Goal: Task Accomplishment & Management: Use online tool/utility

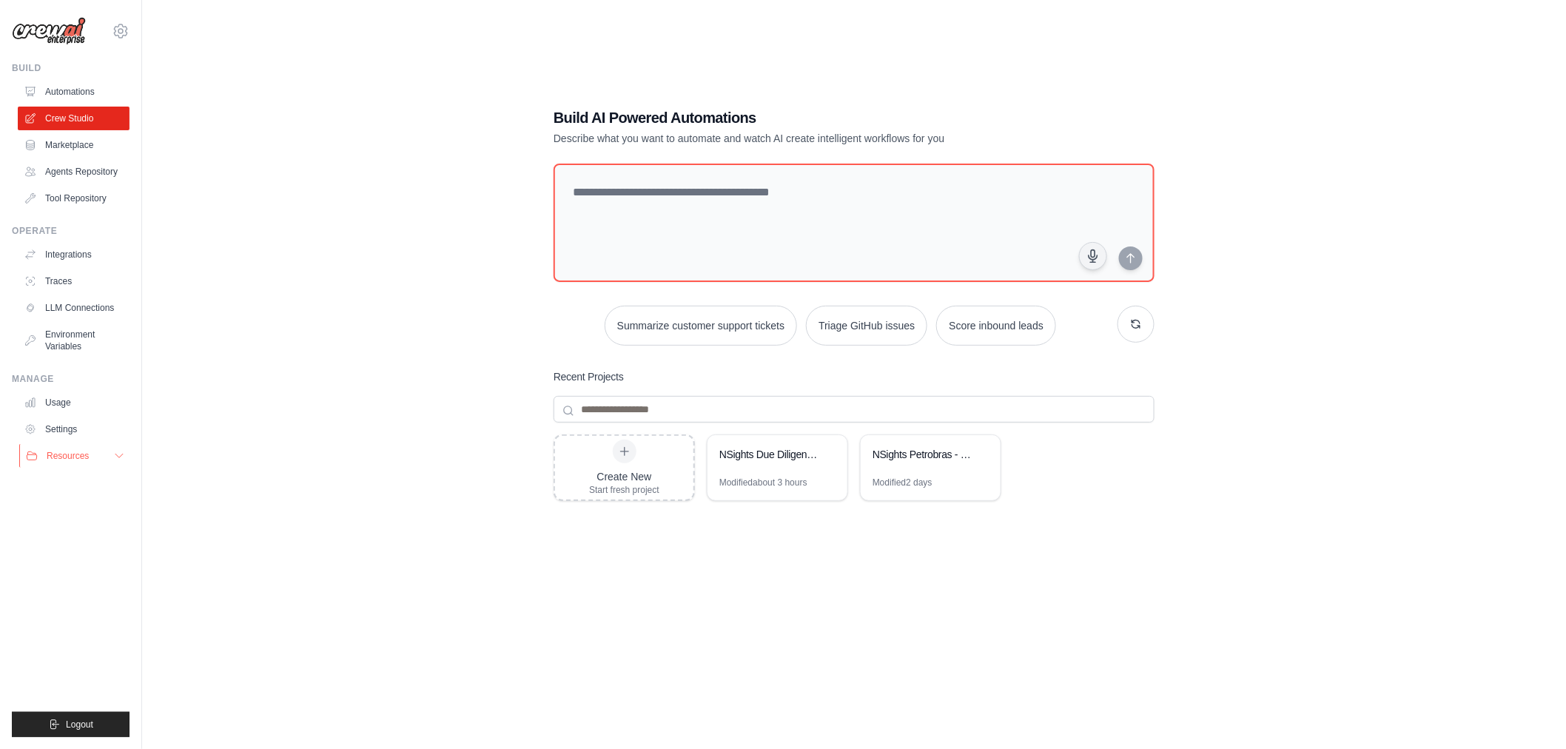
click at [107, 454] on button "Resources" at bounding box center [75, 456] width 112 height 24
click at [127, 33] on icon at bounding box center [121, 31] width 18 height 18
click at [147, 84] on link "Settings" at bounding box center [185, 92] width 141 height 30
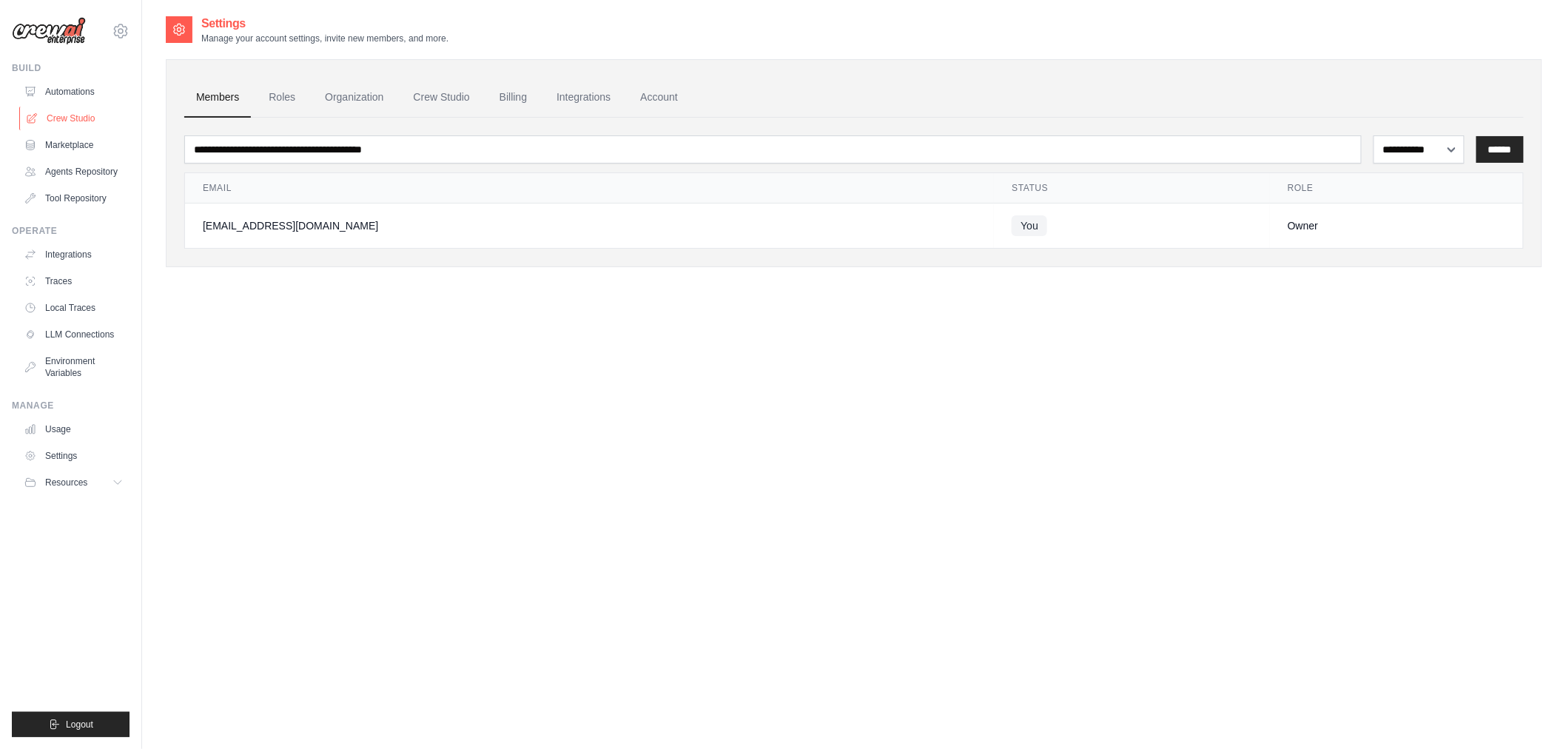
click at [84, 121] on link "Crew Studio" at bounding box center [75, 119] width 112 height 24
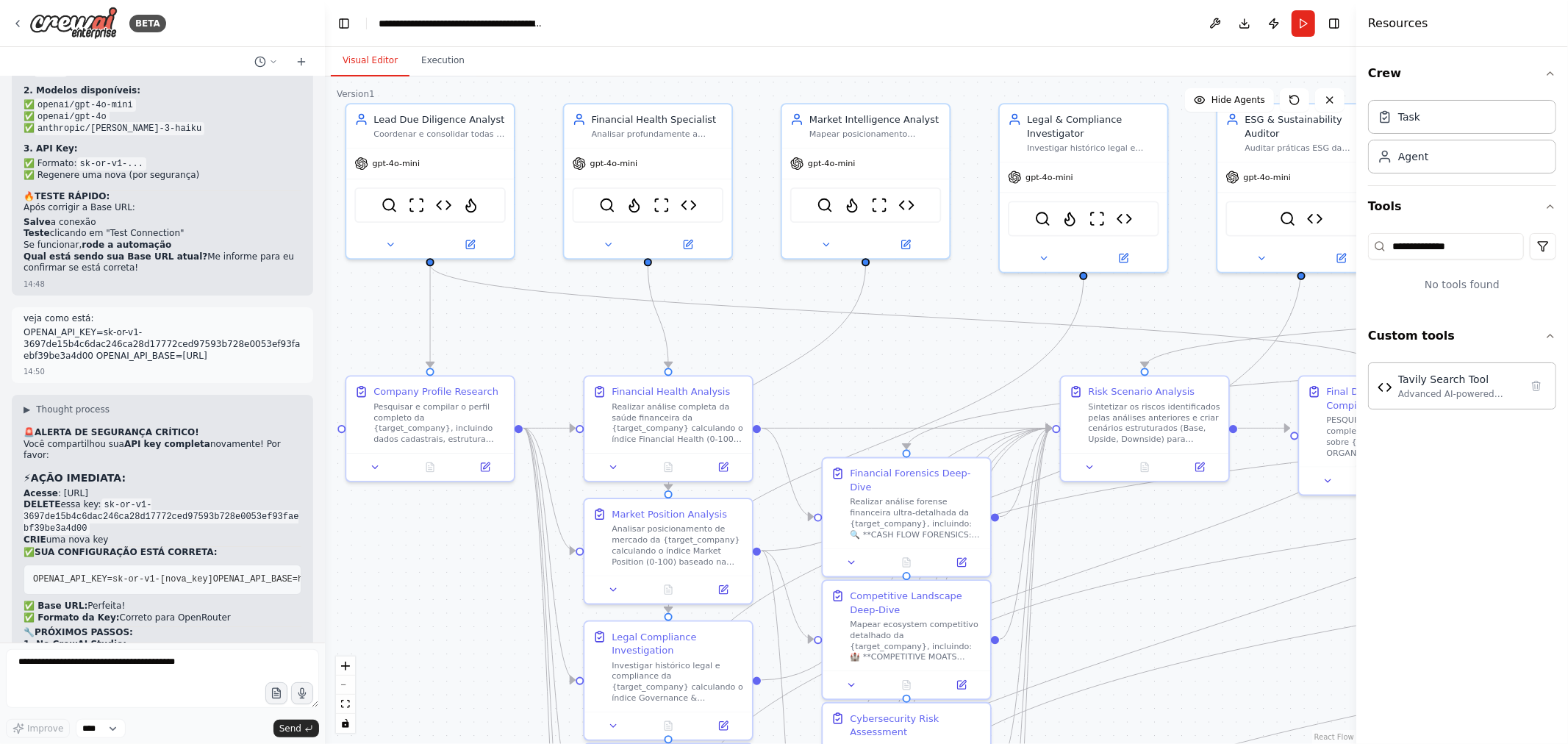
click at [89, 654] on strong "Connections" at bounding box center [81, 659] width 61 height 10
drag, startPoint x: 50, startPoint y: 421, endPoint x: 113, endPoint y: 423, distance: 63.0
click at [113, 654] on li "Vá em Connections" at bounding box center [163, 660] width 278 height 12
copy strong "Connections"
click at [134, 677] on textarea at bounding box center [162, 678] width 313 height 59
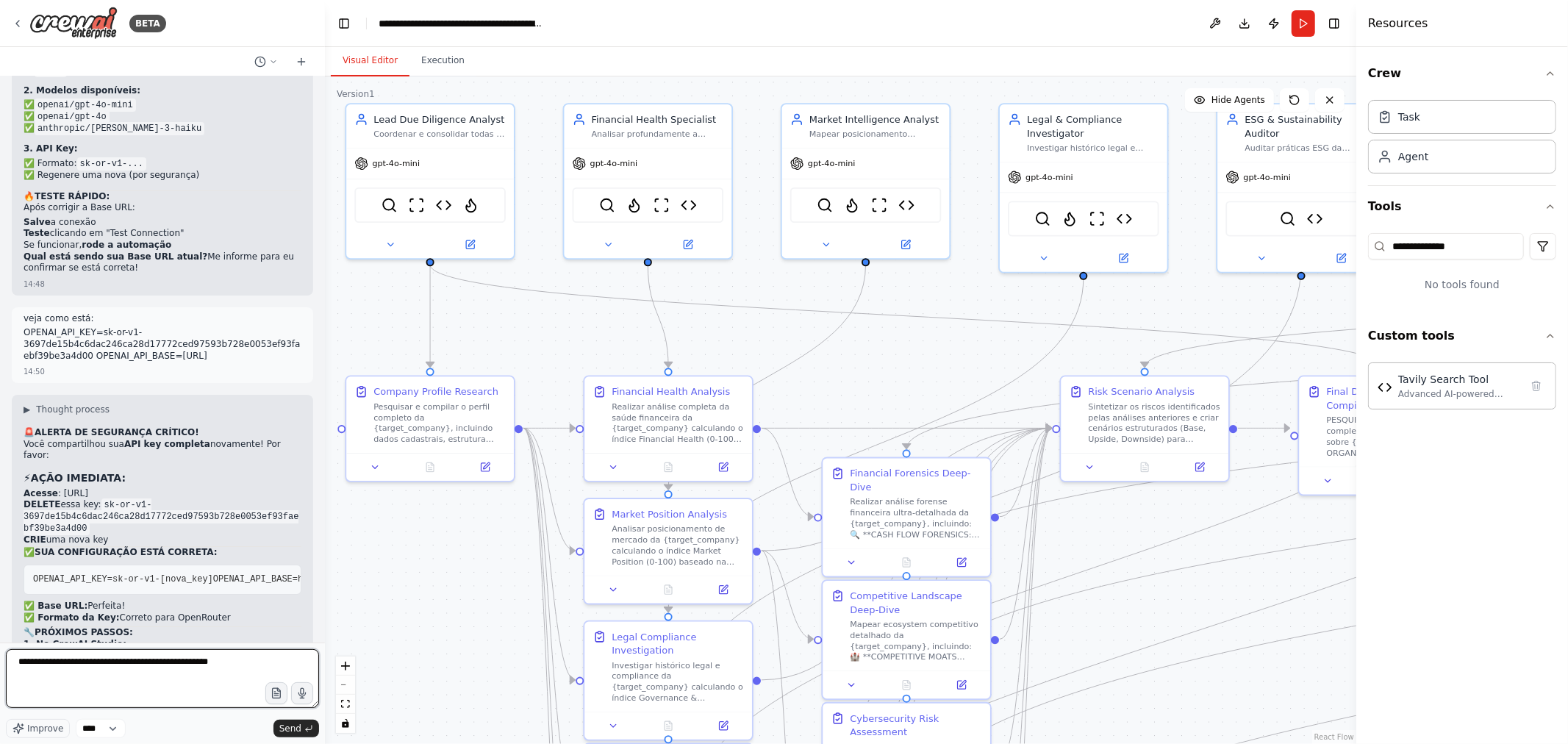
paste textarea "**********"
type textarea "**********"
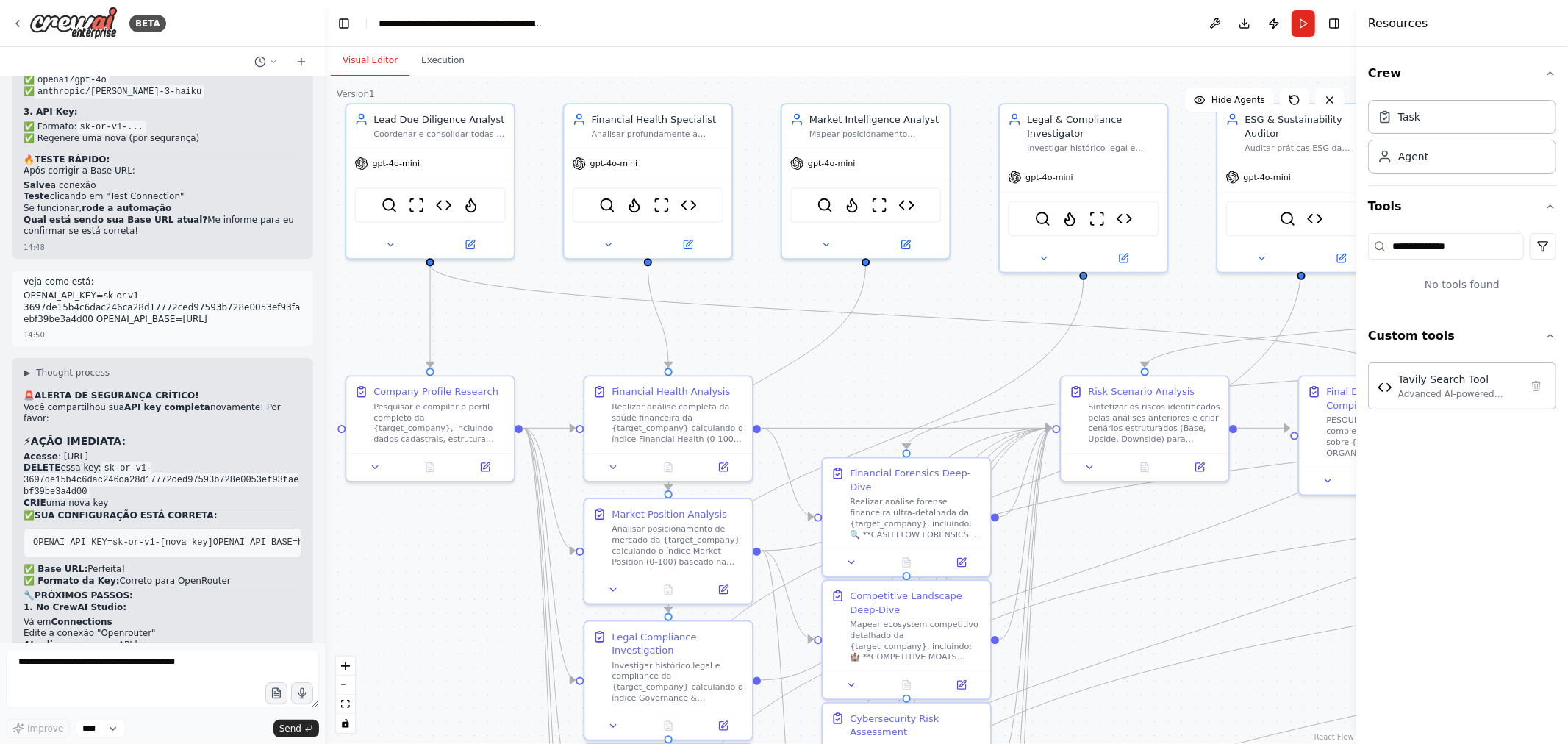
scroll to position [37396, 0]
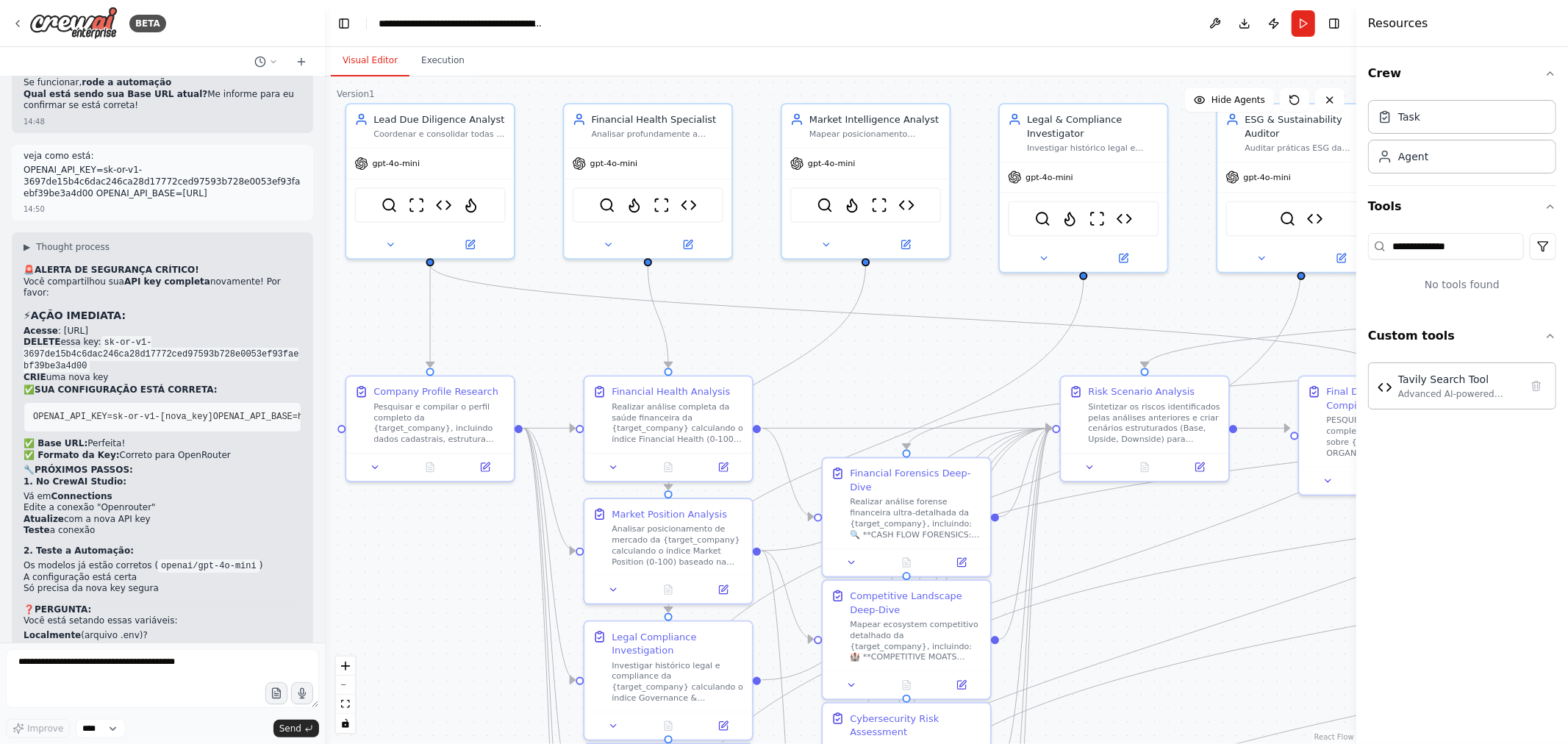
drag, startPoint x: 202, startPoint y: 473, endPoint x: 158, endPoint y: 468, distance: 44.3
click at [158, 468] on div "Hello! I'm the CrewAI assistant. What kind of automation do you want to build? …" at bounding box center [162, 360] width 325 height 566
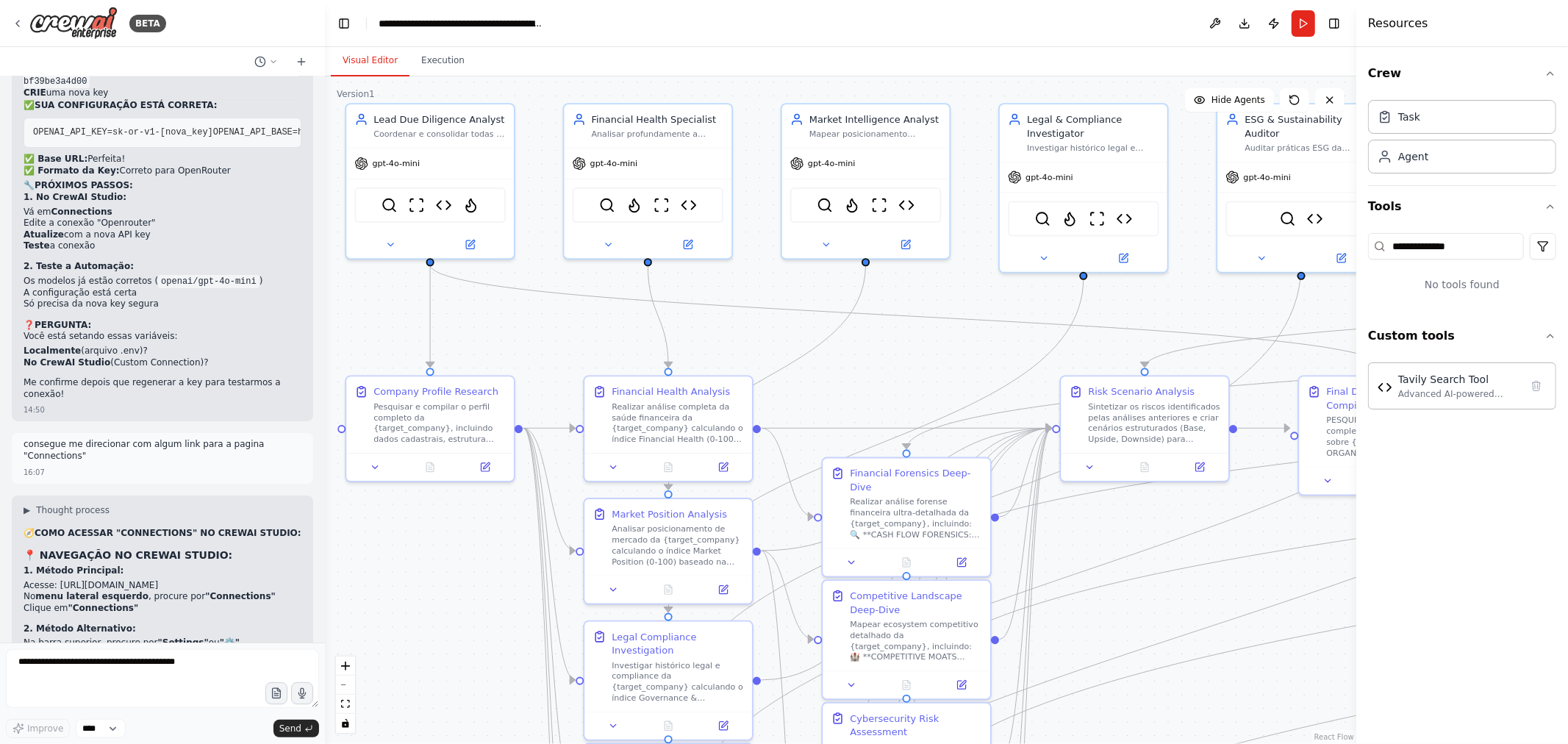
scroll to position [37756, 0]
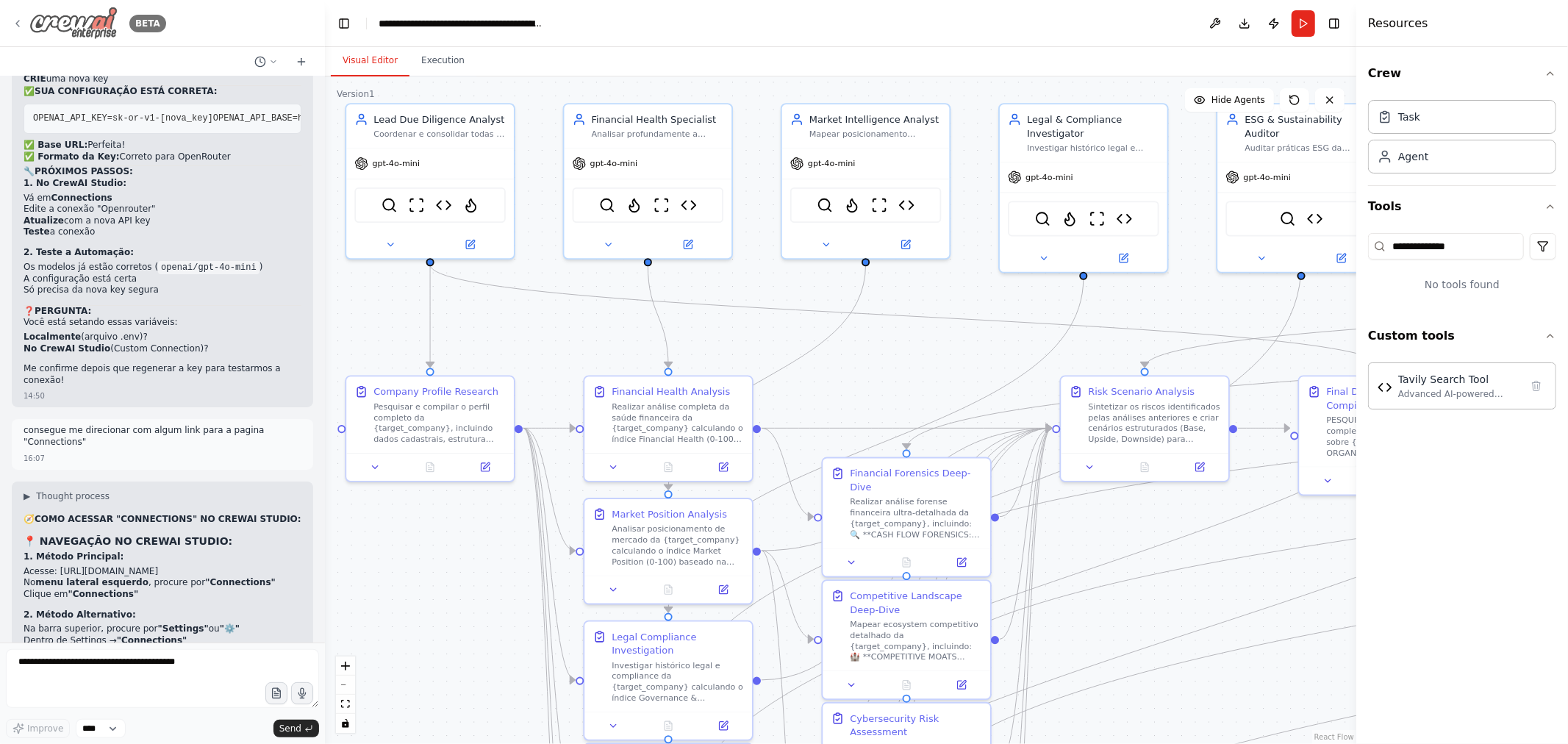
click at [15, 22] on icon at bounding box center [18, 24] width 12 height 12
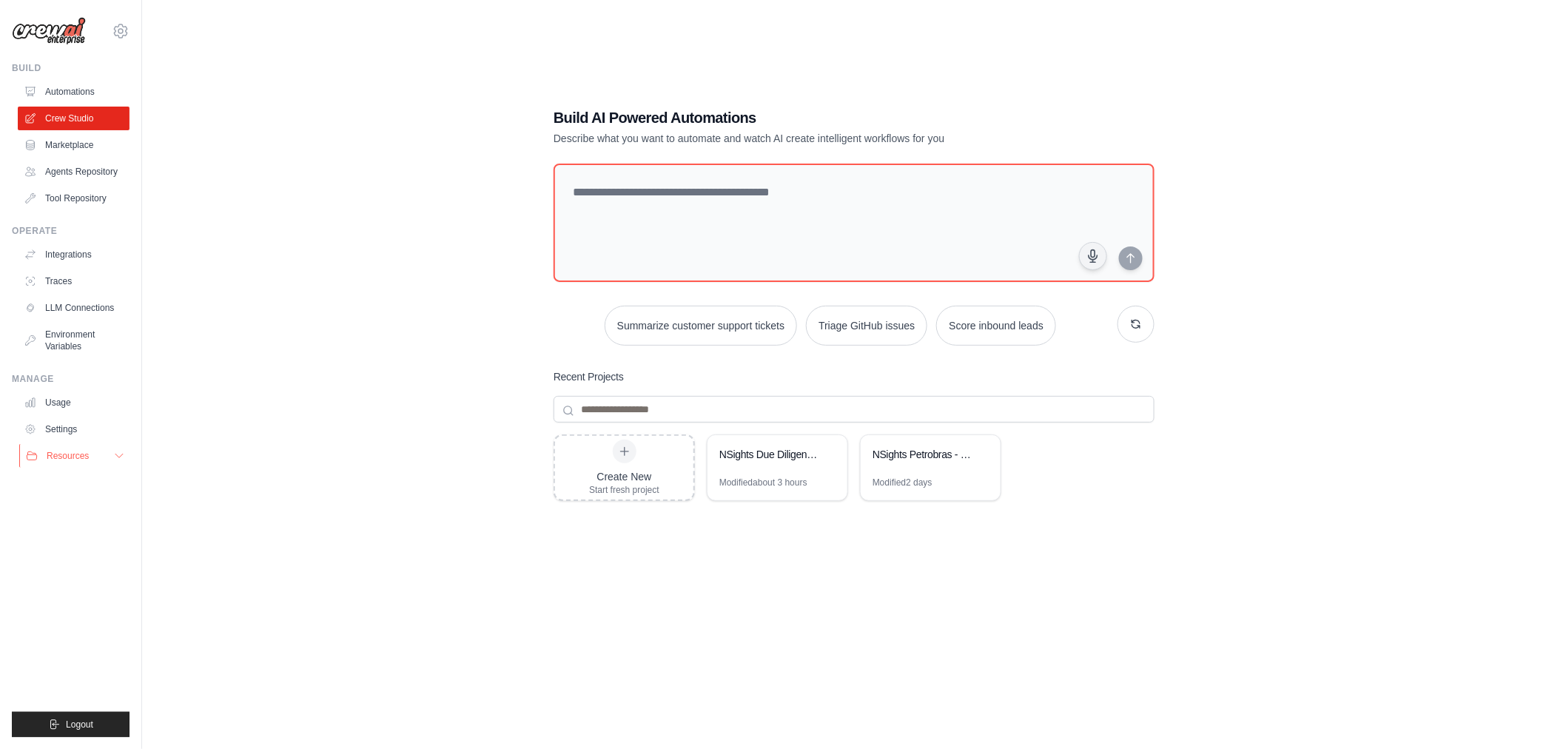
click at [85, 453] on span "Resources" at bounding box center [68, 456] width 42 height 12
click at [107, 454] on button "Resources" at bounding box center [75, 456] width 112 height 24
click at [81, 201] on link "Tool Repository" at bounding box center [75, 199] width 112 height 24
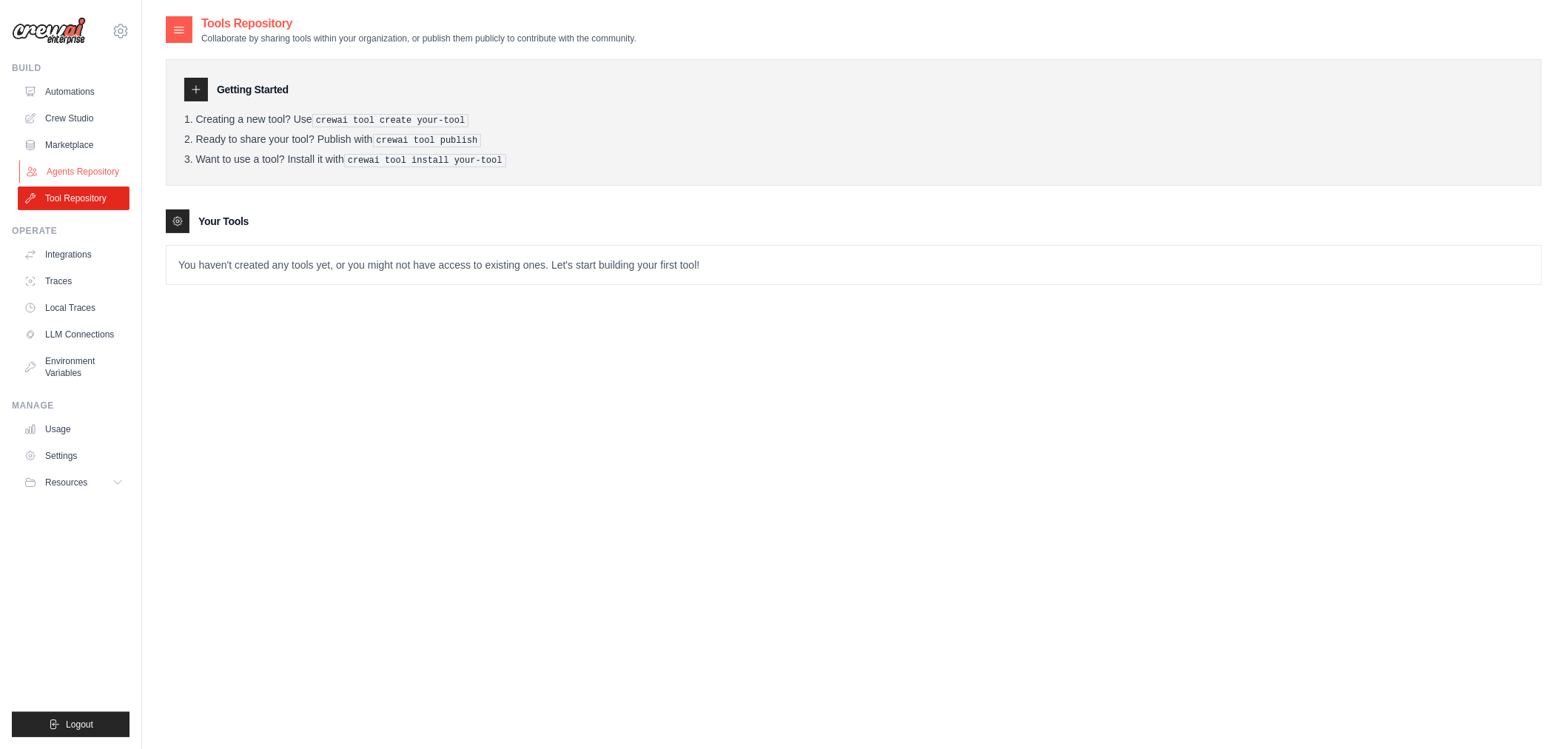
click at [84, 172] on link "Agents Repository" at bounding box center [75, 172] width 112 height 24
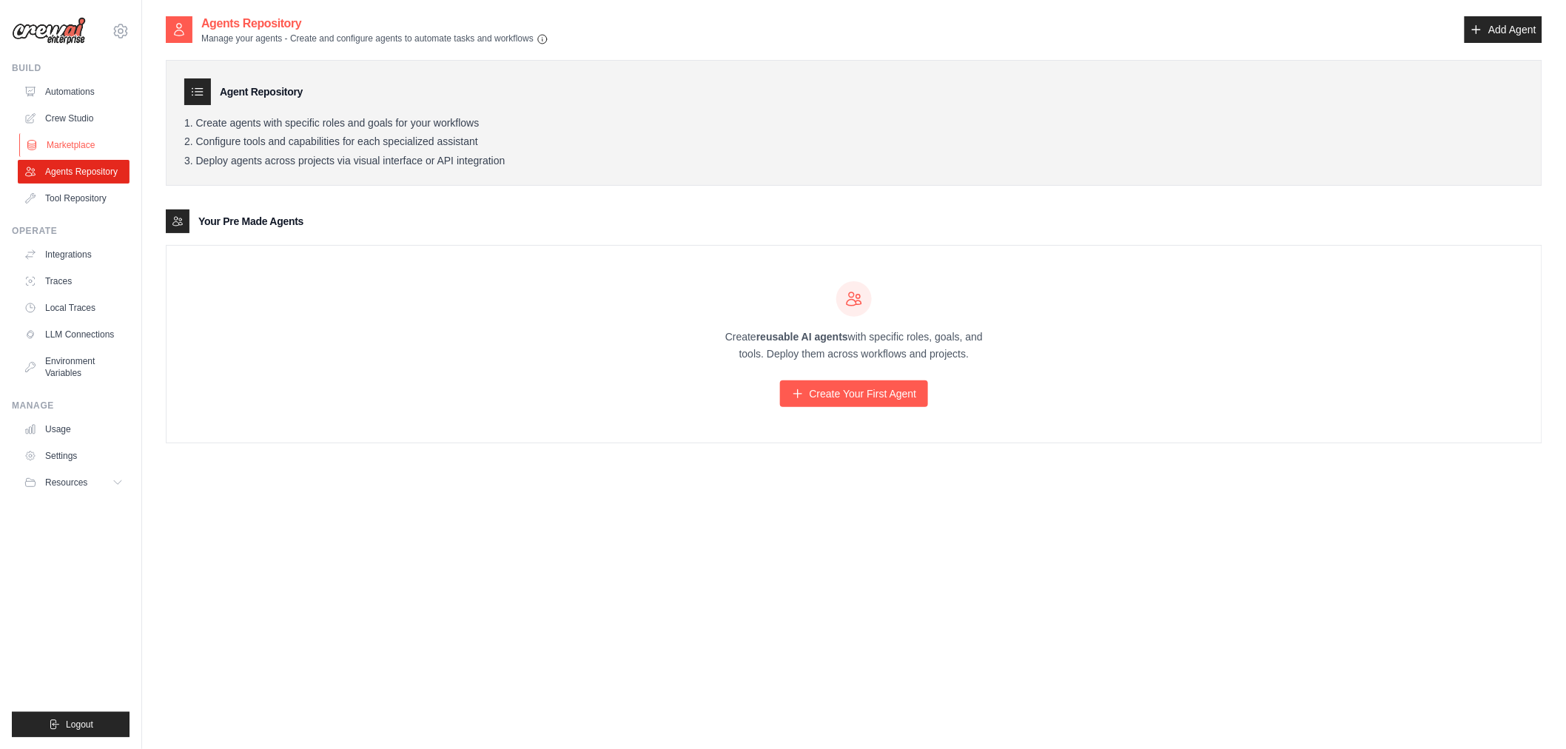
click at [72, 146] on link "Marketplace" at bounding box center [75, 145] width 112 height 24
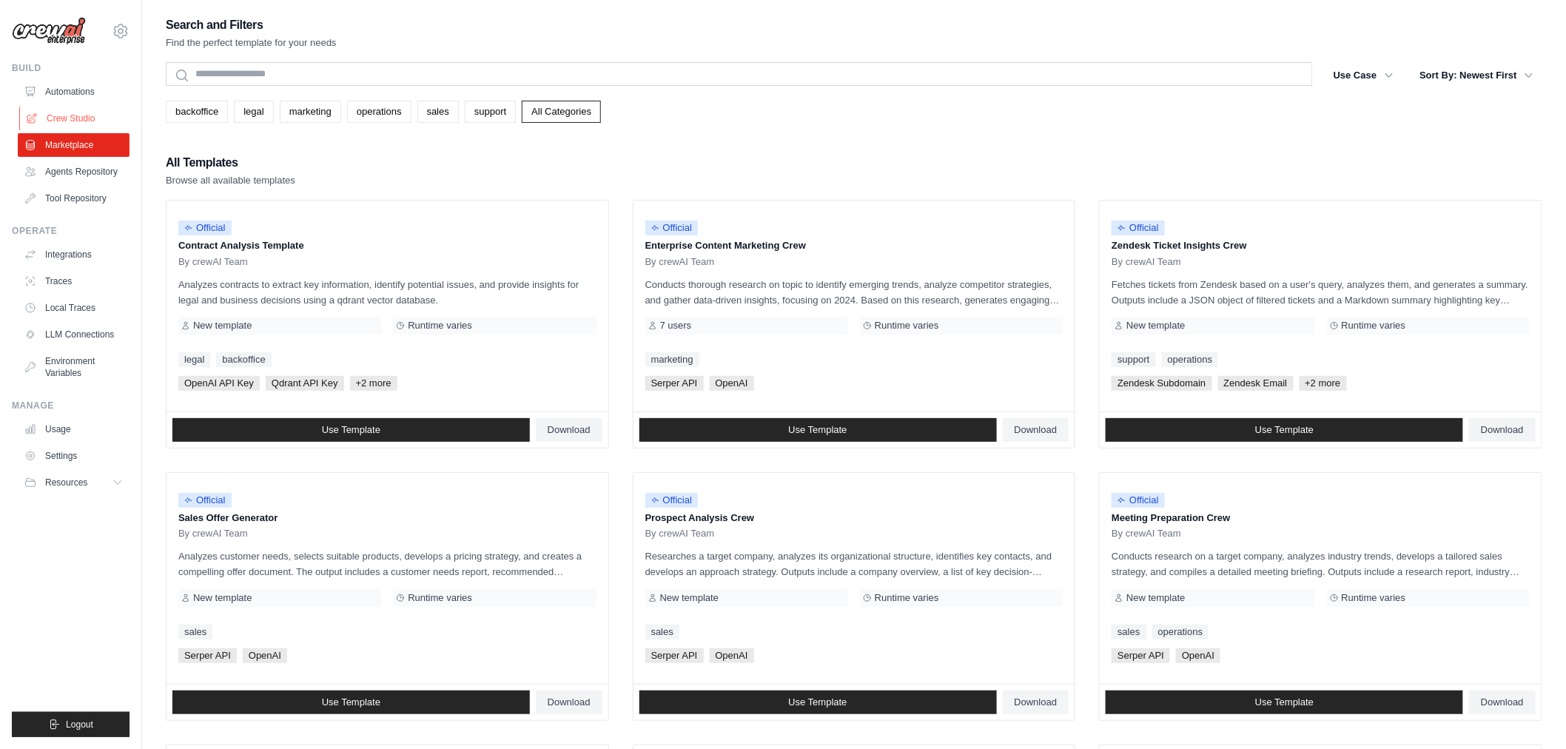
click at [56, 112] on link "Crew Studio" at bounding box center [75, 119] width 112 height 24
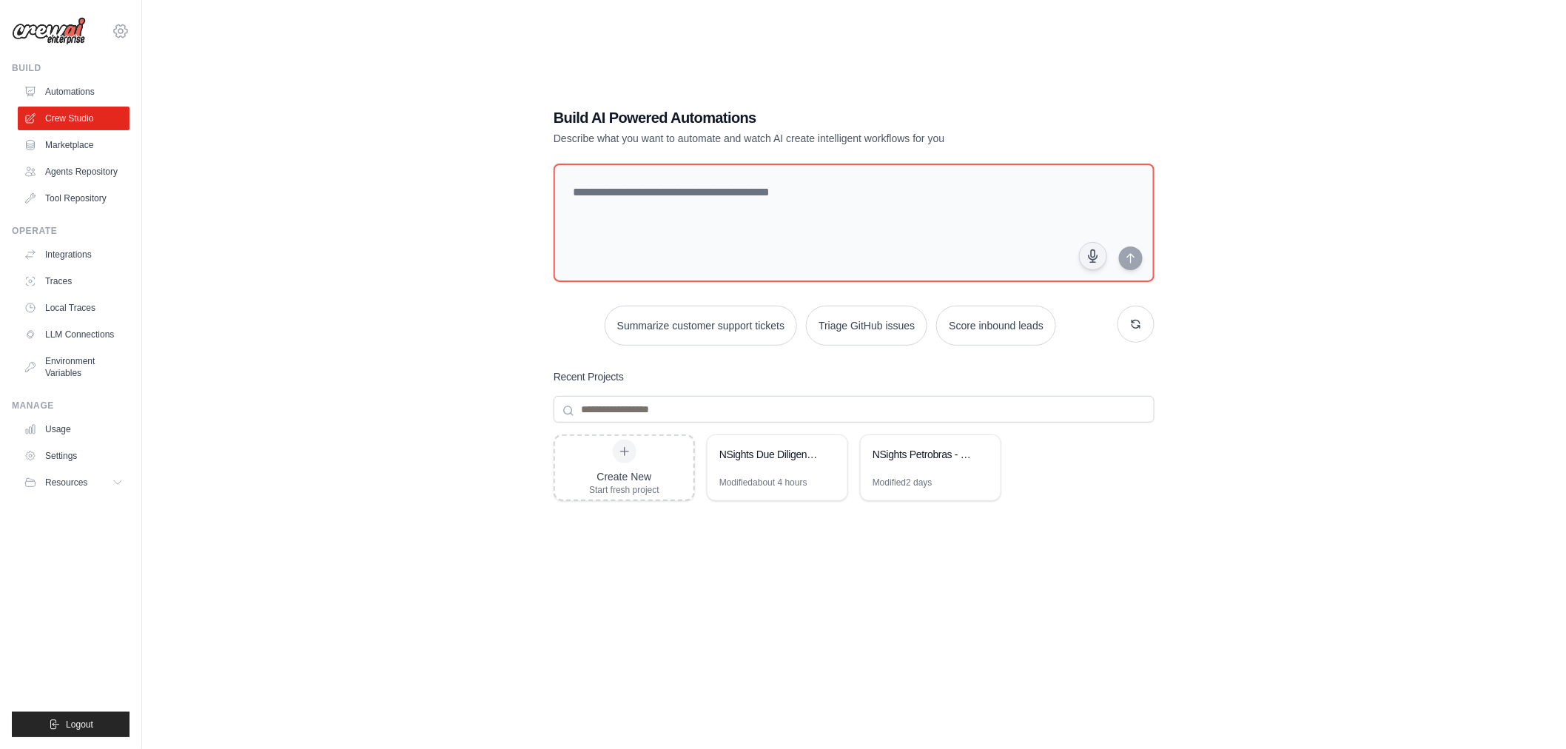
click at [127, 38] on icon at bounding box center [121, 31] width 18 height 18
click at [167, 93] on span "Settings" at bounding box center [185, 91] width 117 height 15
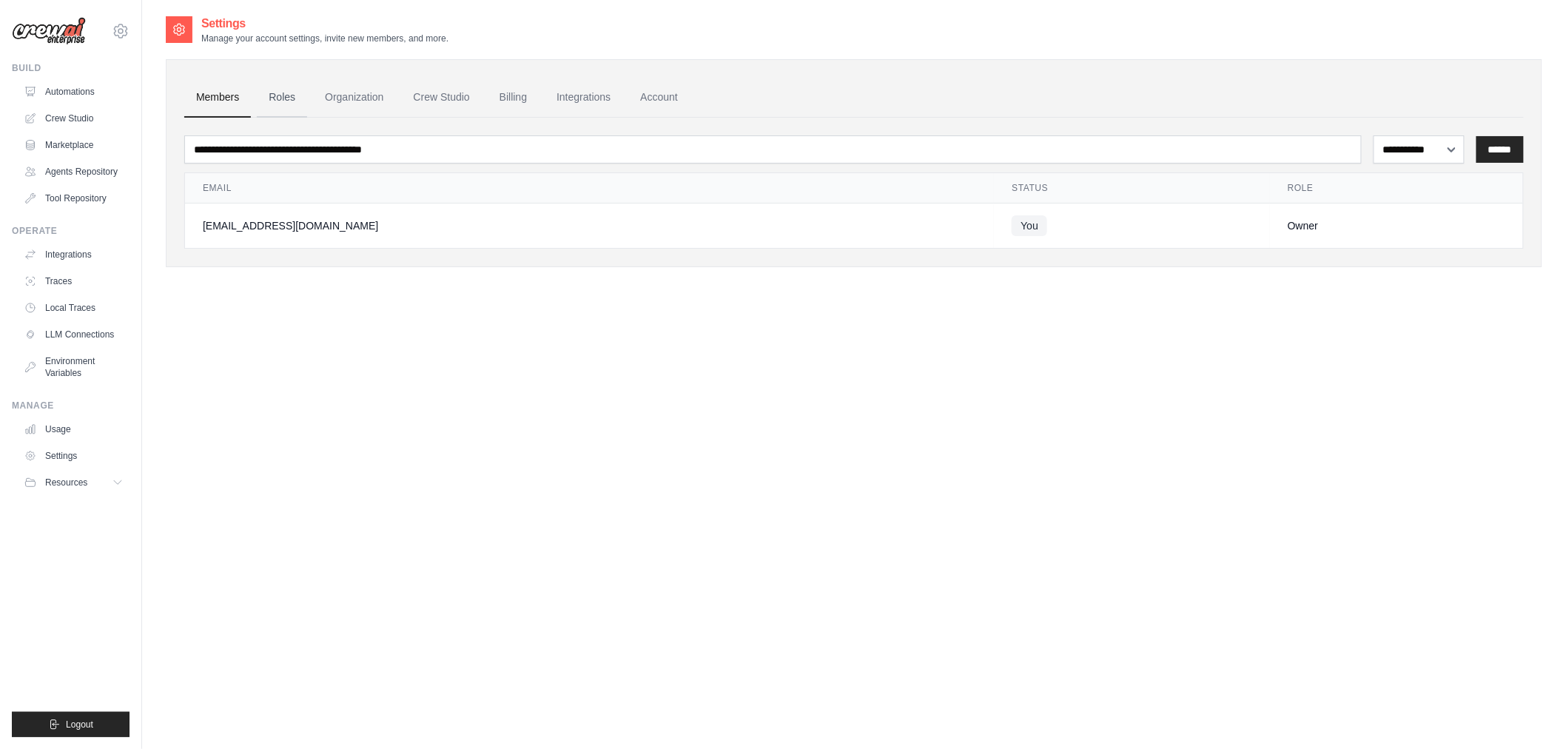
click at [279, 98] on link "Roles" at bounding box center [282, 98] width 50 height 40
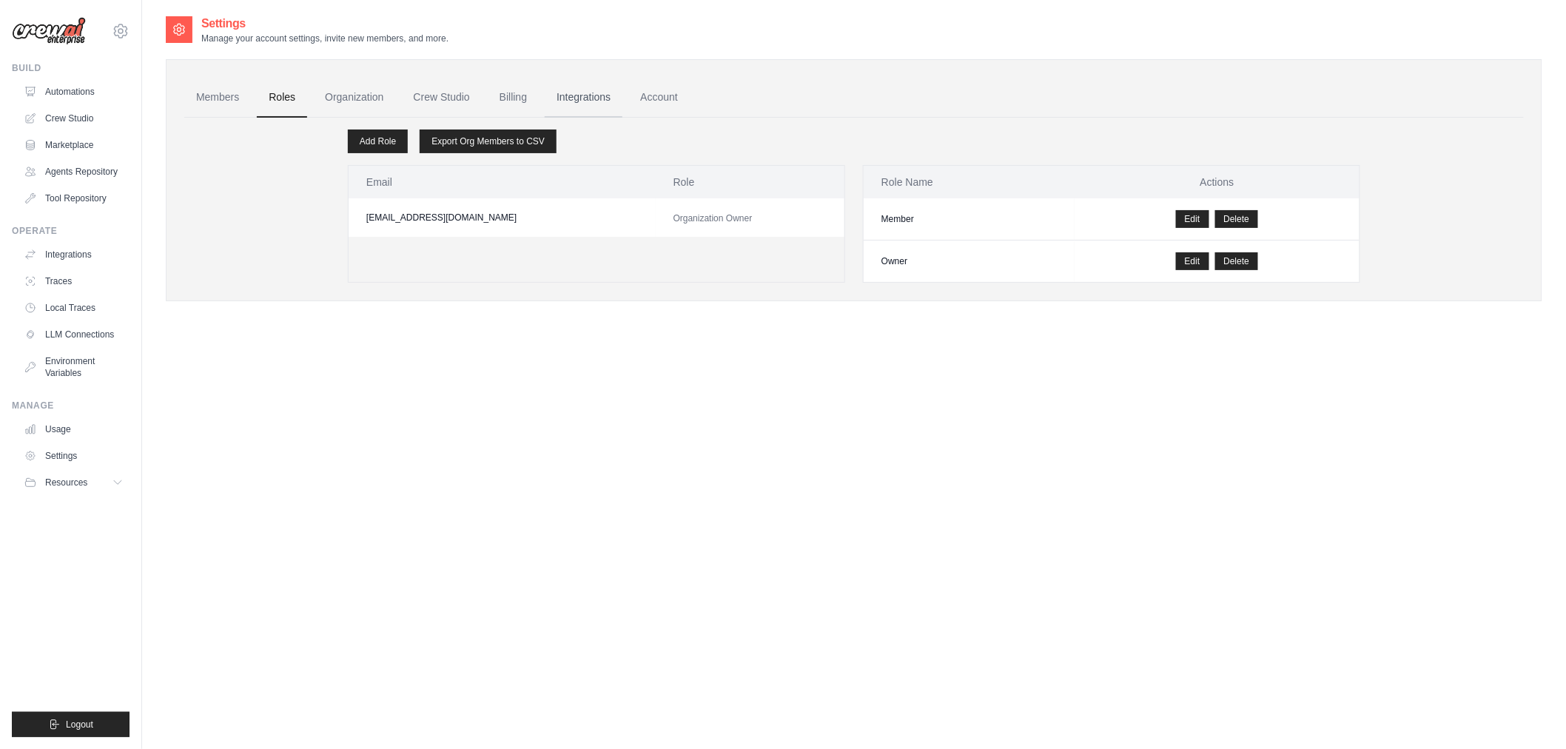
click at [559, 96] on link "Integrations" at bounding box center [584, 98] width 78 height 40
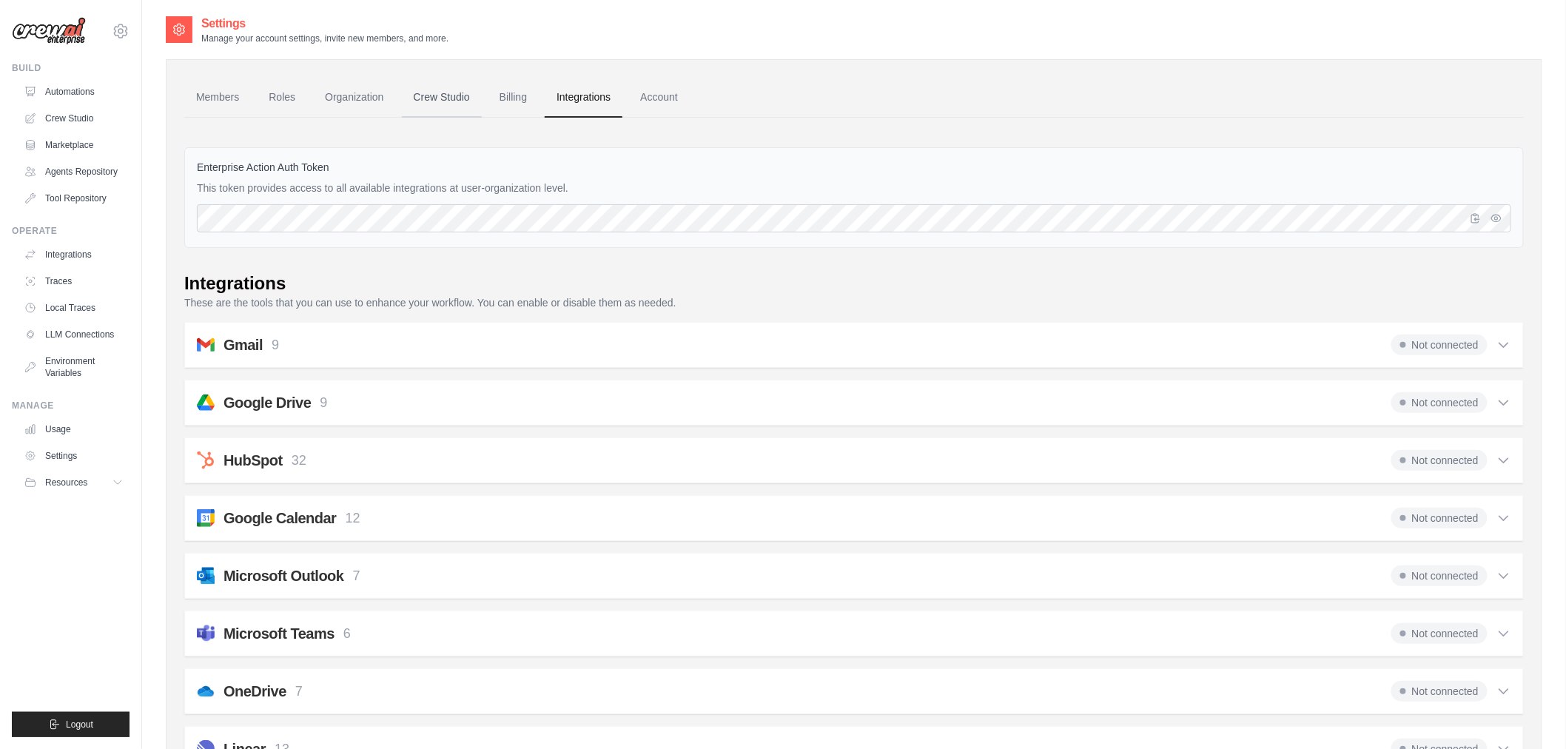
click at [453, 104] on link "Crew Studio" at bounding box center [442, 98] width 80 height 40
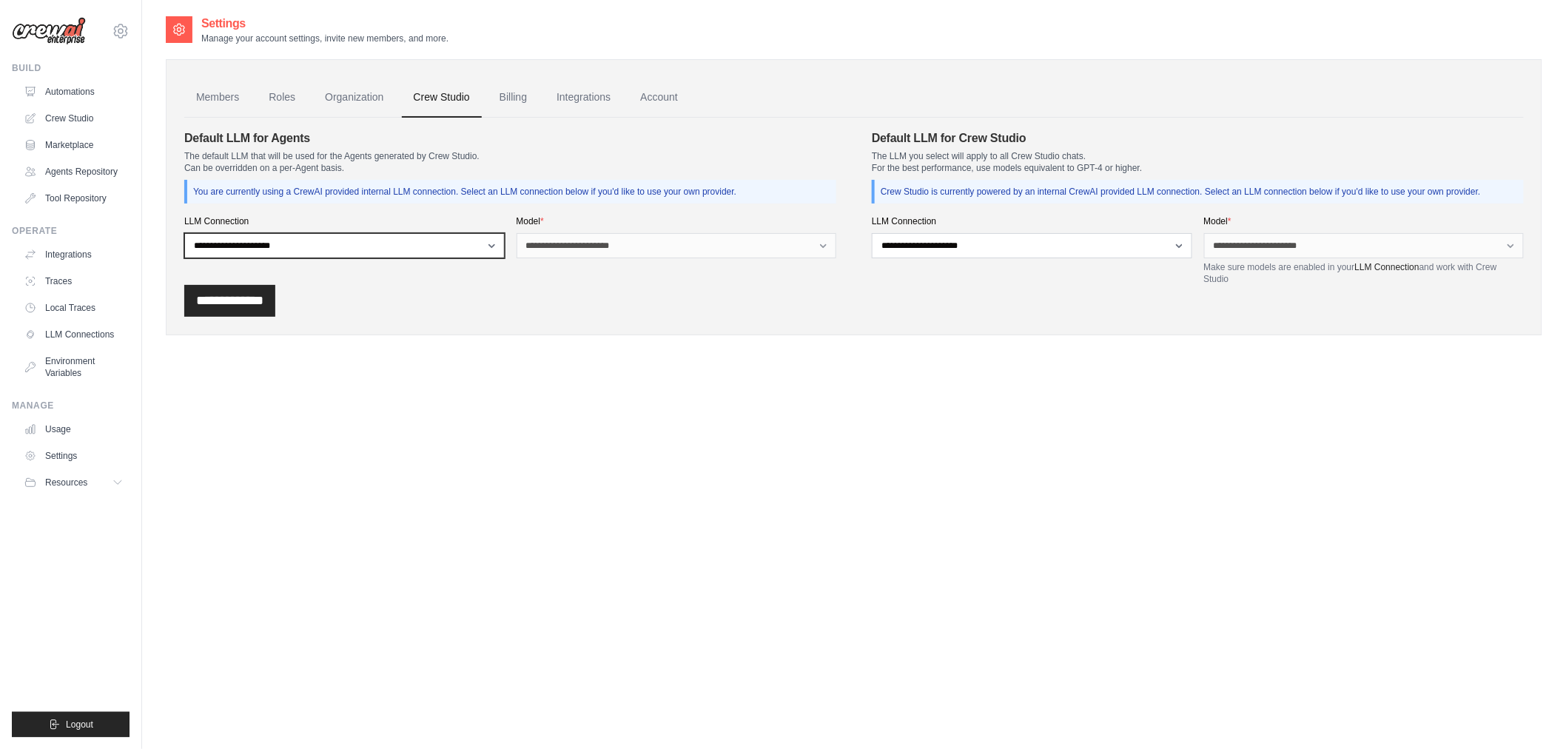
click at [308, 243] on select "**********" at bounding box center [344, 245] width 320 height 25
select select "******"
click at [184, 233] on select "**********" at bounding box center [344, 245] width 320 height 25
click at [567, 309] on div "**********" at bounding box center [854, 301] width 1340 height 32
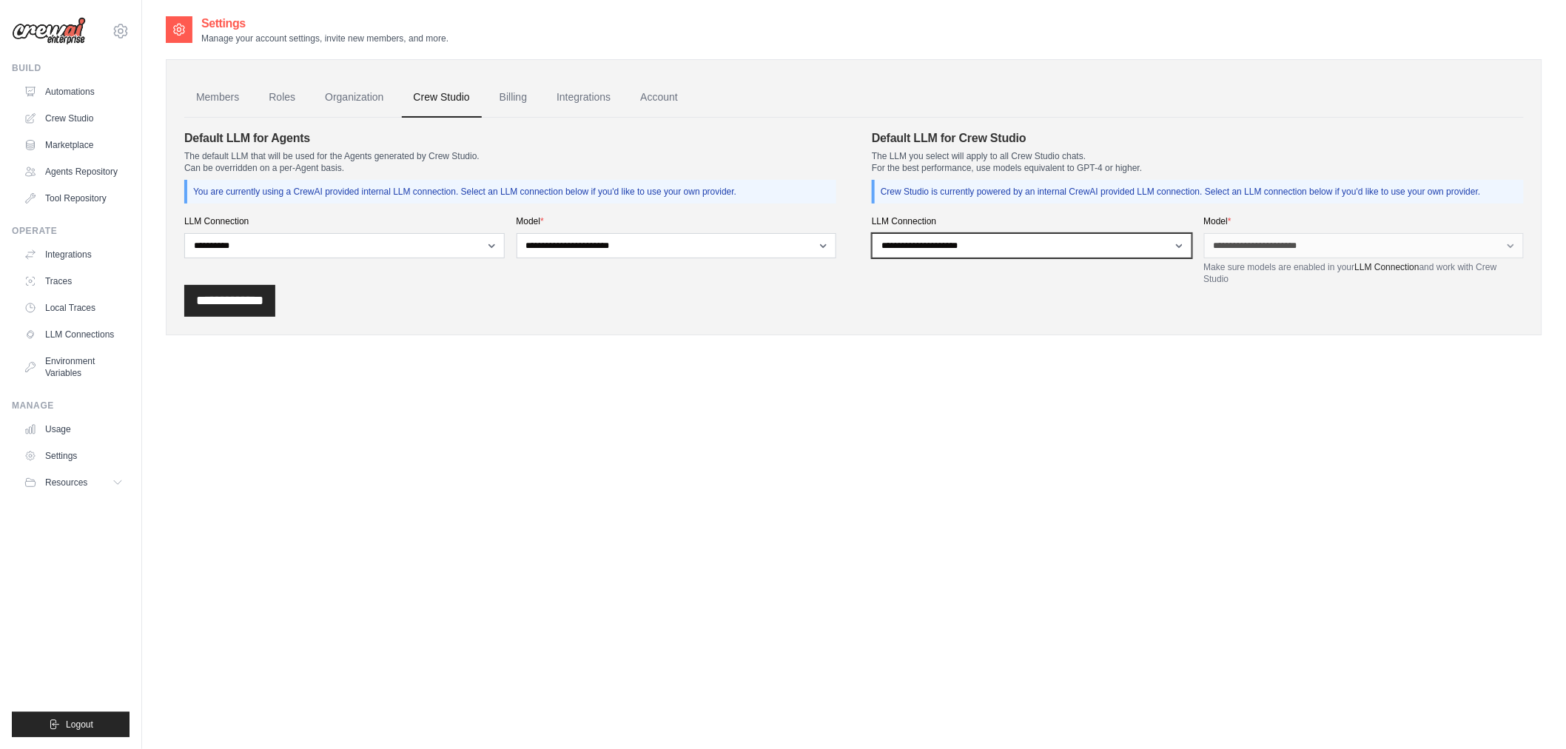
click at [944, 246] on select "**********" at bounding box center [1032, 245] width 320 height 25
click at [946, 245] on select "**********" at bounding box center [1032, 245] width 320 height 25
click at [1306, 226] on div "**********" at bounding box center [1364, 250] width 320 height 70
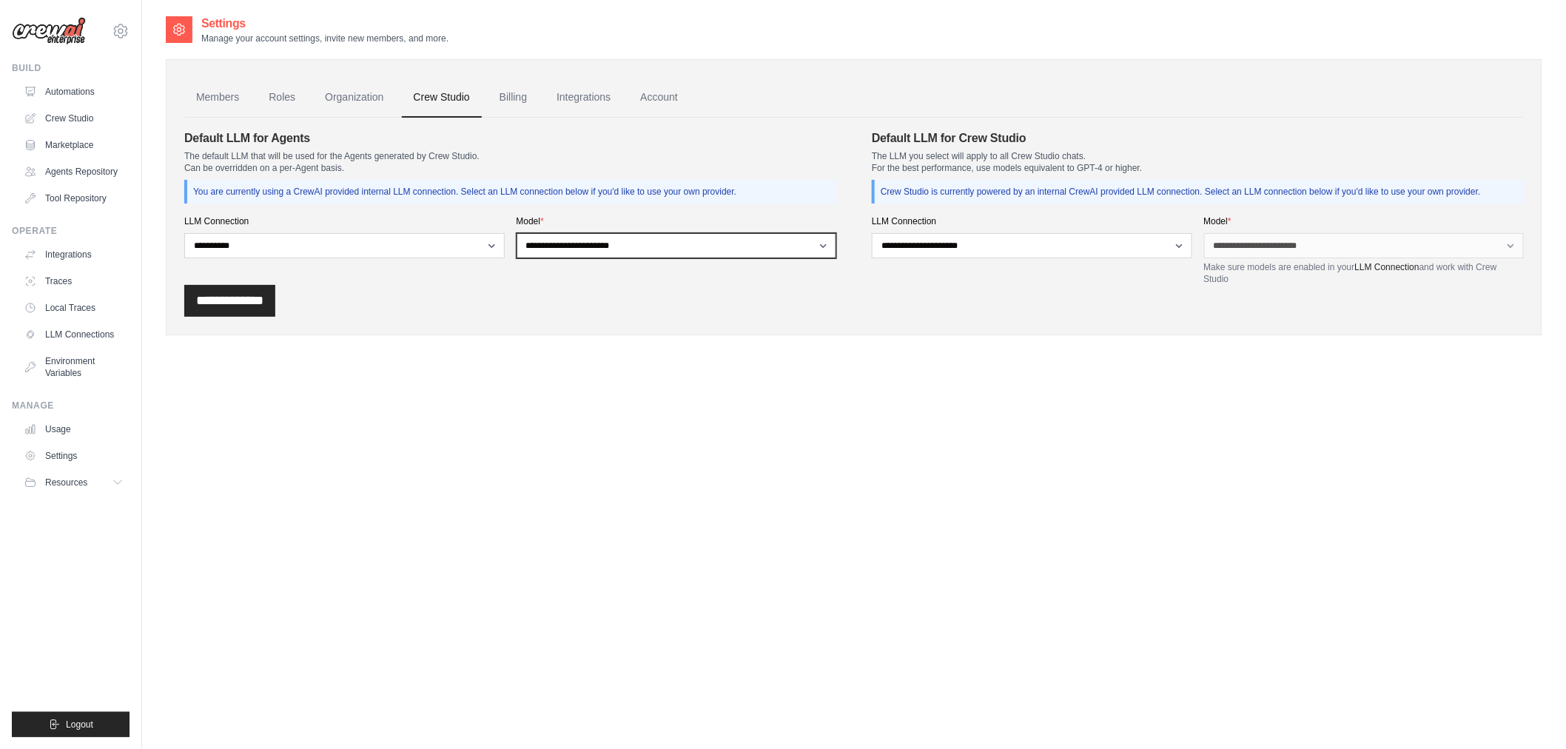
click at [661, 238] on select "**********" at bounding box center [677, 245] width 320 height 25
select select "**********"
click at [517, 233] on select "**********" at bounding box center [677, 245] width 320 height 25
click at [526, 359] on div "Settings Manage your account settings, invite new members, and more. Members Ro…" at bounding box center [854, 389] width 1377 height 749
click at [561, 233] on select "**********" at bounding box center [677, 245] width 320 height 25
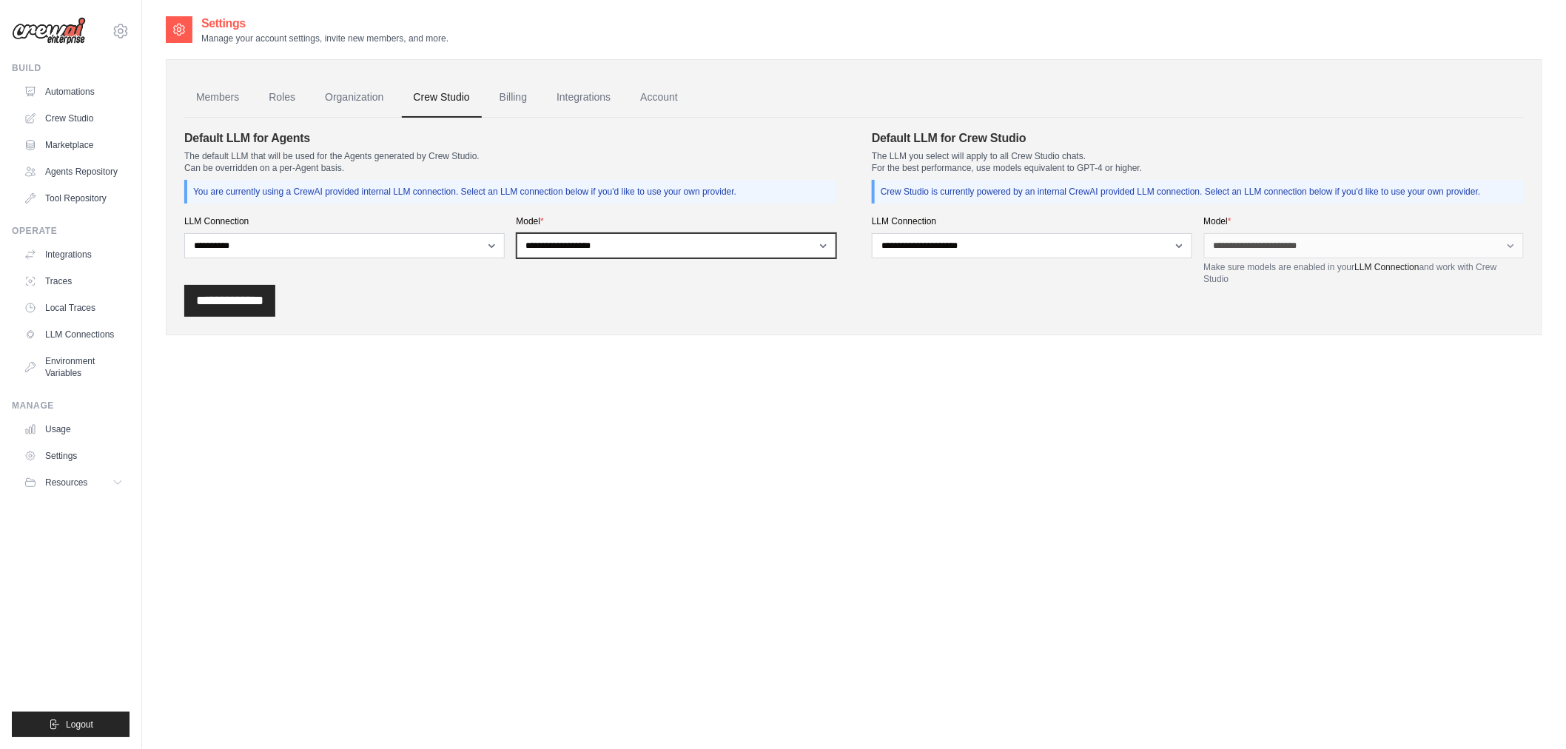
click at [517, 233] on select "**********" at bounding box center [677, 245] width 320 height 25
click at [563, 277] on div "**********" at bounding box center [510, 207] width 652 height 155
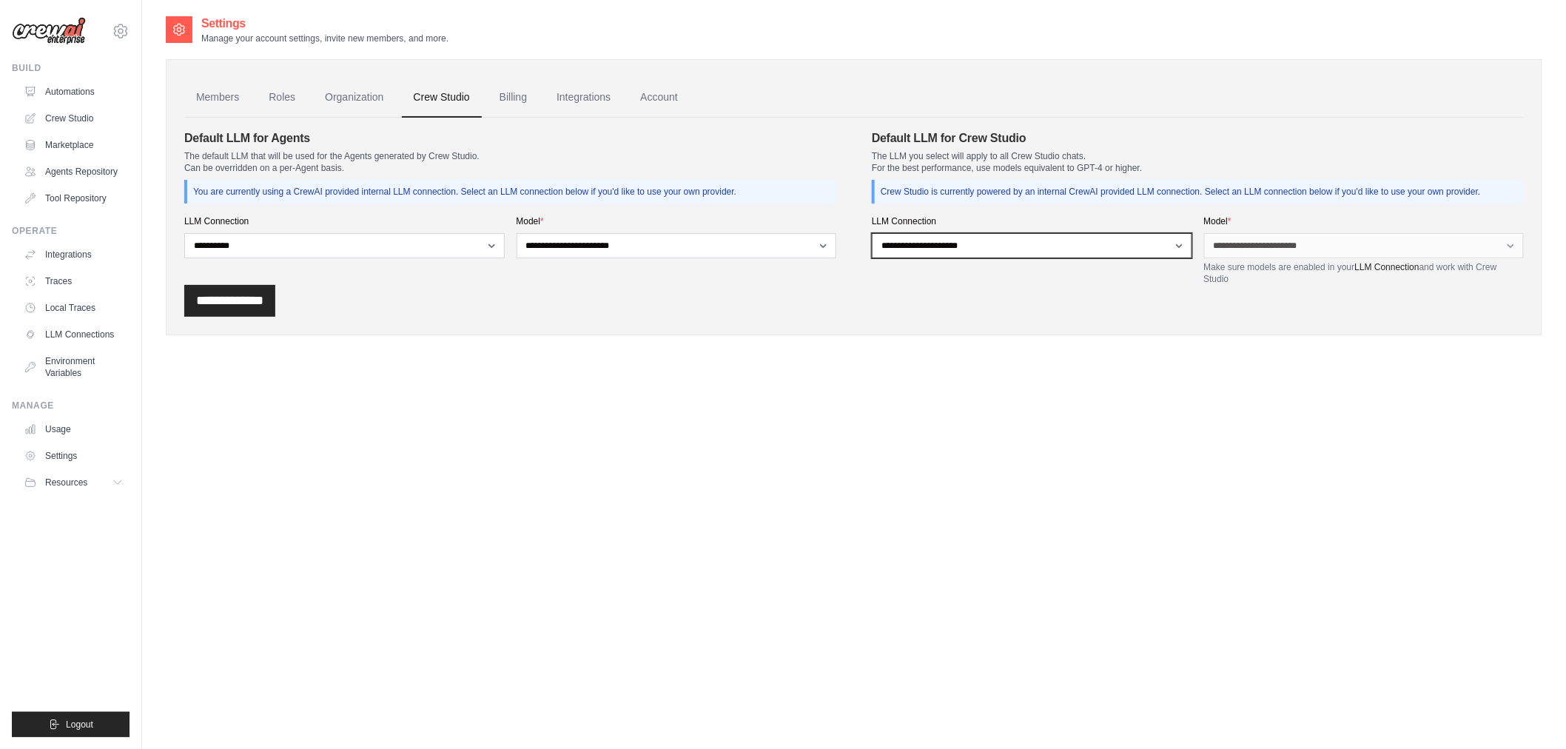
click at [1054, 252] on select "**********" at bounding box center [1032, 245] width 320 height 25
click at [1060, 243] on select "**********" at bounding box center [1032, 245] width 320 height 25
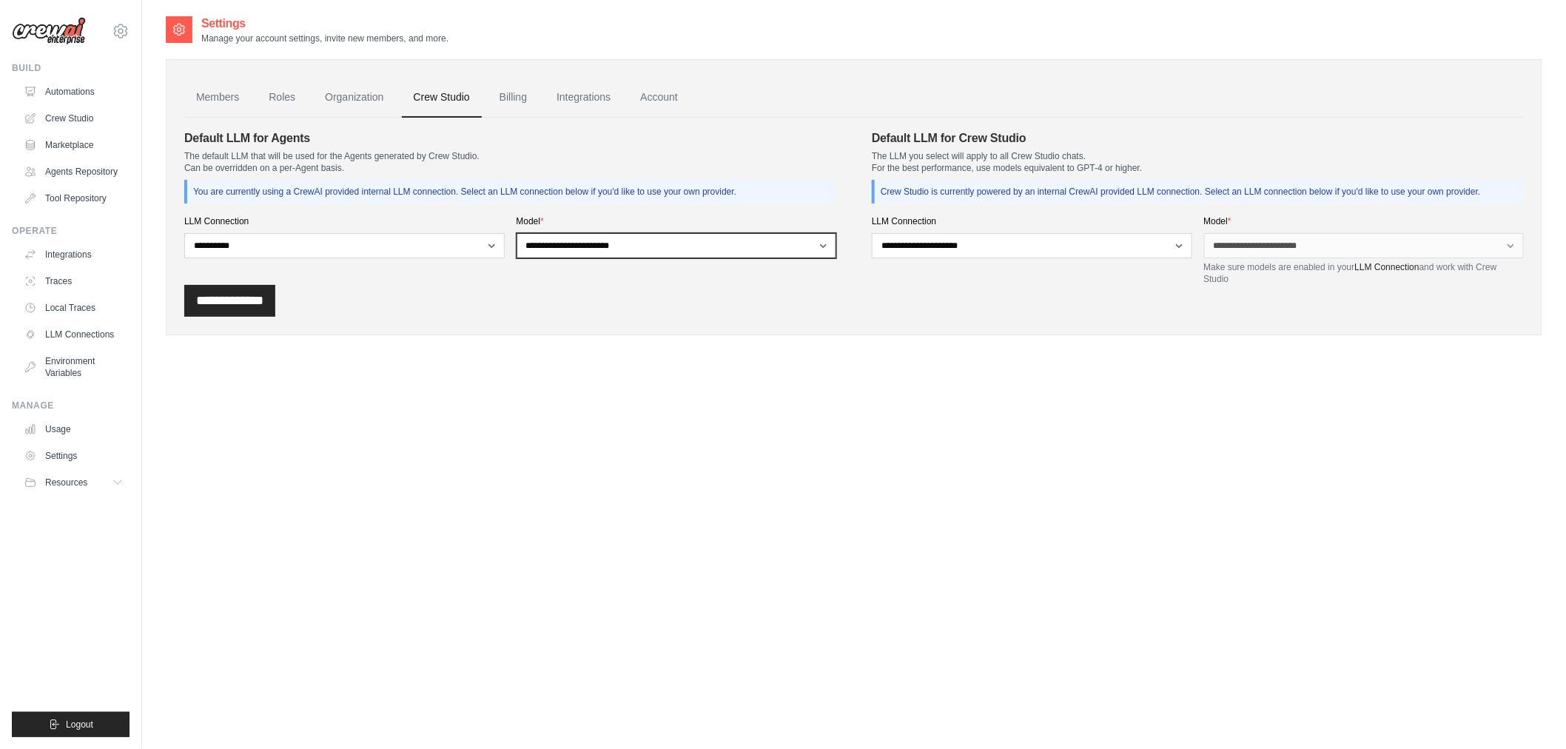
click at [731, 252] on select "**********" at bounding box center [677, 245] width 320 height 25
select select "**********"
click at [517, 233] on select "**********" at bounding box center [677, 245] width 320 height 25
click at [243, 306] on input "**********" at bounding box center [229, 301] width 91 height 32
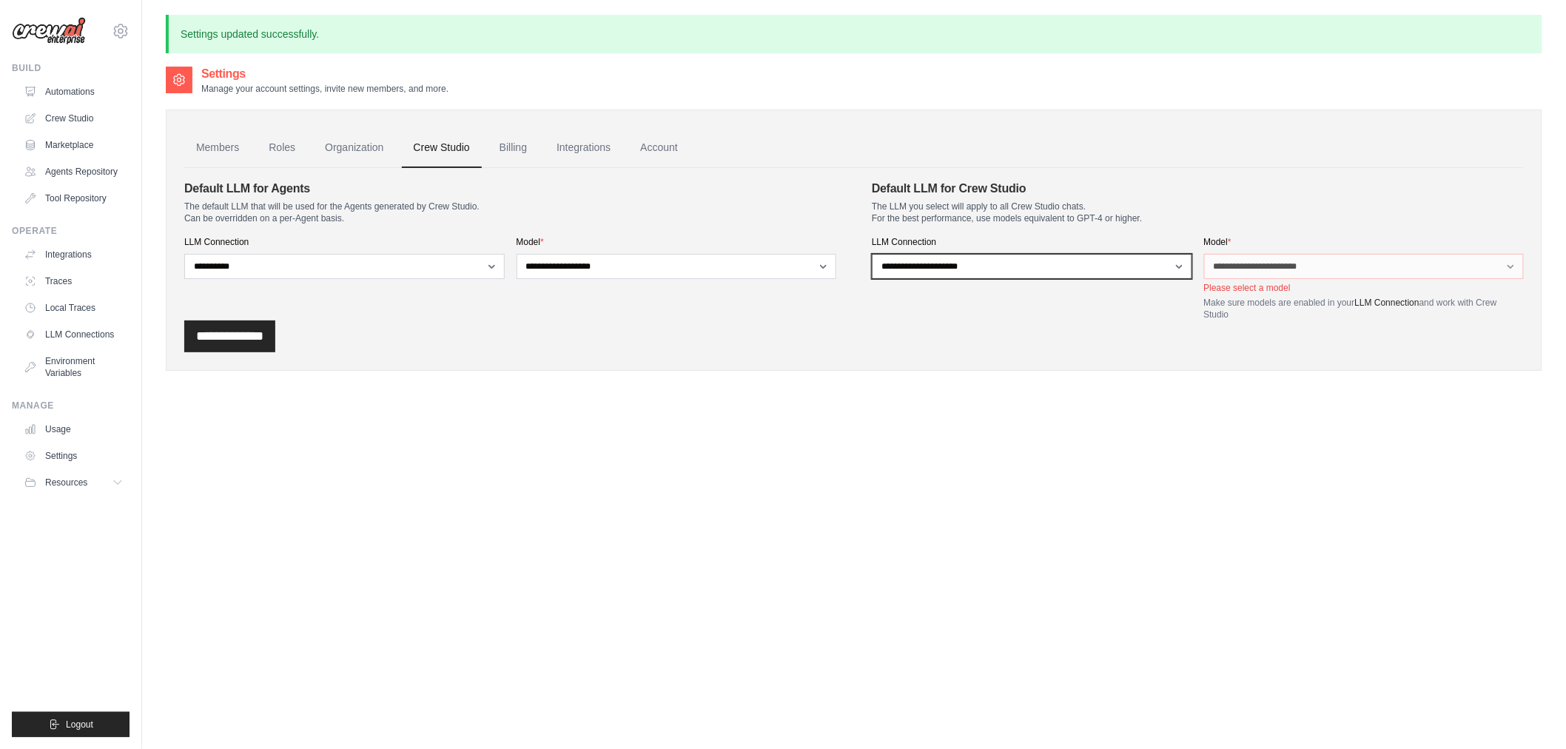
click at [987, 274] on select "**********" at bounding box center [1032, 266] width 320 height 25
click at [1136, 265] on select "**********" at bounding box center [1032, 266] width 320 height 25
click at [872, 254] on select "**********" at bounding box center [1032, 266] width 320 height 25
click at [1260, 240] on label "Model *" at bounding box center [1364, 242] width 320 height 12
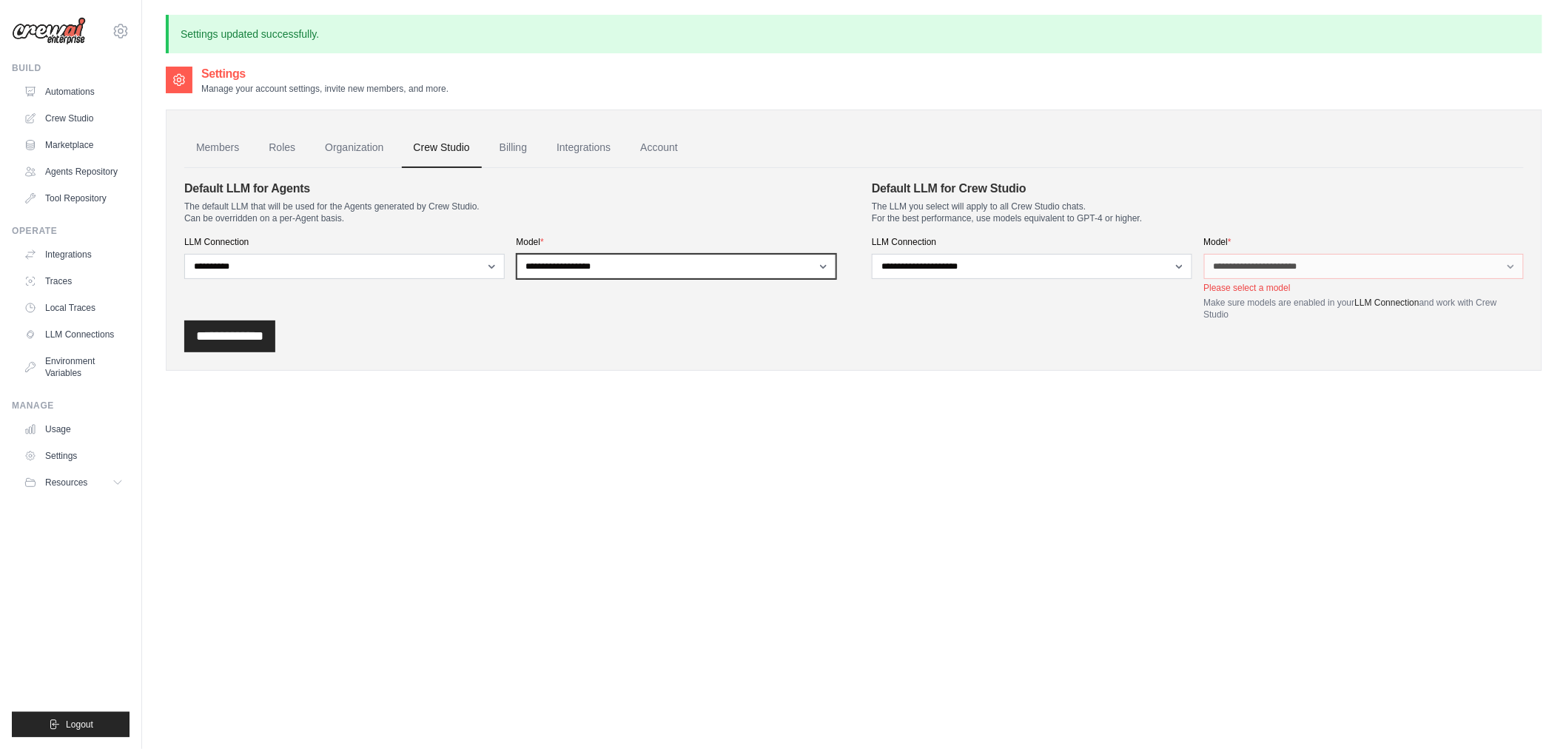
click at [588, 263] on select "**********" at bounding box center [677, 266] width 320 height 25
click at [585, 276] on select "**********" at bounding box center [677, 266] width 320 height 25
click at [585, 258] on select "**********" at bounding box center [677, 266] width 320 height 25
click at [517, 254] on select "**********" at bounding box center [677, 266] width 320 height 25
click at [298, 326] on div "**********" at bounding box center [854, 336] width 1340 height 32
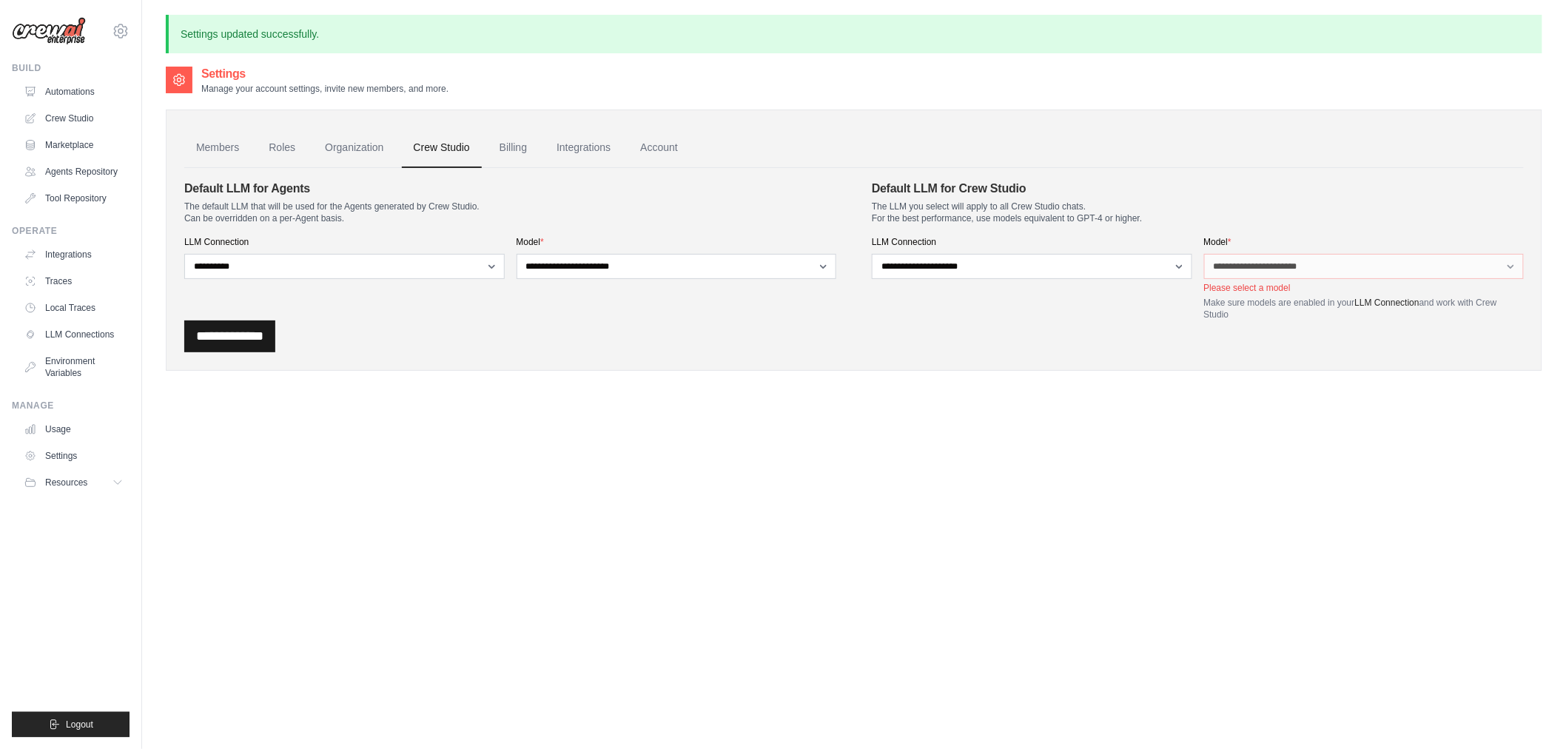
click at [235, 345] on input "**********" at bounding box center [229, 336] width 91 height 32
click at [605, 265] on select "**********" at bounding box center [677, 266] width 320 height 25
select select "**********"
click at [517, 254] on select "**********" at bounding box center [677, 266] width 320 height 25
click at [275, 323] on input "**********" at bounding box center [229, 336] width 91 height 32
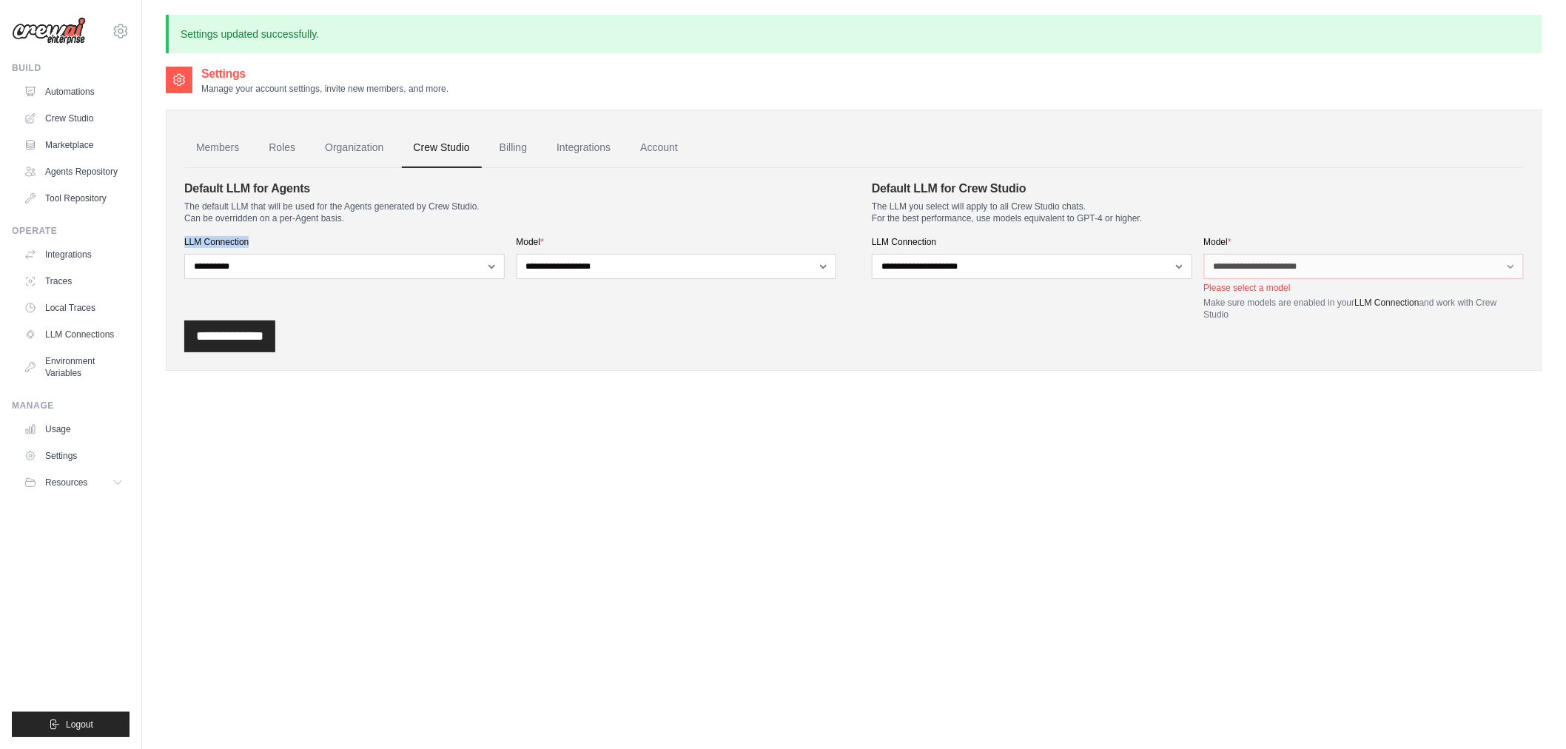
drag, startPoint x: 249, startPoint y: 242, endPoint x: 178, endPoint y: 245, distance: 71.1
click at [178, 245] on div "**********" at bounding box center [854, 240] width 1377 height 261
copy label "LLM Connection"
click at [95, 336] on link "LLM Connections" at bounding box center [75, 335] width 112 height 24
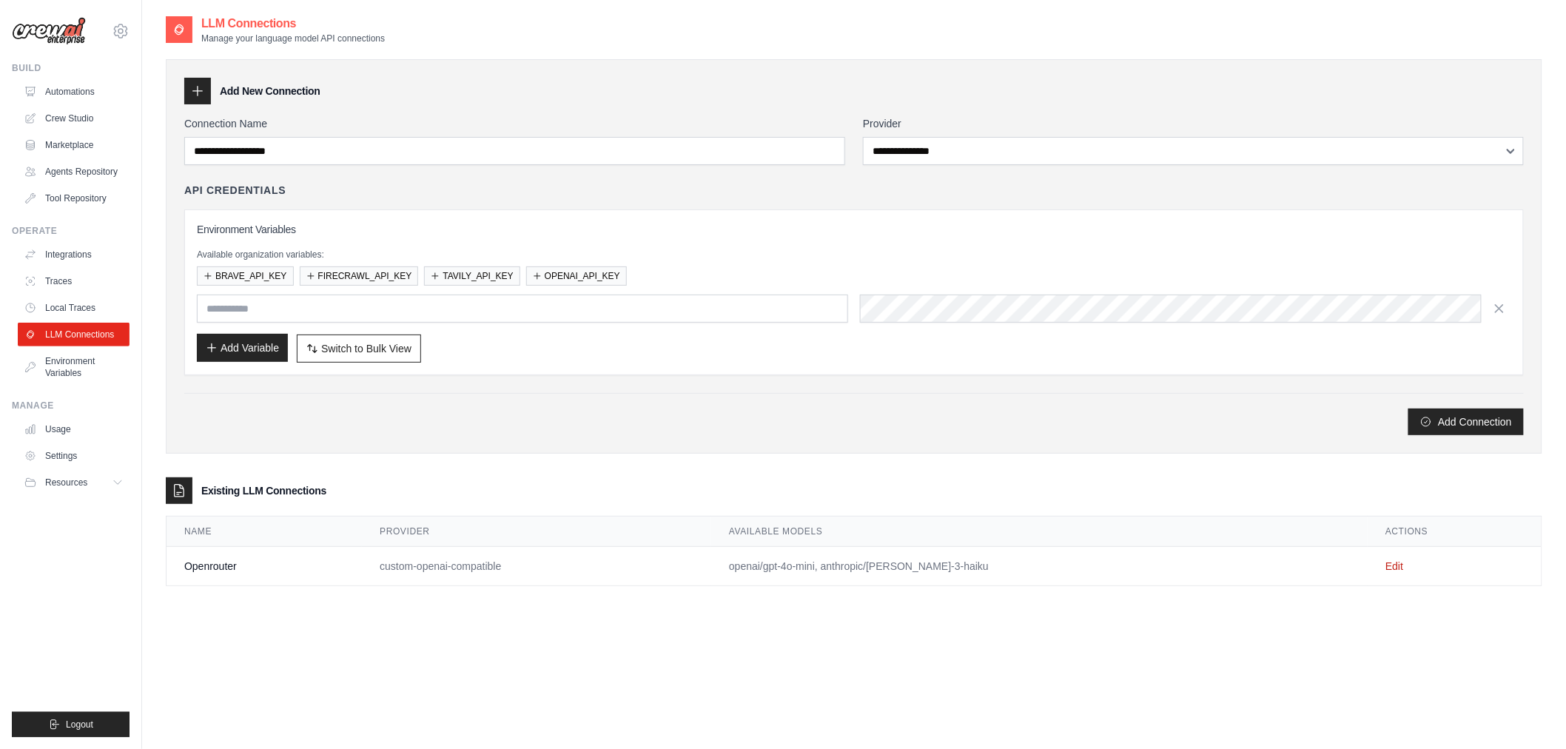
type input "**********"
click at [119, 23] on icon at bounding box center [121, 31] width 18 height 18
click at [201, 87] on span "Settings" at bounding box center [183, 91] width 117 height 15
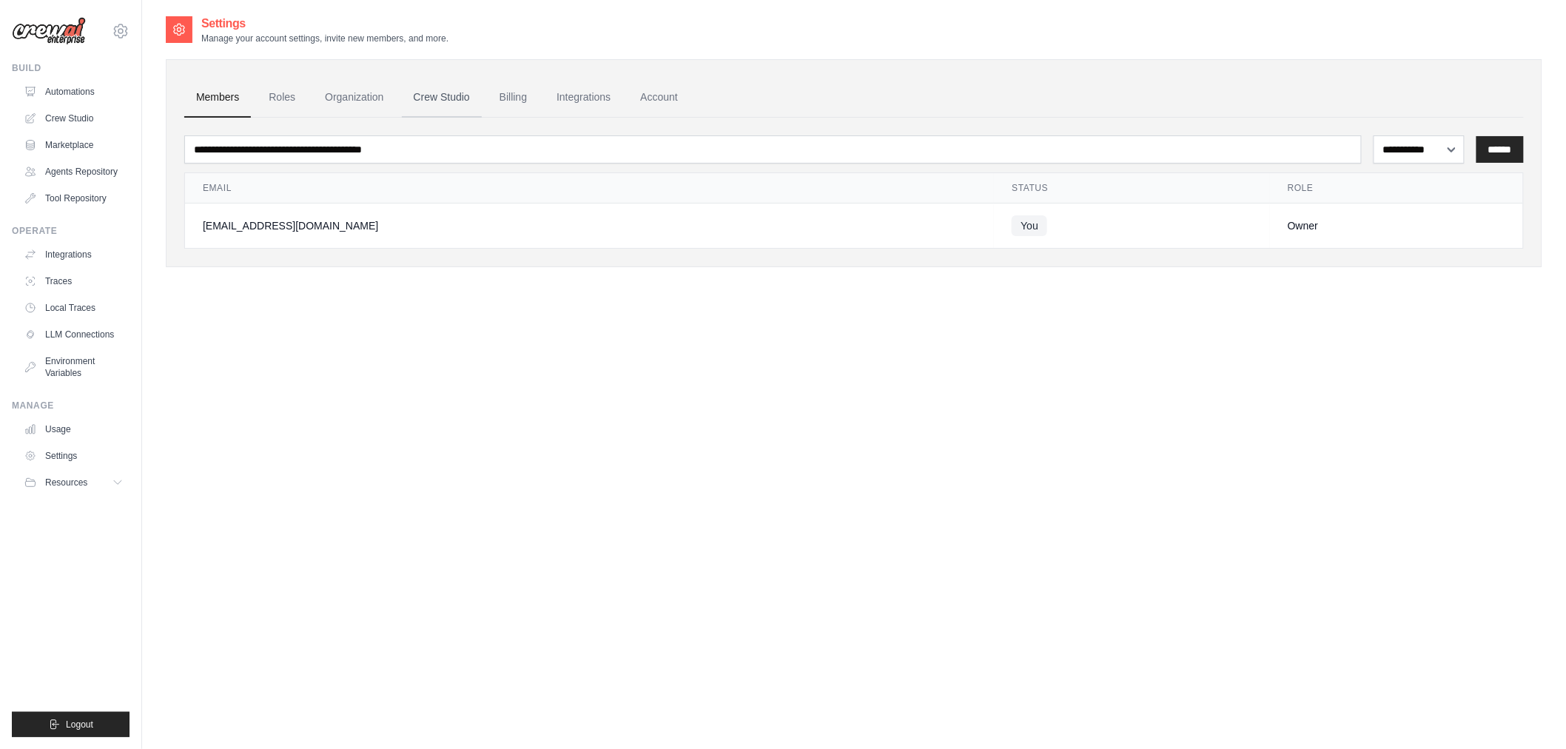
click at [451, 96] on link "Crew Studio" at bounding box center [442, 98] width 80 height 40
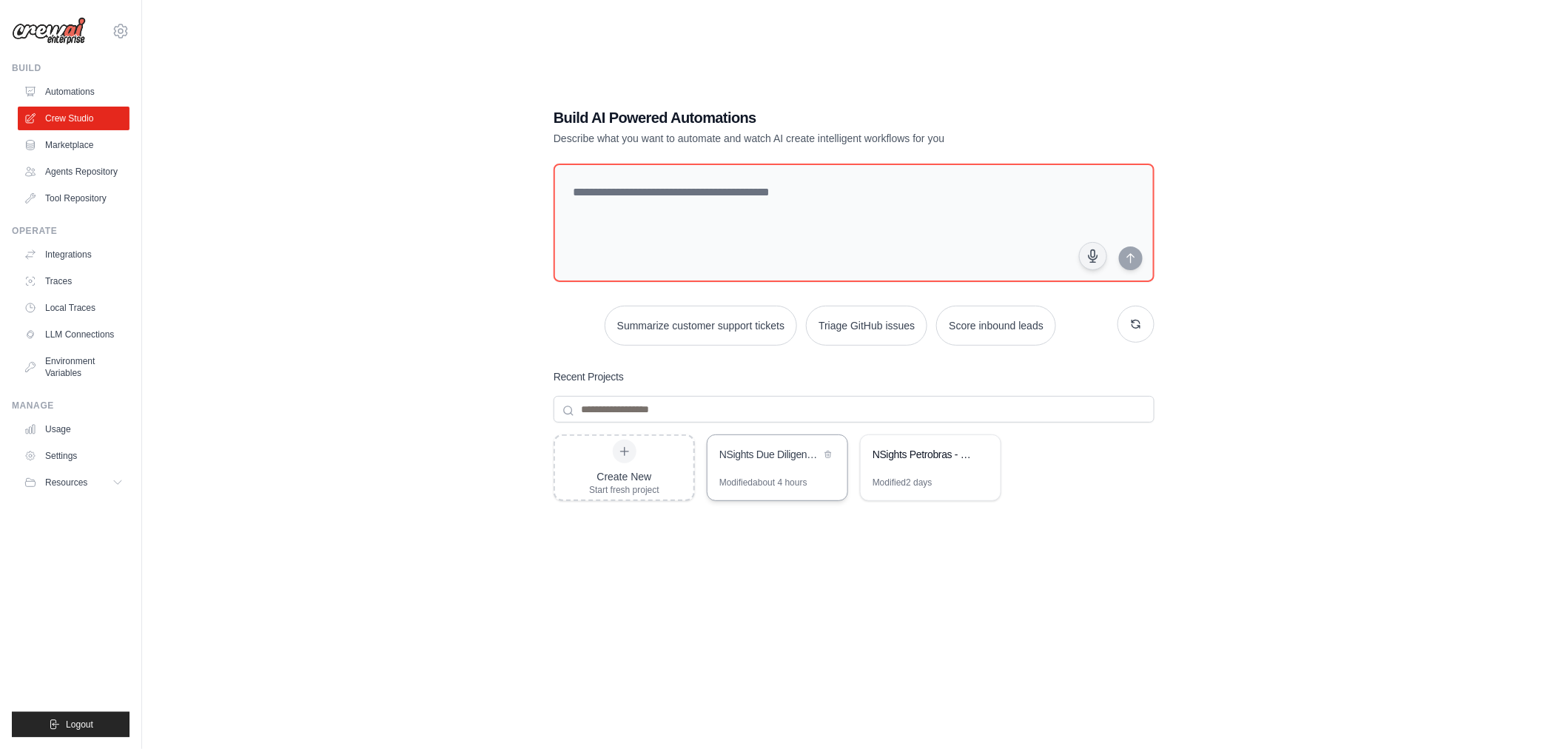
click at [781, 468] on div "NSights Due Diligence Expert - Hyper-Deep Multi-Layer Analysis" at bounding box center [778, 455] width 140 height 41
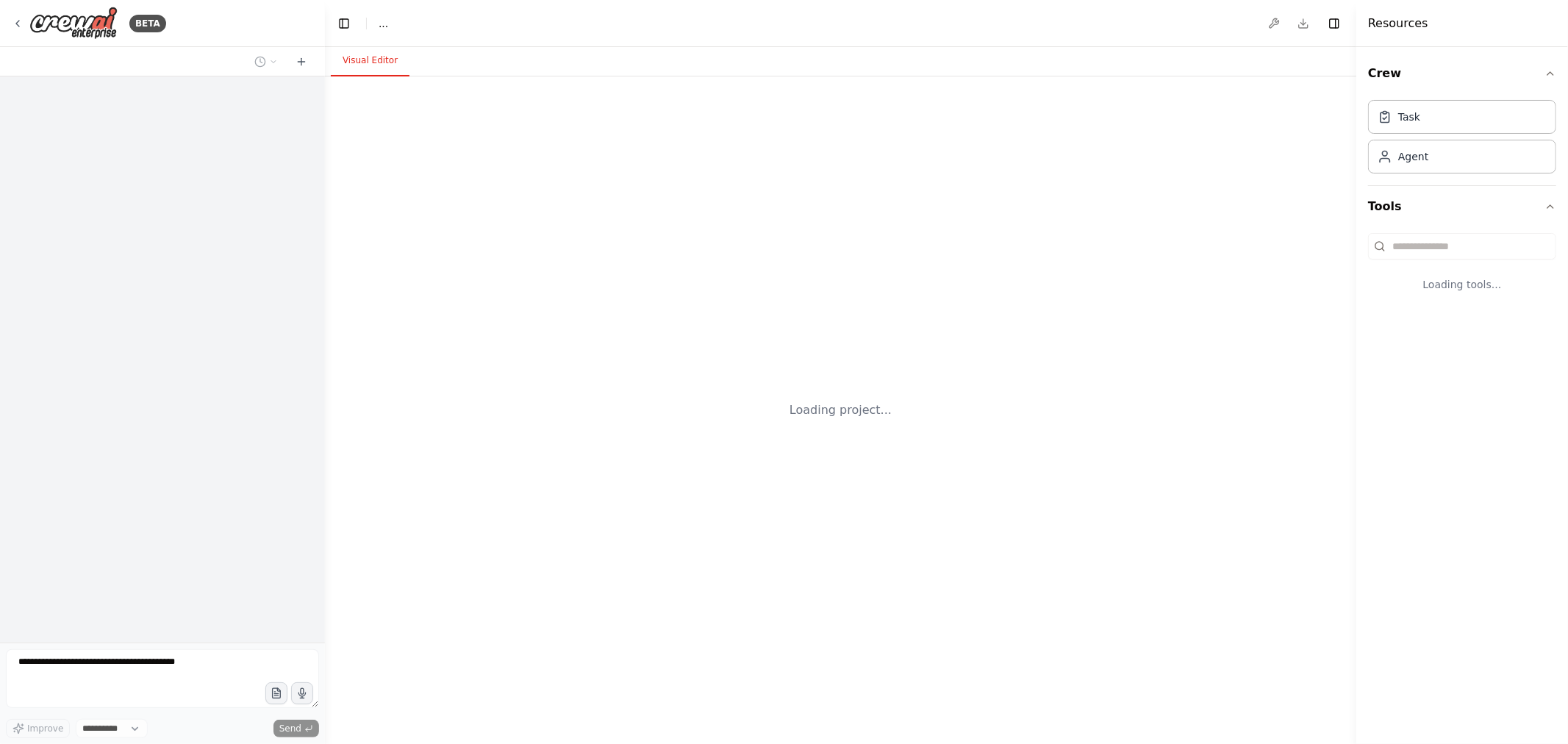
select select "****"
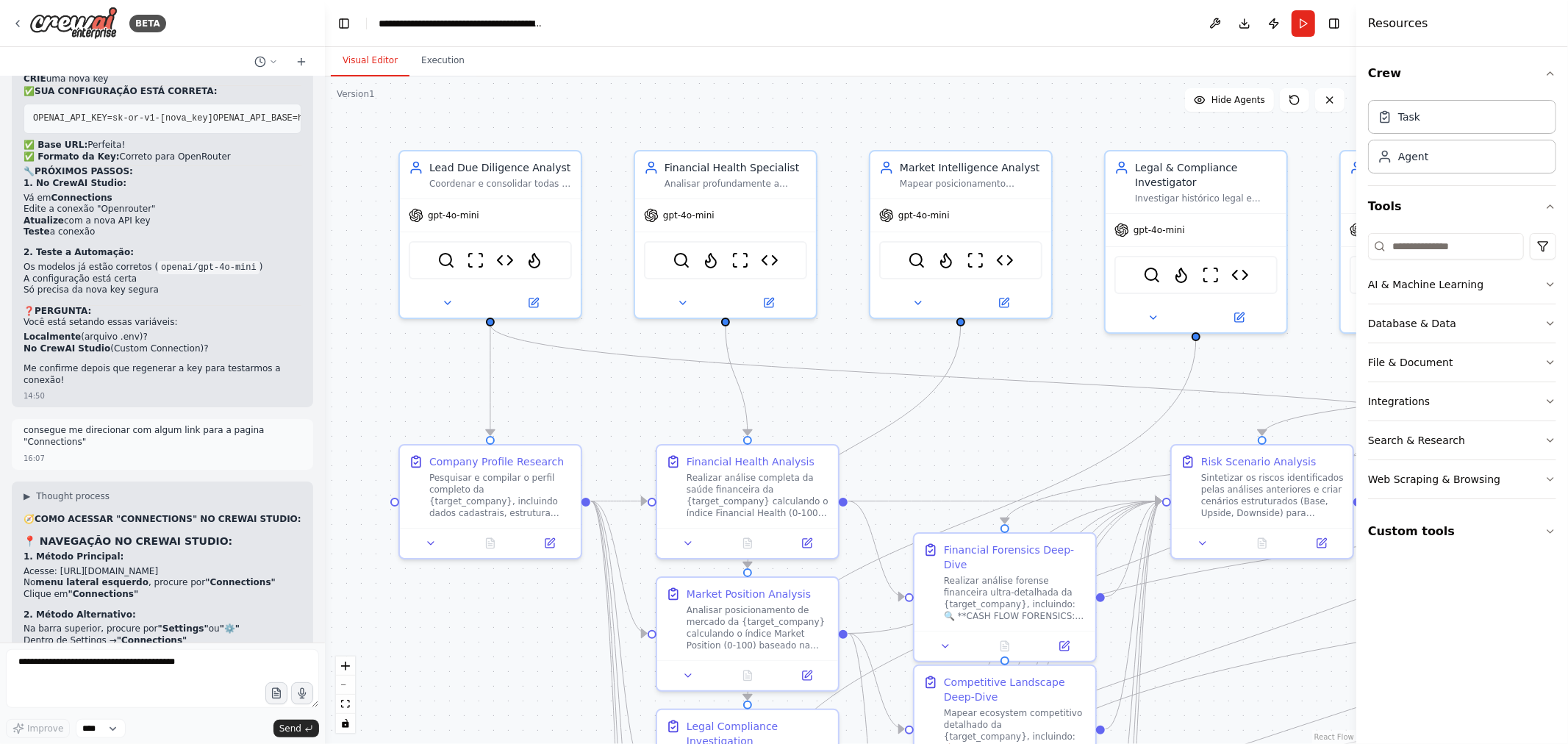
scroll to position [37756, 0]
click at [167, 664] on textarea at bounding box center [162, 678] width 313 height 59
paste textarea "**********"
type textarea "**********"
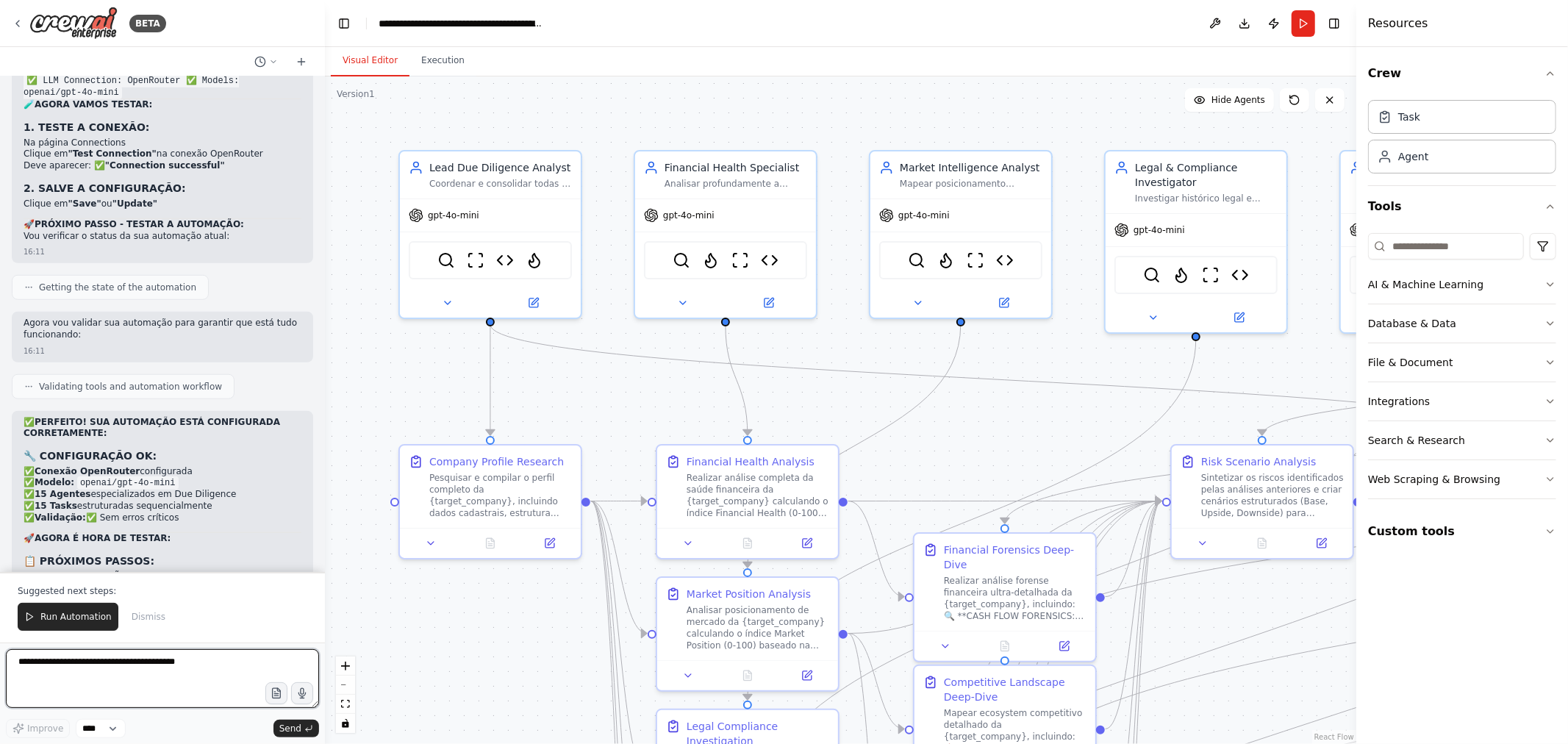
scroll to position [38676, 0]
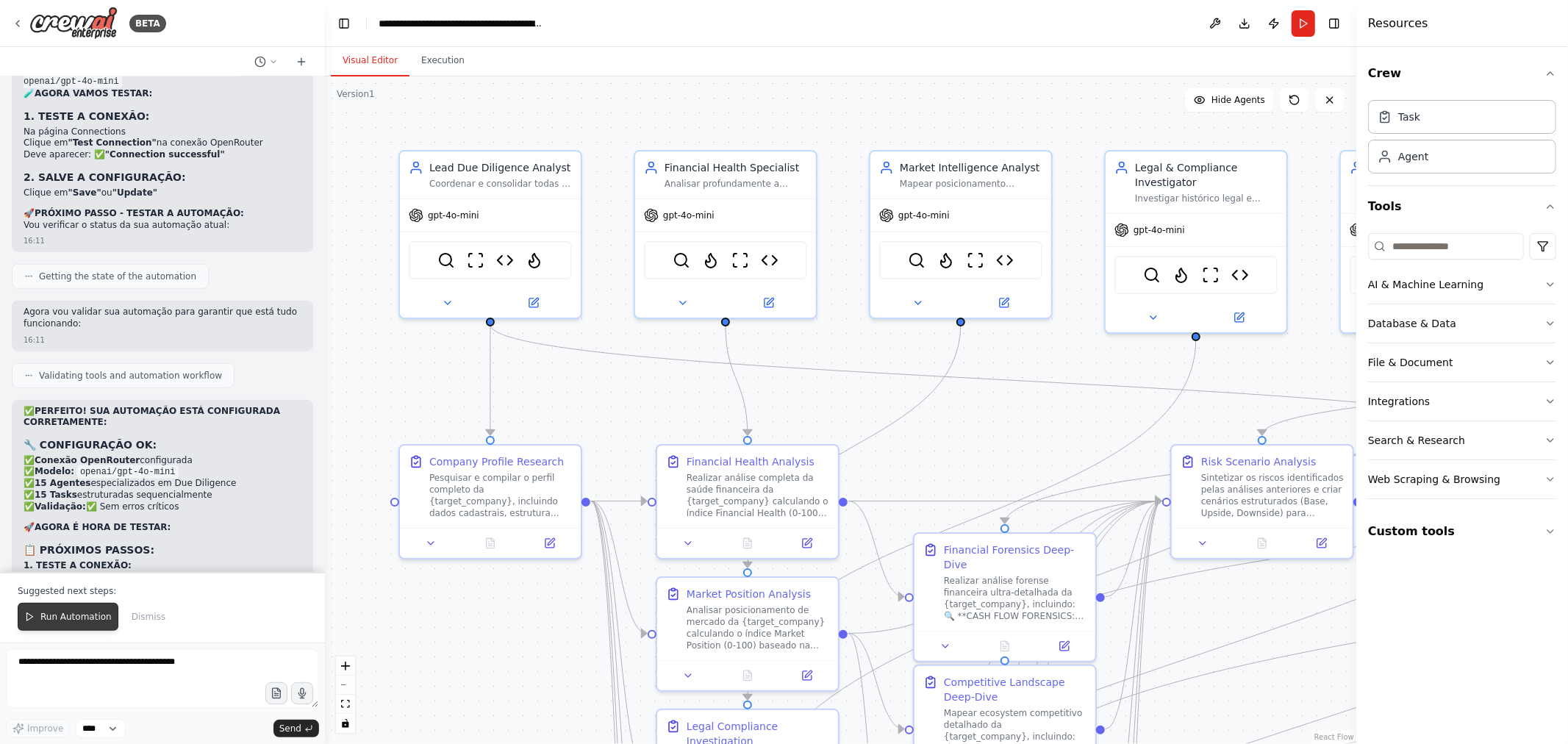
click at [71, 622] on span "Run Automation" at bounding box center [76, 617] width 71 height 12
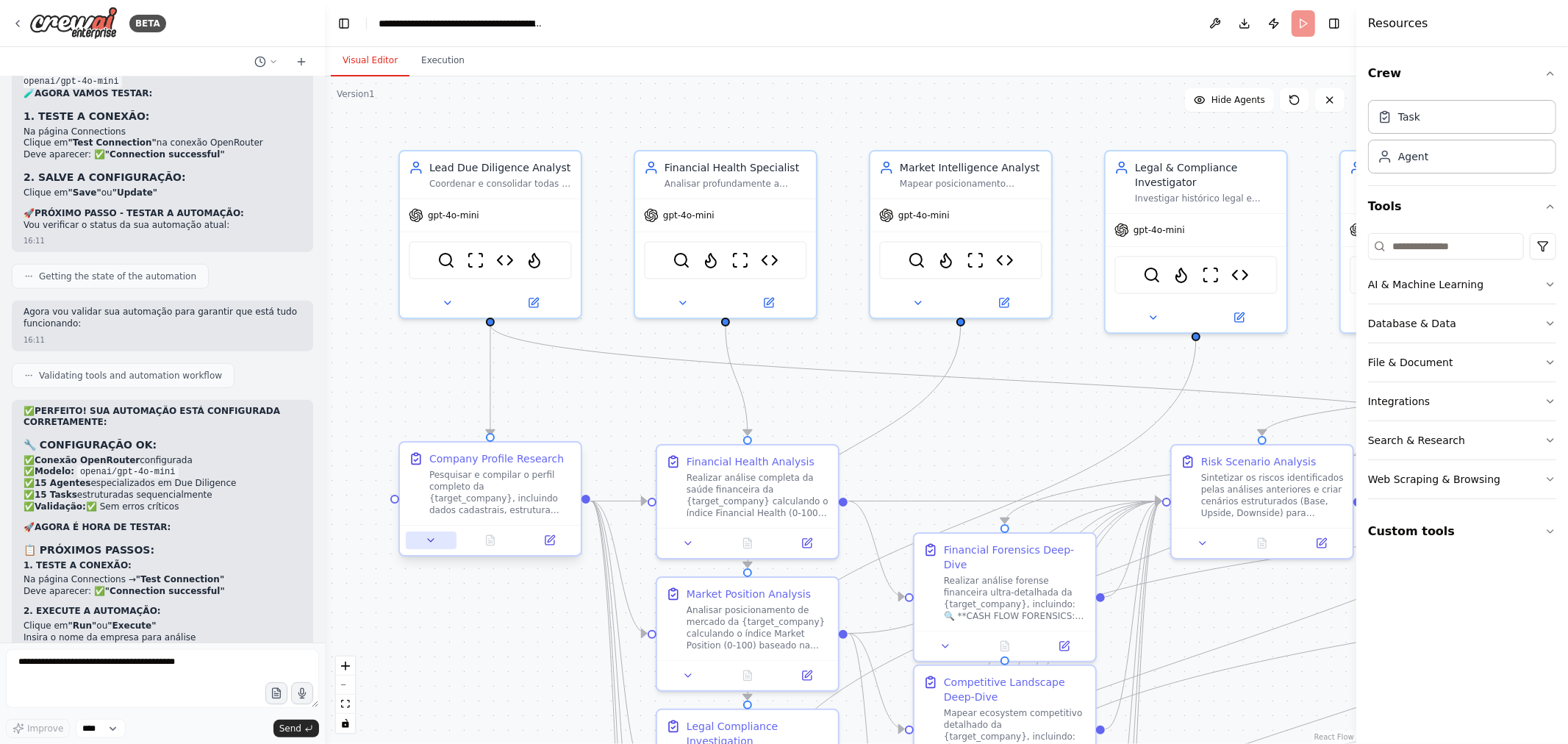
scroll to position [38607, 0]
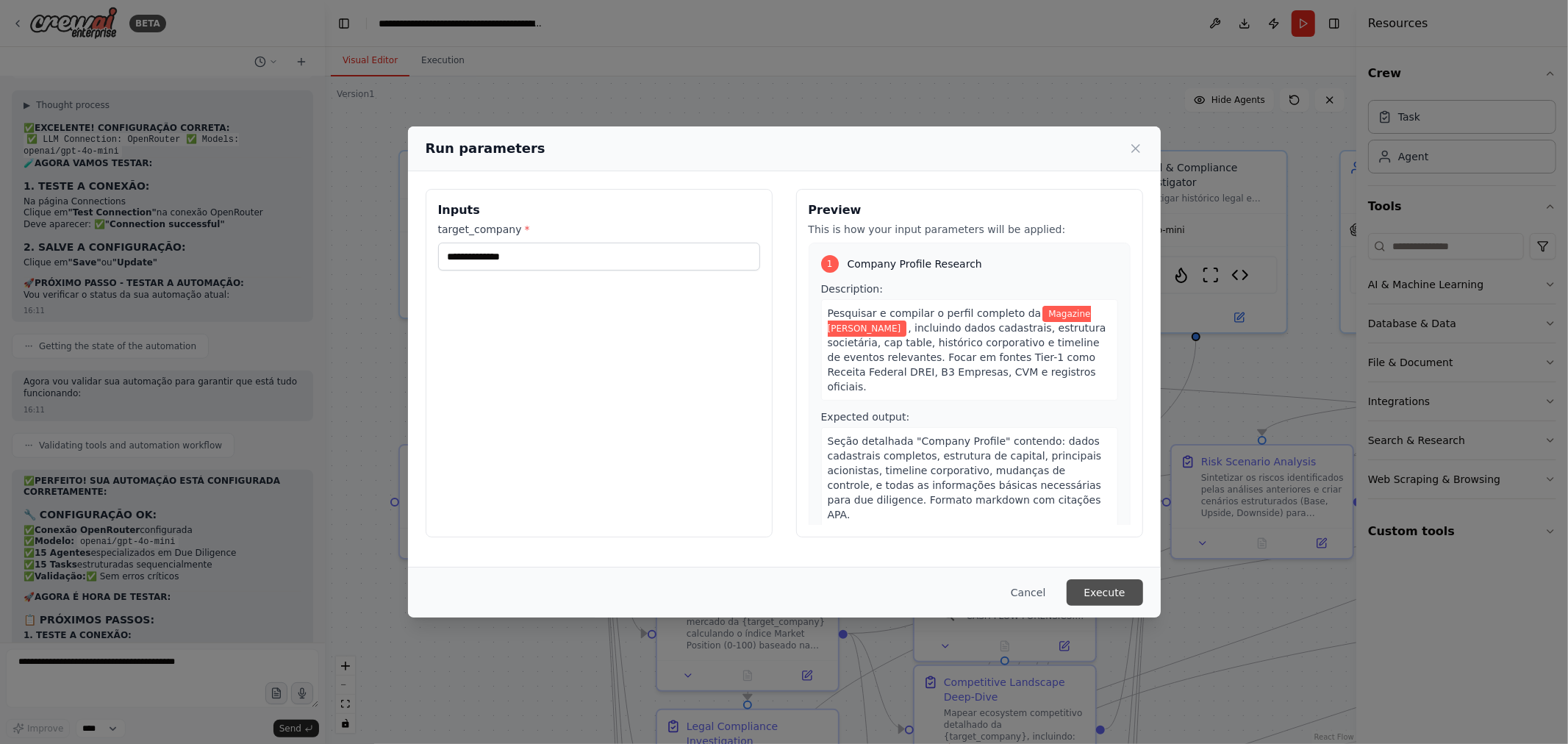
click at [1119, 589] on button "Execute" at bounding box center [1104, 592] width 76 height 27
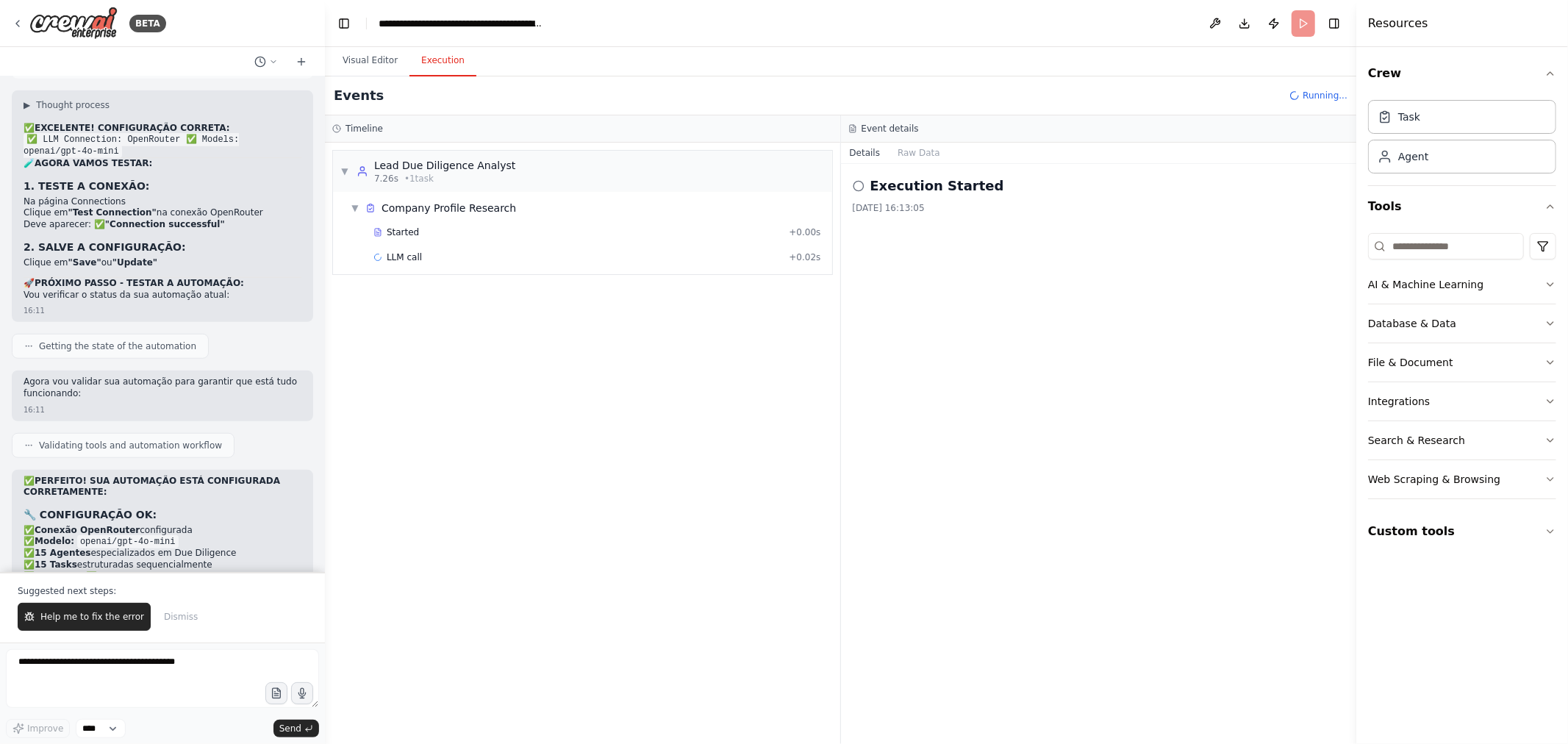
scroll to position [38676, 0]
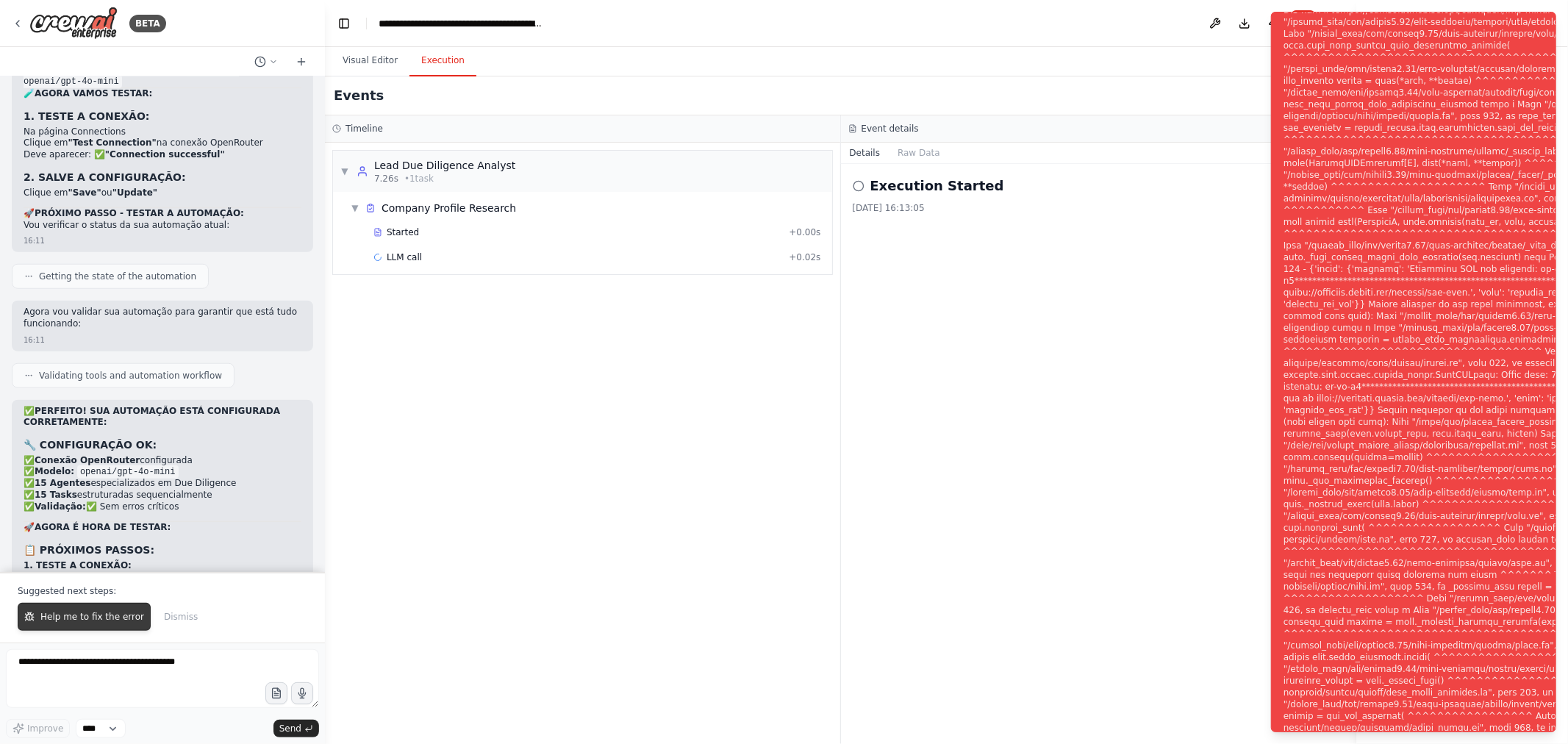
click at [103, 610] on button "Help me to fix the error" at bounding box center [84, 617] width 133 height 28
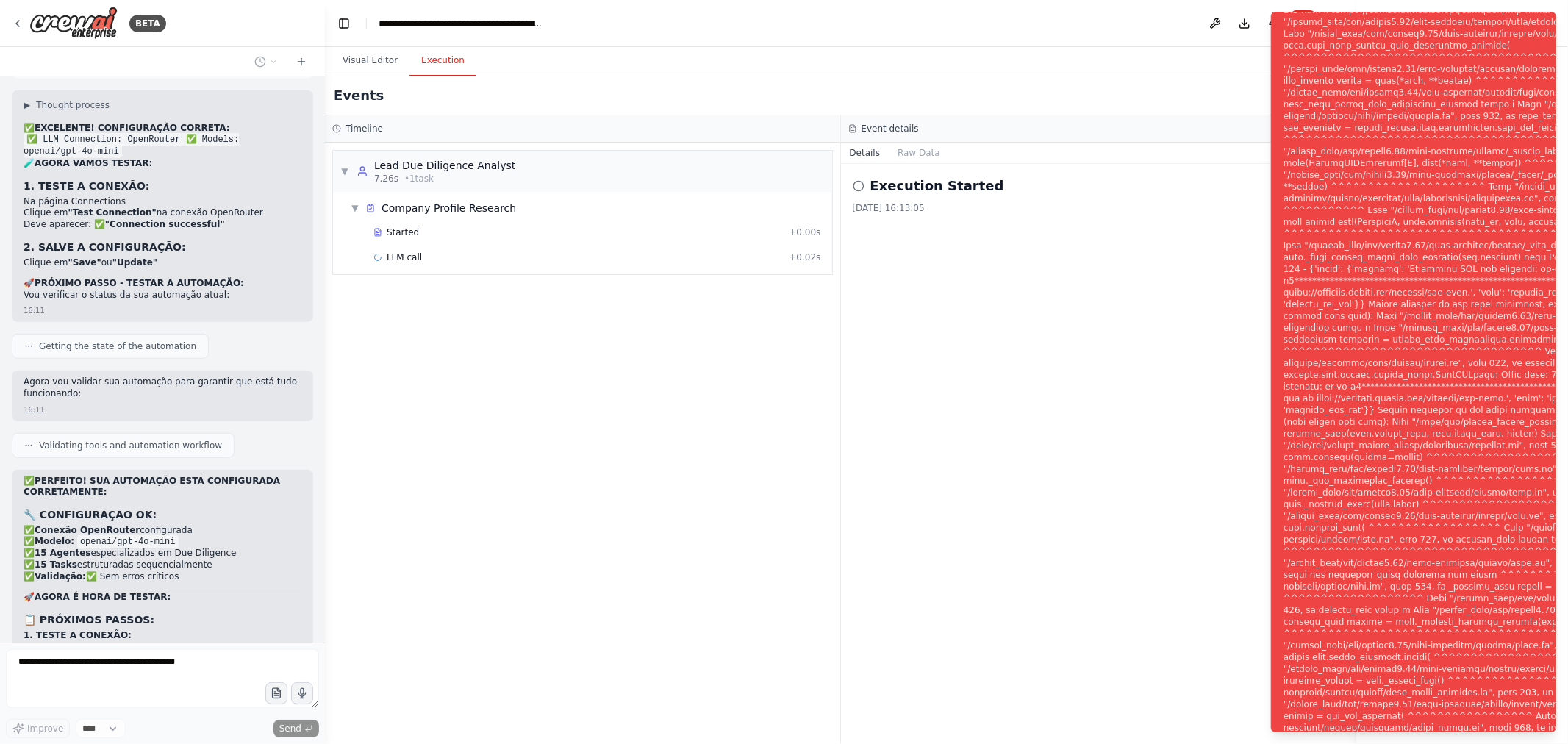
scroll to position [38644, 0]
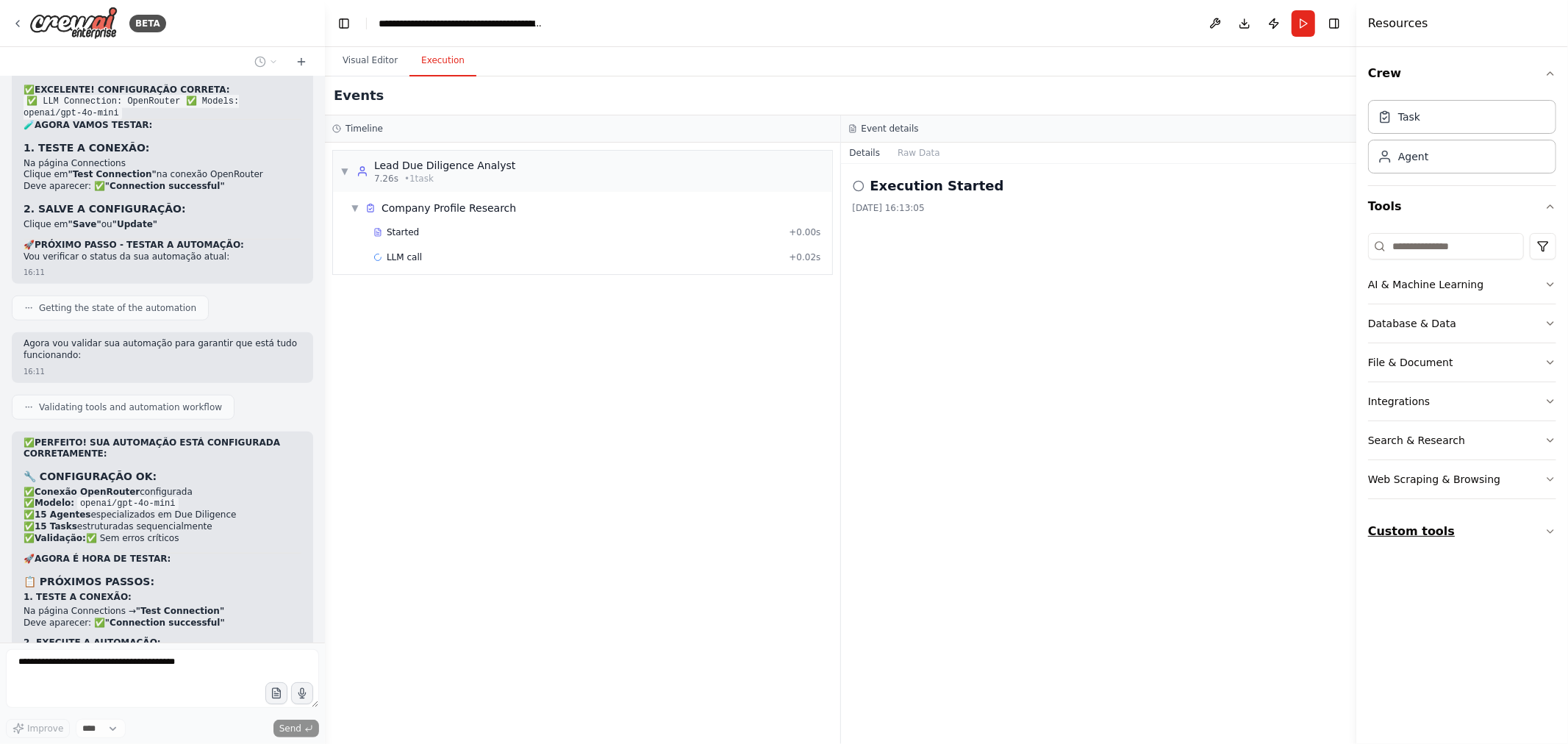
click at [1490, 537] on button "Custom tools" at bounding box center [1461, 530] width 188 height 41
click at [1526, 533] on button "Custom tools" at bounding box center [1461, 530] width 188 height 41
click at [1432, 70] on button "Crew" at bounding box center [1461, 73] width 188 height 41
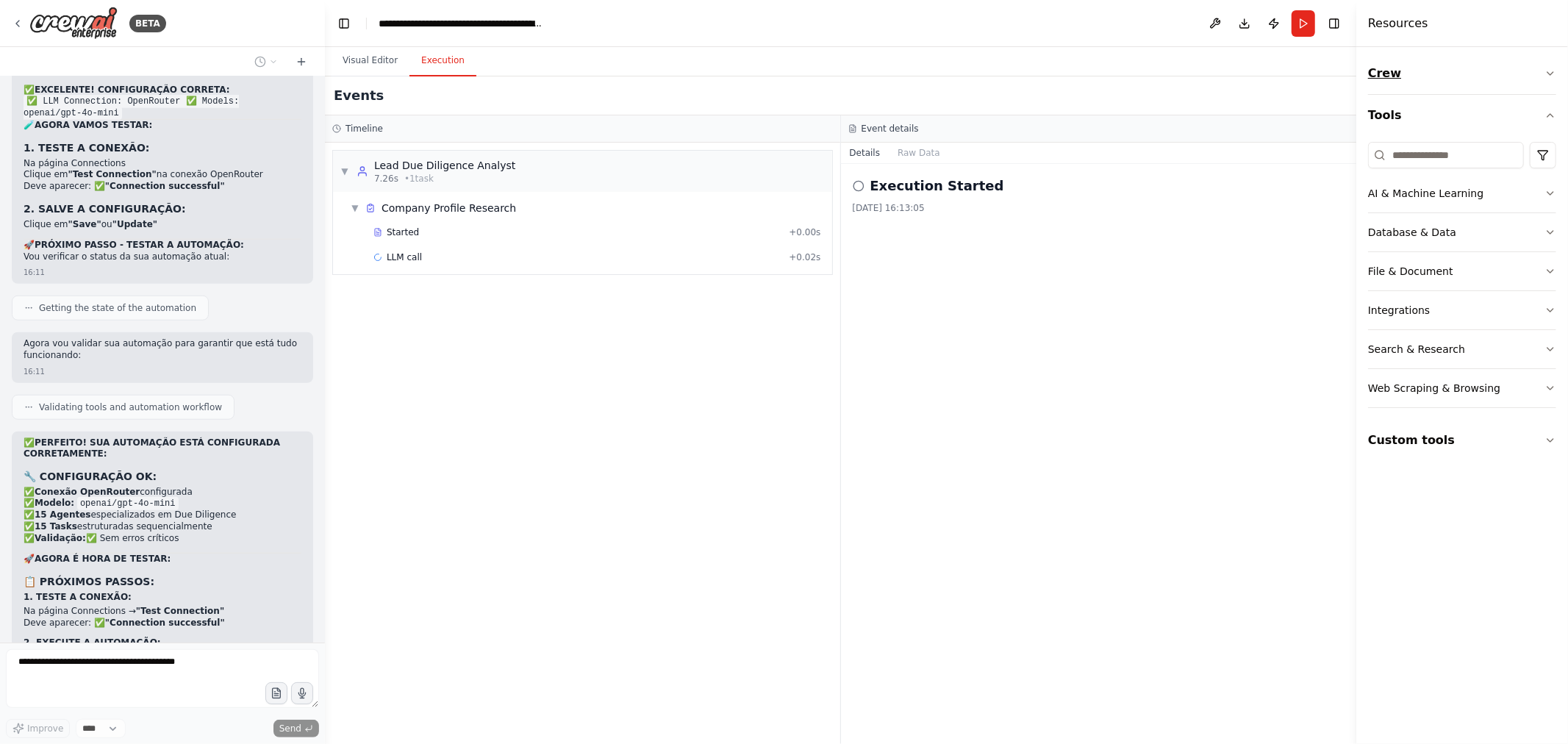
click at [1510, 70] on button "Crew" at bounding box center [1461, 73] width 188 height 41
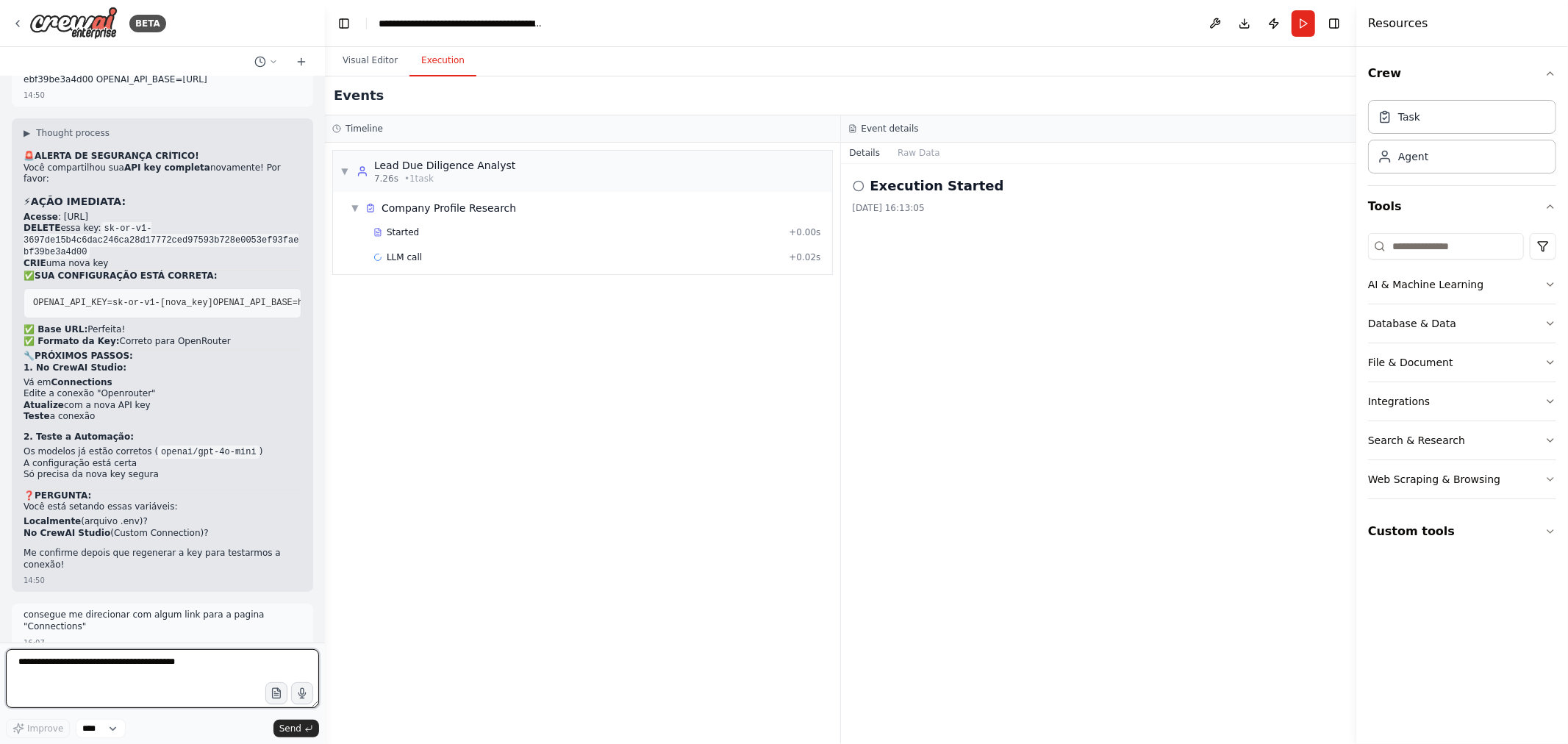
scroll to position [37081, 0]
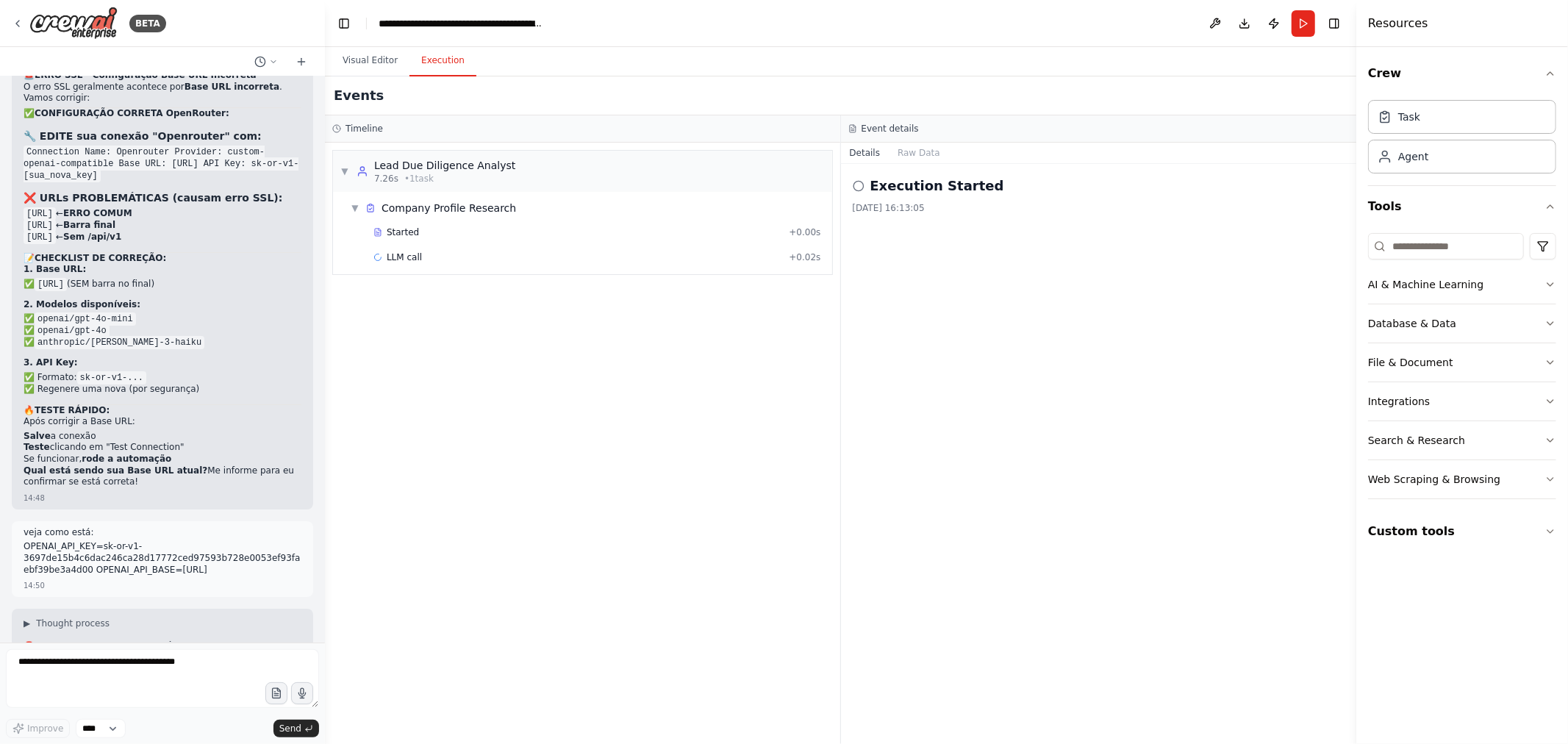
drag, startPoint x: 112, startPoint y: 557, endPoint x: 250, endPoint y: 550, distance: 138.2
copy span "https: //[URL]"
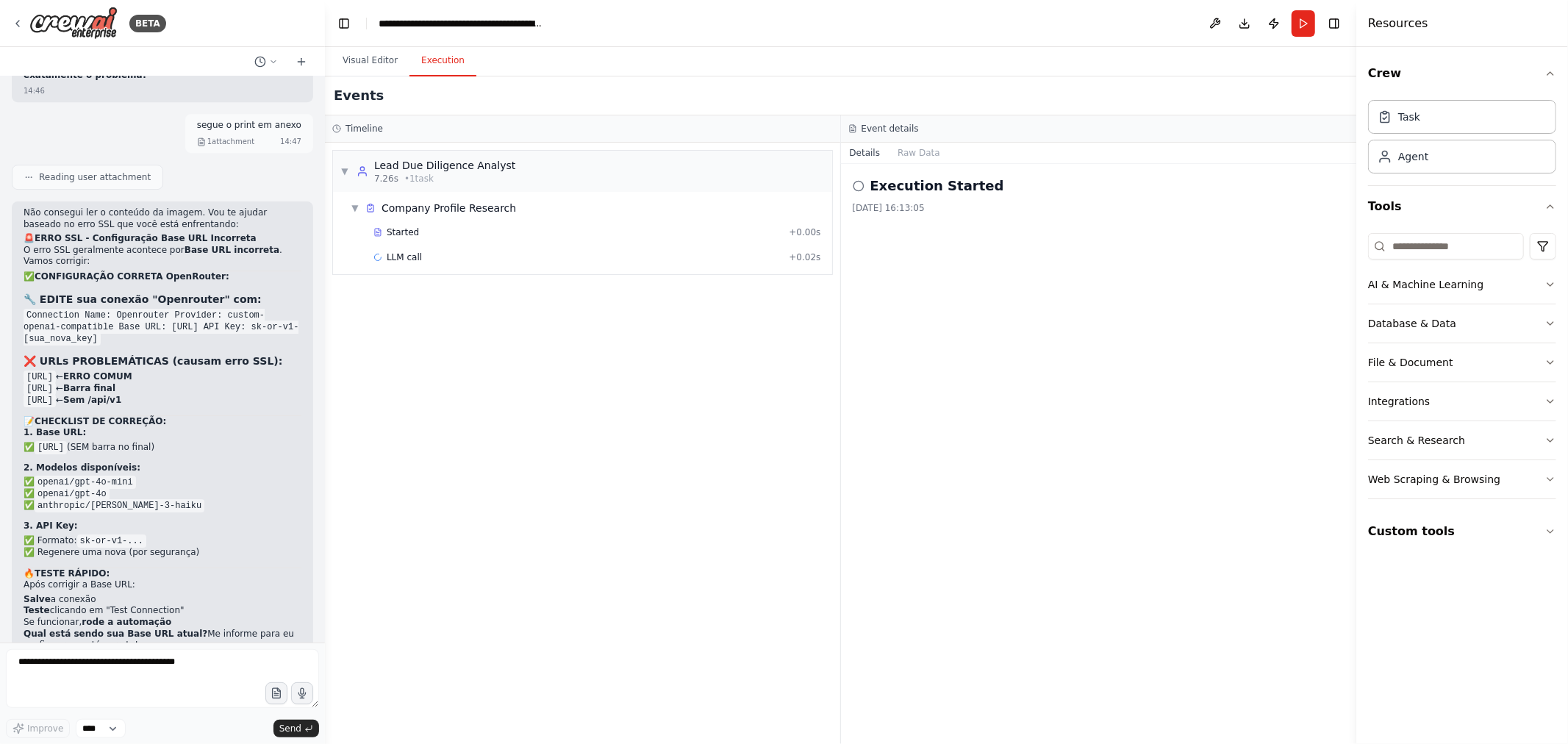
scroll to position [36836, 0]
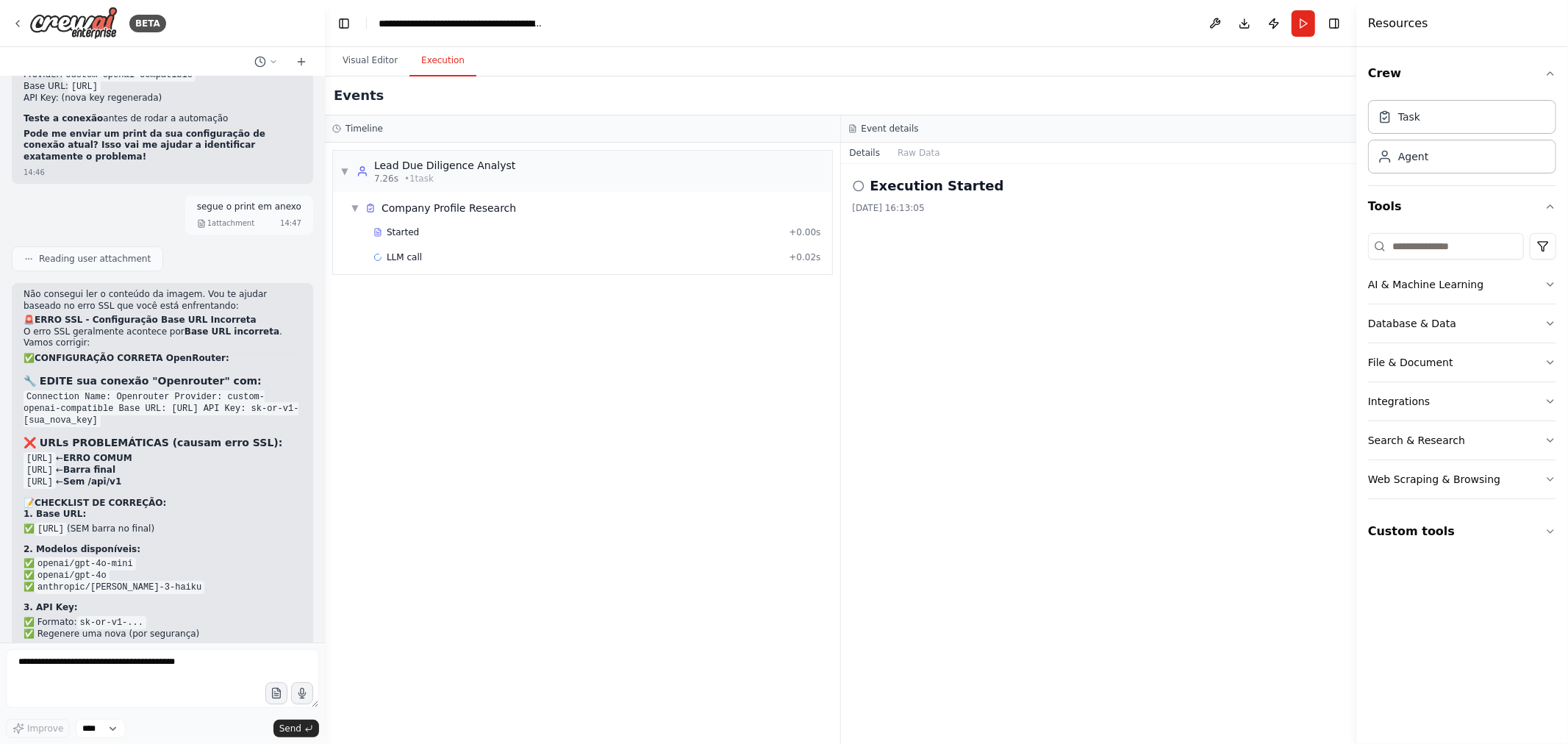
click at [68, 557] on code "openai/gpt-4o-mini" at bounding box center [85, 563] width 101 height 13
copy ul "✅ openai/gpt-4o-mini"
click at [60, 557] on code "openai/gpt-4o-mini" at bounding box center [85, 563] width 101 height 13
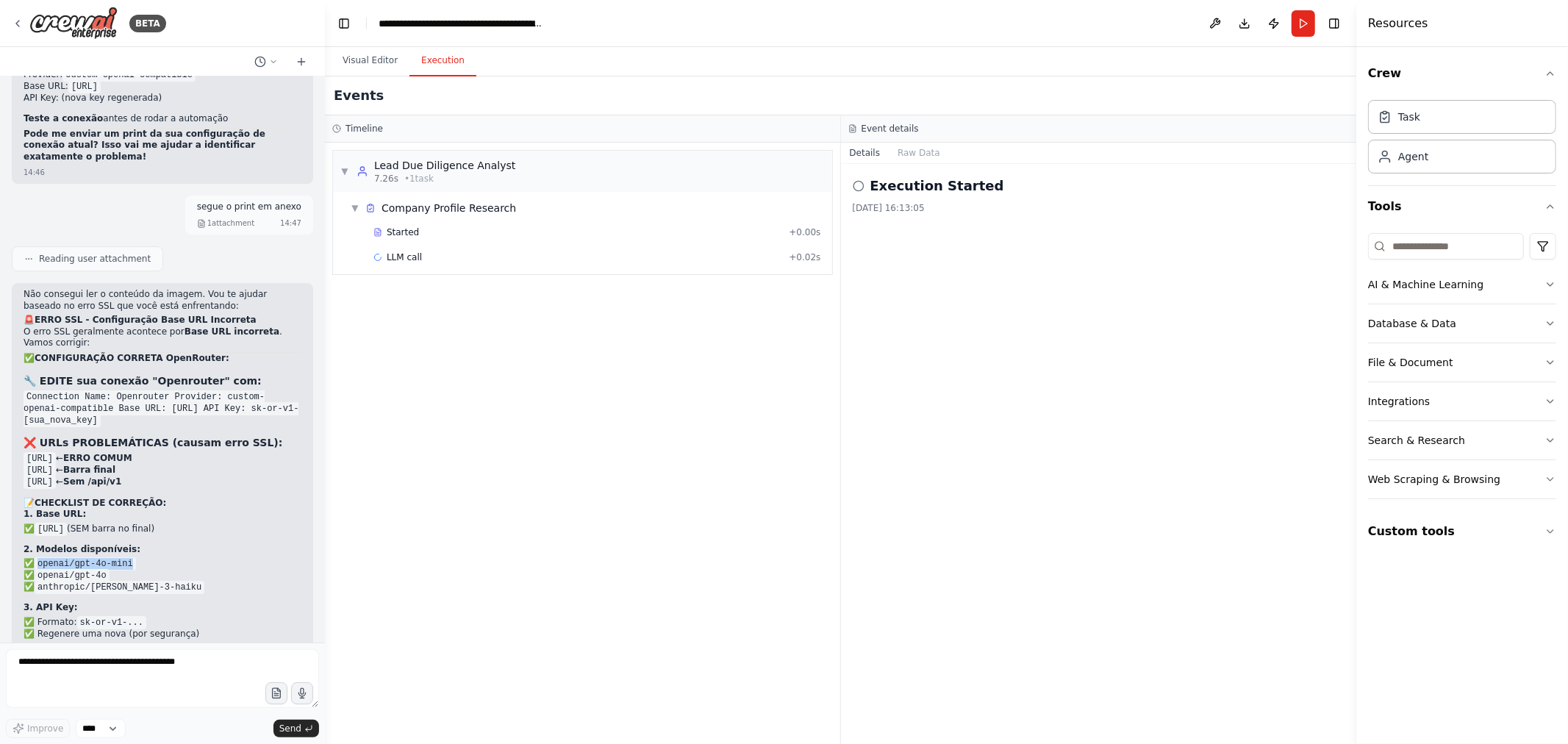
drag, startPoint x: 40, startPoint y: 322, endPoint x: 133, endPoint y: 320, distance: 93.0
click at [133, 558] on li "✅ openai/gpt-4o-mini" at bounding box center [163, 564] width 278 height 12
copy code "openai/gpt-4o-mini"
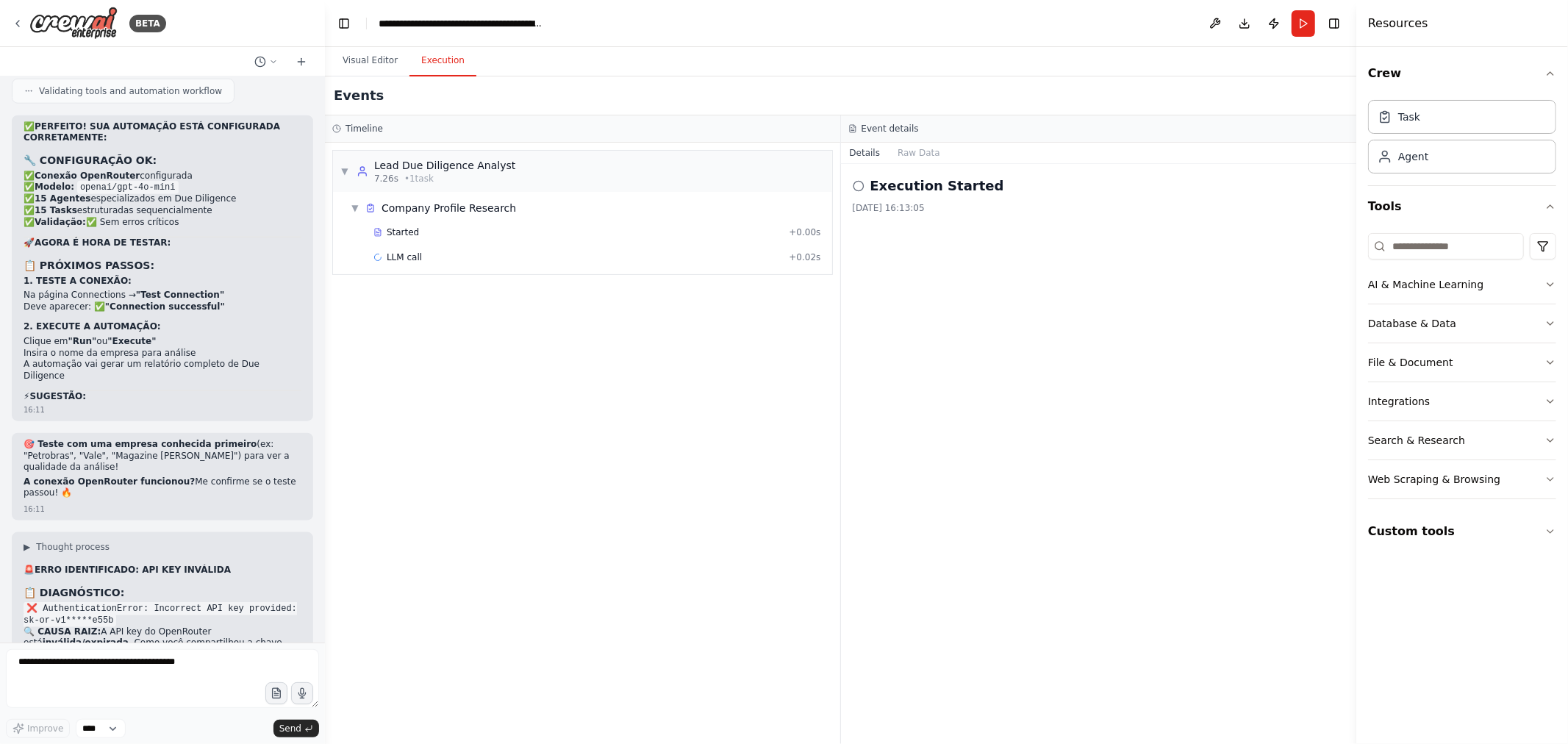
scroll to position [39124, 0]
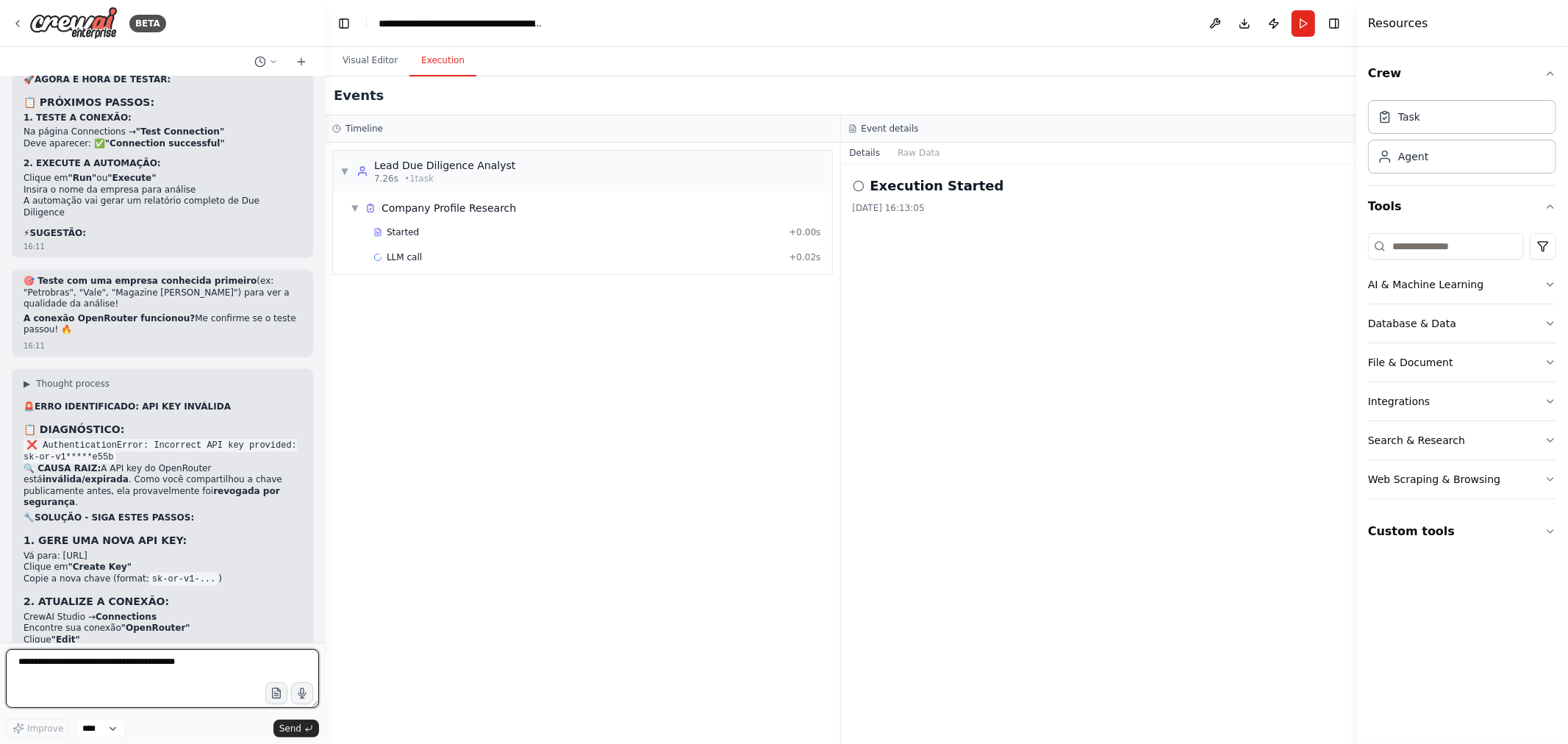
click at [100, 688] on textarea at bounding box center [162, 678] width 313 height 59
type textarea "**********"
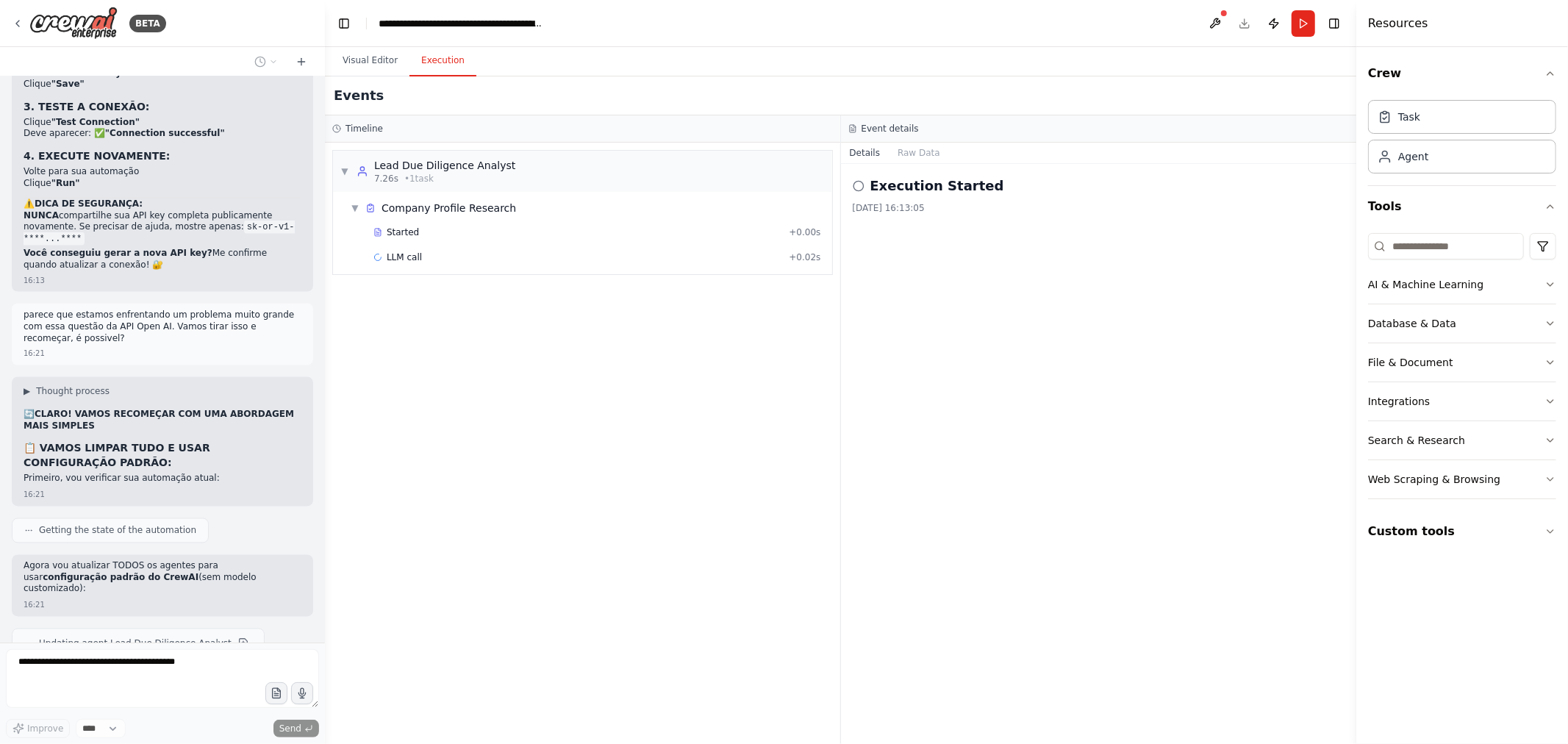
scroll to position [39739, 0]
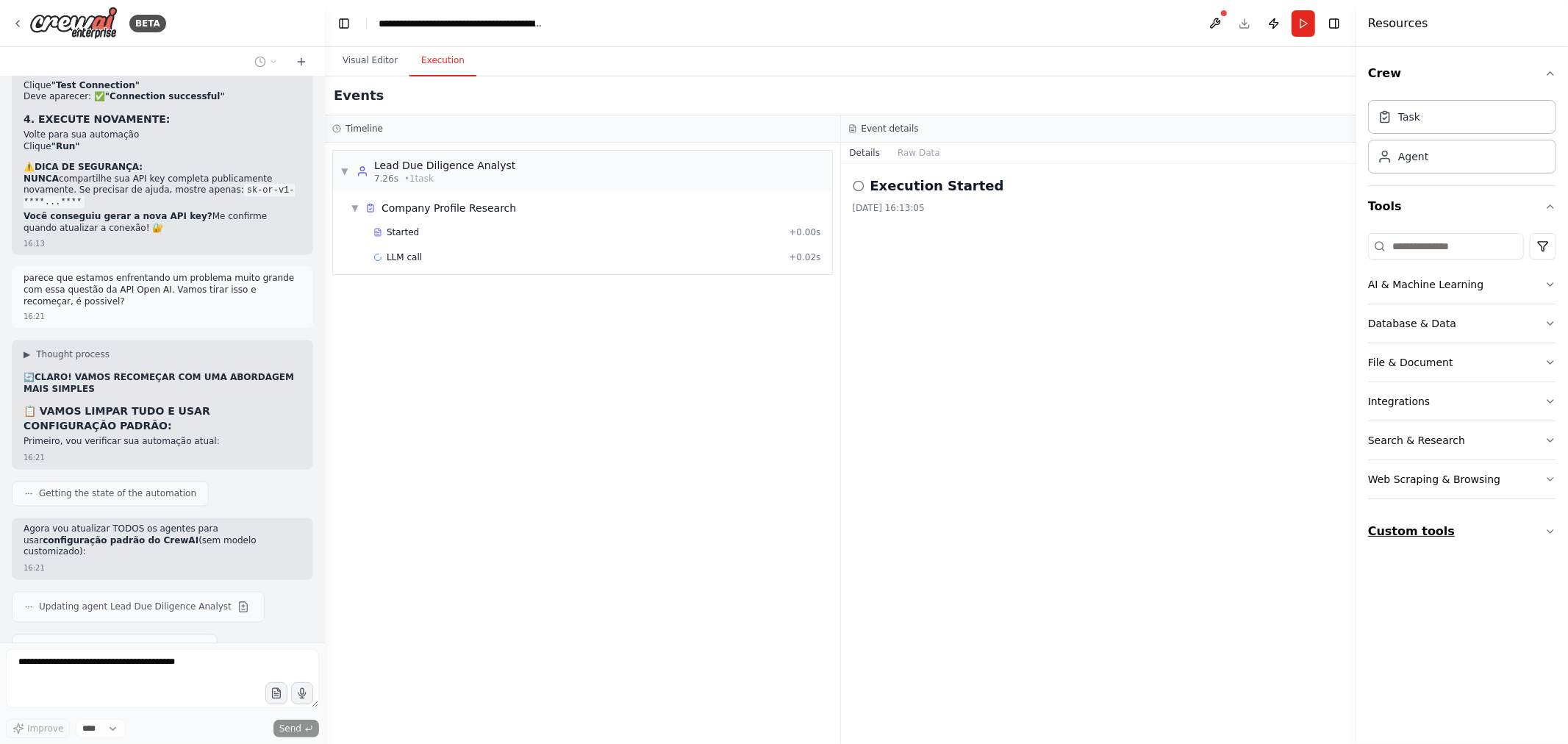
click at [1451, 541] on button "Custom tools" at bounding box center [1461, 530] width 188 height 41
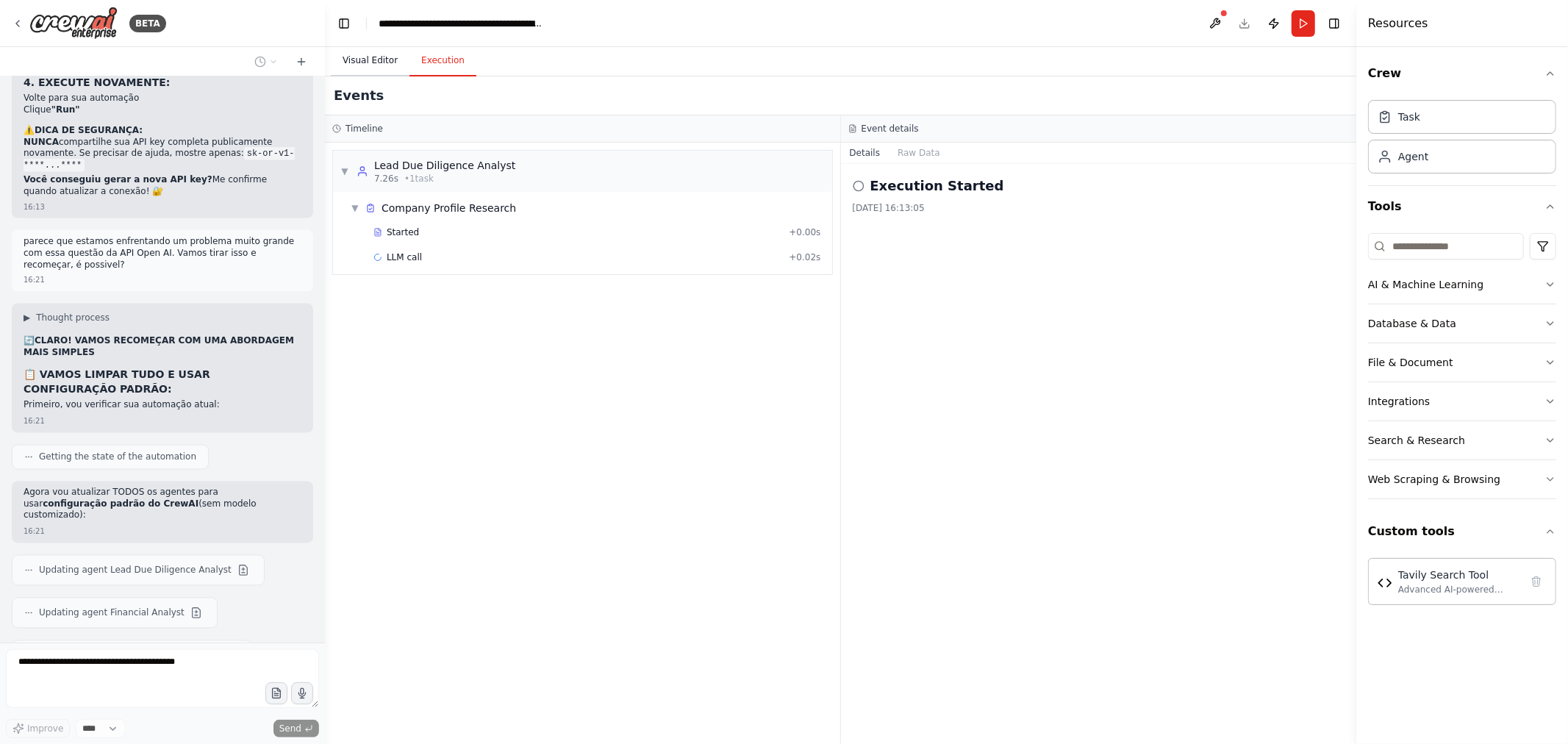
click at [376, 60] on button "Visual Editor" at bounding box center [369, 61] width 78 height 31
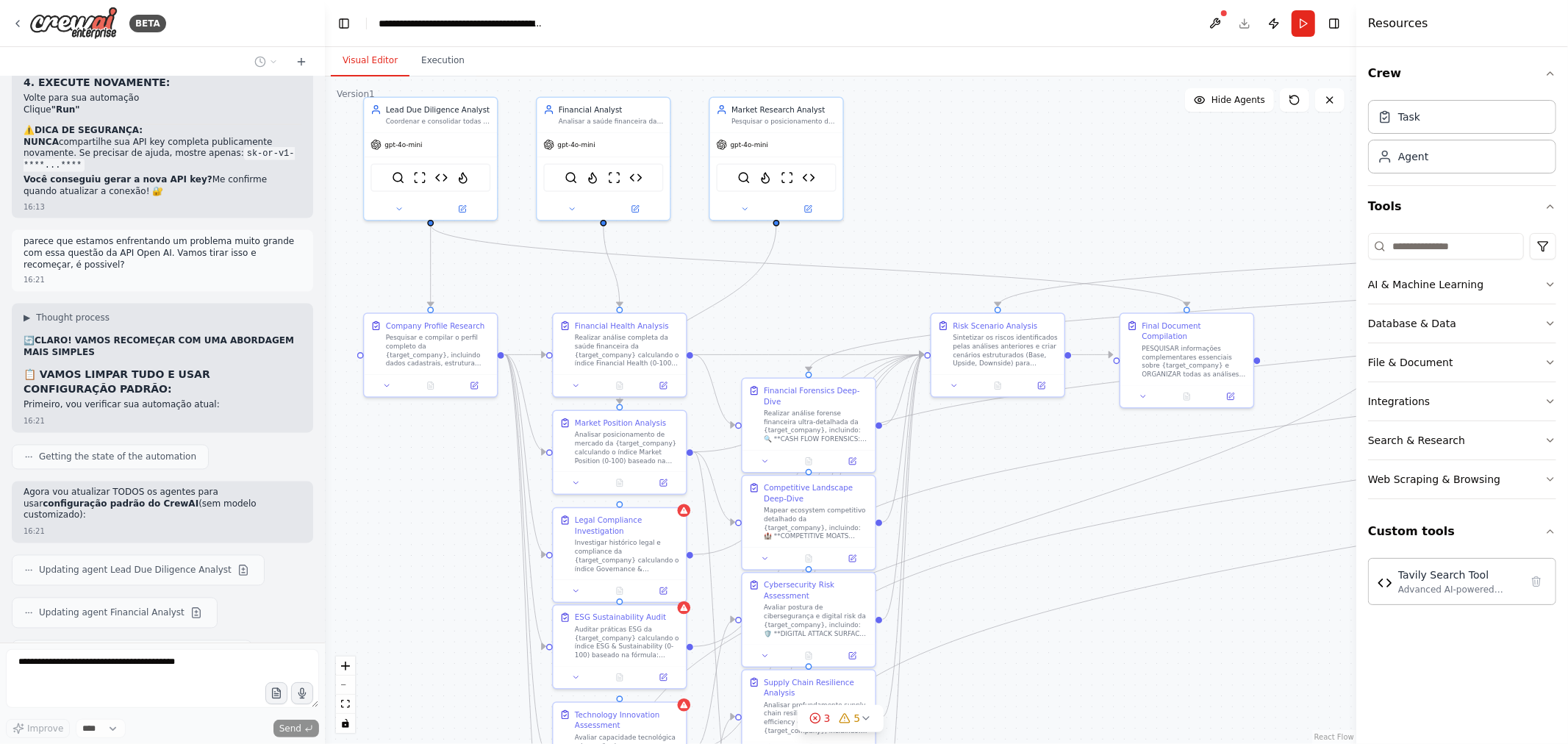
drag, startPoint x: 1026, startPoint y: 437, endPoint x: 851, endPoint y: 284, distance: 232.5
click at [851, 288] on div ".deletable-edge-delete-btn { width: 20px; height: 20px; border: 0px solid #ffff…" at bounding box center [840, 410] width 1031 height 668
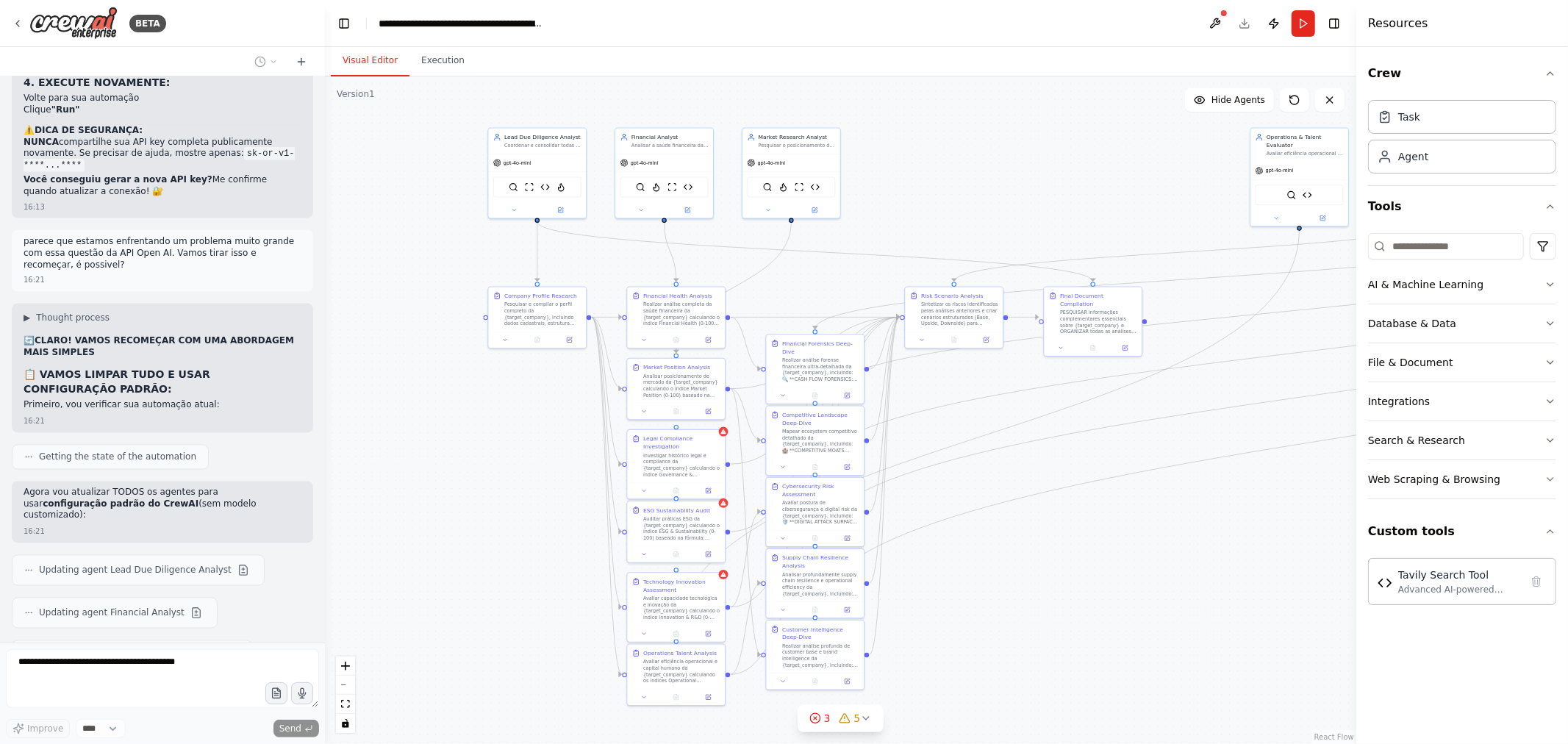
scroll to position [39812, 0]
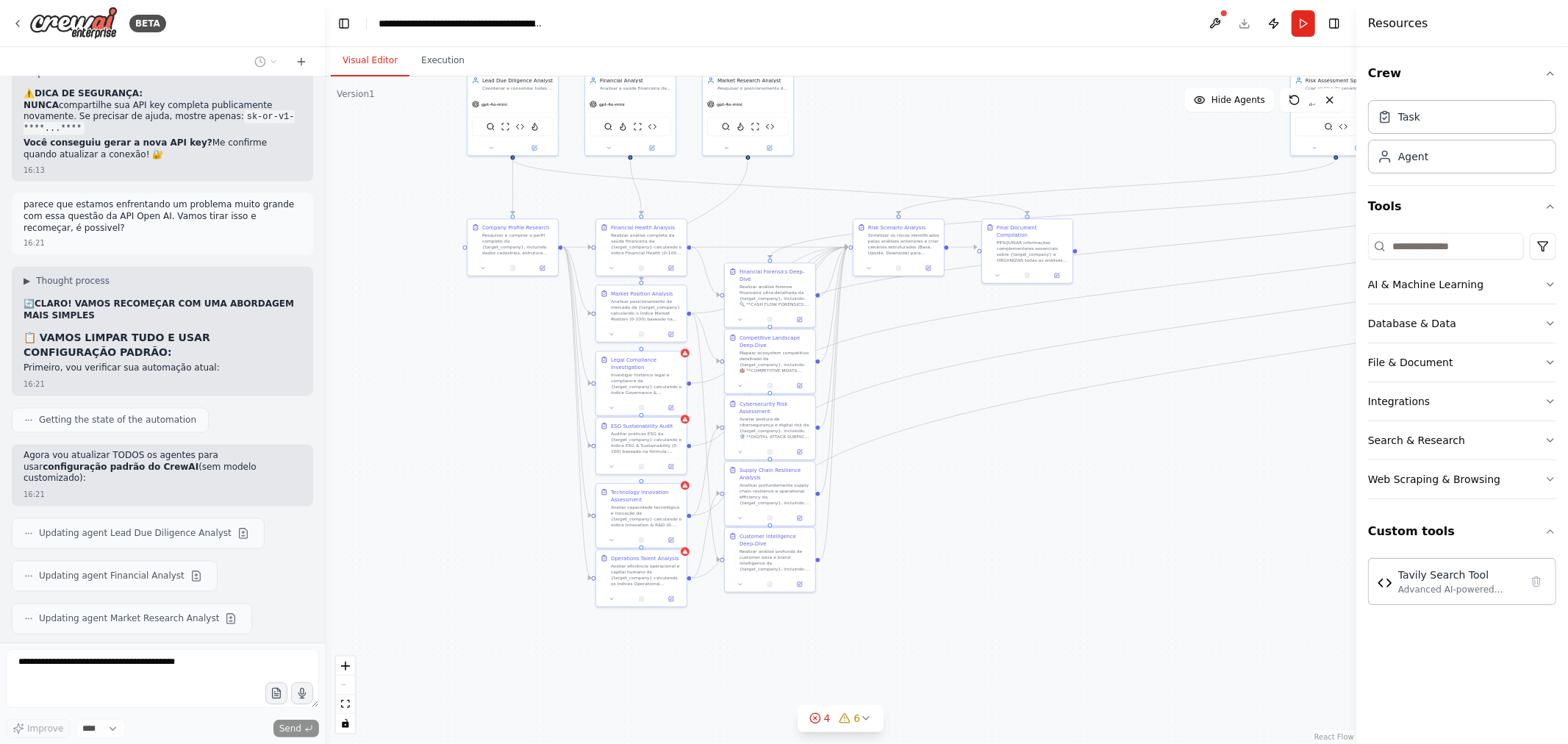
drag, startPoint x: 881, startPoint y: 284, endPoint x: 833, endPoint y: 217, distance: 82.4
click at [833, 217] on div ".deletable-edge-delete-btn { width: 20px; height: 20px; border: 0px solid #ffff…" at bounding box center [840, 410] width 1031 height 668
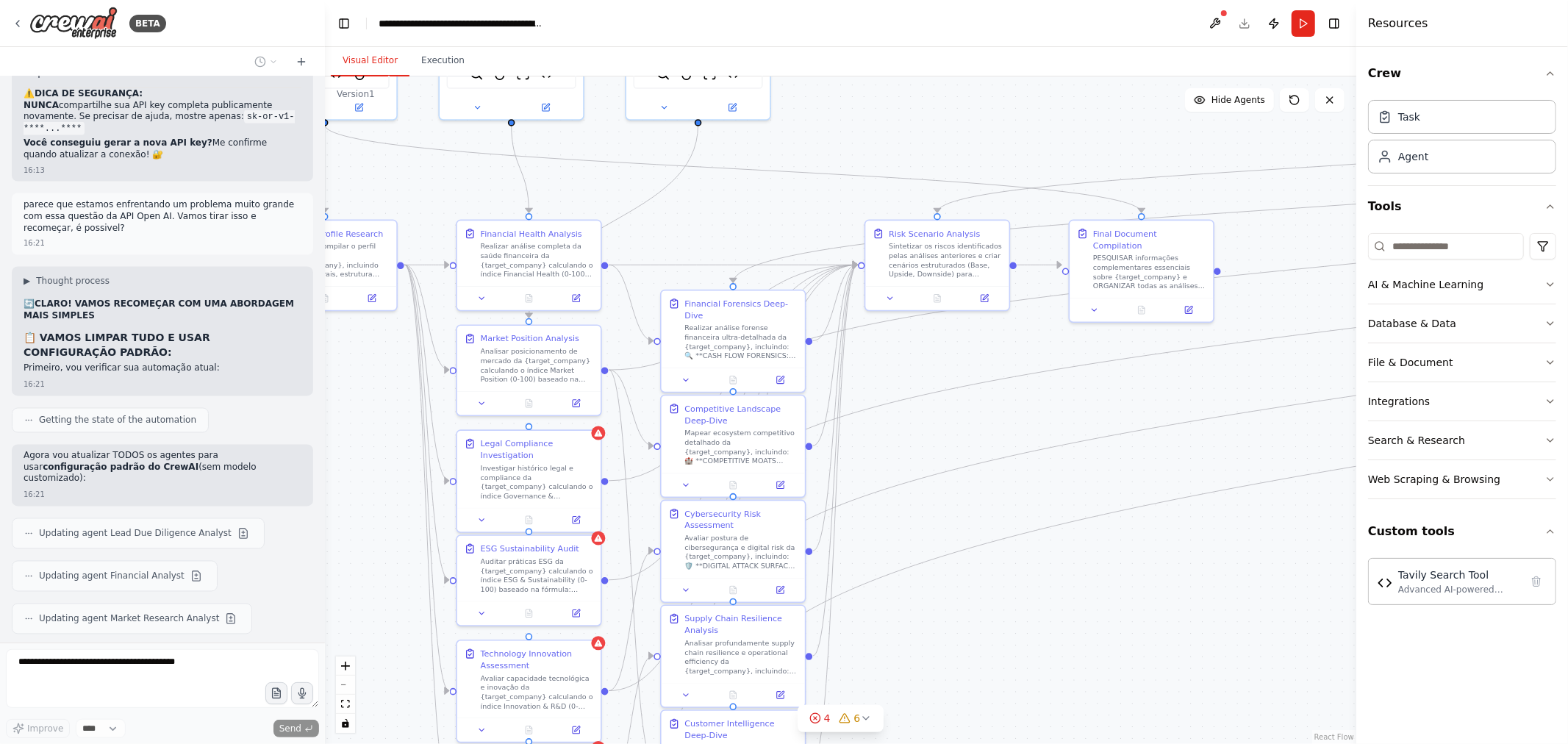
scroll to position [39850, 0]
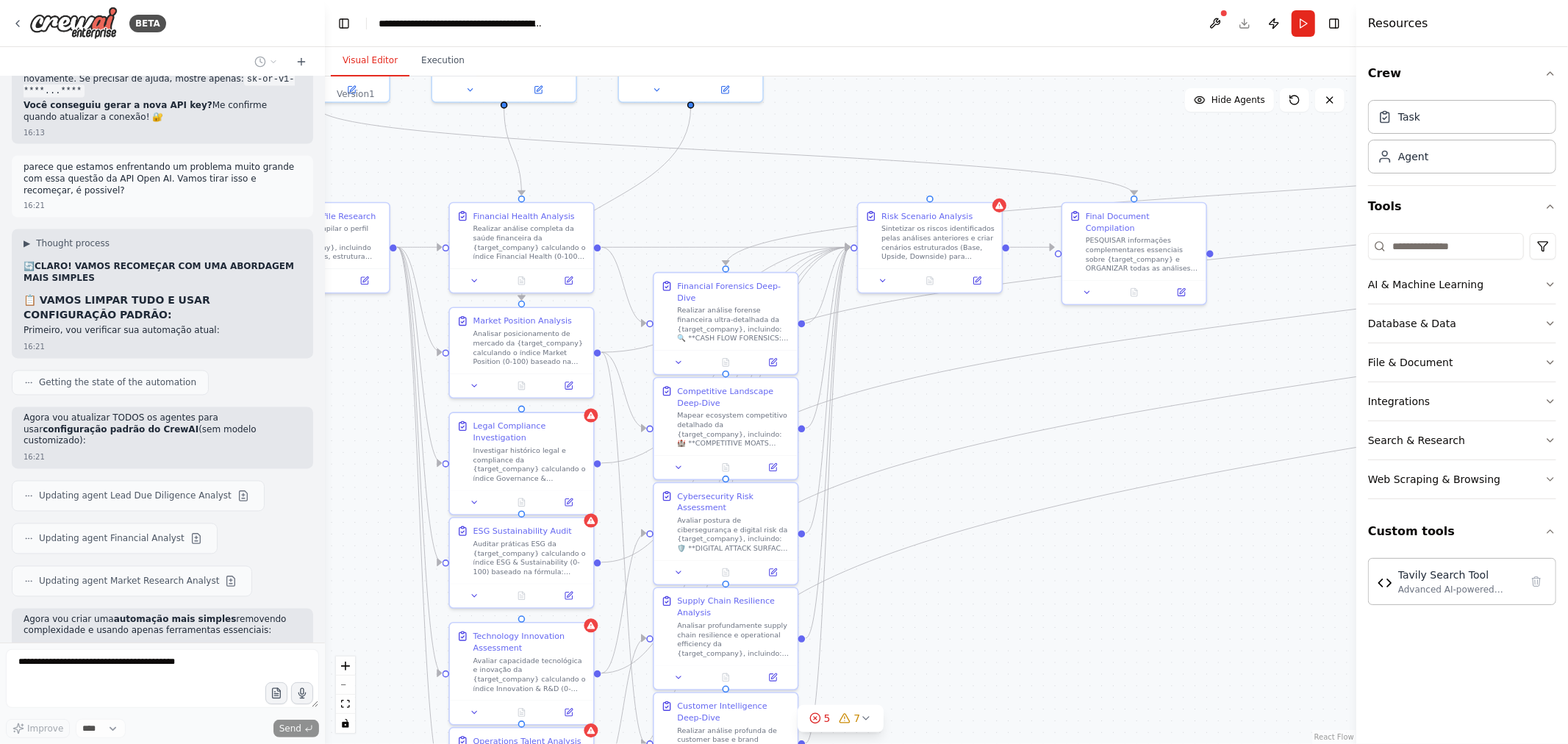
drag, startPoint x: 758, startPoint y: 242, endPoint x: 778, endPoint y: 122, distance: 121.7
click at [787, 118] on div ".deletable-edge-delete-btn { width: 20px; height: 20px; border: 0px solid #ffff…" at bounding box center [840, 410] width 1031 height 668
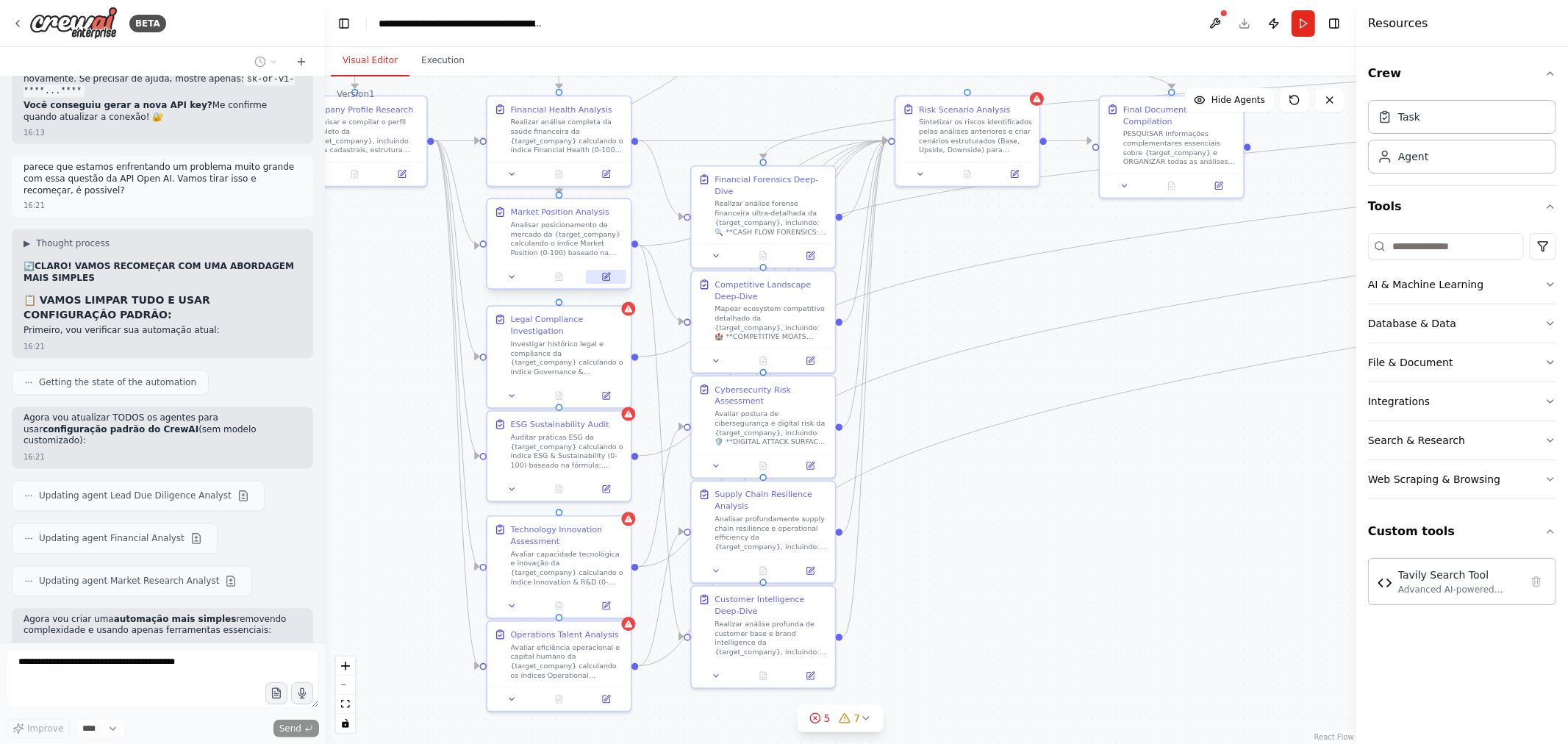
scroll to position [39887, 0]
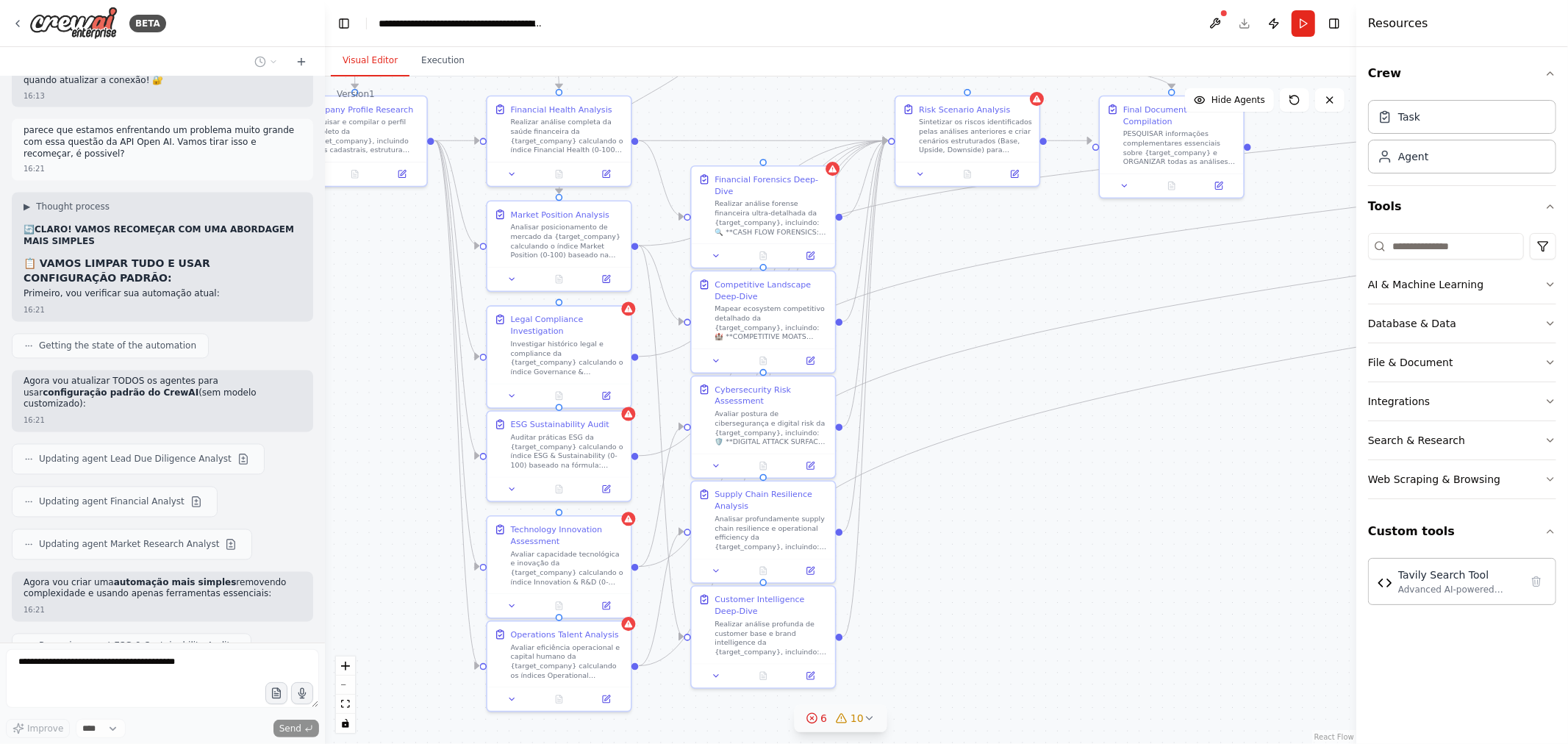
click at [864, 709] on button "6 10" at bounding box center [840, 718] width 93 height 27
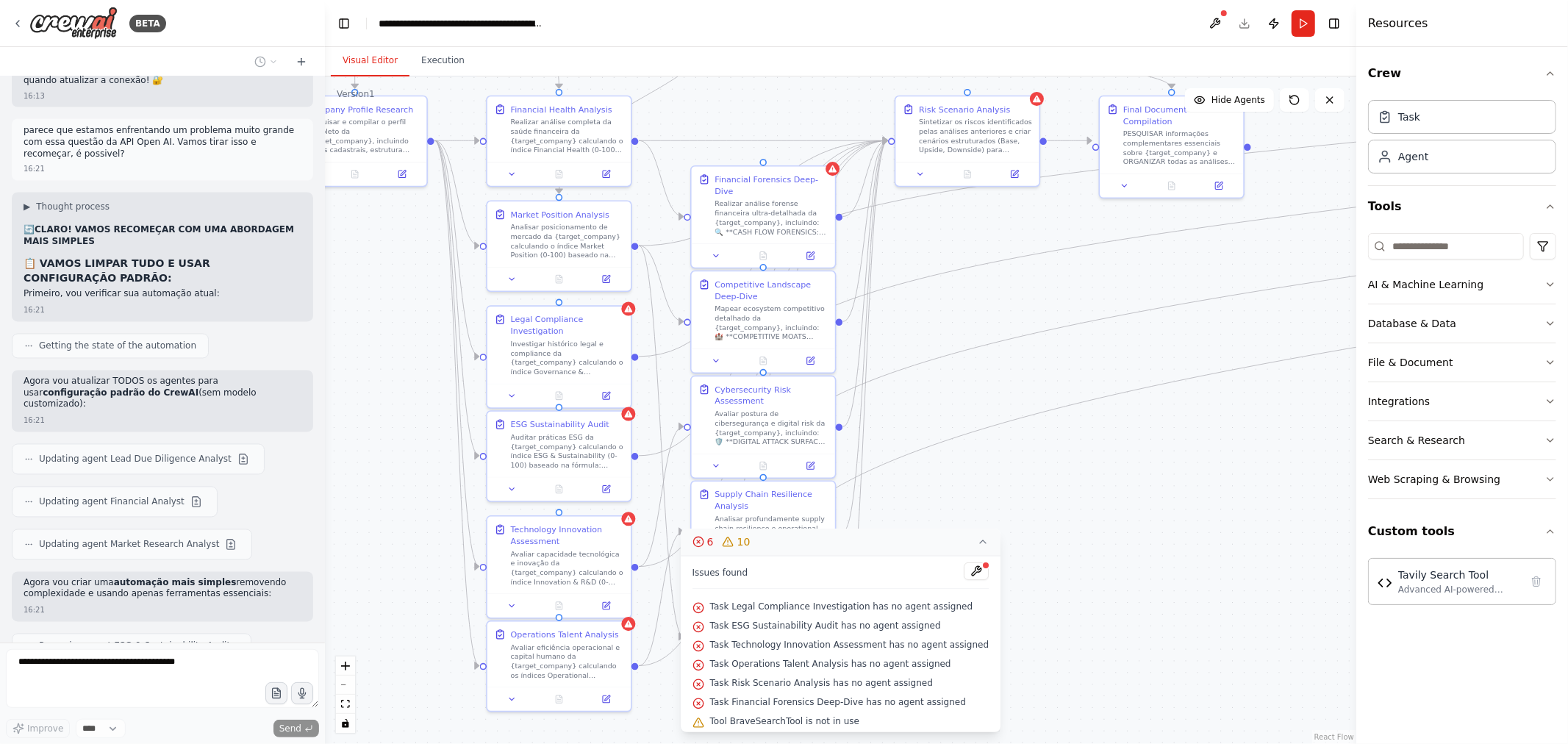
scroll to position [39924, 0]
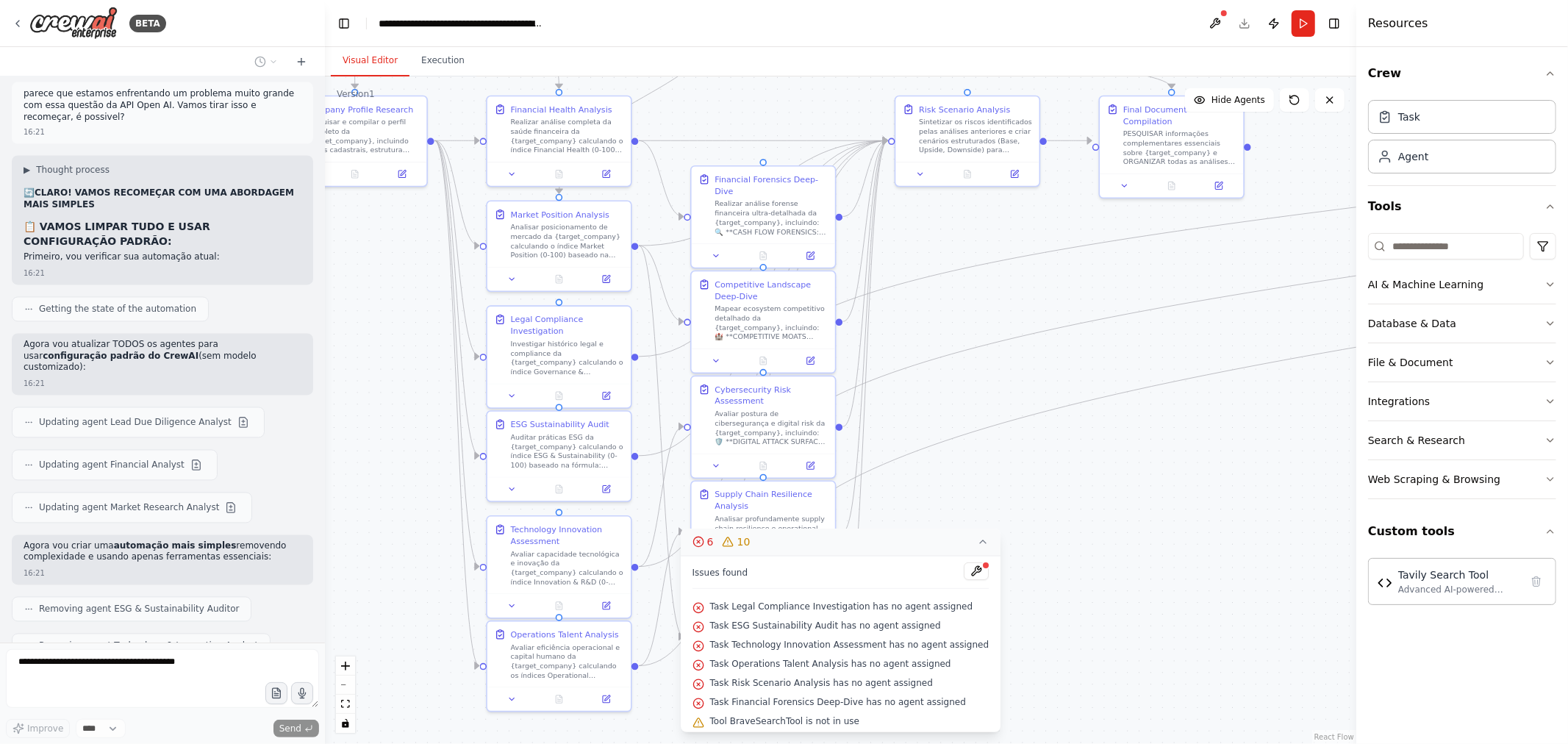
click at [982, 544] on icon at bounding box center [983, 542] width 12 height 12
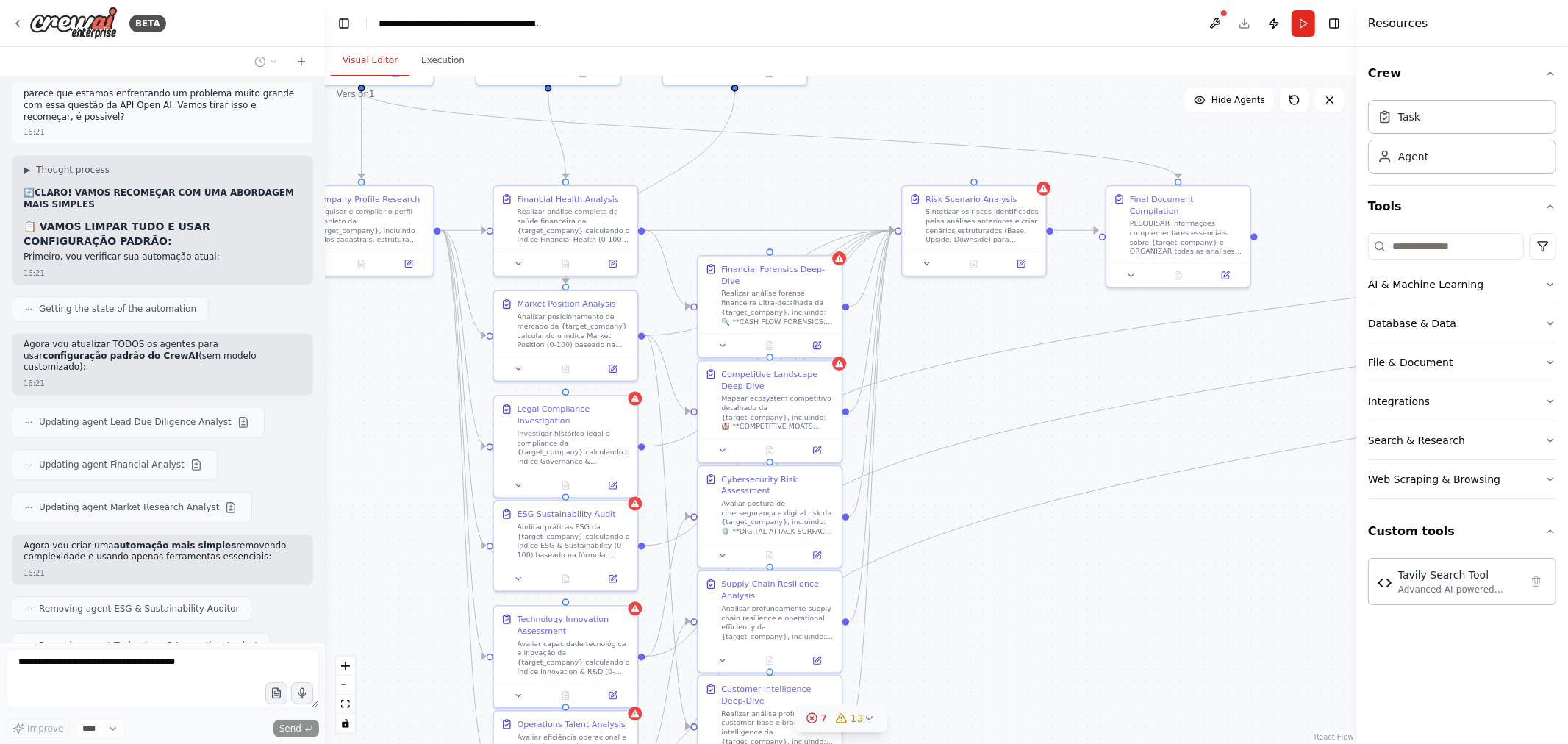
drag, startPoint x: 994, startPoint y: 511, endPoint x: 992, endPoint y: 603, distance: 92.0
click at [992, 603] on div ".deletable-edge-delete-btn { width: 20px; height: 20px; border: 0px solid #ffff…" at bounding box center [840, 410] width 1031 height 668
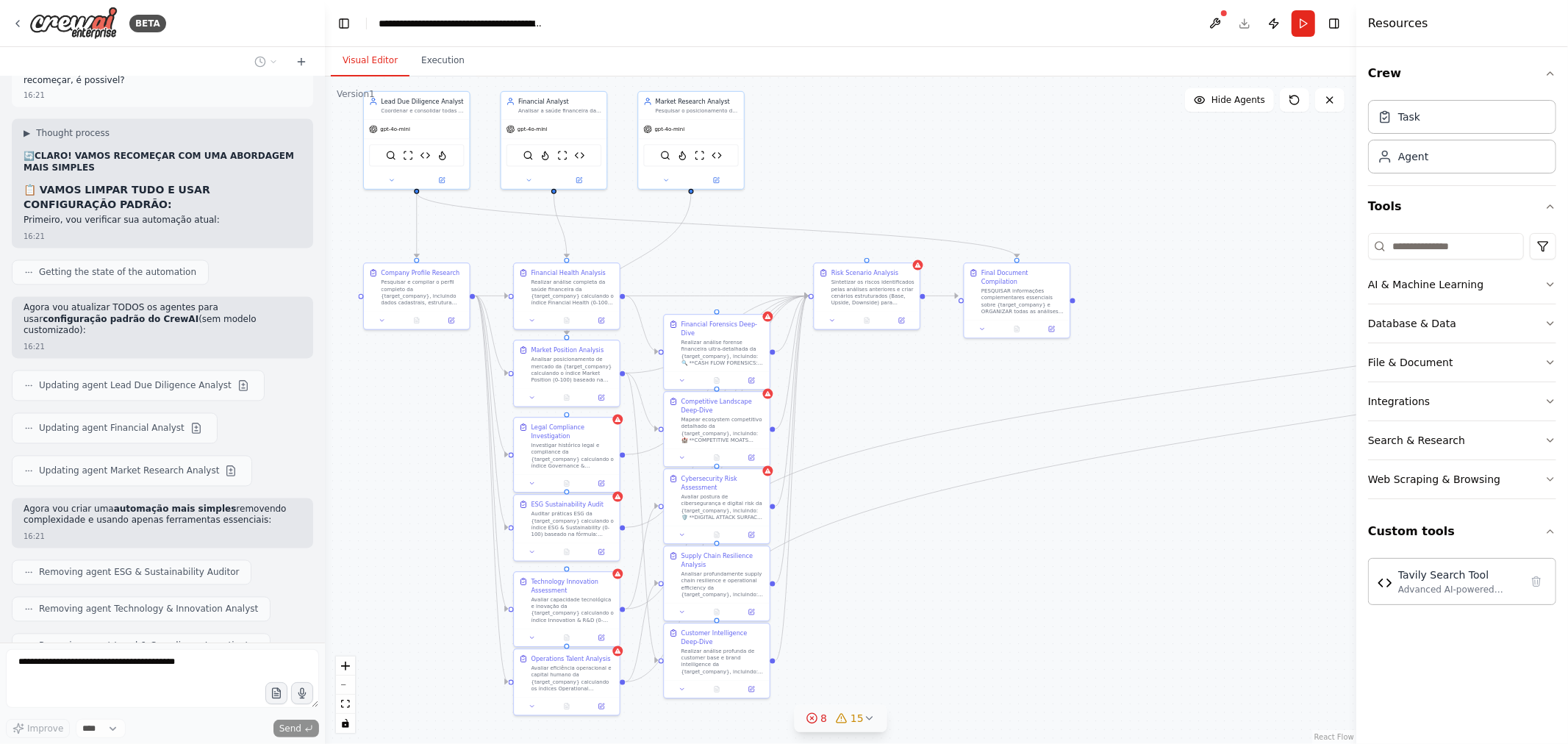
scroll to position [40009, 0]
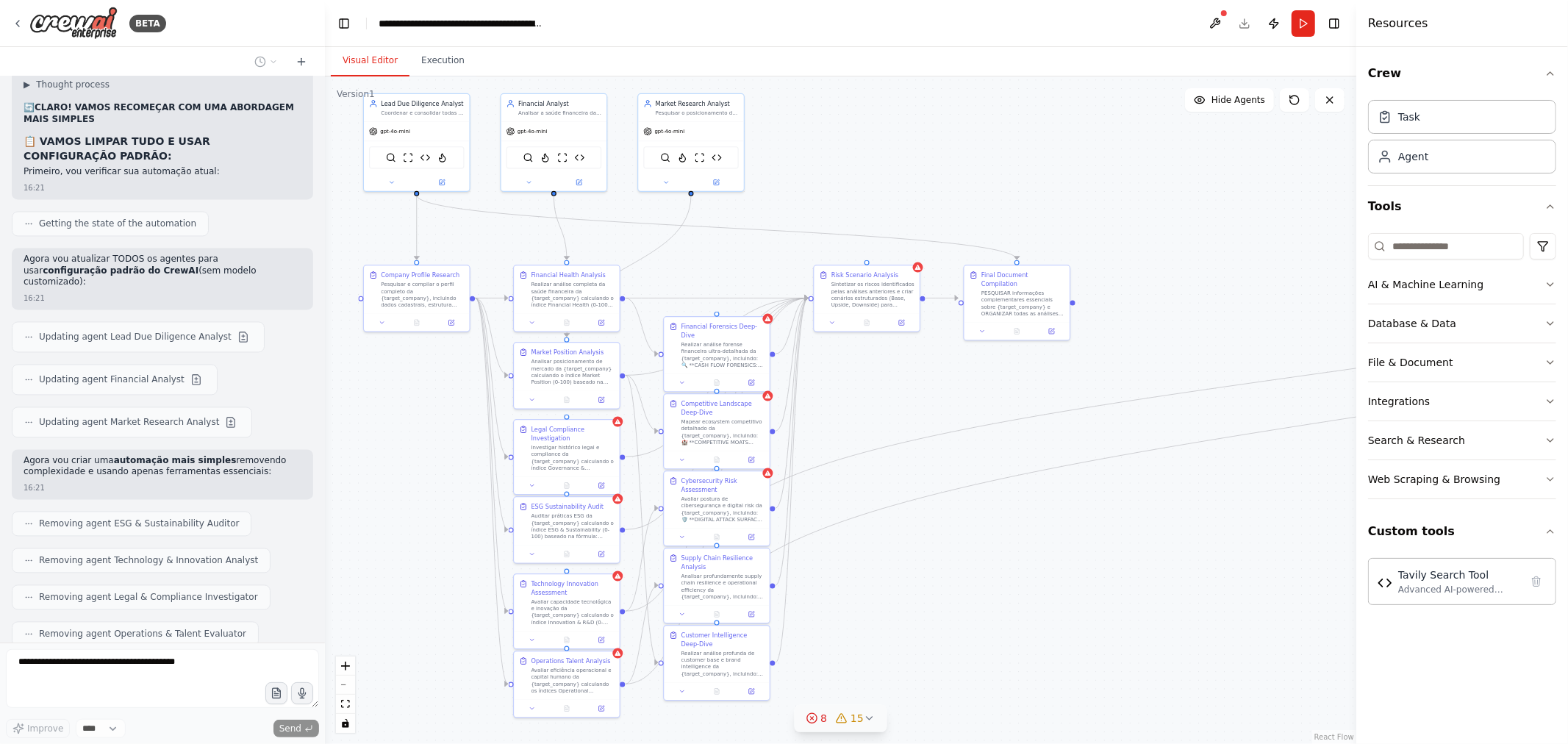
drag, startPoint x: 1081, startPoint y: 573, endPoint x: 981, endPoint y: 546, distance: 103.6
click at [981, 546] on div ".deletable-edge-delete-btn { width: 20px; height: 20px; border: 0px solid #ffff…" at bounding box center [840, 410] width 1031 height 668
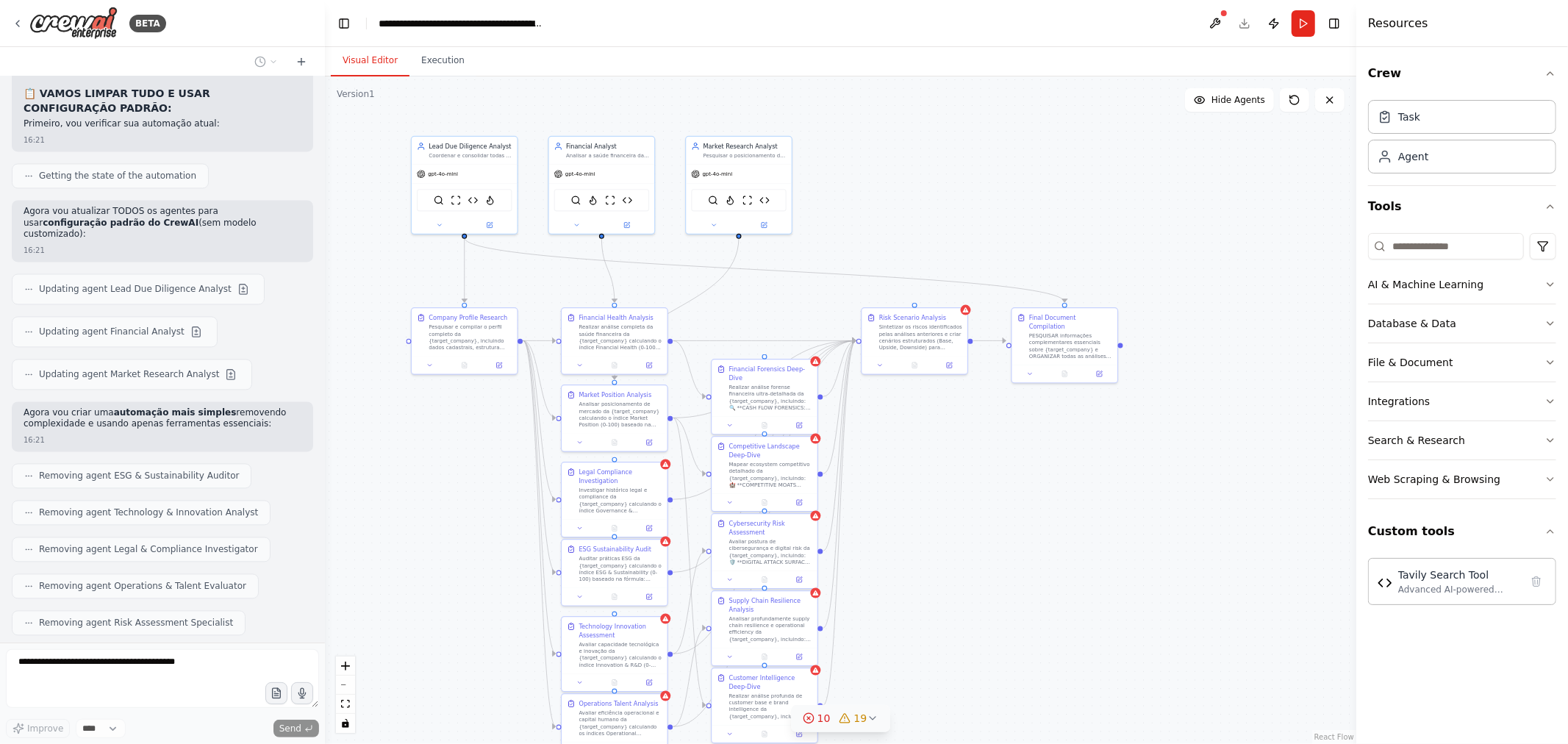
drag, startPoint x: 978, startPoint y: 499, endPoint x: 1057, endPoint y: 520, distance: 81.7
click at [1057, 520] on div ".deletable-edge-delete-btn { width: 20px; height: 20px; border: 0px solid #ffff…" at bounding box center [840, 410] width 1031 height 668
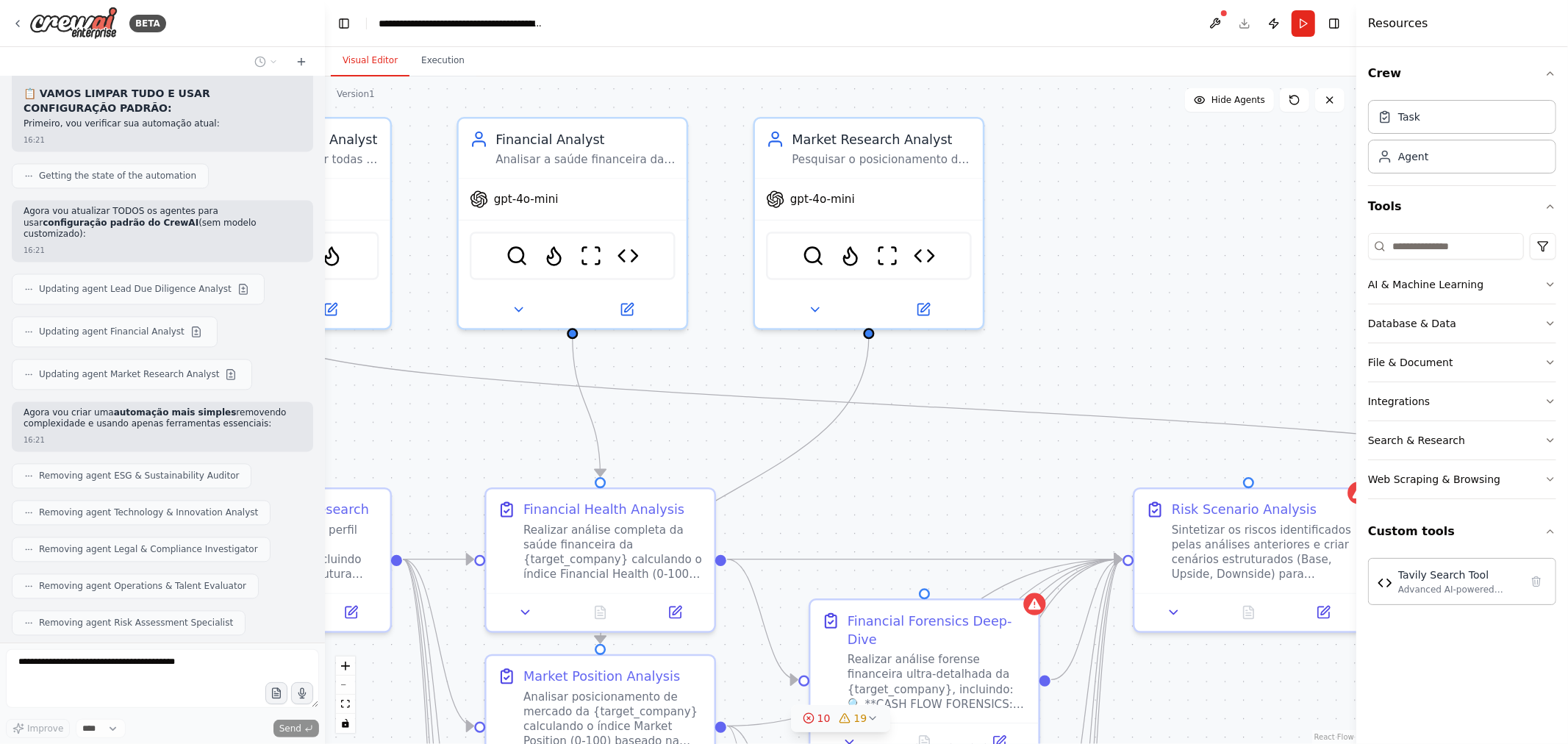
drag, startPoint x: 691, startPoint y: 270, endPoint x: 770, endPoint y: 431, distance: 179.3
click at [770, 431] on div ".deletable-edge-delete-btn { width: 20px; height: 20px; border: 0px solid #ffff…" at bounding box center [840, 410] width 1031 height 668
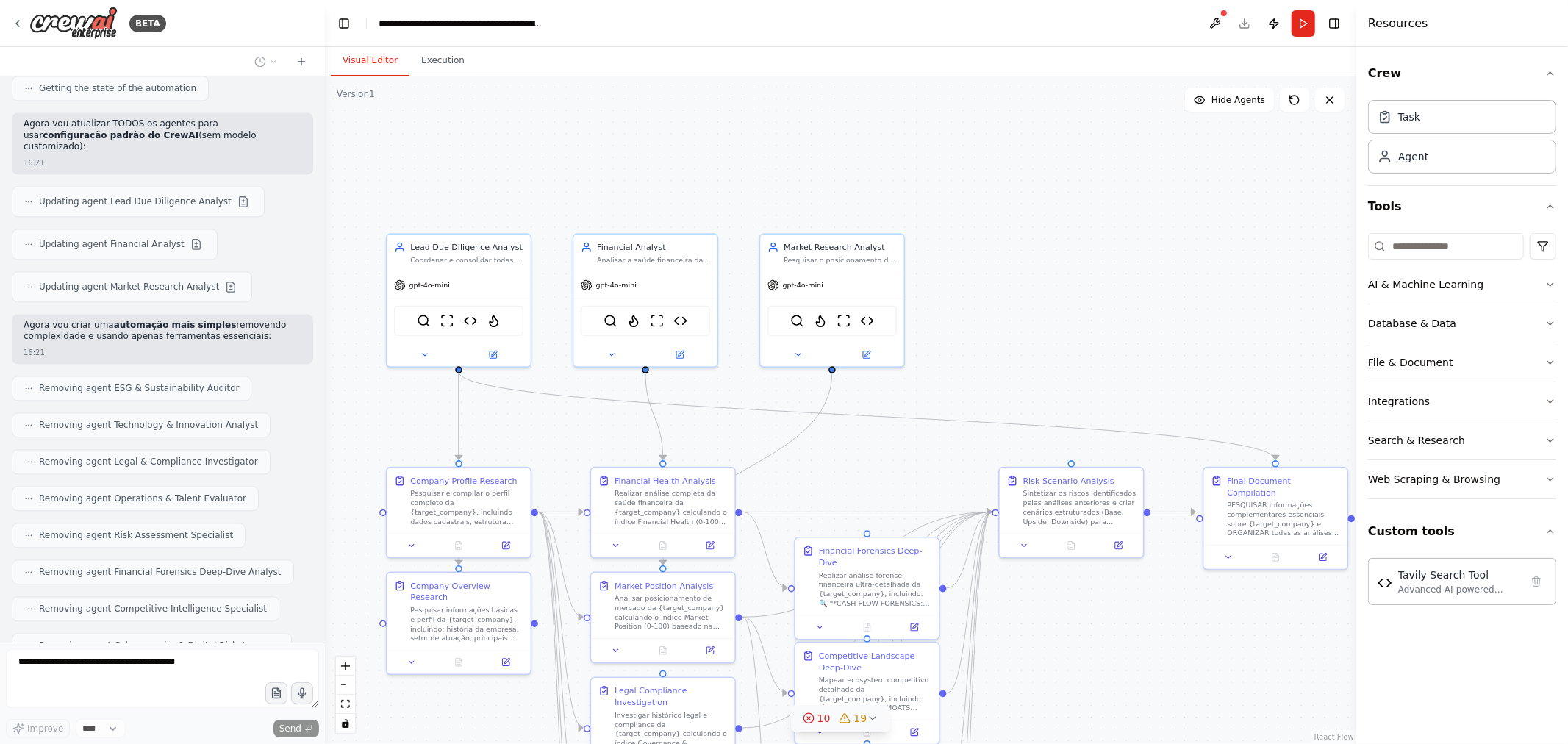
scroll to position [40156, 0]
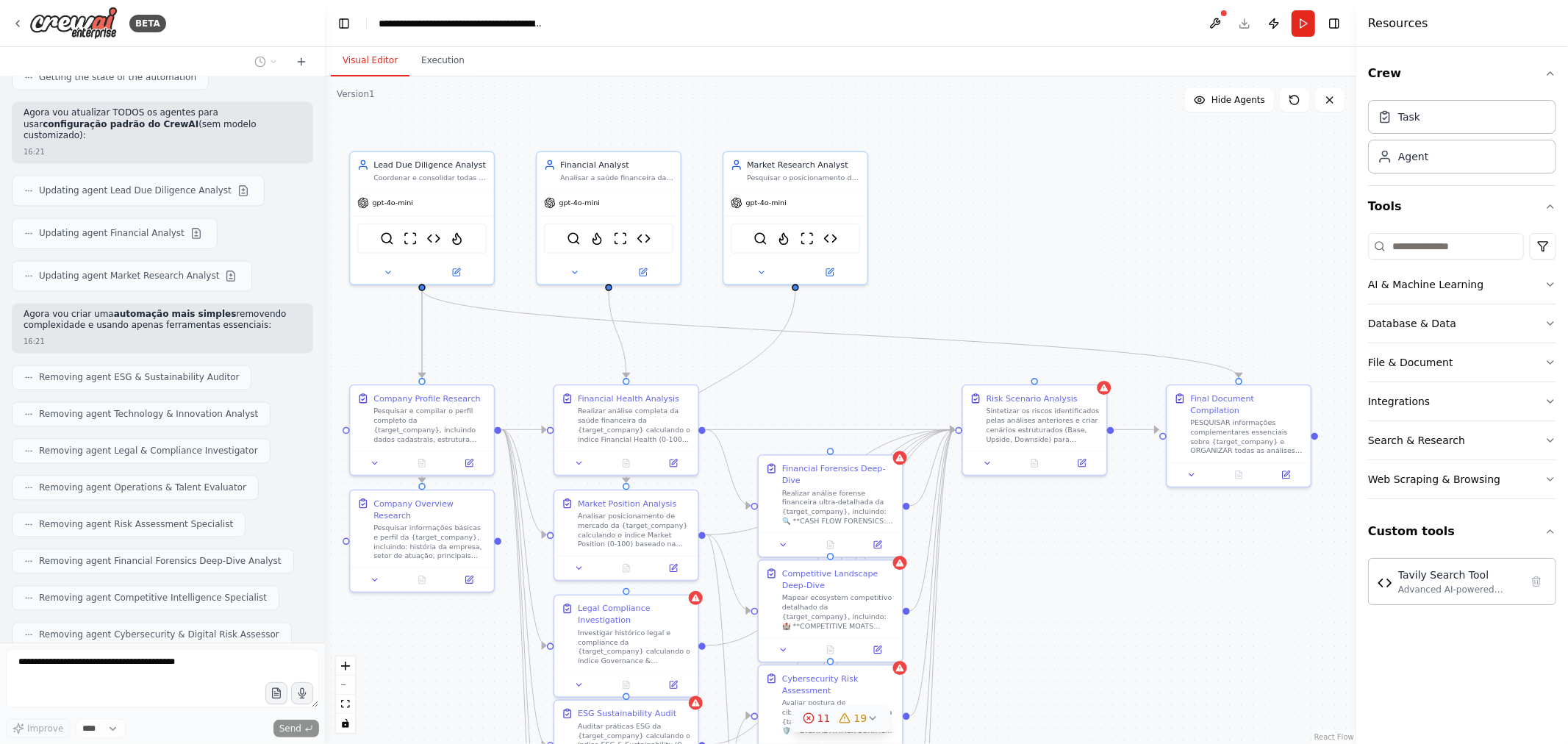
drag, startPoint x: 894, startPoint y: 498, endPoint x: 836, endPoint y: 353, distance: 156.2
click at [836, 353] on div ".deletable-edge-delete-btn { width: 20px; height: 20px; border: 0px solid #ffff…" at bounding box center [840, 410] width 1031 height 668
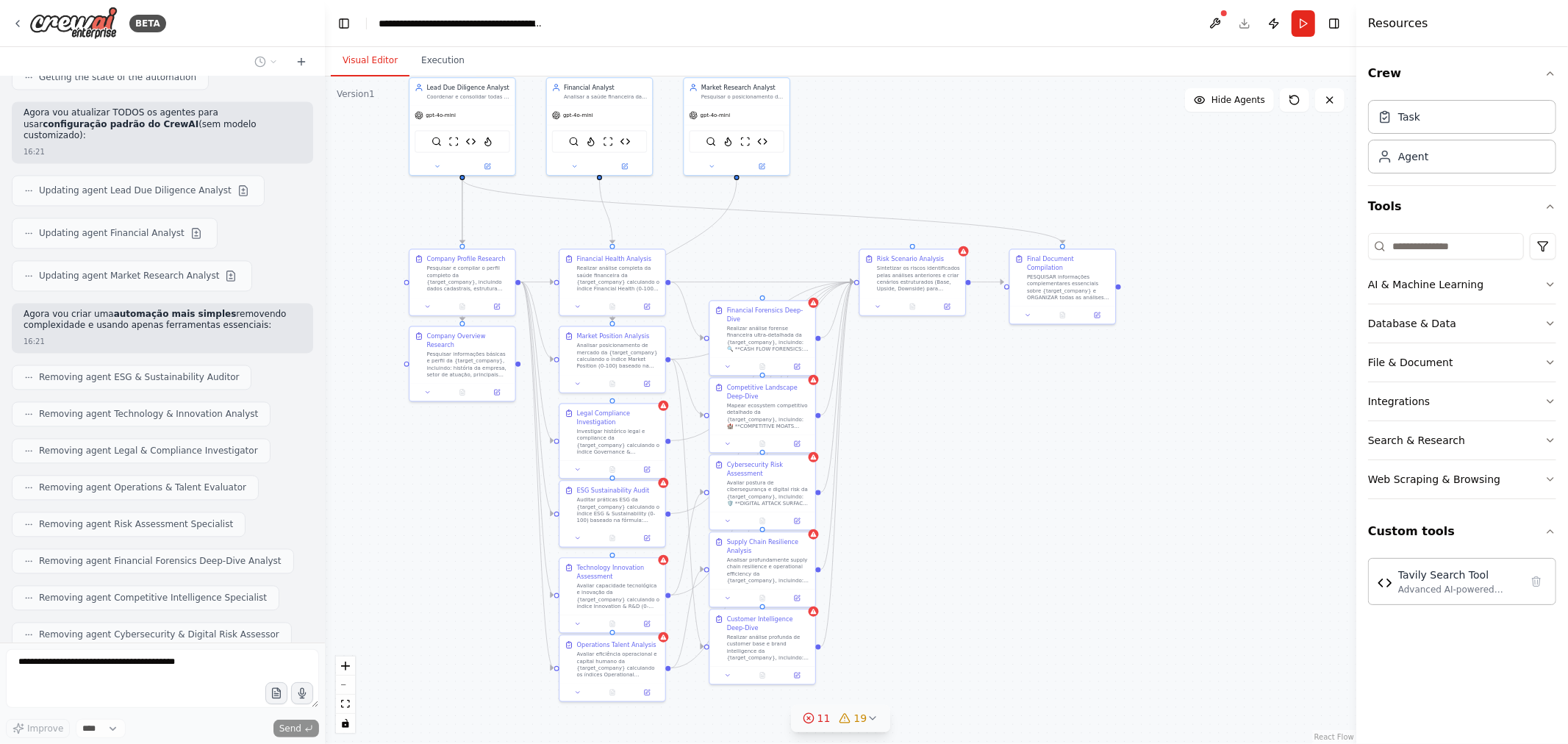
drag, startPoint x: 1013, startPoint y: 532, endPoint x: 913, endPoint y: 417, distance: 152.4
click at [913, 417] on div ".deletable-edge-delete-btn { width: 20px; height: 20px; border: 0px solid #ffff…" at bounding box center [840, 410] width 1031 height 668
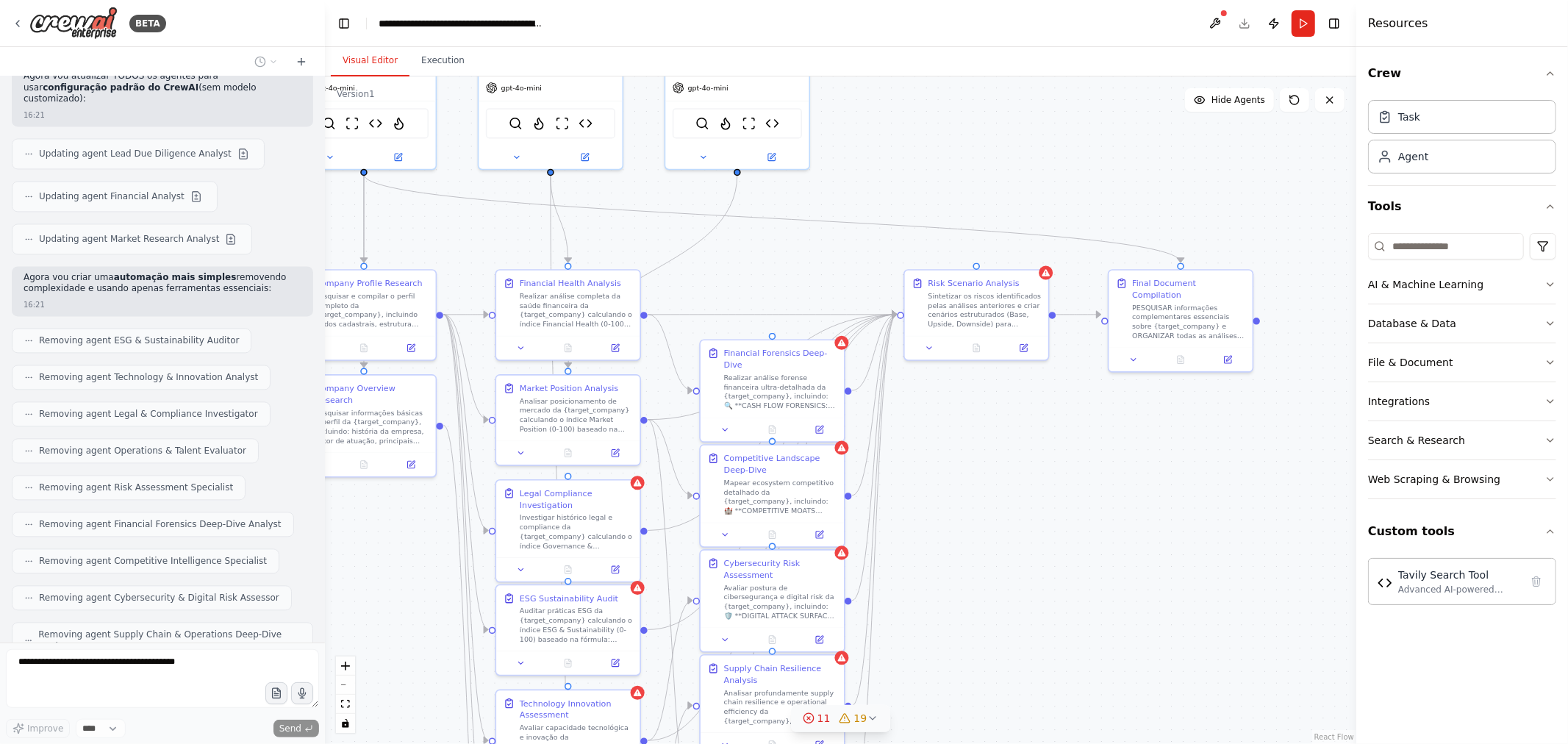
scroll to position [40231, 0]
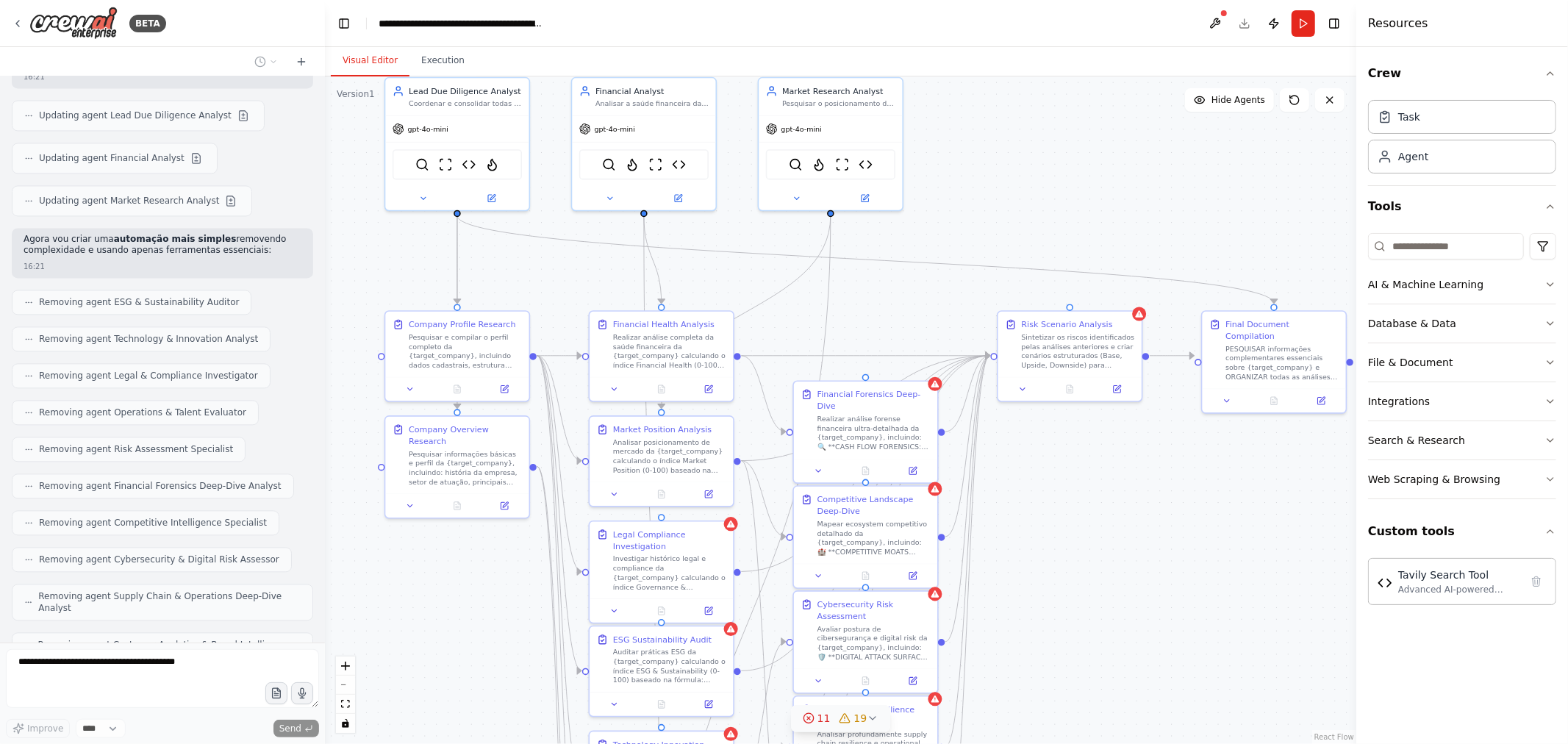
drag, startPoint x: 759, startPoint y: 256, endPoint x: 862, endPoint y: 321, distance: 121.8
click at [862, 321] on div ".deletable-edge-delete-btn { width: 20px; height: 20px; border: 0px solid #ffff…" at bounding box center [840, 410] width 1031 height 668
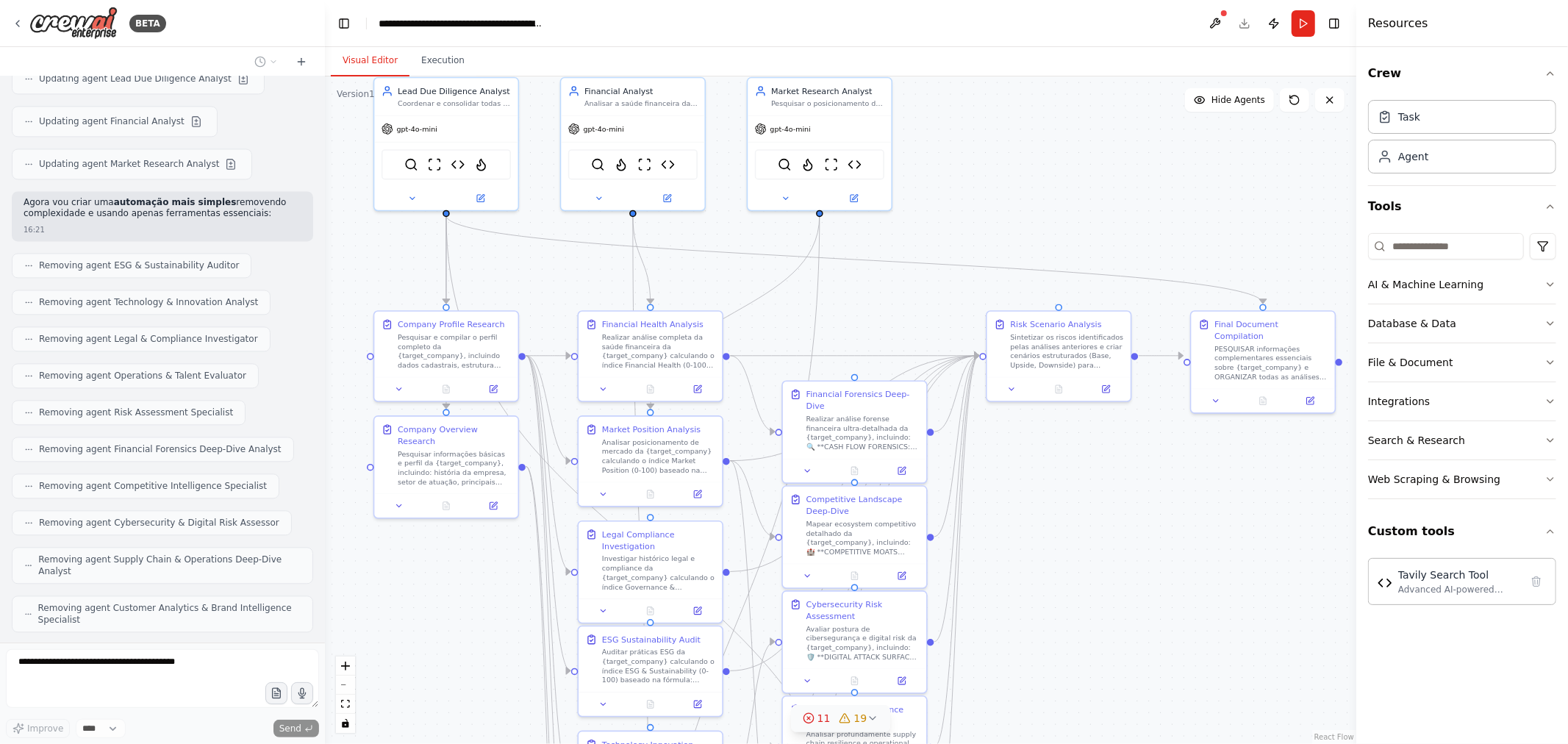
drag, startPoint x: 862, startPoint y: 321, endPoint x: 851, endPoint y: 321, distance: 11.0
click at [851, 321] on div ".deletable-edge-delete-btn { width: 20px; height: 20px; border: 0px solid #ffff…" at bounding box center [840, 410] width 1031 height 668
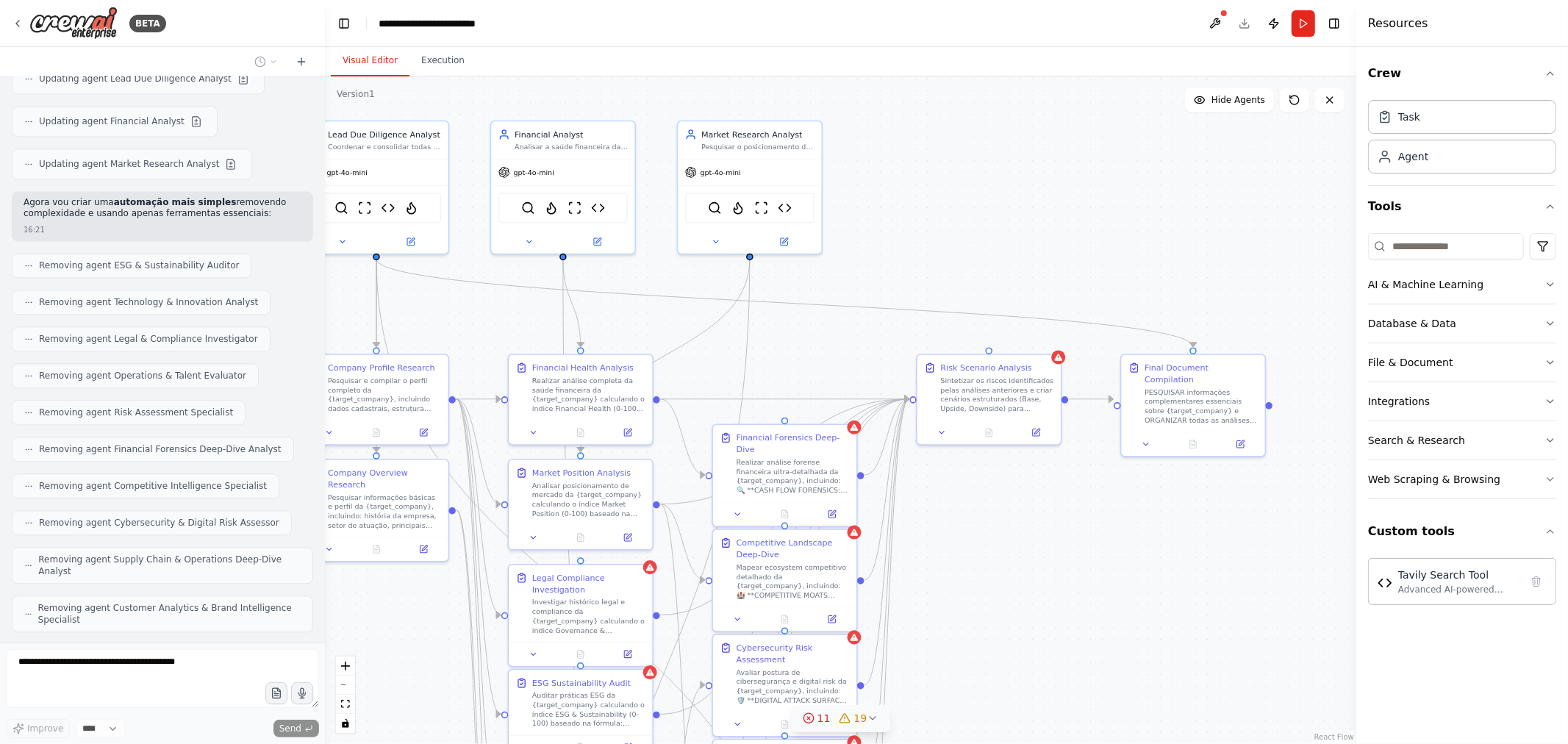
scroll to position [40355, 0]
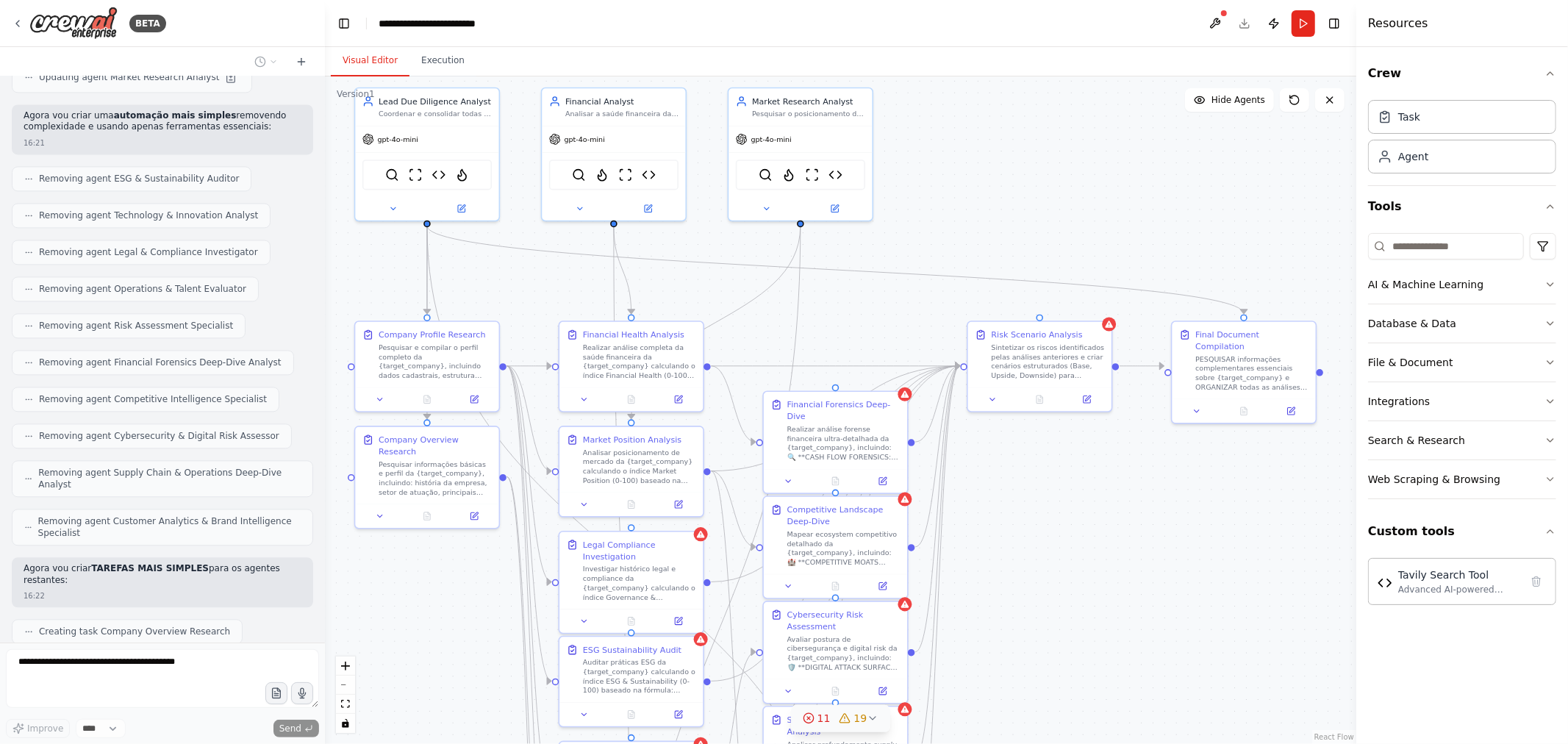
drag, startPoint x: 971, startPoint y: 299, endPoint x: 956, endPoint y: 299, distance: 15.0
click at [951, 303] on div ".deletable-edge-delete-btn { width: 20px; height: 20px; border: 0px solid #ffff…" at bounding box center [840, 410] width 1031 height 668
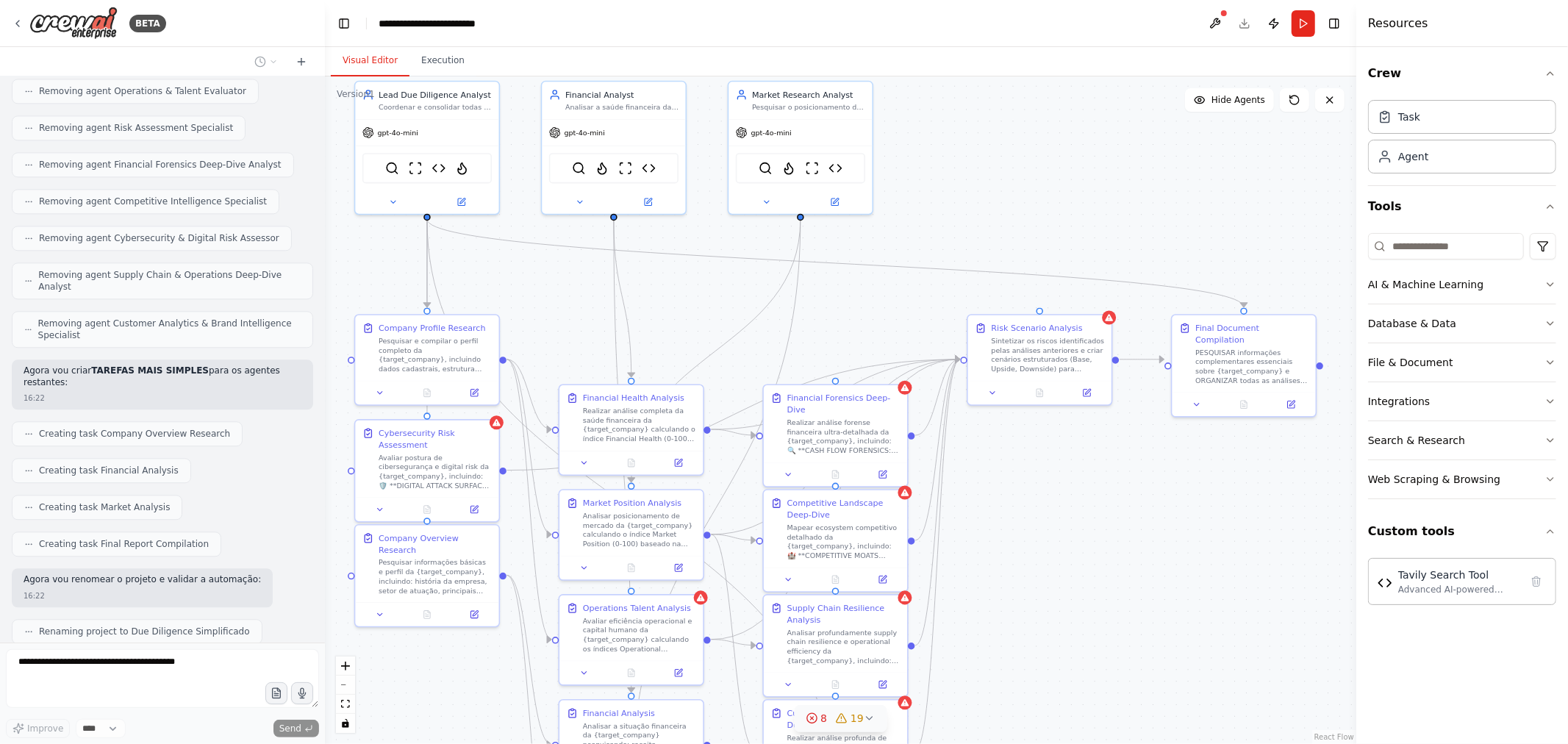
scroll to position [40589, 0]
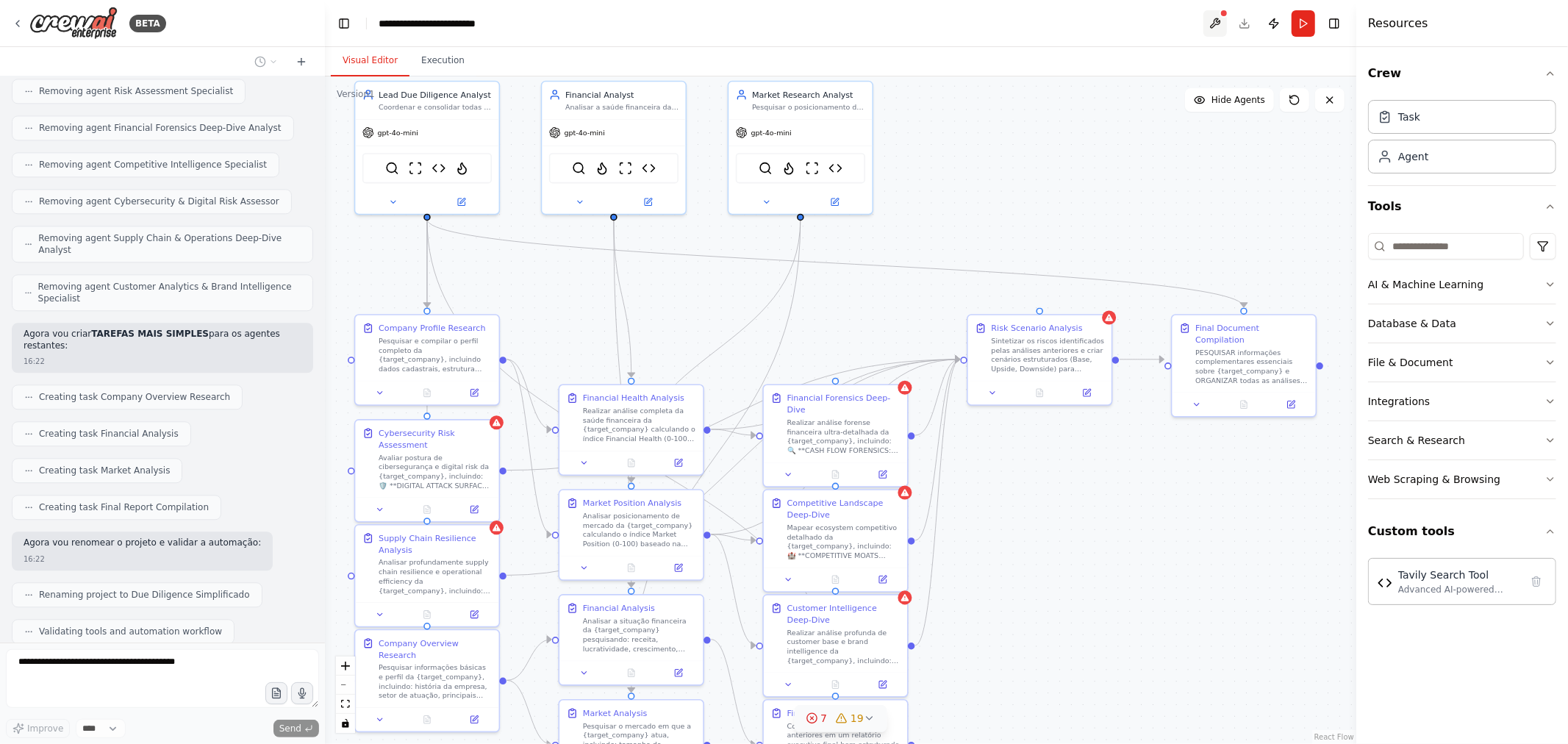
click at [1207, 20] on button at bounding box center [1215, 23] width 24 height 27
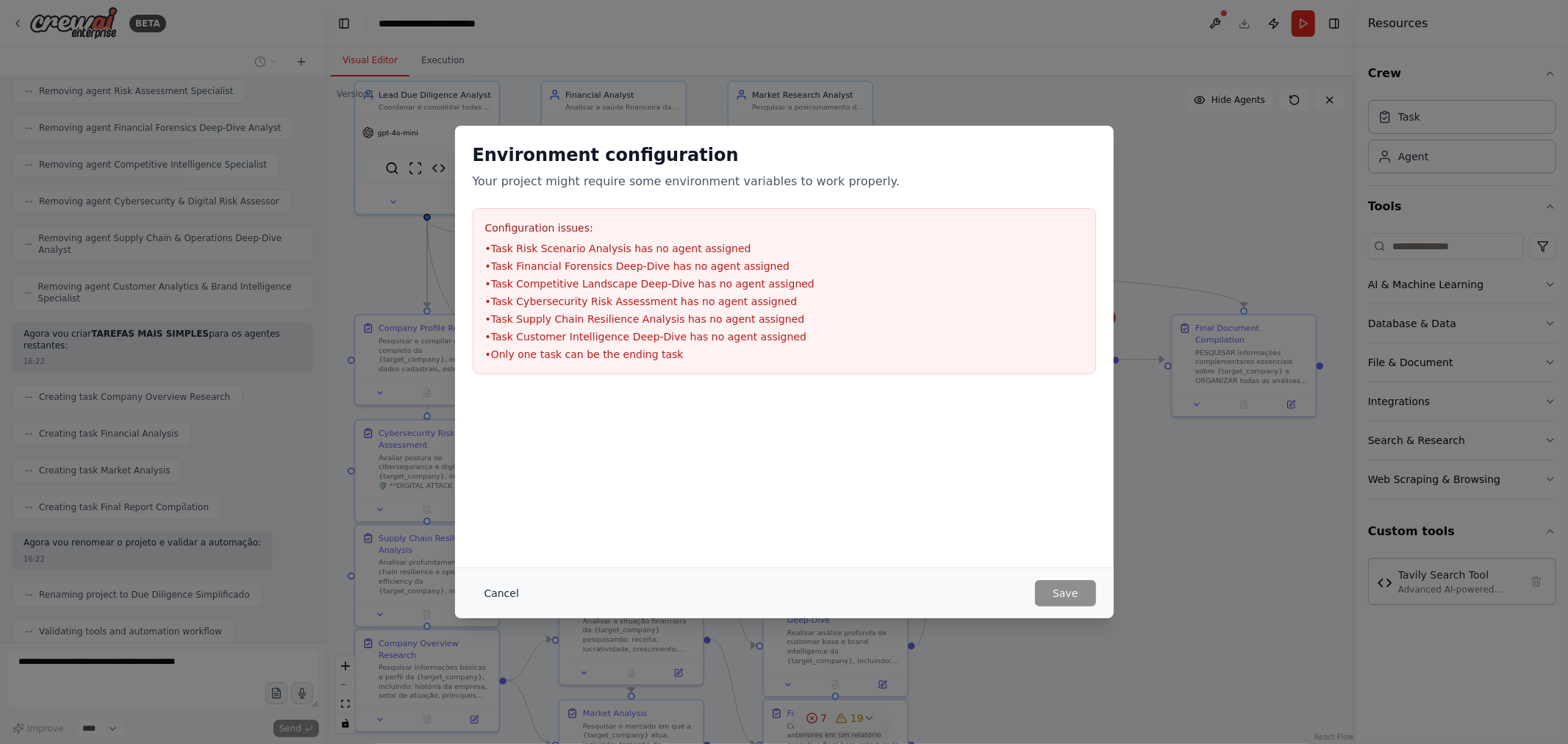
click at [513, 584] on button "Cancel" at bounding box center [501, 593] width 58 height 27
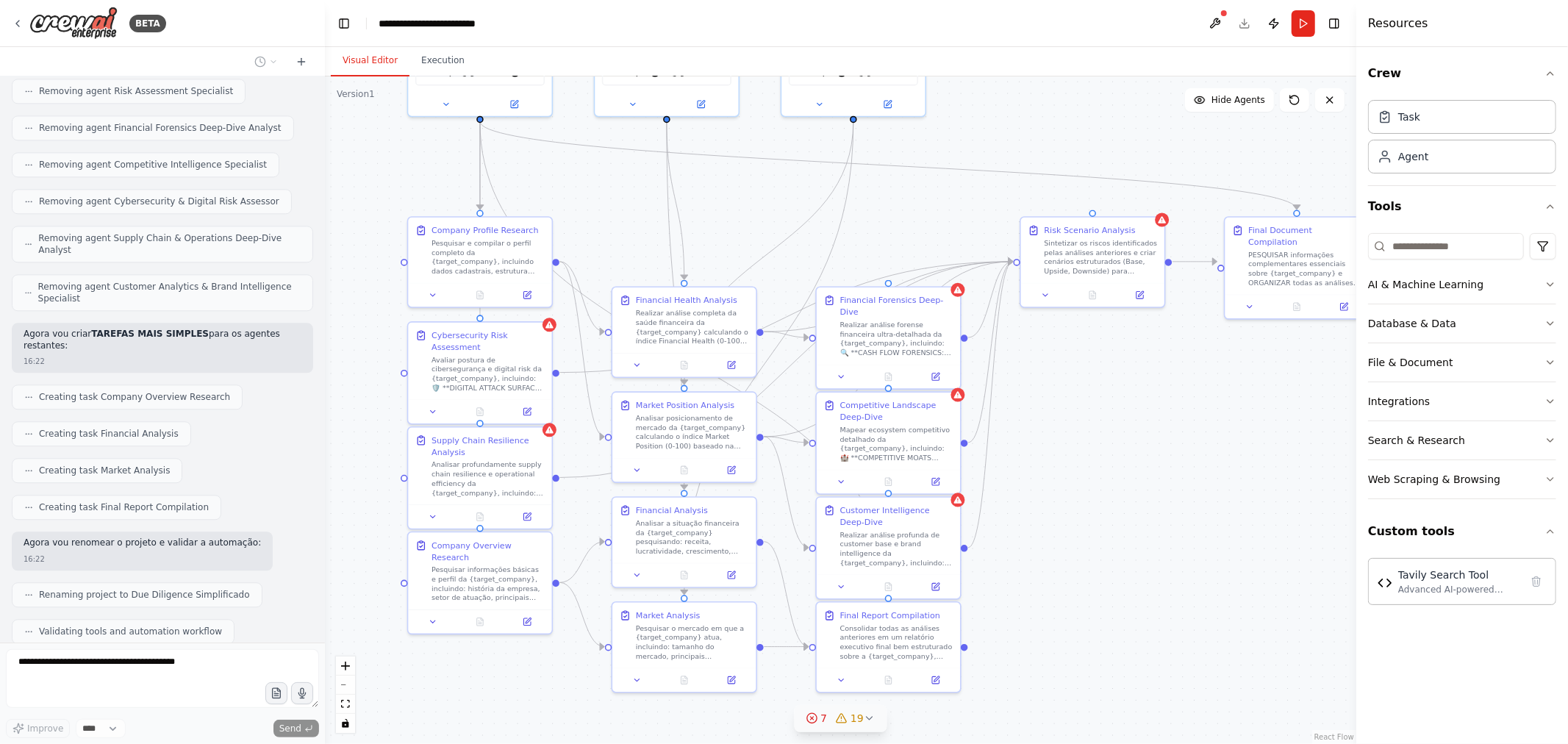
scroll to position [40626, 0]
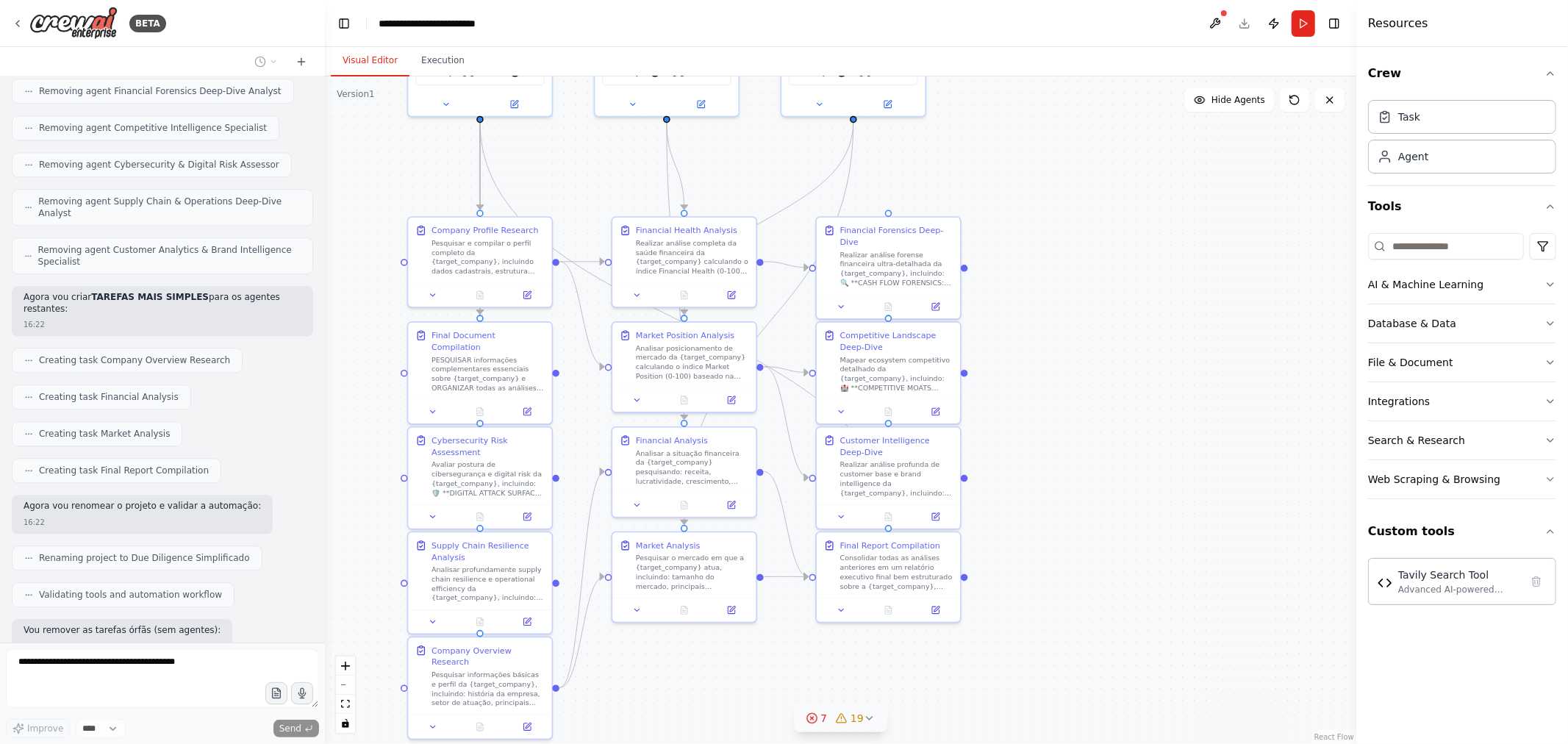
drag, startPoint x: 1070, startPoint y: 574, endPoint x: 1123, endPoint y: 477, distance: 110.5
click at [1123, 477] on div ".deletable-edge-delete-btn { width: 20px; height: 20px; border: 0px solid #ffff…" at bounding box center [840, 410] width 1031 height 668
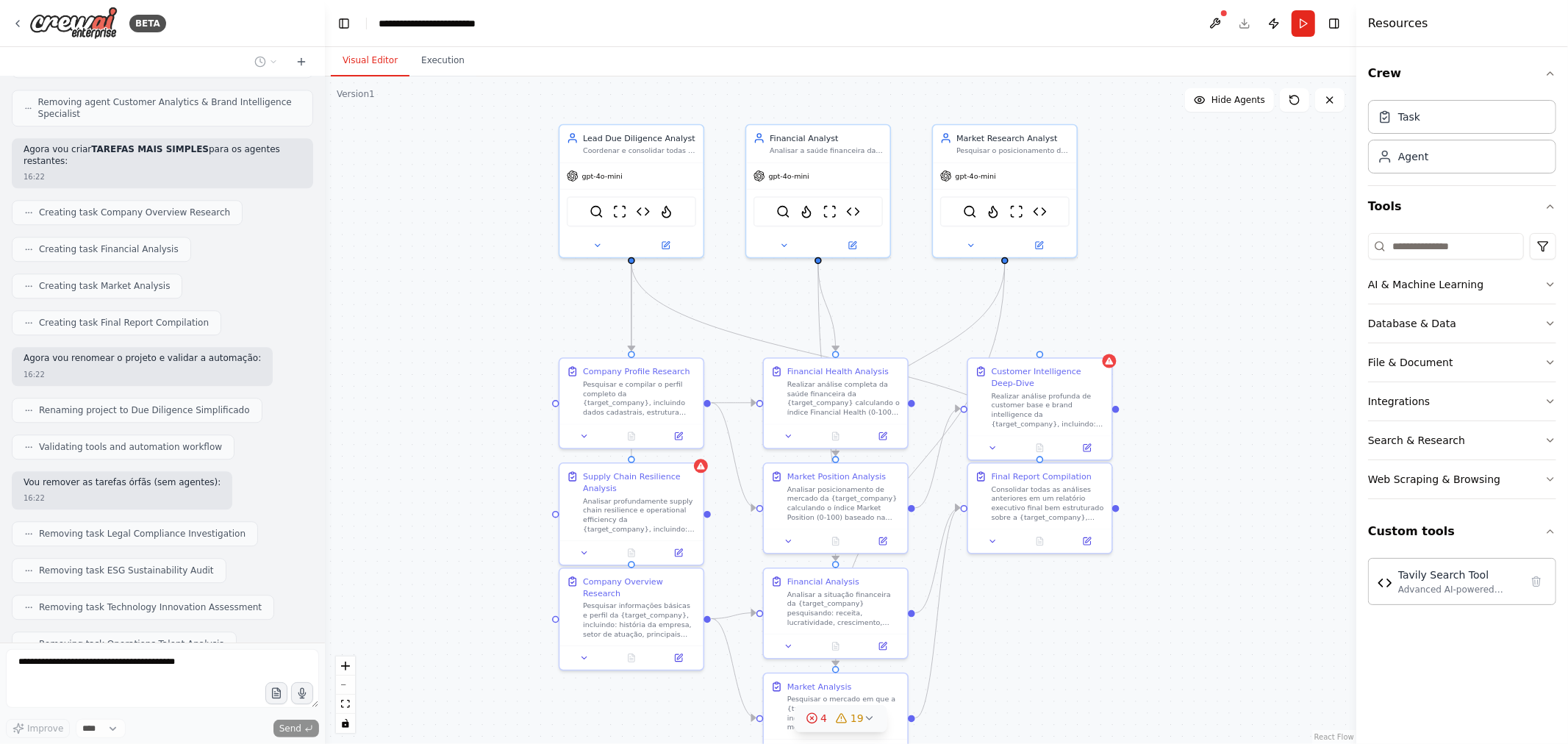
scroll to position [40810, 0]
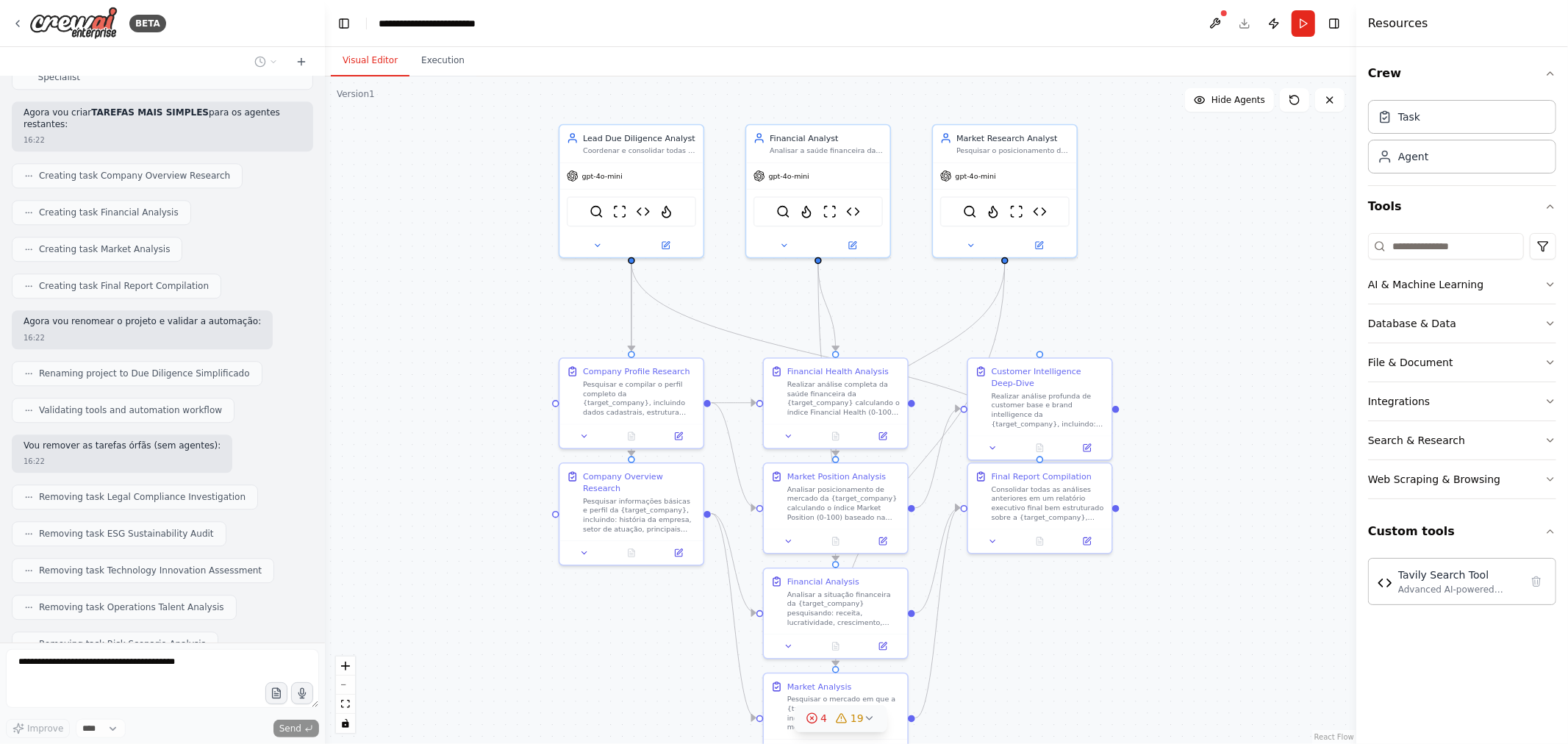
drag, startPoint x: 353, startPoint y: 195, endPoint x: 504, endPoint y: 336, distance: 206.6
click at [504, 336] on div ".deletable-edge-delete-btn { width: 20px; height: 20px; border: 0px solid #ffff…" at bounding box center [840, 410] width 1031 height 668
click at [1441, 573] on div "Tavily Search Tool" at bounding box center [1459, 574] width 122 height 15
click at [1476, 590] on div "Advanced AI-powered search tool using Tavily API for comprehensive web research…" at bounding box center [1459, 589] width 122 height 12
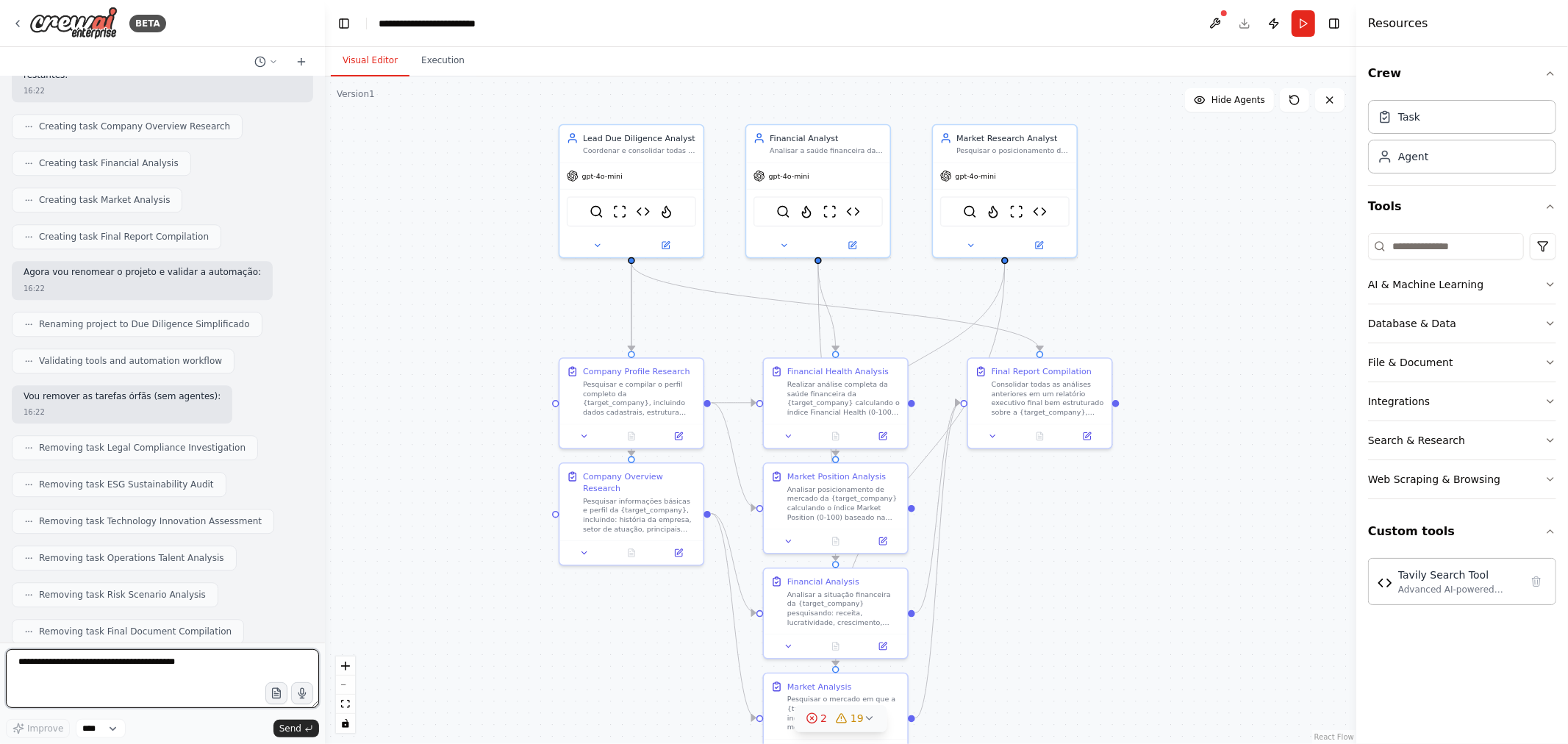
scroll to position [40871, 0]
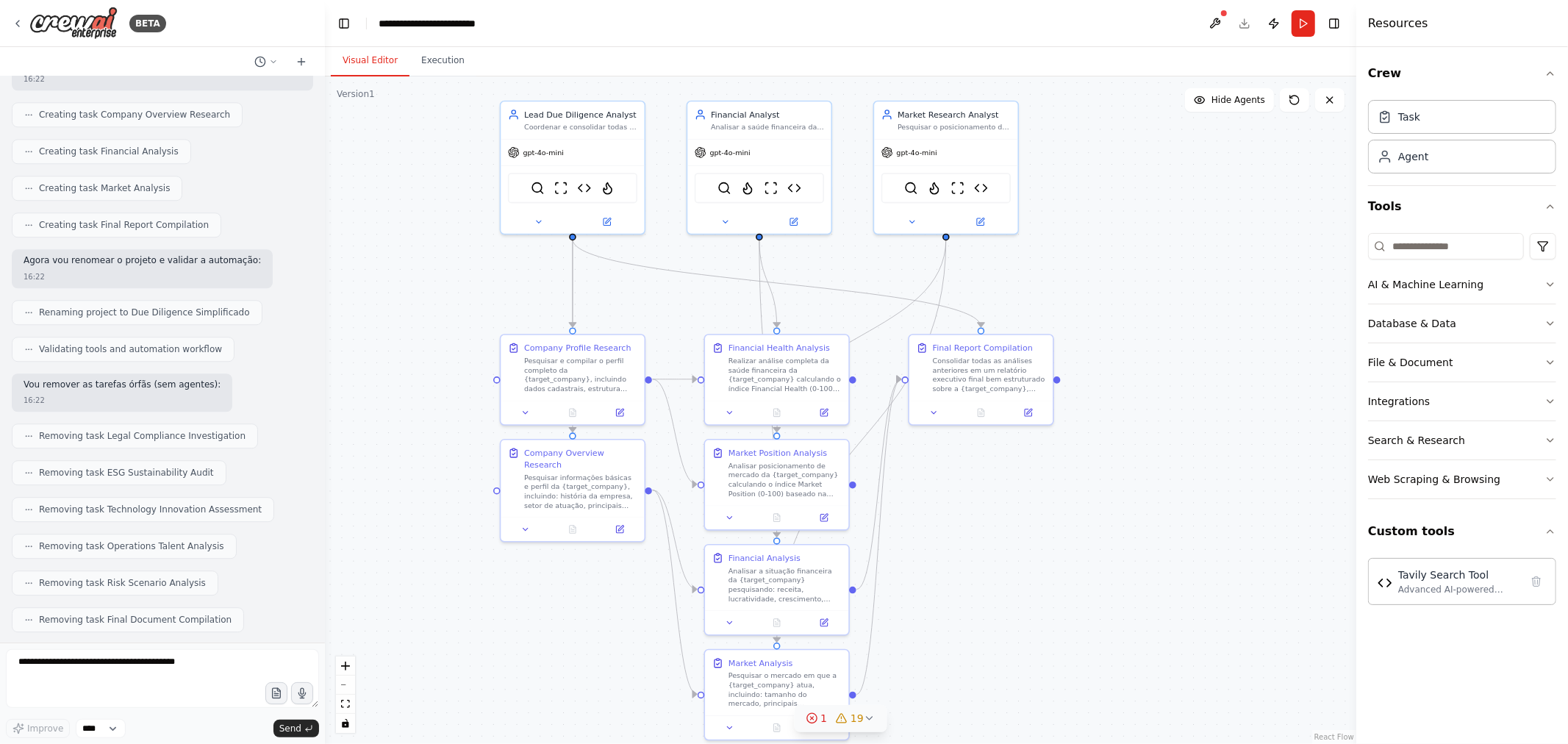
drag, startPoint x: 491, startPoint y: 290, endPoint x: 430, endPoint y: 267, distance: 65.2
click at [430, 267] on div ".deletable-edge-delete-btn { width: 20px; height: 20px; border: 0px solid #ffff…" at bounding box center [840, 410] width 1031 height 668
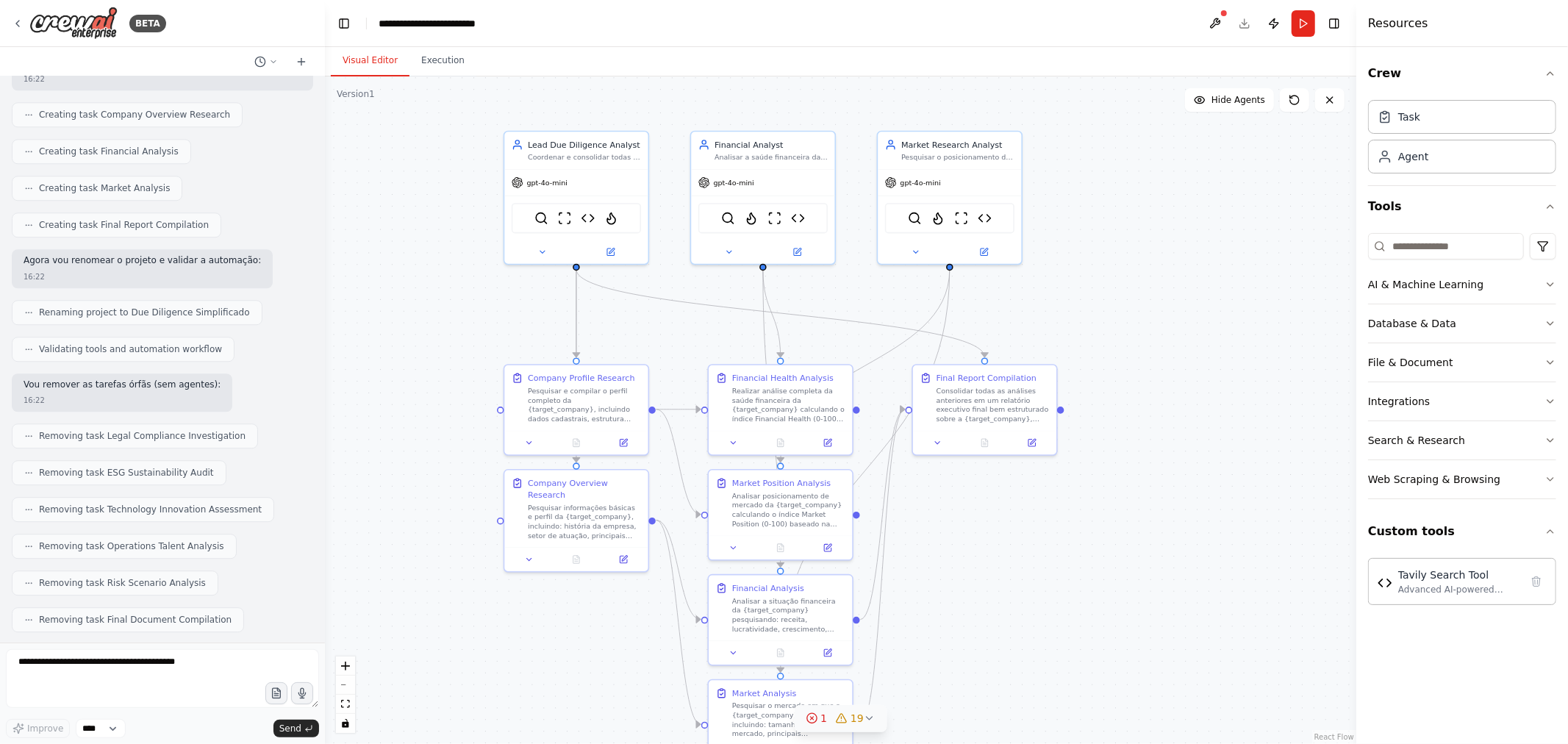
drag, startPoint x: 454, startPoint y: 270, endPoint x: 450, endPoint y: 324, distance: 54.1
click at [451, 322] on div ".deletable-edge-delete-btn { width: 20px; height: 20px; border: 0px solid #ffff…" at bounding box center [840, 410] width 1031 height 668
click at [86, 32] on img at bounding box center [73, 23] width 88 height 33
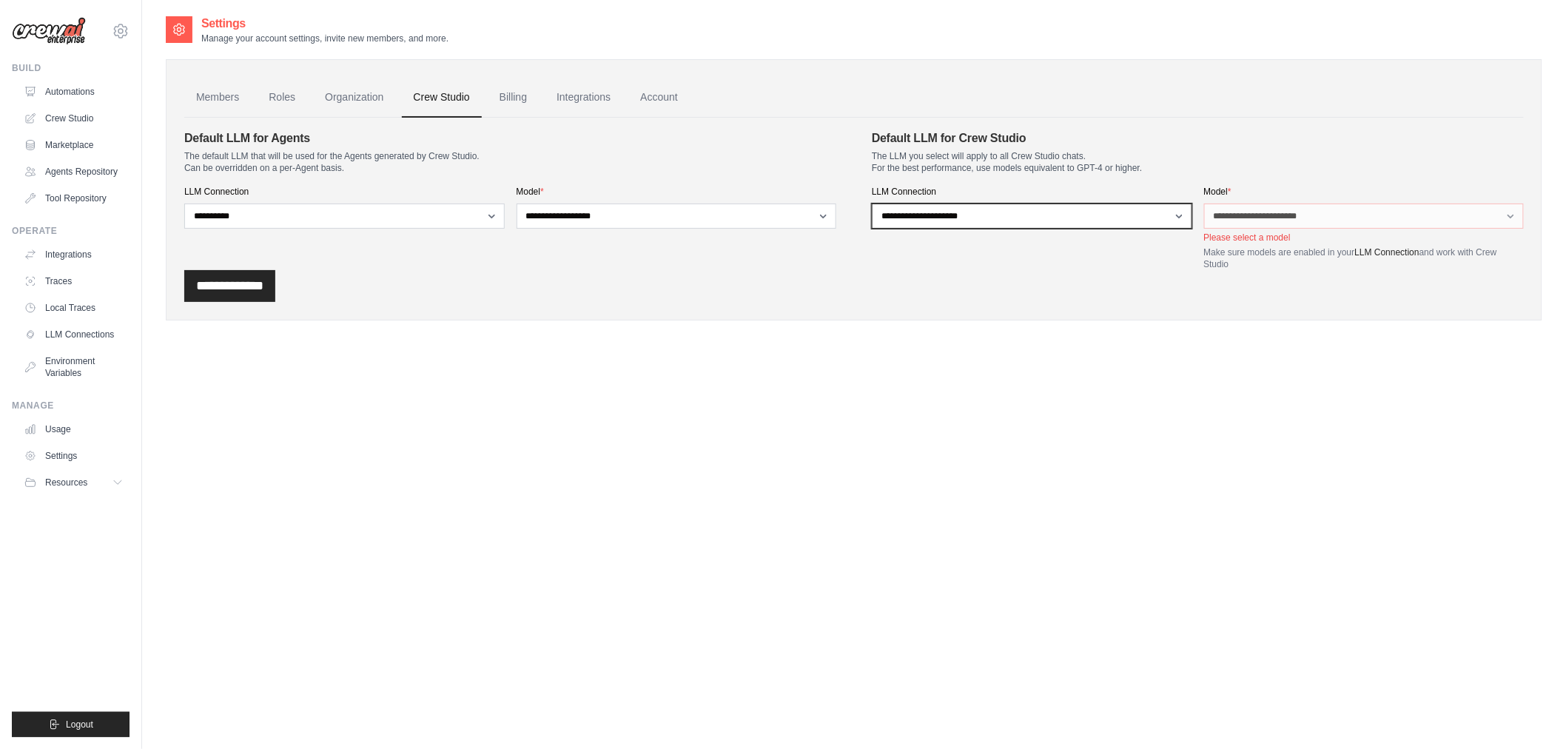
click at [956, 209] on select "**********" at bounding box center [1032, 216] width 320 height 25
click at [959, 209] on select "**********" at bounding box center [1032, 216] width 320 height 25
click at [538, 101] on link "Billing" at bounding box center [513, 98] width 51 height 40
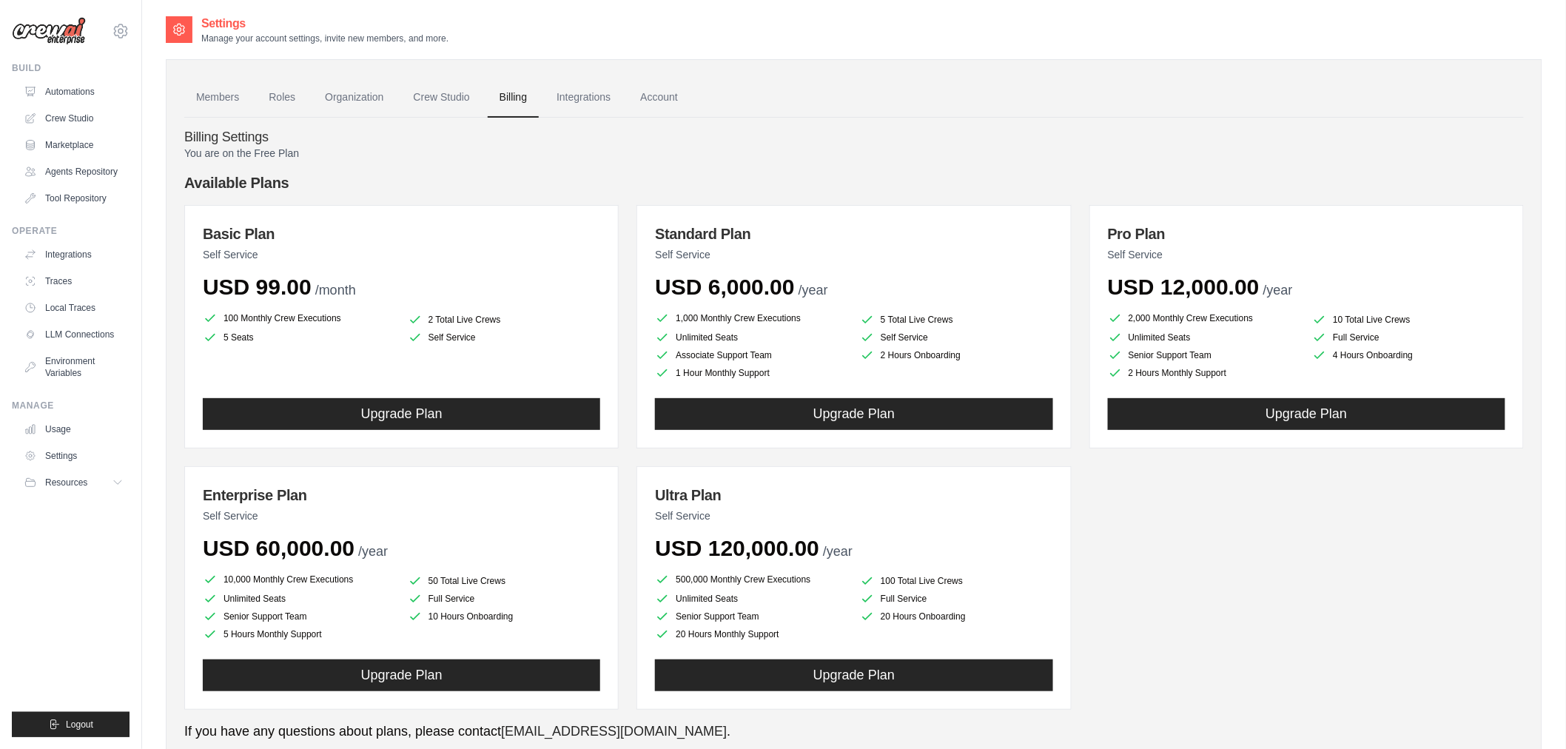
click at [662, 99] on link "Account" at bounding box center [658, 98] width 61 height 40
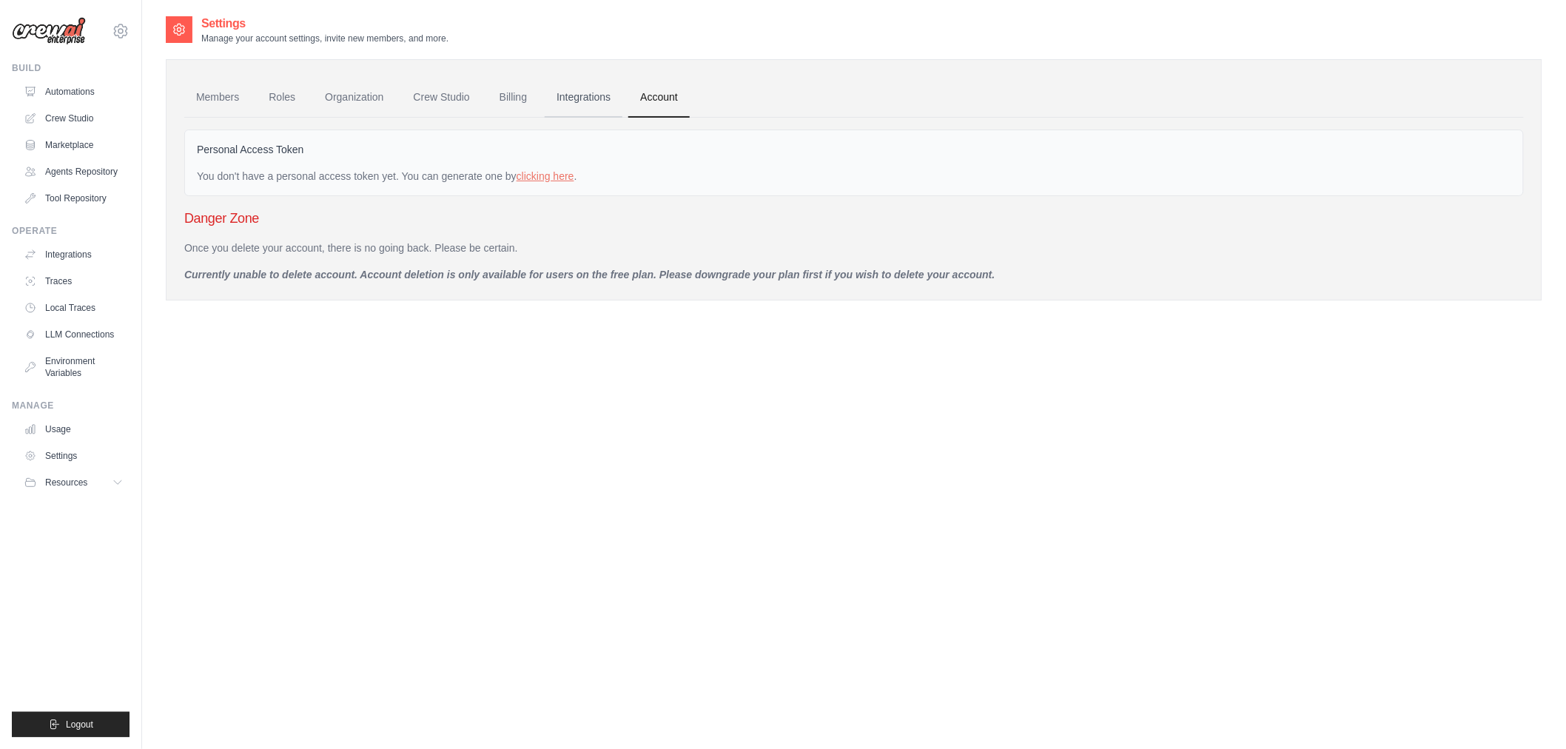
click at [572, 98] on link "Integrations" at bounding box center [584, 98] width 78 height 40
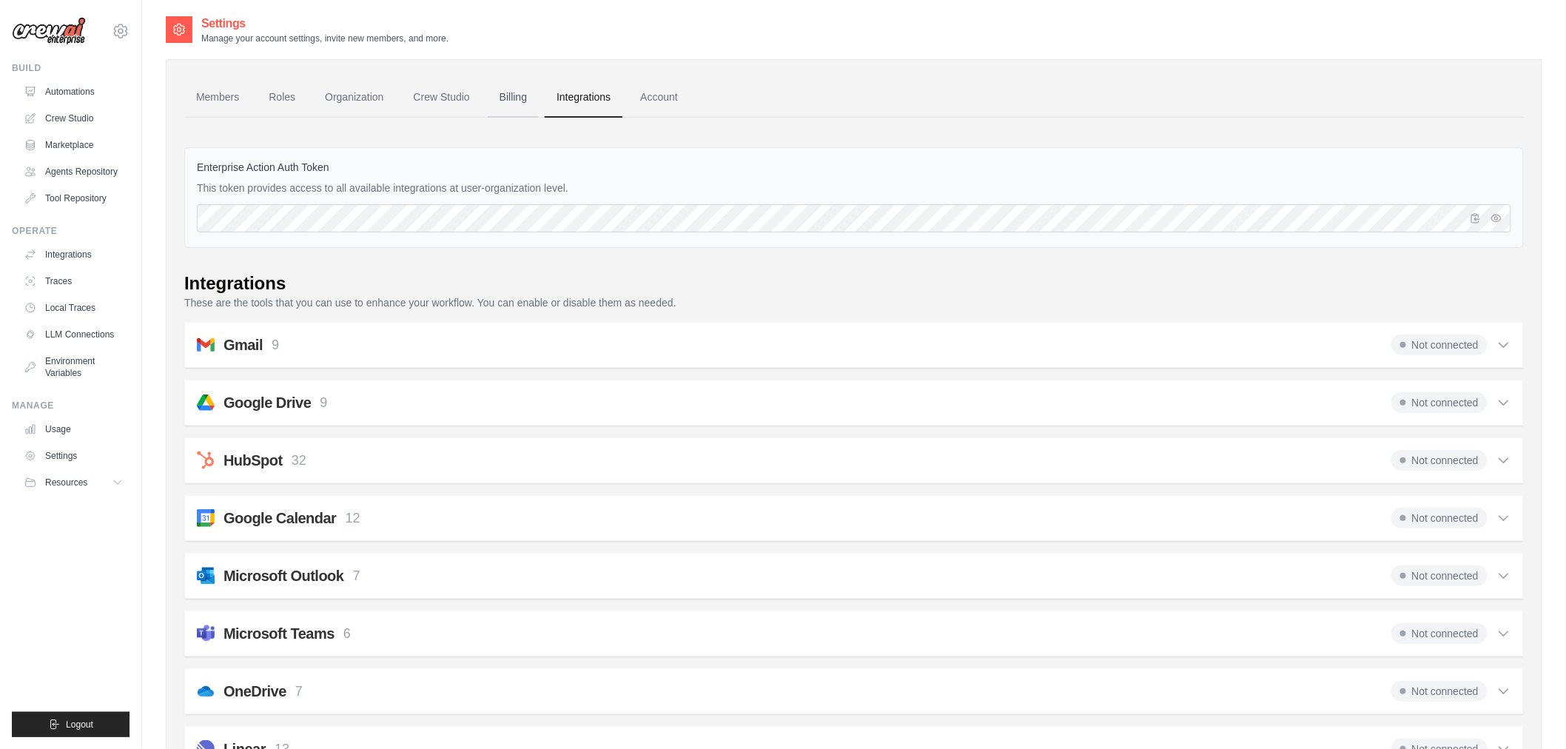
click at [503, 99] on link "Billing" at bounding box center [513, 98] width 51 height 40
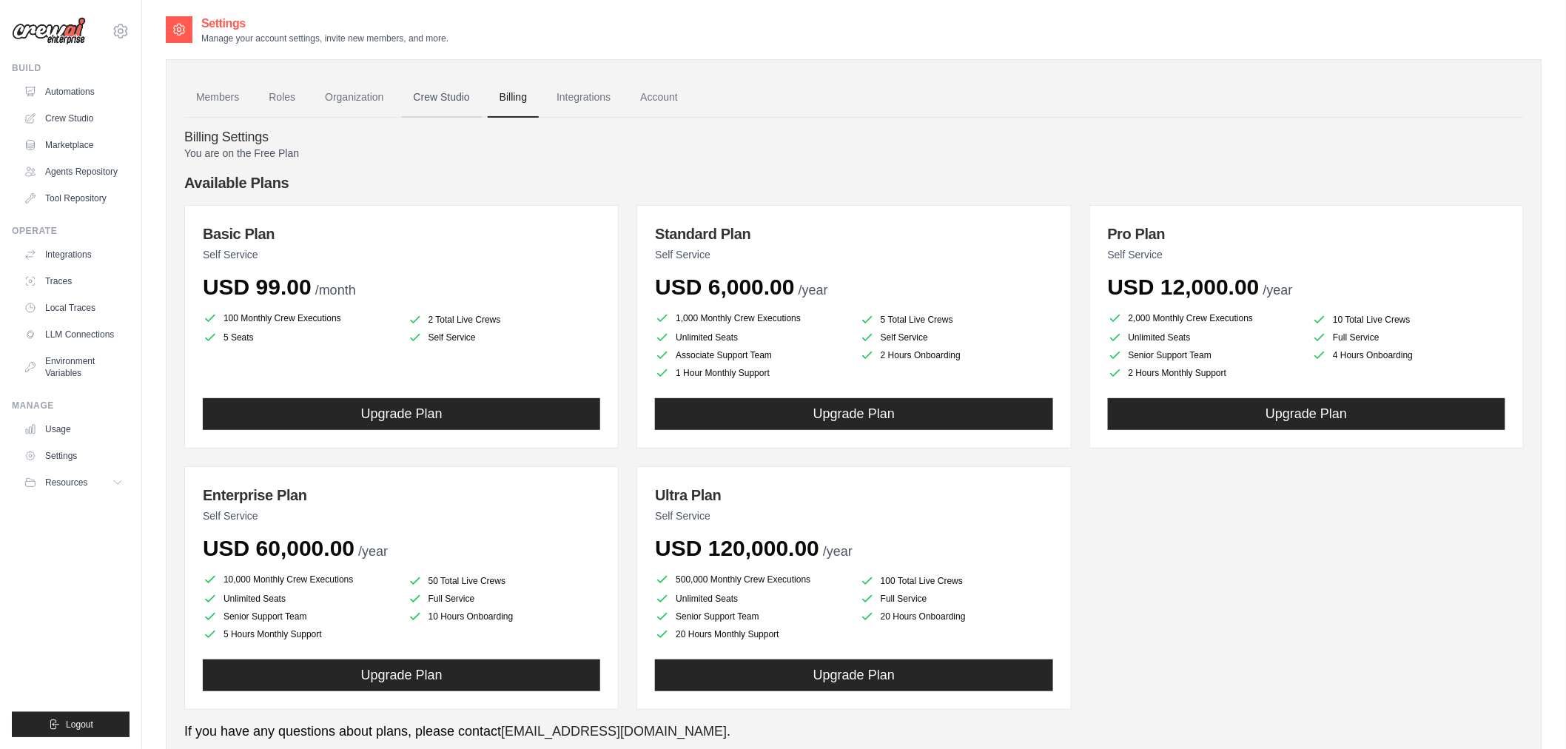
click at [437, 94] on link "Crew Studio" at bounding box center [442, 98] width 80 height 40
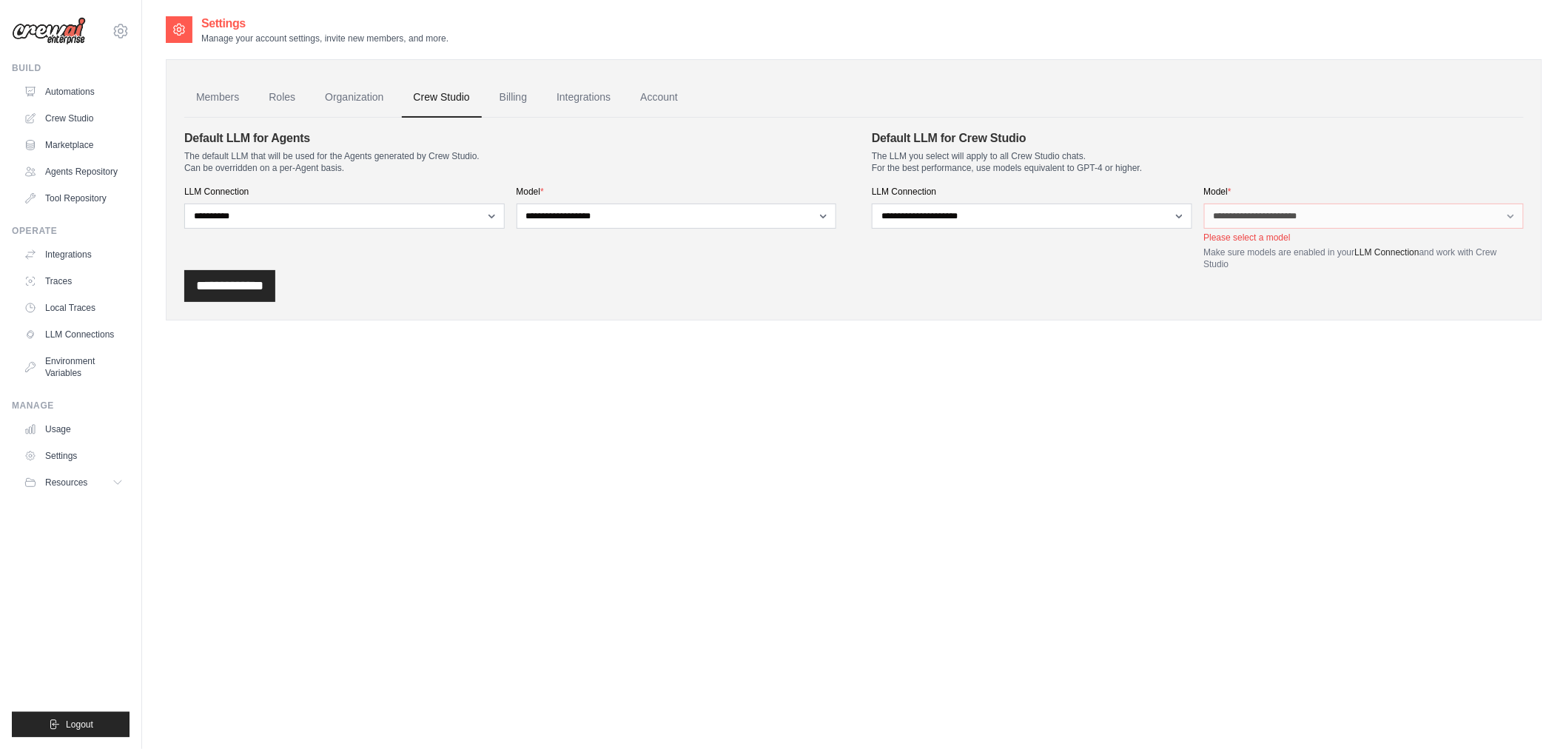
click at [283, 100] on link "Roles" at bounding box center [282, 98] width 50 height 40
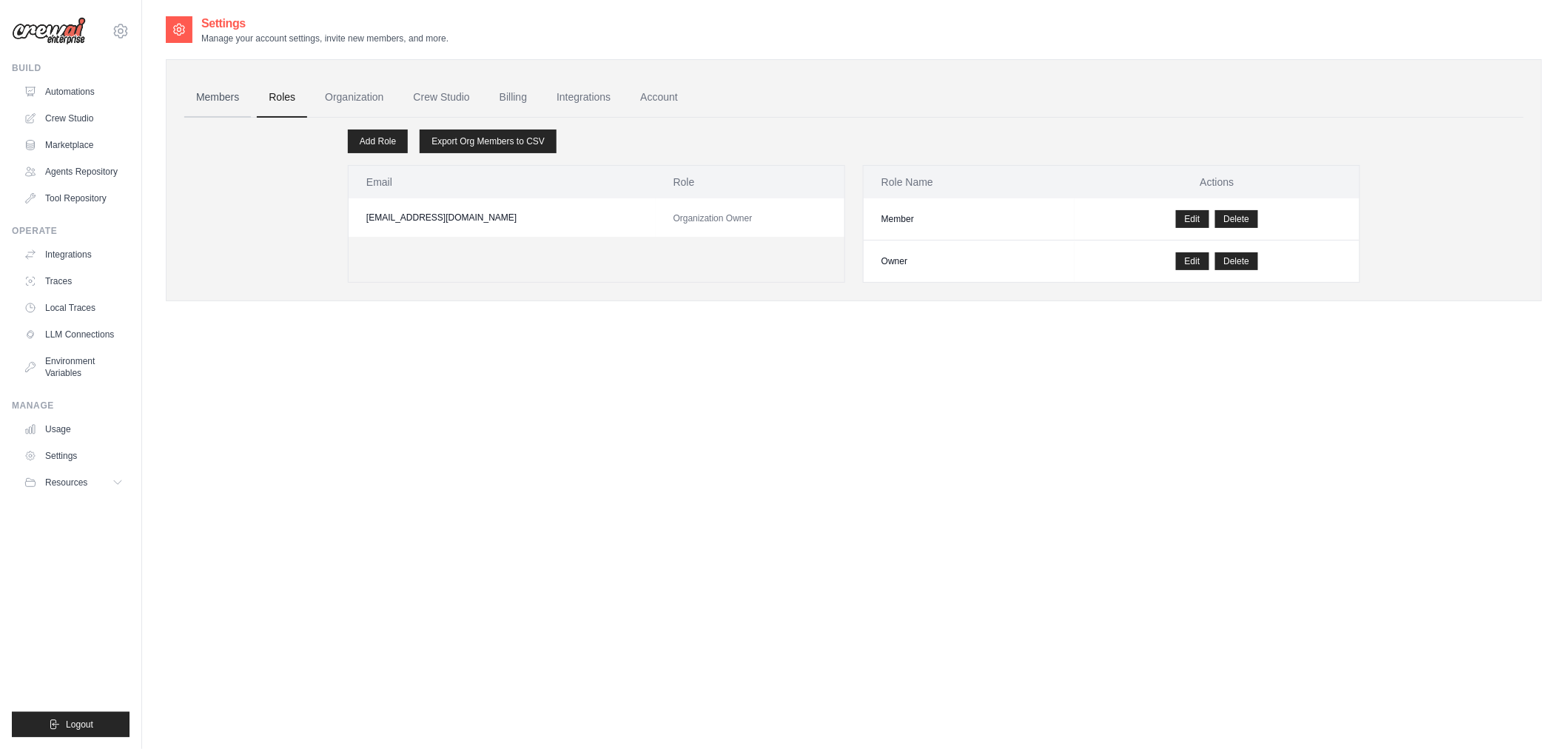
click at [231, 106] on link "Members" at bounding box center [217, 98] width 67 height 40
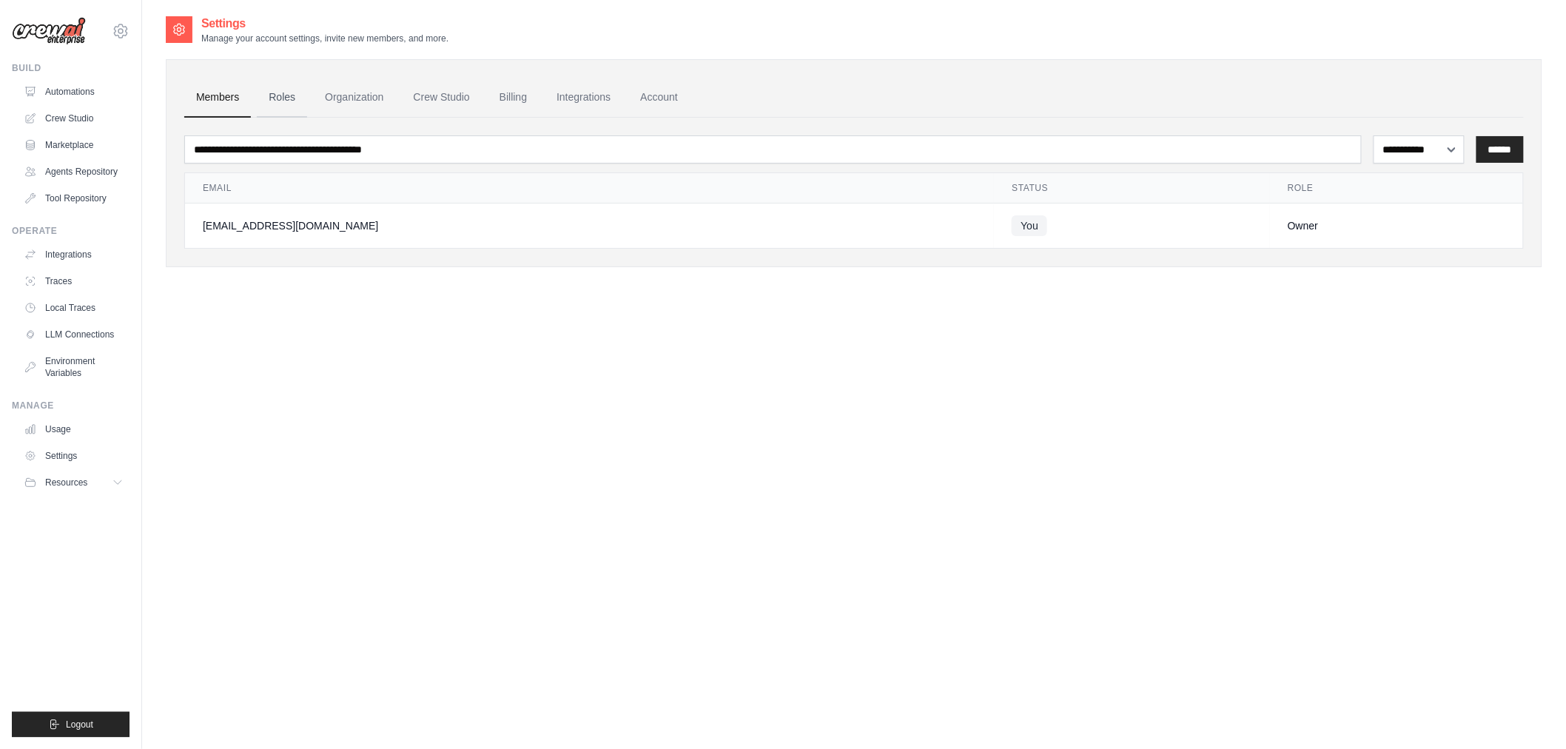
click at [277, 105] on link "Roles" at bounding box center [282, 98] width 50 height 40
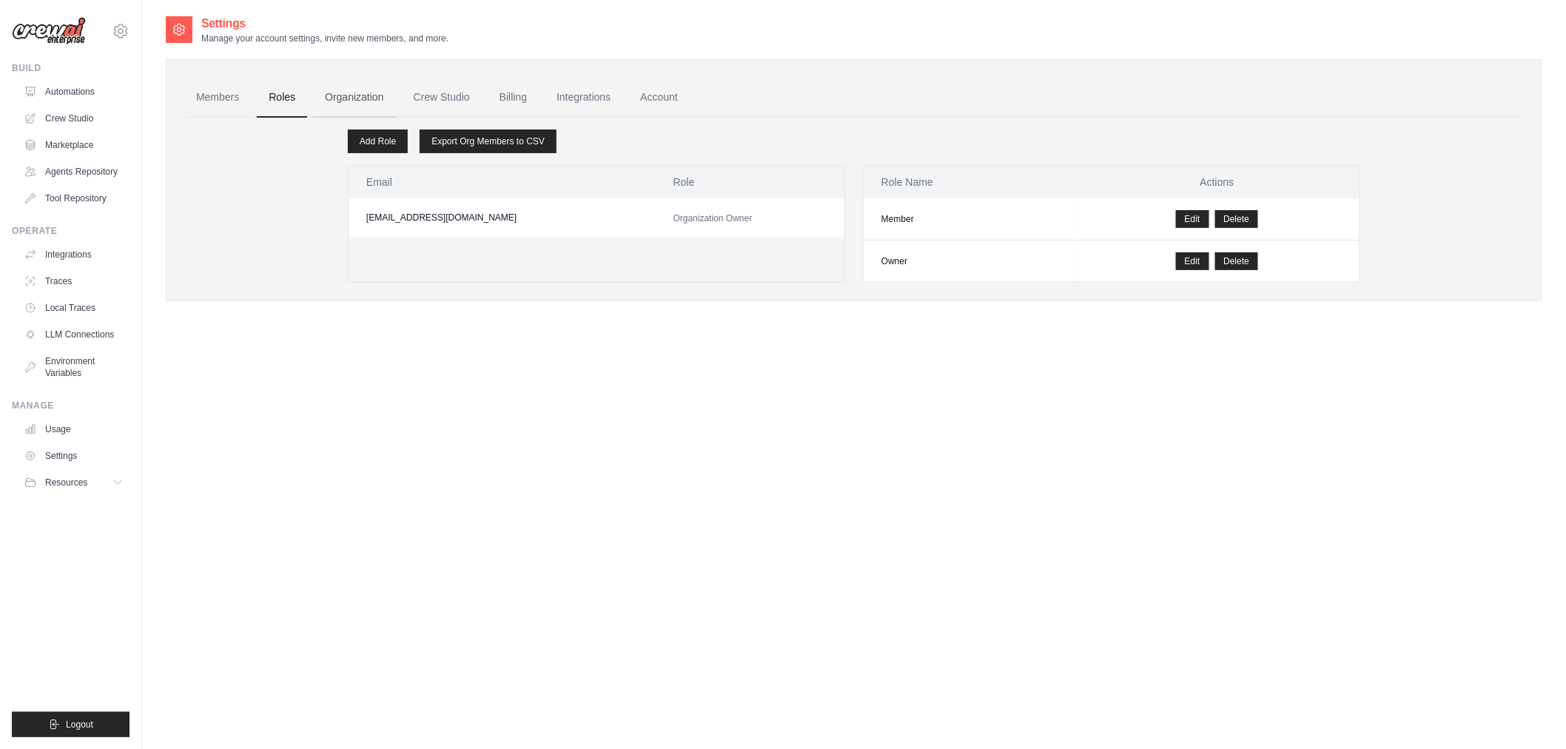
click at [338, 104] on link "Organization" at bounding box center [354, 98] width 82 height 40
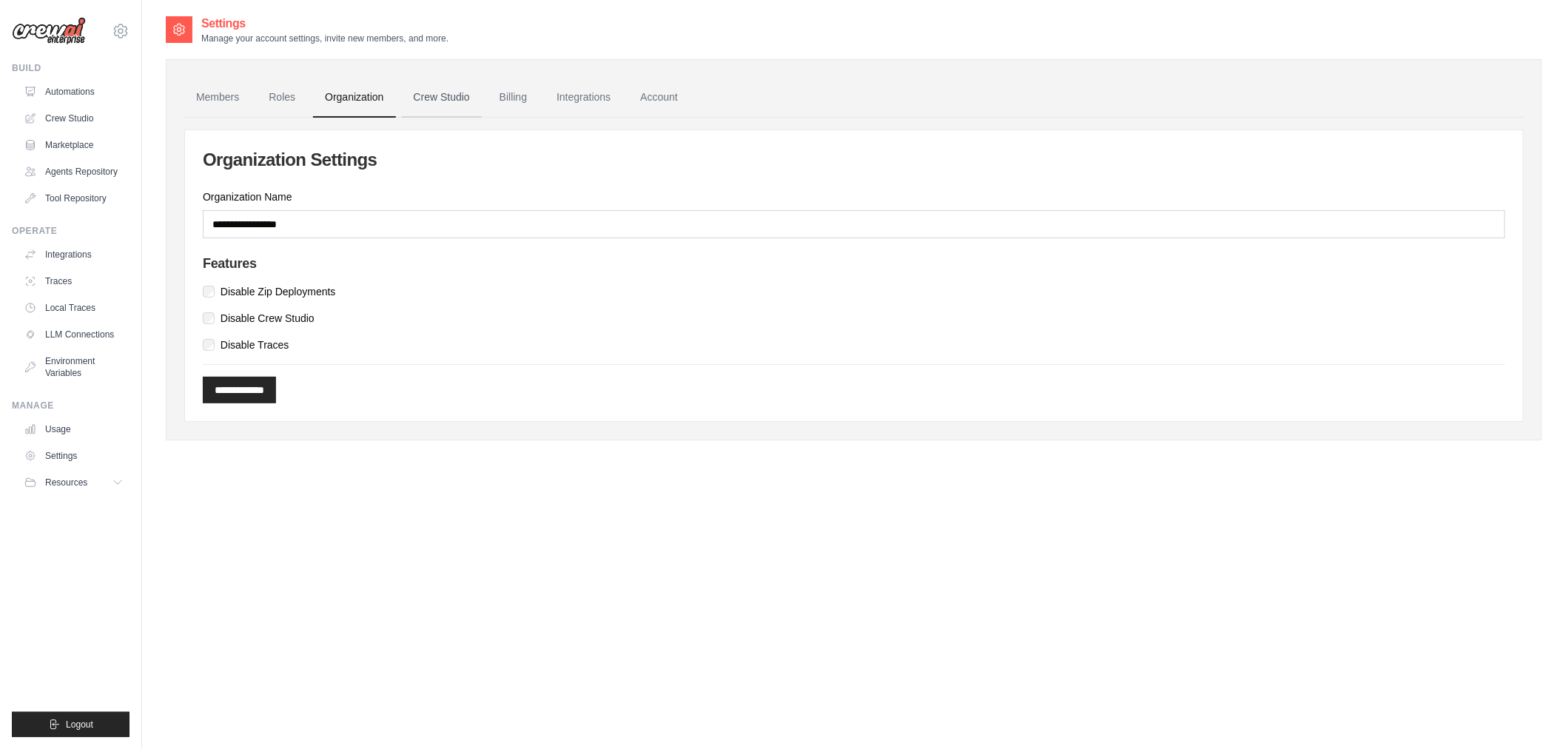
click at [449, 101] on link "Crew Studio" at bounding box center [442, 98] width 80 height 40
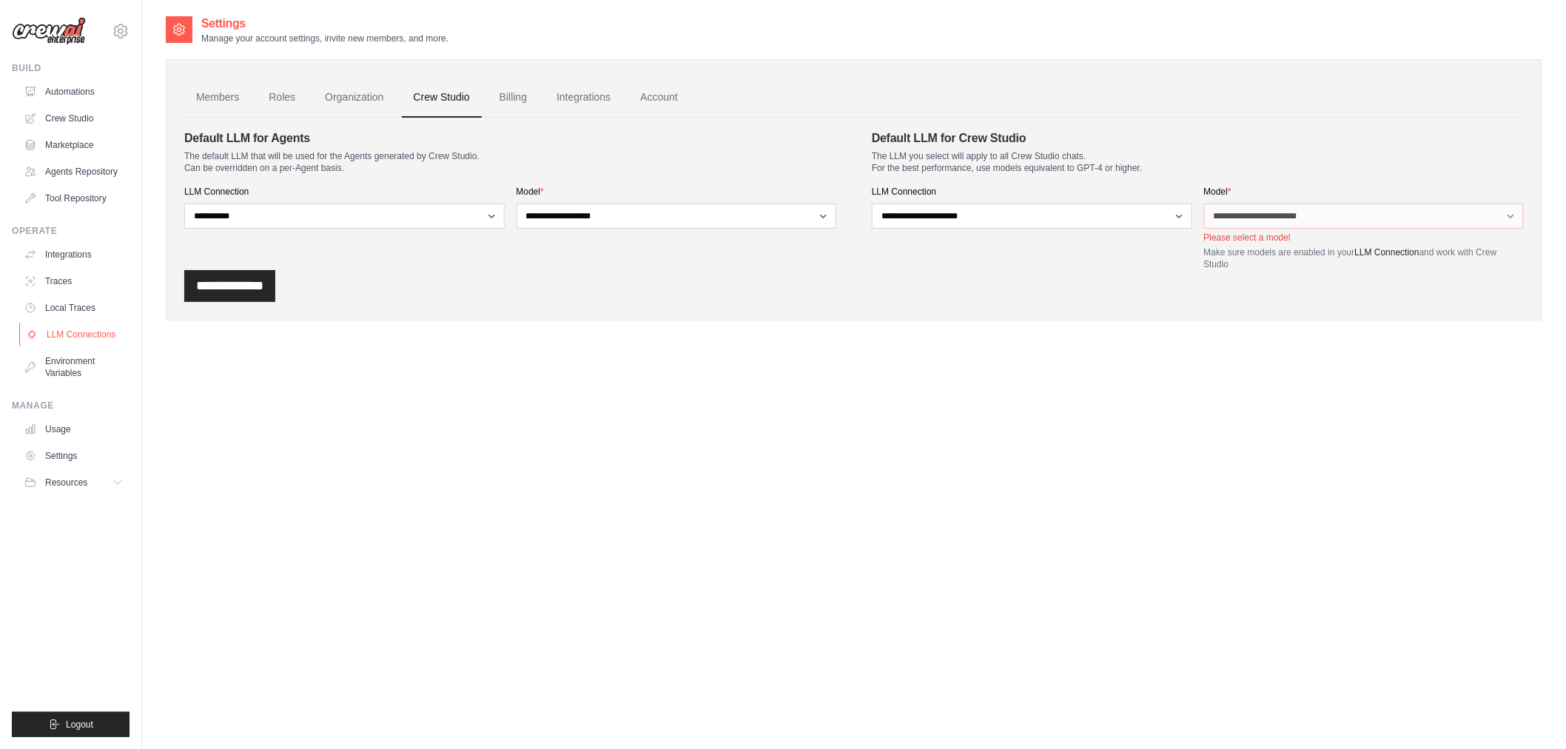
click at [91, 329] on link "LLM Connections" at bounding box center [75, 335] width 112 height 24
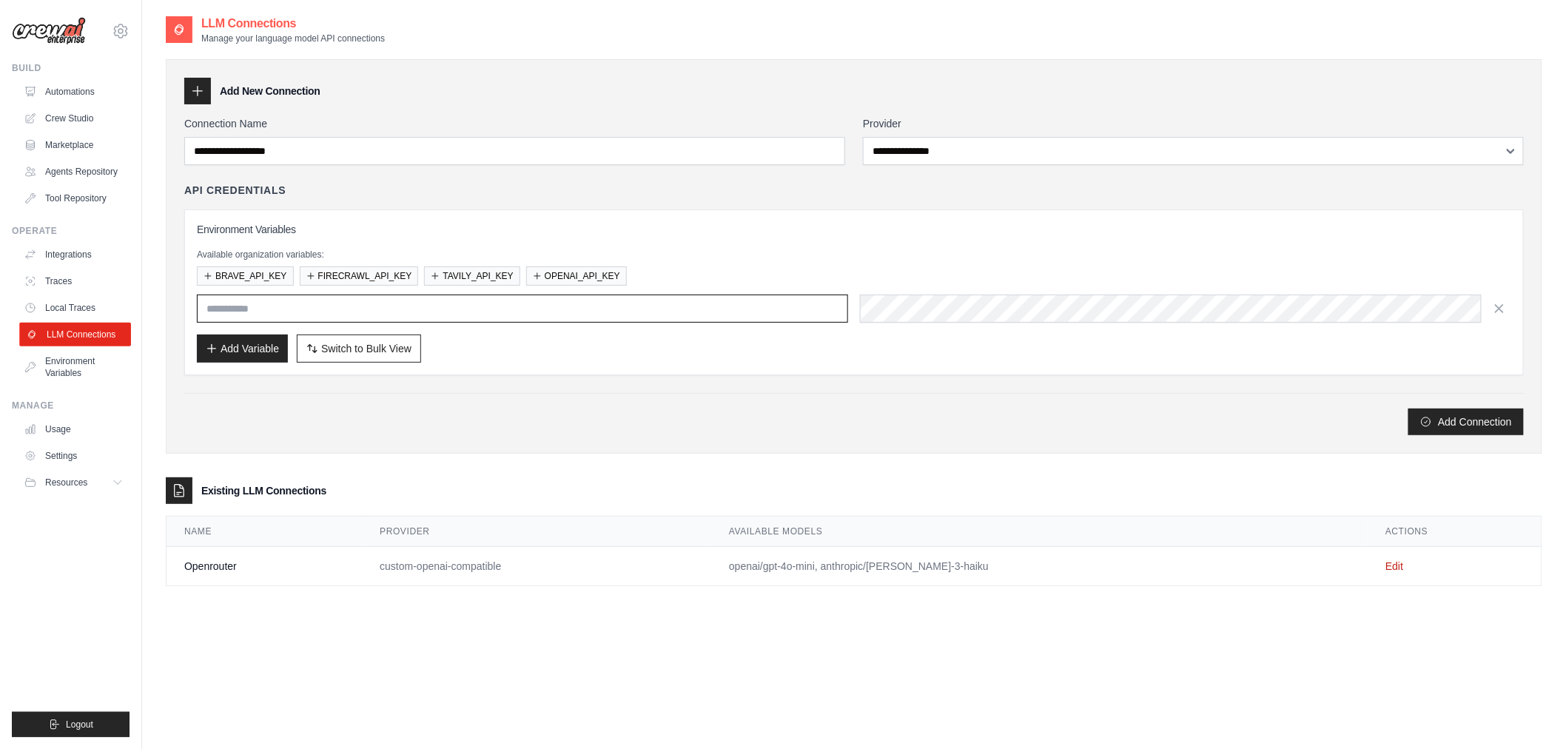
type input "**********"
click at [366, 353] on span "Switch to Bulk View" at bounding box center [366, 347] width 90 height 15
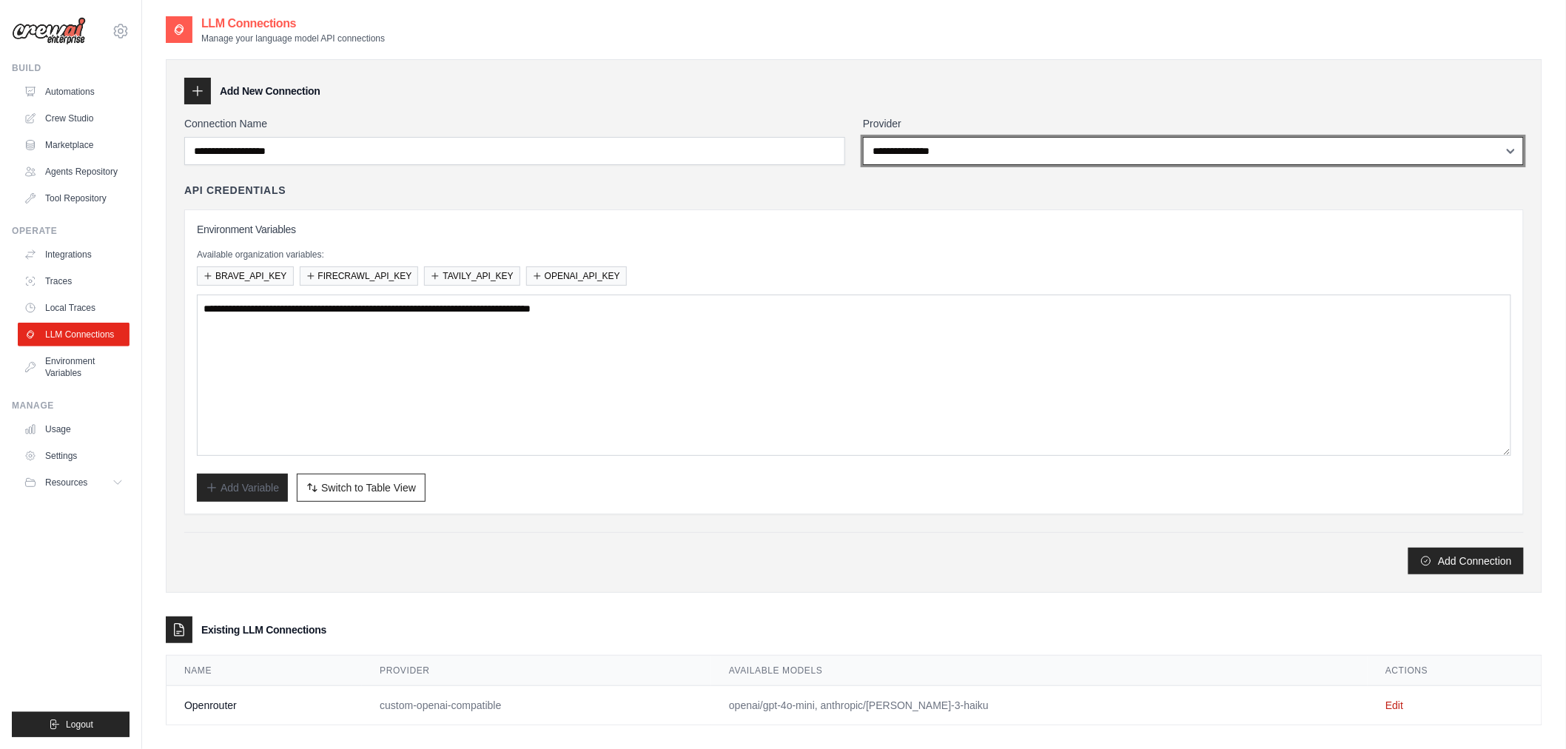
click at [926, 157] on select "**********" at bounding box center [1193, 151] width 661 height 28
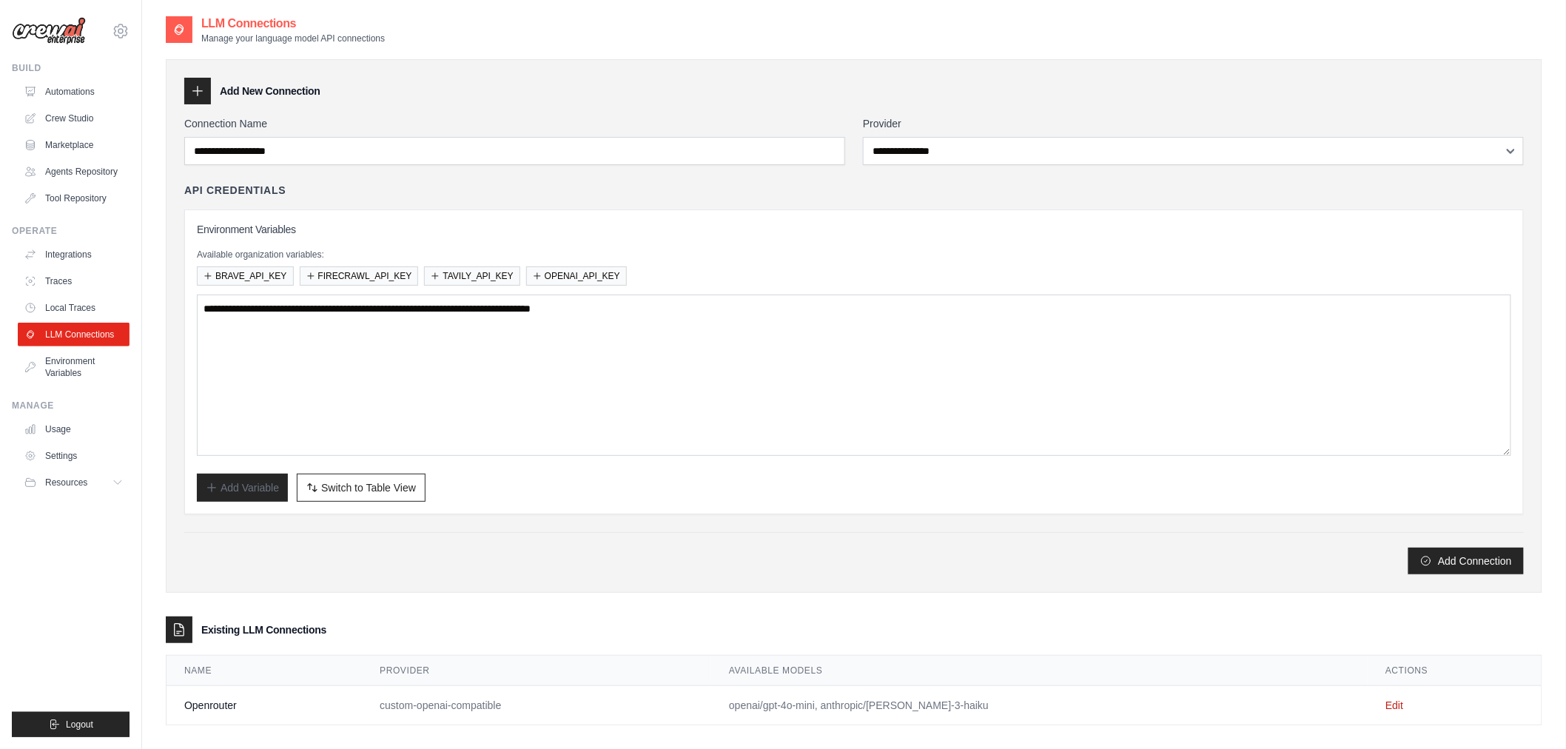
click at [633, 222] on h3 "Environment Variables" at bounding box center [854, 229] width 1315 height 15
click at [574, 280] on button "OPENAI_API_KEY" at bounding box center [576, 275] width 101 height 19
click at [382, 489] on span "Switch to Table View" at bounding box center [368, 487] width 95 height 15
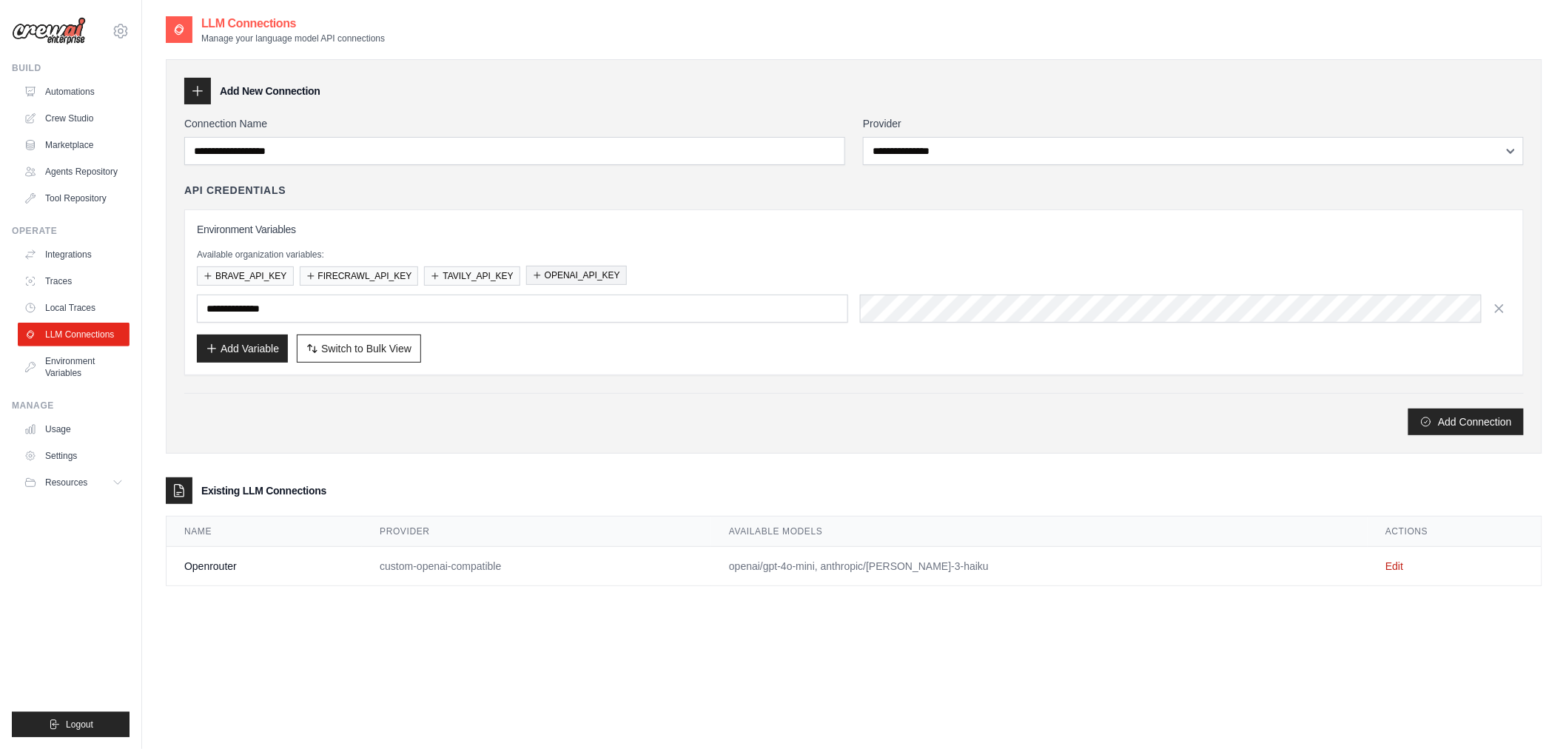
click at [574, 269] on button "OPENAI_API_KEY" at bounding box center [576, 275] width 101 height 19
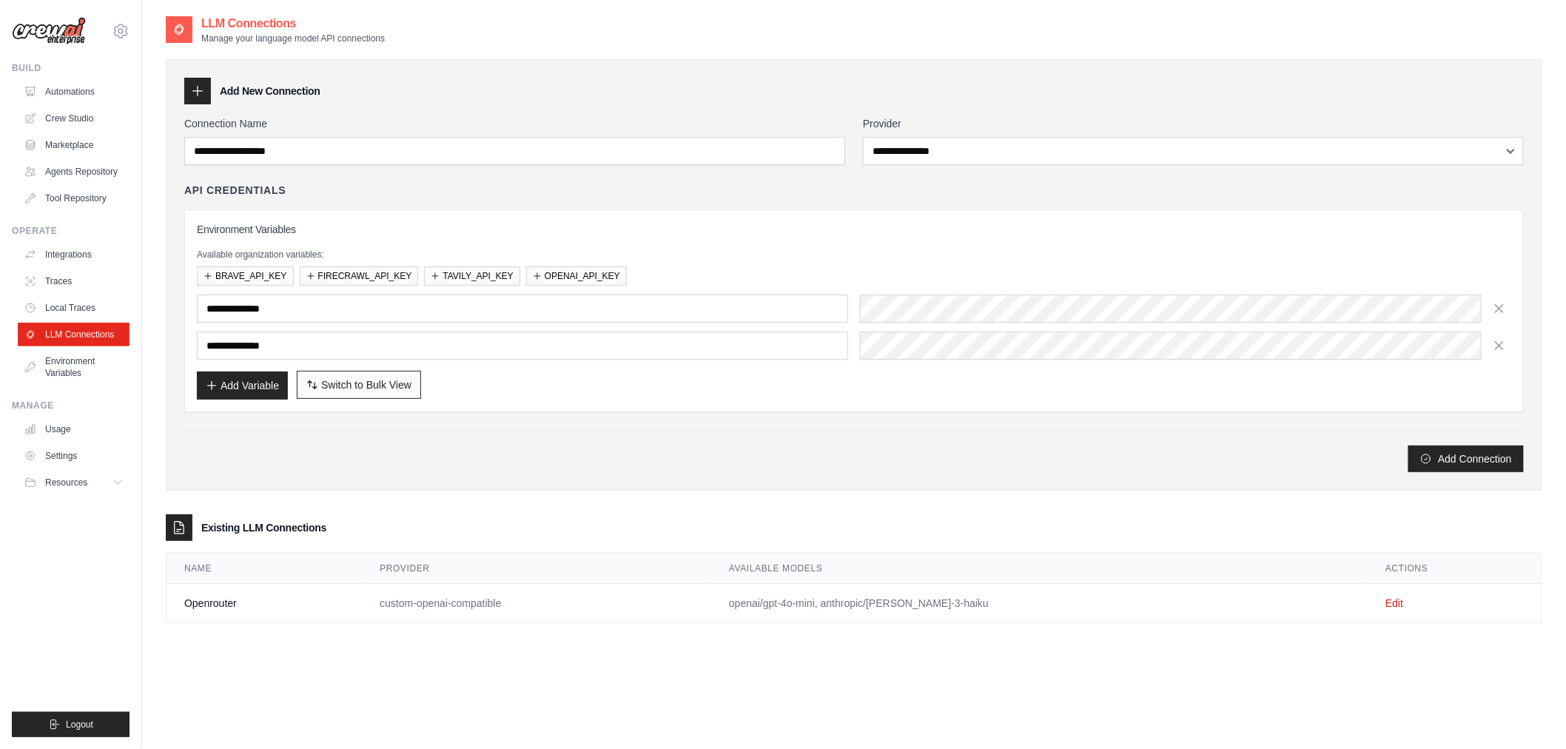
click at [349, 383] on span "Switch to Bulk View" at bounding box center [366, 384] width 90 height 15
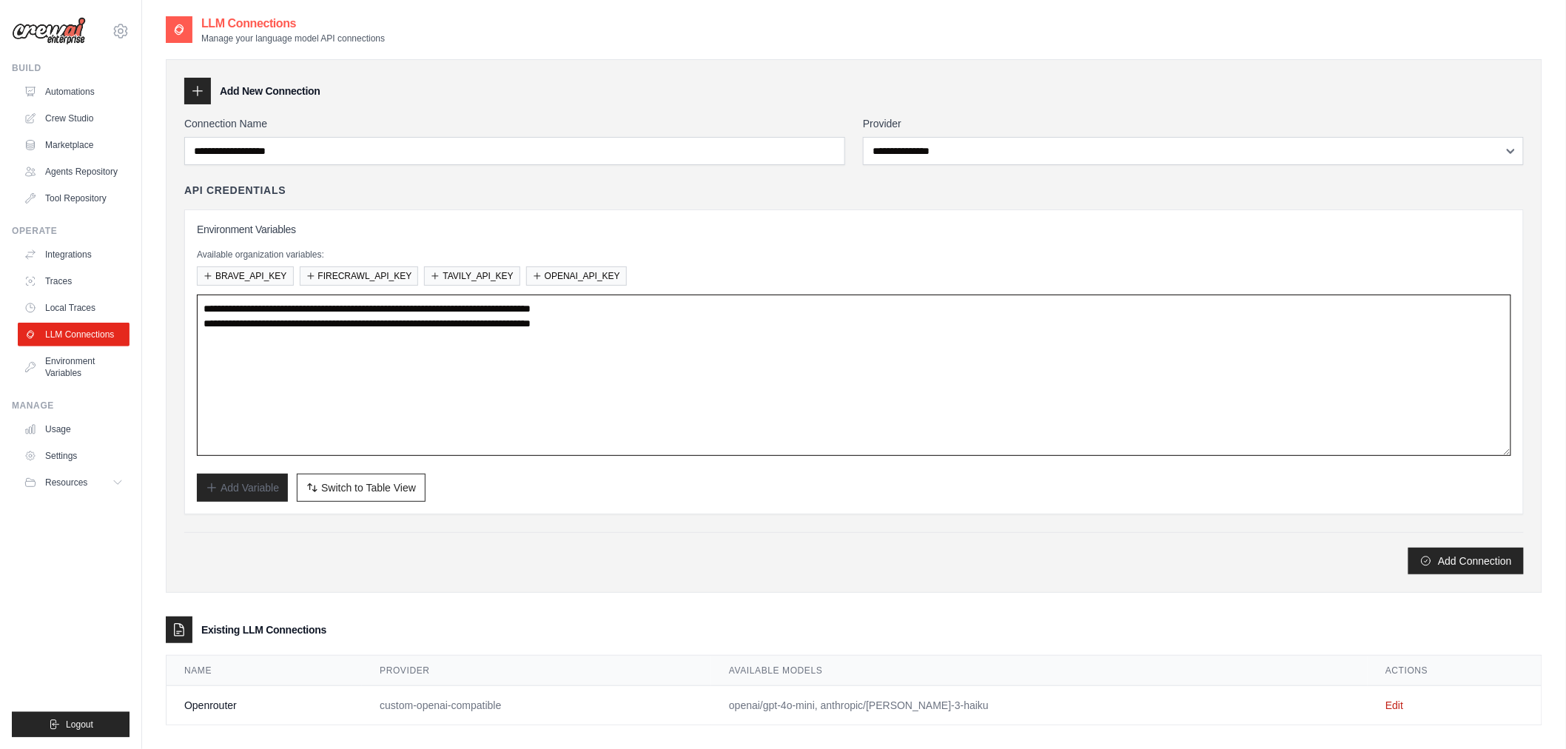
drag, startPoint x: 722, startPoint y: 321, endPoint x: 292, endPoint y: 329, distance: 429.4
click at [292, 329] on textarea "**********" at bounding box center [854, 375] width 1315 height 161
paste textarea
drag, startPoint x: 731, startPoint y: 311, endPoint x: 292, endPoint y: 312, distance: 438.9
click at [292, 312] on textarea "**********" at bounding box center [854, 375] width 1315 height 161
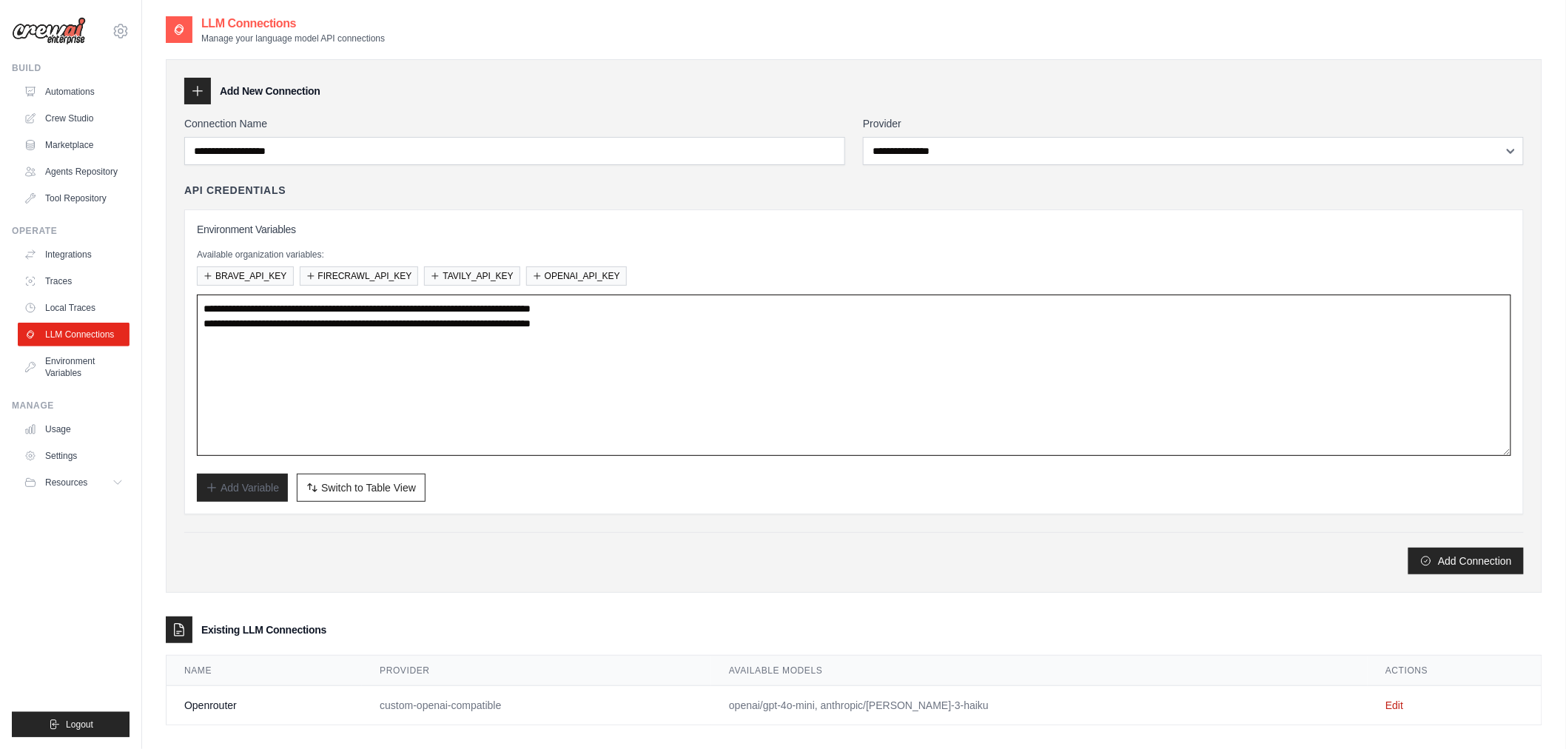
paste textarea
type textarea "**********"
click at [635, 513] on div "**********" at bounding box center [854, 361] width 1340 height 305
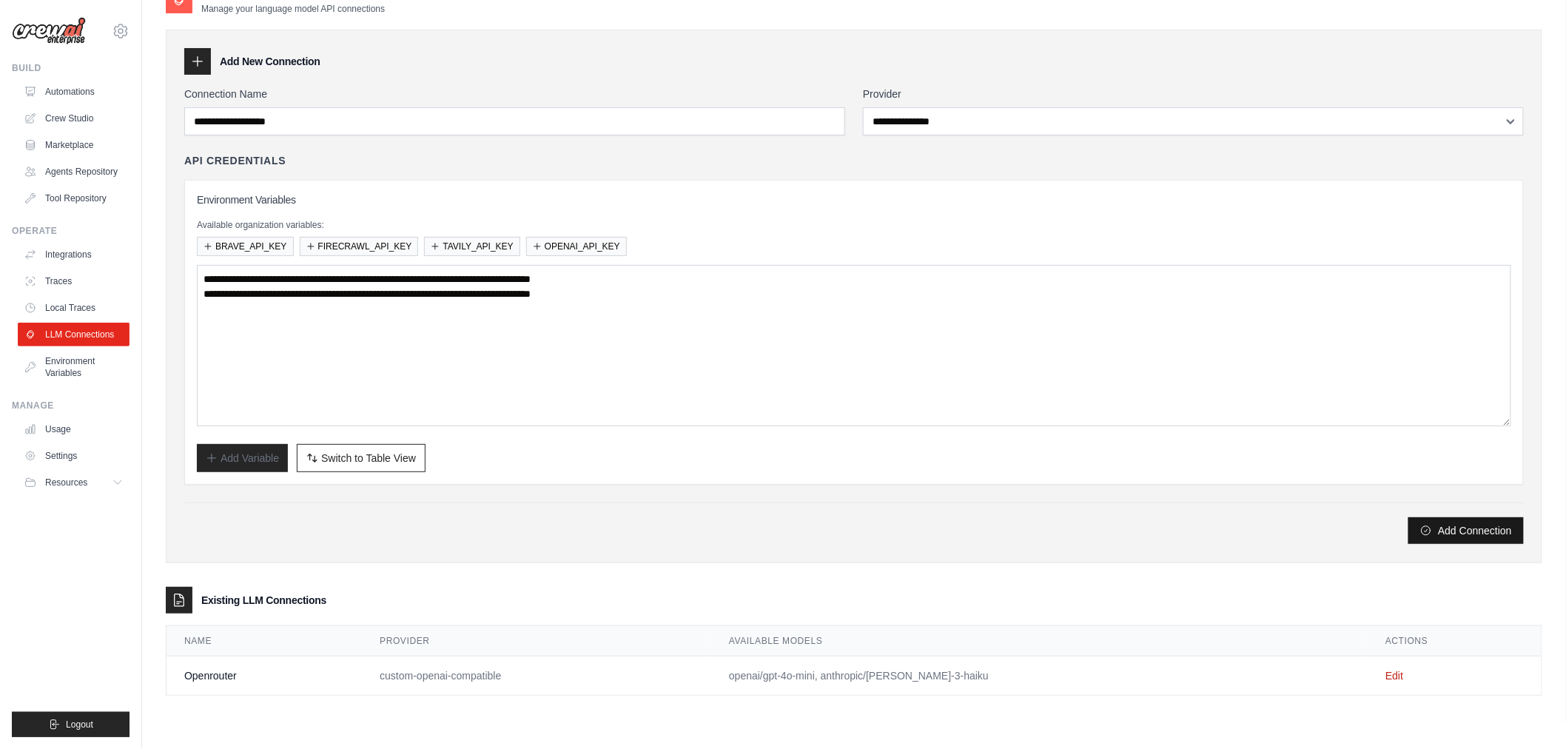
click at [1433, 531] on button "Add Connection" at bounding box center [1466, 530] width 115 height 27
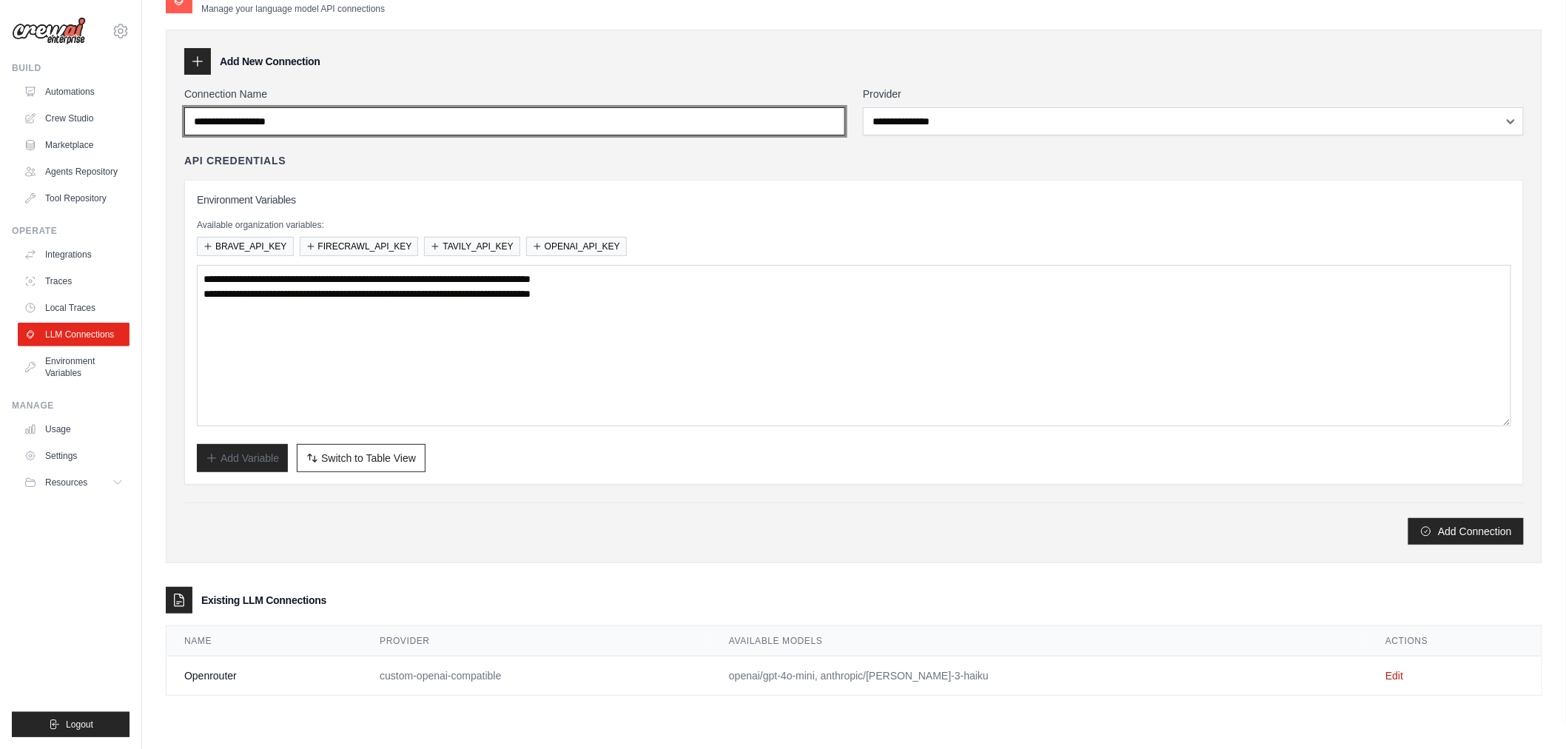
click at [506, 127] on input "Connection Name" at bounding box center [514, 121] width 661 height 28
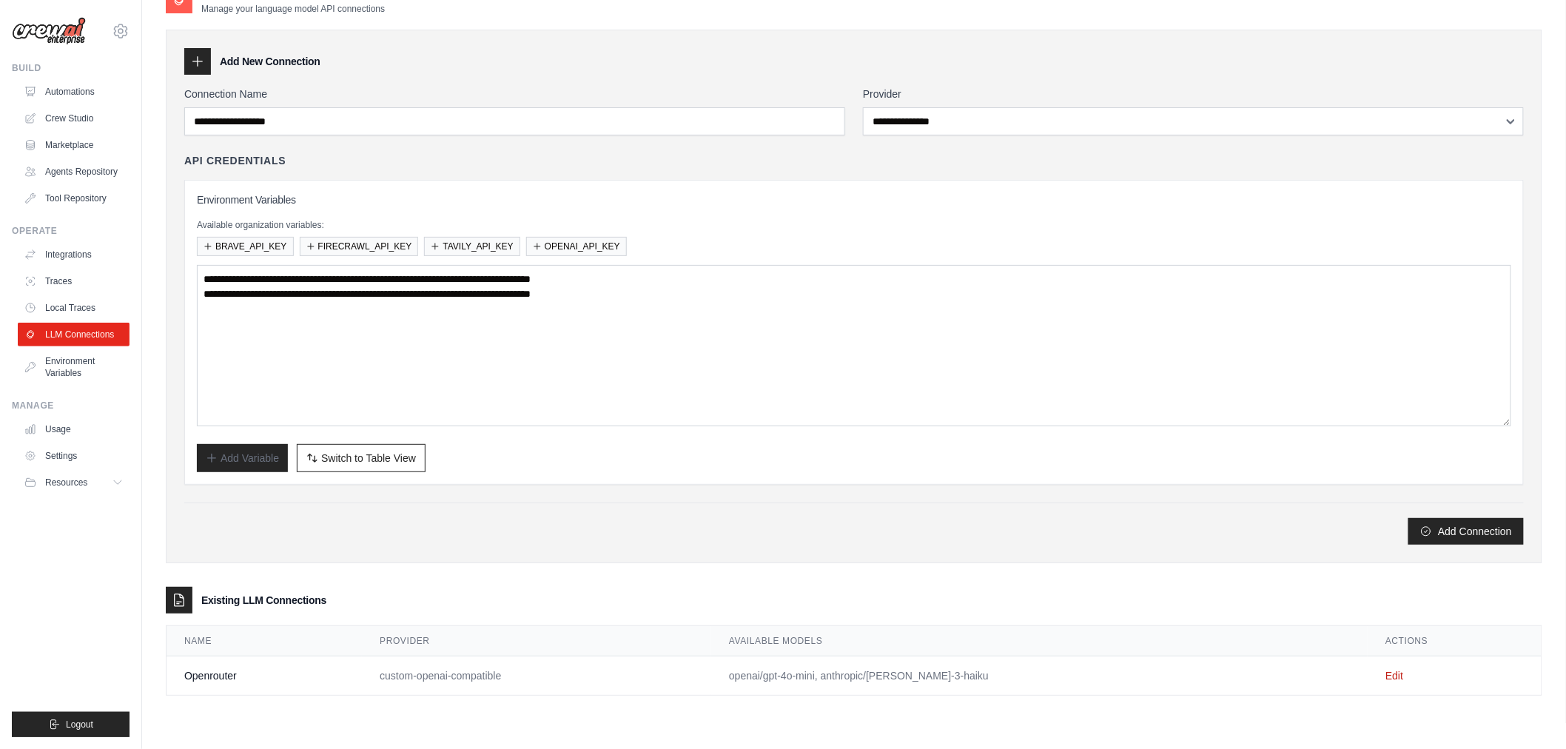
click at [639, 76] on div "**********" at bounding box center [854, 297] width 1377 height 534
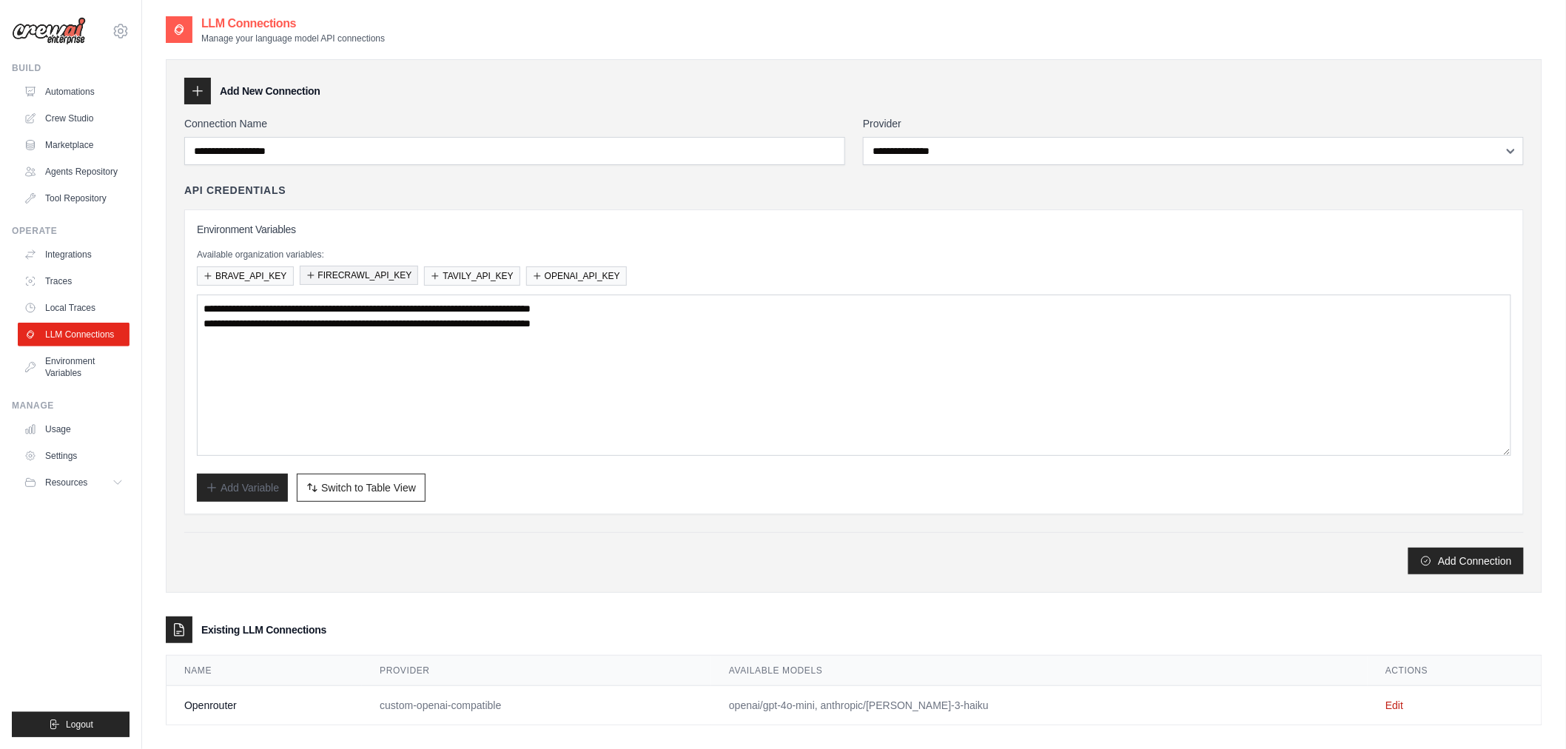
click at [344, 280] on button "FIRECRAWL_API_KEY" at bounding box center [359, 275] width 119 height 19
click at [469, 278] on button "TAVILY_API_KEY" at bounding box center [471, 275] width 95 height 19
click at [558, 275] on button "OPENAI_API_KEY" at bounding box center [576, 275] width 101 height 19
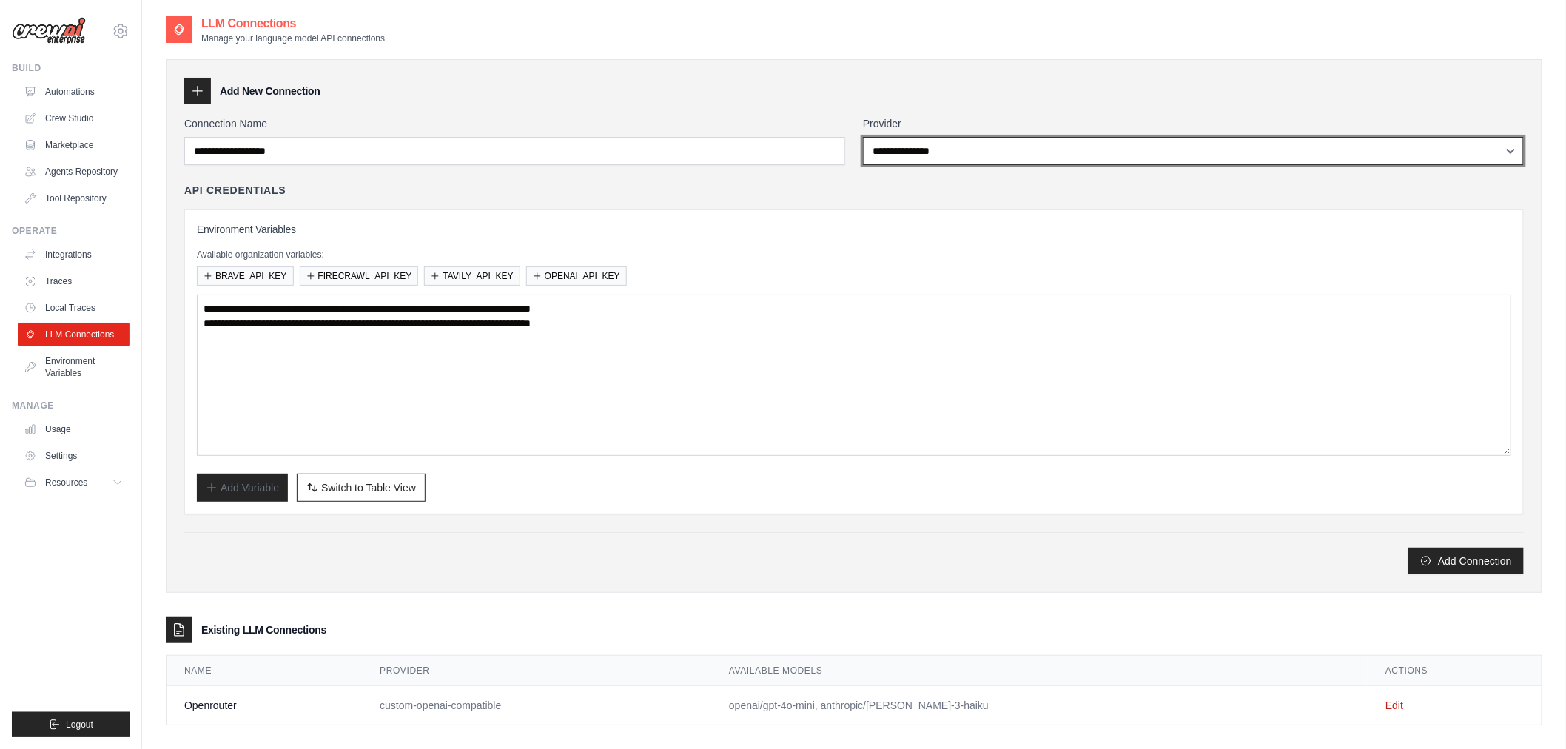
click at [930, 156] on select "**********" at bounding box center [1193, 151] width 661 height 28
drag, startPoint x: 930, startPoint y: 156, endPoint x: 790, endPoint y: 152, distance: 139.9
click at [930, 156] on select "**********" at bounding box center [1193, 151] width 661 height 28
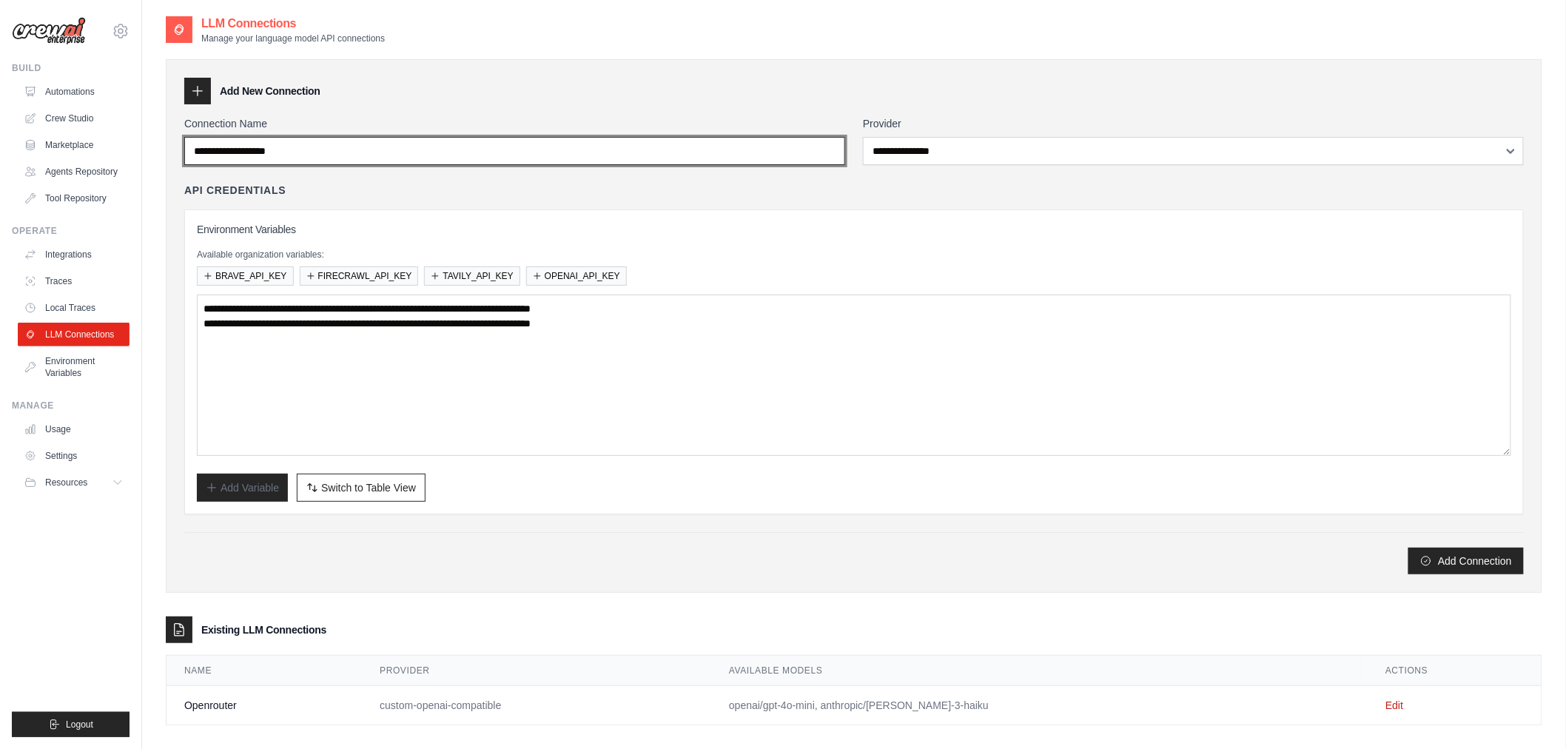
click at [536, 160] on input "Connection Name" at bounding box center [514, 151] width 661 height 28
type input "**********"
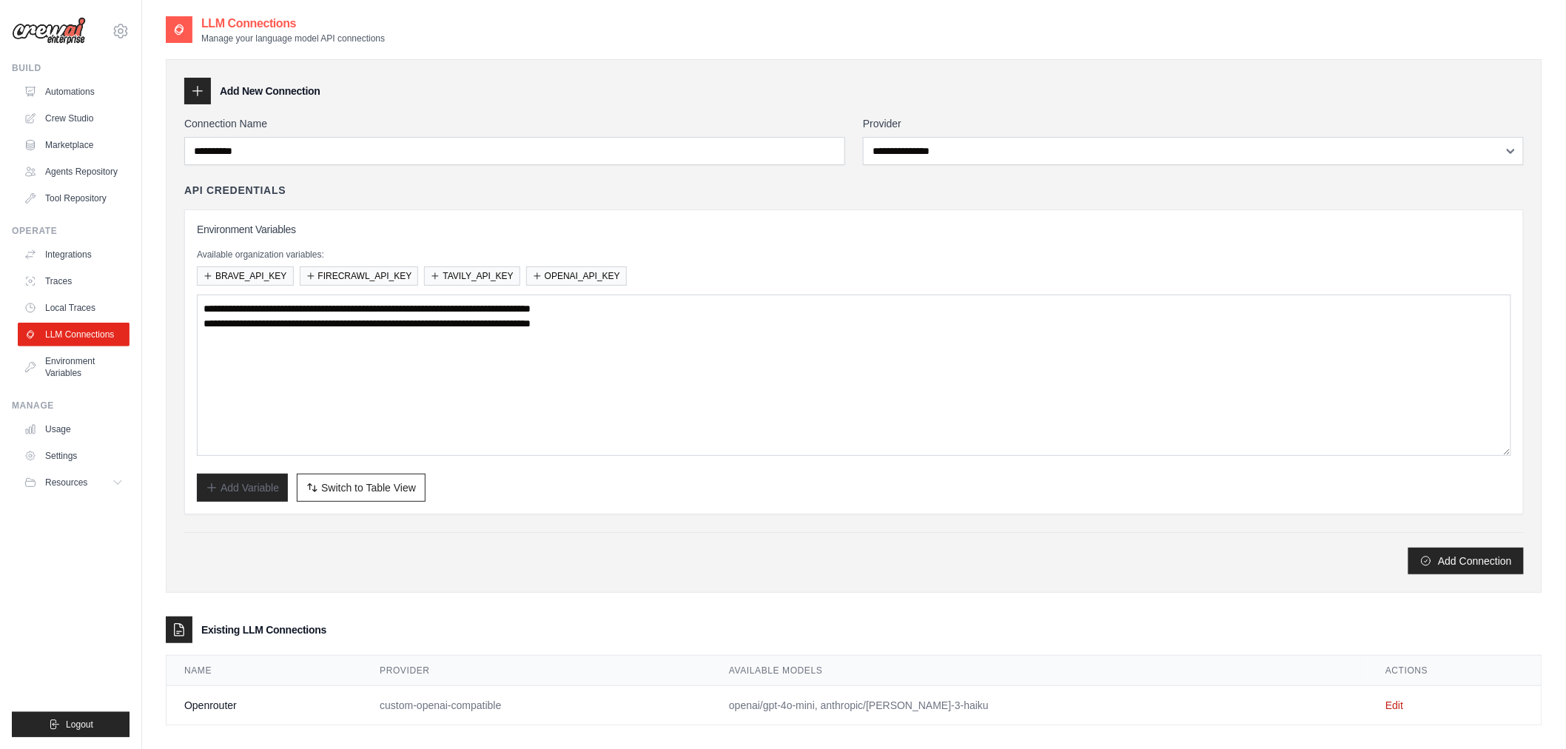
click at [385, 203] on div "**********" at bounding box center [854, 349] width 1340 height 332
click at [587, 269] on button "OPENAI_API_KEY" at bounding box center [576, 275] width 101 height 19
click at [1386, 708] on link "Edit" at bounding box center [1395, 705] width 18 height 12
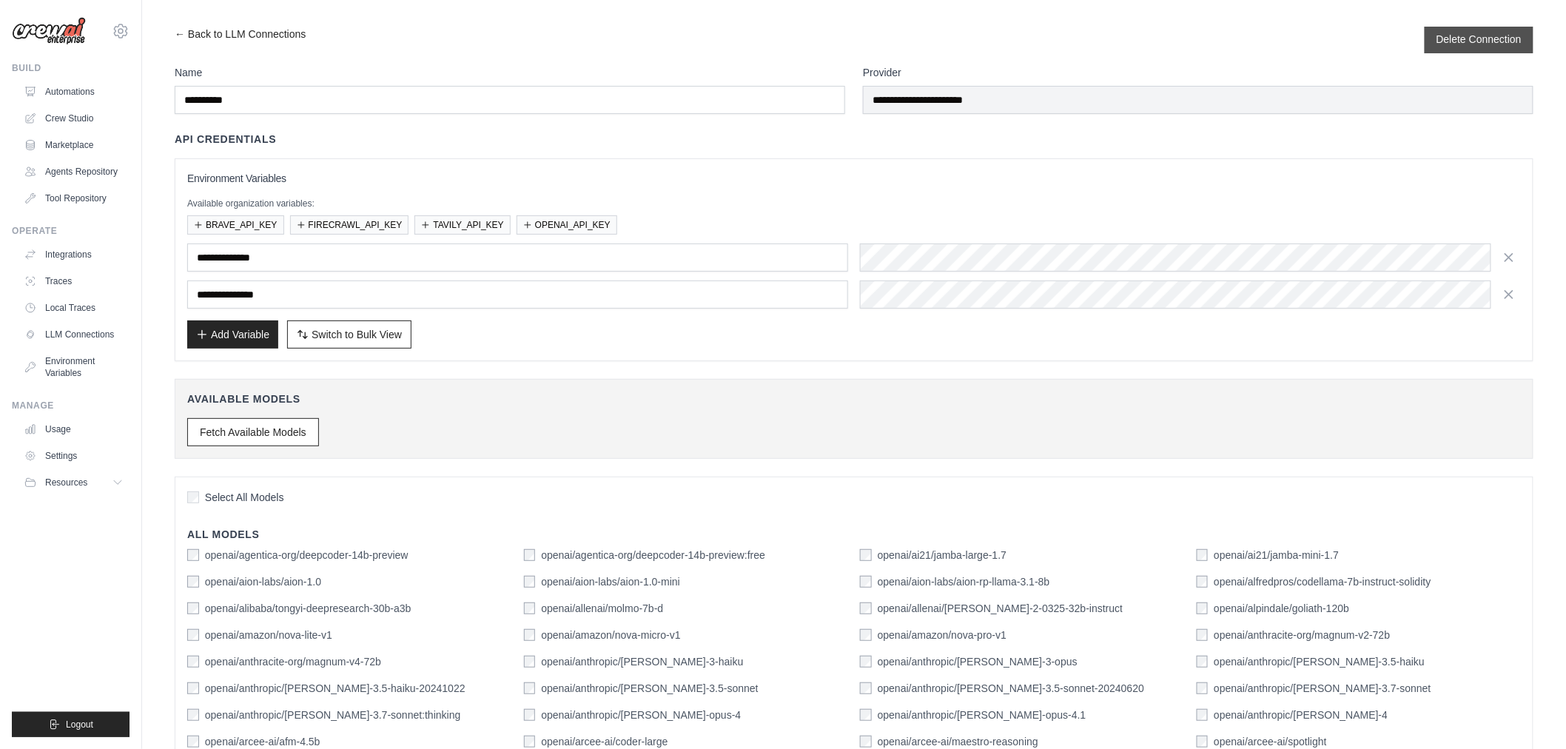
click at [1496, 45] on button "Delete Connection" at bounding box center [1479, 39] width 85 height 15
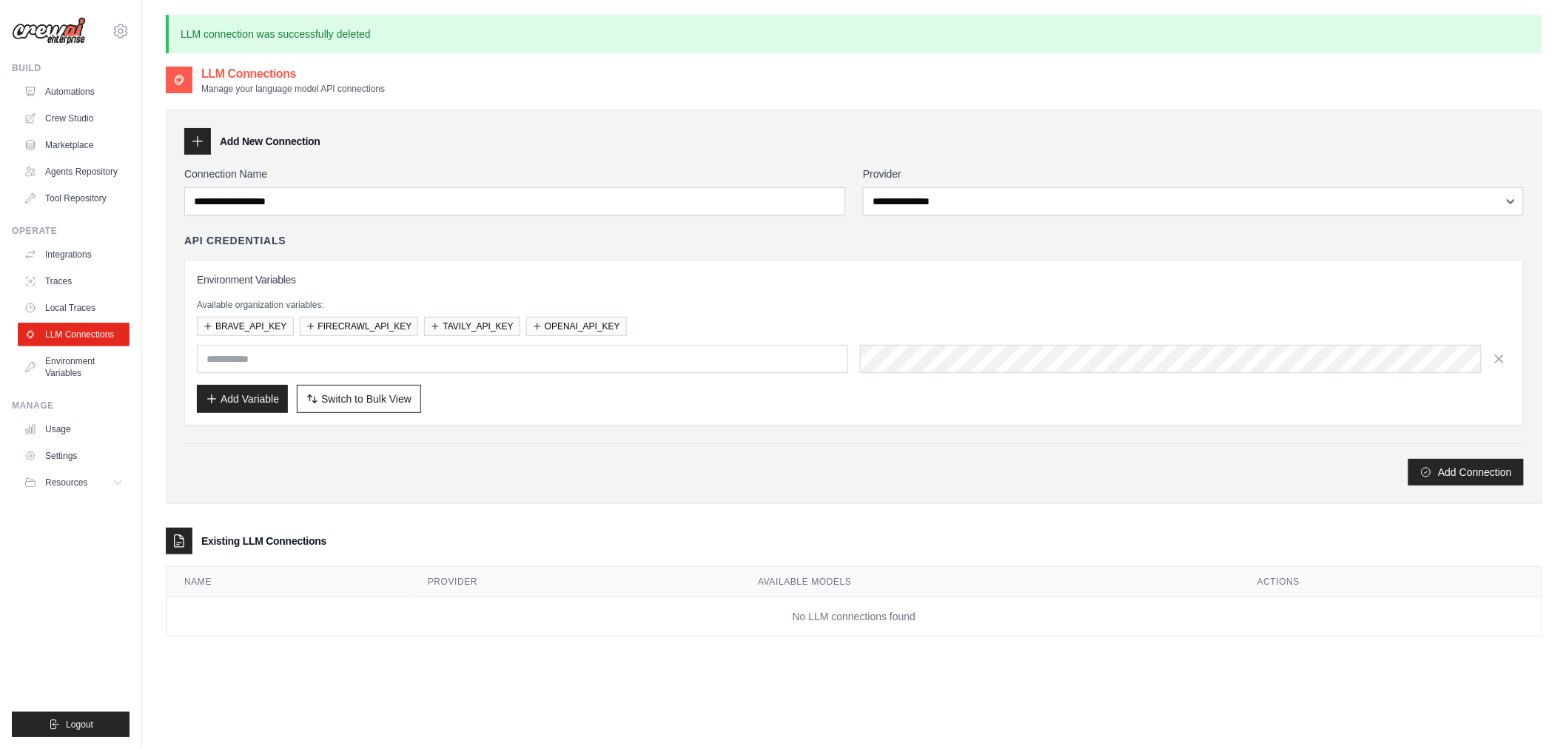
type input "**********"
click at [581, 329] on button "OPENAI_API_KEY" at bounding box center [576, 325] width 101 height 19
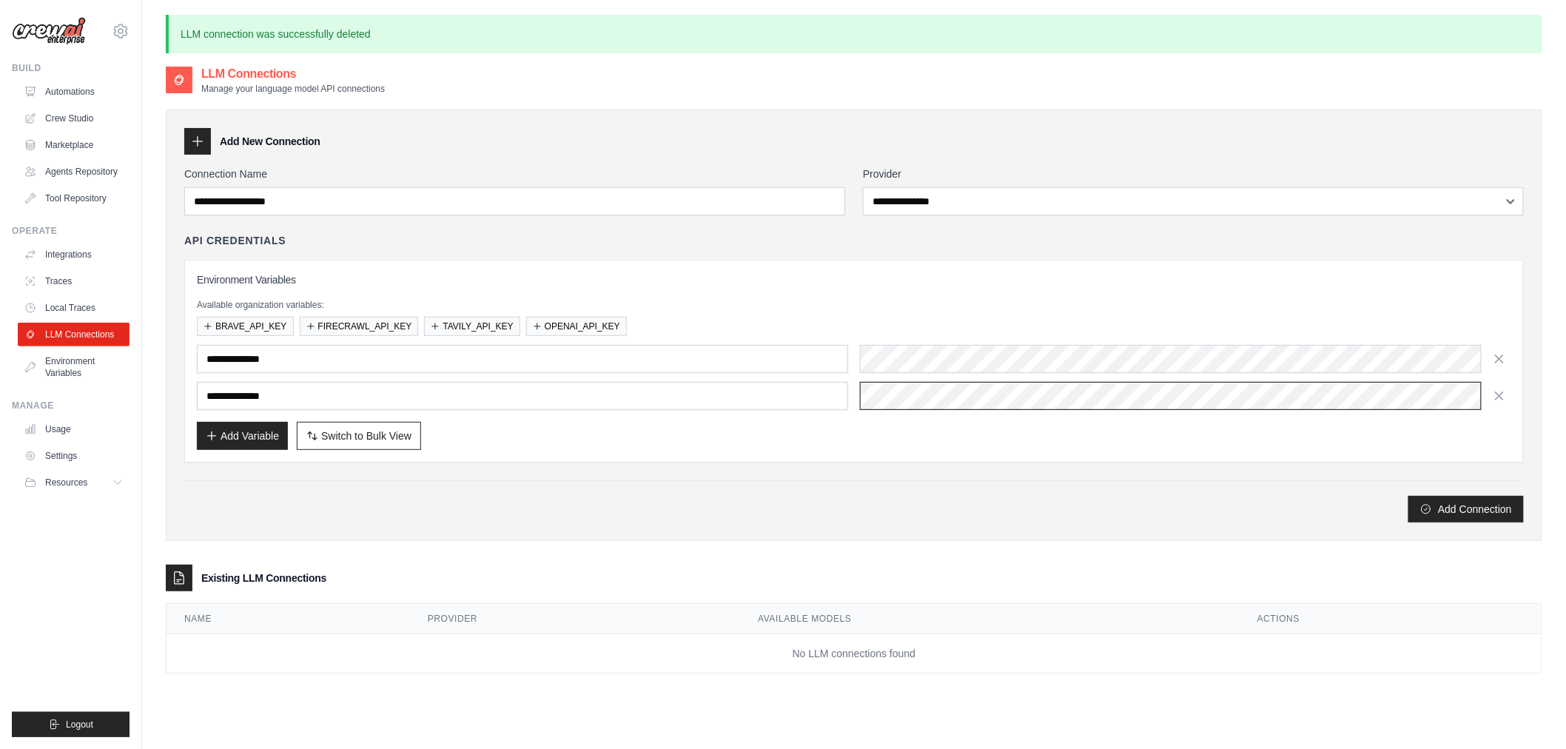
click at [719, 409] on div "**********" at bounding box center [854, 396] width 1315 height 28
click at [878, 491] on div "Add Connection" at bounding box center [854, 501] width 1340 height 42
click at [1488, 508] on button "Add Connection" at bounding box center [1466, 508] width 115 height 27
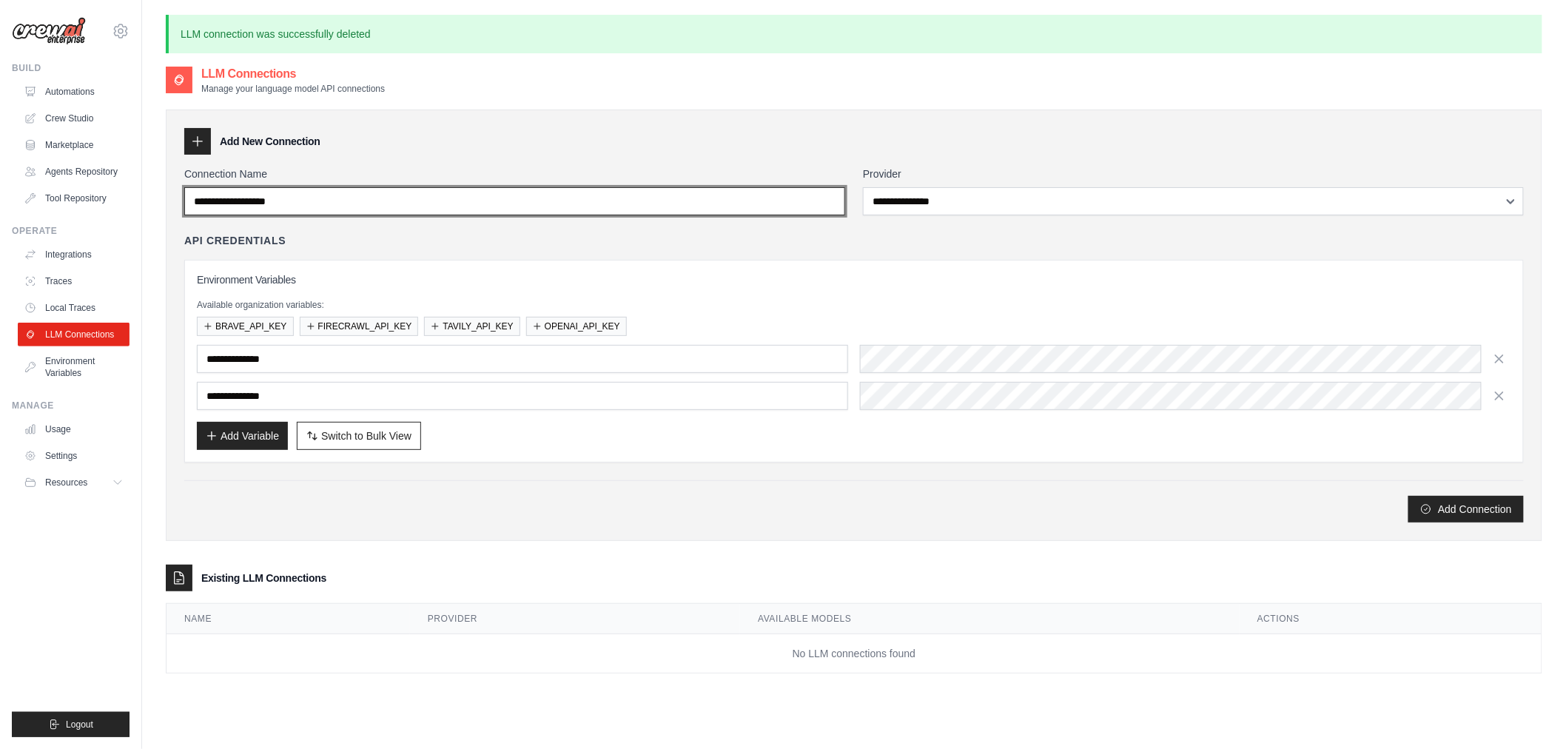
click at [551, 201] on input "Connection Name" at bounding box center [514, 201] width 661 height 28
type input "**********"
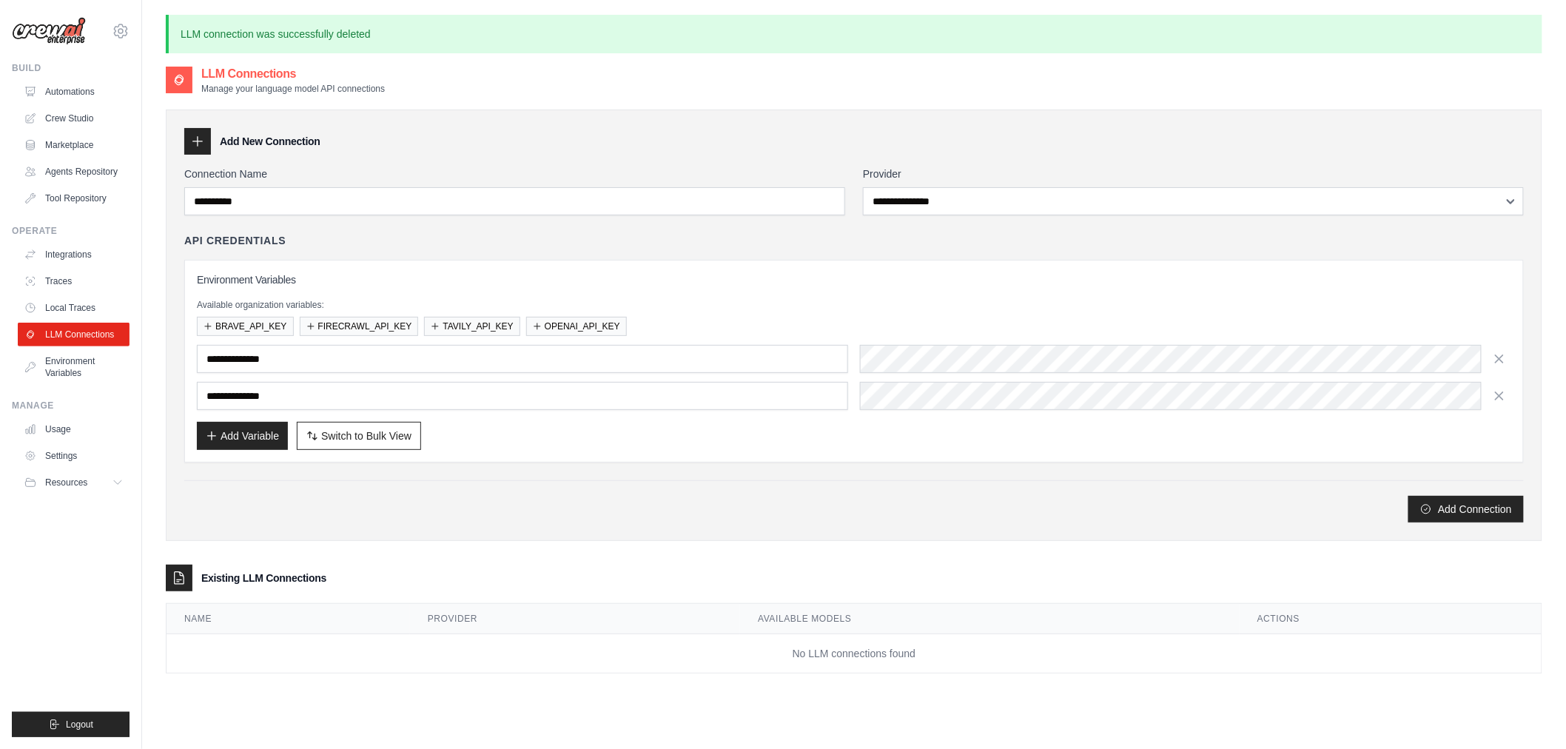
click at [1104, 224] on div "**********" at bounding box center [854, 345] width 1340 height 356
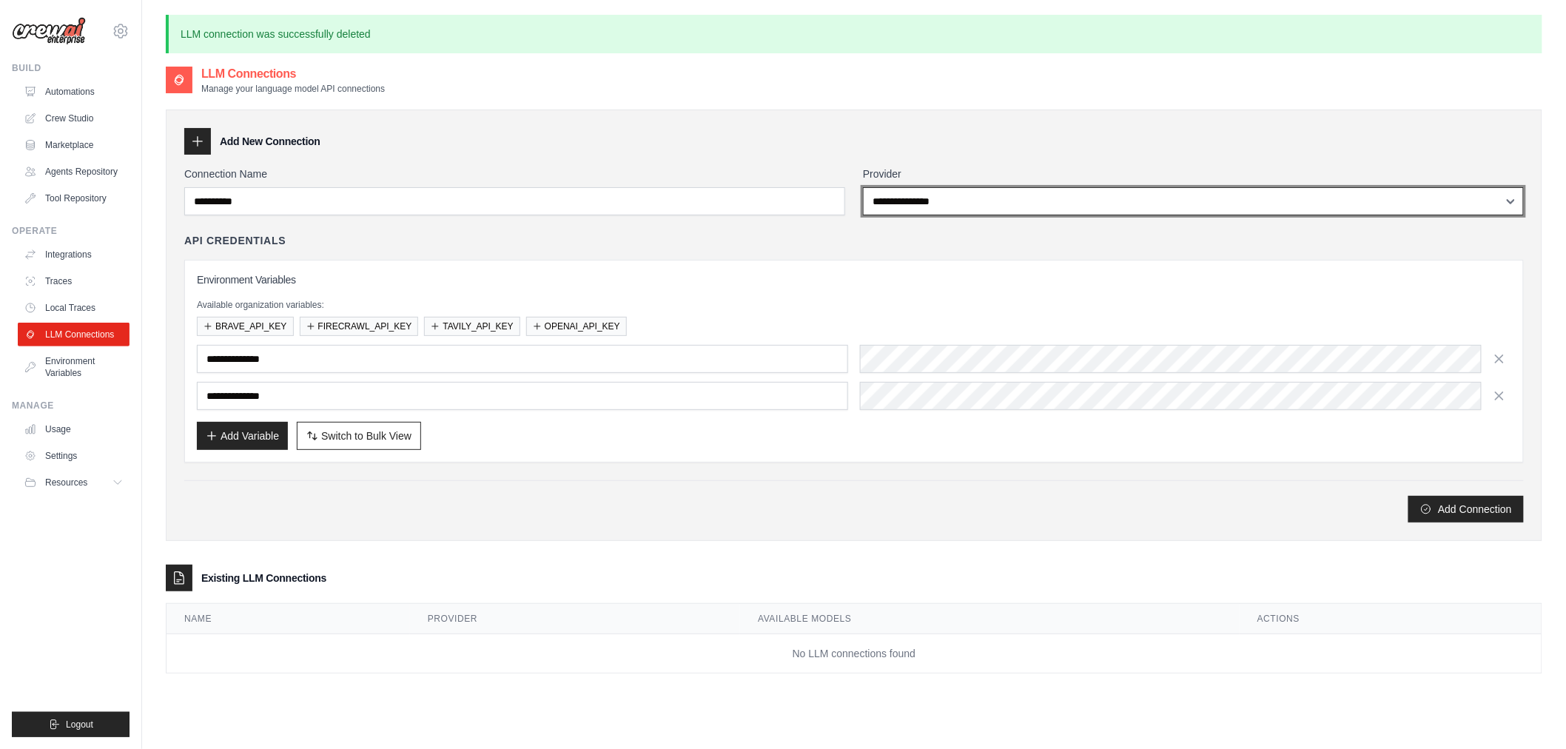
click at [1108, 208] on select "**********" at bounding box center [1193, 201] width 661 height 28
select select "**********"
click at [863, 187] on select "**********" at bounding box center [1193, 201] width 661 height 28
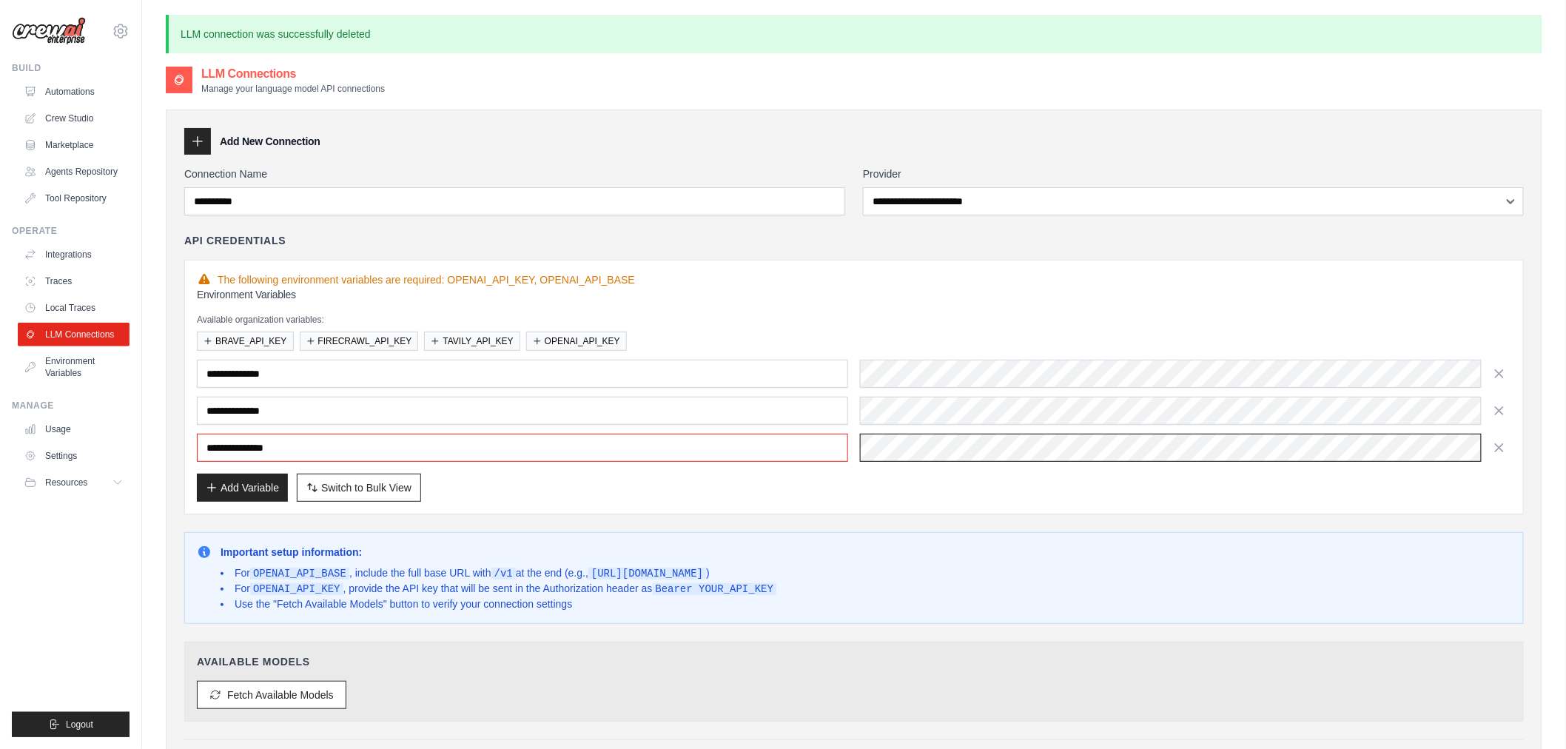
click at [679, 445] on div "**********" at bounding box center [854, 448] width 1315 height 28
click at [860, 511] on div "**********" at bounding box center [854, 387] width 1340 height 255
click at [1083, 432] on div "**********" at bounding box center [854, 411] width 1315 height 102
drag, startPoint x: 1201, startPoint y: 490, endPoint x: 1190, endPoint y: 499, distance: 14.2
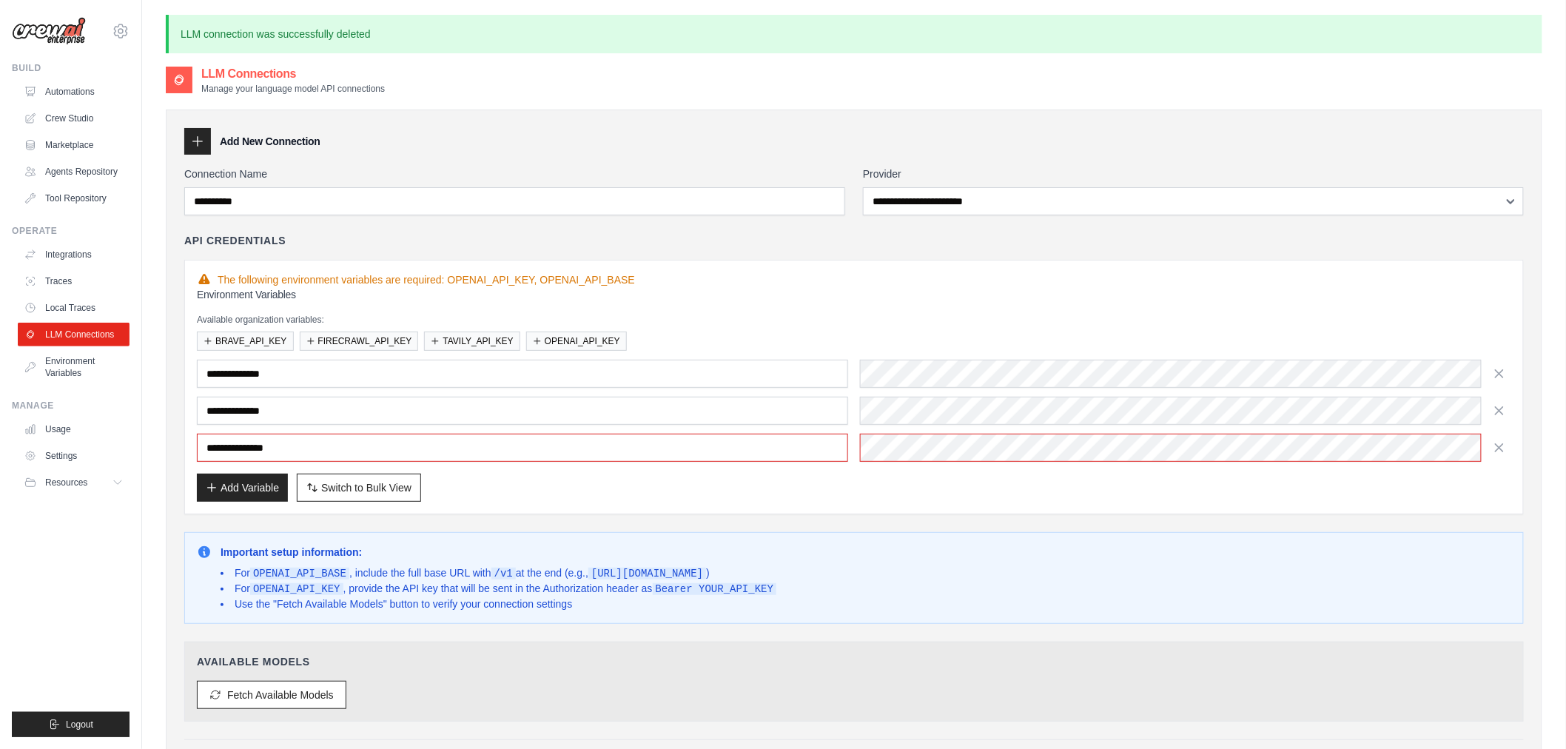
click at [1201, 491] on div "Add Variable Switch to Bulk View Switch to Table View" at bounding box center [854, 488] width 1315 height 28
click at [382, 490] on span "Switch to Bulk View" at bounding box center [366, 487] width 90 height 15
type textarea "**********"
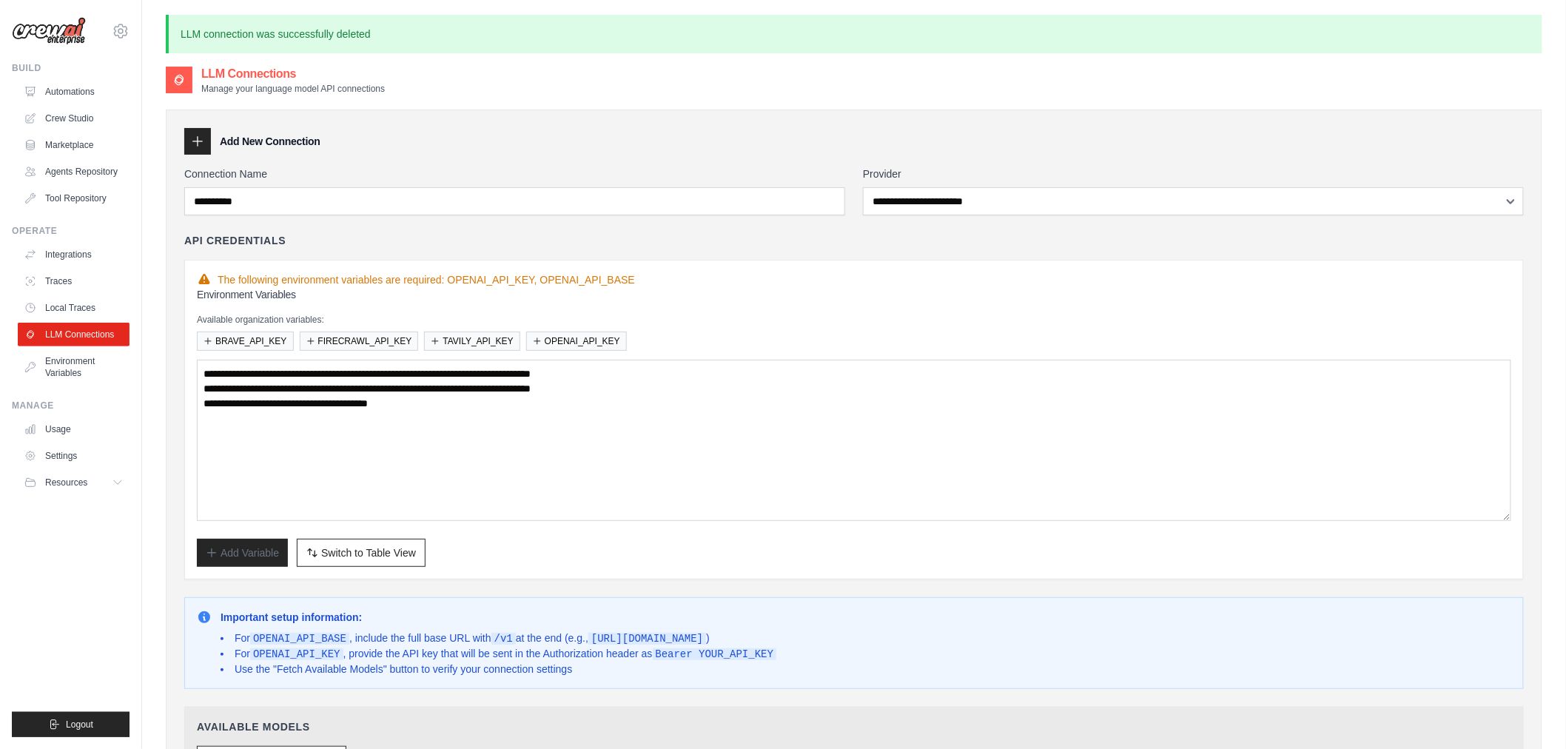
scroll to position [287, 0]
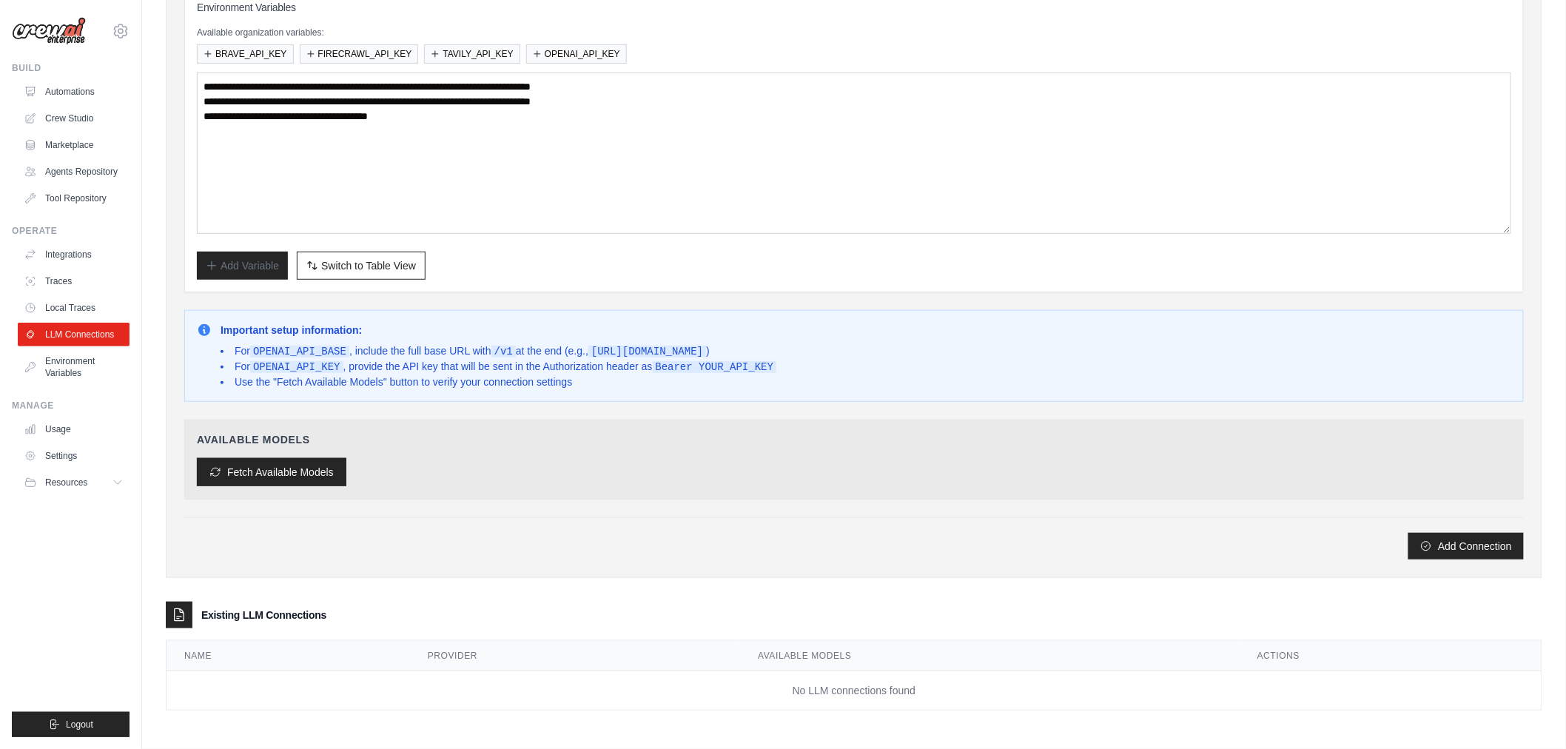
click at [304, 471] on button "Fetch Available Models" at bounding box center [272, 472] width 150 height 28
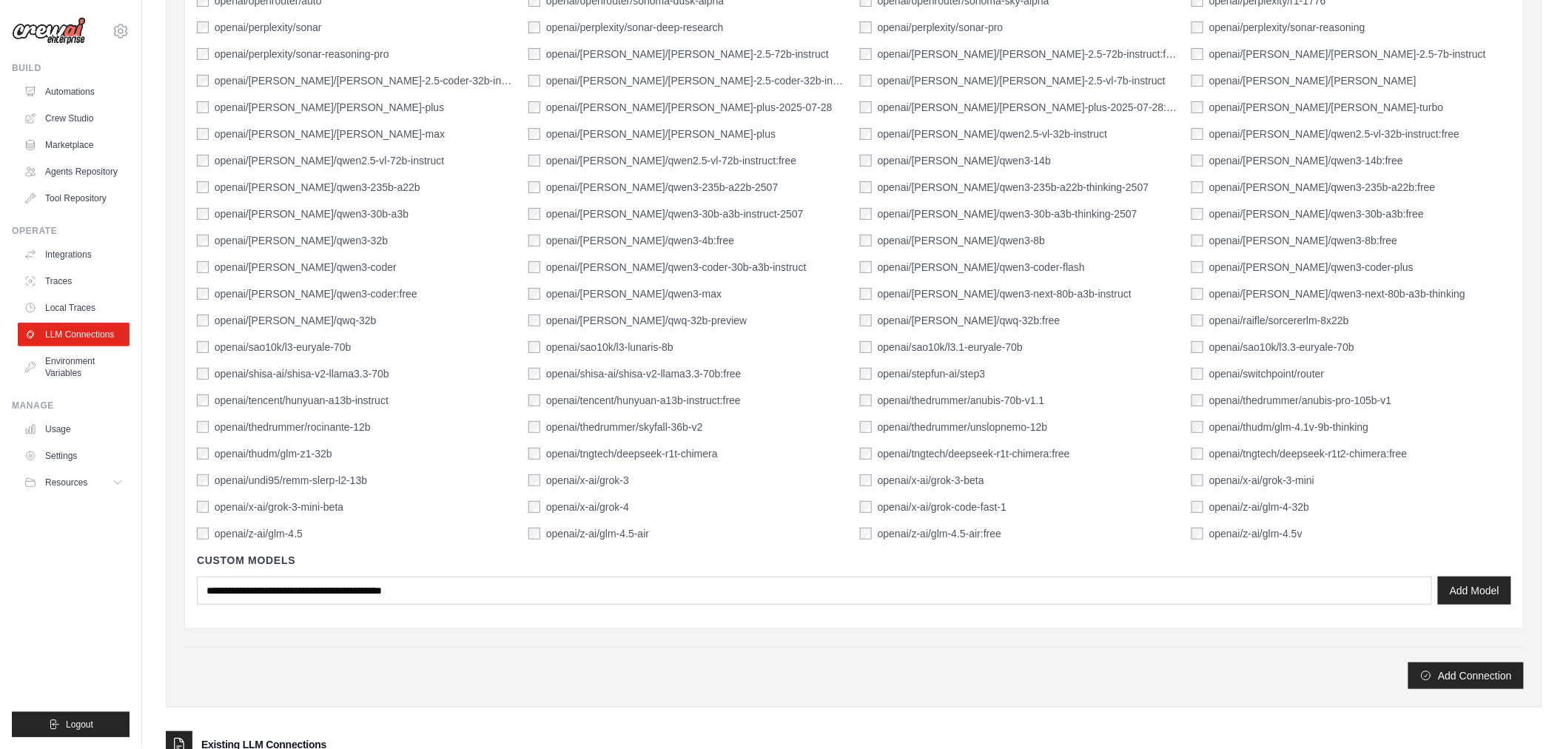
scroll to position [2591, 0]
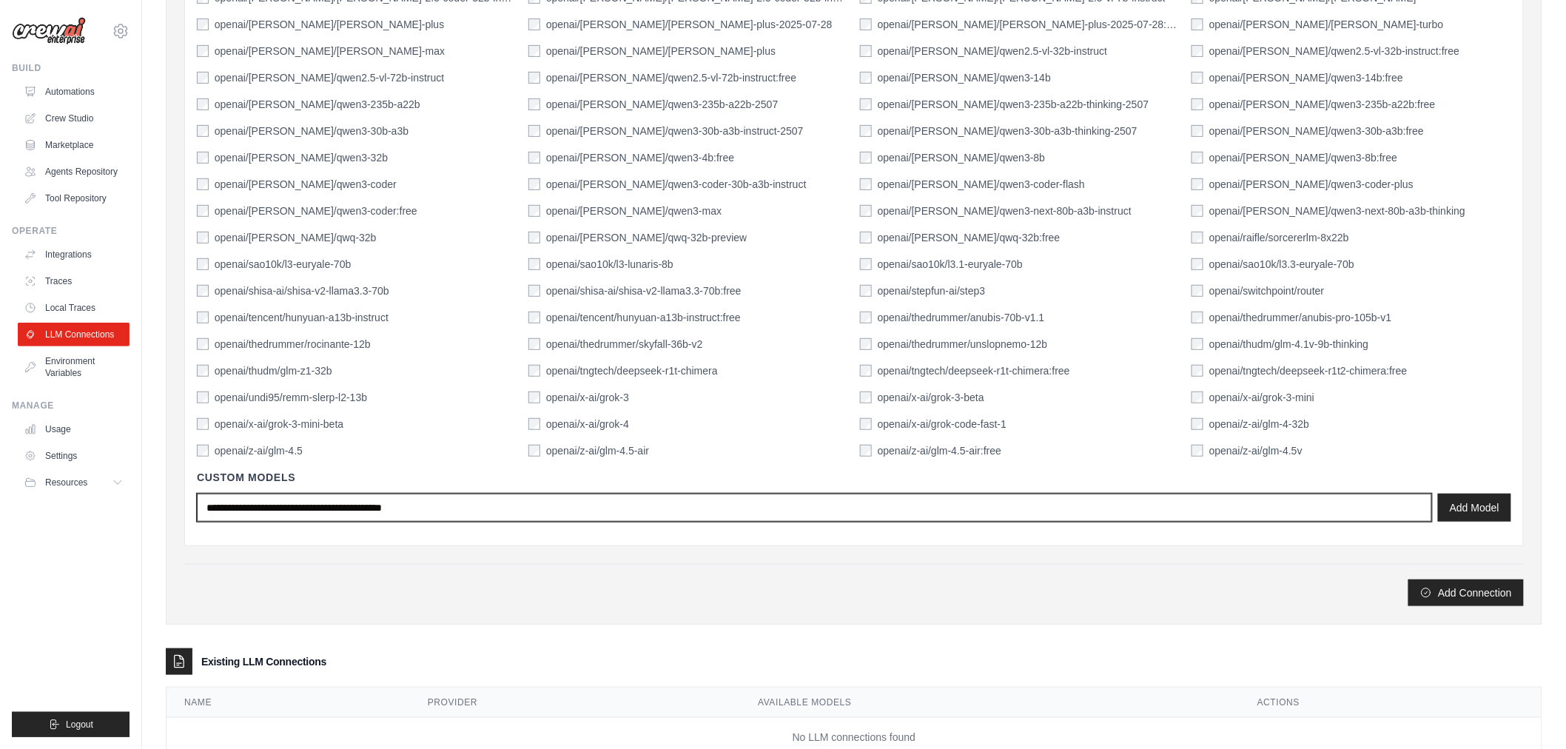
click at [1170, 505] on input "text" at bounding box center [814, 508] width 1235 height 28
paste input "**********"
type input "**********"
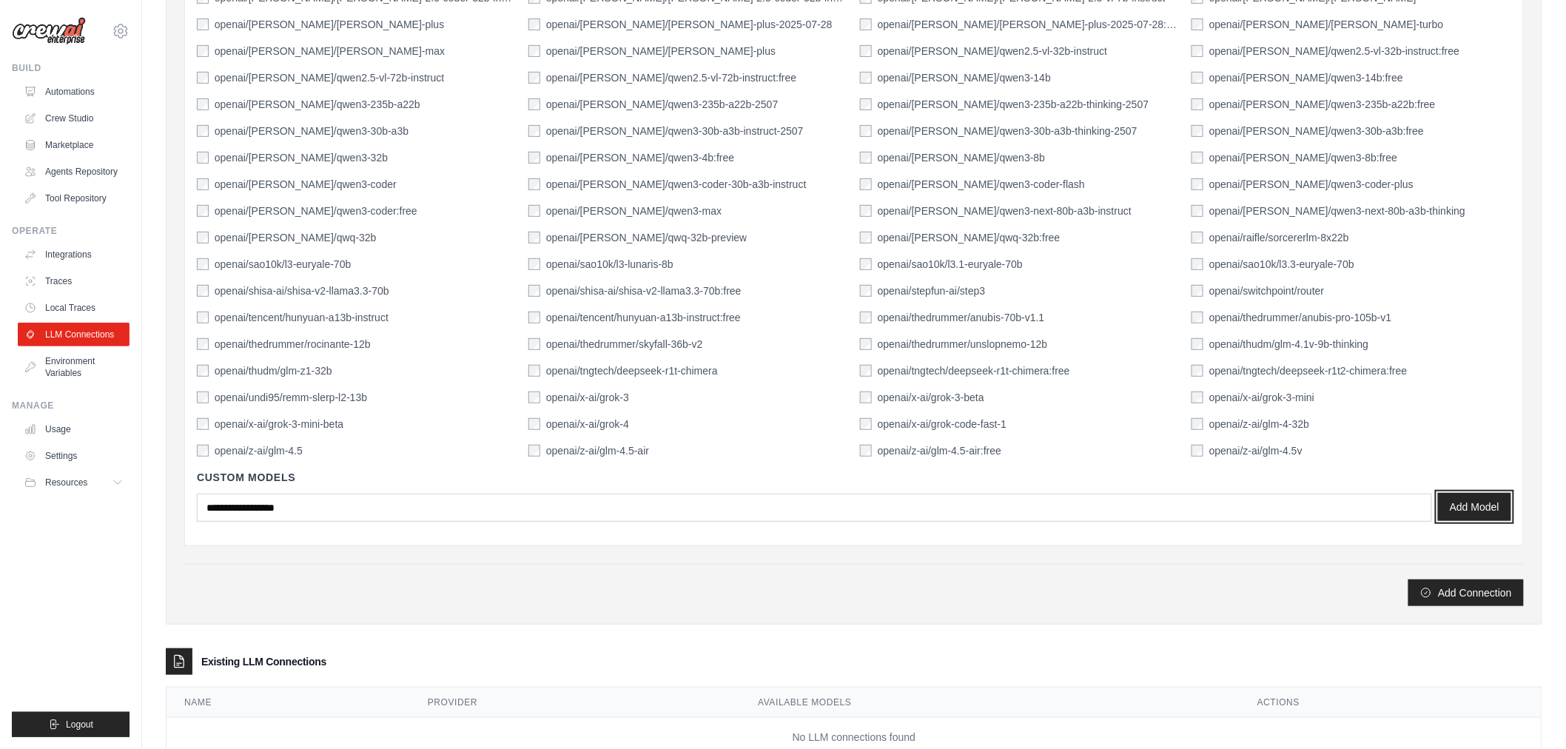
click at [1463, 499] on button "Add Model" at bounding box center [1474, 507] width 73 height 28
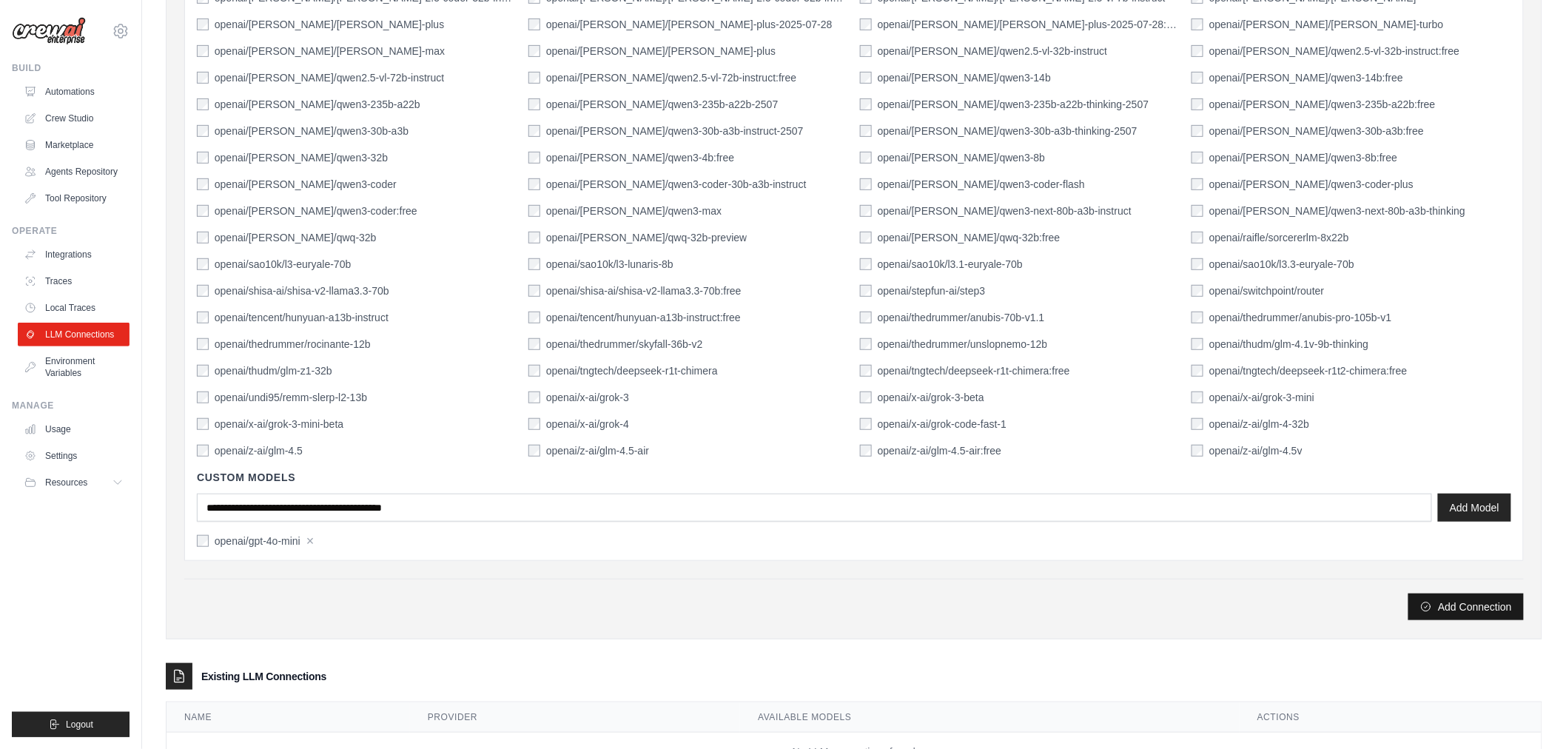
click at [1470, 605] on button "Add Connection" at bounding box center [1466, 607] width 115 height 27
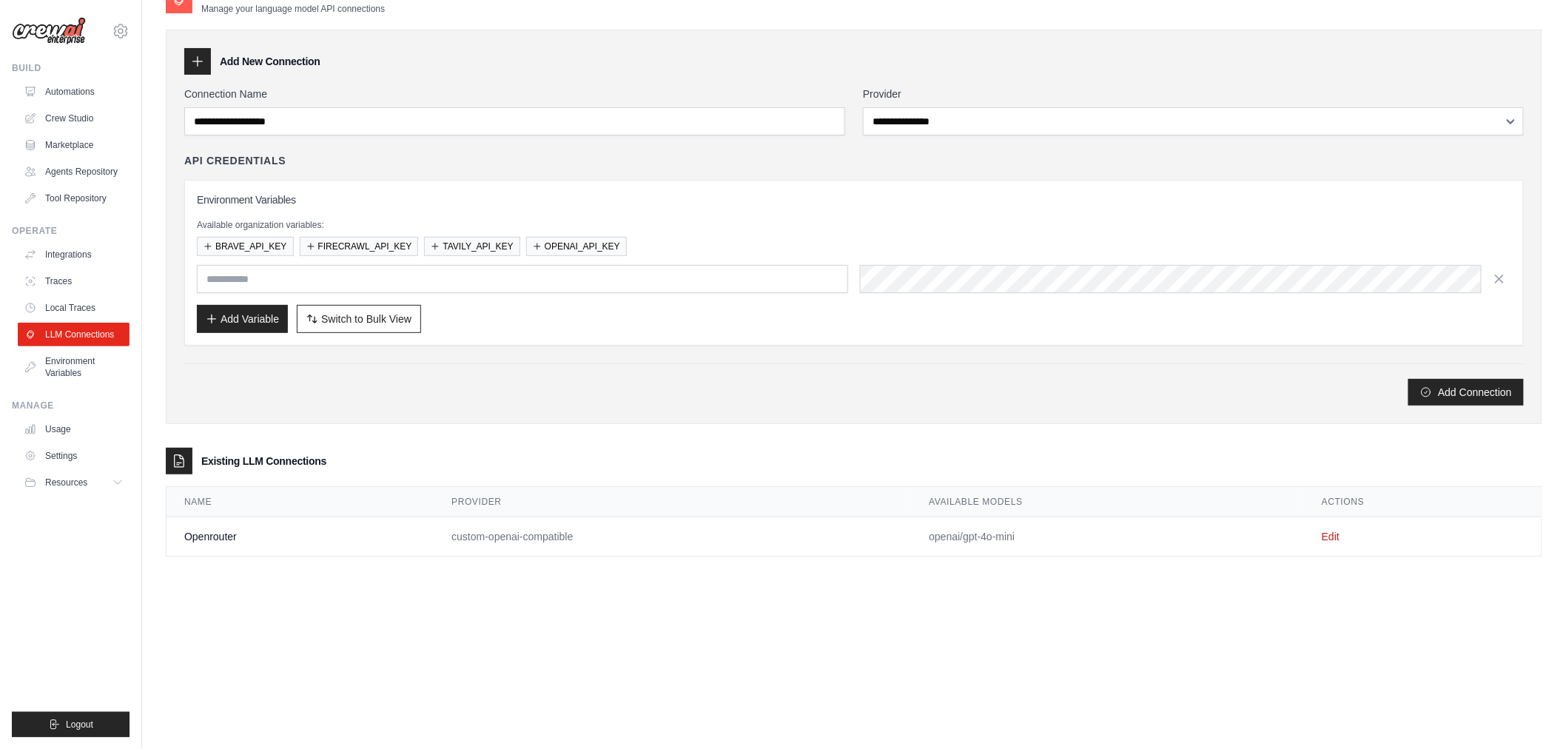
scroll to position [0, 0]
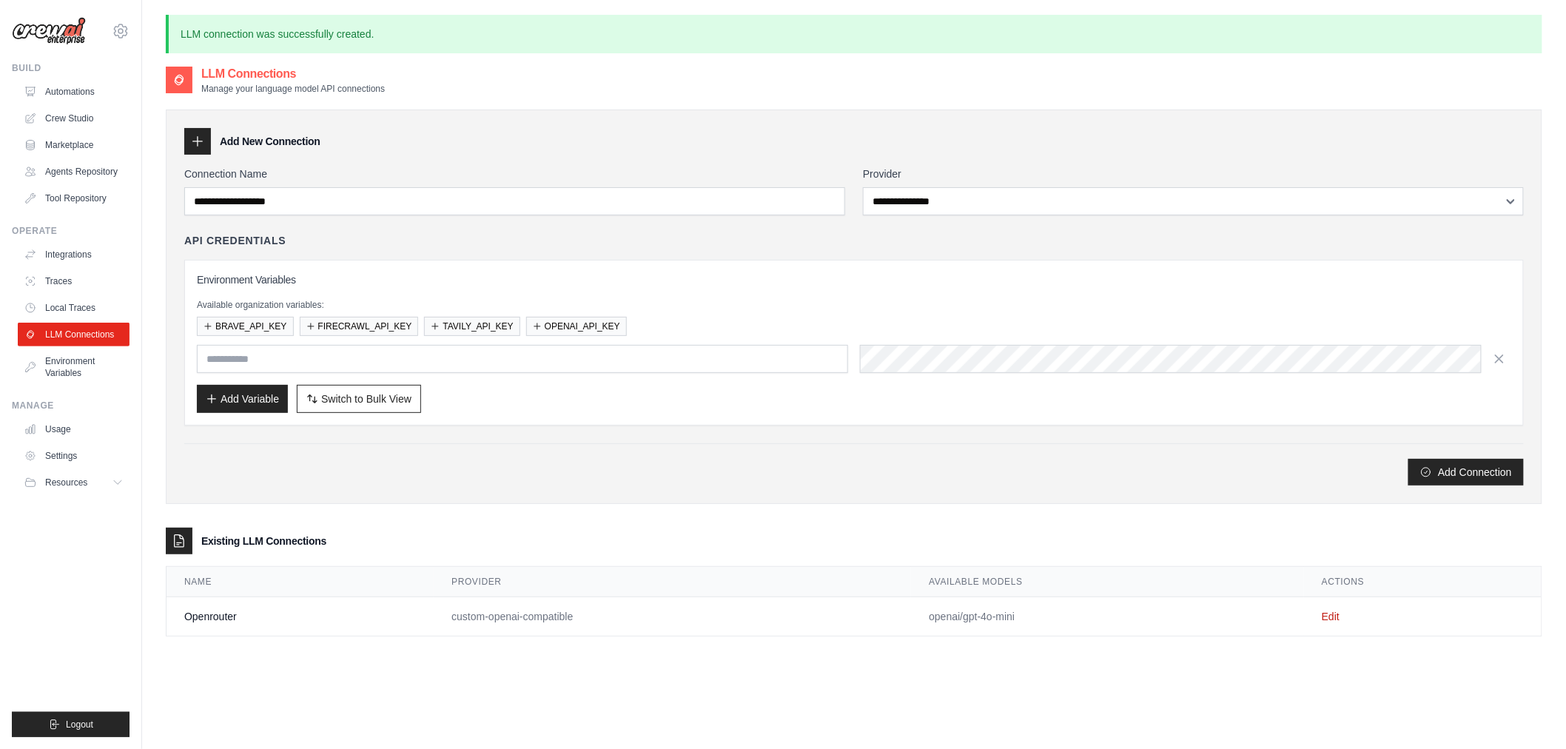
type input "**********"
click at [699, 372] on div "**********" at bounding box center [854, 359] width 1315 height 28
click at [243, 401] on button "Add Variable" at bounding box center [242, 398] width 91 height 28
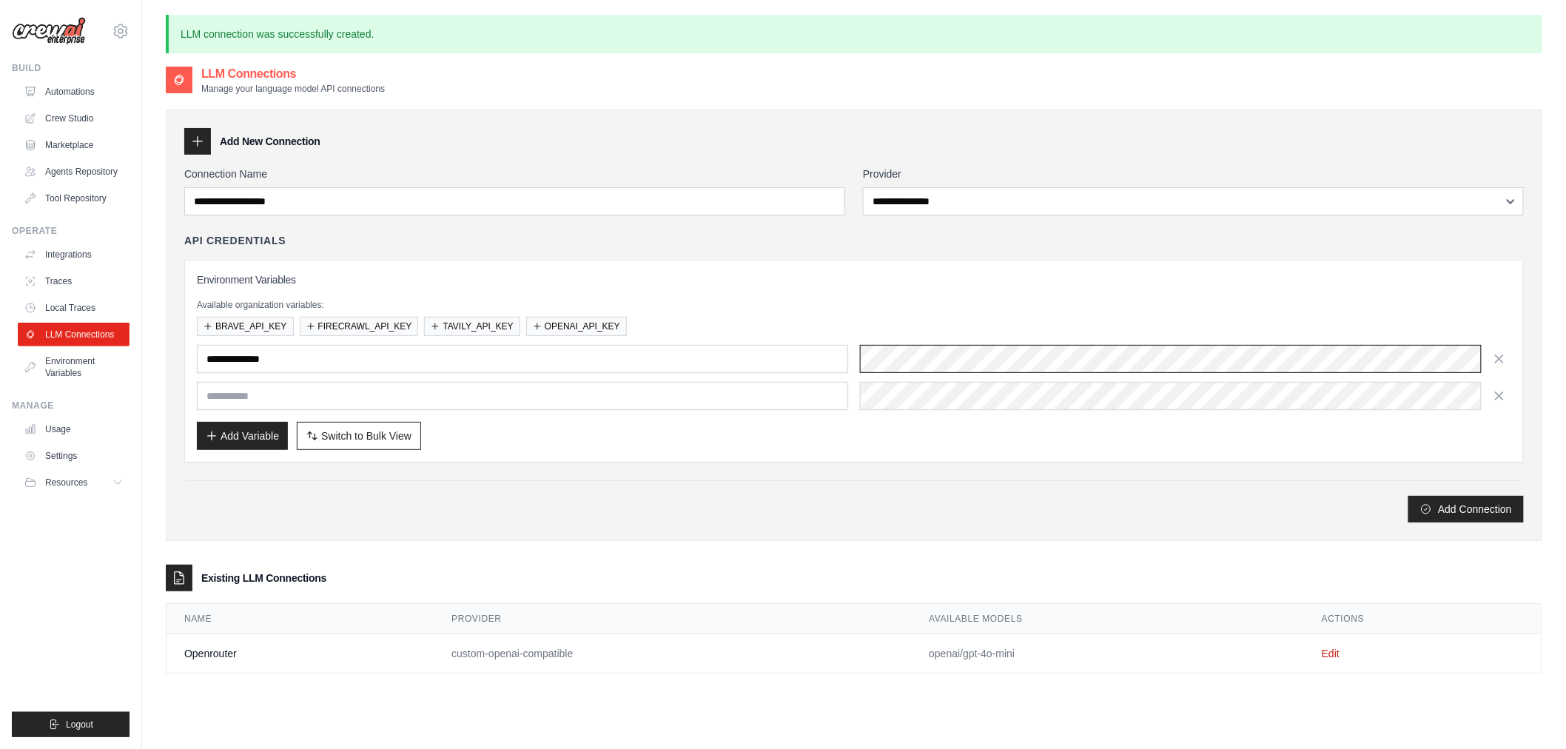
click at [809, 358] on div "**********" at bounding box center [854, 359] width 1315 height 28
click at [722, 269] on div "**********" at bounding box center [854, 361] width 1340 height 203
click at [1334, 654] on link "Edit" at bounding box center [1331, 654] width 18 height 12
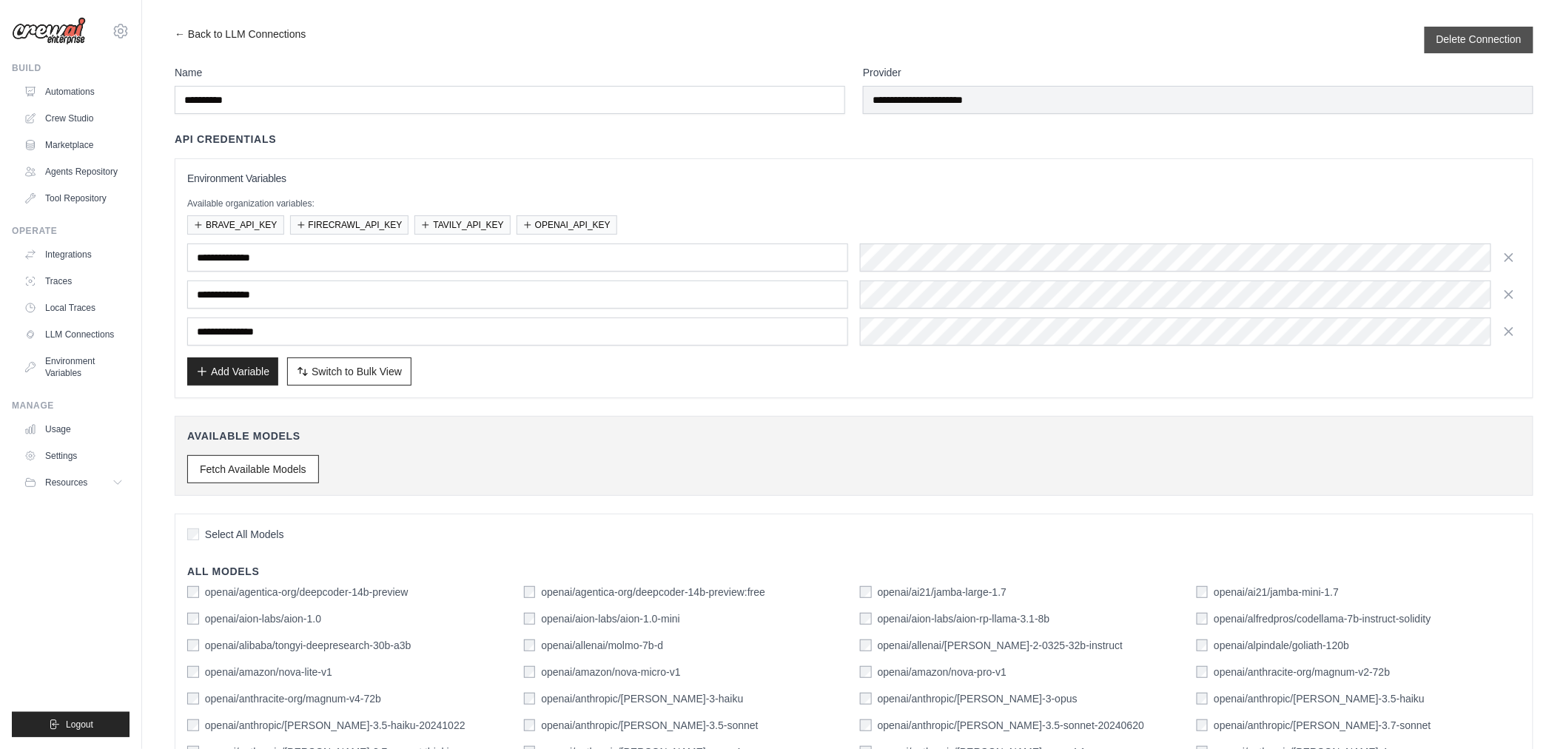
click at [1510, 35] on button "Delete Connection" at bounding box center [1479, 39] width 85 height 15
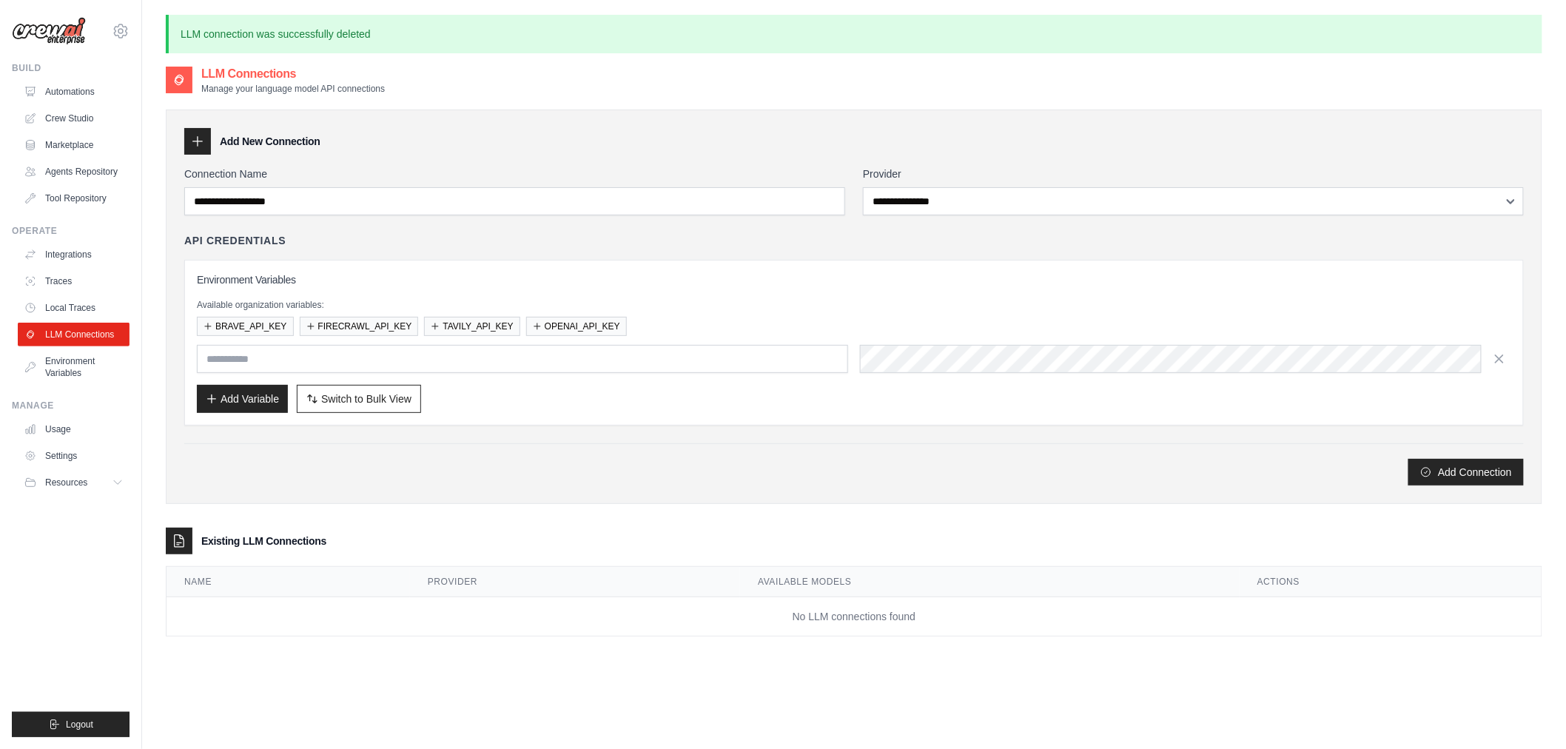
type input "**********"
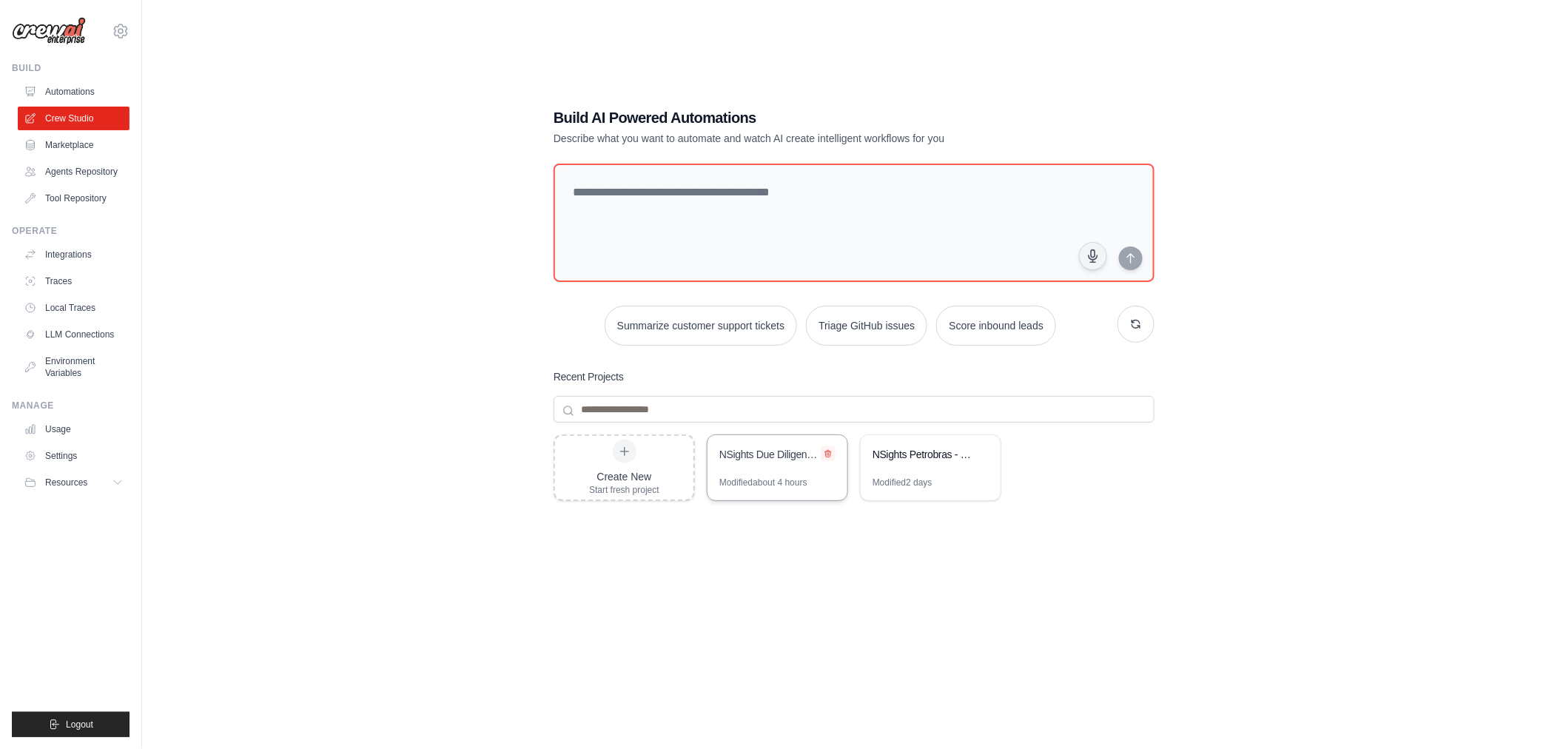
click at [826, 452] on icon at bounding box center [828, 453] width 9 height 9
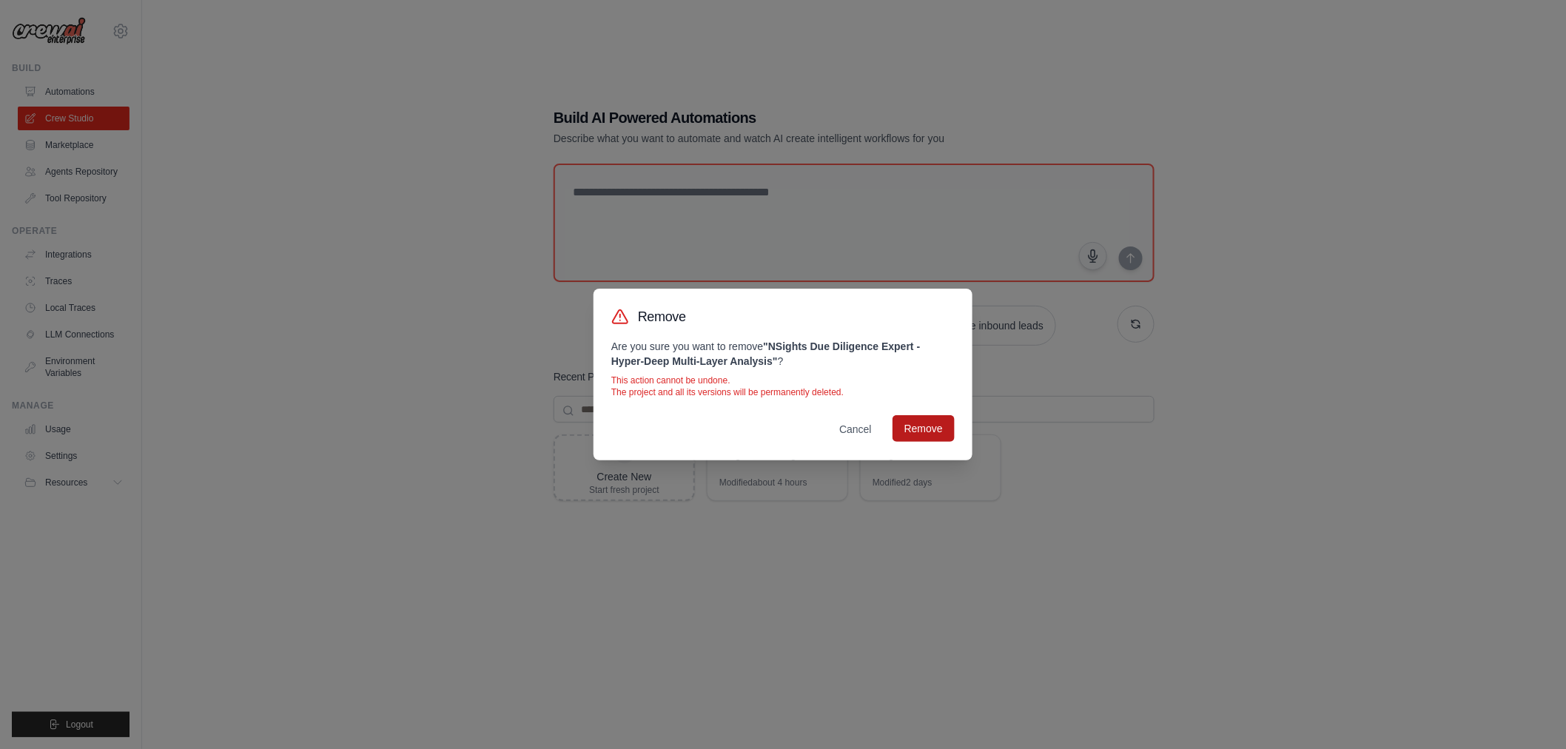
click at [930, 432] on button "Remove" at bounding box center [924, 428] width 62 height 27
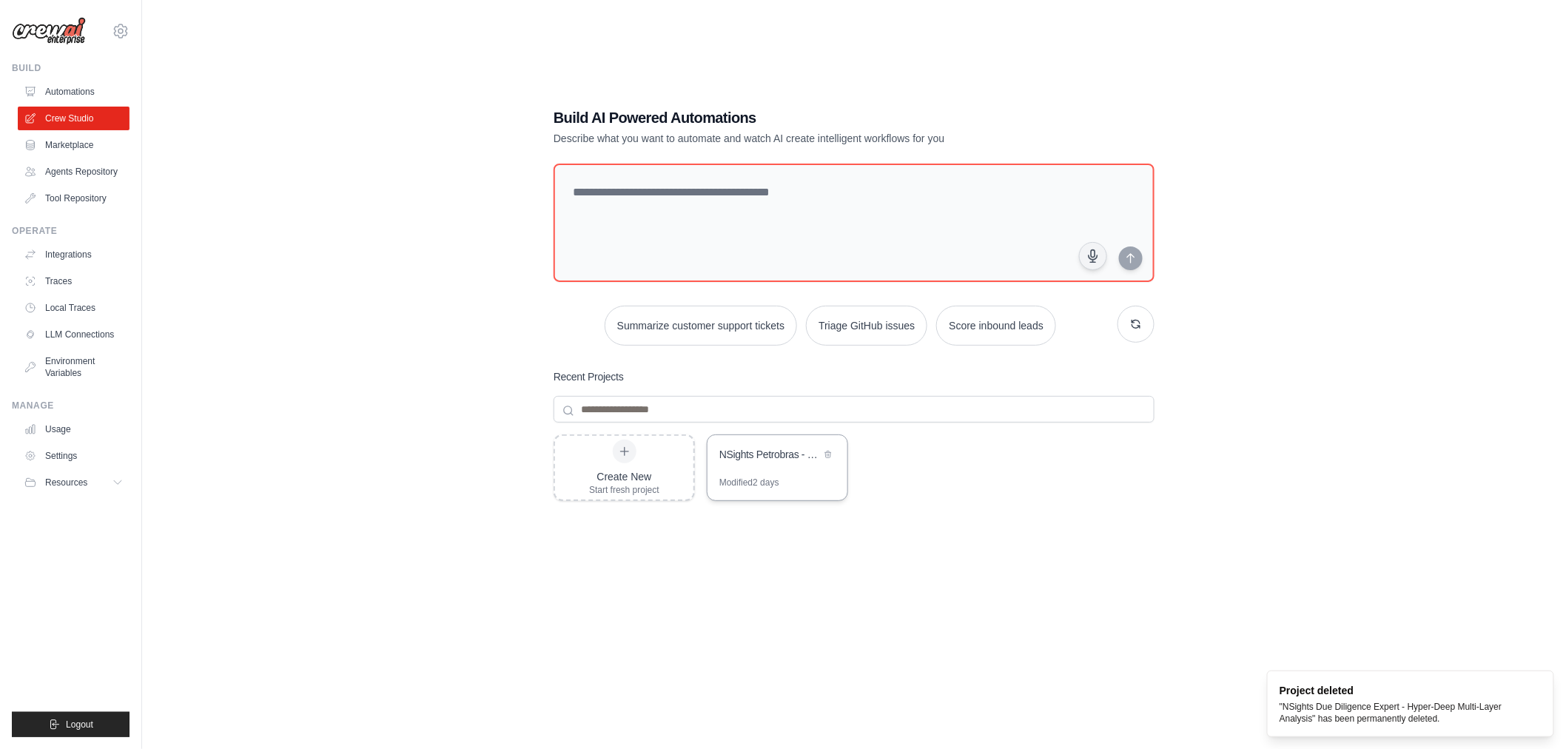
click at [793, 477] on div "Modified 2 days" at bounding box center [778, 489] width 140 height 24
click at [826, 453] on icon at bounding box center [828, 453] width 9 height 9
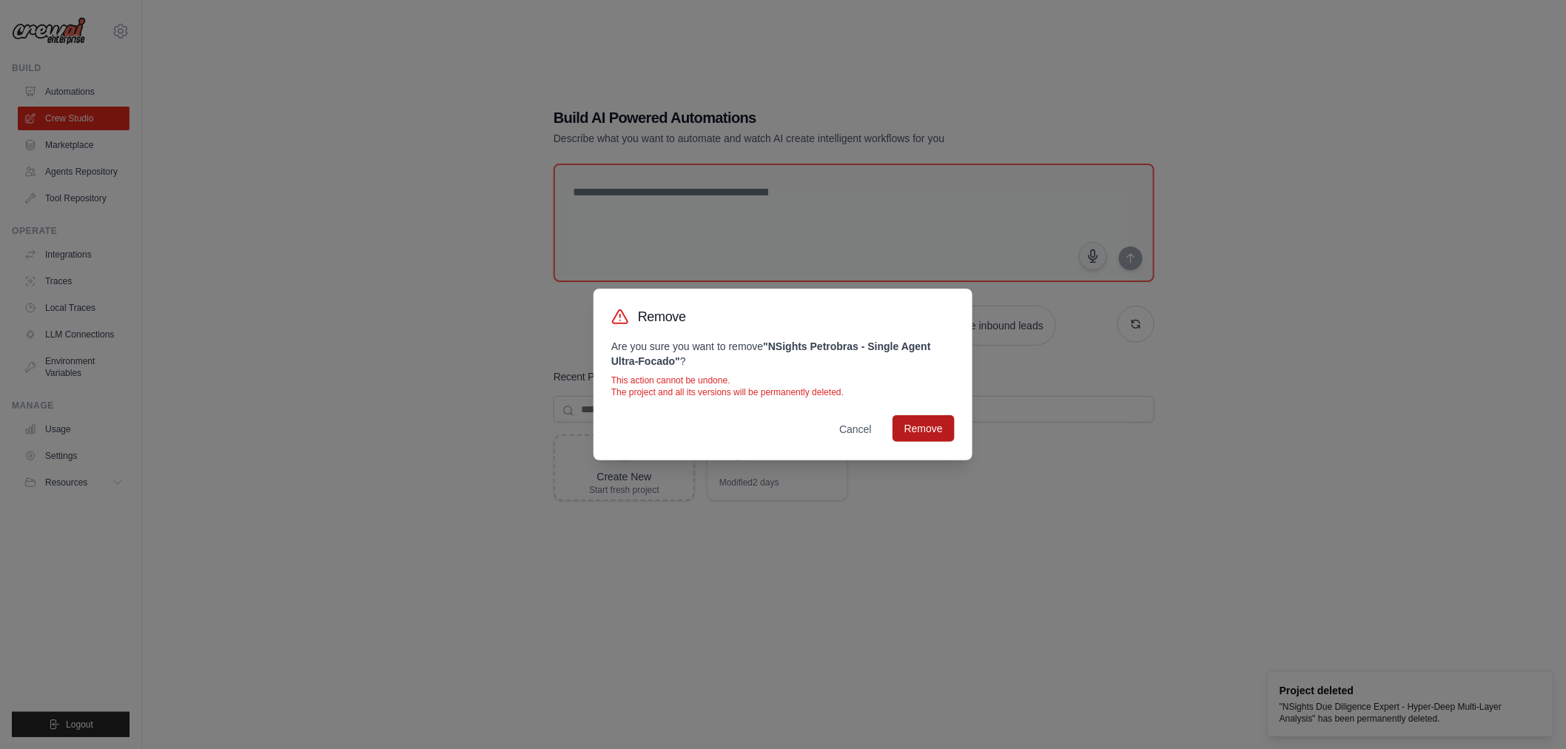
click at [920, 427] on button "Remove" at bounding box center [924, 428] width 62 height 27
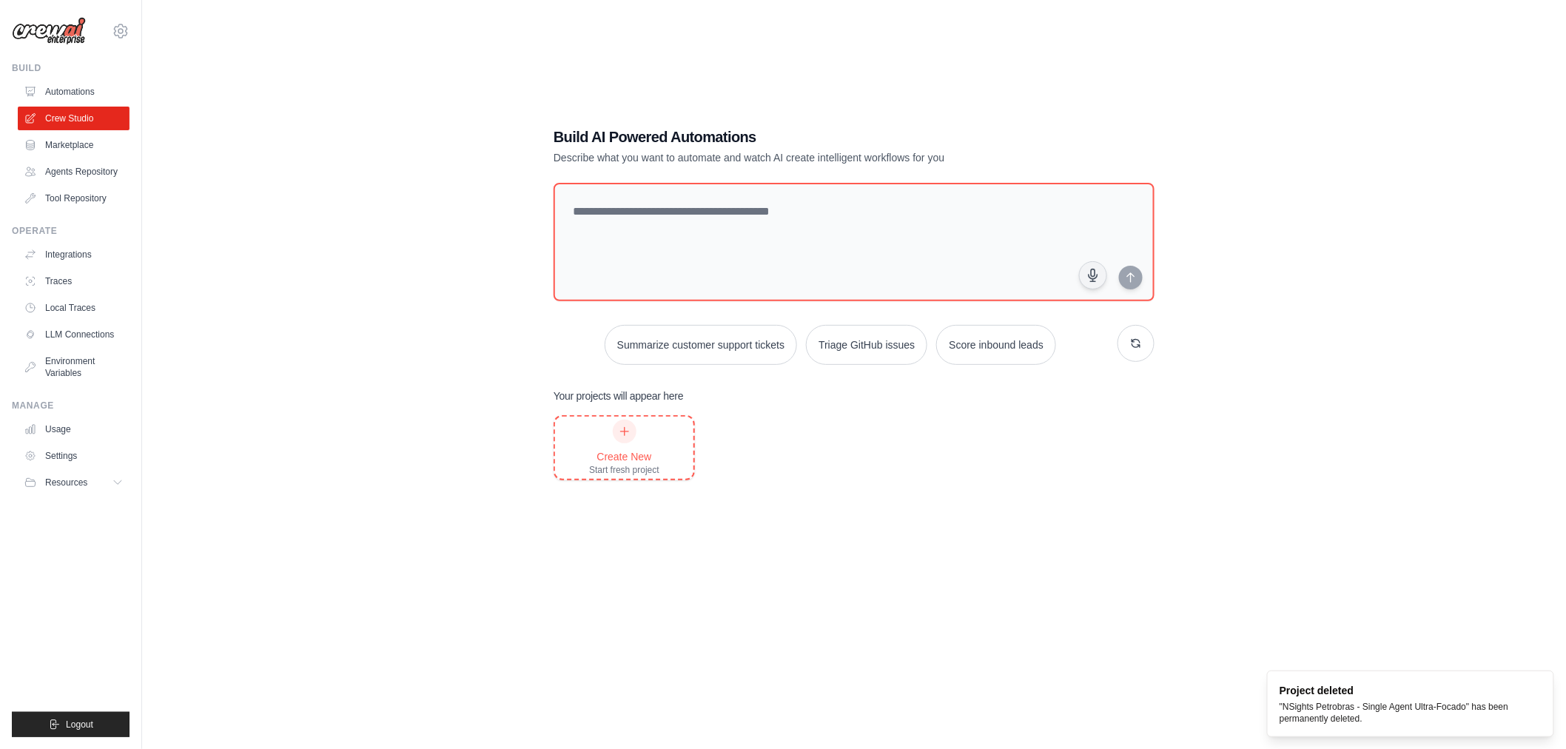
click at [625, 440] on div at bounding box center [625, 432] width 24 height 24
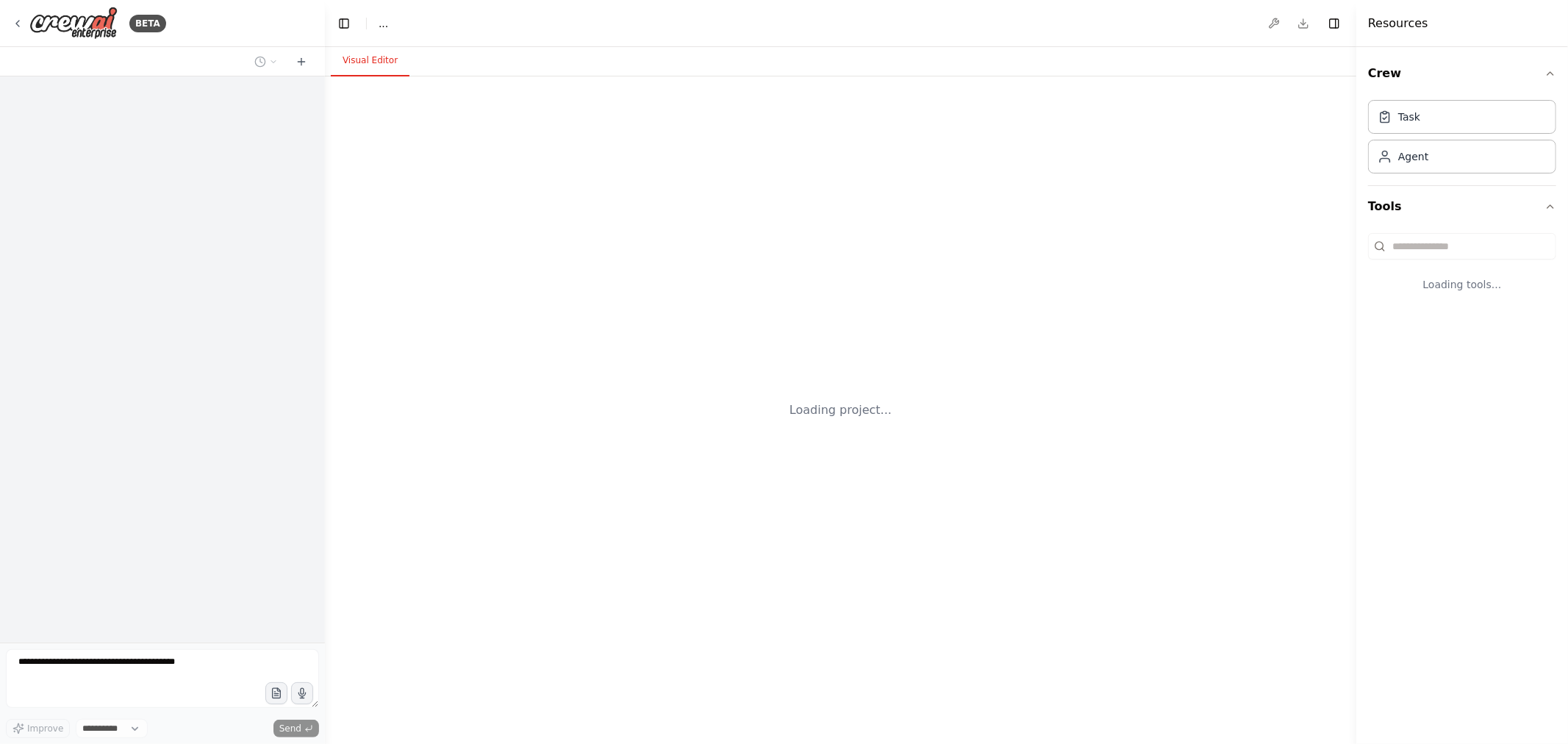
select select "****"
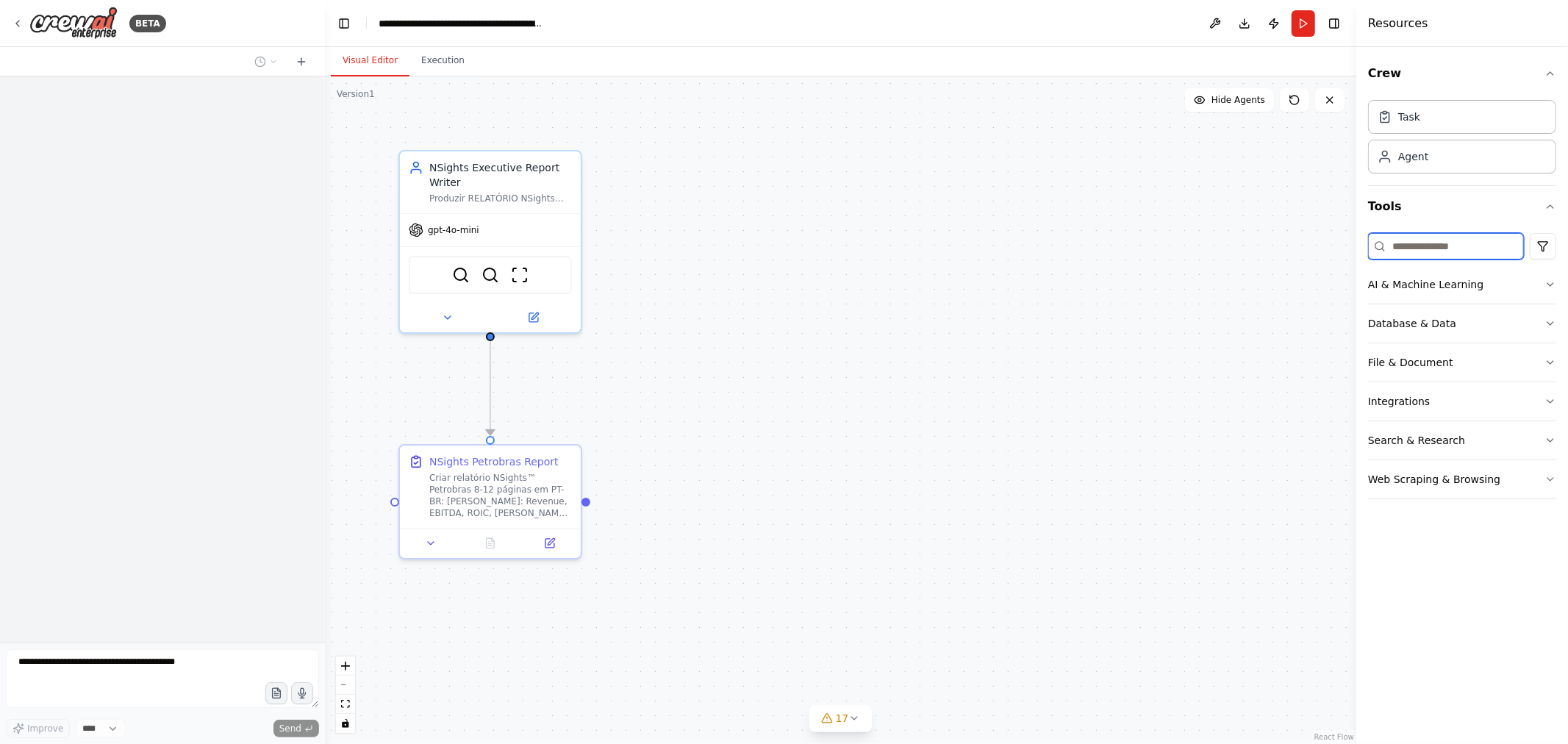
click at [1471, 239] on input at bounding box center [1445, 246] width 156 height 27
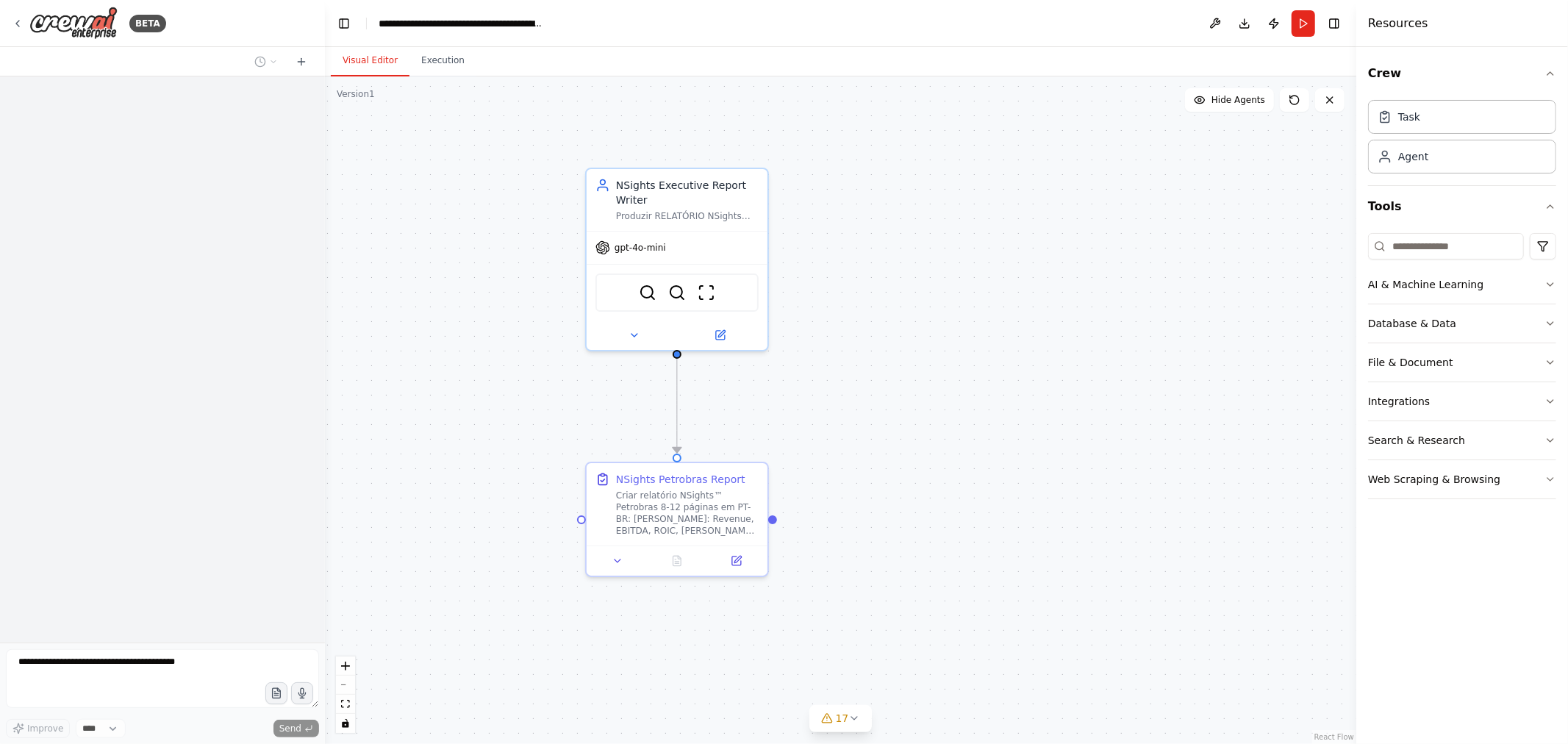
drag, startPoint x: 711, startPoint y: 394, endPoint x: 898, endPoint y: 411, distance: 187.8
click at [898, 411] on div ".deletable-edge-delete-btn { width: 20px; height: 20px; border: 0px solid #ffff…" at bounding box center [840, 410] width 1031 height 668
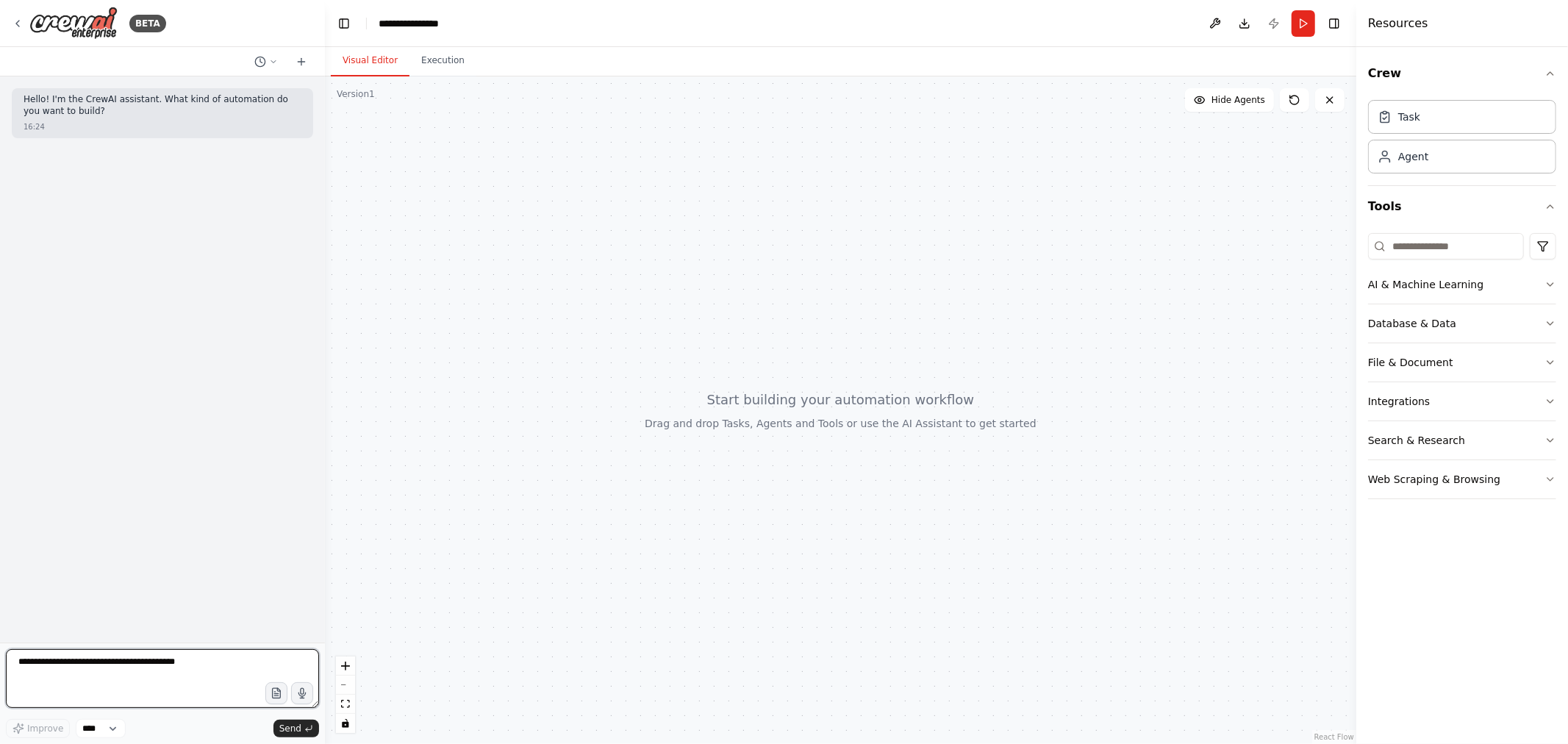
click at [206, 658] on textarea at bounding box center [162, 678] width 313 height 59
type textarea "**********"
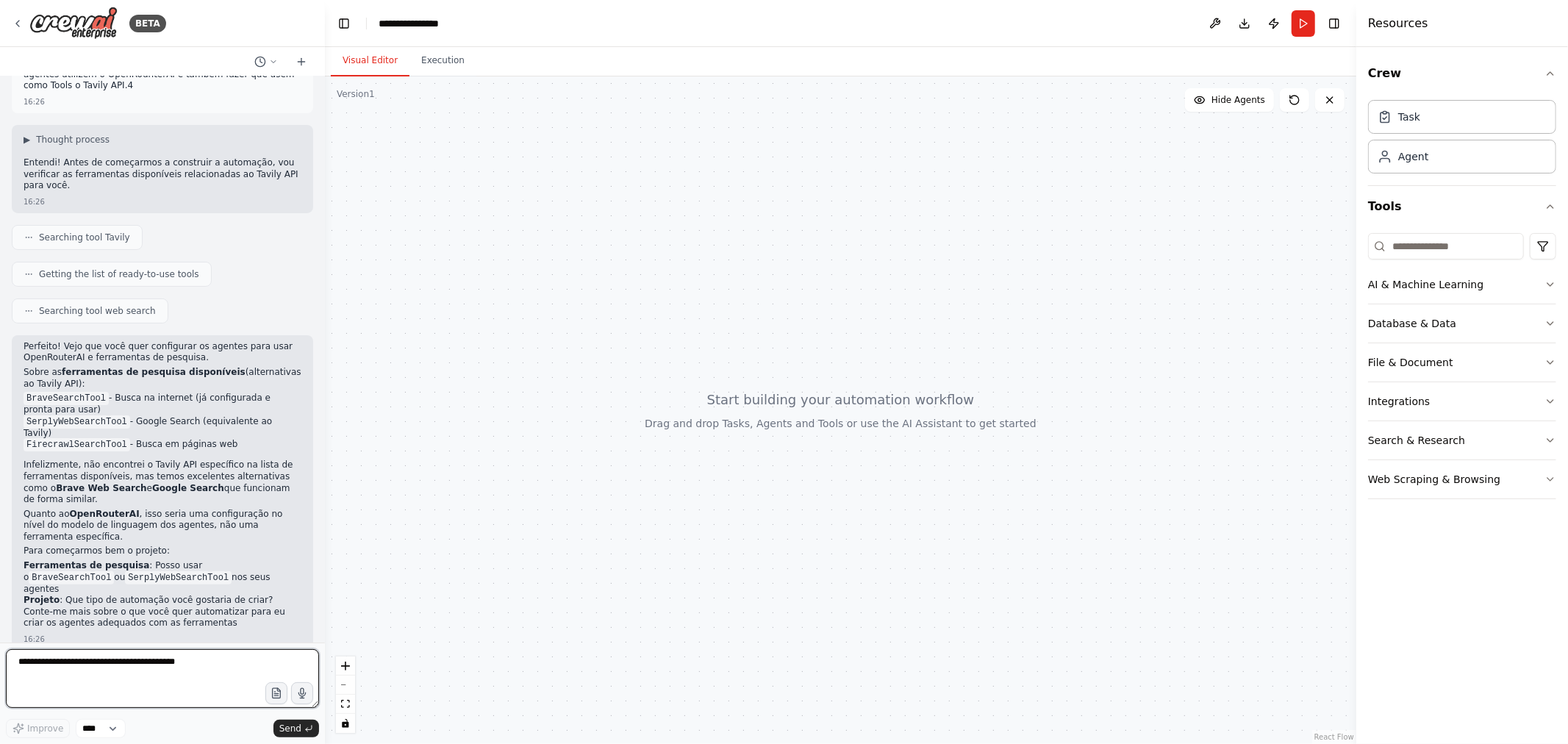
scroll to position [111, 0]
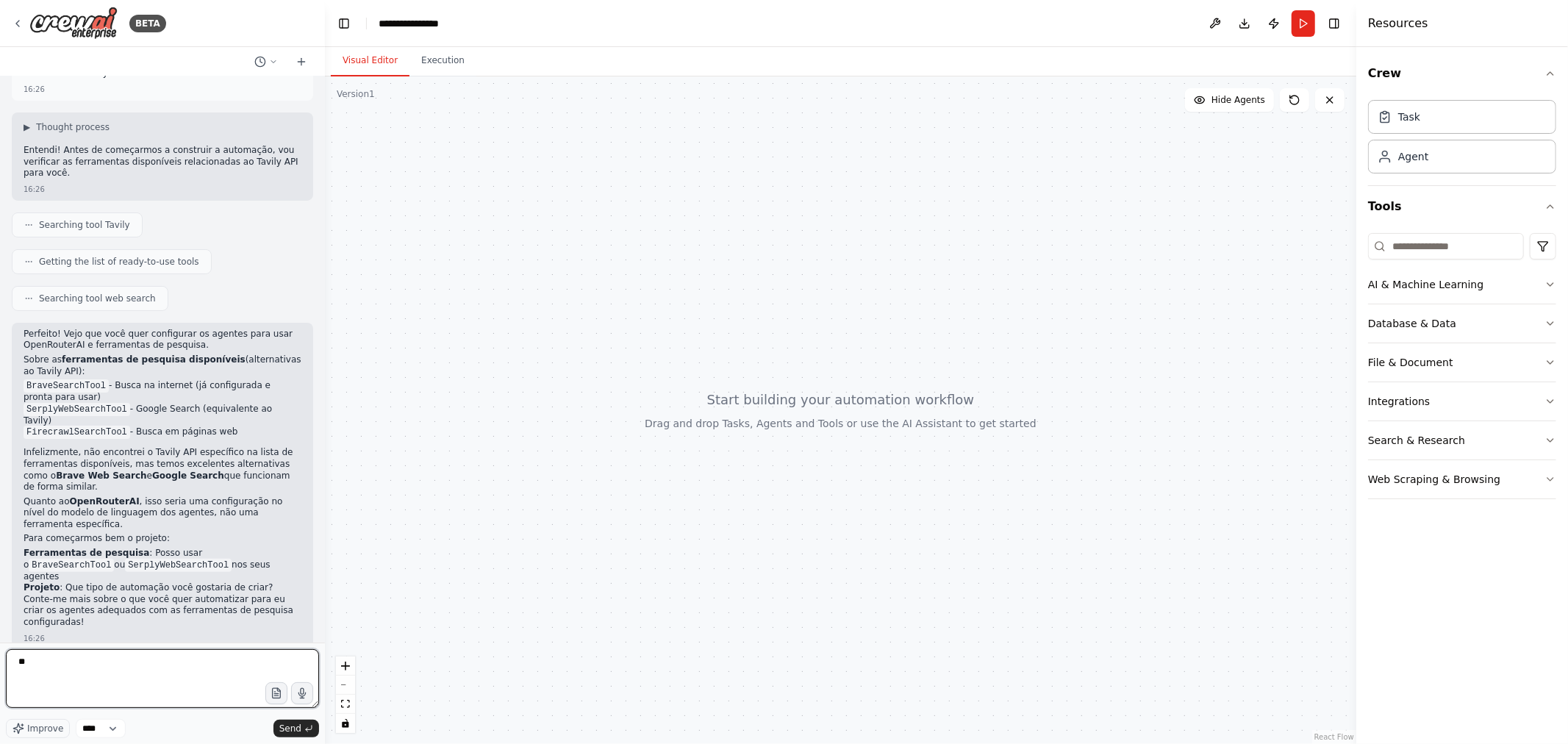
type textarea "*"
click at [1539, 437] on button "Search & Research" at bounding box center [1461, 440] width 188 height 38
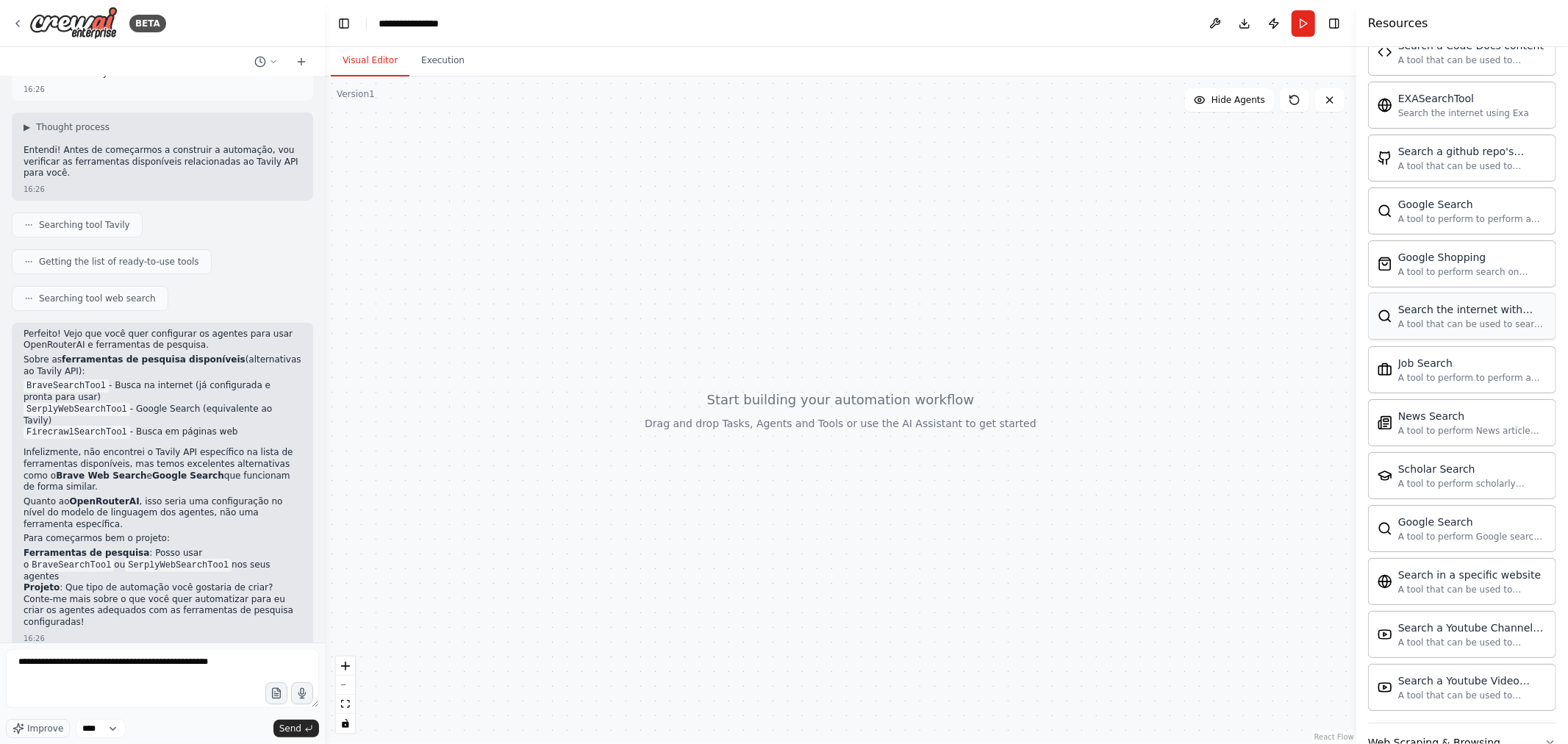
scroll to position [533, 0]
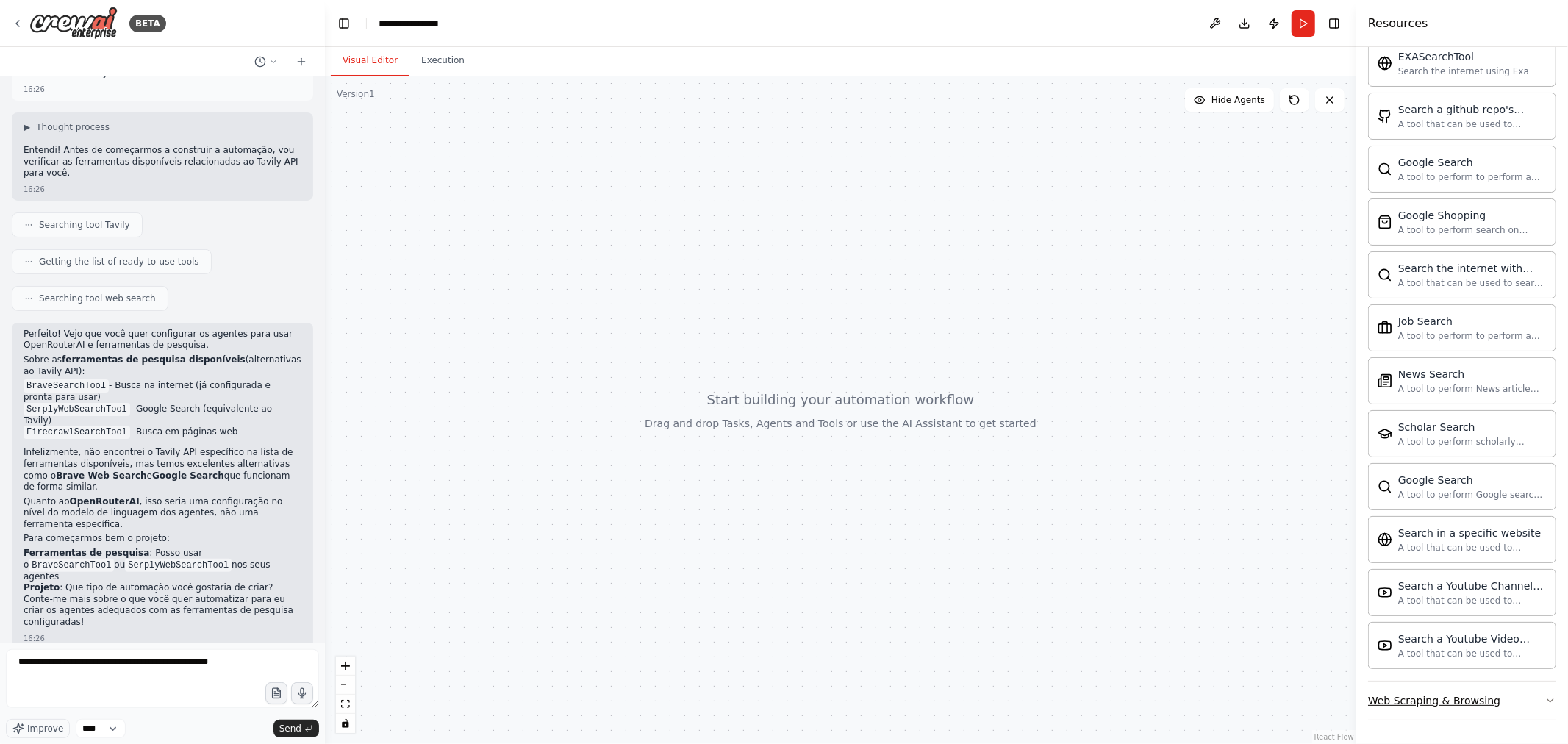
click at [1529, 703] on button "Web Scraping & Browsing" at bounding box center [1461, 700] width 188 height 38
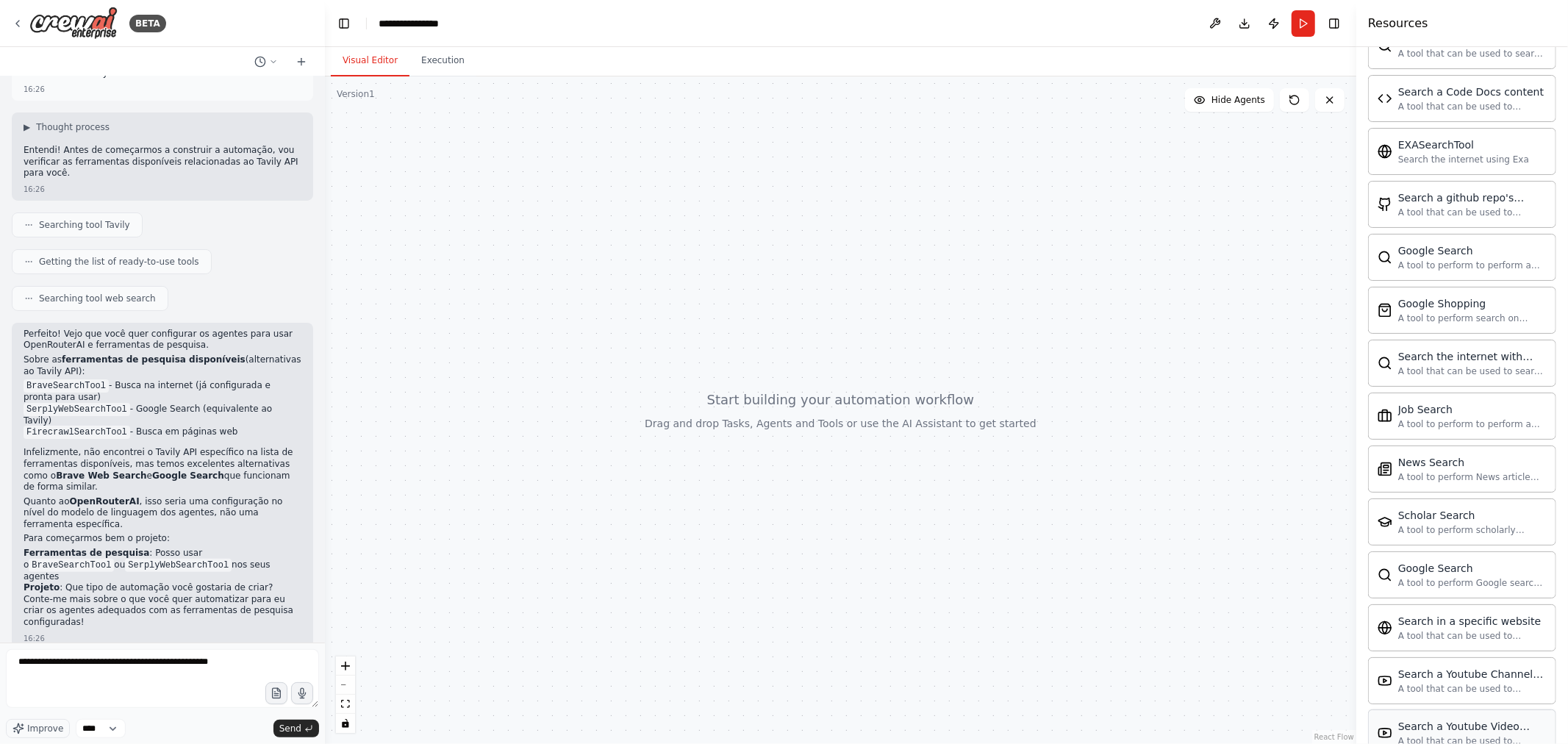
scroll to position [607, 0]
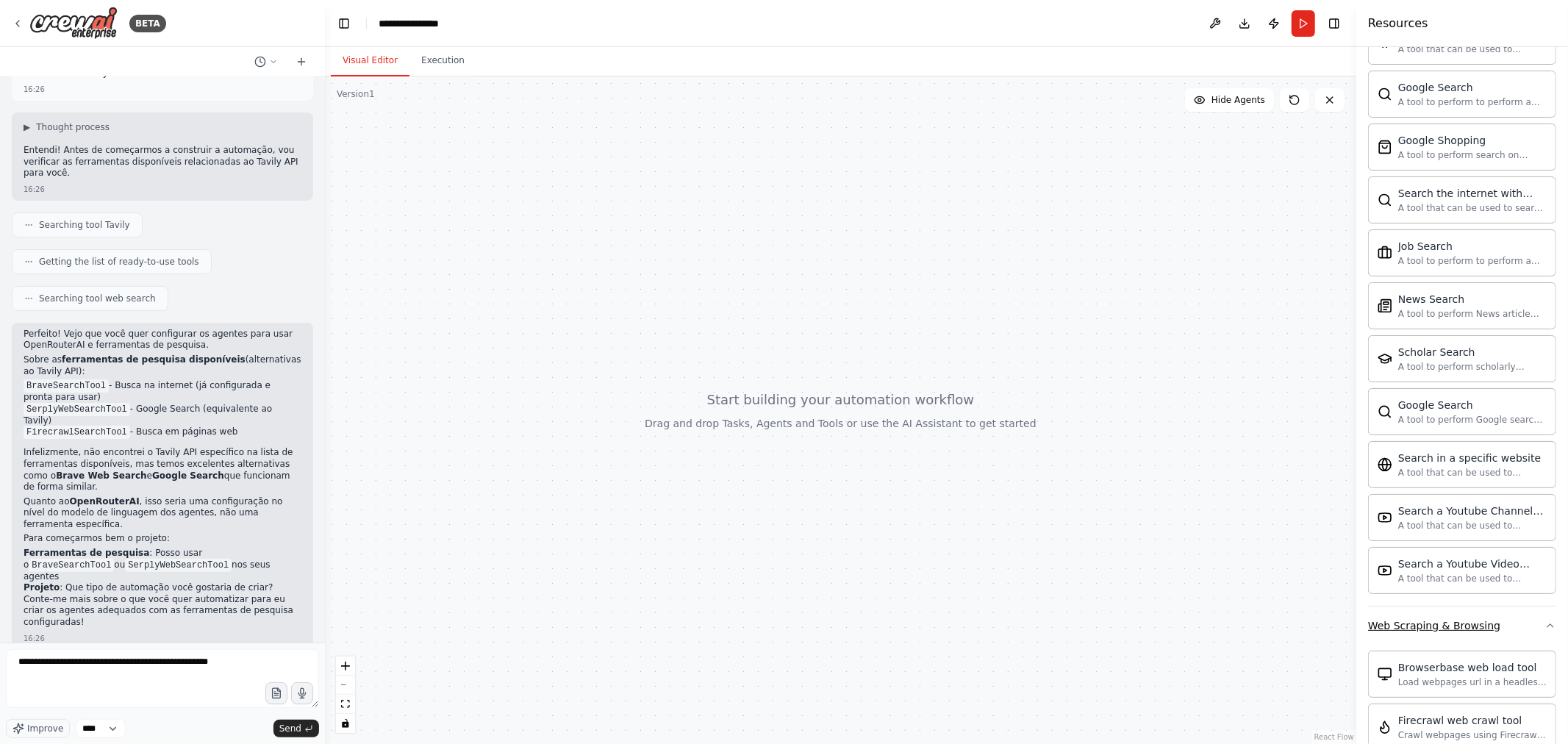
click at [1544, 630] on icon "button" at bounding box center [1550, 626] width 12 height 12
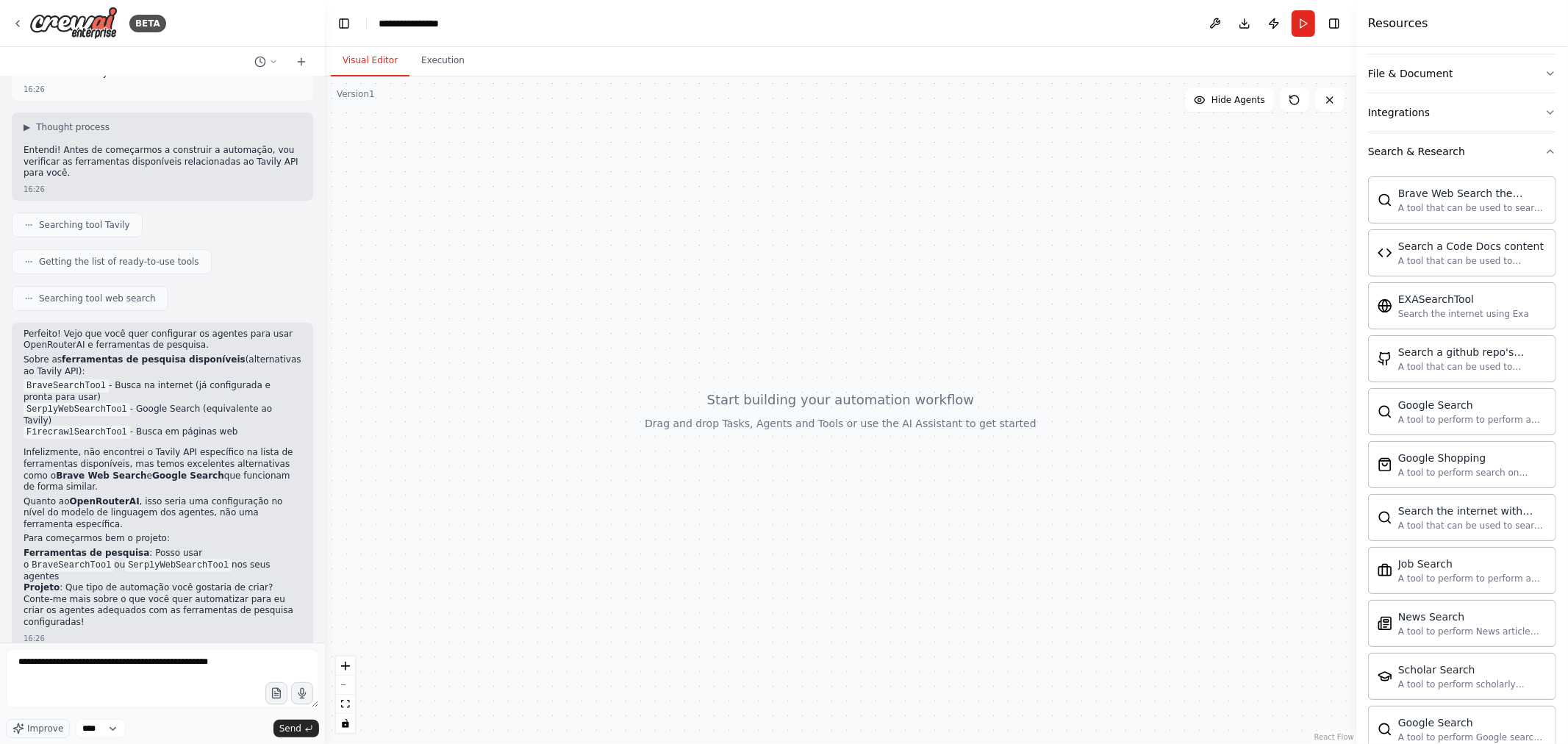
scroll to position [44, 0]
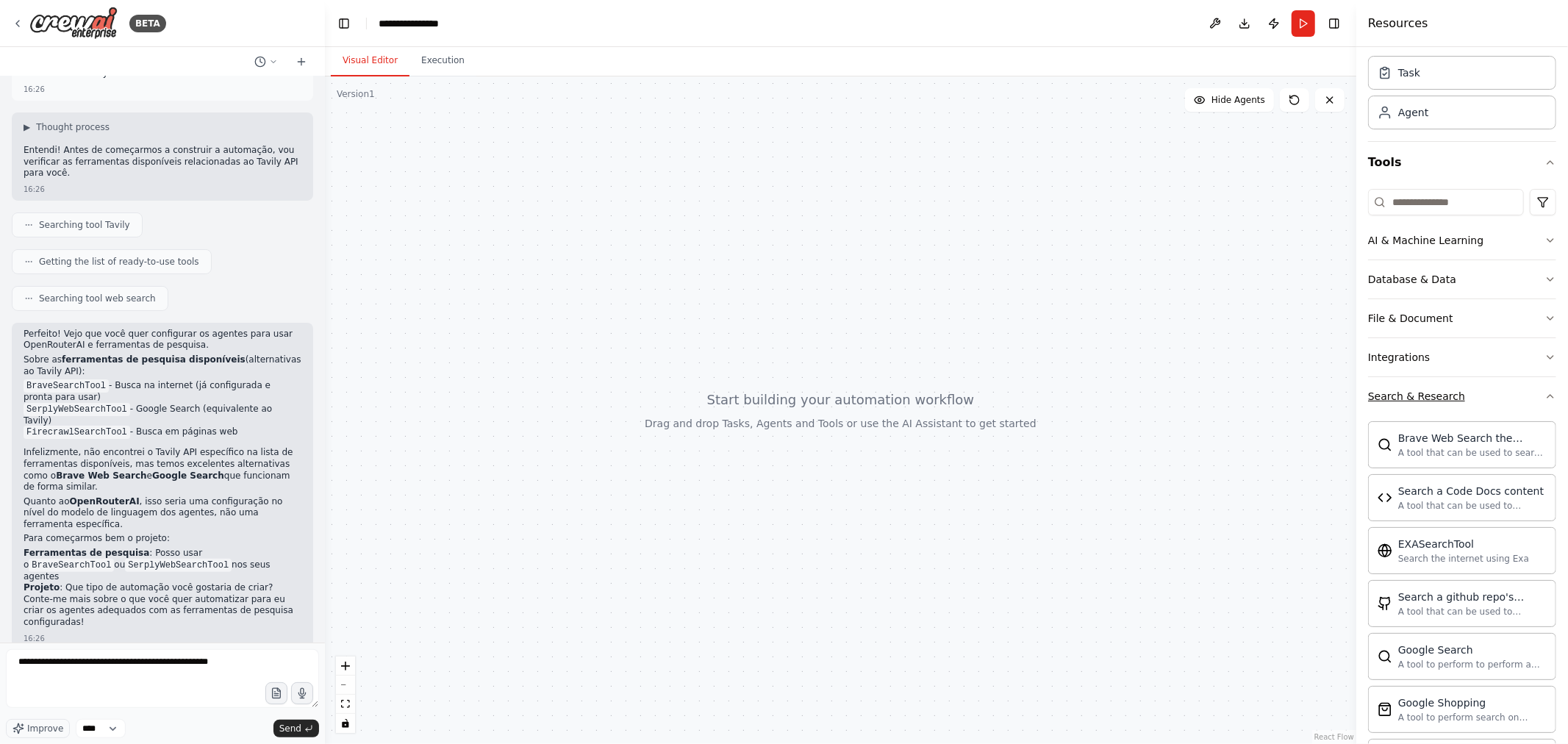
click at [1544, 399] on icon "button" at bounding box center [1550, 396] width 12 height 12
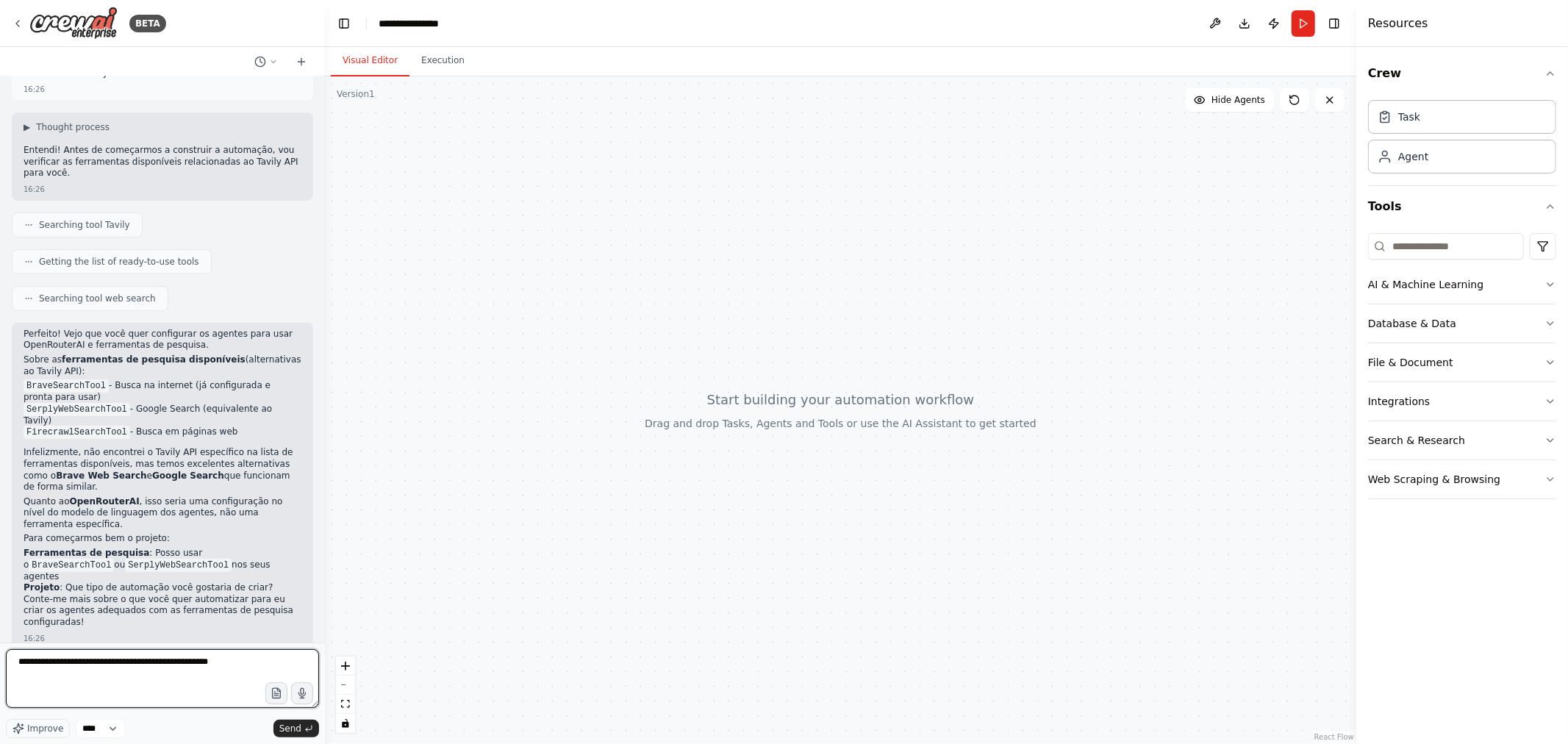
click at [163, 685] on textarea "**********" at bounding box center [162, 678] width 313 height 59
paste textarea "**********"
type textarea "**********"
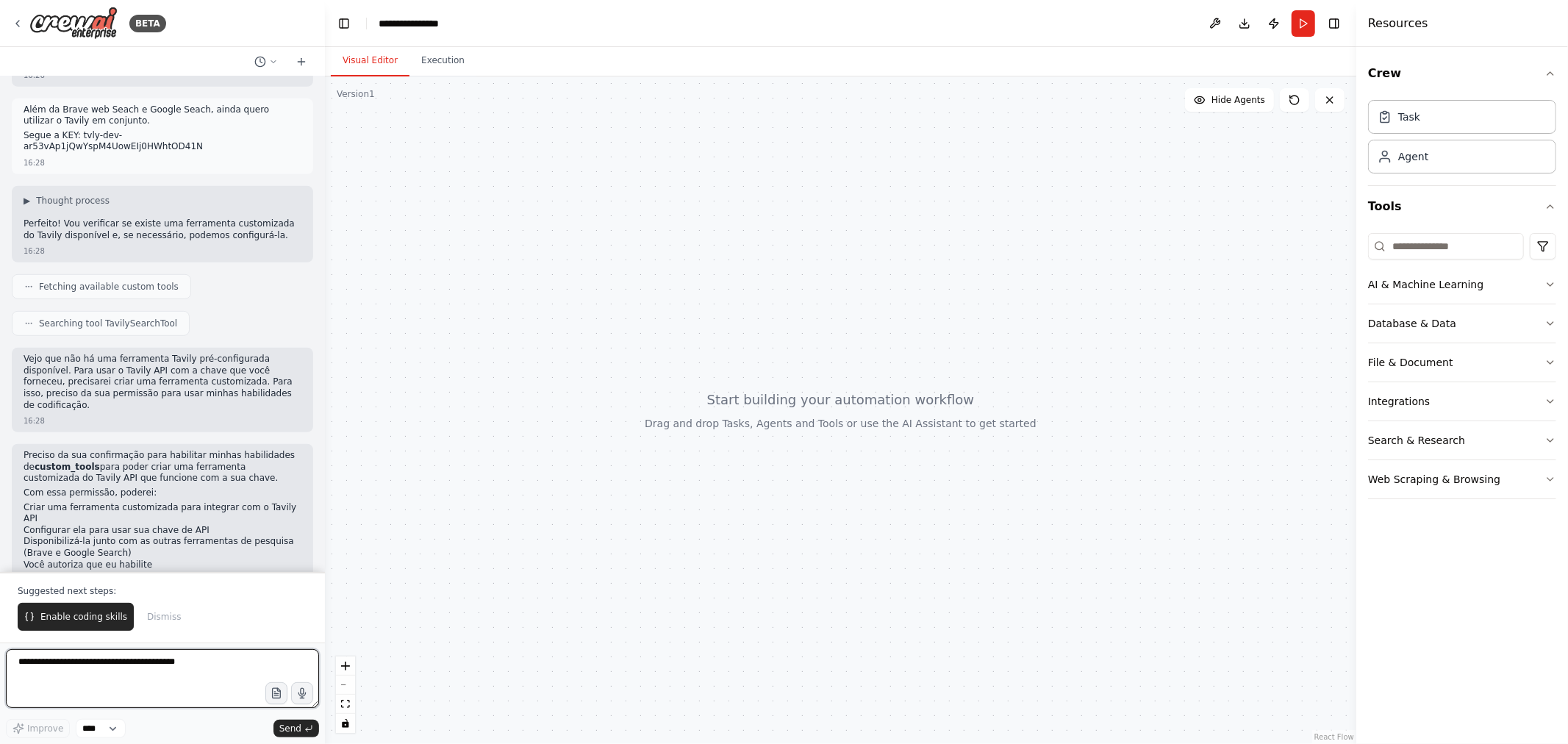
scroll to position [686, 0]
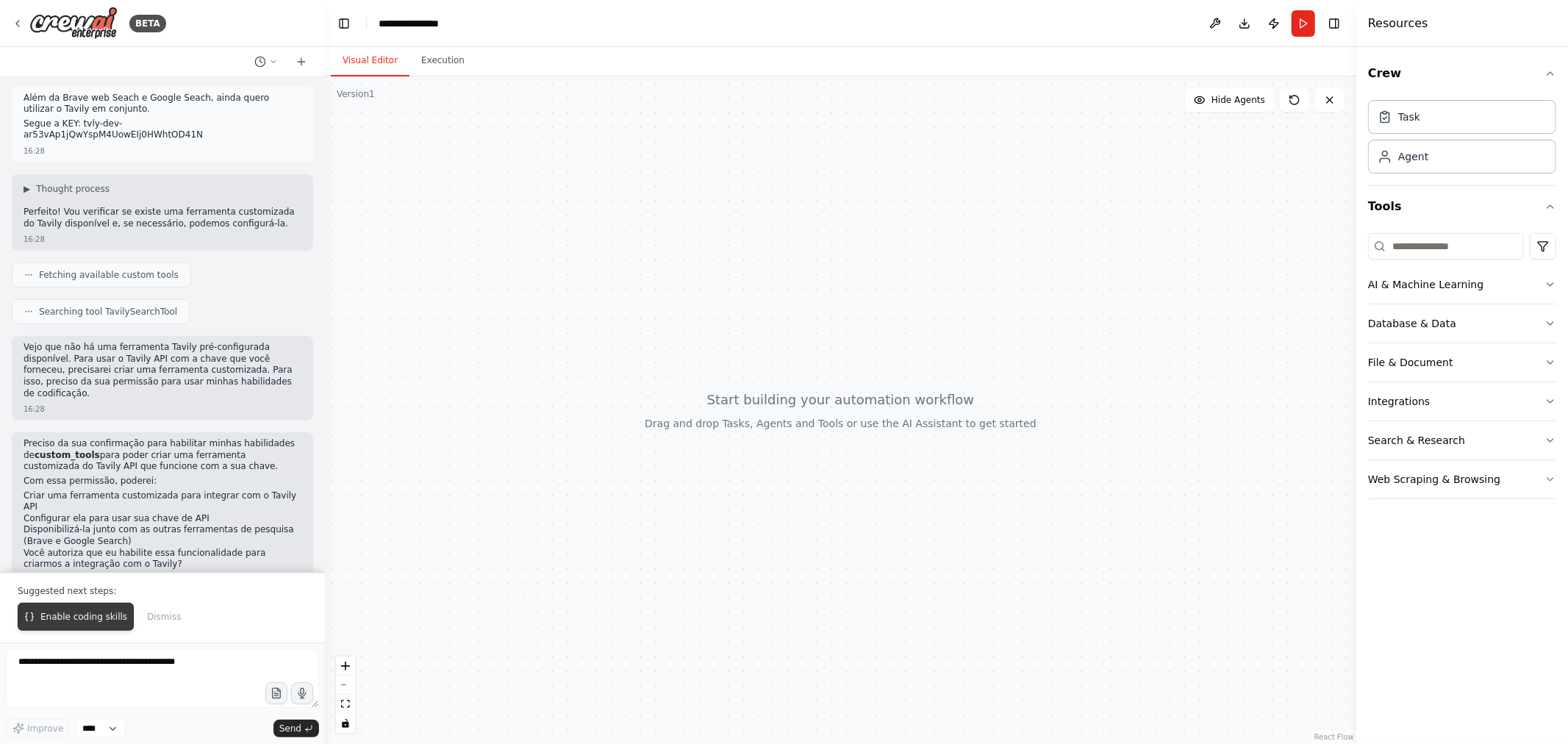
click at [80, 616] on span "Enable coding skills" at bounding box center [83, 617] width 86 height 12
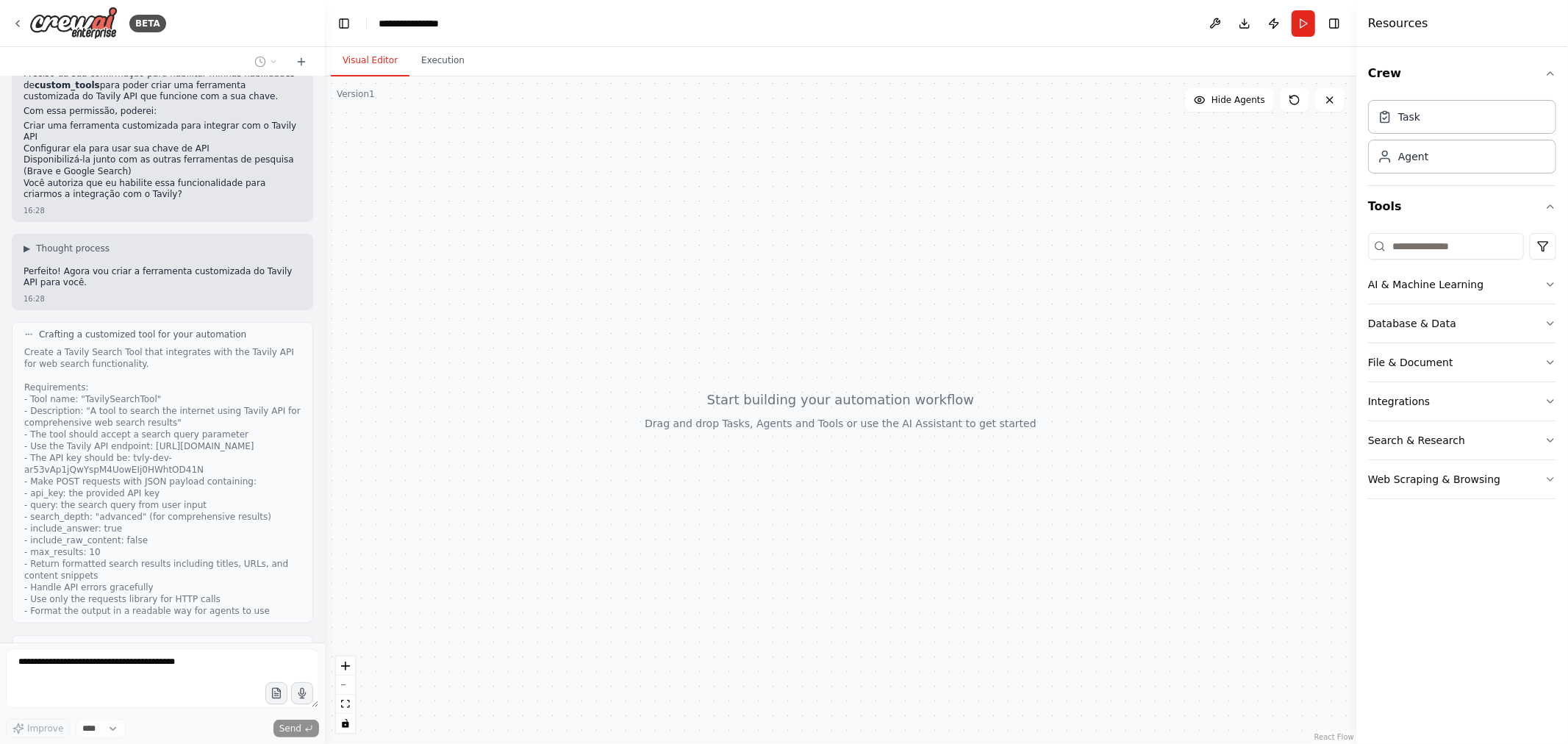
scroll to position [1140, 0]
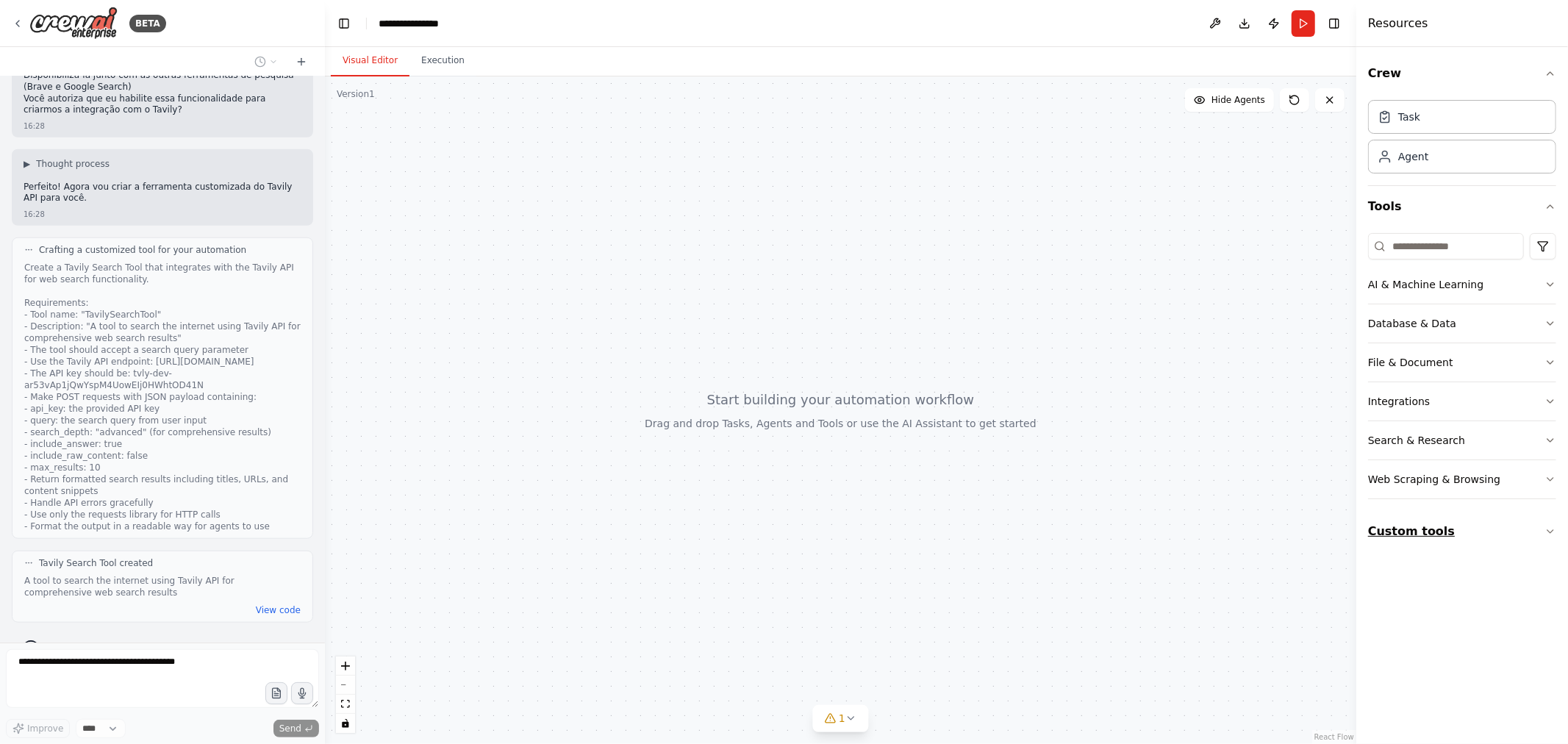
click at [1517, 530] on button "Custom tools" at bounding box center [1461, 530] width 188 height 41
click at [265, 604] on button "View code" at bounding box center [278, 610] width 45 height 12
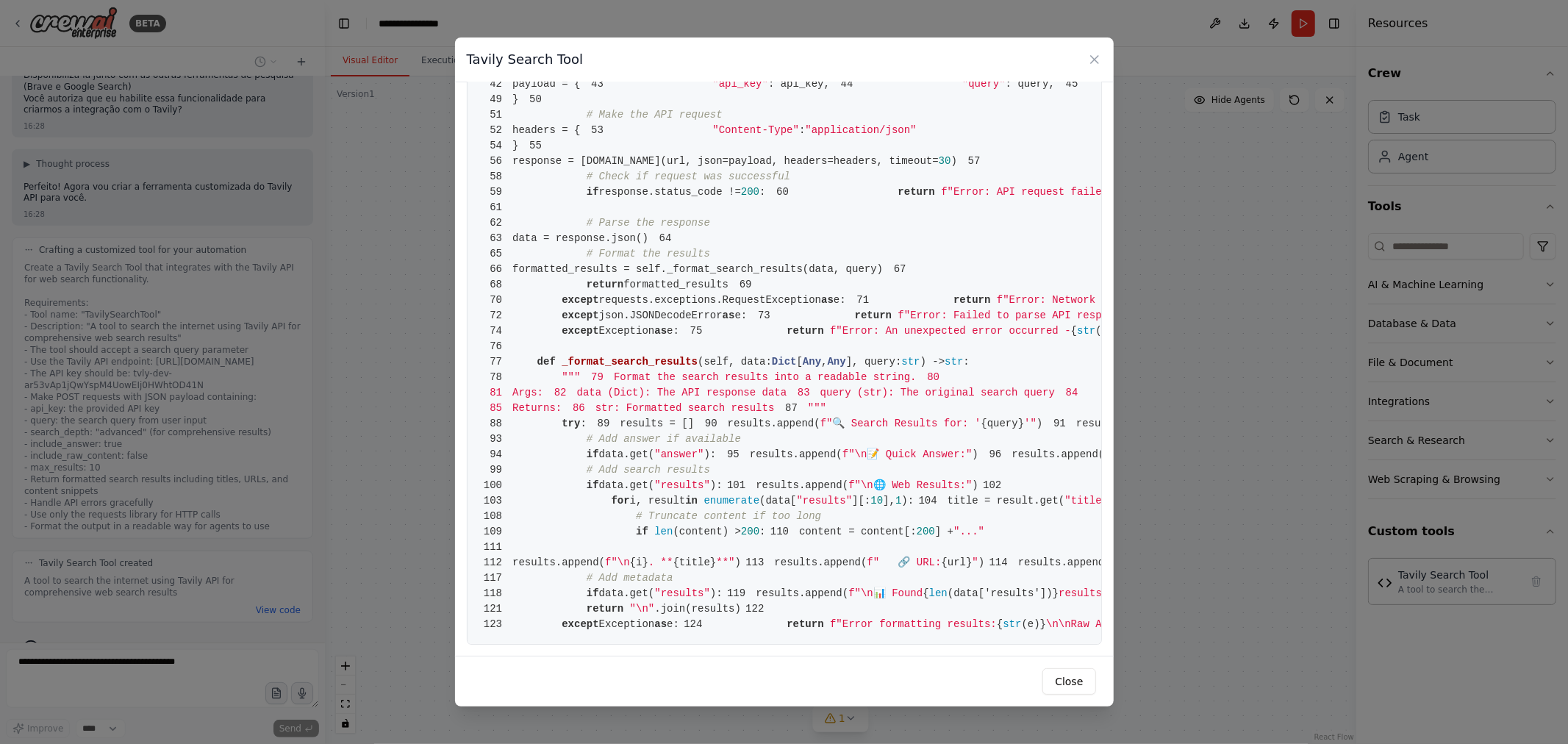
scroll to position [1400, 0]
click at [1068, 683] on button "Close" at bounding box center [1069, 681] width 53 height 27
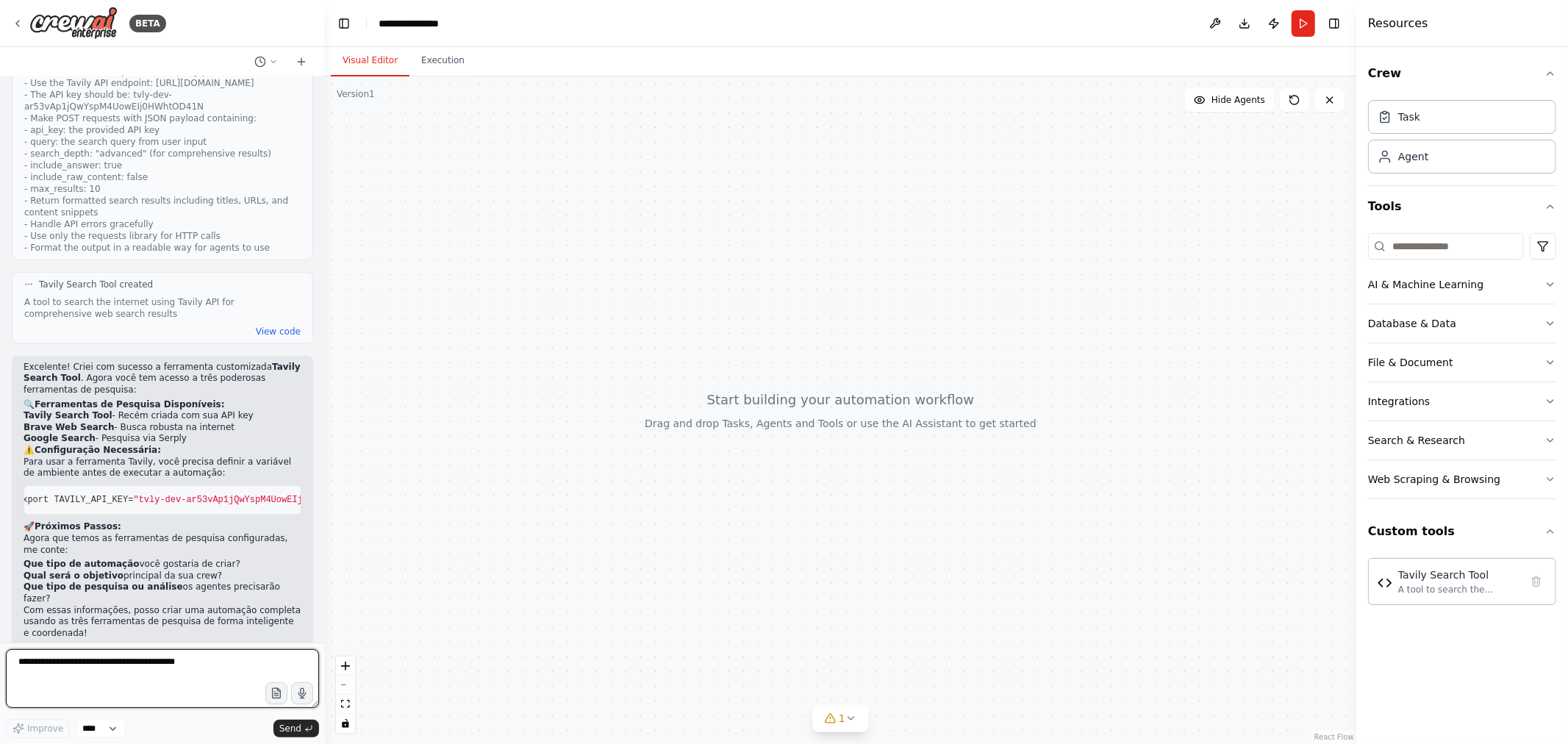
scroll to position [0, 0]
click at [134, 668] on textarea at bounding box center [162, 678] width 313 height 59
paste textarea "**********"
type textarea "**********"
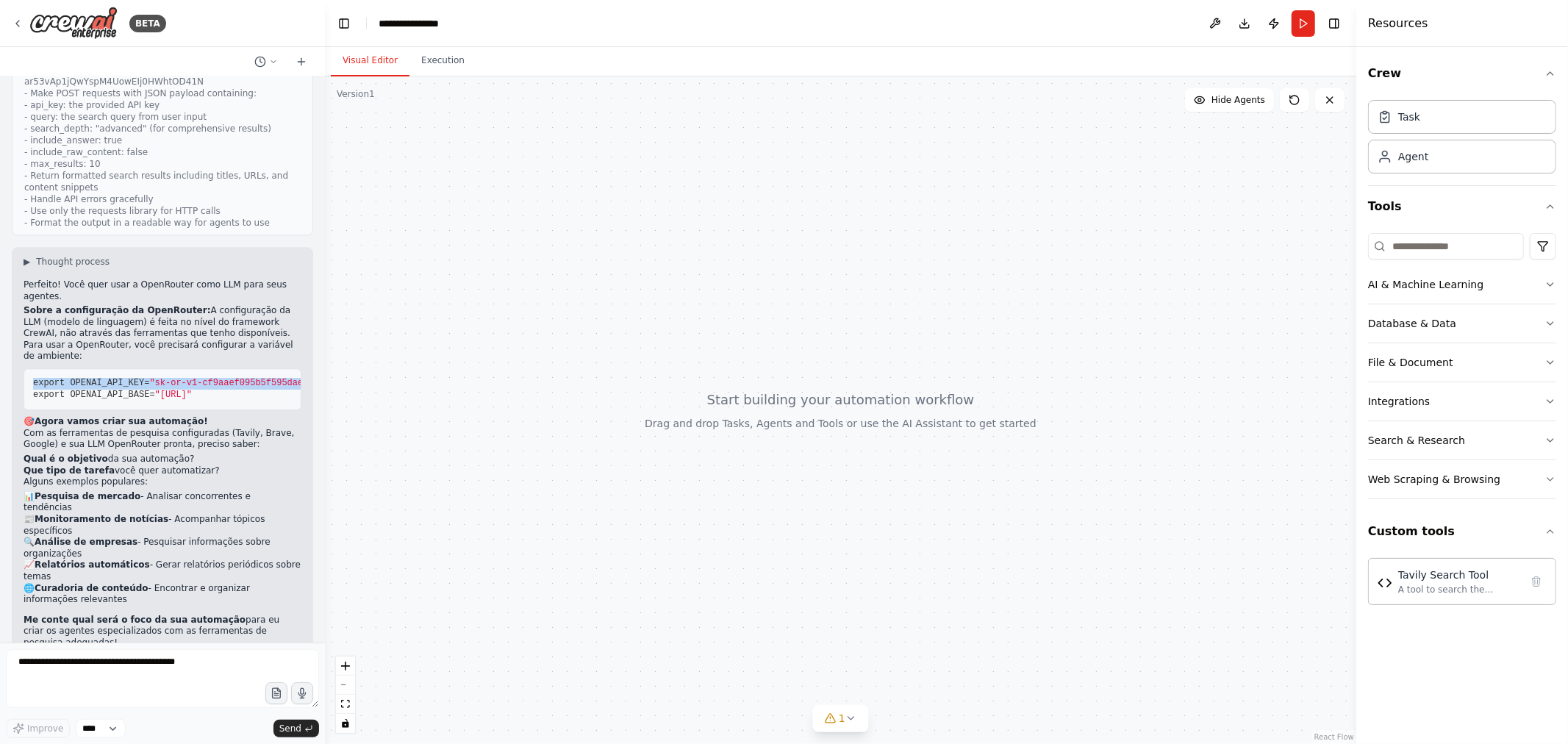
scroll to position [0, 229]
drag, startPoint x: 35, startPoint y: 341, endPoint x: 126, endPoint y: 358, distance: 92.6
click at [126, 369] on pre "export OPENAI_API_KEY= "sk-or-v1-cf9aaef095b5f595dae8a0f3d5d4c3d05e478ea0b42a2e…" at bounding box center [163, 389] width 278 height 42
copy code "export OPENAI_API_KEY= "sk-or-v1-cf9aaef095b5f595dae8a0f3d5d4c3d05e478ea0b42a2e…"
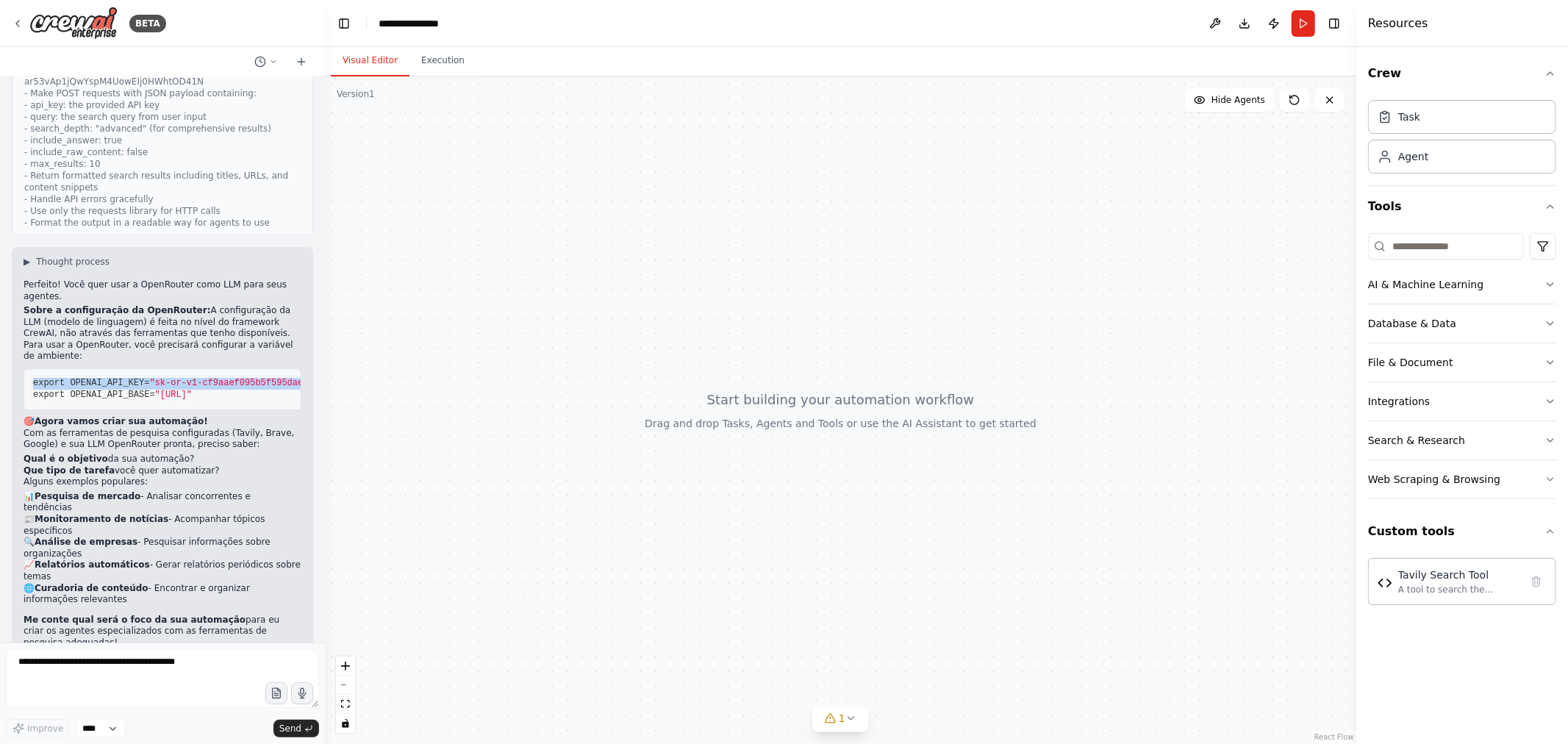
click at [127, 377] on span "export OPENAI_API_KEY=" at bounding box center [90, 382] width 116 height 10
drag, startPoint x: 146, startPoint y: 344, endPoint x: 274, endPoint y: 341, distance: 128.0
click at [274, 377] on span ""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"" at bounding box center [118, 382] width 397 height 10
copy span "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"
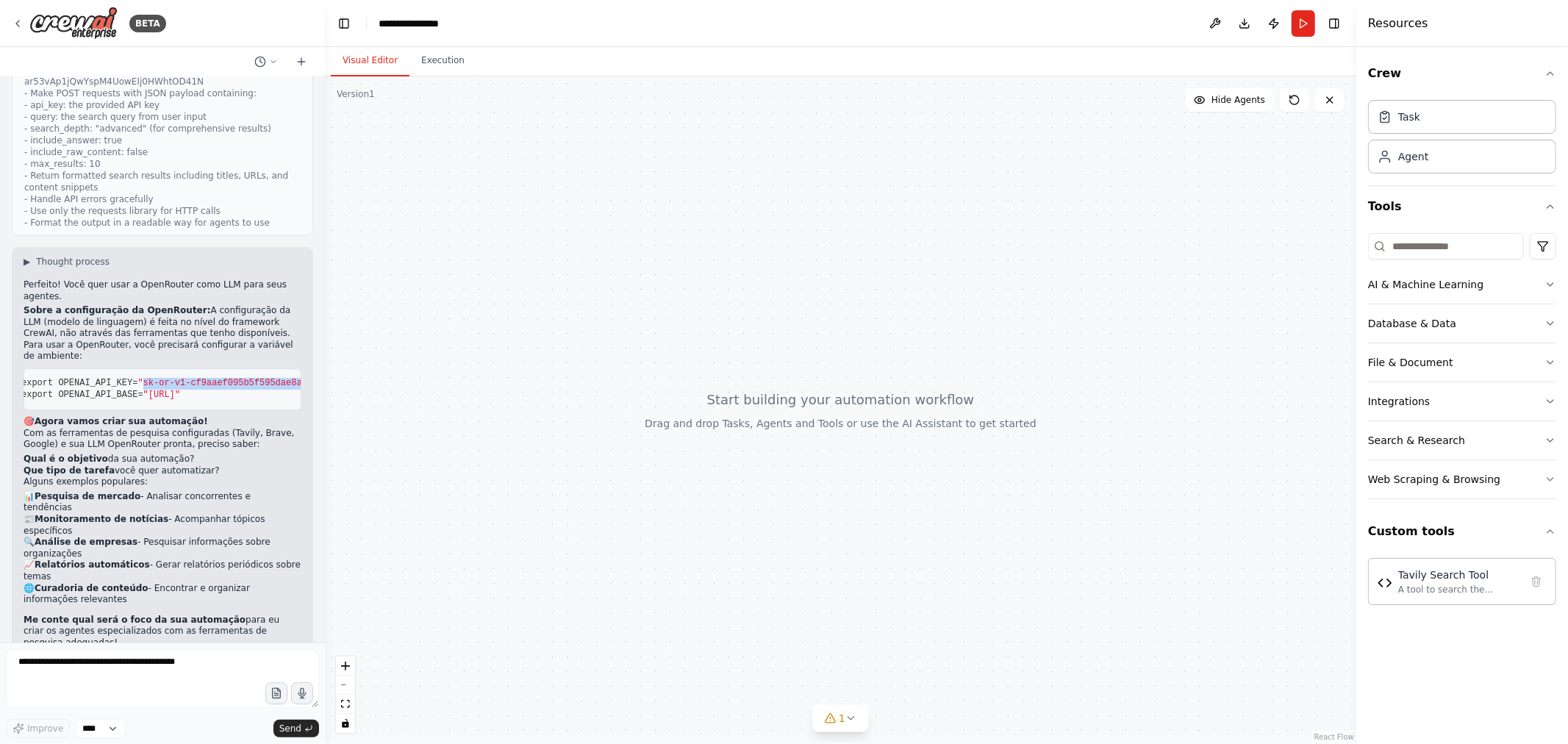
scroll to position [0, 50]
drag, startPoint x: 138, startPoint y: 354, endPoint x: 237, endPoint y: 362, distance: 99.3
click at [237, 369] on pre "export OPENAI_API_KEY= "sk-or-v1-cf9aaef095b5f595dae8a0f3d5d4c3d05e478ea0b42a2e…" at bounding box center [163, 389] width 278 height 42
copy span "https://openrouter.ai/api/v1"
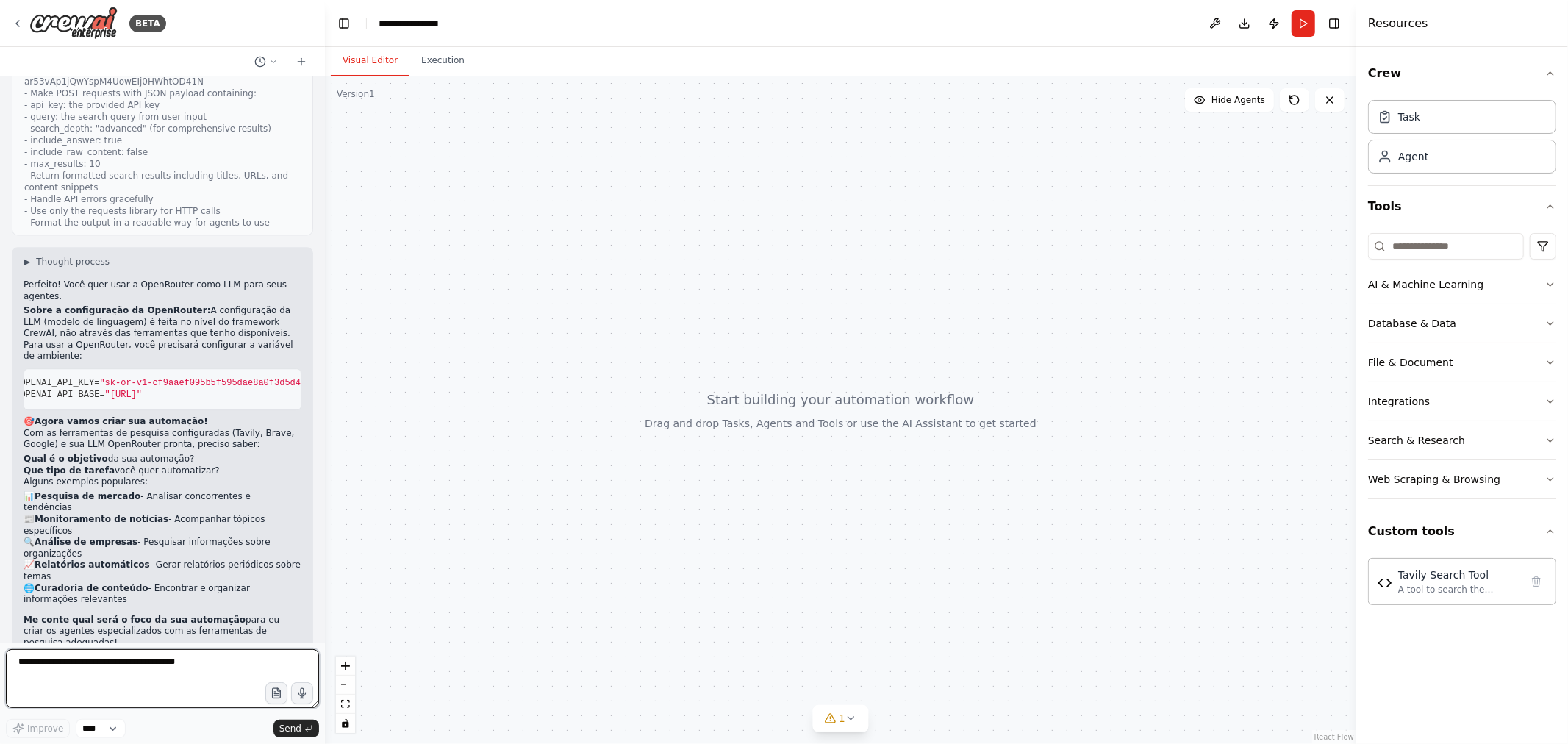
click at [126, 674] on textarea at bounding box center [162, 678] width 313 height 59
click at [137, 674] on textarea at bounding box center [162, 678] width 313 height 59
paste textarea "**********"
type textarea "**********"
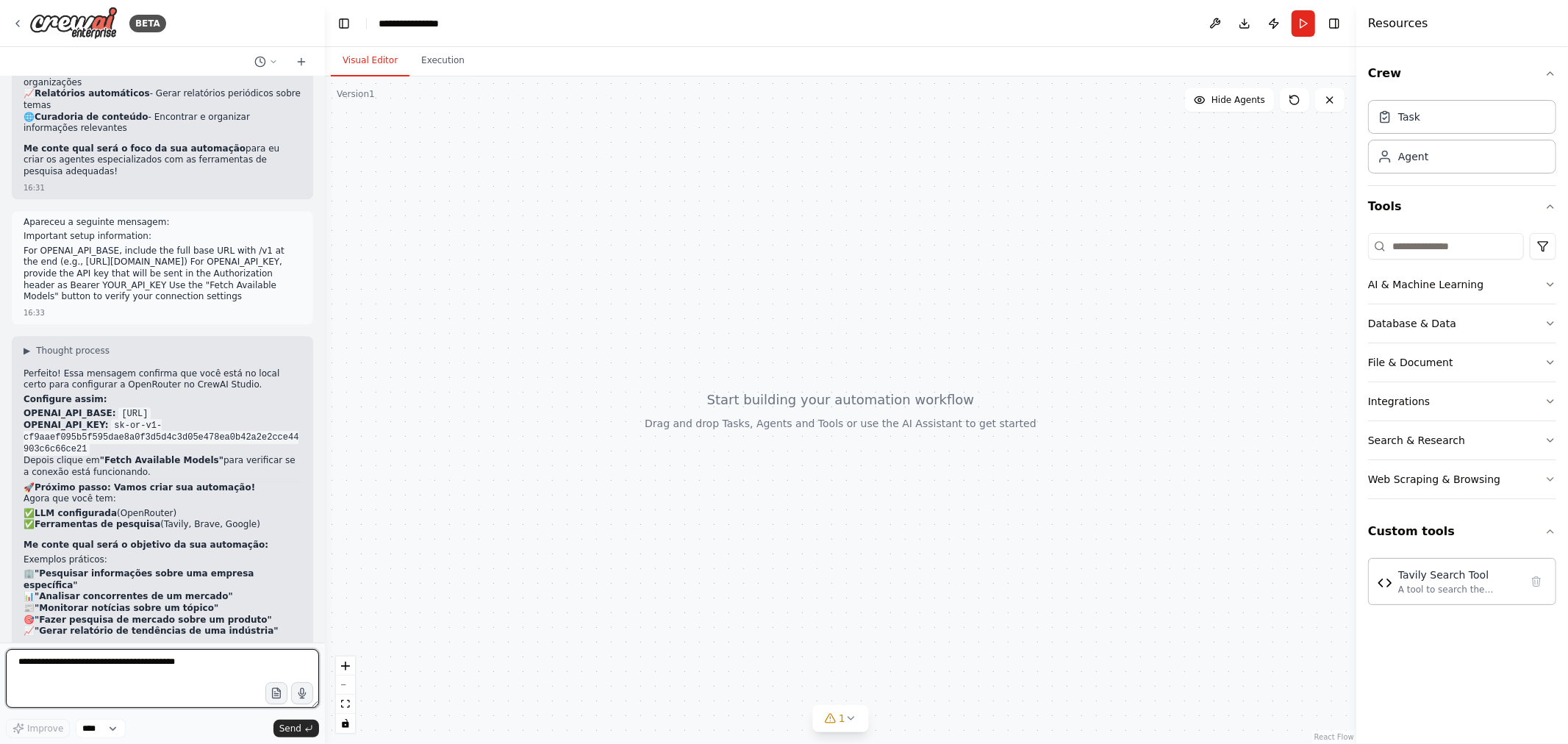
scroll to position [3385, 0]
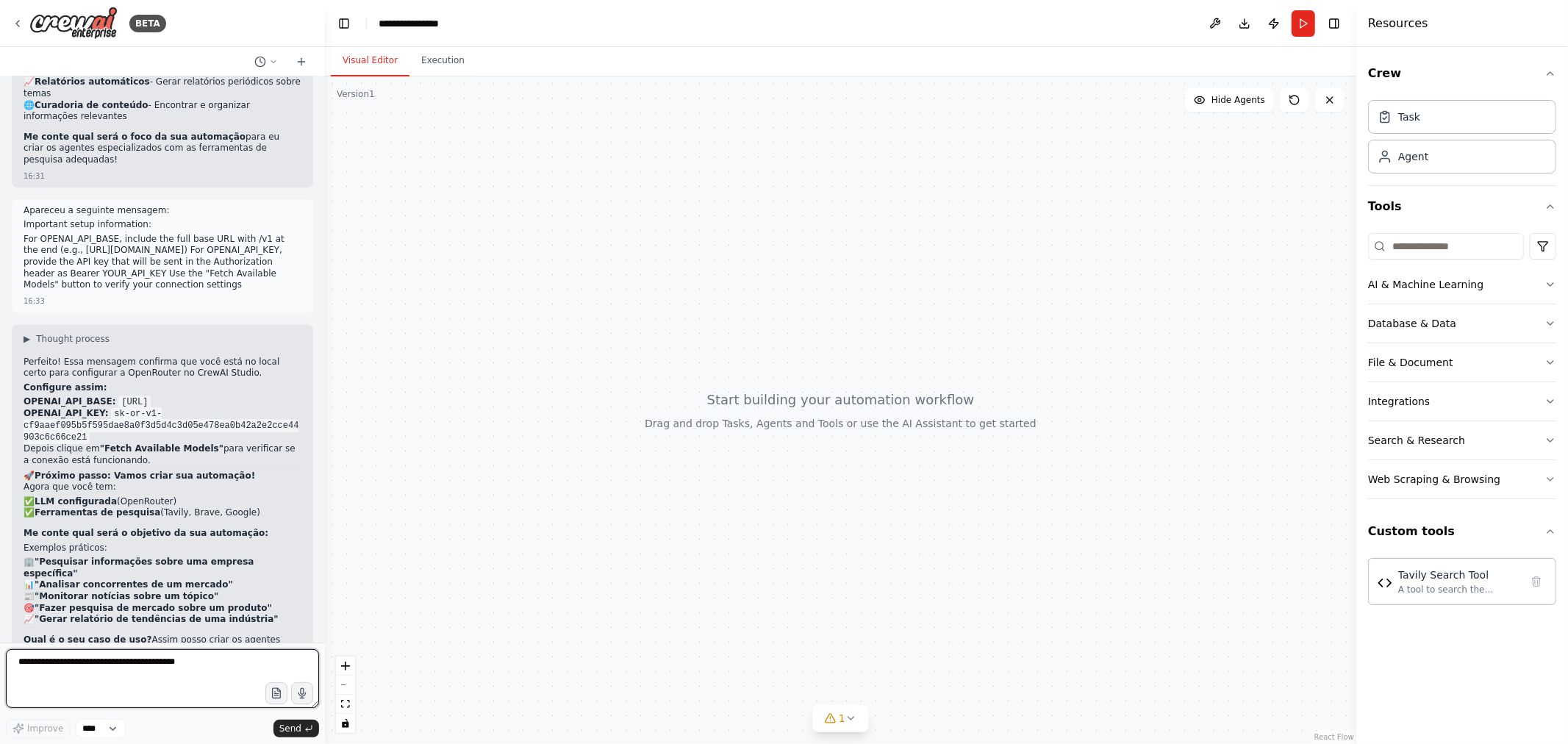
click at [123, 678] on textarea at bounding box center [162, 678] width 313 height 59
paste textarea "**********"
type textarea "**********"
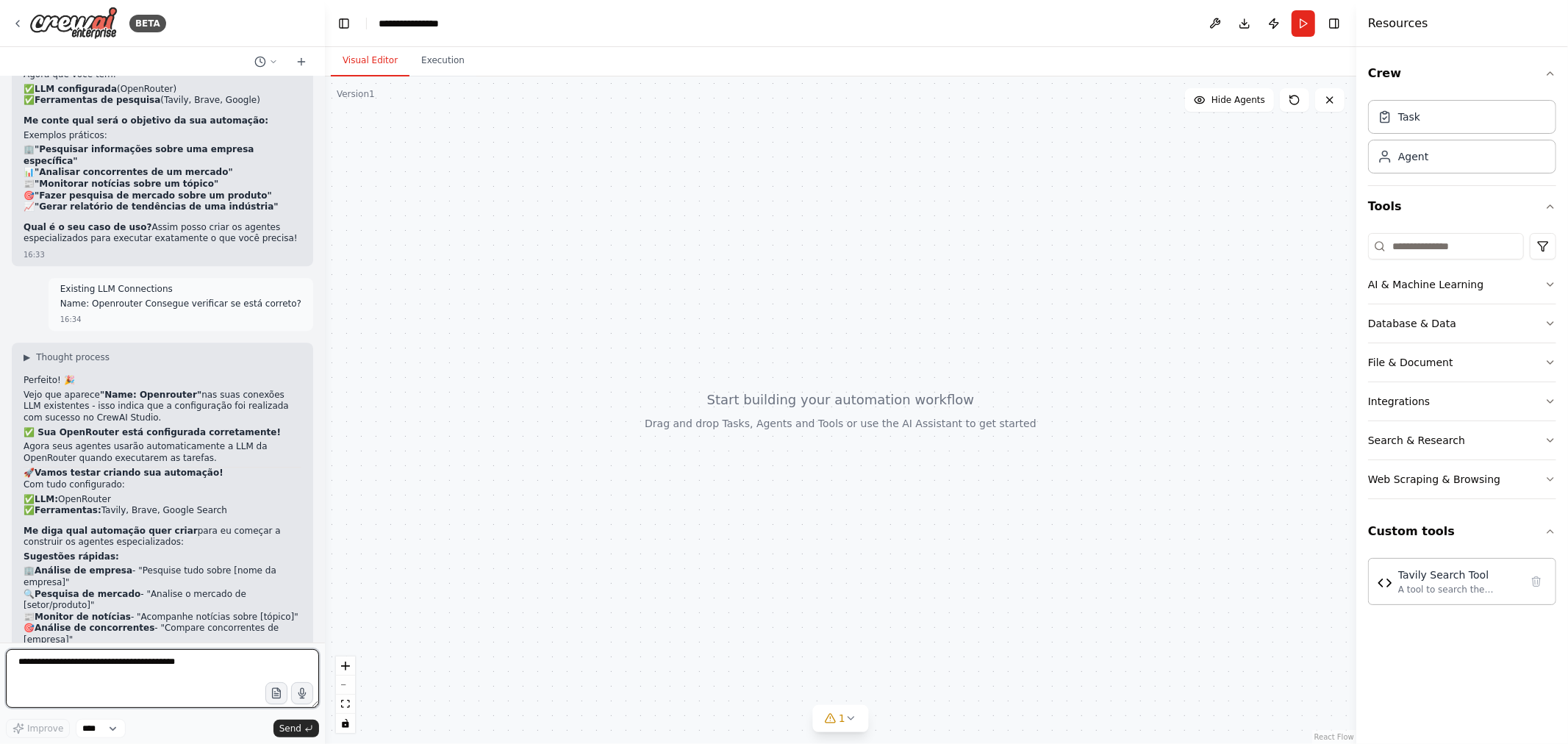
scroll to position [3809, 0]
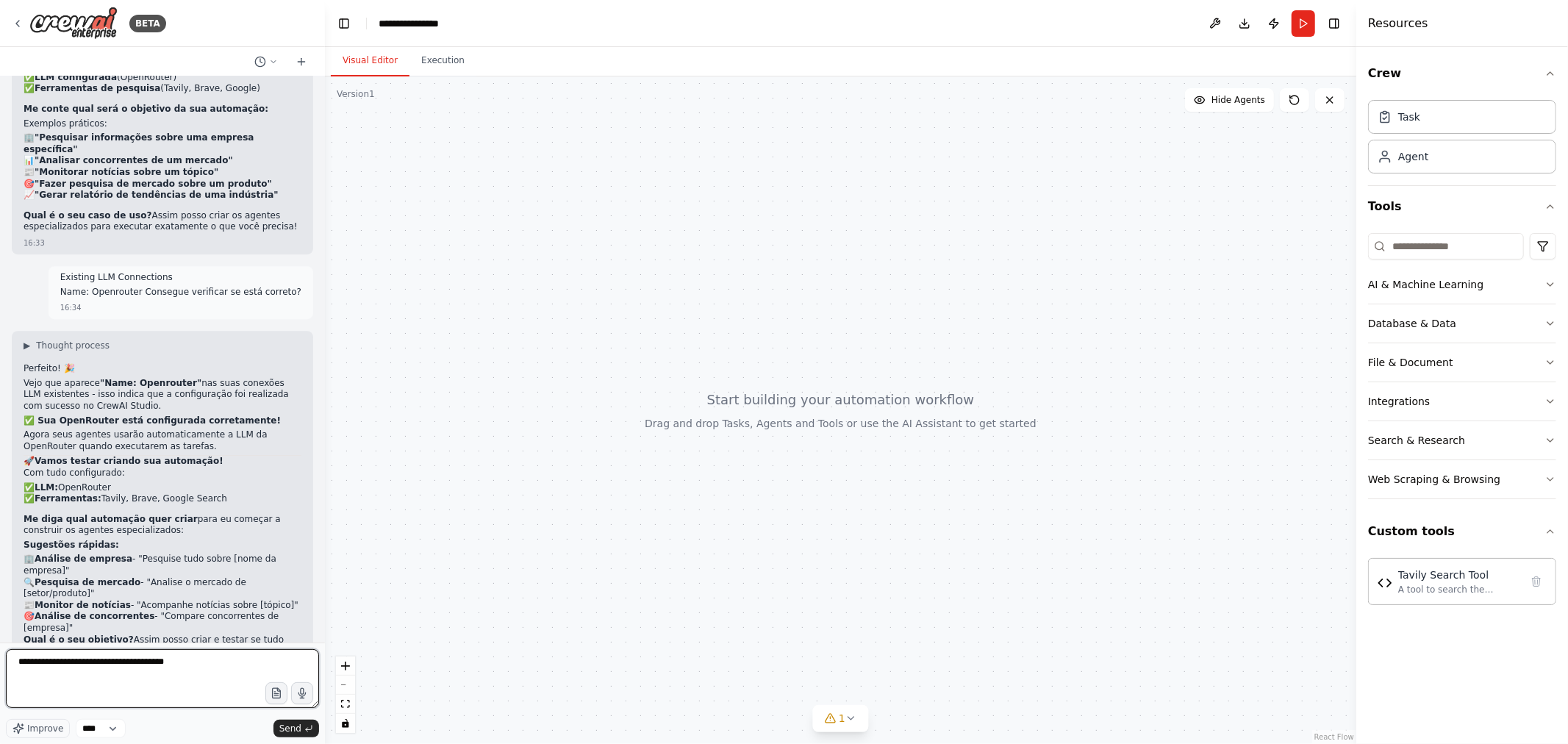
type textarea "**********"
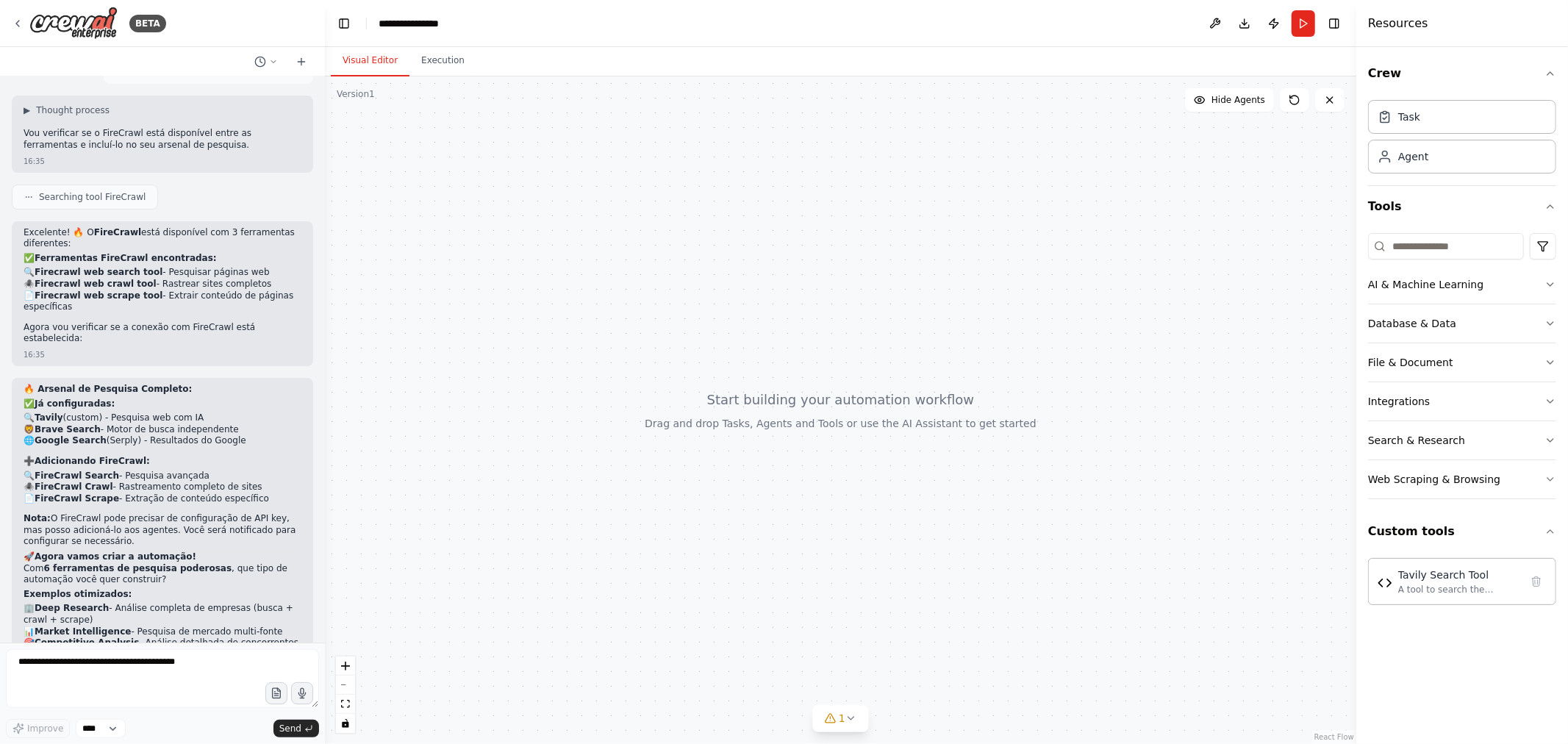
scroll to position [4469, 0]
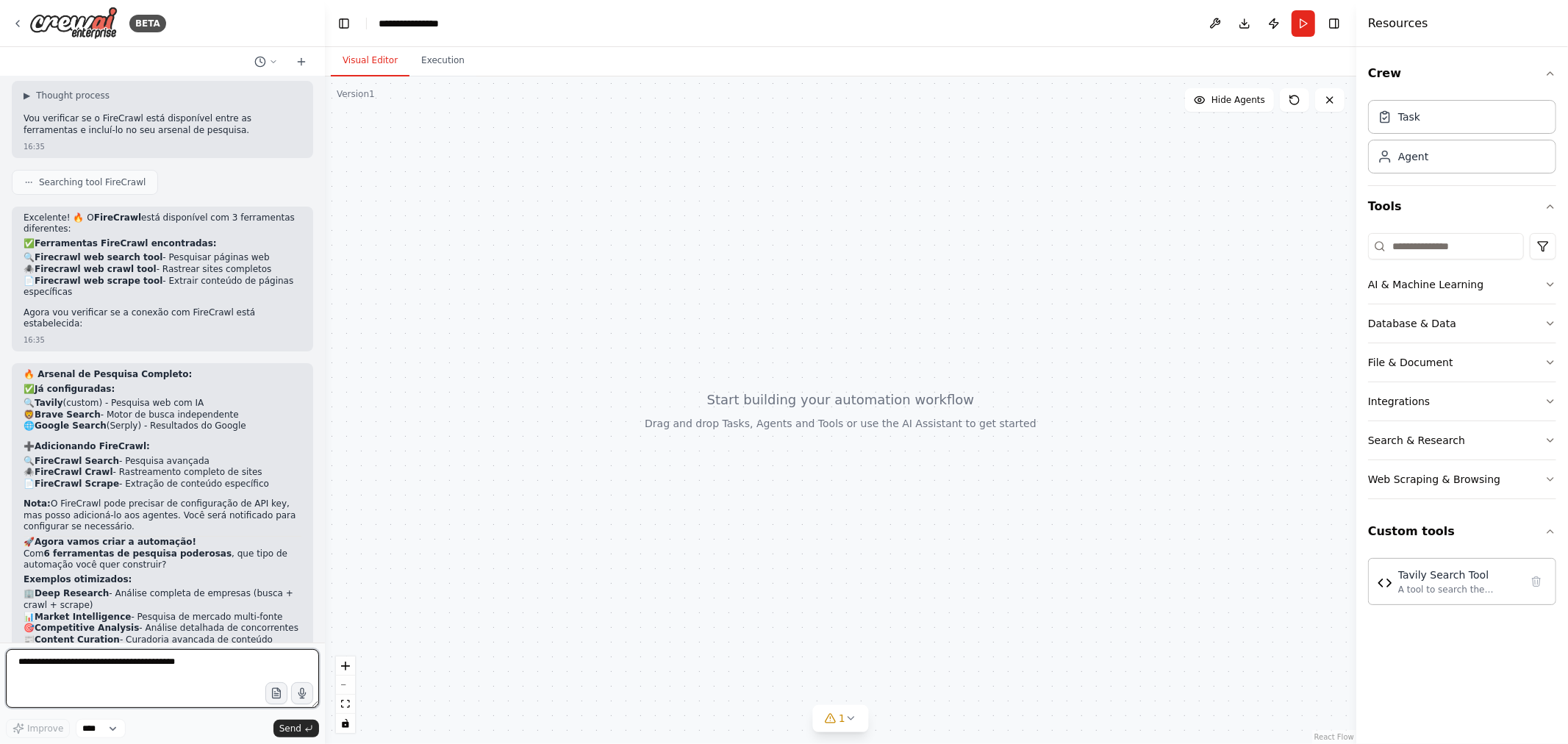
click at [185, 678] on textarea at bounding box center [162, 678] width 313 height 59
click at [277, 699] on icon "button" at bounding box center [276, 693] width 13 height 13
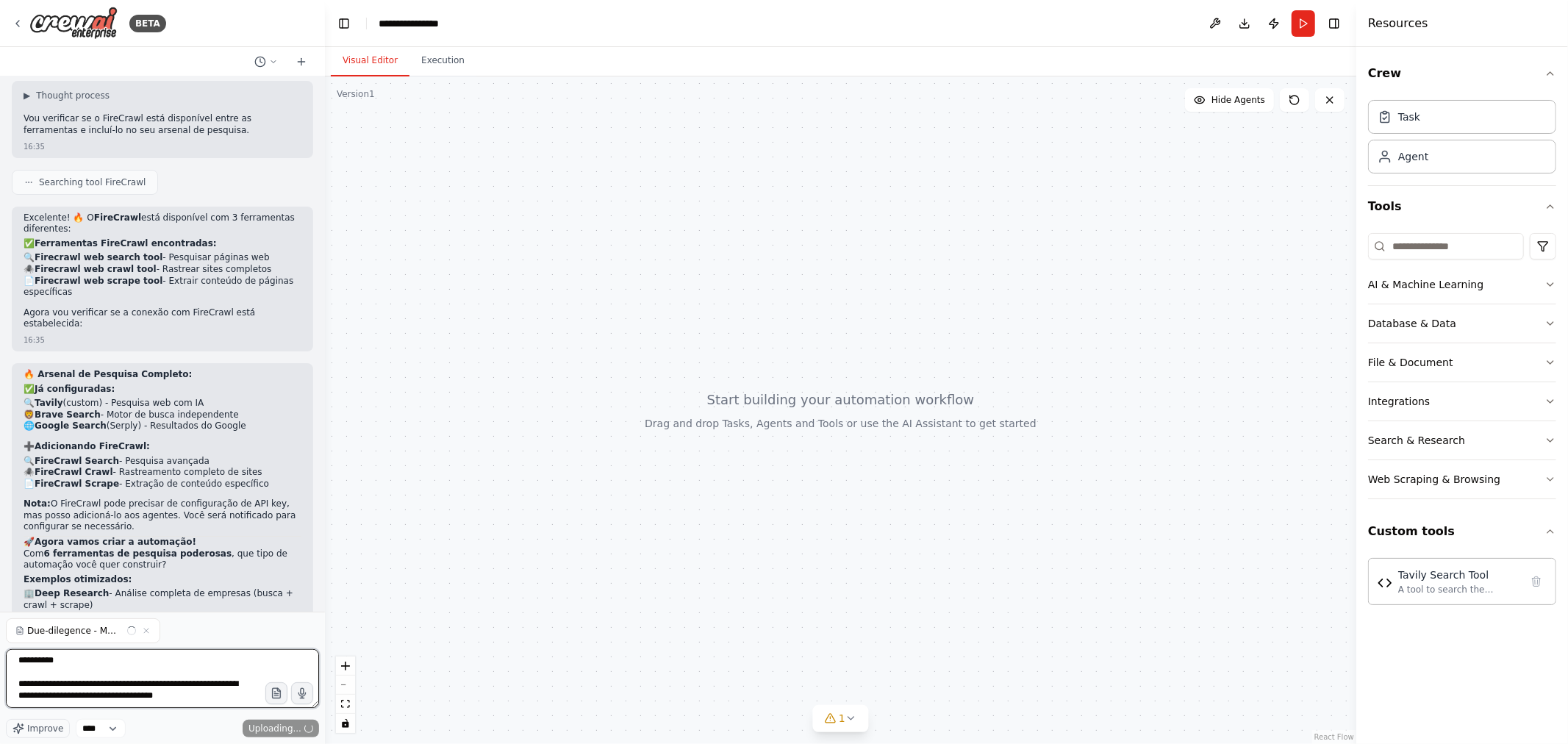
click at [191, 694] on textarea "**********" at bounding box center [162, 678] width 313 height 59
paste textarea "**********"
type textarea "**********"
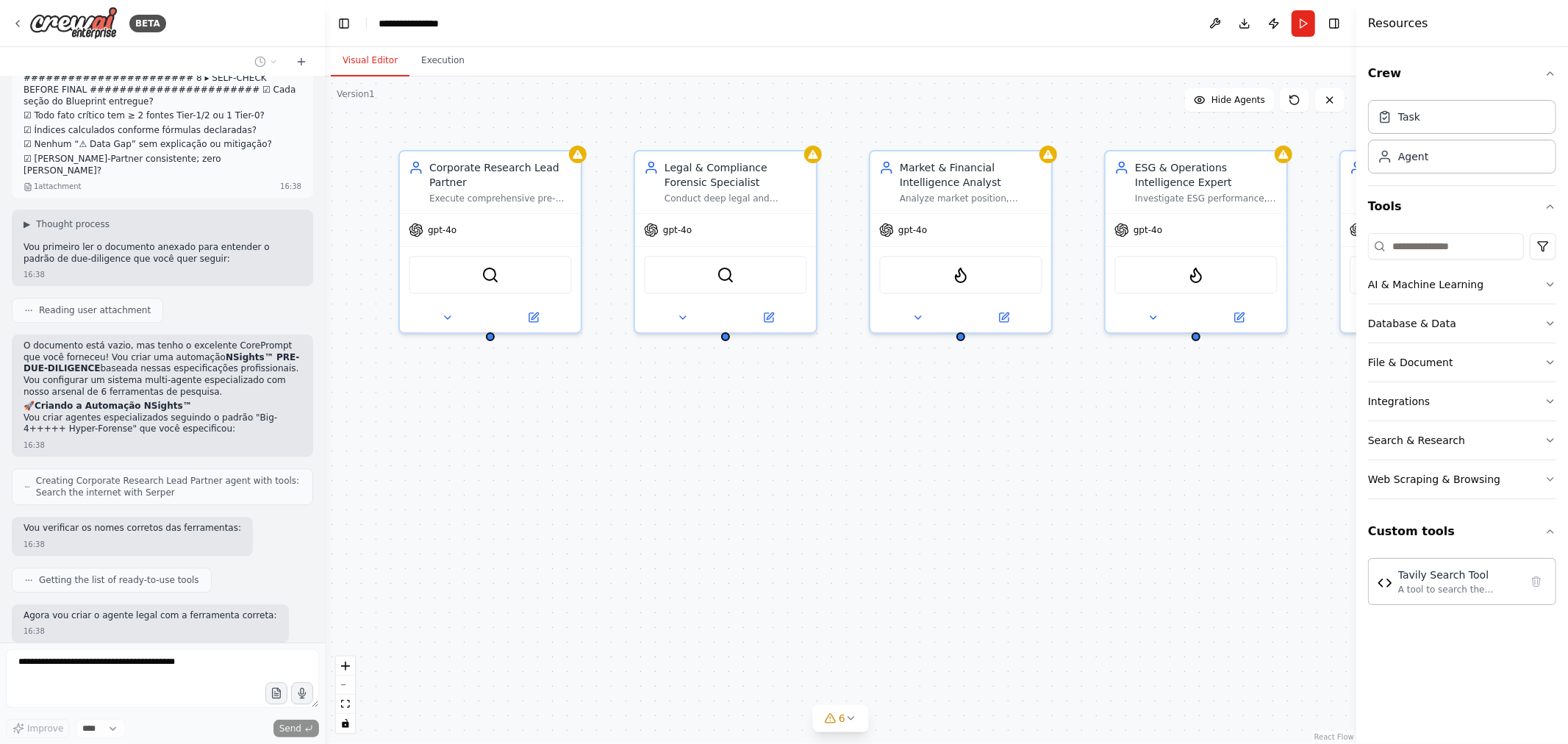
scroll to position [7915, 0]
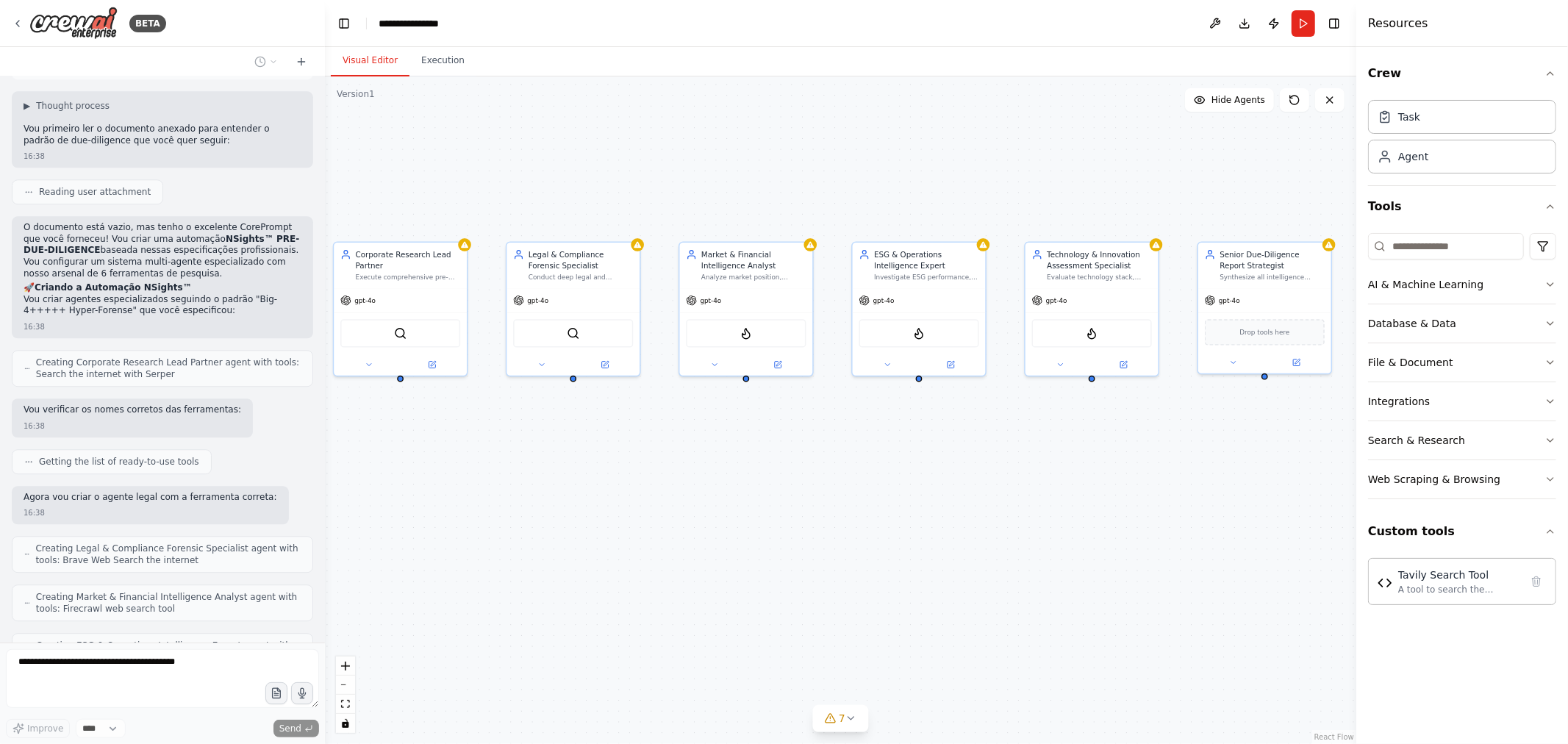
drag, startPoint x: 1057, startPoint y: 497, endPoint x: 799, endPoint y: 495, distance: 258.0
click at [799, 495] on div "Corporate Research Lead Partner Execute comprehensive pre-due-diligence researc…" at bounding box center [840, 410] width 1031 height 668
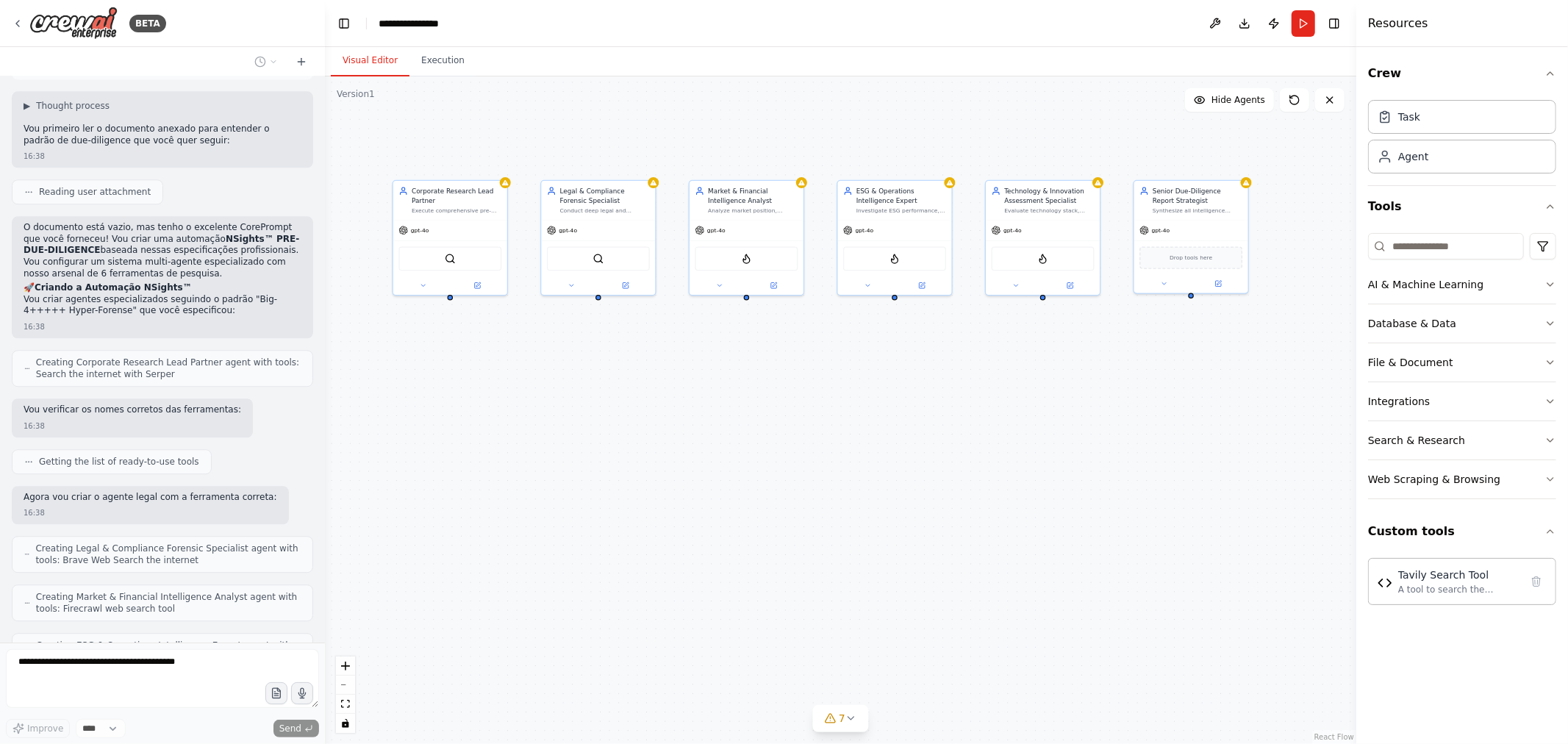
drag, startPoint x: 788, startPoint y: 503, endPoint x: 810, endPoint y: 410, distance: 95.6
click at [810, 410] on div "Corporate Research Lead Partner Execute comprehensive pre-due-diligence researc…" at bounding box center [840, 410] width 1031 height 668
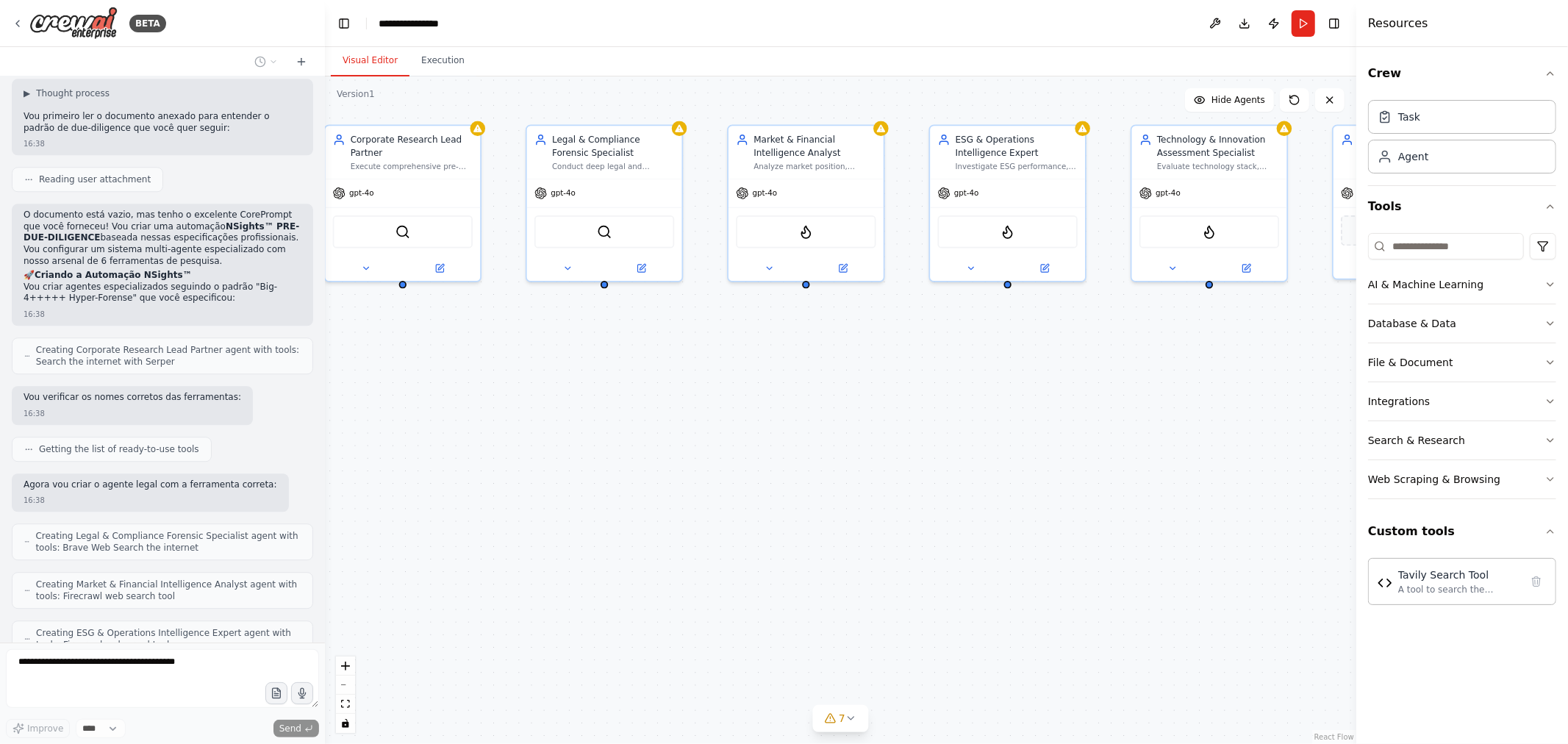
scroll to position [8002, 0]
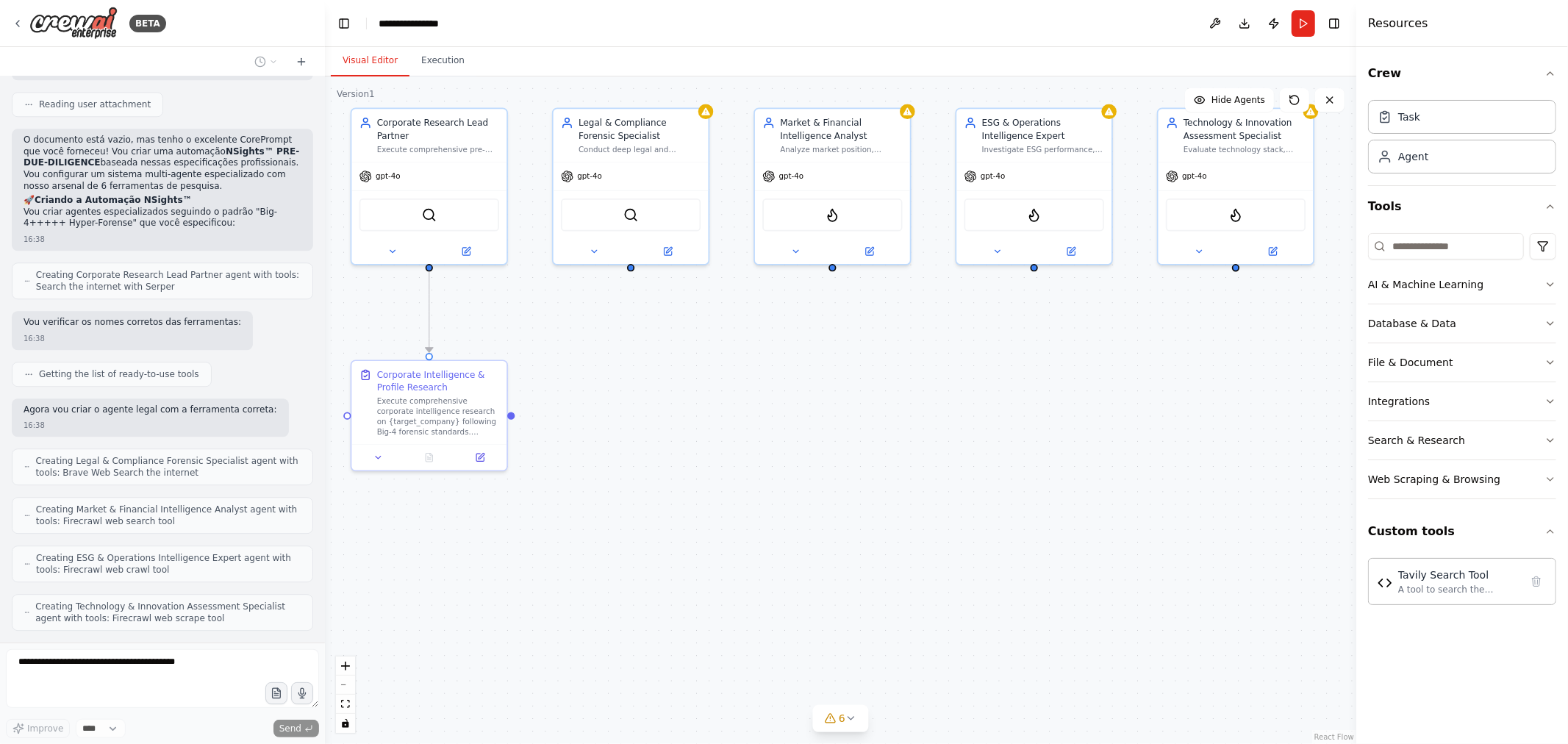
drag, startPoint x: 691, startPoint y: 397, endPoint x: 759, endPoint y: 405, distance: 68.5
click at [759, 405] on div ".deletable-edge-delete-btn { width: 20px; height: 20px; border: 0px solid #ffff…" at bounding box center [840, 410] width 1031 height 668
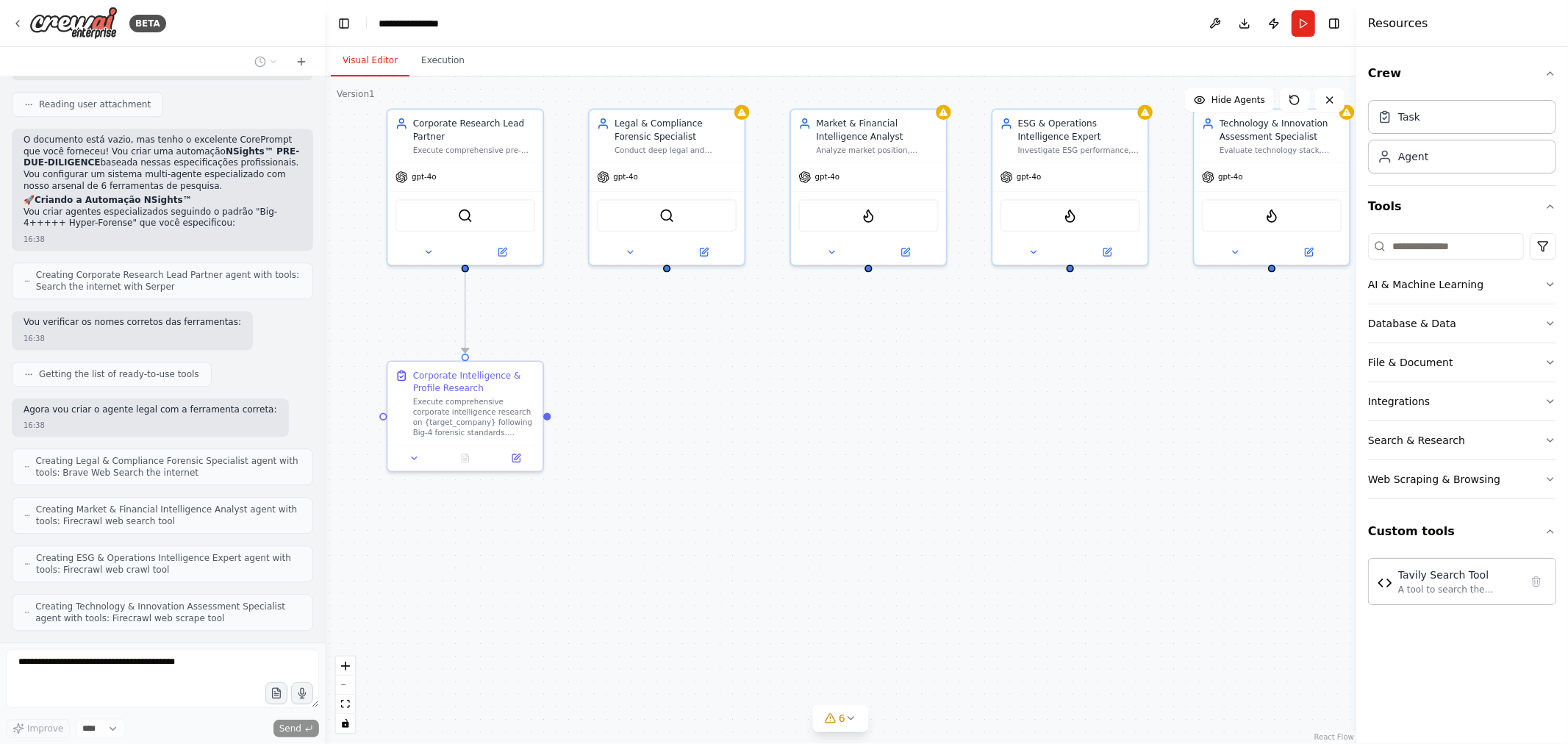
scroll to position [8039, 0]
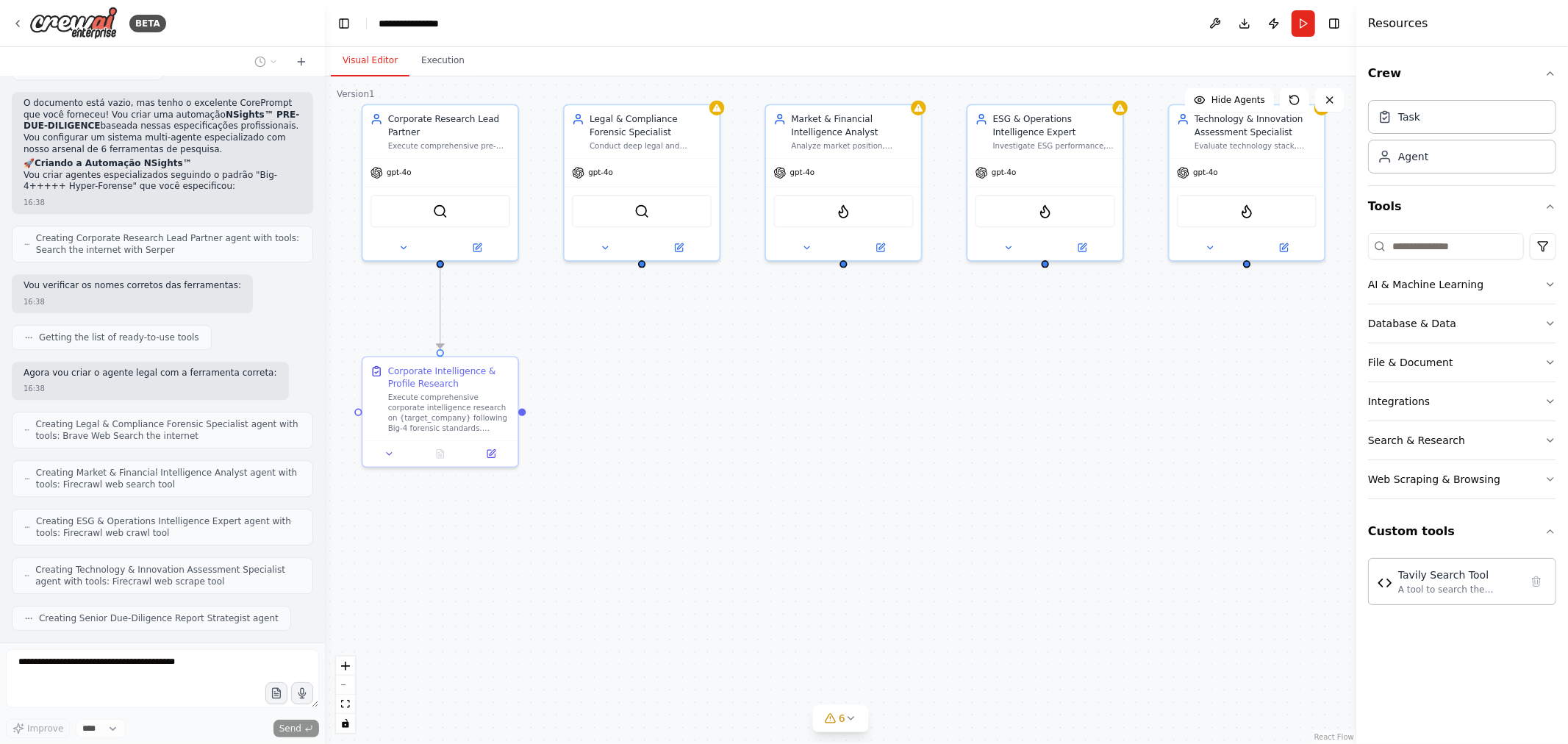
drag, startPoint x: 957, startPoint y: 409, endPoint x: 968, endPoint y: 405, distance: 11.7
click at [968, 405] on div ".deletable-edge-delete-btn { width: 20px; height: 20px; border: 0px solid #ffff…" at bounding box center [840, 410] width 1031 height 668
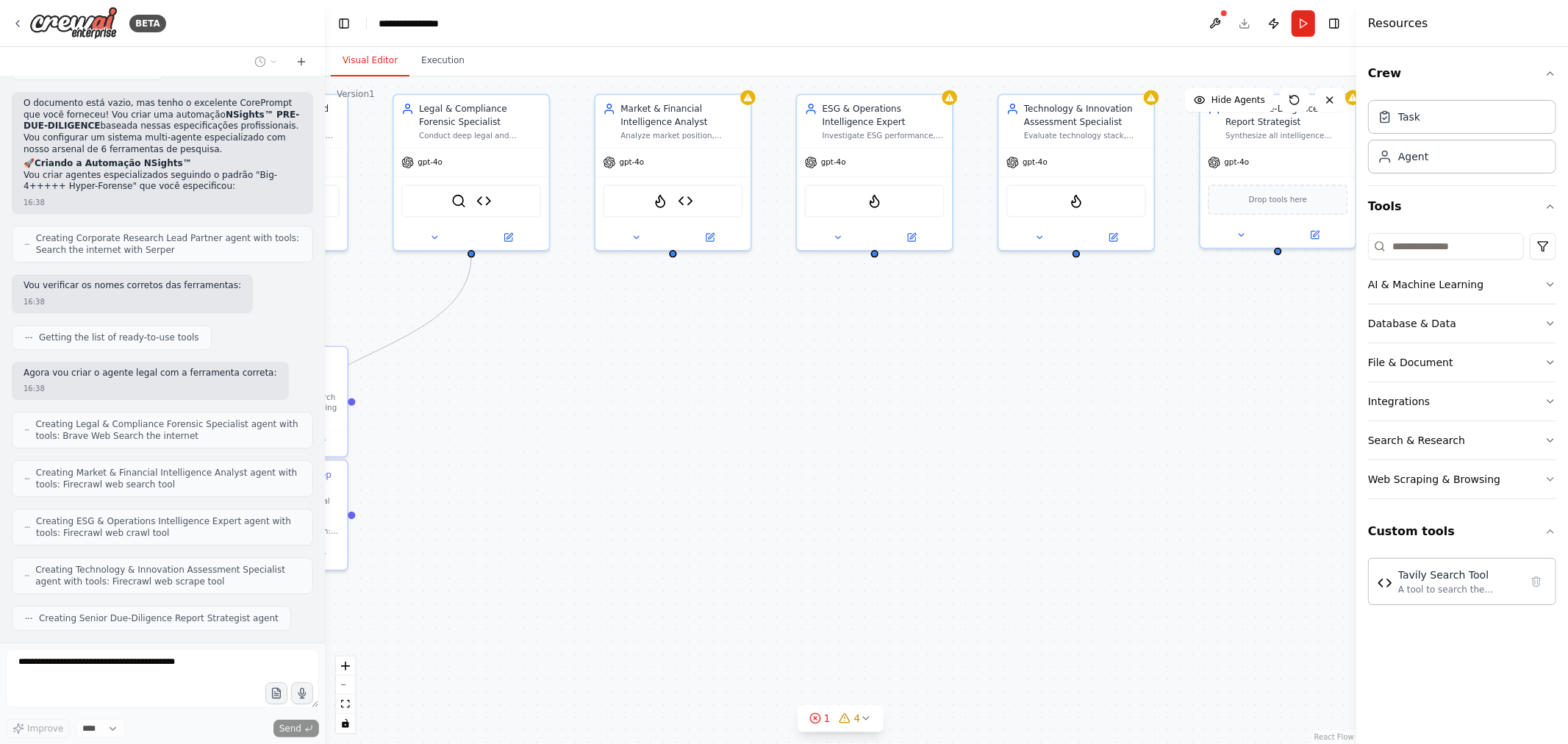
drag, startPoint x: 1055, startPoint y: 400, endPoint x: 863, endPoint y: 387, distance: 192.4
click at [863, 387] on div ".deletable-edge-delete-btn { width: 20px; height: 20px; border: 0px solid #ffff…" at bounding box center [840, 410] width 1031 height 668
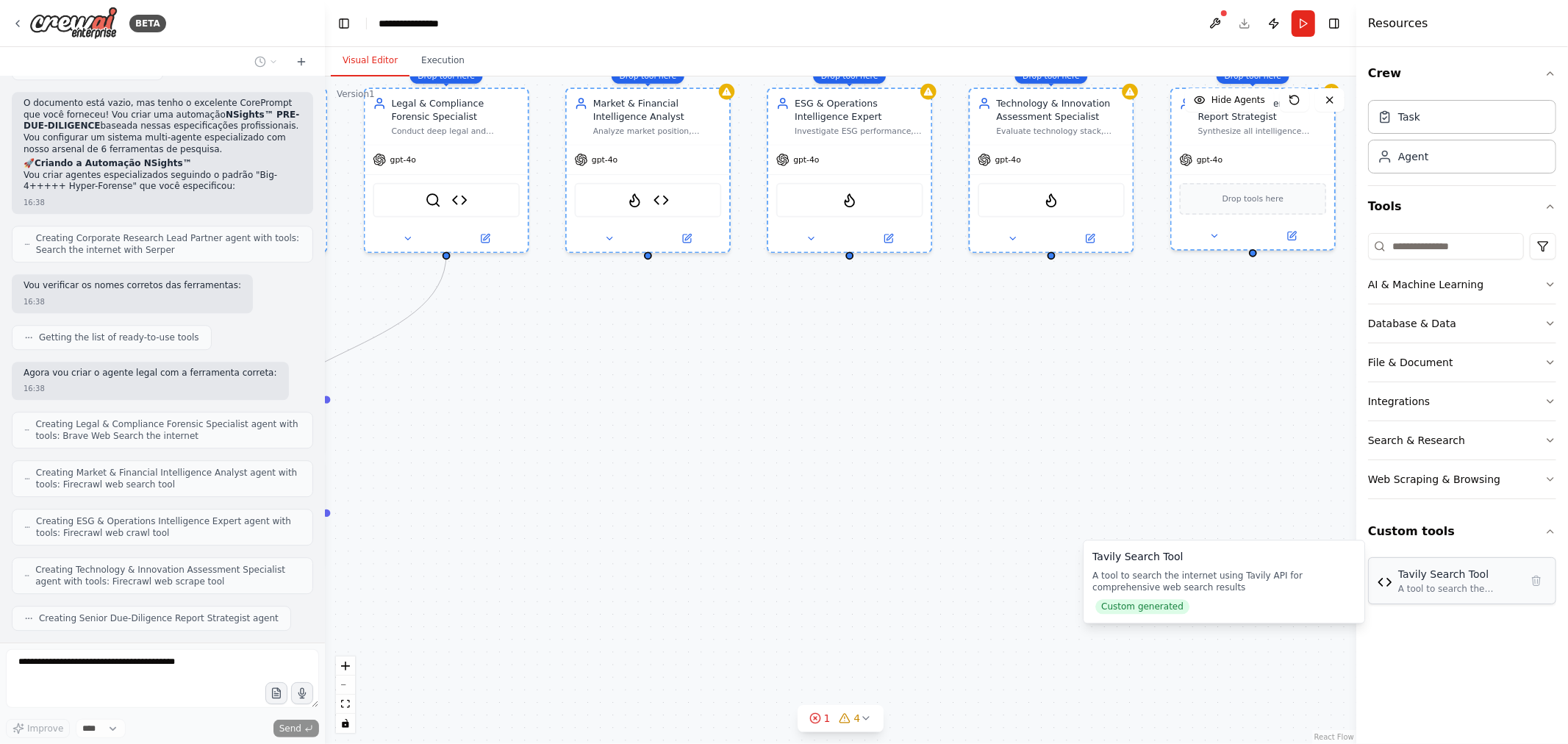
scroll to position [8088, 0]
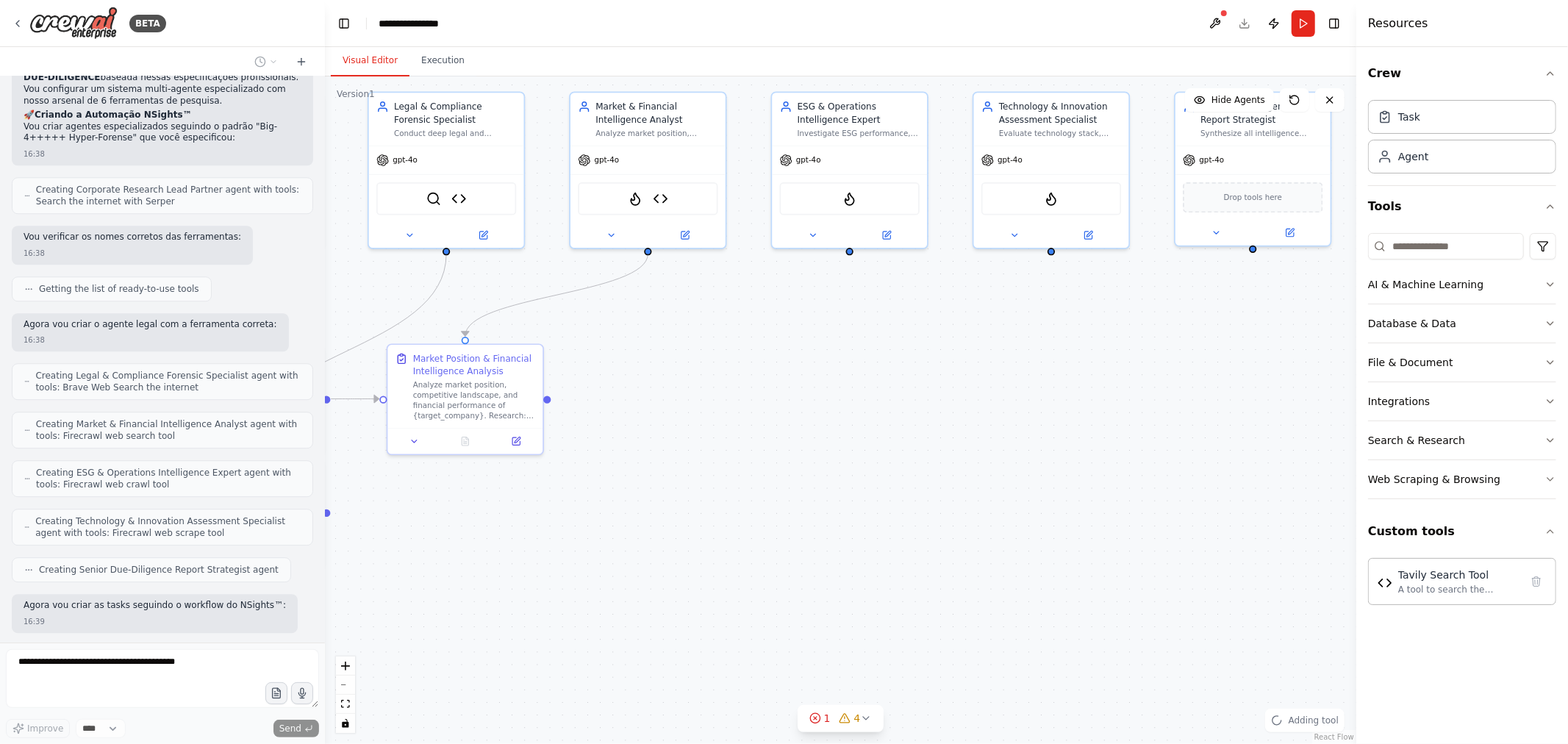
drag, startPoint x: 1107, startPoint y: 399, endPoint x: 915, endPoint y: 367, distance: 194.6
click at [915, 367] on div ".deletable-edge-delete-btn { width: 20px; height: 20px; border: 0px solid #ffff…" at bounding box center [840, 410] width 1031 height 668
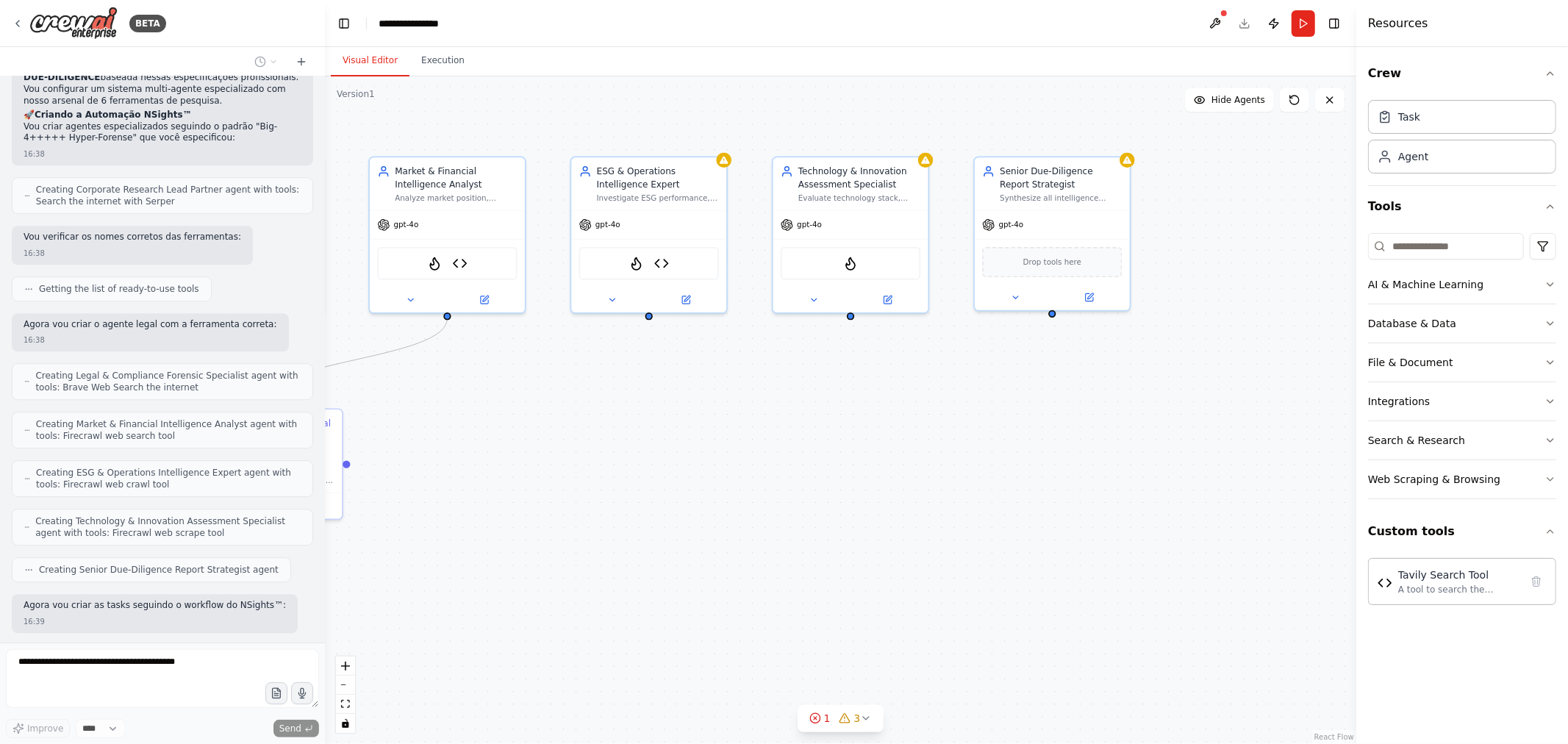
drag, startPoint x: 1012, startPoint y: 379, endPoint x: 1004, endPoint y: 474, distance: 95.3
click at [1004, 474] on div ".deletable-edge-delete-btn { width: 20px; height: 20px; border: 0px solid #ffff…" at bounding box center [840, 410] width 1031 height 668
click at [1526, 437] on button "Search & Research" at bounding box center [1461, 440] width 188 height 38
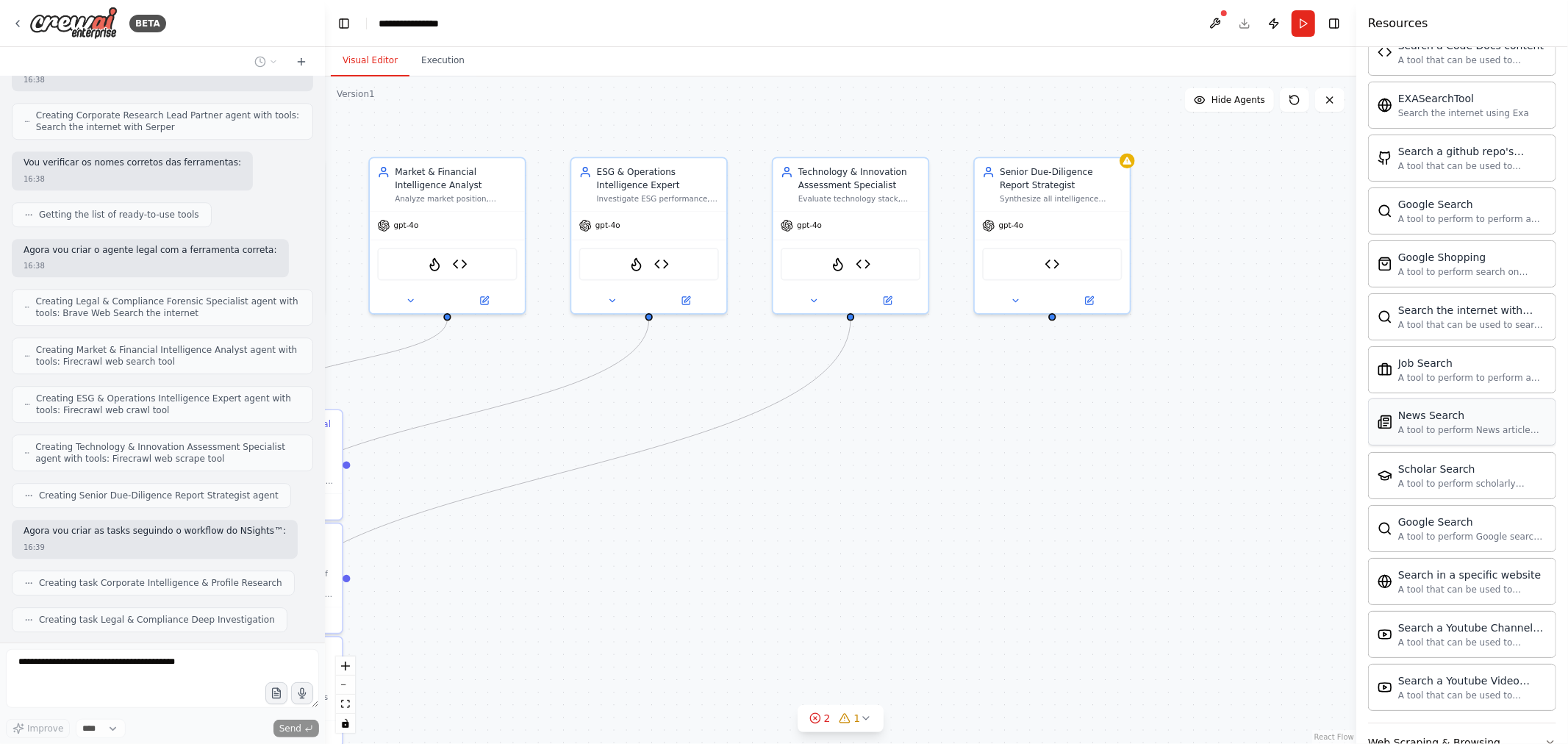
scroll to position [571, 0]
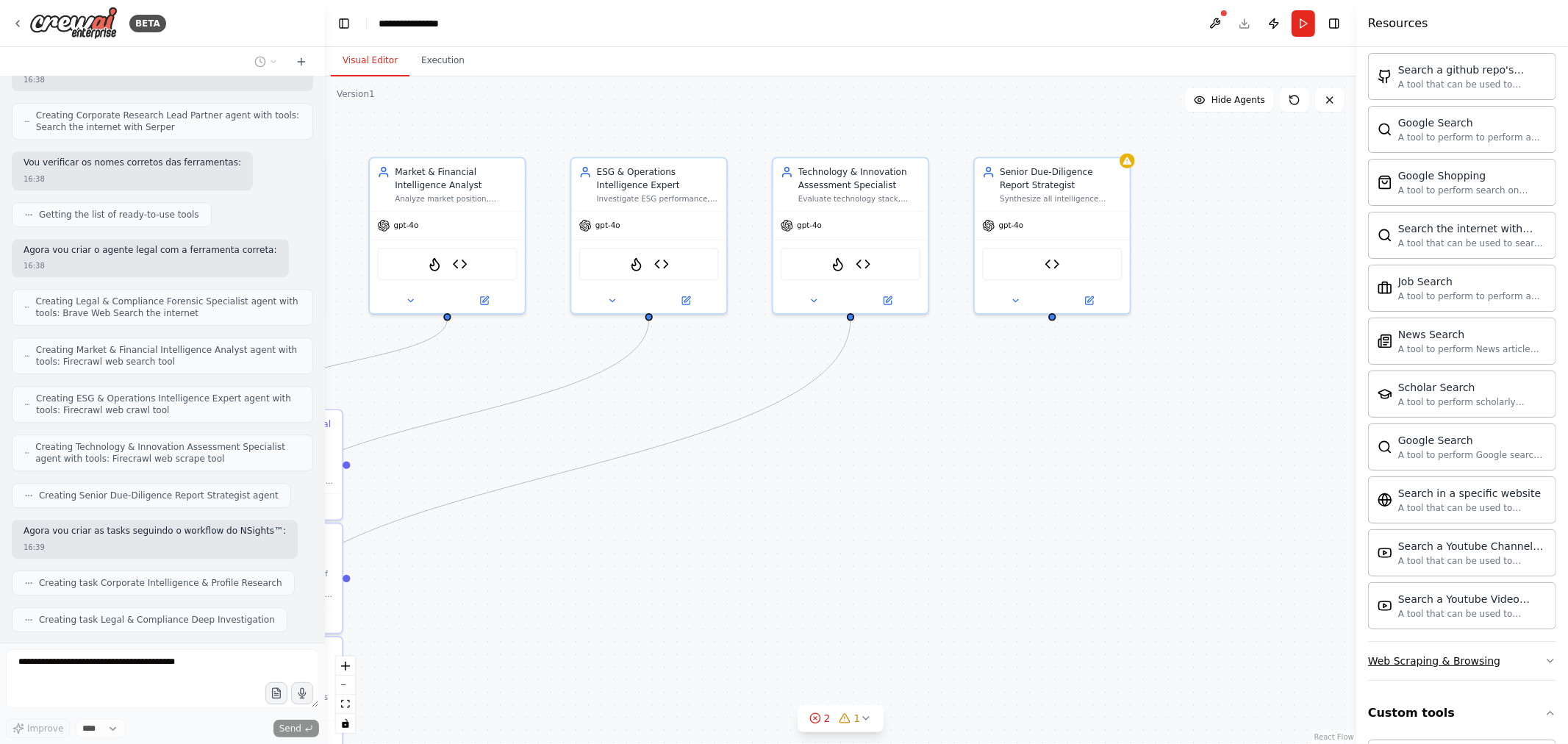
click at [1531, 661] on button "Web Scraping & Browsing" at bounding box center [1461, 661] width 188 height 38
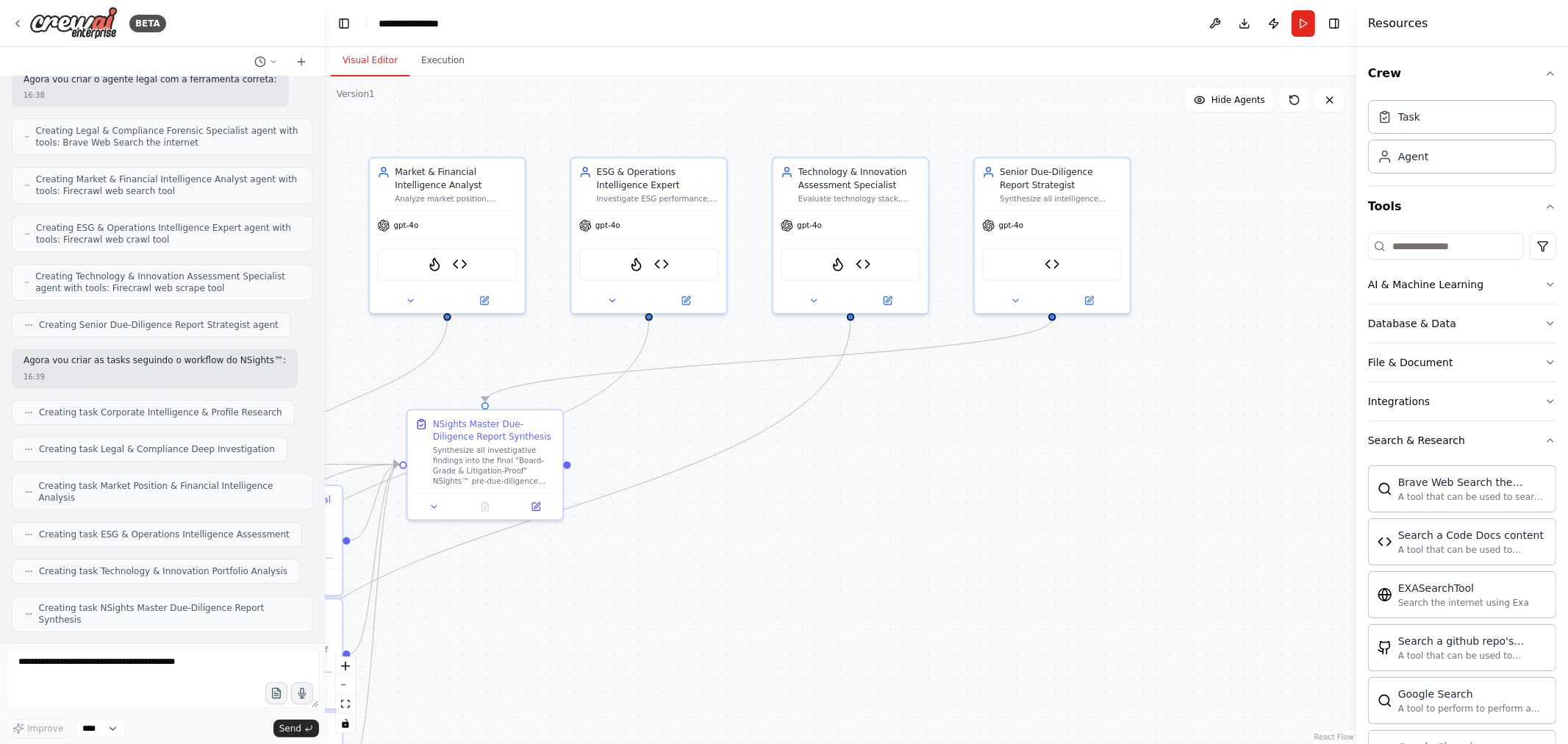
scroll to position [8458, 0]
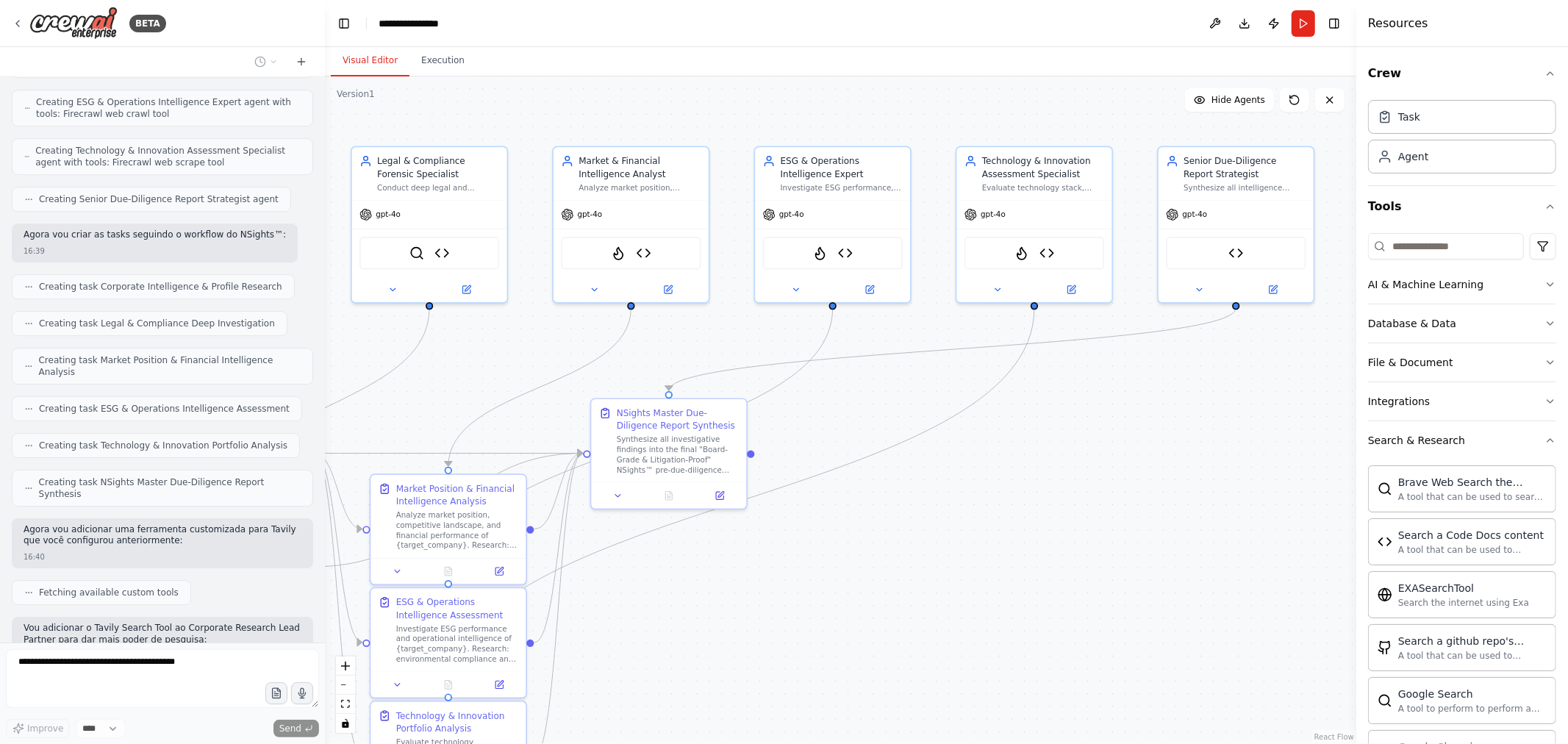
drag, startPoint x: 1002, startPoint y: 522, endPoint x: 1223, endPoint y: 508, distance: 221.4
click at [1223, 508] on div ".deletable-edge-delete-btn { width: 20px; height: 20px; border: 0px solid #ffff…" at bounding box center [840, 410] width 1031 height 668
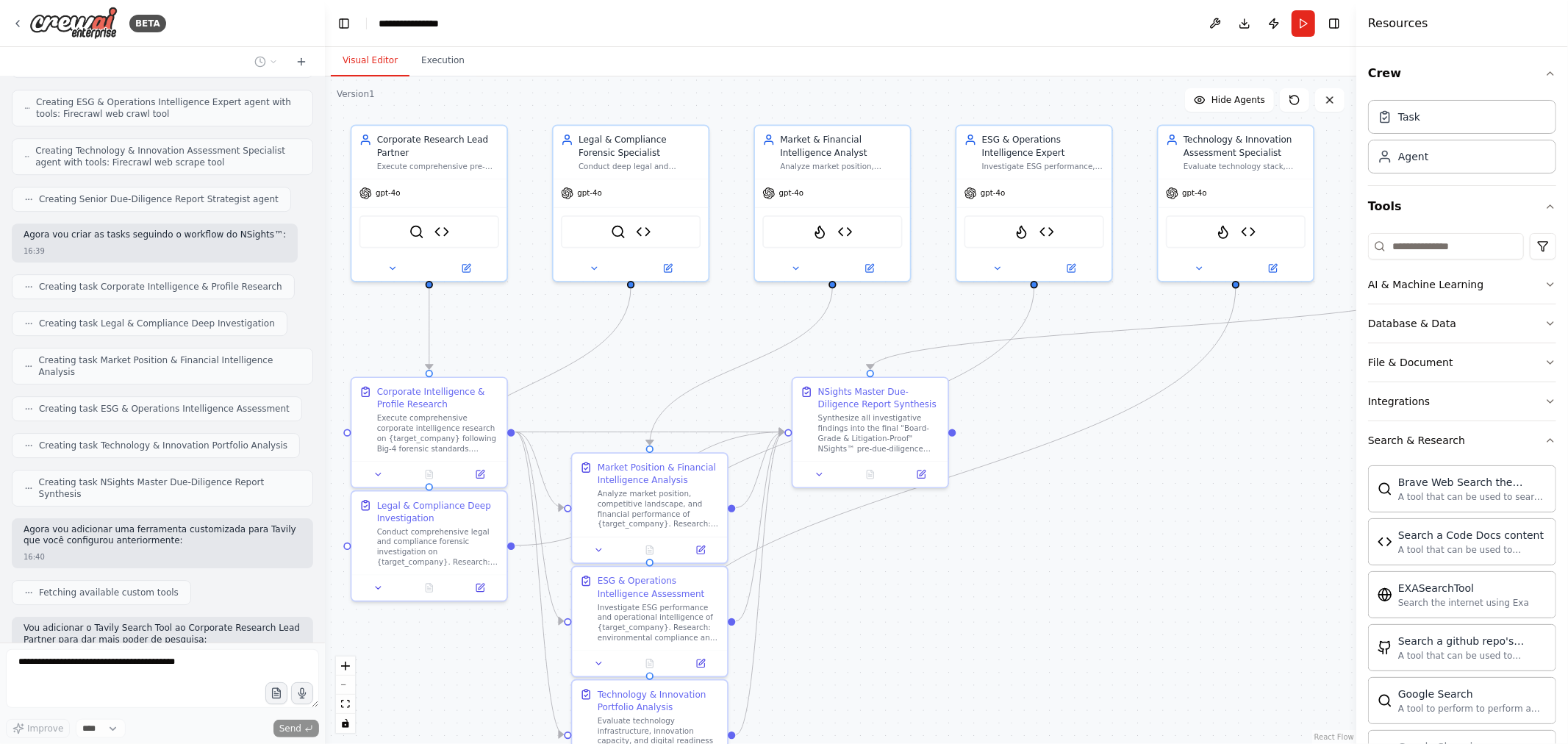
drag, startPoint x: 990, startPoint y: 522, endPoint x: 1151, endPoint y: 501, distance: 162.4
click at [1151, 501] on div ".deletable-edge-delete-btn { width: 20px; height: 20px; border: 0px solid #ffff…" at bounding box center [840, 410] width 1031 height 668
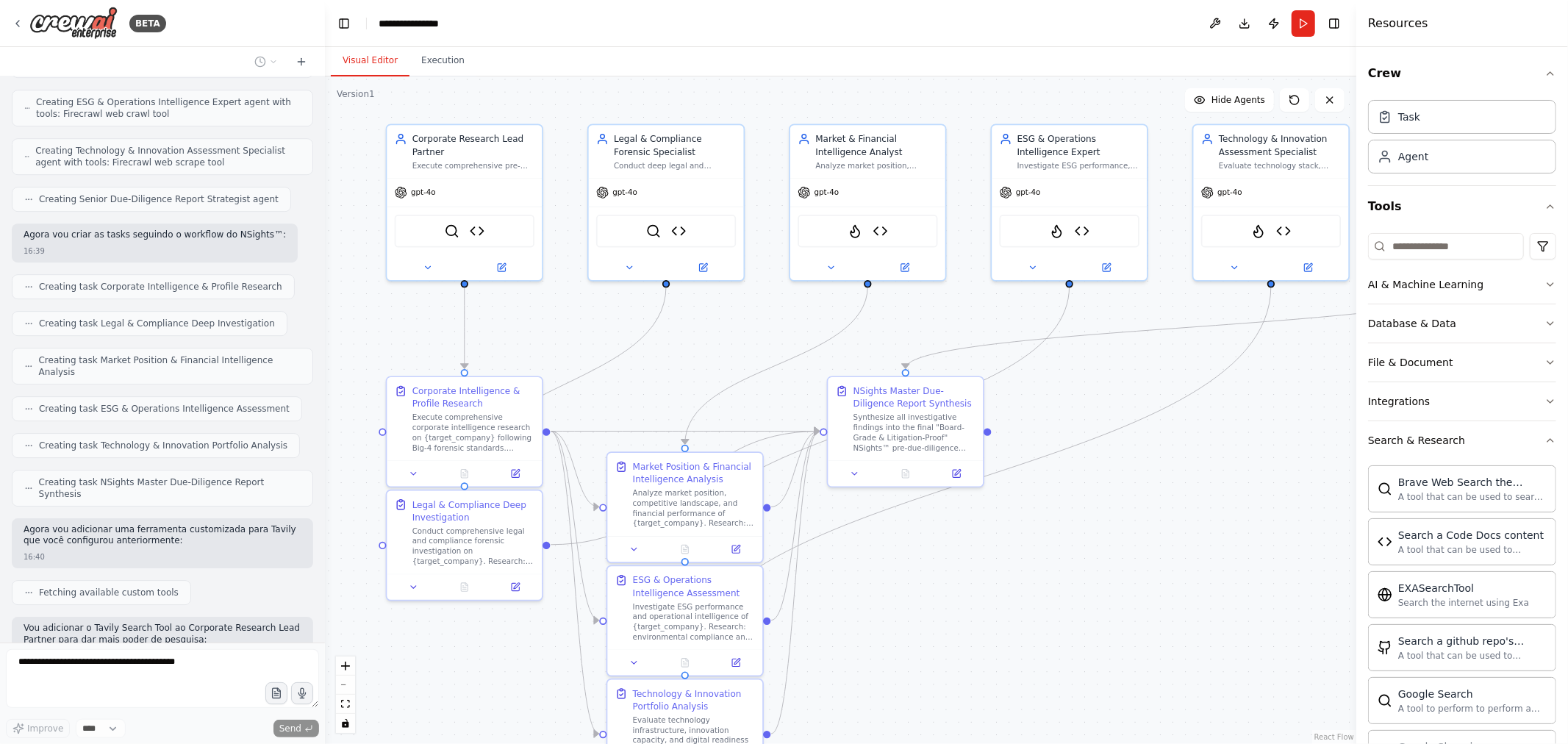
drag, startPoint x: 1073, startPoint y: 531, endPoint x: 1069, endPoint y: 541, distance: 10.8
click at [1069, 541] on div ".deletable-edge-delete-btn { width: 20px; height: 20px; border: 0px solid #ffff…" at bounding box center [840, 410] width 1031 height 668
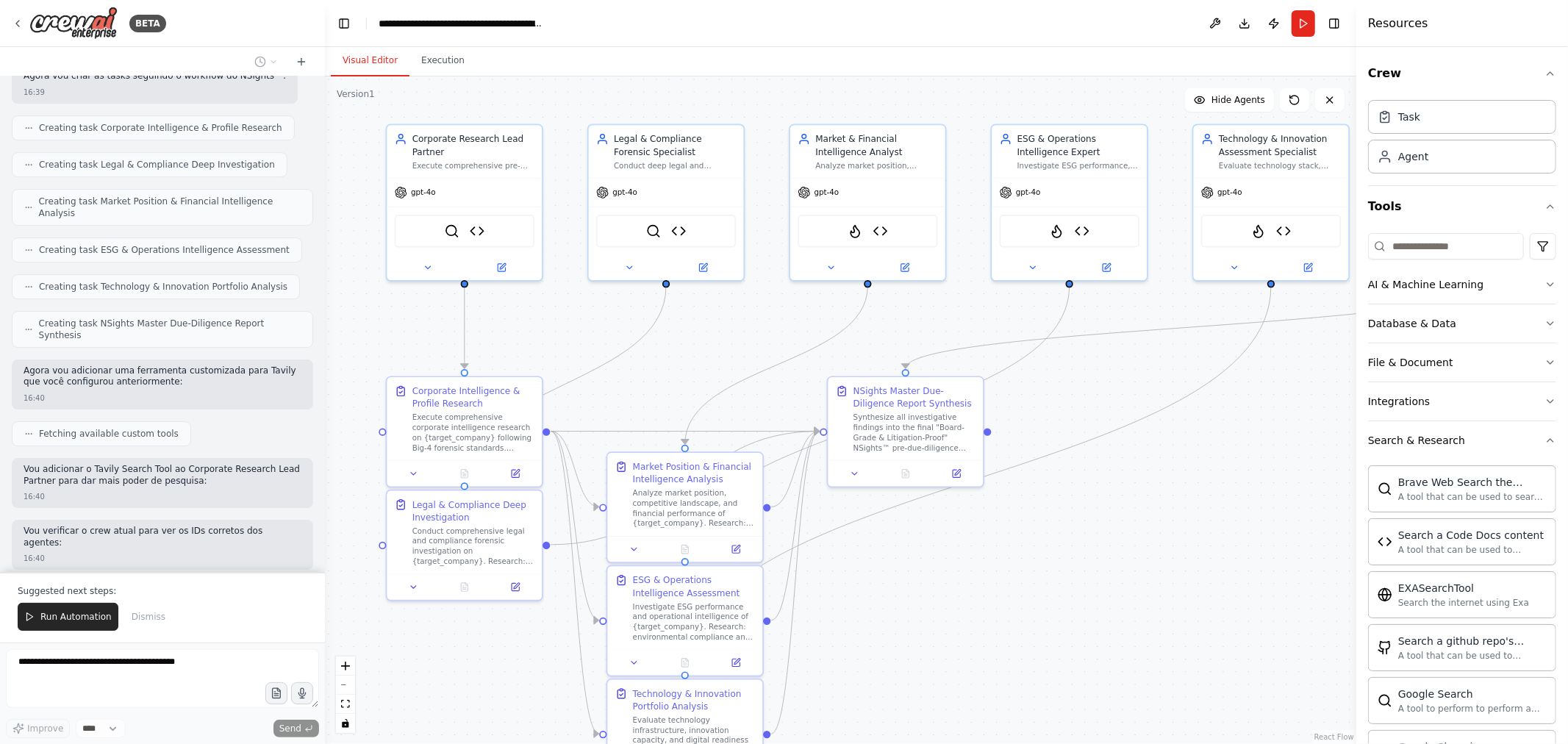
scroll to position [8687, 0]
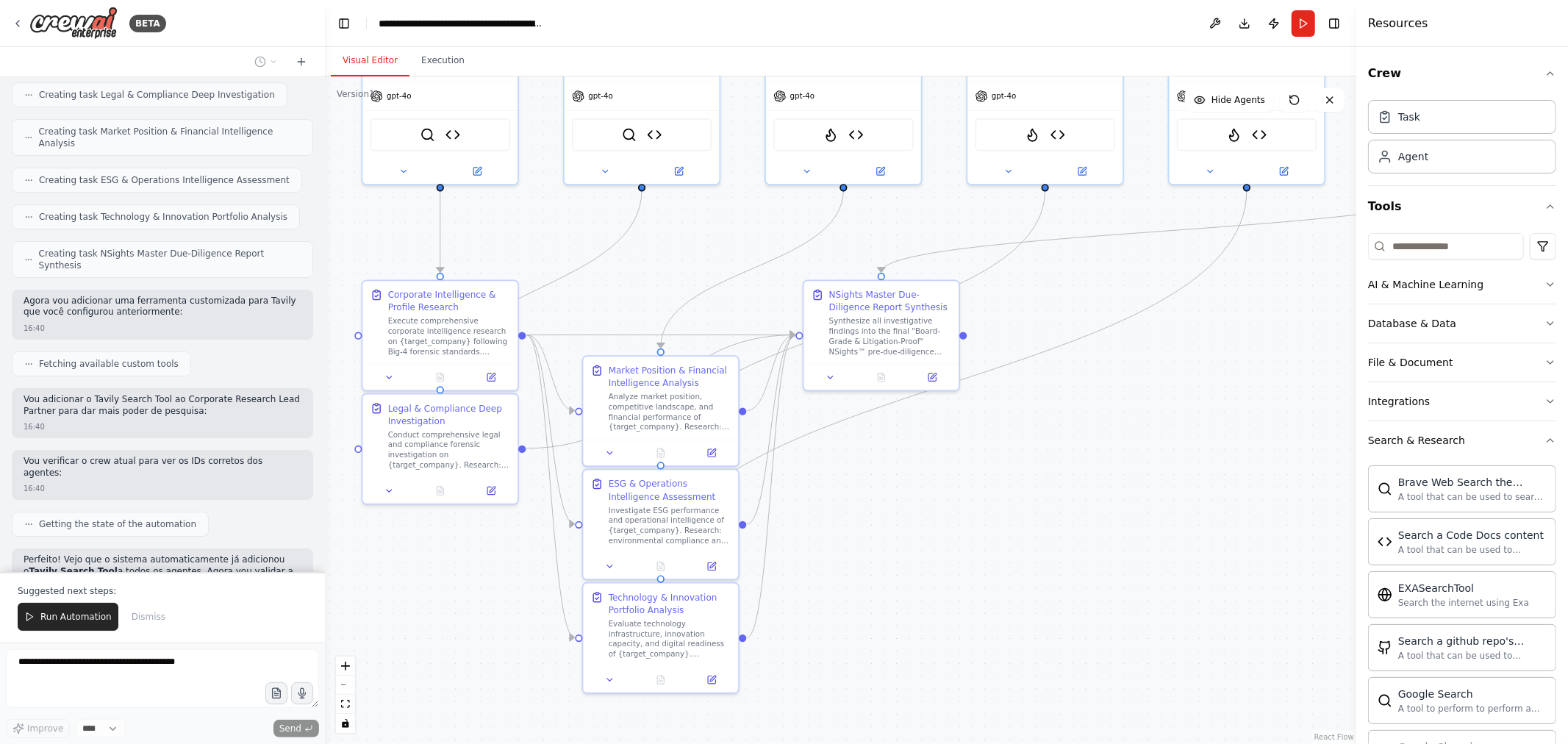
drag, startPoint x: 933, startPoint y: 567, endPoint x: 929, endPoint y: 524, distance: 43.2
click at [929, 524] on div ".deletable-edge-delete-btn { width: 20px; height: 20px; border: 0px solid #ffff…" at bounding box center [840, 410] width 1031 height 668
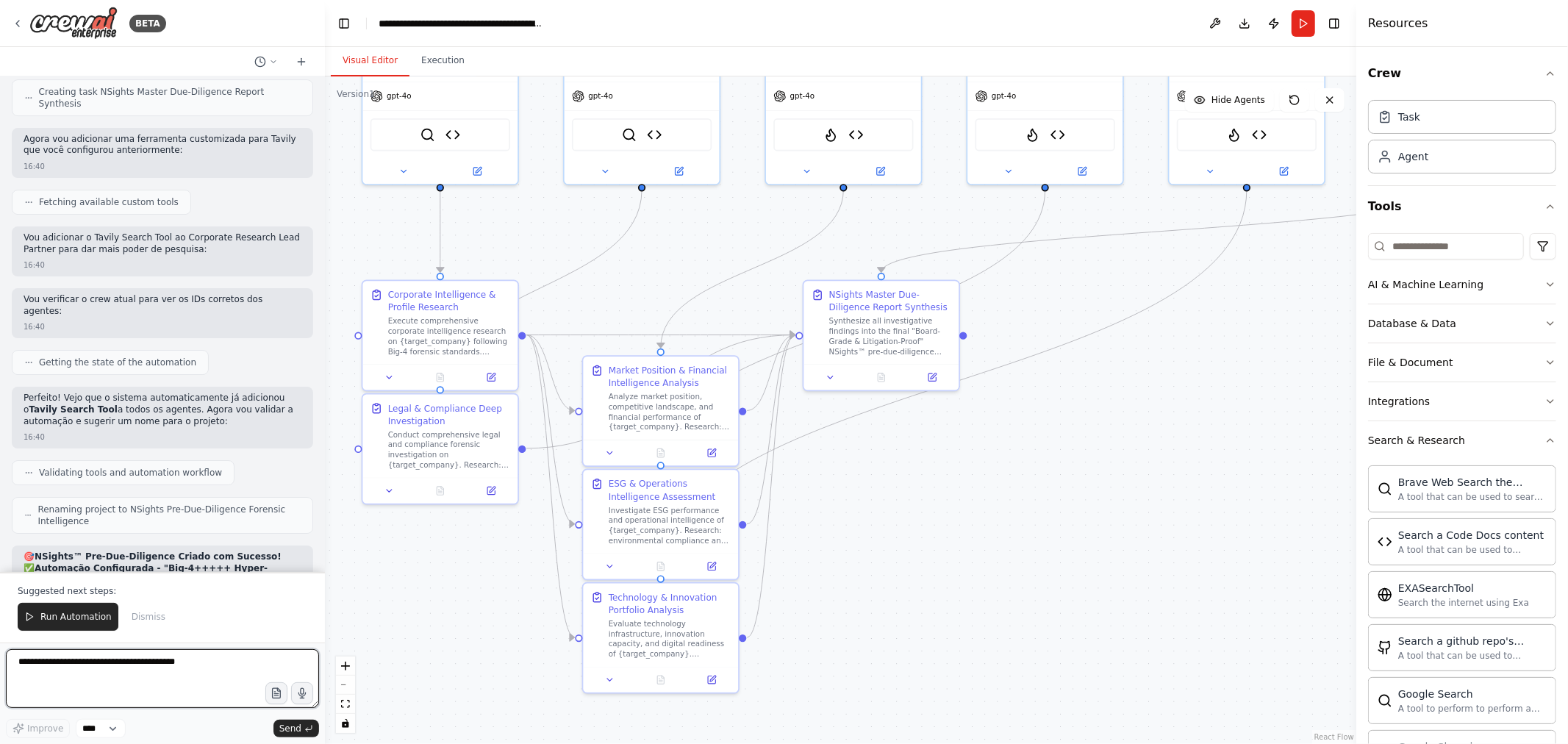
click at [153, 665] on textarea at bounding box center [162, 678] width 313 height 59
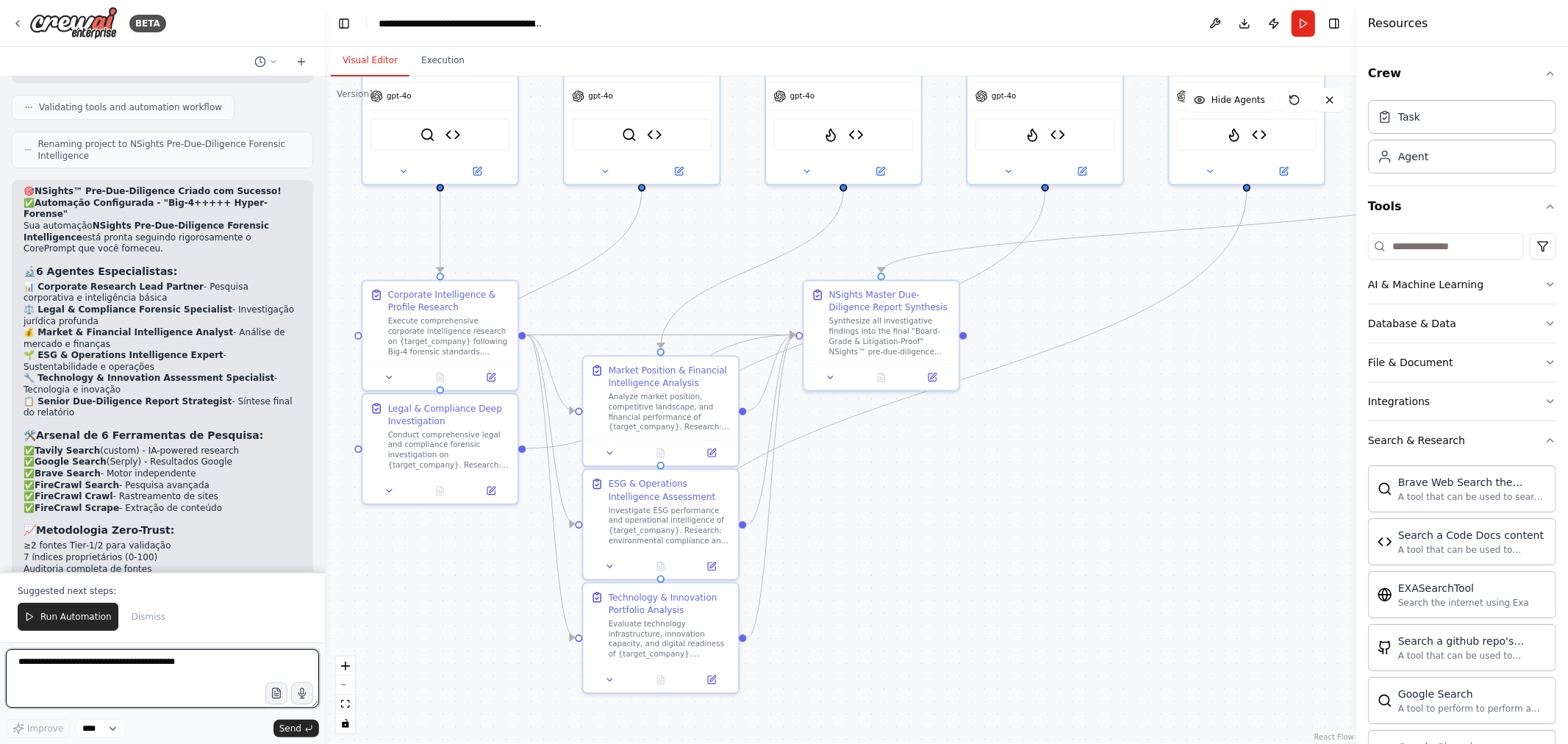
scroll to position [9225, 0]
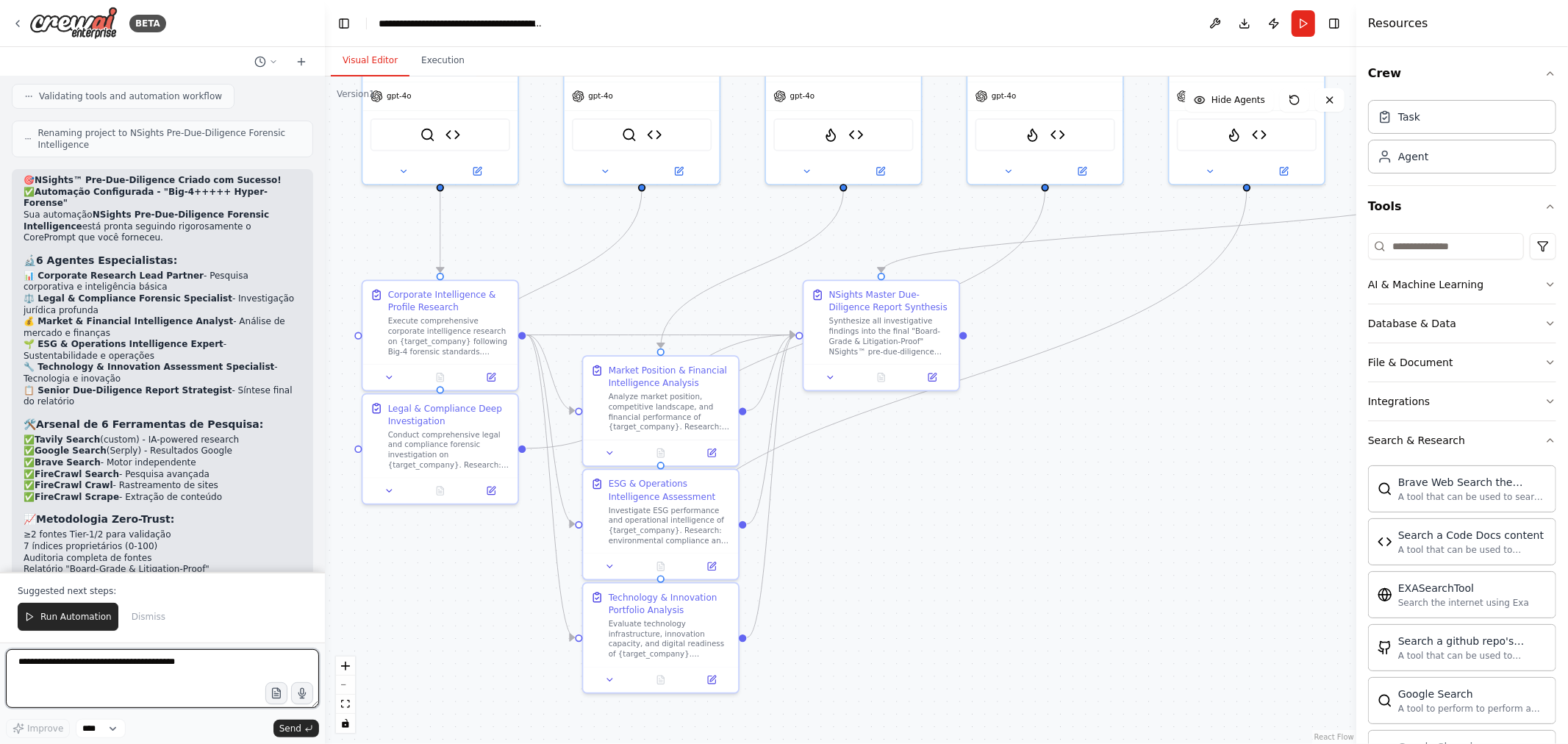
click at [153, 667] on textarea at bounding box center [162, 678] width 313 height 59
paste textarea "**********"
type textarea "**********"
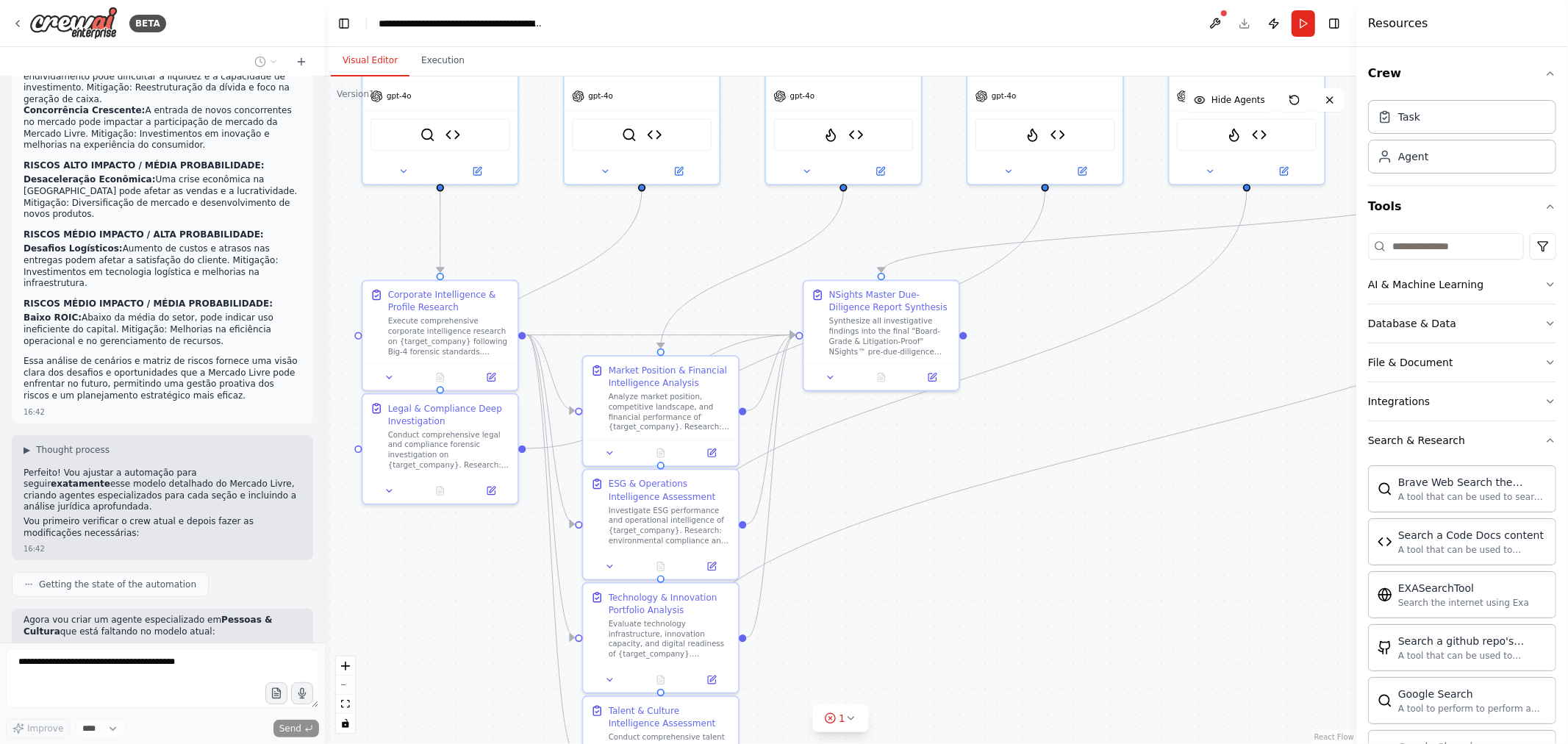
scroll to position [14804, 0]
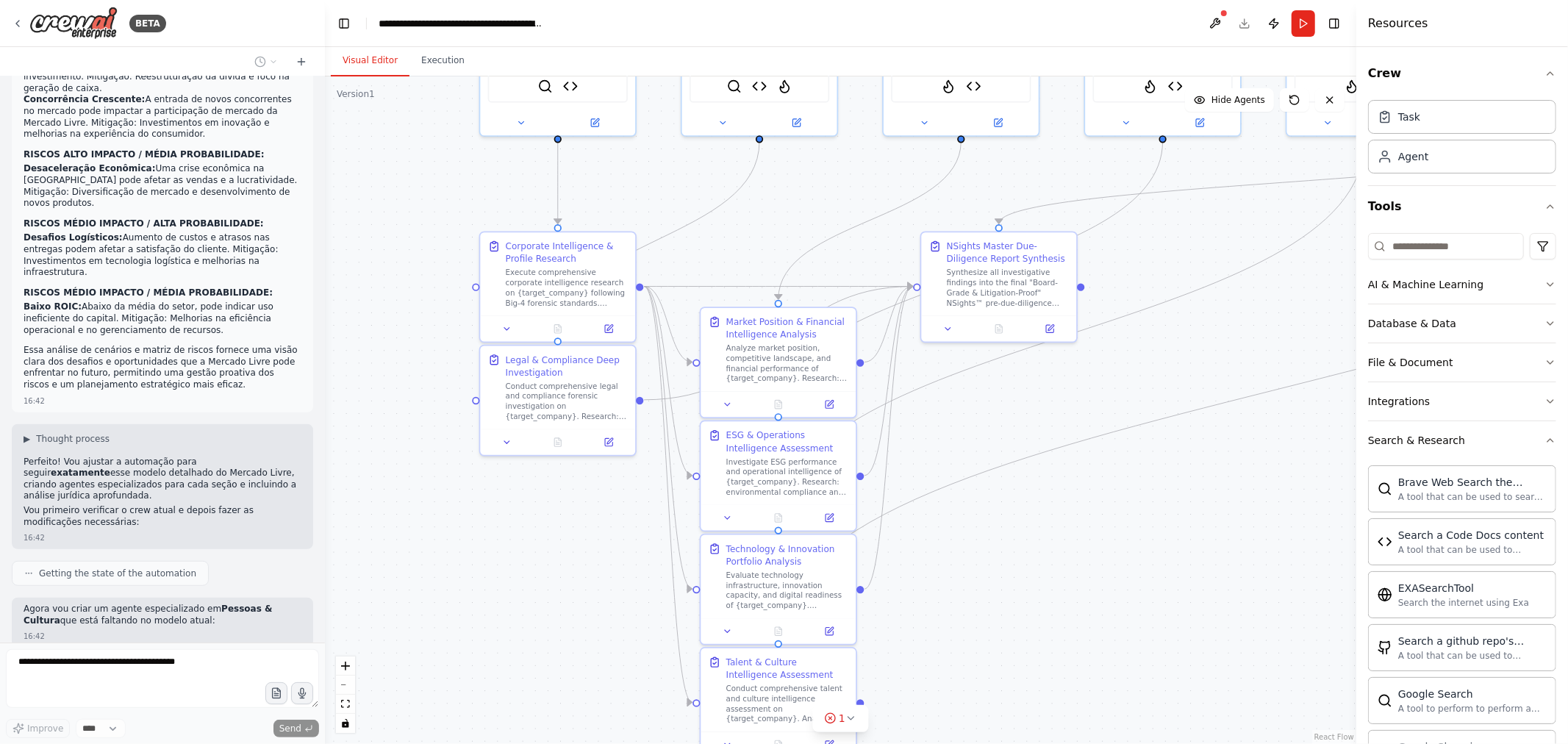
drag, startPoint x: 994, startPoint y: 592, endPoint x: 1108, endPoint y: 542, distance: 124.5
click at [1108, 542] on div ".deletable-edge-delete-btn { width: 20px; height: 20px; border: 0px solid #ffff…" at bounding box center [840, 410] width 1031 height 668
click at [850, 726] on button "1" at bounding box center [840, 718] width 57 height 27
click at [921, 658] on icon at bounding box center [927, 652] width 12 height 12
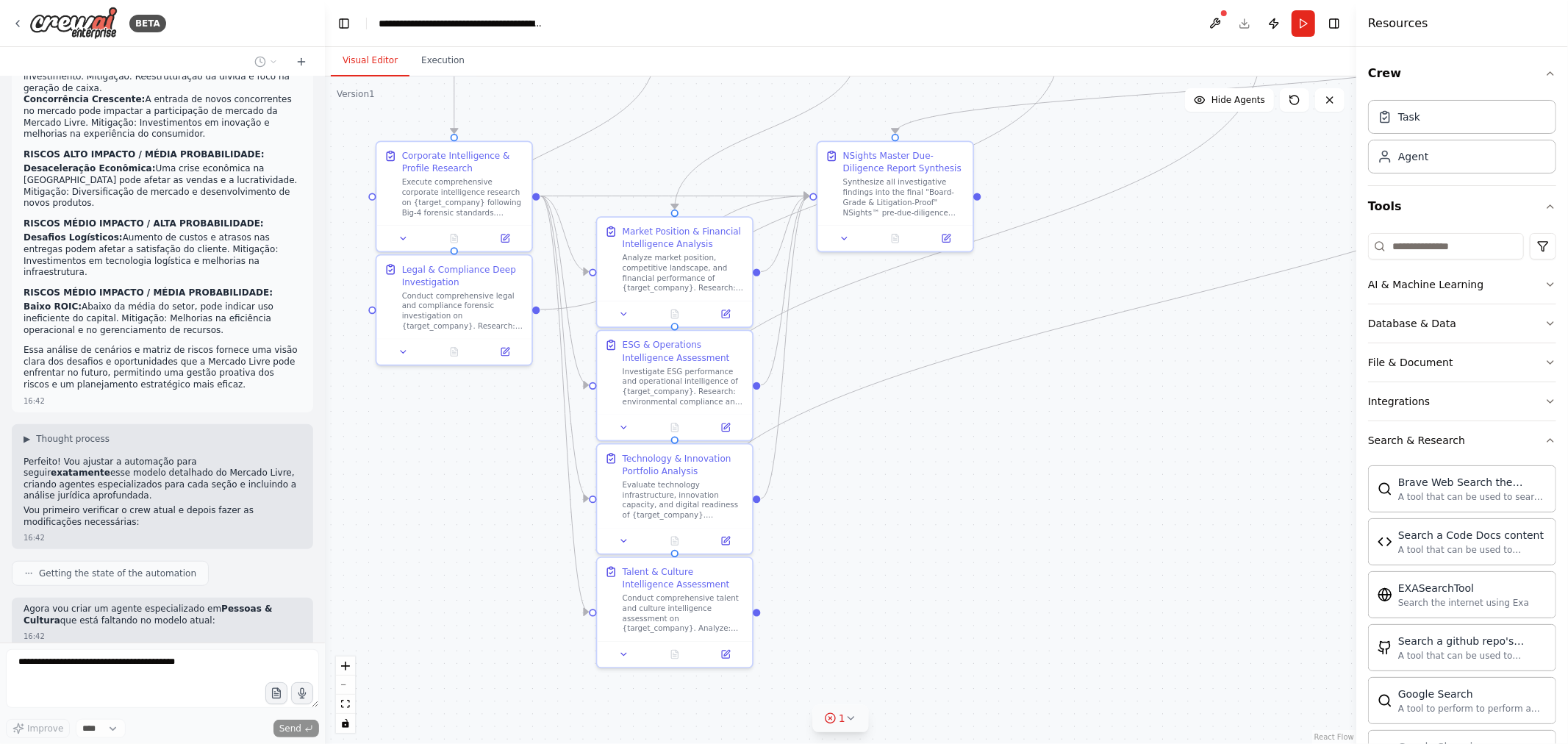
drag, startPoint x: 1097, startPoint y: 573, endPoint x: 992, endPoint y: 494, distance: 131.4
click at [992, 494] on div ".deletable-edge-delete-btn { width: 20px; height: 20px; border: 0px solid #ffff…" at bounding box center [840, 410] width 1031 height 668
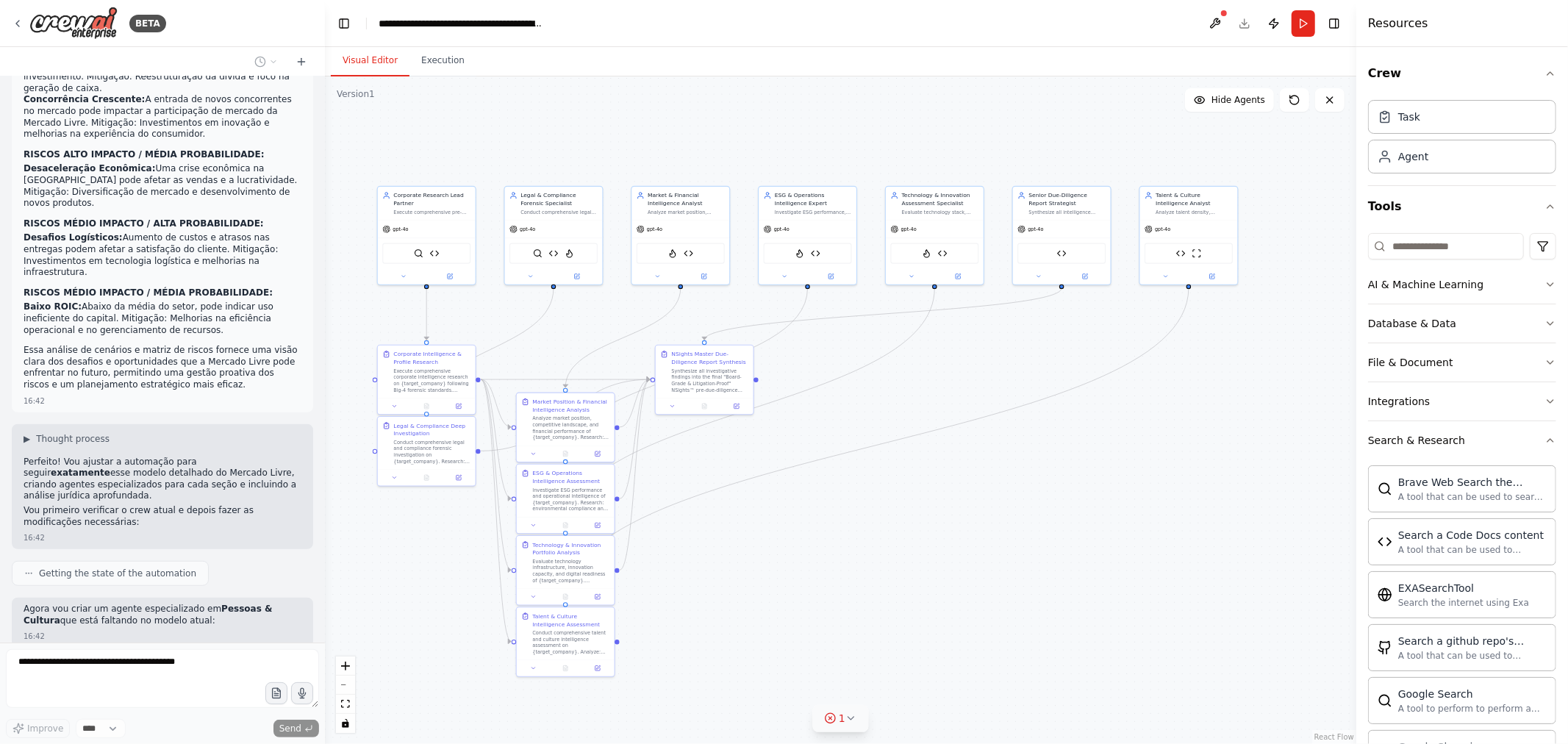
drag, startPoint x: 1056, startPoint y: 497, endPoint x: 875, endPoint y: 532, distance: 184.4
click at [875, 532] on div ".deletable-edge-delete-btn { width: 20px; height: 20px; border: 0px solid #ffff…" at bounding box center [840, 410] width 1031 height 668
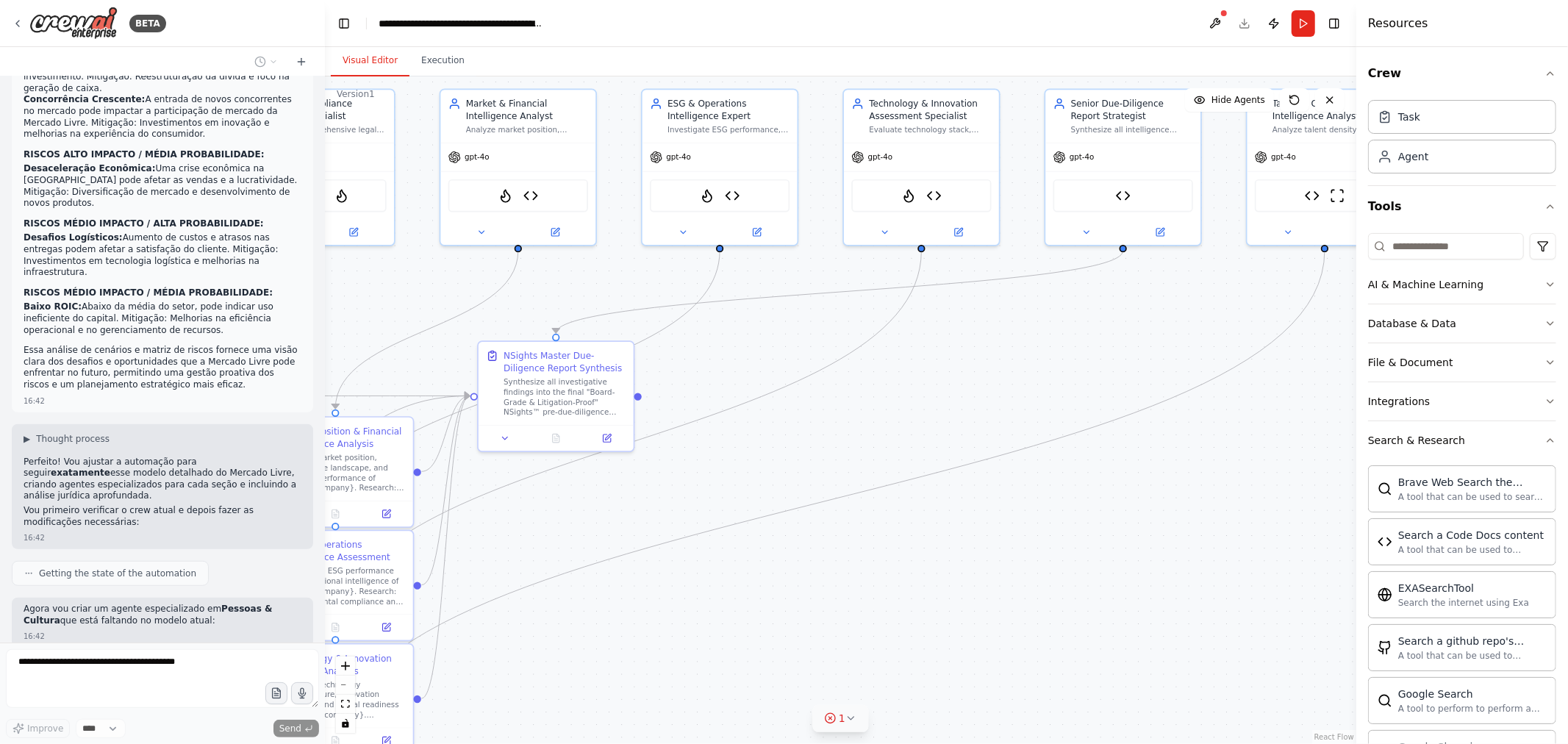
drag, startPoint x: 1003, startPoint y: 486, endPoint x: 1008, endPoint y: 581, distance: 95.1
click at [1008, 581] on div ".deletable-edge-delete-btn { width: 20px; height: 20px; border: 0px solid #ffff…" at bounding box center [840, 410] width 1031 height 668
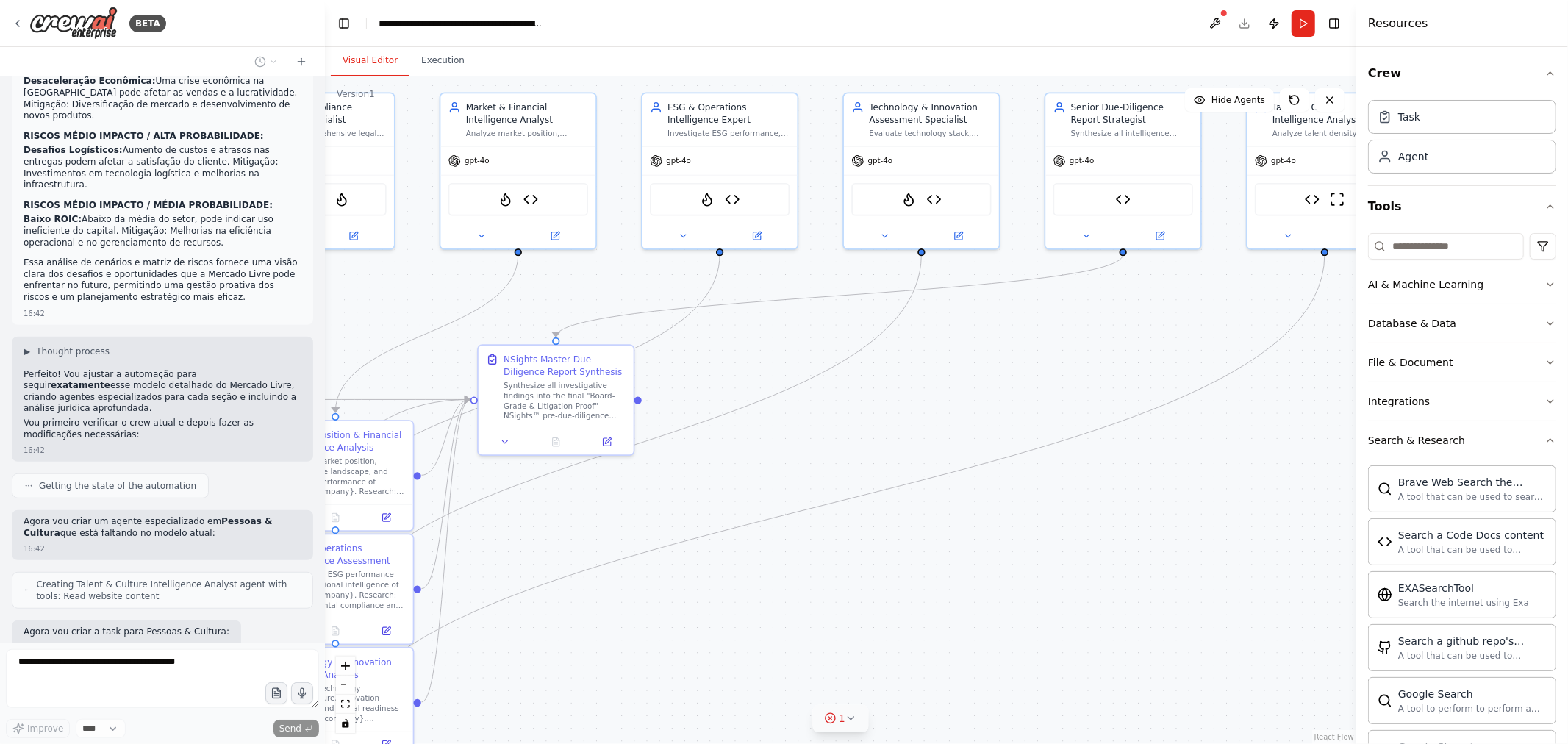
scroll to position [14903, 0]
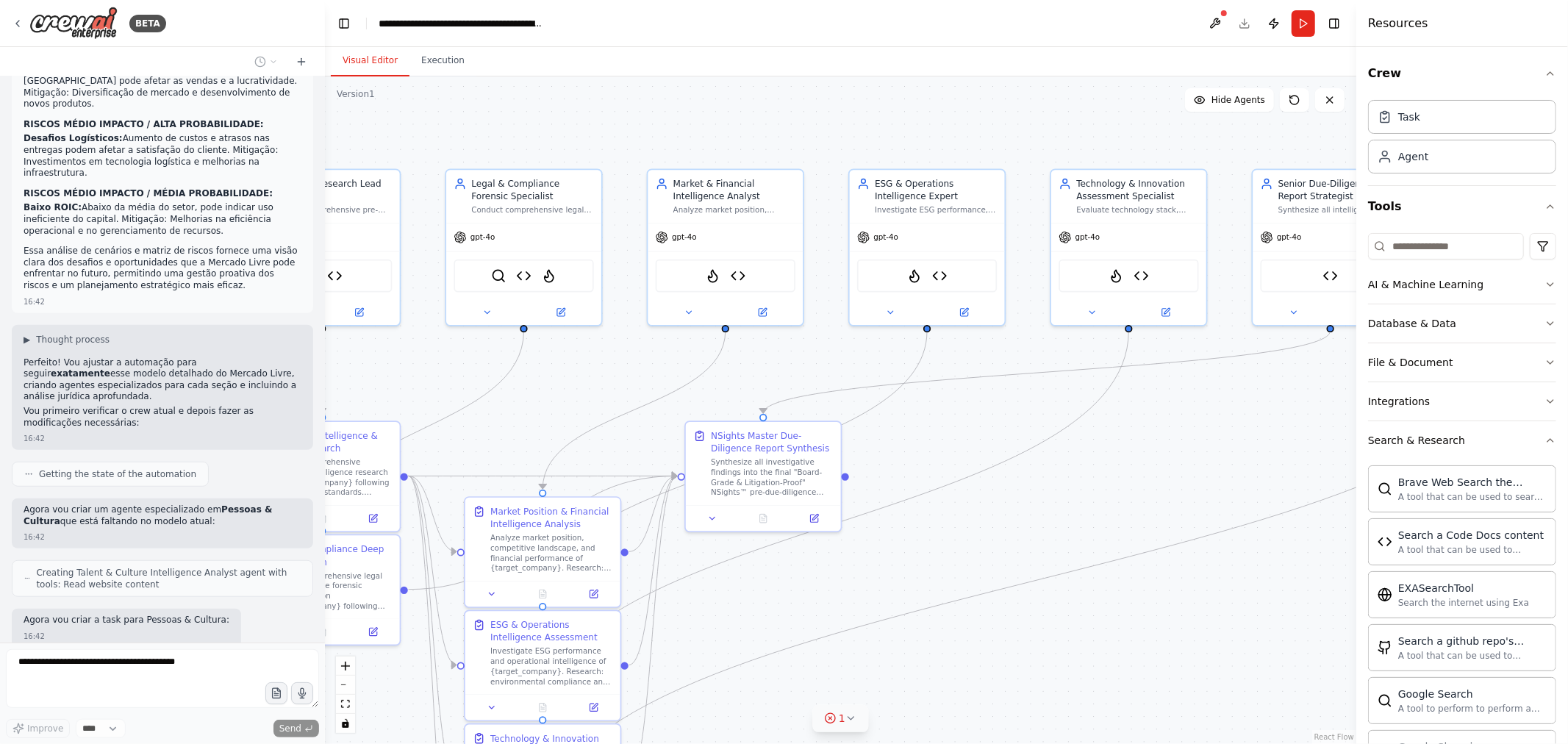
drag, startPoint x: 937, startPoint y: 425, endPoint x: 1145, endPoint y: 502, distance: 221.8
click at [1145, 502] on div ".deletable-edge-delete-btn { width: 20px; height: 20px; border: 0px solid #ffff…" at bounding box center [840, 410] width 1031 height 668
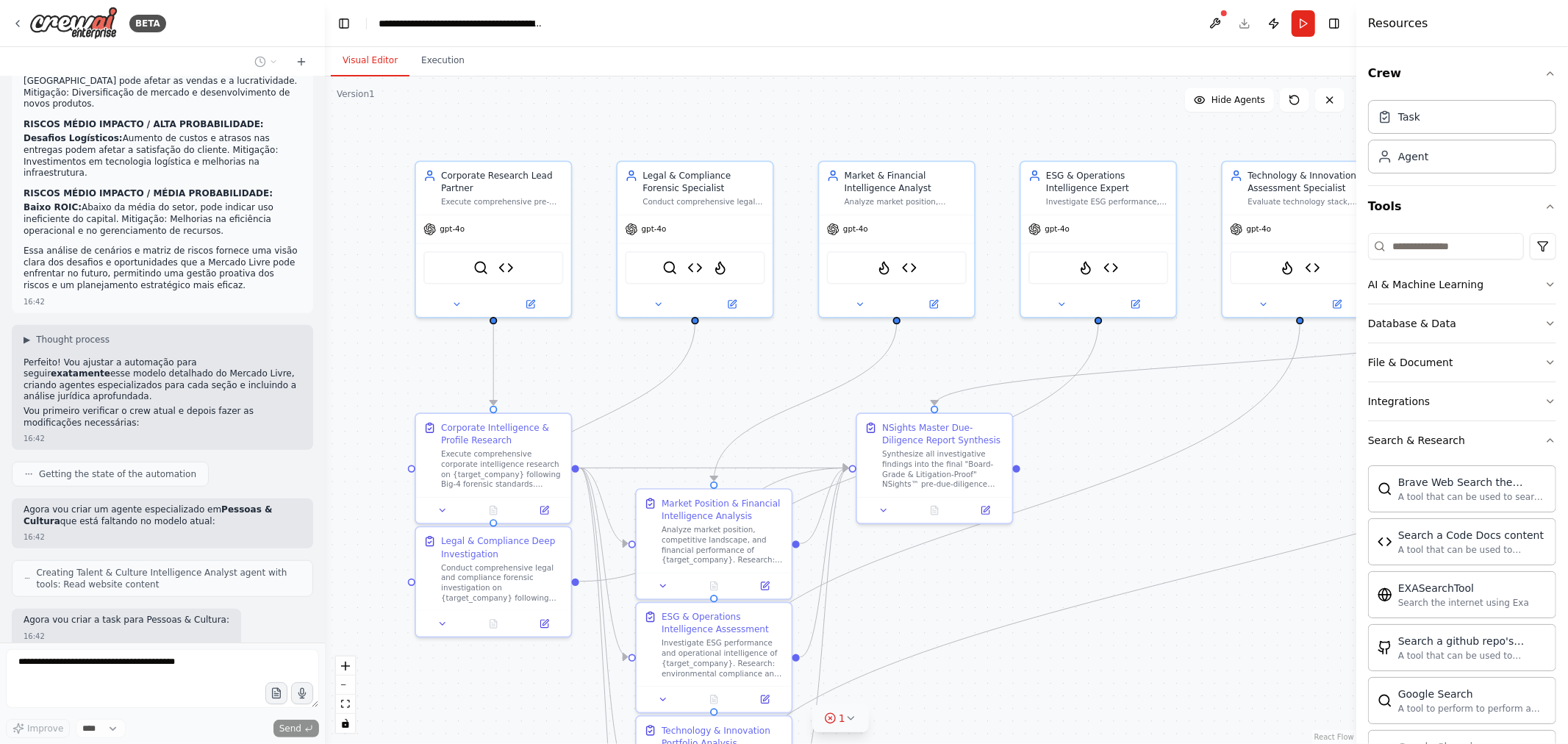
drag, startPoint x: 550, startPoint y: 421, endPoint x: 721, endPoint y: 413, distance: 171.2
click at [721, 413] on div ".deletable-edge-delete-btn { width: 20px; height: 20px; border: 0px solid #ffff…" at bounding box center [840, 410] width 1031 height 668
click at [487, 226] on div "gpt-4o" at bounding box center [494, 227] width 155 height 28
click at [533, 299] on icon at bounding box center [531, 301] width 6 height 6
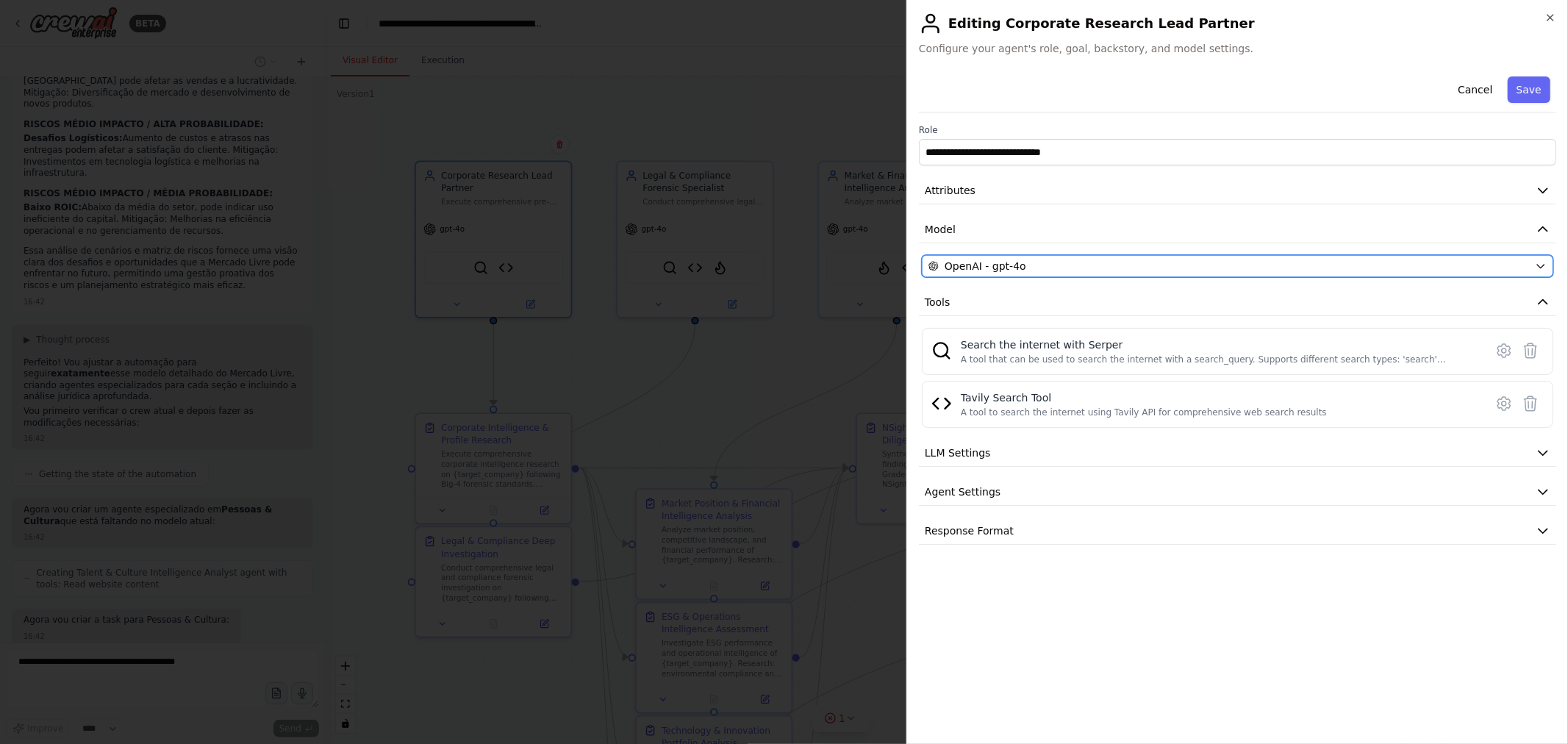
click at [1127, 267] on div "OpenAI - gpt-4o" at bounding box center [1228, 266] width 601 height 15
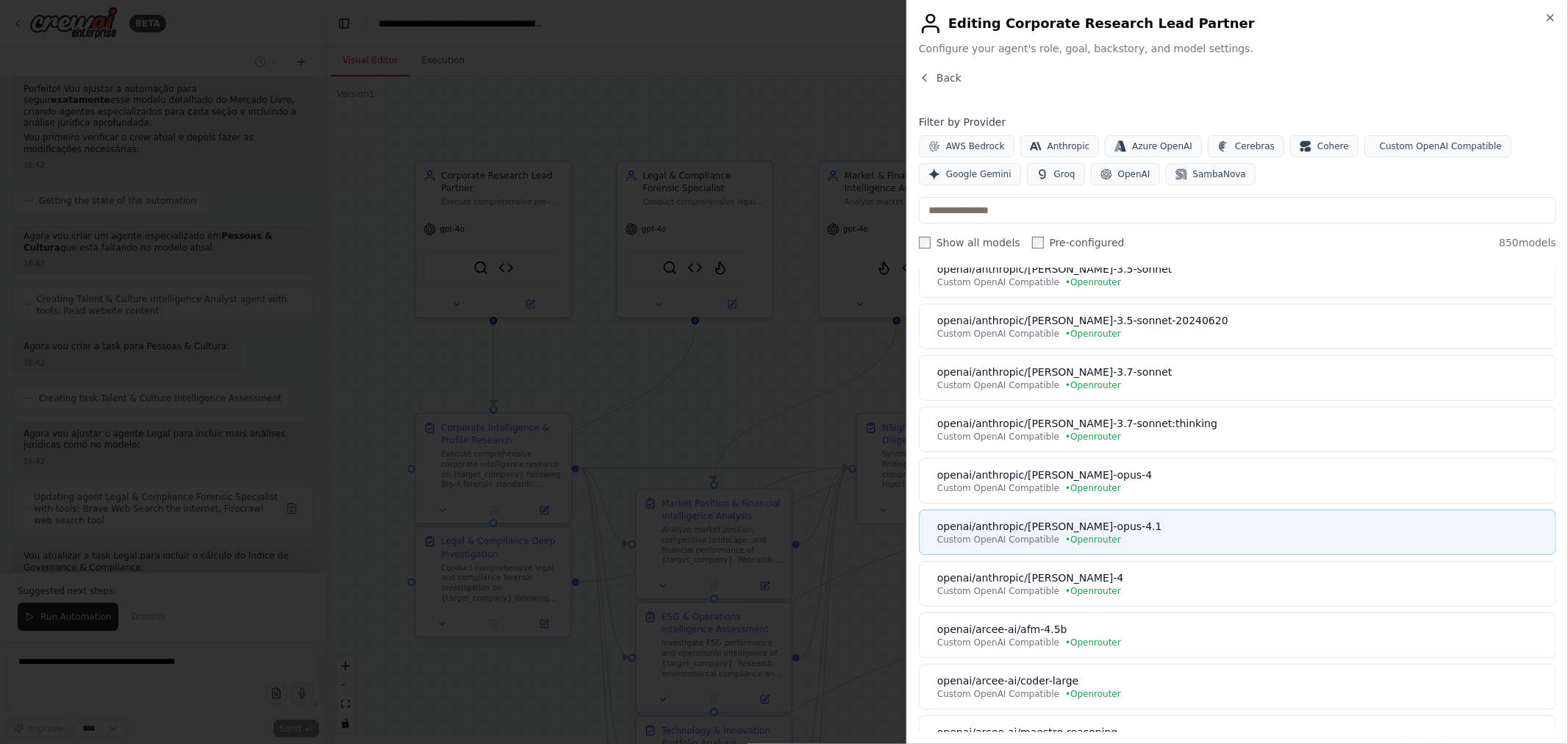
scroll to position [1225, 0]
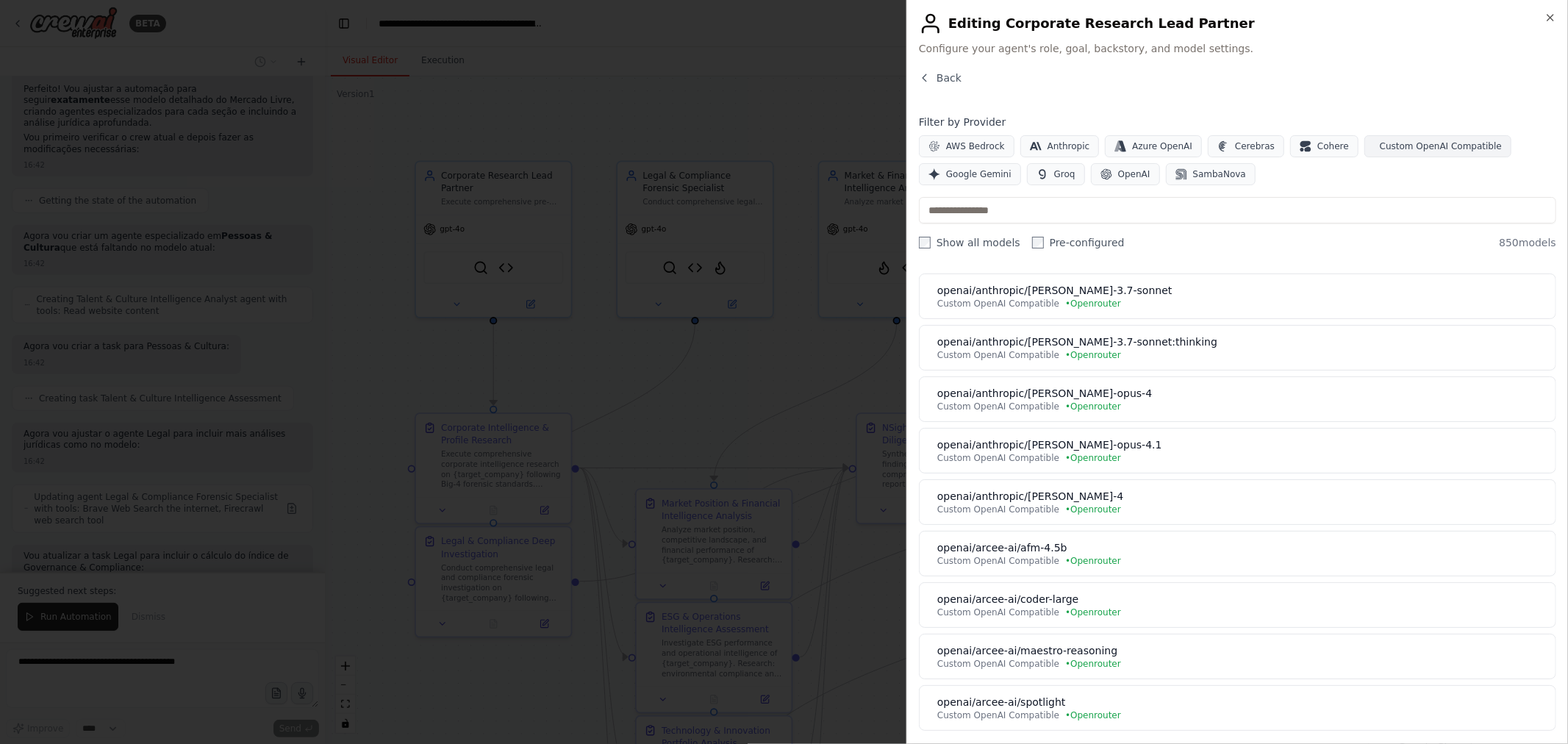
click at [1407, 145] on span "Custom OpenAI Compatible" at bounding box center [1440, 146] width 122 height 12
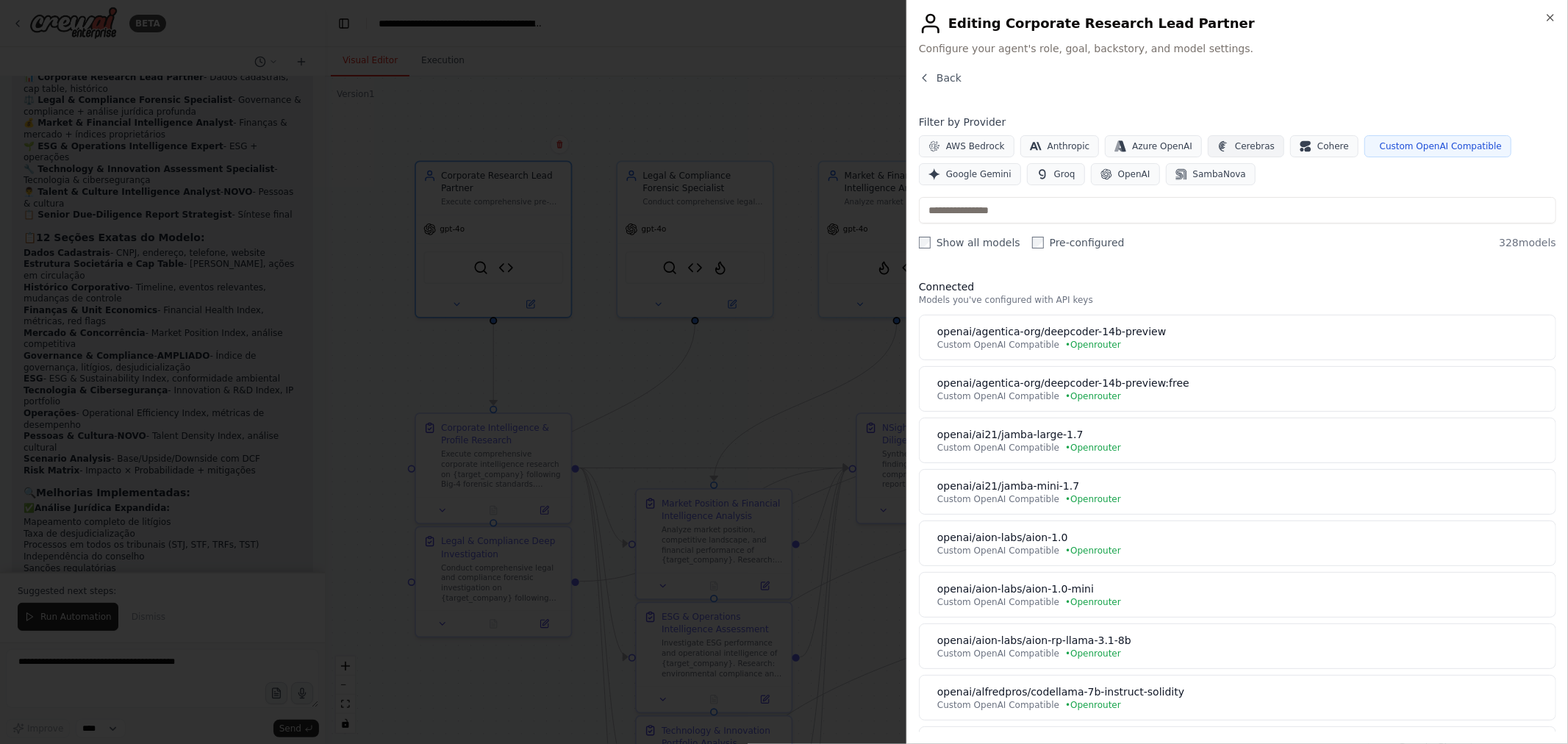
scroll to position [16067, 0]
click at [1132, 179] on span "OpenAI" at bounding box center [1134, 174] width 33 height 12
click at [1442, 148] on span "Custom OpenAI Compatible" at bounding box center [1440, 146] width 122 height 12
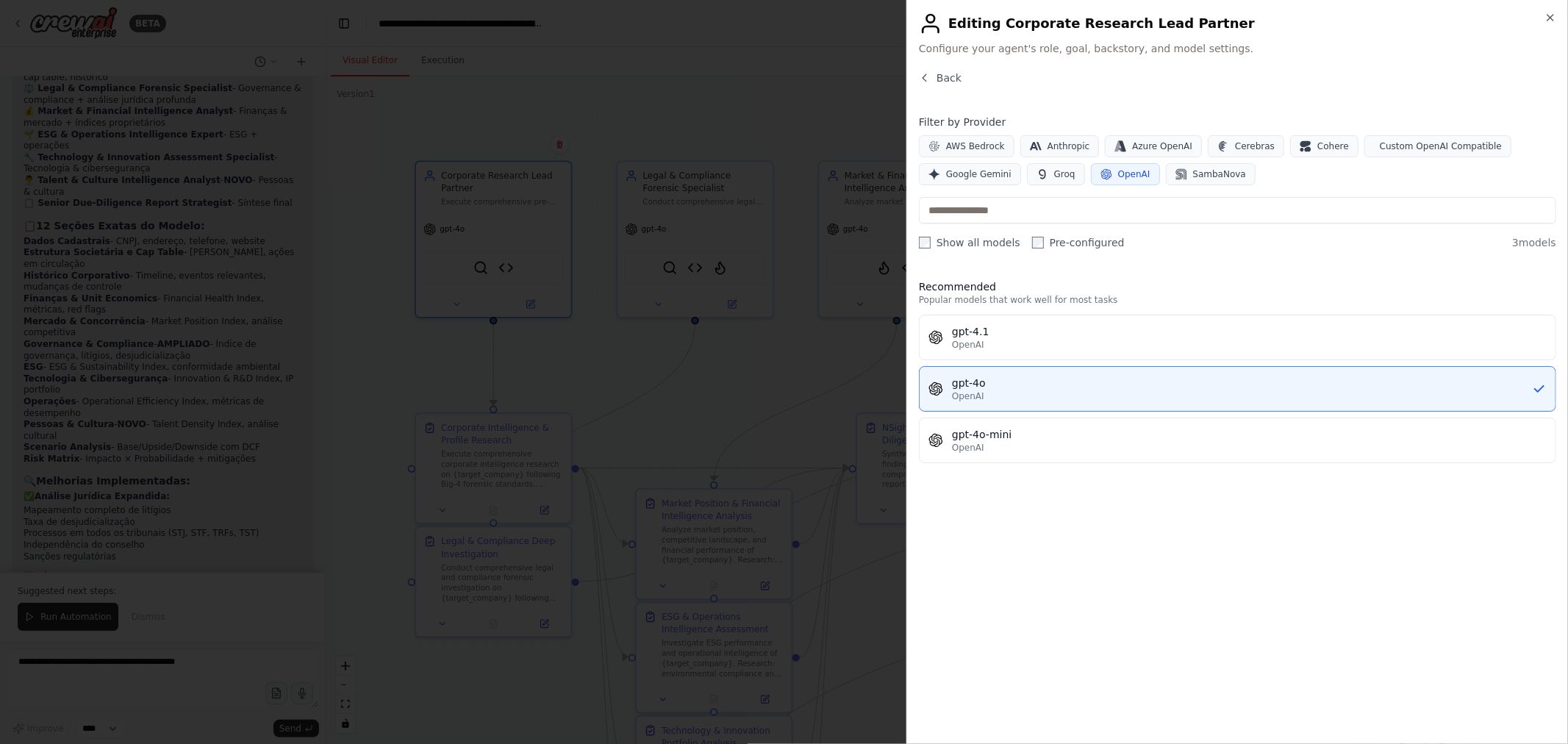
click at [959, 239] on label "Show all models" at bounding box center [969, 242] width 101 height 15
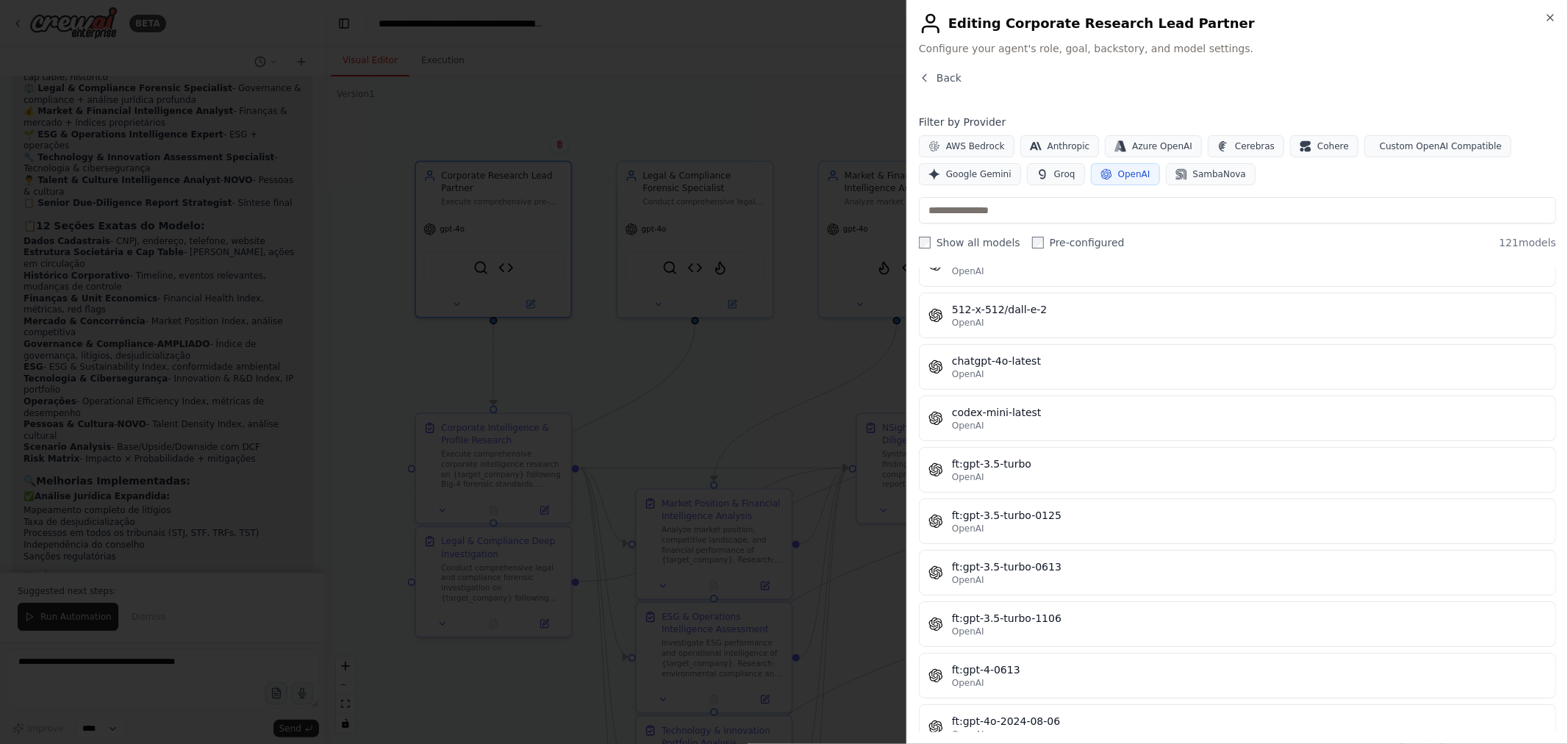
scroll to position [0, 0]
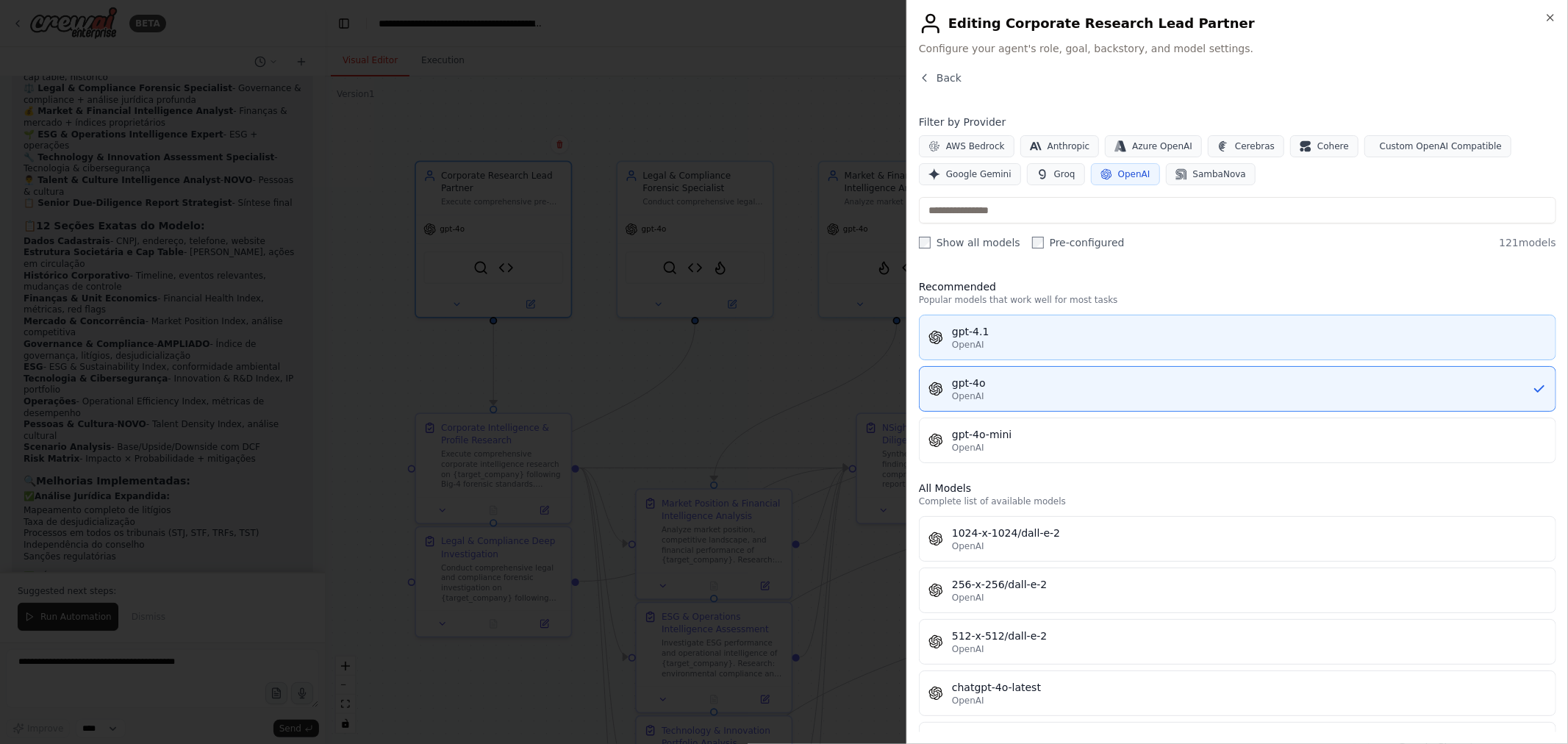
click at [1040, 330] on div "gpt-4.1" at bounding box center [1248, 331] width 595 height 15
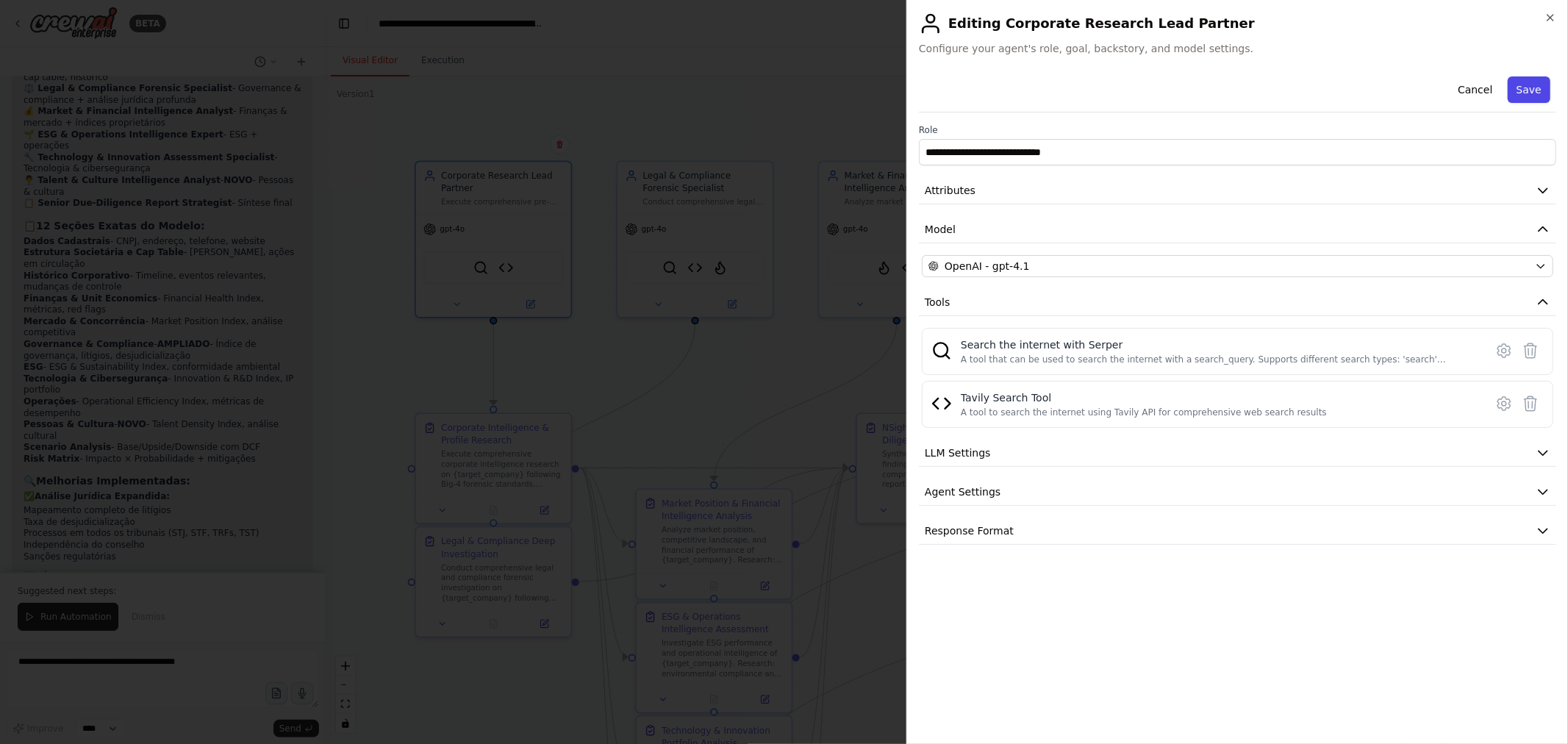
click at [1526, 89] on button "Save" at bounding box center [1528, 89] width 43 height 27
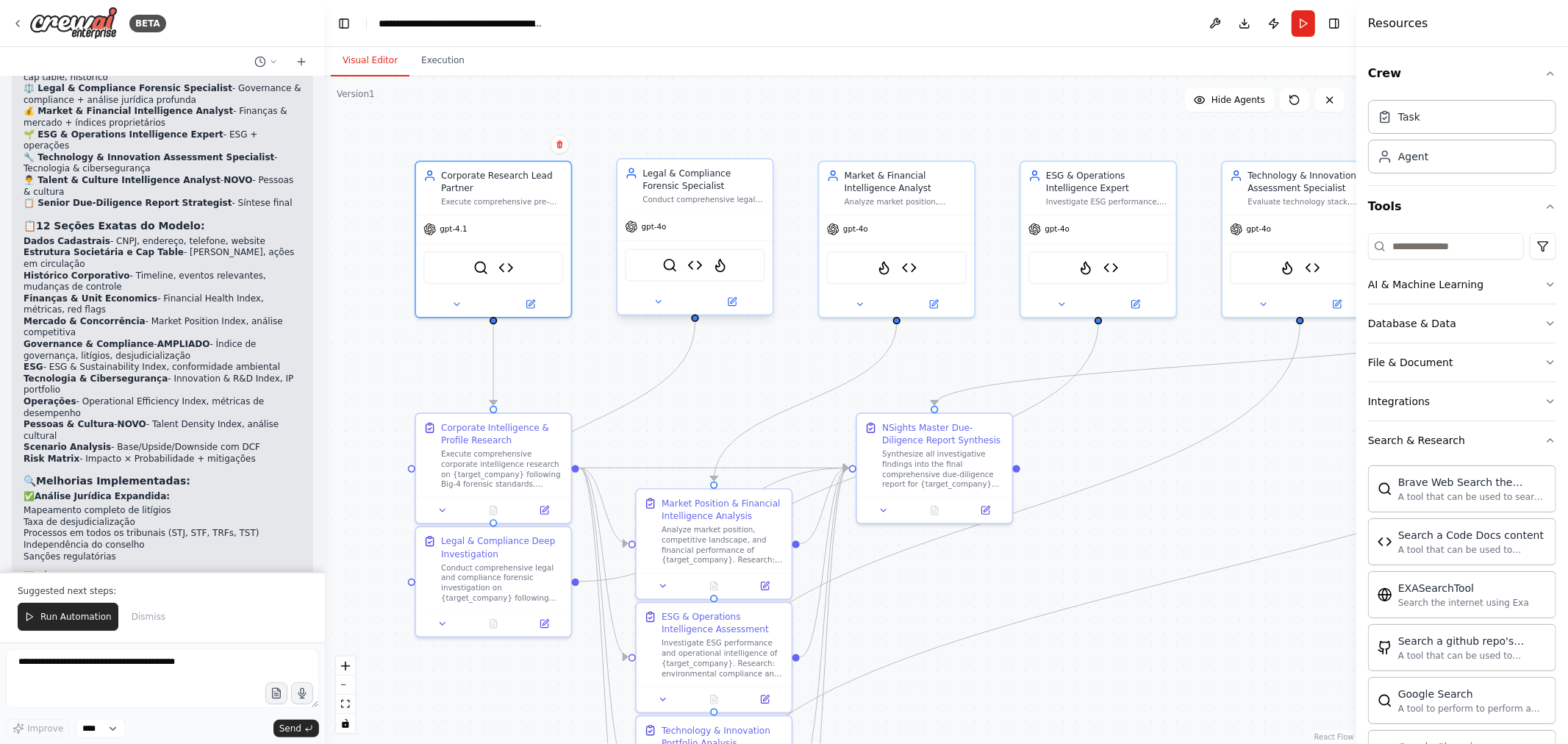
click at [710, 232] on div "gpt-4o" at bounding box center [695, 227] width 155 height 28
click at [731, 297] on icon at bounding box center [732, 302] width 10 height 10
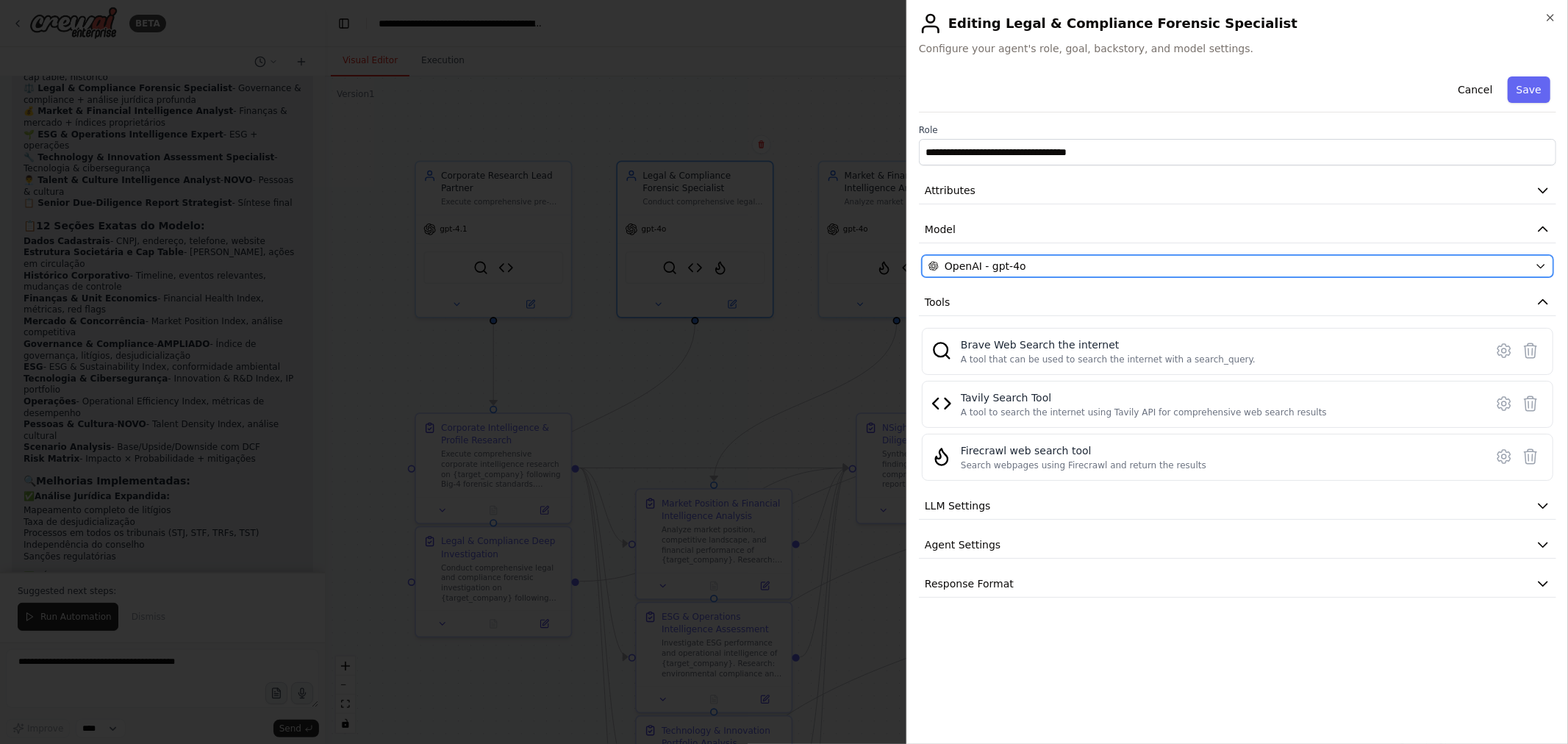
click at [1063, 268] on div "OpenAI - gpt-4o" at bounding box center [1228, 266] width 601 height 15
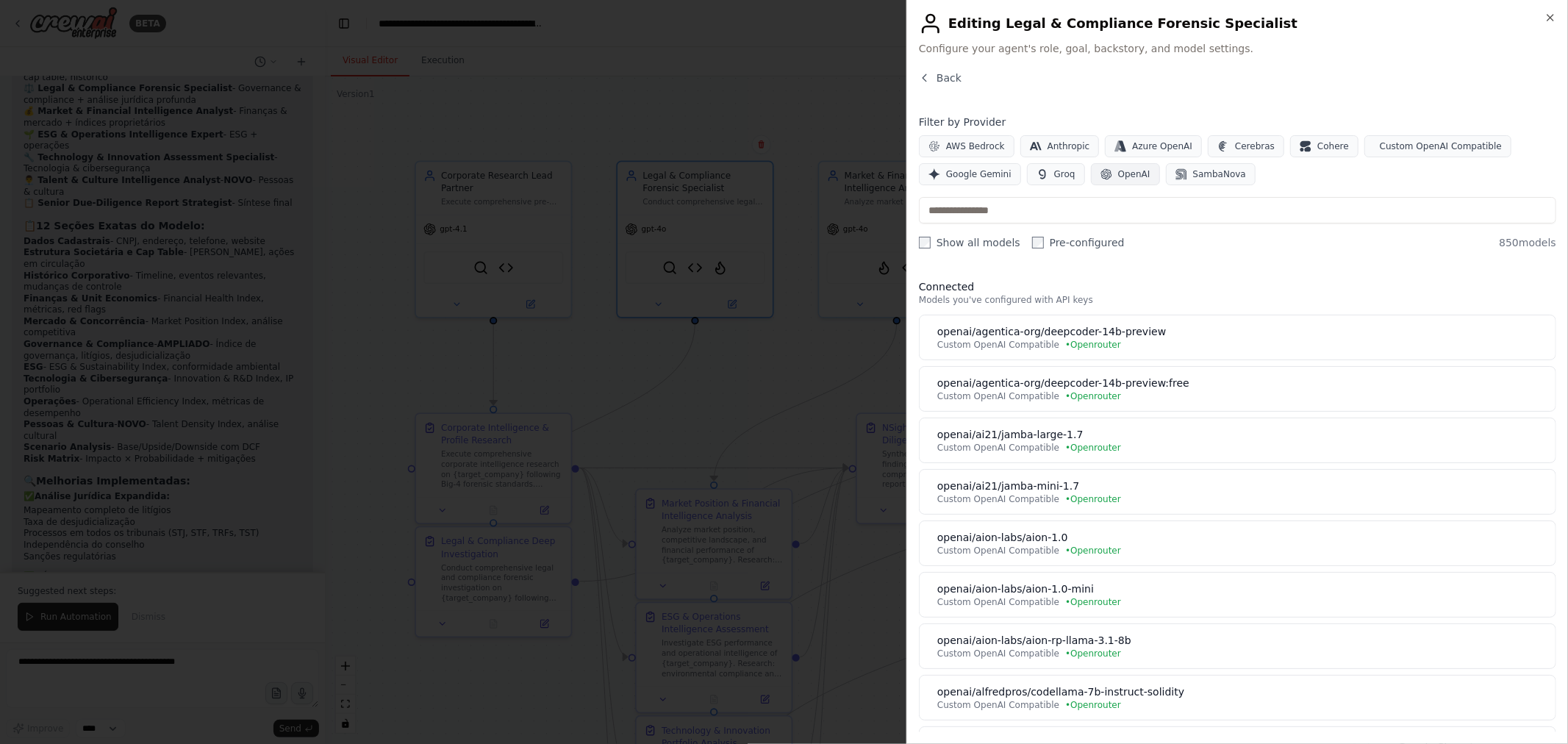
click at [1114, 170] on button "OpenAI" at bounding box center [1125, 174] width 70 height 22
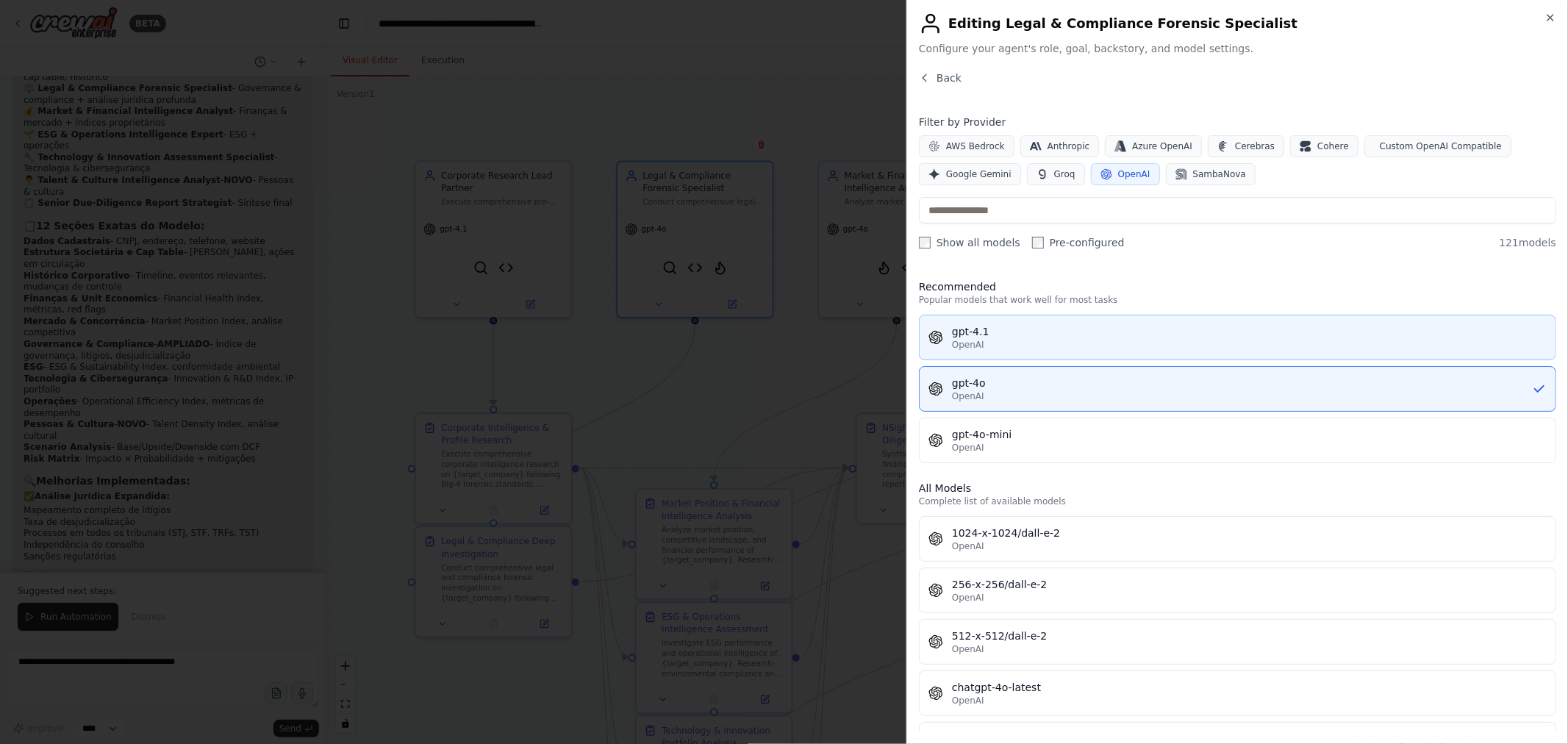
click at [1070, 333] on div "gpt-4.1" at bounding box center [1248, 331] width 595 height 15
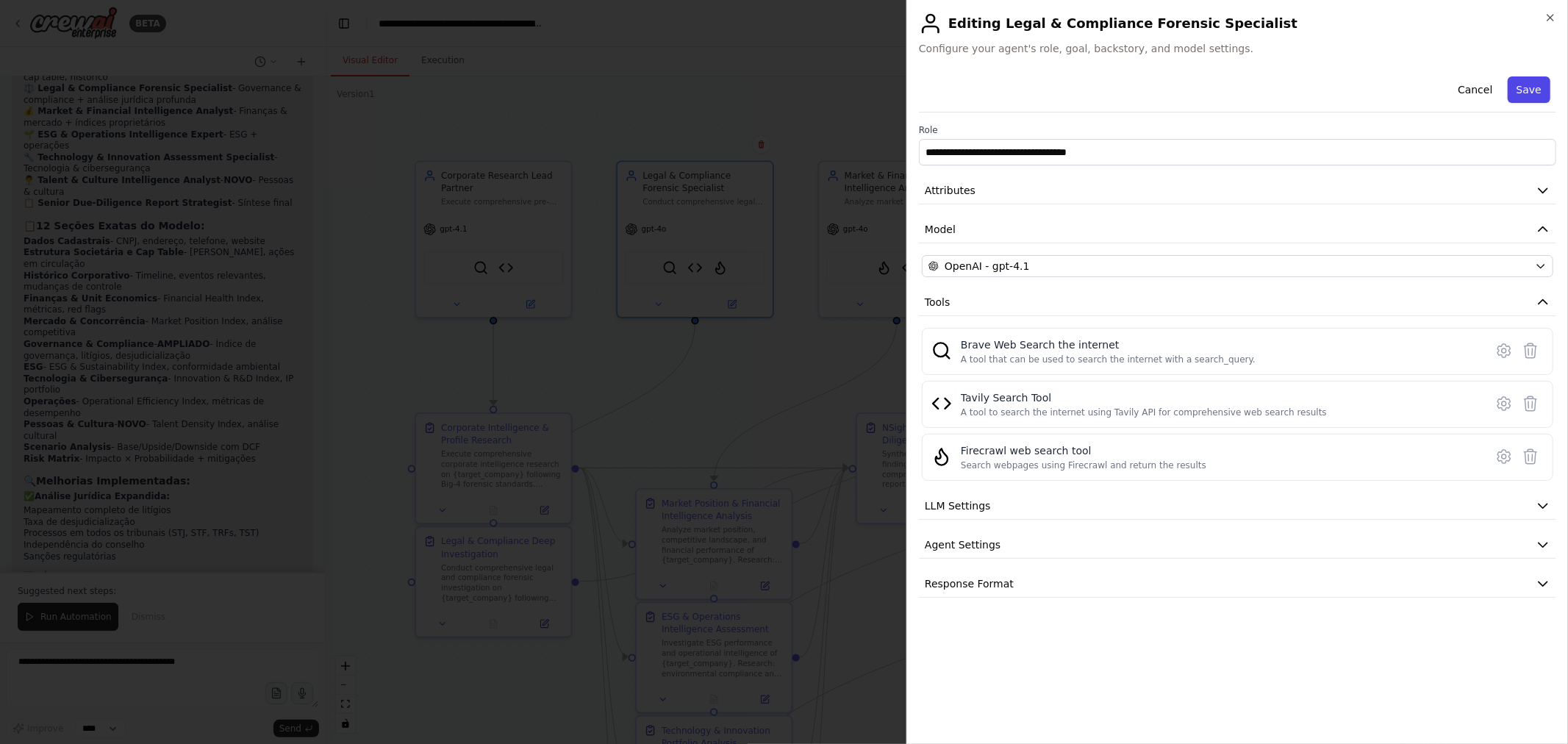
click at [1534, 86] on button "Save" at bounding box center [1528, 89] width 43 height 27
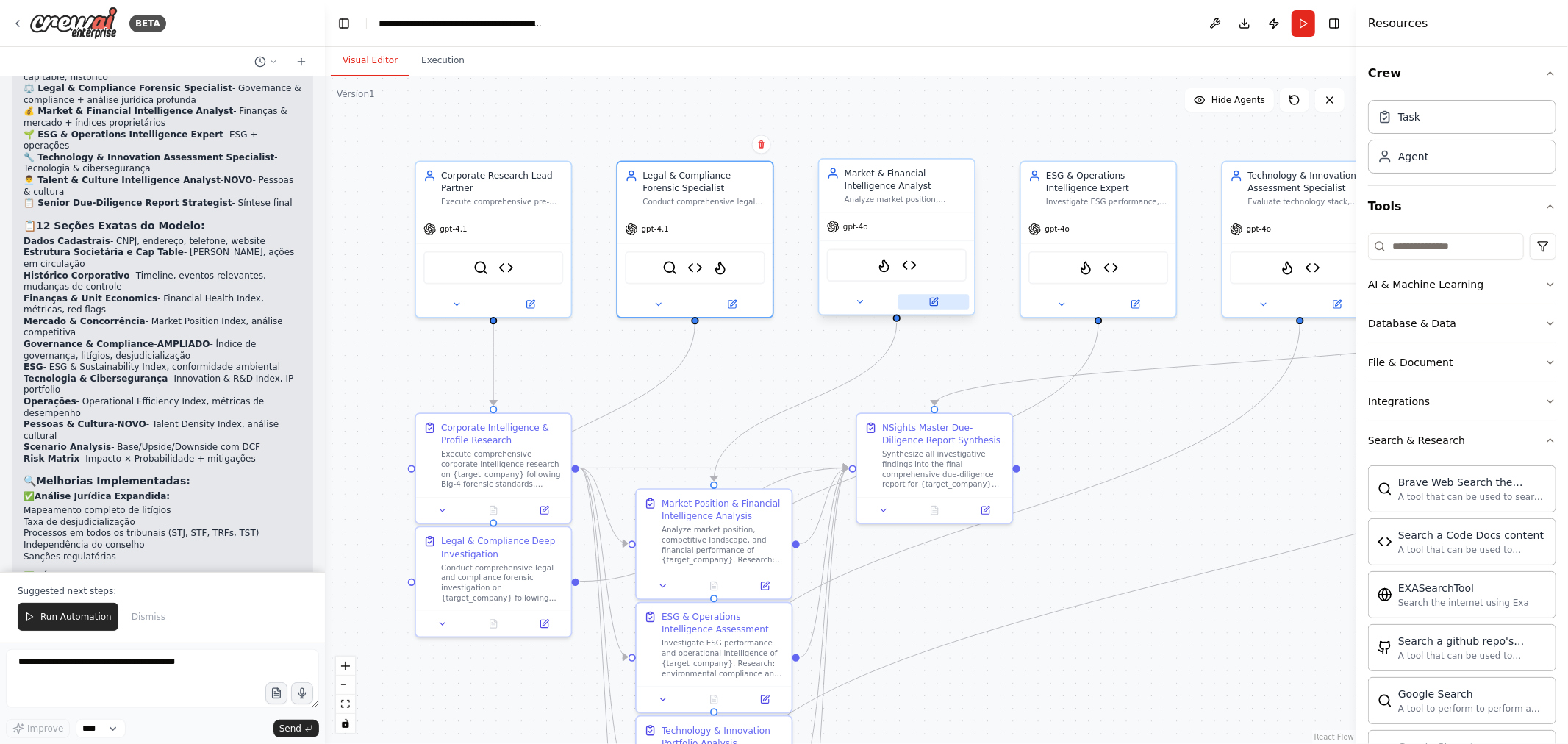
click at [937, 304] on icon at bounding box center [933, 302] width 10 height 10
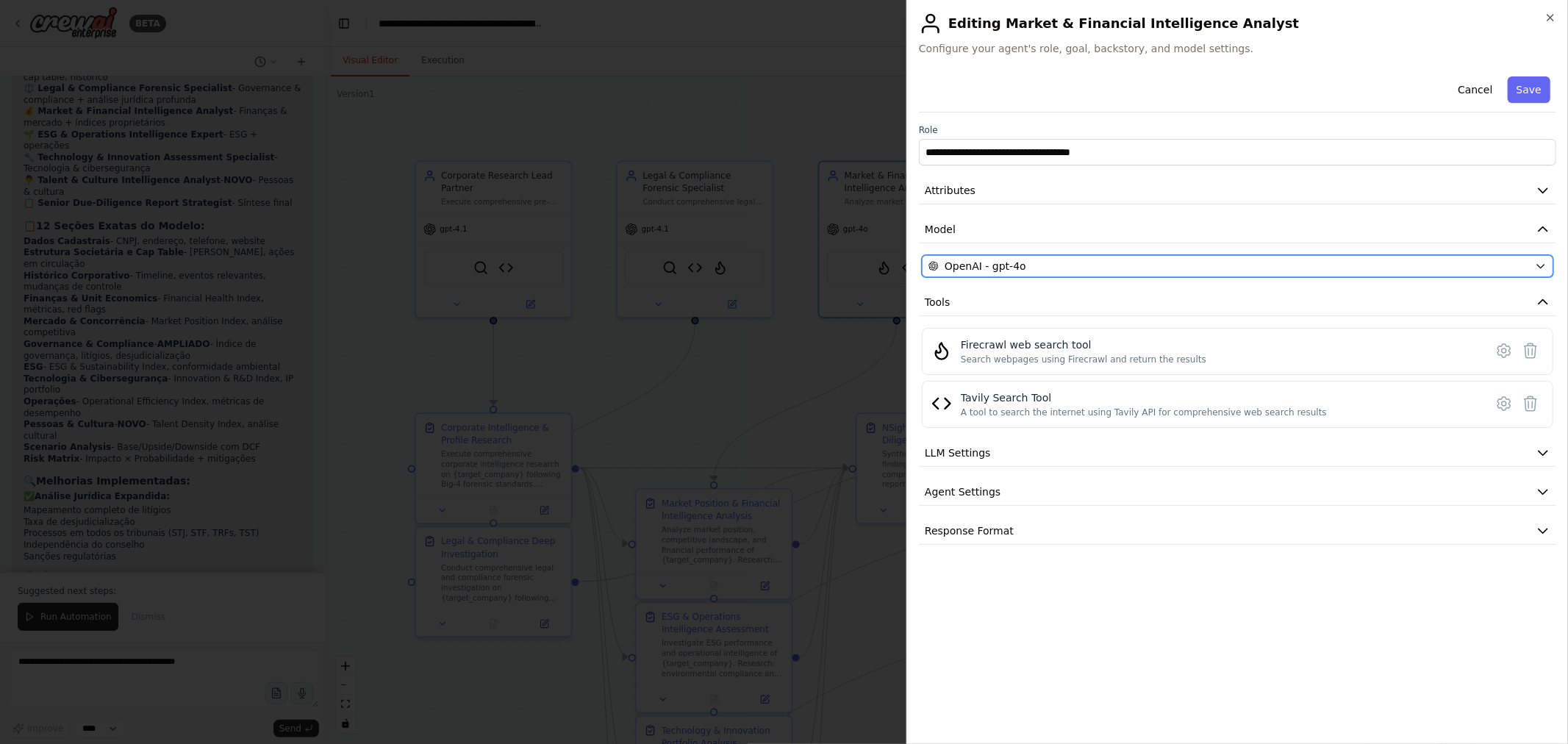
click at [1106, 268] on div "OpenAI - gpt-4o" at bounding box center [1228, 266] width 601 height 15
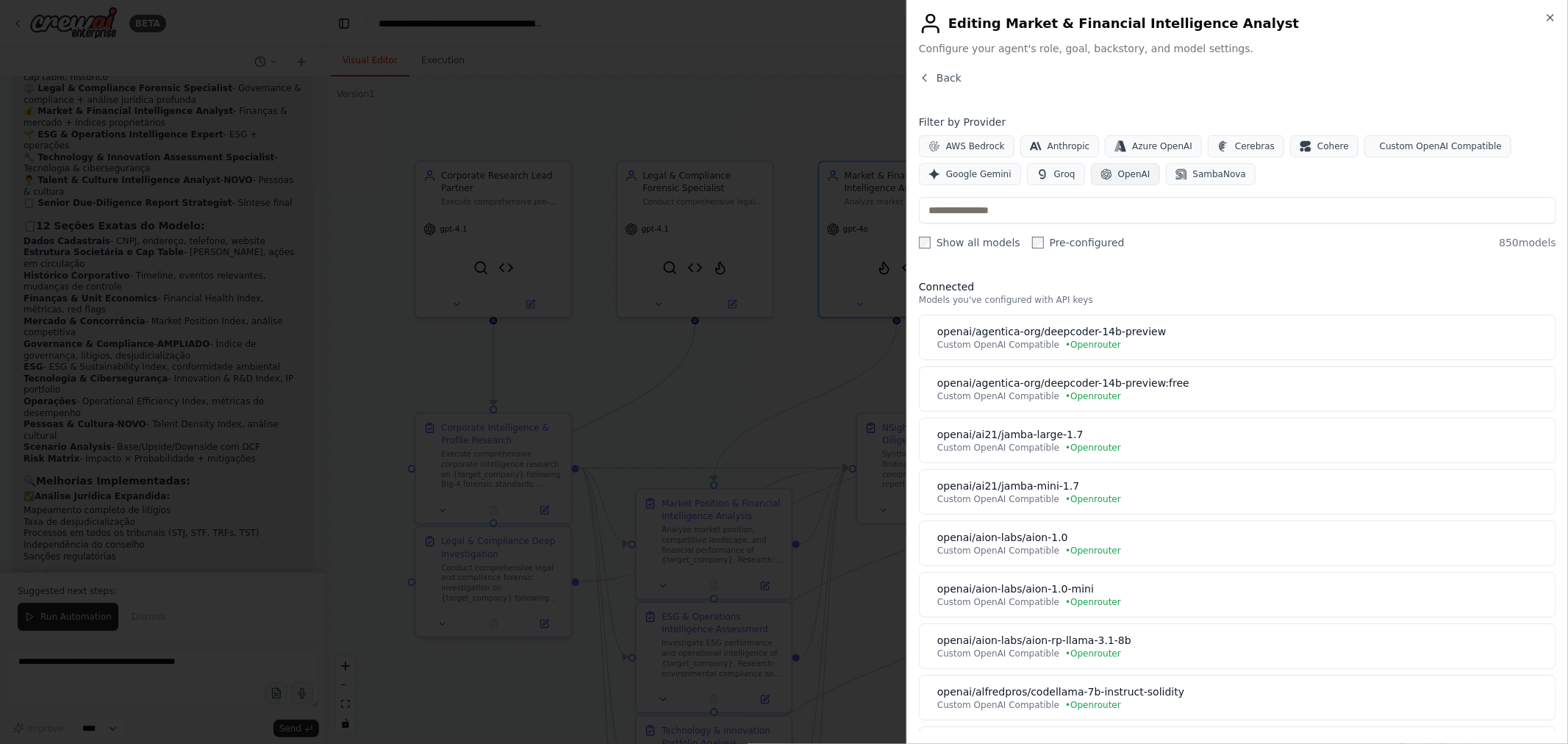
click at [1119, 171] on span "OpenAI" at bounding box center [1134, 174] width 33 height 12
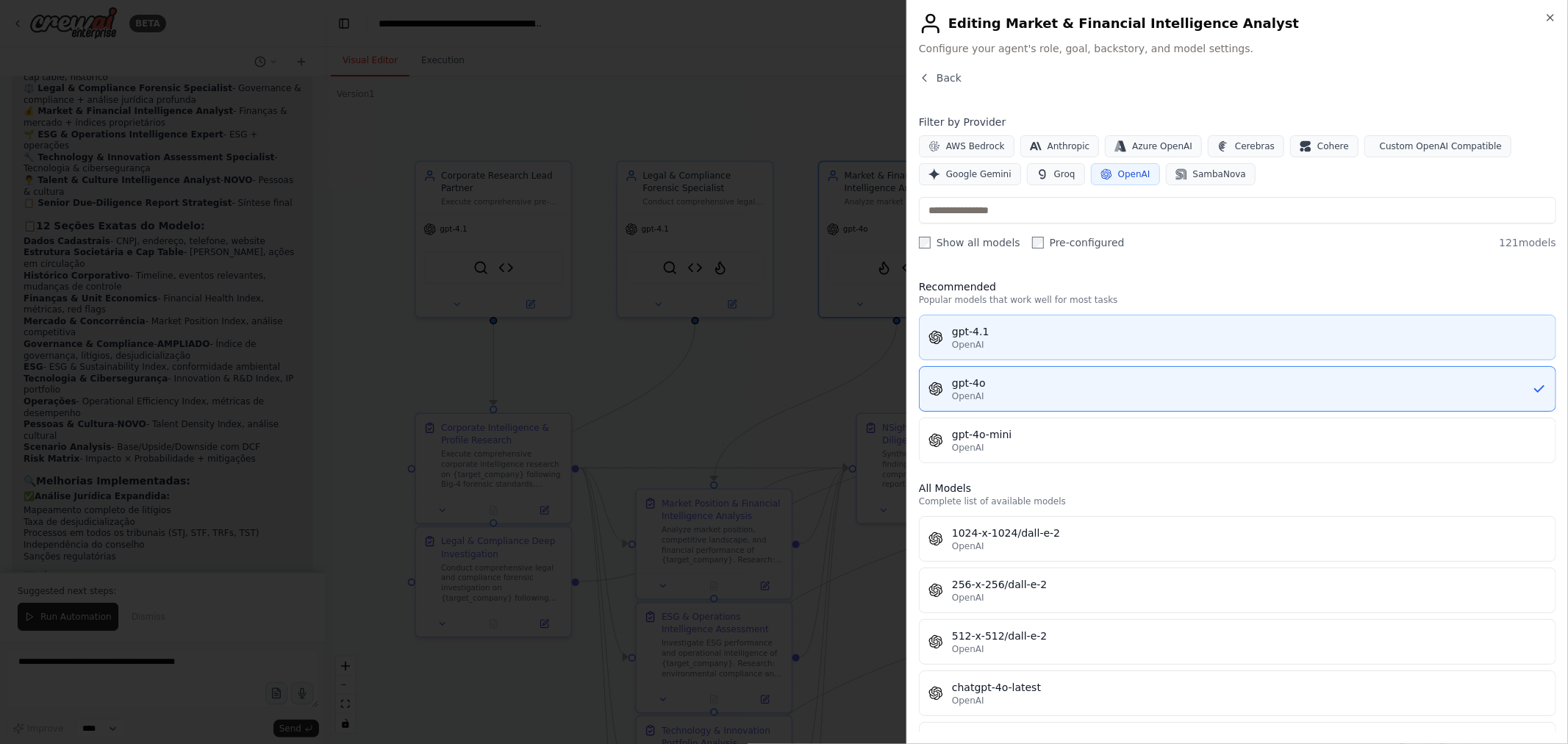
click at [1129, 340] on div "OpenAI" at bounding box center [1248, 345] width 595 height 12
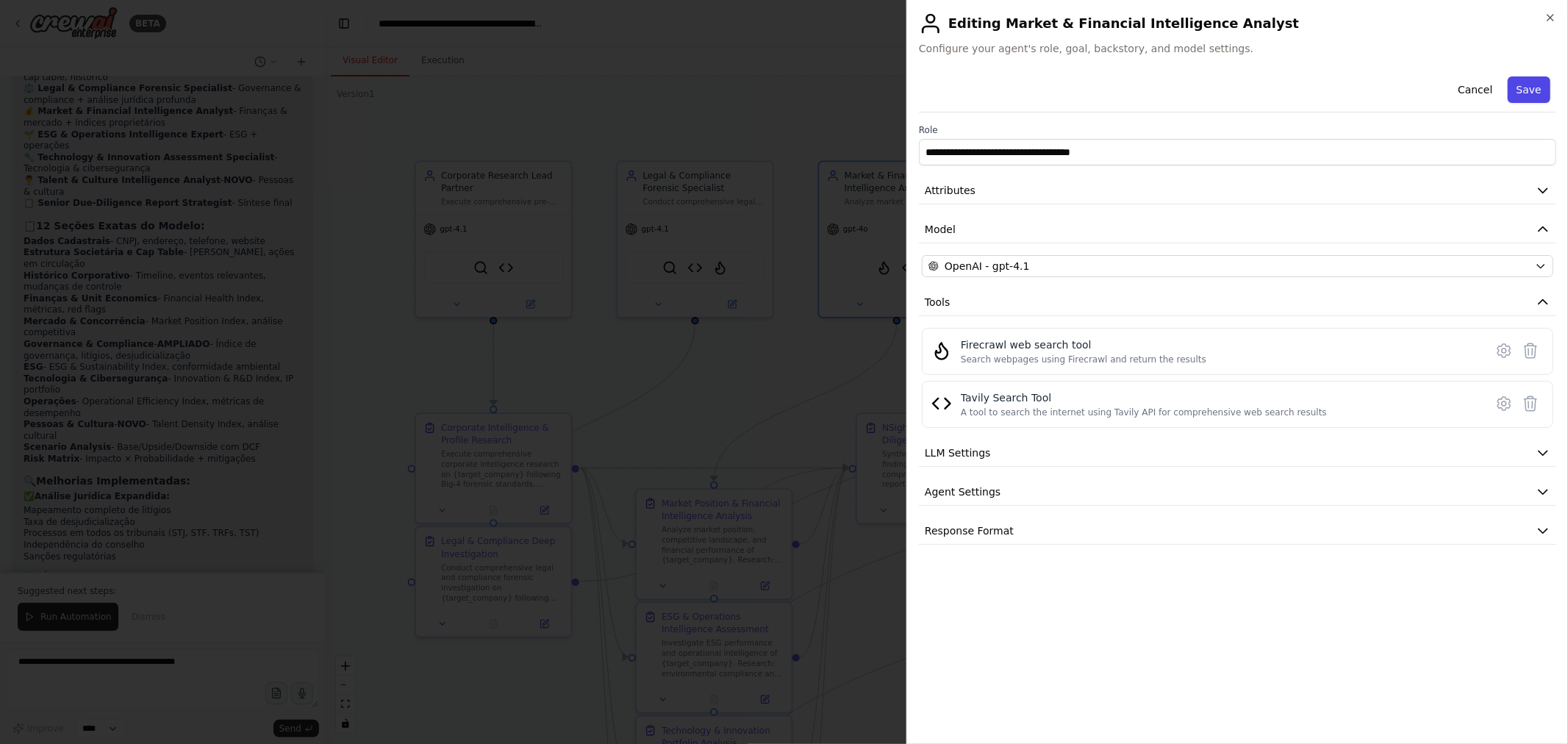
click at [1529, 94] on button "Save" at bounding box center [1528, 89] width 43 height 27
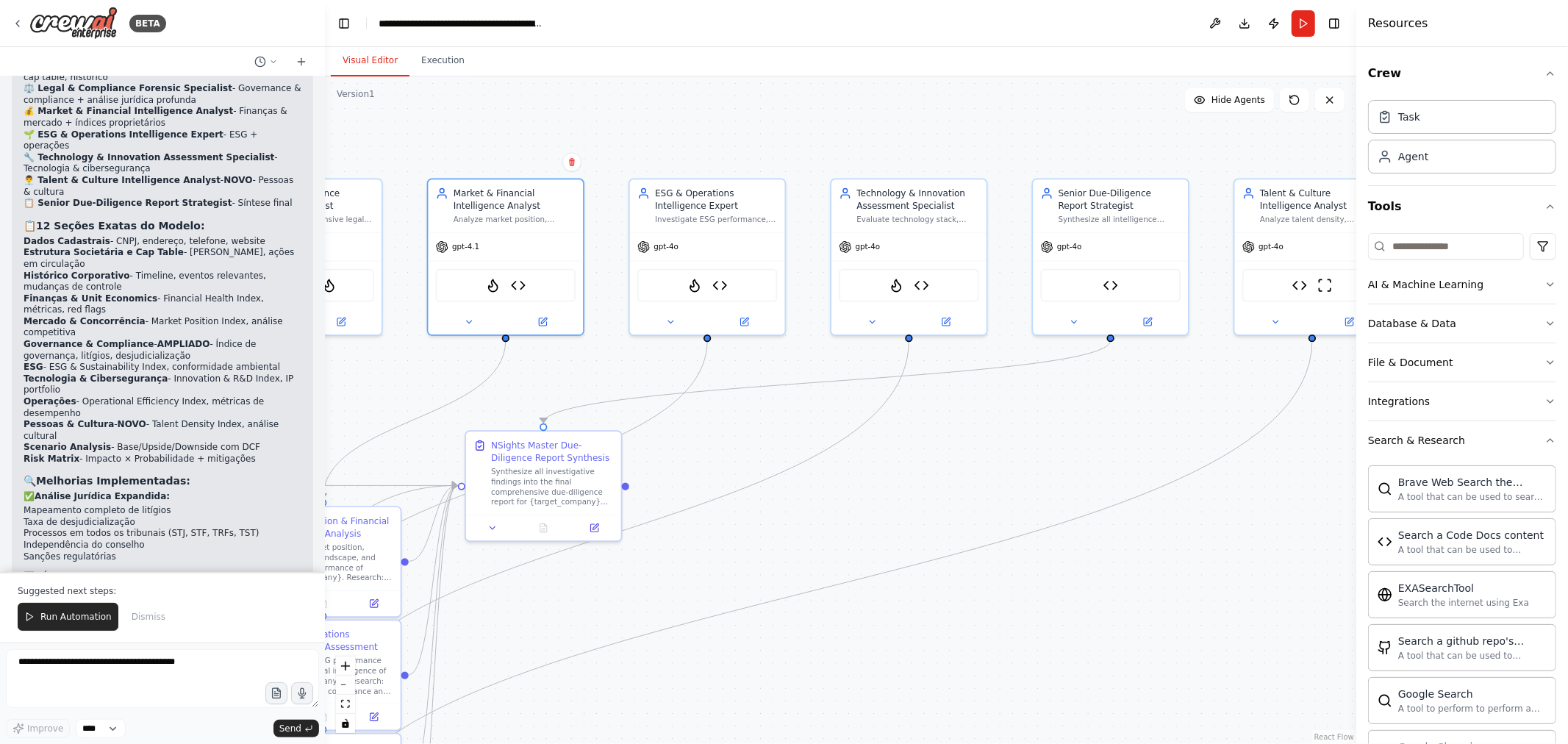
drag, startPoint x: 1142, startPoint y: 416, endPoint x: 774, endPoint y: 423, distance: 368.1
click at [776, 423] on div ".deletable-edge-delete-btn { width: 20px; height: 20px; border: 0px solid #ffff…" at bounding box center [840, 410] width 1031 height 668
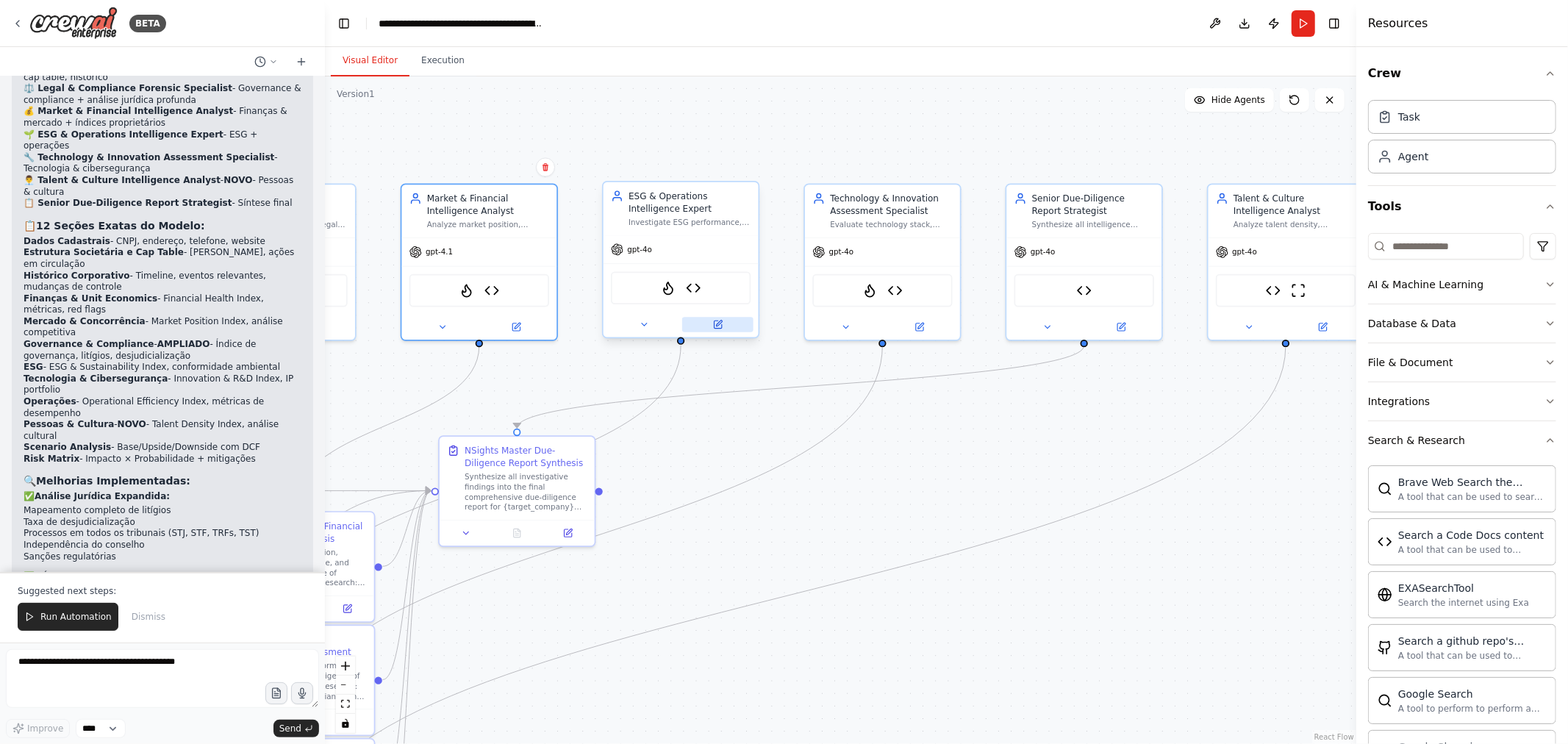
click at [717, 321] on icon at bounding box center [717, 324] width 7 height 7
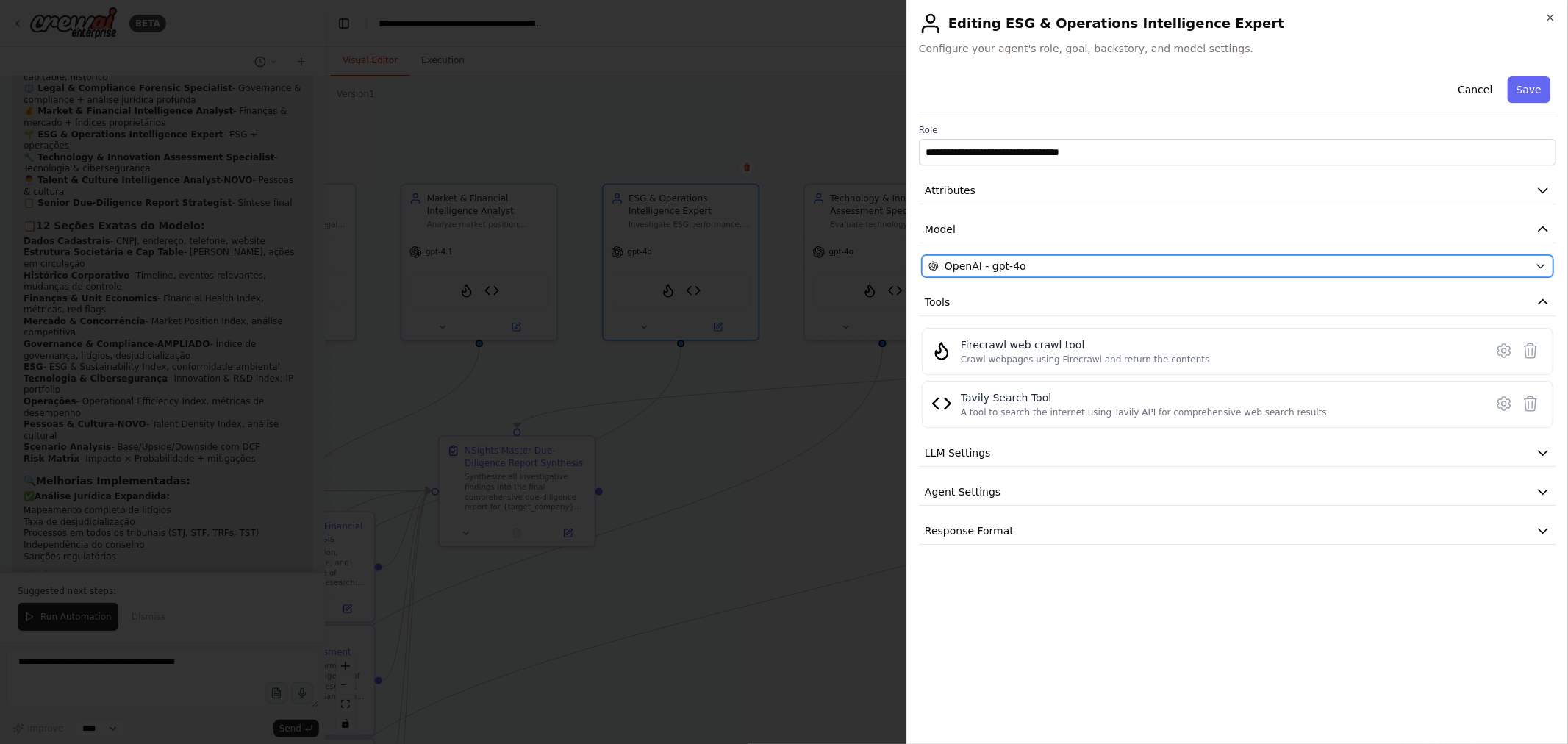
click at [1105, 260] on div "OpenAI - gpt-4o" at bounding box center [1228, 266] width 601 height 15
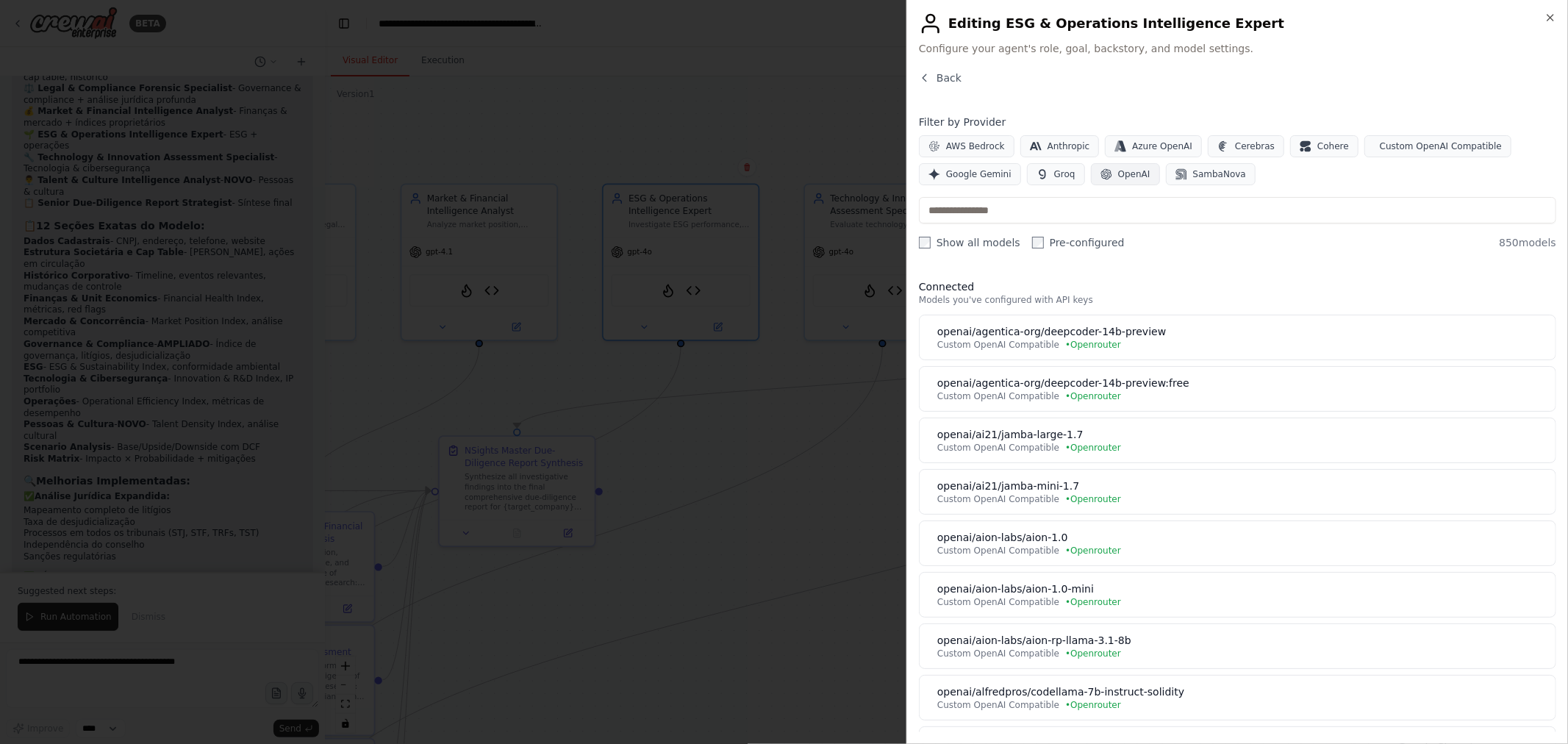
click at [1113, 178] on button "OpenAI" at bounding box center [1125, 174] width 70 height 22
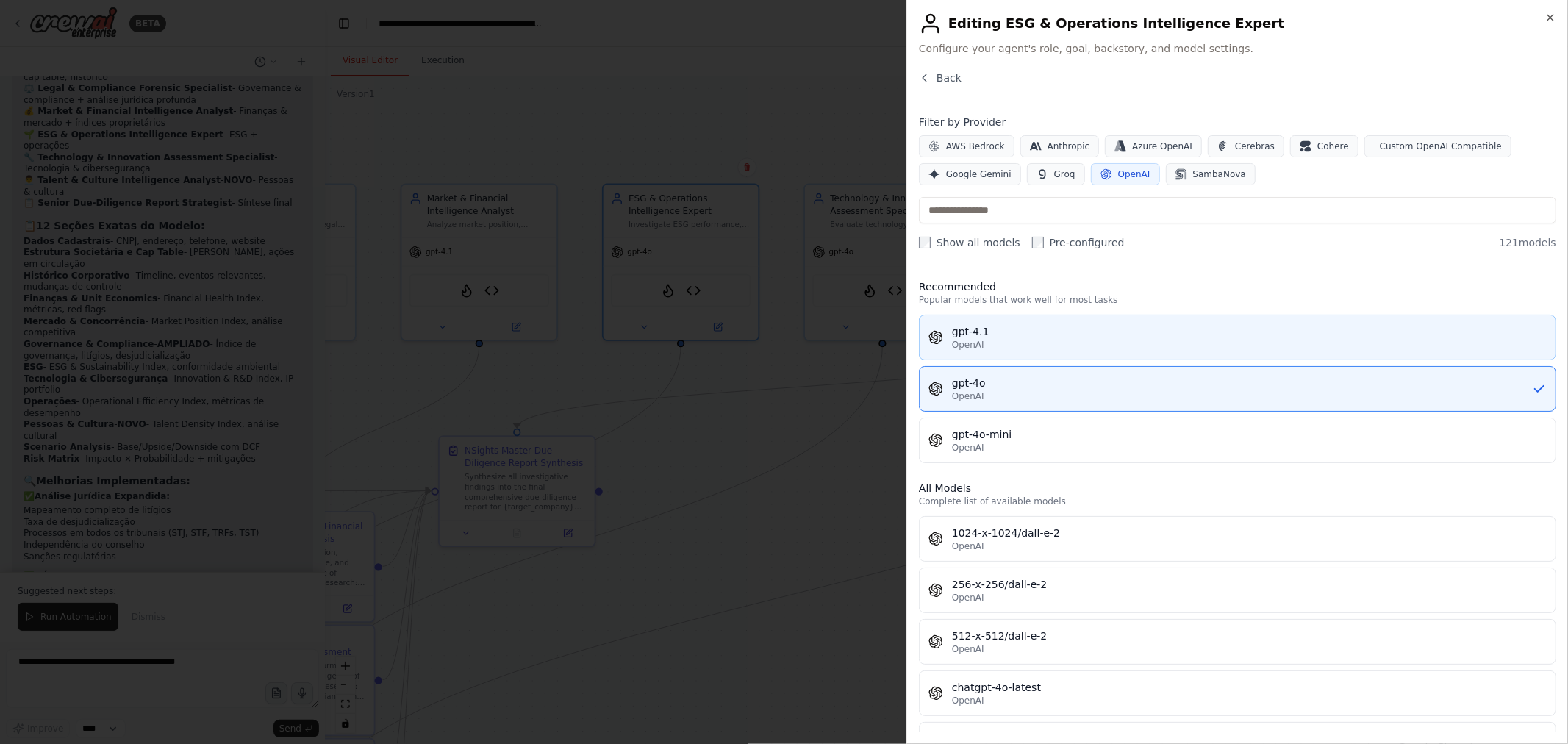
click at [1040, 335] on div "gpt-4.1" at bounding box center [1248, 331] width 595 height 15
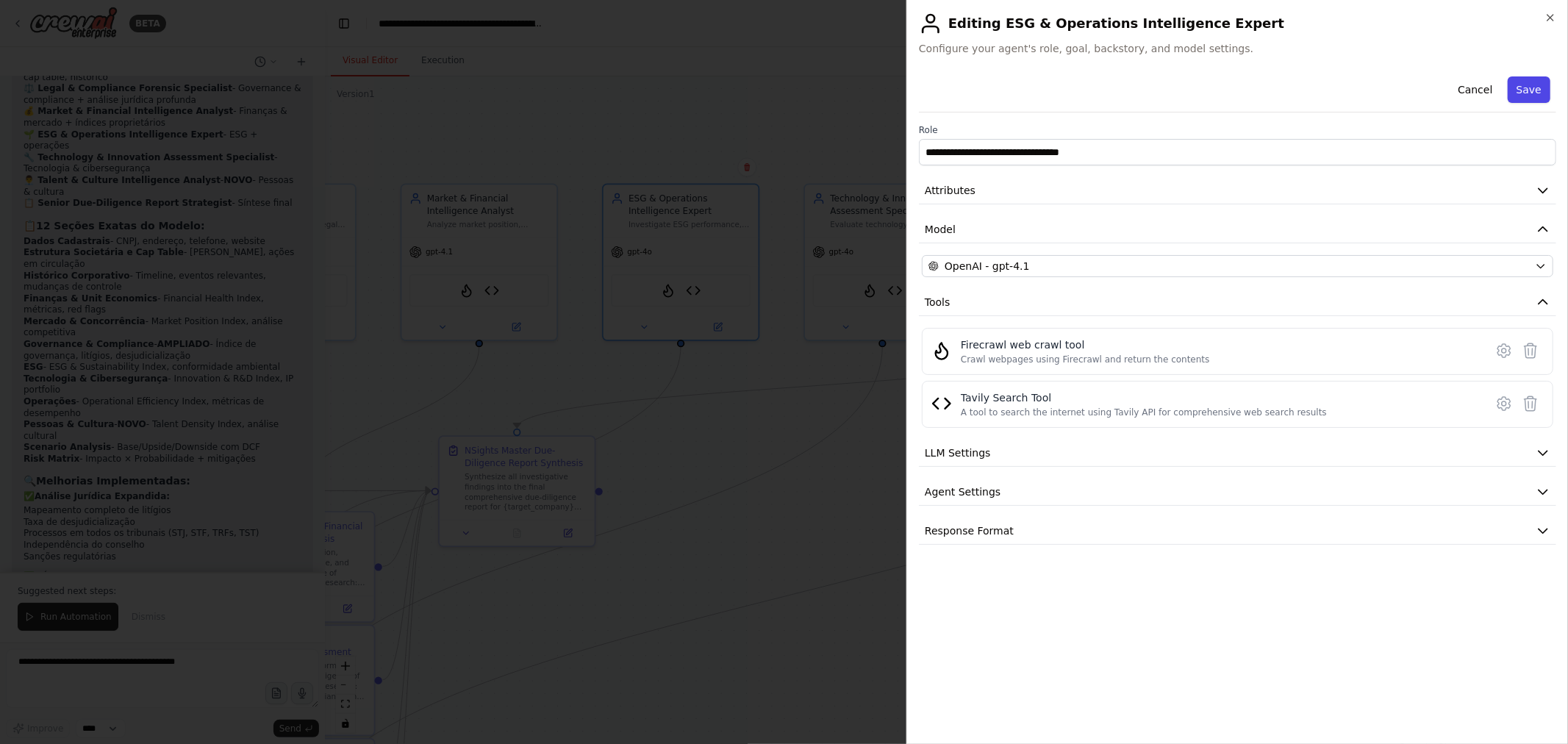
click at [1517, 96] on button "Save" at bounding box center [1528, 89] width 43 height 27
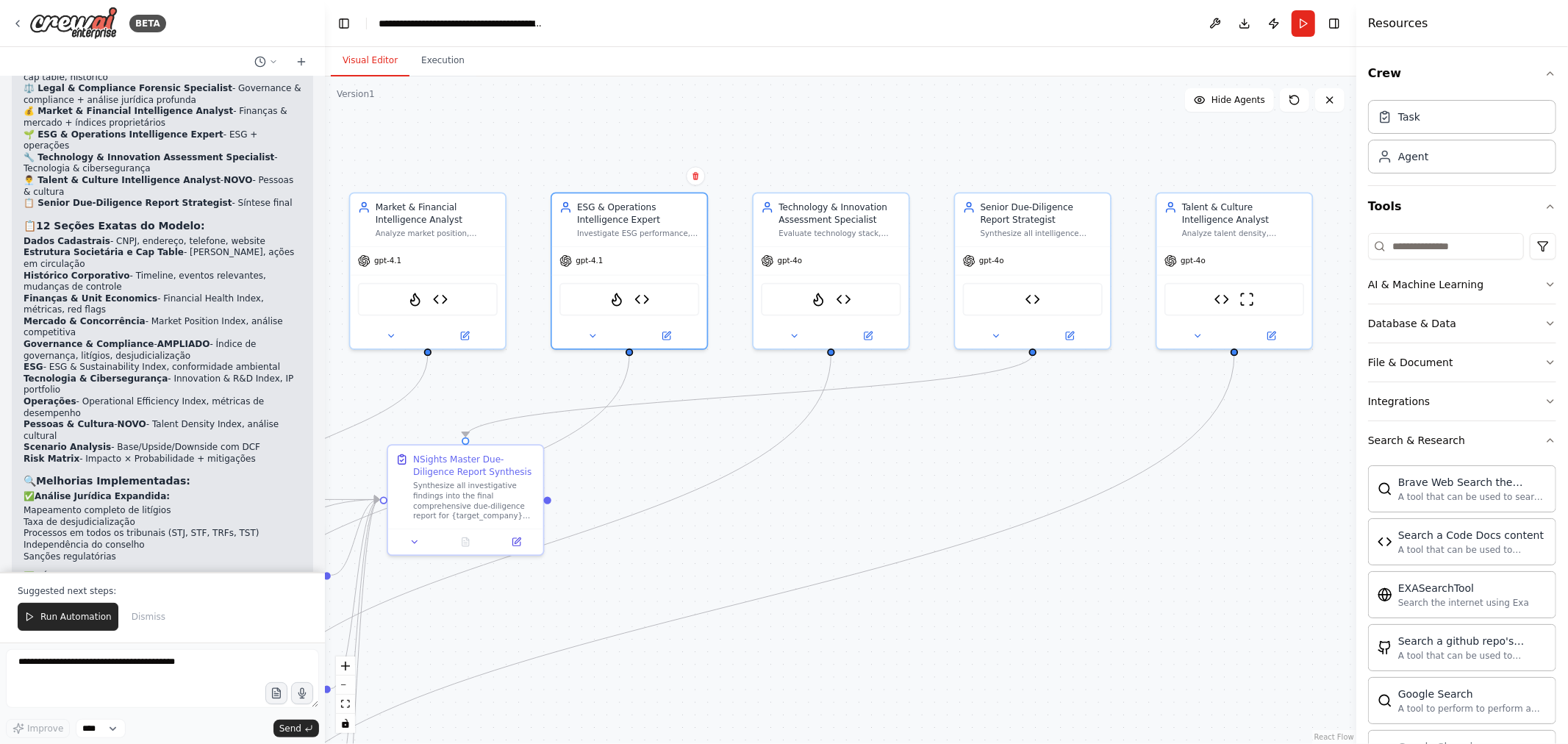
drag, startPoint x: 1065, startPoint y: 466, endPoint x: 914, endPoint y: 417, distance: 158.8
click at [982, 469] on div ".deletable-edge-delete-btn { width: 20px; height: 20px; border: 0px solid #ffff…" at bounding box center [840, 410] width 1031 height 668
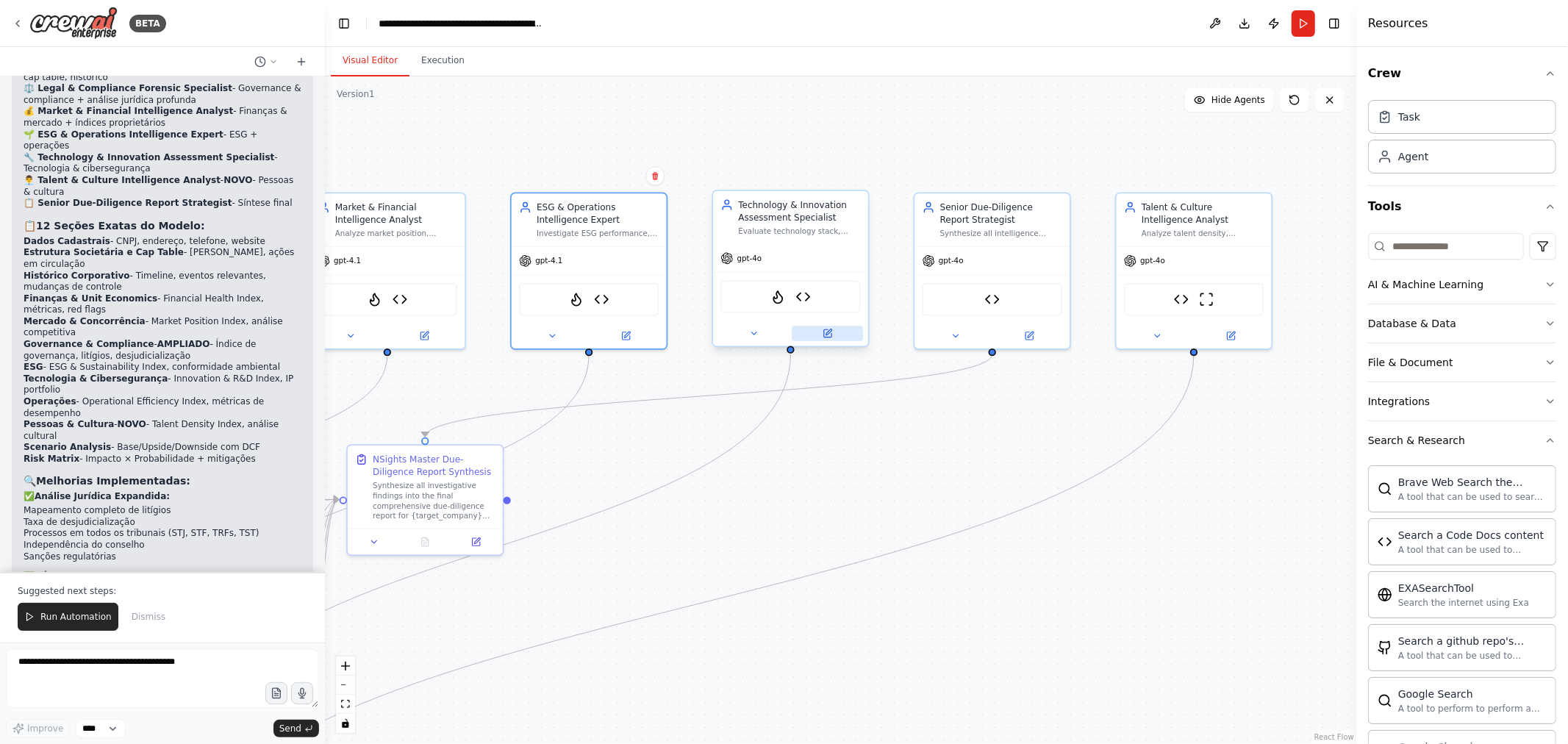
click at [836, 338] on button at bounding box center [827, 334] width 71 height 16
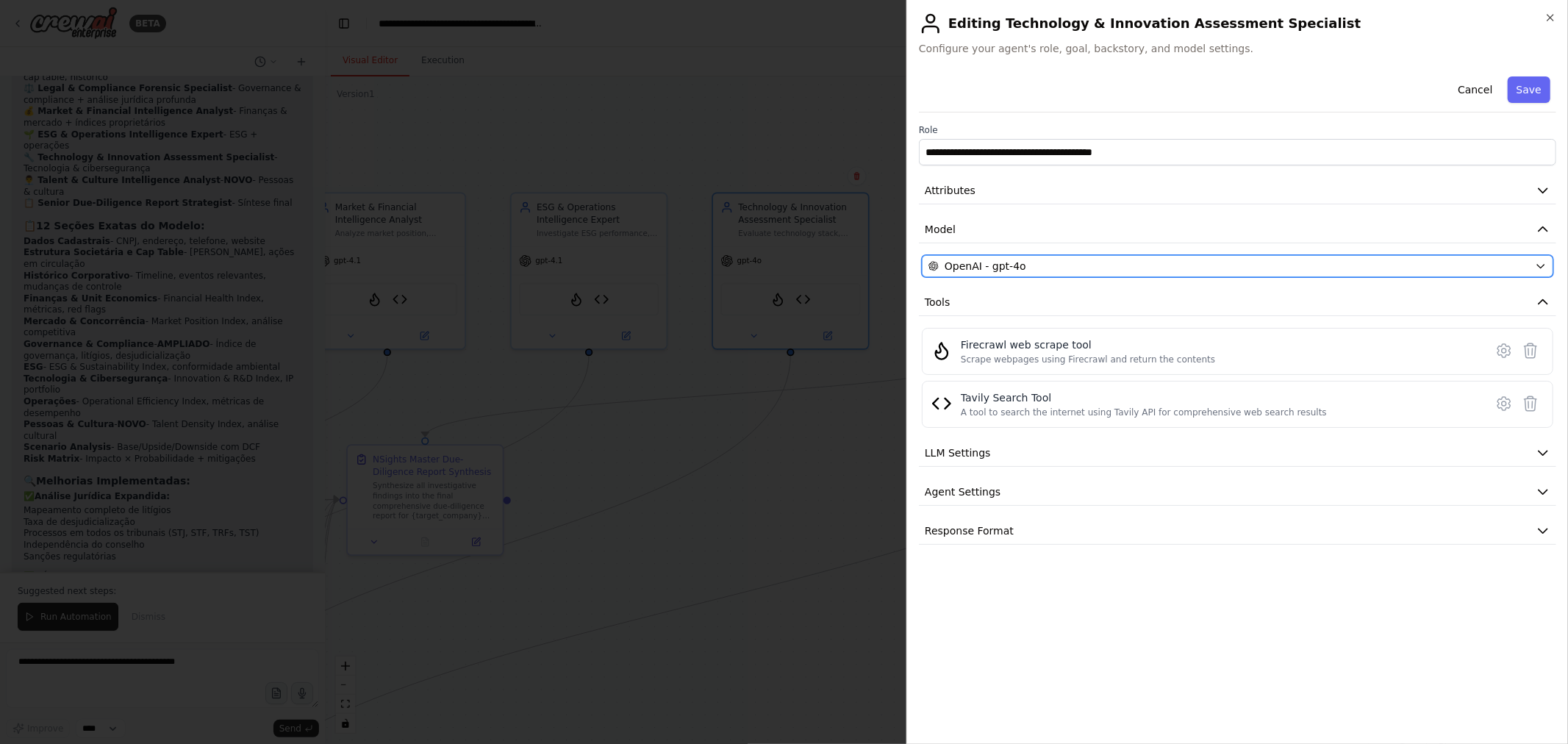
click at [1102, 266] on div "OpenAI - gpt-4o" at bounding box center [1228, 266] width 601 height 15
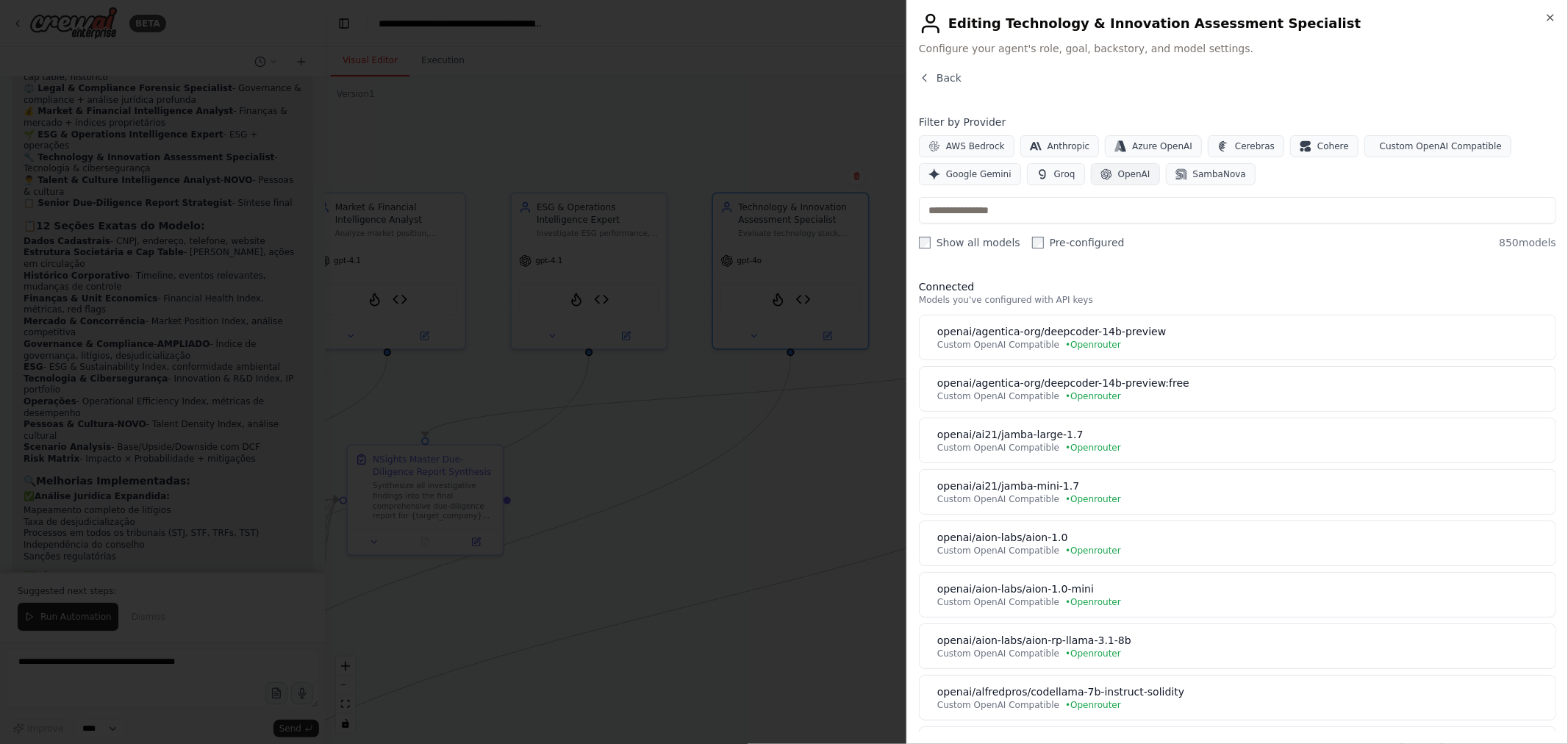
click at [1114, 174] on button "OpenAI" at bounding box center [1125, 174] width 70 height 22
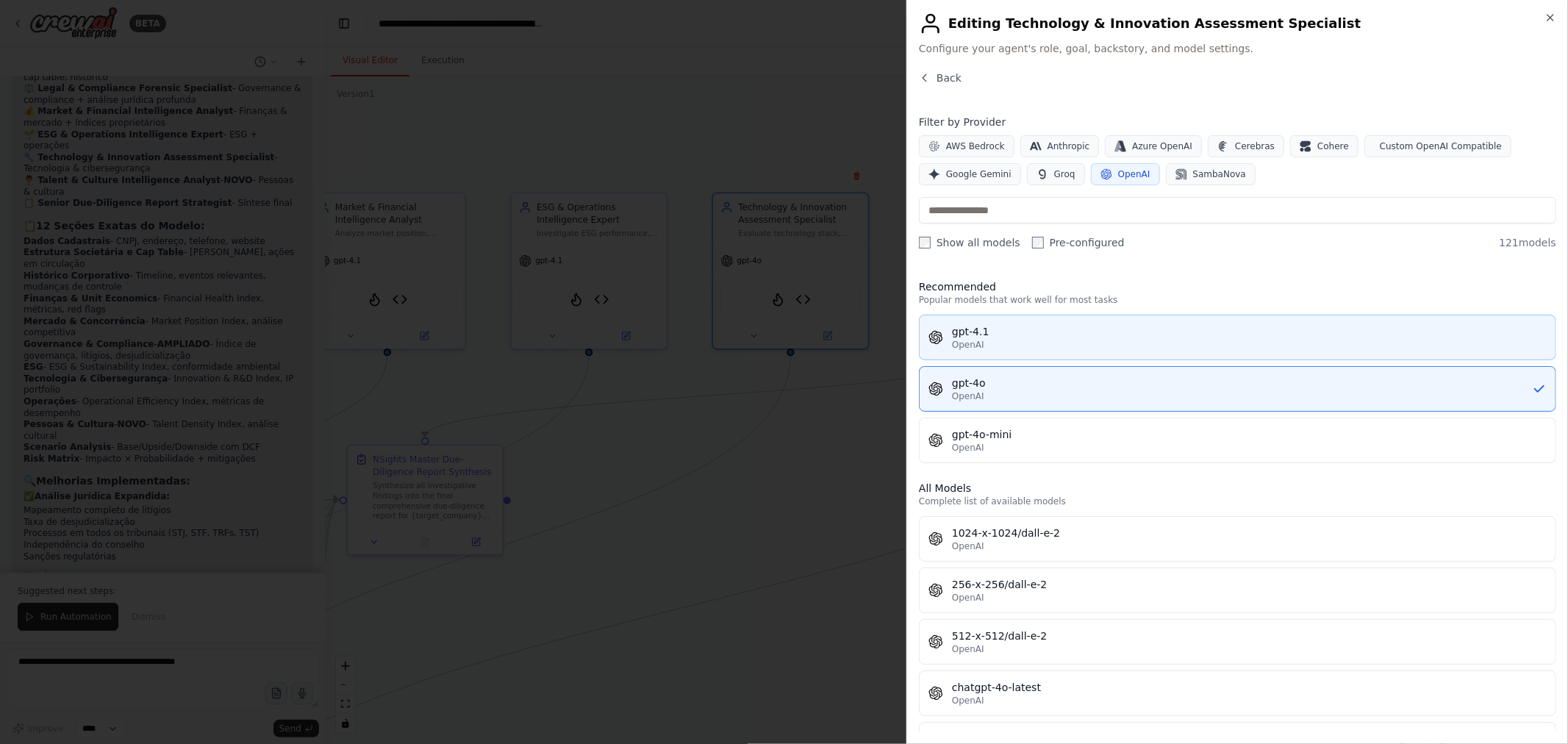
click at [1023, 341] on div "OpenAI" at bounding box center [1248, 345] width 595 height 12
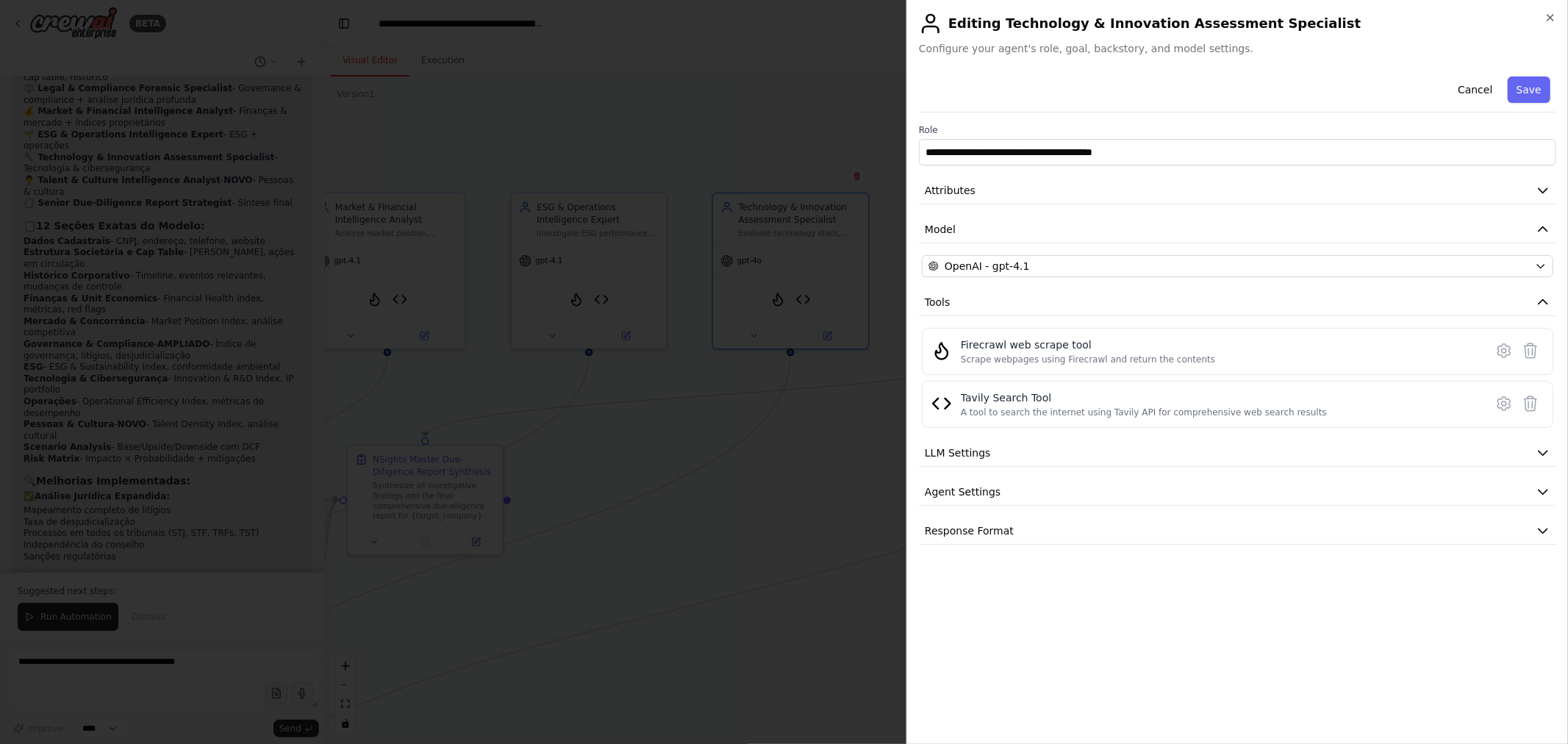
click at [1523, 90] on button "Save" at bounding box center [1528, 89] width 43 height 27
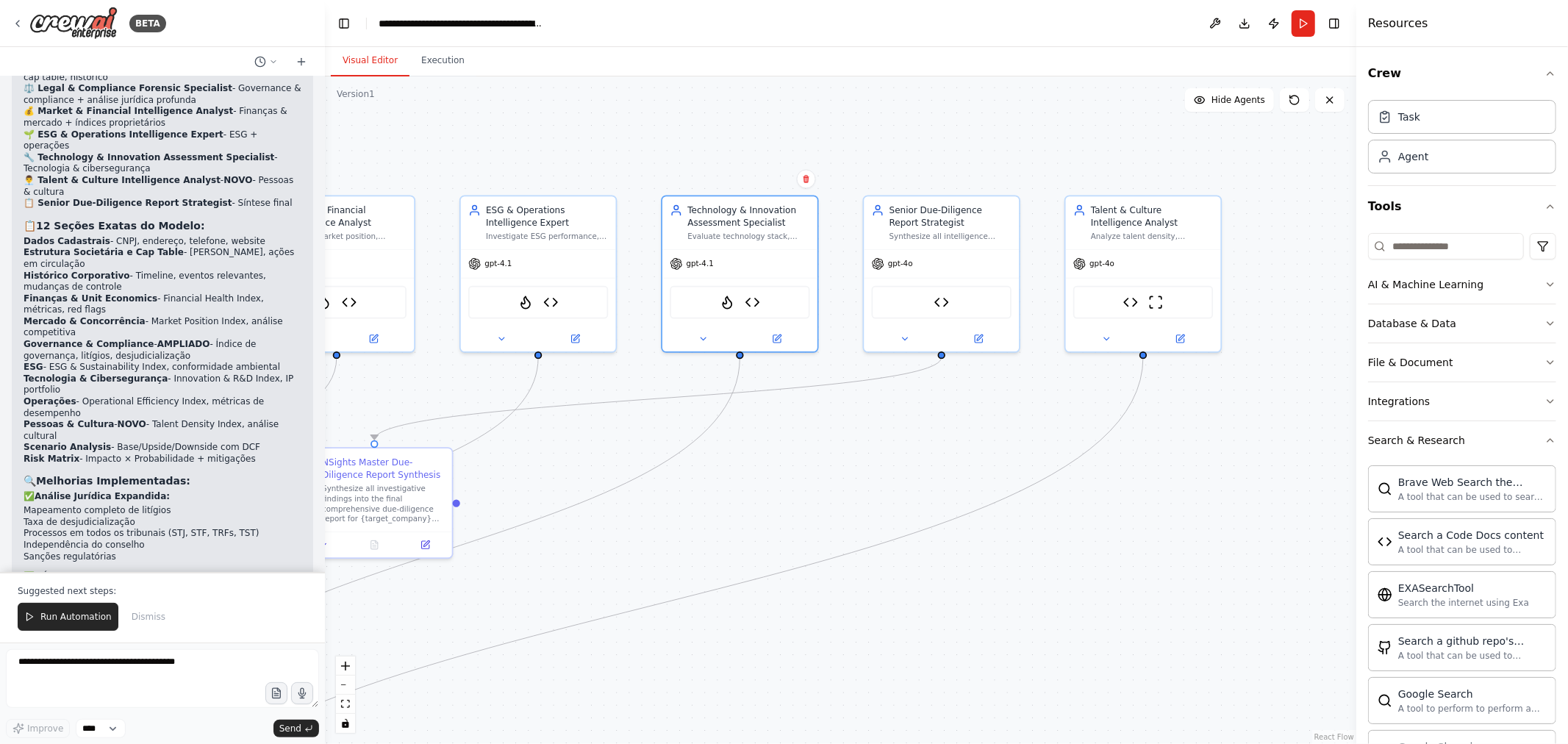
drag, startPoint x: 951, startPoint y: 452, endPoint x: 860, endPoint y: 443, distance: 91.4
click at [860, 446] on div ".deletable-edge-delete-btn { width: 20px; height: 20px; border: 0px solid #ffff…" at bounding box center [840, 410] width 1031 height 668
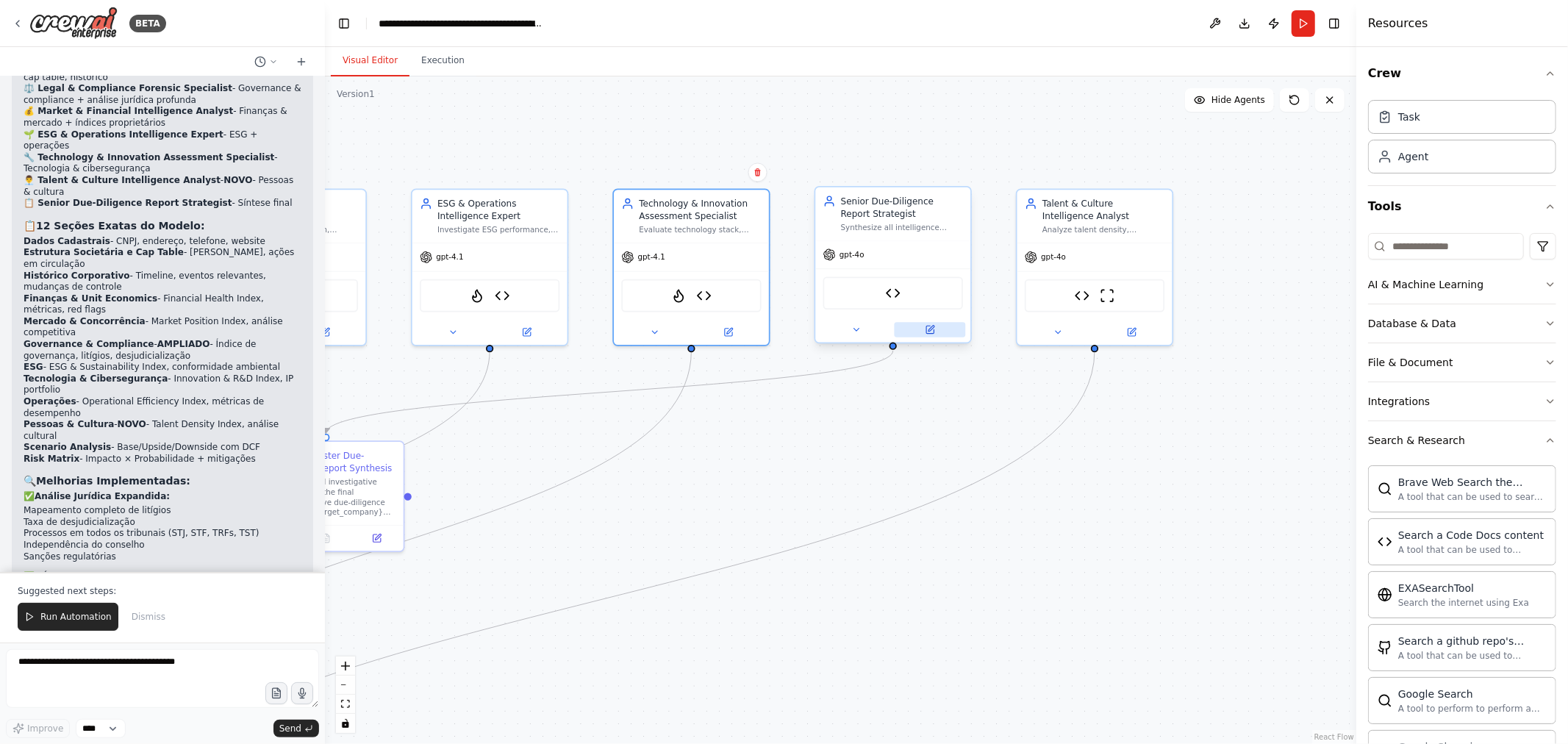
click at [930, 330] on icon at bounding box center [929, 329] width 7 height 7
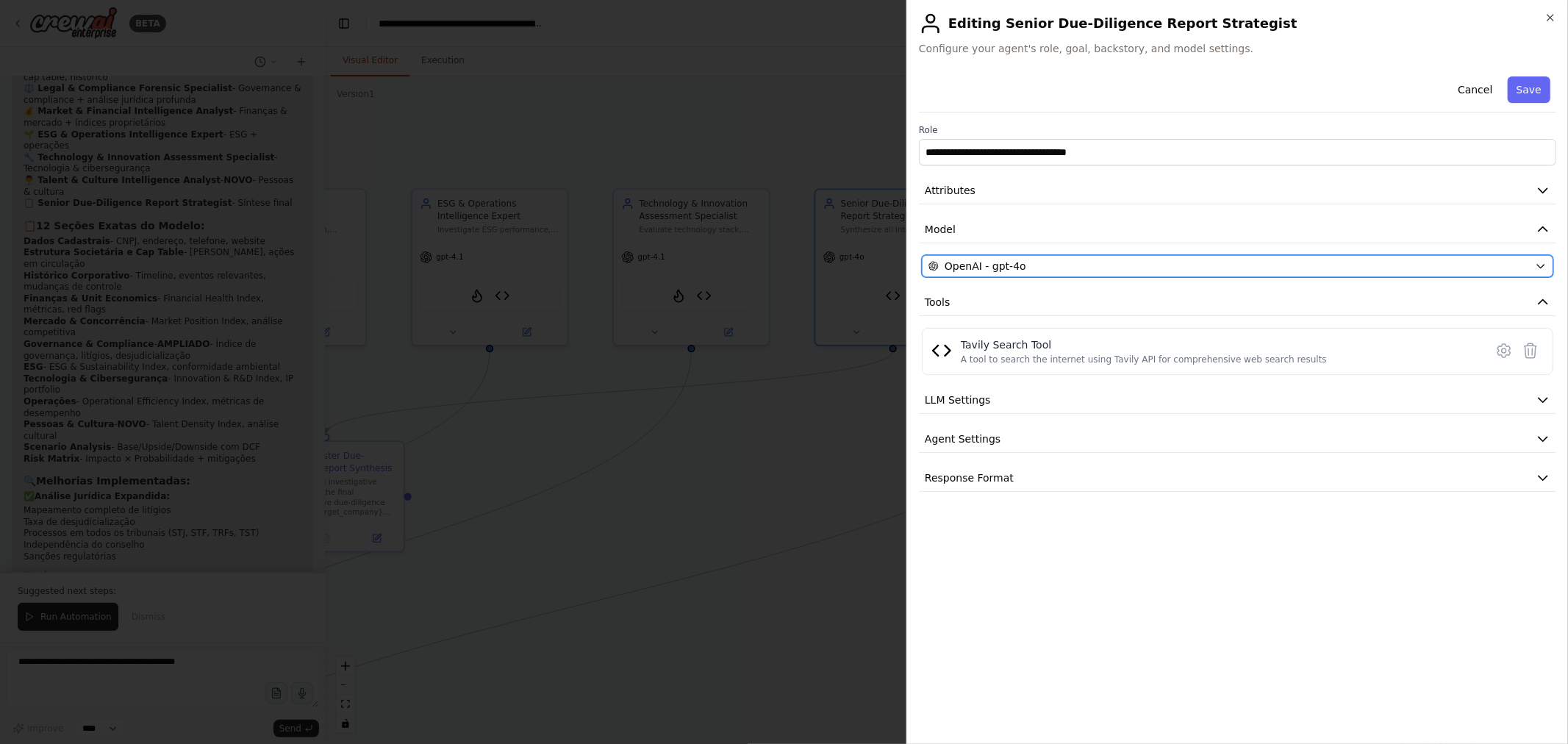
click at [1052, 267] on div "OpenAI - gpt-4o" at bounding box center [1228, 266] width 601 height 15
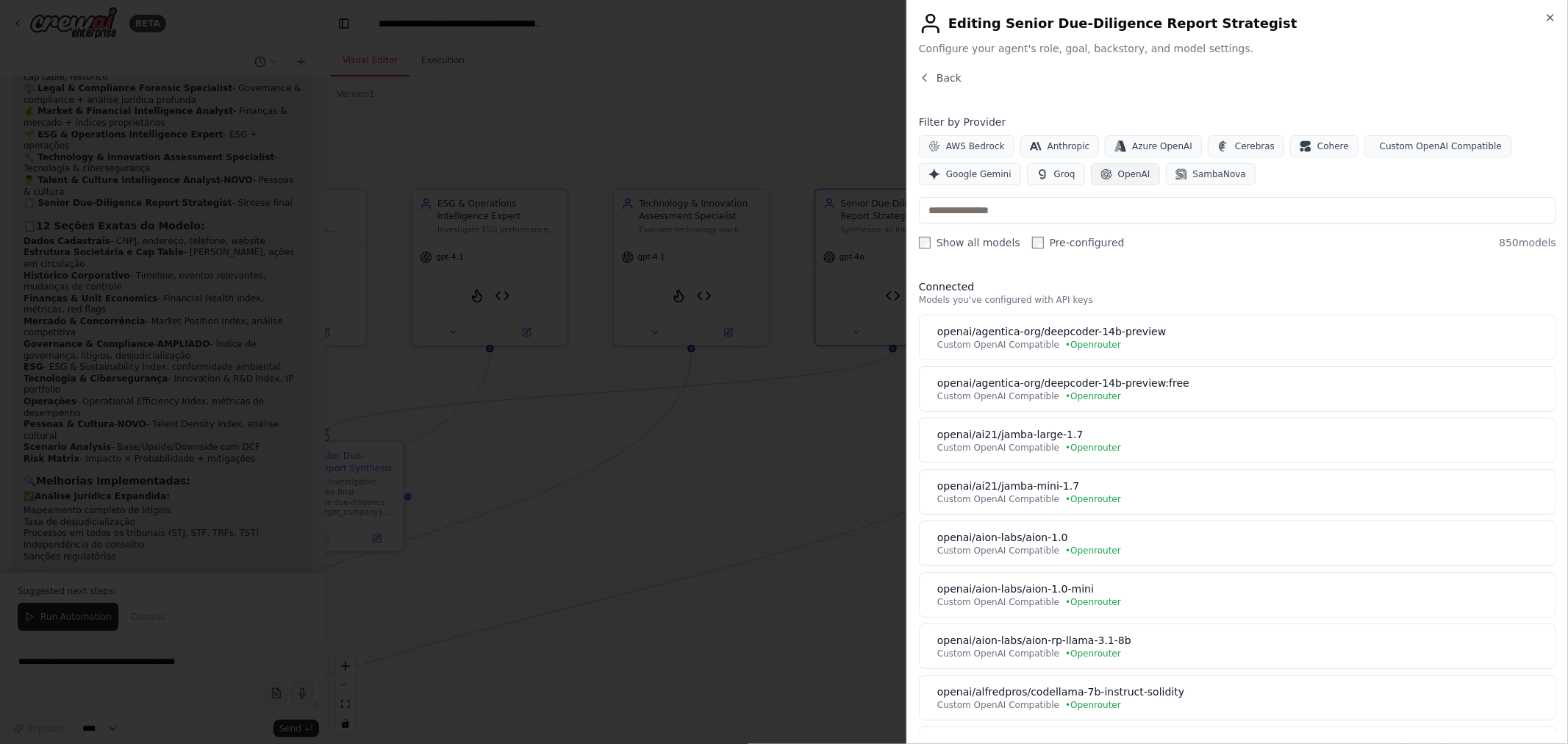
click at [1138, 178] on span "OpenAI" at bounding box center [1134, 174] width 33 height 12
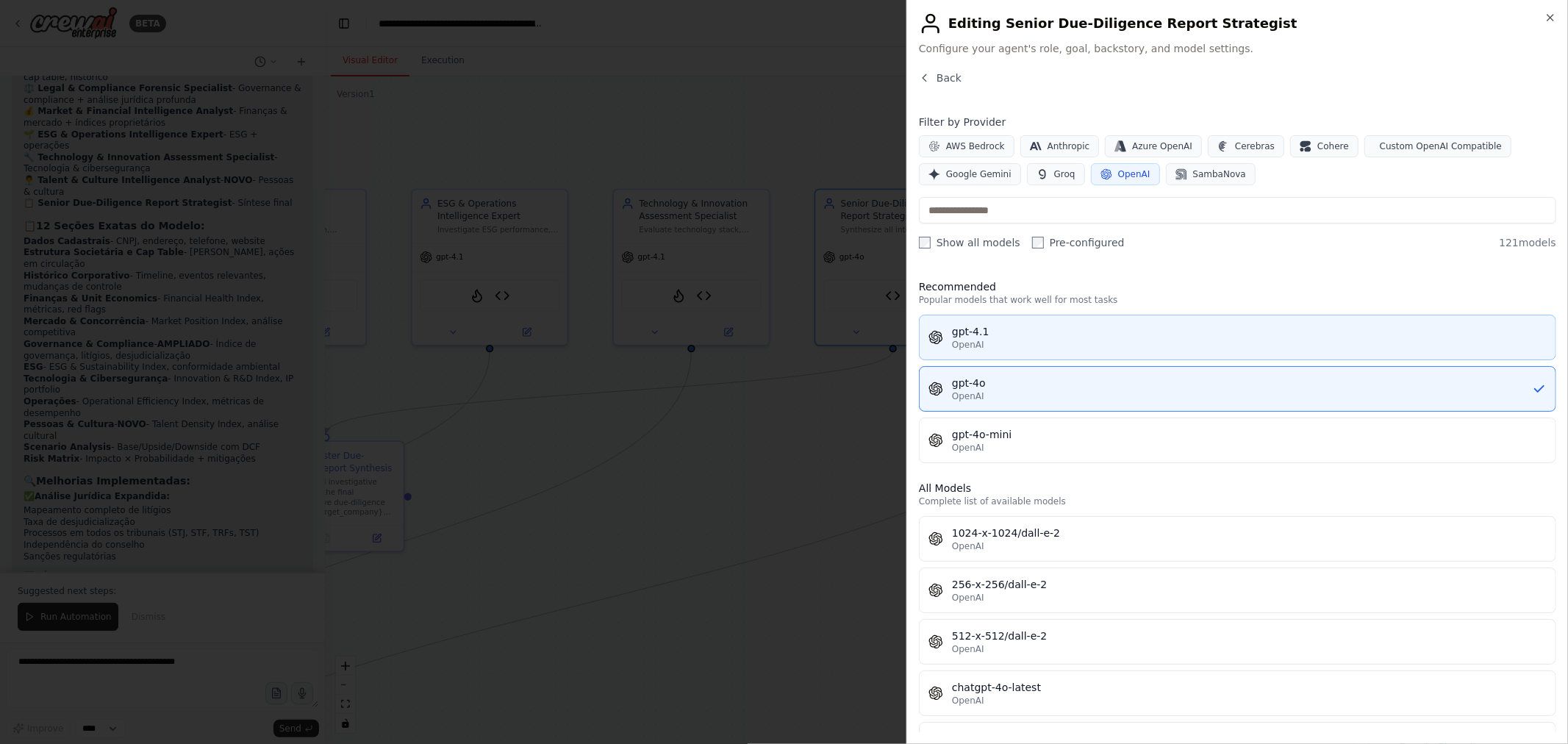
click at [1076, 344] on div "OpenAI" at bounding box center [1248, 345] width 595 height 12
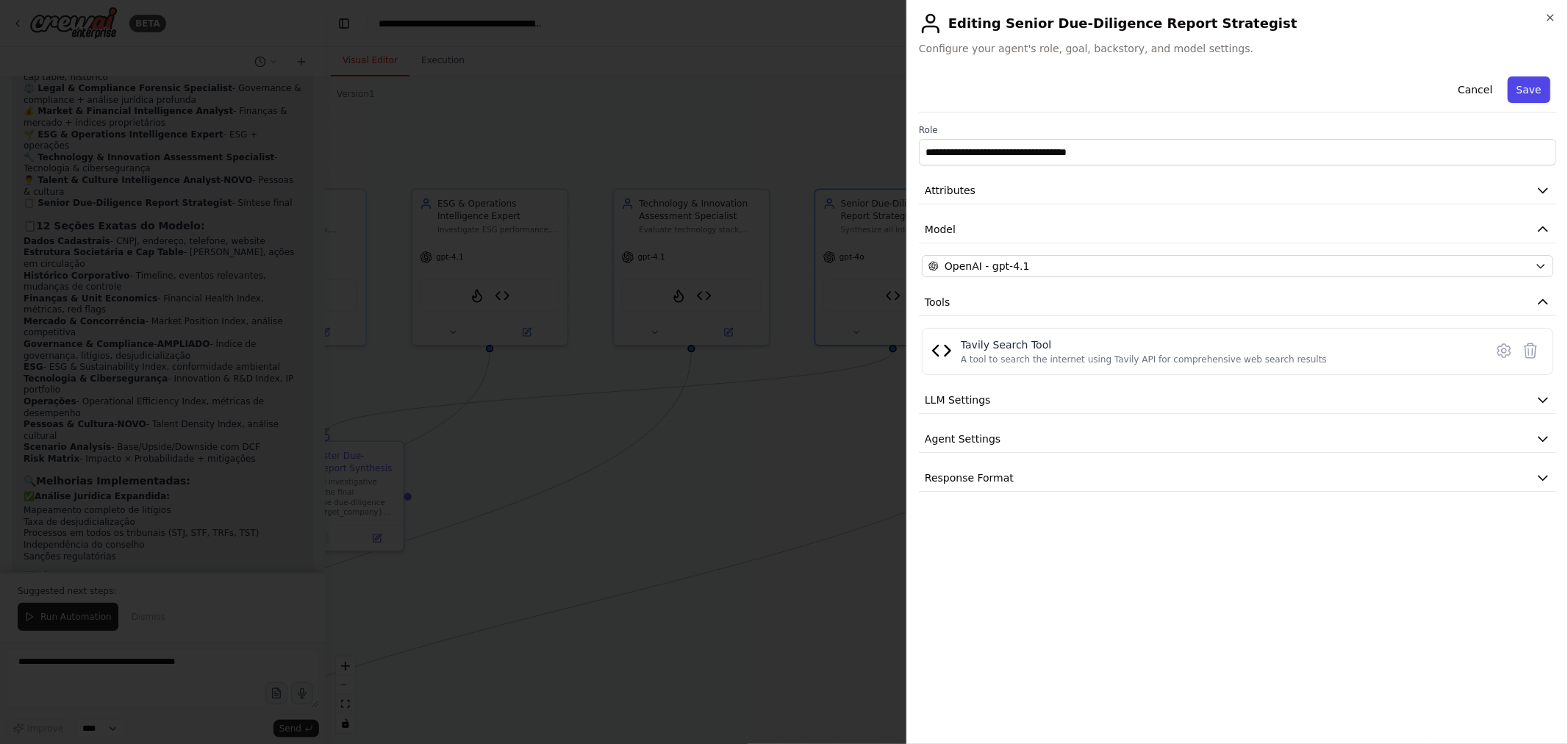
click at [1531, 91] on button "Save" at bounding box center [1528, 89] width 43 height 27
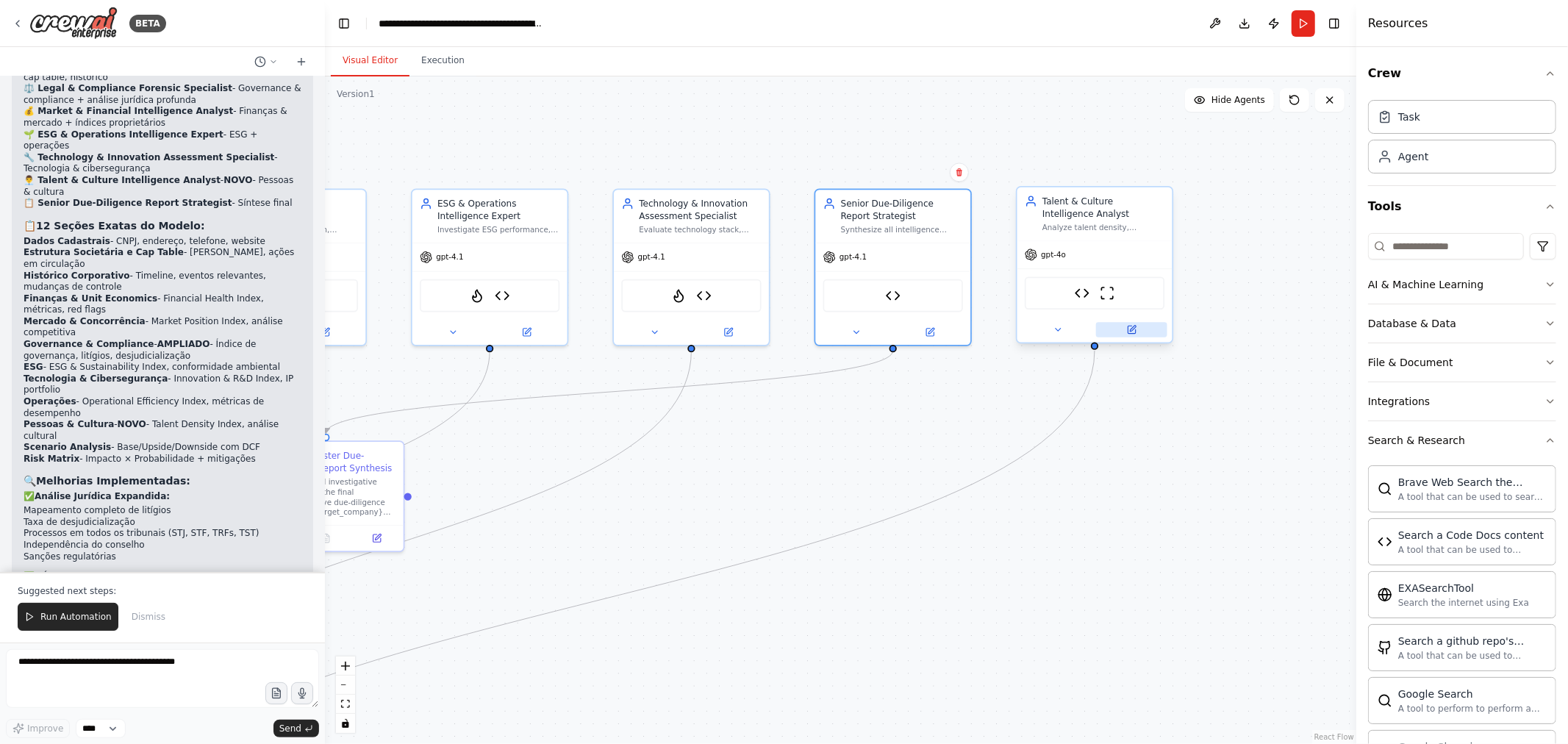
click at [1140, 324] on button at bounding box center [1132, 330] width 71 height 16
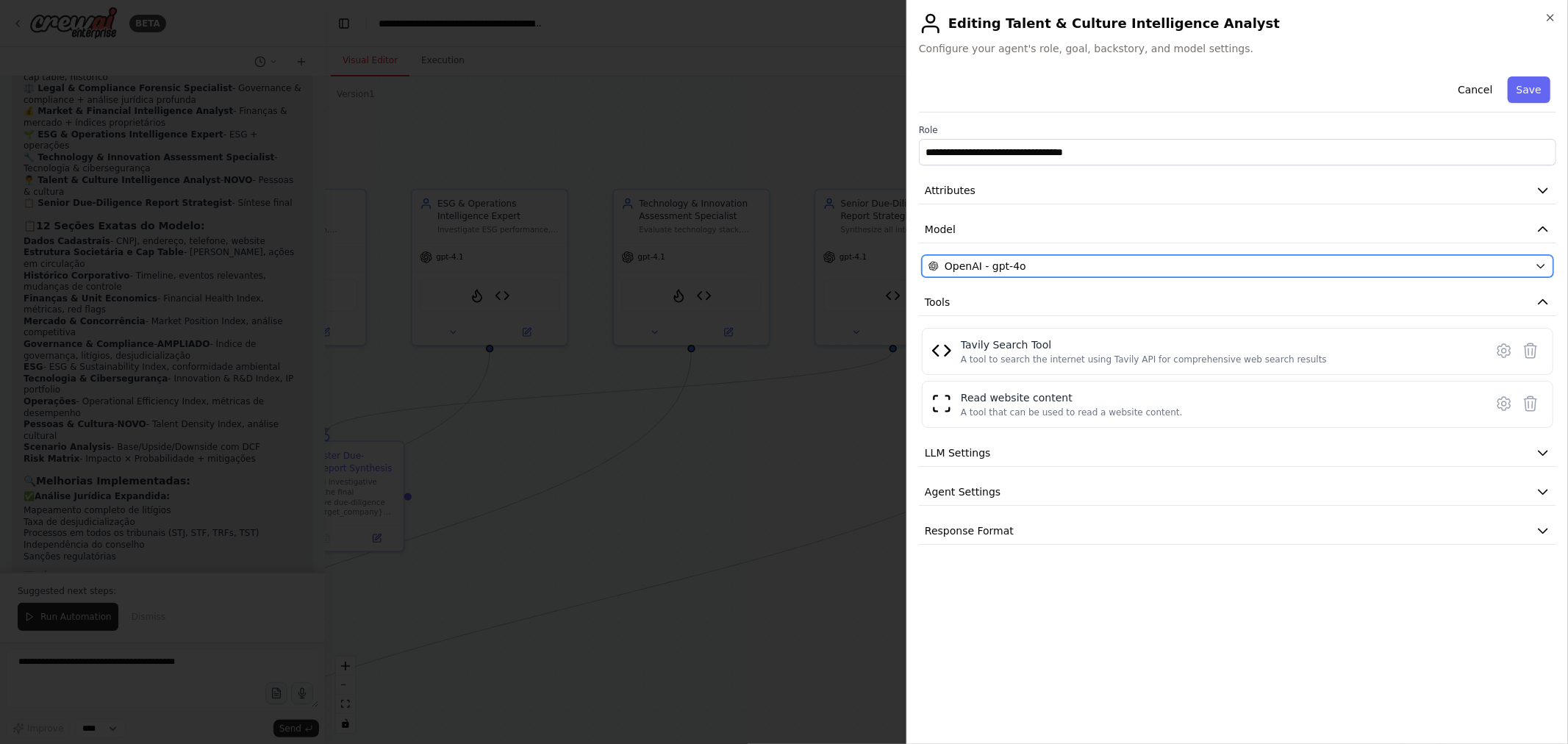
click at [1186, 270] on div "OpenAI - gpt-4o" at bounding box center [1228, 266] width 601 height 15
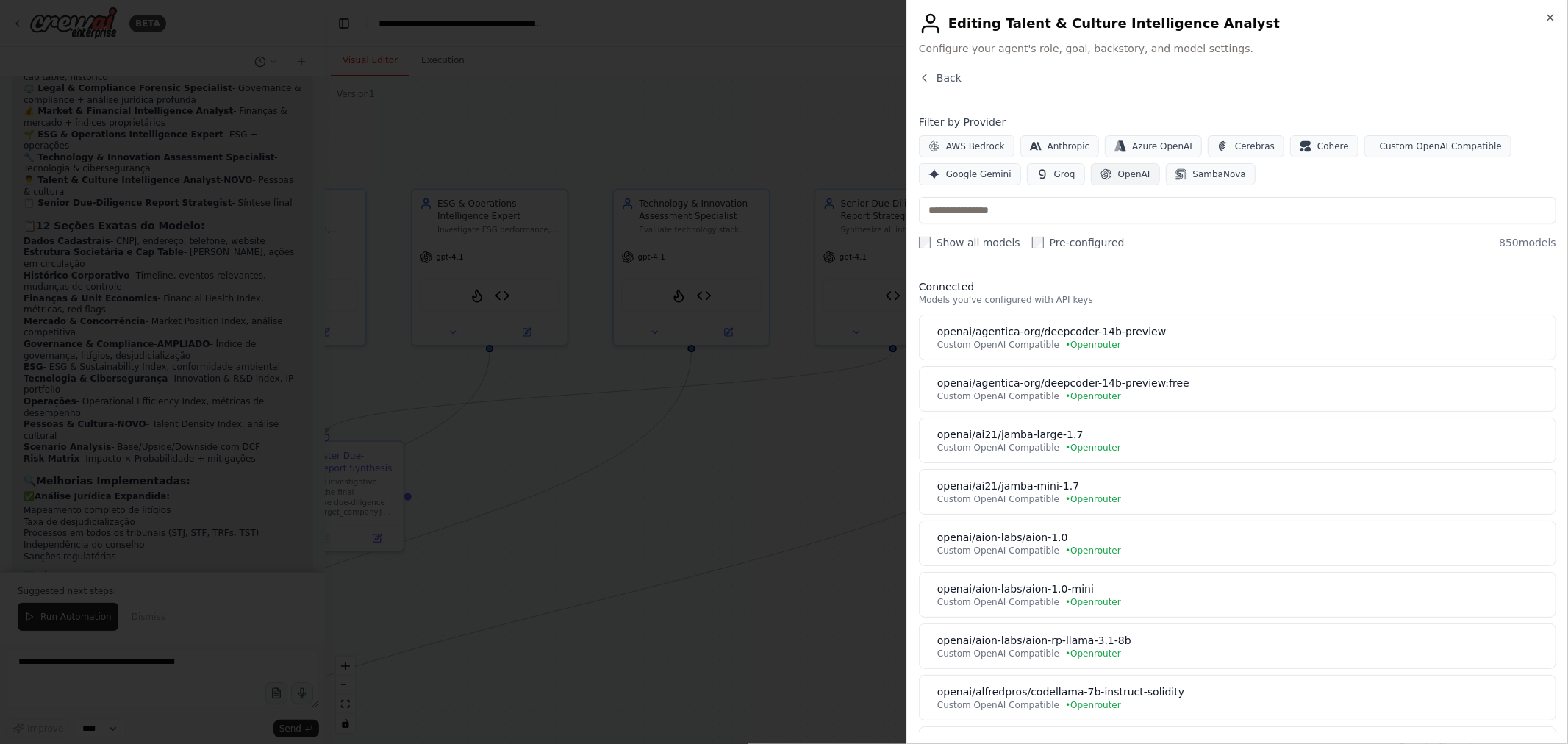
click at [1140, 171] on span "OpenAI" at bounding box center [1134, 174] width 33 height 12
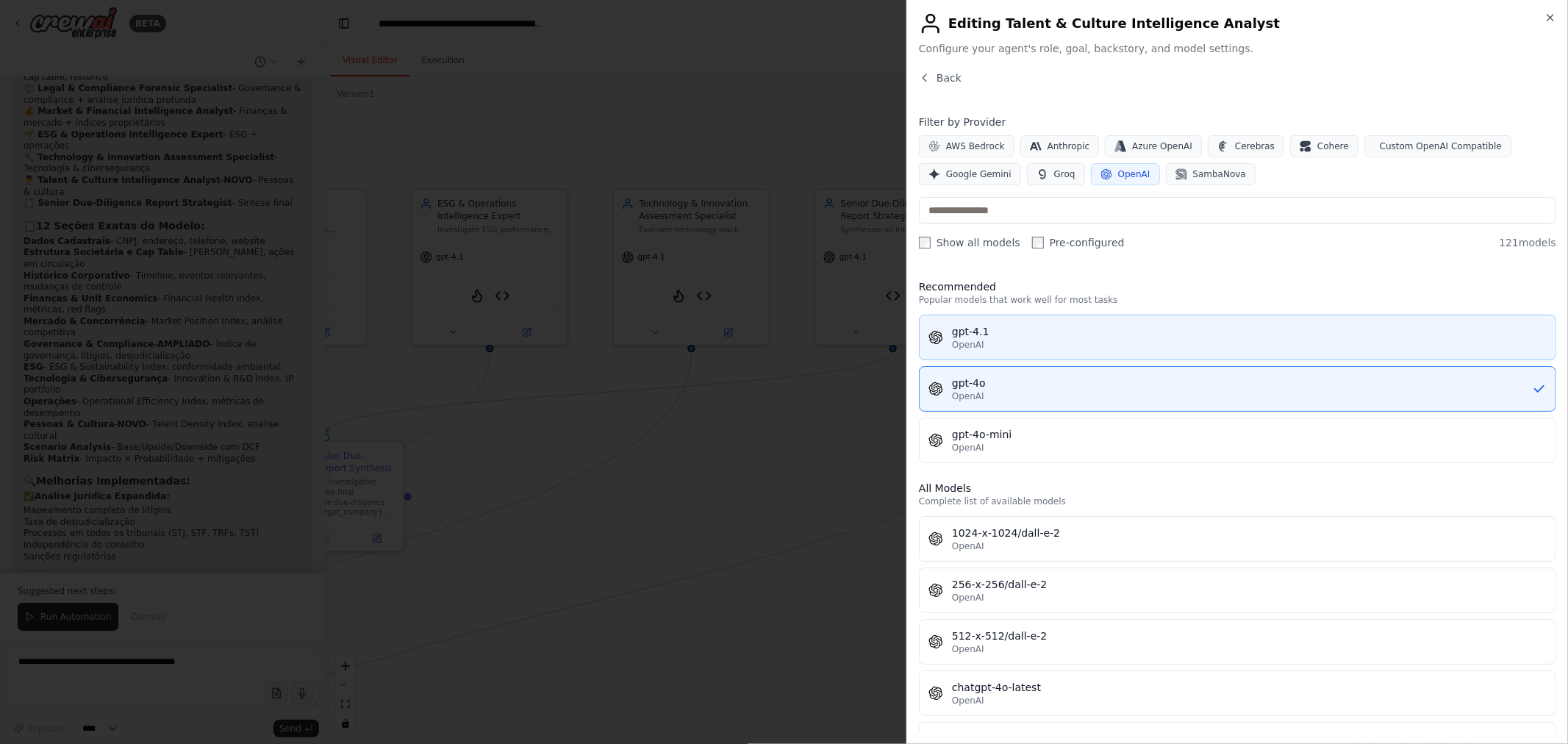
click at [1050, 336] on div "gpt-4.1" at bounding box center [1248, 331] width 595 height 15
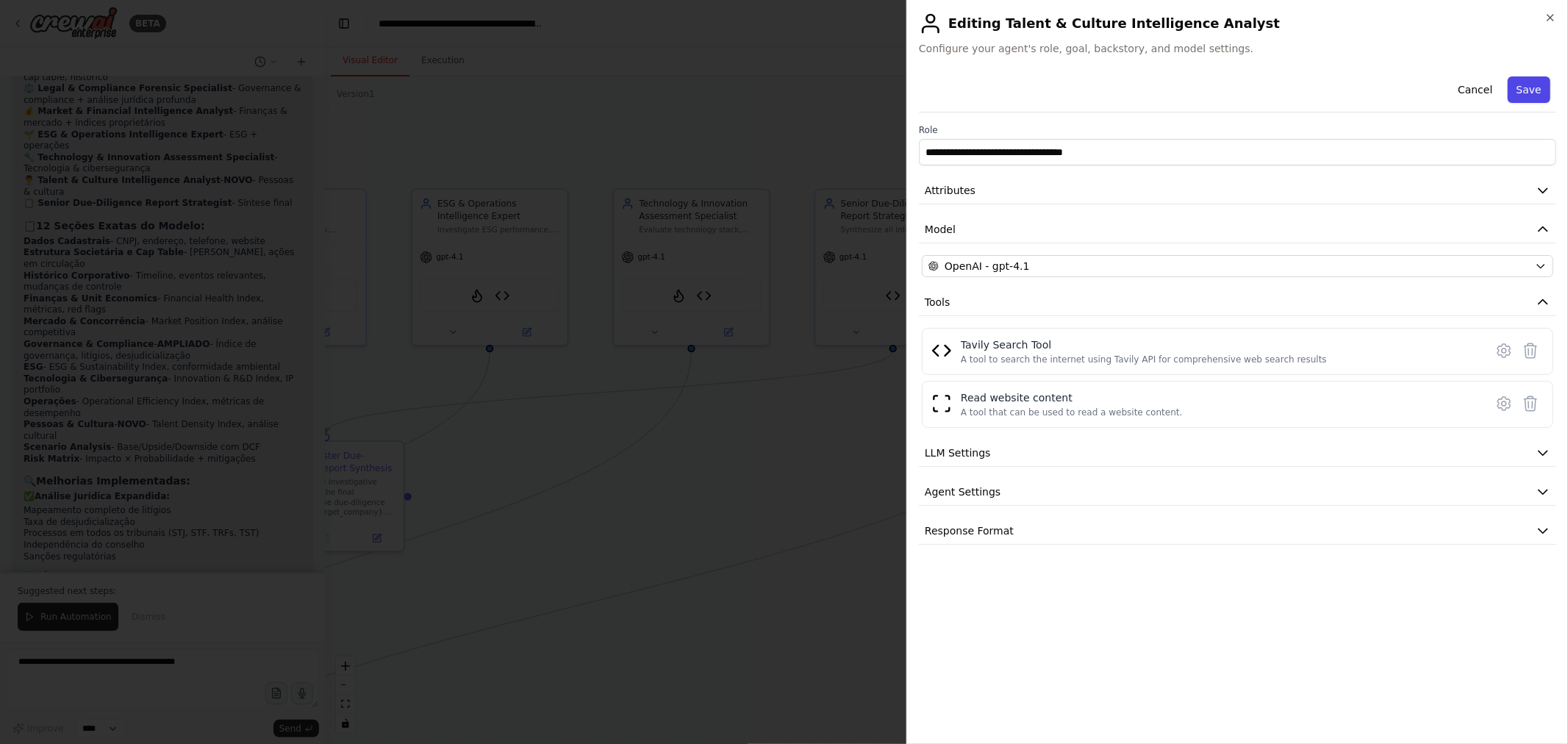
click at [1529, 91] on button "Save" at bounding box center [1528, 89] width 43 height 27
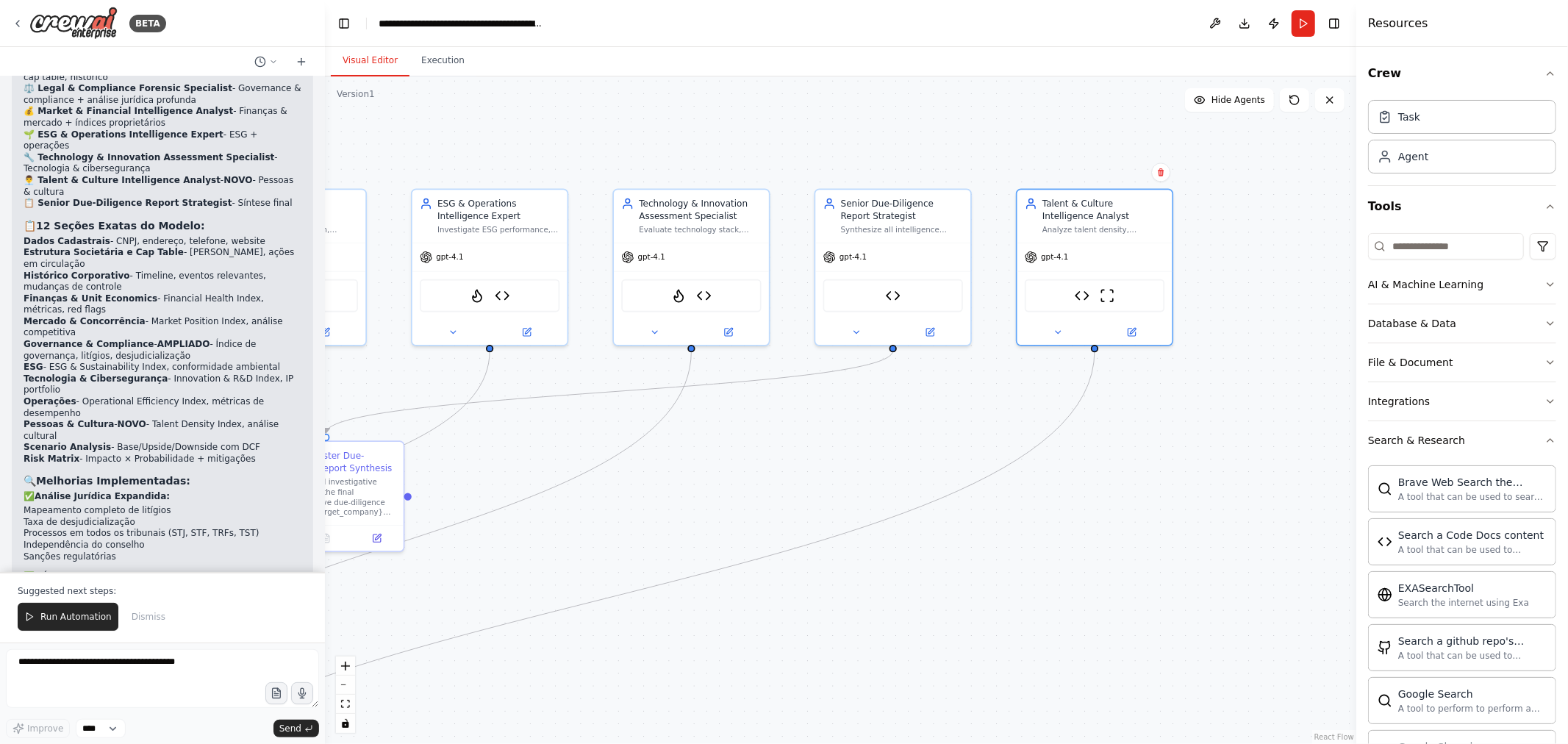
drag, startPoint x: 768, startPoint y: 463, endPoint x: 1104, endPoint y: 391, distance: 343.6
click at [1101, 392] on div ".deletable-edge-delete-btn { width: 20px; height: 20px; border: 0px solid #ffff…" at bounding box center [840, 410] width 1031 height 668
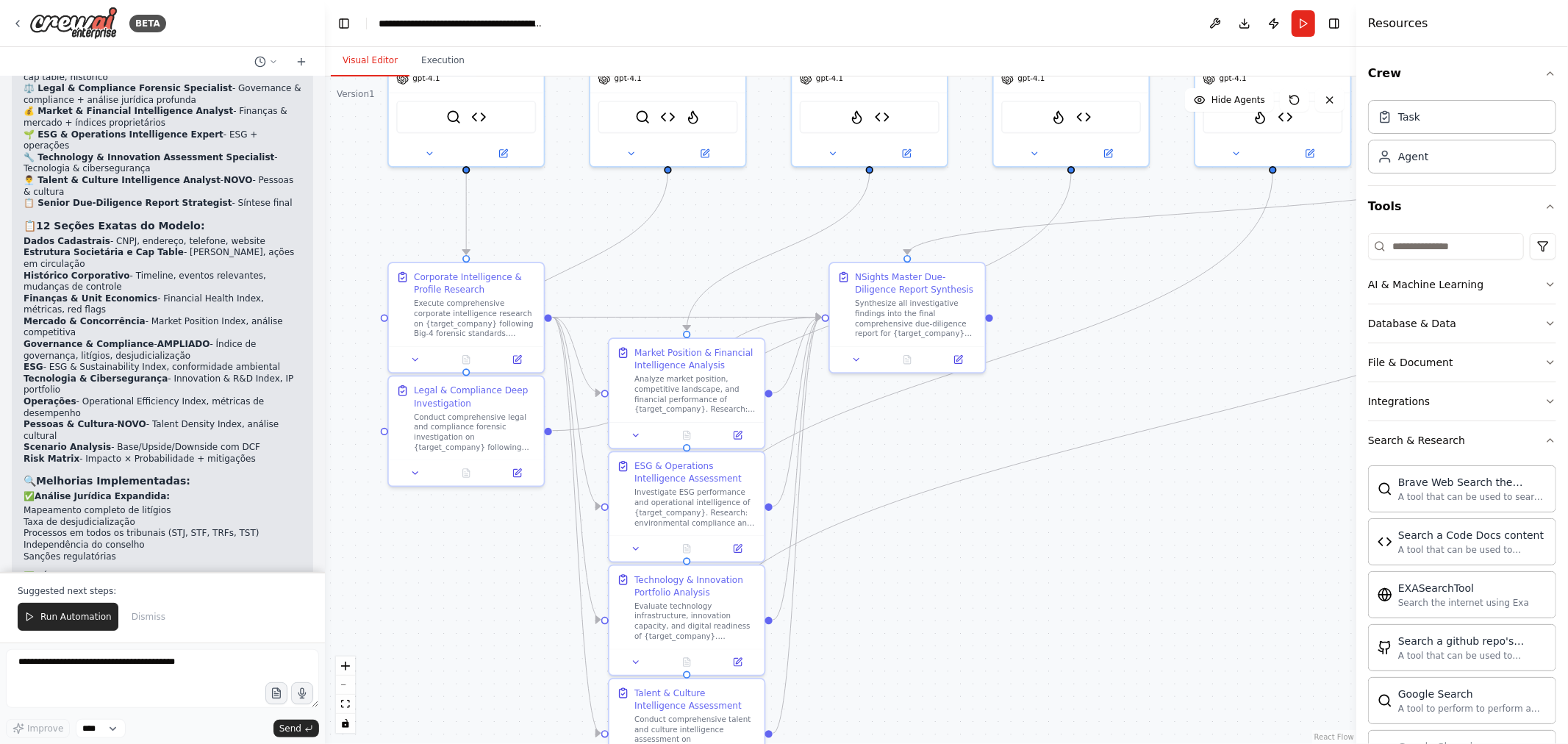
drag, startPoint x: 879, startPoint y: 460, endPoint x: 1121, endPoint y: 356, distance: 263.4
click at [1121, 356] on div ".deletable-edge-delete-btn { width: 20px; height: 20px; border: 0px solid #ffff…" at bounding box center [840, 410] width 1031 height 668
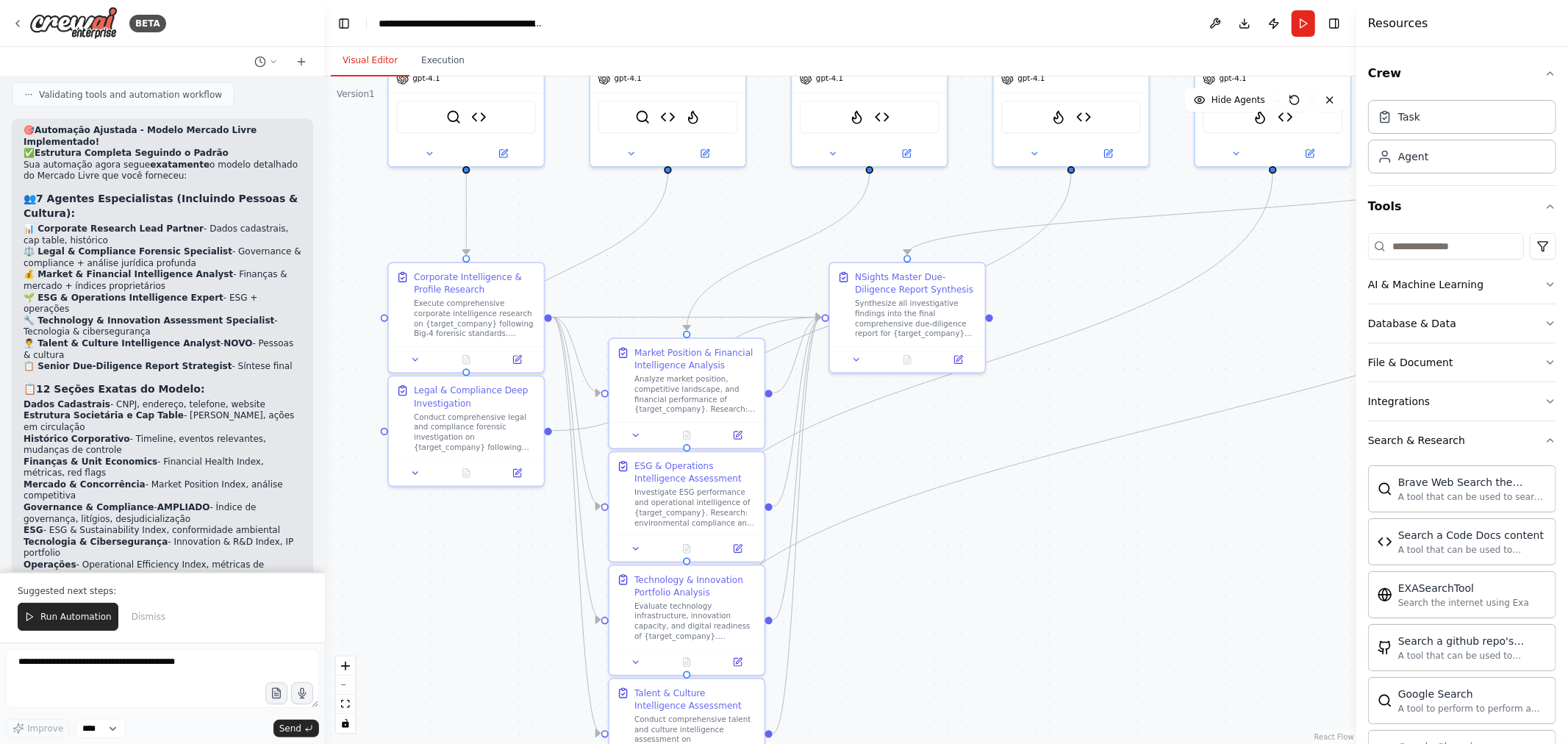
scroll to position [16067, 0]
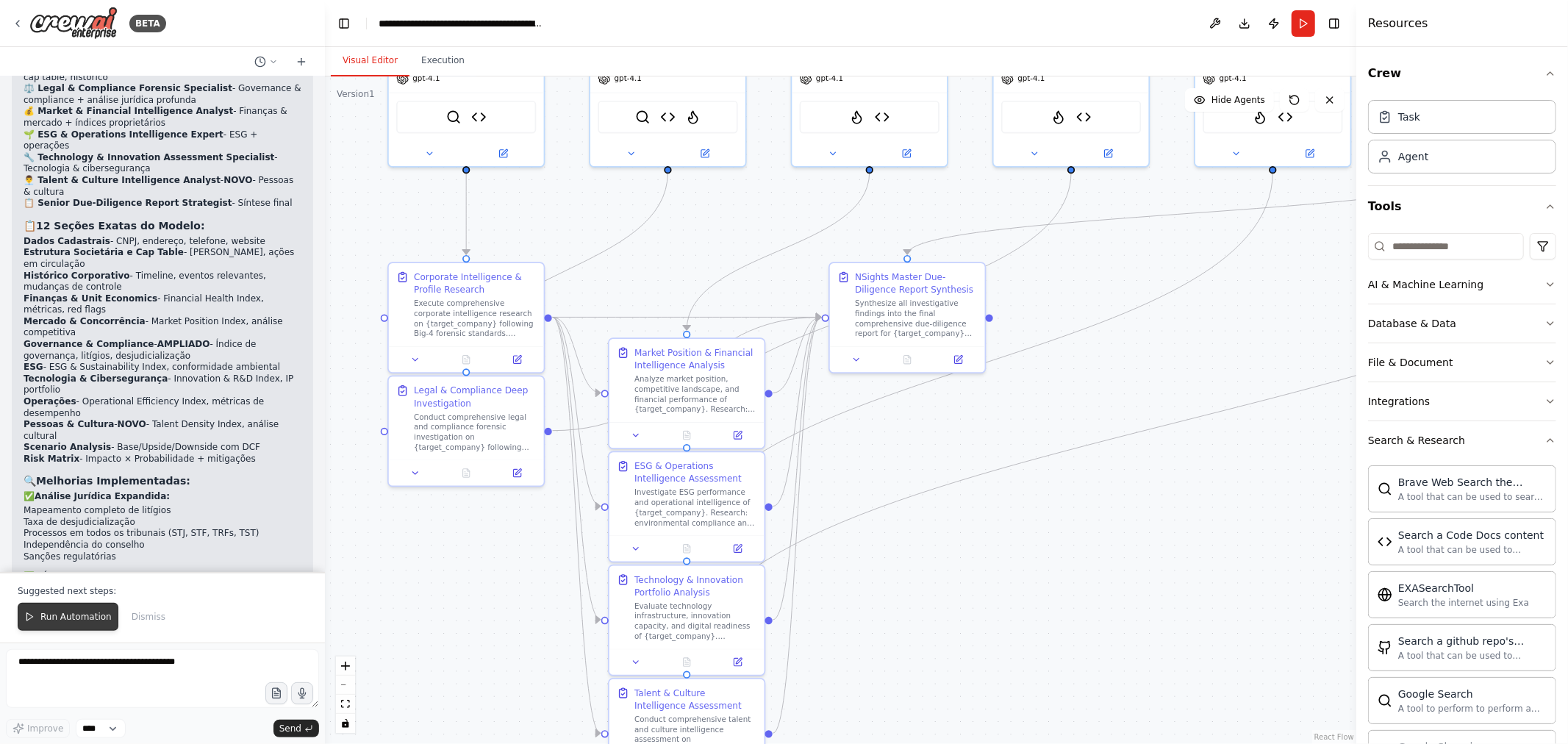
click at [50, 618] on span "Run Automation" at bounding box center [76, 617] width 71 height 12
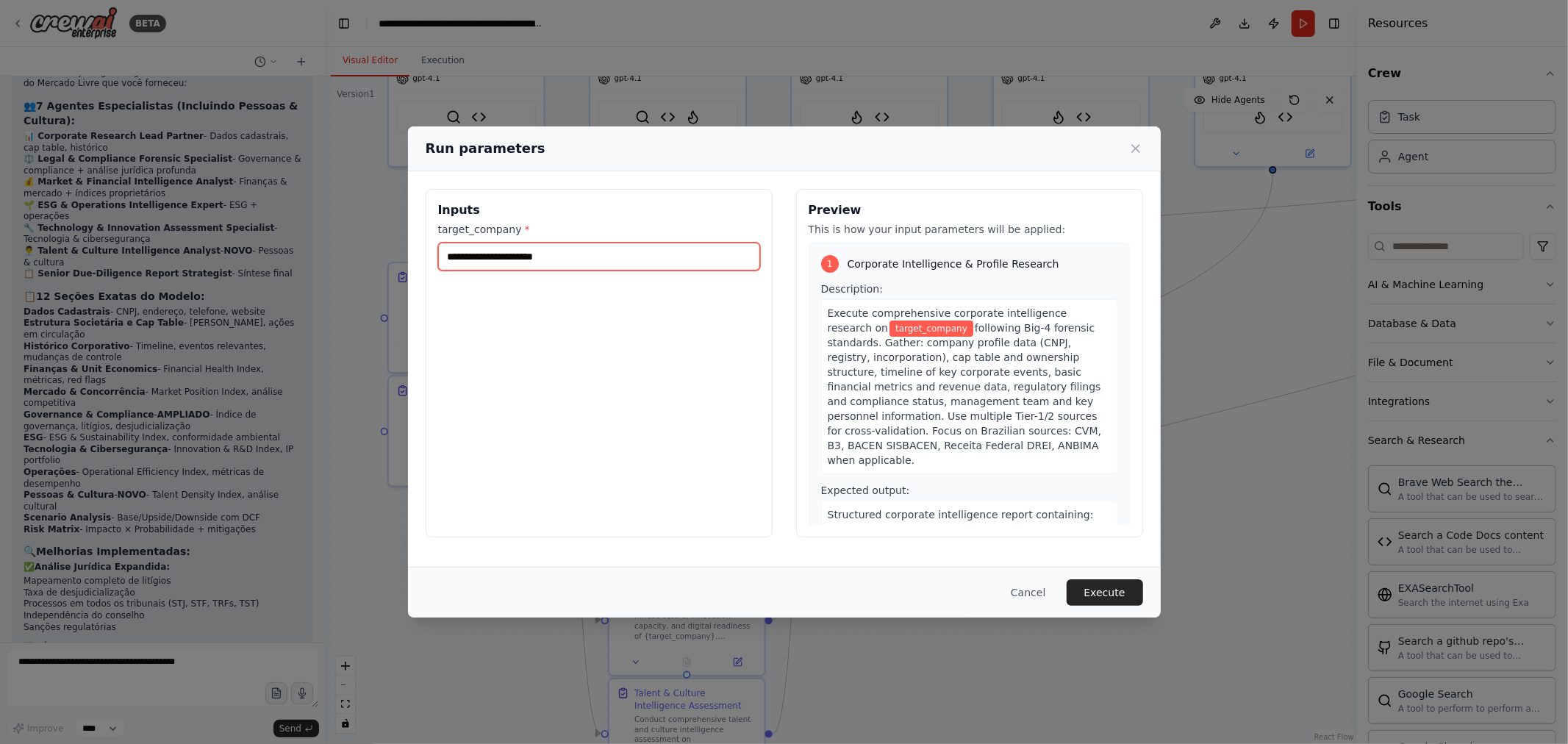
drag, startPoint x: 581, startPoint y: 257, endPoint x: 412, endPoint y: 267, distance: 169.3
click at [419, 267] on div "Inputs target_company * Preview This is how your input parameters will be appli…" at bounding box center [784, 363] width 753 height 383
type input "*"
drag, startPoint x: 547, startPoint y: 258, endPoint x: 430, endPoint y: 253, distance: 117.1
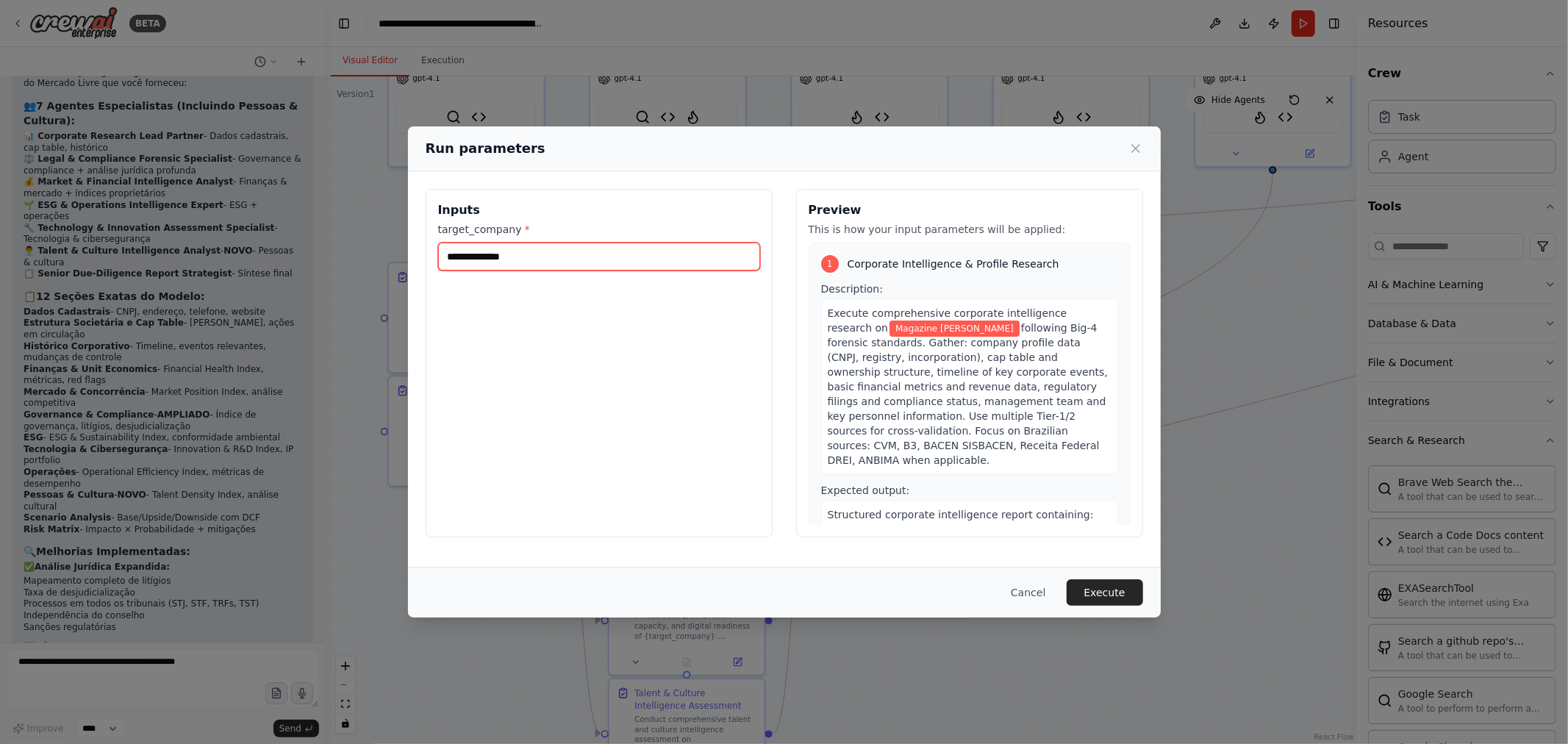
click at [430, 253] on div "**********" at bounding box center [599, 363] width 347 height 349
type input "*********"
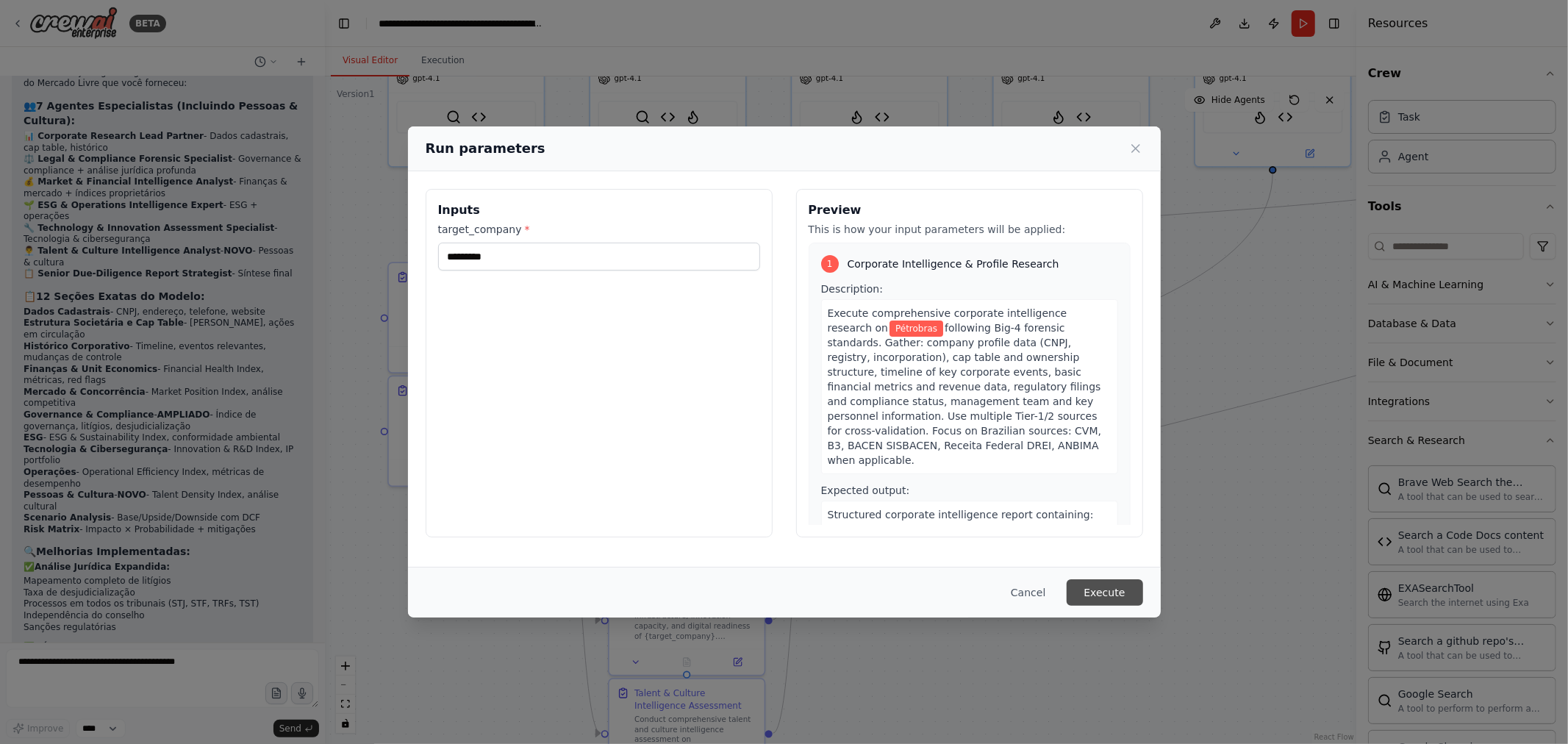
click at [1116, 599] on button "Execute" at bounding box center [1104, 592] width 76 height 27
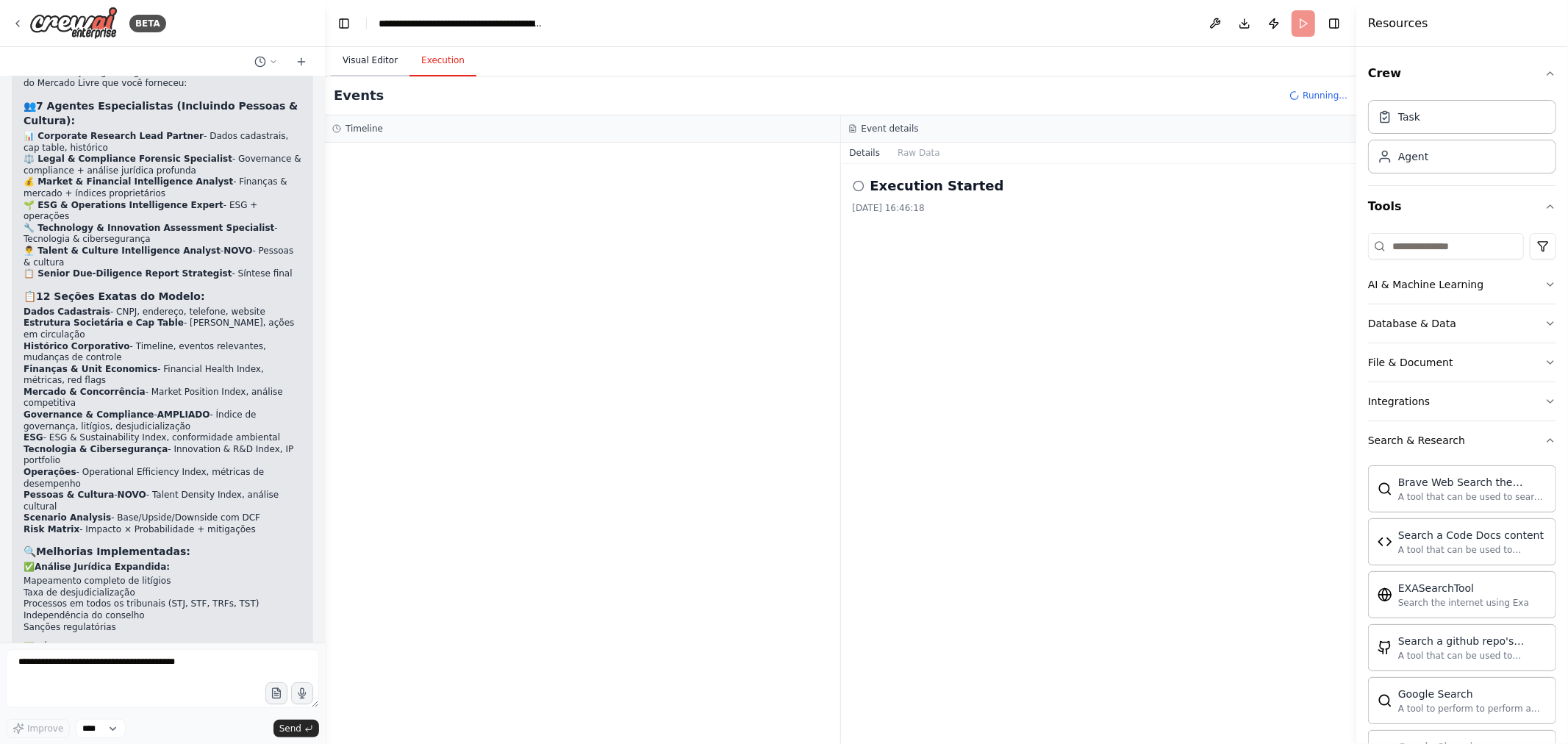
click at [363, 62] on button "Visual Editor" at bounding box center [369, 61] width 78 height 31
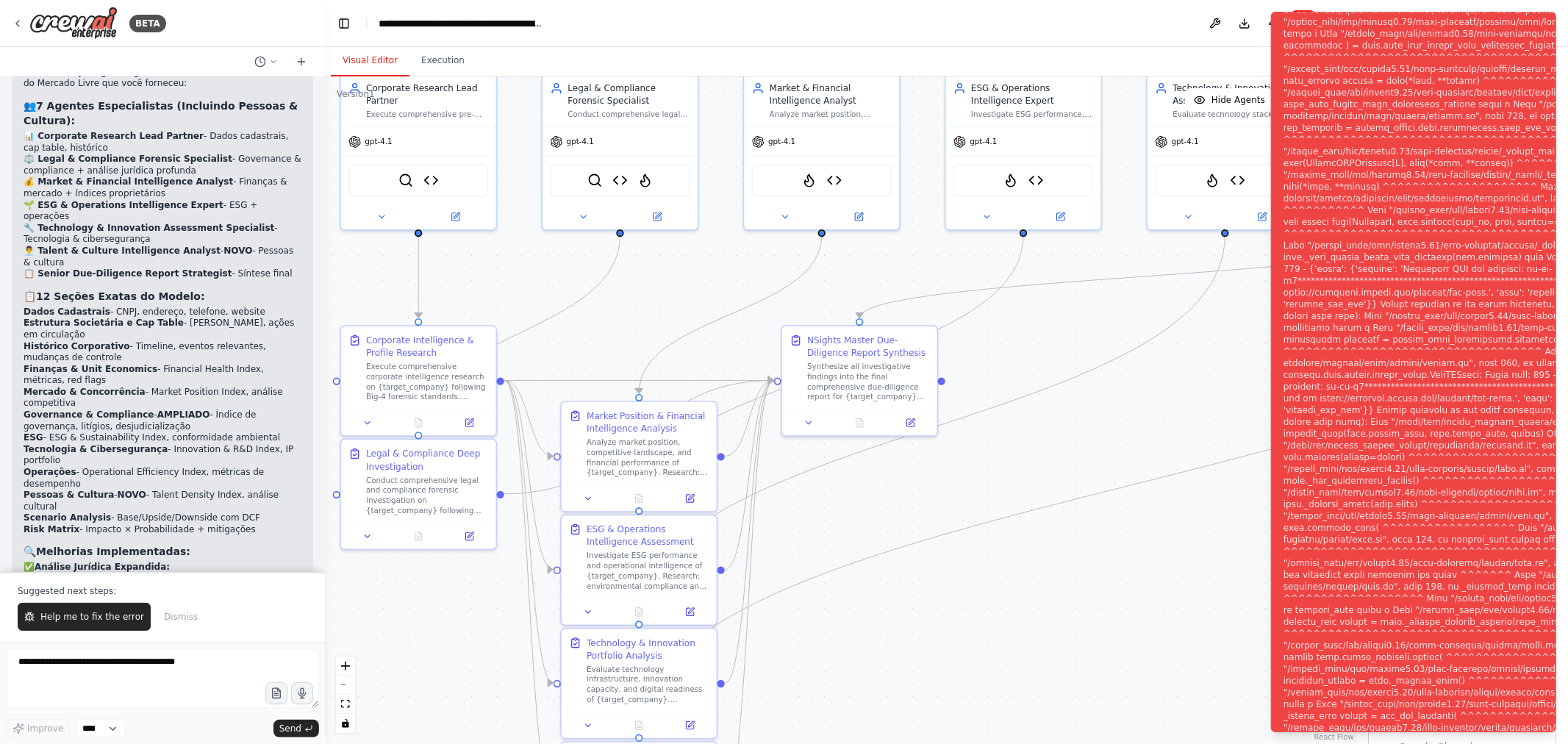
scroll to position [16067, 0]
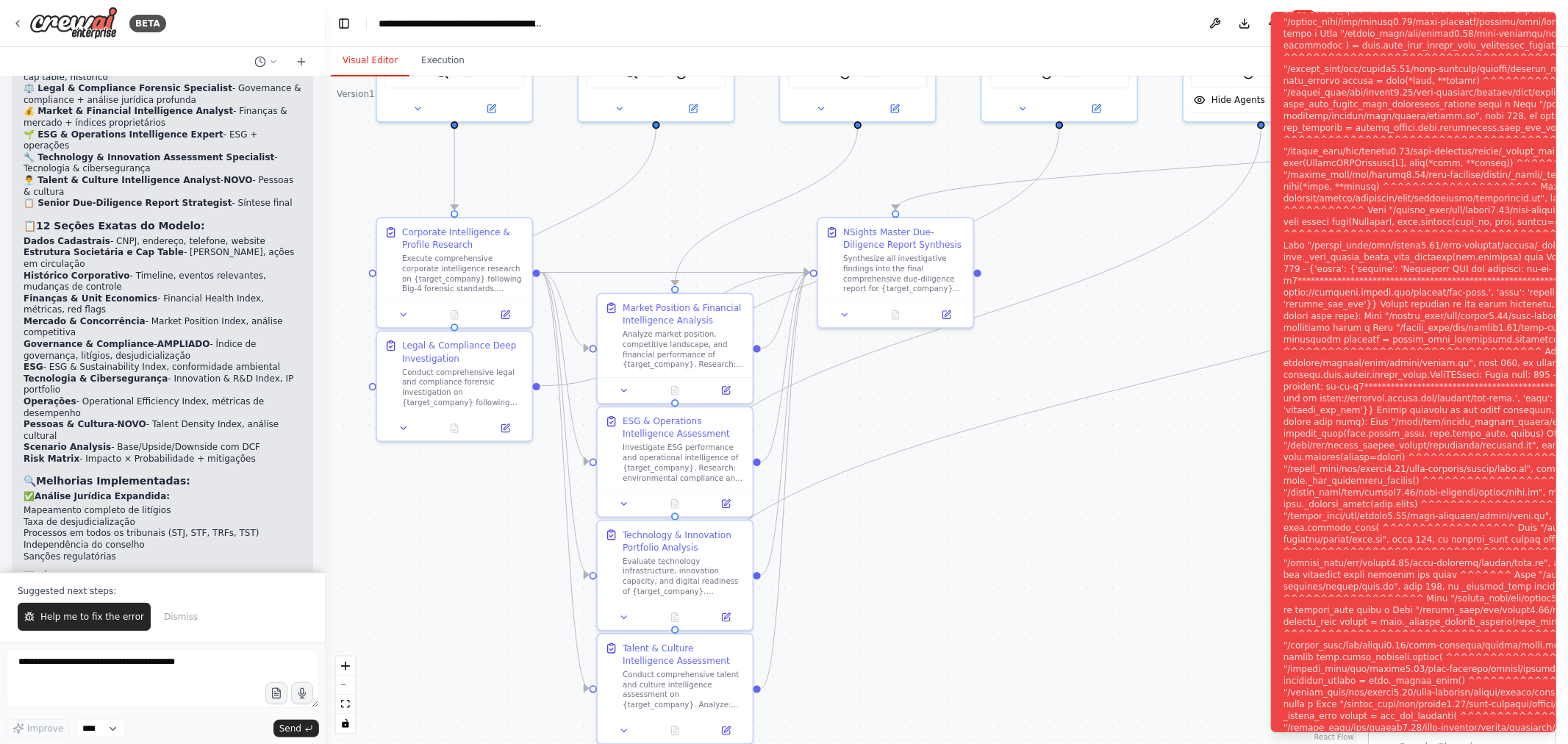
drag, startPoint x: 930, startPoint y: 452, endPoint x: 919, endPoint y: 407, distance: 46.3
click at [919, 407] on div ".deletable-edge-delete-btn { width: 20px; height: 20px; border: 0px solid #ffff…" at bounding box center [840, 410] width 1031 height 668
click at [98, 609] on button "Help me to fix the error" at bounding box center [84, 617] width 133 height 28
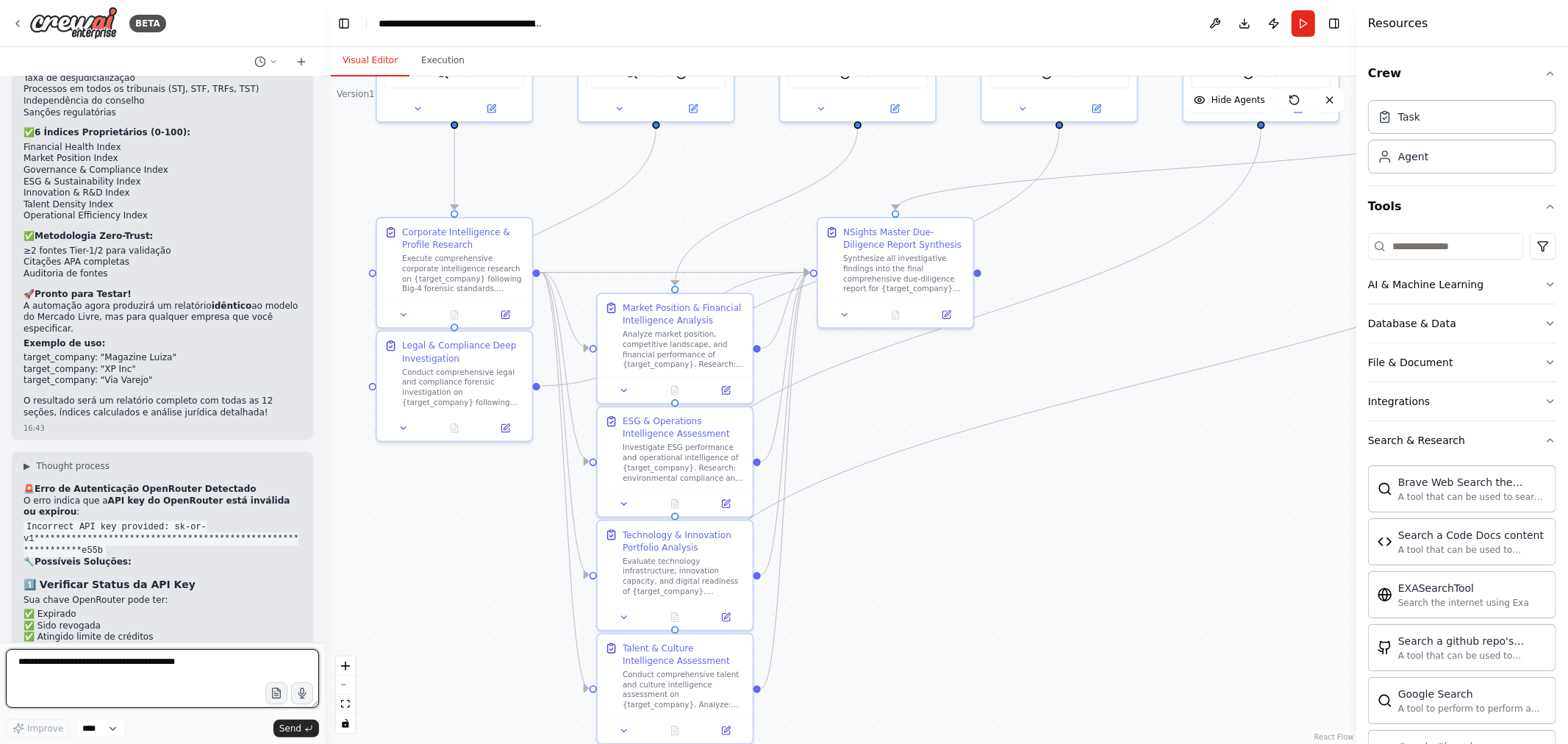
scroll to position [16537, 0]
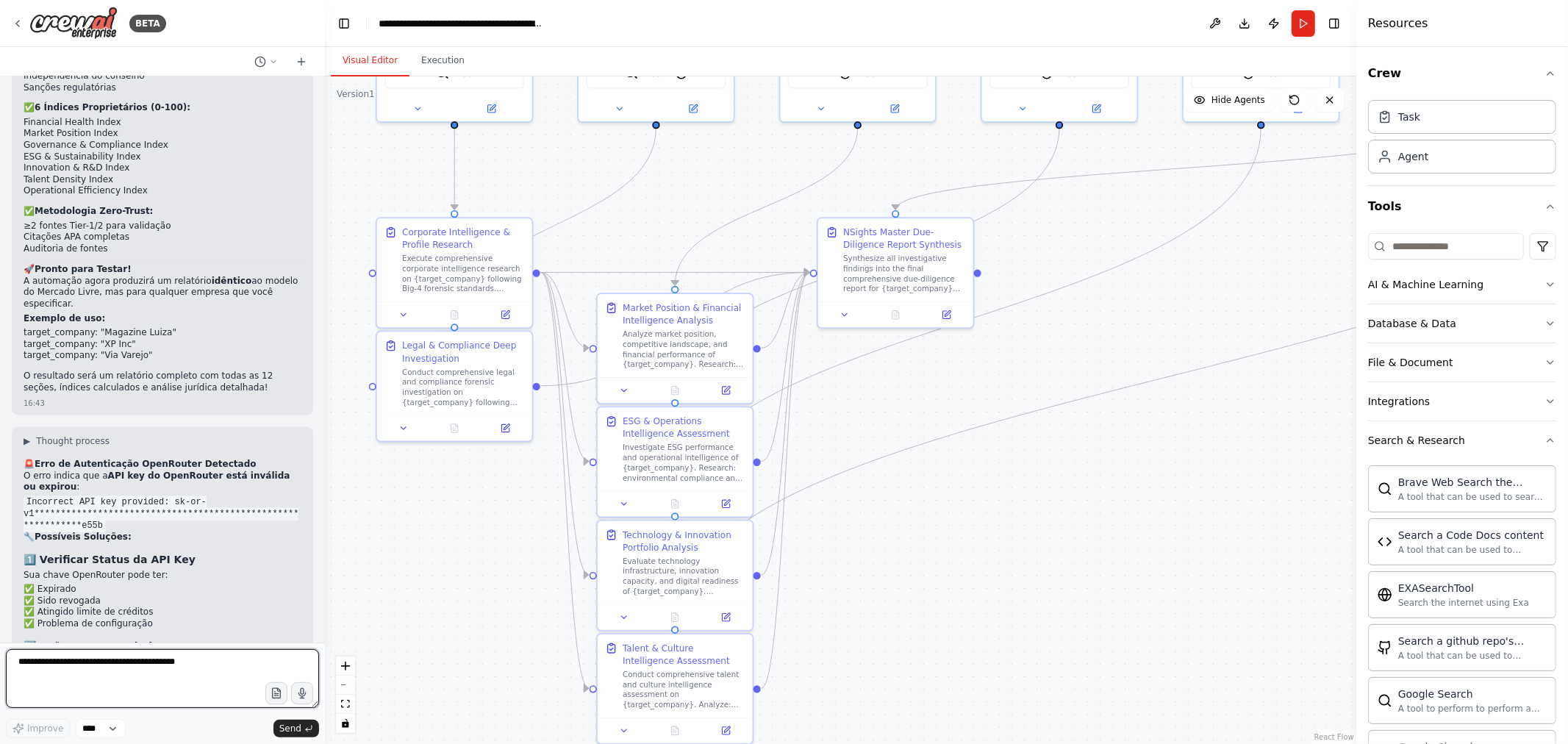
click at [175, 678] on textarea at bounding box center [162, 678] width 313 height 59
paste textarea "**********"
type textarea "**********"
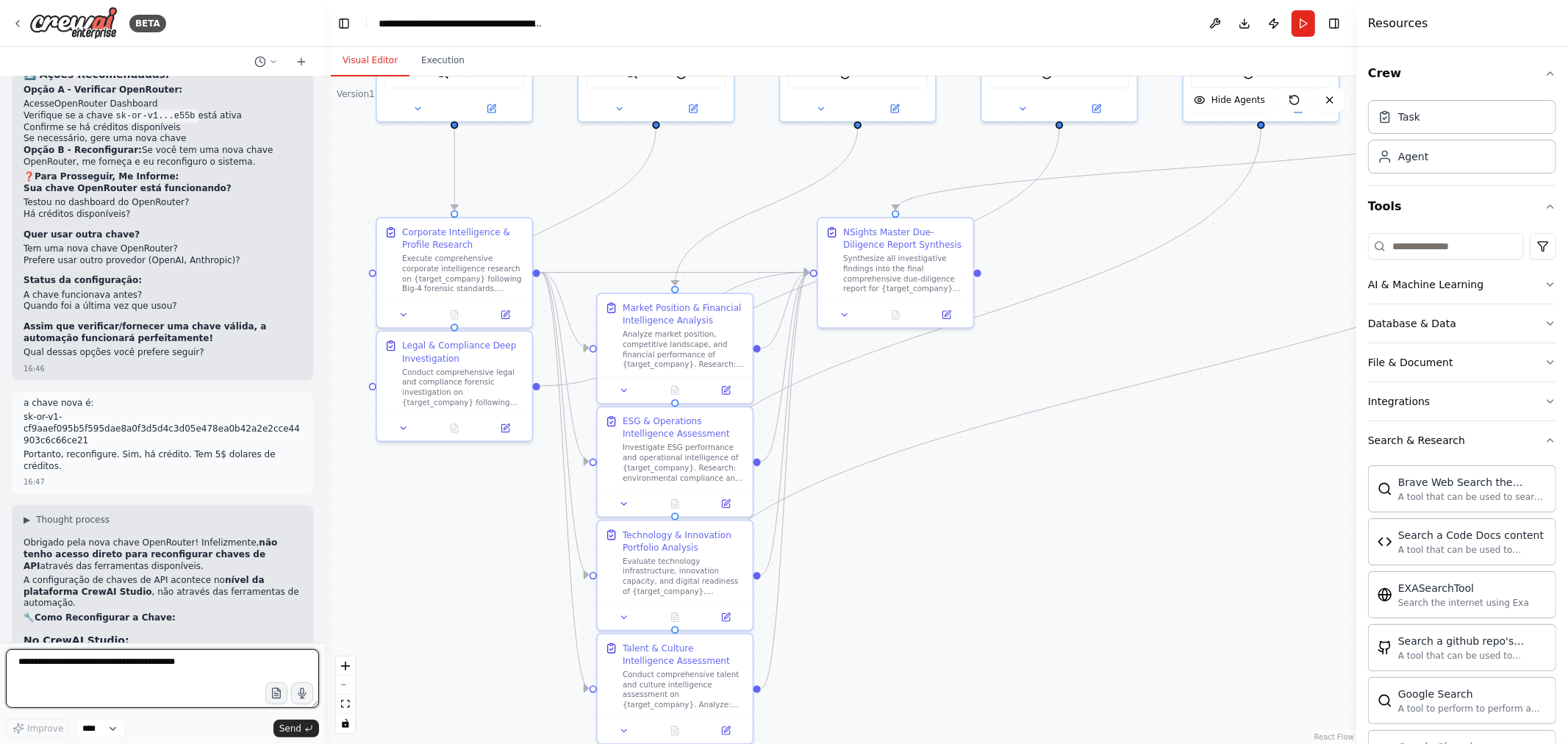
scroll to position [17121, 0]
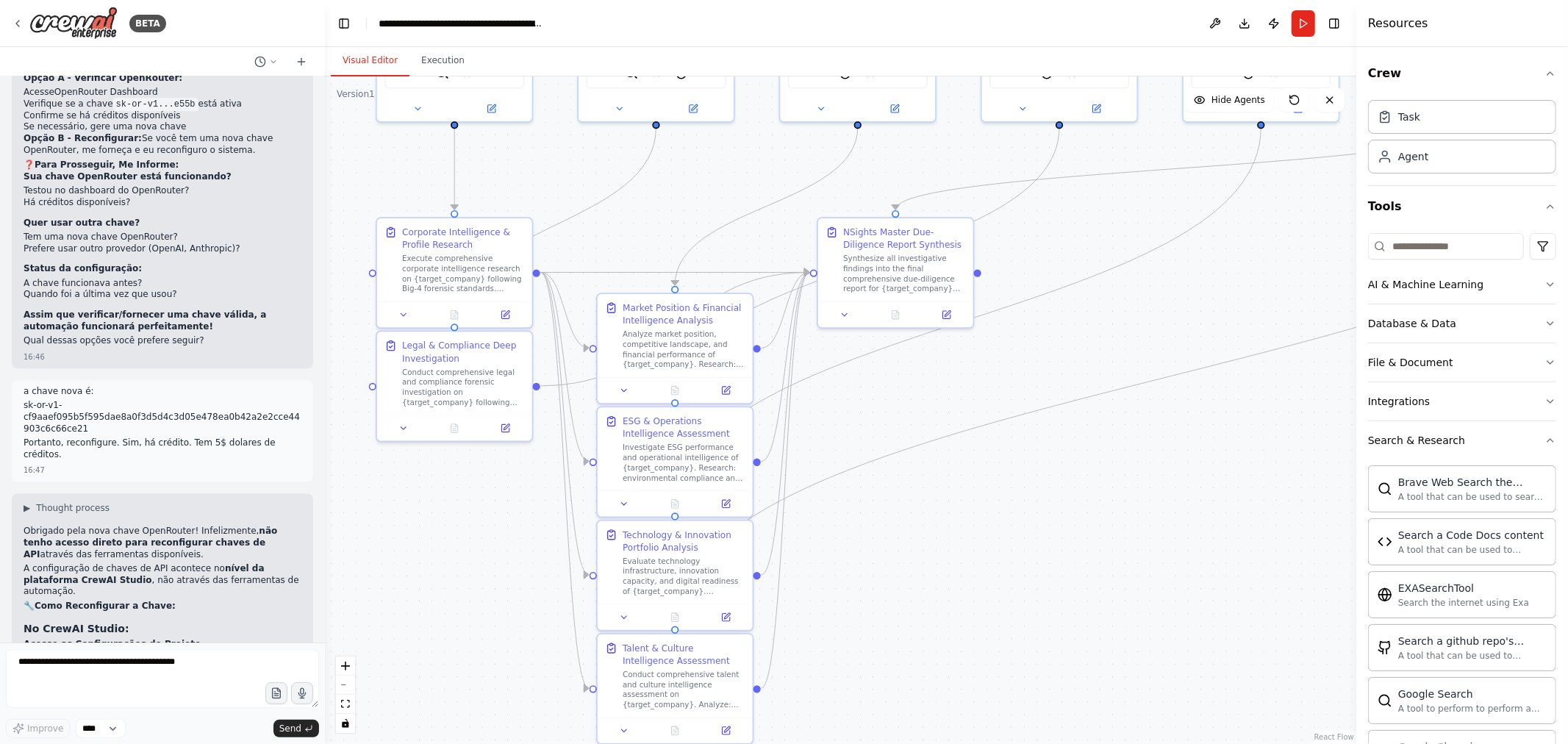
drag, startPoint x: 179, startPoint y: 350, endPoint x: 72, endPoint y: 374, distance: 109.7
click at [72, 661] on code "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" at bounding box center [161, 678] width 275 height 37
copy code "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"
click at [195, 661] on code "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" at bounding box center [161, 678] width 275 height 37
drag, startPoint x: 180, startPoint y: 347, endPoint x: 71, endPoint y: 372, distance: 111.8
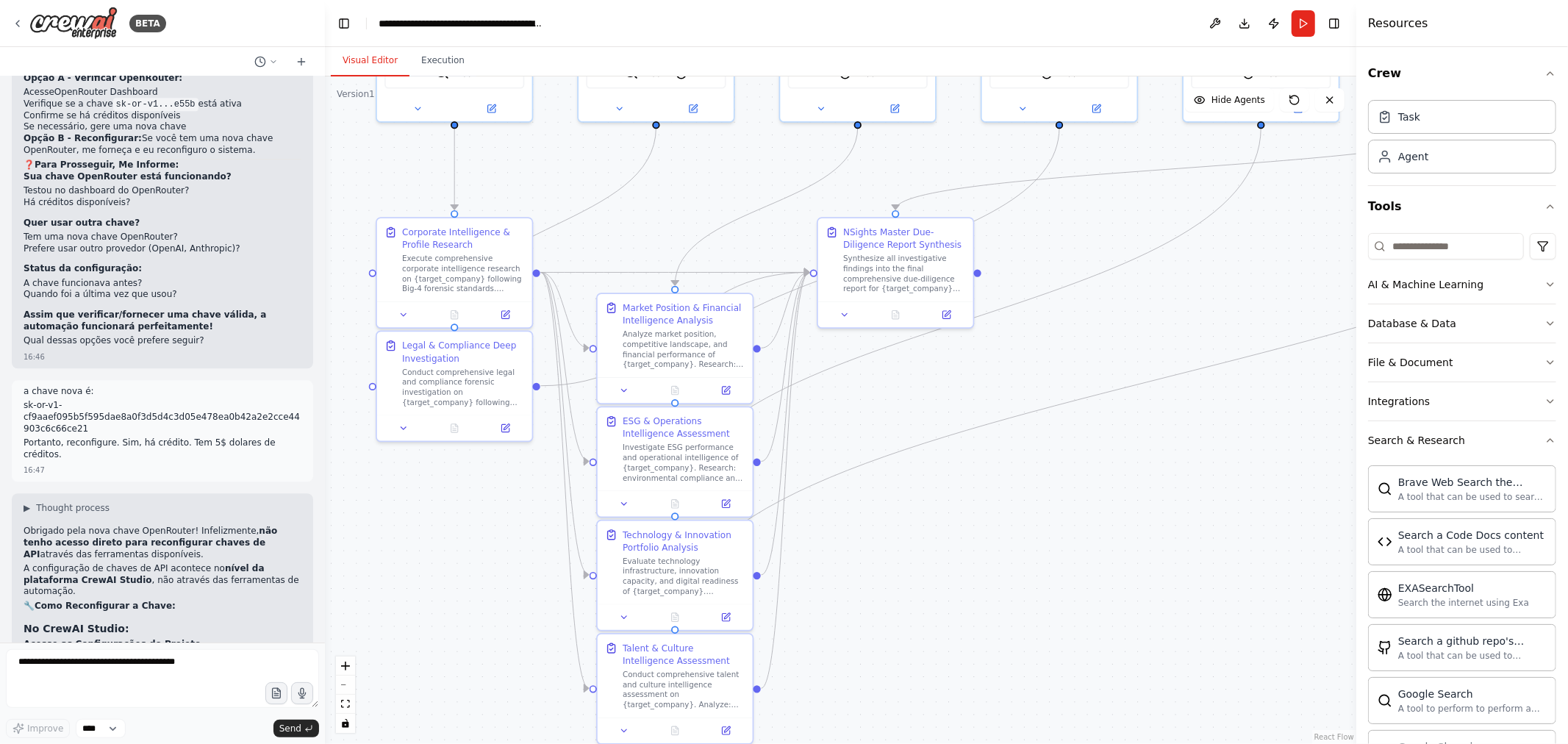
click at [71, 661] on code "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" at bounding box center [161, 678] width 275 height 37
copy code "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"
click at [135, 661] on code "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" at bounding box center [161, 678] width 275 height 37
click at [104, 670] on textarea at bounding box center [162, 678] width 313 height 59
type textarea "*"
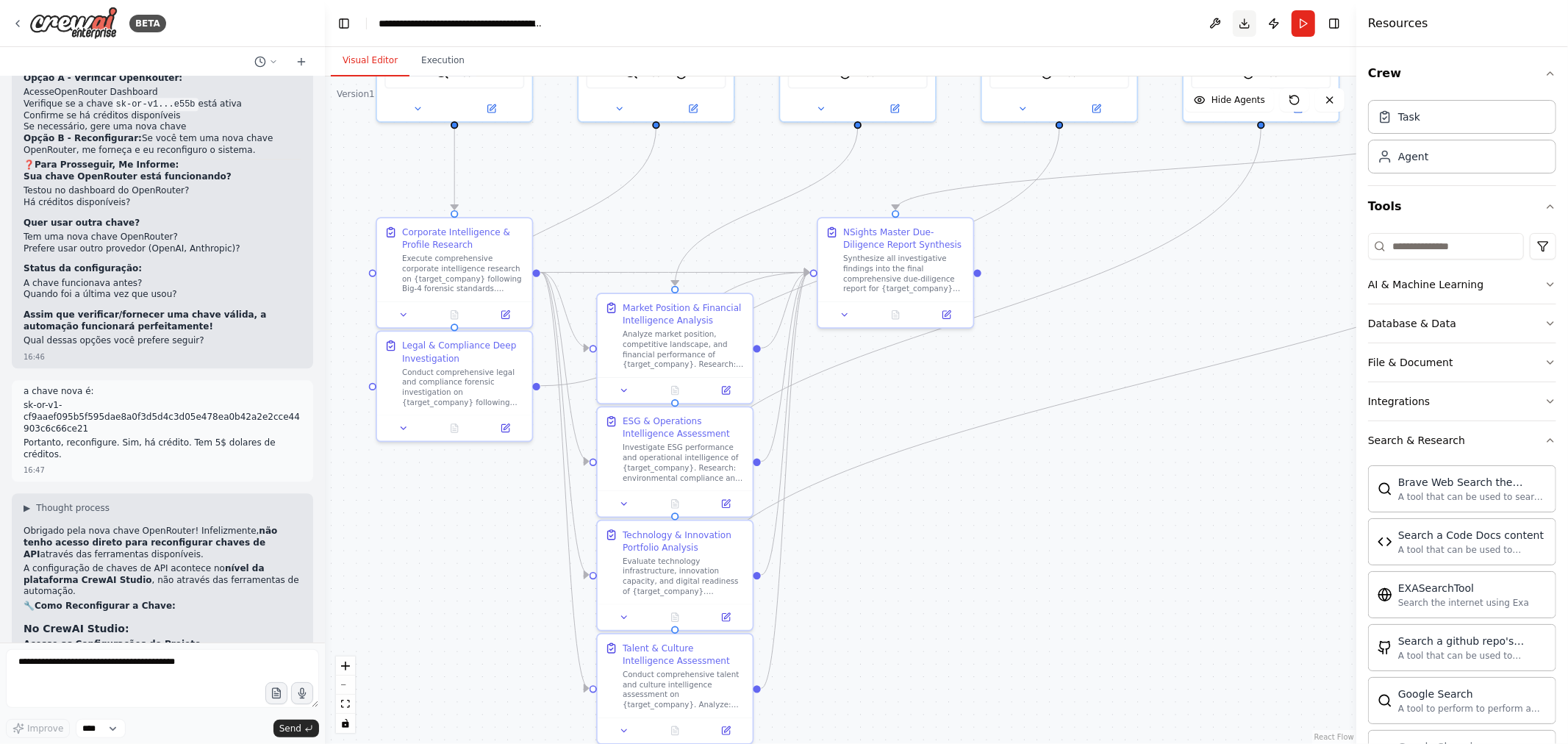
click at [1240, 24] on button "Download" at bounding box center [1244, 23] width 24 height 27
drag, startPoint x: 33, startPoint y: 450, endPoint x: 178, endPoint y: 465, distance: 145.8
copy code "OPENAI_API_KEY=sk-or-v1-cf9aaef095b5f595dae8a0f3d5d4c3d05e478ea0b42a2e2cce44903…"
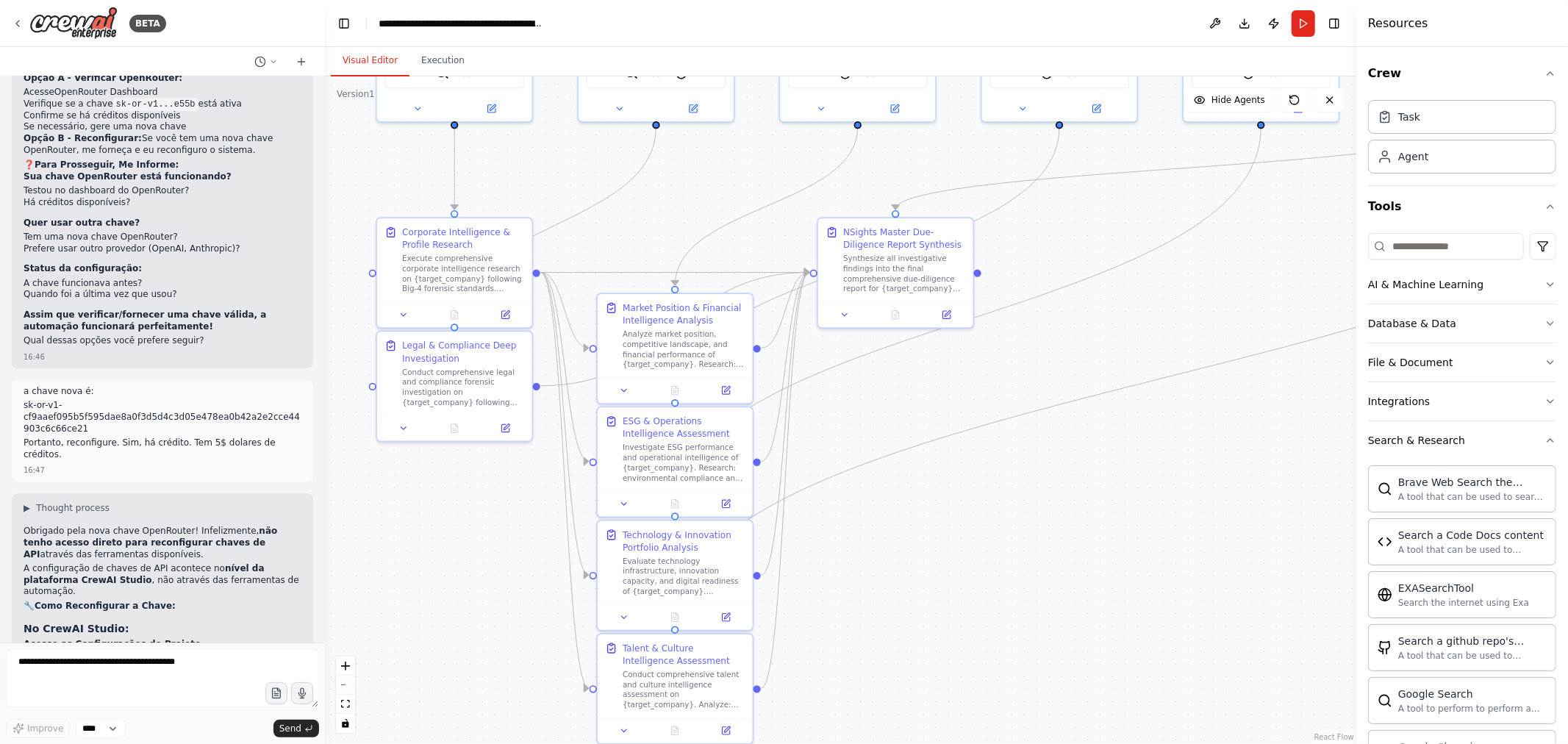
scroll to position [0, 0]
click at [129, 665] on textarea at bounding box center [162, 678] width 313 height 59
type textarea "**********"
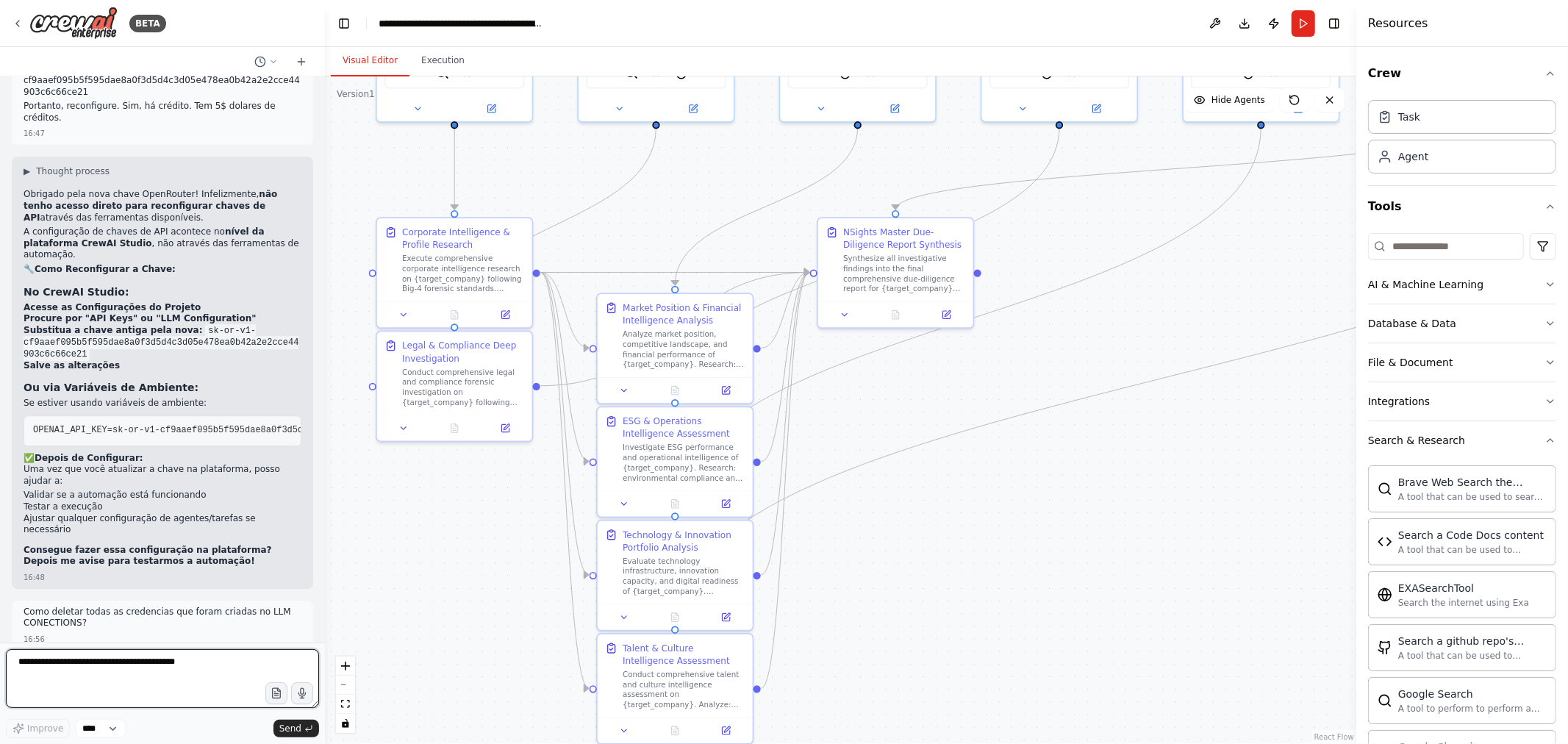
scroll to position [17295, 0]
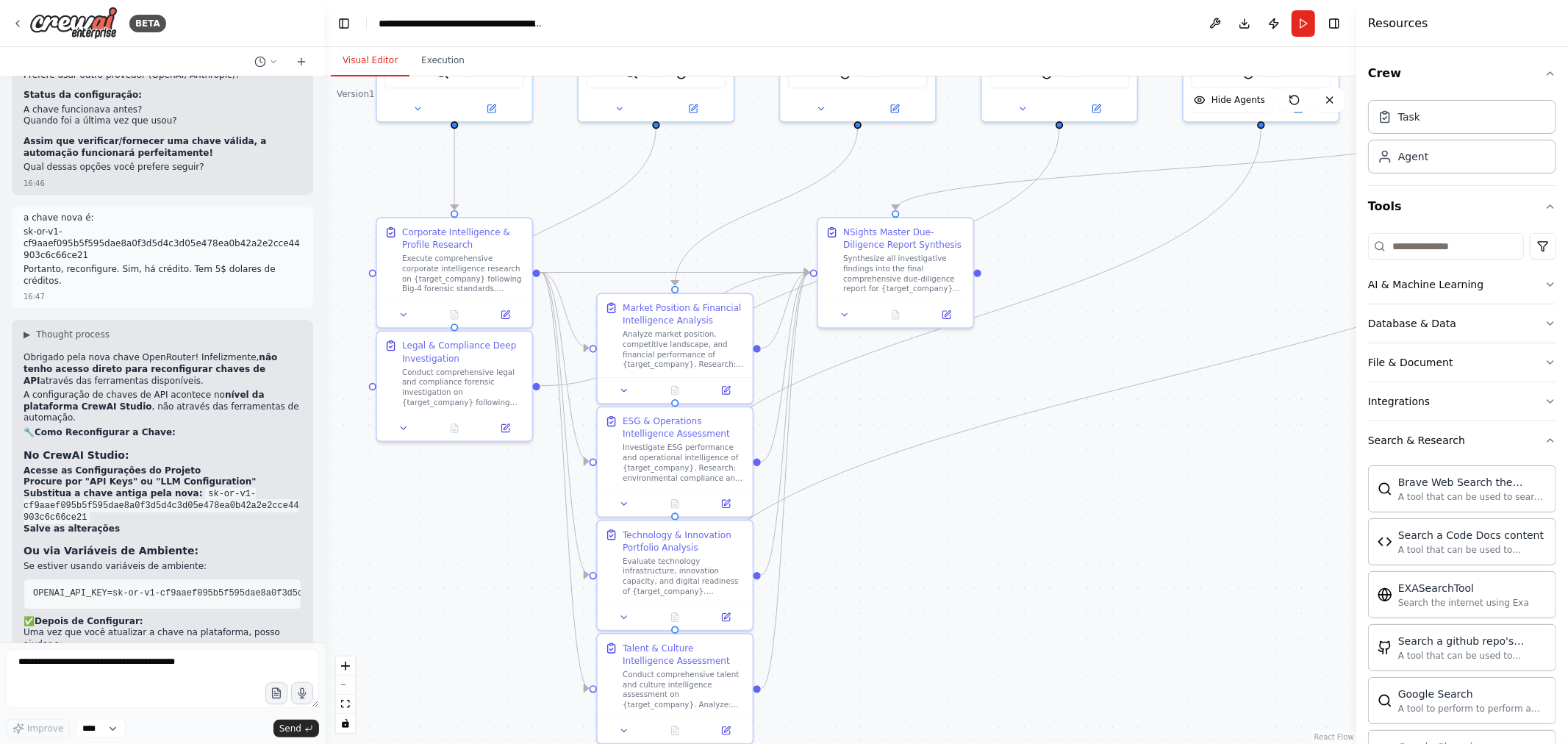
drag, startPoint x: 111, startPoint y: 290, endPoint x: 252, endPoint y: 287, distance: 141.0
click at [252, 579] on pre "OPENAI_API_KEY=sk-or-v1-cf9aaef095b5f595dae8a0f3d5d4c3d05e478ea0b42a2e2cce44903…" at bounding box center [163, 594] width 278 height 31
copy span "https: //openrouter.ai/api/v1"
drag, startPoint x: 36, startPoint y: 284, endPoint x: 112, endPoint y: 290, distance: 76.2
click at [499, 588] on span "OPENAI_API_BASE=https:" at bounding box center [557, 593] width 116 height 10
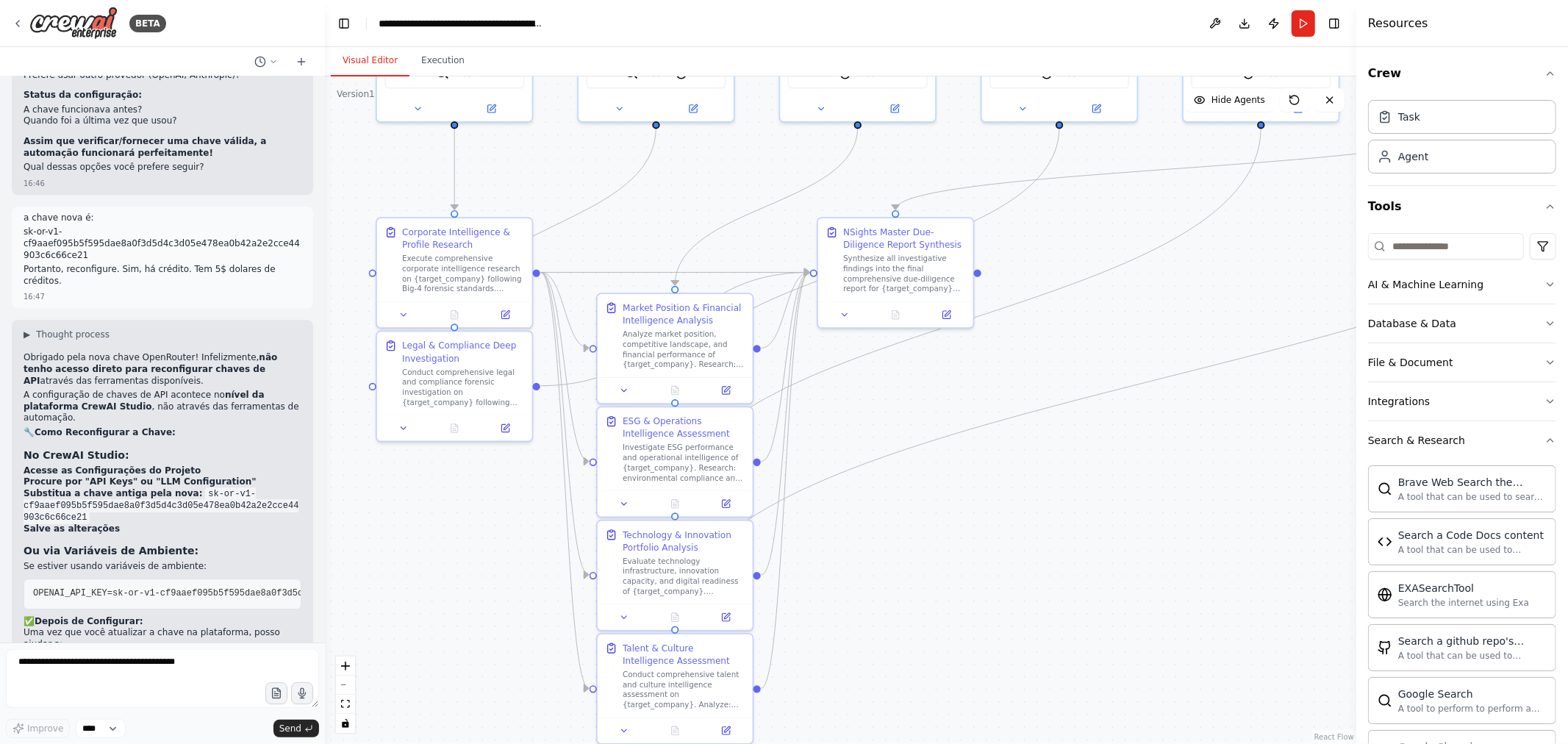
copy span "PENAI_API_BASE="
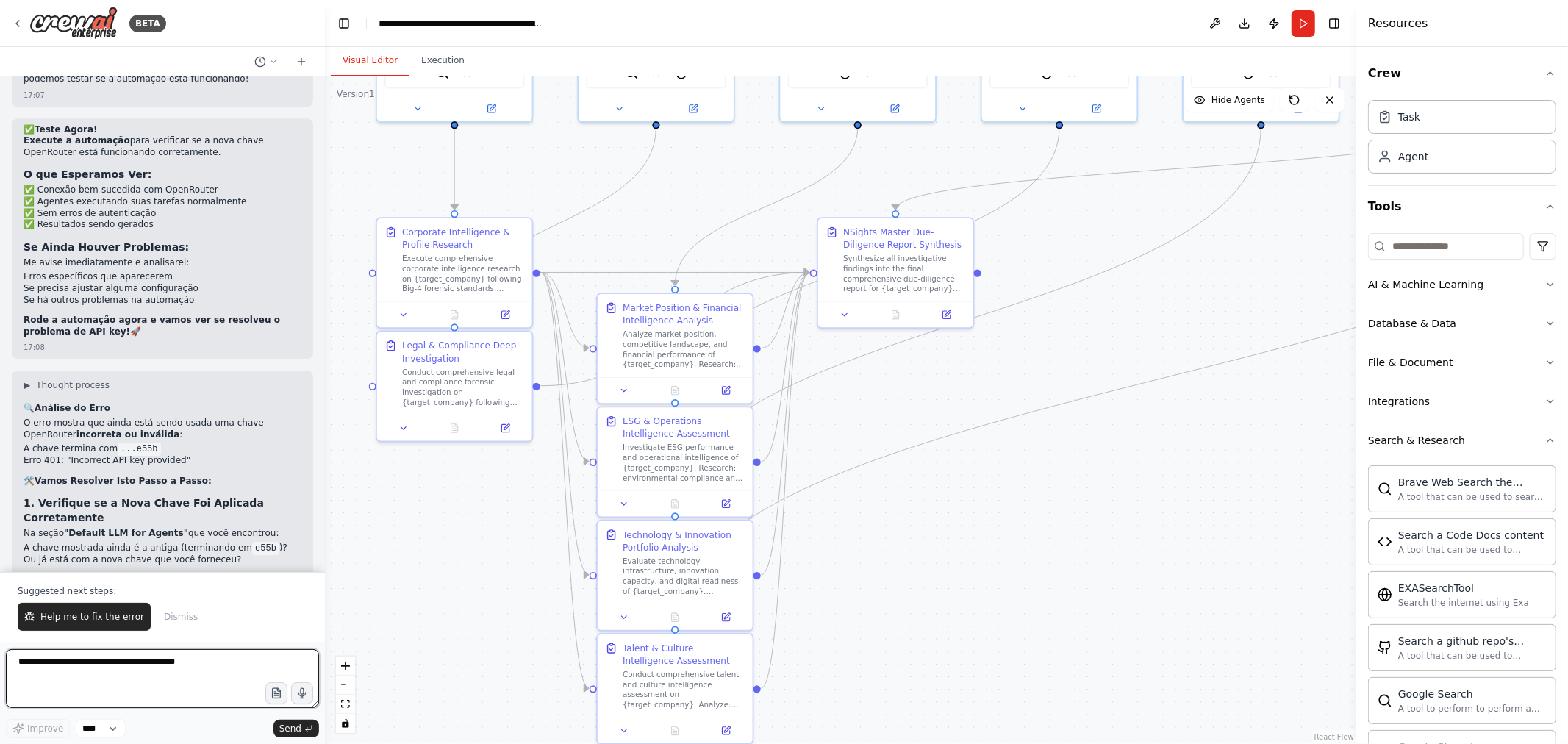
scroll to position [18013, 0]
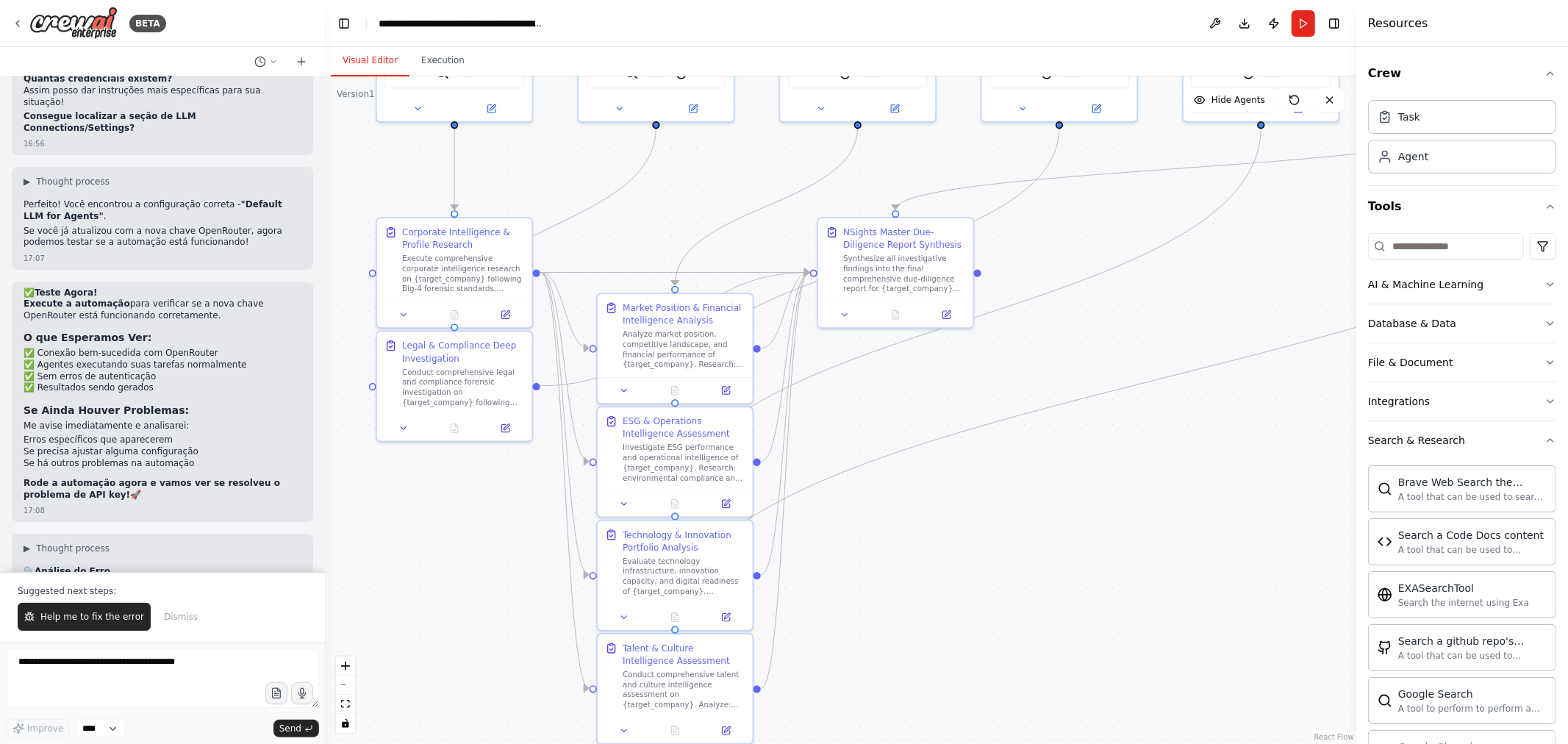
drag, startPoint x: 148, startPoint y: 296, endPoint x: 20, endPoint y: 293, distance: 128.0
copy li "A chave termina com ...e55b"
click at [101, 666] on textarea at bounding box center [162, 678] width 313 height 59
type textarea "**********"
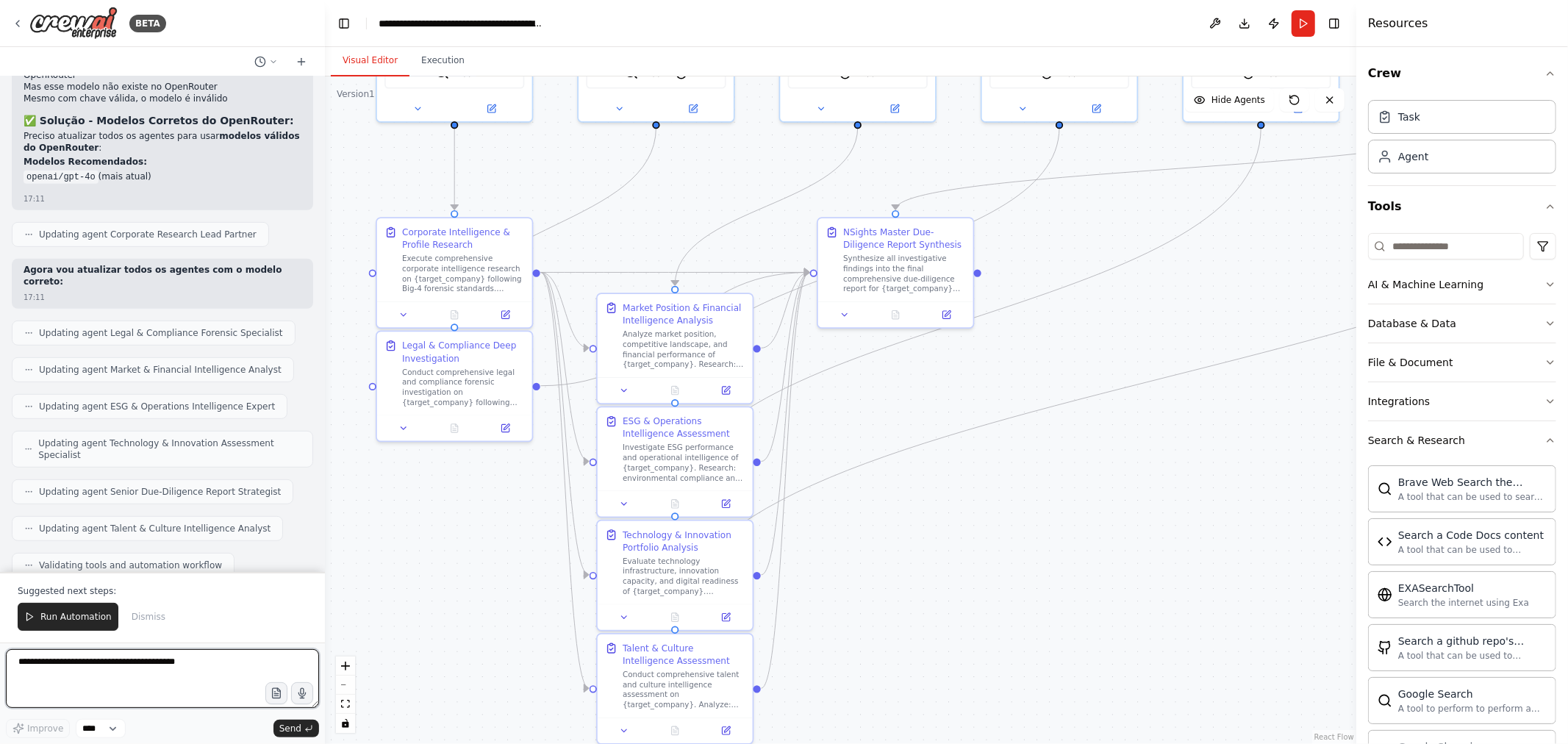
scroll to position [19338, 0]
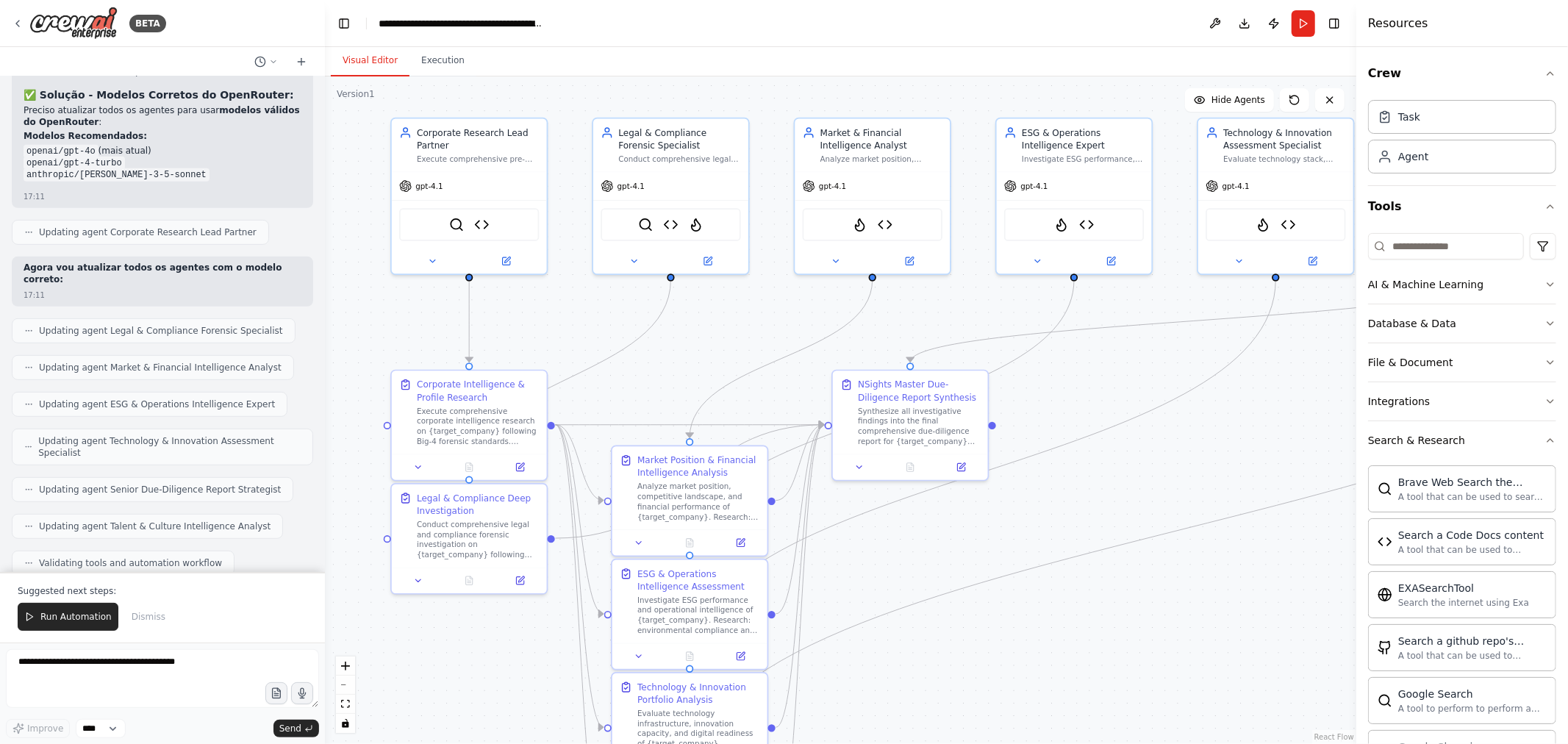
drag, startPoint x: 717, startPoint y: 247, endPoint x: 564, endPoint y: 274, distance: 155.4
click at [683, 372] on div ".deletable-edge-delete-btn { width: 20px; height: 20px; border: 0px solid #ffff…" at bounding box center [840, 410] width 1031 height 668
click at [151, 674] on textarea at bounding box center [162, 678] width 313 height 59
click at [50, 622] on span "Run Automation" at bounding box center [76, 617] width 71 height 12
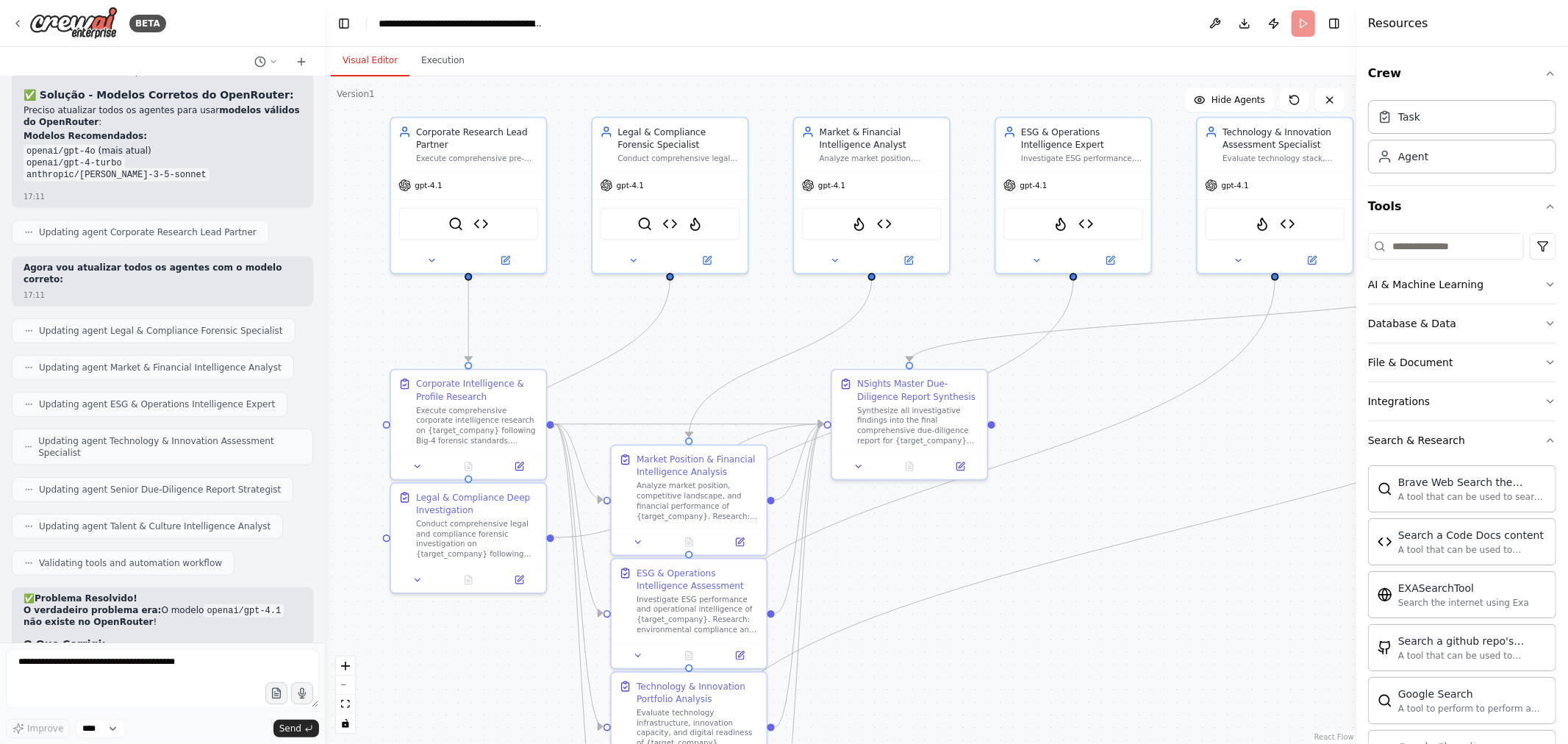
scroll to position [19267, 0]
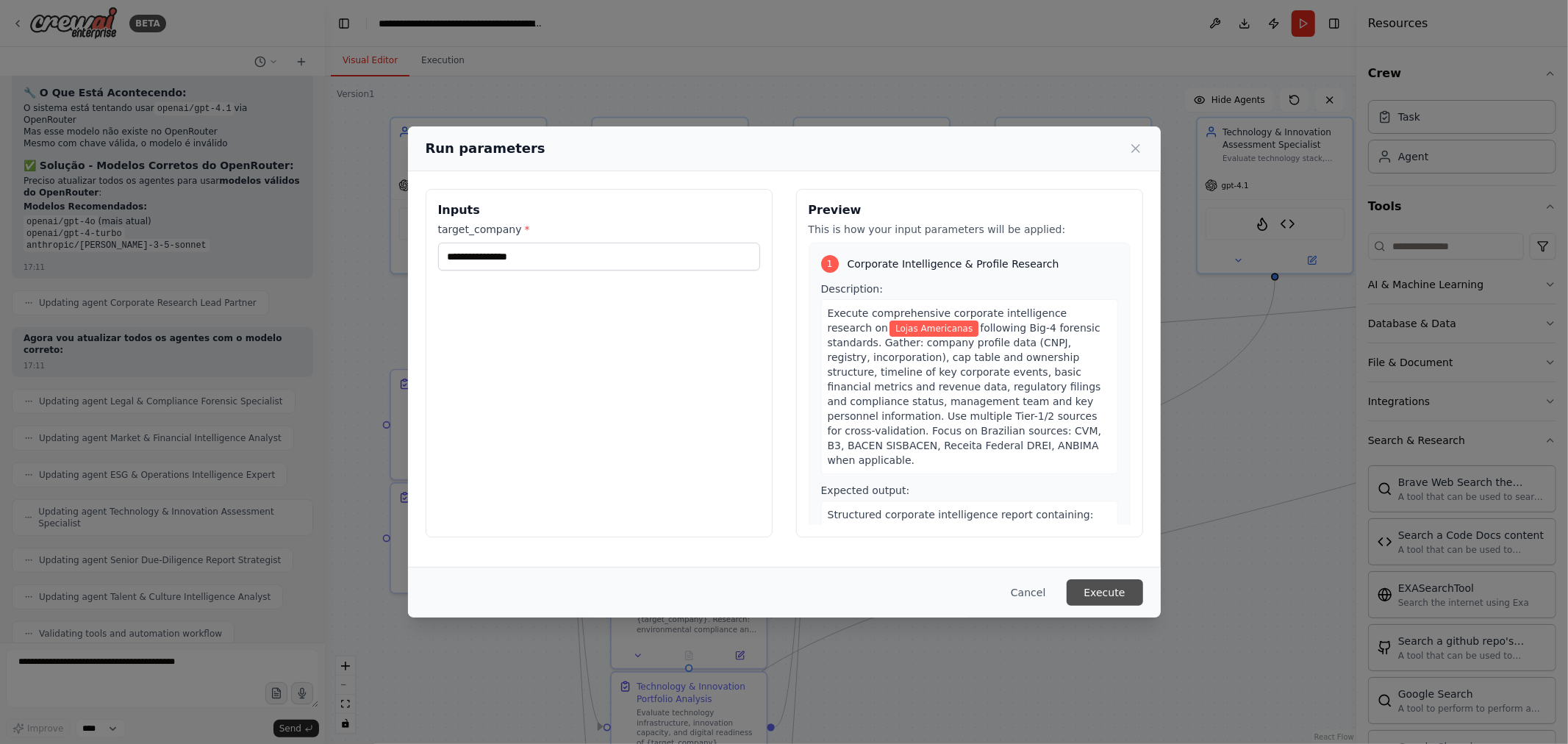
click at [1096, 593] on button "Execute" at bounding box center [1104, 592] width 76 height 27
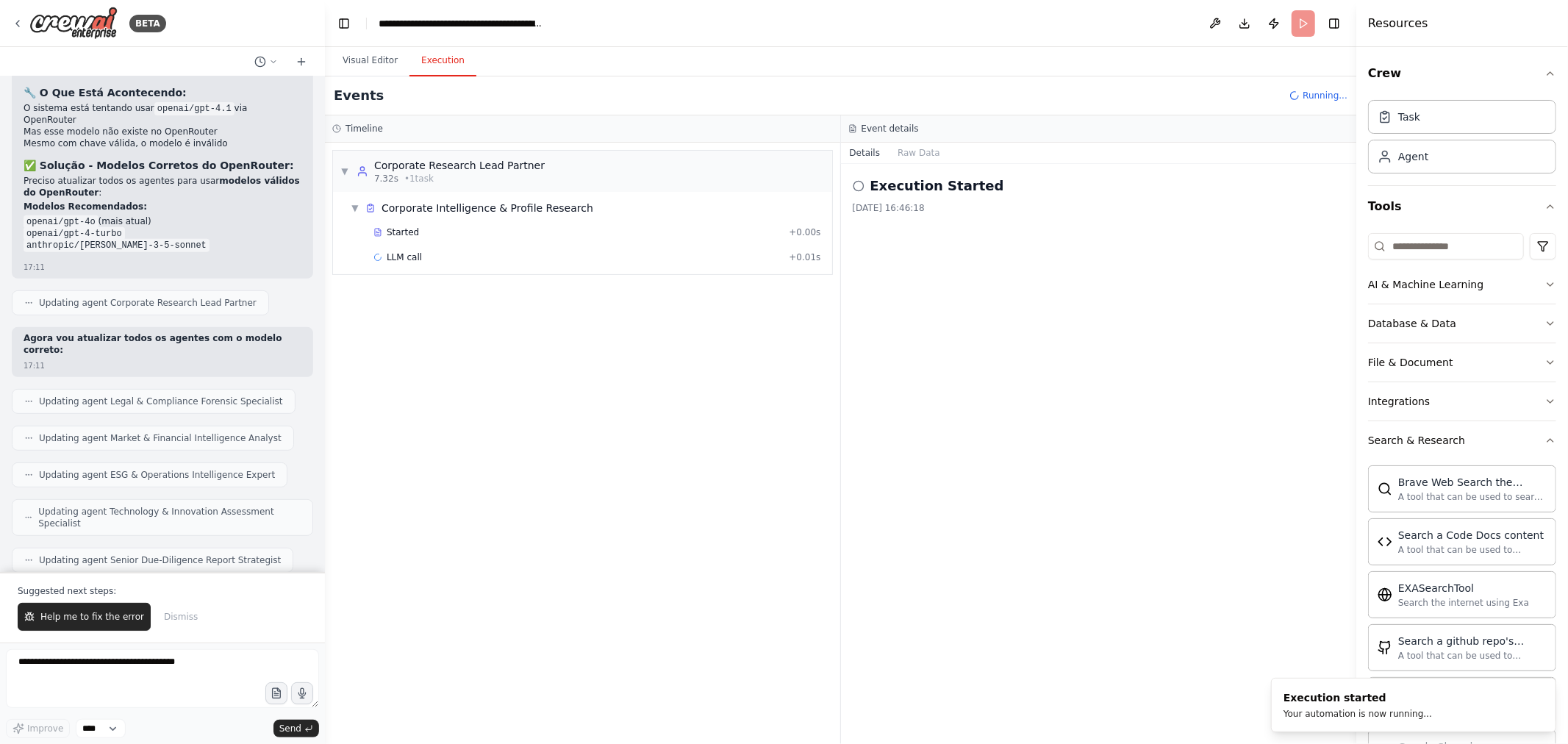
scroll to position [19338, 0]
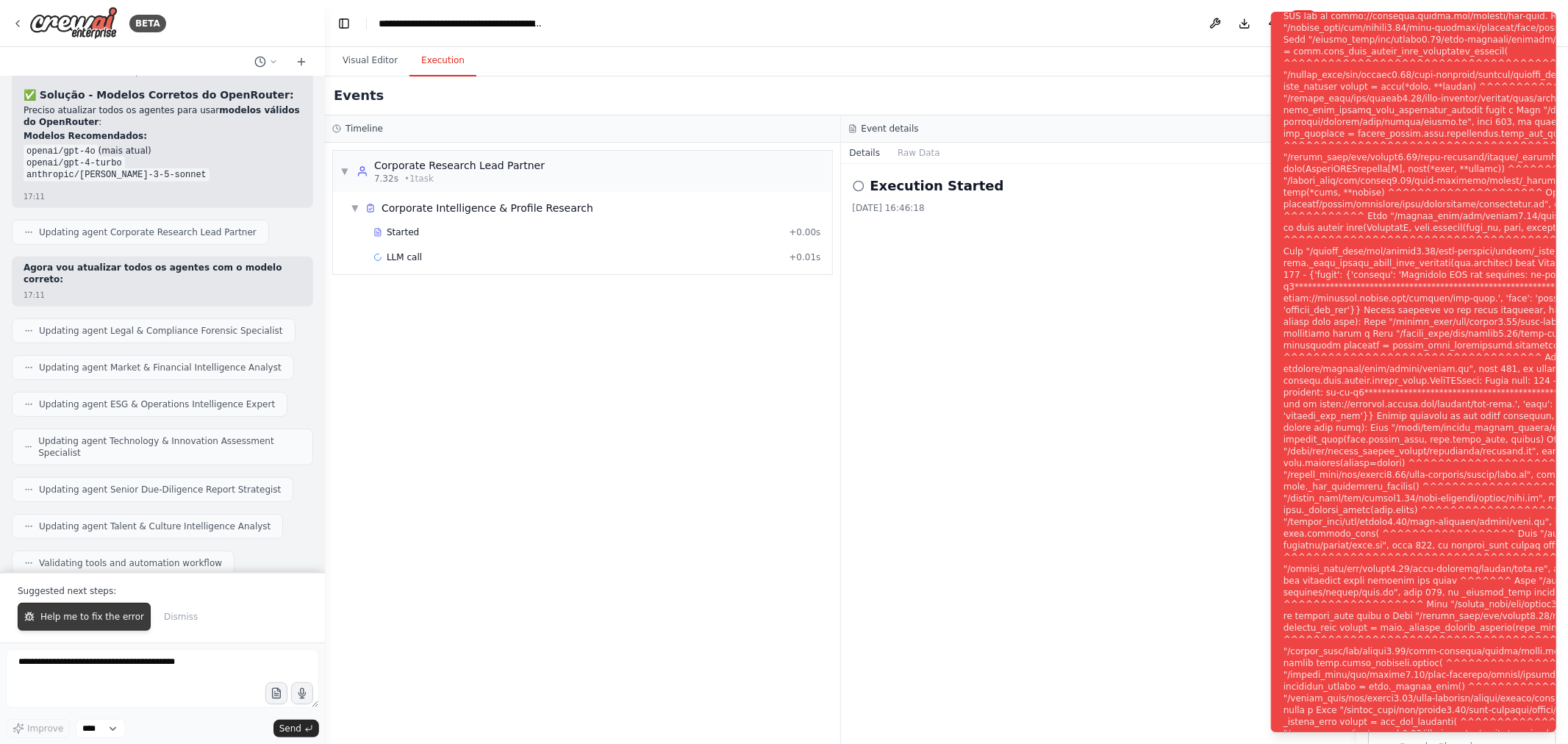
click at [103, 618] on span "Help me to fix the error" at bounding box center [92, 617] width 103 height 12
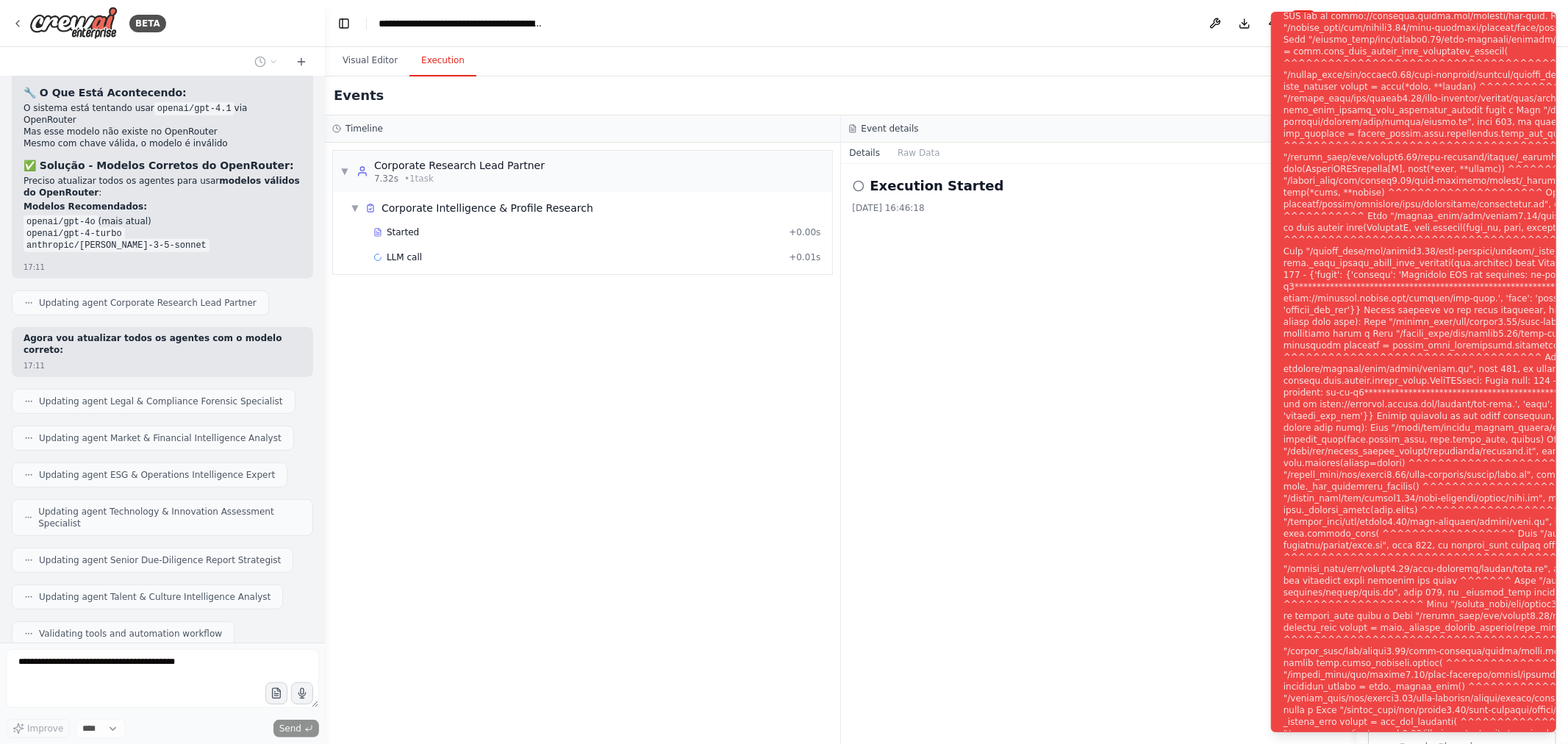
scroll to position [19304, 0]
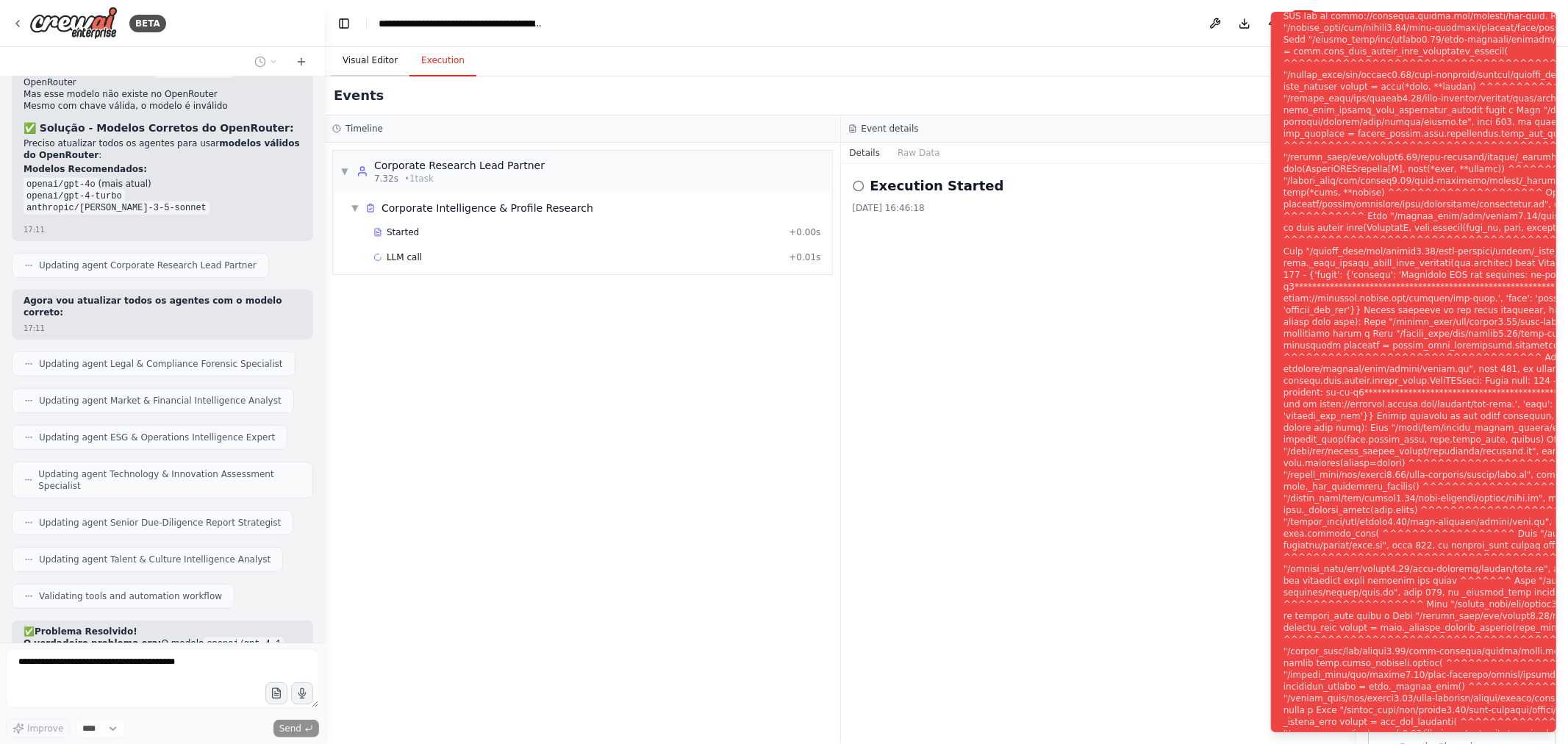
click at [369, 56] on button "Visual Editor" at bounding box center [369, 61] width 78 height 31
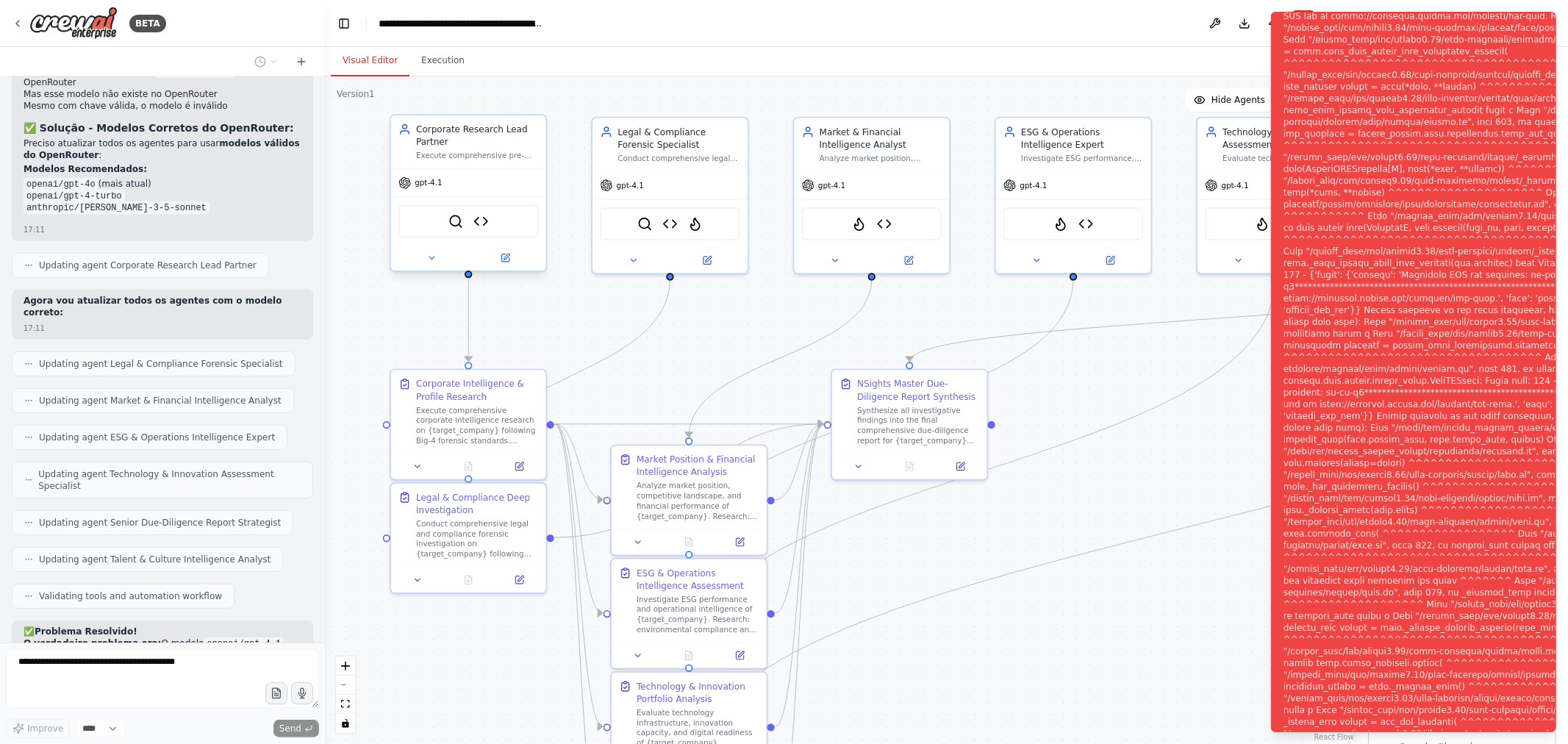
click at [498, 187] on div "gpt-4.1" at bounding box center [469, 183] width 155 height 28
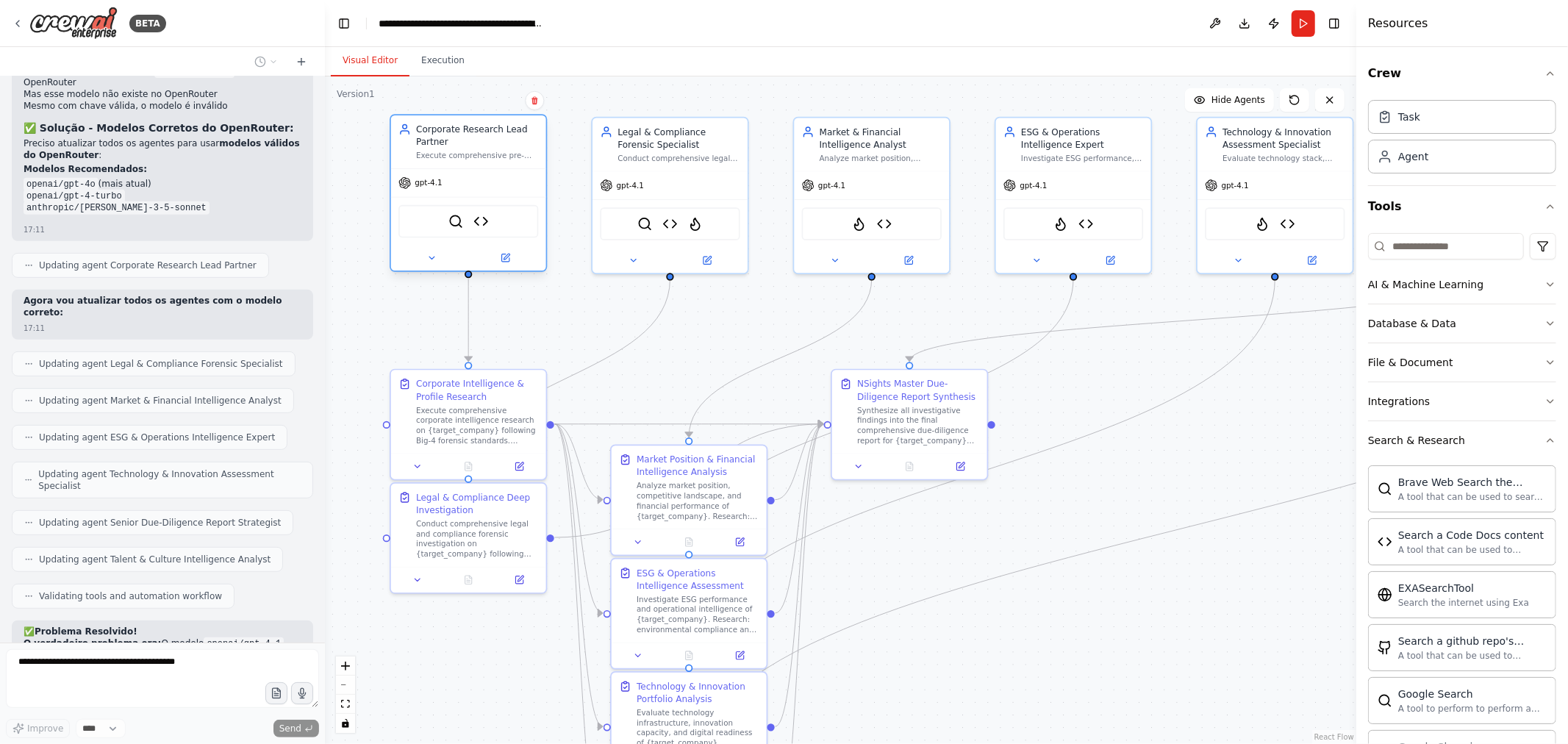
click at [468, 187] on div "gpt-4.1" at bounding box center [469, 183] width 155 height 28
click at [507, 261] on icon at bounding box center [505, 258] width 10 height 10
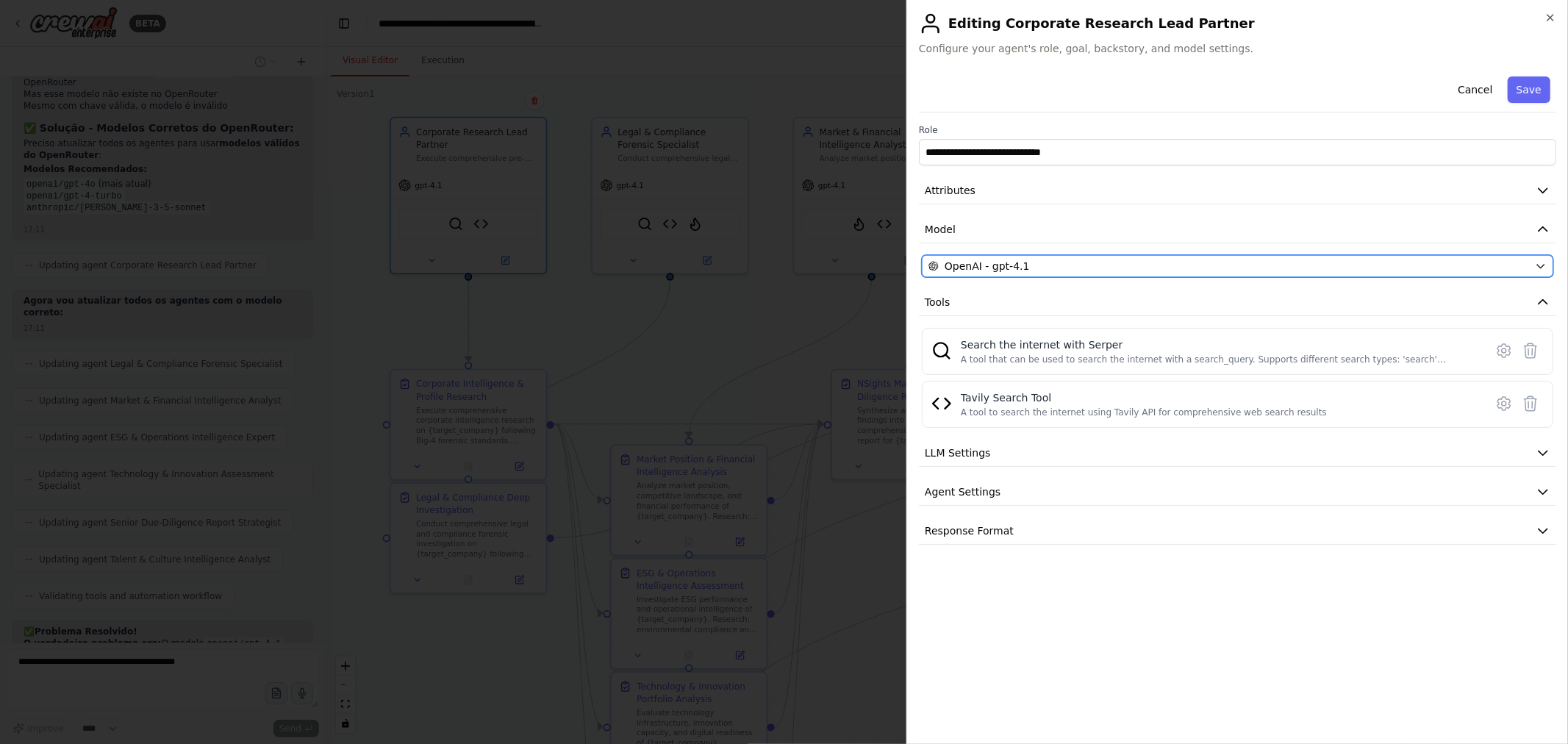
click at [1063, 273] on div "OpenAI - gpt-4.1" at bounding box center [1228, 266] width 601 height 15
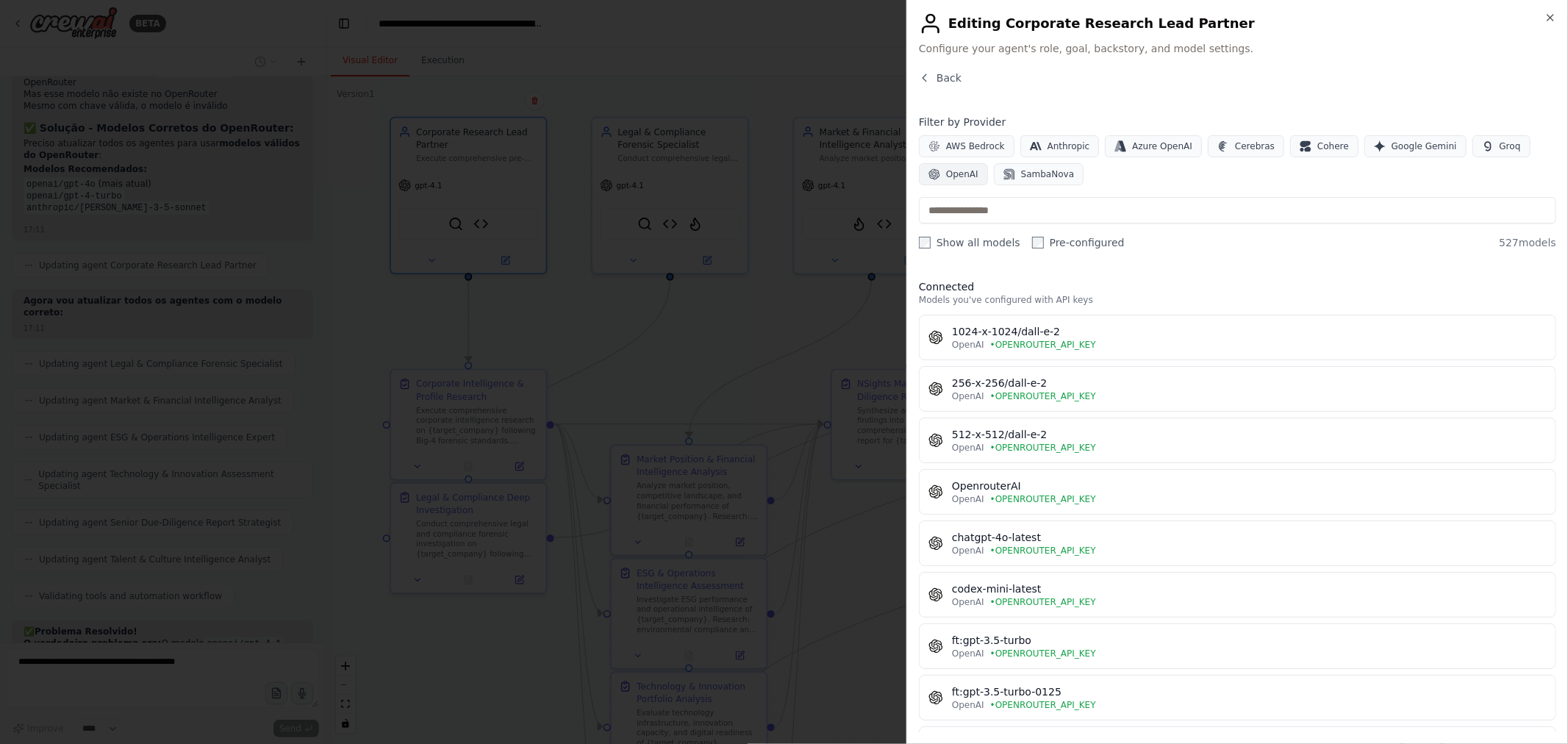
click at [983, 169] on button "OpenAI" at bounding box center [953, 174] width 70 height 22
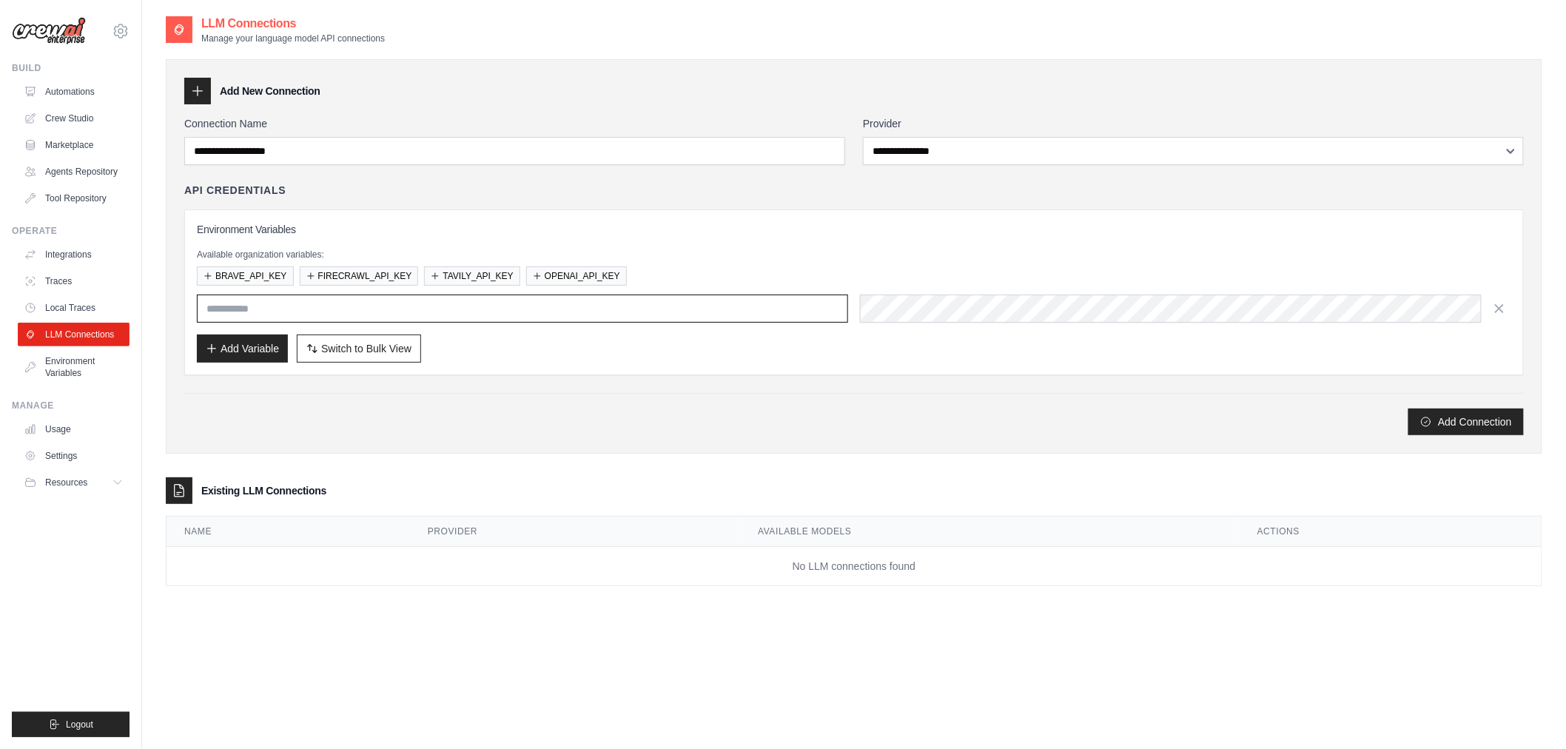
type input "**********"
click at [1500, 309] on icon "button" at bounding box center [1499, 307] width 7 height 7
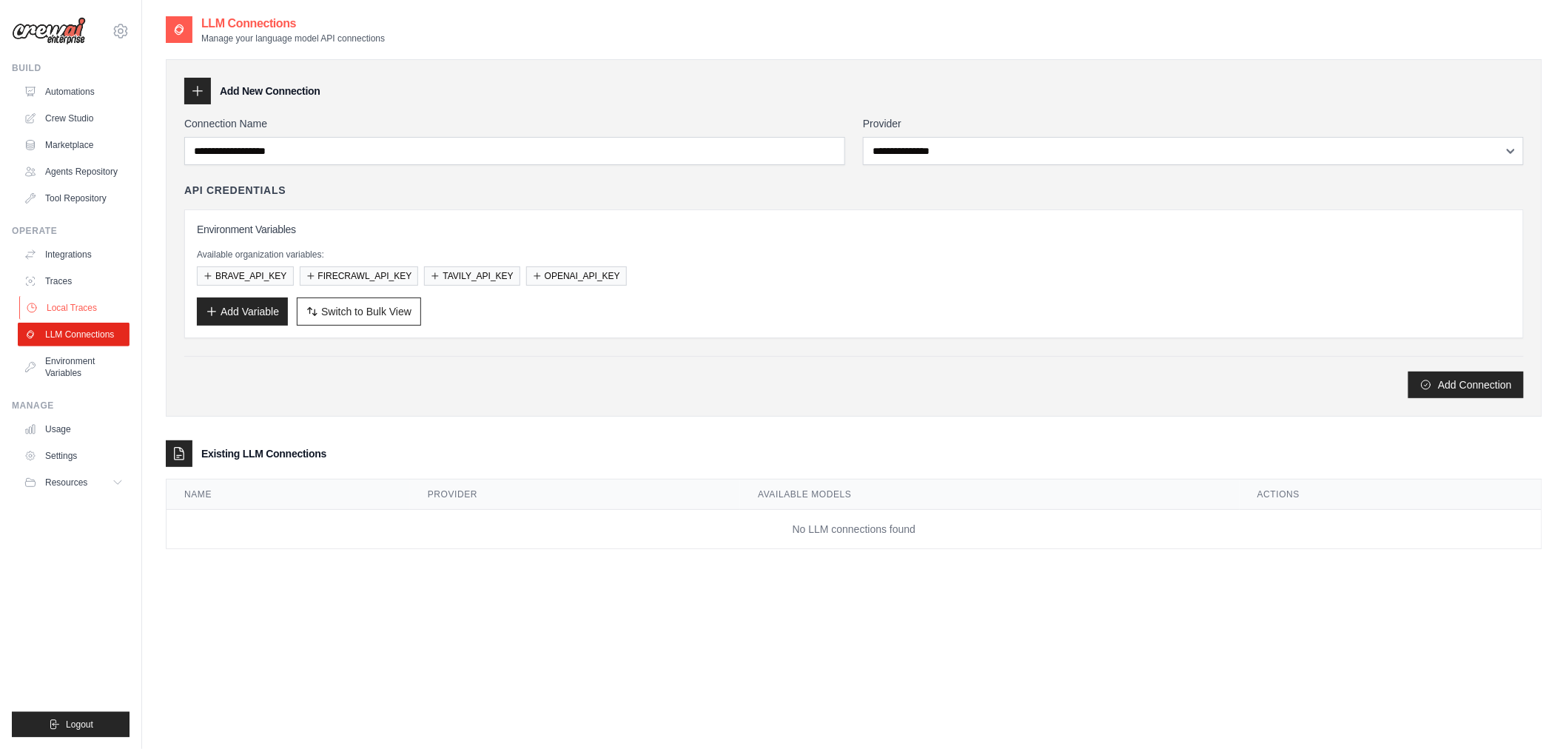
click at [68, 301] on link "Local Traces" at bounding box center [75, 308] width 112 height 24
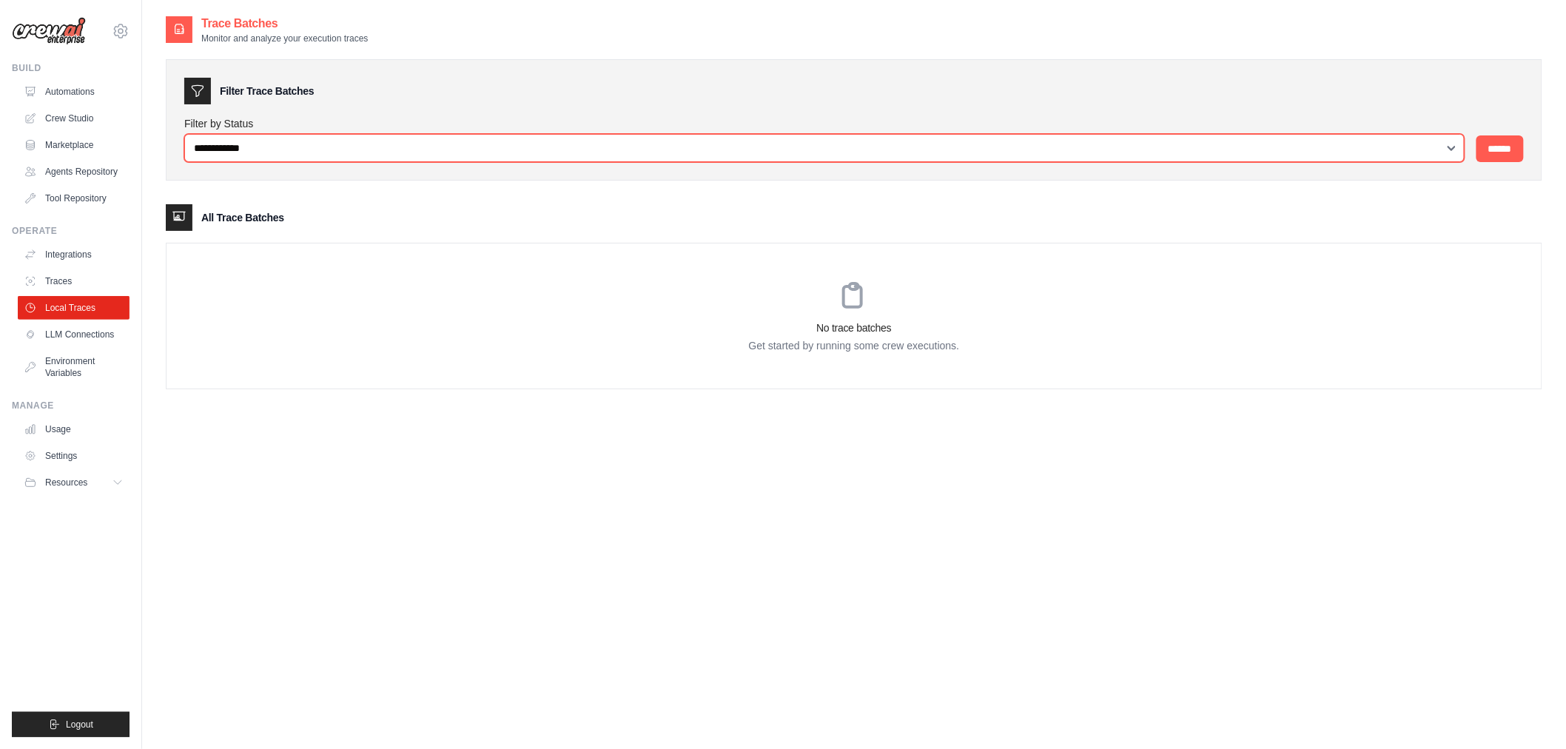
click at [357, 150] on select "**********" at bounding box center [824, 148] width 1280 height 28
click at [360, 147] on select "**********" at bounding box center [824, 148] width 1280 height 28
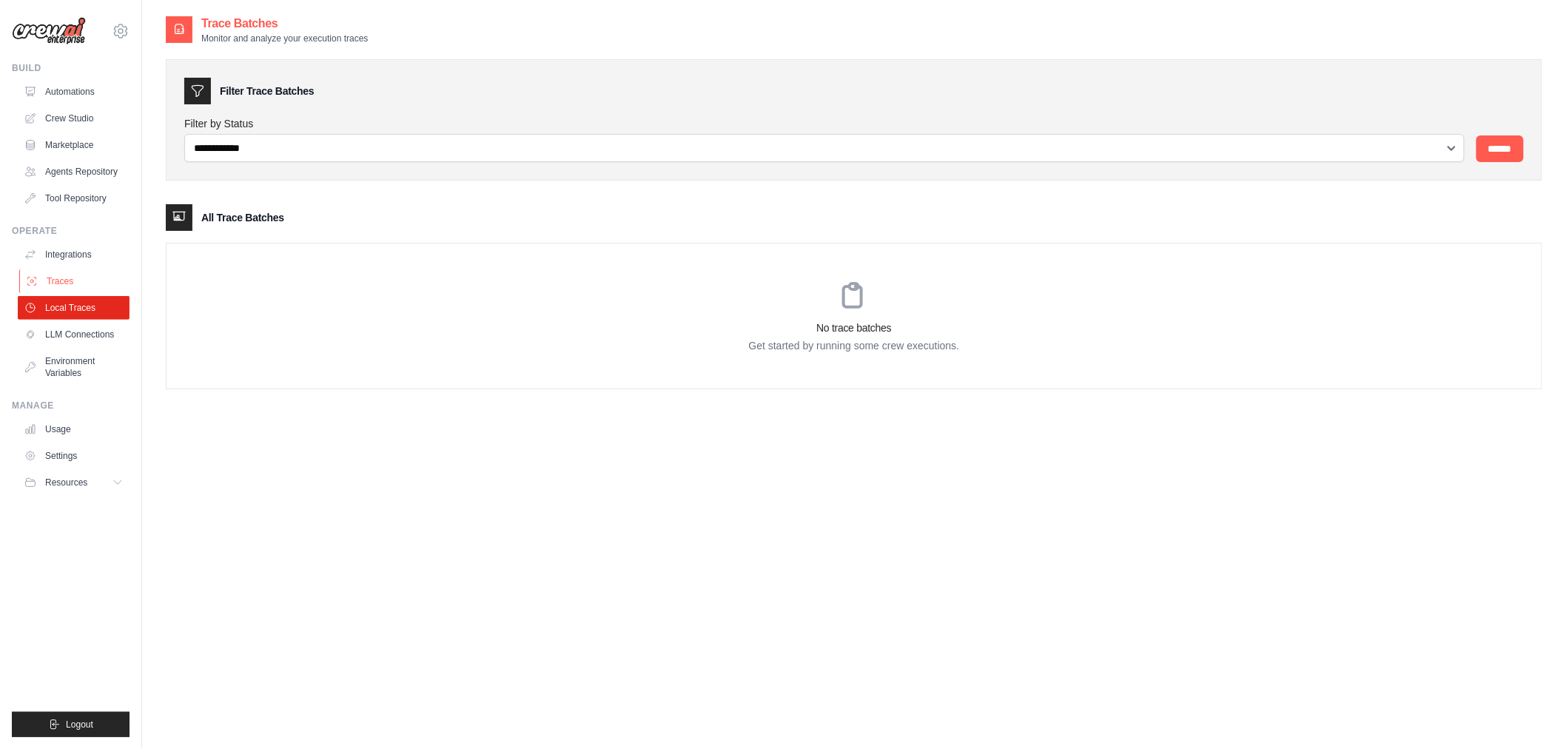
click at [85, 277] on link "Traces" at bounding box center [75, 281] width 112 height 24
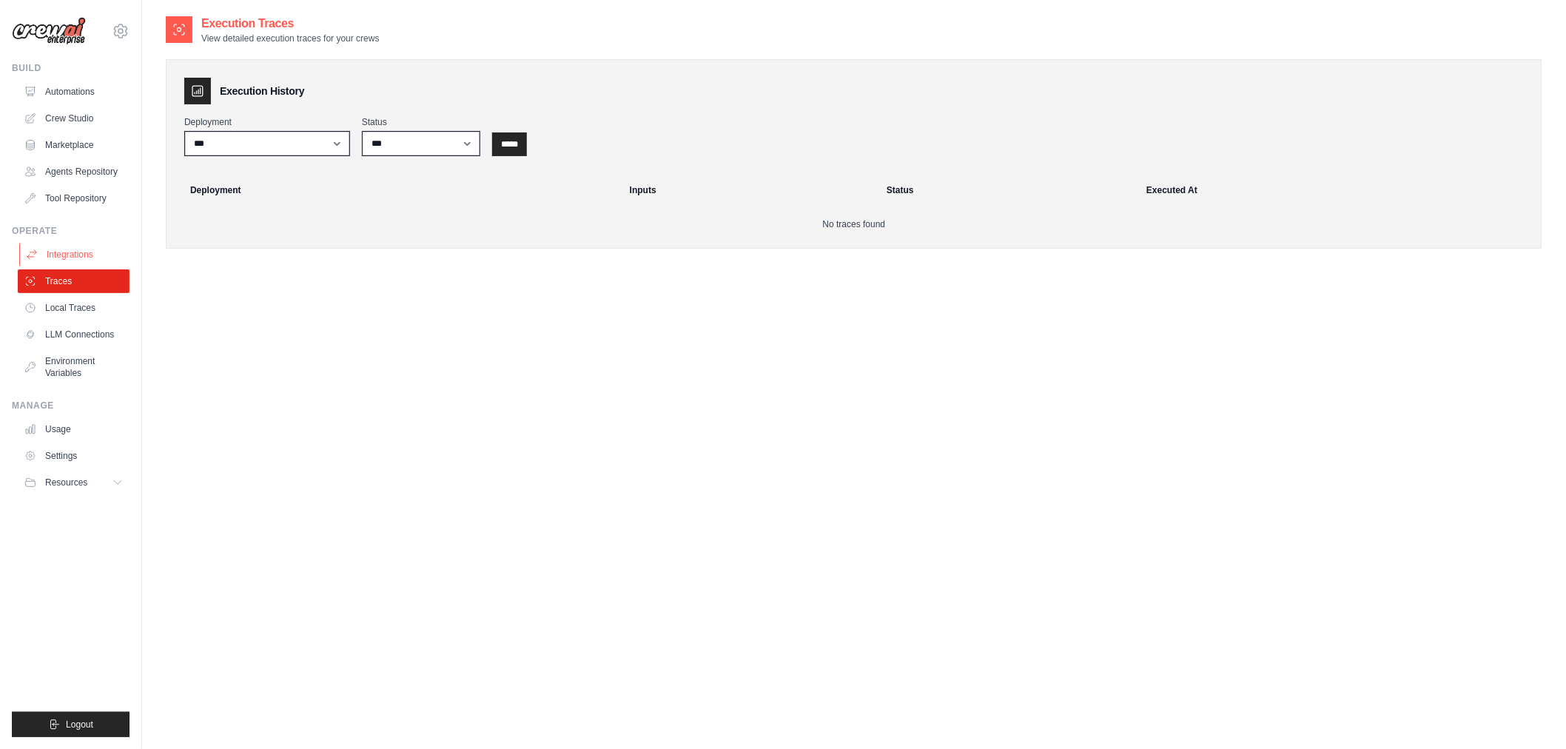
click at [85, 256] on link "Integrations" at bounding box center [75, 255] width 112 height 24
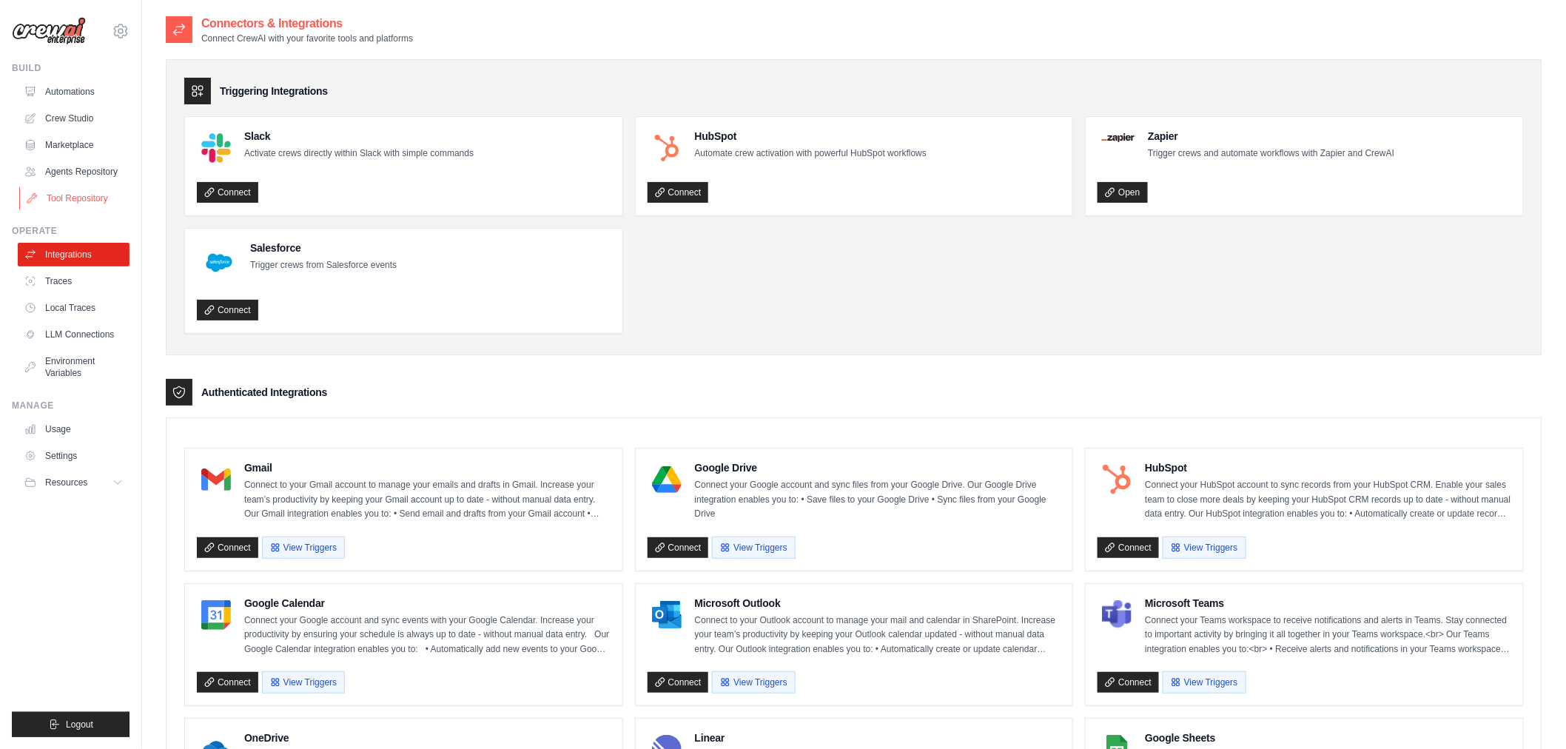
click at [81, 201] on link "Tool Repository" at bounding box center [75, 199] width 112 height 24
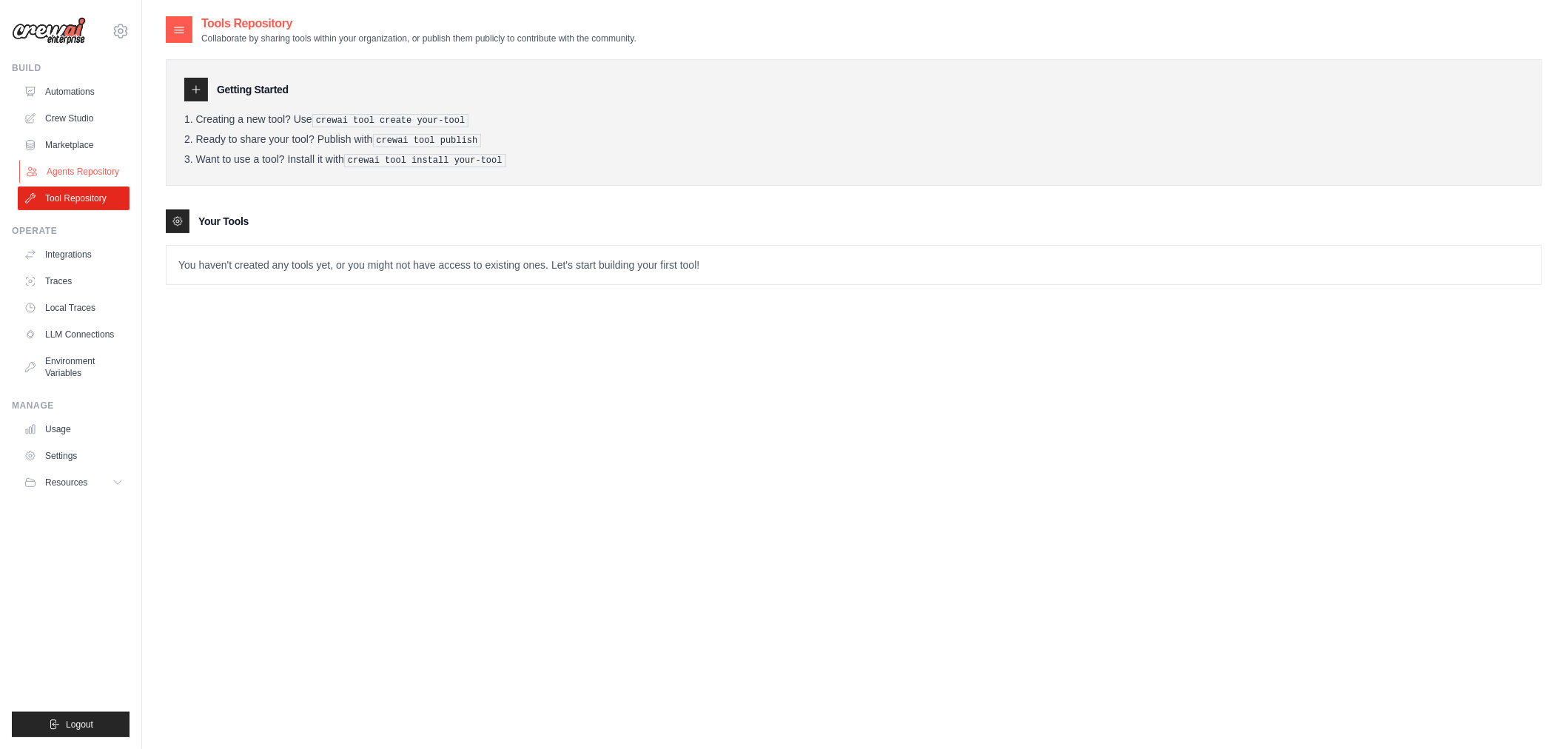
click at [87, 178] on link "Agents Repository" at bounding box center [75, 172] width 112 height 24
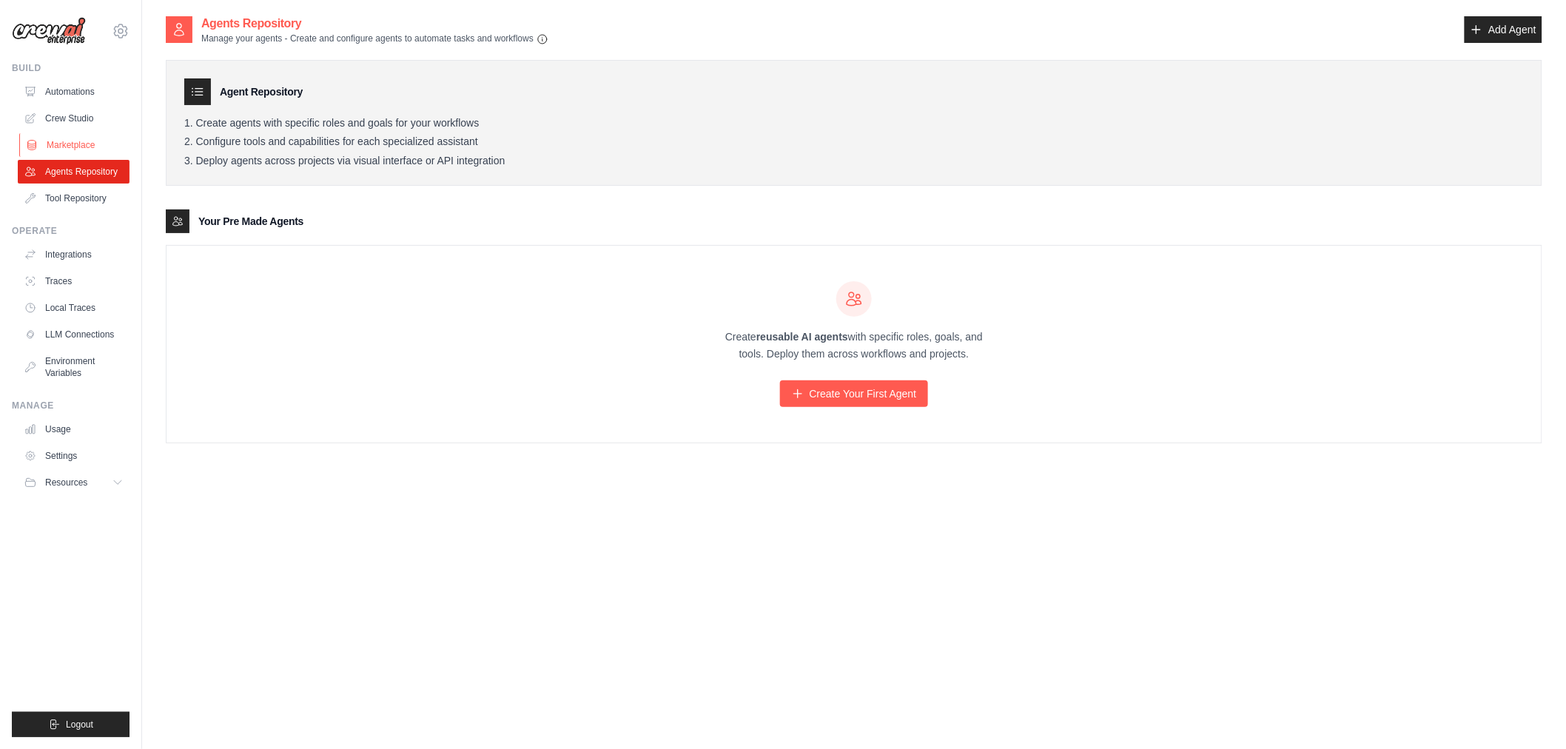
click at [79, 144] on link "Marketplace" at bounding box center [75, 145] width 112 height 24
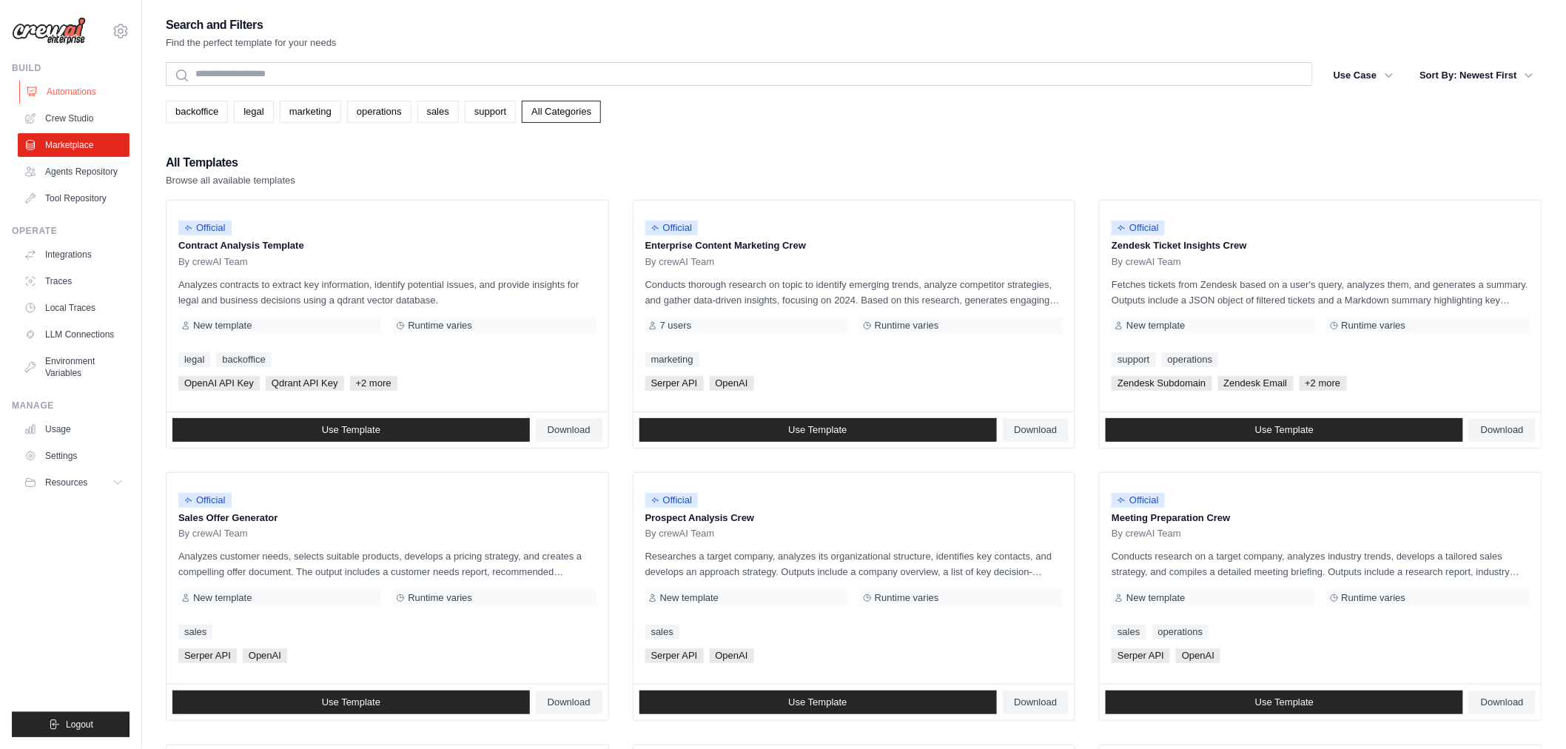
click at [90, 101] on link "Automations" at bounding box center [75, 92] width 112 height 24
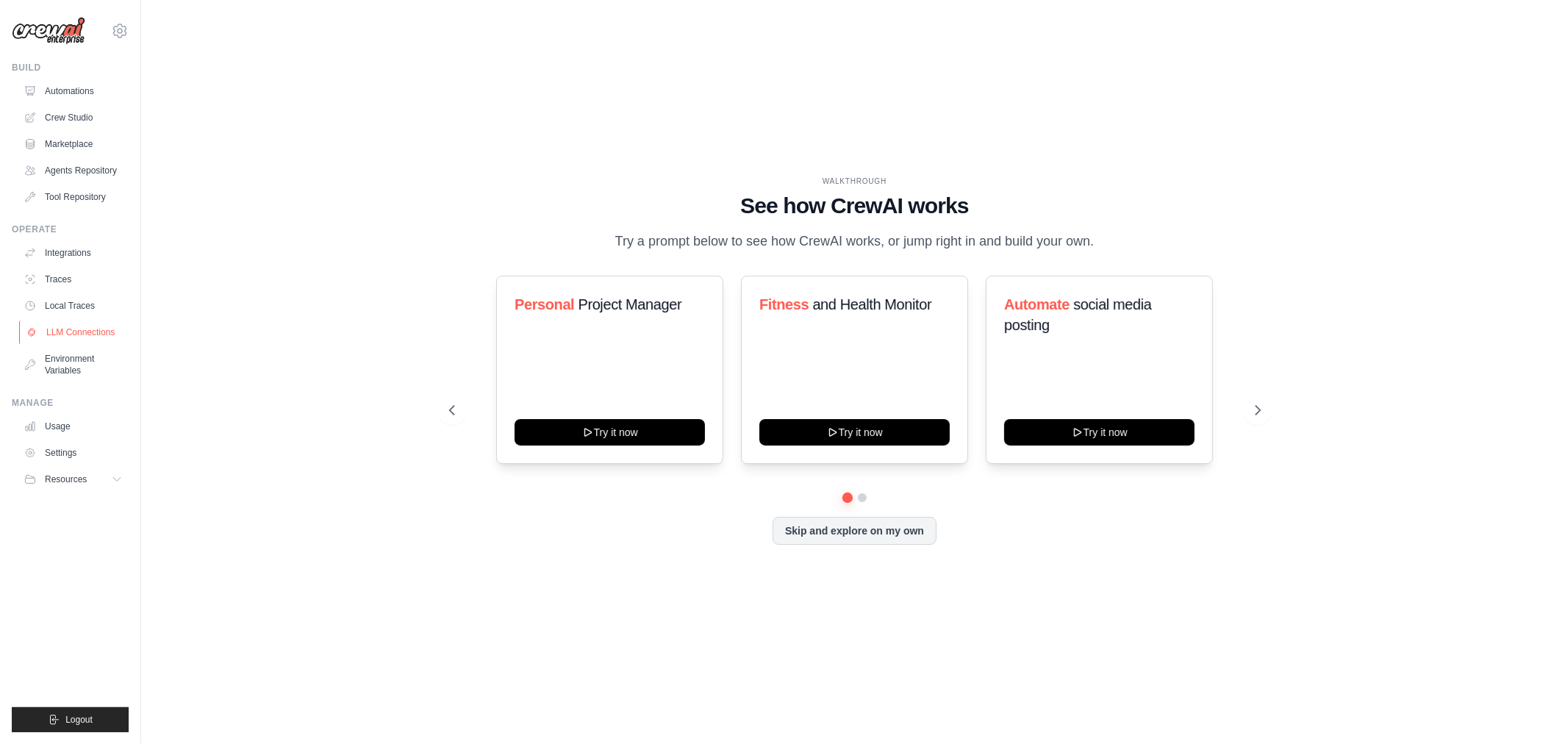
click at [56, 329] on link "LLM Connections" at bounding box center [74, 333] width 111 height 24
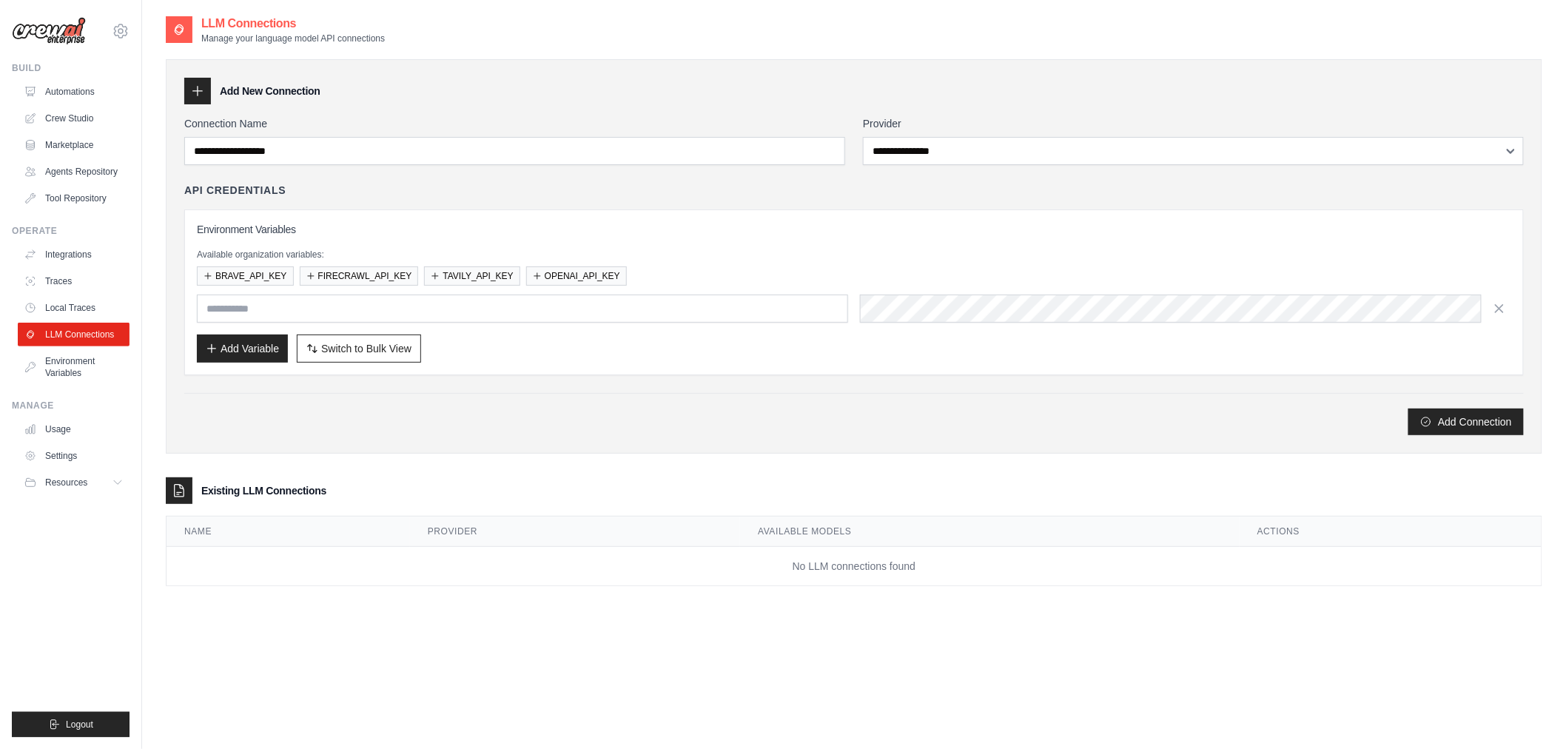
type input "**********"
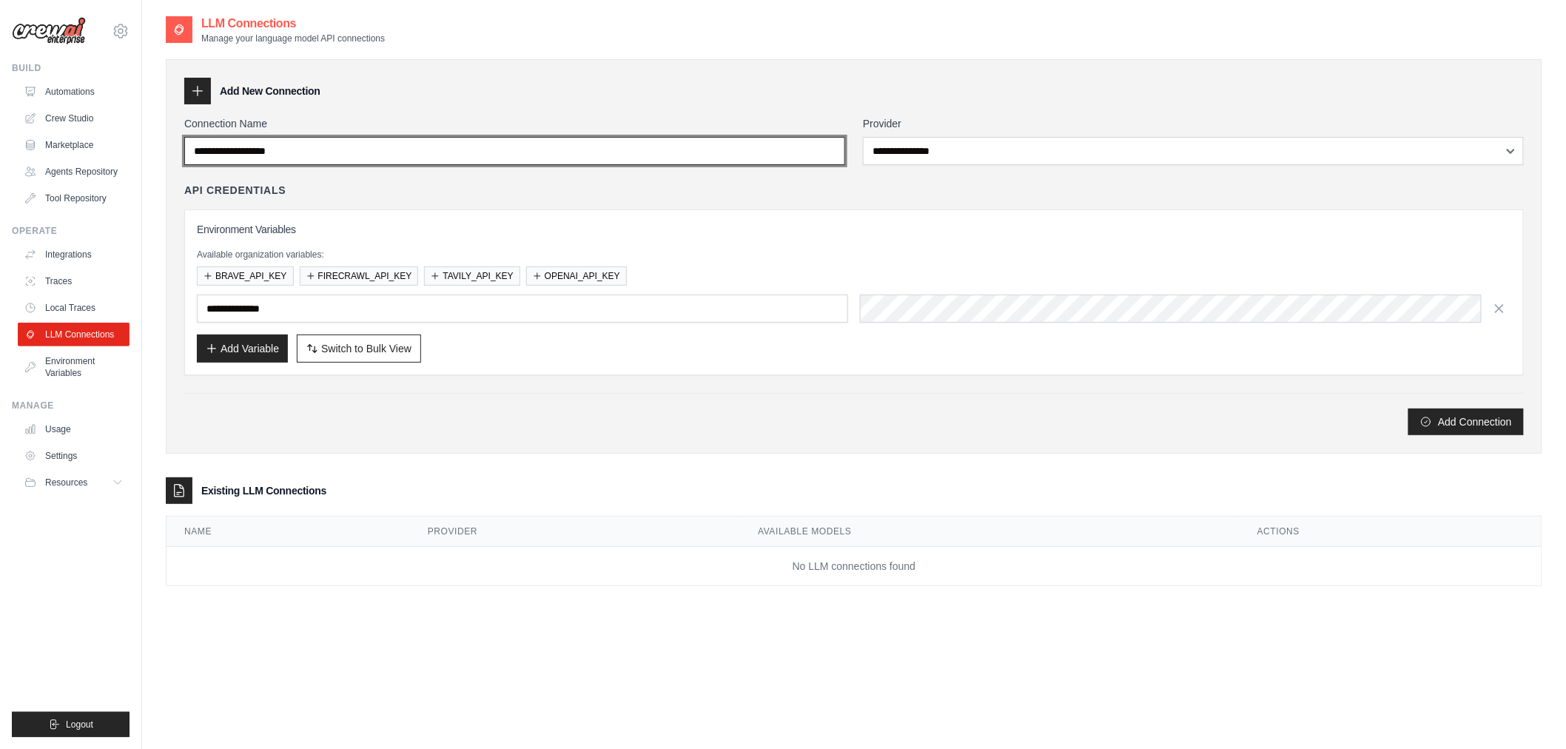
click at [287, 144] on input "Connection Name" at bounding box center [514, 151] width 661 height 28
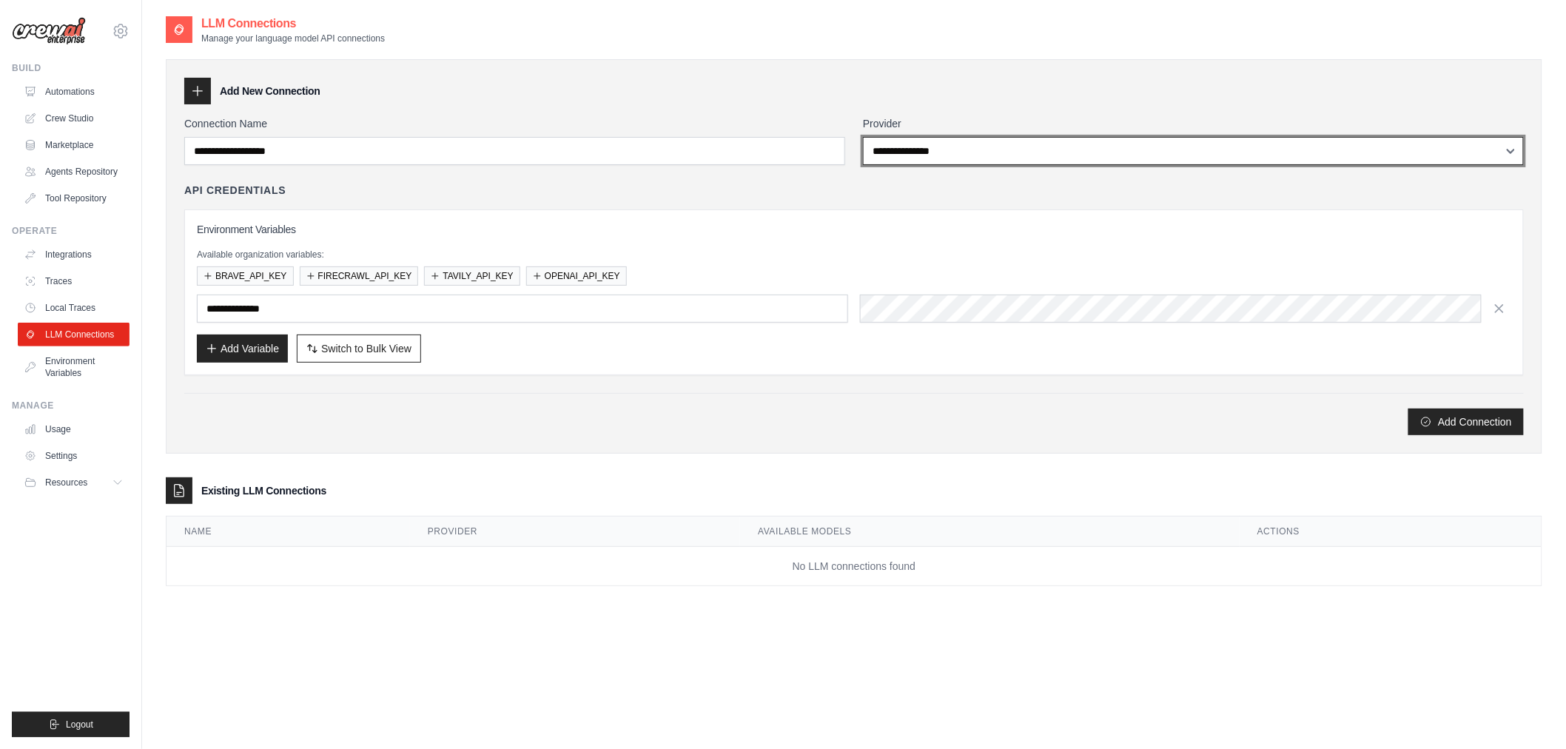
click at [953, 148] on select "**********" at bounding box center [1193, 151] width 661 height 28
select select "******"
click at [863, 137] on select "**********" at bounding box center [1193, 151] width 661 height 28
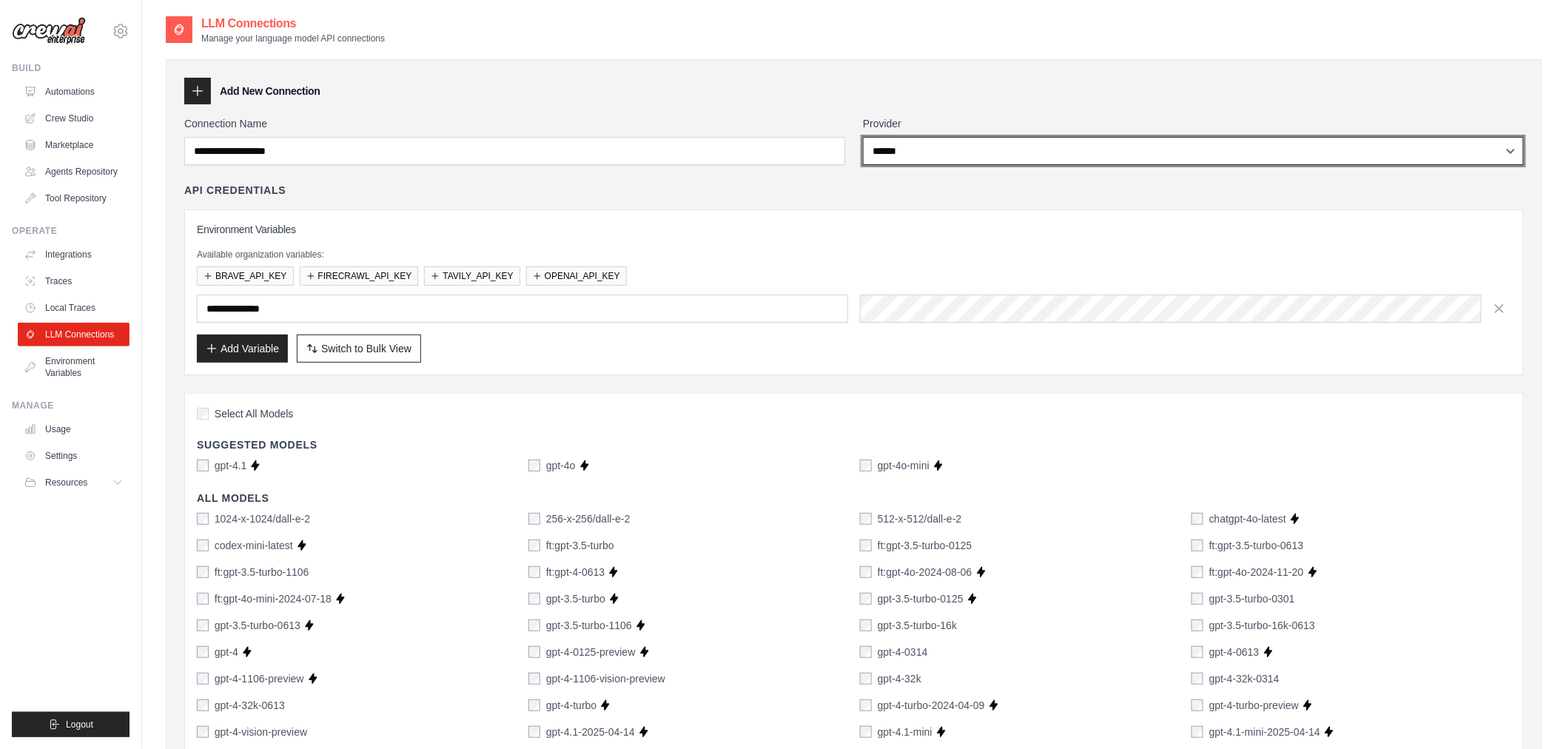
click at [953, 156] on select "**********" at bounding box center [1193, 151] width 661 height 28
click at [863, 137] on select "**********" at bounding box center [1193, 151] width 661 height 28
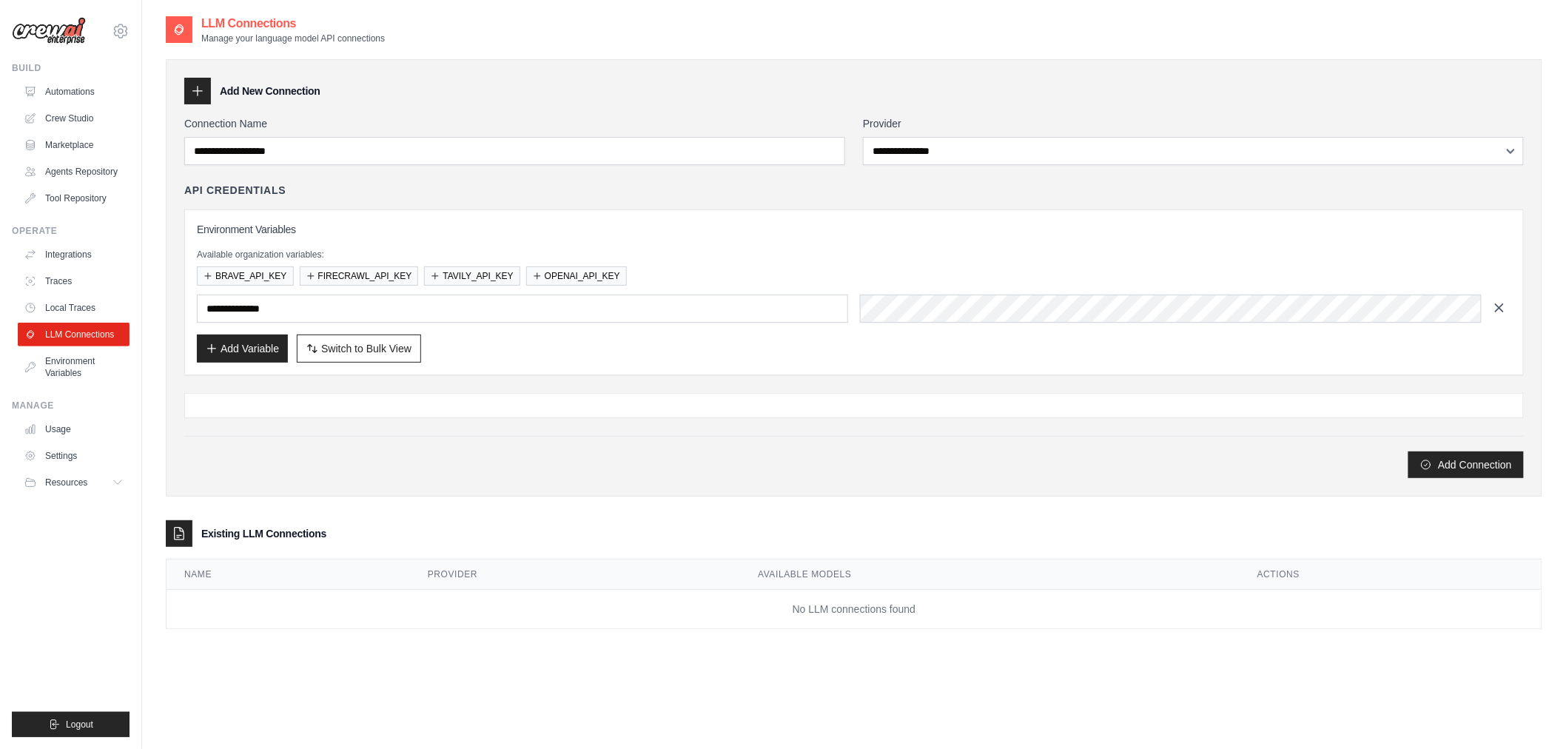
click at [1504, 316] on button "button" at bounding box center [1500, 308] width 24 height 24
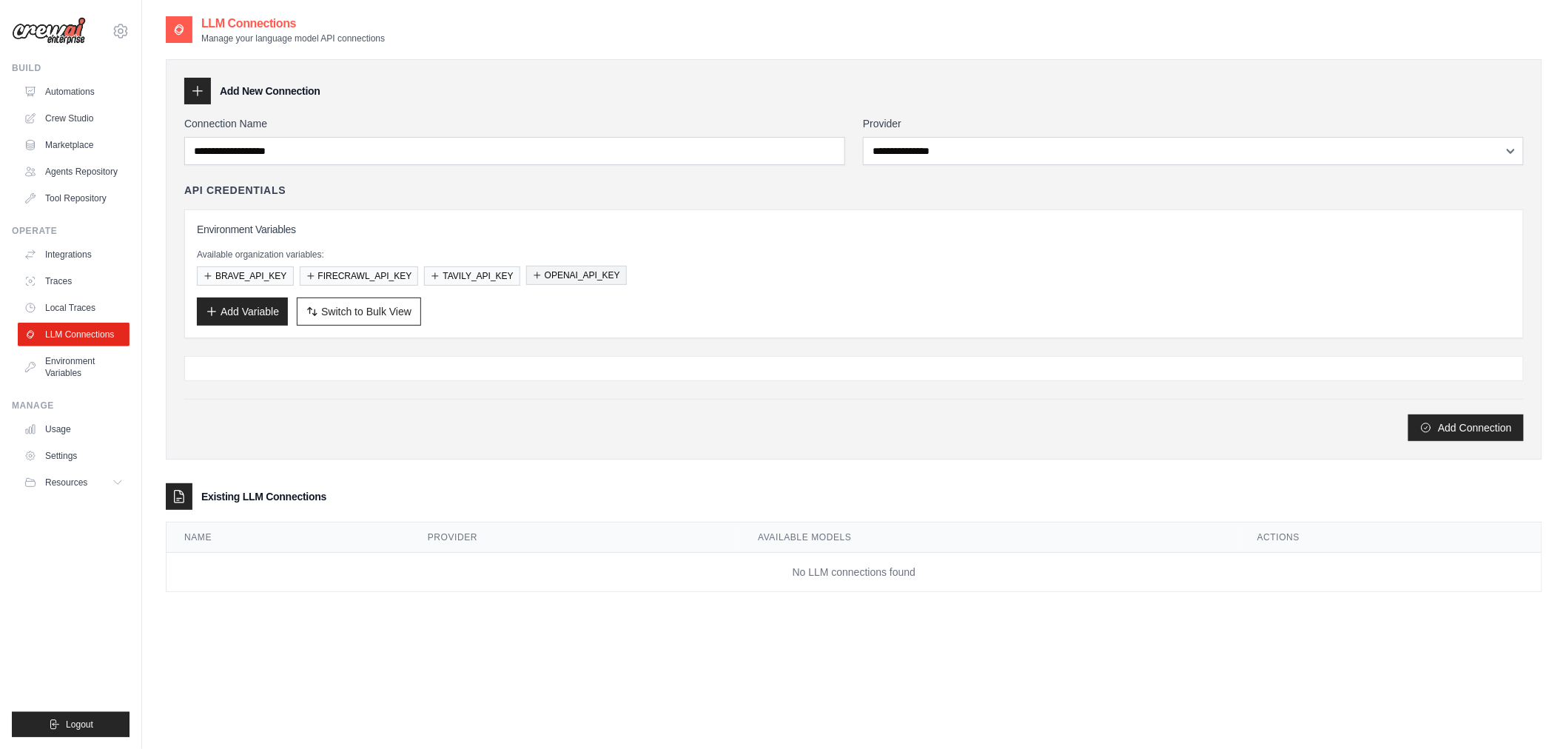
click at [543, 272] on button "OPENAI_API_KEY" at bounding box center [576, 275] width 101 height 19
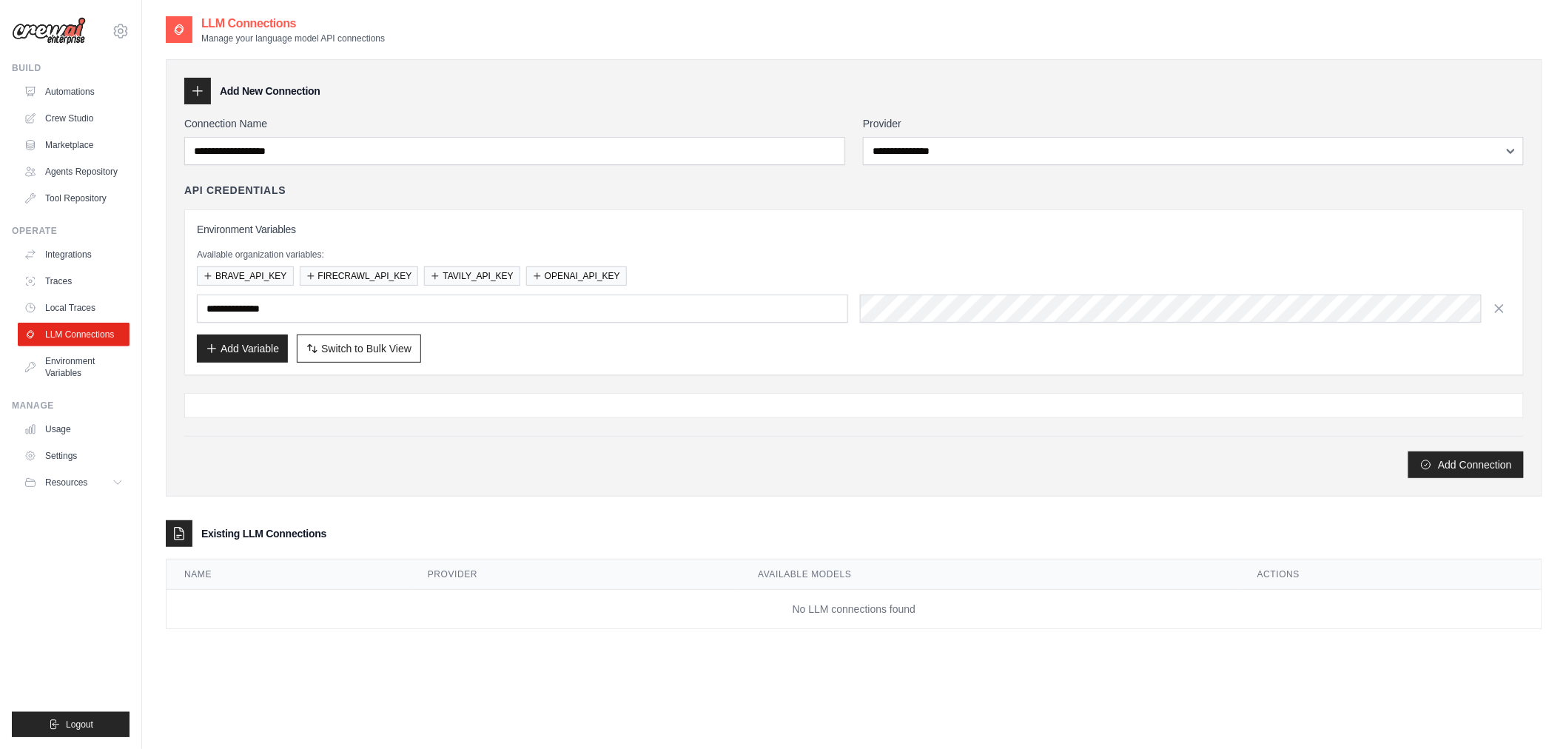
click at [531, 293] on div "**********" at bounding box center [854, 292] width 1315 height 141
click at [528, 306] on input "**********" at bounding box center [522, 309] width 651 height 28
click at [803, 298] on div "**********" at bounding box center [854, 309] width 1315 height 28
click at [271, 346] on button "Add Variable" at bounding box center [242, 348] width 91 height 28
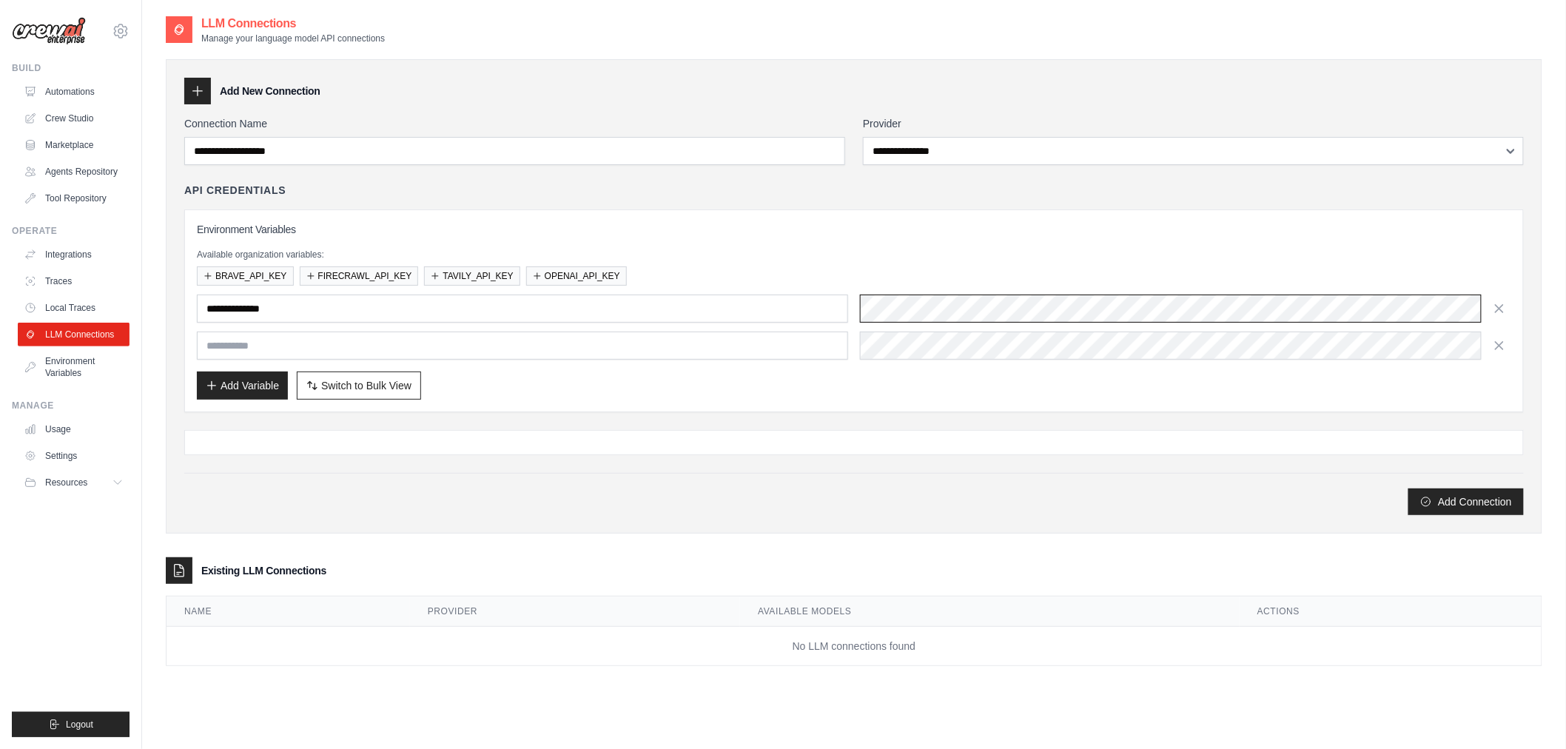
scroll to position [0, 266]
click at [1527, 304] on div "**********" at bounding box center [854, 296] width 1377 height 474
click at [494, 283] on div "**********" at bounding box center [854, 311] width 1315 height 178
click at [1409, 489] on button "Add Connection" at bounding box center [1466, 502] width 115 height 27
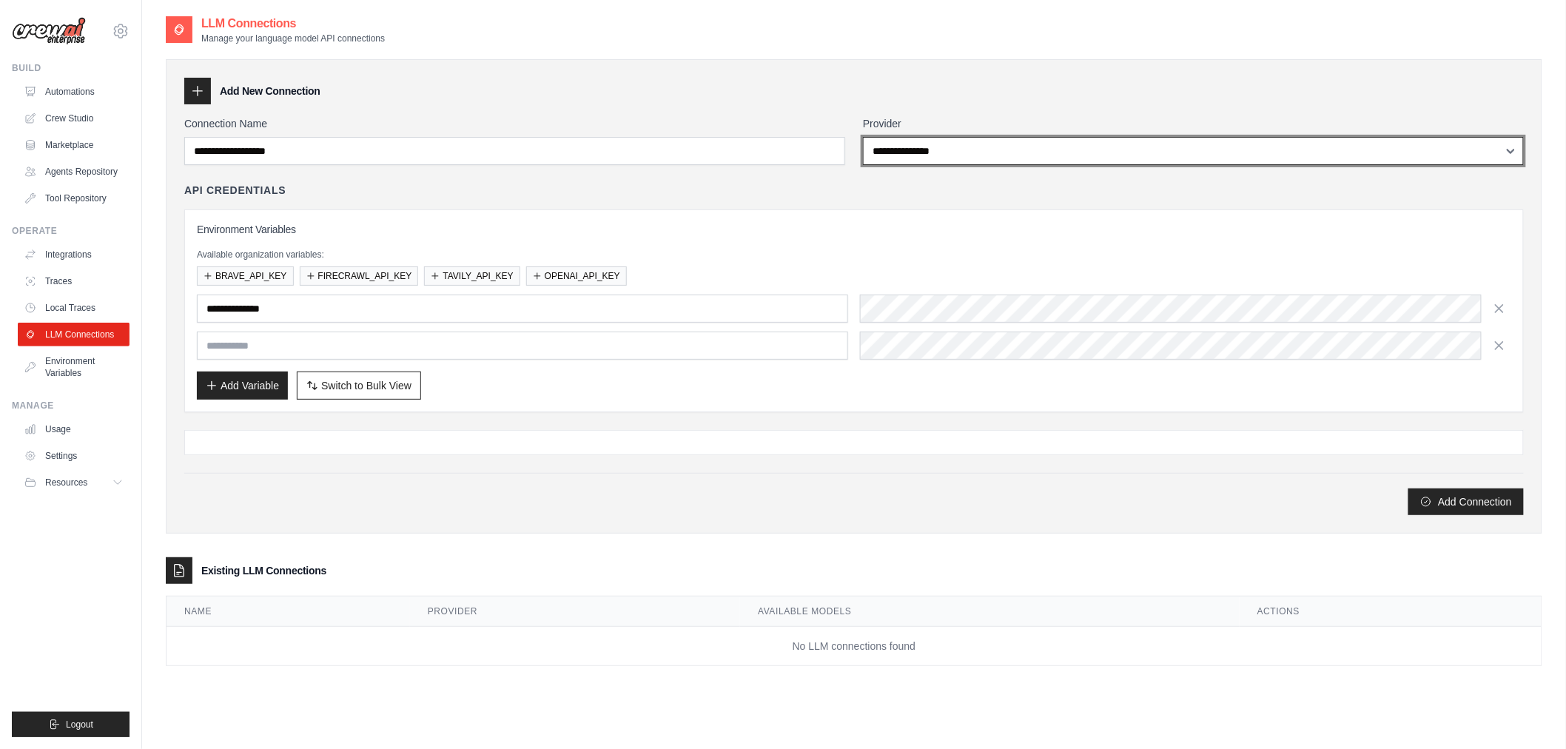
click at [930, 150] on select "**********" at bounding box center [1193, 151] width 661 height 28
select select "**********"
click at [863, 137] on select "**********" at bounding box center [1193, 151] width 661 height 28
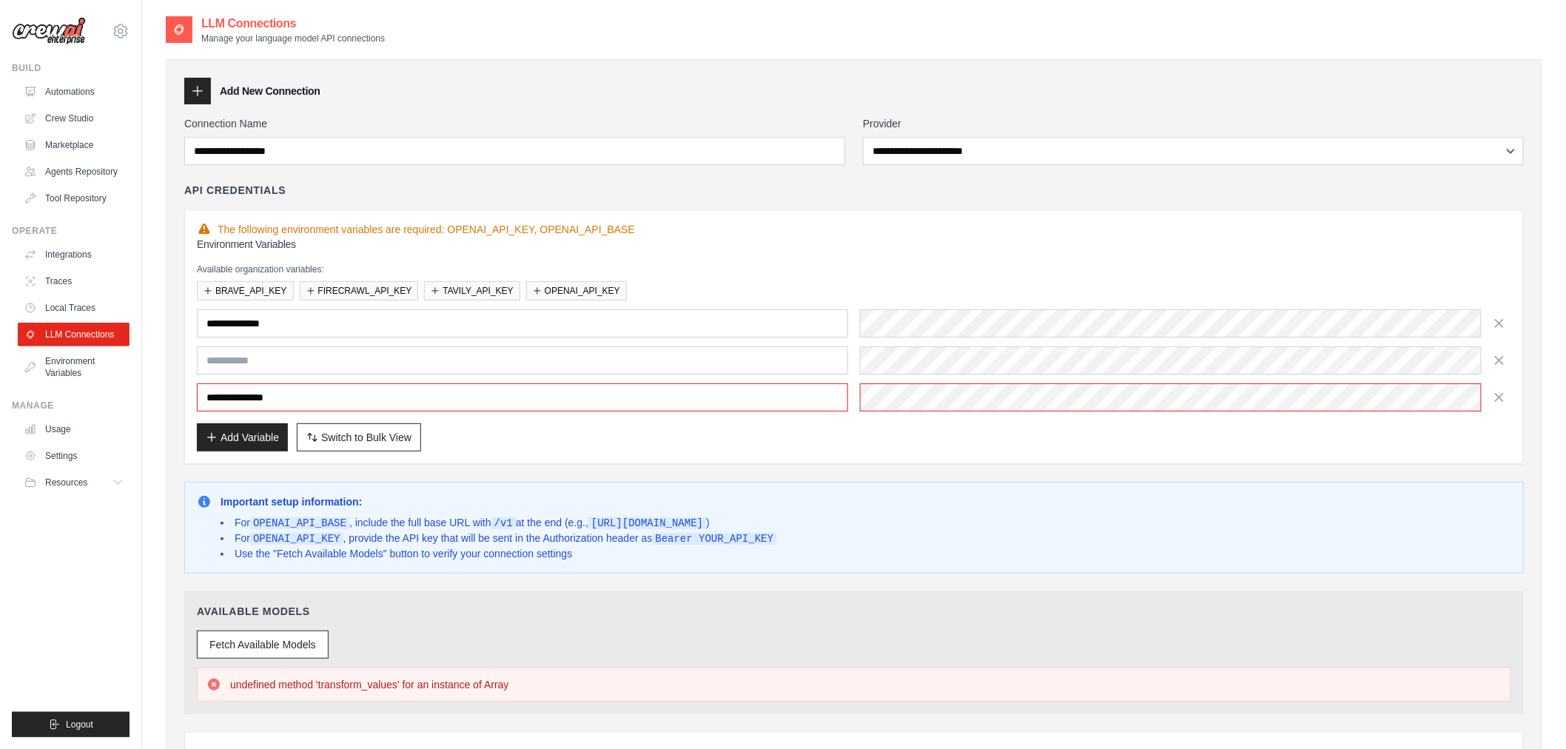
click at [1485, 326] on div at bounding box center [1185, 323] width 651 height 28
click at [1497, 327] on icon "button" at bounding box center [1499, 322] width 15 height 15
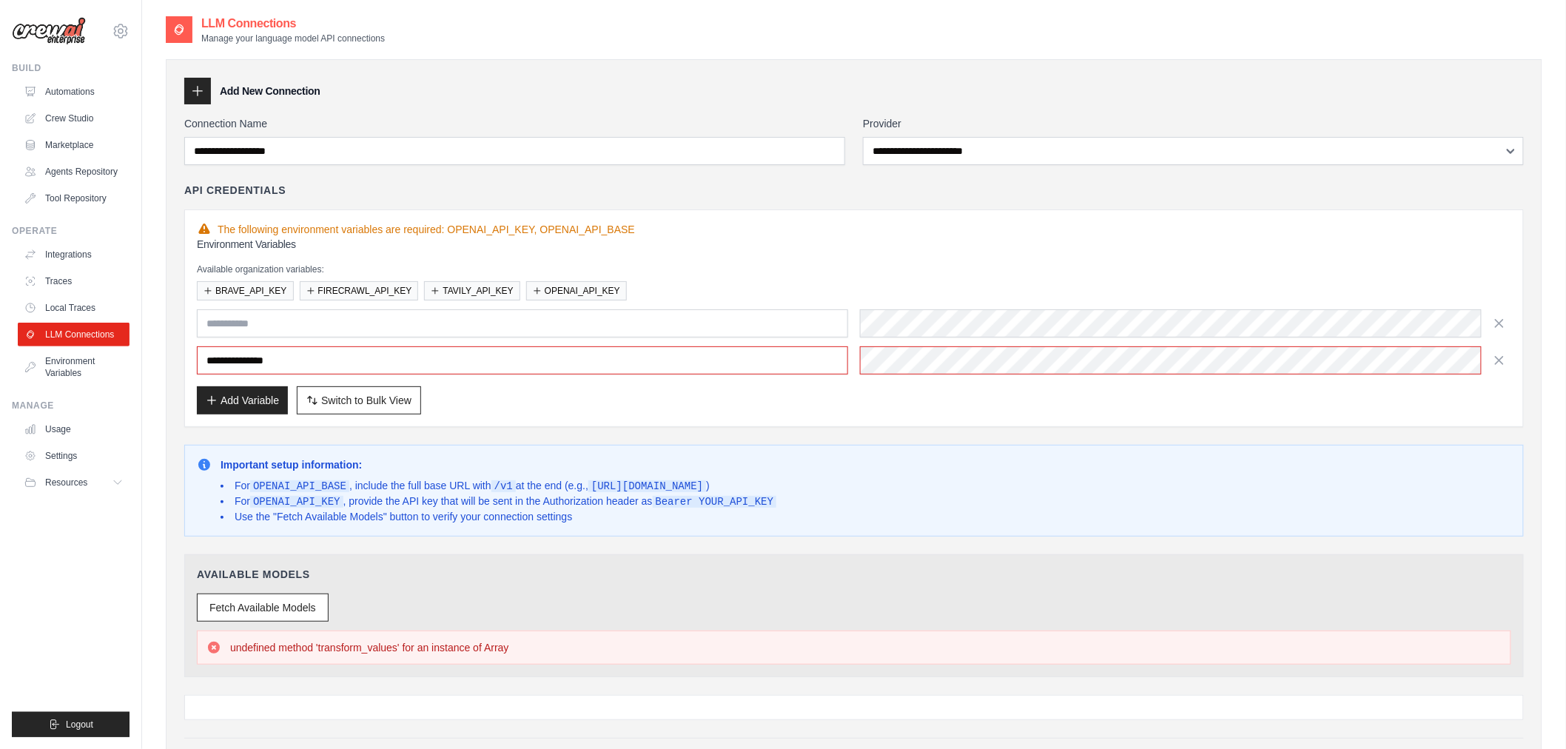
click at [1497, 327] on icon "button" at bounding box center [1499, 323] width 15 height 15
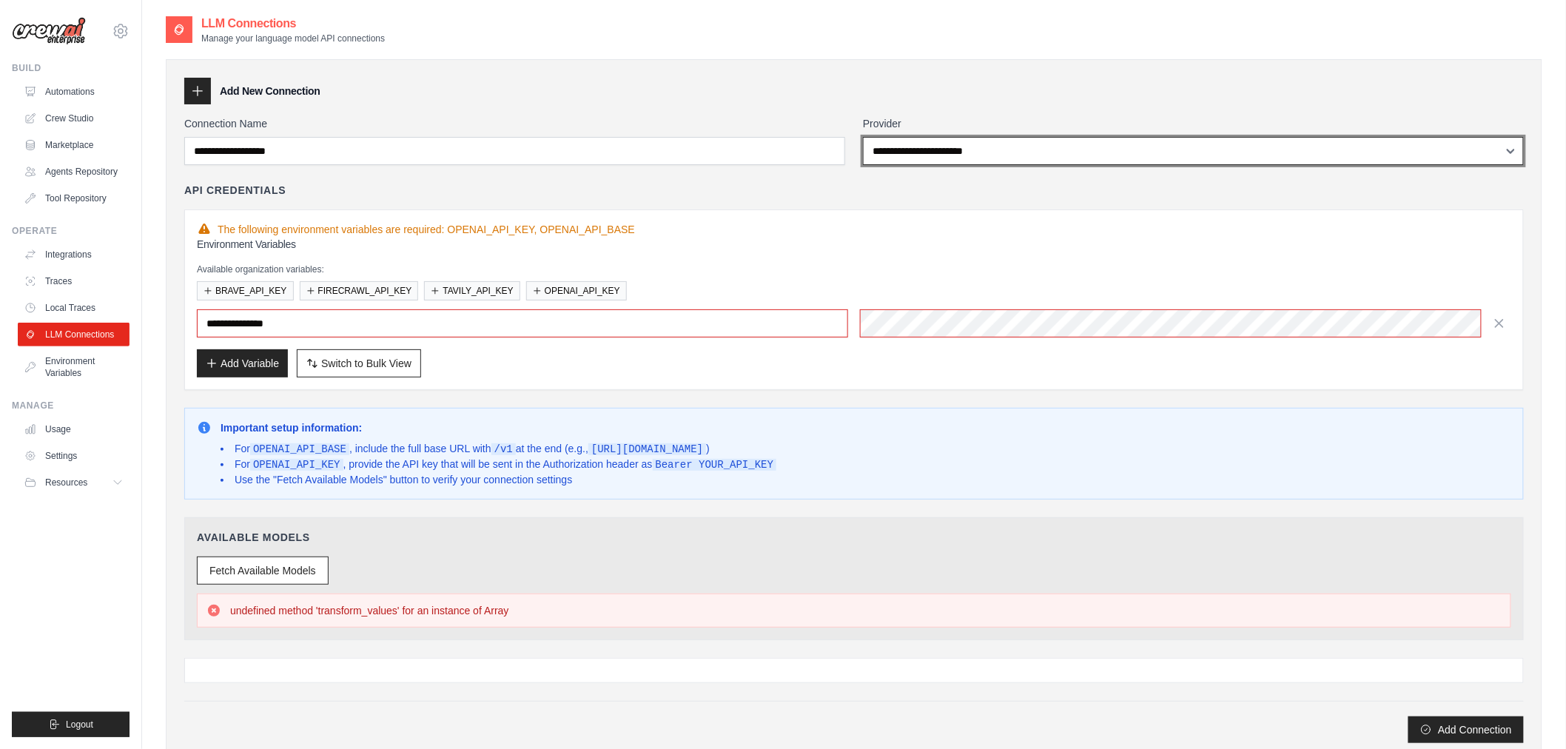
click at [1007, 153] on select "**********" at bounding box center [1193, 151] width 661 height 28
click at [863, 137] on select "**********" at bounding box center [1193, 151] width 661 height 28
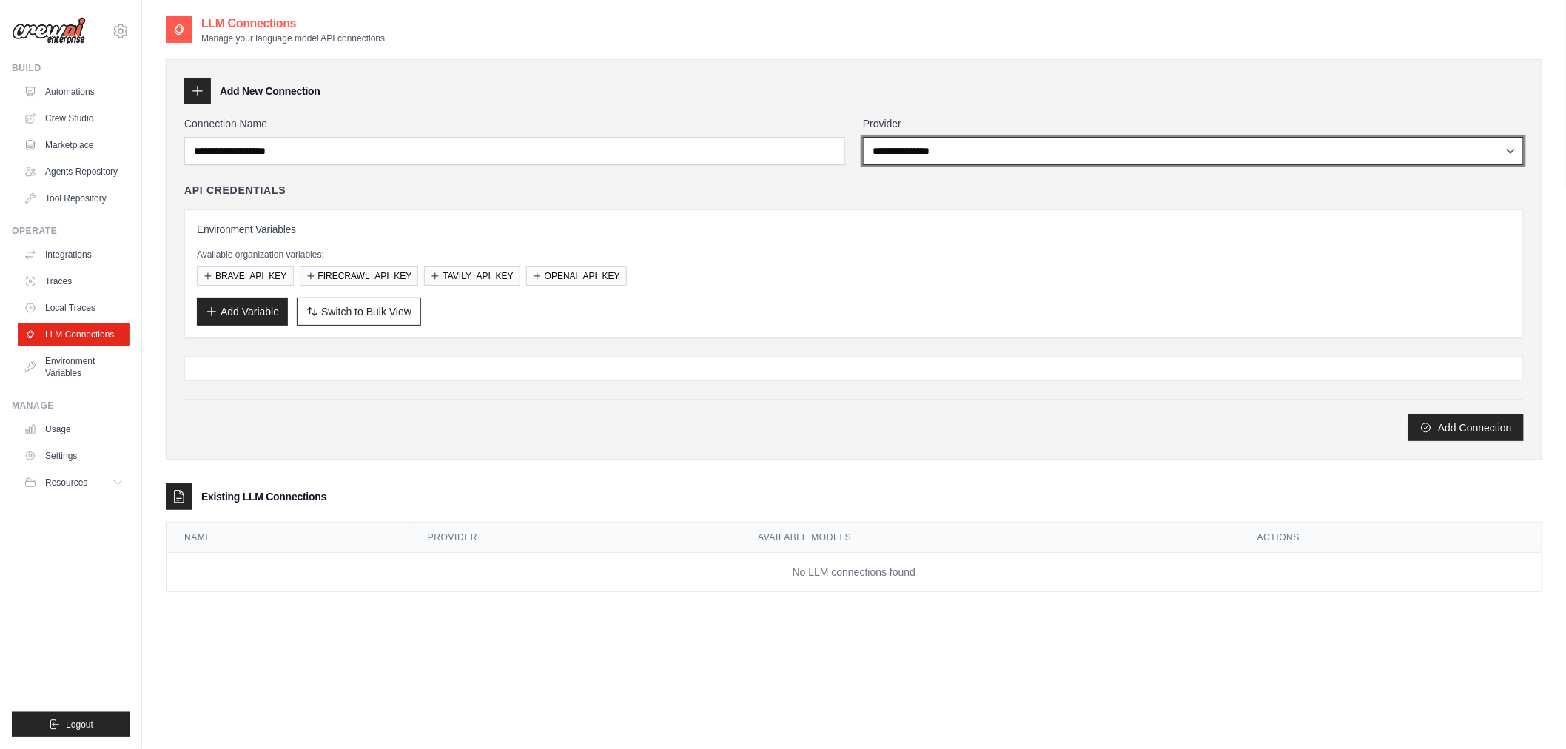
click at [997, 150] on select "**********" at bounding box center [1193, 151] width 661 height 28
select select "**********"
click at [863, 137] on select "**********" at bounding box center [1193, 151] width 661 height 28
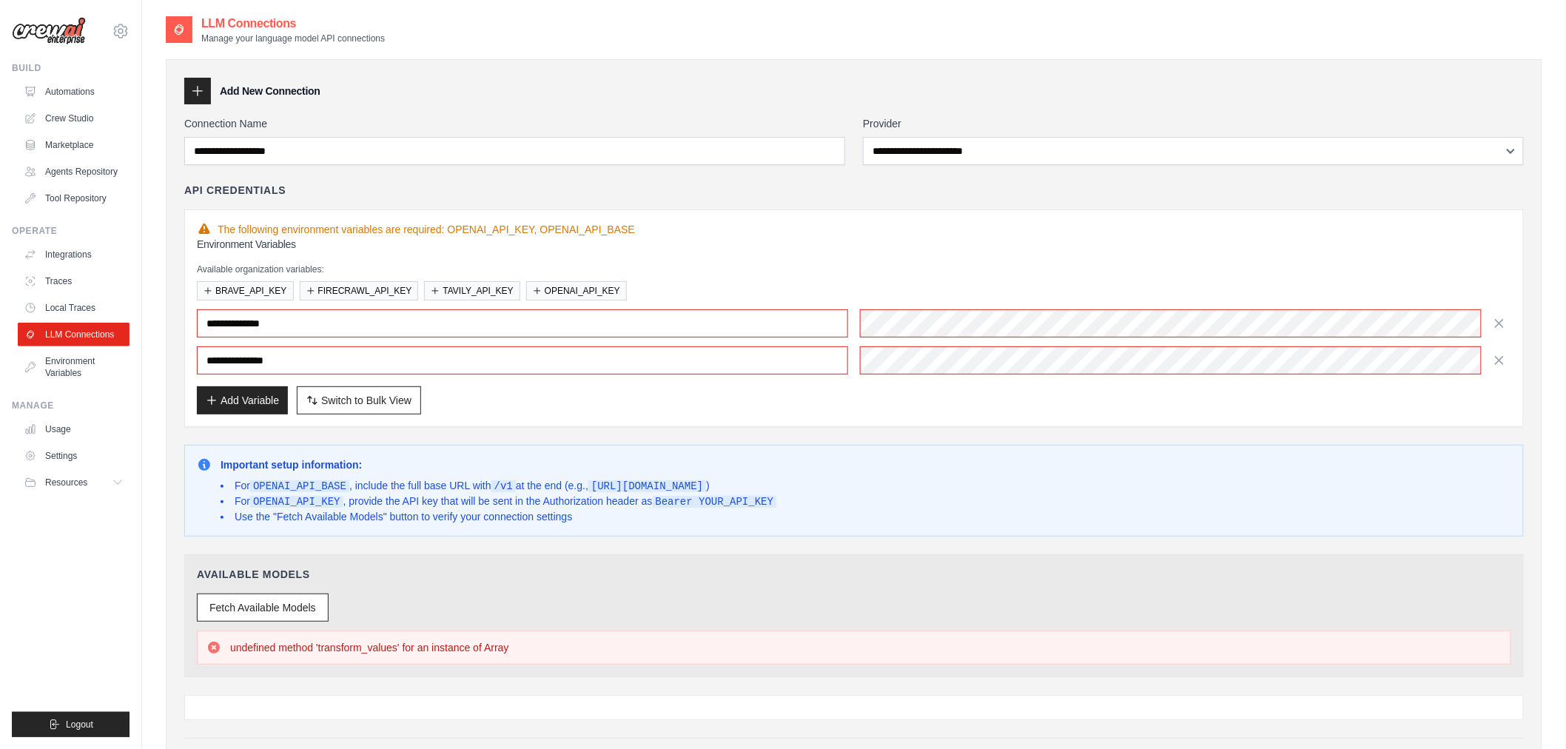
click at [923, 262] on div "**********" at bounding box center [854, 326] width 1315 height 178
click at [865, 389] on div "Add Variable Switch to Bulk View Switch to Table View" at bounding box center [854, 400] width 1315 height 28
click at [240, 398] on button "Add Variable" at bounding box center [242, 400] width 91 height 28
drag, startPoint x: 668, startPoint y: 503, endPoint x: 775, endPoint y: 497, distance: 107.5
click at [775, 497] on code "Bearer YOUR_API_KEY" at bounding box center [715, 502] width 124 height 12
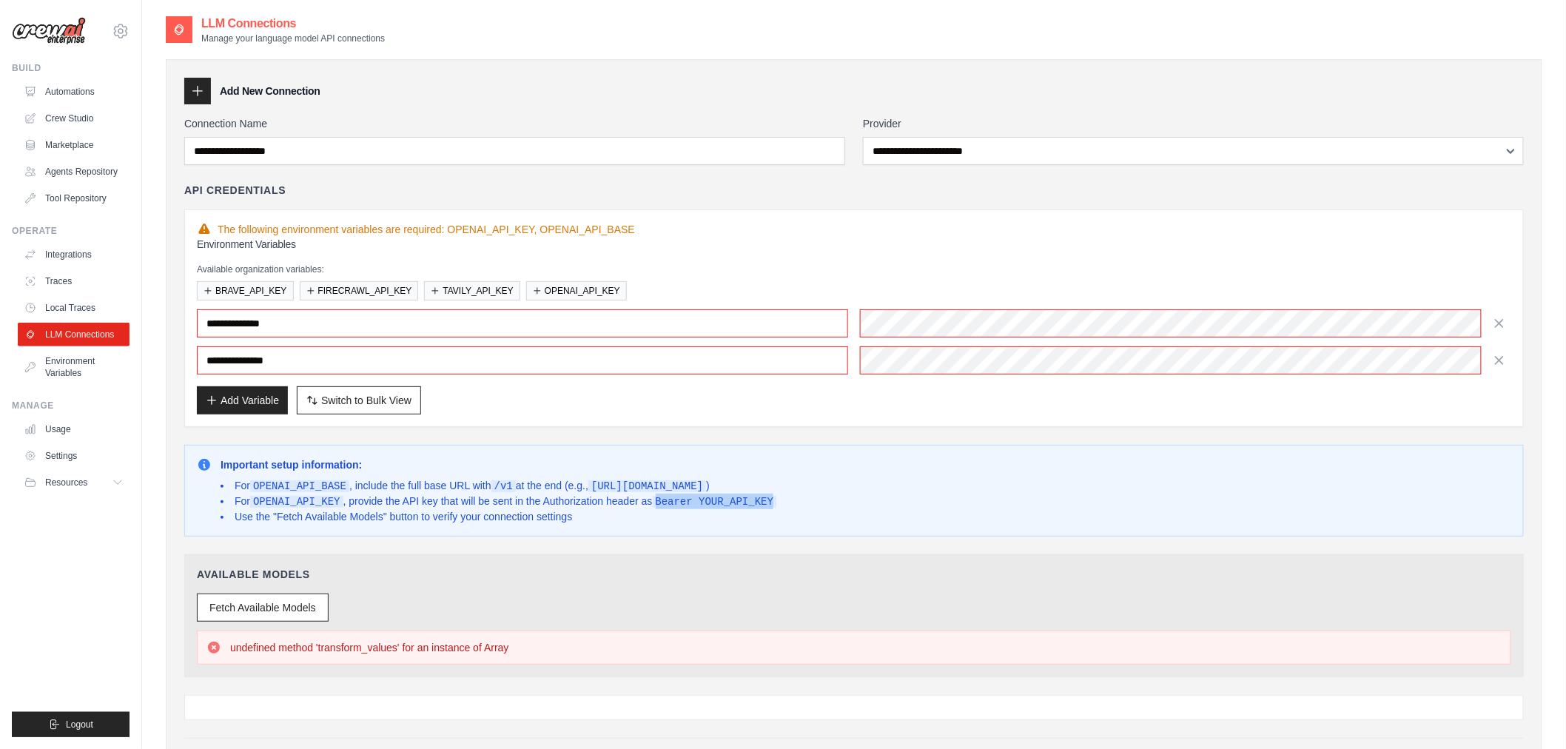
copy code "Bearer YOUR_API_KEY"
click at [622, 524] on li "Use the "Fetch Available Models" button to verify your connection settings" at bounding box center [499, 516] width 556 height 15
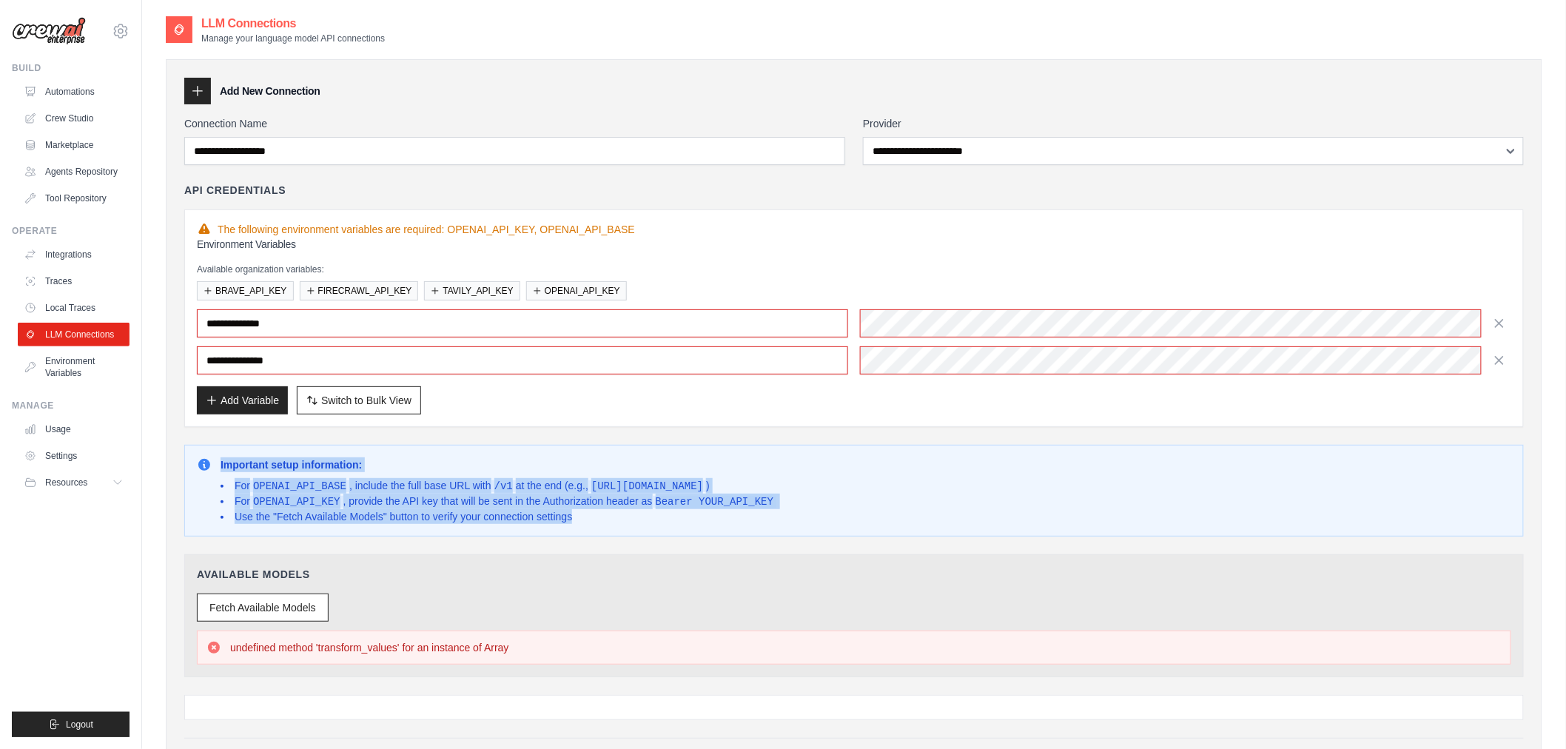
drag, startPoint x: 489, startPoint y: 514, endPoint x: 201, endPoint y: 464, distance: 292.2
click at [201, 464] on div "Important setup information: For OPENAI_API_BASE , include the full base URL wi…" at bounding box center [854, 490] width 1315 height 67
copy div "Important setup information: For OPENAI_API_BASE , include the full base URL wi…"
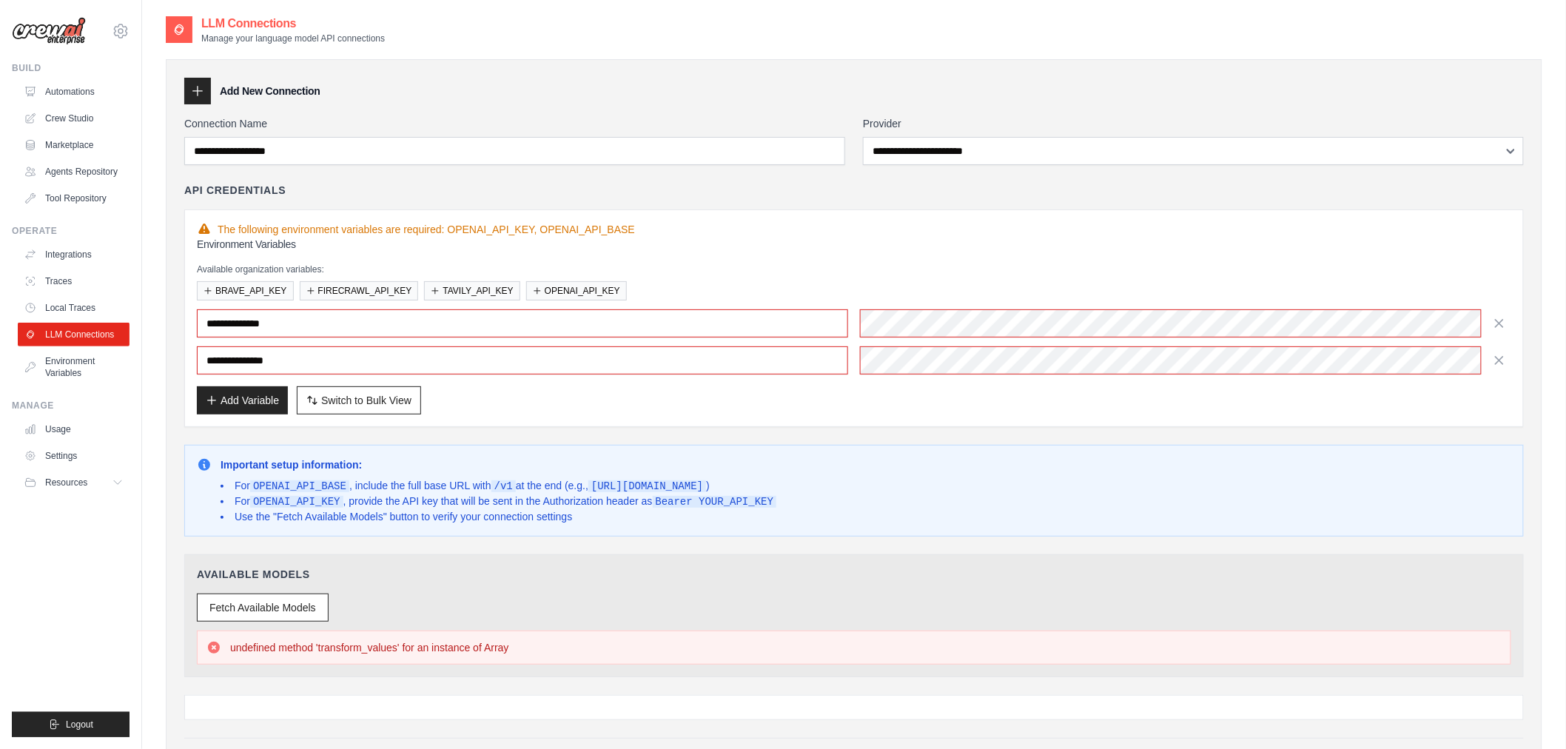
click at [1212, 272] on p "Available organization variables:" at bounding box center [854, 269] width 1315 height 12
click at [277, 603] on button "Fetch Available Models" at bounding box center [263, 607] width 132 height 28
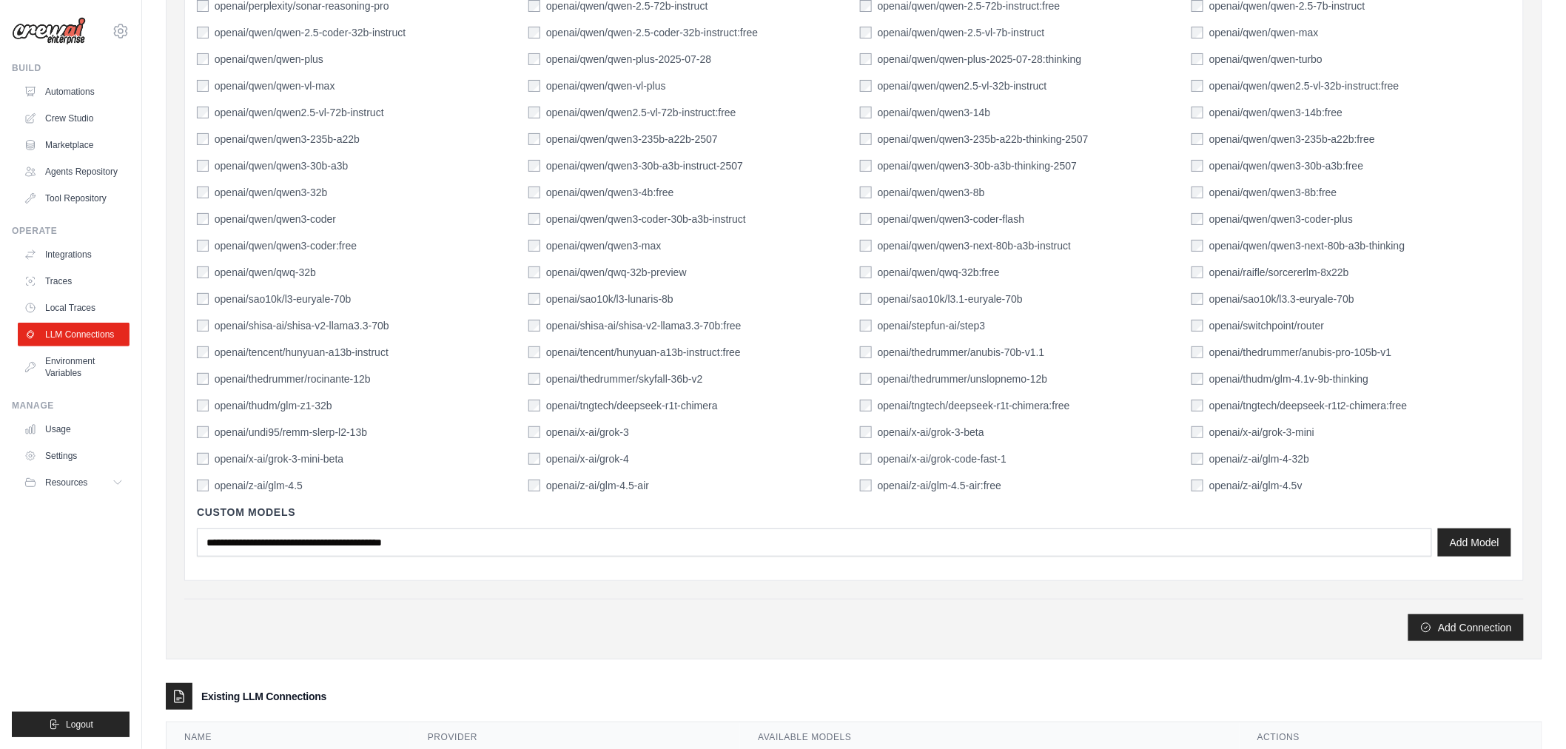
scroll to position [2485, 0]
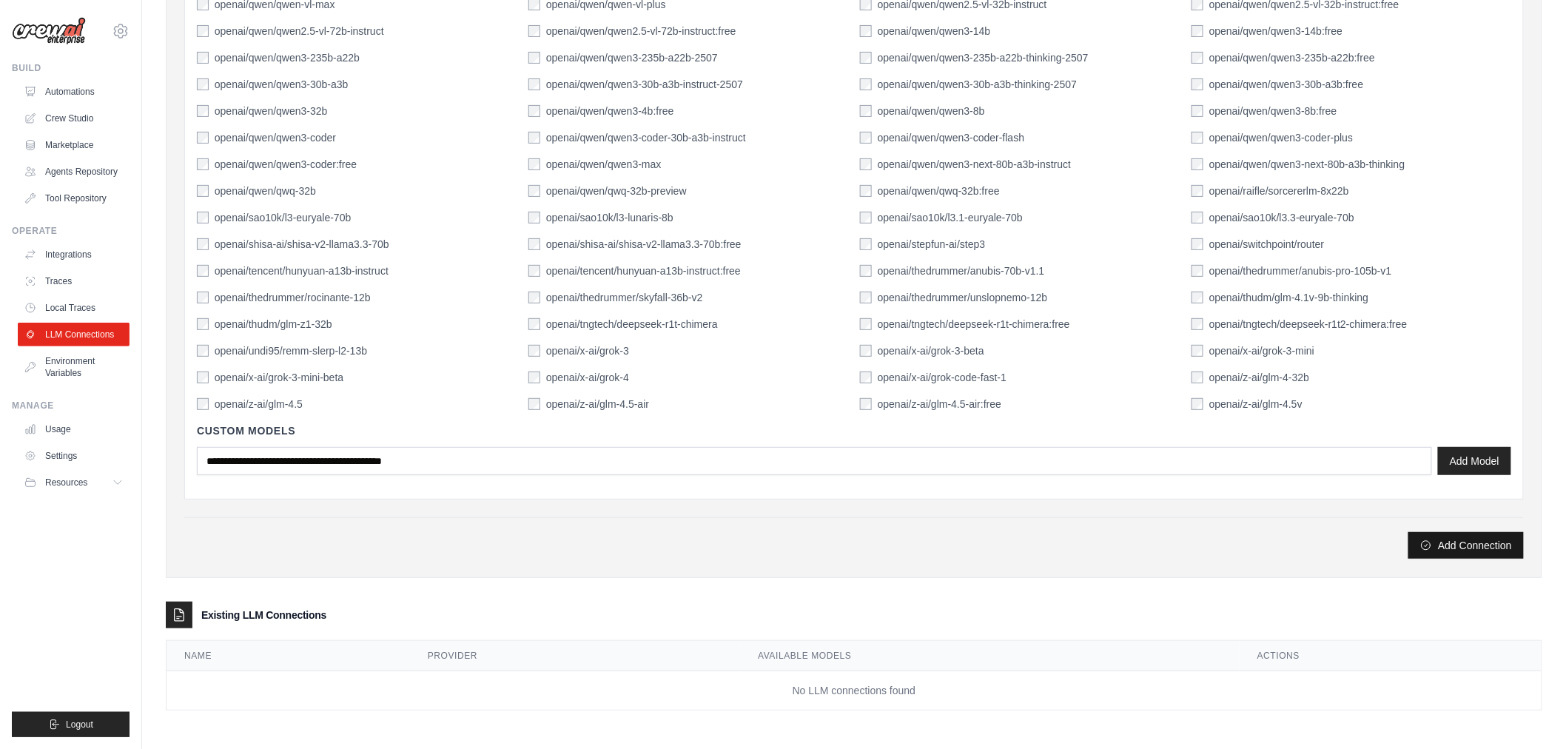
click at [1483, 549] on button "Add Connection" at bounding box center [1466, 545] width 115 height 27
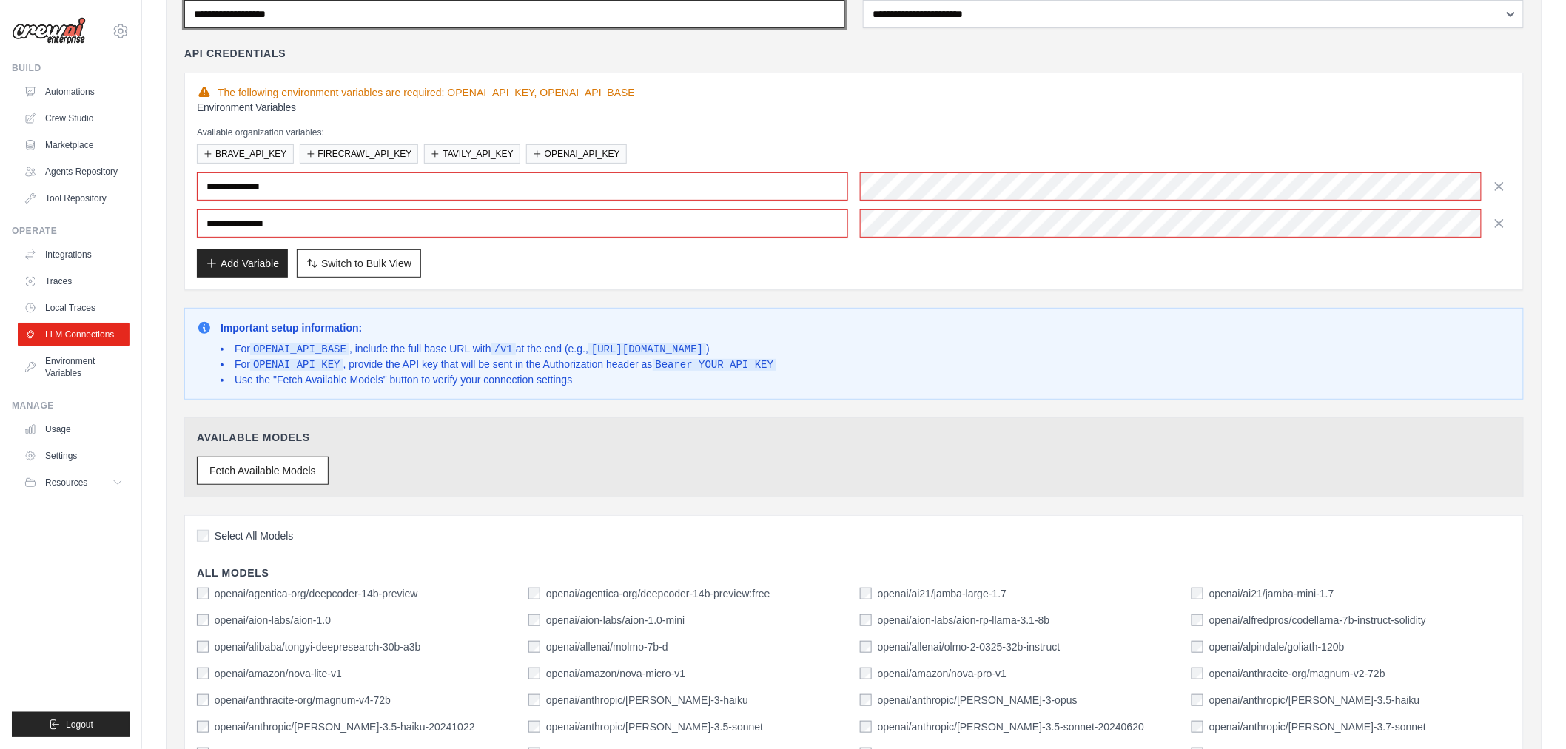
scroll to position [0, 0]
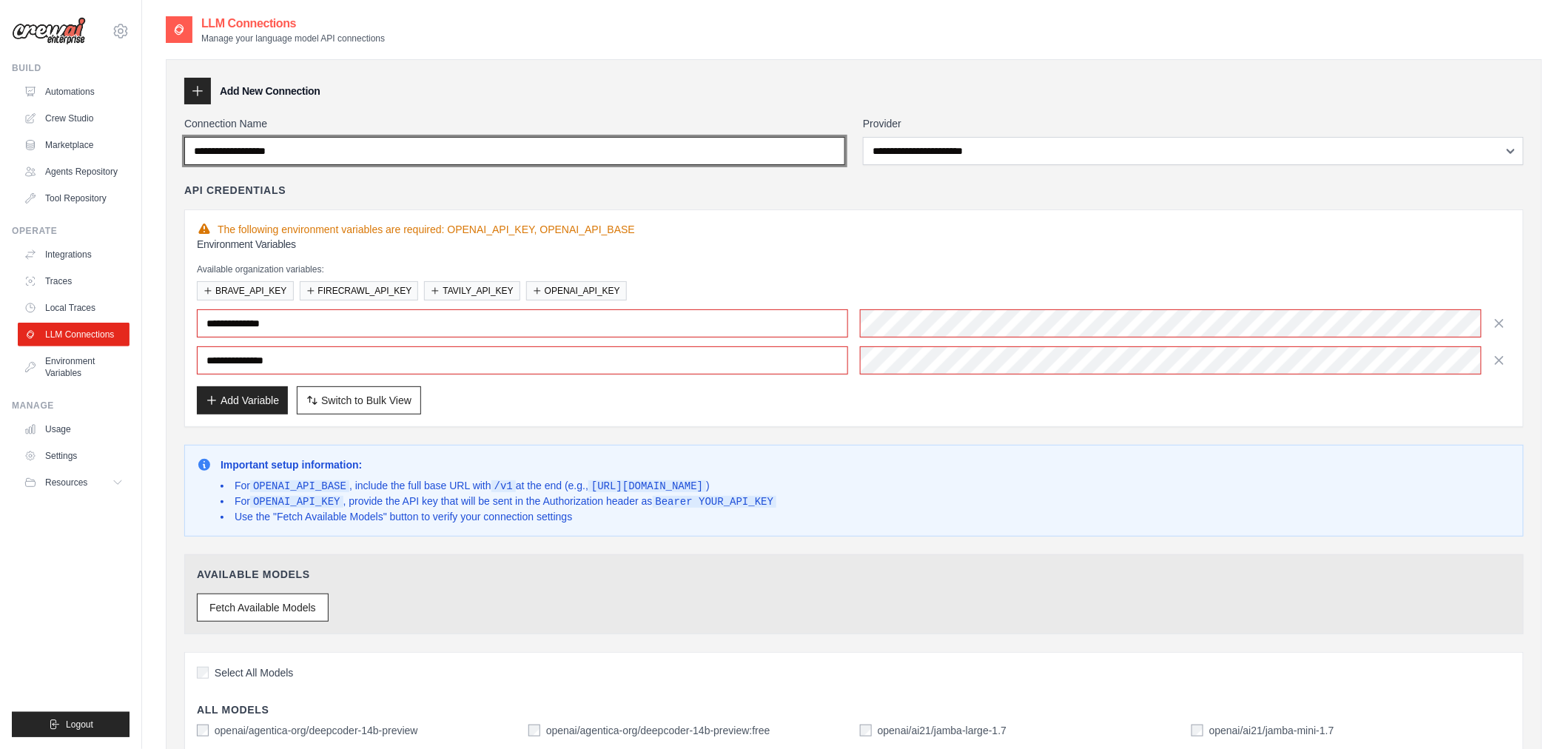
click at [641, 152] on input "Connection Name" at bounding box center [514, 151] width 661 height 28
type input "**********"
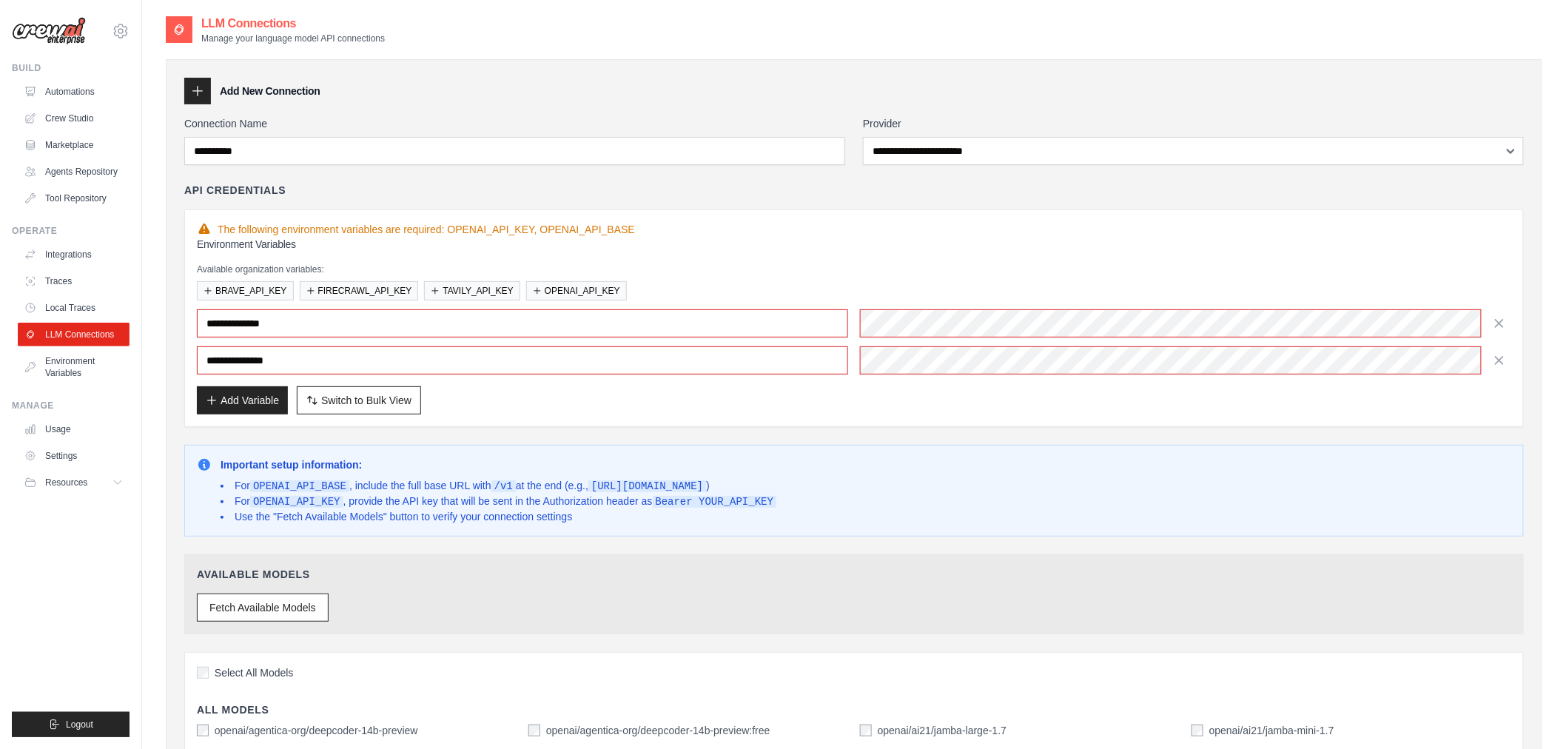
click at [907, 192] on div "API Credentials" at bounding box center [854, 190] width 1340 height 15
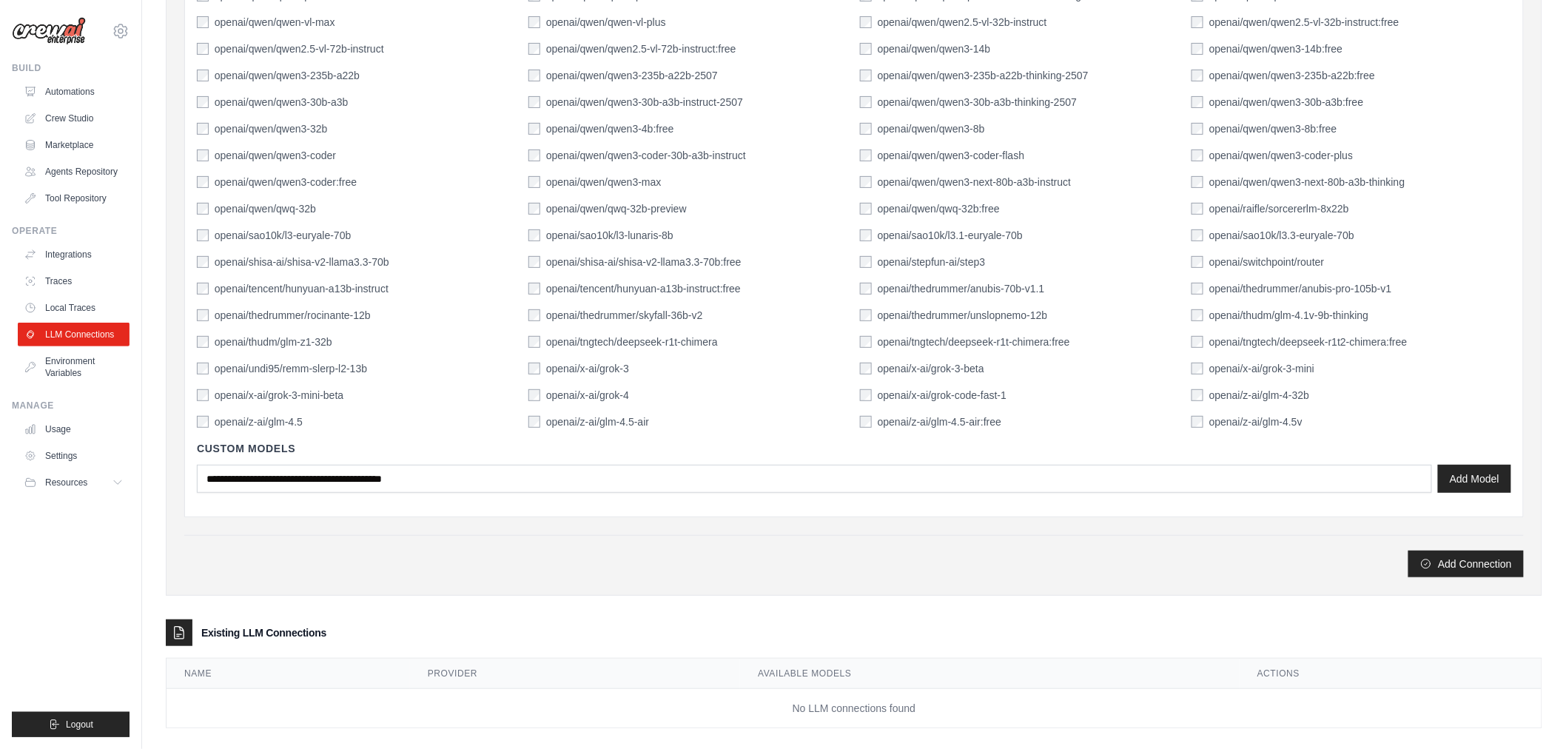
scroll to position [2485, 0]
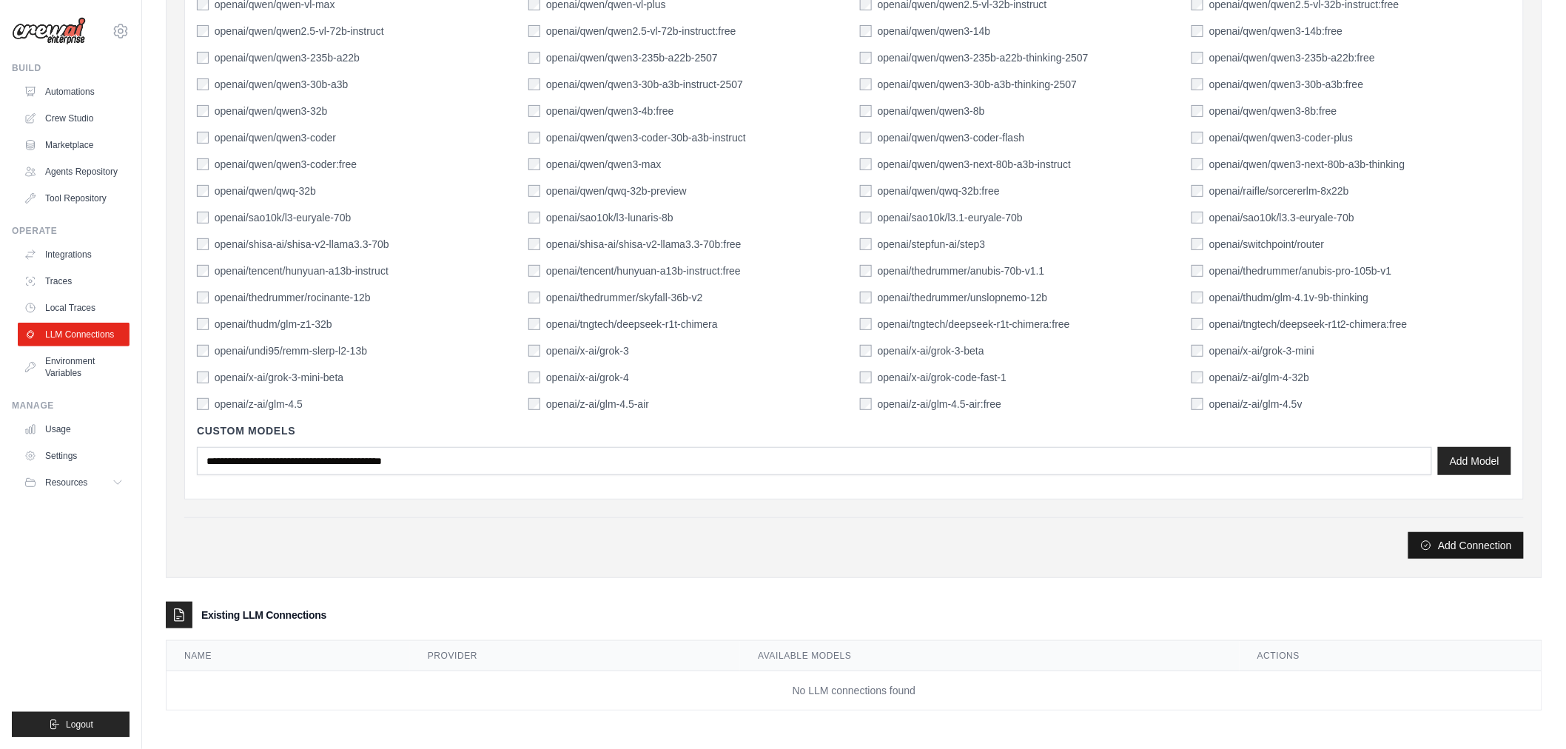
click at [1477, 554] on button "Add Connection" at bounding box center [1466, 545] width 115 height 27
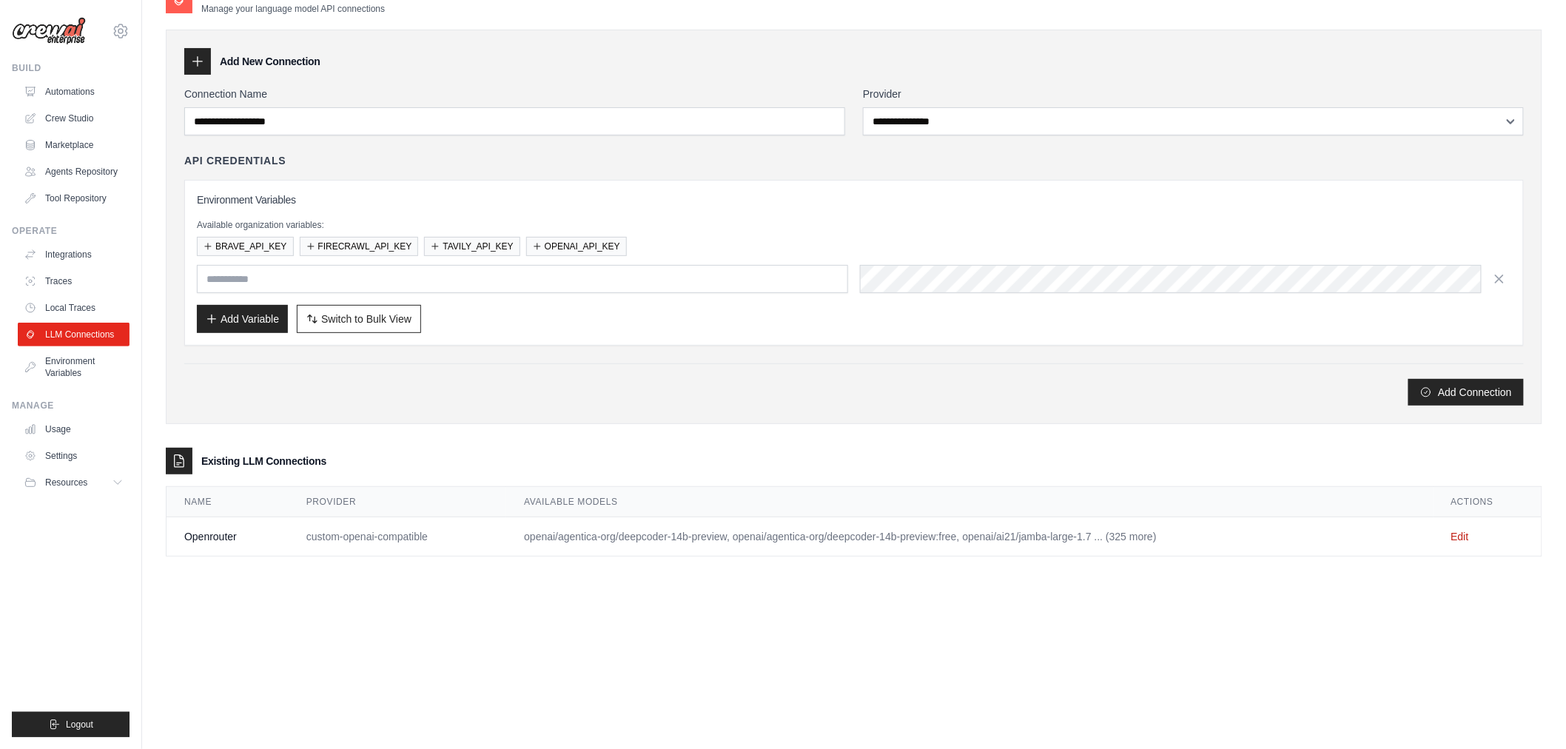
scroll to position [0, 0]
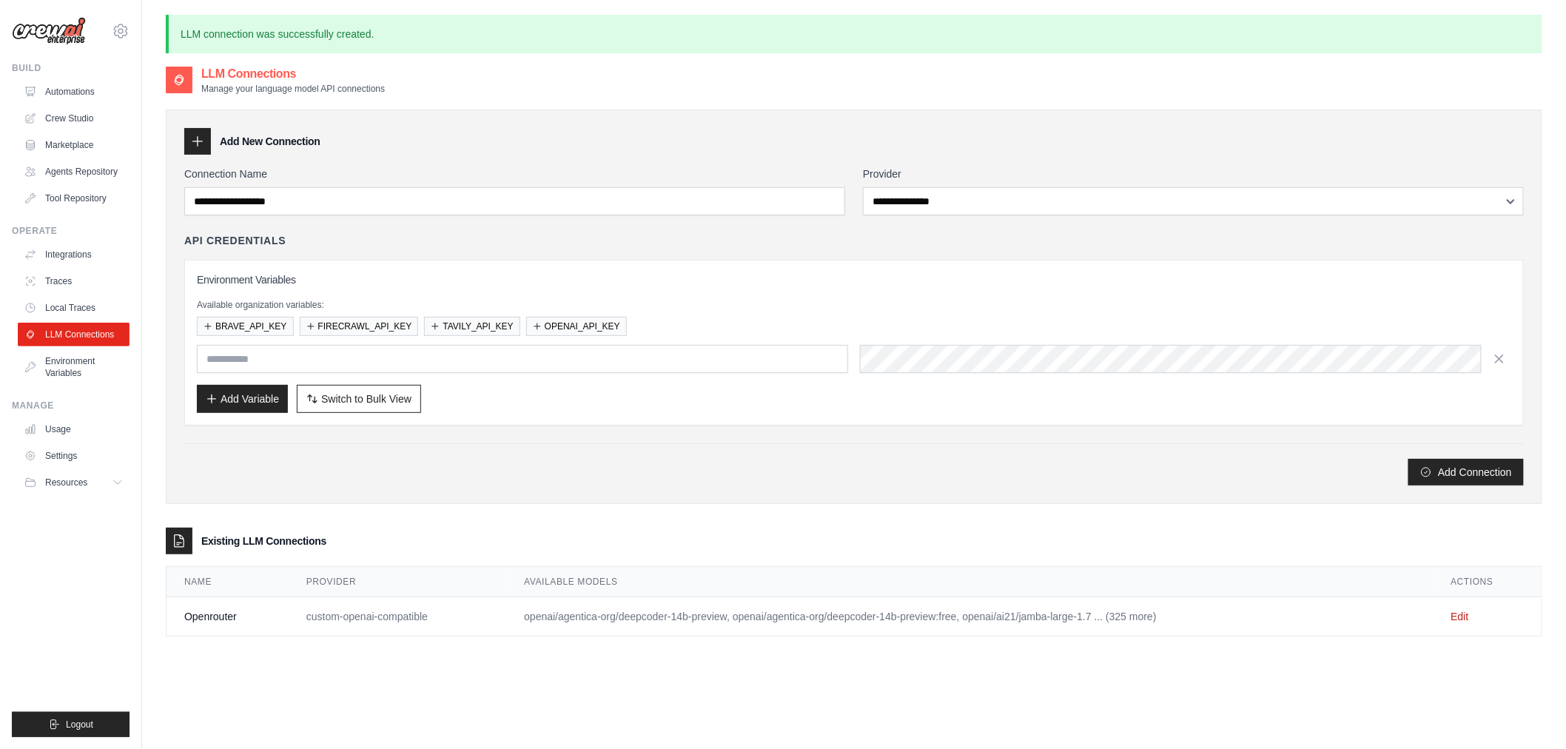
type input "**********"
click at [292, 545] on h3 "Existing LLM Connections" at bounding box center [263, 541] width 125 height 15
copy llm-connections\a "Existing LLM Connections"
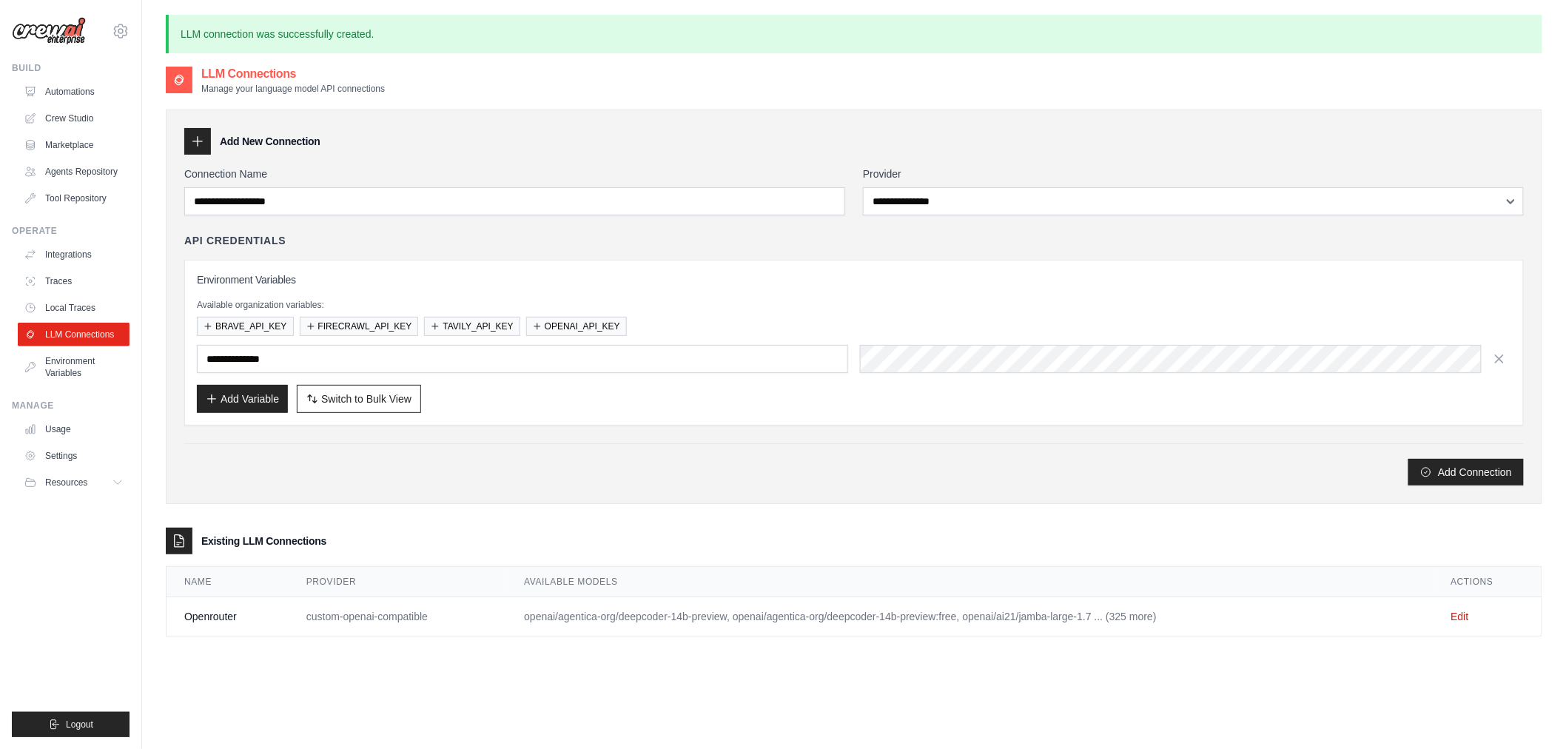
click at [223, 620] on td "Openrouter" at bounding box center [228, 616] width 122 height 39
copy tr "Openrouter"
click at [432, 620] on td "custom-openai-compatible" at bounding box center [398, 616] width 218 height 39
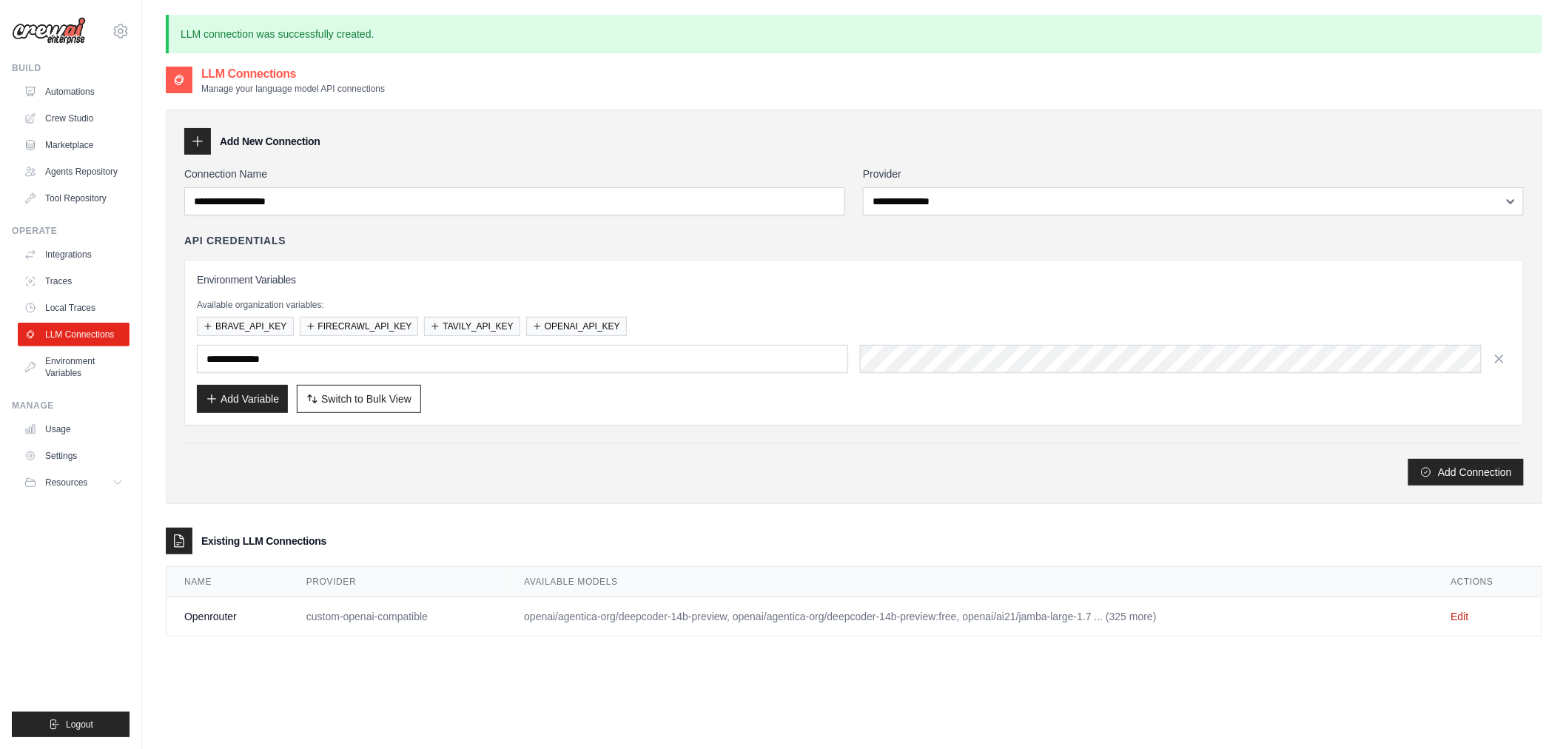
click at [204, 620] on td "Openrouter" at bounding box center [228, 616] width 122 height 39
click at [517, 468] on div "Add Connection" at bounding box center [854, 472] width 1340 height 27
click at [580, 323] on button "OPENAI_API_KEY" at bounding box center [576, 325] width 101 height 19
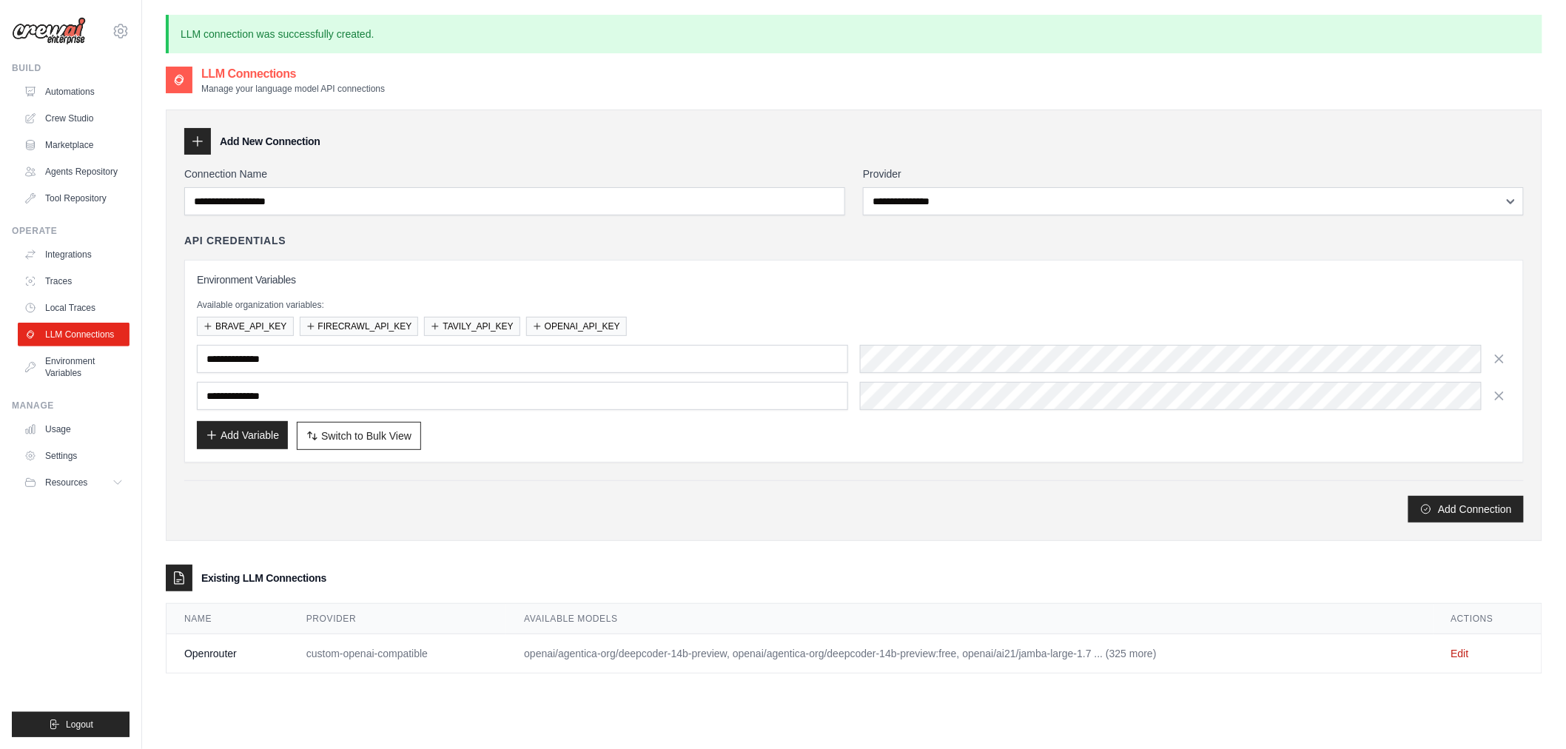
click at [243, 445] on button "Add Variable" at bounding box center [242, 435] width 91 height 28
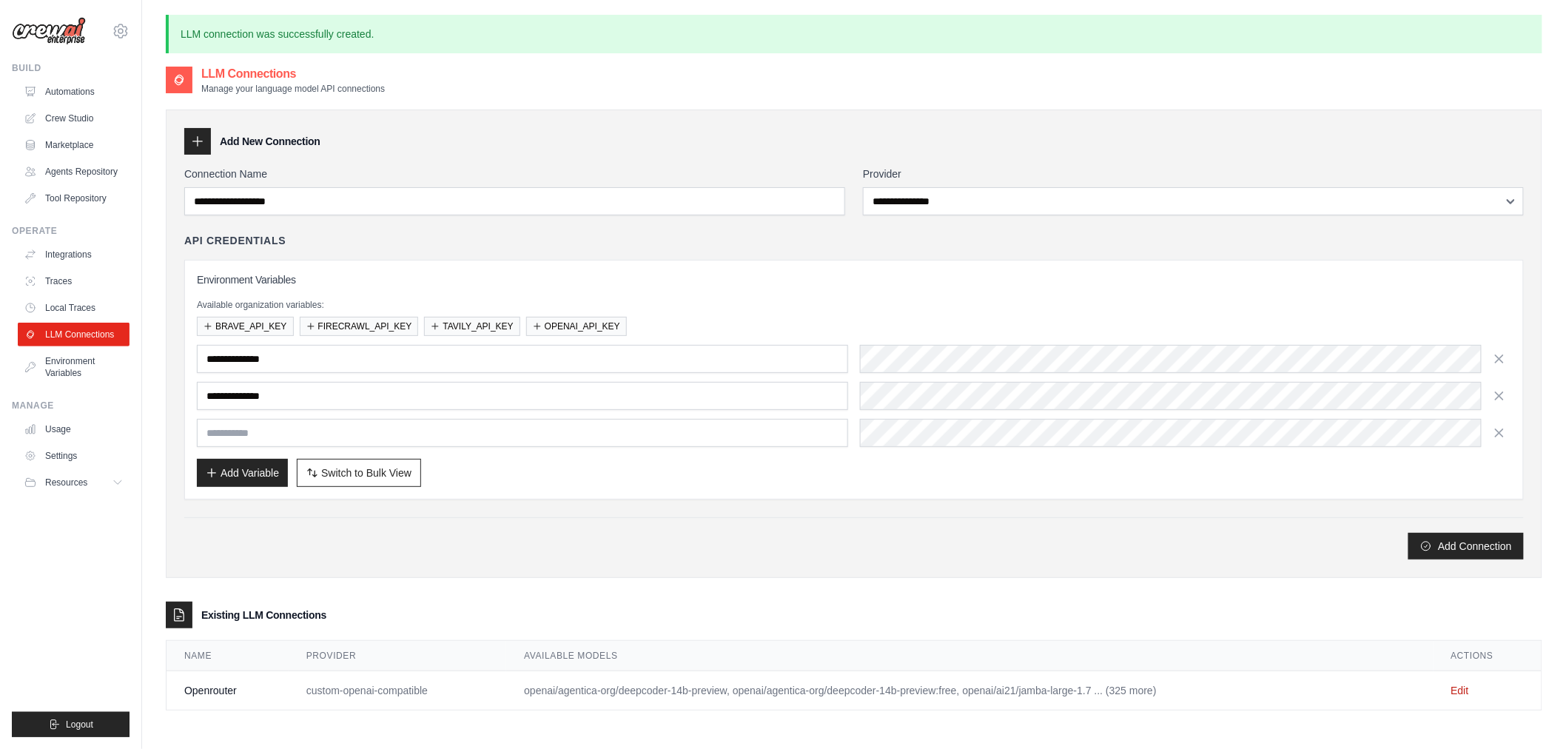
click at [818, 506] on div "**********" at bounding box center [854, 363] width 1340 height 393
click at [857, 380] on div "**********" at bounding box center [854, 396] width 1315 height 102
click at [252, 475] on button "Add Variable" at bounding box center [242, 472] width 91 height 28
click at [246, 486] on button "Add Variable" at bounding box center [242, 472] width 91 height 28
click at [330, 434] on input "text" at bounding box center [522, 433] width 651 height 28
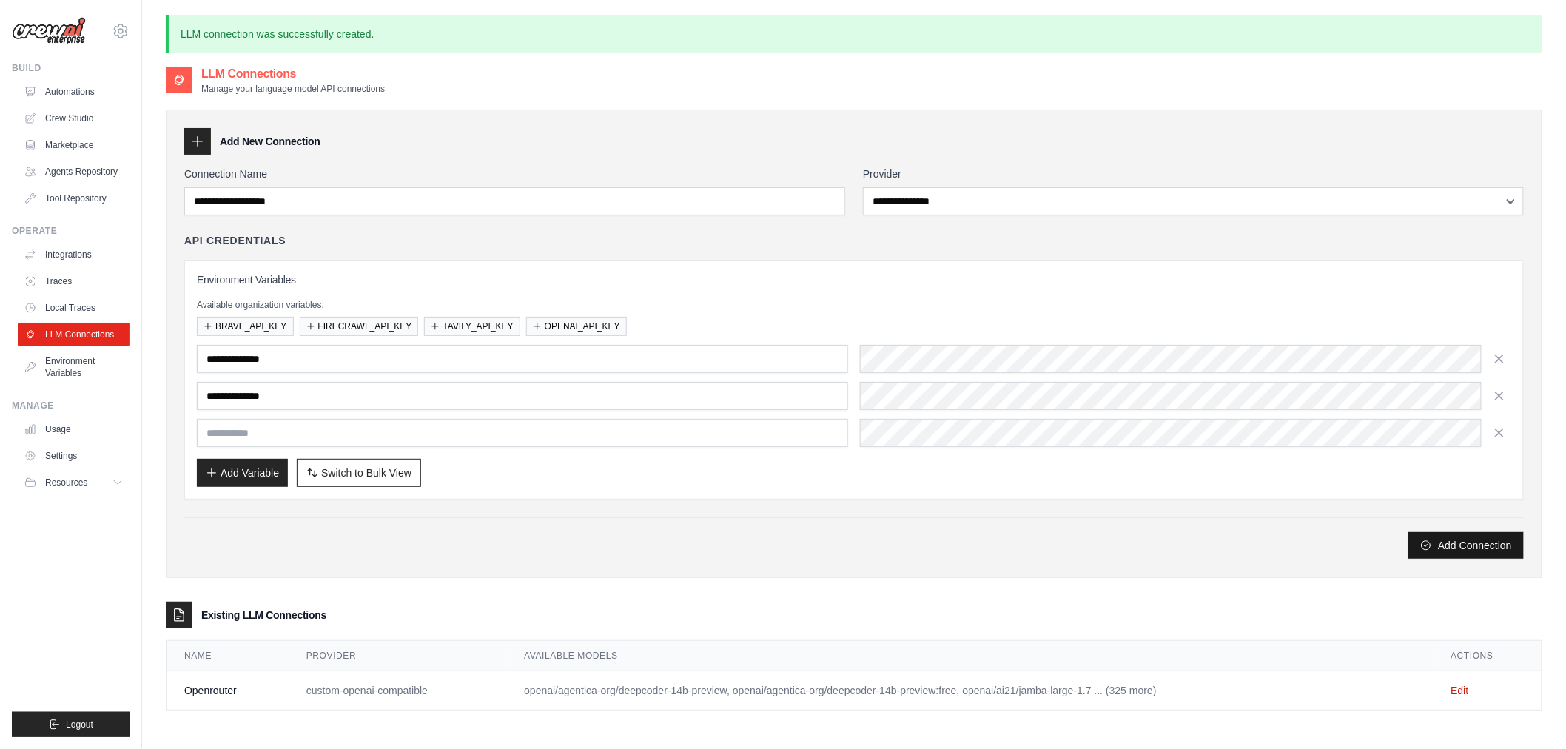
click at [1430, 542] on icon "submit" at bounding box center [1426, 546] width 12 height 12
click at [656, 249] on div "**********" at bounding box center [854, 366] width 1340 height 266
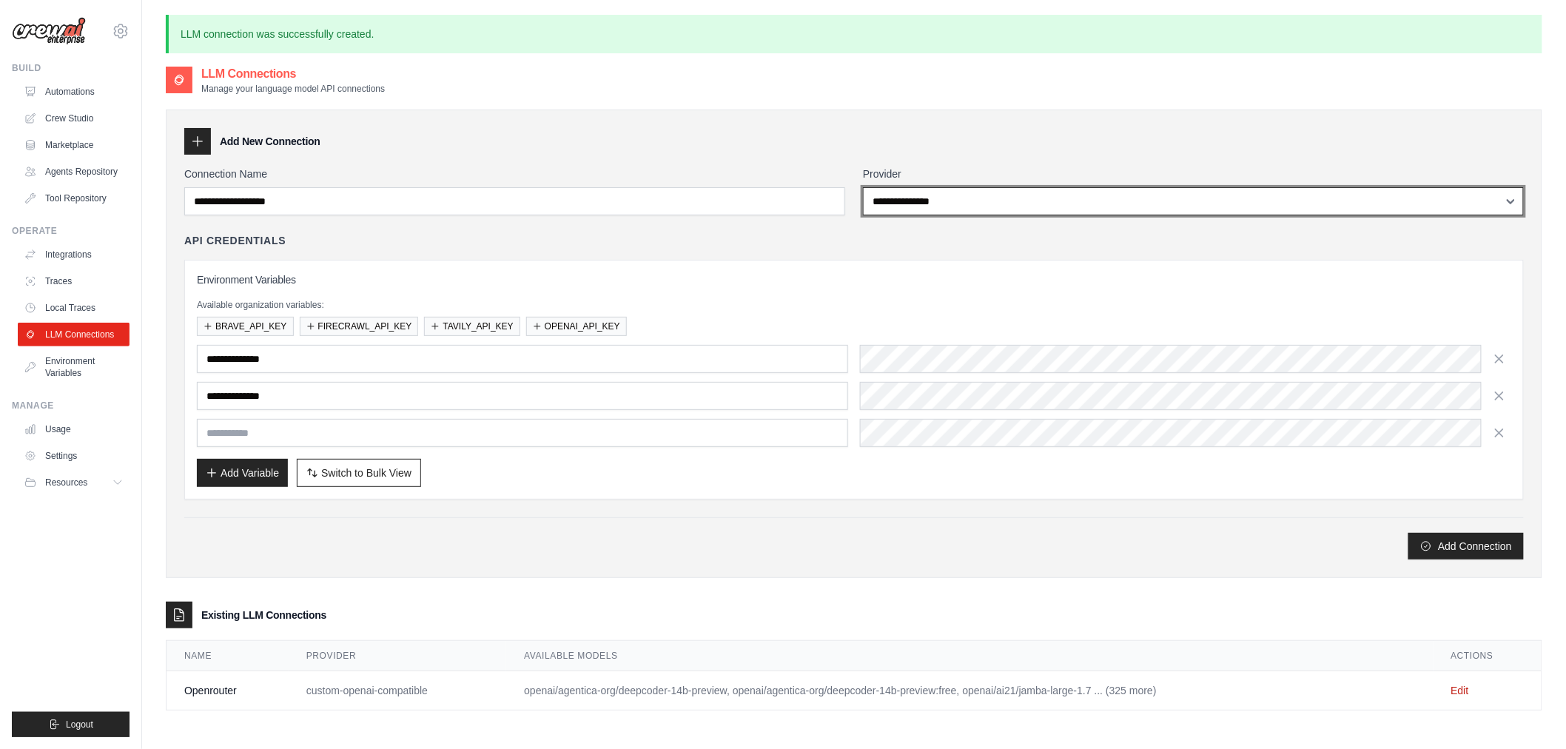
click at [1011, 197] on select "**********" at bounding box center [1193, 201] width 661 height 28
select select "******"
click at [863, 187] on select "**********" at bounding box center [1193, 201] width 661 height 28
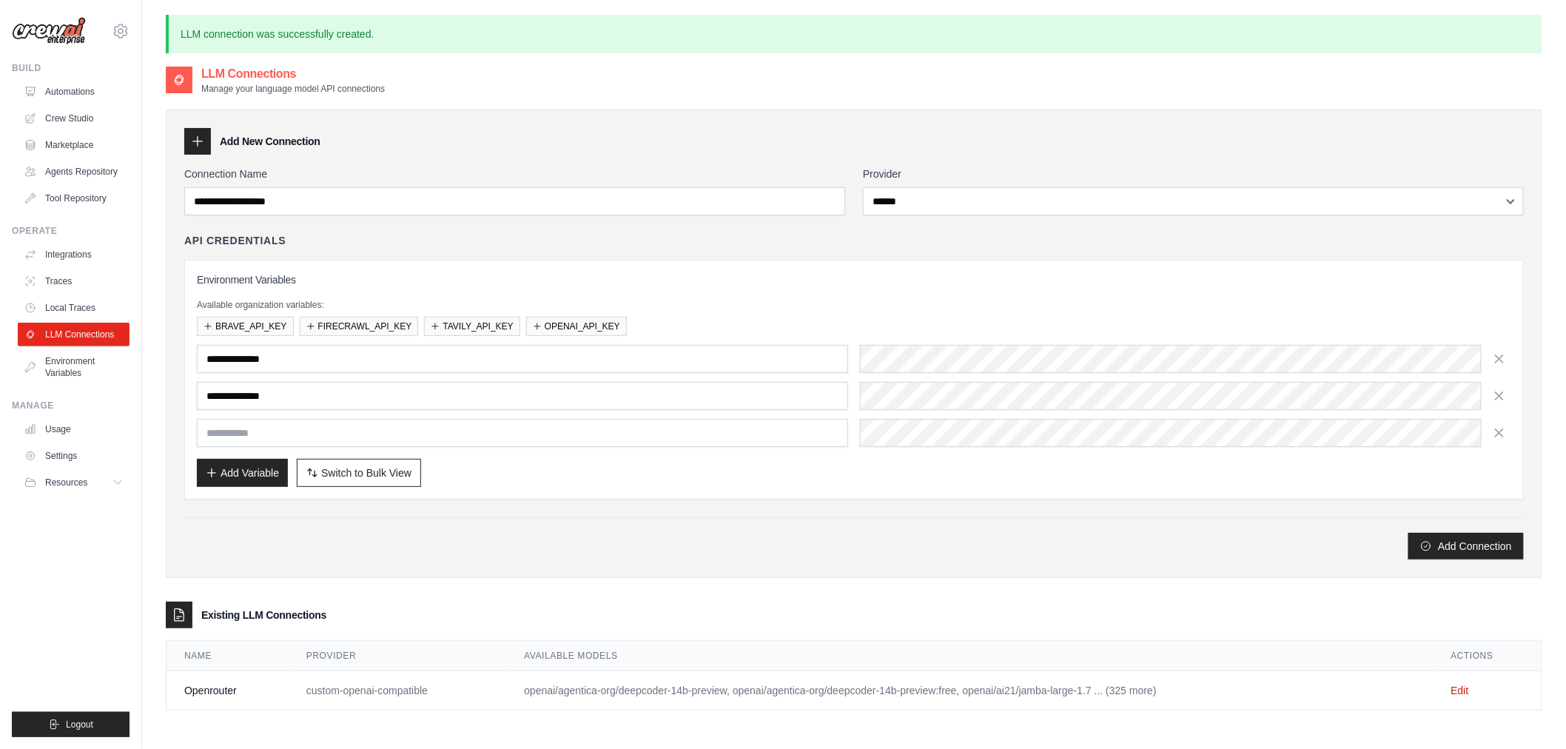
click at [926, 270] on div "**********" at bounding box center [854, 380] width 1340 height 240
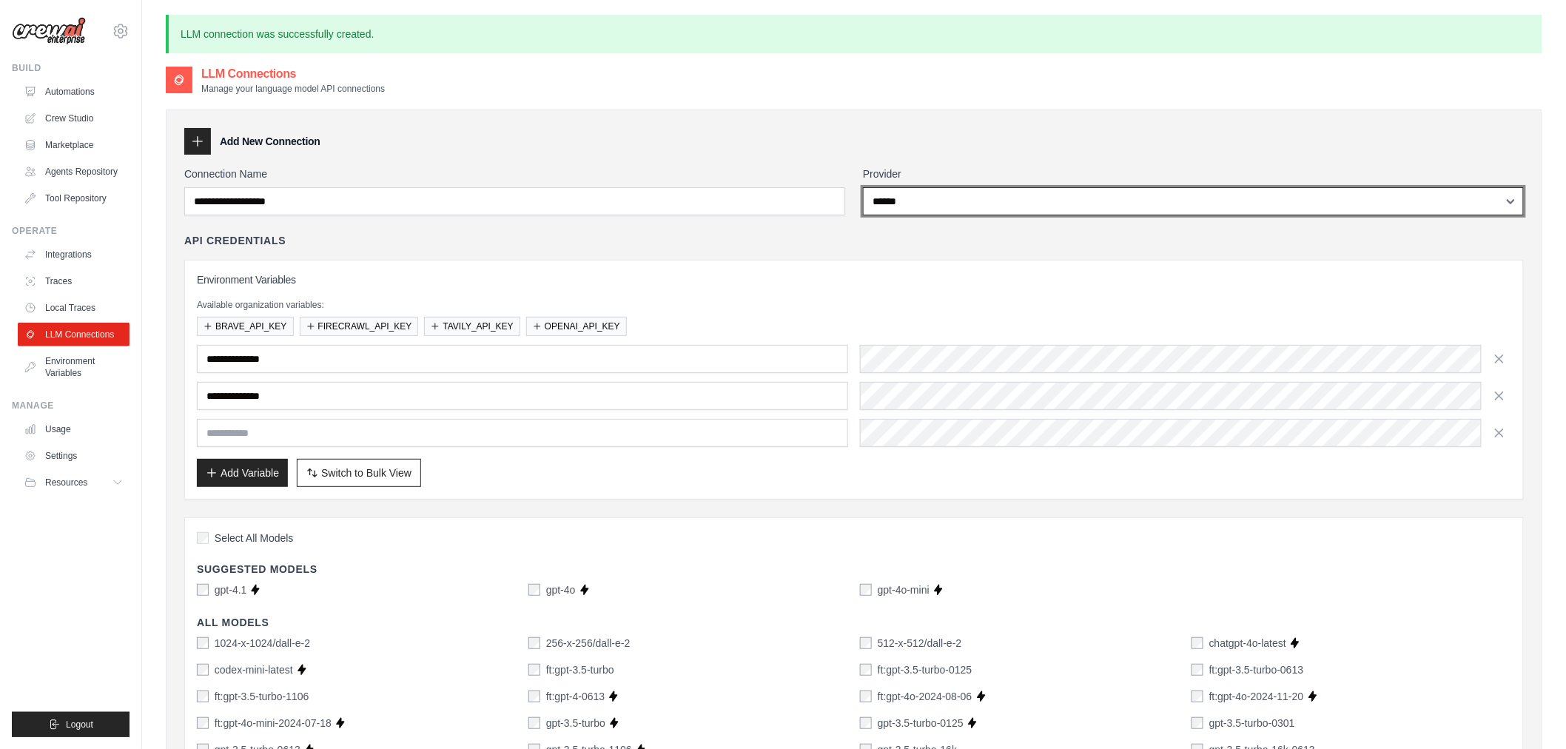
click at [988, 198] on select "**********" at bounding box center [1193, 201] width 661 height 28
select select
click at [863, 187] on select "**********" at bounding box center [1193, 201] width 661 height 28
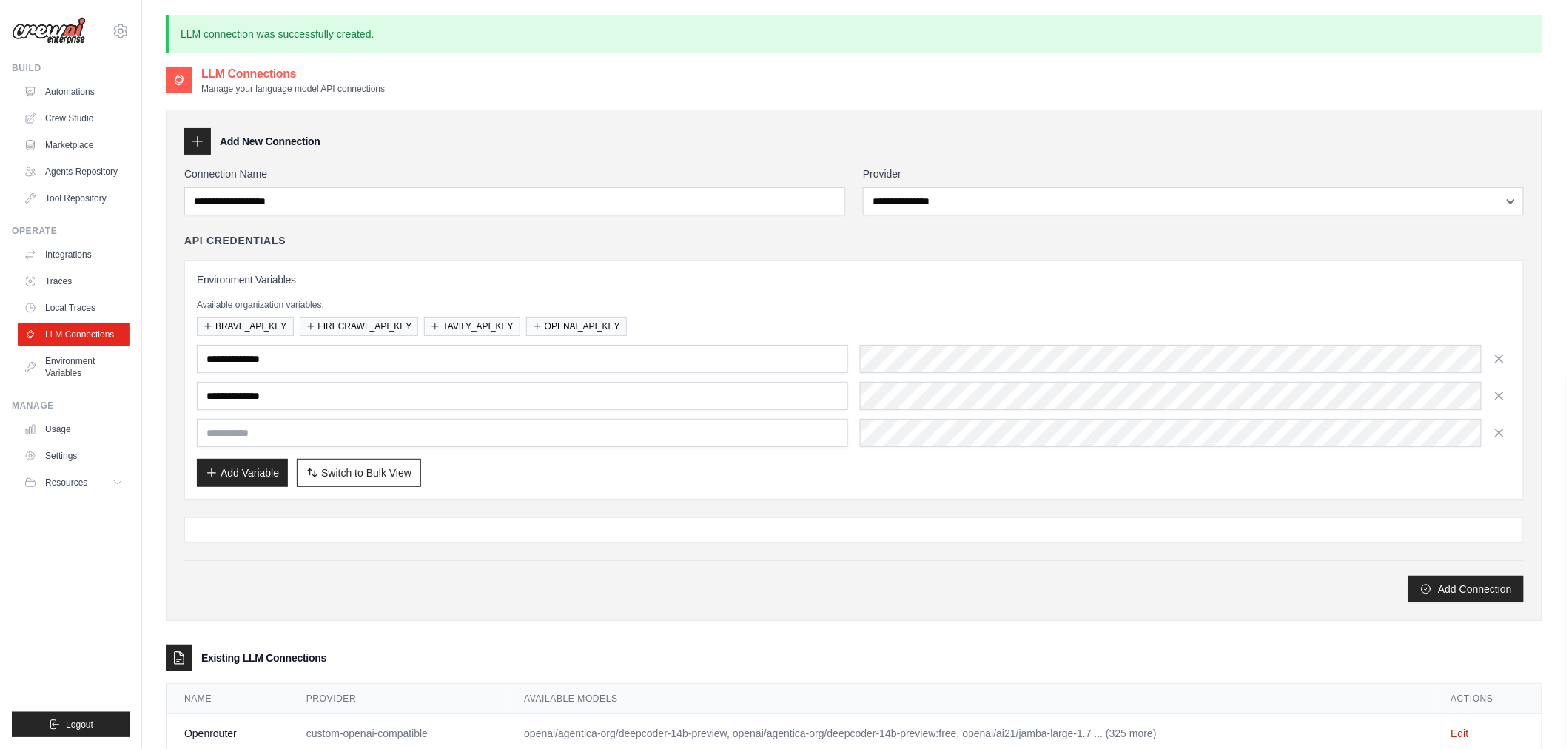
click at [923, 241] on div "API Credentials" at bounding box center [854, 240] width 1340 height 15
click at [268, 138] on h3 "Add New Connection" at bounding box center [270, 141] width 101 height 15
click at [200, 144] on icon at bounding box center [197, 141] width 15 height 15
click at [255, 141] on h3 "Add New Connection" at bounding box center [270, 141] width 101 height 15
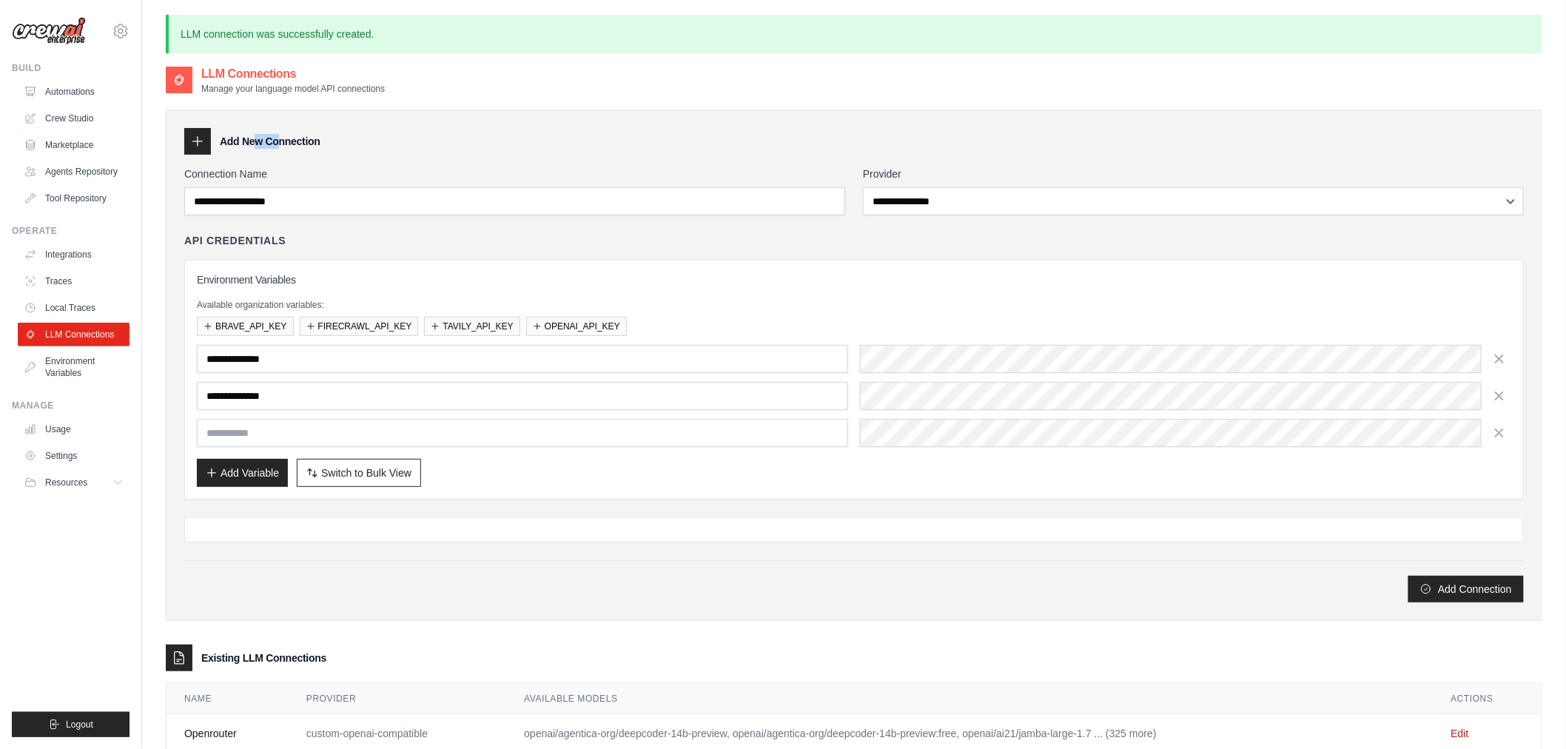
click at [255, 141] on h3 "Add New Connection" at bounding box center [270, 141] width 101 height 15
click at [509, 160] on div "**********" at bounding box center [854, 365] width 1377 height 511
click at [1220, 474] on div "Add Variable Switch to Bulk View Switch to Table View" at bounding box center [854, 473] width 1315 height 28
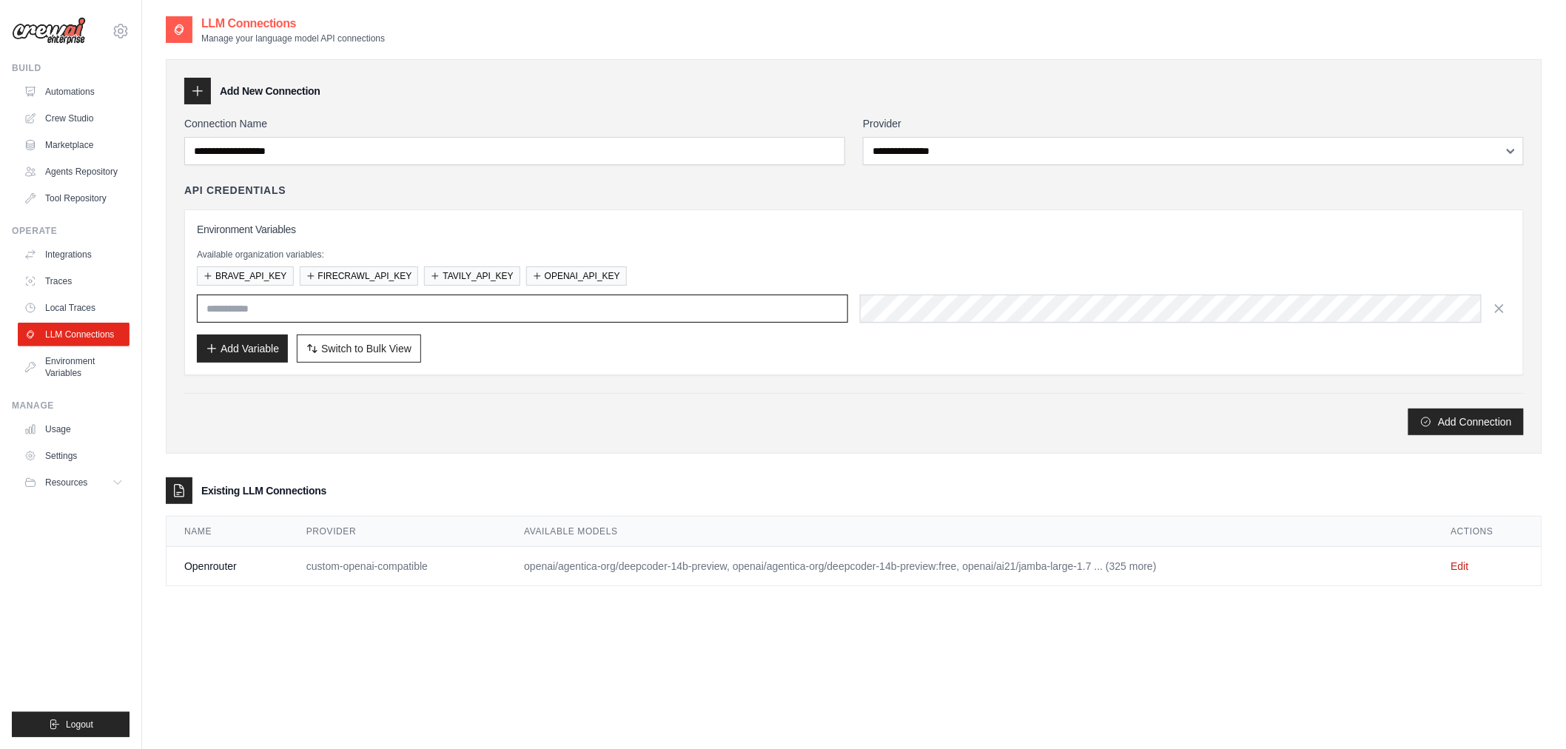
click at [657, 304] on input "text" at bounding box center [522, 309] width 651 height 28
type input "**********"
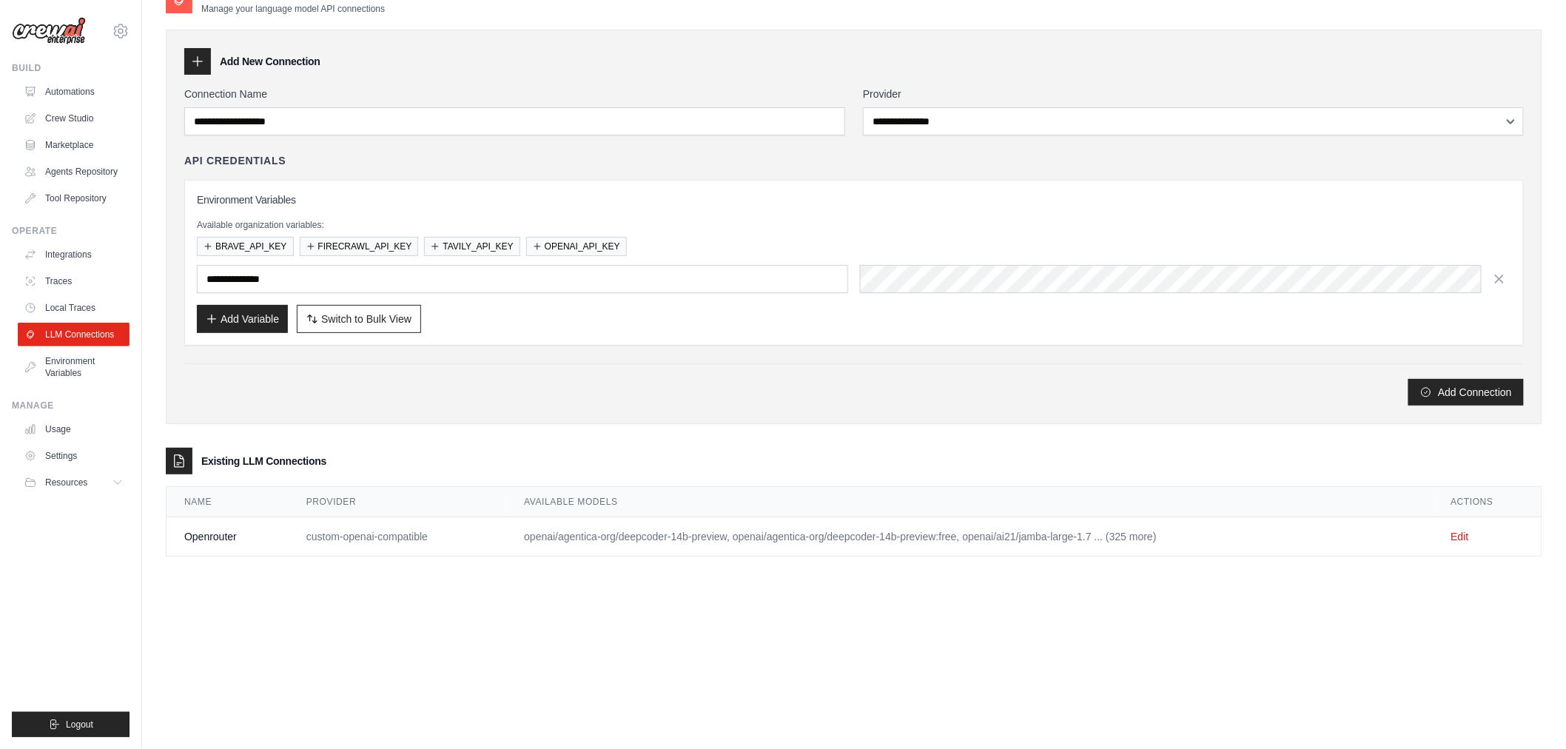
drag, startPoint x: 534, startPoint y: 392, endPoint x: 464, endPoint y: 360, distance: 77.5
click at [534, 392] on div "Add Connection" at bounding box center [854, 392] width 1340 height 27
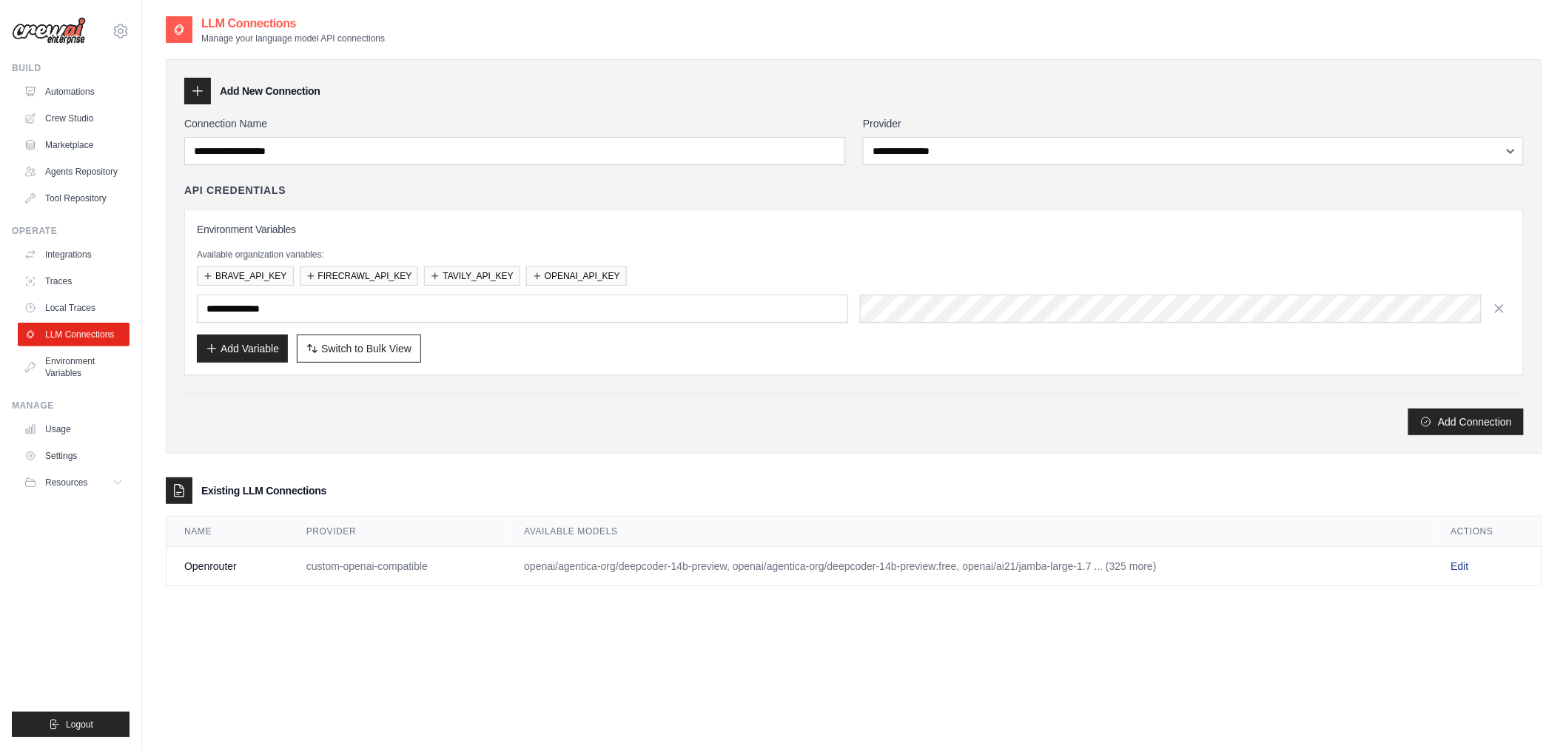
click at [1466, 568] on link "Edit" at bounding box center [1460, 566] width 18 height 12
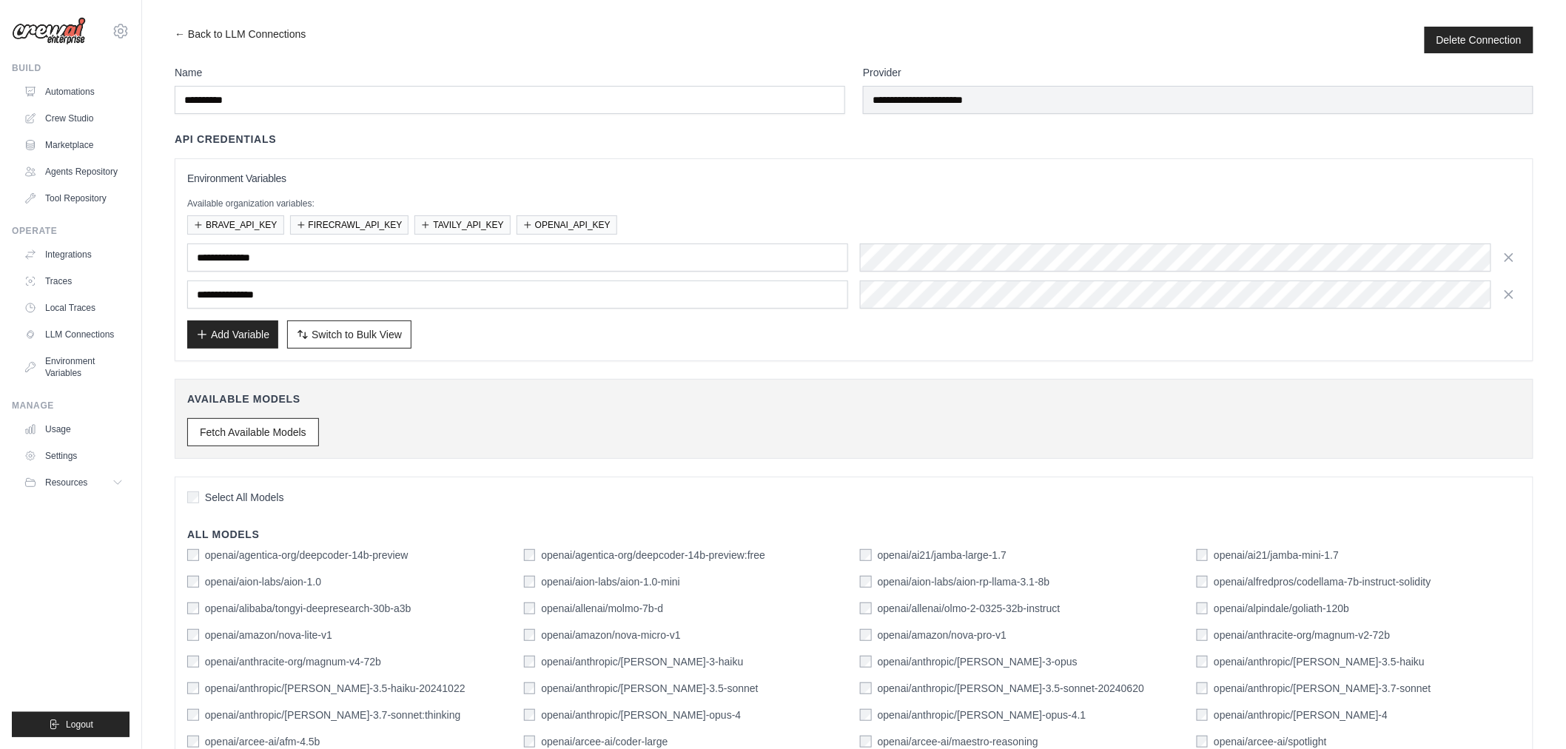
click at [617, 400] on h4 "Available Models" at bounding box center [854, 399] width 1334 height 15
click at [224, 335] on button "Add Variable" at bounding box center [232, 334] width 91 height 28
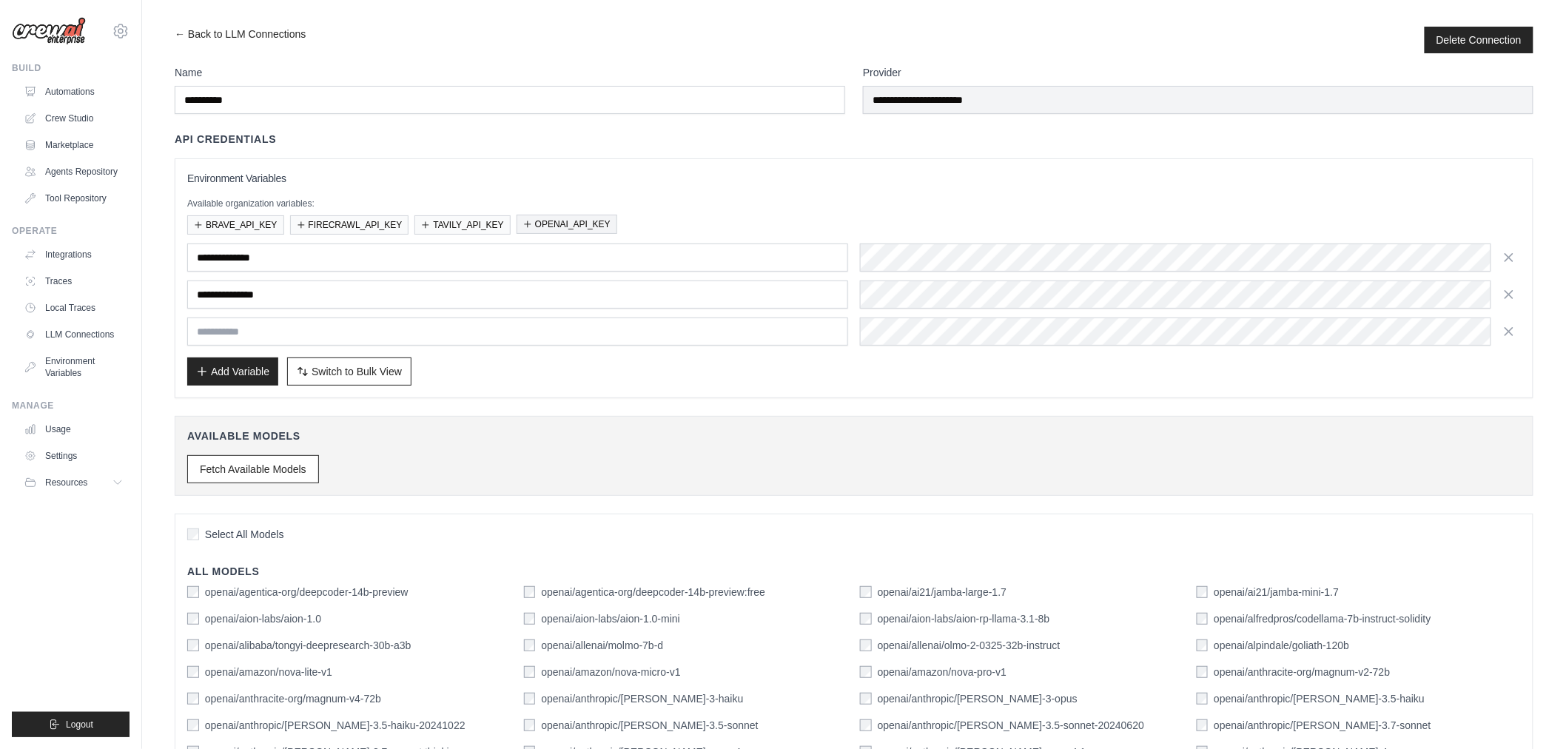
click at [545, 226] on button "OPENAI_API_KEY" at bounding box center [567, 224] width 101 height 19
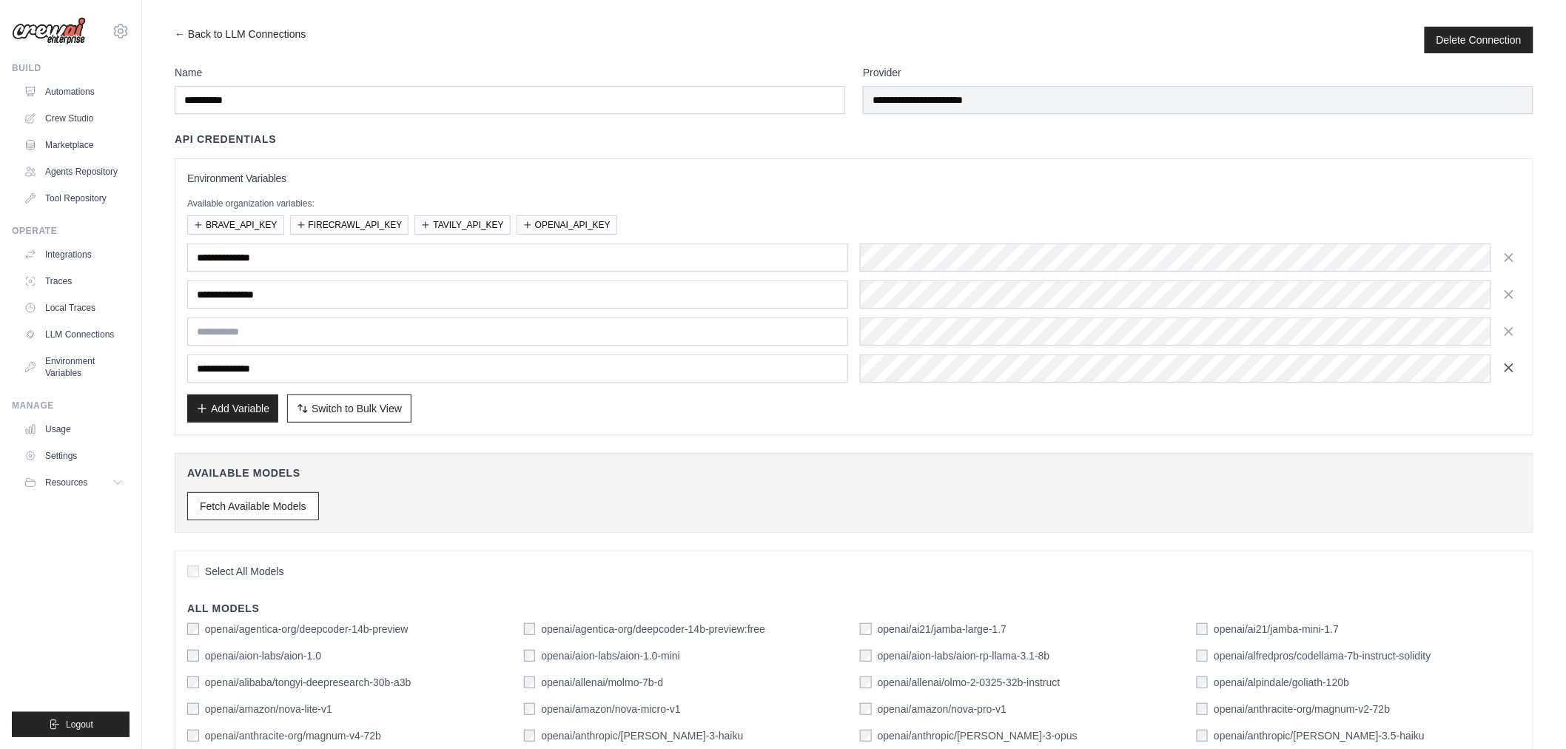
click at [1508, 372] on icon "button" at bounding box center [1509, 367] width 15 height 15
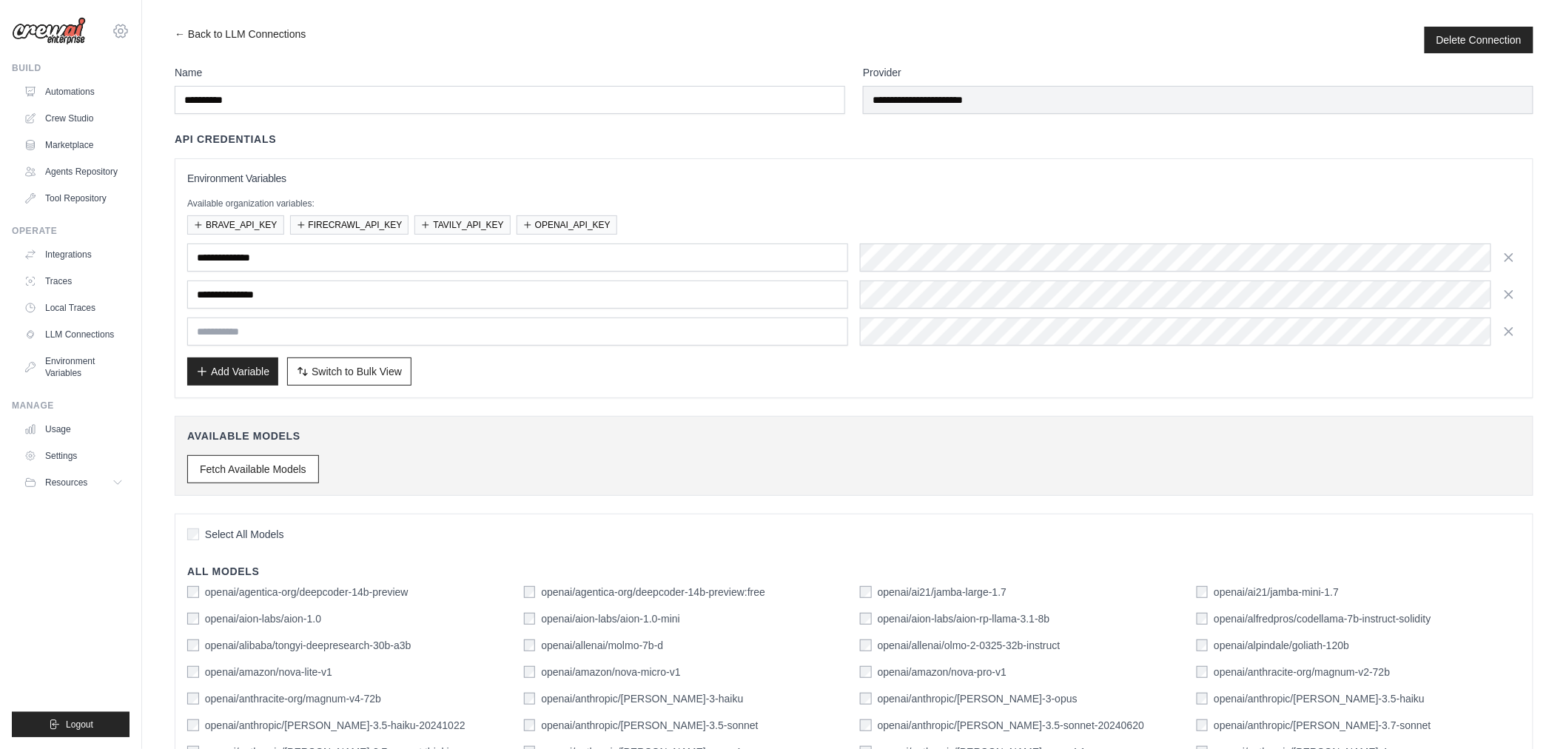
click at [115, 27] on icon at bounding box center [121, 31] width 18 height 18
click at [1469, 35] on button "Delete Connection" at bounding box center [1479, 39] width 85 height 15
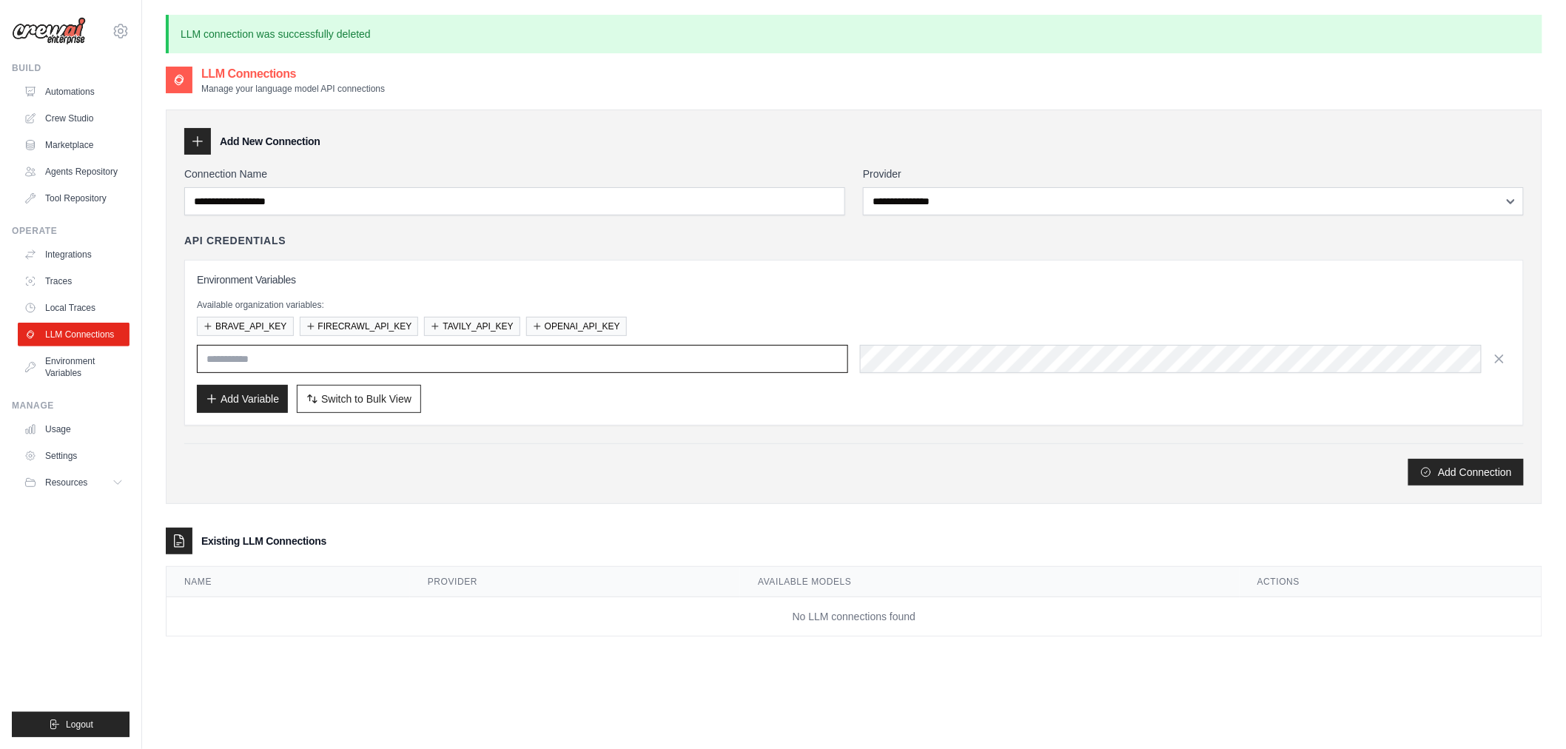
type input "**********"
click at [867, 397] on div "Add Variable Switch to Bulk View Switch to Table View" at bounding box center [854, 399] width 1315 height 28
click at [1511, 357] on button "button" at bounding box center [1500, 358] width 24 height 24
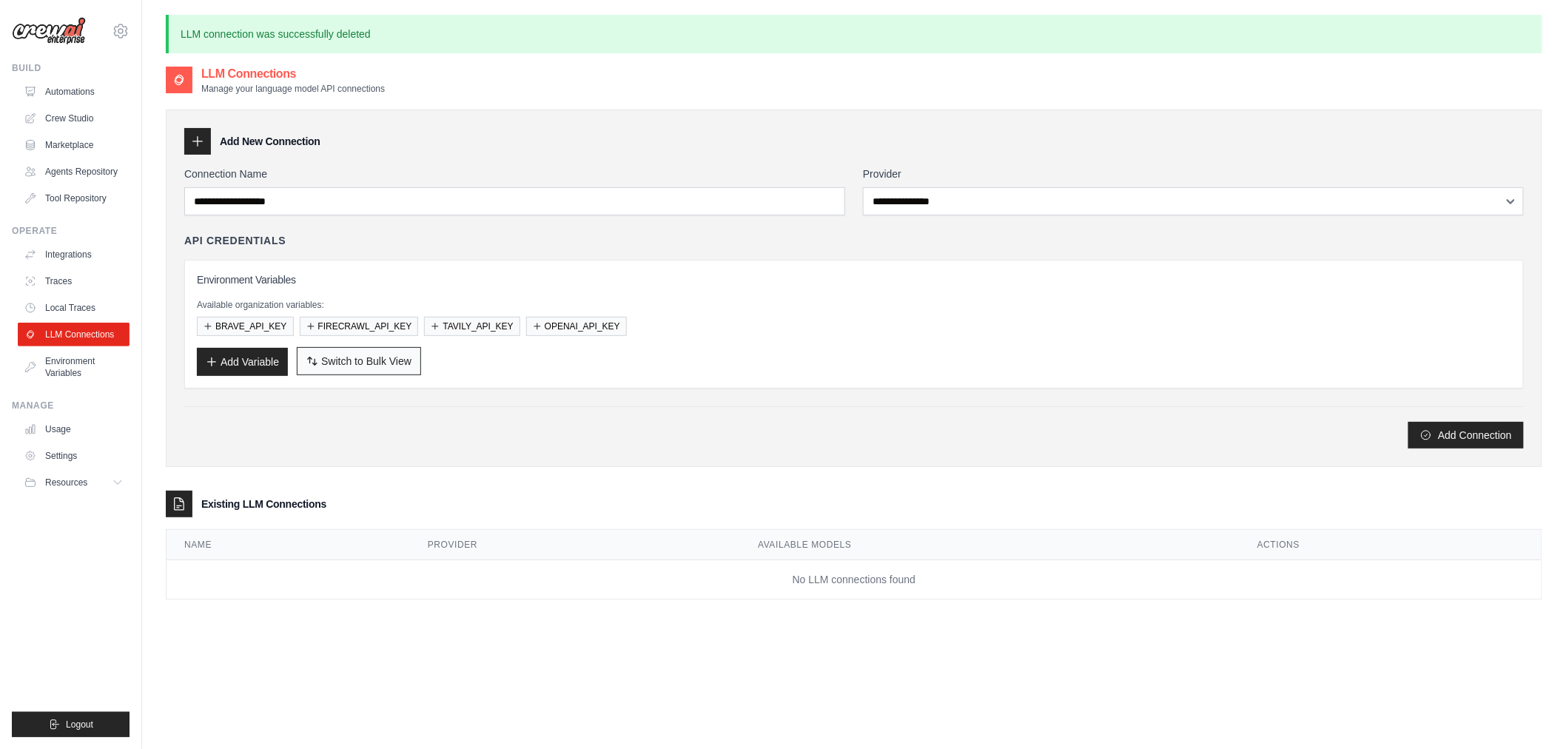
click at [342, 361] on span "Switch to Bulk View" at bounding box center [366, 361] width 90 height 15
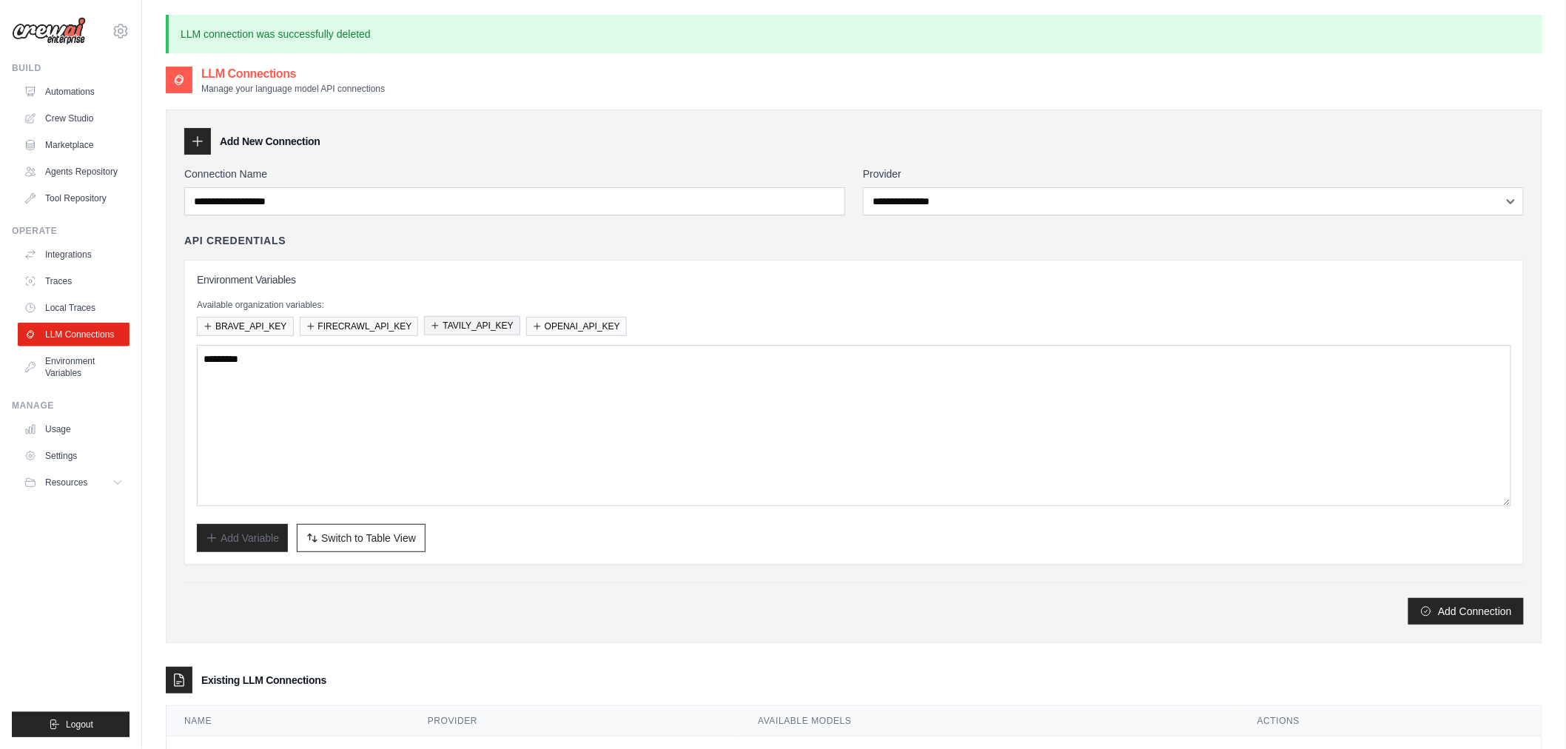
click at [466, 328] on button "TAVILY_API_KEY" at bounding box center [471, 325] width 95 height 19
click at [465, 375] on textarea at bounding box center [854, 425] width 1315 height 161
click at [471, 367] on textarea at bounding box center [854, 425] width 1315 height 161
click at [316, 360] on textarea at bounding box center [854, 425] width 1315 height 161
click at [346, 541] on span "Switch to Table View" at bounding box center [368, 537] width 95 height 15
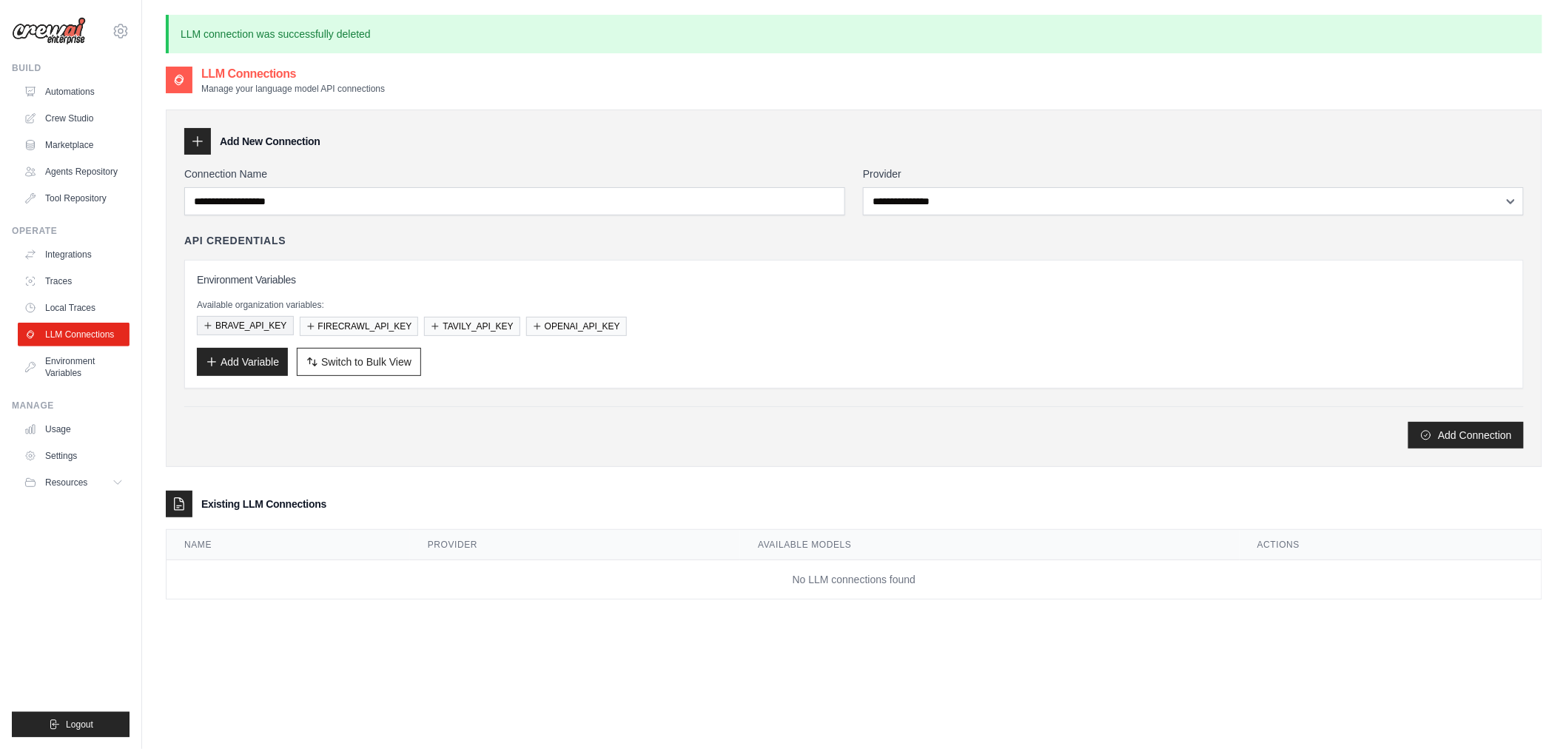
click at [208, 324] on icon "button" at bounding box center [208, 325] width 9 height 9
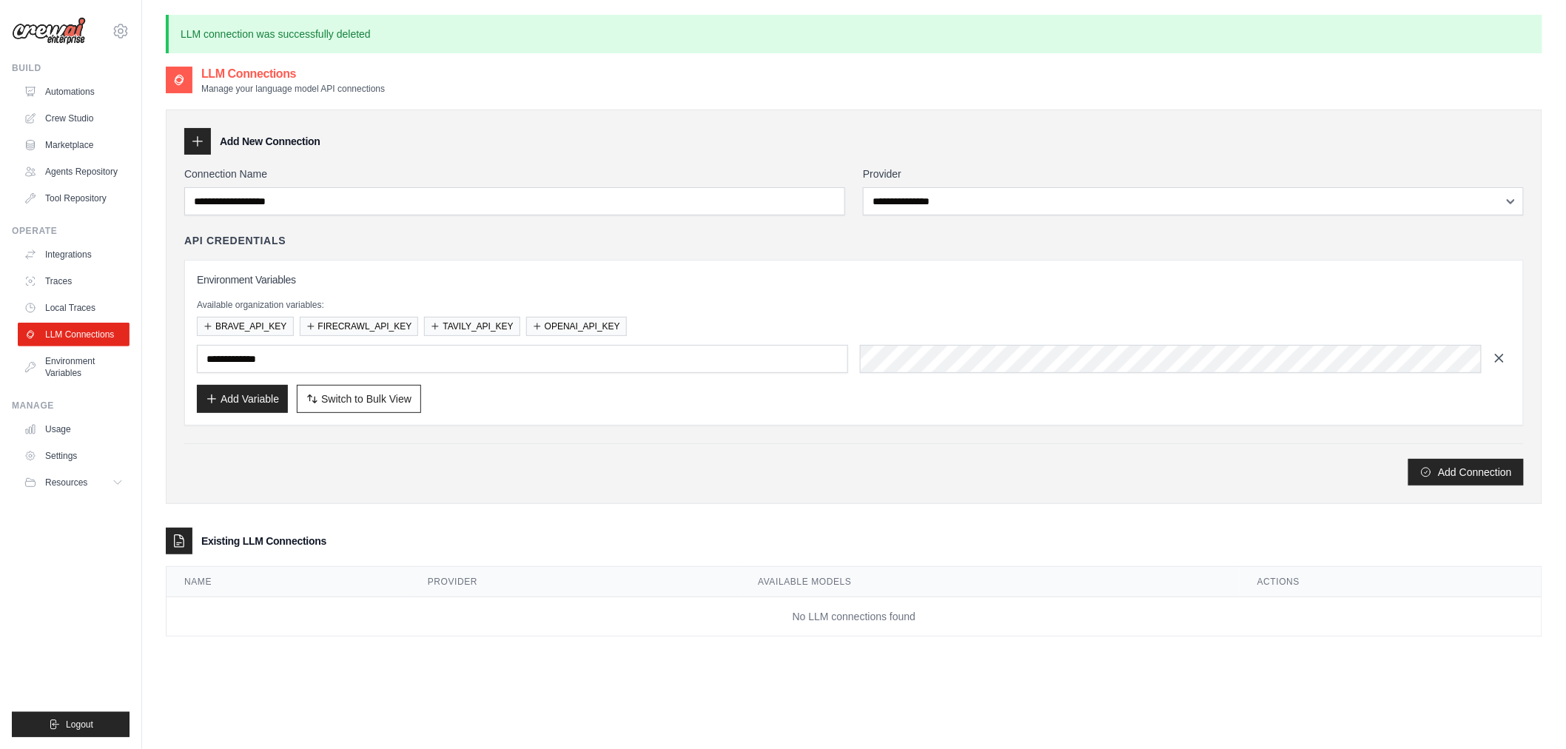
click at [1499, 361] on icon "button" at bounding box center [1499, 358] width 15 height 15
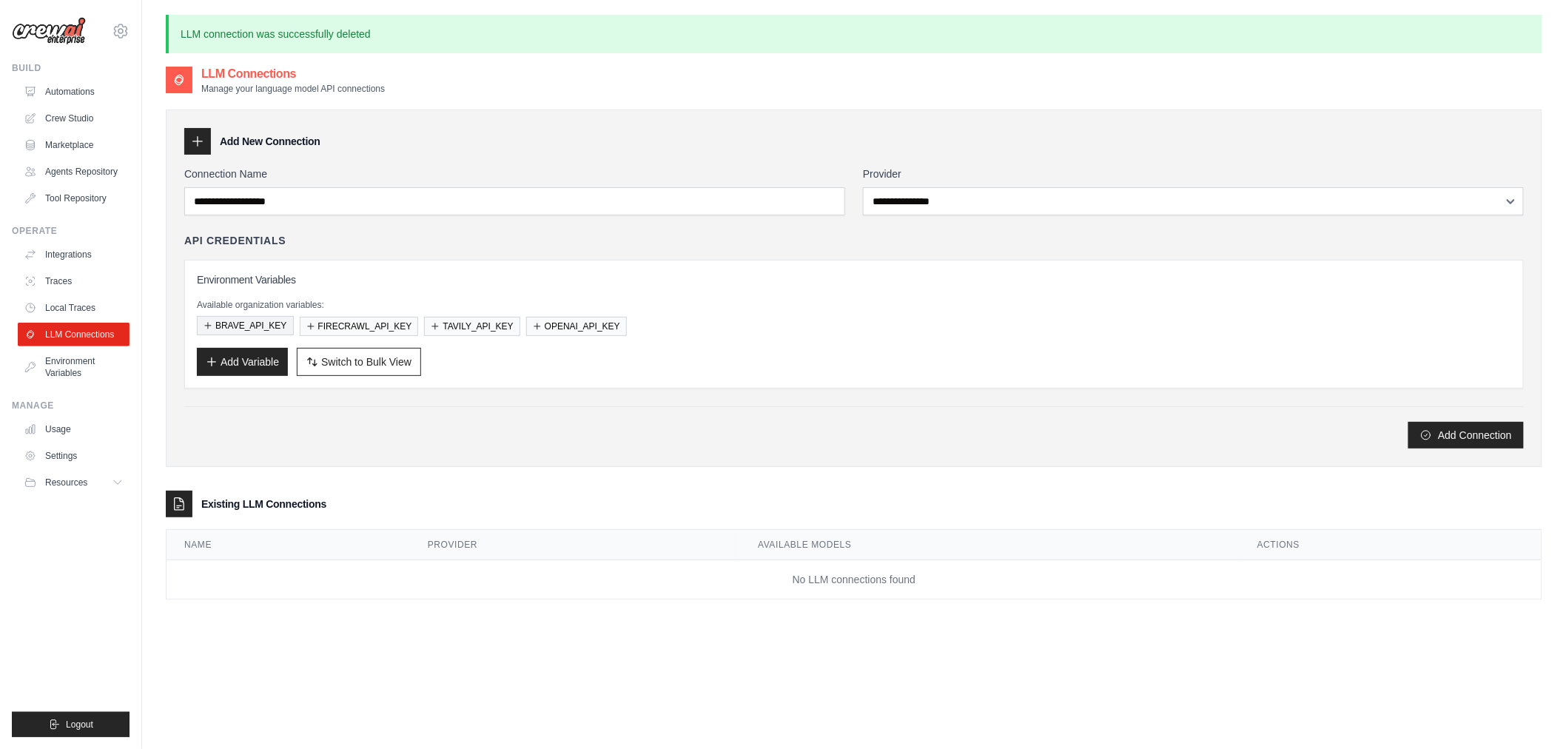
click at [230, 329] on button "BRAVE_API_KEY" at bounding box center [245, 325] width 97 height 19
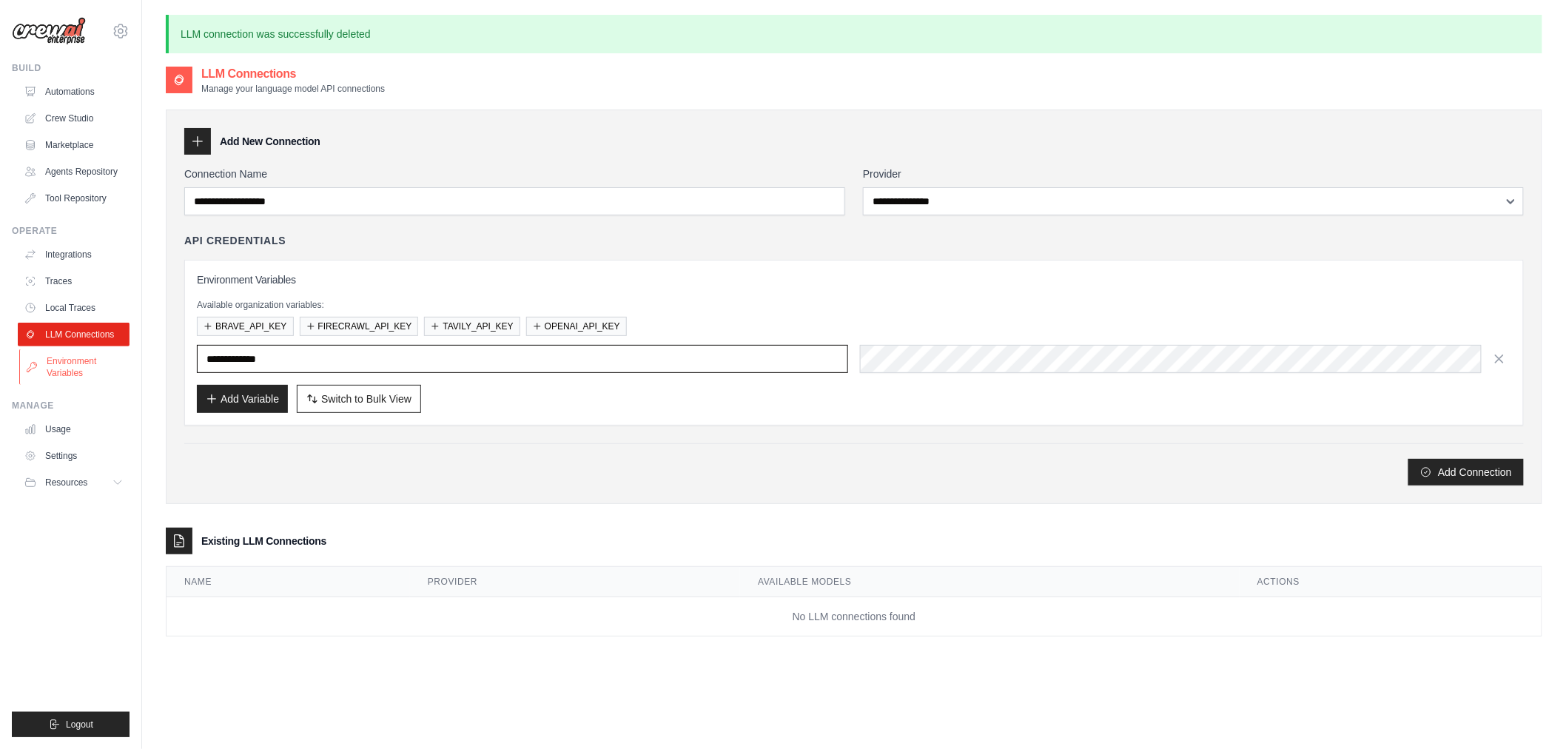
drag, startPoint x: 229, startPoint y: 368, endPoint x: 122, endPoint y: 367, distance: 107.3
click at [122, 367] on div "[EMAIL_ADDRESS][DOMAIN_NAME] Settings Build Automations" at bounding box center [783, 414] width 1566 height 829
click at [1500, 357] on icon "button" at bounding box center [1499, 358] width 15 height 15
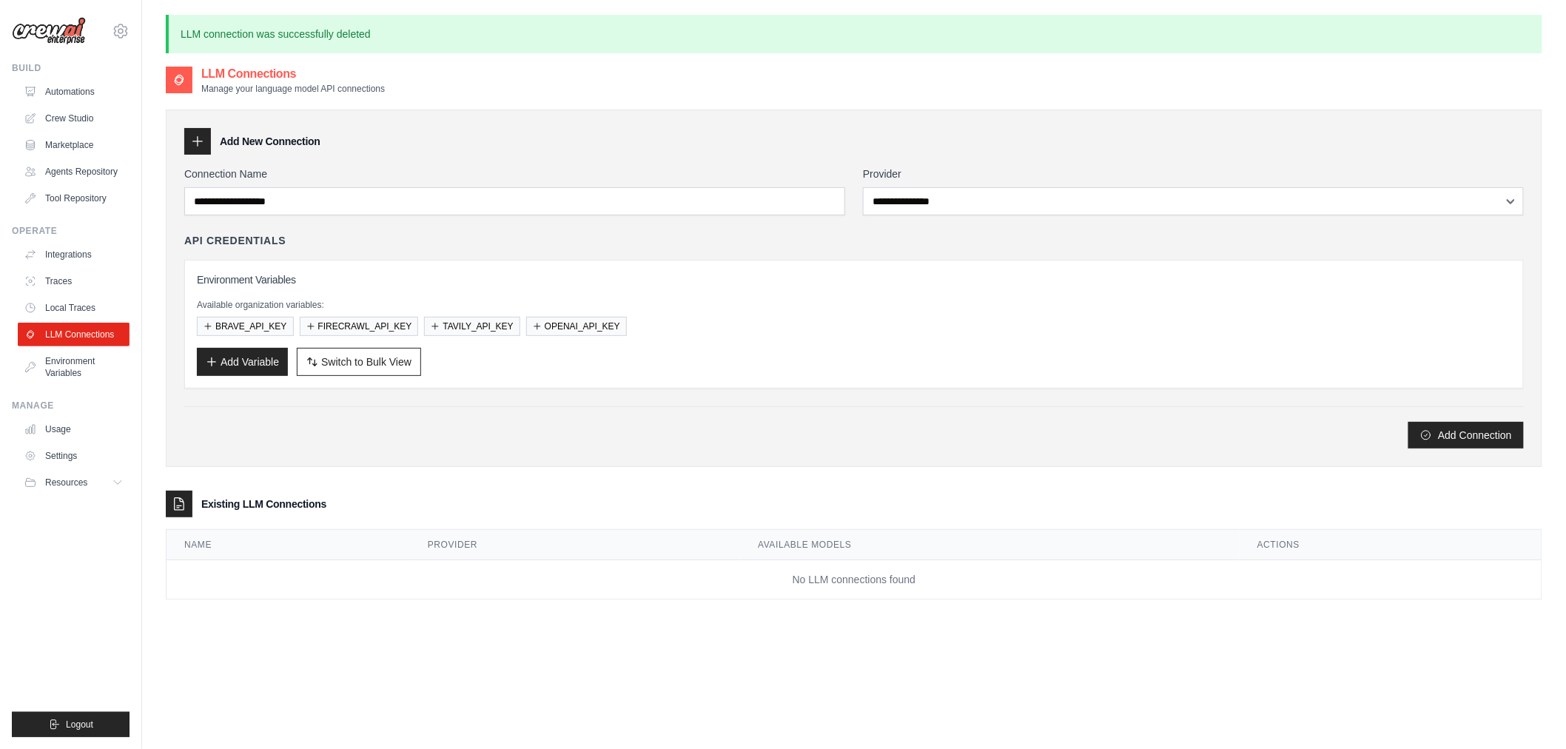
click at [684, 468] on div "**********" at bounding box center [854, 347] width 1377 height 505
click at [545, 329] on button "OPENAI_API_KEY" at bounding box center [576, 325] width 101 height 19
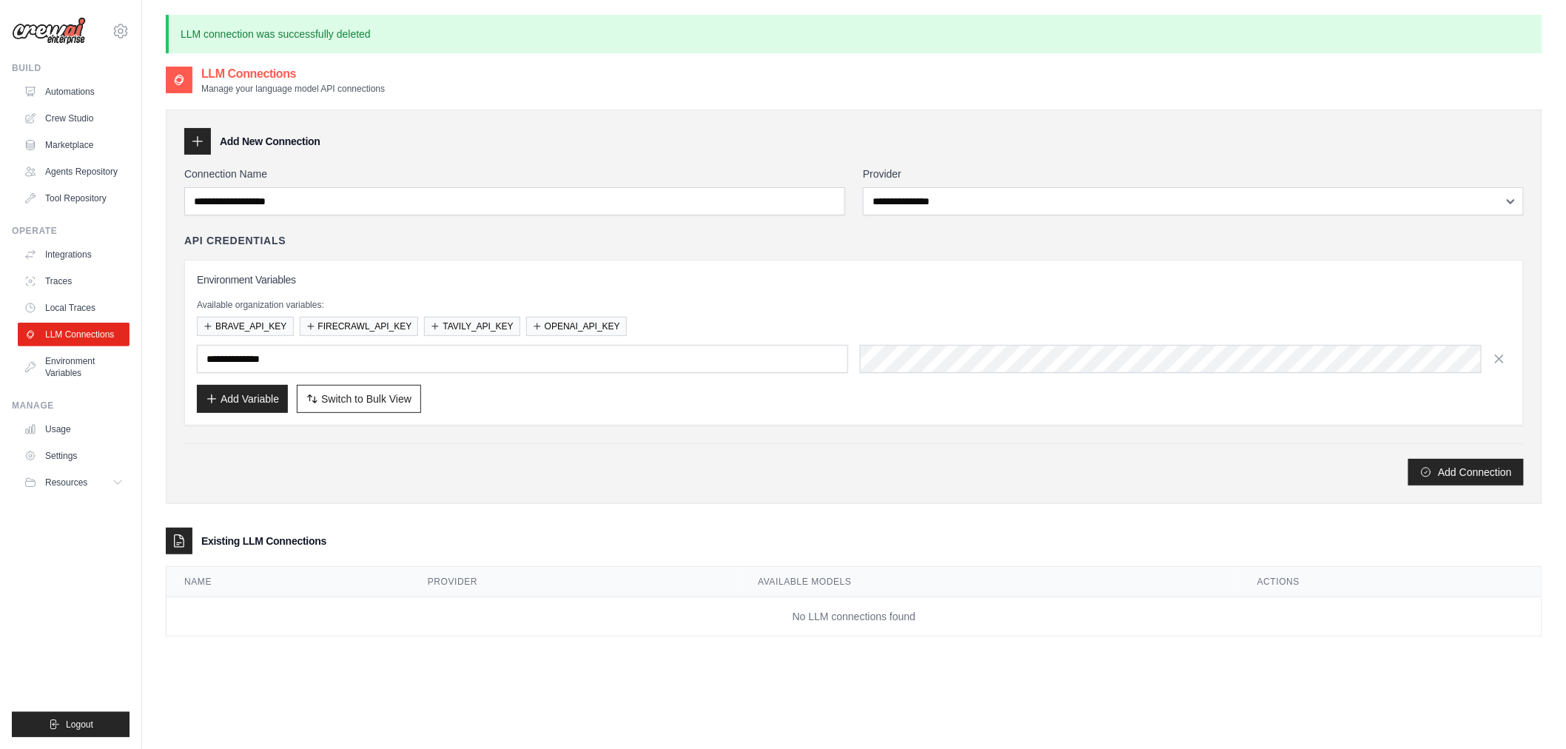
click at [964, 376] on div "**********" at bounding box center [854, 342] width 1315 height 141
click at [1497, 352] on icon "button" at bounding box center [1499, 358] width 15 height 15
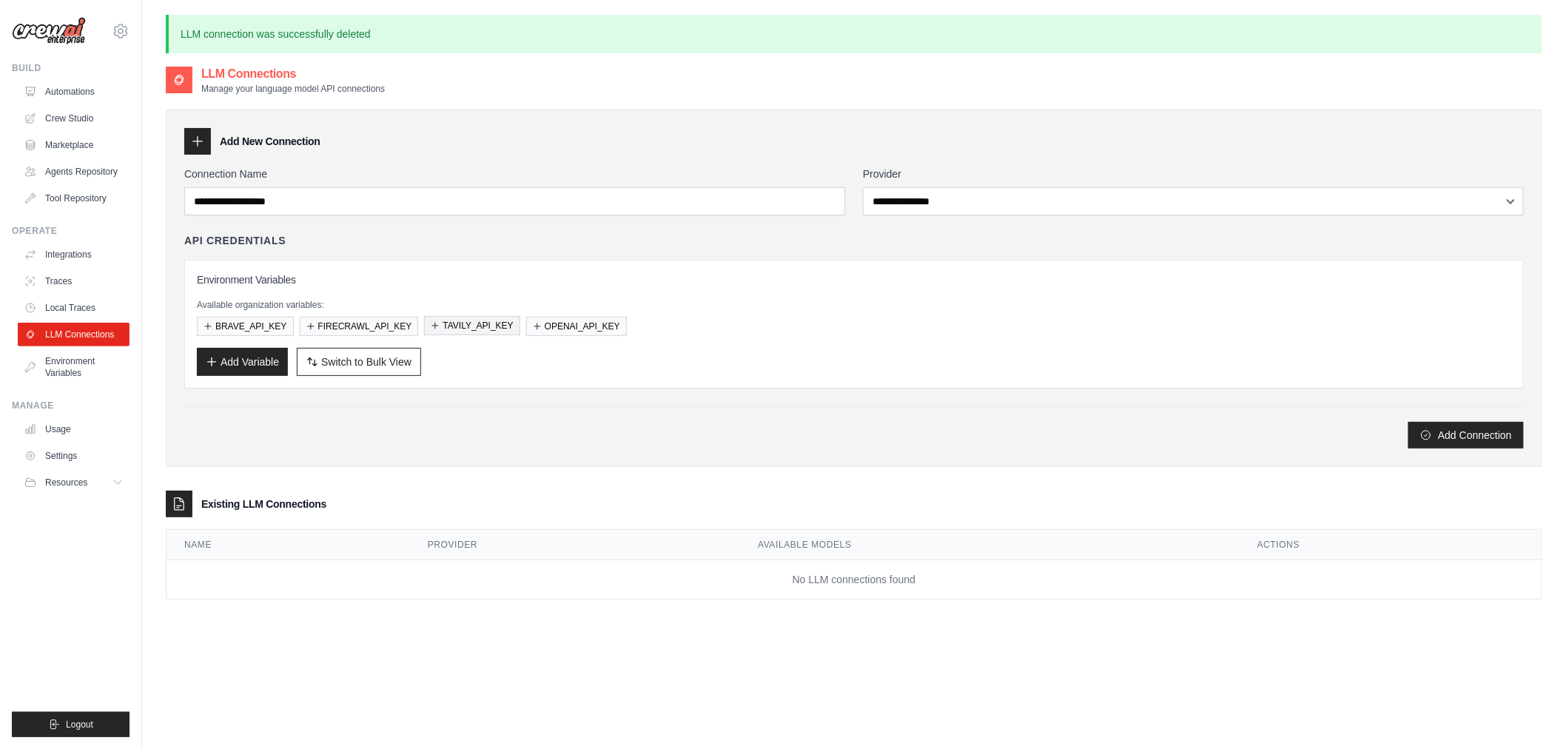
click at [450, 317] on button "TAVILY_API_KEY" at bounding box center [471, 325] width 95 height 19
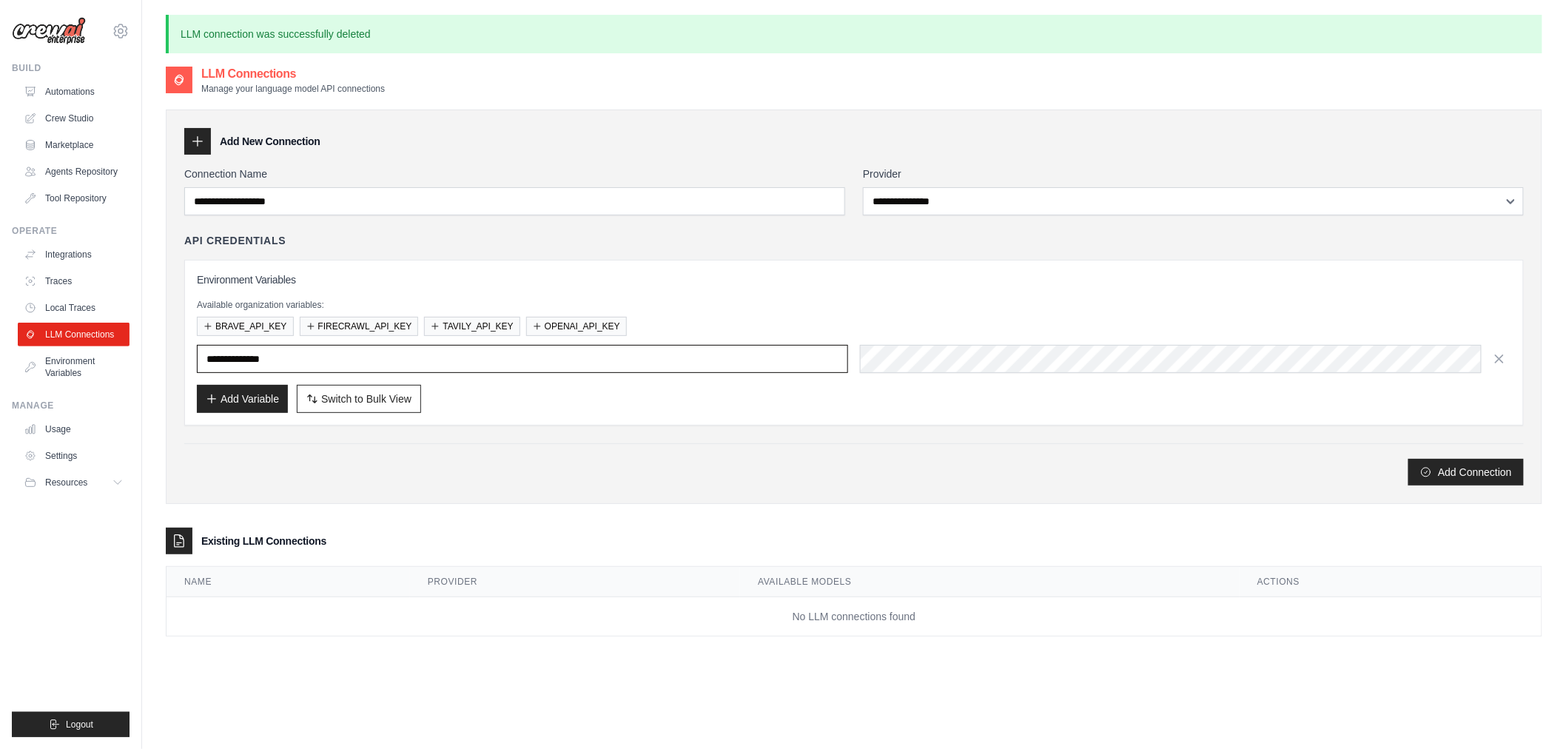
click at [609, 356] on input "**********" at bounding box center [522, 359] width 651 height 28
click at [565, 330] on button "OPENAI_API_KEY" at bounding box center [576, 325] width 101 height 19
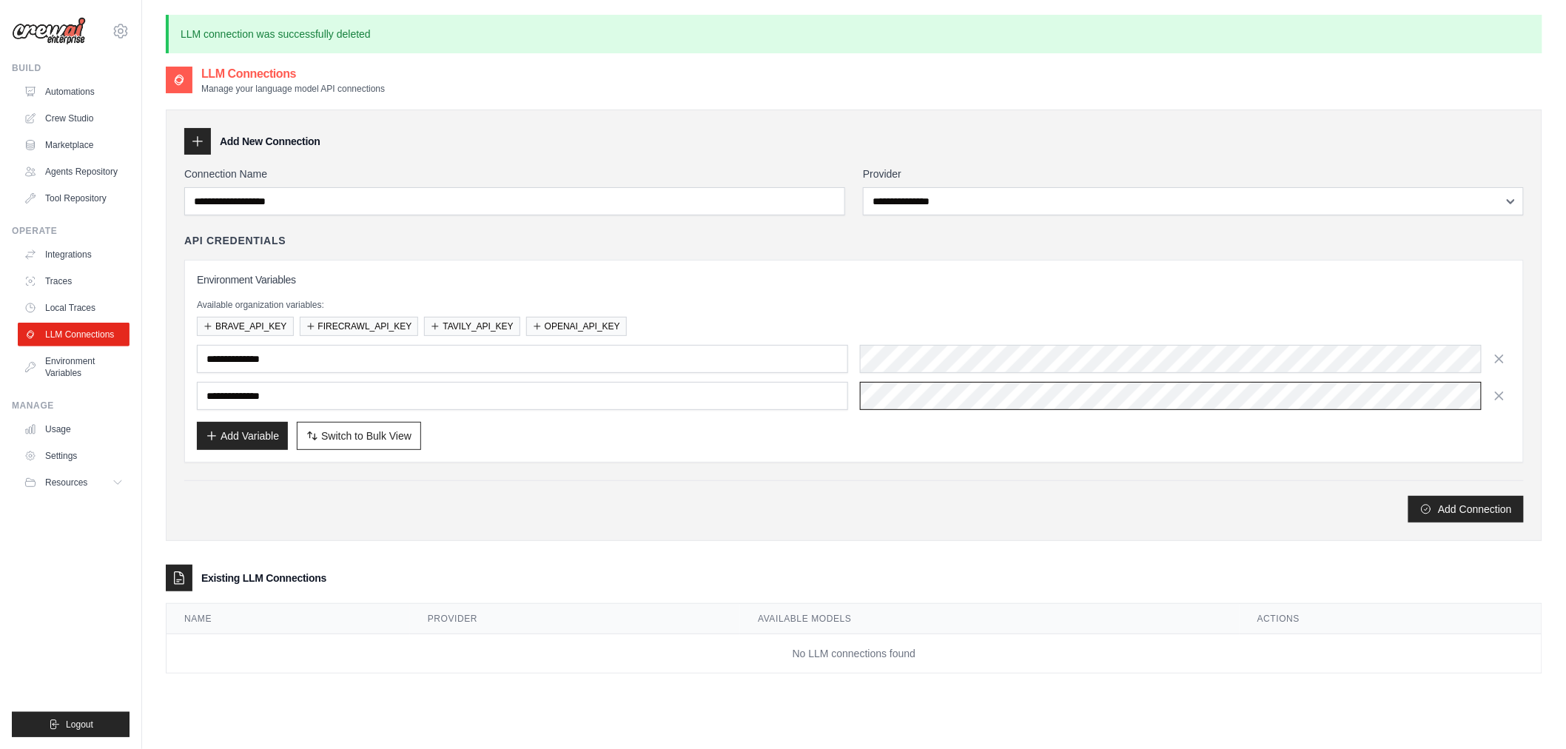
click at [711, 409] on div "**********" at bounding box center [854, 396] width 1315 height 28
click at [53, 430] on link "Usage" at bounding box center [75, 429] width 112 height 24
click at [56, 460] on link "Settings" at bounding box center [75, 456] width 112 height 24
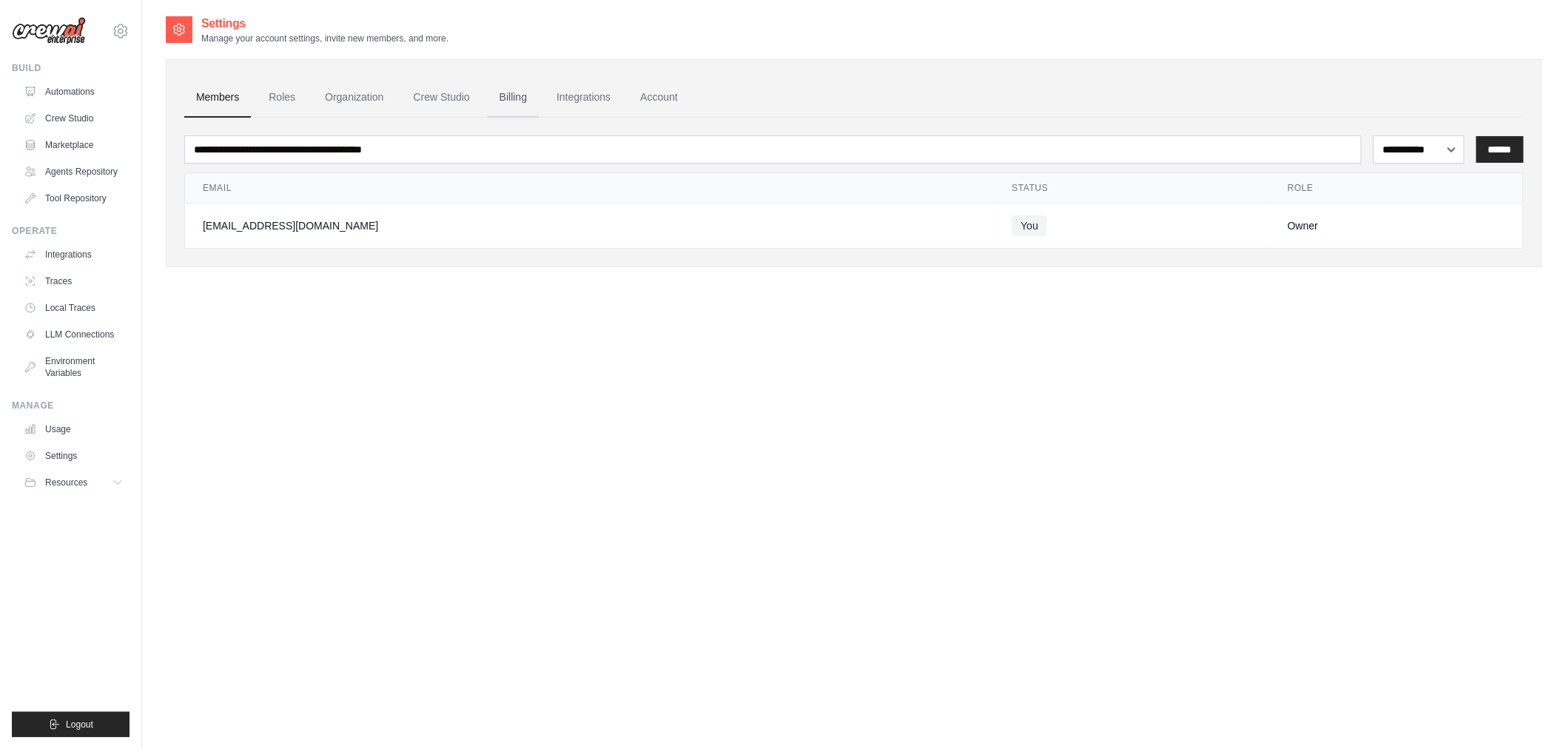
click at [500, 96] on link "Billing" at bounding box center [513, 98] width 51 height 40
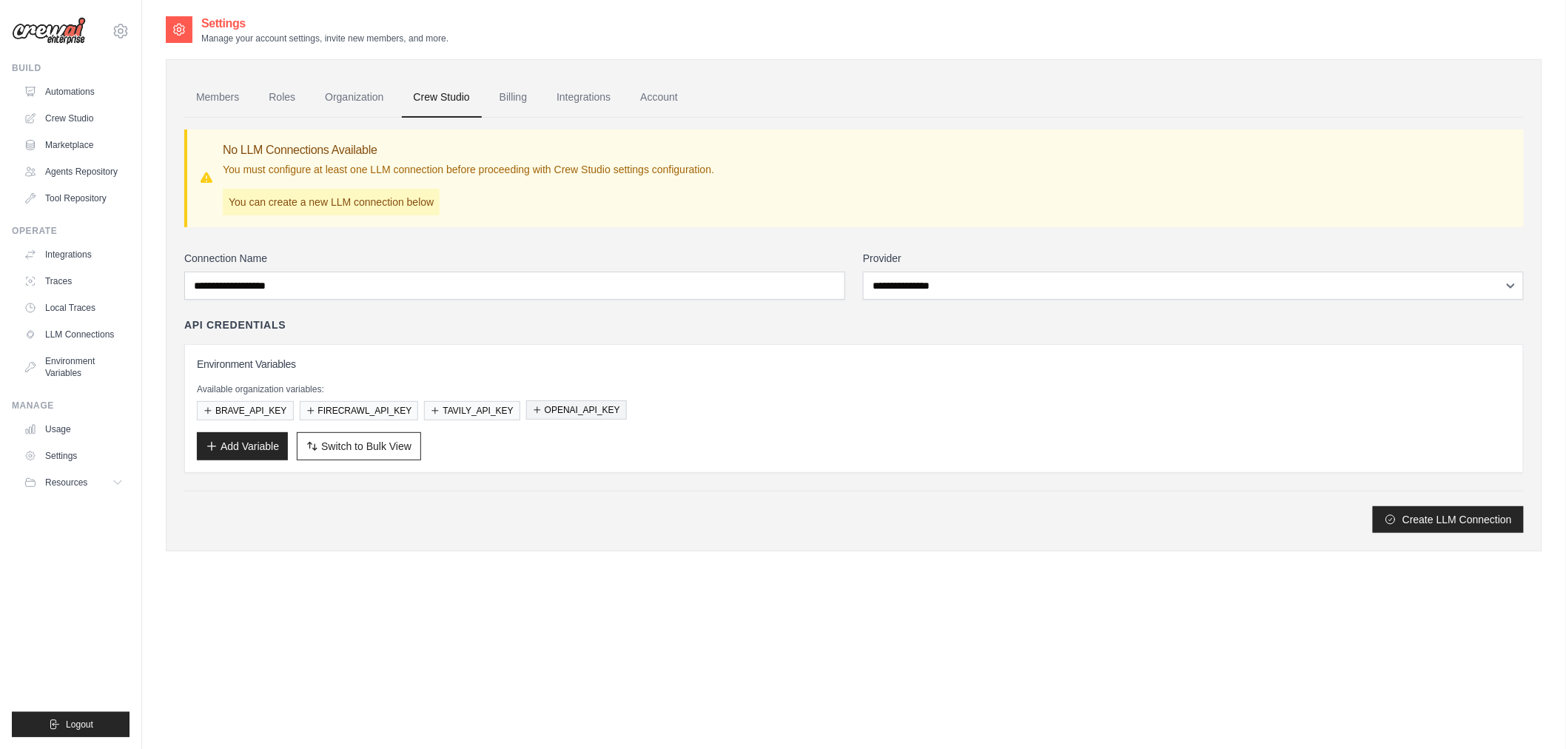
type input "**********"
click at [551, 409] on button "OPENAI_API_KEY" at bounding box center [576, 409] width 101 height 19
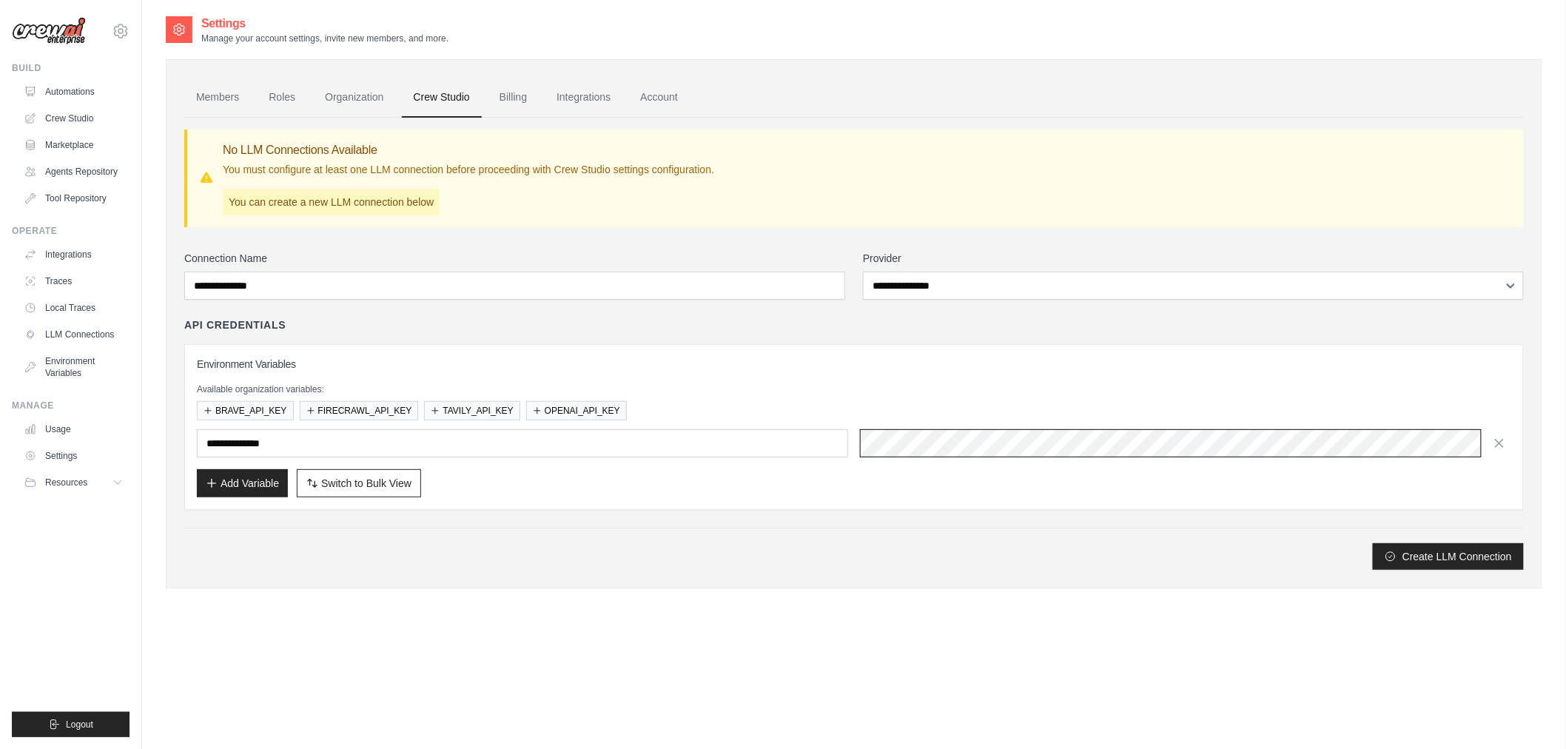
click at [765, 447] on div "**********" at bounding box center [854, 443] width 1315 height 28
drag, startPoint x: 992, startPoint y: 494, endPoint x: 993, endPoint y: 471, distance: 23.7
click at [992, 494] on div "Add Variable Switch to Bulk View Switch to Table View" at bounding box center [854, 483] width 1315 height 28
click at [1269, 551] on div "Create LLM Connection" at bounding box center [854, 556] width 1340 height 27
click at [1467, 563] on button "Create LLM Connection" at bounding box center [1448, 556] width 151 height 27
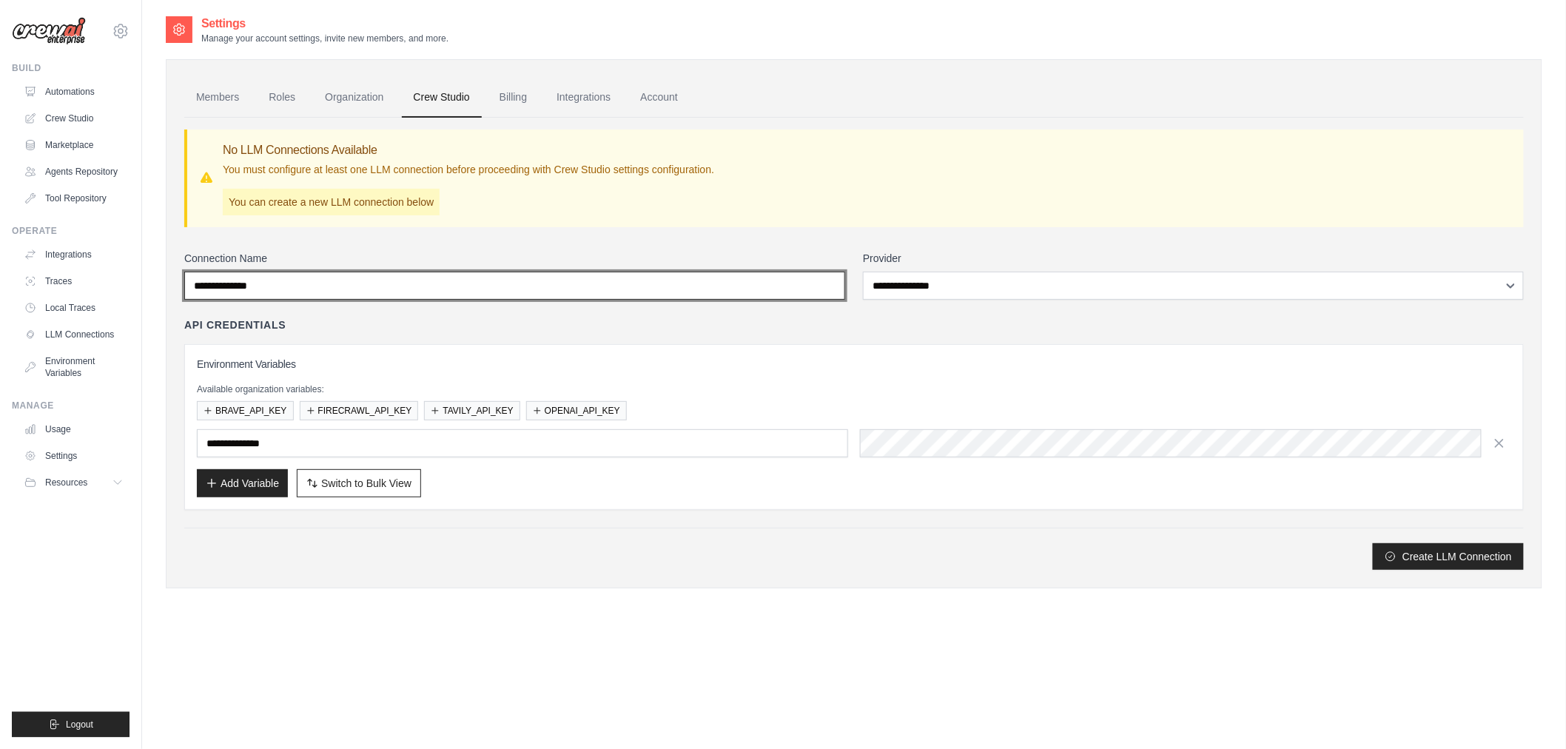
click at [634, 293] on input "**********" at bounding box center [514, 286] width 661 height 28
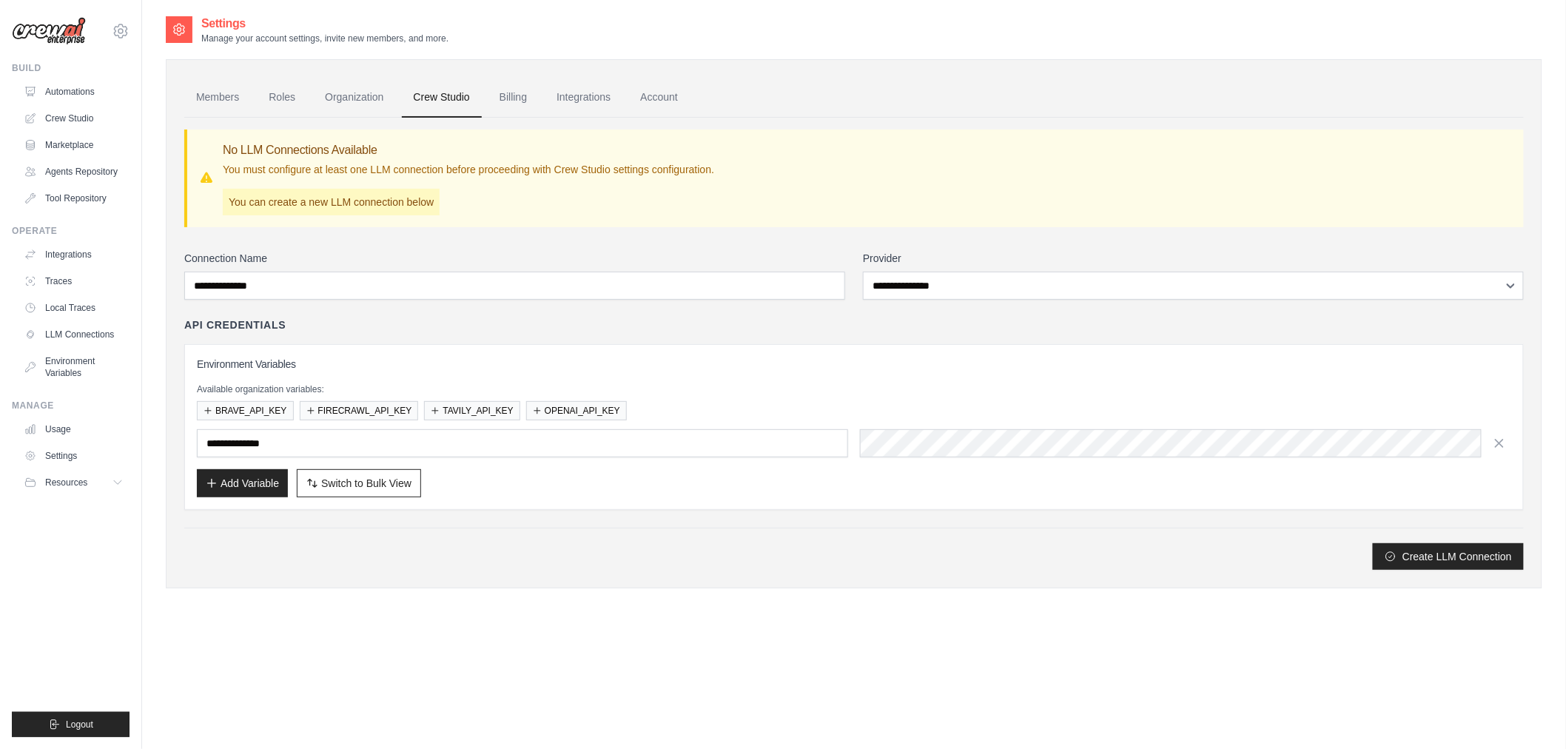
drag, startPoint x: 788, startPoint y: 345, endPoint x: 801, endPoint y: 340, distance: 14.0
click at [788, 345] on div "**********" at bounding box center [854, 427] width 1340 height 166
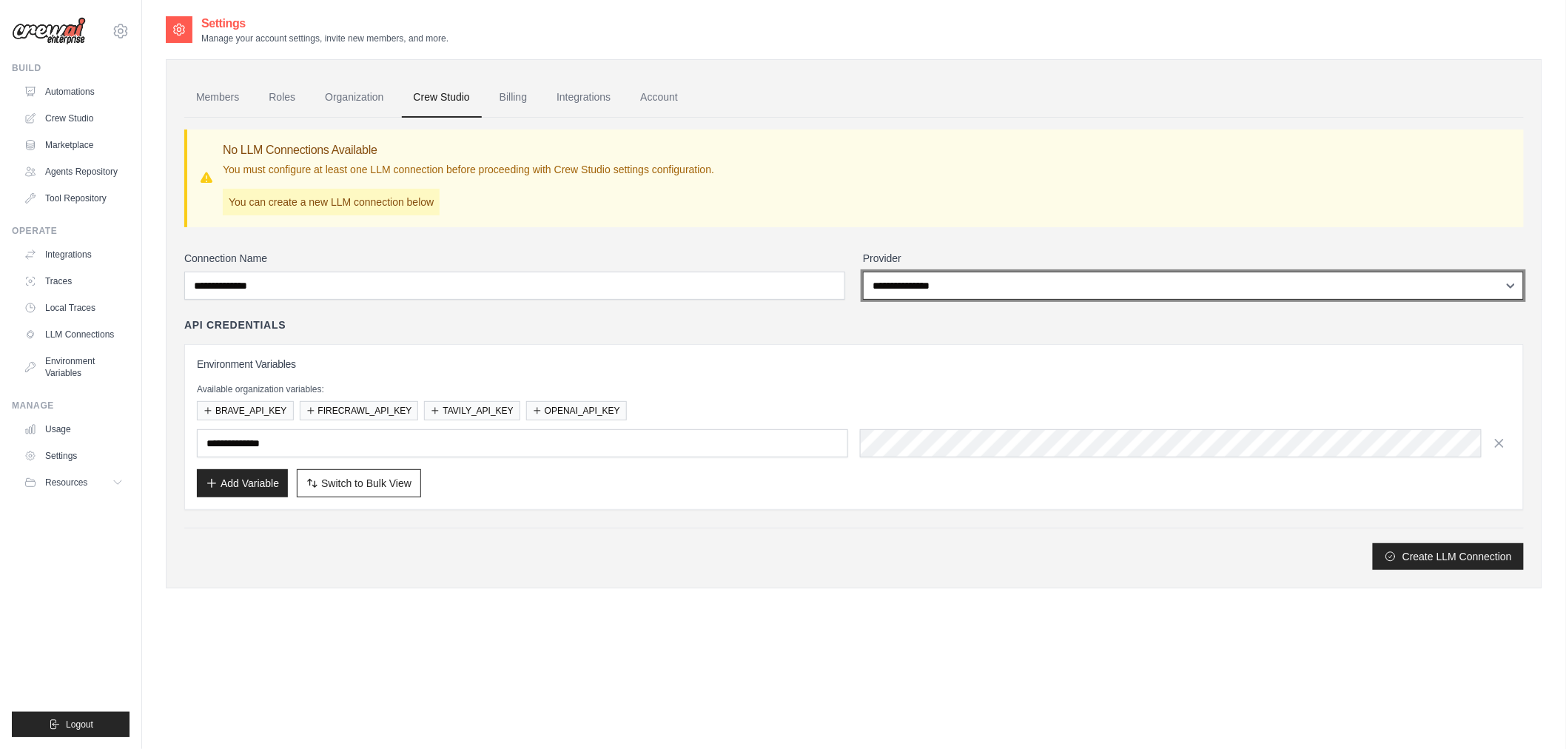
click at [947, 282] on select "**********" at bounding box center [1193, 286] width 661 height 28
select select "******"
click at [863, 272] on select "**********" at bounding box center [1193, 286] width 661 height 28
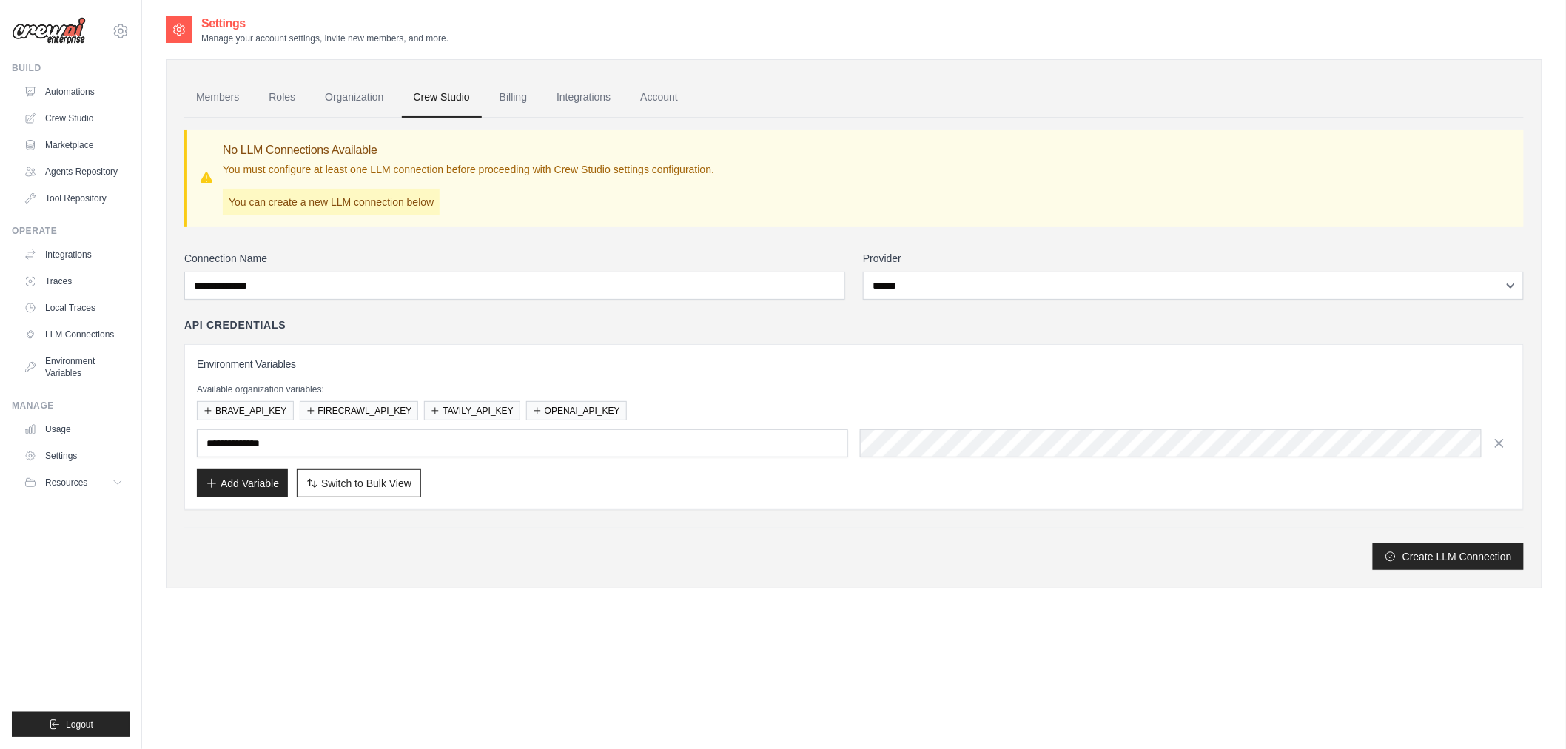
click at [889, 345] on div "**********" at bounding box center [854, 427] width 1340 height 166
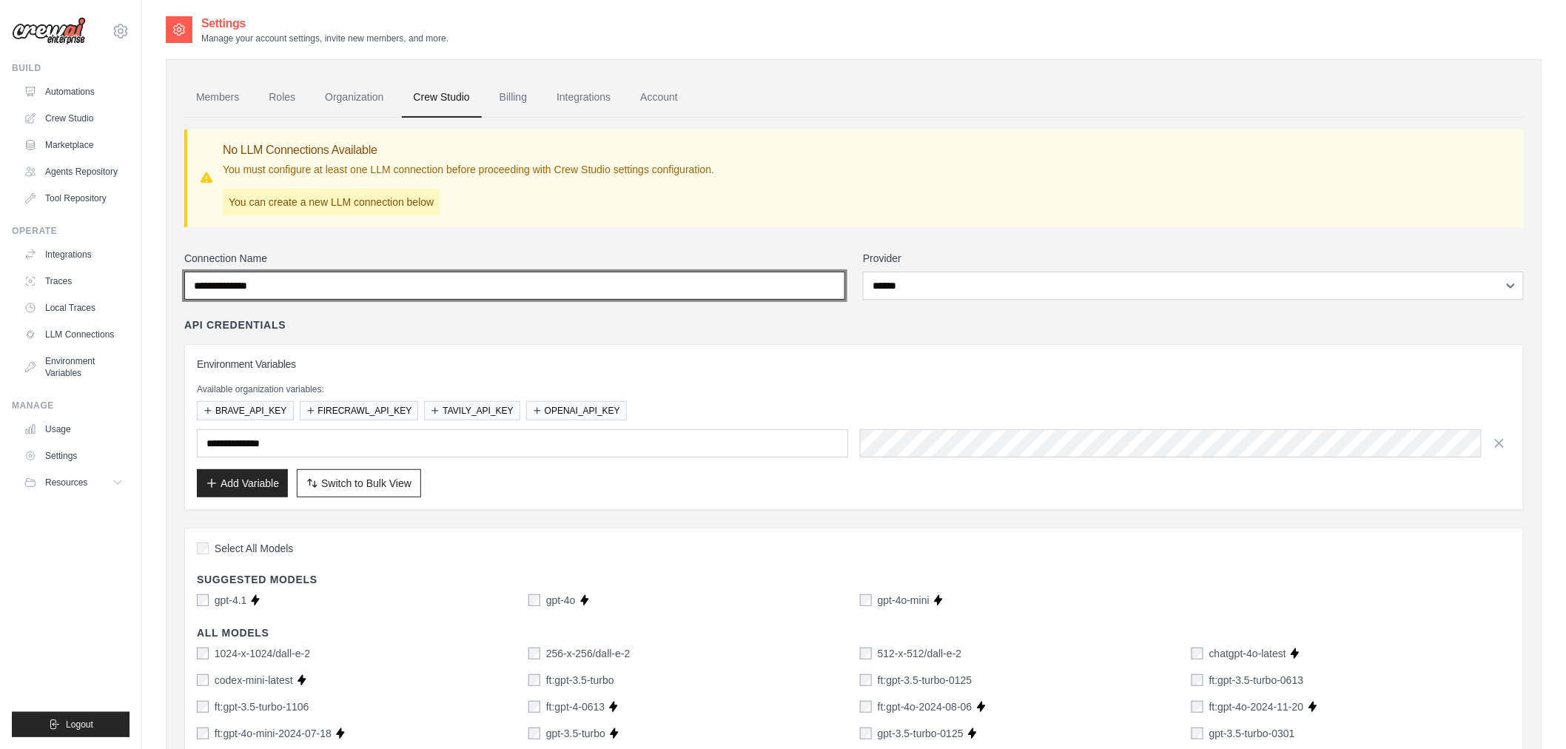
click at [544, 291] on input "**********" at bounding box center [514, 286] width 661 height 28
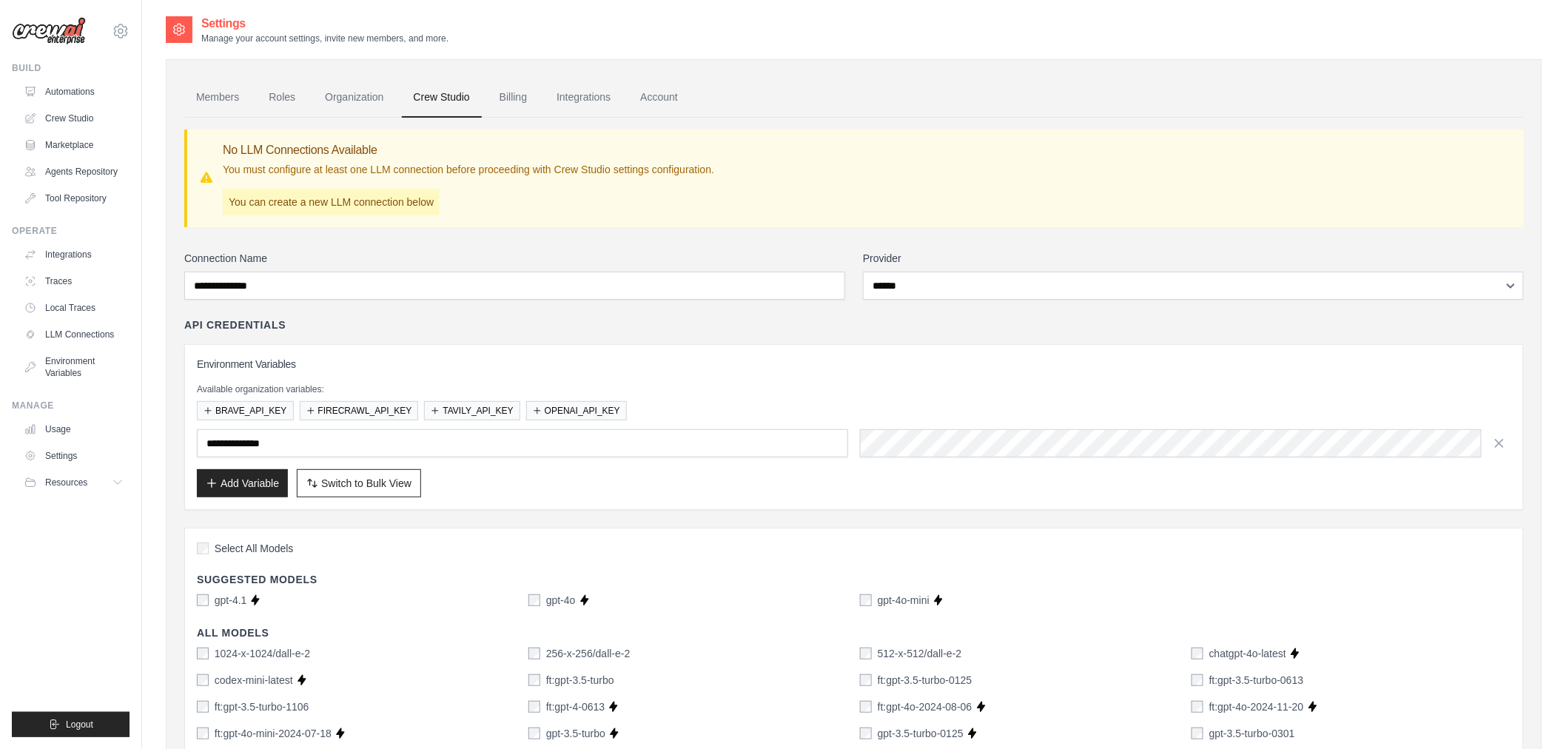
click at [580, 346] on div "**********" at bounding box center [854, 427] width 1340 height 166
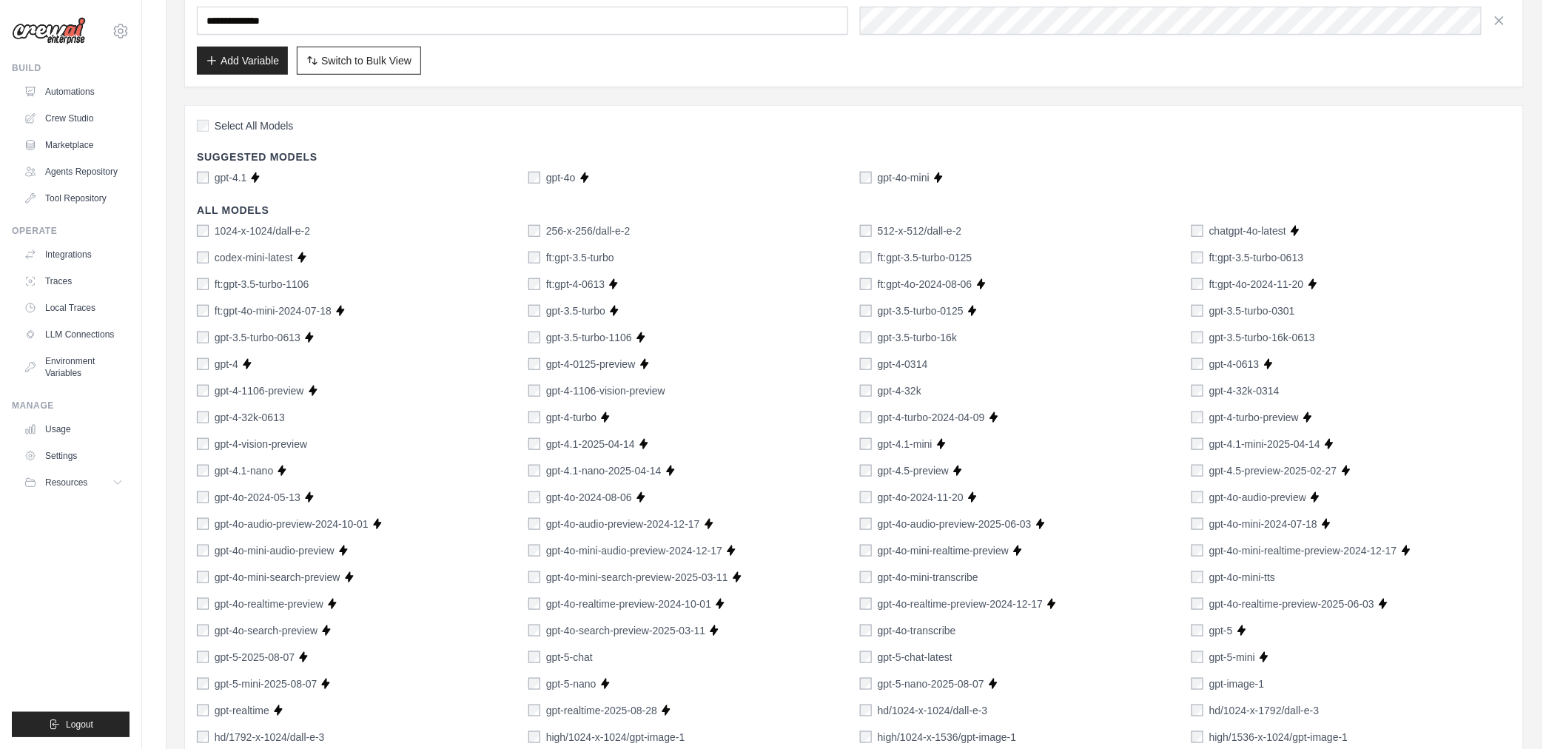
scroll to position [11, 0]
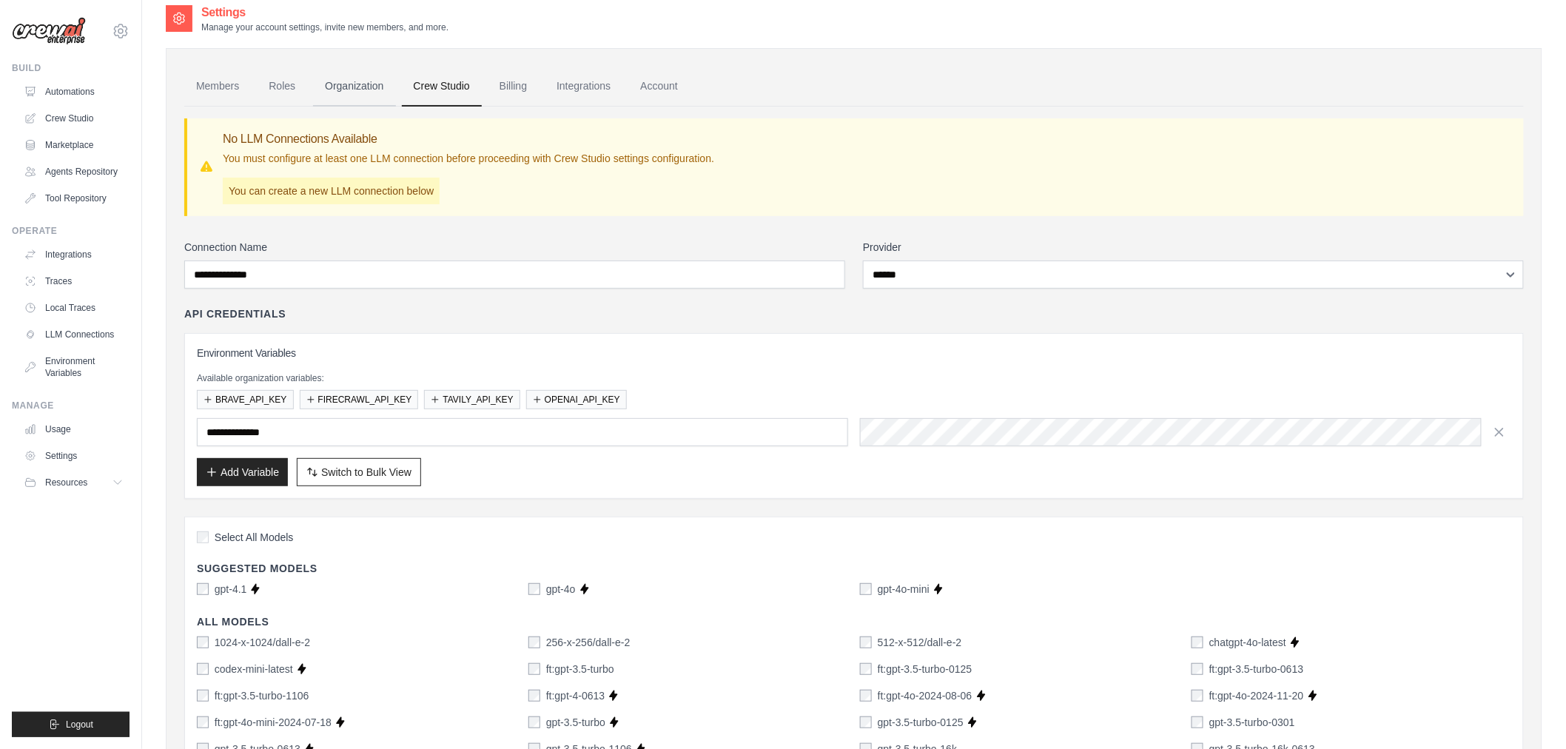
click at [363, 86] on link "Organization" at bounding box center [354, 87] width 82 height 40
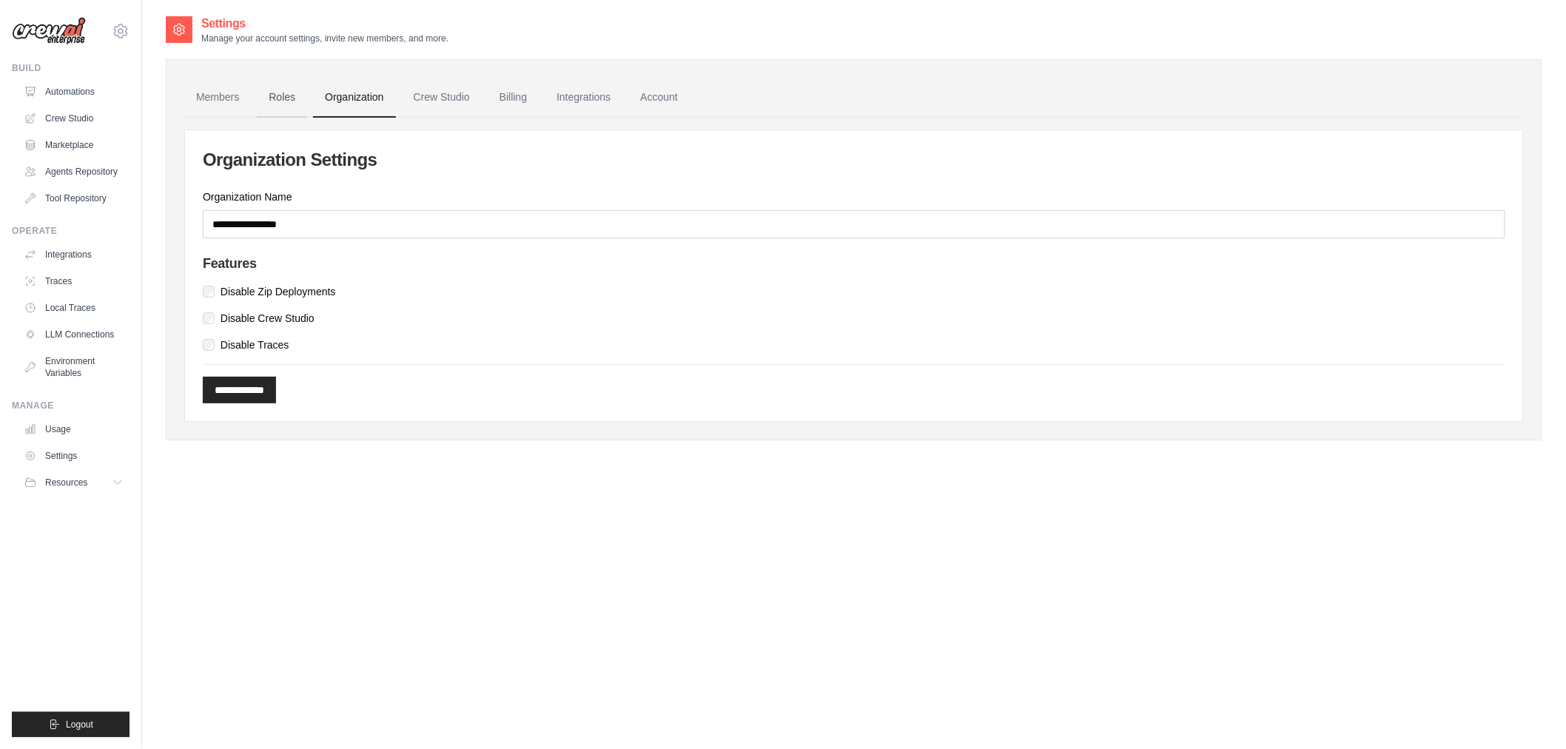
click at [261, 104] on link "Roles" at bounding box center [282, 98] width 50 height 40
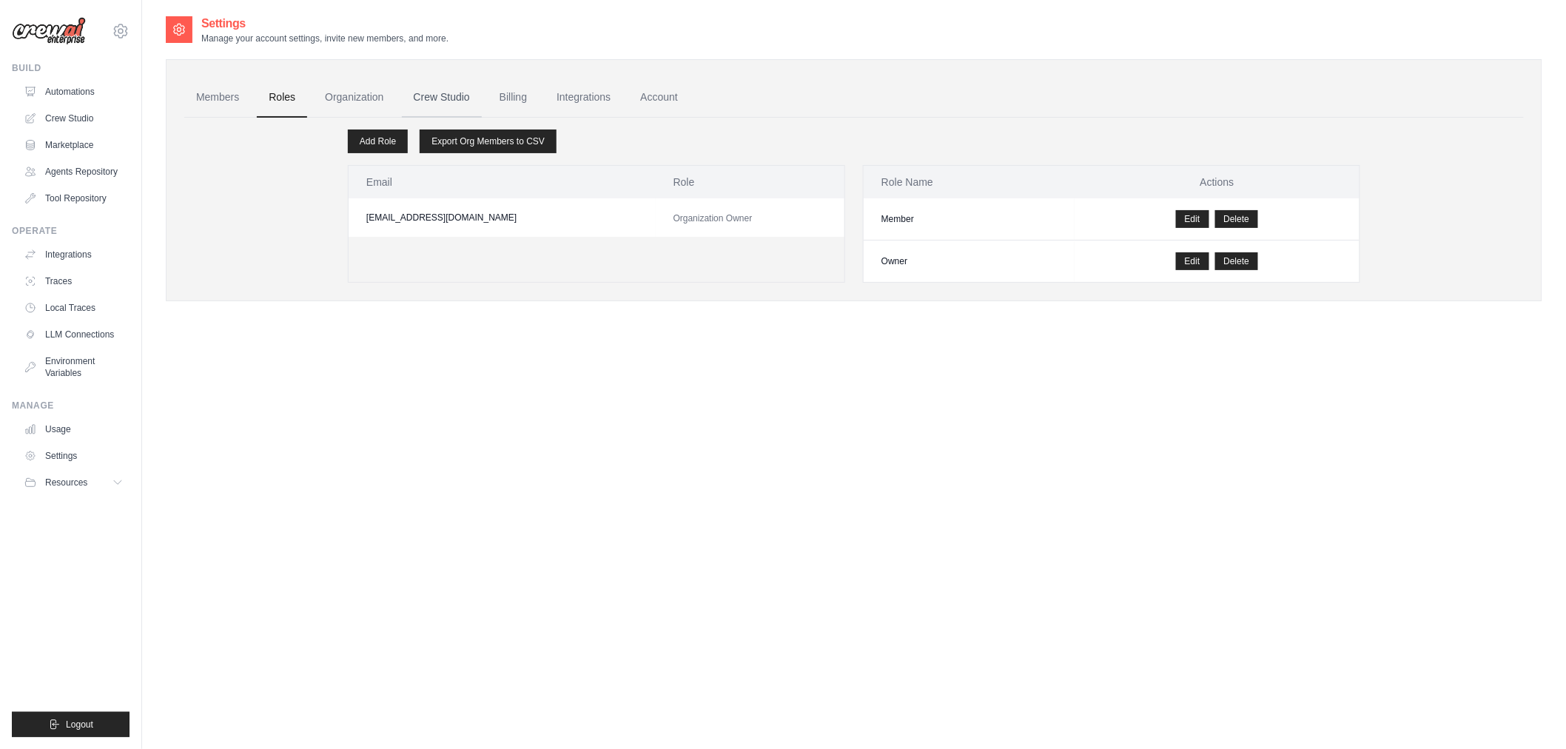
click at [467, 98] on link "Crew Studio" at bounding box center [442, 98] width 80 height 40
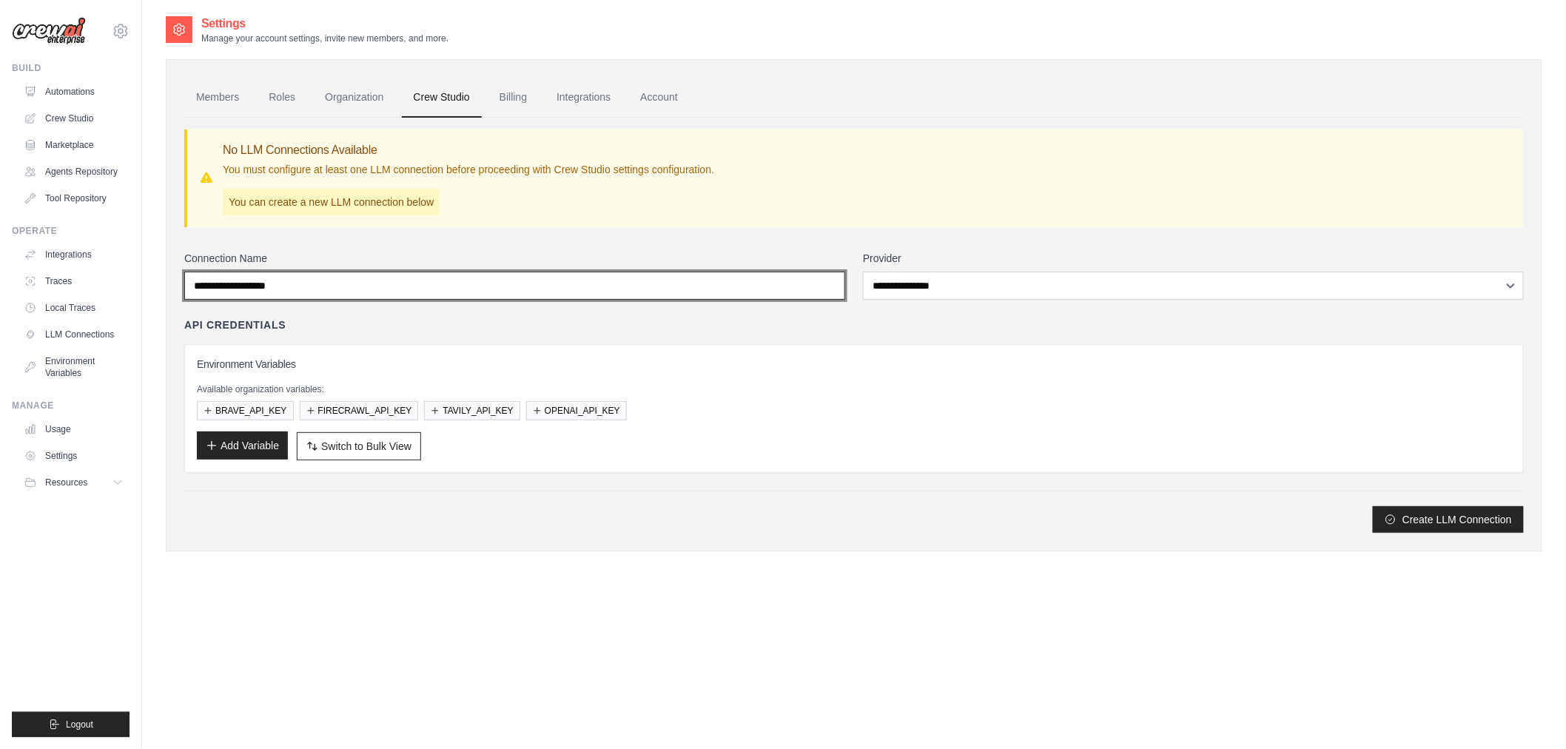
type input "**********"
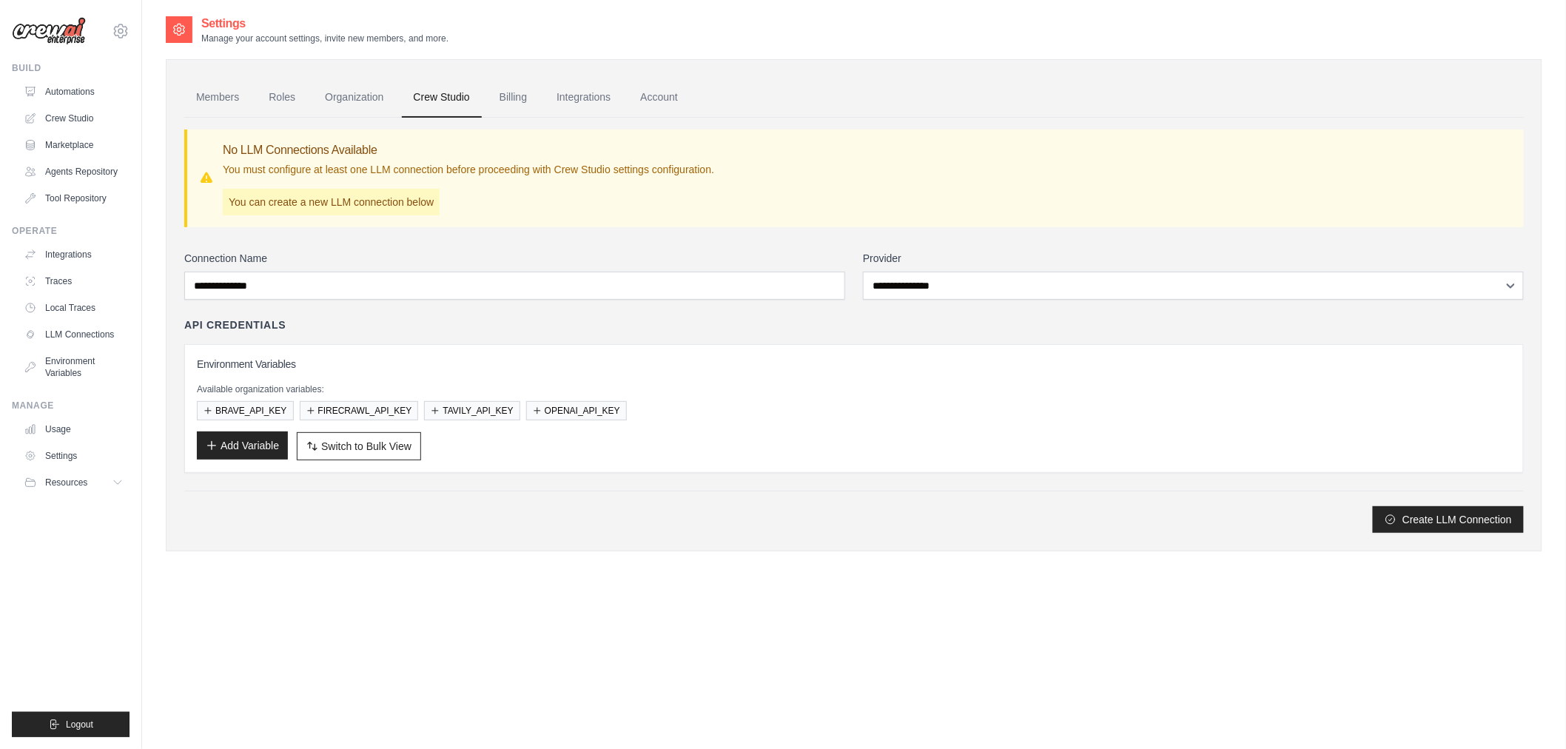
click at [260, 443] on button "Add Variable" at bounding box center [242, 446] width 91 height 28
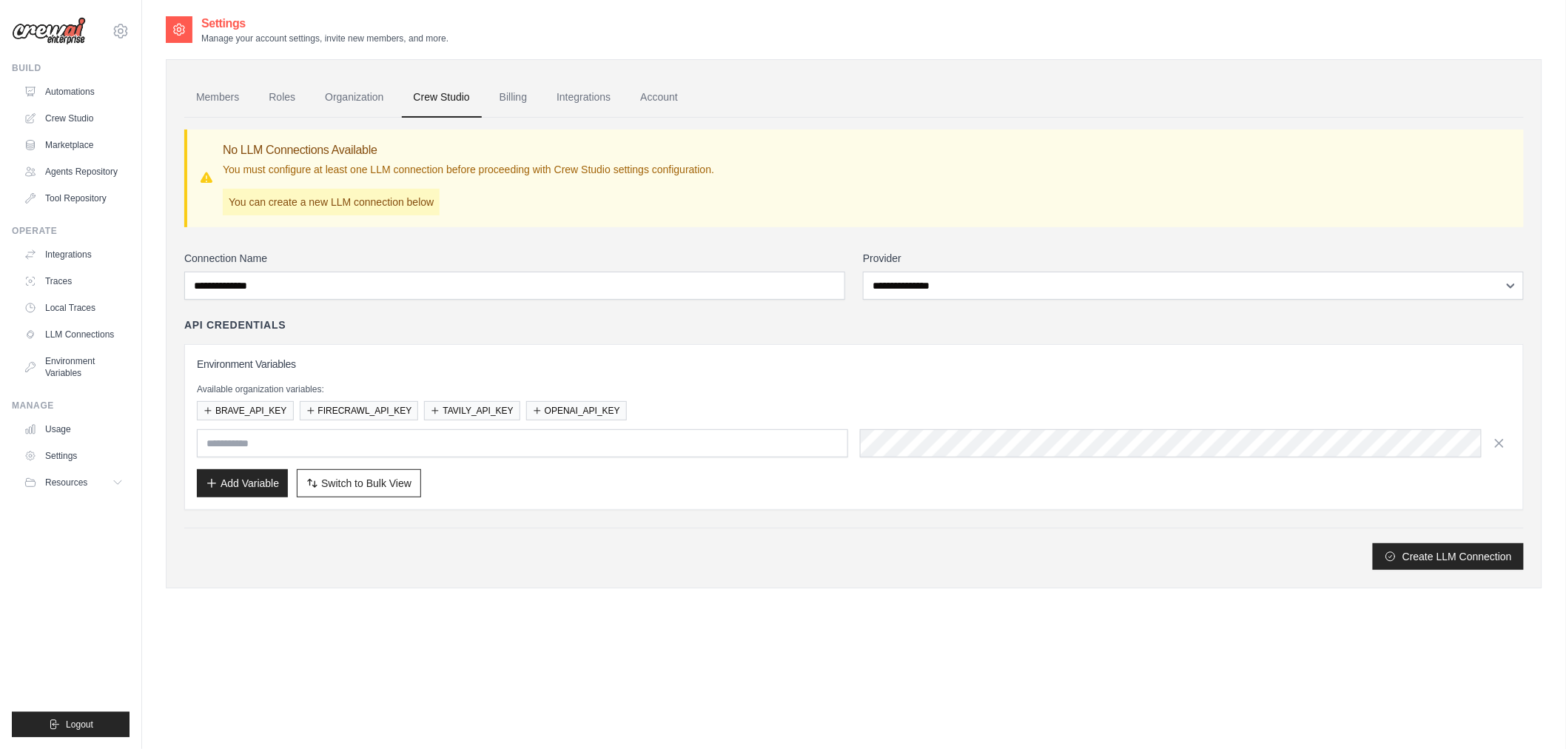
drag, startPoint x: 1041, startPoint y: 412, endPoint x: 1041, endPoint y: 426, distance: 13.3
click at [1041, 418] on div "BRAVE_API_KEY FIRECRAWL_API_KEY TAVILY_API_KEY OPENAI_API_KEY" at bounding box center [854, 410] width 1315 height 19
click at [1020, 401] on div "BRAVE_API_KEY FIRECRAWL_API_KEY TAVILY_API_KEY OPENAI_API_KEY" at bounding box center [854, 410] width 1315 height 19
click at [593, 444] on input "text" at bounding box center [522, 443] width 651 height 28
type input "**********"
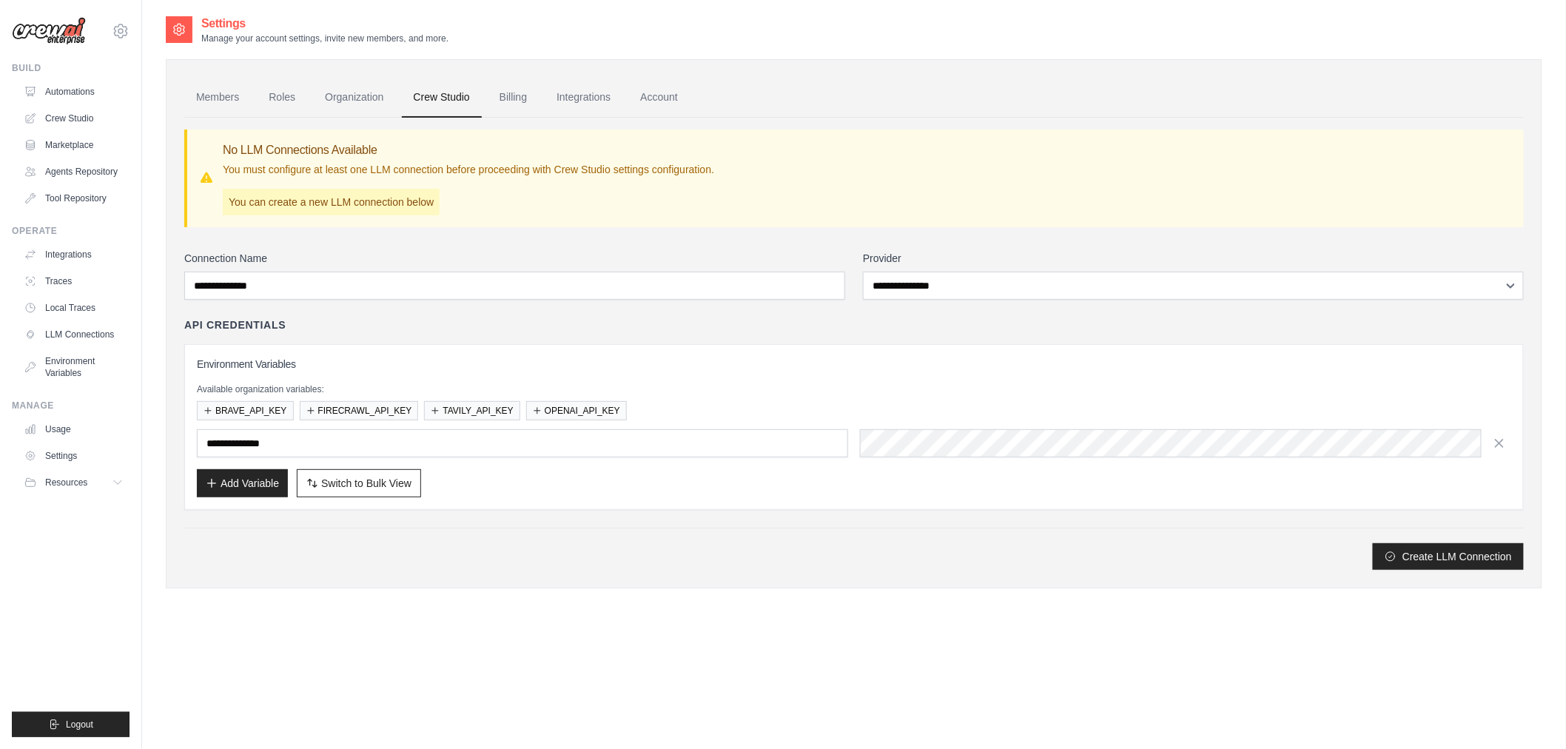
click at [558, 550] on div "Create LLM Connection" at bounding box center [854, 556] width 1340 height 27
click at [241, 480] on button "Add Variable" at bounding box center [242, 483] width 91 height 28
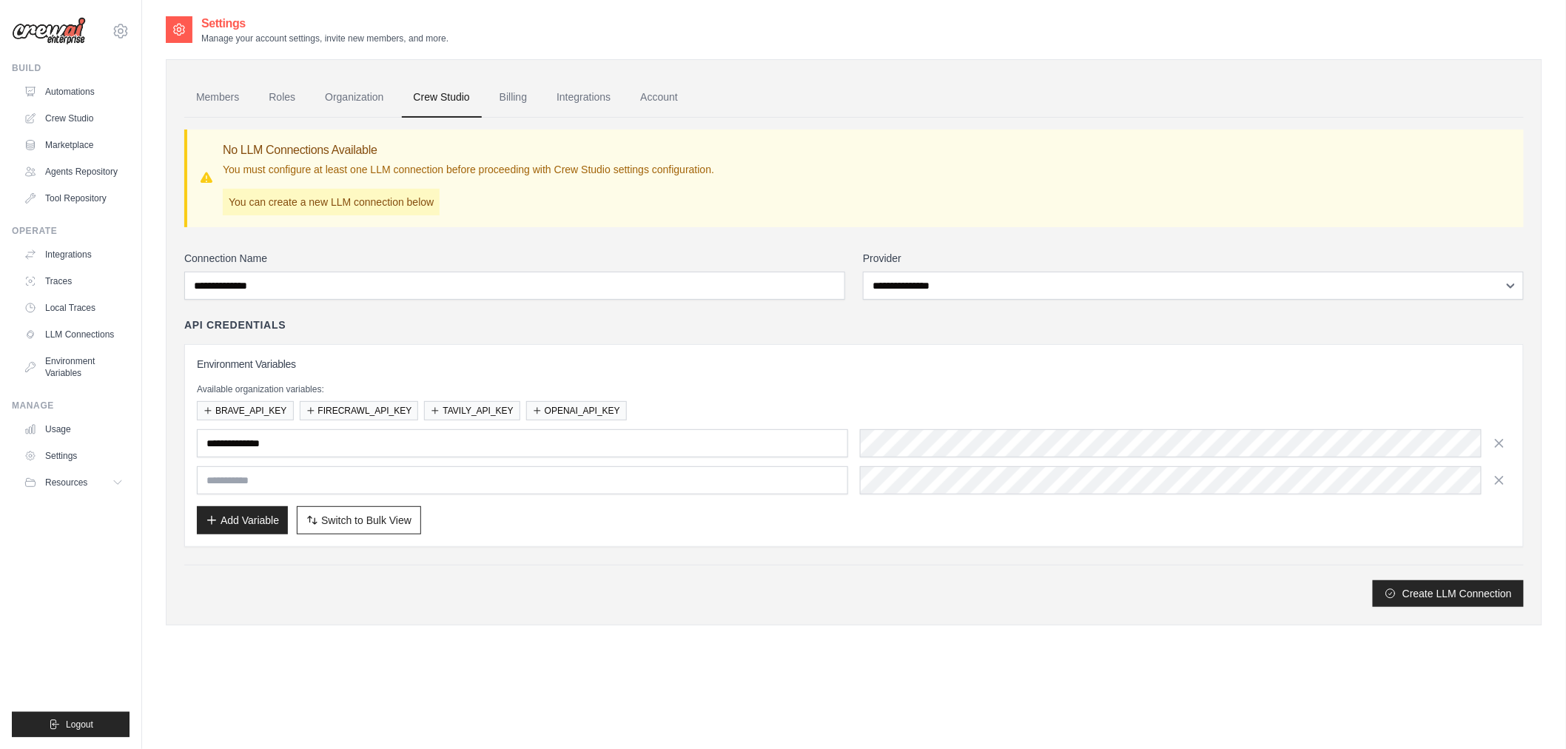
click at [759, 595] on div "Create LLM Connection" at bounding box center [854, 593] width 1340 height 27
click at [232, 479] on input "text" at bounding box center [522, 480] width 651 height 28
paste input "**********"
click at [245, 516] on button "Add Variable" at bounding box center [242, 520] width 91 height 28
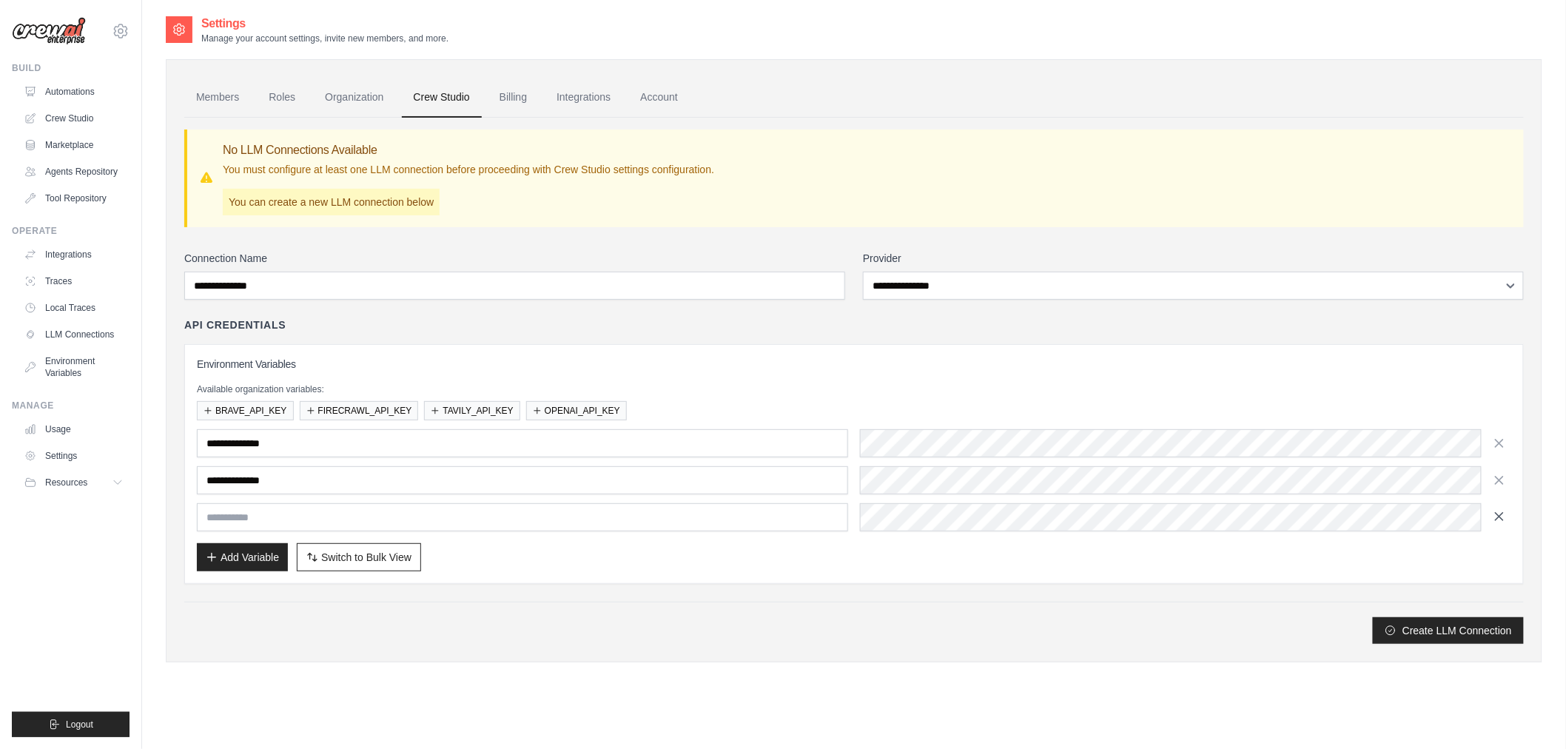
click at [1511, 520] on button "button" at bounding box center [1500, 517] width 24 height 24
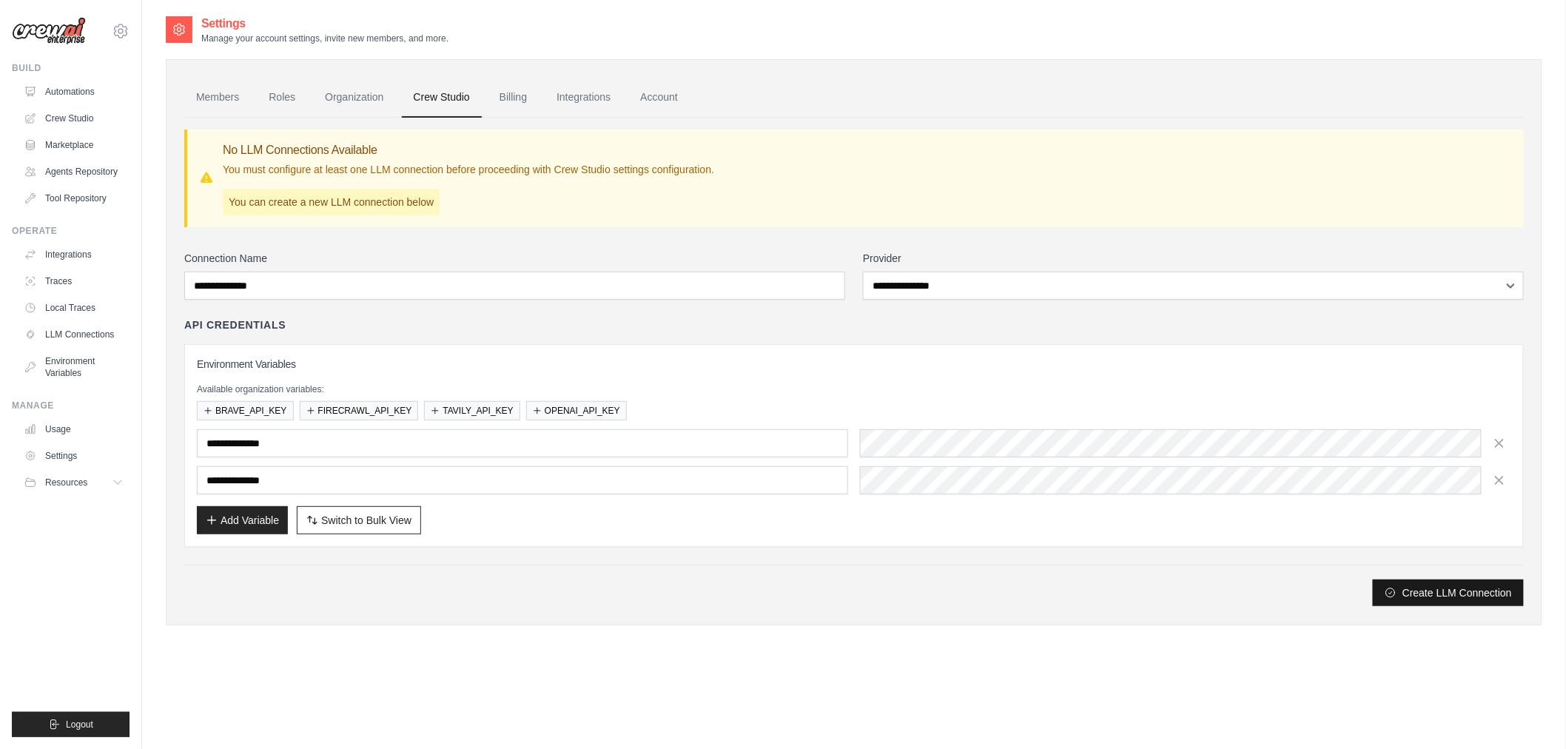
click at [1431, 597] on button "Create LLM Connection" at bounding box center [1448, 593] width 151 height 27
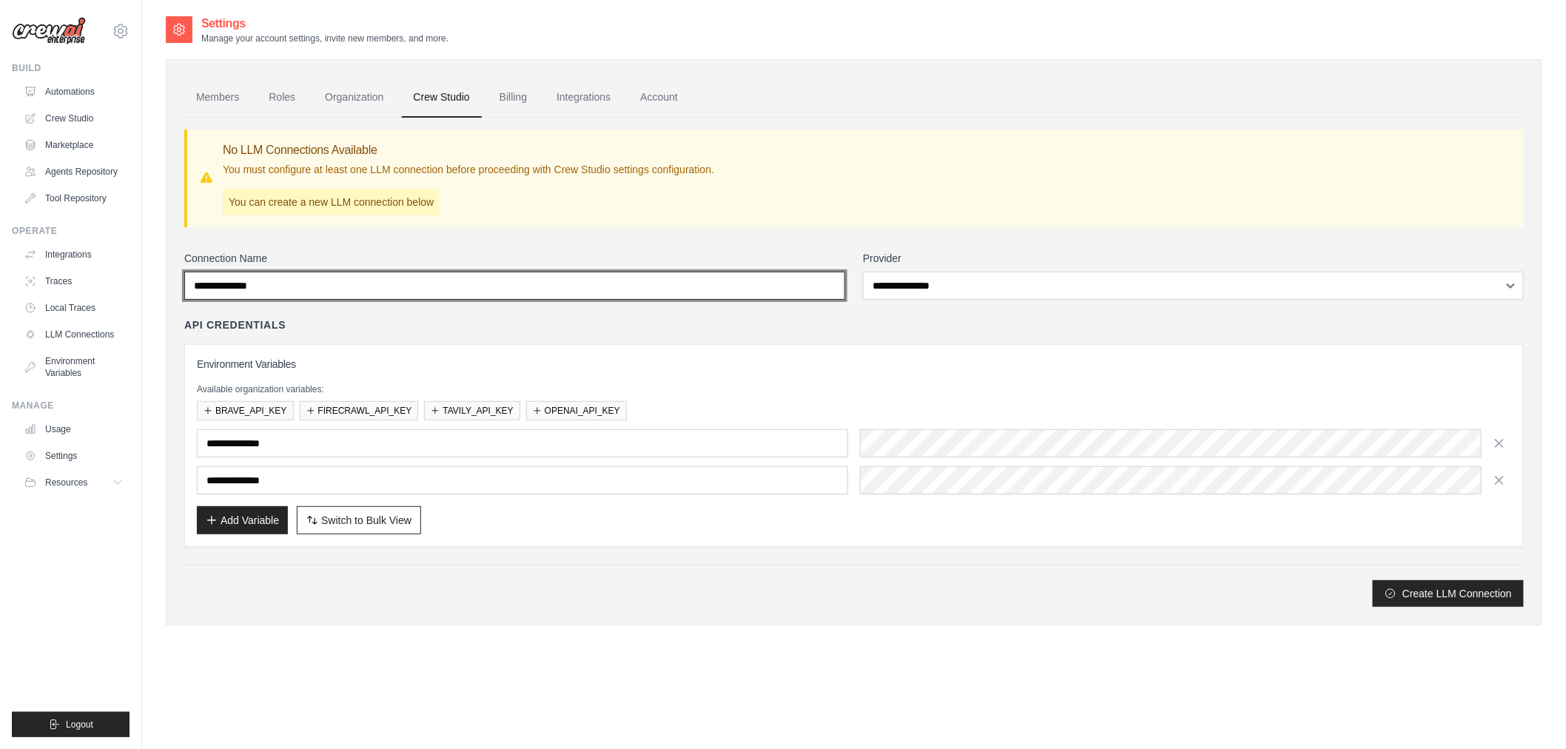
click at [380, 278] on input "**********" at bounding box center [514, 286] width 661 height 28
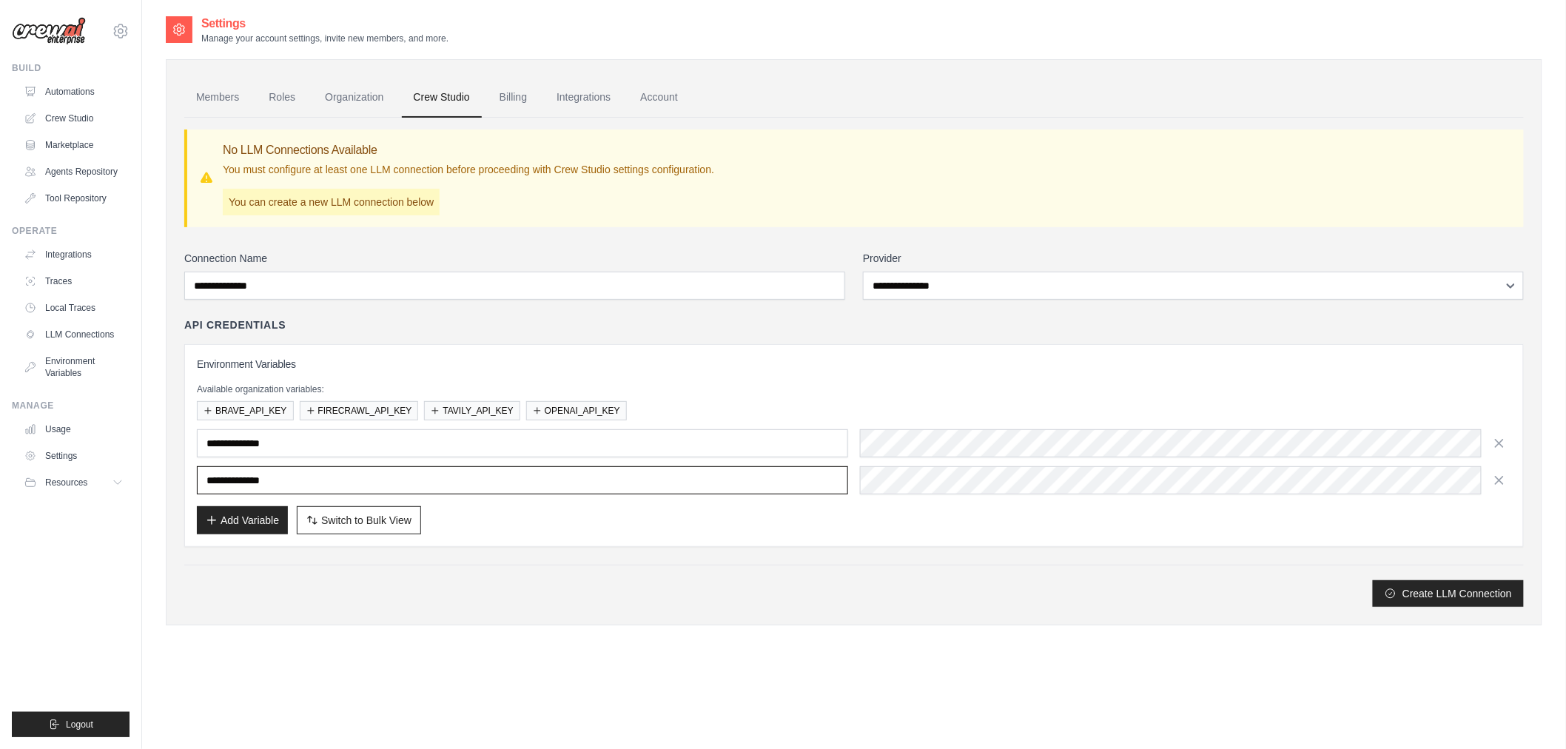
click at [207, 484] on input "**********" at bounding box center [522, 480] width 651 height 28
type input "**********"
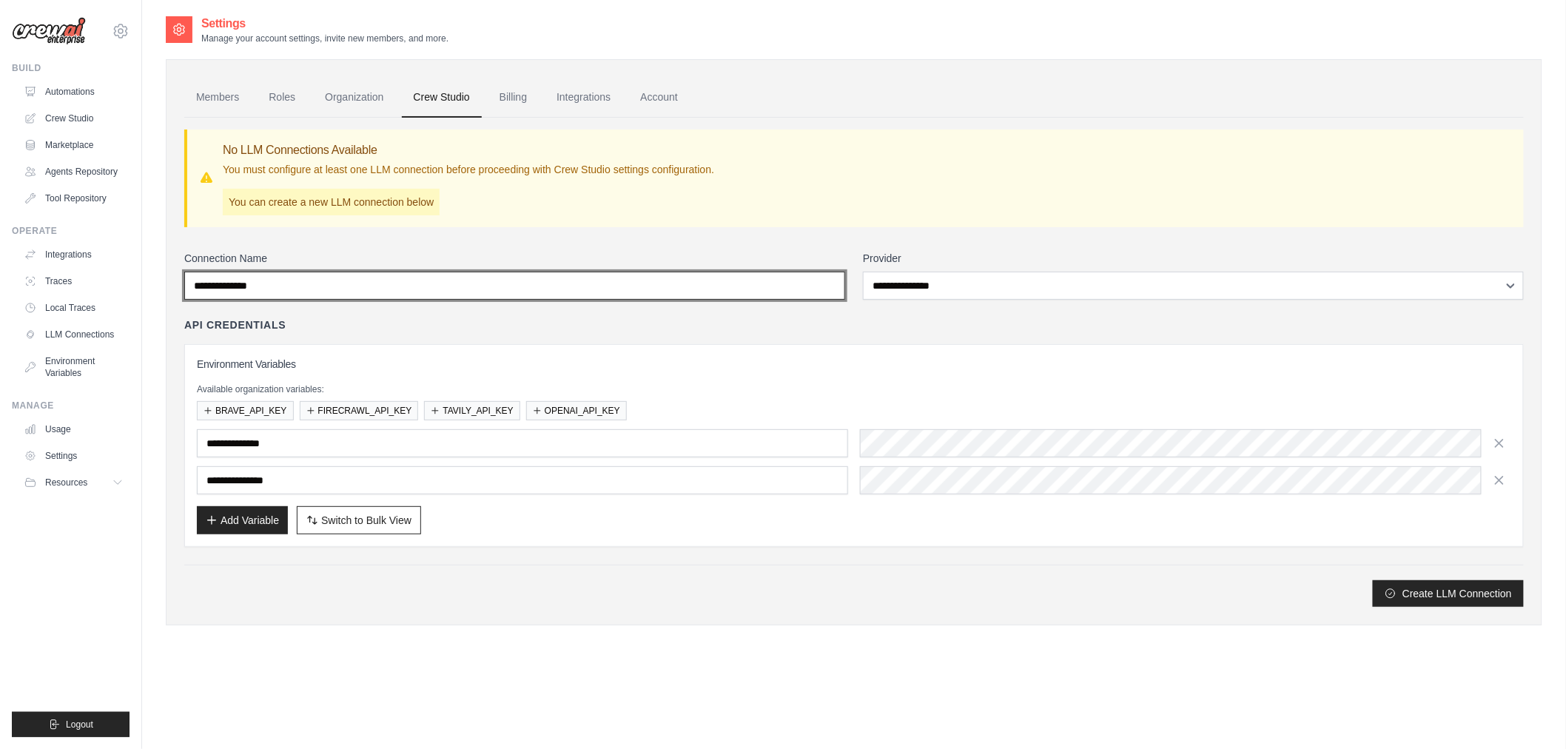
drag, startPoint x: 320, startPoint y: 292, endPoint x: 179, endPoint y: 287, distance: 141.5
click at [179, 287] on div "**********" at bounding box center [854, 342] width 1377 height 566
type input "**********"
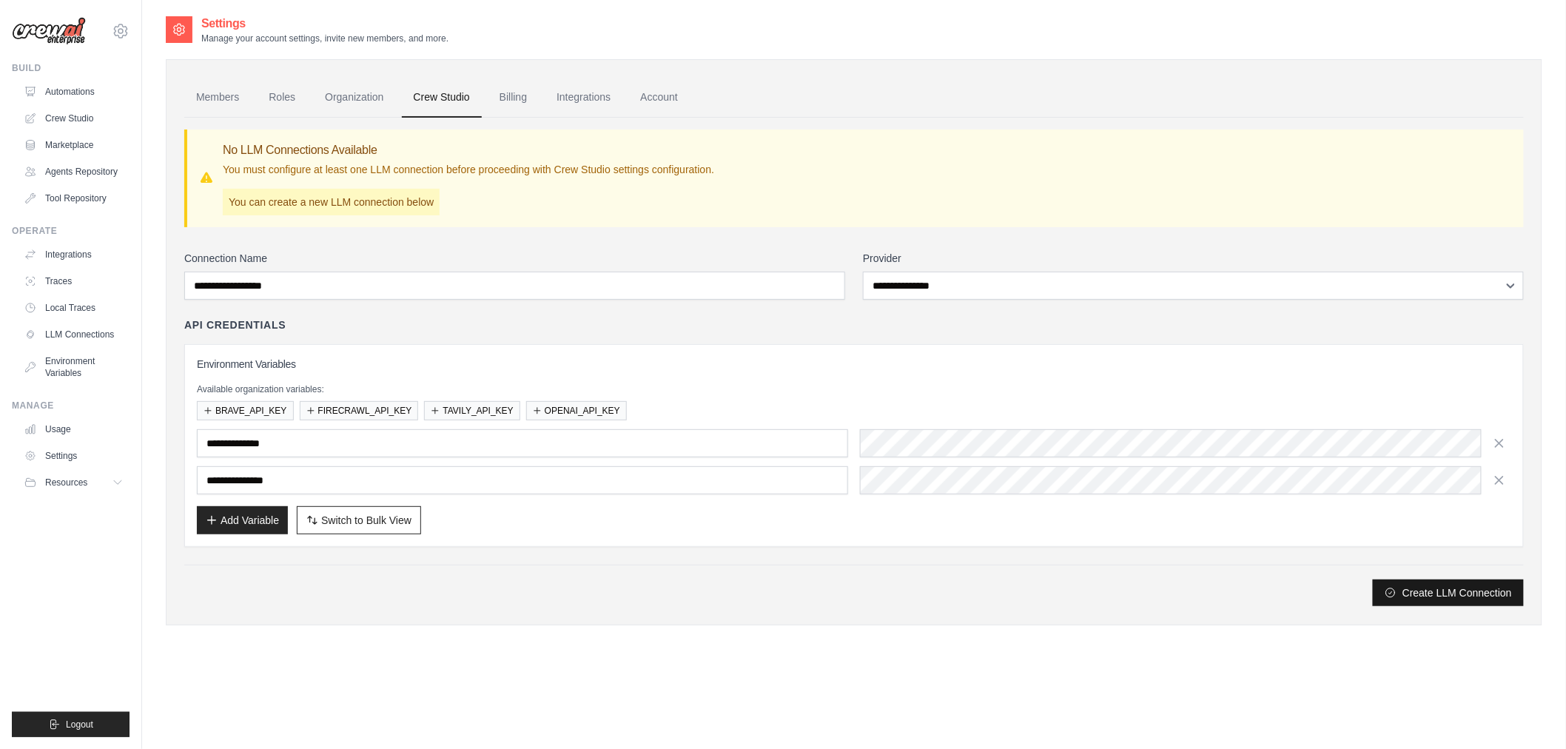
click at [1468, 597] on button "Create LLM Connection" at bounding box center [1448, 593] width 151 height 27
click at [1448, 600] on button "Create LLM Connection" at bounding box center [1448, 593] width 151 height 27
click at [1436, 600] on button "Create LLM Connection" at bounding box center [1448, 593] width 151 height 27
click at [994, 269] on div "**********" at bounding box center [1193, 275] width 661 height 49
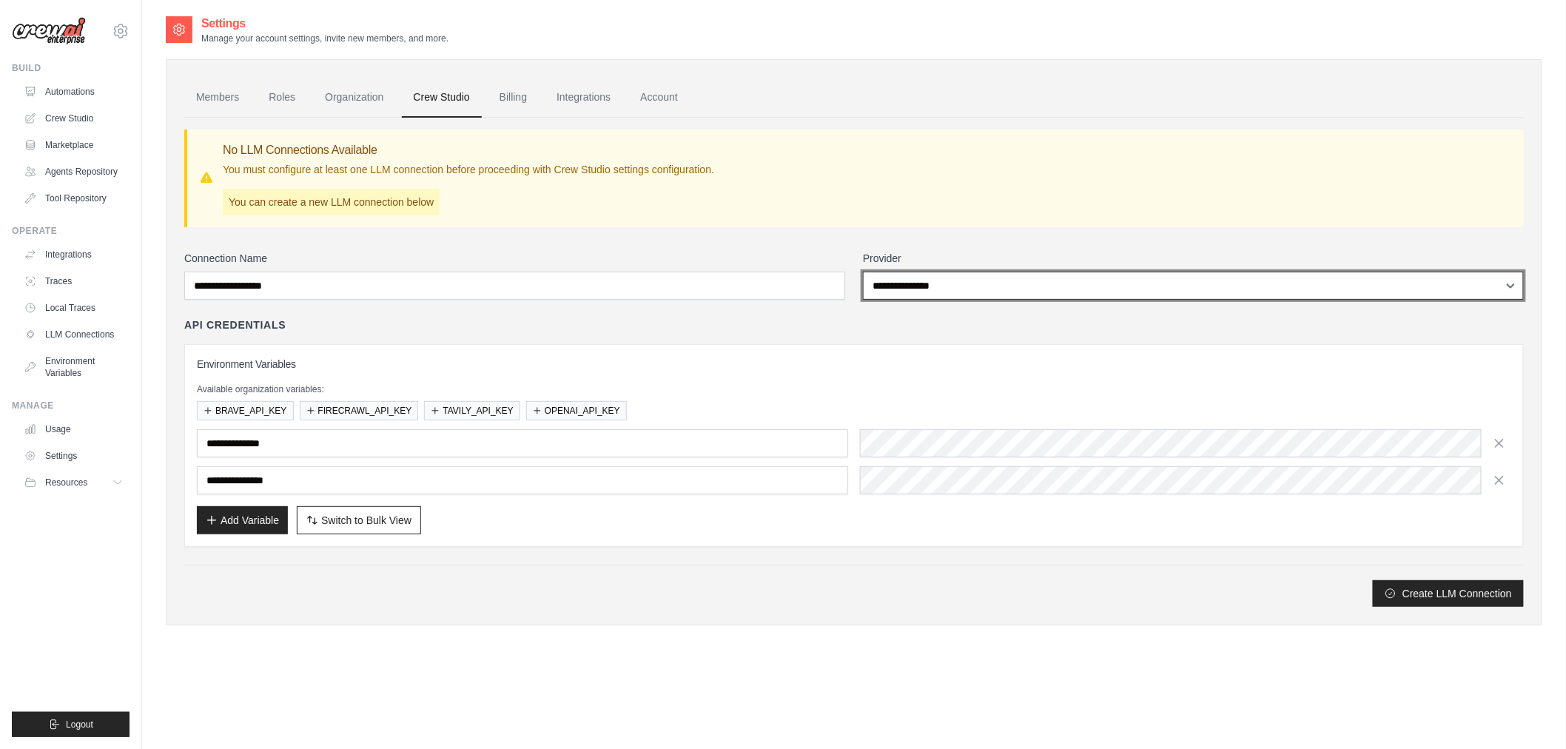
click at [990, 284] on select "**********" at bounding box center [1193, 286] width 661 height 28
select select "******"
click at [863, 272] on select "**********" at bounding box center [1193, 286] width 661 height 28
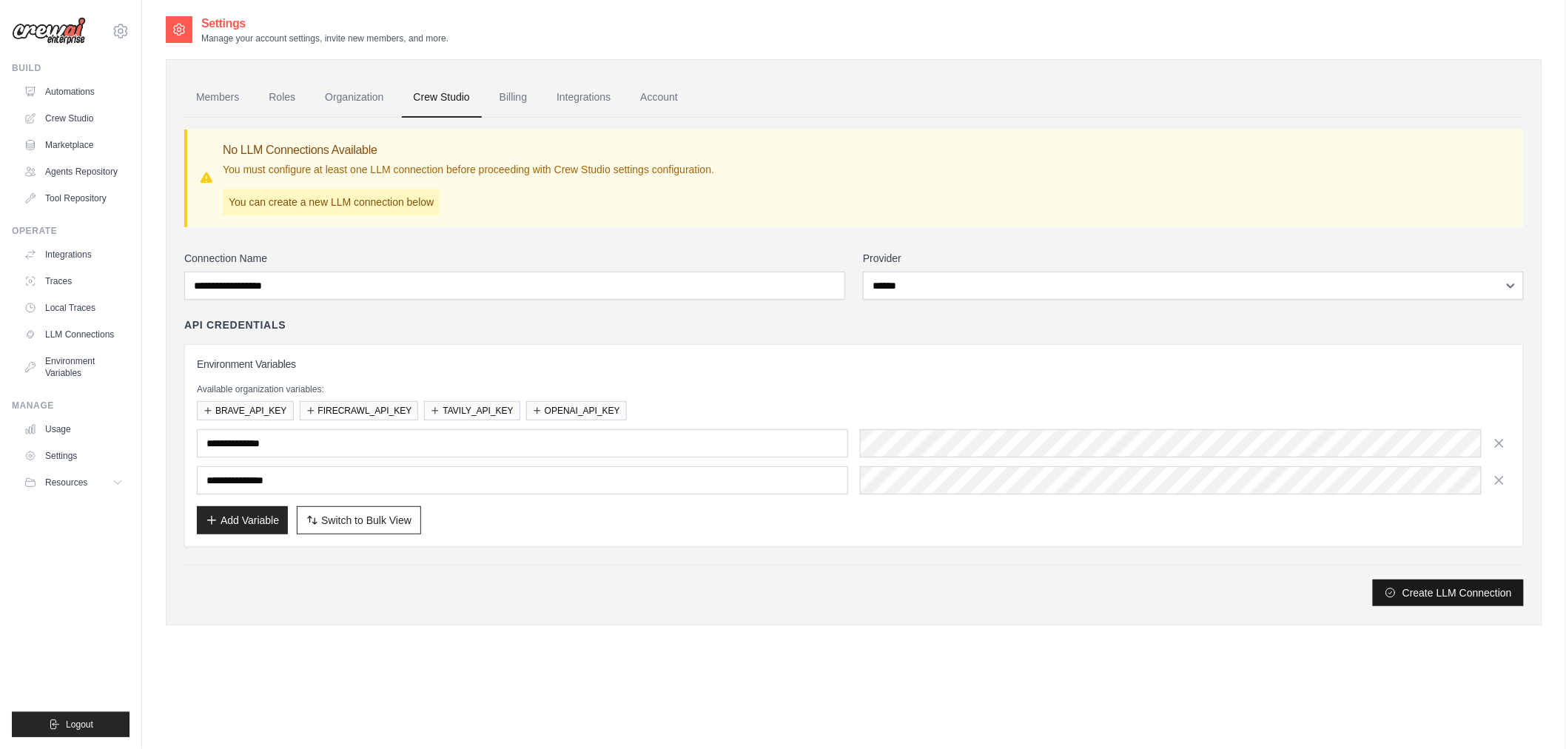
click at [1403, 587] on button "Create LLM Connection" at bounding box center [1448, 593] width 151 height 27
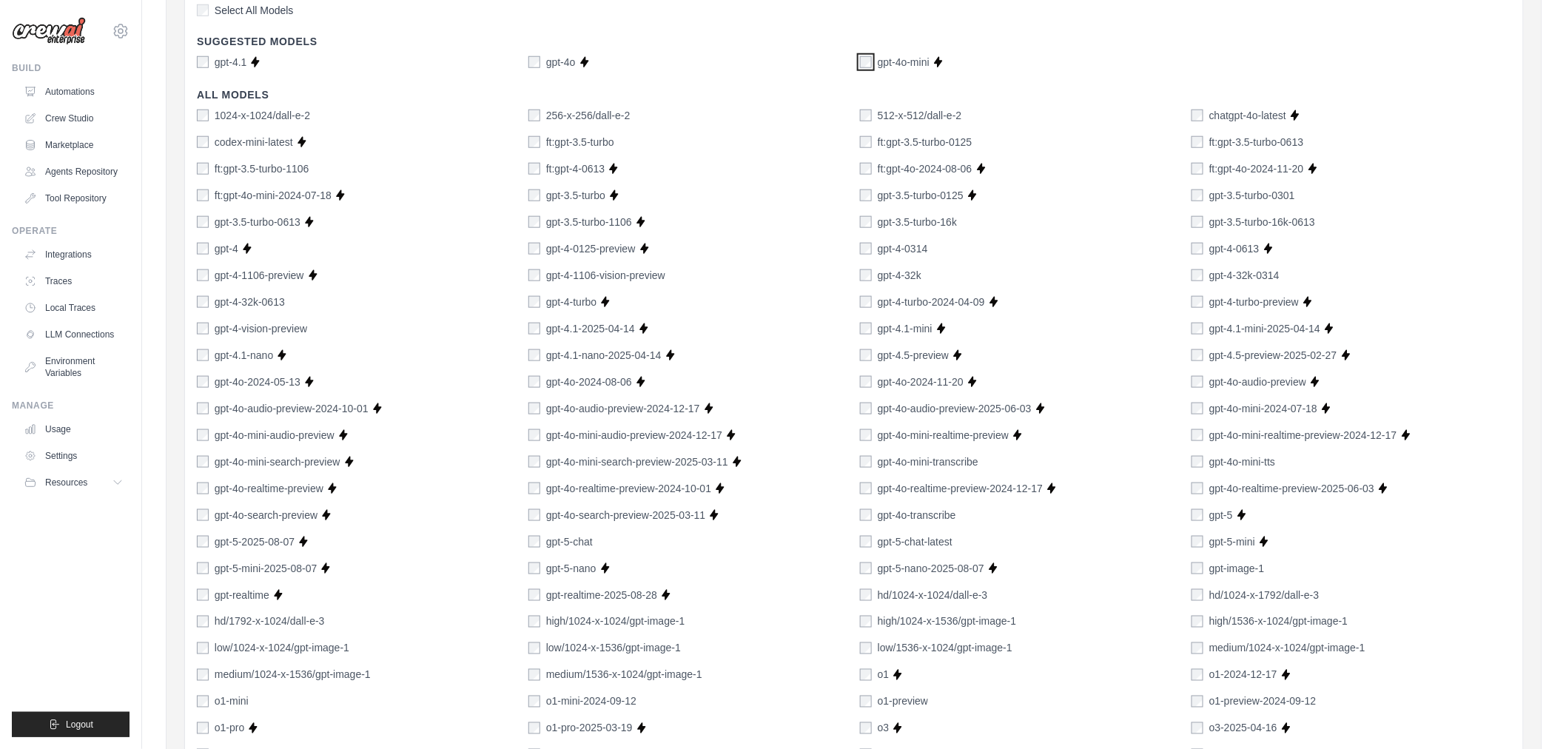
scroll to position [953, 0]
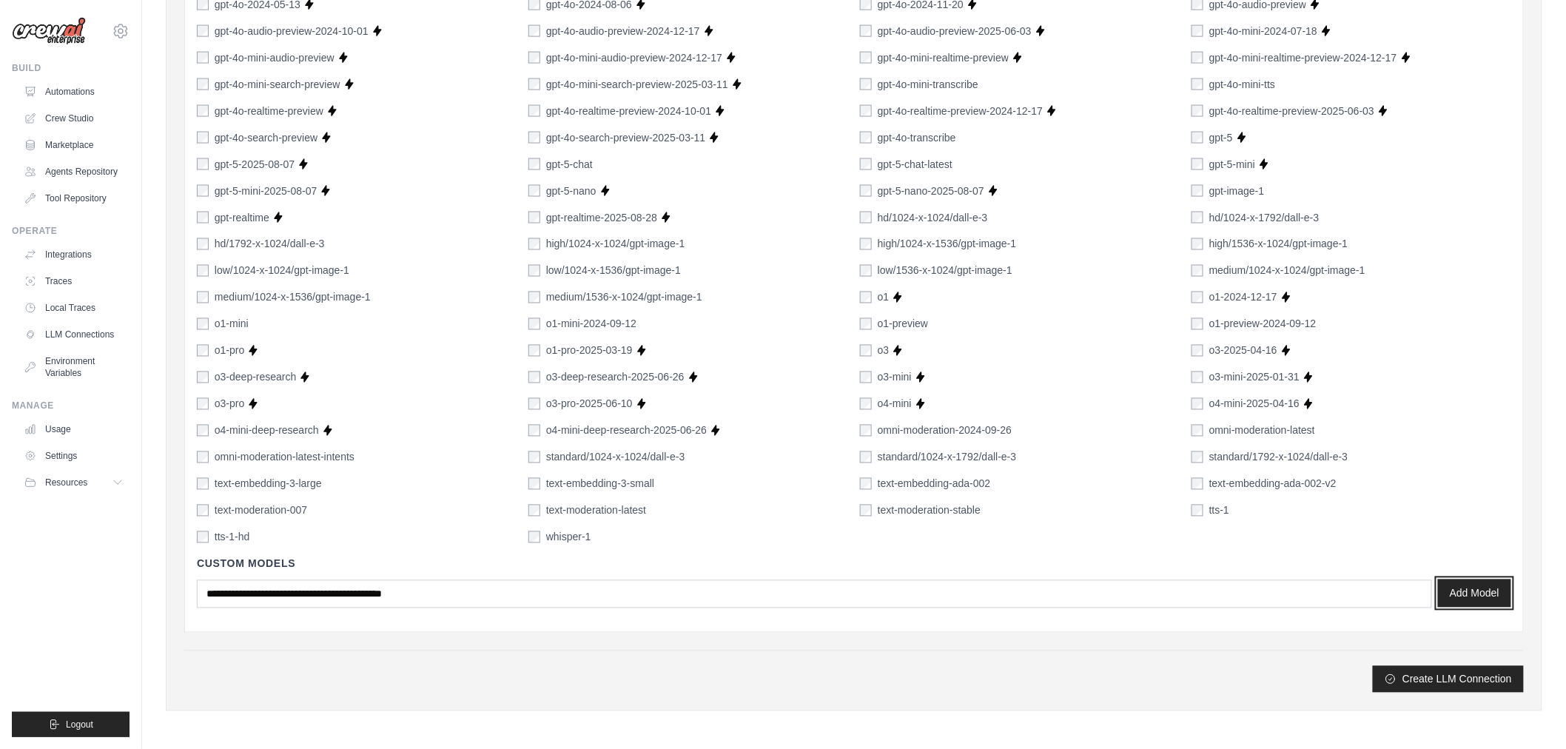
click at [1475, 592] on button "Add Model" at bounding box center [1474, 594] width 73 height 28
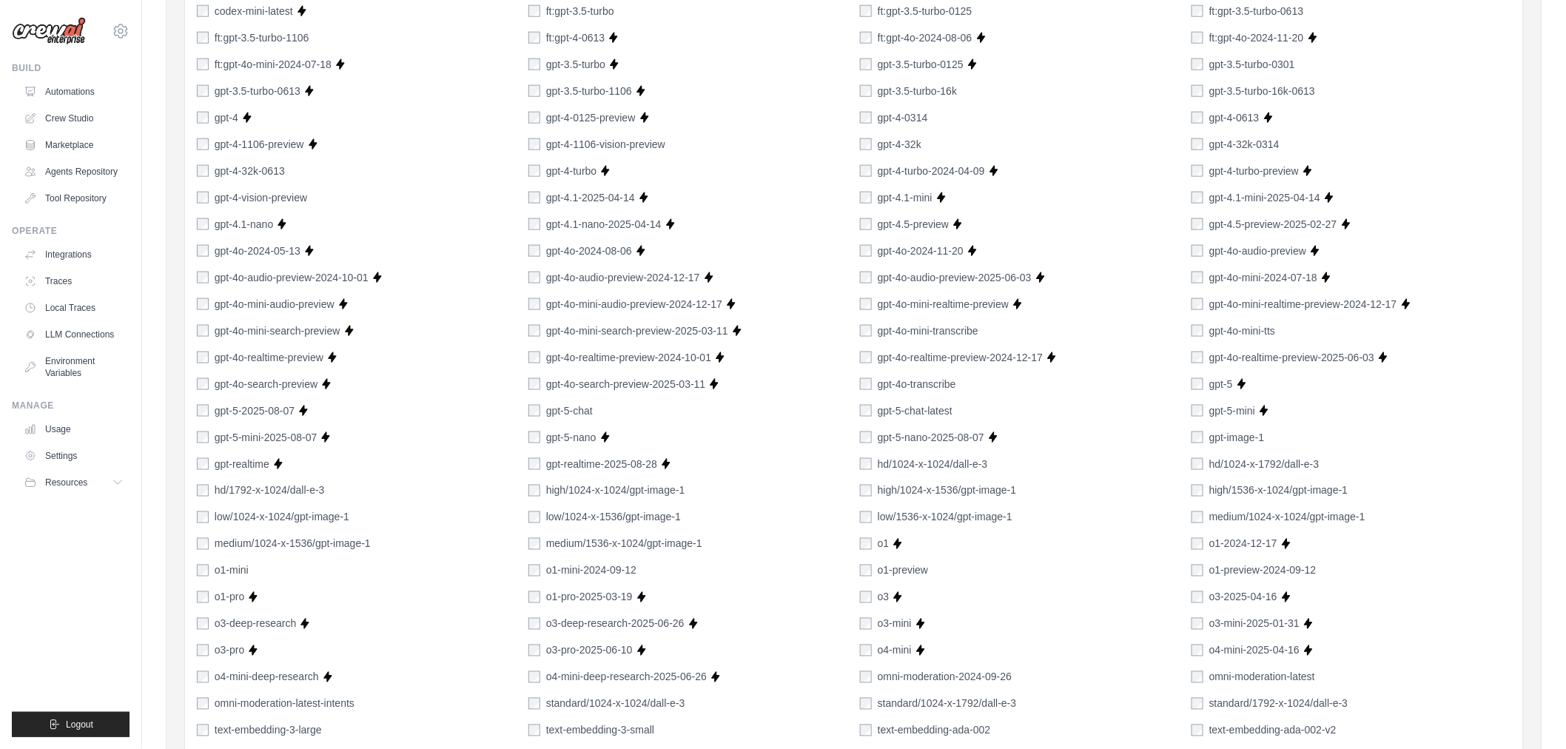
scroll to position [377, 0]
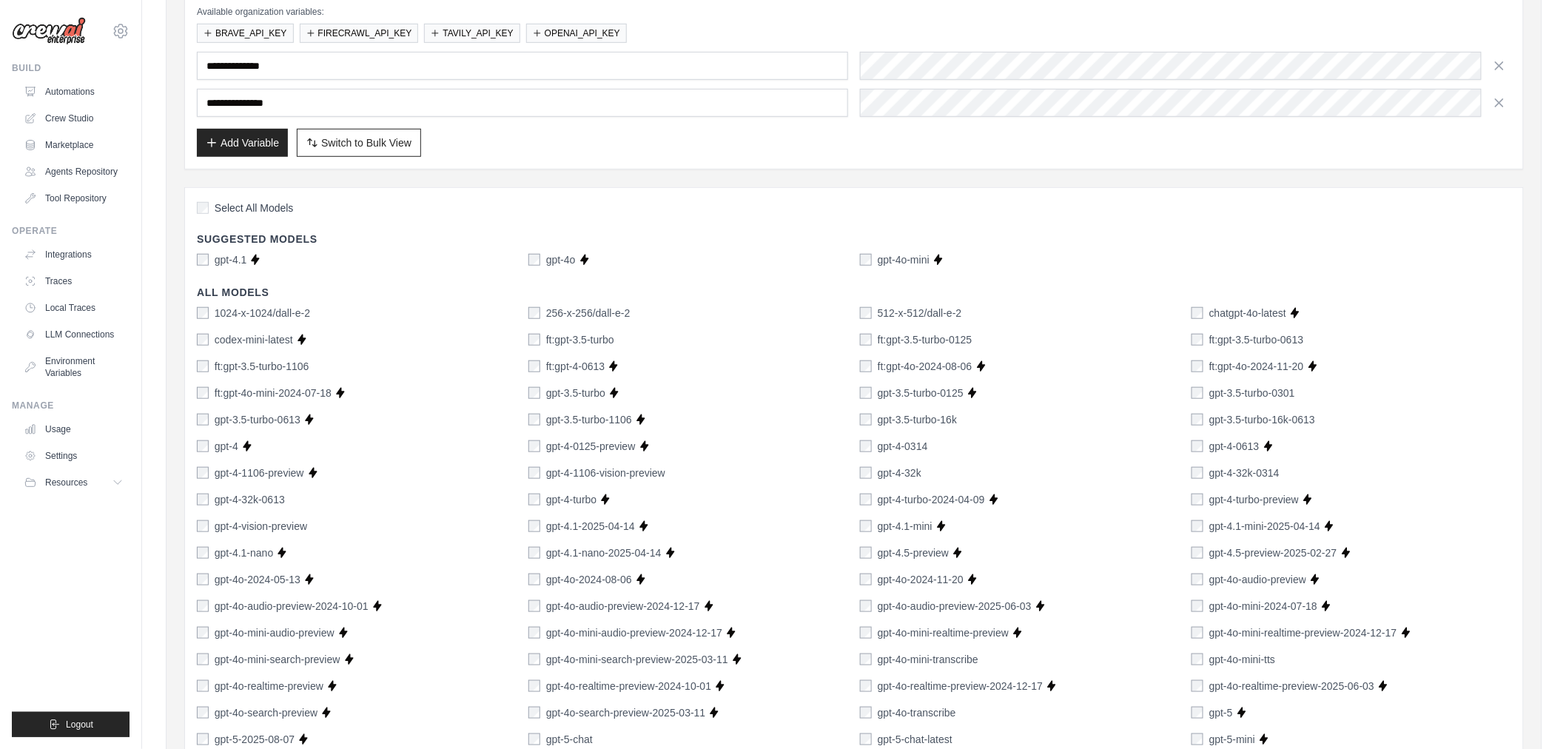
click at [541, 262] on div "gpt-4o" at bounding box center [551, 259] width 47 height 15
drag, startPoint x: 212, startPoint y: 256, endPoint x: 261, endPoint y: 257, distance: 49.6
click at [261, 257] on div "gpt-4.1 Supports Crew Studio" at bounding box center [357, 259] width 320 height 15
click at [411, 263] on div "gpt-4.1 Supports Crew Studio" at bounding box center [357, 259] width 320 height 15
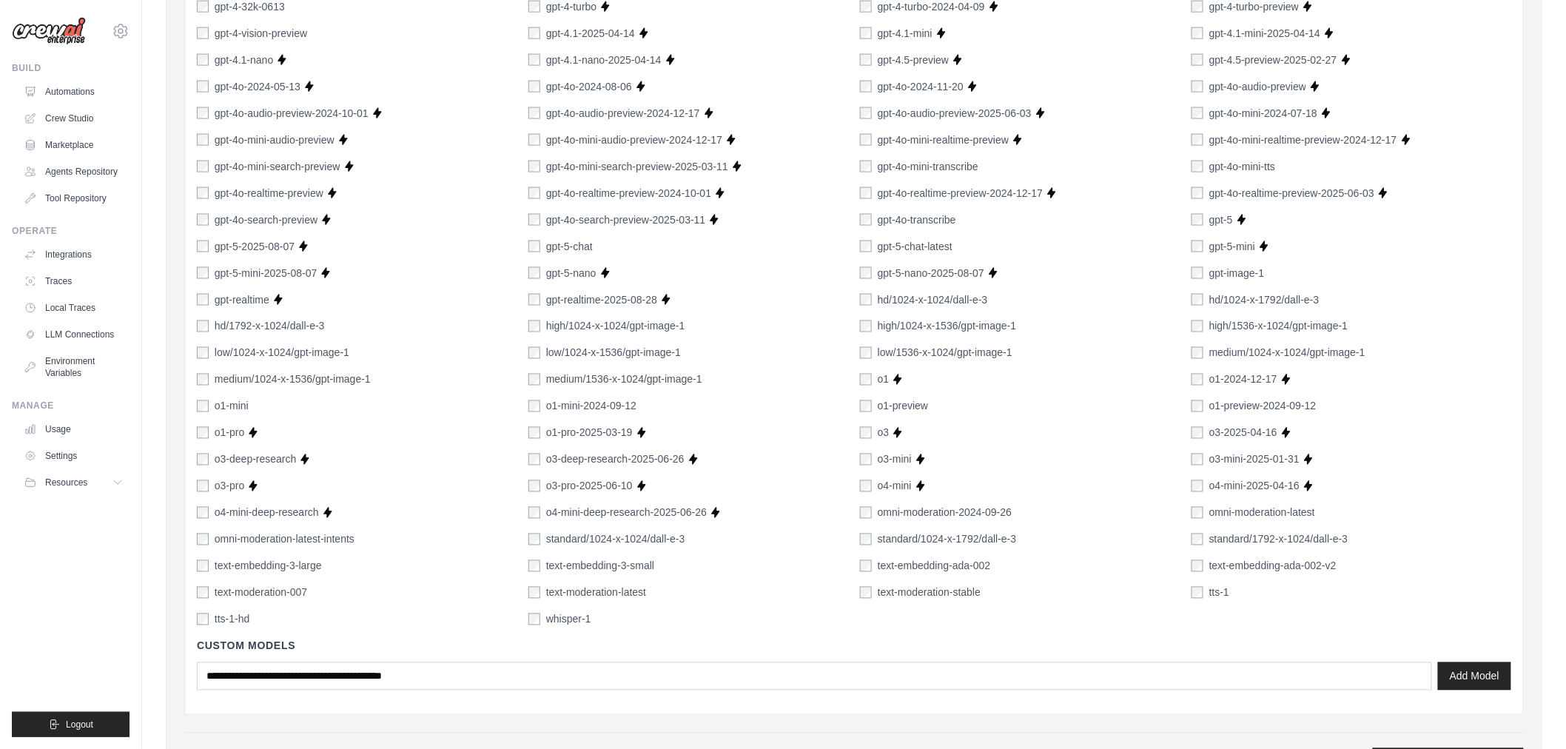
scroll to position [953, 0]
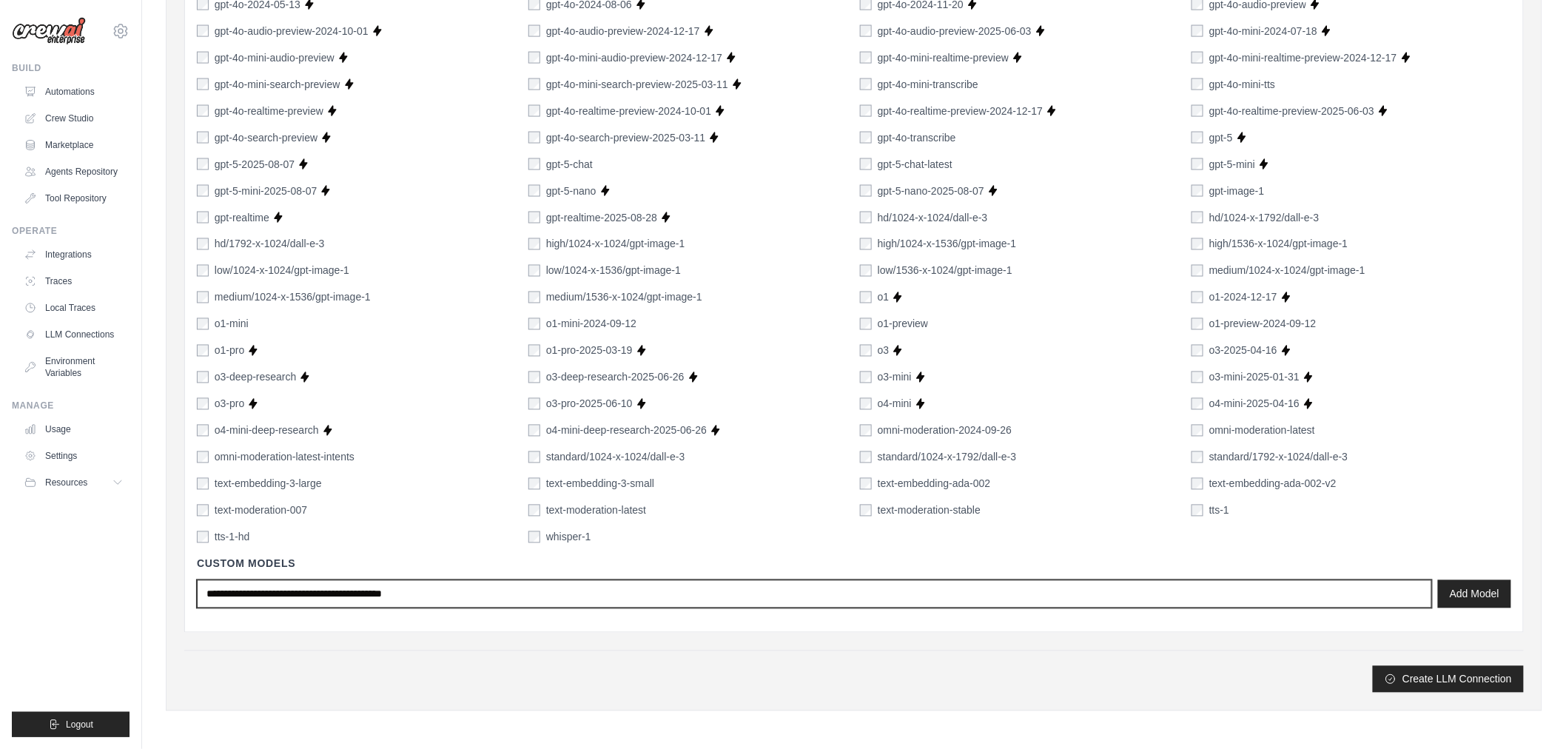
click at [449, 595] on input "text" at bounding box center [814, 594] width 1235 height 28
type input "**********"
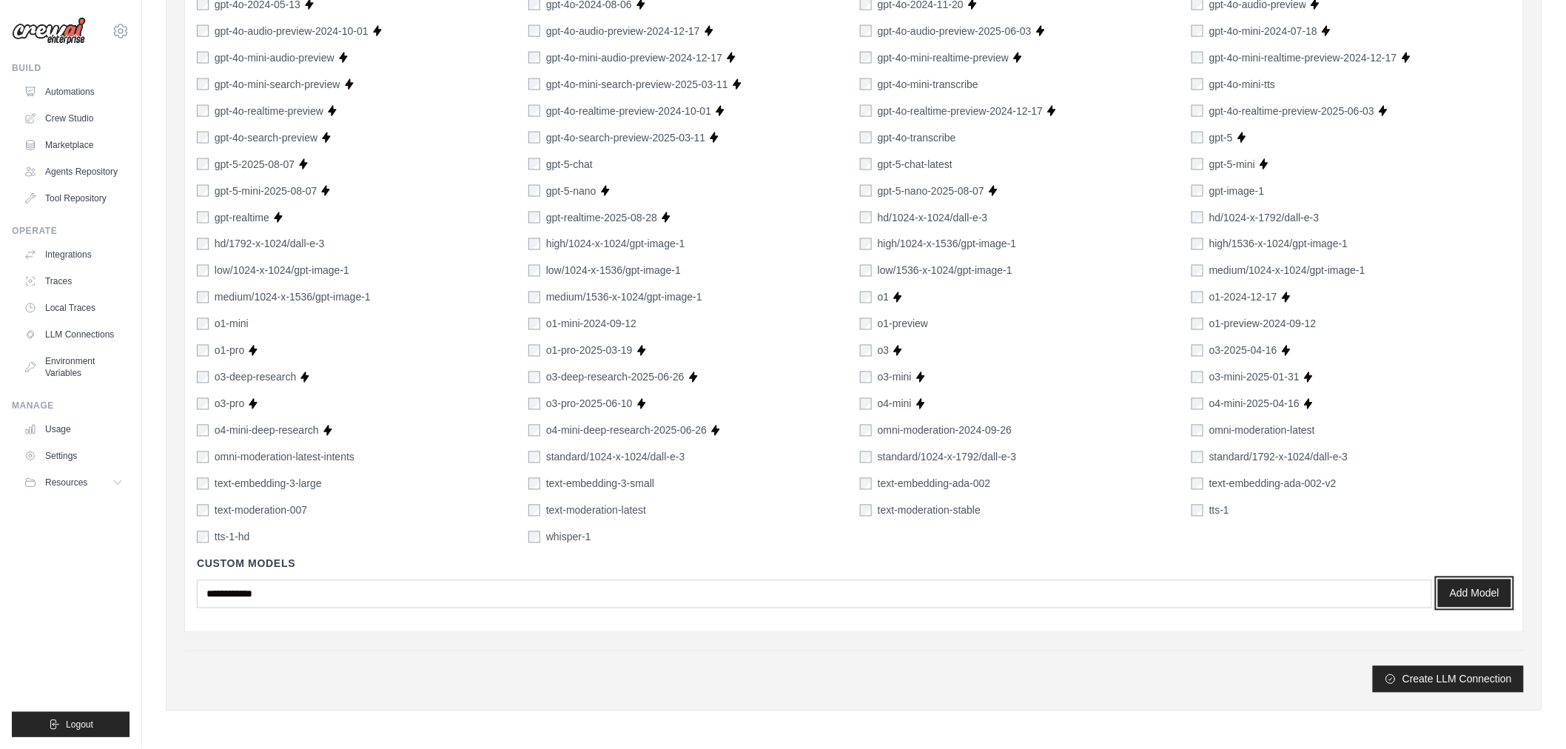
click at [1494, 597] on button "Add Model" at bounding box center [1474, 594] width 73 height 28
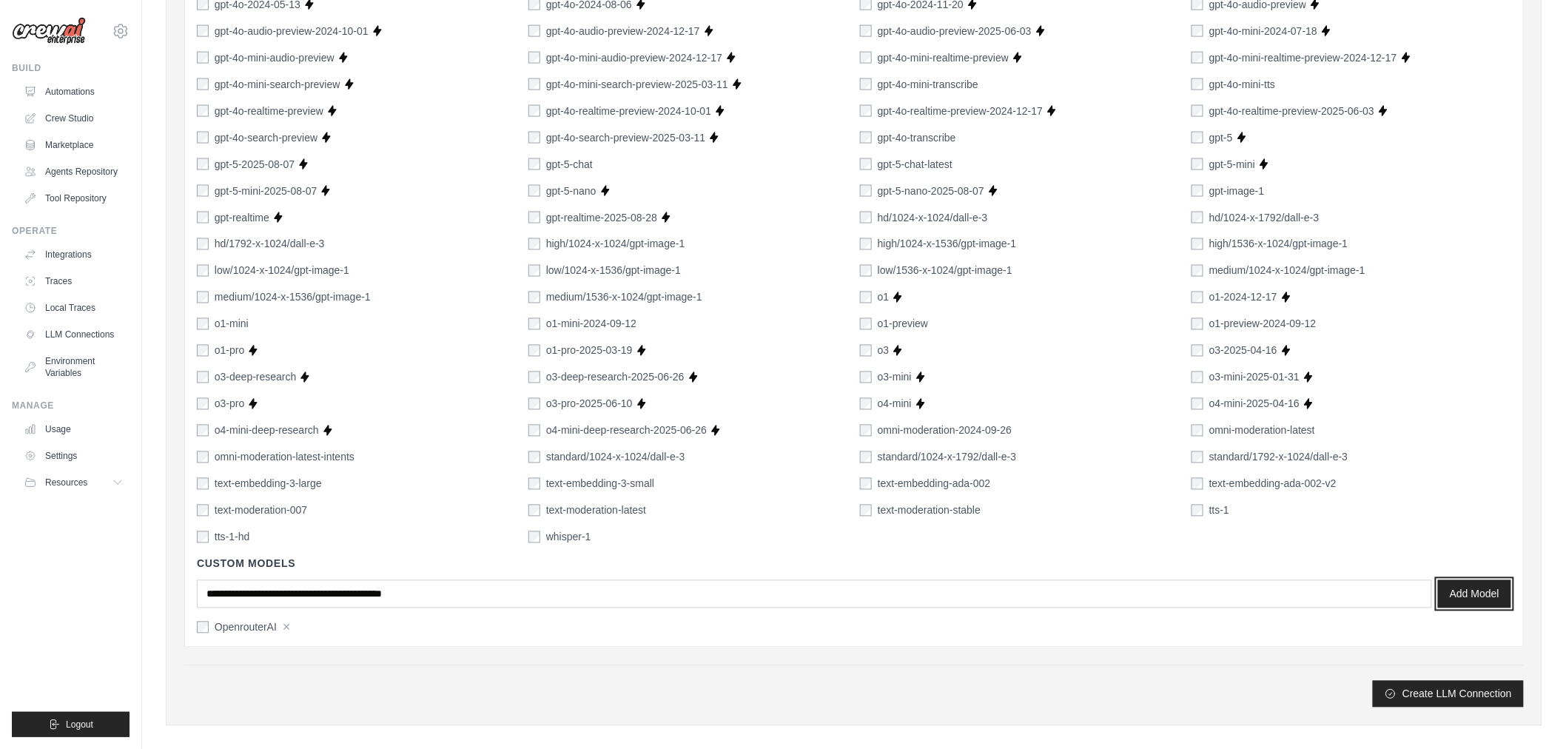
scroll to position [967, 0]
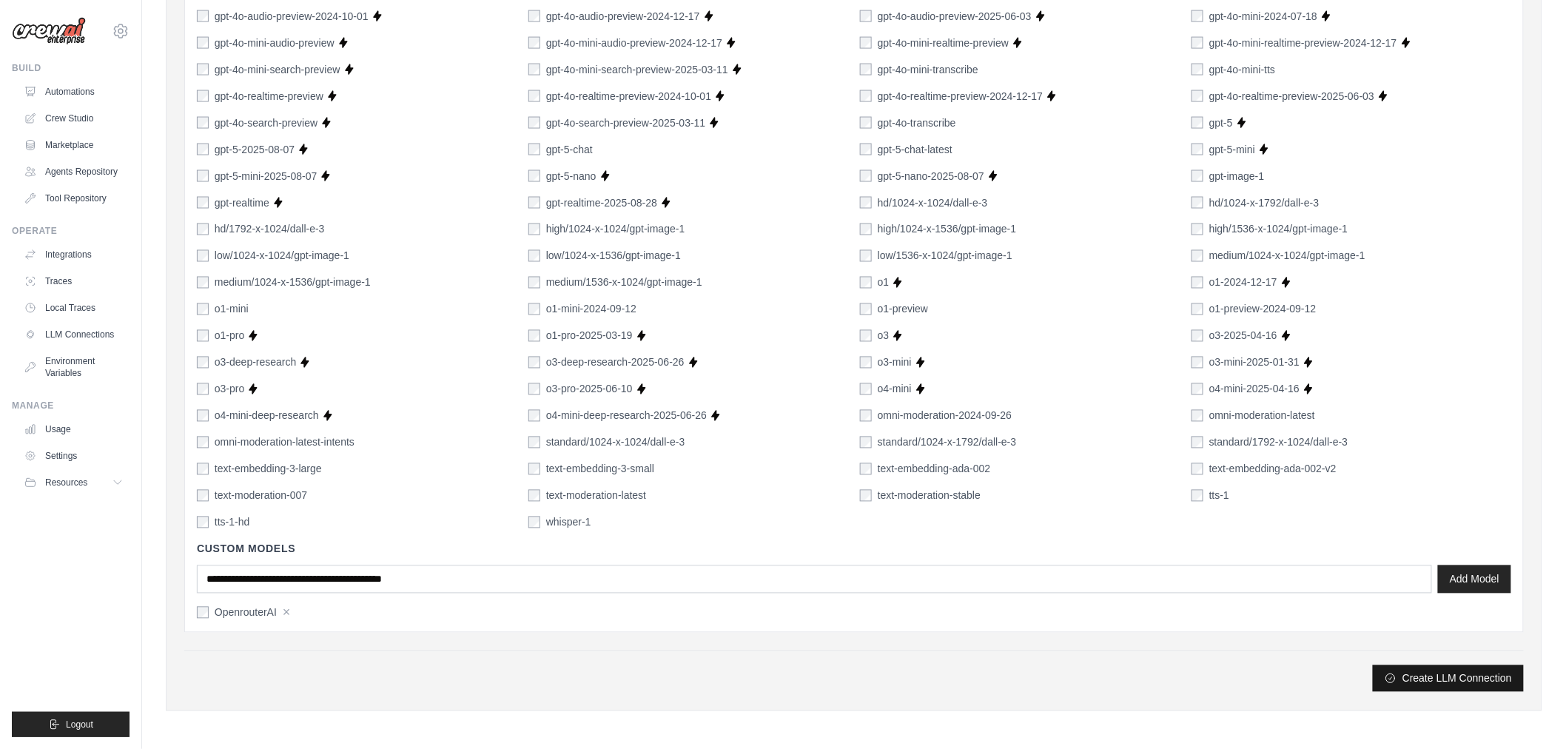
click at [1462, 681] on button "Create LLM Connection" at bounding box center [1448, 678] width 151 height 27
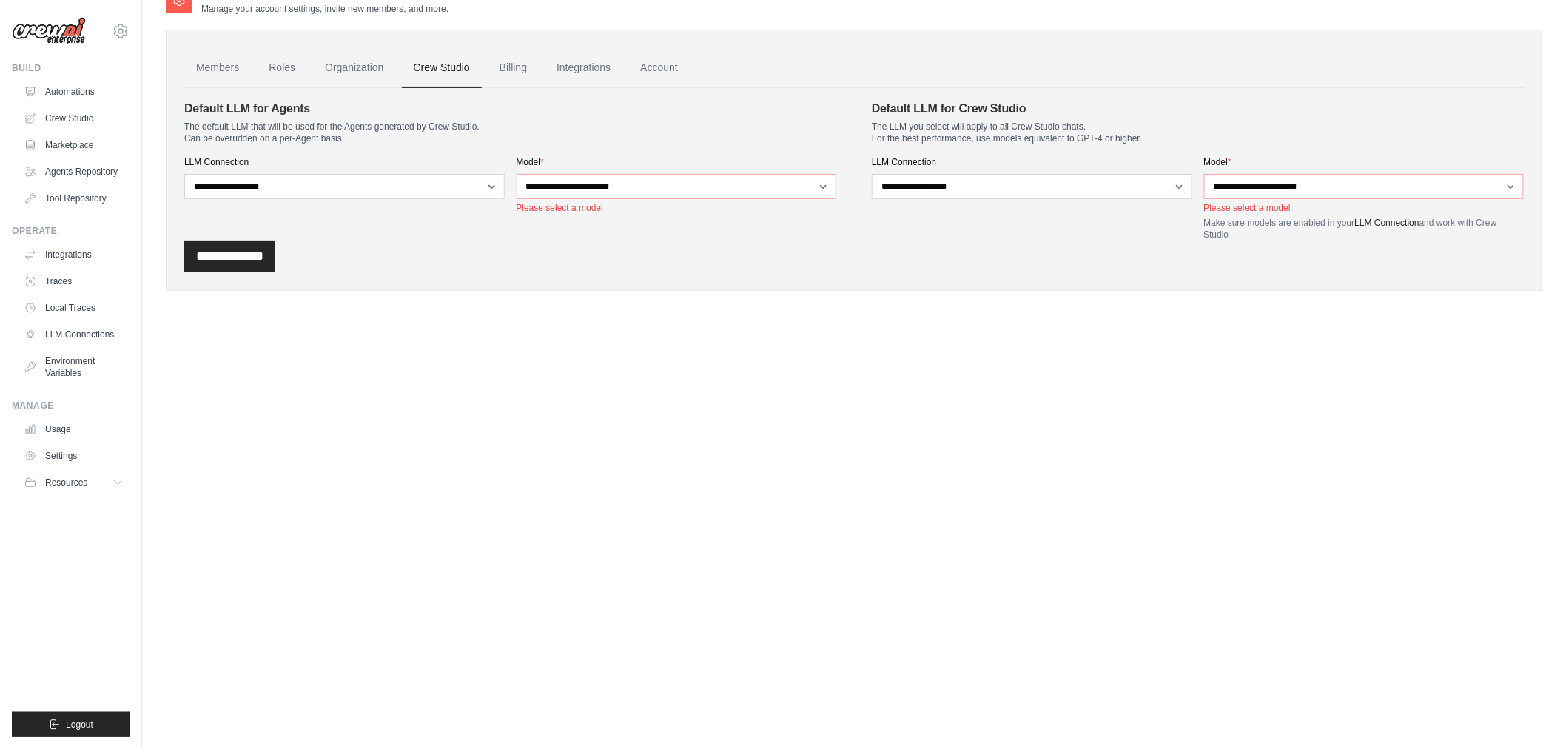
scroll to position [0, 0]
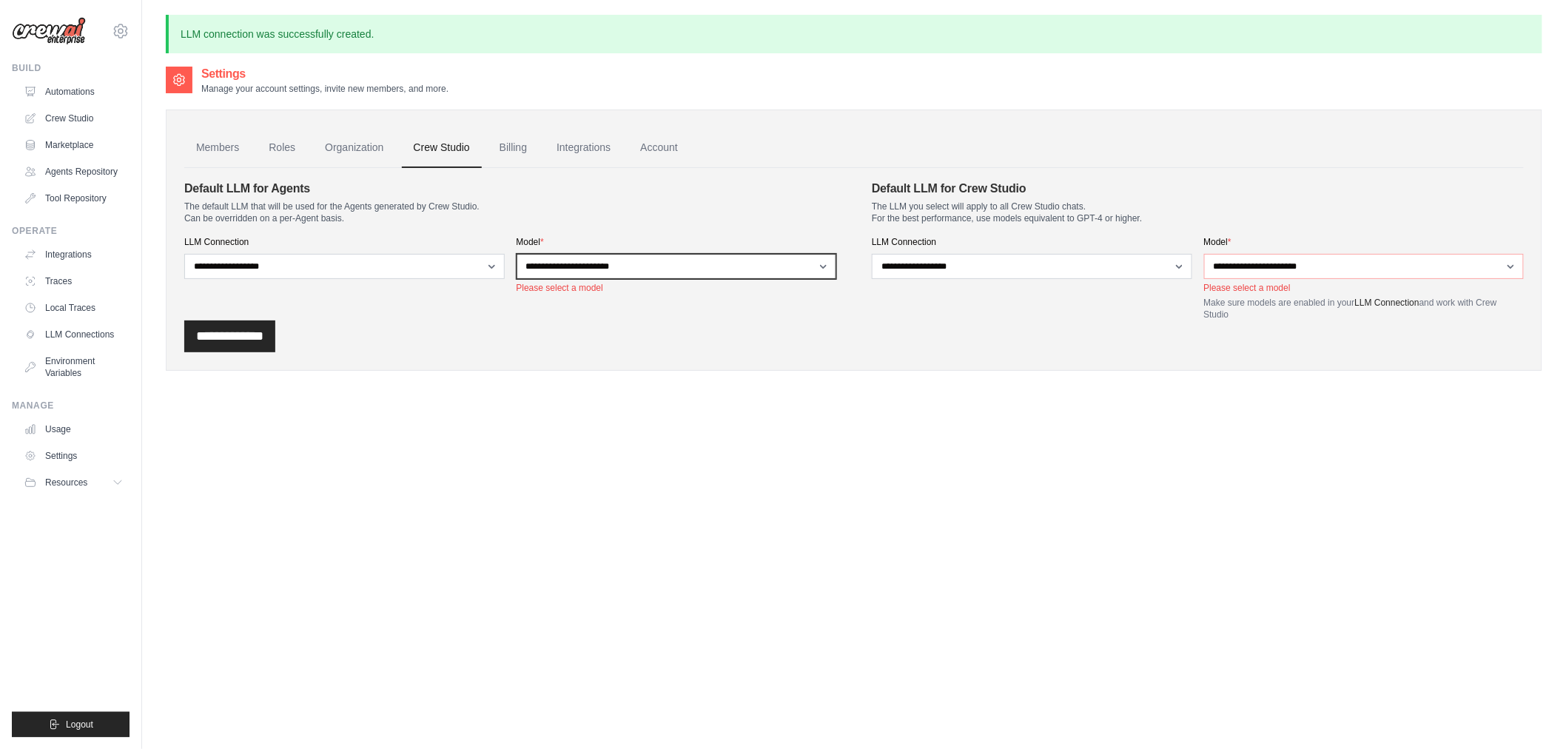
click at [601, 261] on select "**********" at bounding box center [677, 266] width 320 height 25
select select "**********"
click at [517, 254] on select "**********" at bounding box center [677, 266] width 320 height 25
click at [677, 420] on div "Settings Manage your account settings, invite new members, and more. Members Ro…" at bounding box center [854, 439] width 1377 height 749
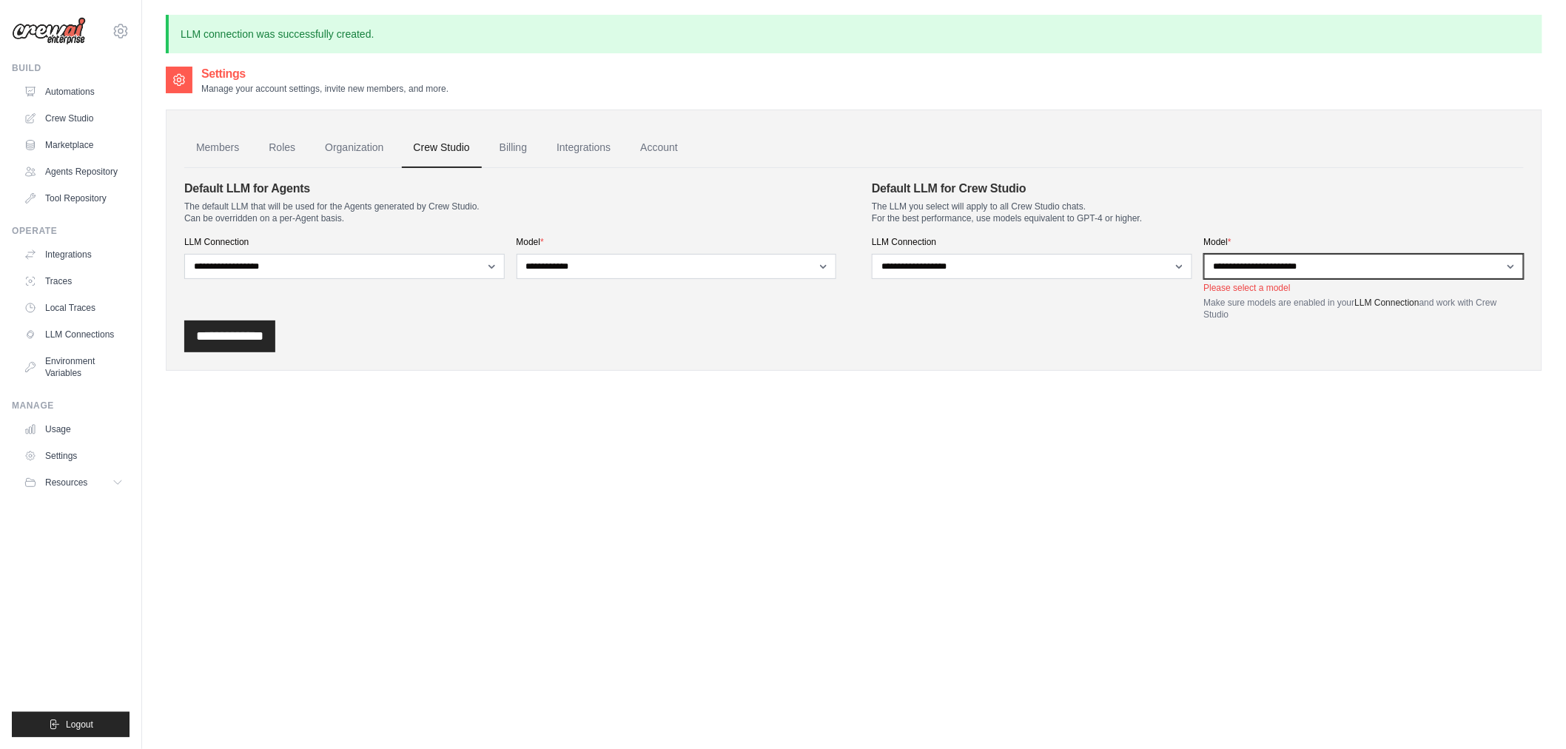
click at [1340, 261] on select "**********" at bounding box center [1364, 266] width 320 height 25
select select "**********"
click at [1204, 254] on select "**********" at bounding box center [1364, 266] width 320 height 25
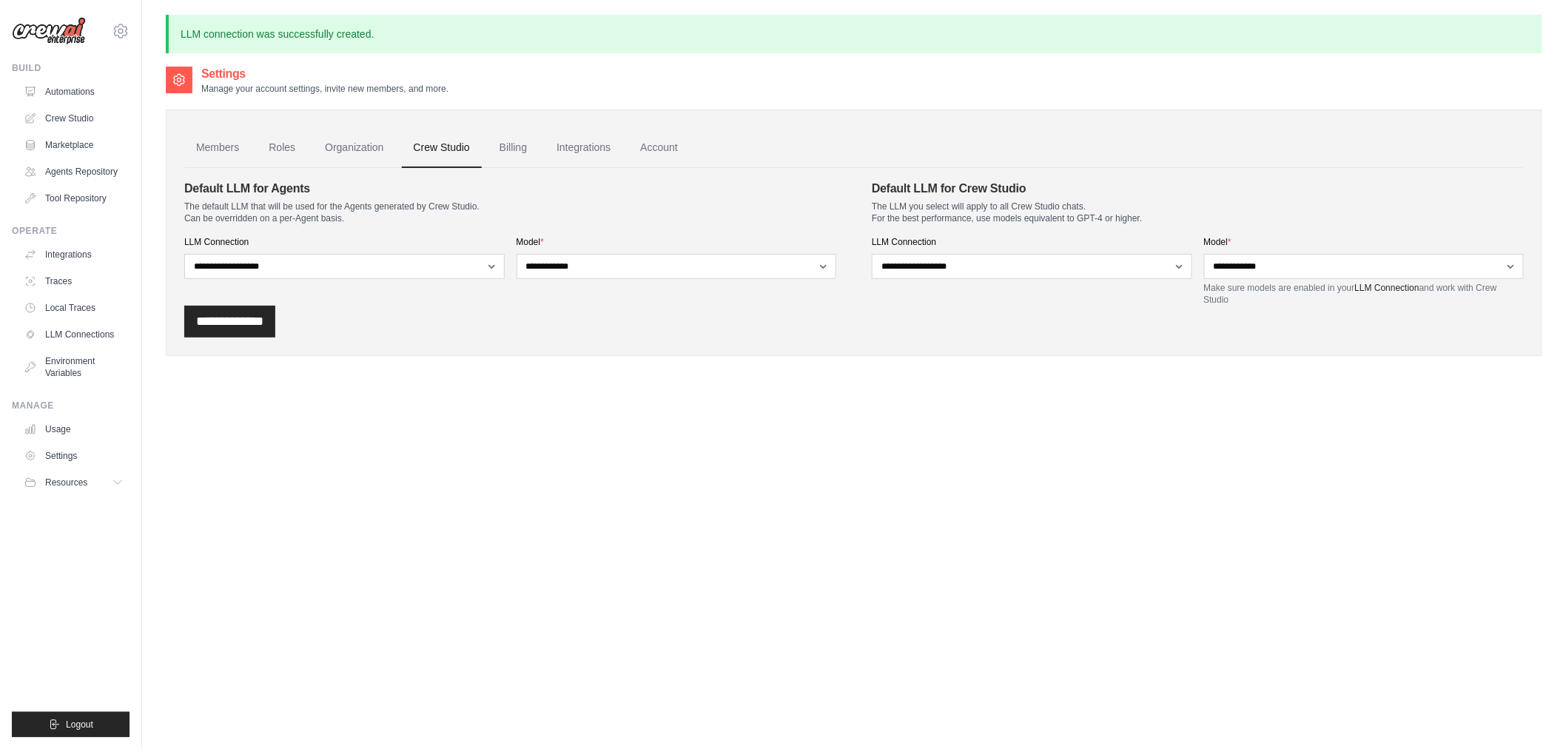
click at [493, 437] on div "Settings Manage your account settings, invite new members, and more. Members Ro…" at bounding box center [854, 439] width 1377 height 749
click at [245, 326] on input "**********" at bounding box center [229, 322] width 91 height 32
drag, startPoint x: 182, startPoint y: 184, endPoint x: 556, endPoint y: 219, distance: 375.5
click at [556, 219] on div "**********" at bounding box center [854, 233] width 1377 height 246
copy div "Default LLM for Agents The default LLM that will be used for the Agents generat…"
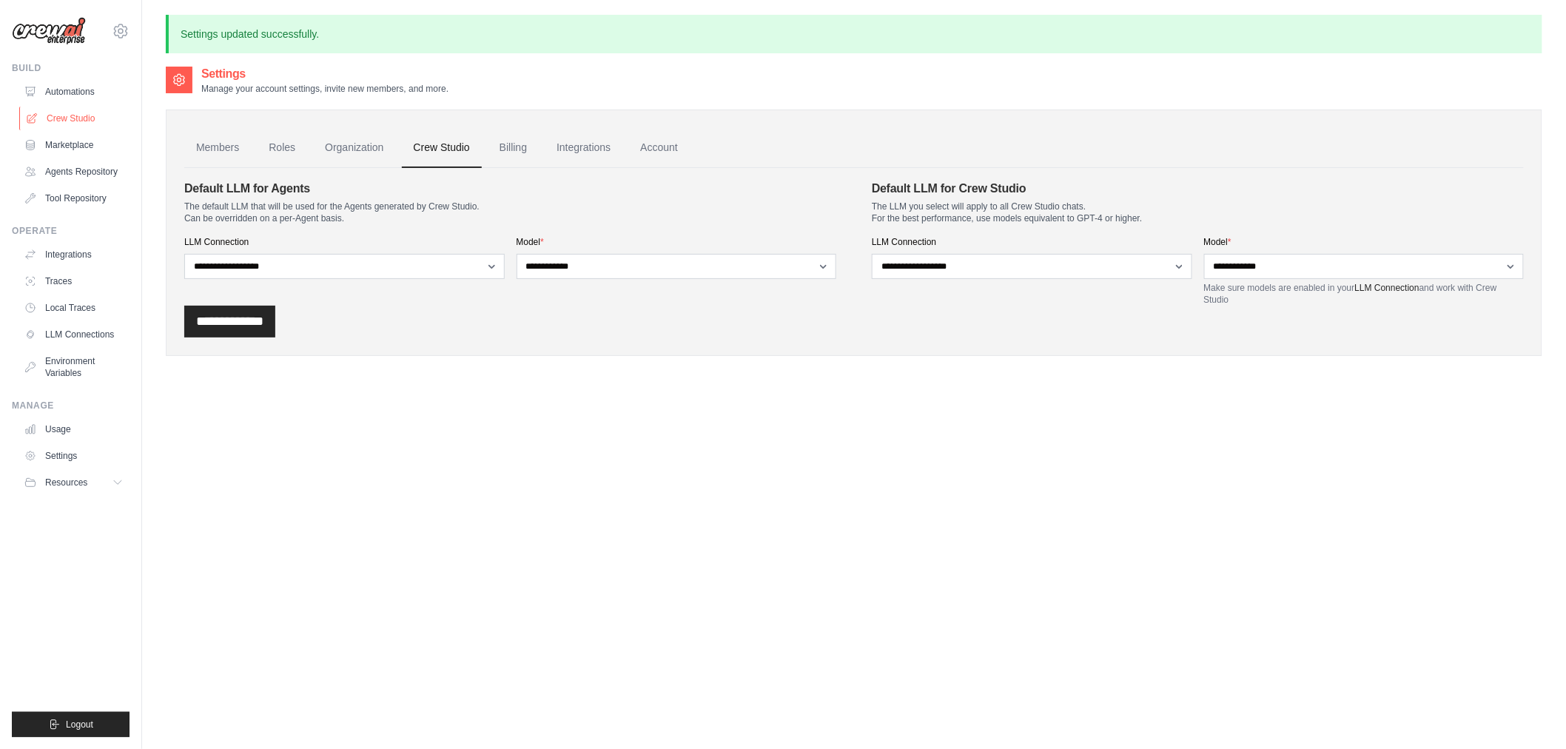
click at [75, 121] on link "Crew Studio" at bounding box center [75, 119] width 112 height 24
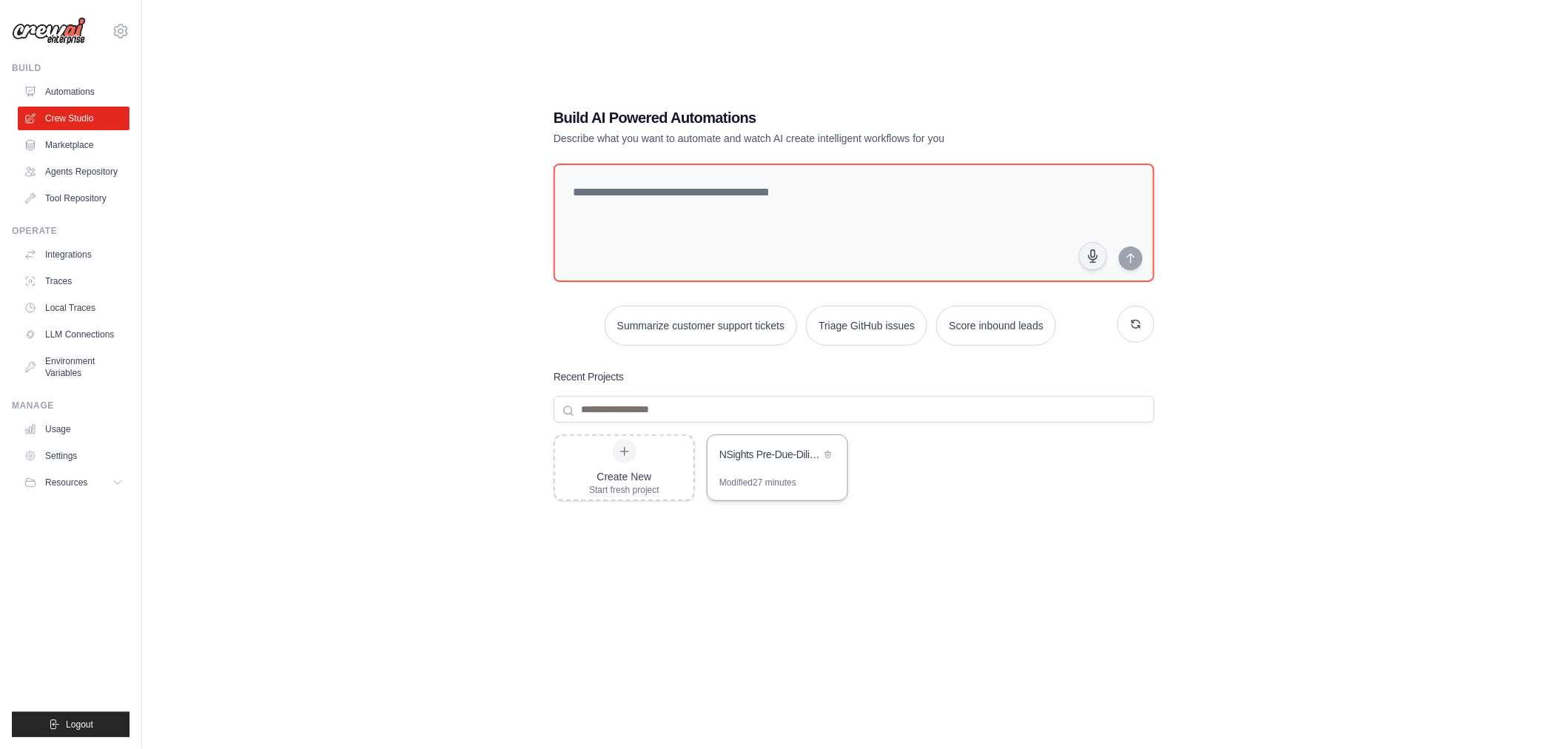
click at [786, 465] on div "NSights Pre-Due-Diligence Forensic Intelligence" at bounding box center [778, 455] width 140 height 41
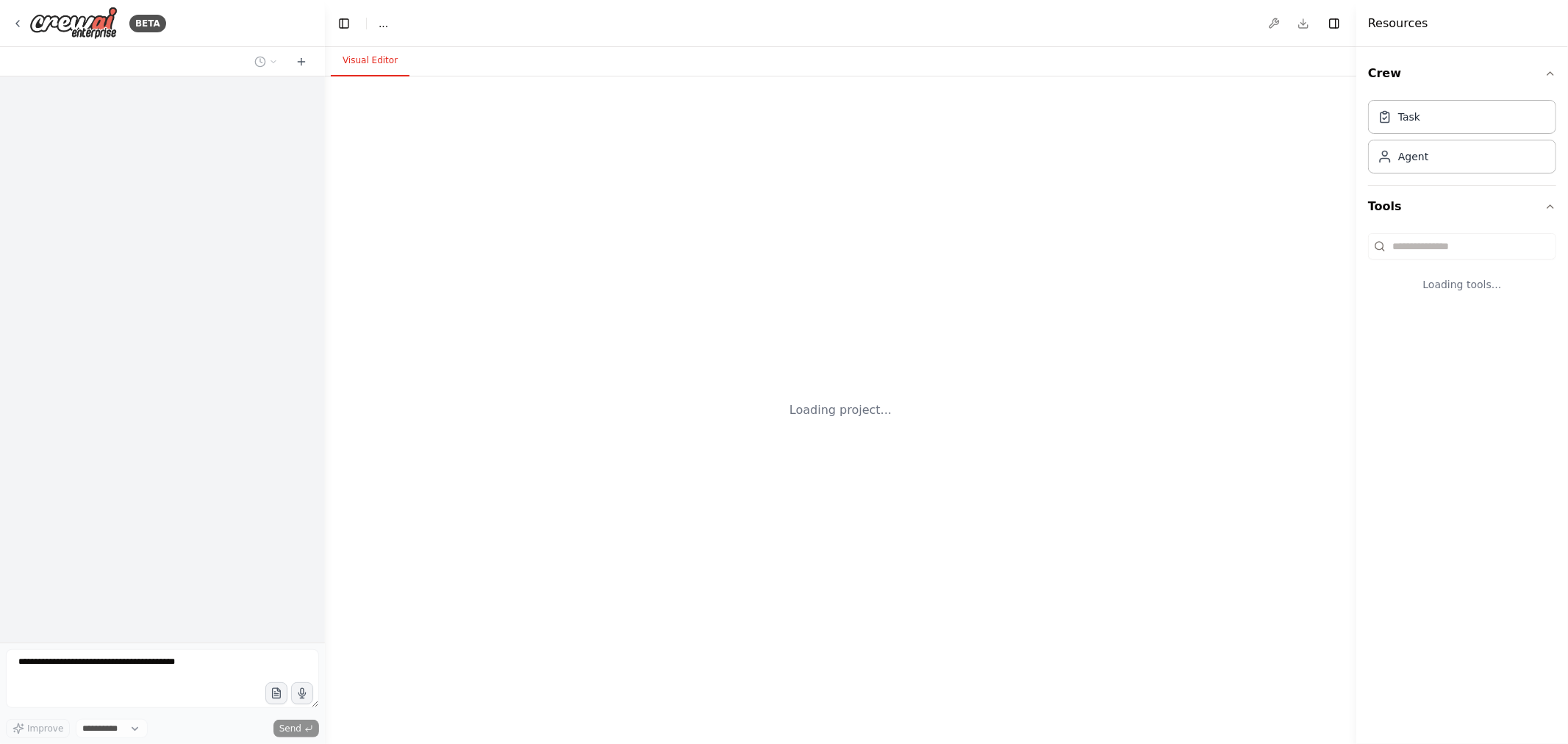
select select "****"
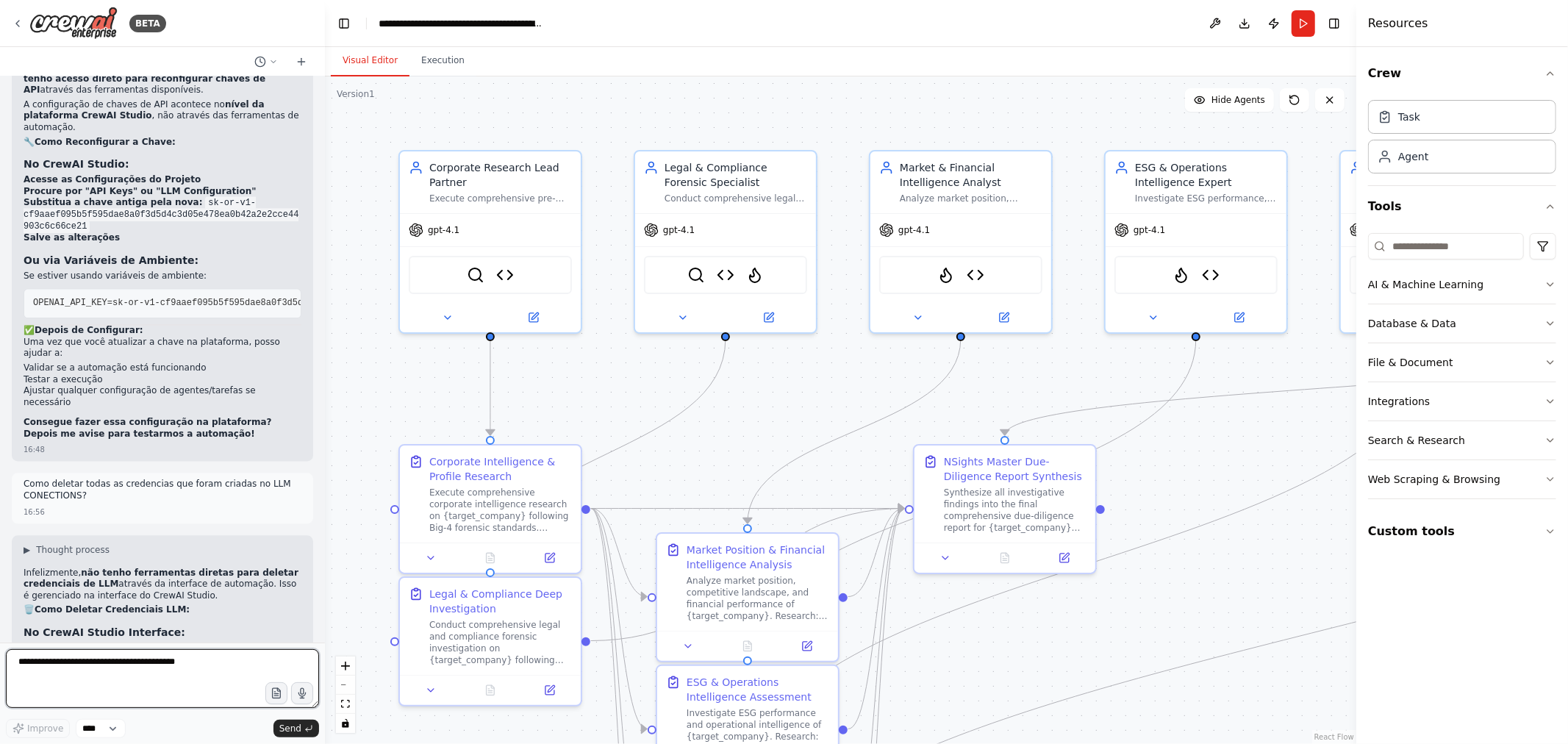
click at [134, 670] on textarea at bounding box center [162, 678] width 313 height 59
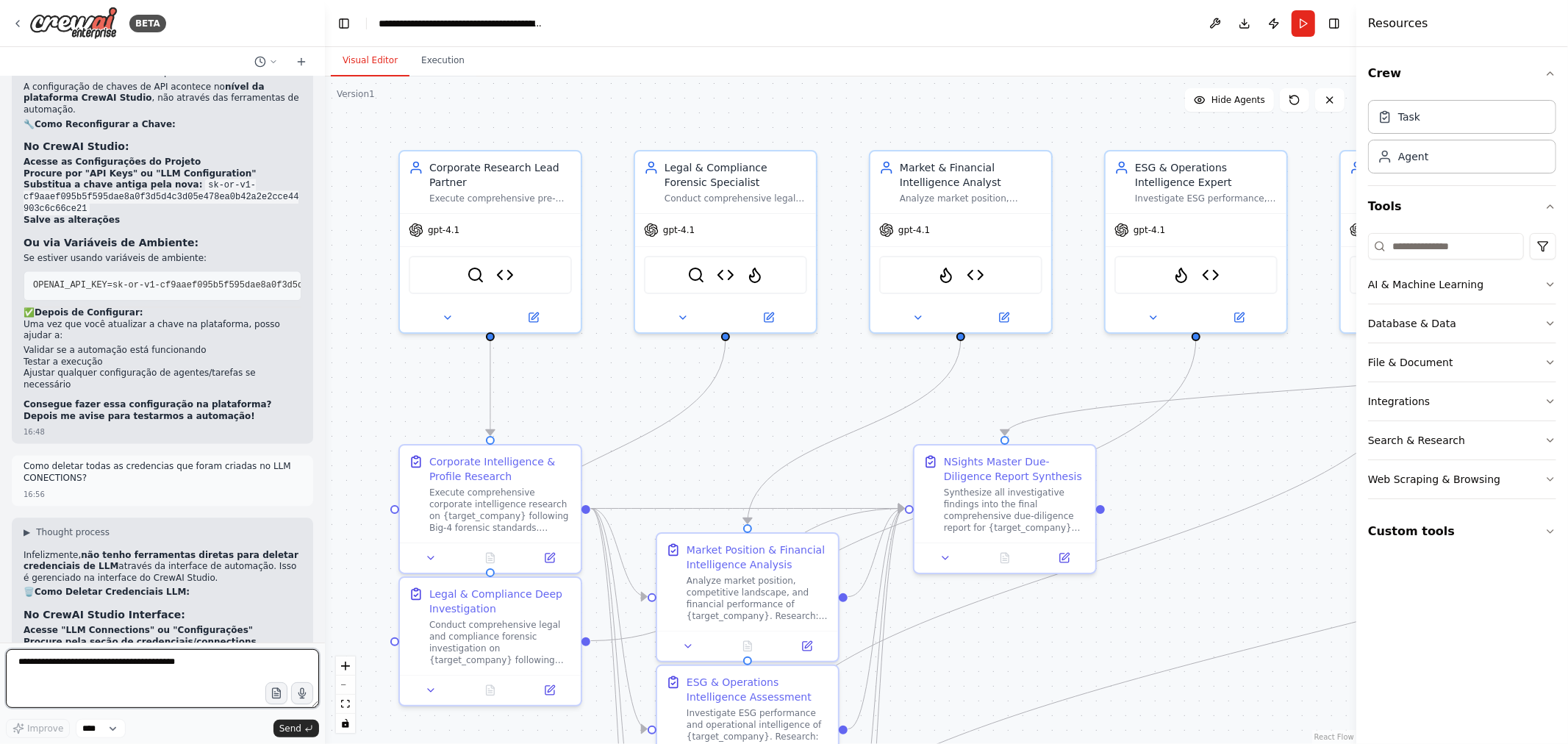
scroll to position [16647, 0]
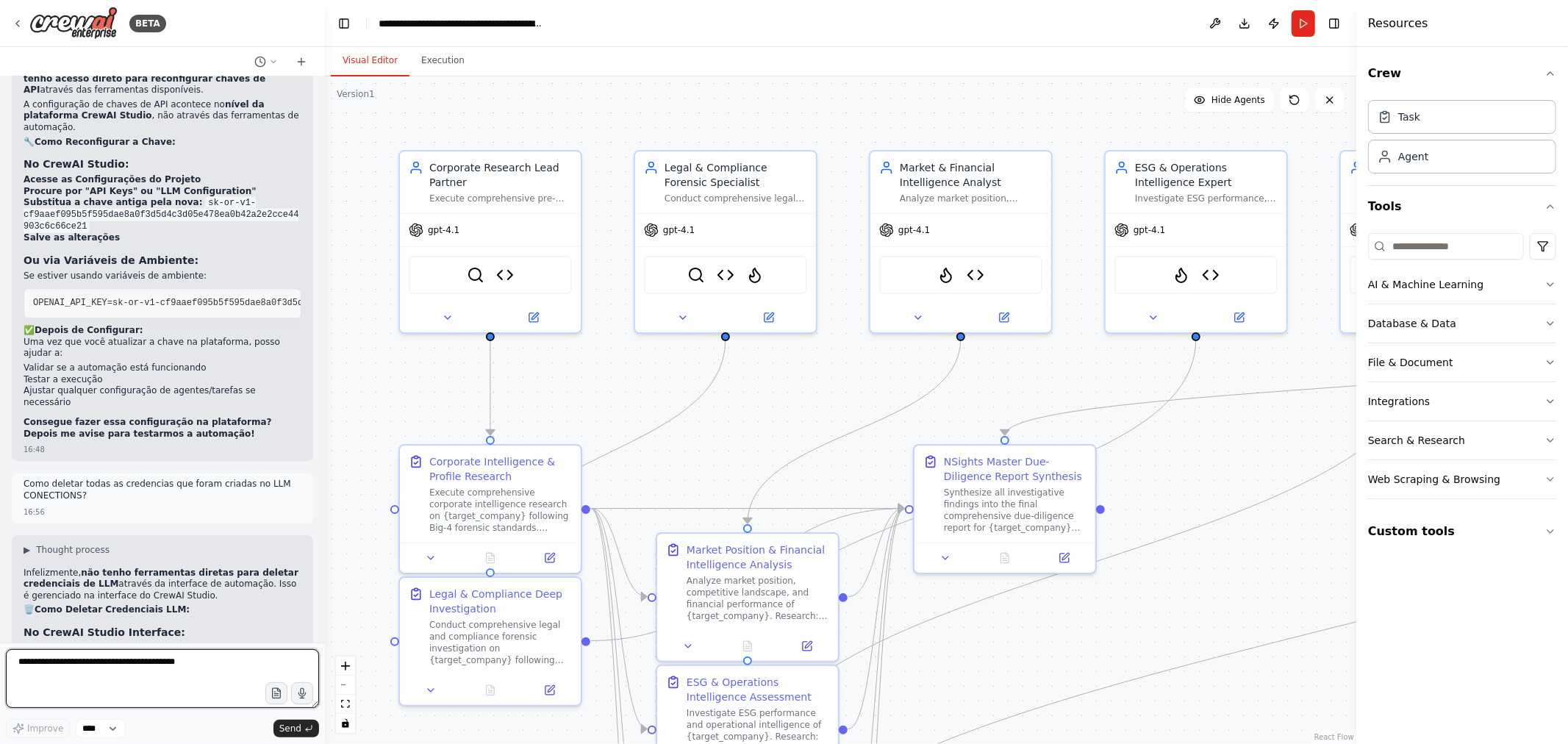
paste textarea "**********"
type textarea "**********"
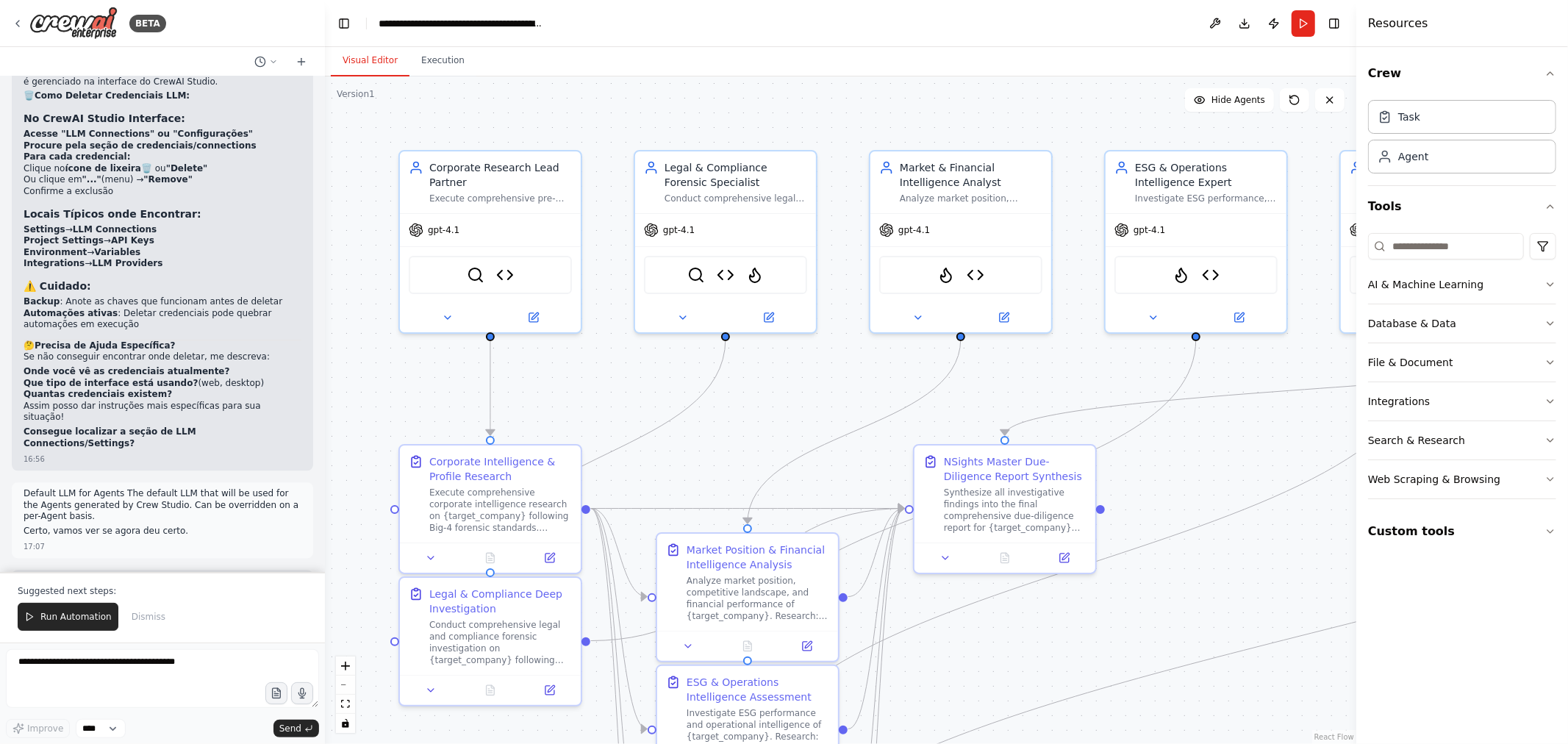
scroll to position [17172, 0]
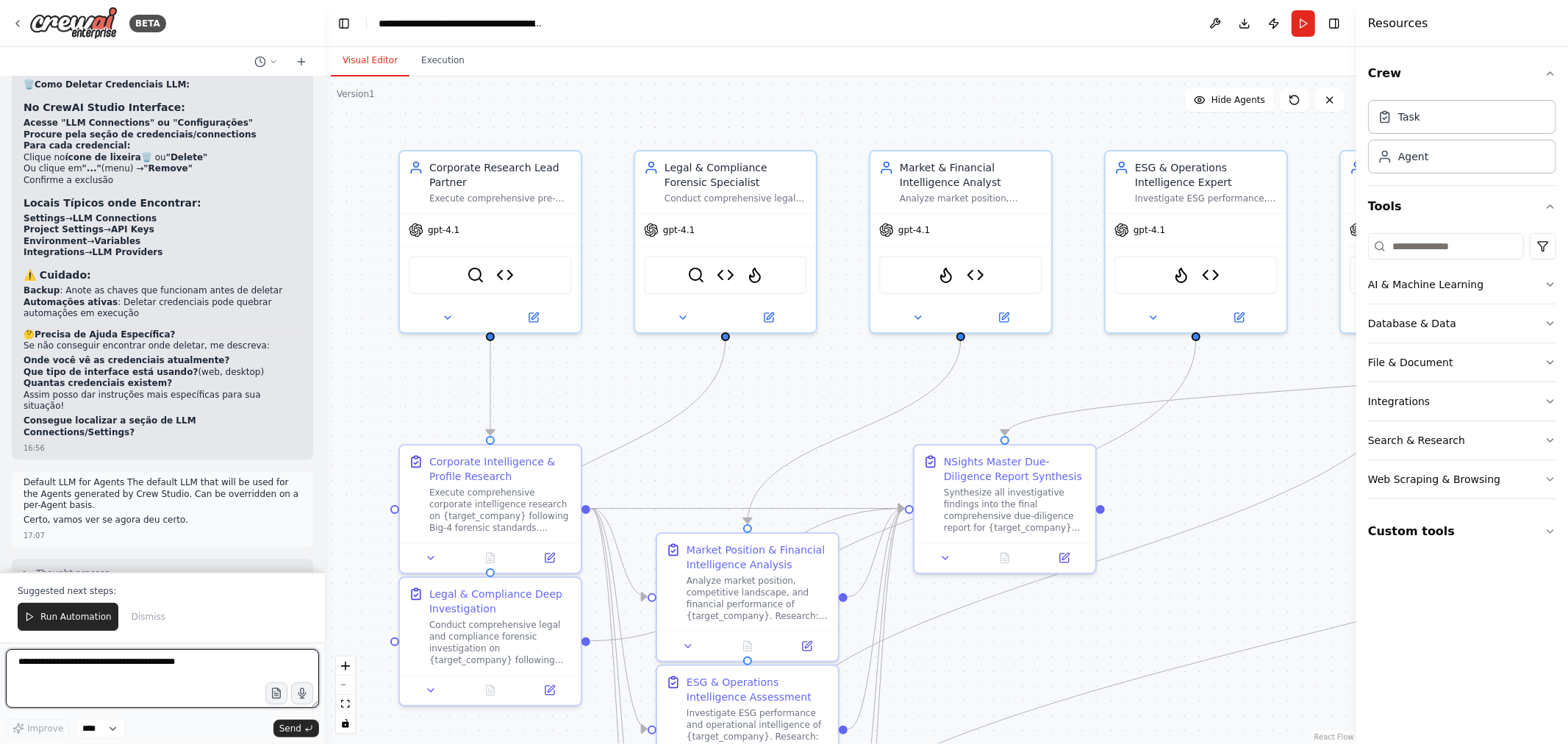
click at [138, 672] on textarea at bounding box center [162, 678] width 313 height 59
click at [76, 634] on div "Suggested next steps: Run Automation Dismiss" at bounding box center [162, 607] width 325 height 71
click at [70, 621] on span "Run Automation" at bounding box center [76, 617] width 71 height 12
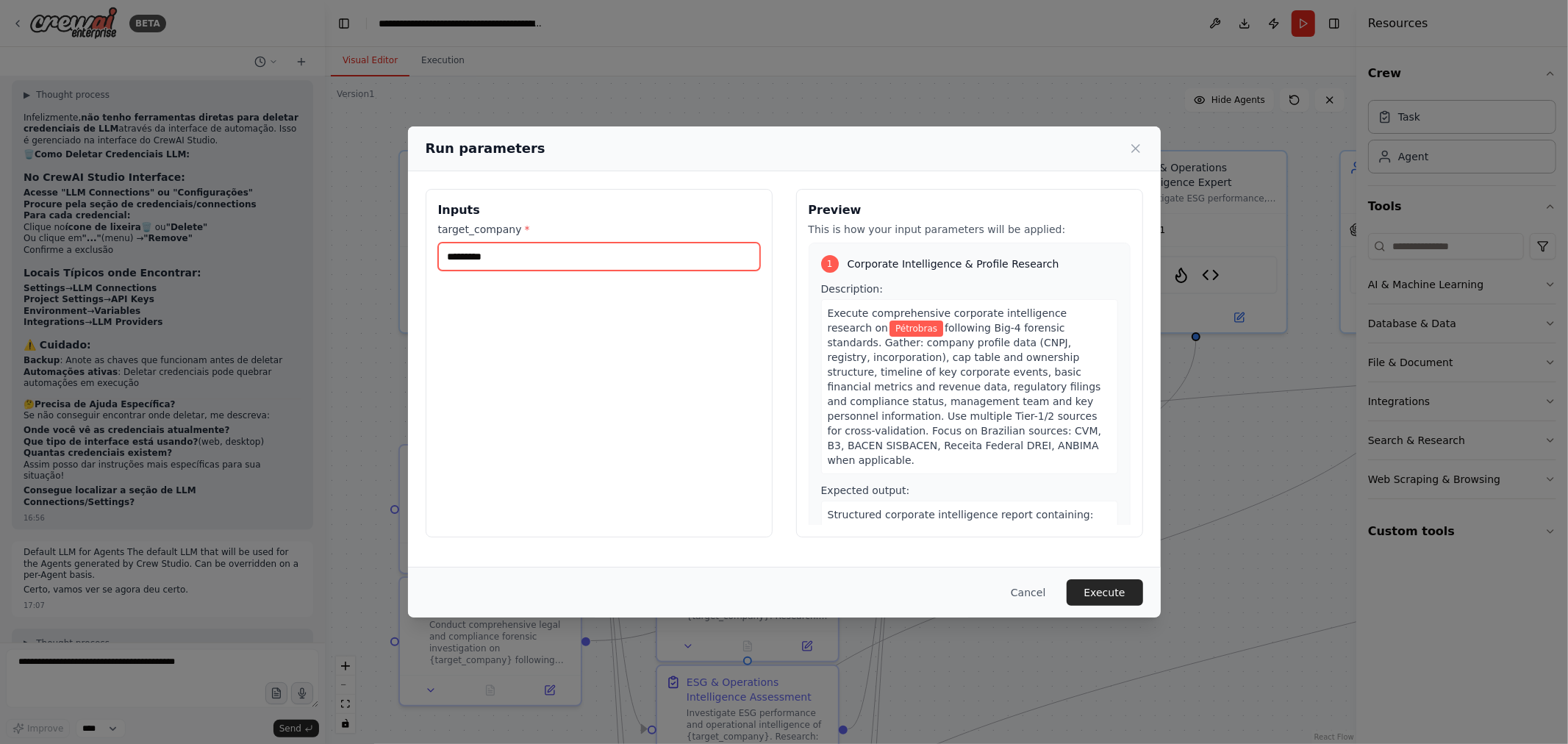
click at [525, 259] on input "*********" at bounding box center [599, 256] width 322 height 28
type input "**********"
click at [1099, 592] on button "Execute" at bounding box center [1104, 592] width 76 height 27
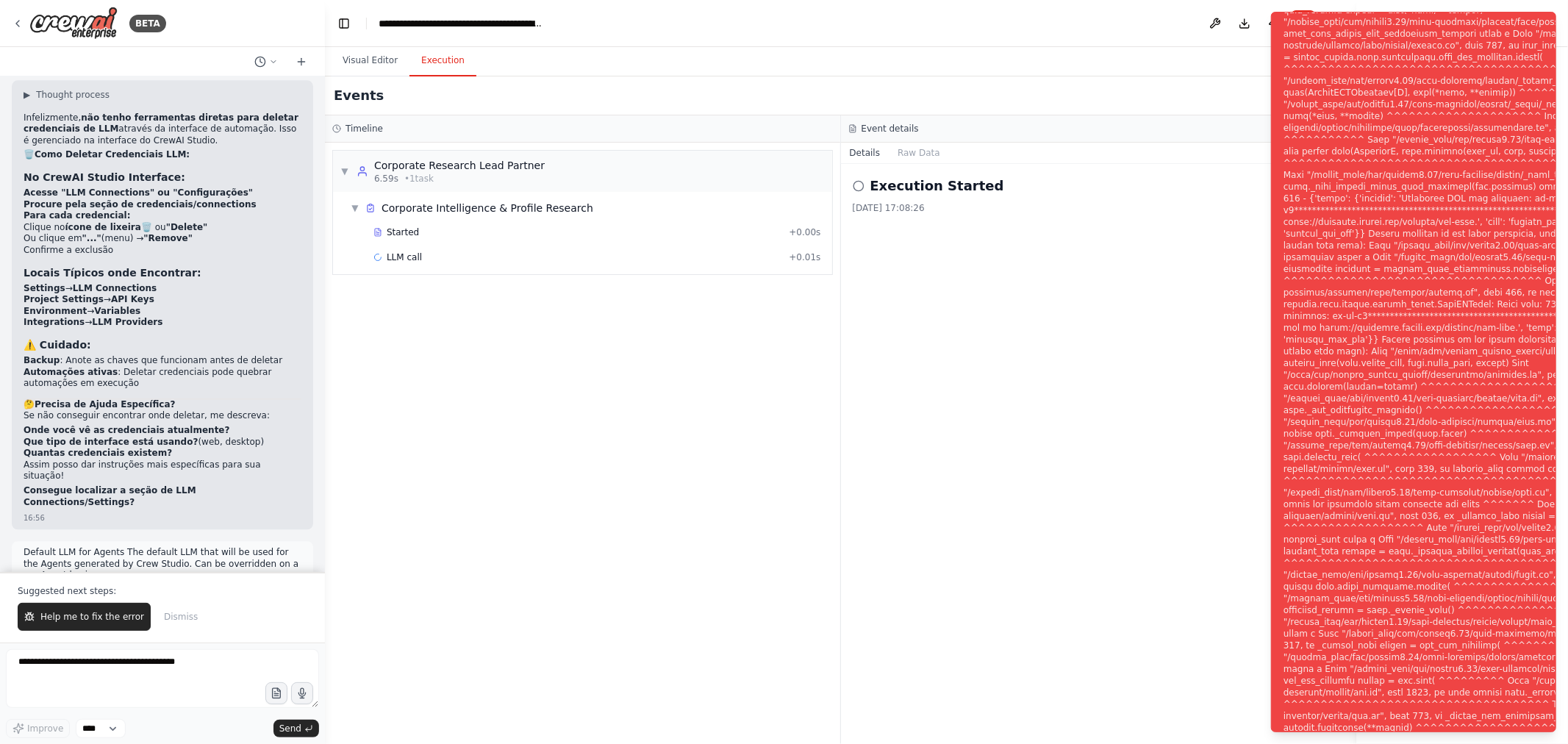
scroll to position [17172, 0]
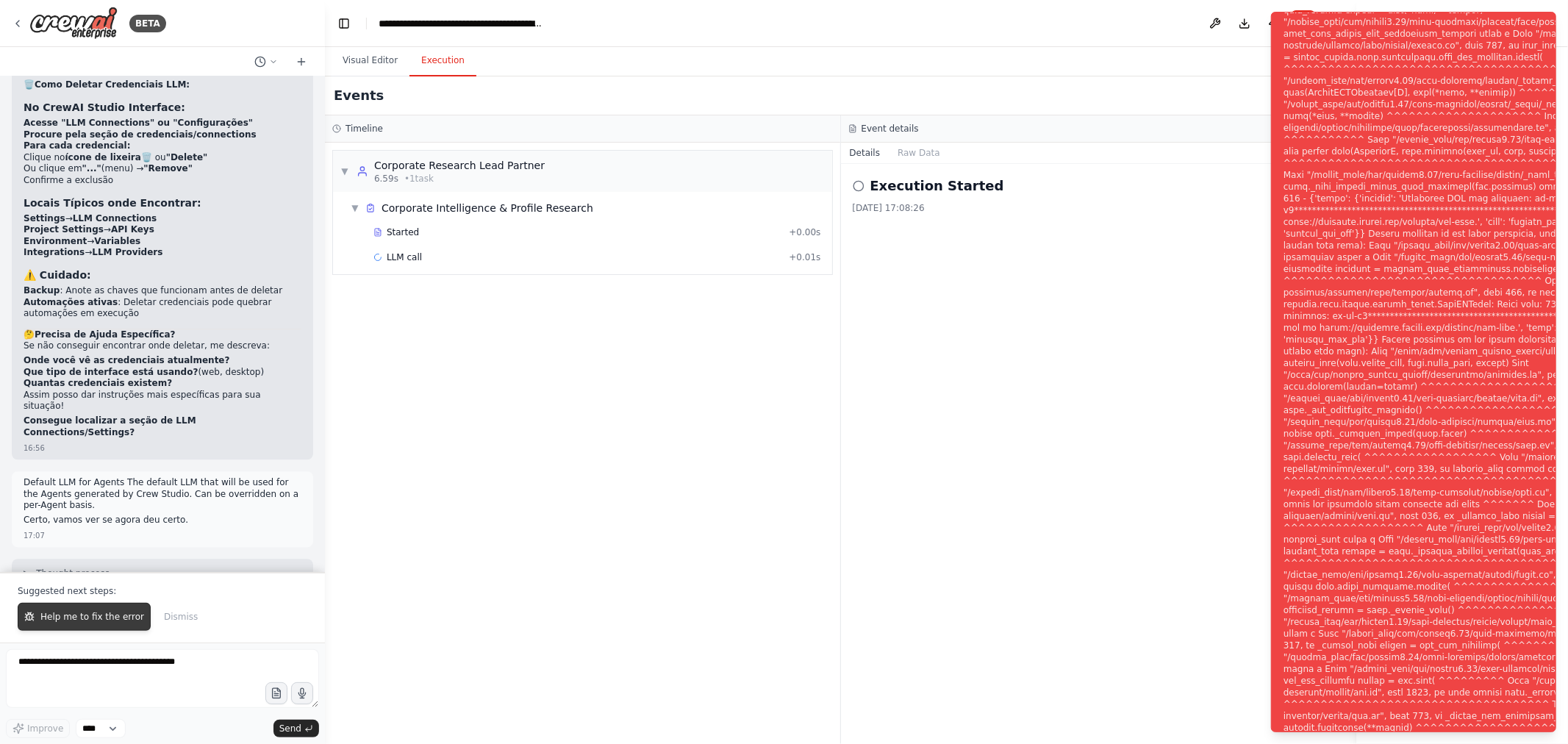
click at [116, 625] on button "Help me to fix the error" at bounding box center [84, 617] width 133 height 28
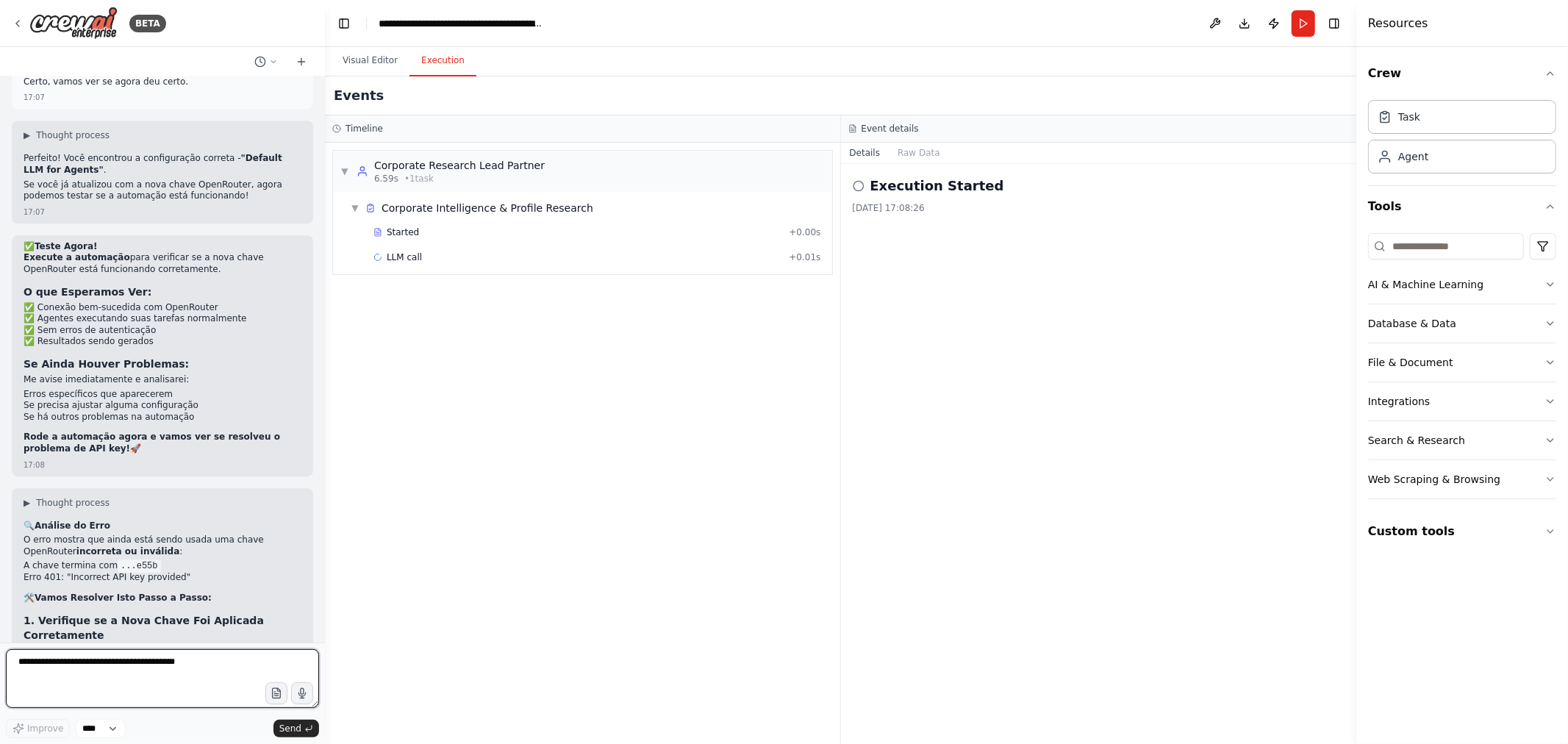
scroll to position [17621, 0]
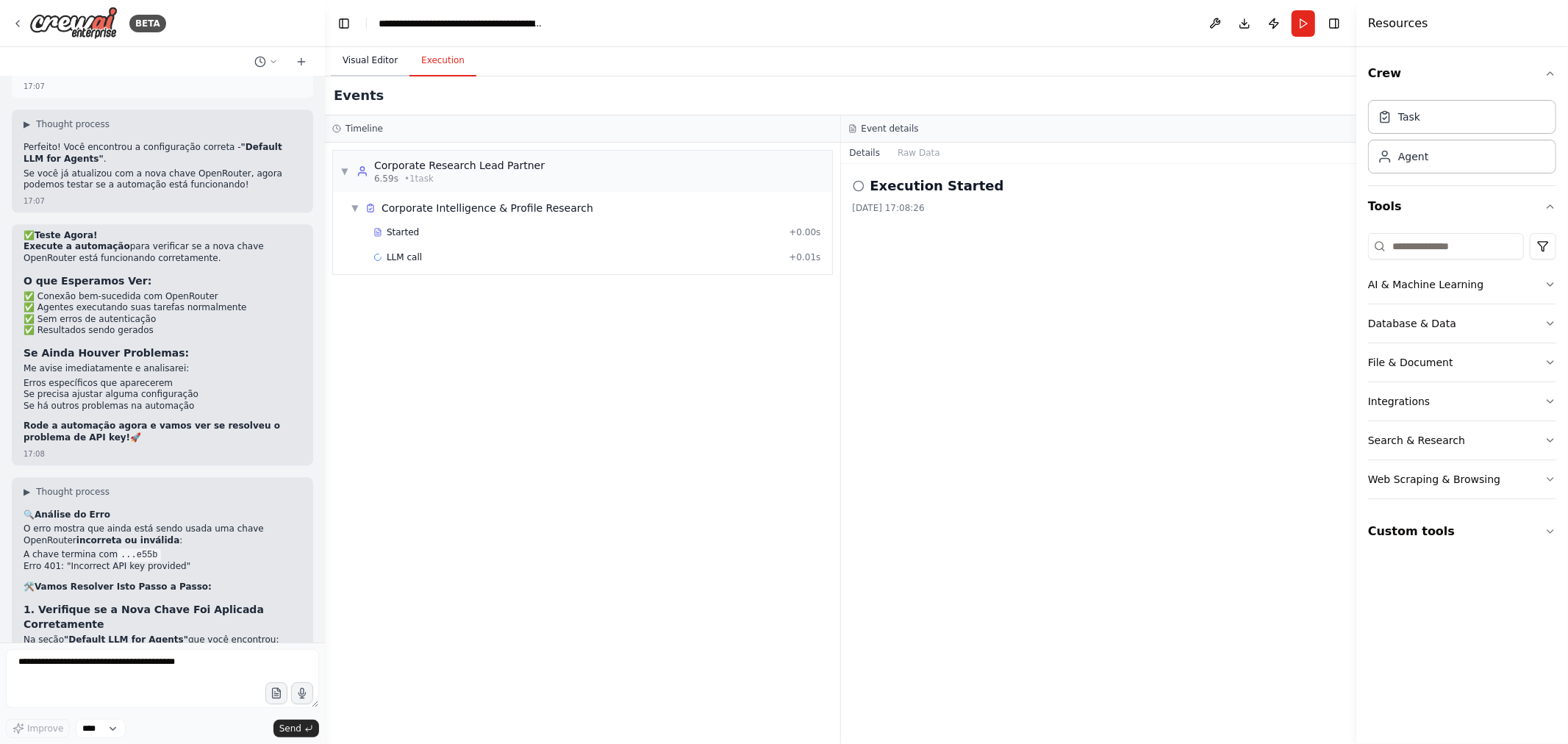
click at [375, 53] on button "Visual Editor" at bounding box center [369, 61] width 78 height 31
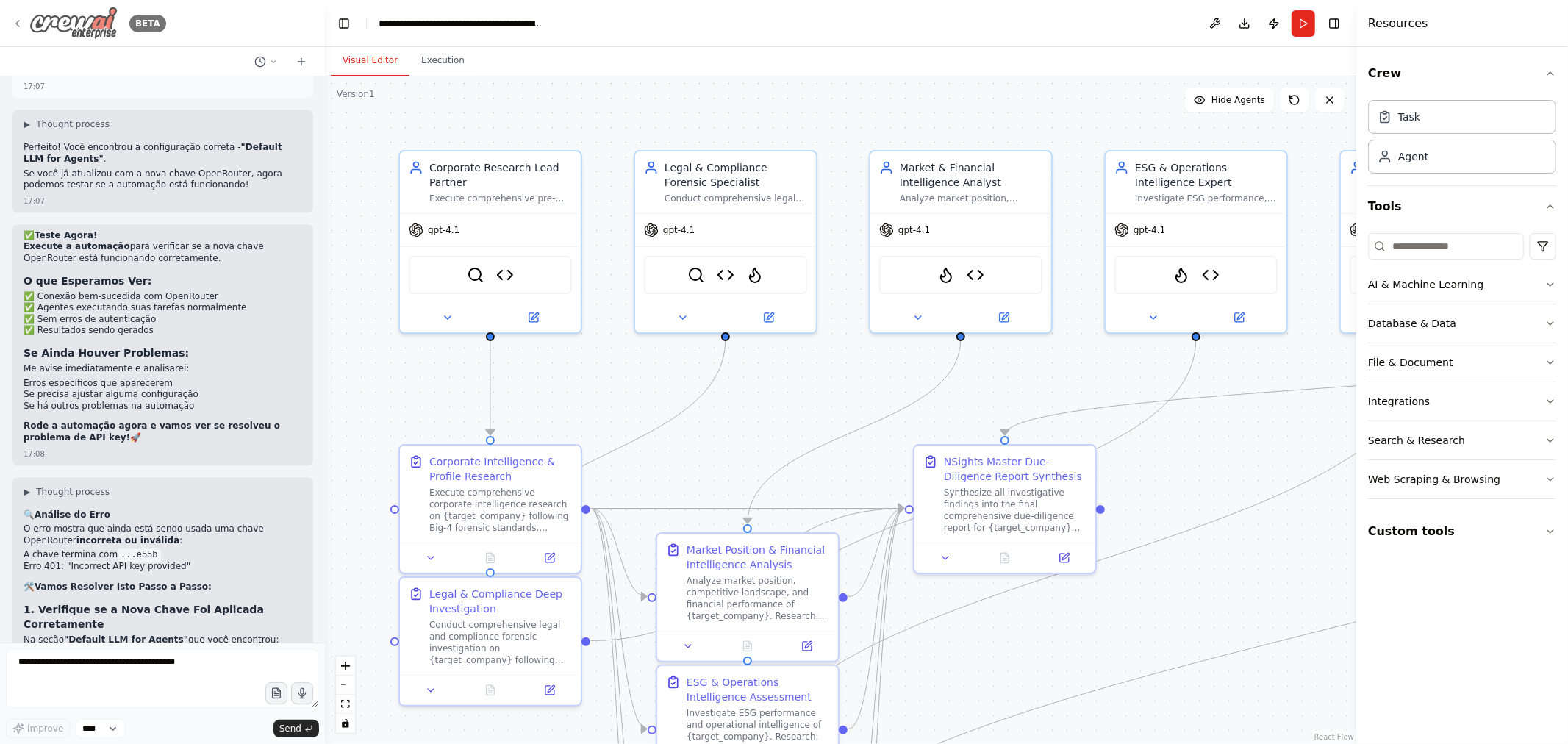
click at [24, 25] on div "BETA" at bounding box center [88, 23] width 154 height 33
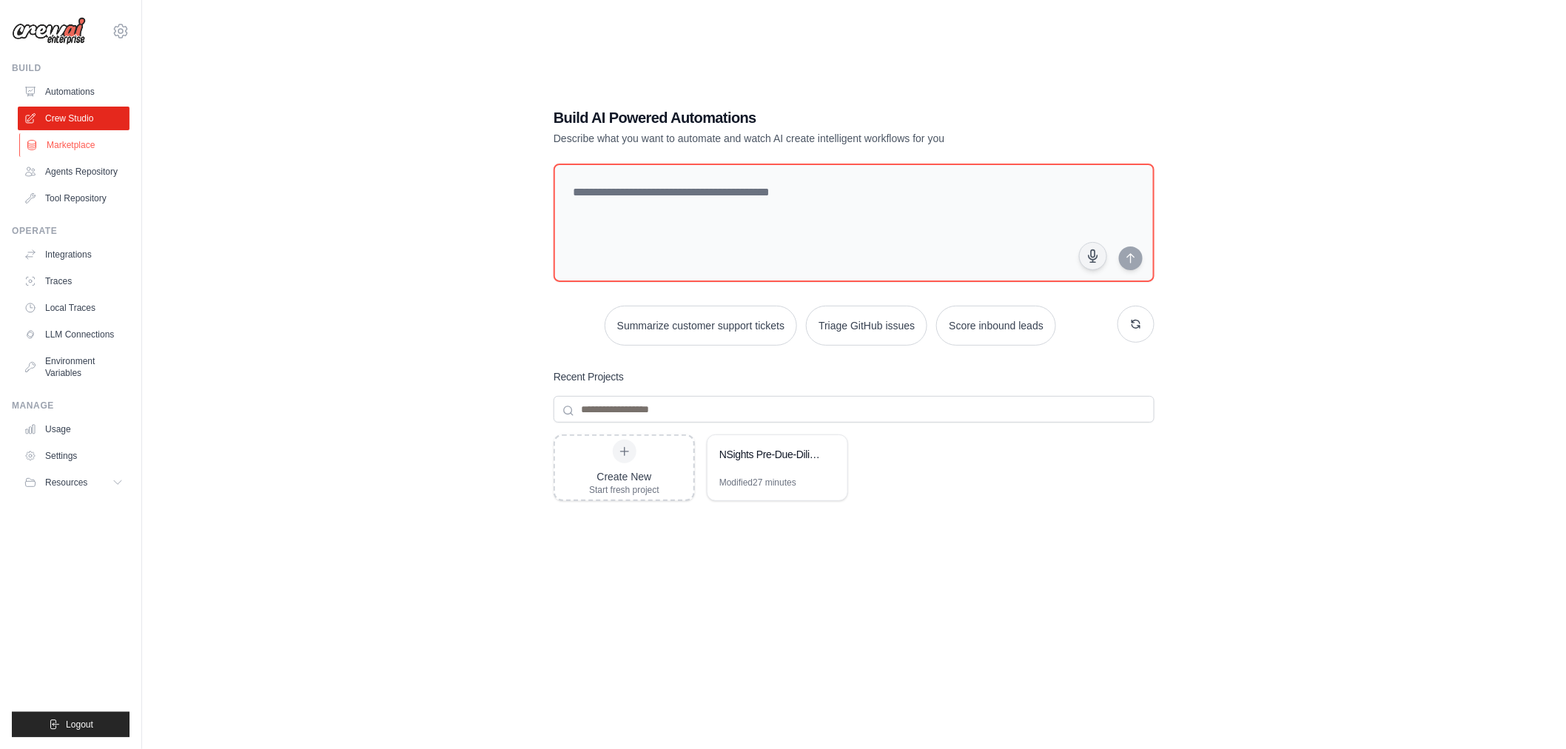
click at [60, 144] on link "Marketplace" at bounding box center [75, 145] width 112 height 24
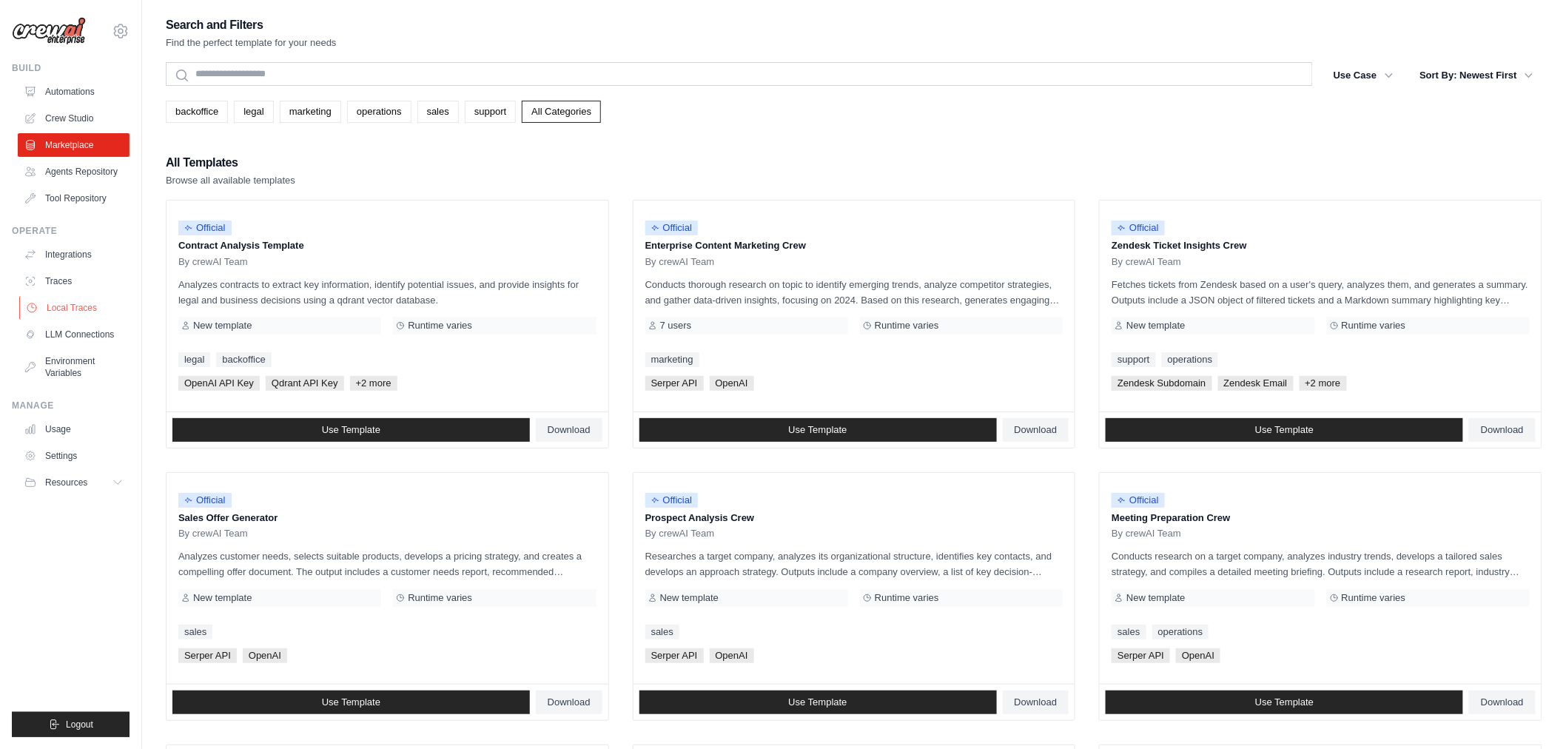
click at [87, 312] on link "Local Traces" at bounding box center [75, 308] width 112 height 24
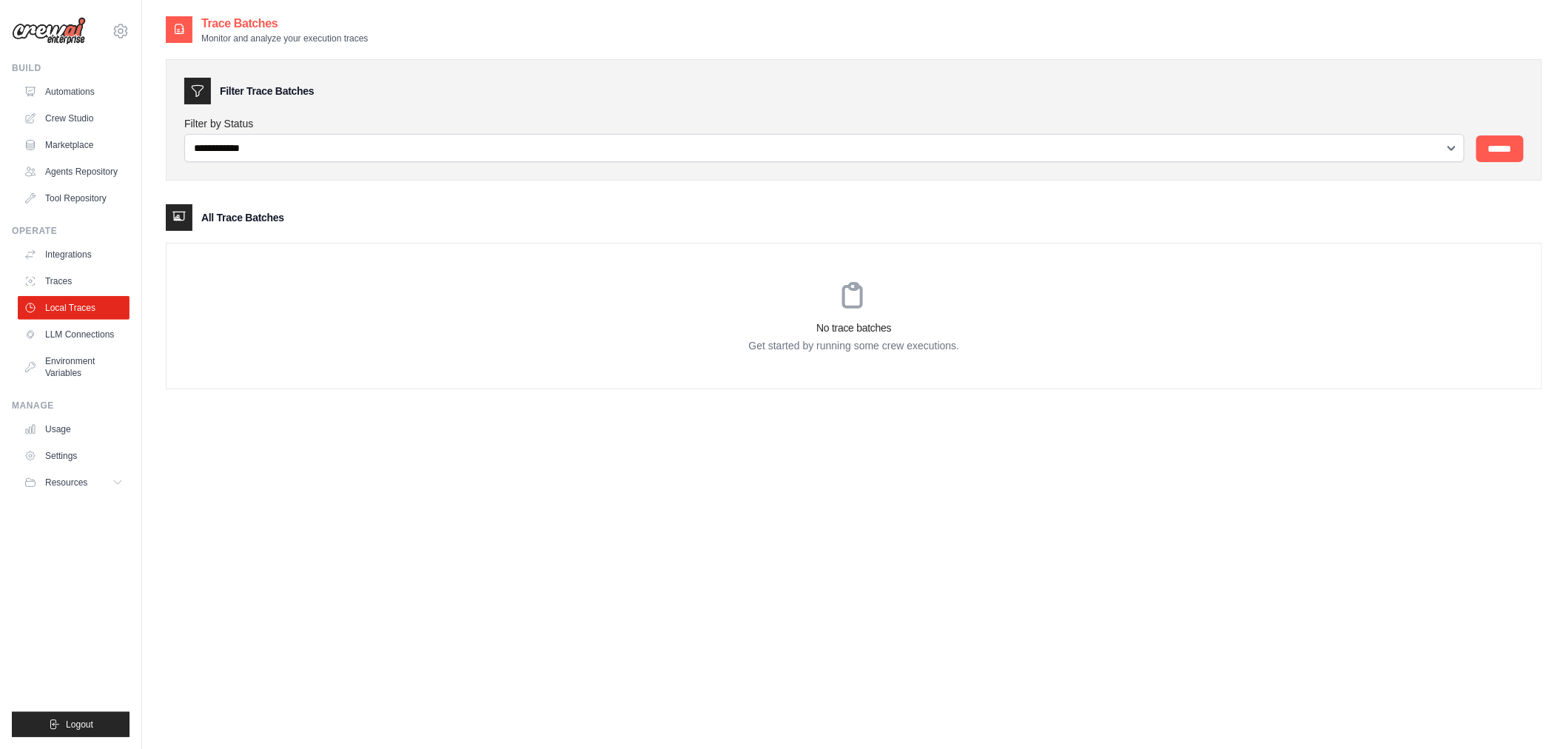
click at [96, 329] on link "LLM Connections" at bounding box center [74, 335] width 112 height 24
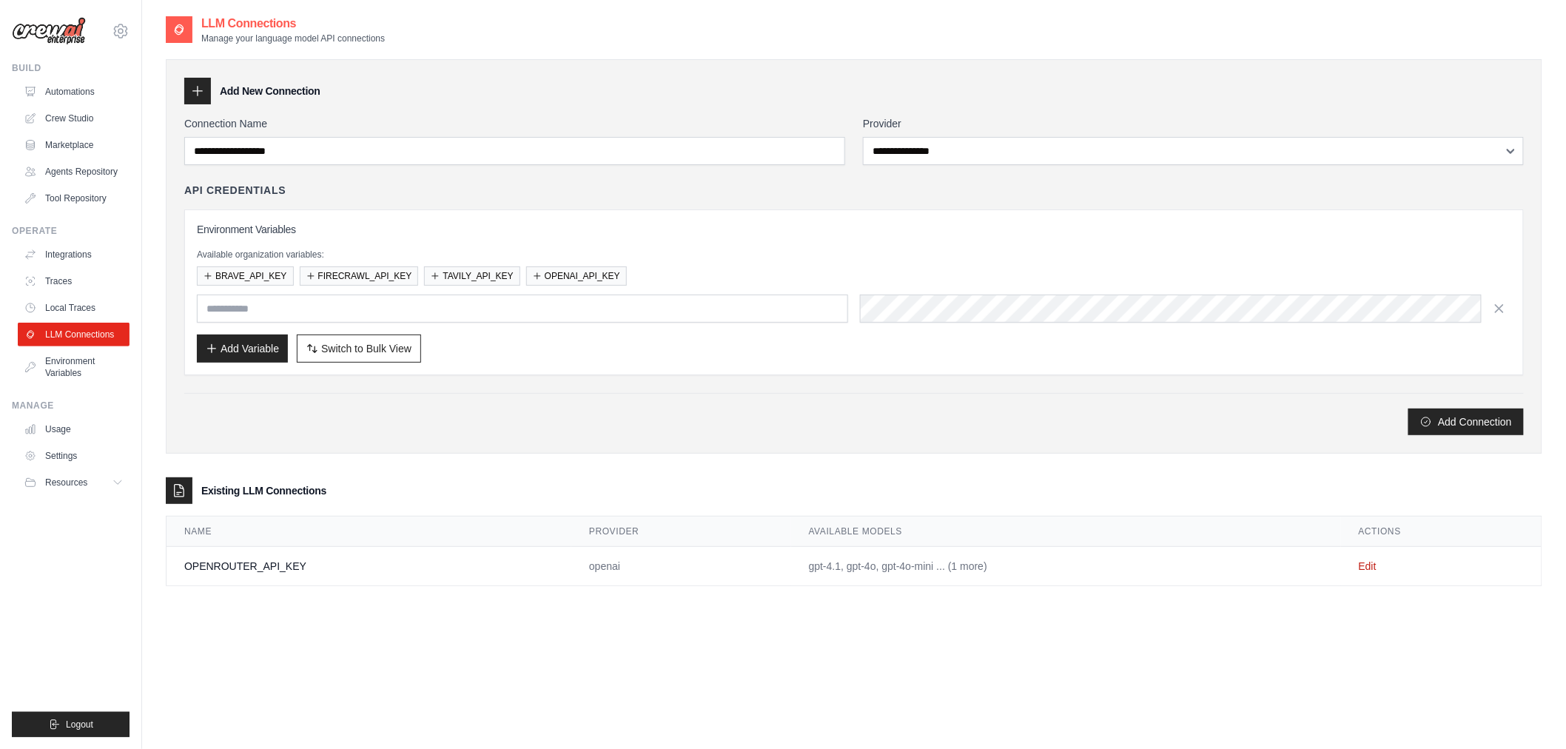
type input "**********"
click at [653, 403] on div "Add Connection" at bounding box center [854, 414] width 1340 height 42
click at [705, 202] on div "**********" at bounding box center [854, 279] width 1340 height 192
click at [403, 344] on span "Switch to Bulk View" at bounding box center [366, 348] width 90 height 15
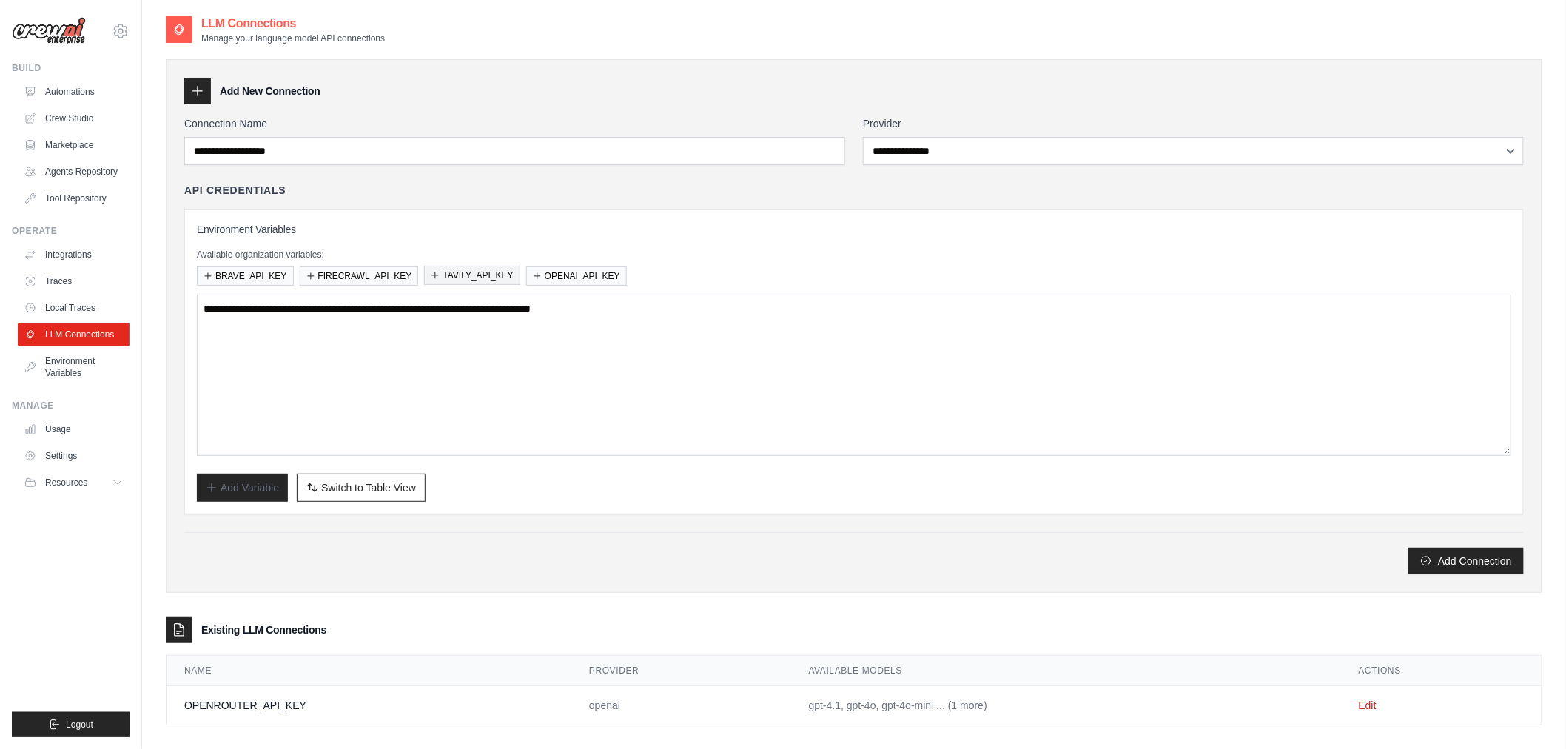
click at [445, 272] on button "TAVILY_API_KEY" at bounding box center [471, 275] width 95 height 19
click at [365, 480] on span "Switch to Table View" at bounding box center [368, 487] width 95 height 15
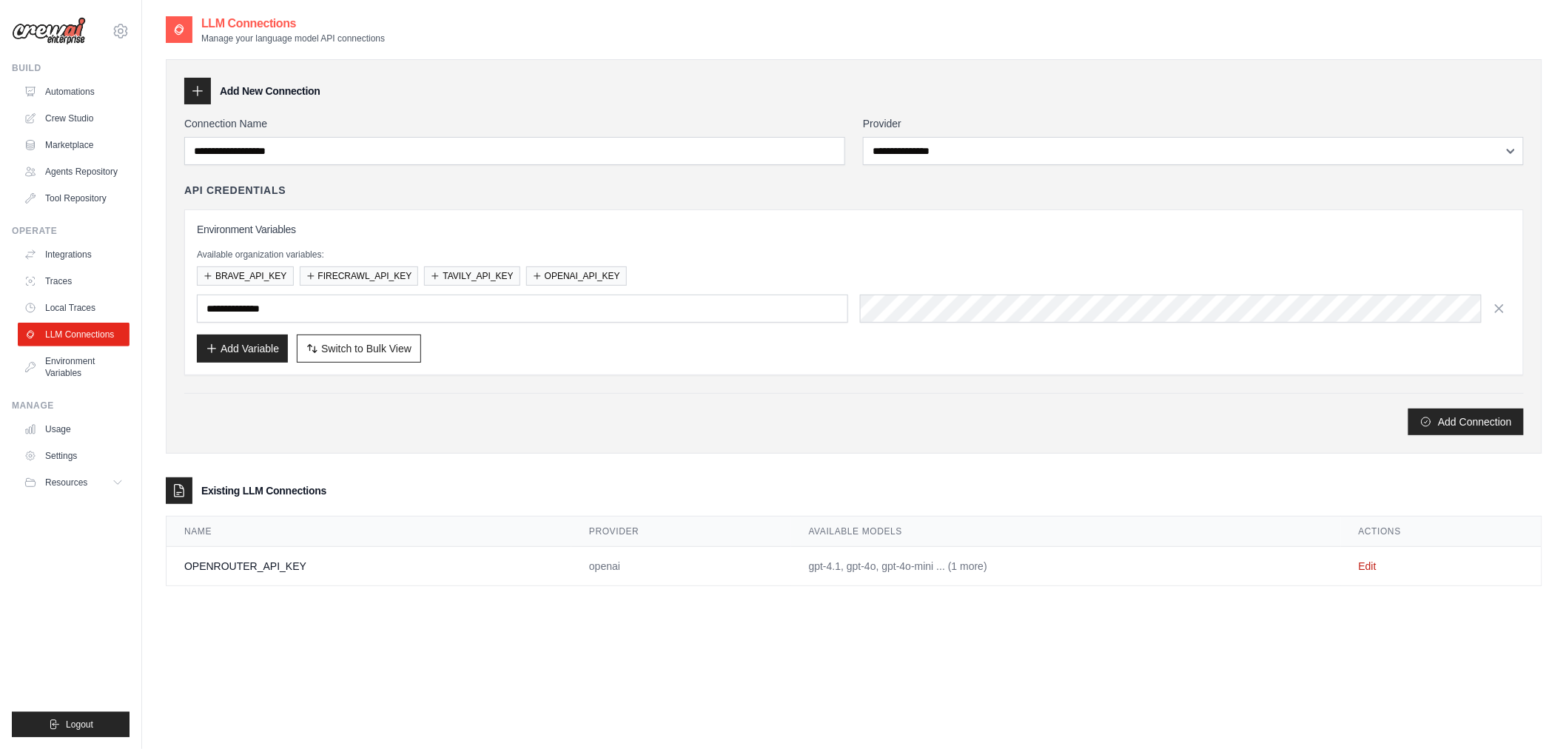
click at [471, 264] on div "Available organization variables: BRAVE_API_KEY FIRECRAWL_API_KEY TAVILY_API_KE…" at bounding box center [854, 267] width 1315 height 37
click at [471, 269] on button "TAVILY_API_KEY" at bounding box center [471, 275] width 95 height 19
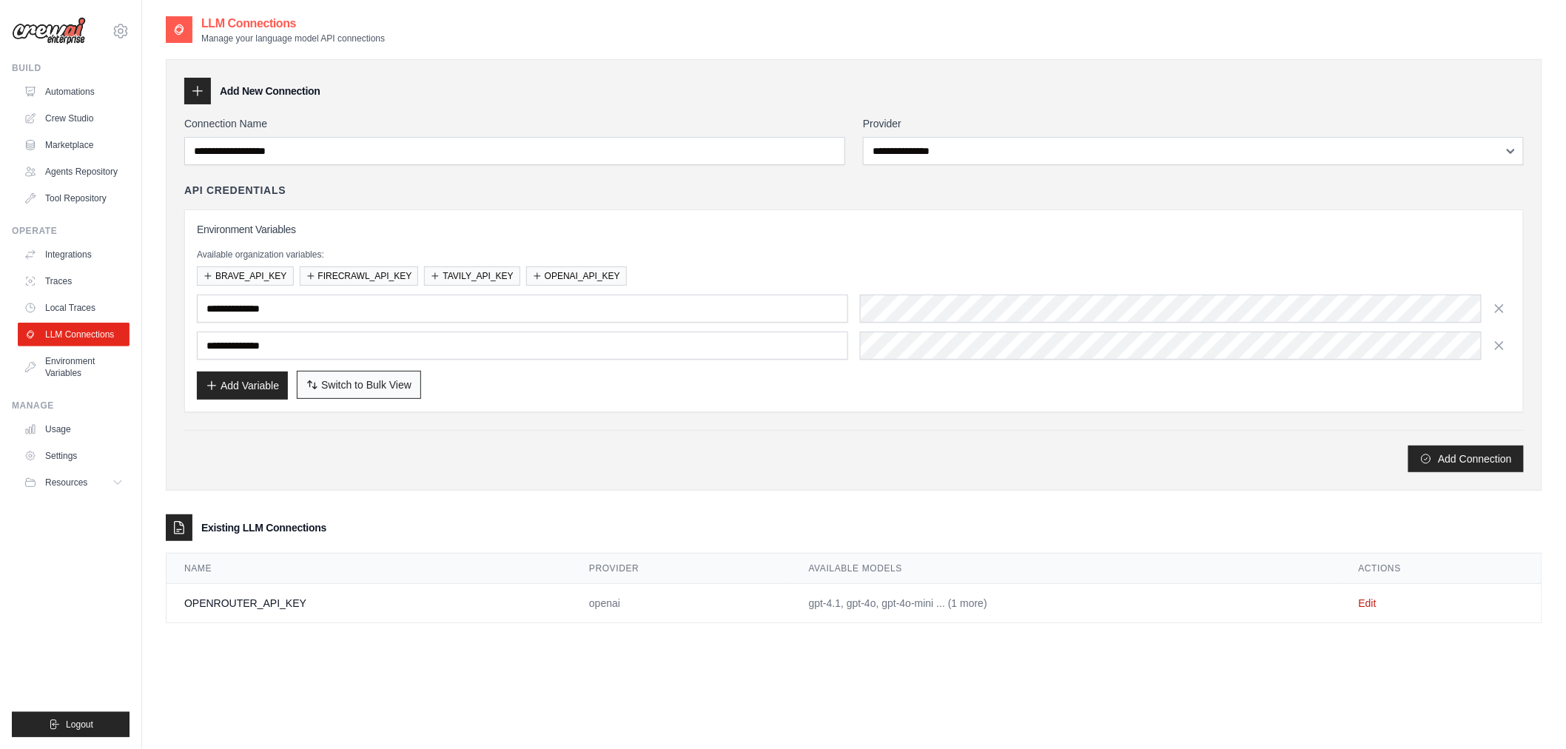
click at [411, 380] on span "Switch to Bulk View" at bounding box center [366, 384] width 90 height 15
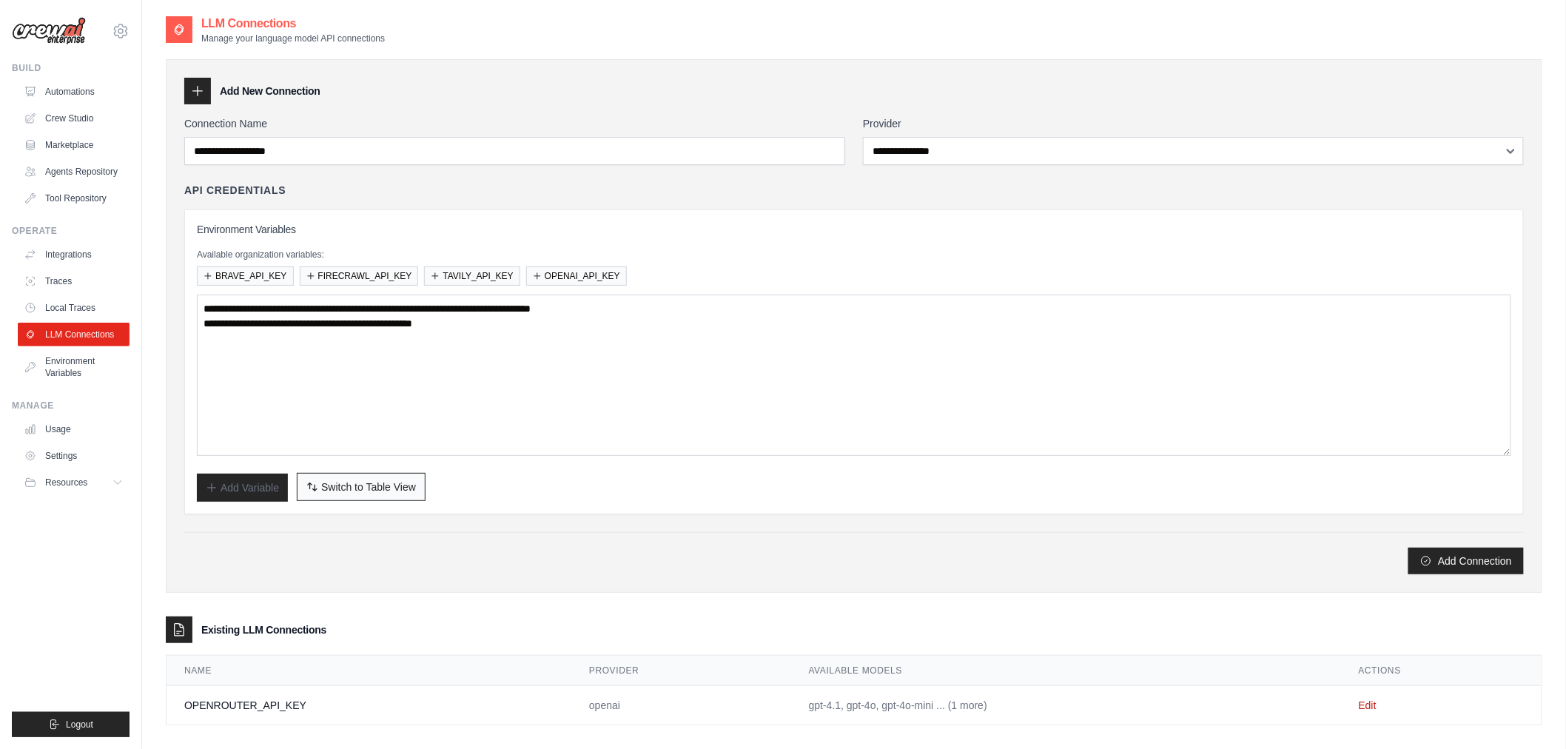
click at [393, 491] on span "Switch to Table View" at bounding box center [368, 487] width 95 height 15
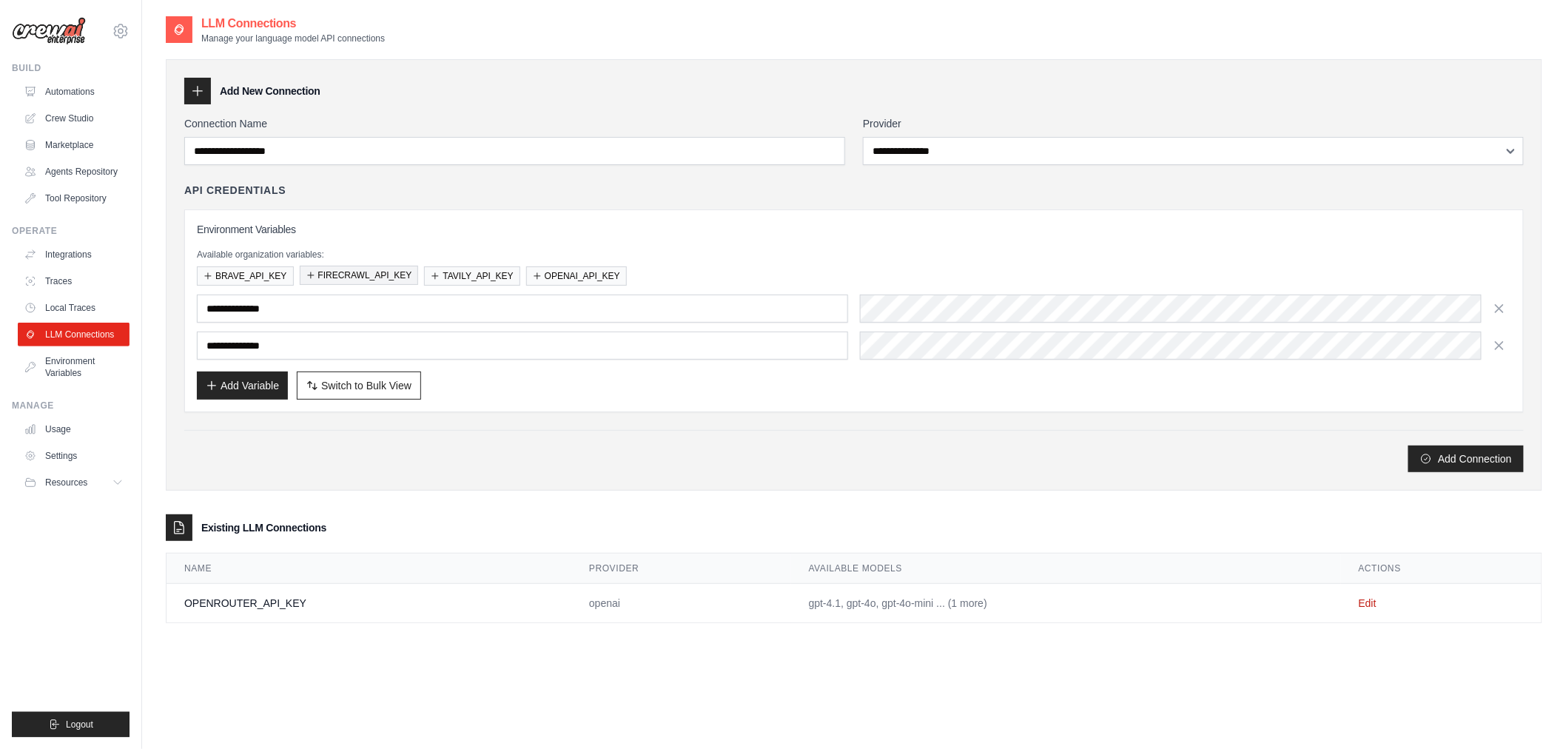
click at [354, 282] on button "FIRECRAWL_API_KEY" at bounding box center [359, 275] width 119 height 19
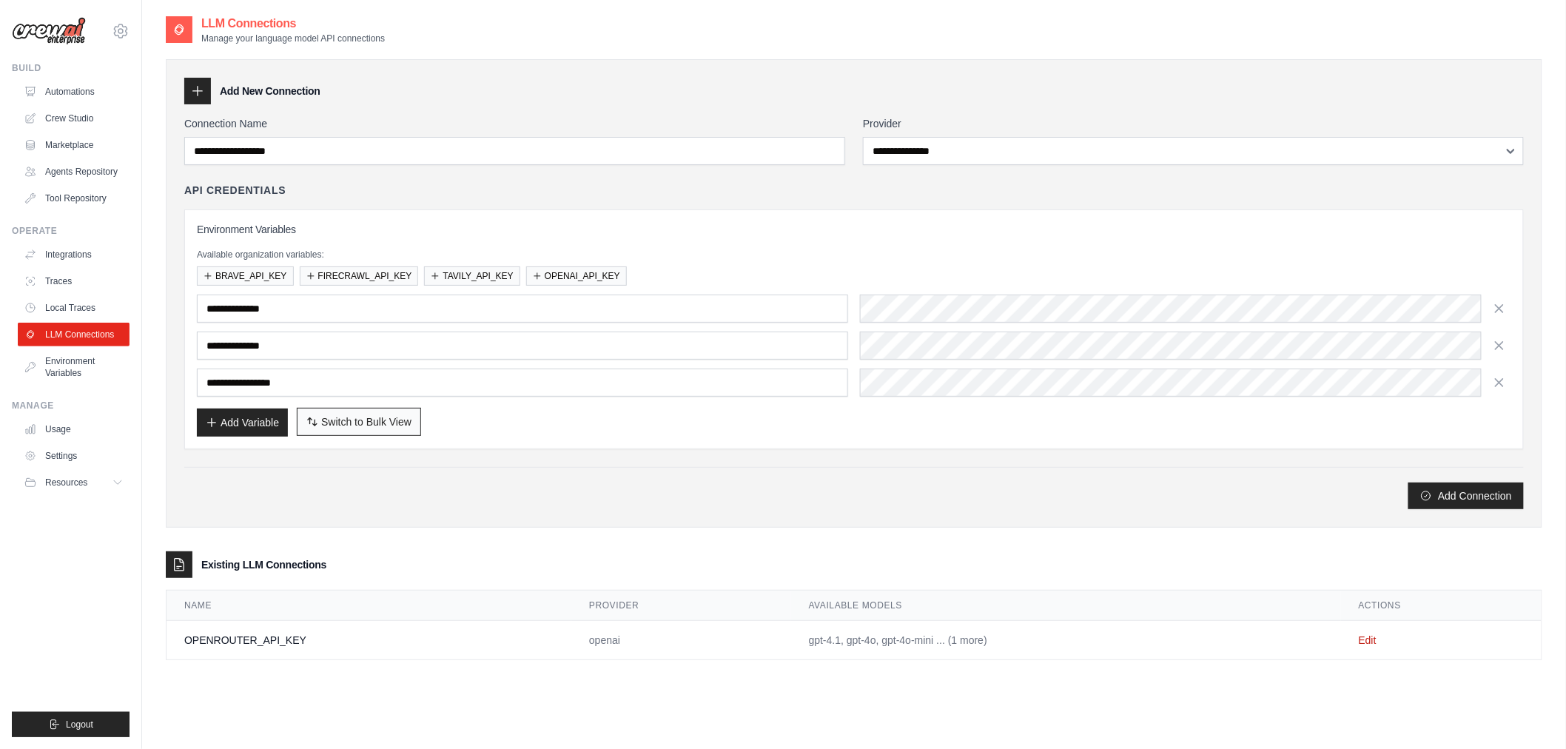
click at [353, 419] on span "Switch to Bulk View" at bounding box center [366, 421] width 90 height 15
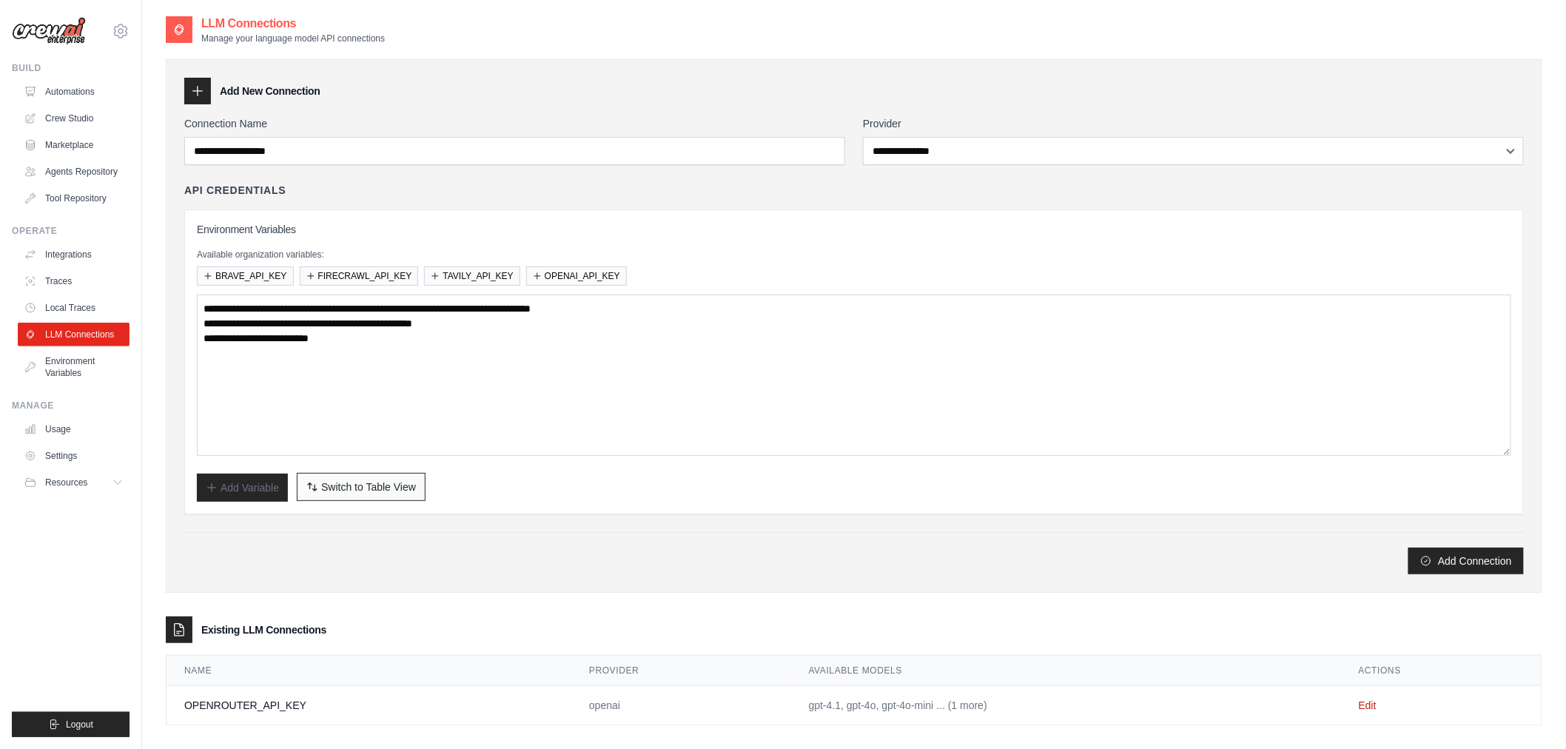
click at [345, 483] on span "Switch to Table View" at bounding box center [368, 487] width 95 height 15
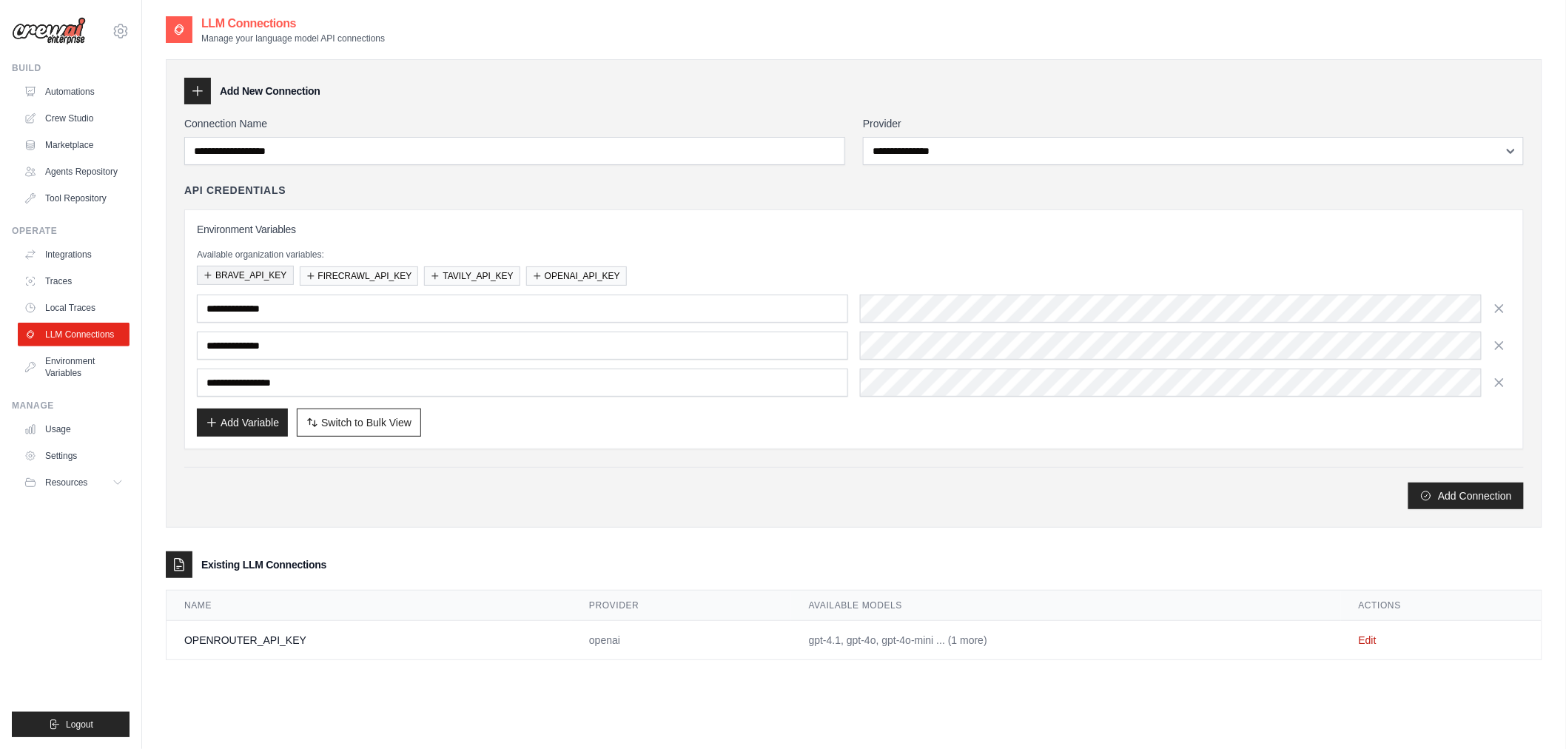
click at [256, 279] on button "BRAVE_API_KEY" at bounding box center [245, 275] width 97 height 19
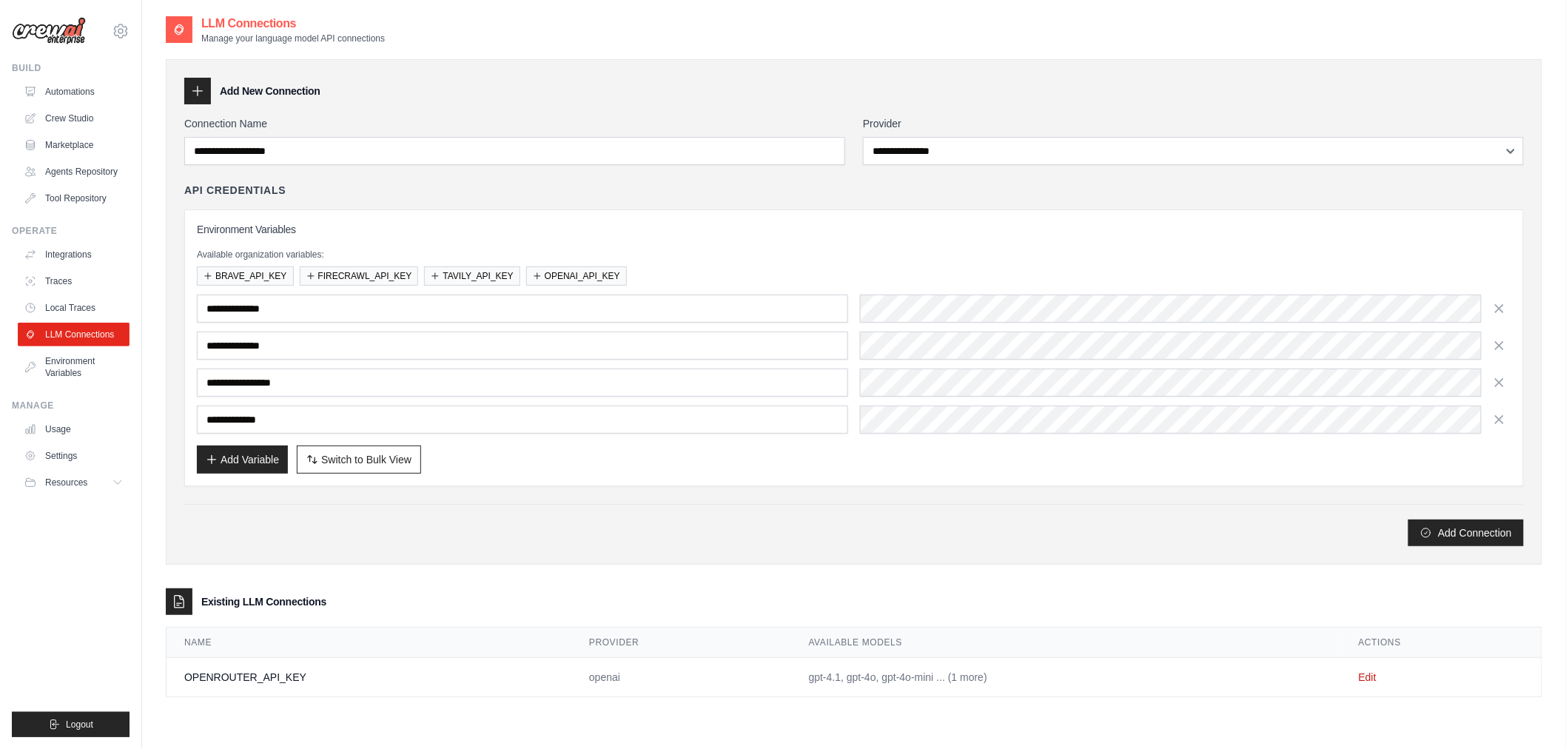
click at [353, 469] on button "Switch to Bulk View Switch to Table View" at bounding box center [359, 460] width 124 height 28
type textarea "**********"
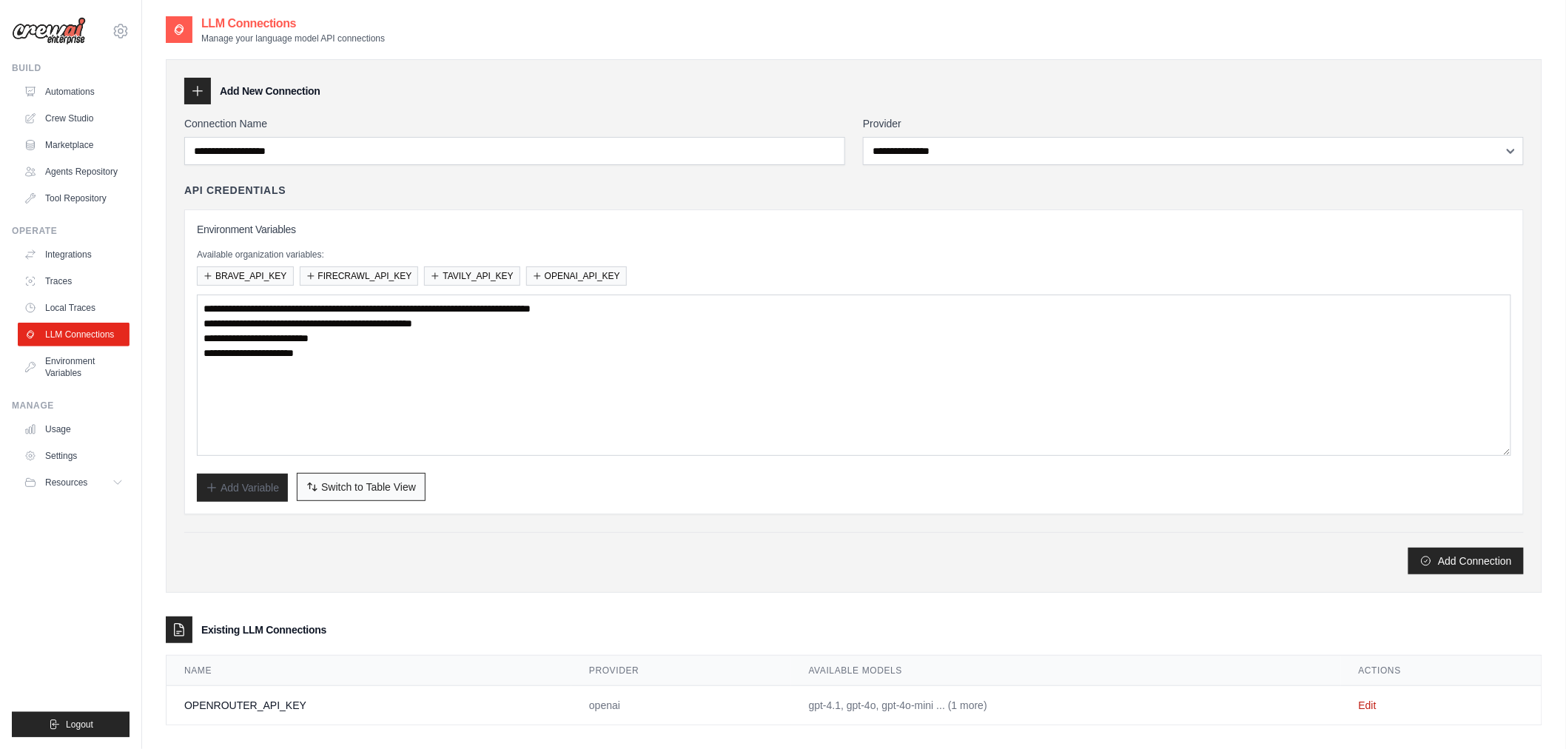
click at [353, 481] on span "Switch to Table View" at bounding box center [368, 487] width 95 height 15
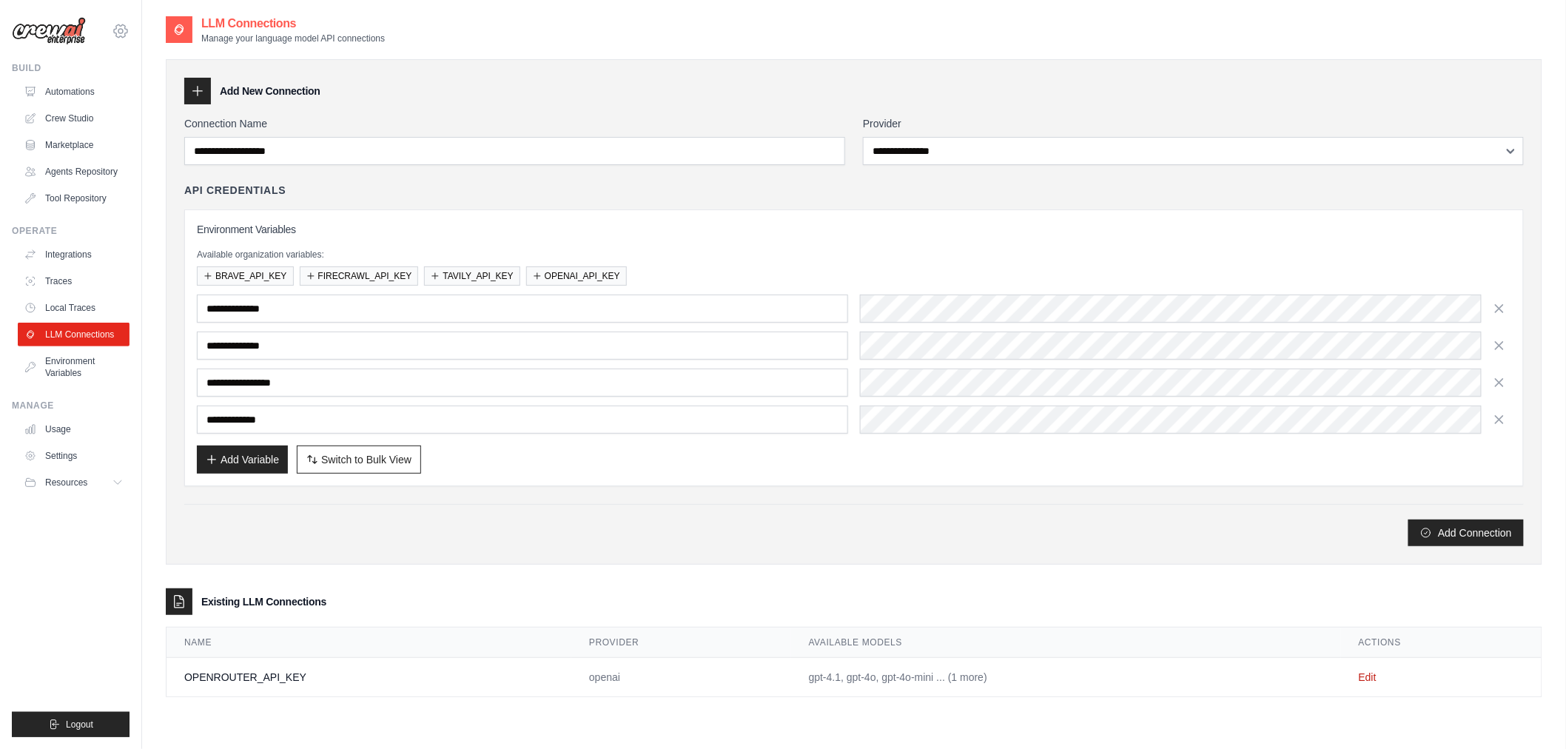
click at [117, 33] on icon at bounding box center [121, 31] width 18 height 18
click at [167, 91] on span "Settings" at bounding box center [183, 91] width 117 height 15
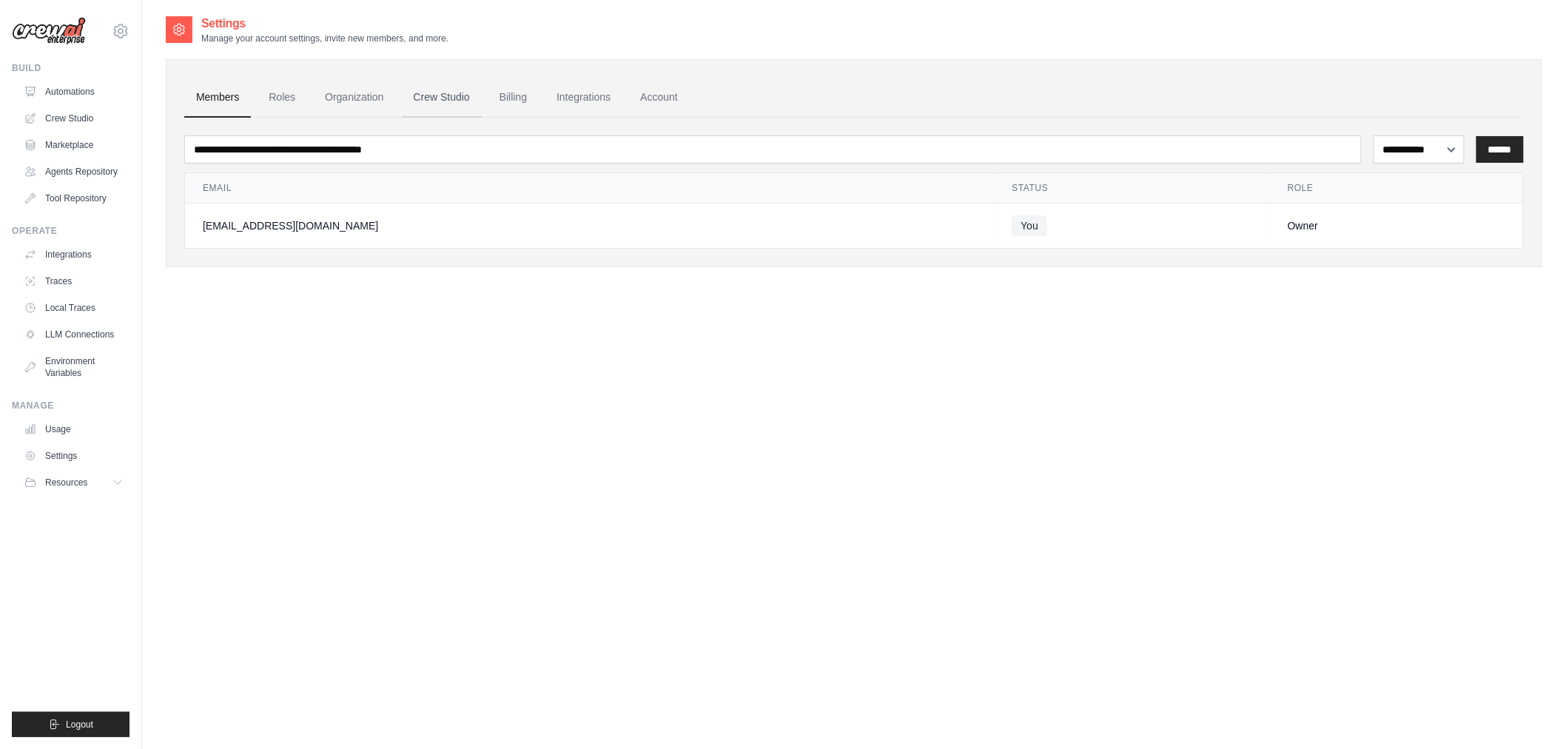
click at [461, 82] on link "Crew Studio" at bounding box center [442, 98] width 80 height 40
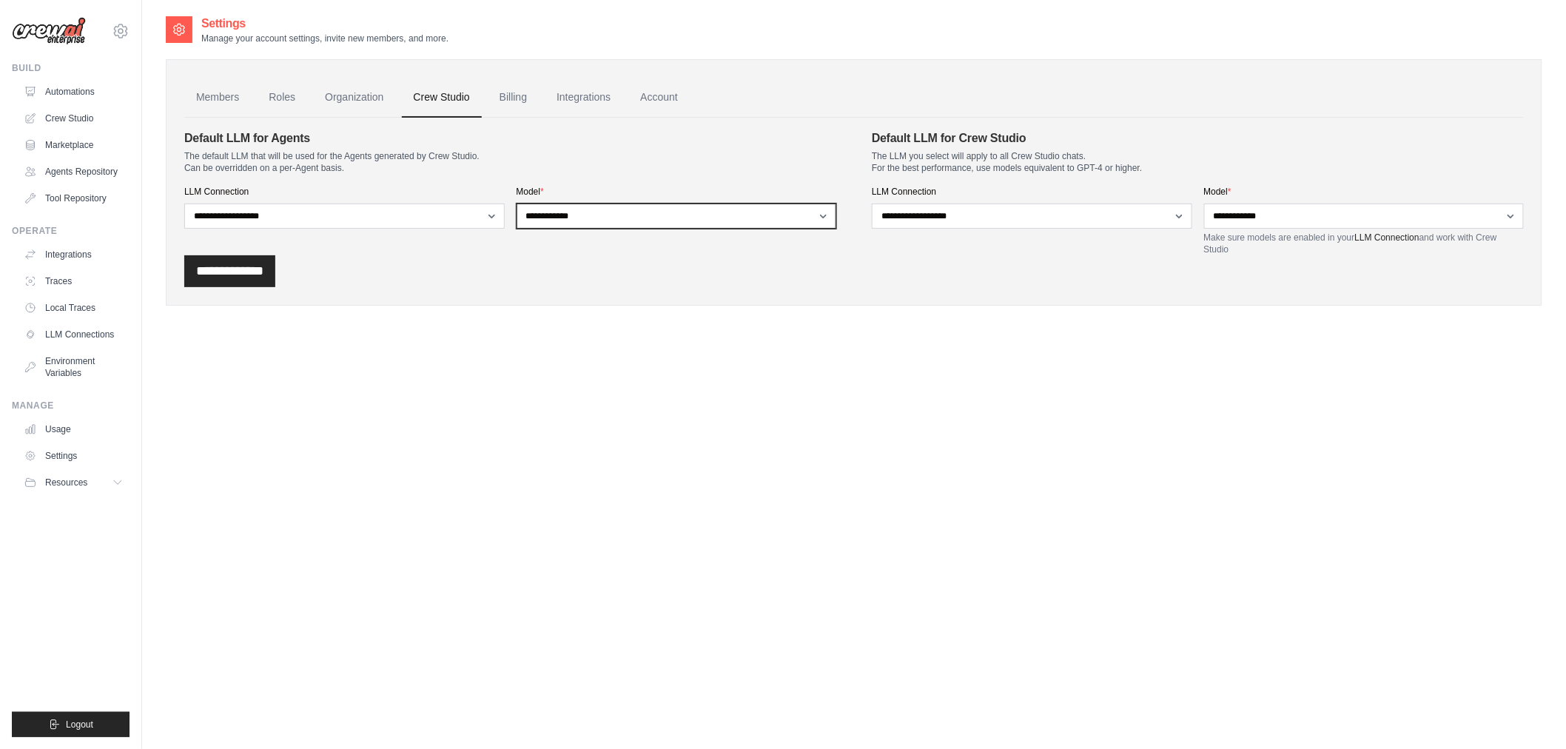
click at [608, 218] on select "**********" at bounding box center [677, 216] width 320 height 25
select select
click at [517, 204] on select "**********" at bounding box center [677, 216] width 320 height 25
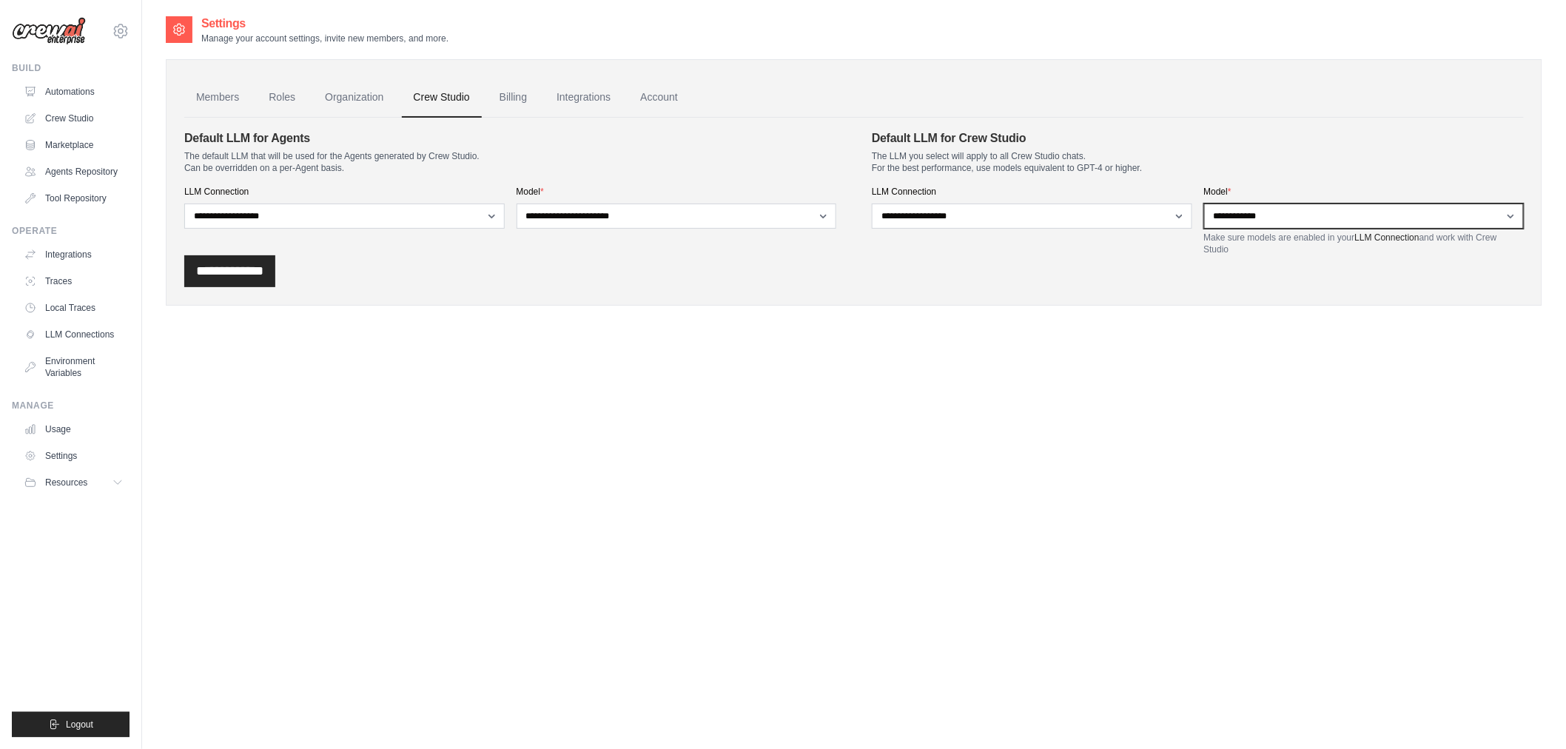
click at [1267, 218] on select "**********" at bounding box center [1364, 216] width 320 height 25
select select
click at [1204, 204] on select "**********" at bounding box center [1364, 216] width 320 height 25
click at [1129, 263] on div "**********" at bounding box center [854, 271] width 1340 height 32
click at [571, 101] on link "Integrations" at bounding box center [584, 98] width 78 height 40
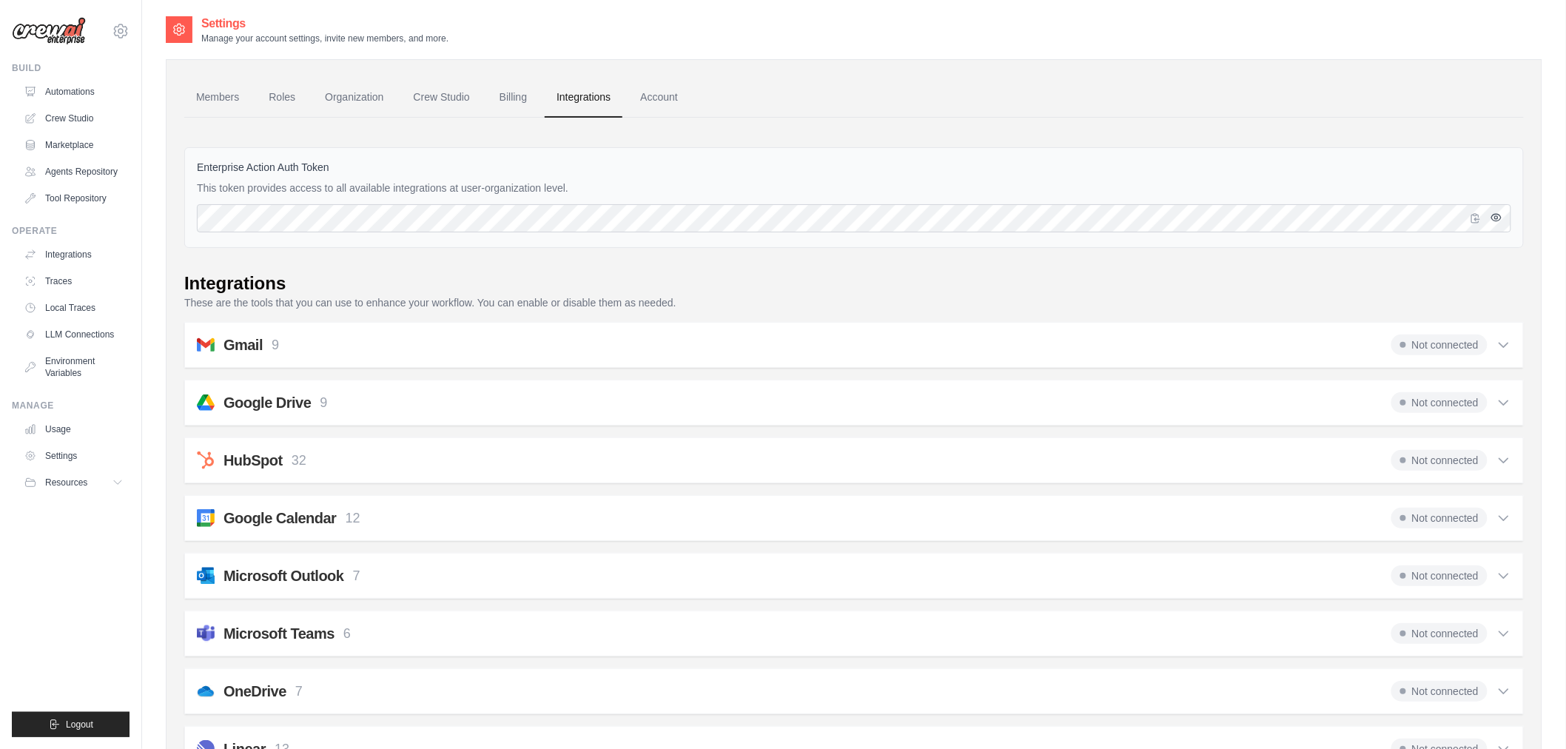
click at [1495, 220] on icon "button" at bounding box center [1497, 217] width 10 height 7
click at [1495, 220] on icon "button" at bounding box center [1497, 217] width 10 height 9
click at [533, 100] on link "Billing" at bounding box center [513, 98] width 51 height 40
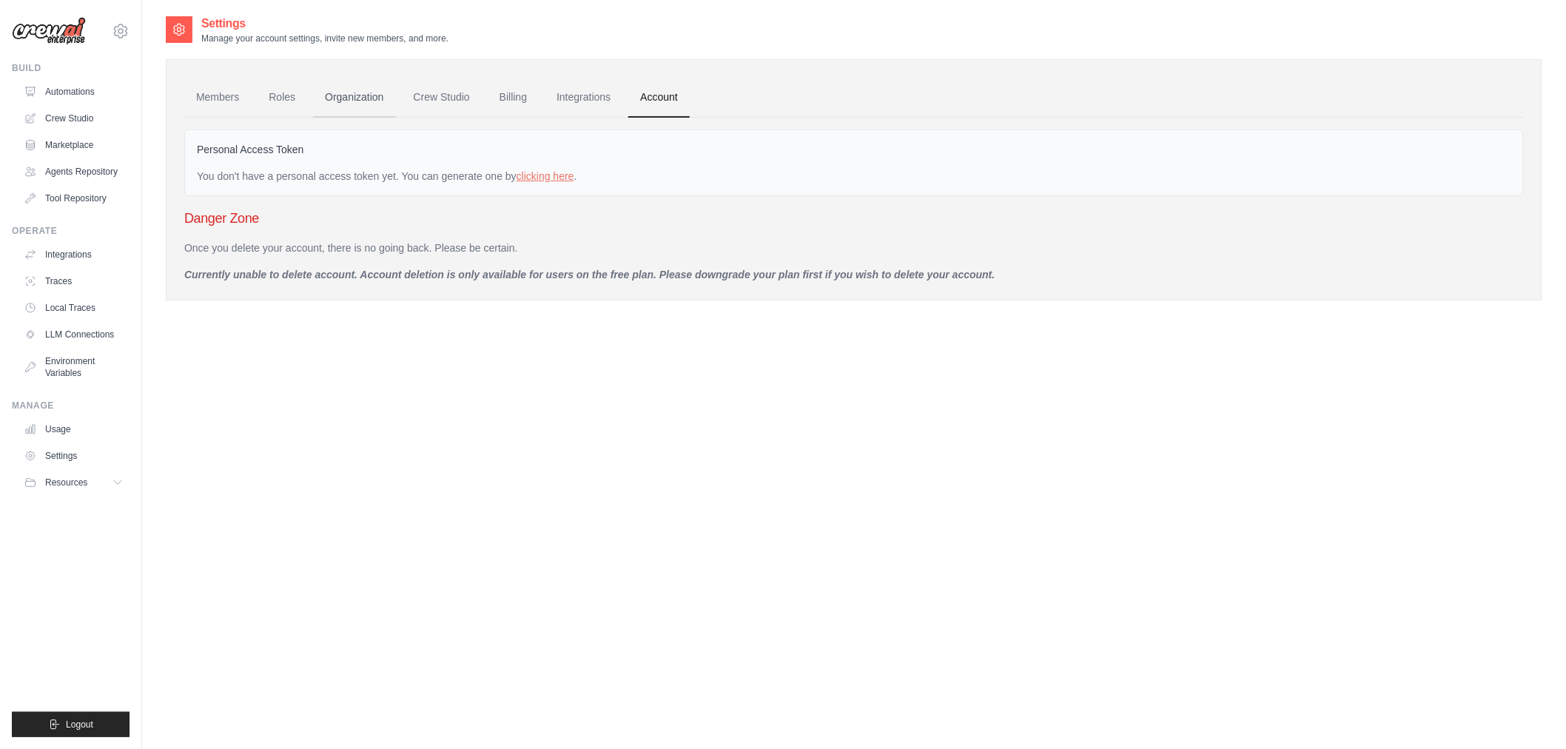
click at [360, 106] on link "Organization" at bounding box center [354, 98] width 82 height 40
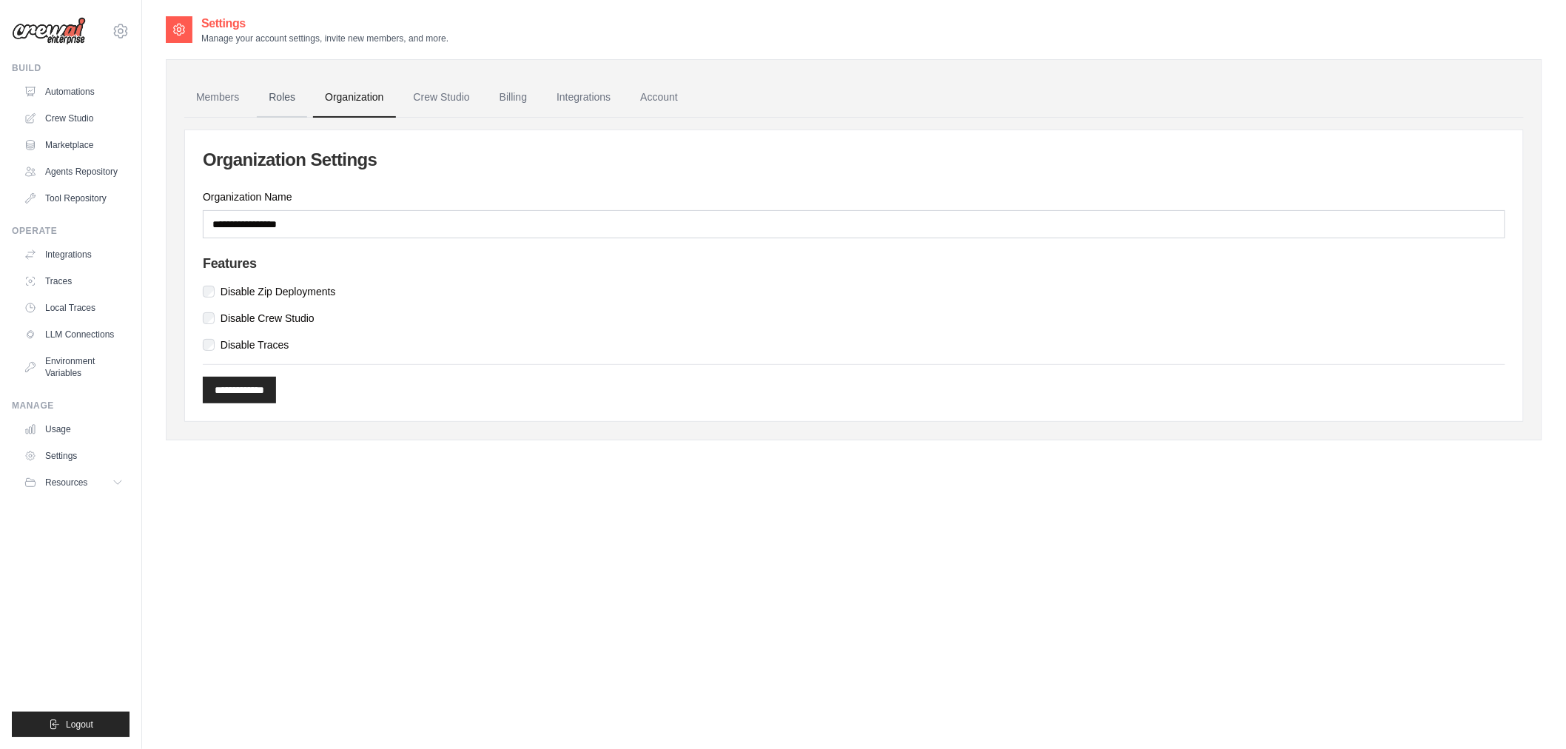
click at [286, 98] on link "Roles" at bounding box center [282, 98] width 50 height 40
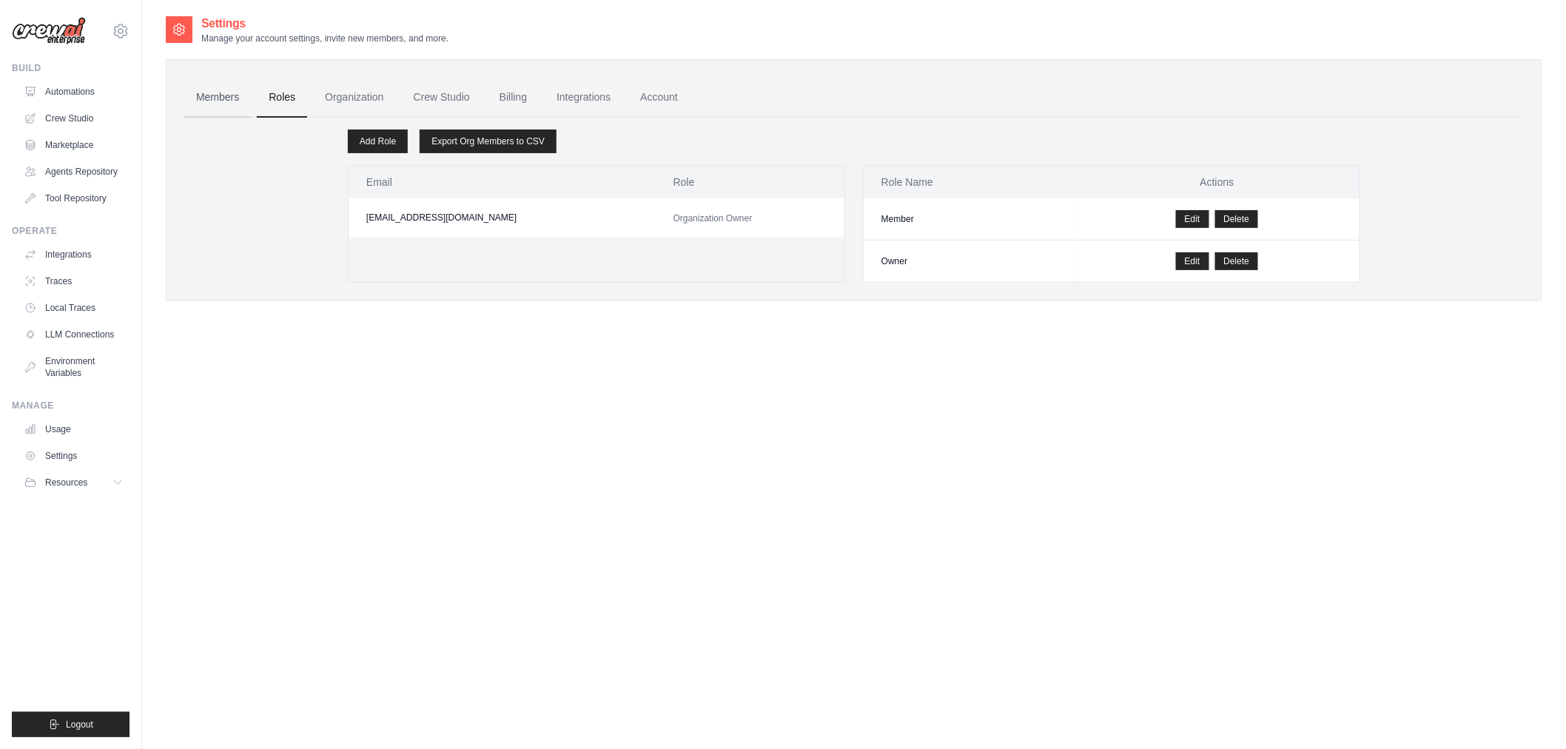
click at [211, 108] on link "Members" at bounding box center [217, 98] width 67 height 40
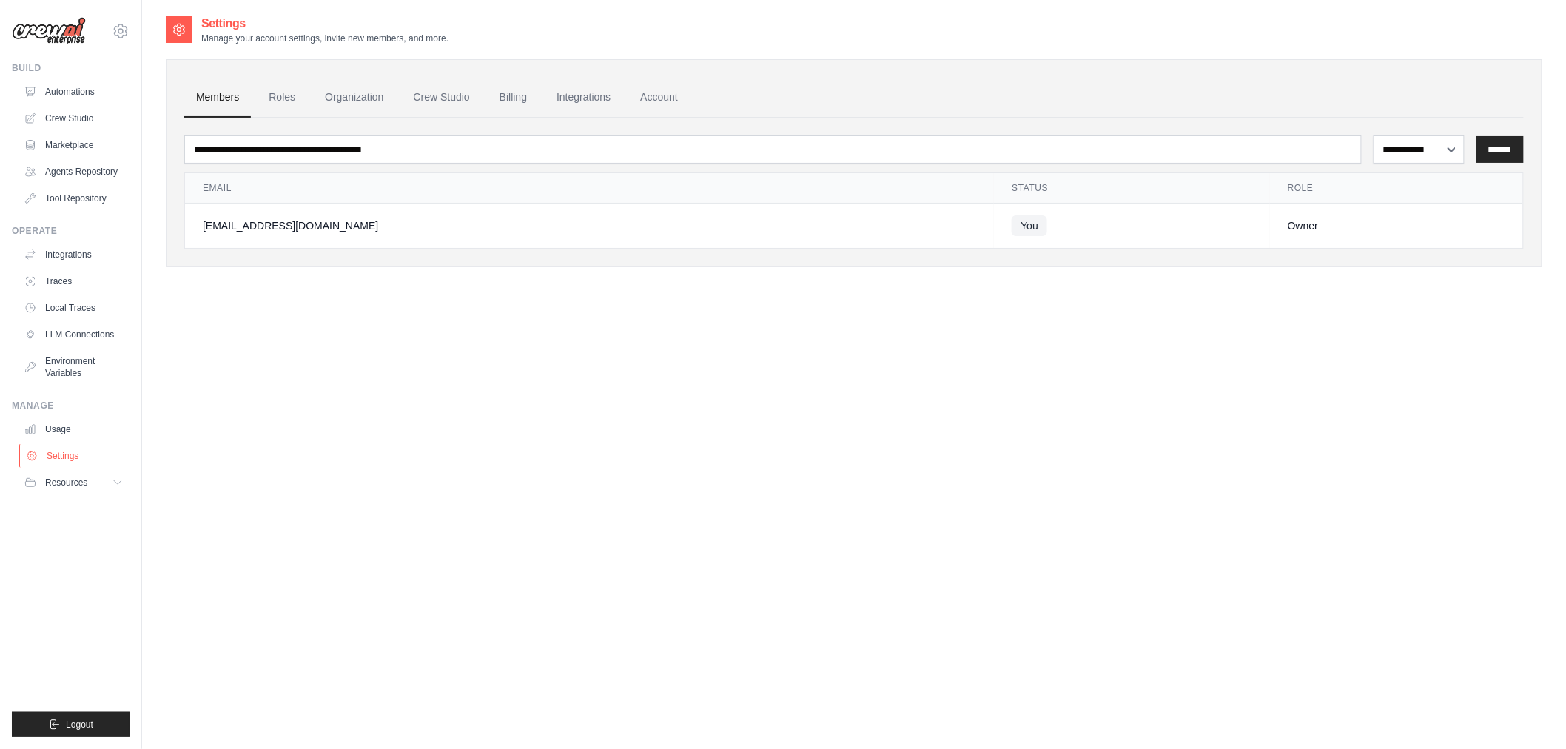
click at [89, 457] on link "Settings" at bounding box center [75, 456] width 112 height 24
click at [110, 477] on button "Resources" at bounding box center [75, 483] width 112 height 24
click at [70, 249] on link "Integrations" at bounding box center [75, 255] width 112 height 24
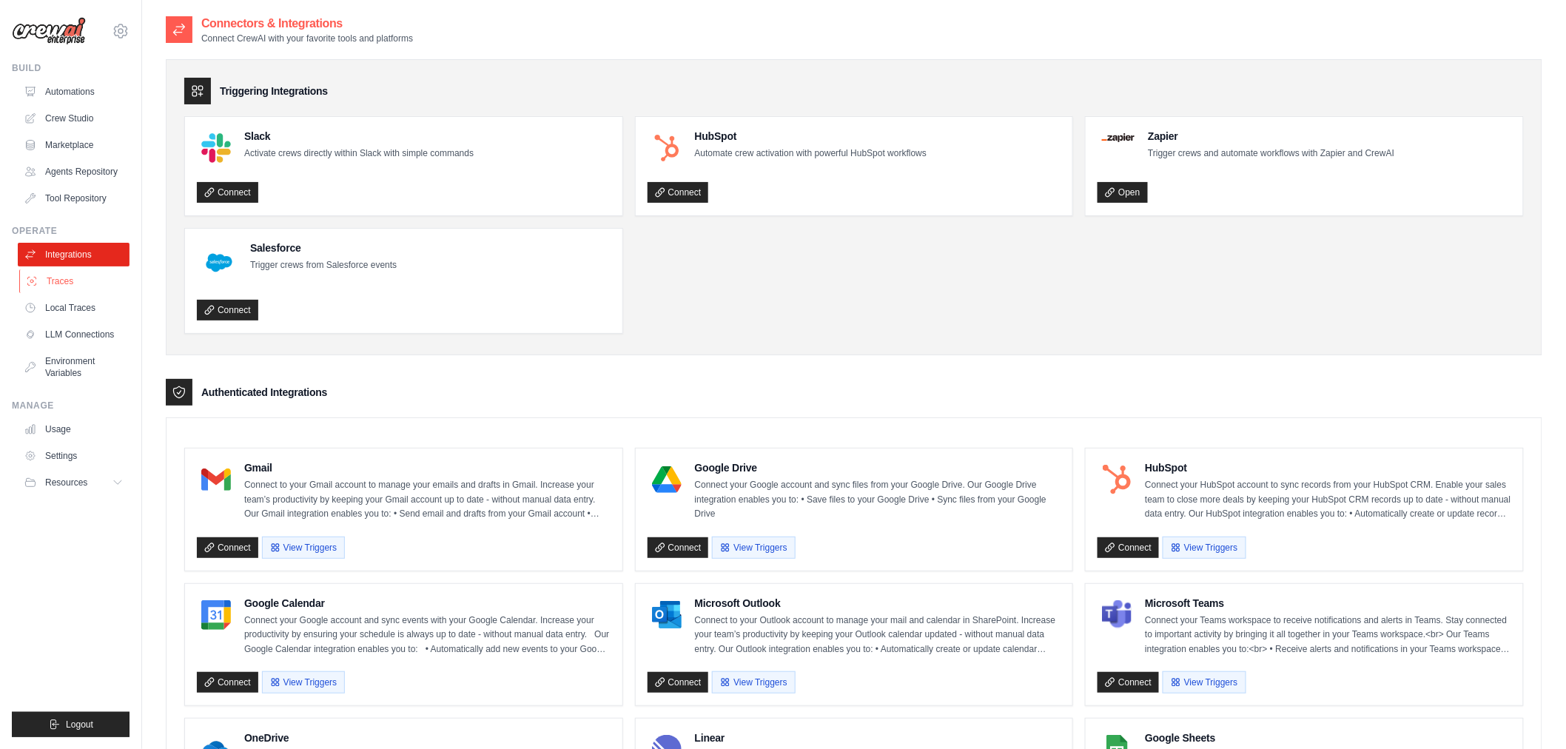
click at [72, 282] on link "Traces" at bounding box center [75, 281] width 112 height 24
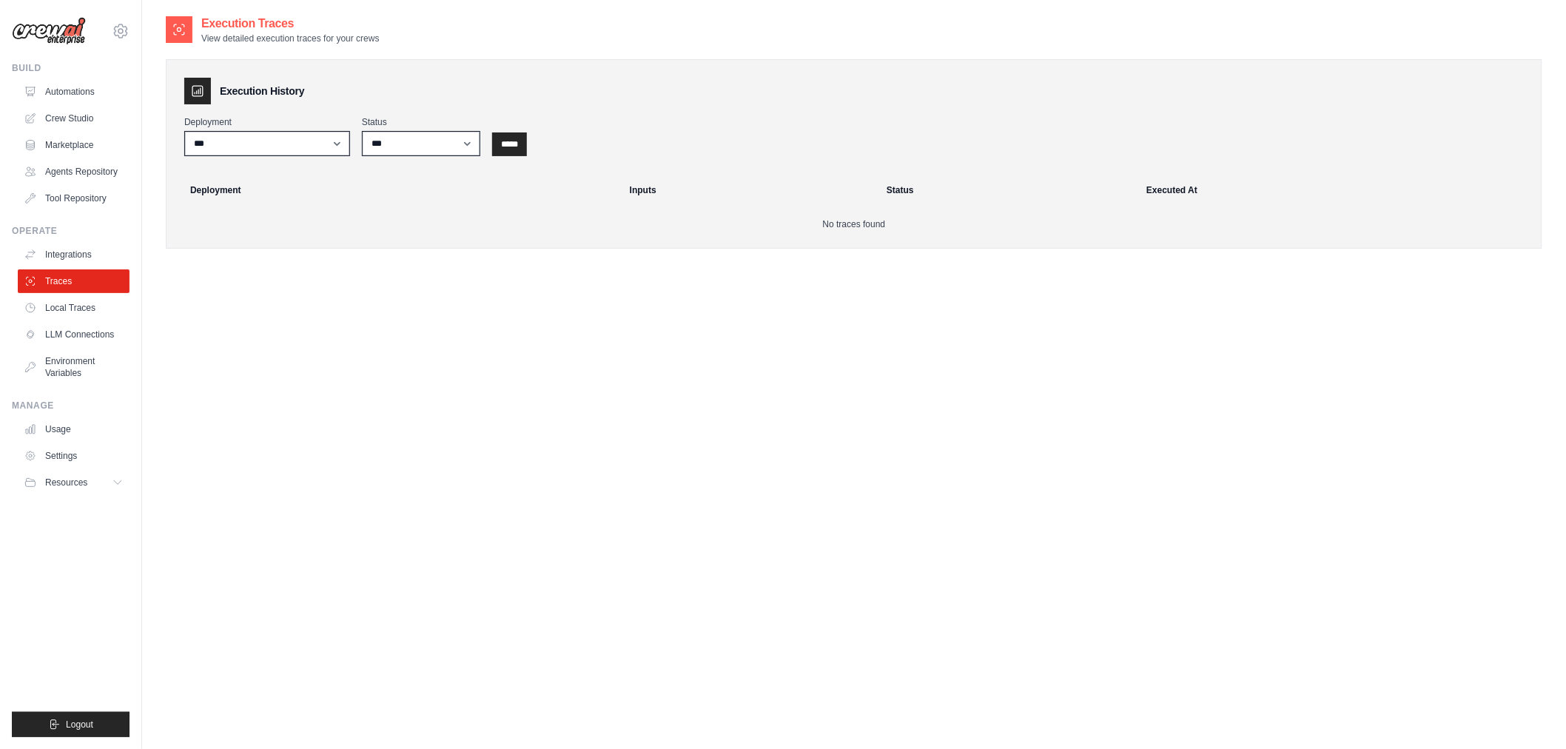
click at [82, 309] on link "Local Traces" at bounding box center [74, 308] width 112 height 24
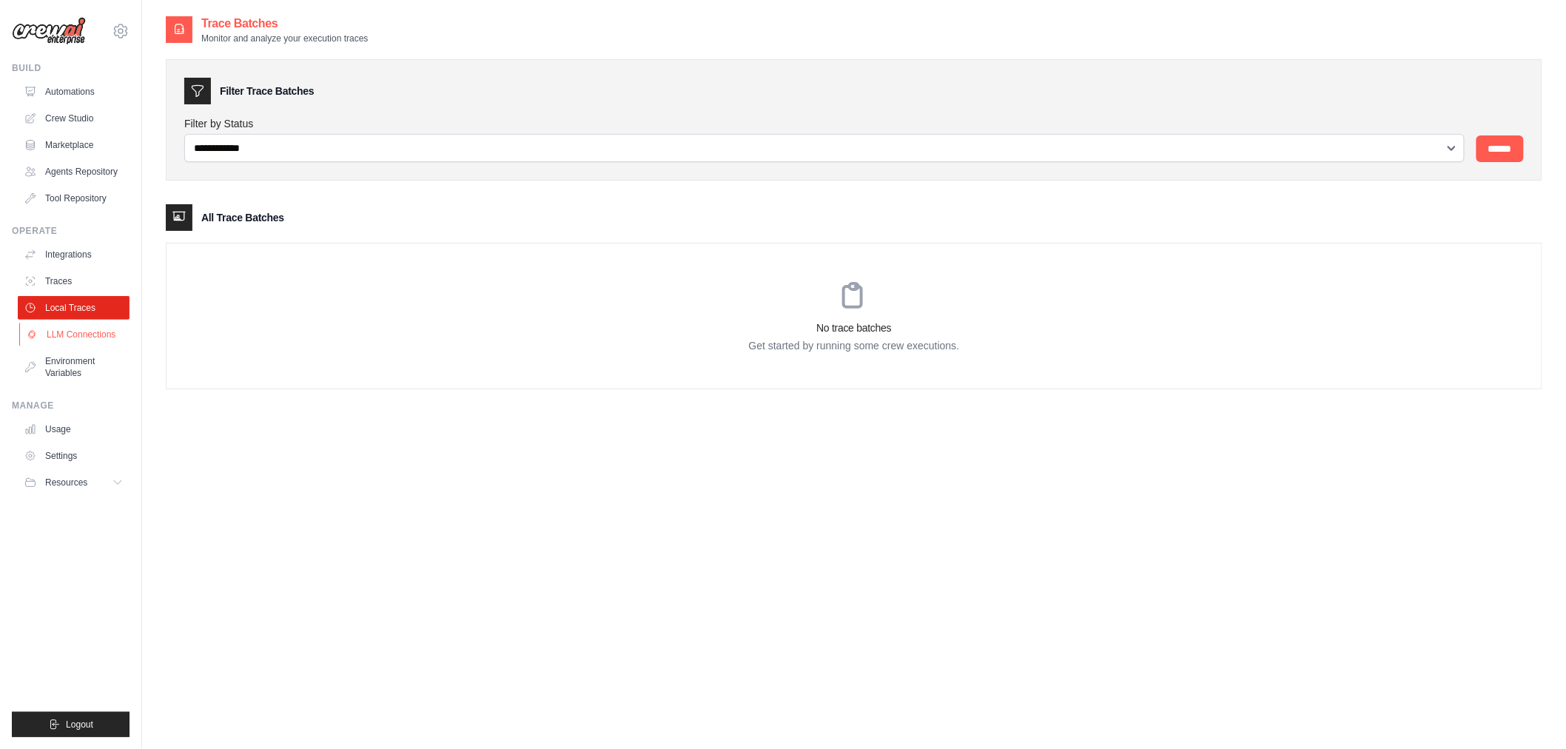
click at [85, 338] on link "LLM Connections" at bounding box center [75, 335] width 112 height 24
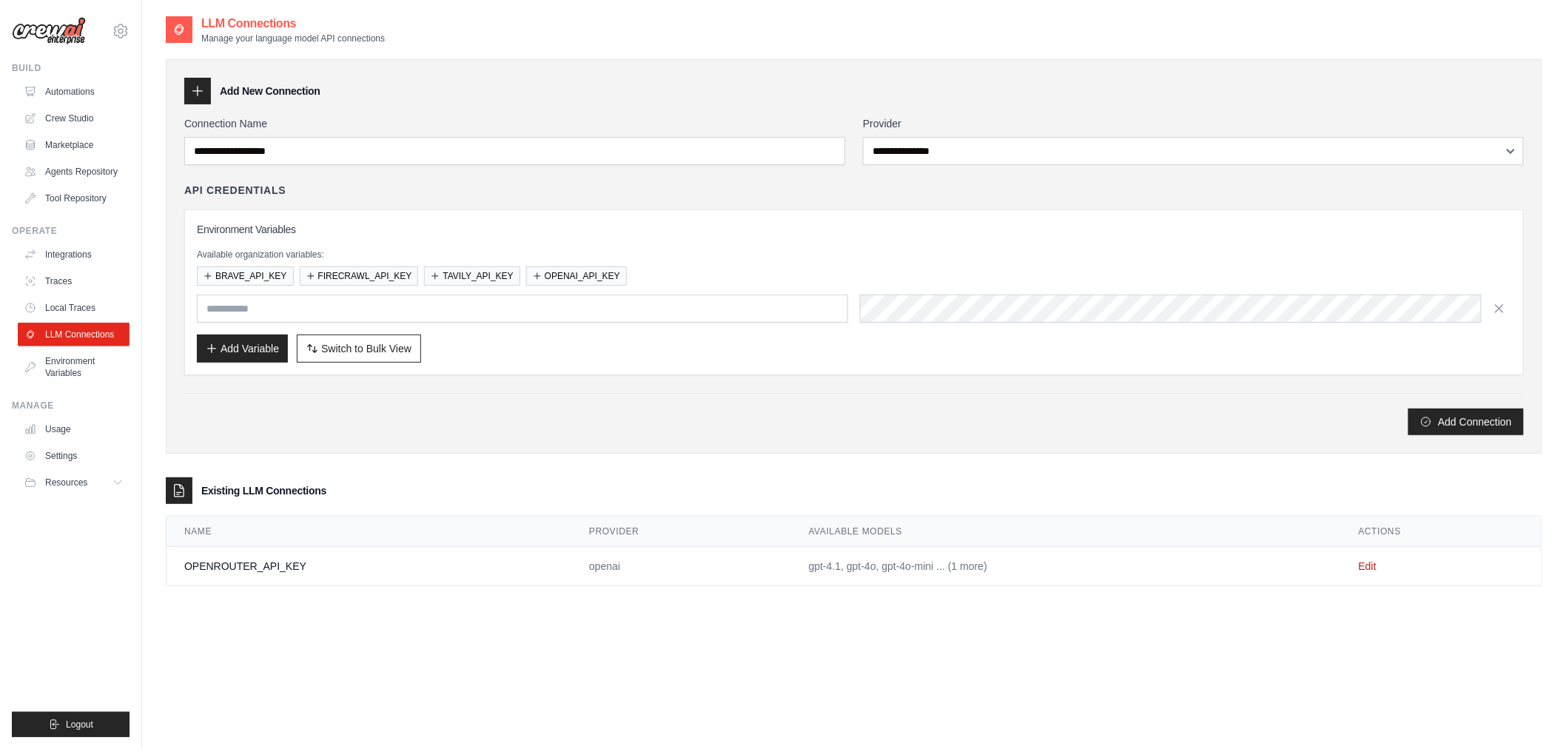
type input "**********"
click at [708, 398] on div "Add Connection" at bounding box center [854, 414] width 1340 height 42
click at [1372, 565] on link "Edit" at bounding box center [1368, 566] width 18 height 12
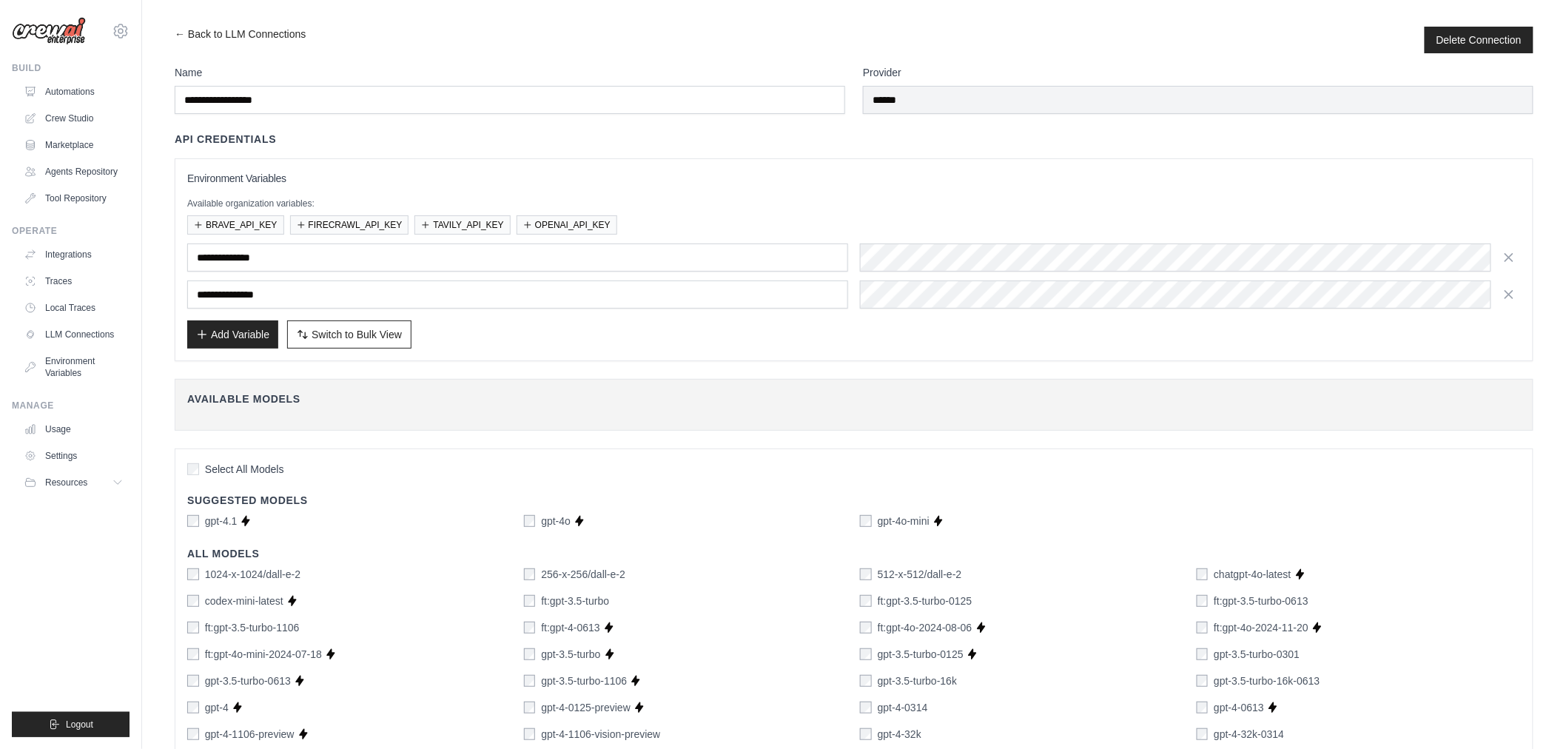
click at [1201, 187] on div "**********" at bounding box center [854, 260] width 1334 height 178
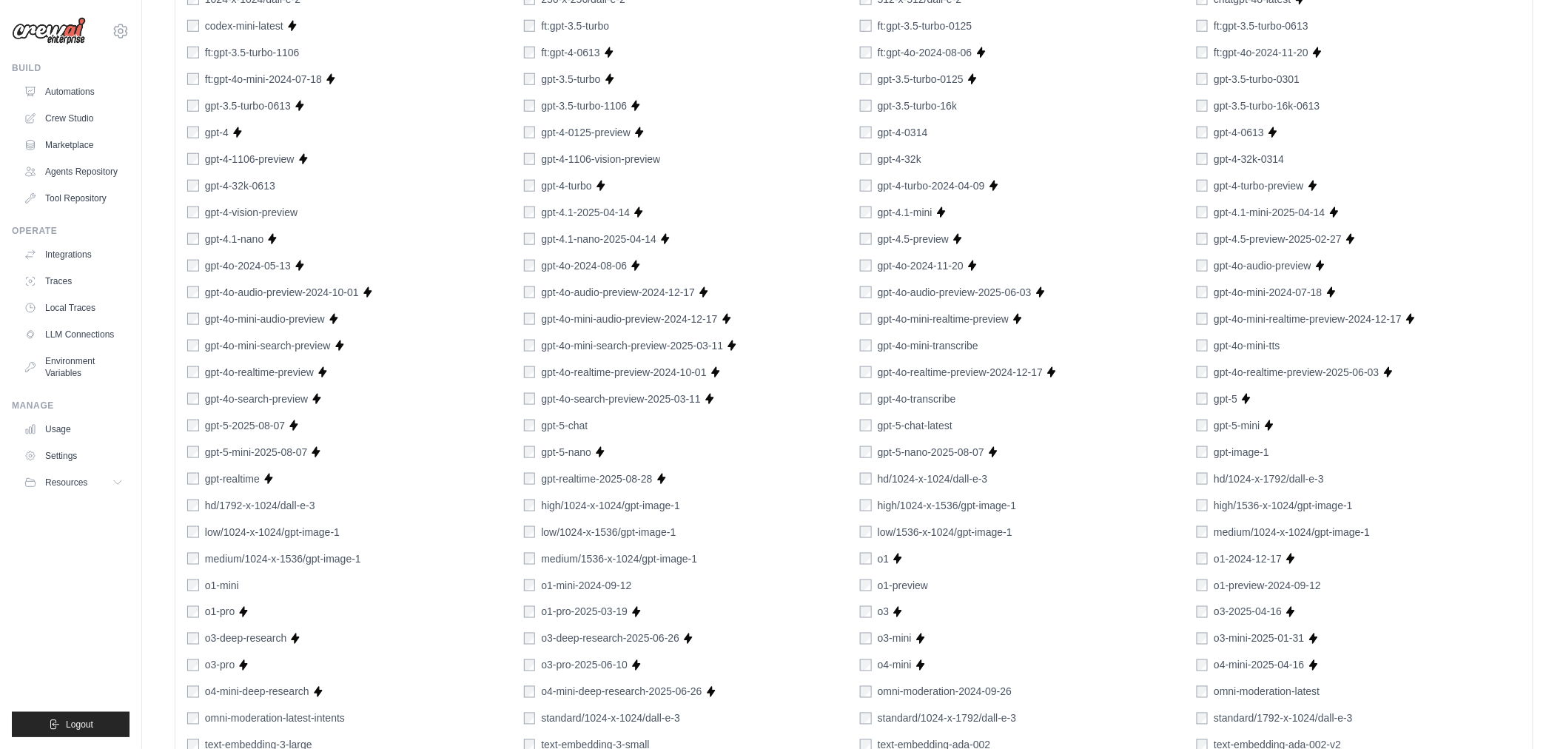
scroll to position [810, 0]
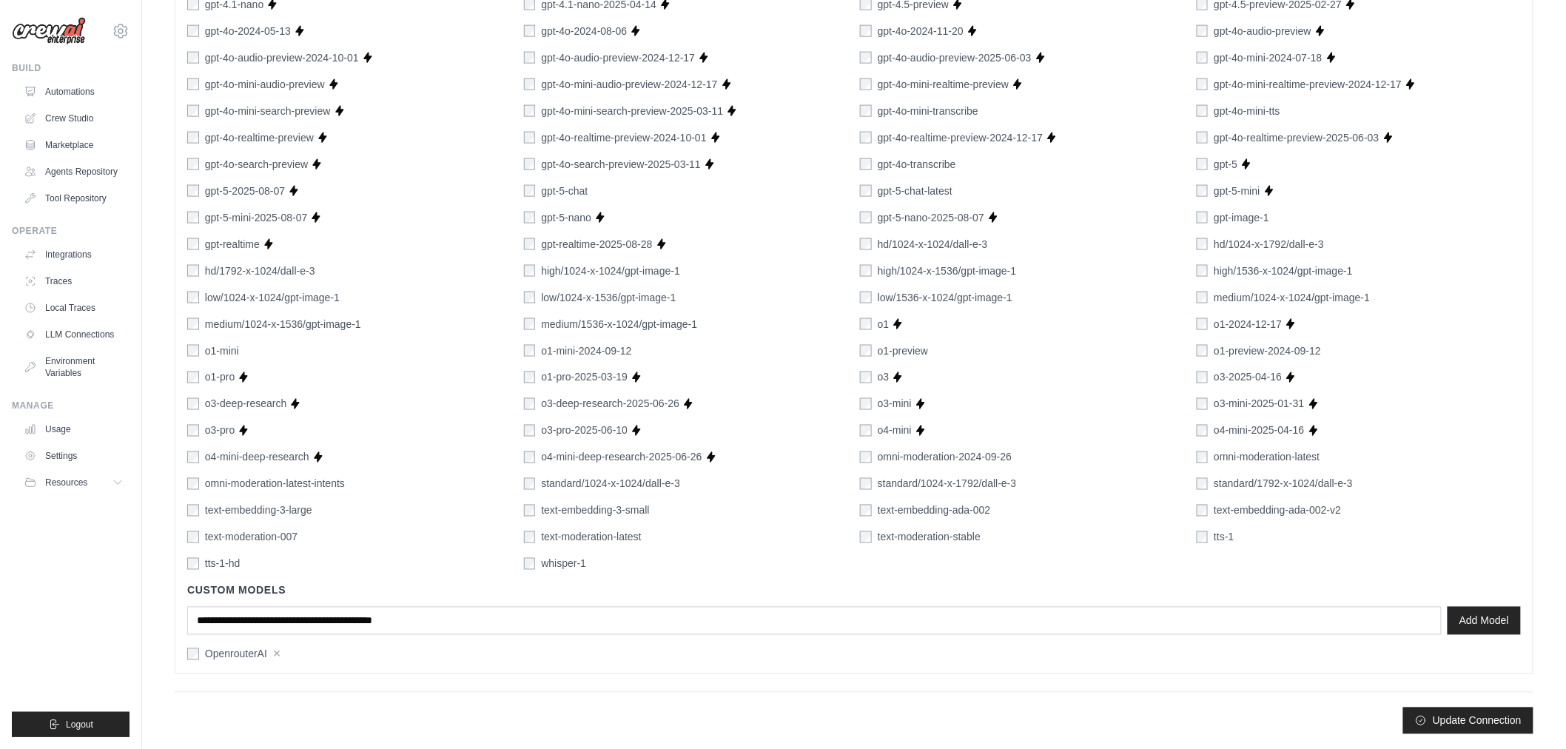
click at [1464, 727] on button "Update Connection" at bounding box center [1468, 720] width 130 height 27
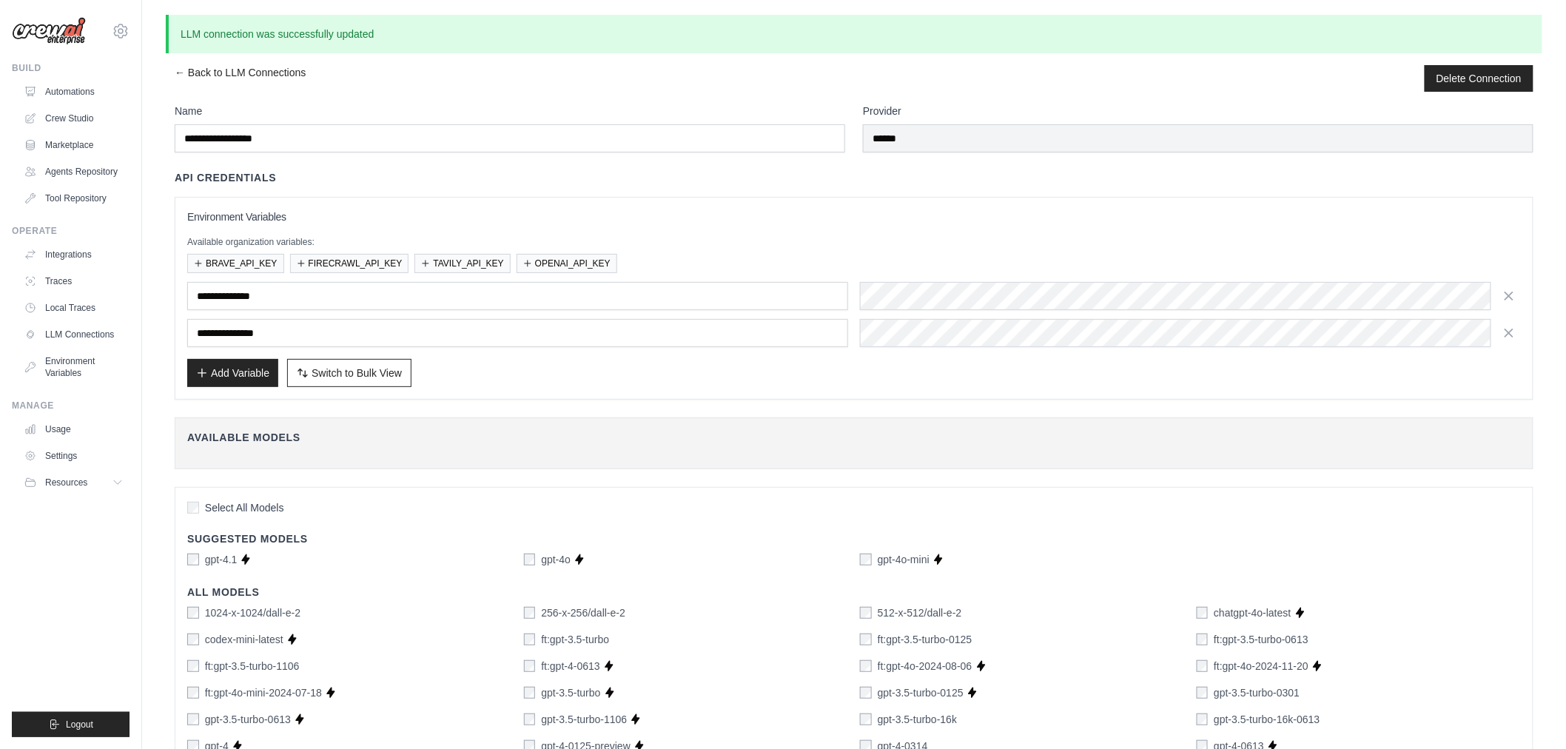
click at [1133, 249] on div "Available organization variables: BRAVE_API_KEY FIRECRAWL_API_KEY TAVILY_API_KE…" at bounding box center [854, 254] width 1334 height 37
click at [252, 78] on link "← Back to LLM Connections" at bounding box center [240, 78] width 131 height 27
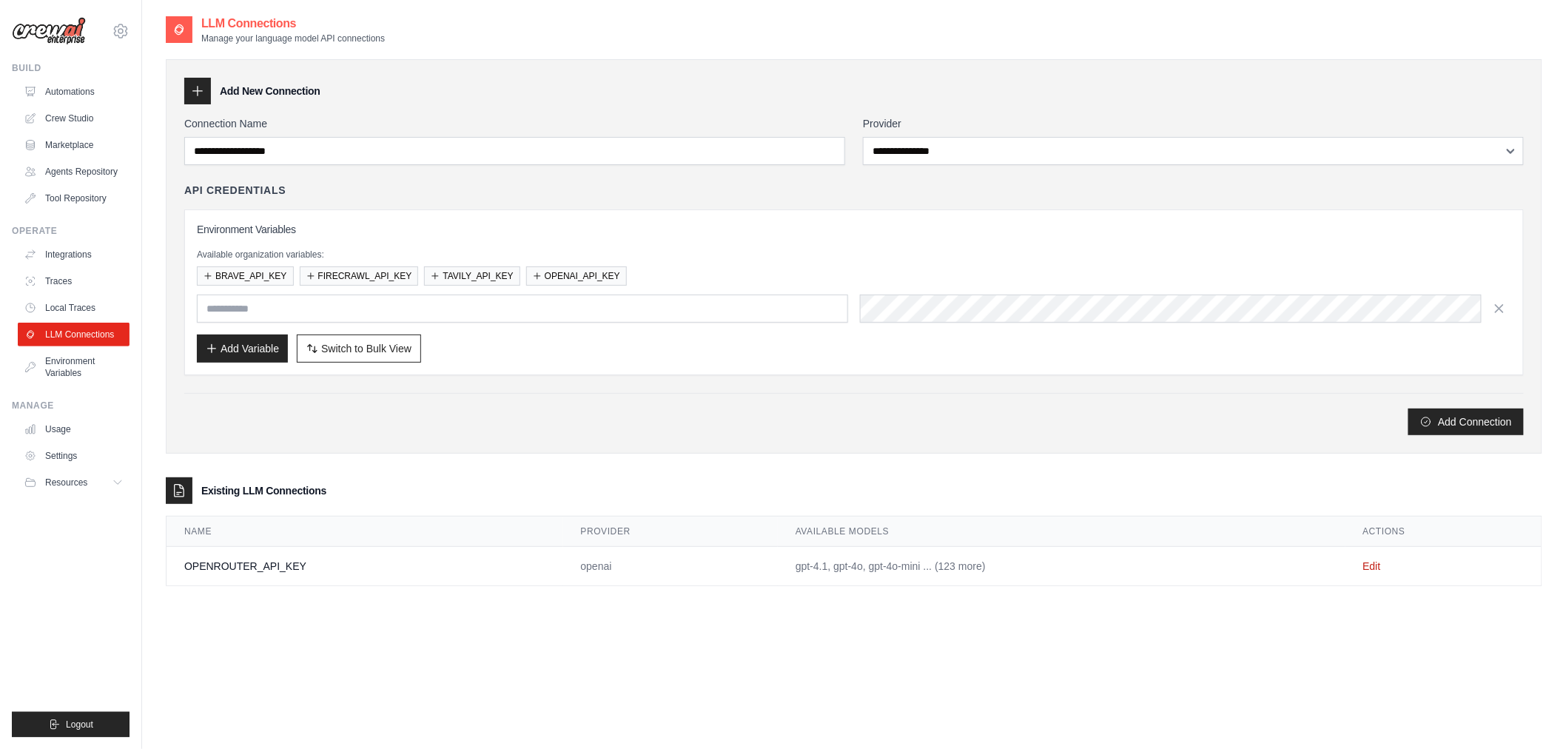
type input "**********"
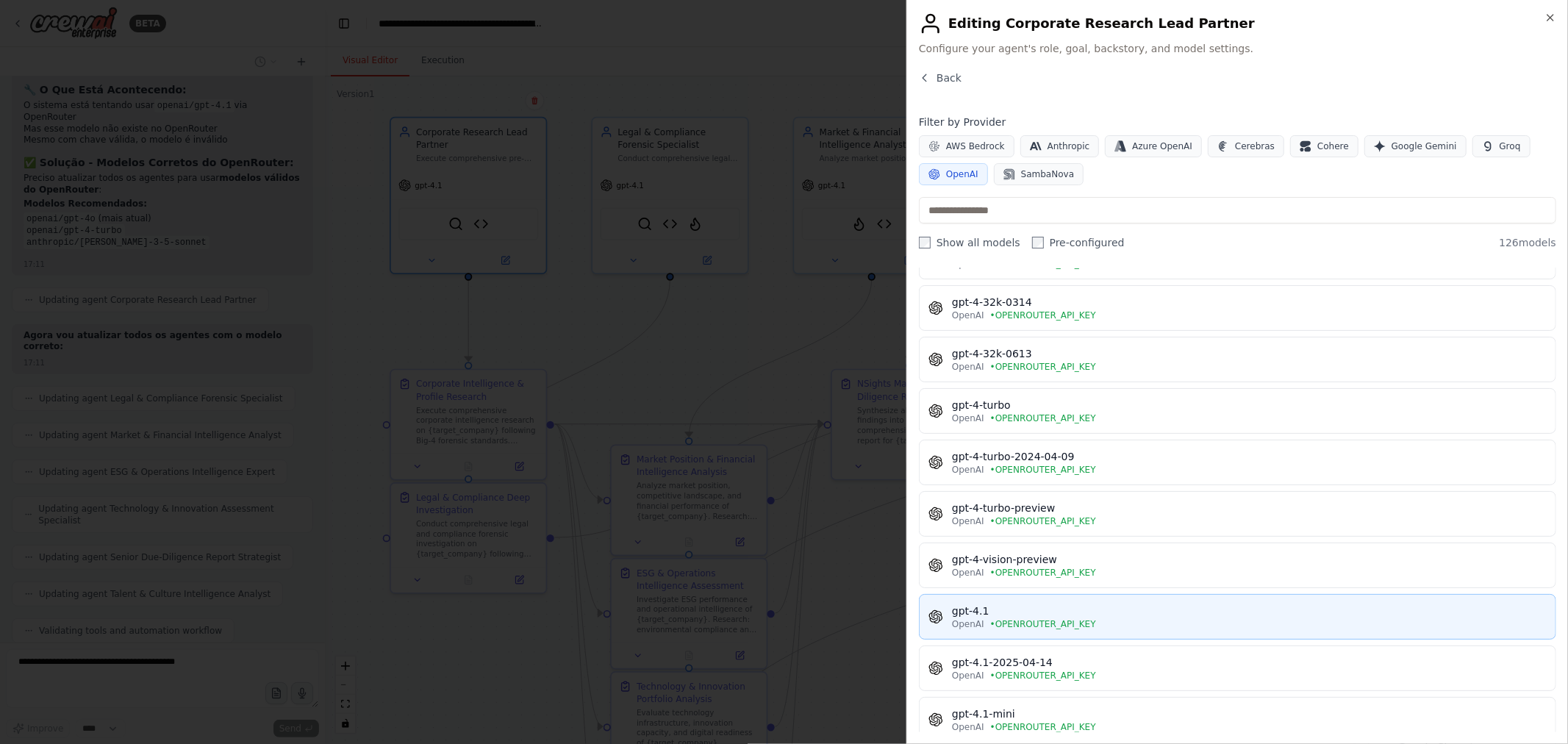
scroll to position [1552, 0]
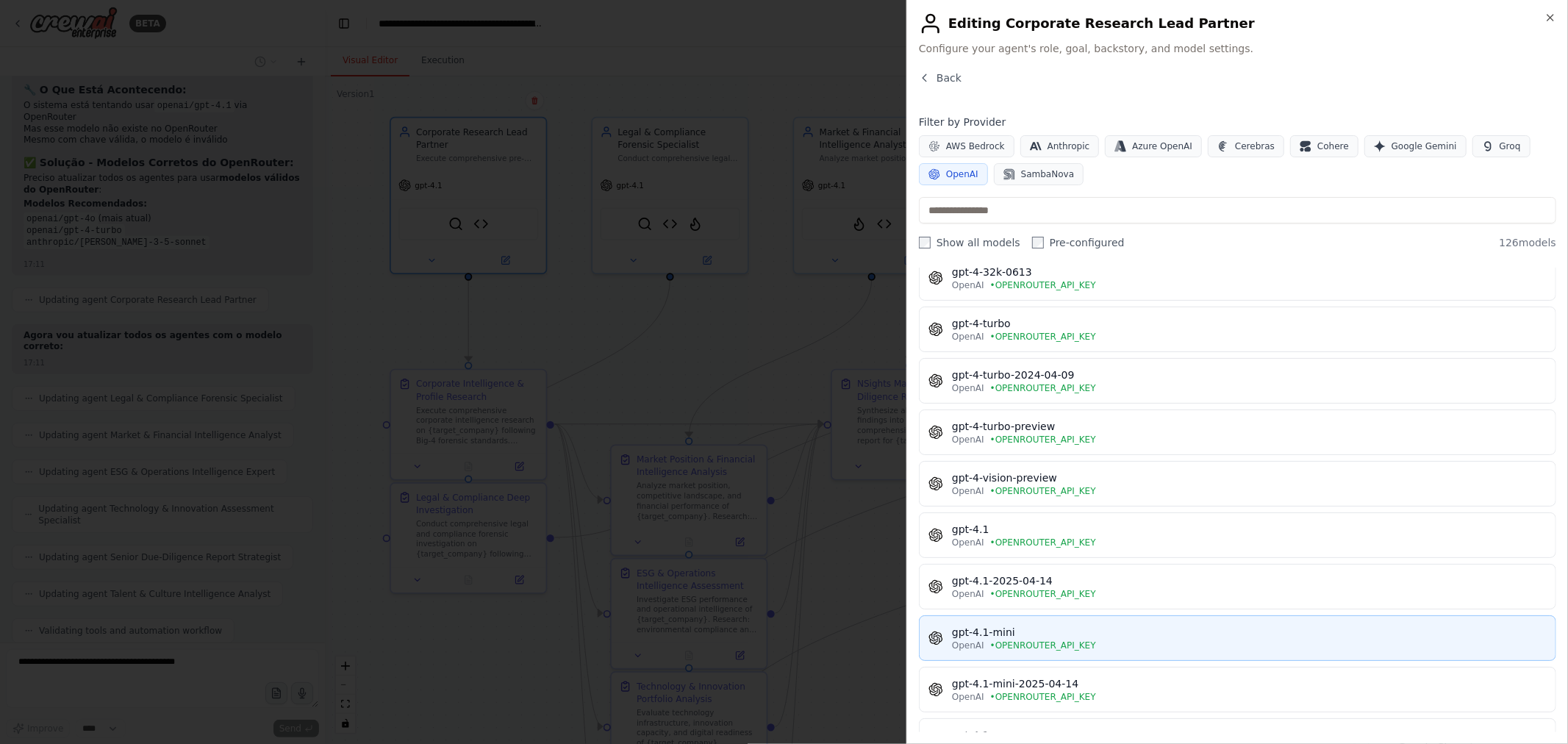
click at [1147, 648] on div "OpenAI • OPENROUTER_API_KEY" at bounding box center [1248, 646] width 595 height 12
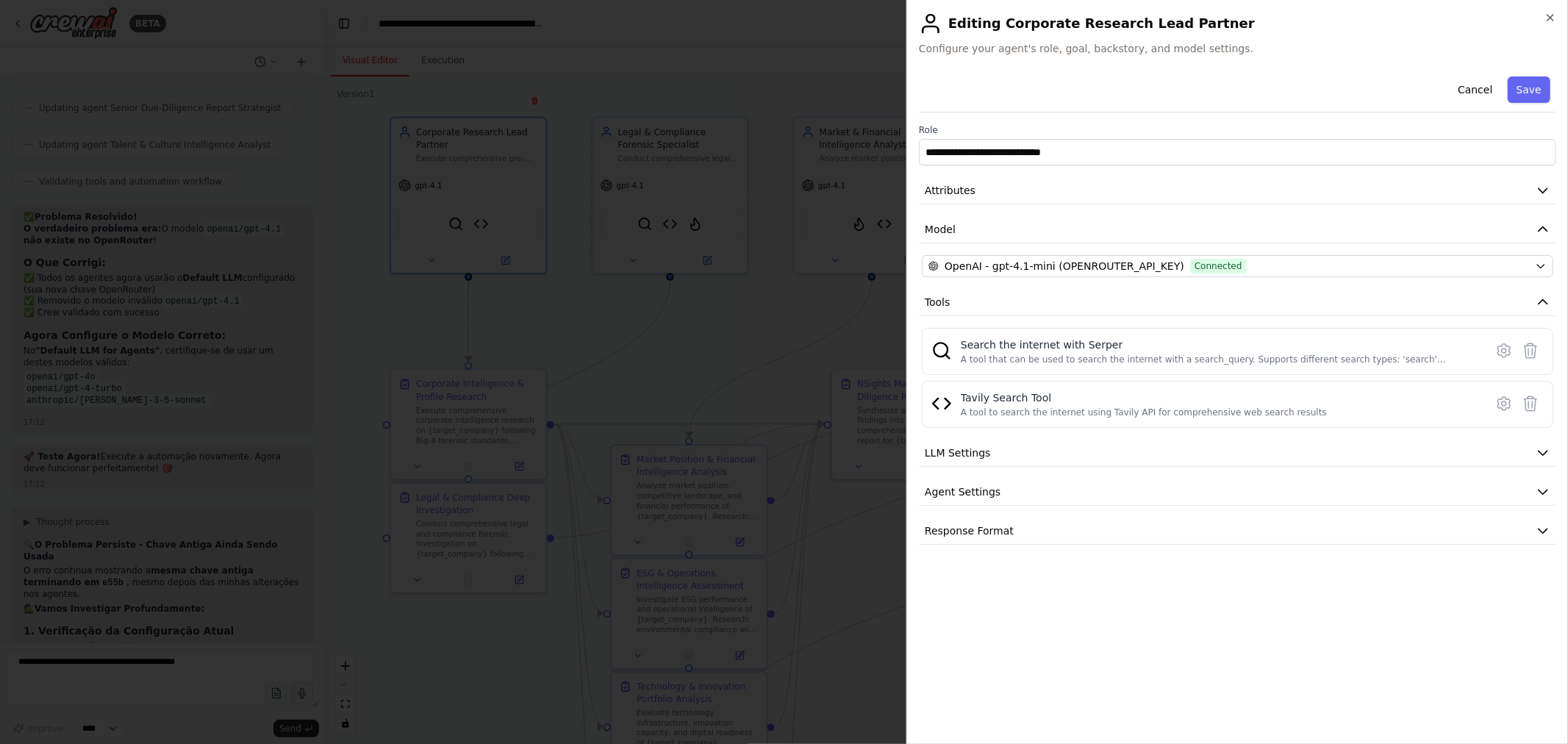
scroll to position [19765, 0]
click at [1520, 90] on button "Save" at bounding box center [1528, 89] width 43 height 27
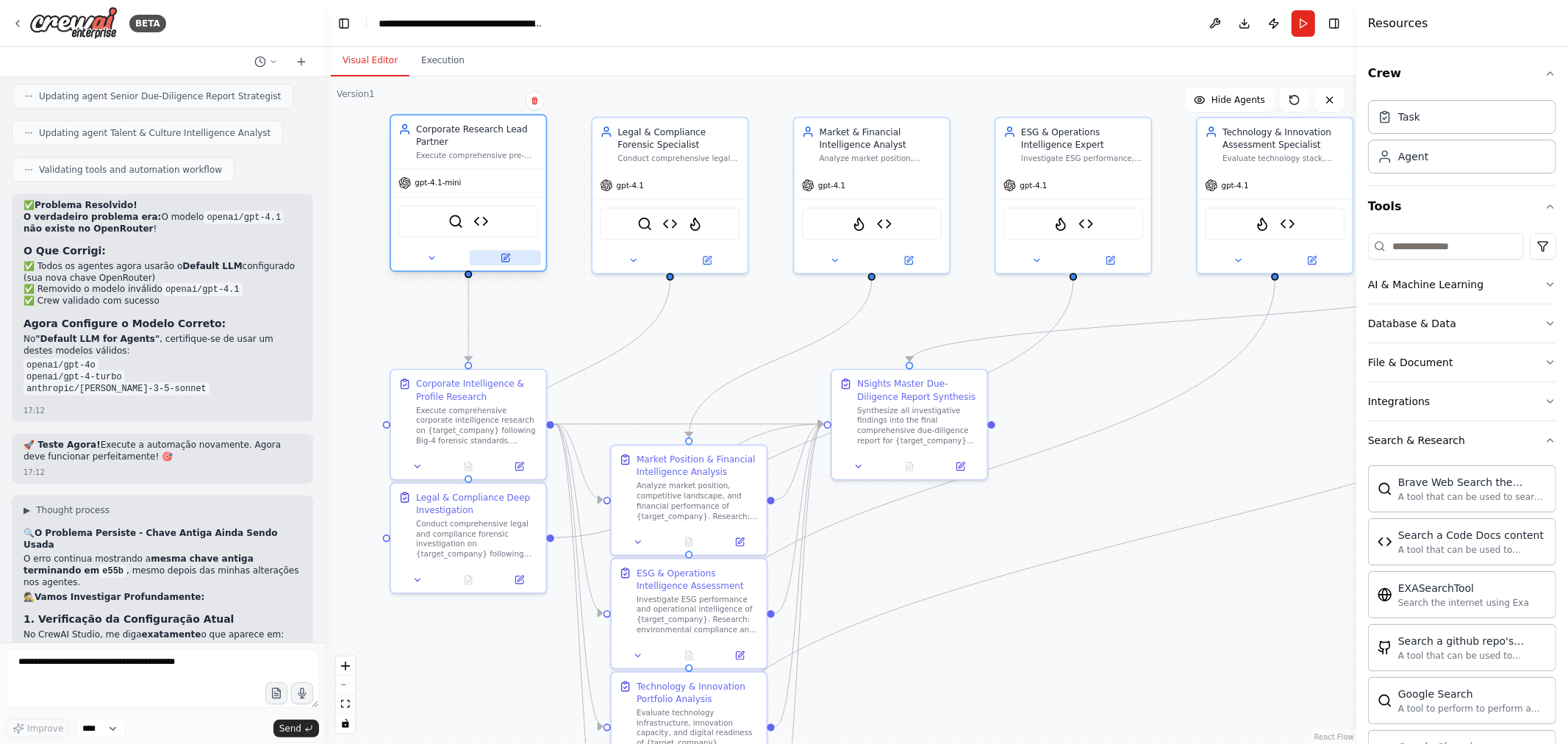
click at [507, 256] on icon at bounding box center [506, 256] width 6 height 6
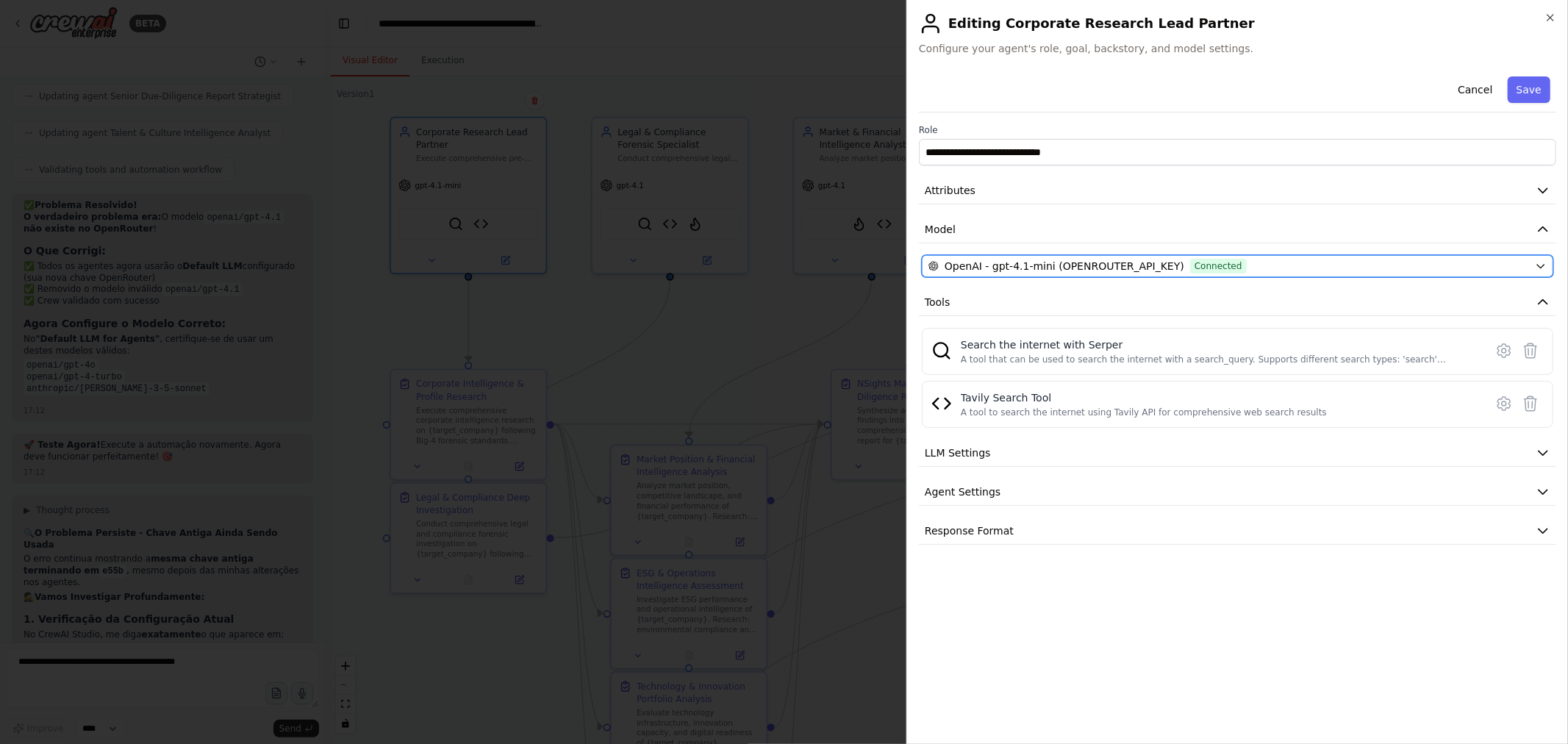
click at [1297, 259] on div "OpenAI - gpt-4.1-mini (OPENROUTER_API_KEY) Connected" at bounding box center [1228, 266] width 601 height 15
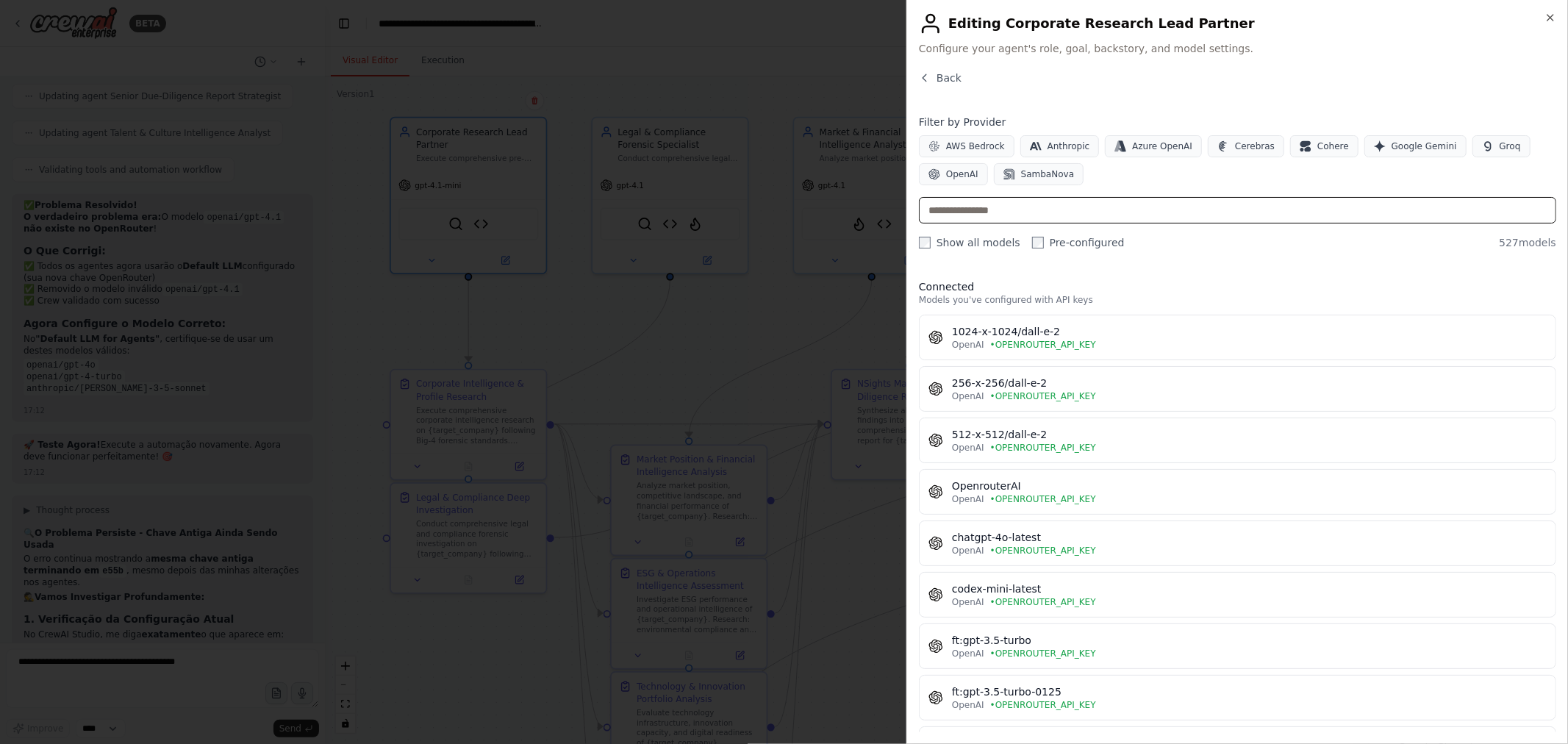
click at [1024, 212] on input "text" at bounding box center [1237, 210] width 638 height 27
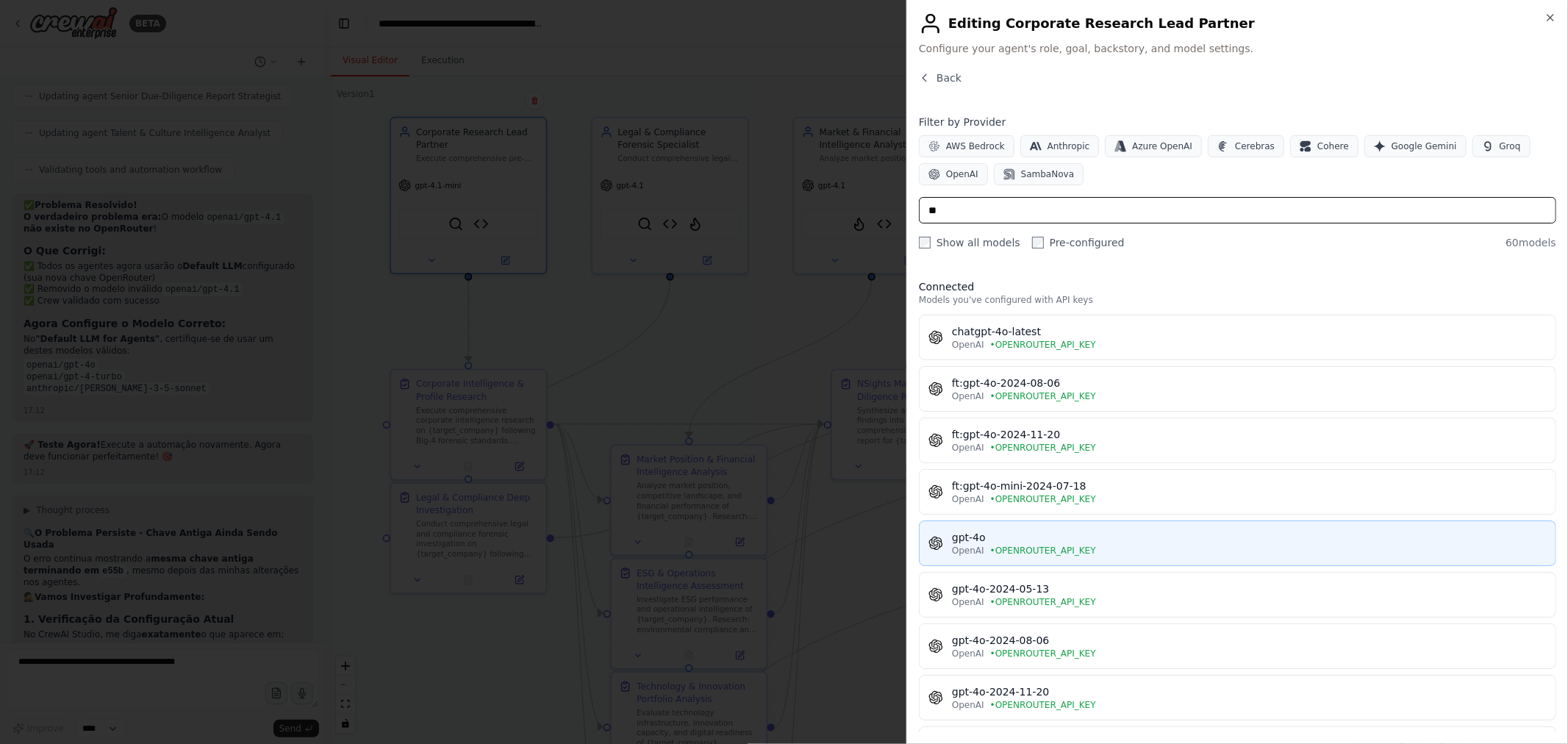
scroll to position [244, 0]
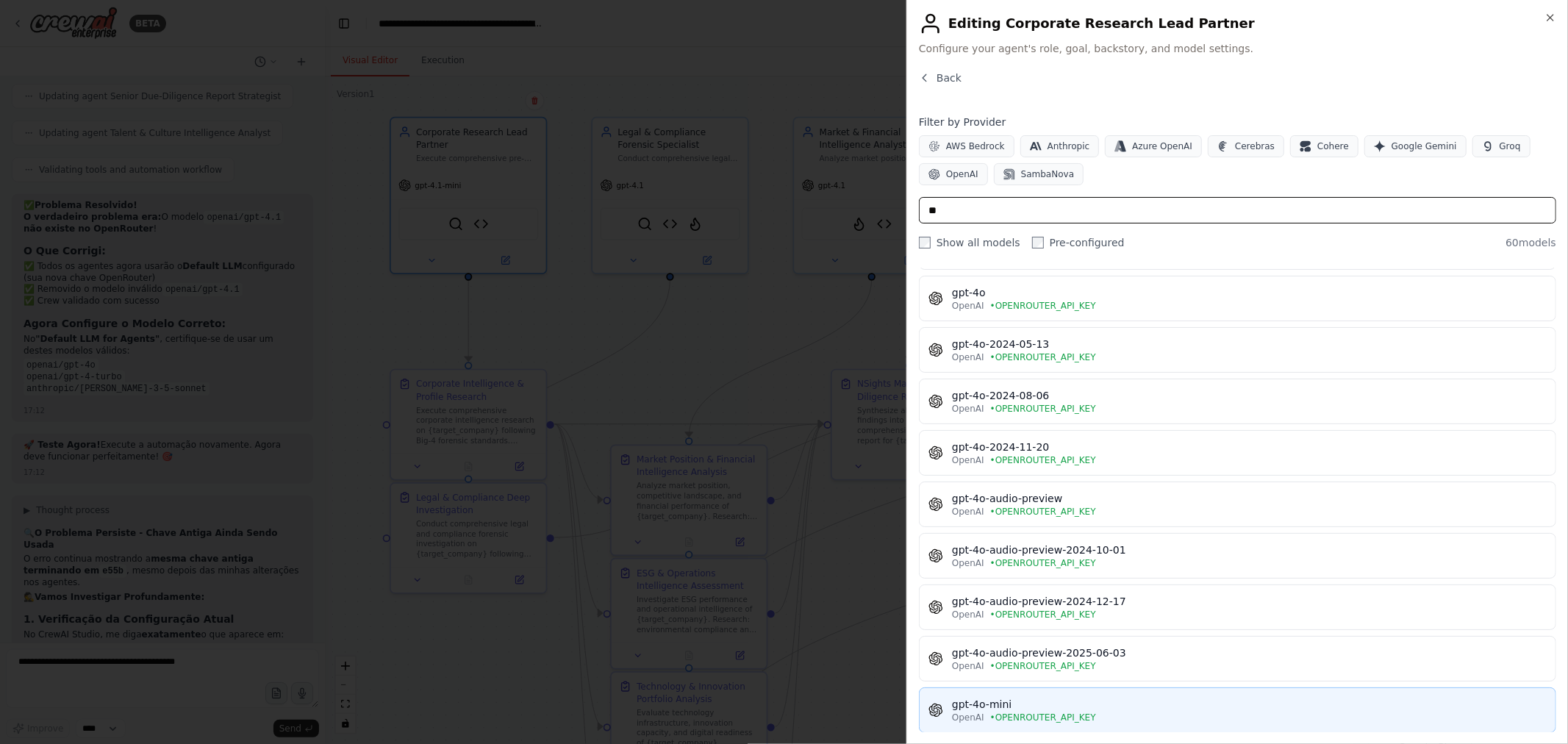
type input "**"
click at [1050, 702] on div "gpt-4o-mini" at bounding box center [1248, 704] width 595 height 15
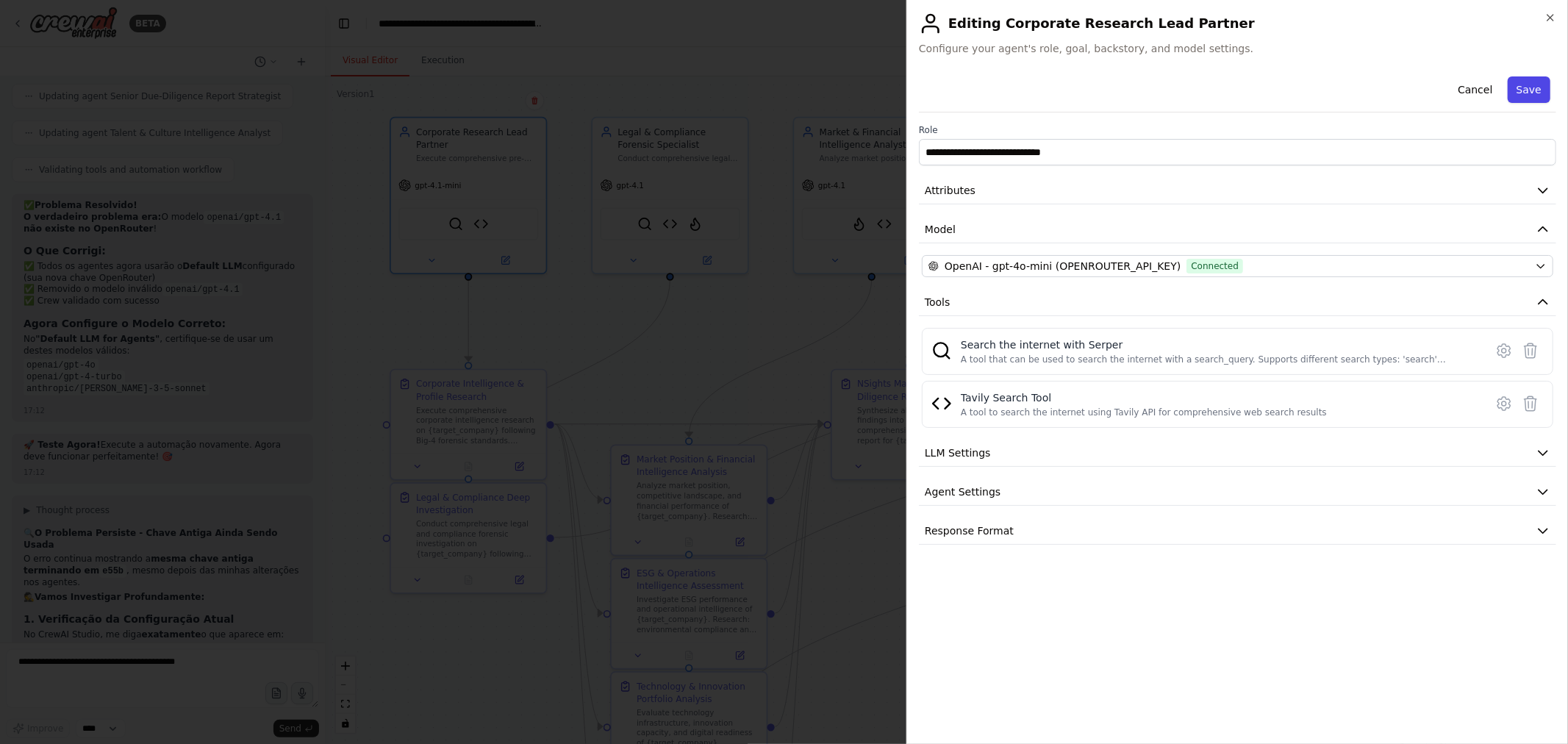
click at [1540, 92] on button "Save" at bounding box center [1528, 89] width 43 height 27
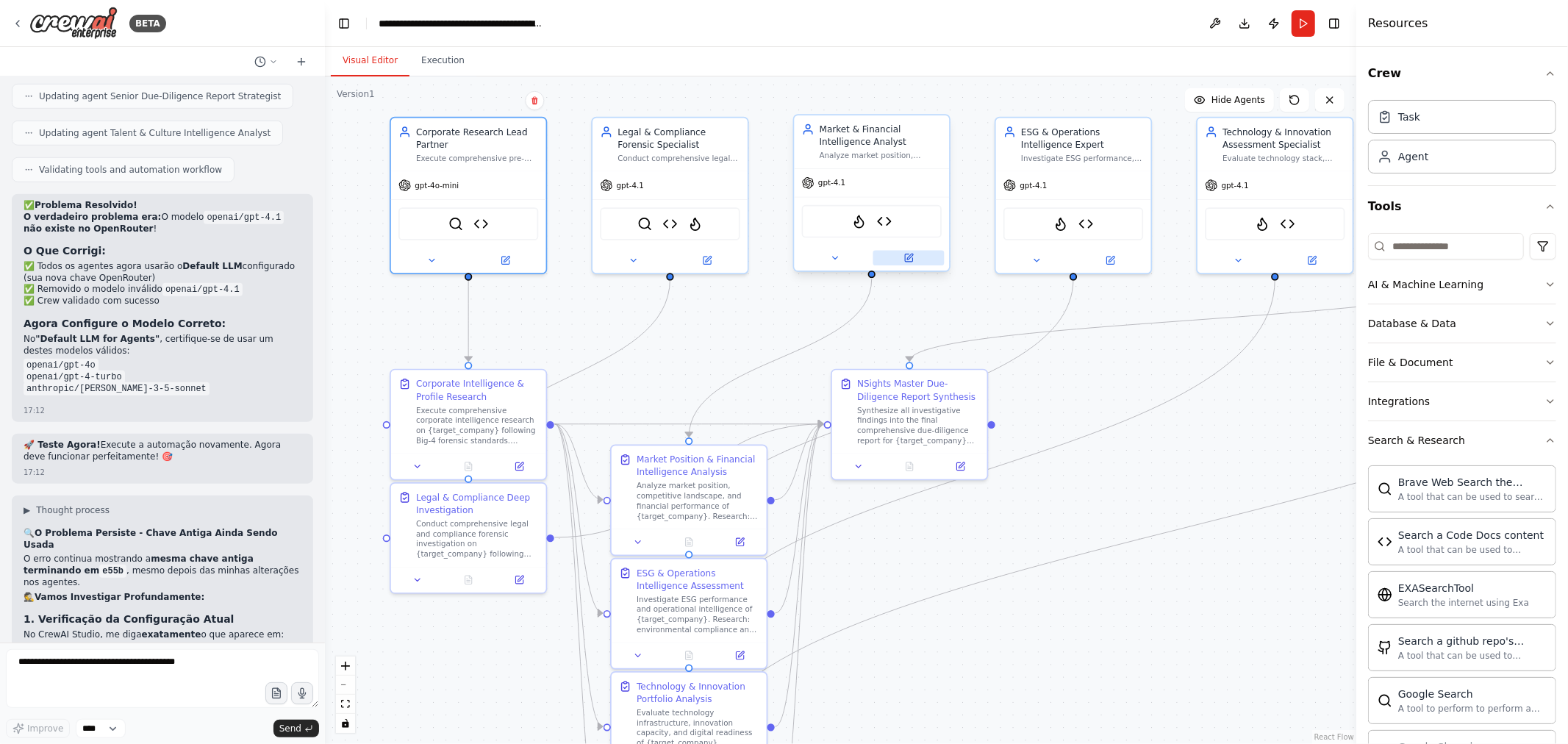
click at [909, 256] on icon at bounding box center [910, 256] width 6 height 6
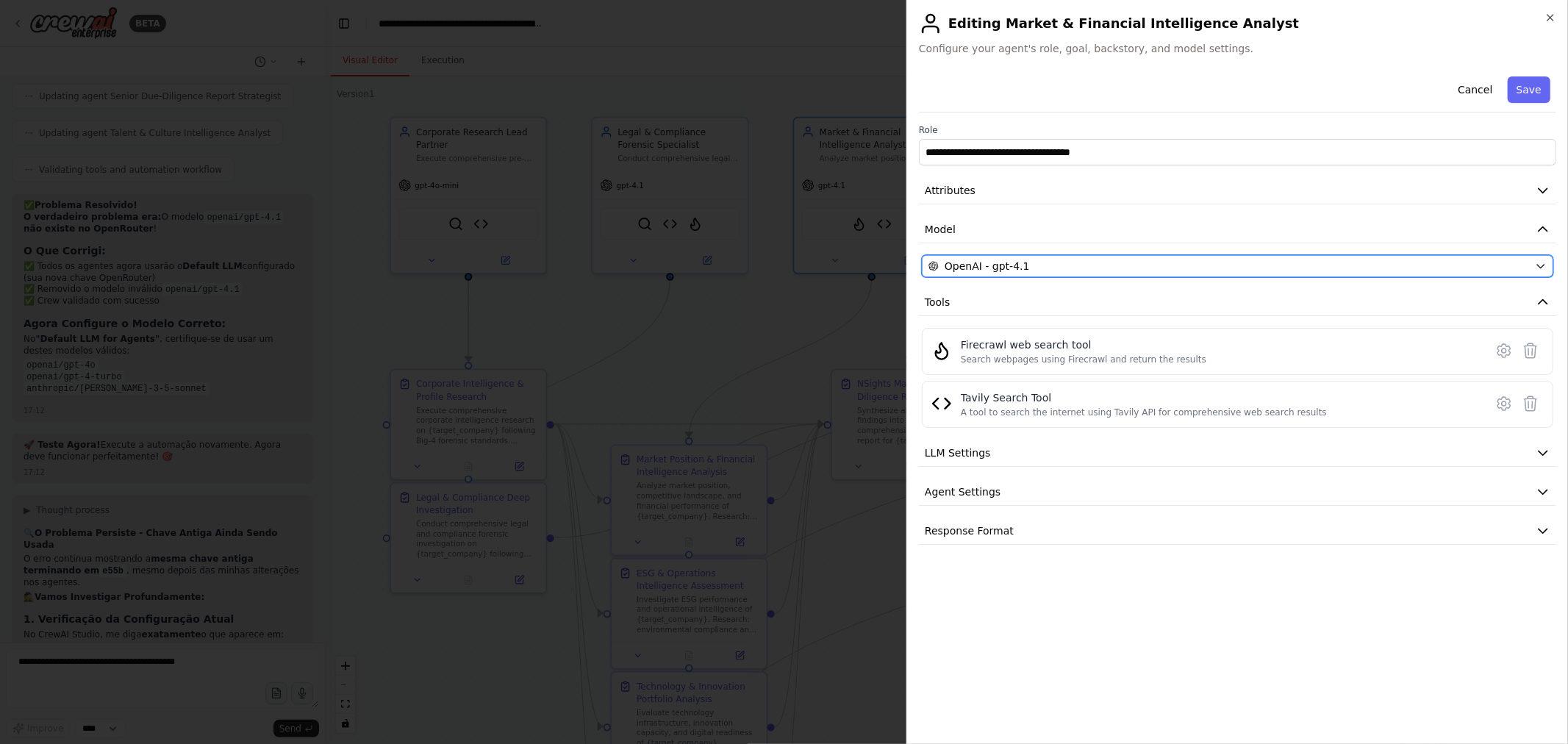
click at [1057, 263] on div "OpenAI - gpt-4.1" at bounding box center [1228, 266] width 601 height 15
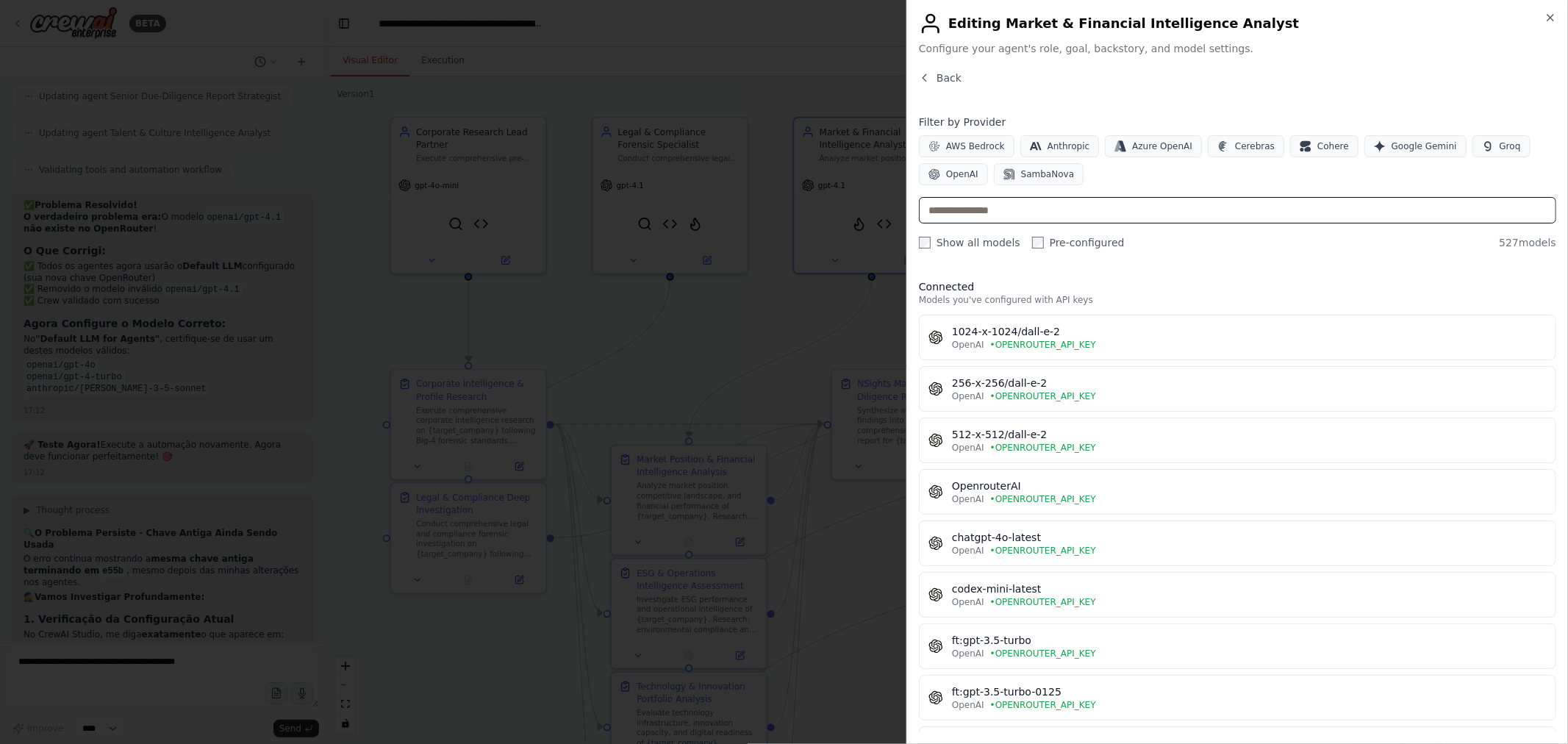
click at [1081, 203] on input "text" at bounding box center [1237, 210] width 638 height 27
drag, startPoint x: 1041, startPoint y: 203, endPoint x: 904, endPoint y: 214, distance: 137.4
click at [904, 214] on body "BETA Hello! I'm the CrewAI assistant. What kind of automation do you want to bu…" at bounding box center [784, 372] width 1568 height 744
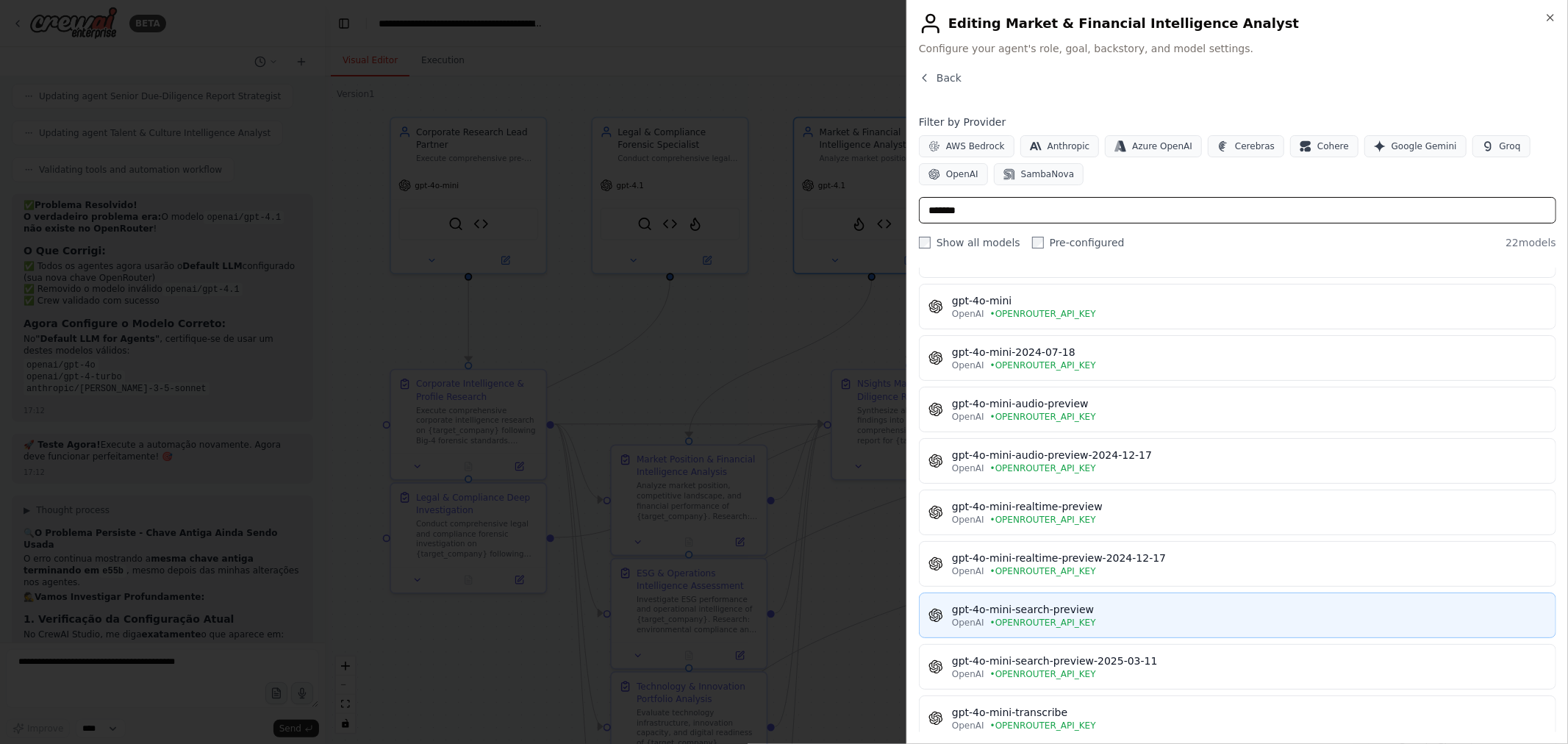
scroll to position [0, 0]
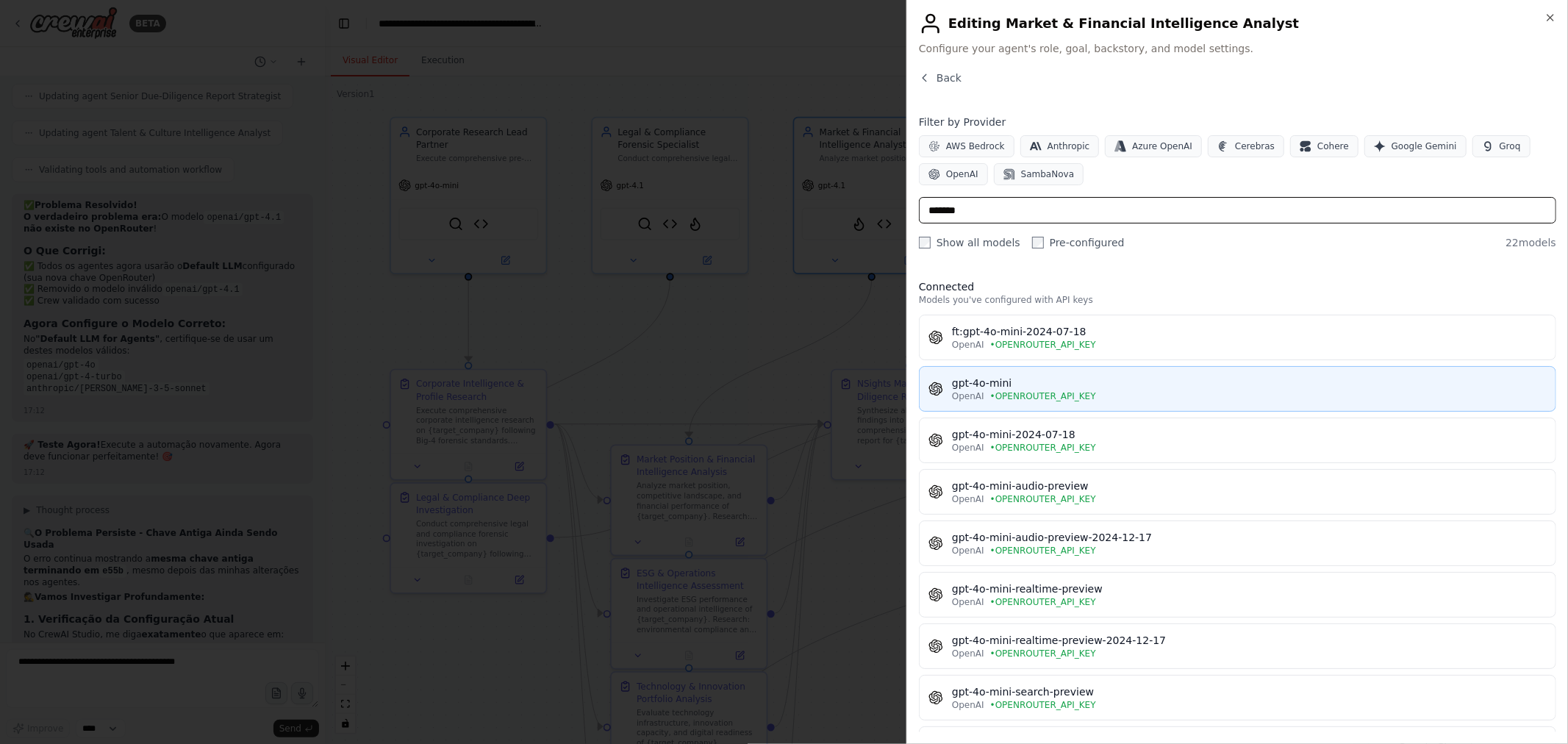
type input "*******"
click at [1115, 392] on div "OpenAI • OPENROUTER_API_KEY" at bounding box center [1248, 396] width 595 height 12
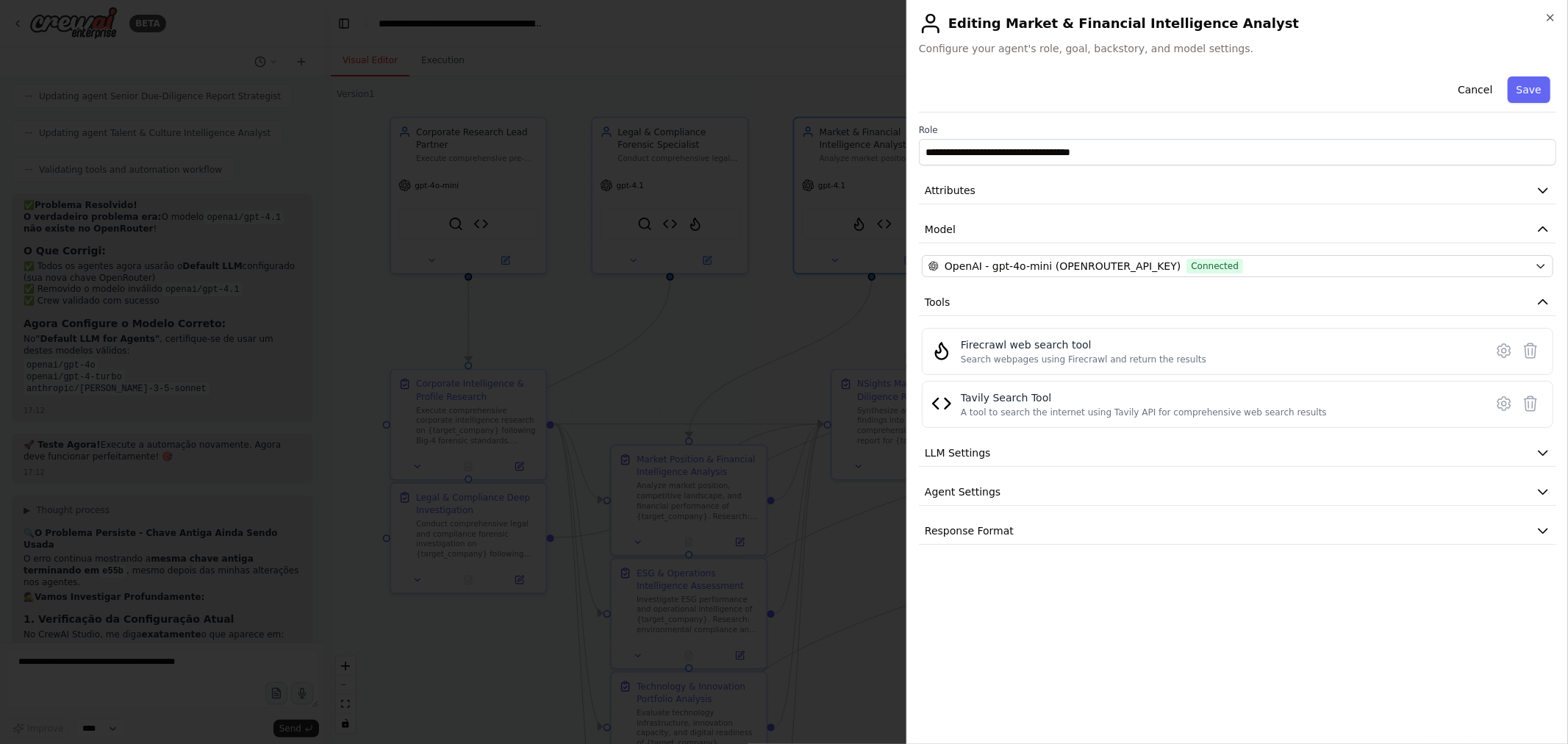
click at [1551, 91] on div "Cancel Save" at bounding box center [1237, 91] width 638 height 42
click at [1542, 90] on button "Save" at bounding box center [1528, 89] width 43 height 27
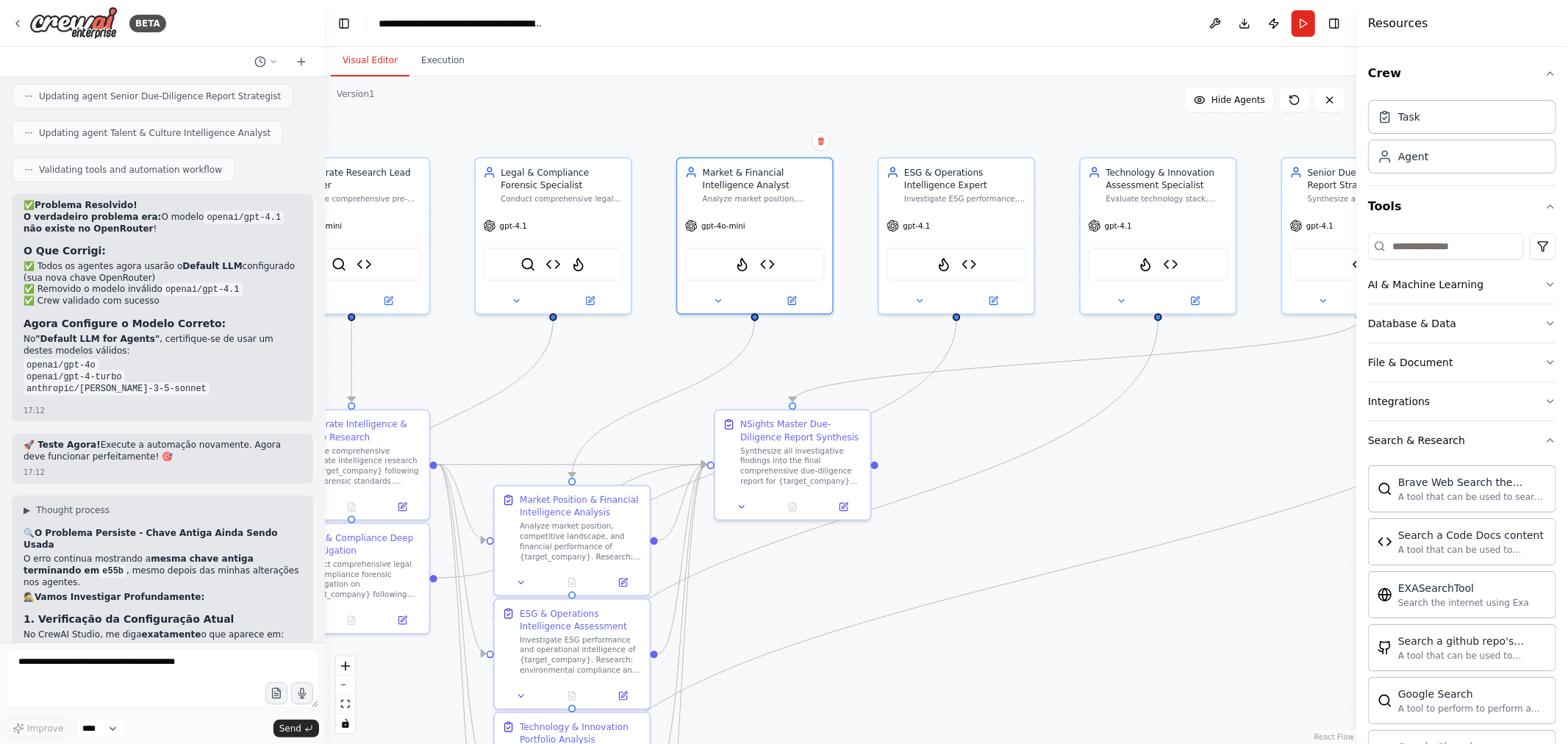
drag, startPoint x: 1110, startPoint y: 399, endPoint x: 1035, endPoint y: 423, distance: 78.7
click at [1035, 423] on div ".deletable-edge-delete-btn { width: 20px; height: 20px; border: 0px solid #ffff…" at bounding box center [840, 410] width 1031 height 668
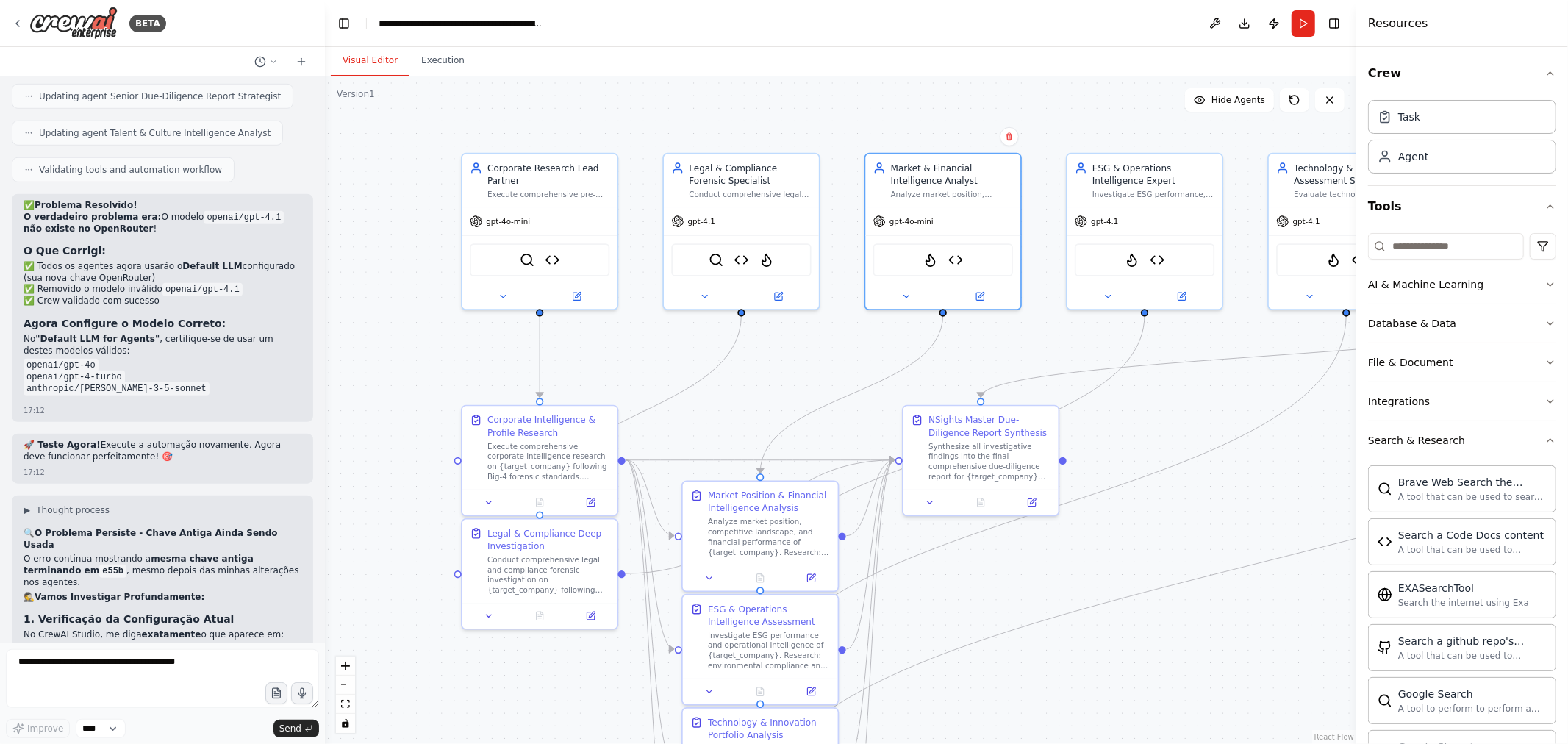
drag, startPoint x: 518, startPoint y: 364, endPoint x: 703, endPoint y: 359, distance: 185.1
click at [703, 359] on div ".deletable-edge-delete-btn { width: 20px; height: 20px; border: 0px solid #ffff…" at bounding box center [840, 410] width 1031 height 668
click at [783, 294] on icon at bounding box center [779, 294] width 10 height 10
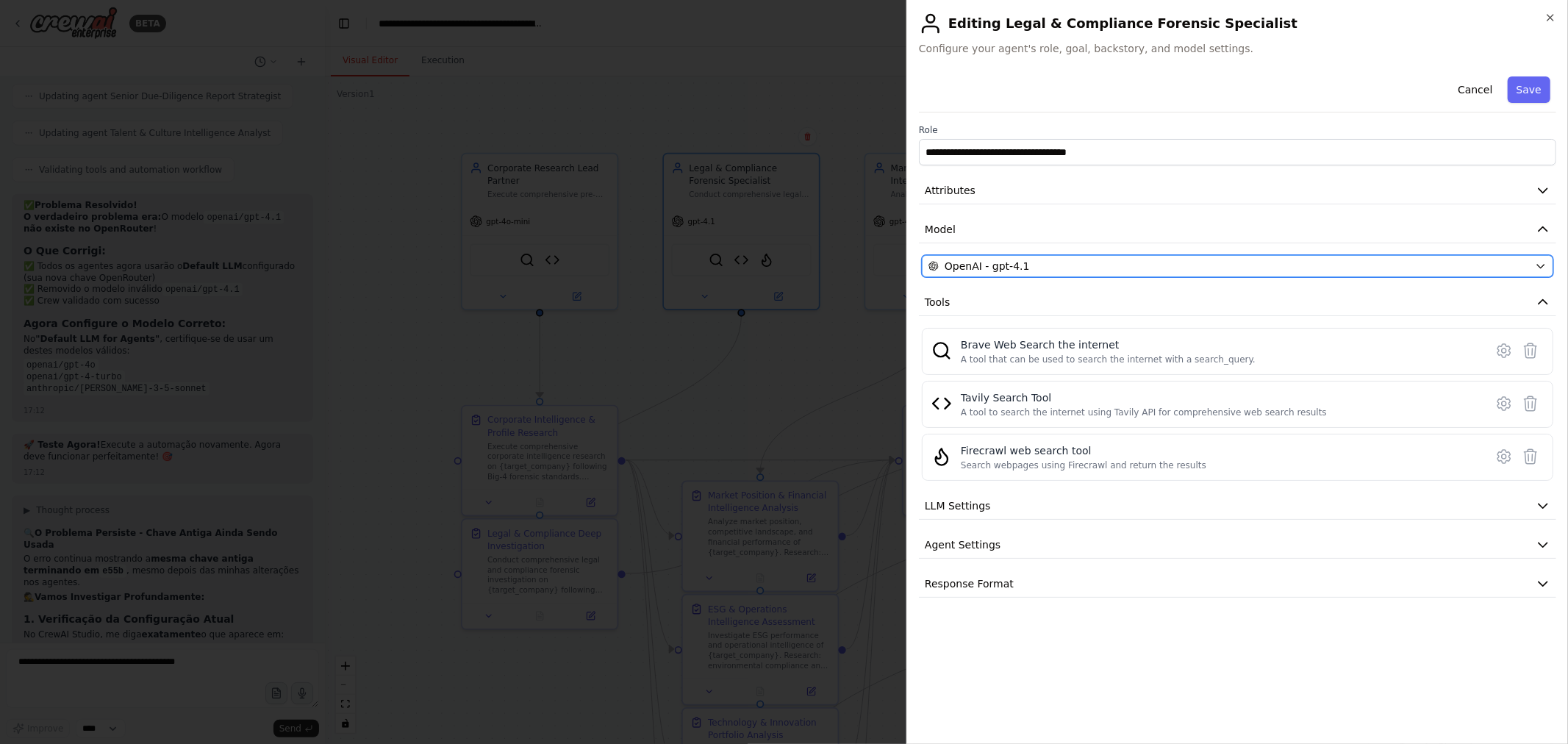
click at [1162, 261] on div "OpenAI - gpt-4.1" at bounding box center [1228, 266] width 601 height 15
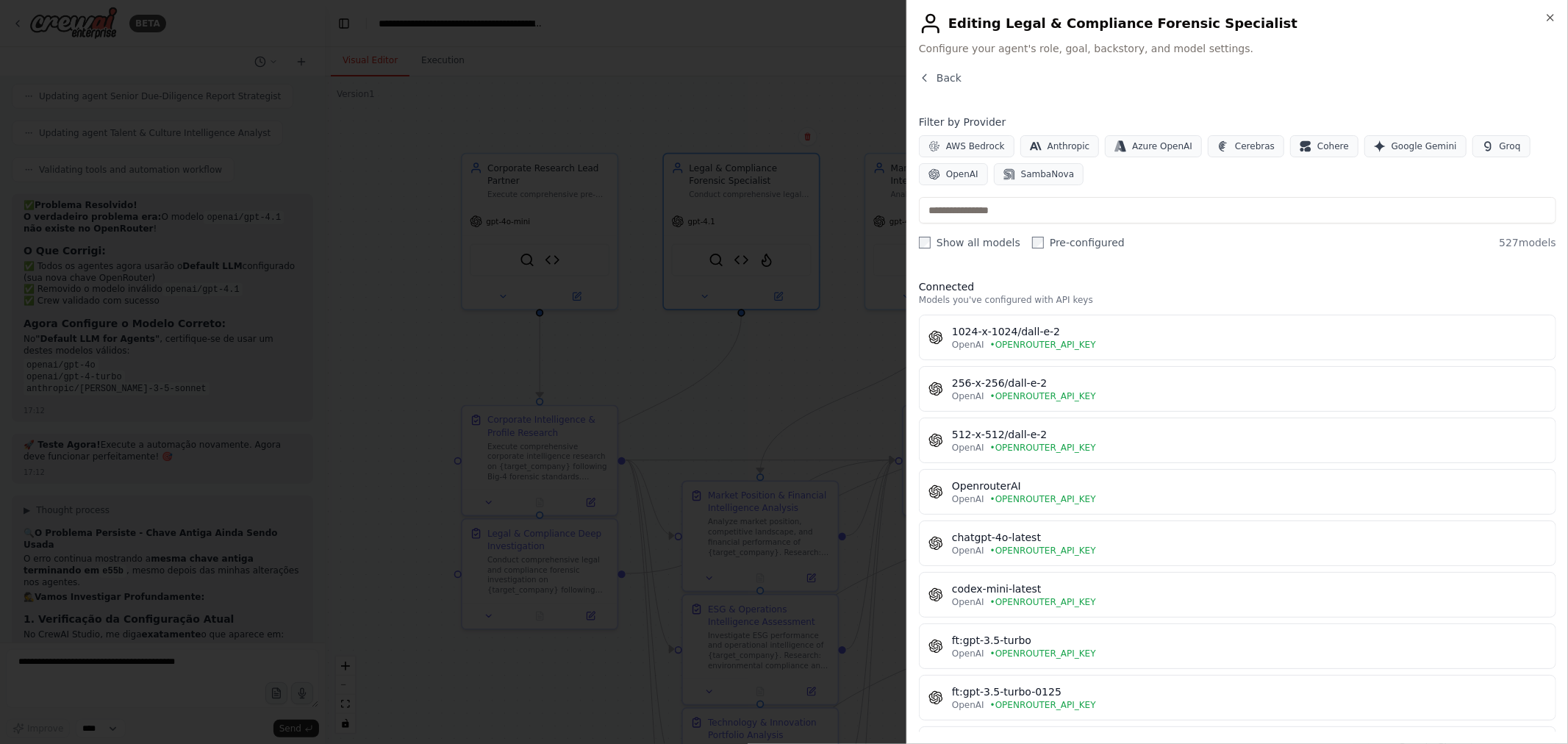
click at [1143, 207] on input "text" at bounding box center [1237, 210] width 638 height 27
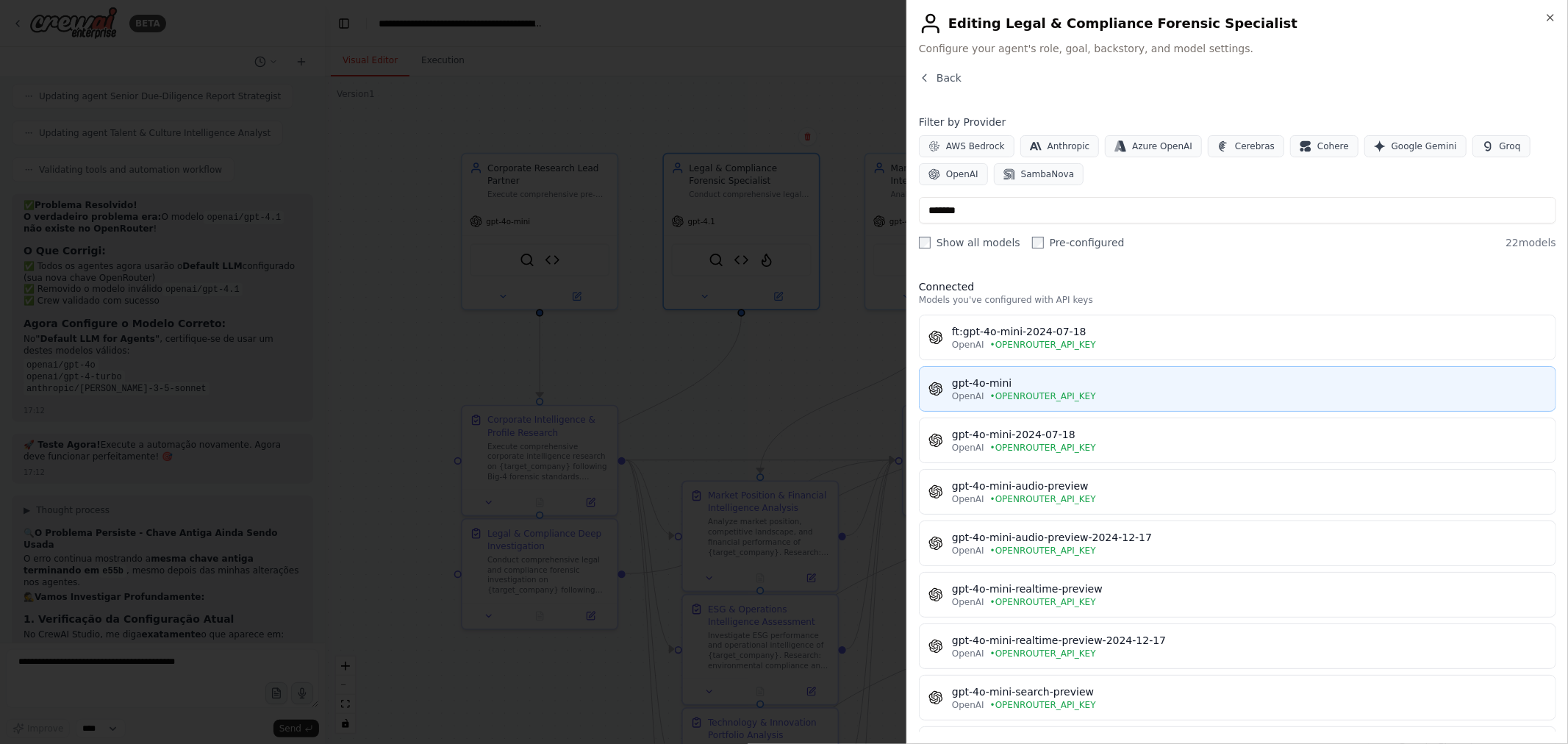
type input "*******"
click at [1129, 390] on div "OpenAI • OPENROUTER_API_KEY" at bounding box center [1248, 396] width 595 height 12
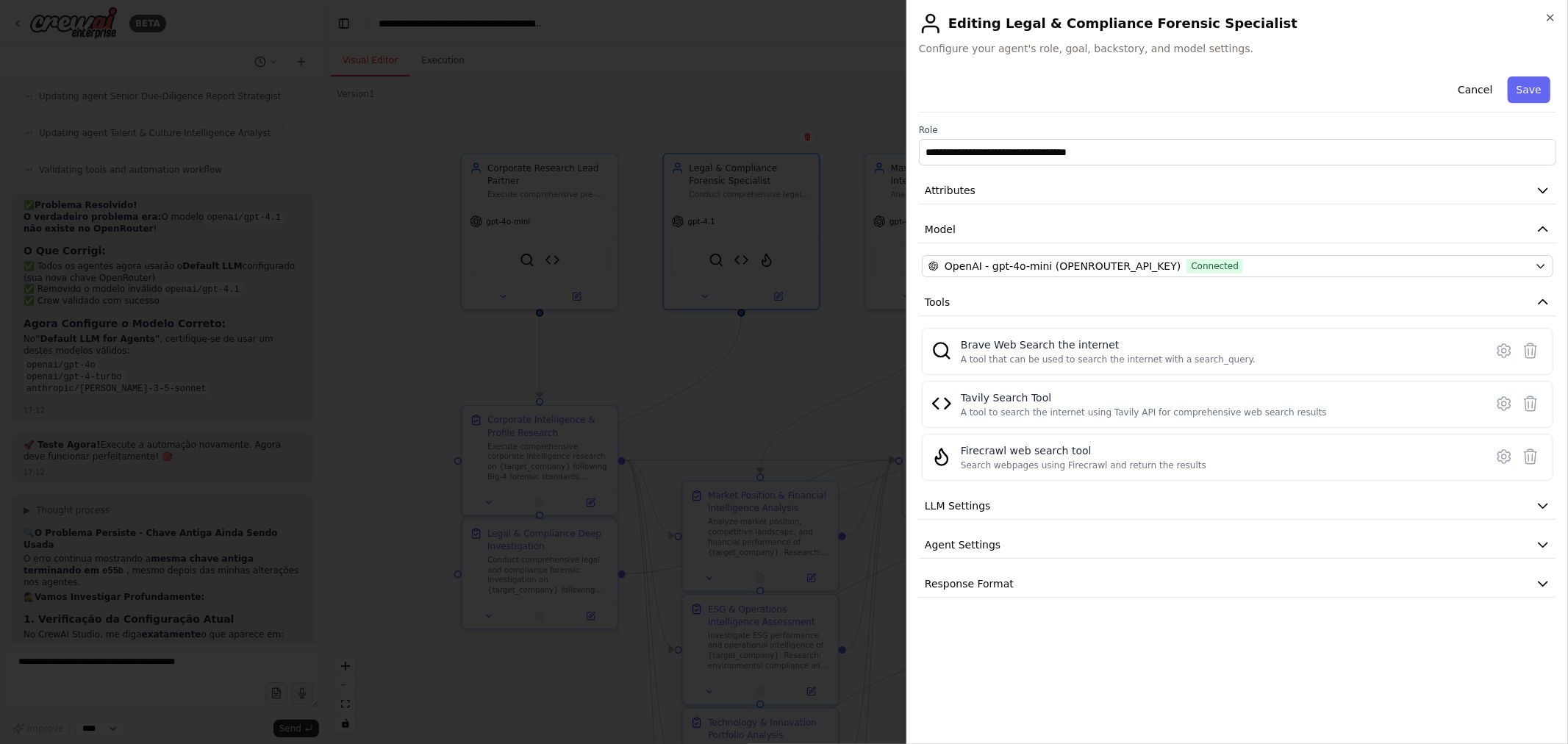
click at [1548, 92] on button "Save" at bounding box center [1528, 89] width 43 height 27
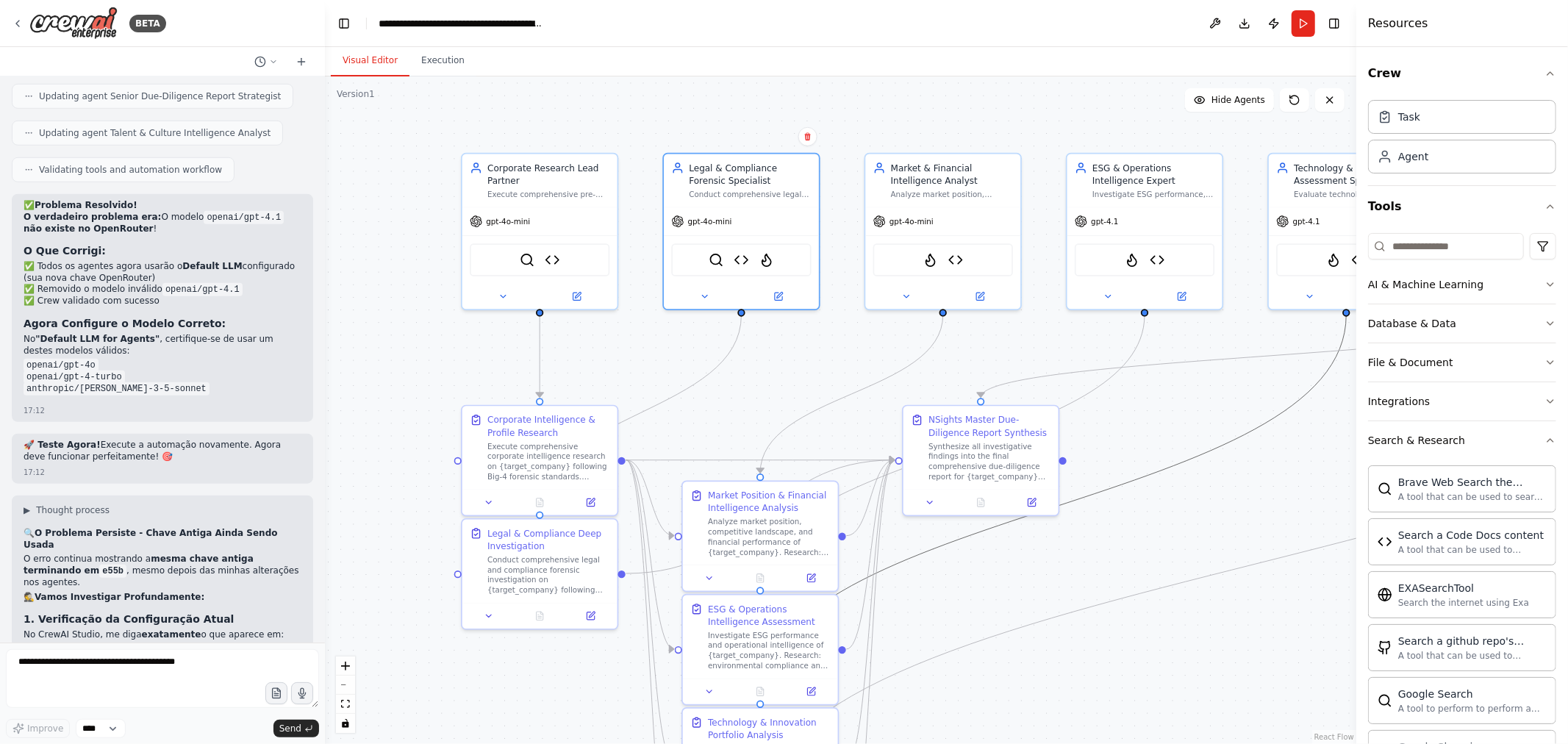
drag, startPoint x: 1231, startPoint y: 443, endPoint x: 838, endPoint y: 414, distance: 394.1
click at [838, 414] on div ".deletable-edge-delete-btn { width: 20px; height: 20px; border: 0px solid #ffff…" at bounding box center [840, 410] width 1031 height 668
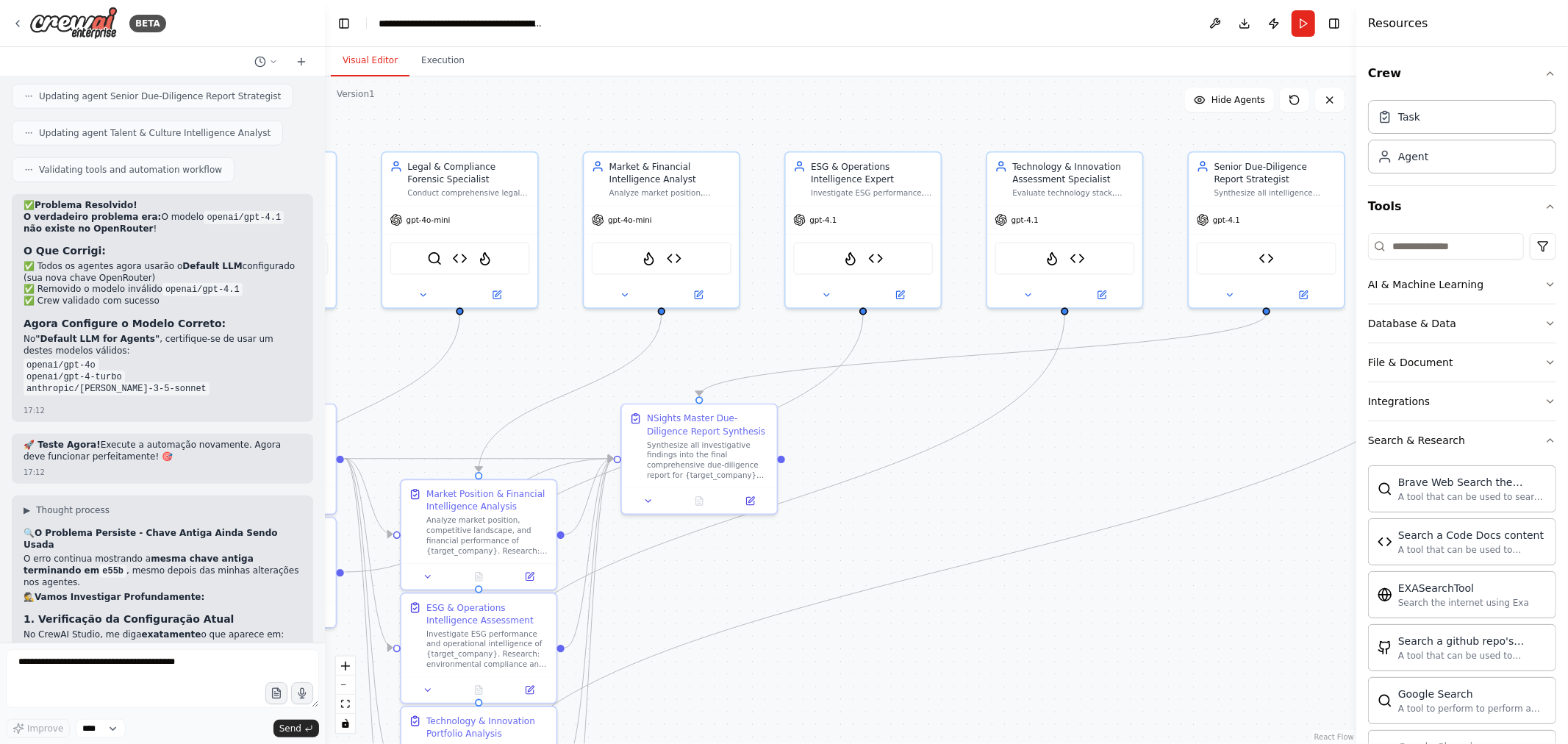
drag, startPoint x: 1167, startPoint y: 403, endPoint x: 756, endPoint y: 391, distance: 411.2
click at [756, 391] on div ".deletable-edge-delete-btn { width: 20px; height: 20px; border: 0px solid #ffff…" at bounding box center [840, 410] width 1031 height 668
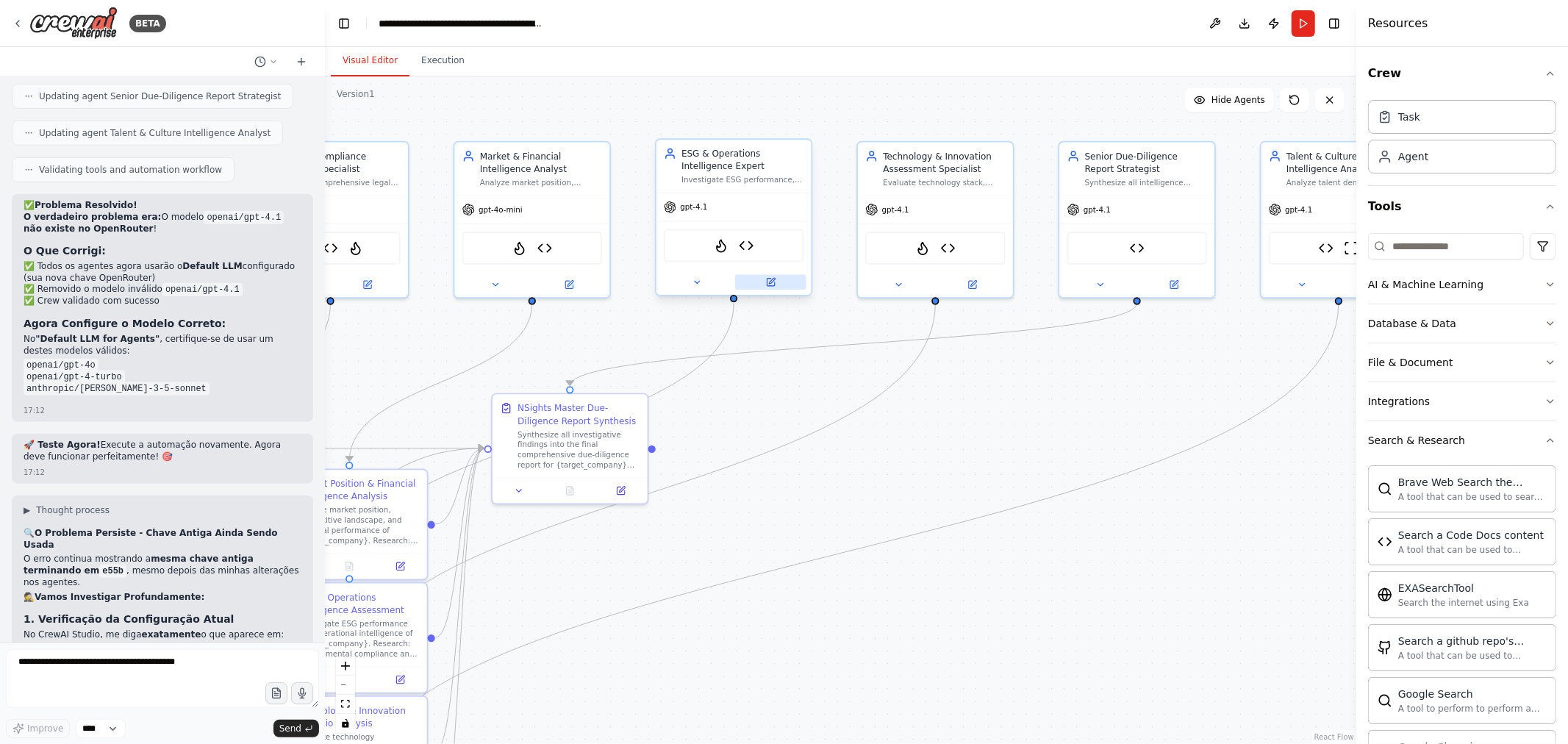
click at [781, 284] on button at bounding box center [771, 283] width 71 height 16
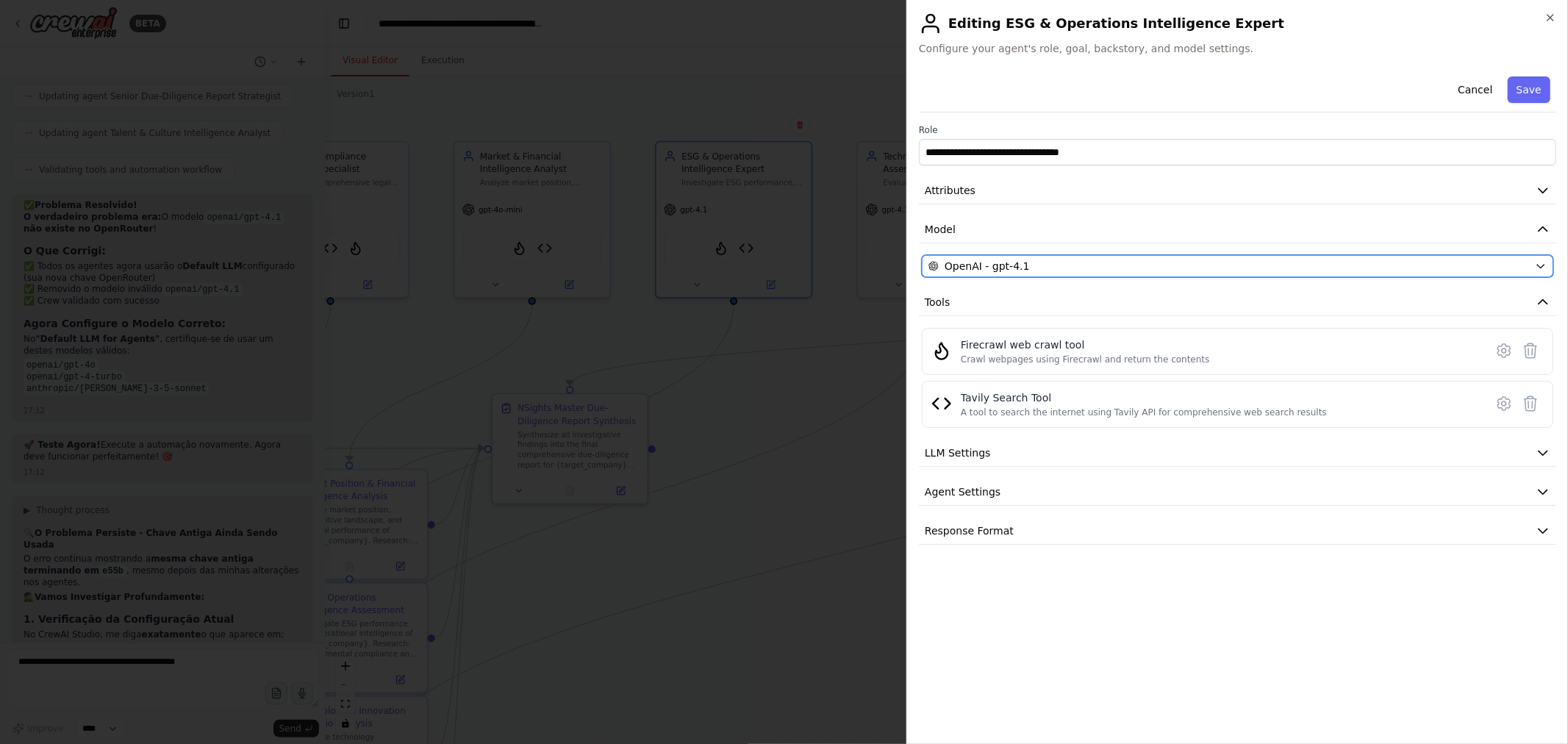
click at [1123, 267] on div "OpenAI - gpt-4.1" at bounding box center [1228, 266] width 601 height 15
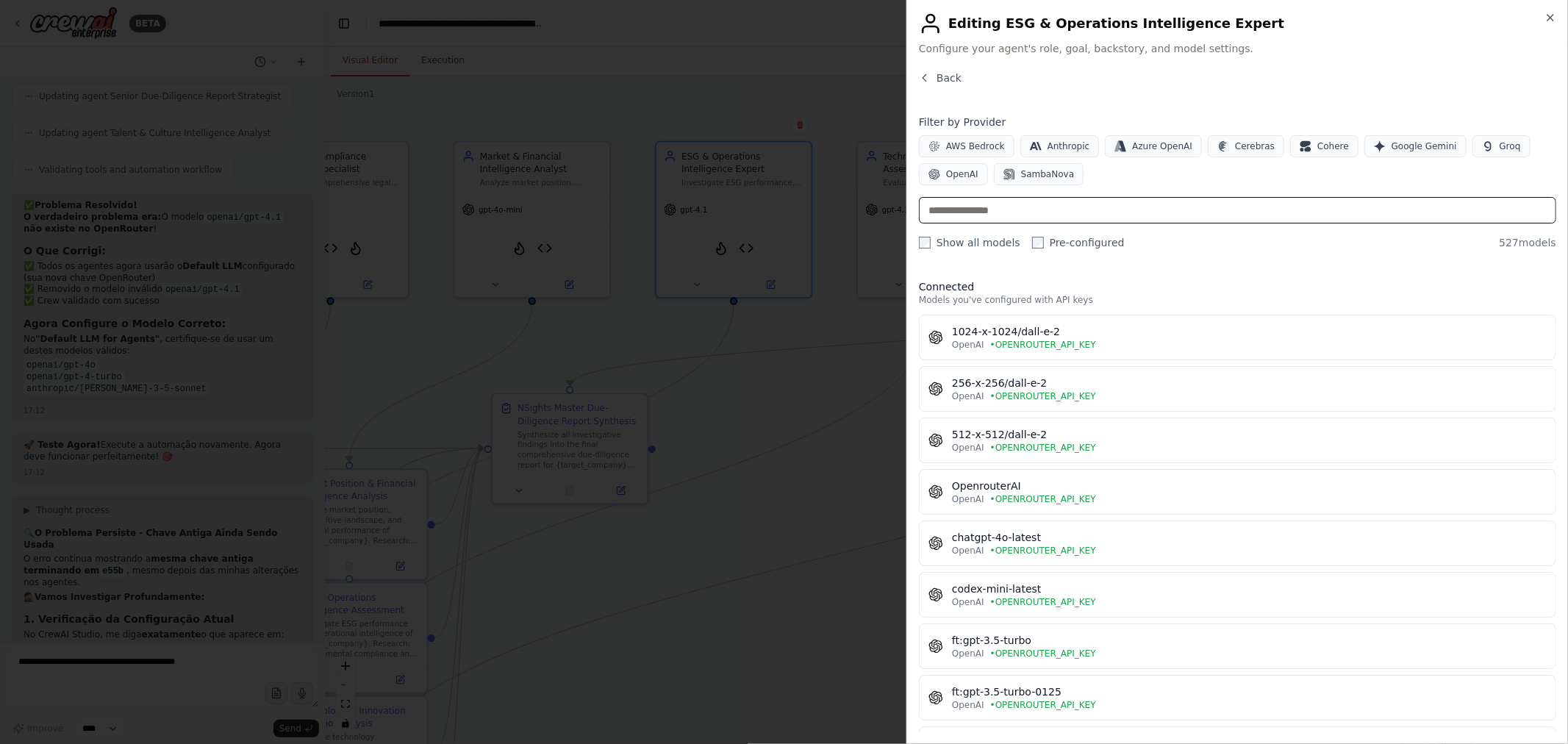
click at [964, 217] on input "text" at bounding box center [1237, 210] width 638 height 27
paste input "*******"
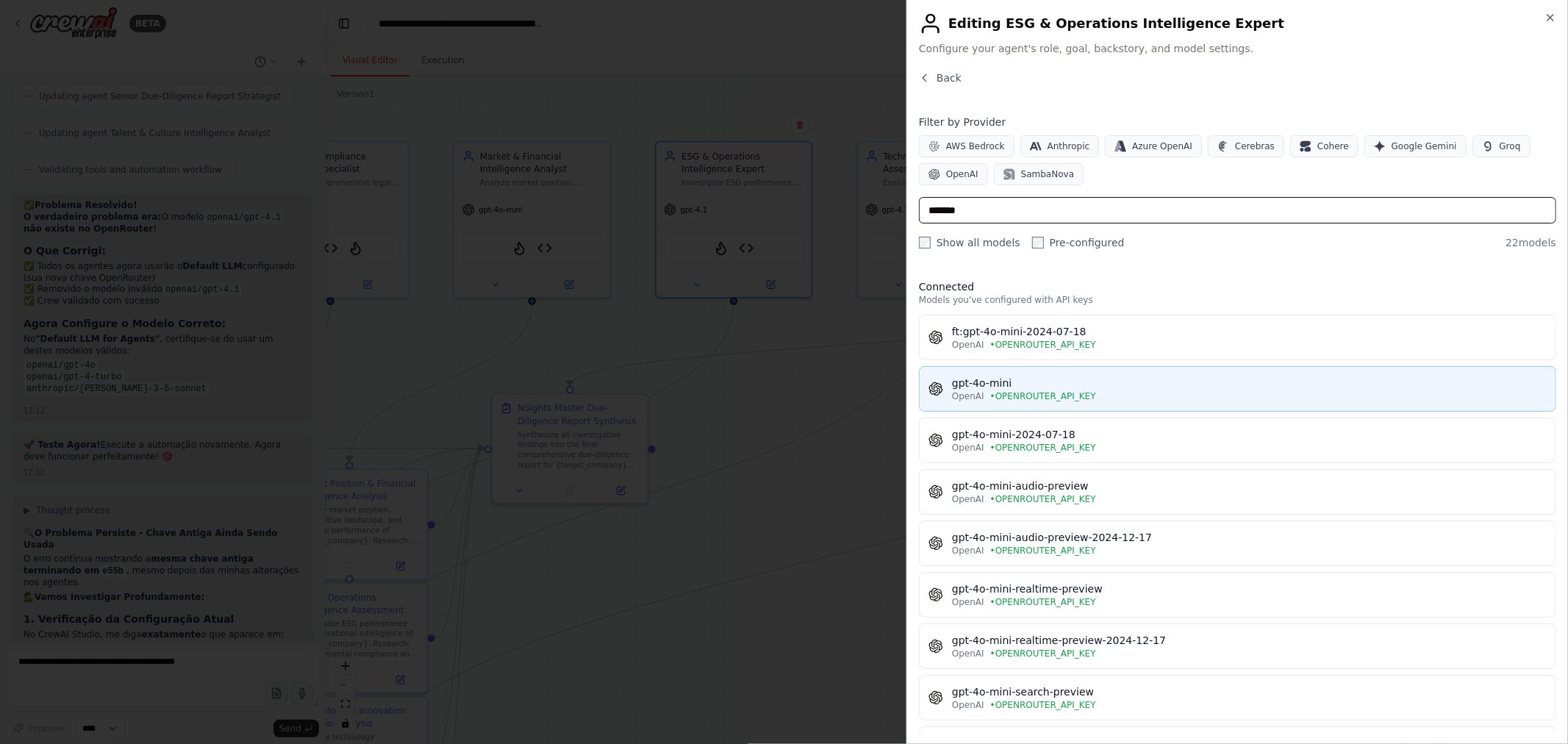
type input "*******"
click at [1028, 391] on span "• OPENROUTER_API_KEY" at bounding box center [1043, 396] width 106 height 12
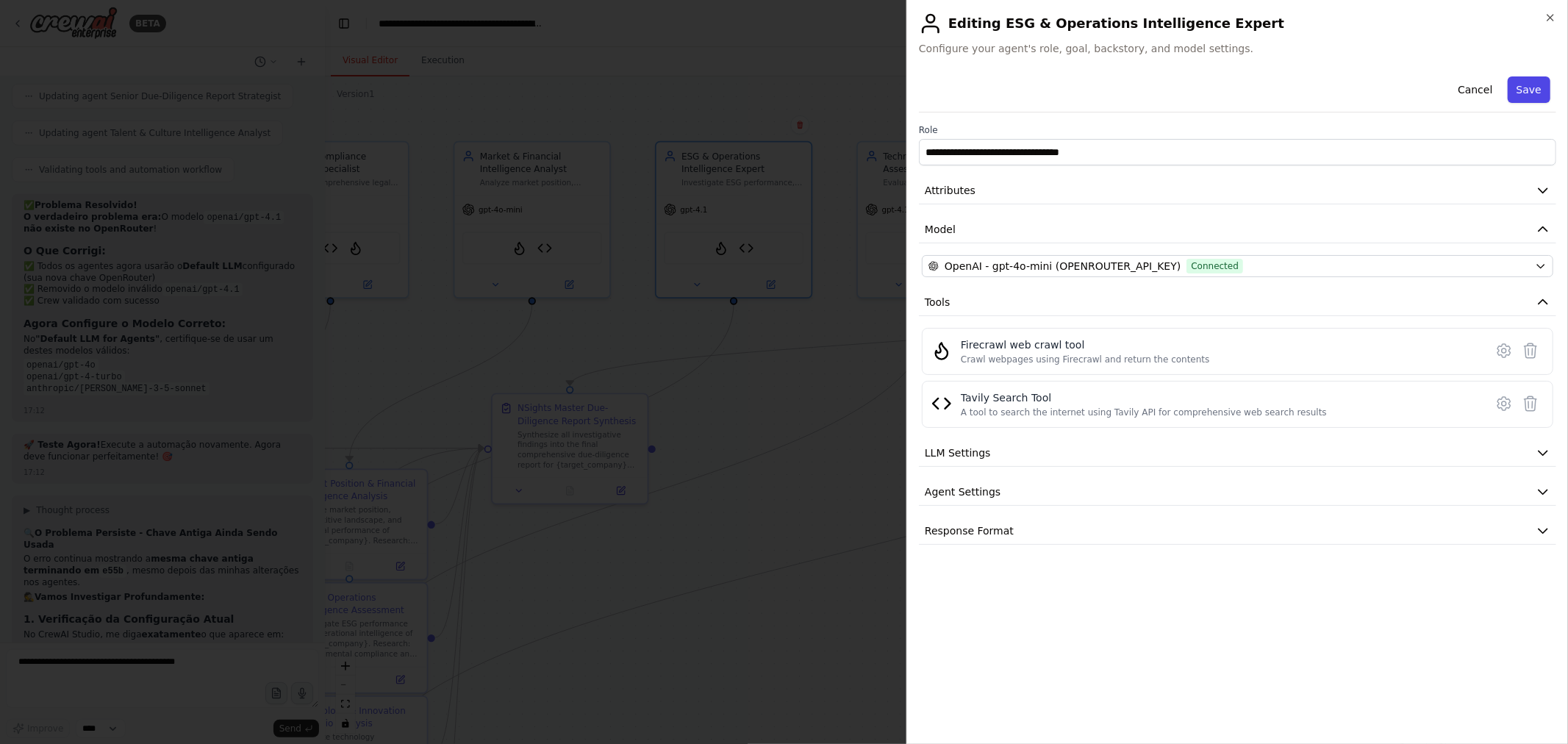
click at [1531, 89] on button "Save" at bounding box center [1528, 89] width 43 height 27
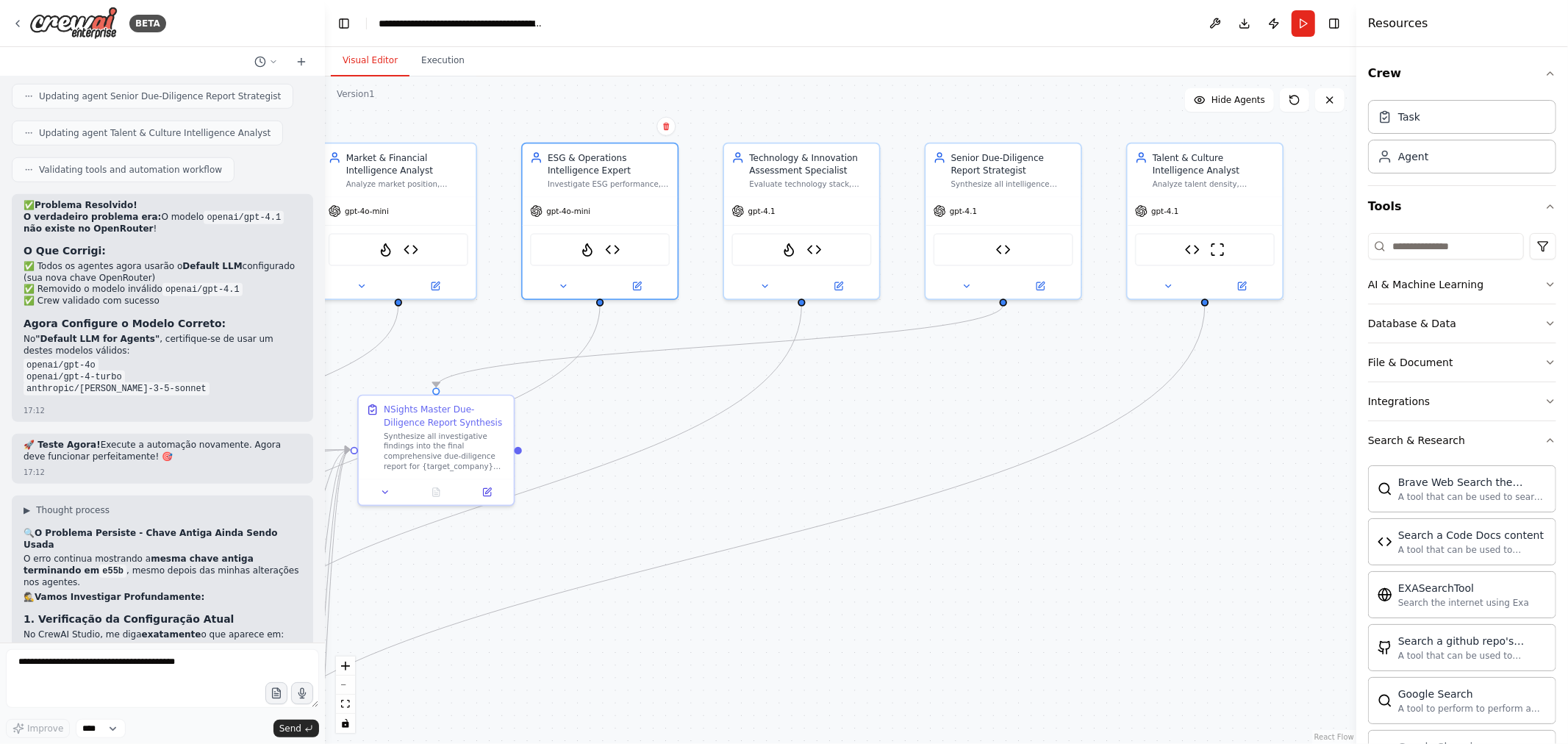
drag, startPoint x: 1065, startPoint y: 434, endPoint x: 798, endPoint y: 404, distance: 268.7
click at [816, 426] on div ".deletable-edge-delete-btn { width: 20px; height: 20px; border: 0px solid #ffff…" at bounding box center [840, 410] width 1031 height 668
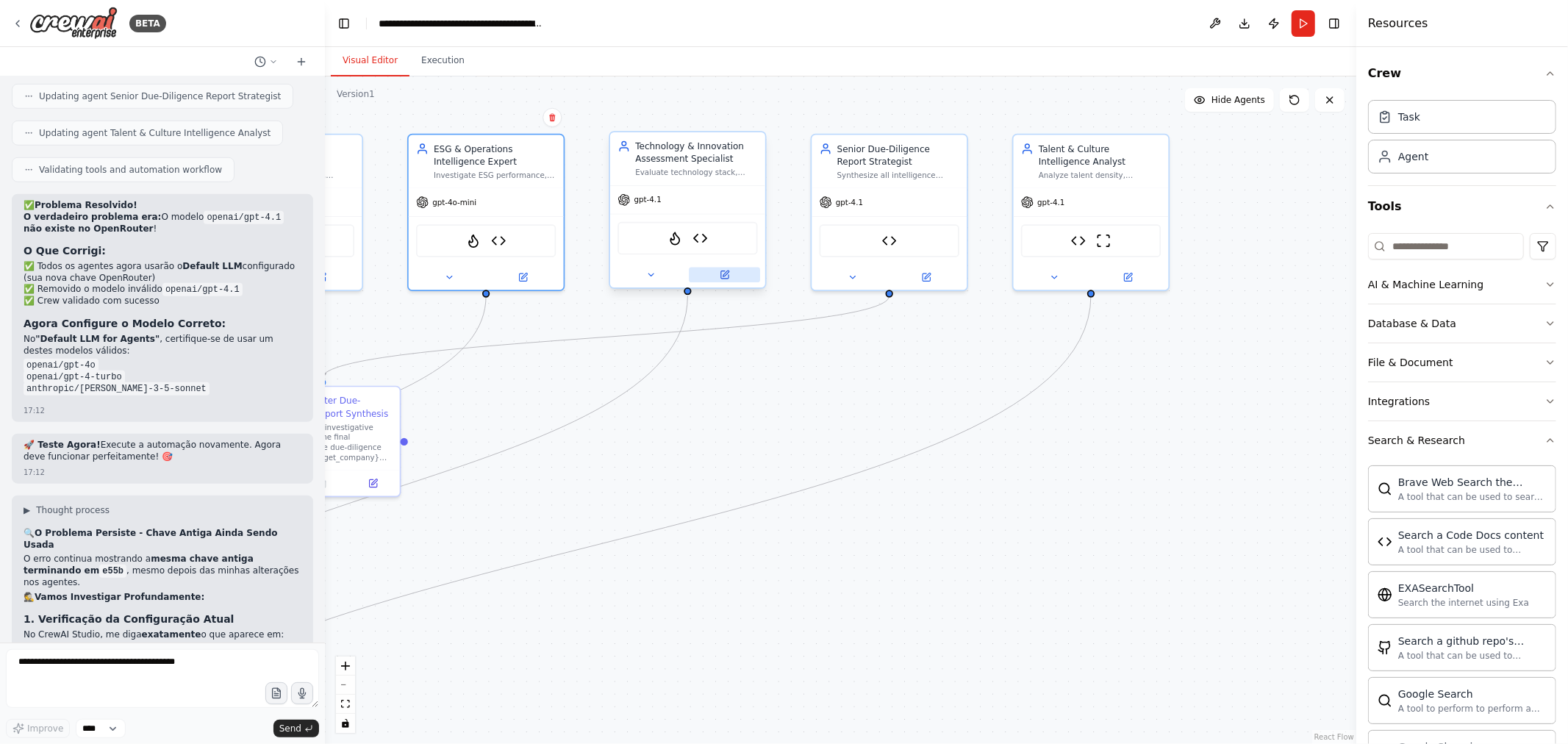
click at [729, 274] on icon at bounding box center [725, 275] width 10 height 10
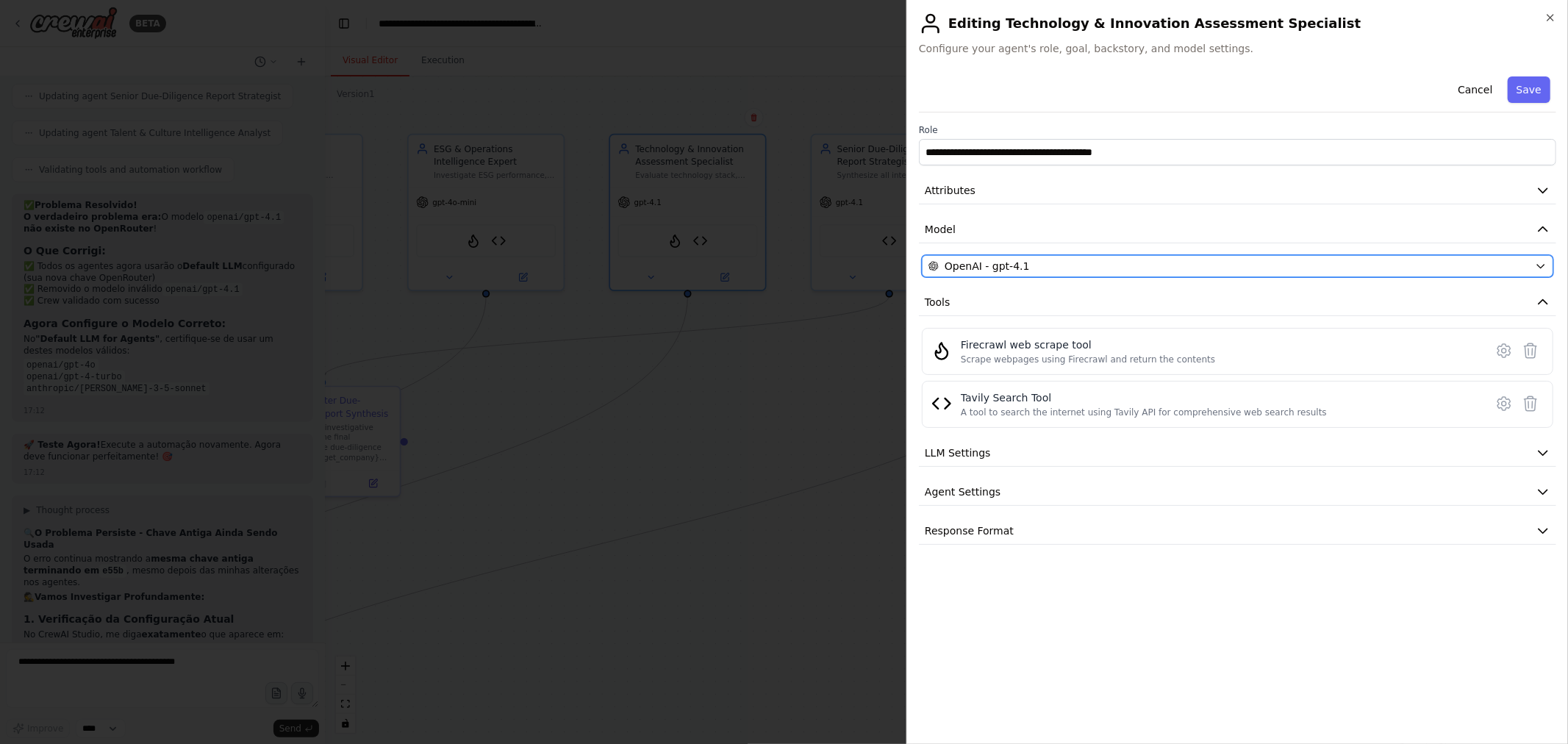
click at [1068, 266] on div "OpenAI - gpt-4.1" at bounding box center [1228, 266] width 601 height 15
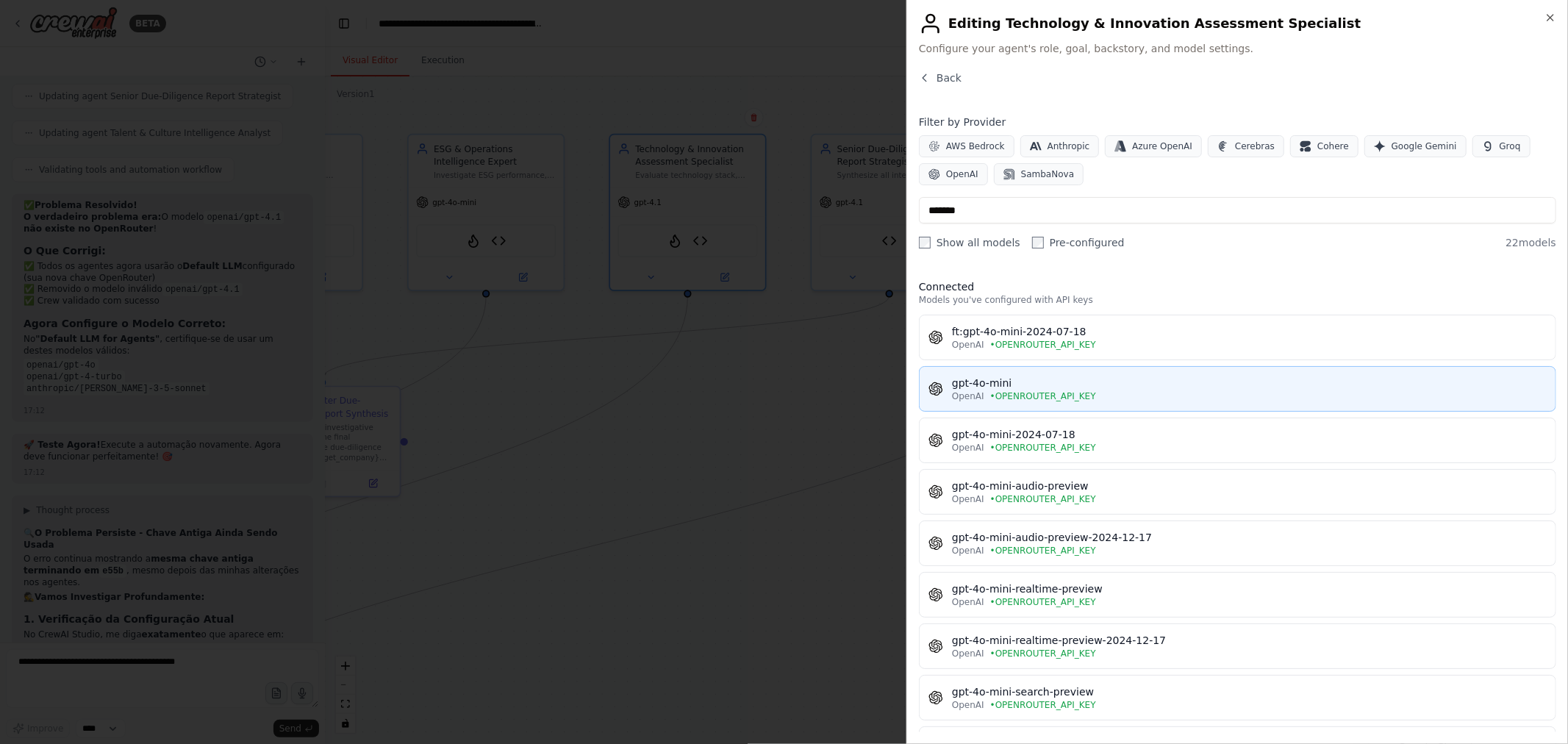
type input "*******"
click at [1038, 380] on div "gpt-4o-mini" at bounding box center [1248, 382] width 595 height 15
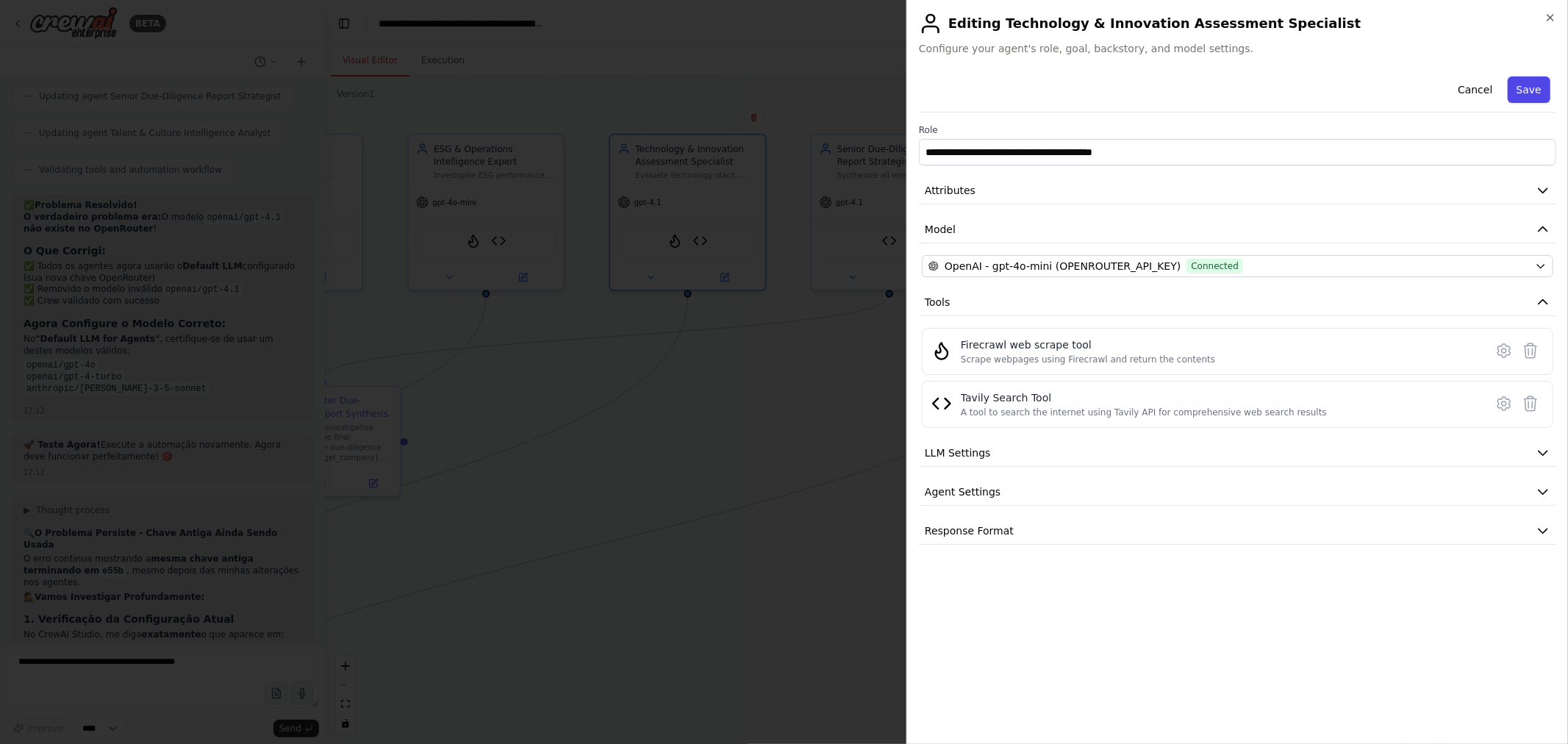
click at [1529, 84] on button "Save" at bounding box center [1528, 89] width 43 height 27
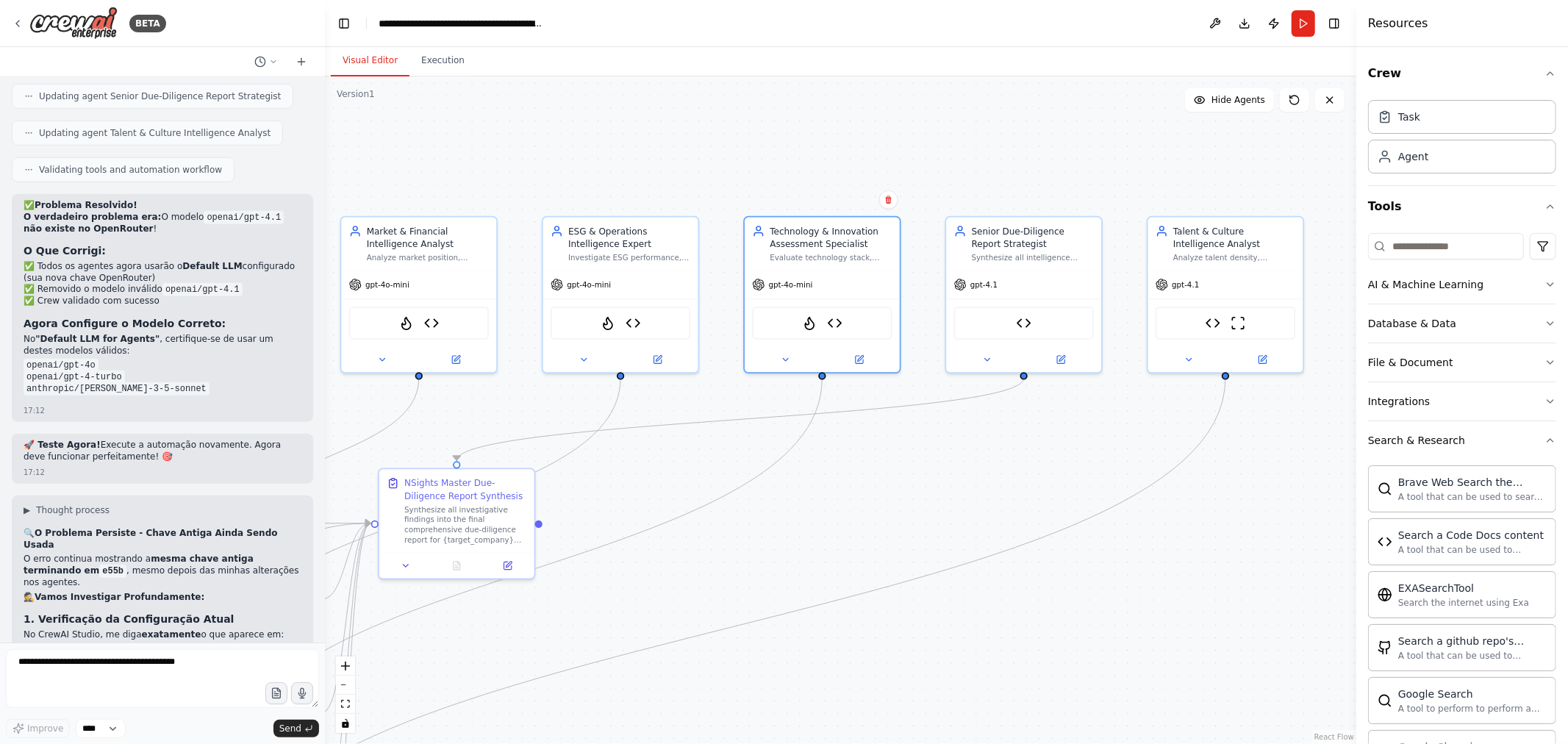
drag, startPoint x: 768, startPoint y: 398, endPoint x: 892, endPoint y: 480, distance: 148.7
click at [892, 480] on div ".deletable-edge-delete-btn { width: 20px; height: 20px; border: 0px solid #ffff…" at bounding box center [840, 410] width 1031 height 668
click at [1060, 358] on icon at bounding box center [1060, 357] width 7 height 7
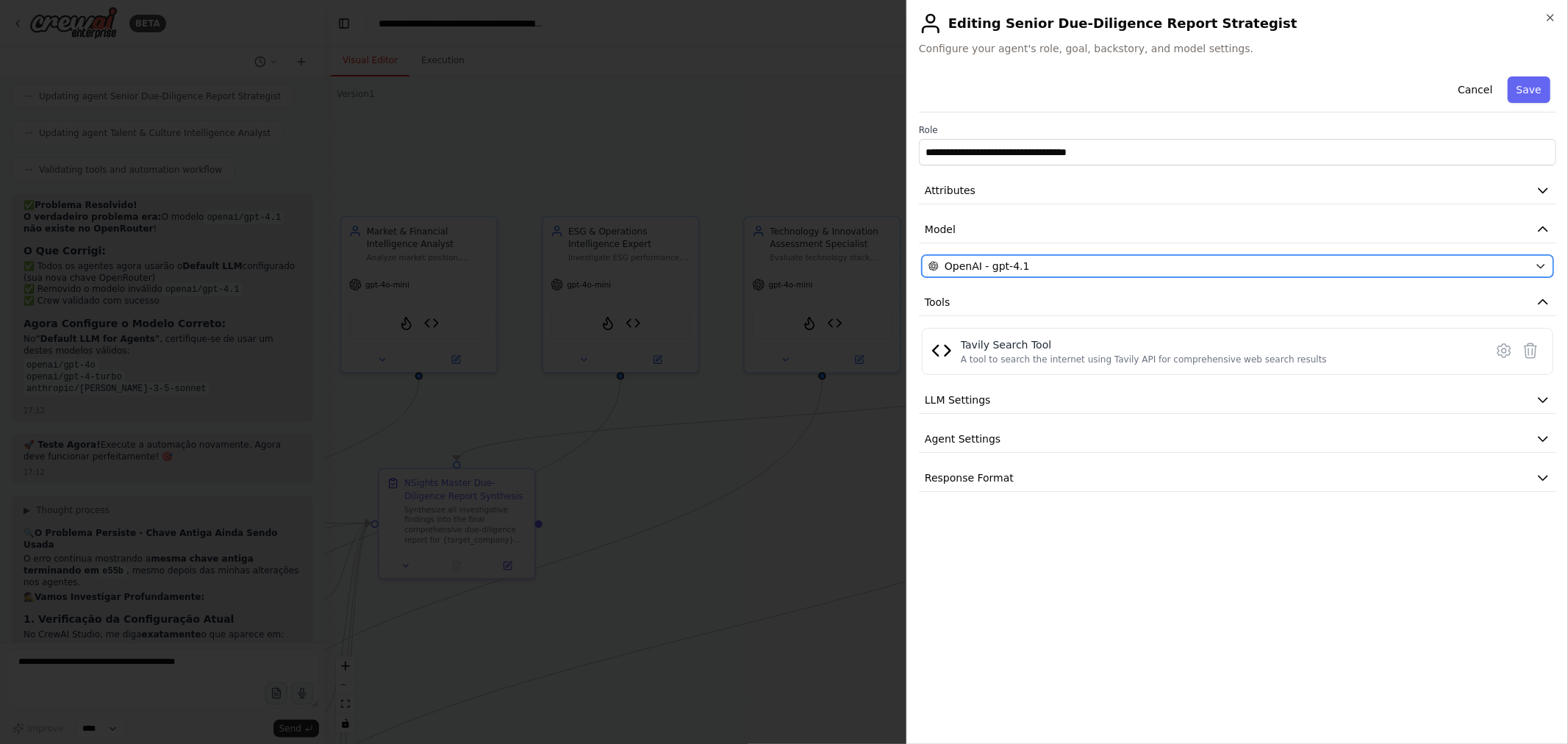
click at [1140, 265] on div "OpenAI - gpt-4.1" at bounding box center [1228, 266] width 601 height 15
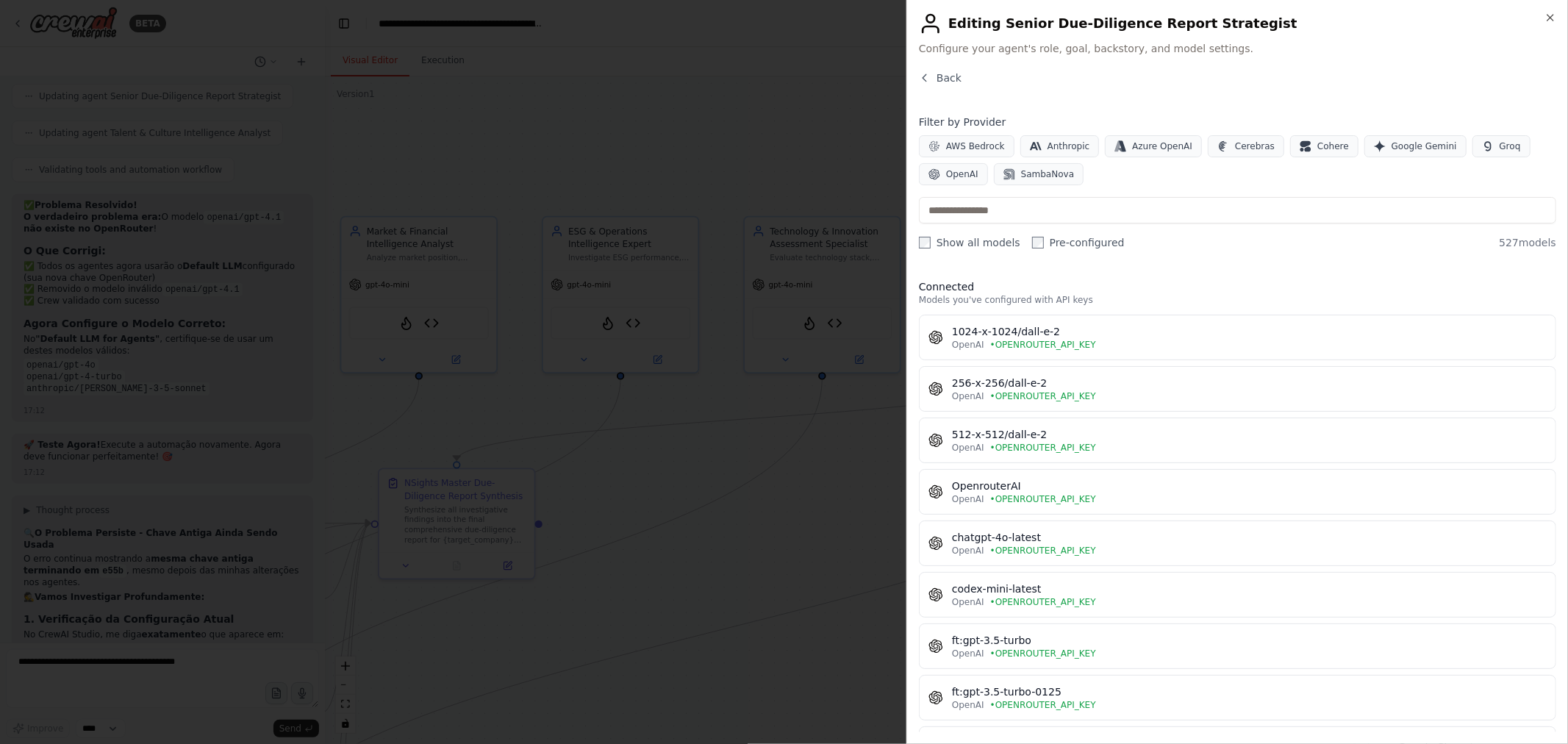
click at [1121, 214] on input "text" at bounding box center [1237, 210] width 638 height 27
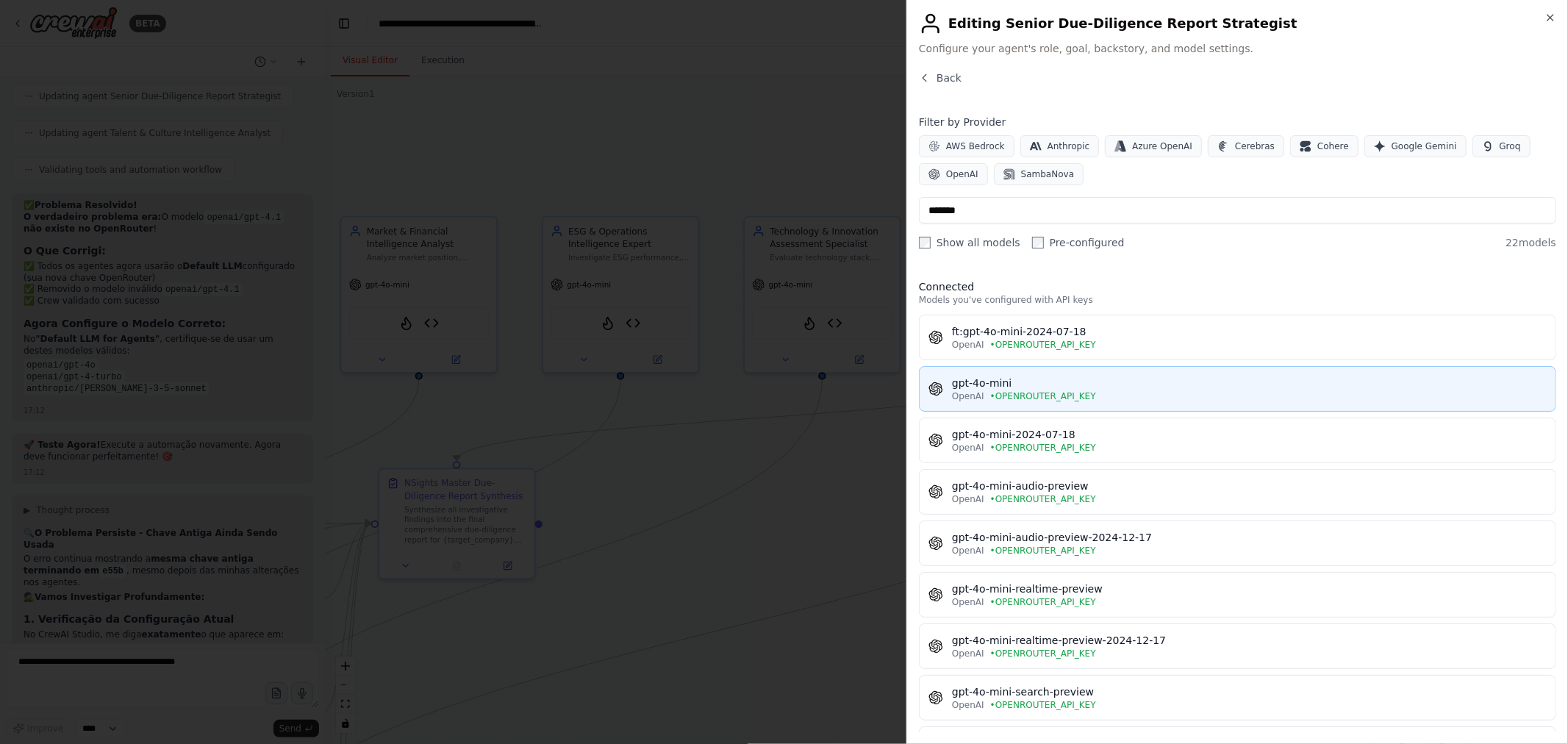
type input "*******"
click at [1041, 393] on span "• OPENROUTER_API_KEY" at bounding box center [1043, 396] width 106 height 12
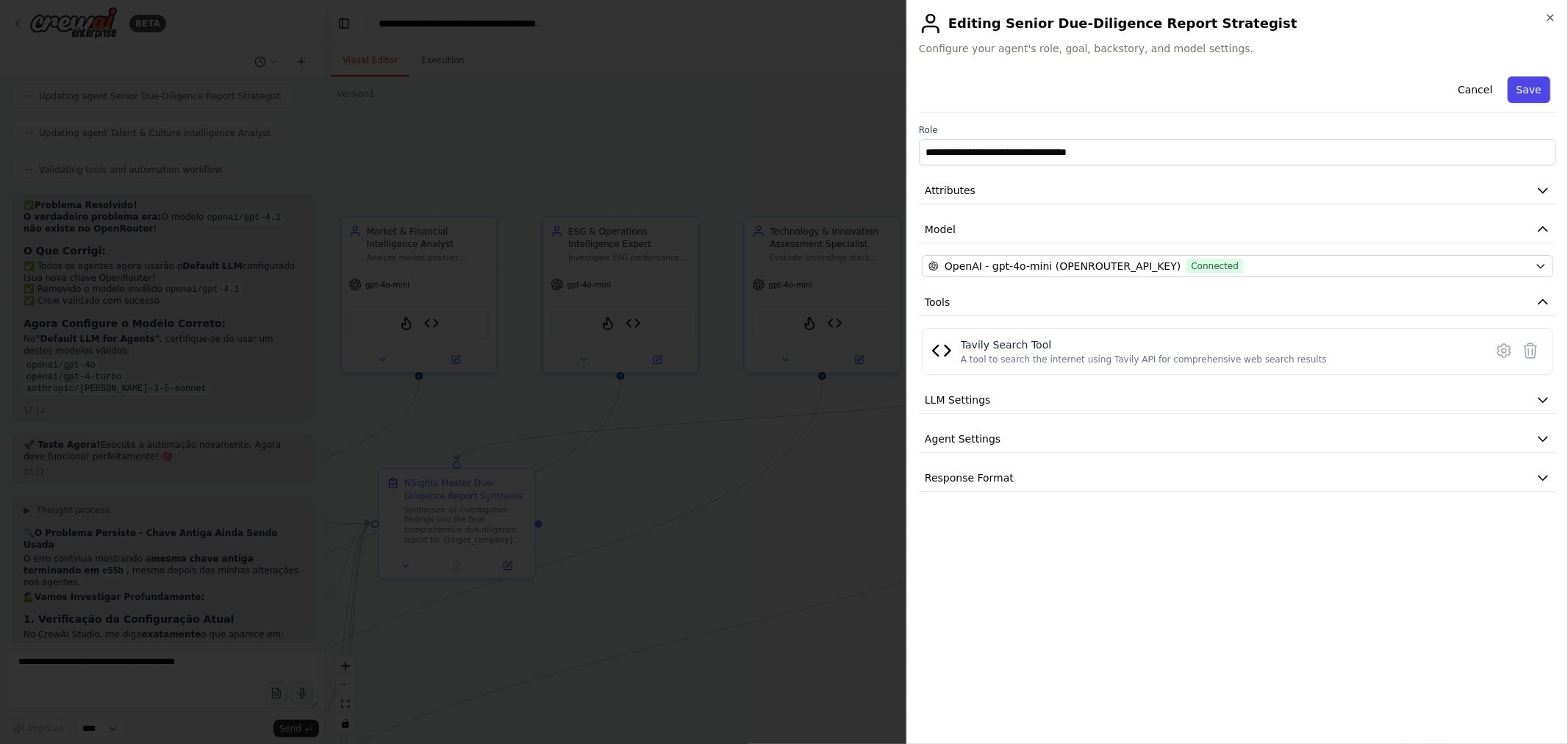
click at [1534, 89] on button "Save" at bounding box center [1528, 89] width 43 height 27
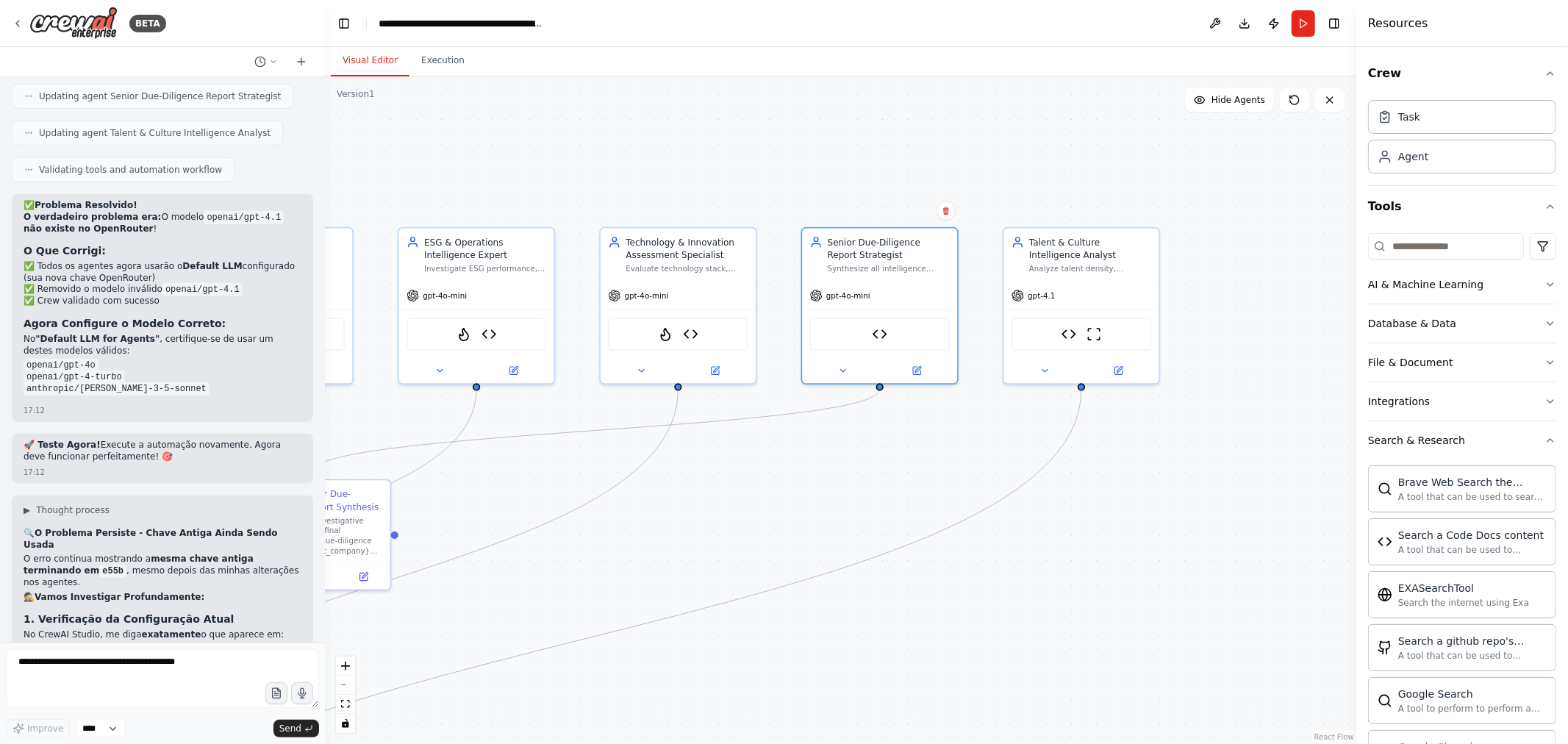
drag, startPoint x: 1093, startPoint y: 462, endPoint x: 946, endPoint y: 473, distance: 147.4
click at [946, 473] on div ".deletable-edge-delete-btn { width: 20px; height: 20px; border: 0px solid #ffff…" at bounding box center [840, 410] width 1031 height 668
click at [1119, 364] on icon at bounding box center [1116, 367] width 6 height 6
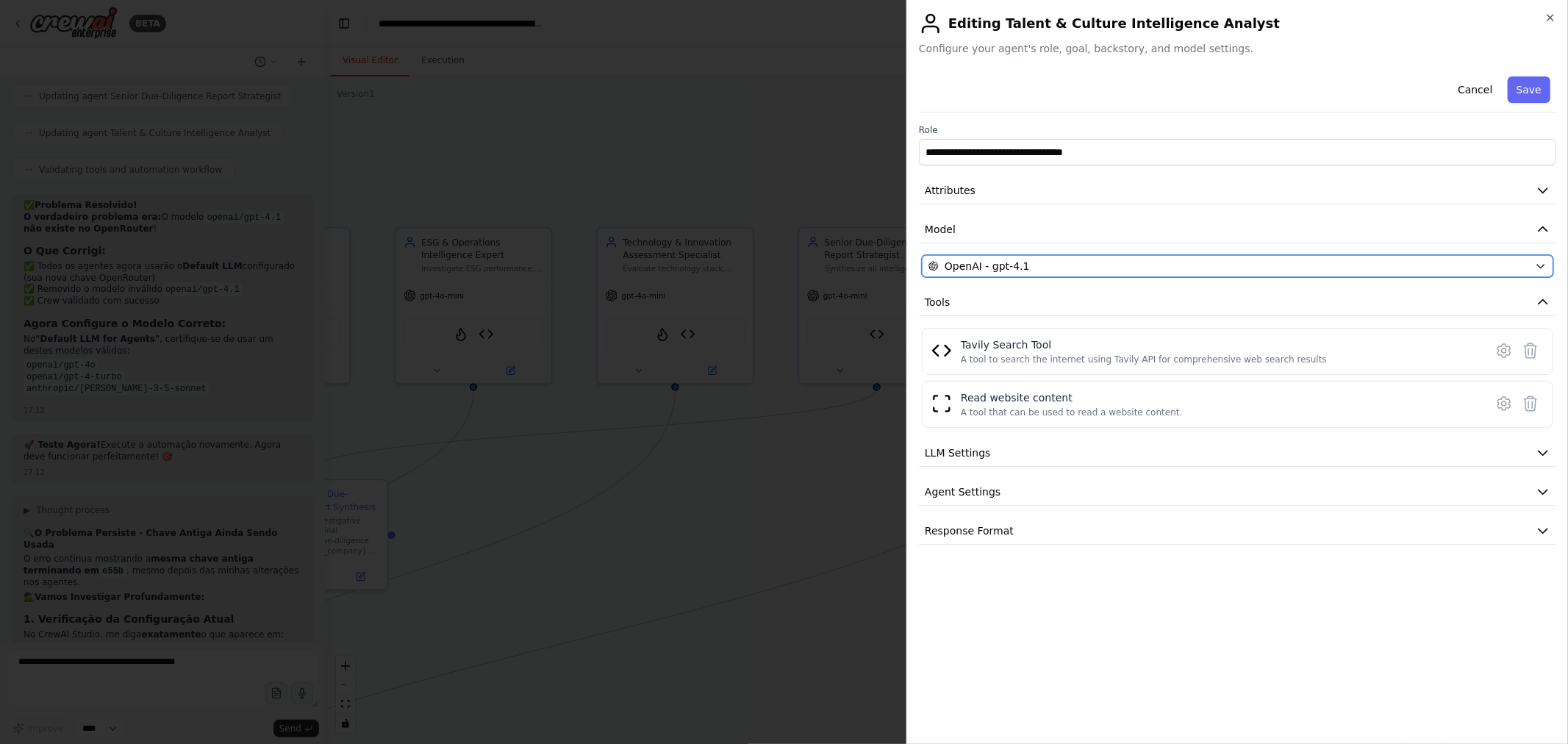
click at [1096, 261] on div "OpenAI - gpt-4.1" at bounding box center [1228, 266] width 601 height 15
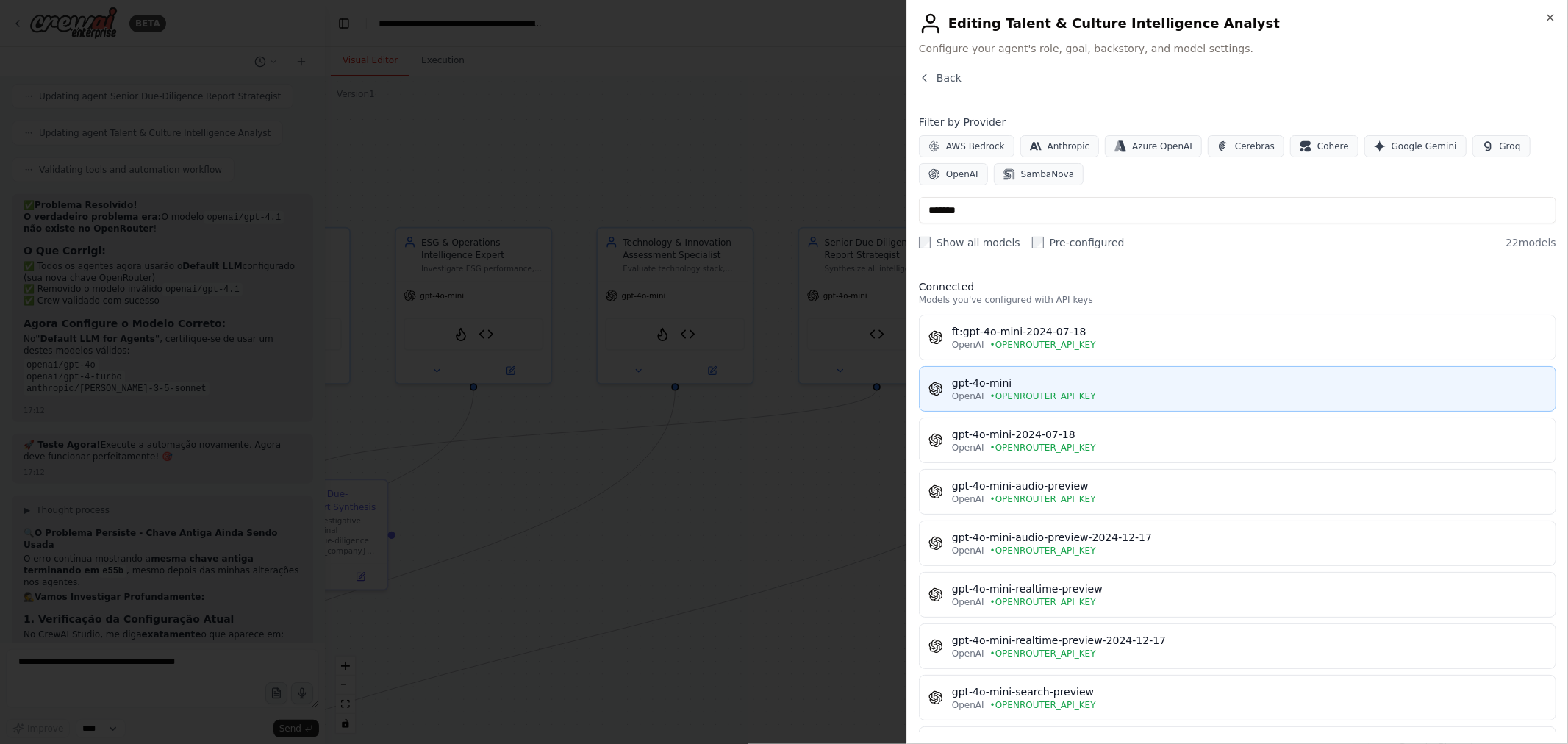
type input "*******"
click at [1096, 392] on div "OpenAI • OPENROUTER_API_KEY" at bounding box center [1248, 396] width 595 height 12
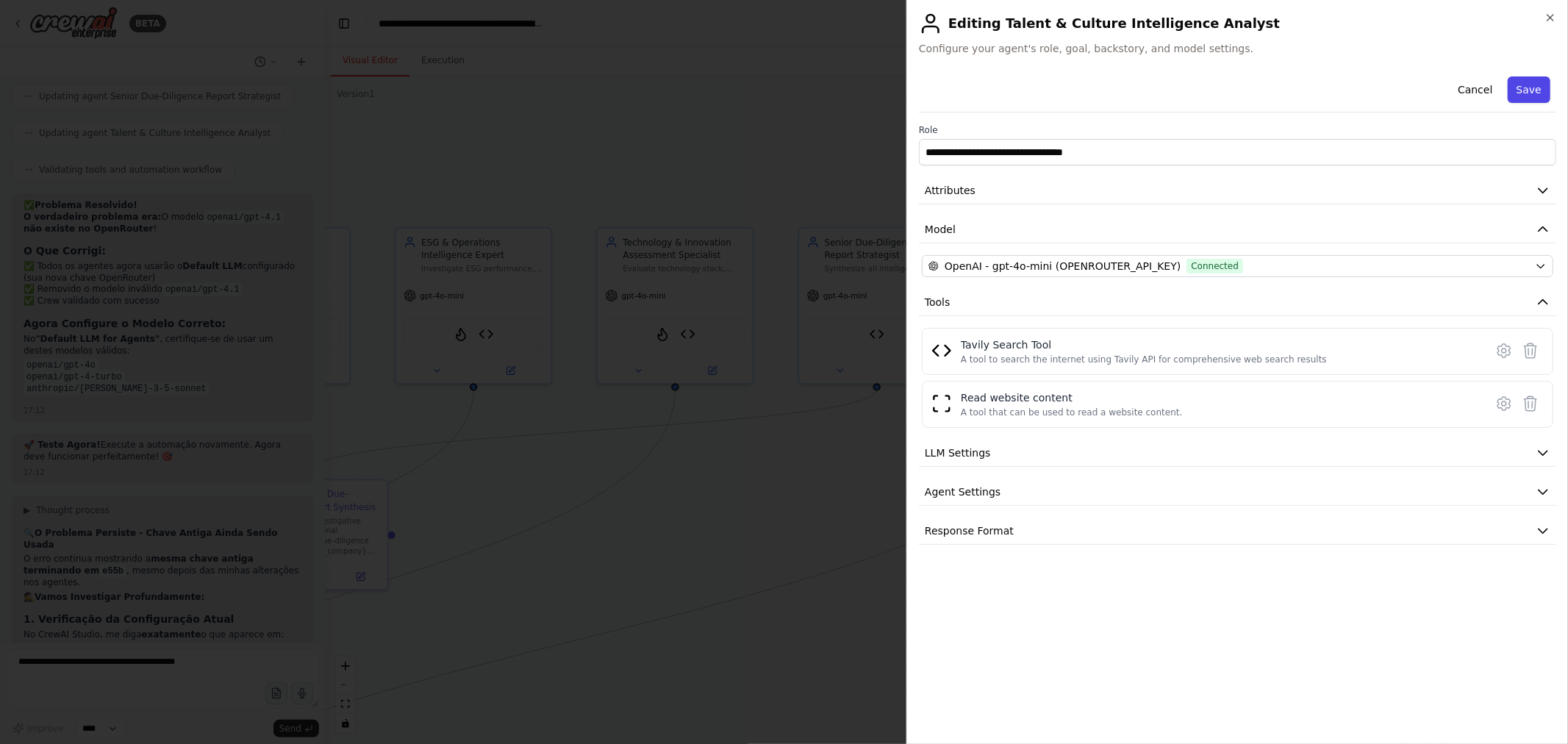
click at [1518, 91] on button "Save" at bounding box center [1528, 89] width 43 height 27
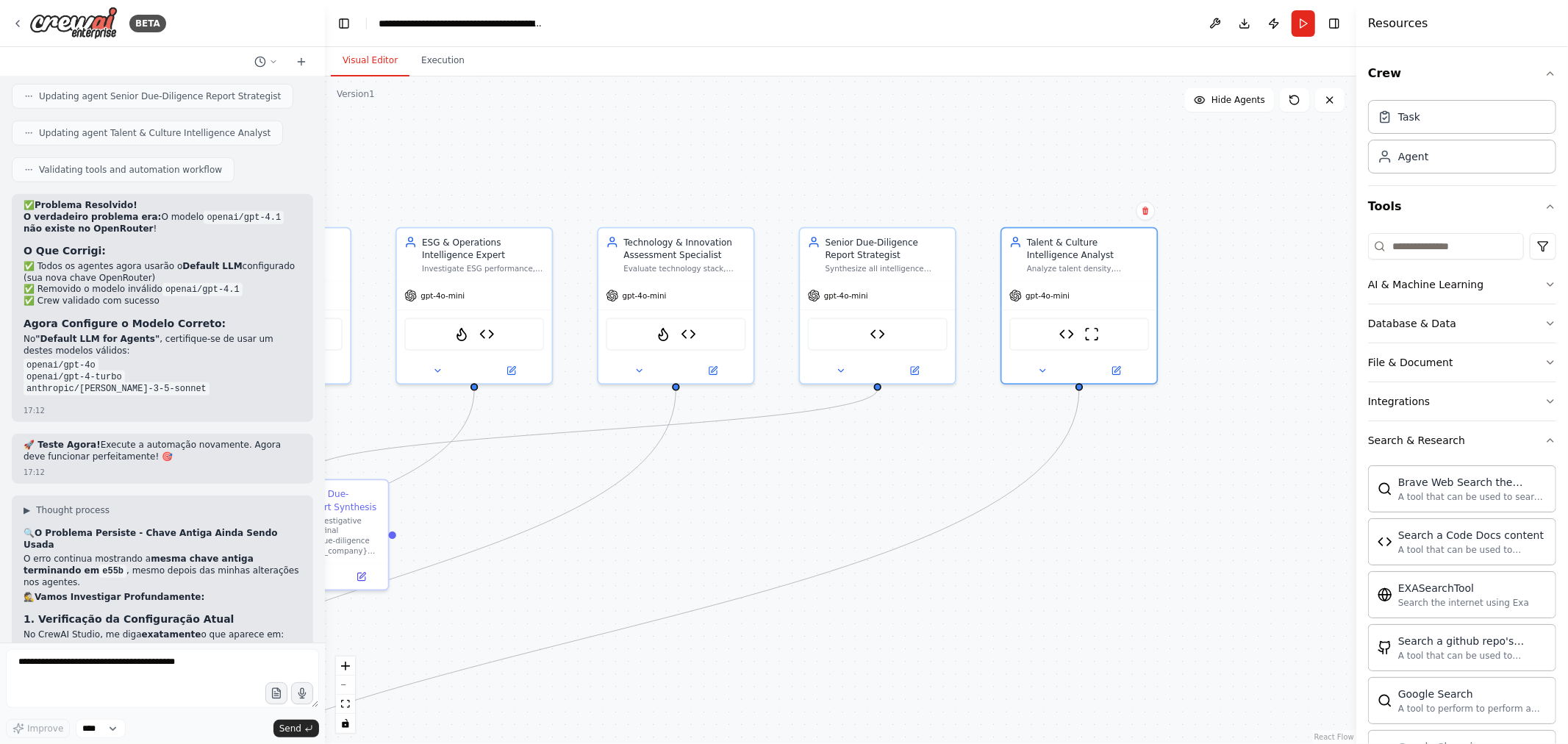
drag, startPoint x: 869, startPoint y: 480, endPoint x: 1127, endPoint y: 402, distance: 269.5
click at [1127, 402] on div ".deletable-edge-delete-btn { width: 20px; height: 20px; border: 0px solid #ffff…" at bounding box center [840, 410] width 1031 height 668
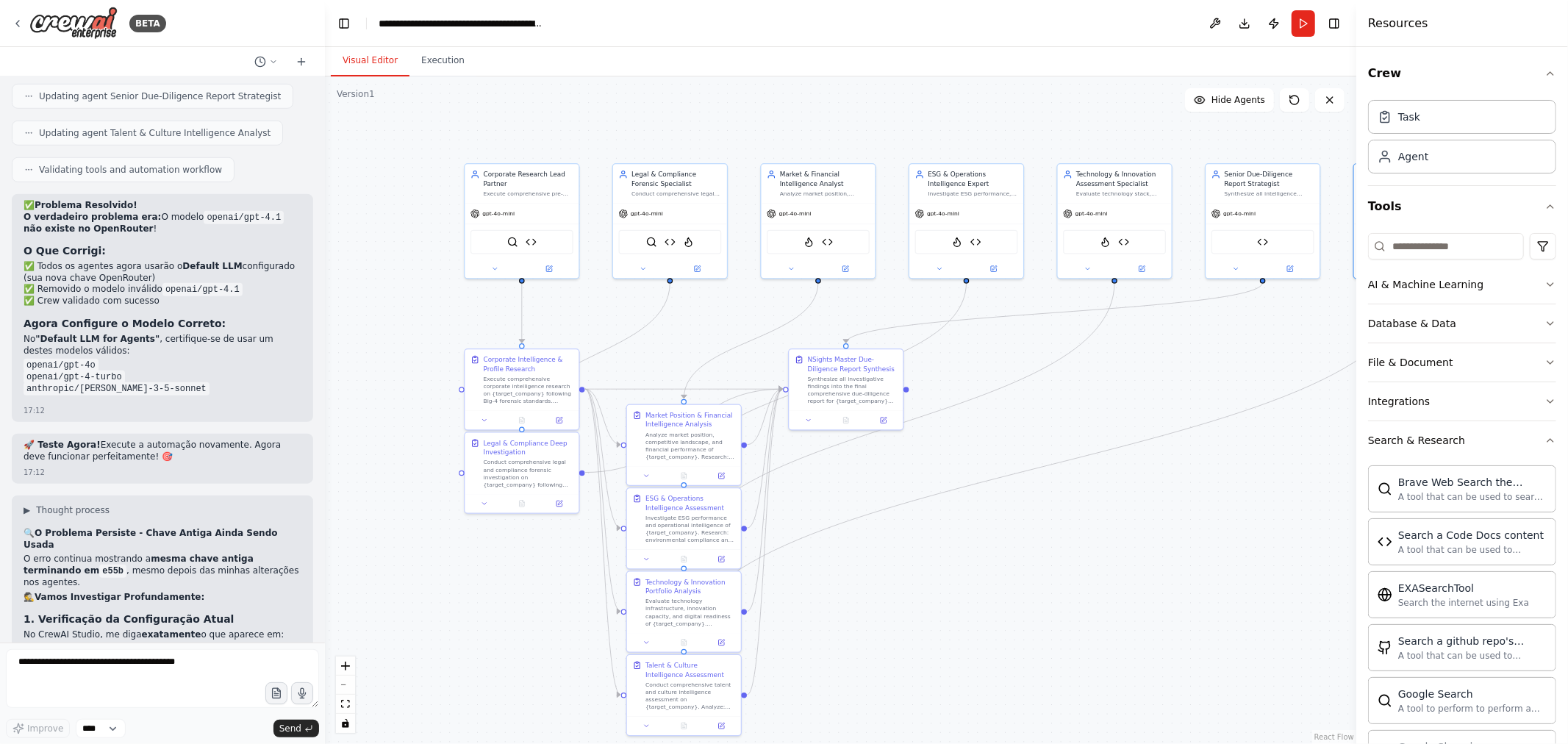
drag, startPoint x: 952, startPoint y: 431, endPoint x: 1084, endPoint y: 380, distance: 141.5
click at [1084, 380] on div ".deletable-edge-delete-btn { width: 20px; height: 20px; border: 0px solid #ffff…" at bounding box center [840, 410] width 1031 height 668
click at [1297, 19] on button "Run" at bounding box center [1303, 23] width 24 height 27
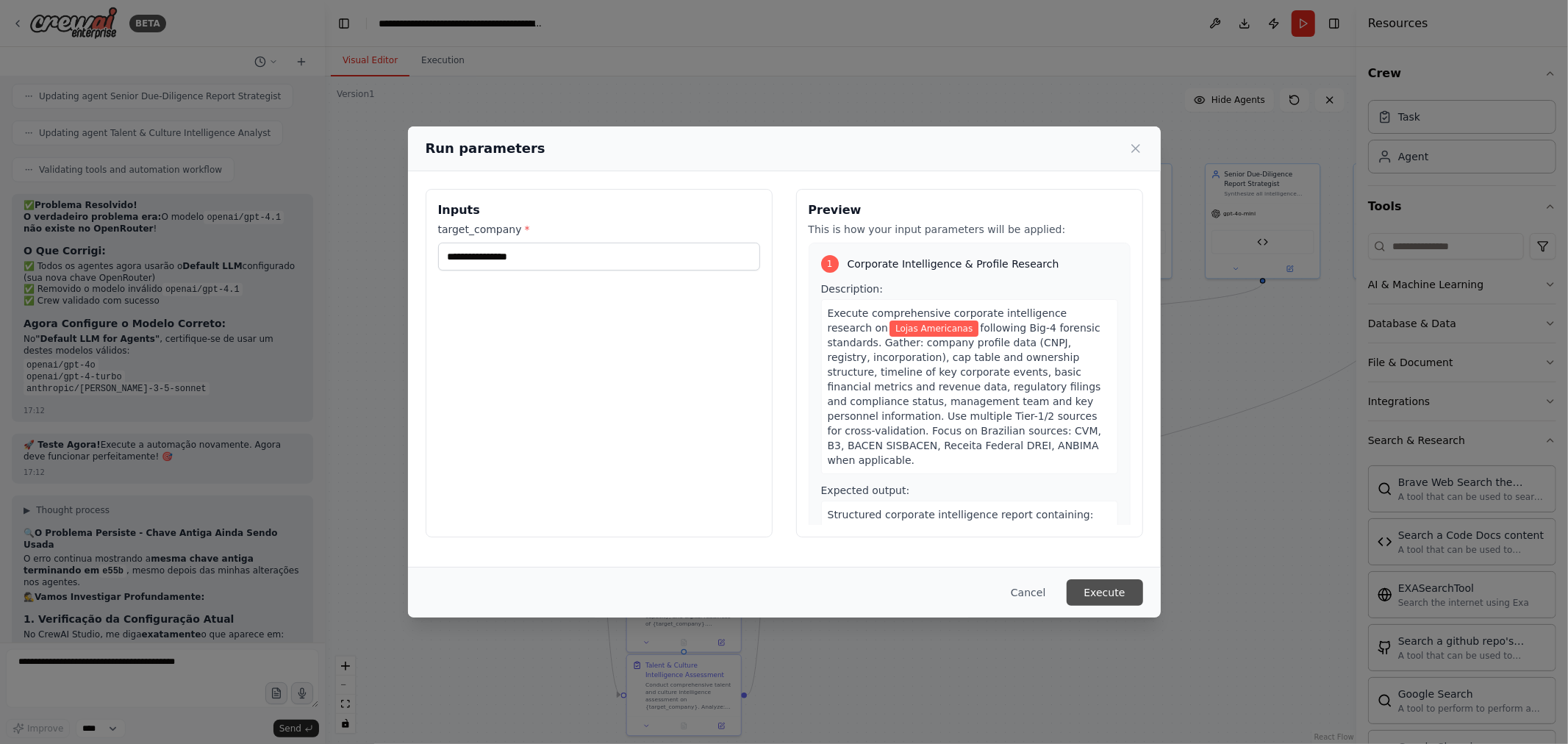
click at [1087, 579] on button "Execute" at bounding box center [1104, 592] width 76 height 27
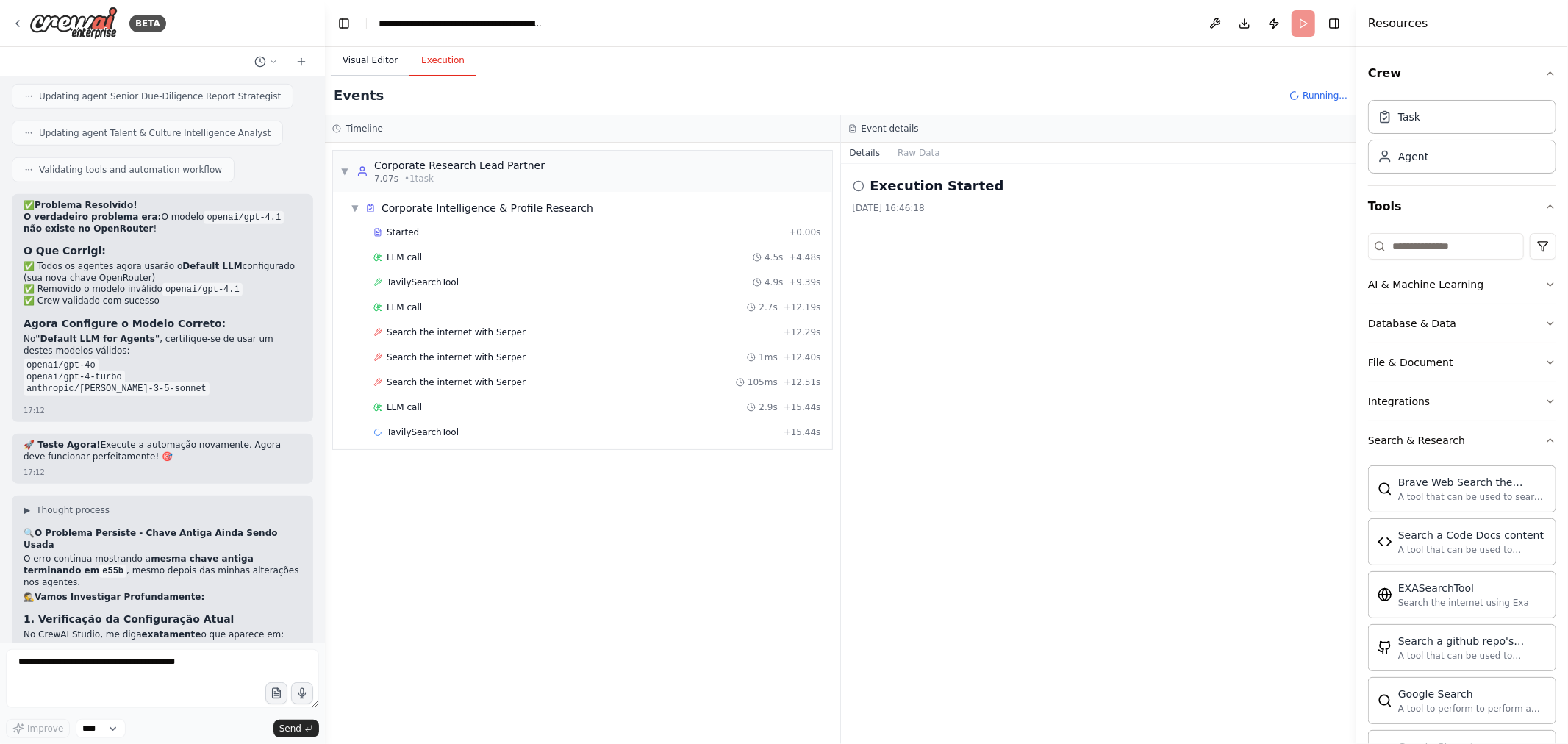
click at [365, 59] on button "Visual Editor" at bounding box center [369, 61] width 78 height 31
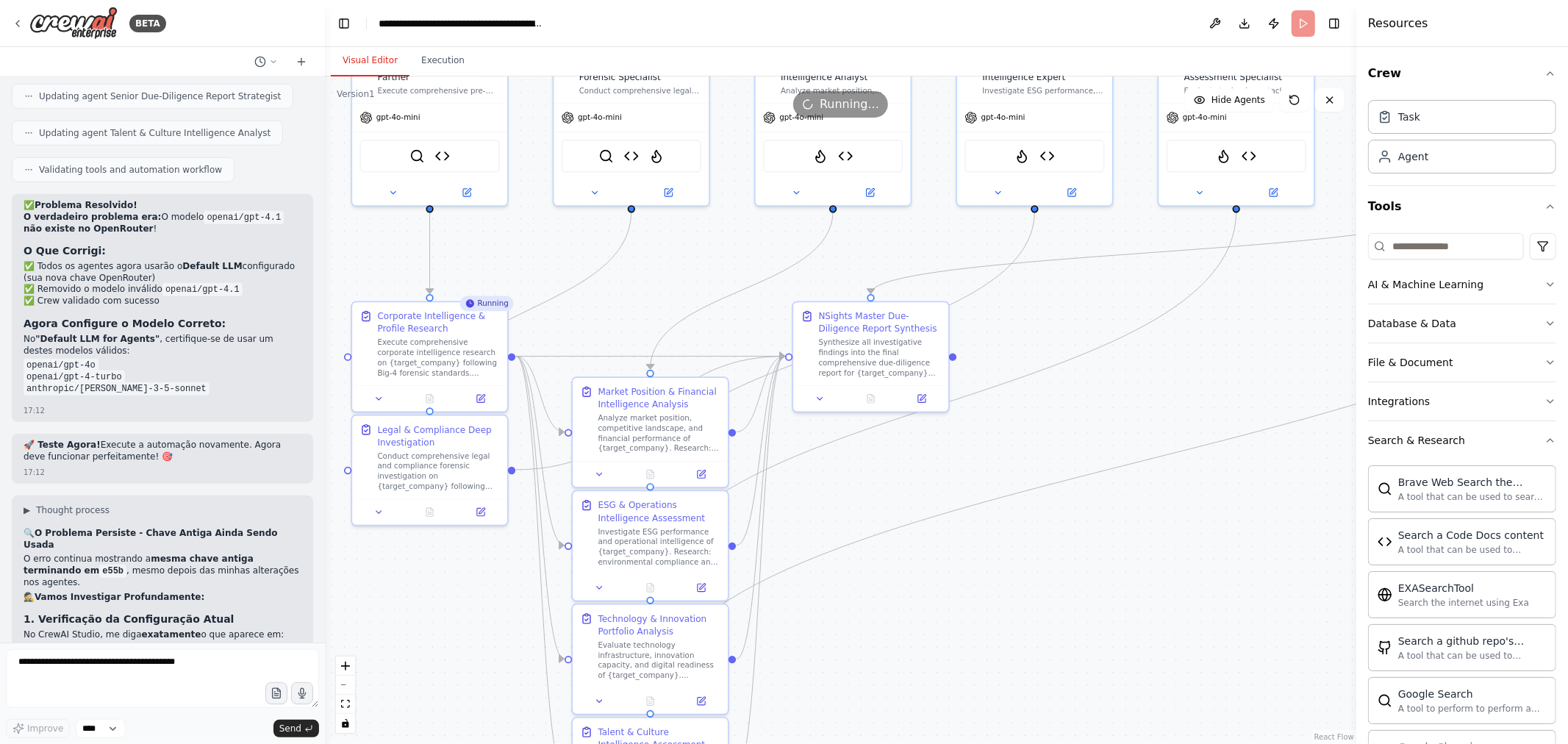
drag, startPoint x: 728, startPoint y: 338, endPoint x: 696, endPoint y: 266, distance: 78.8
click at [697, 267] on div ".deletable-edge-delete-btn { width: 20px; height: 20px; border: 0px solid #ffff…" at bounding box center [840, 410] width 1031 height 668
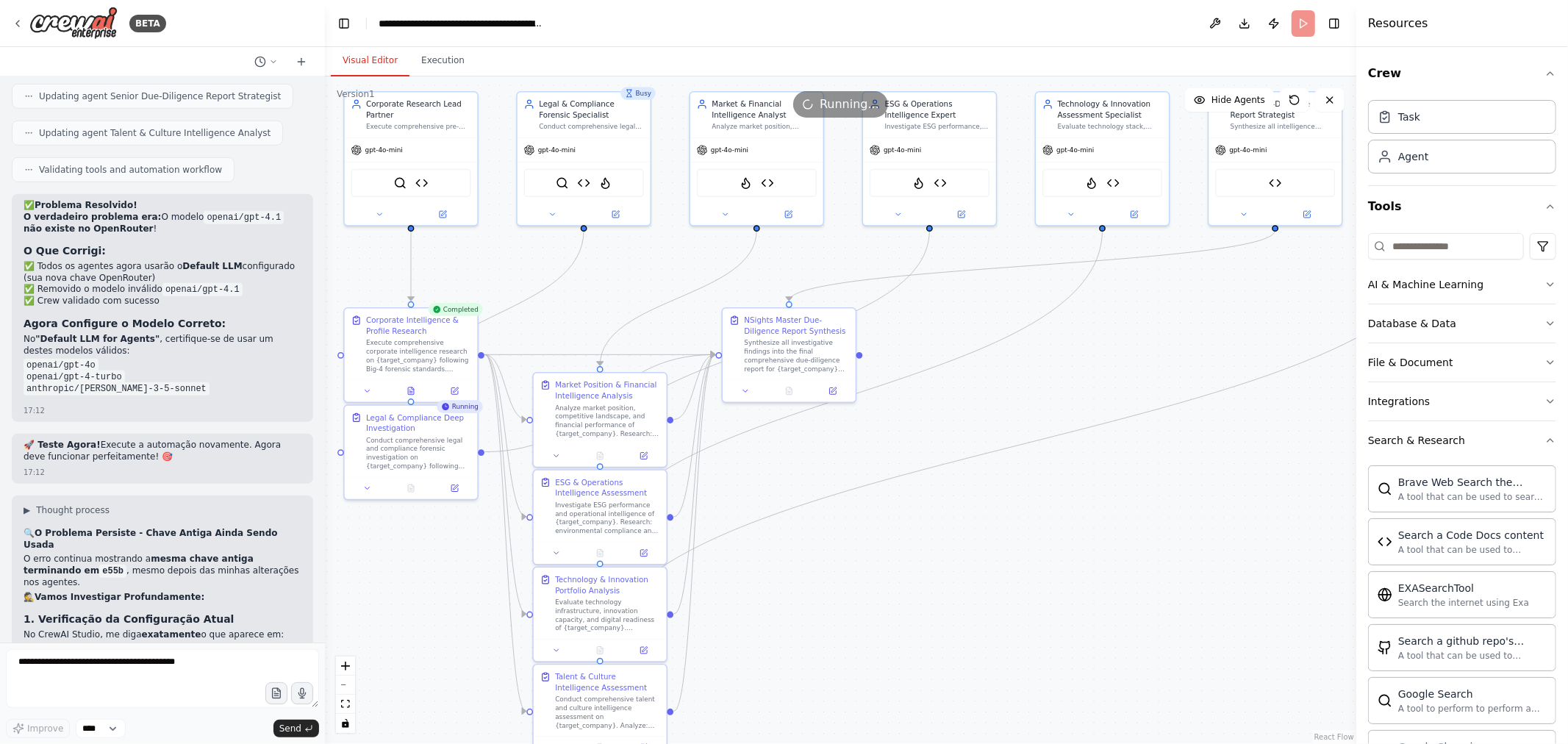
drag, startPoint x: 695, startPoint y: 267, endPoint x: 646, endPoint y: 290, distance: 54.1
click at [646, 290] on div ".deletable-edge-delete-btn { width: 20px; height: 20px; border: 0px solid #ffff…" at bounding box center [840, 410] width 1031 height 668
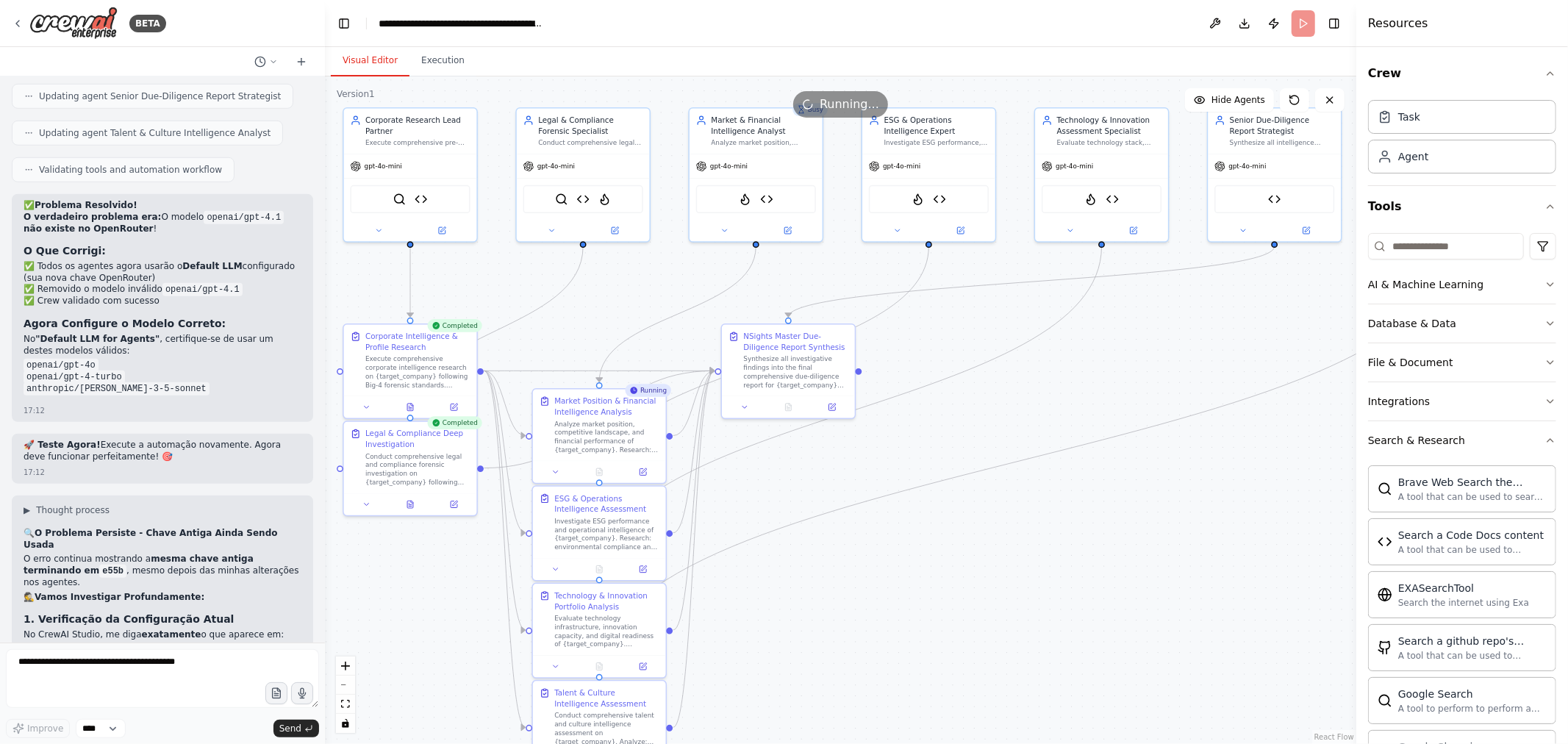
drag, startPoint x: 972, startPoint y: 320, endPoint x: 971, endPoint y: 336, distance: 16.0
click at [971, 336] on div ".deletable-edge-delete-btn { width: 20px; height: 20px; border: 0px solid #ffff…" at bounding box center [840, 410] width 1031 height 668
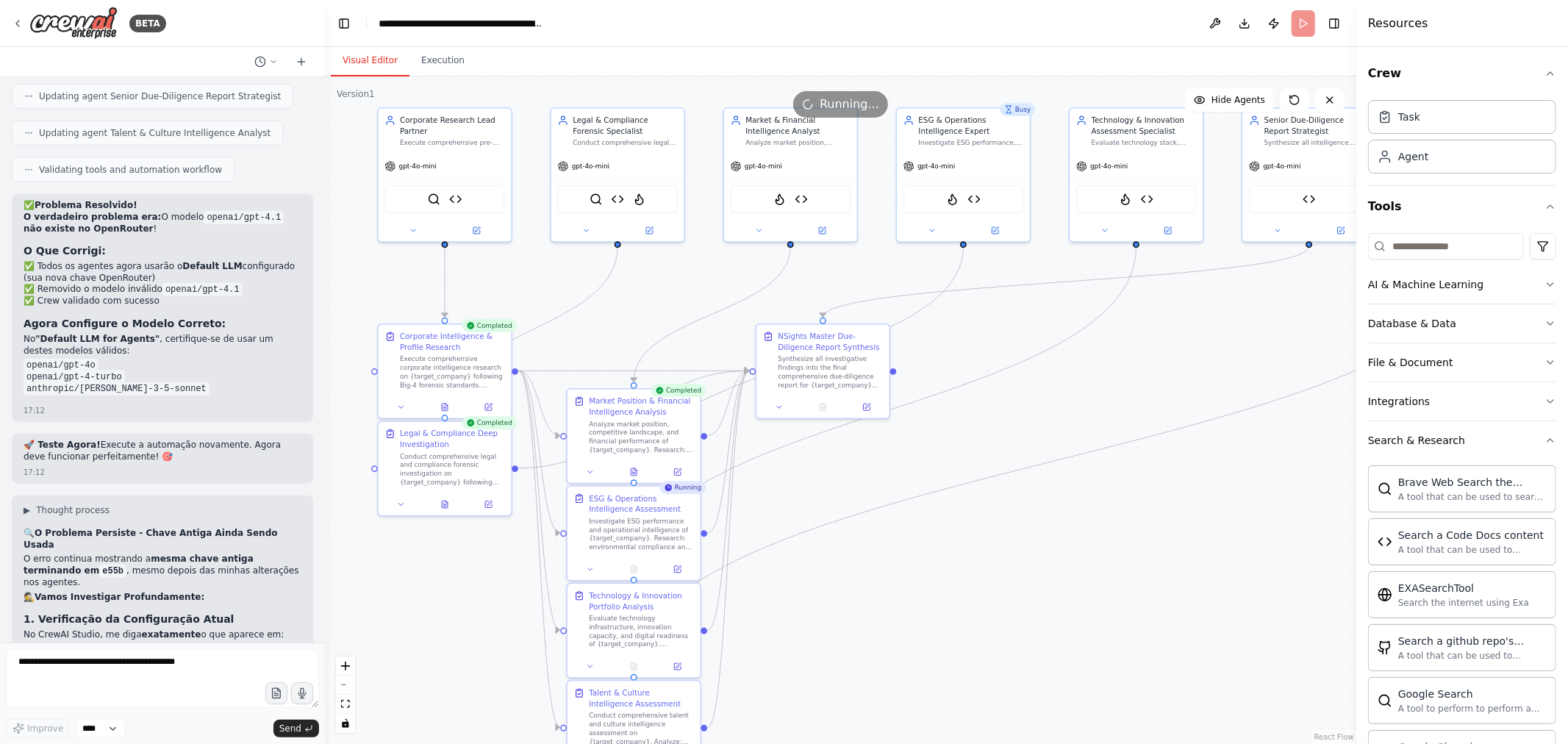
drag, startPoint x: 842, startPoint y: 499, endPoint x: 855, endPoint y: 502, distance: 13.3
click at [855, 502] on div ".deletable-edge-delete-btn { width: 20px; height: 20px; border: 0px solid #ffff…" at bounding box center [840, 410] width 1031 height 668
click at [436, 59] on button "Execution" at bounding box center [442, 61] width 67 height 31
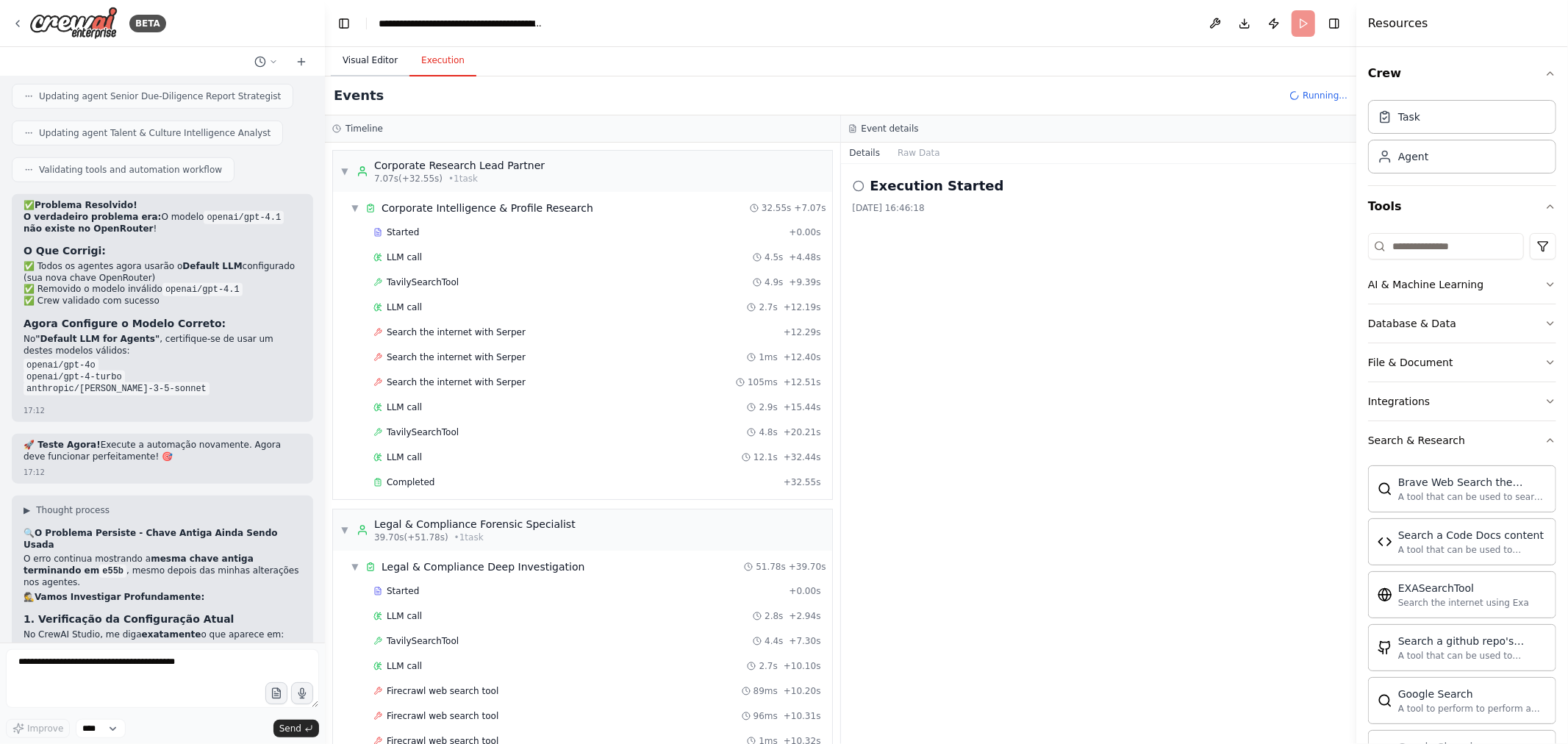
click at [376, 64] on button "Visual Editor" at bounding box center [369, 61] width 78 height 31
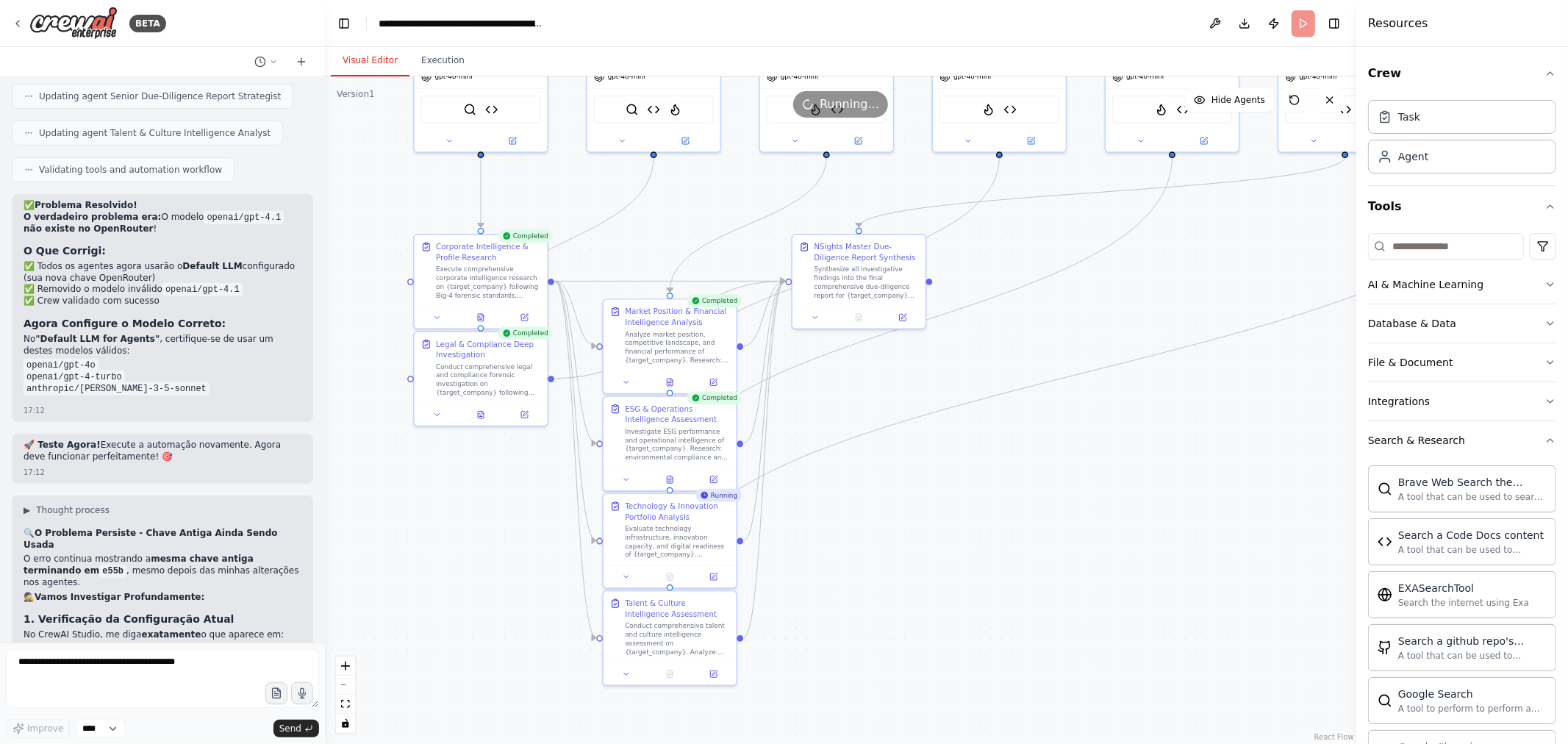
drag, startPoint x: 819, startPoint y: 506, endPoint x: 850, endPoint y: 426, distance: 85.8
click at [850, 426] on div ".deletable-edge-delete-btn { width: 20px; height: 20px; border: 0px solid #ffff…" at bounding box center [840, 410] width 1031 height 668
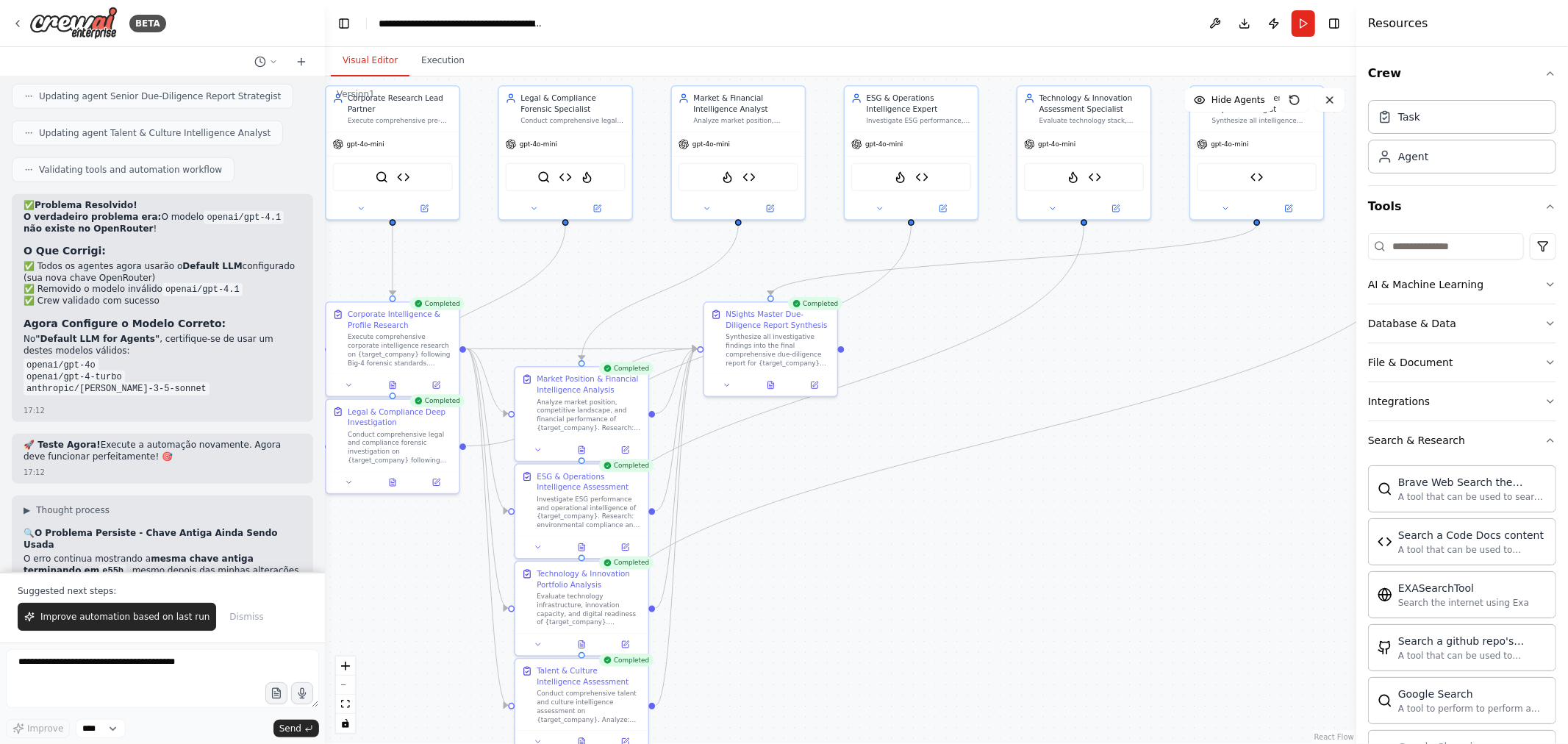
drag, startPoint x: 1049, startPoint y: 517, endPoint x: 973, endPoint y: 557, distance: 85.9
click at [974, 562] on div ".deletable-edge-delete-btn { width: 20px; height: 20px; border: 0px solid #ffff…" at bounding box center [840, 410] width 1031 height 668
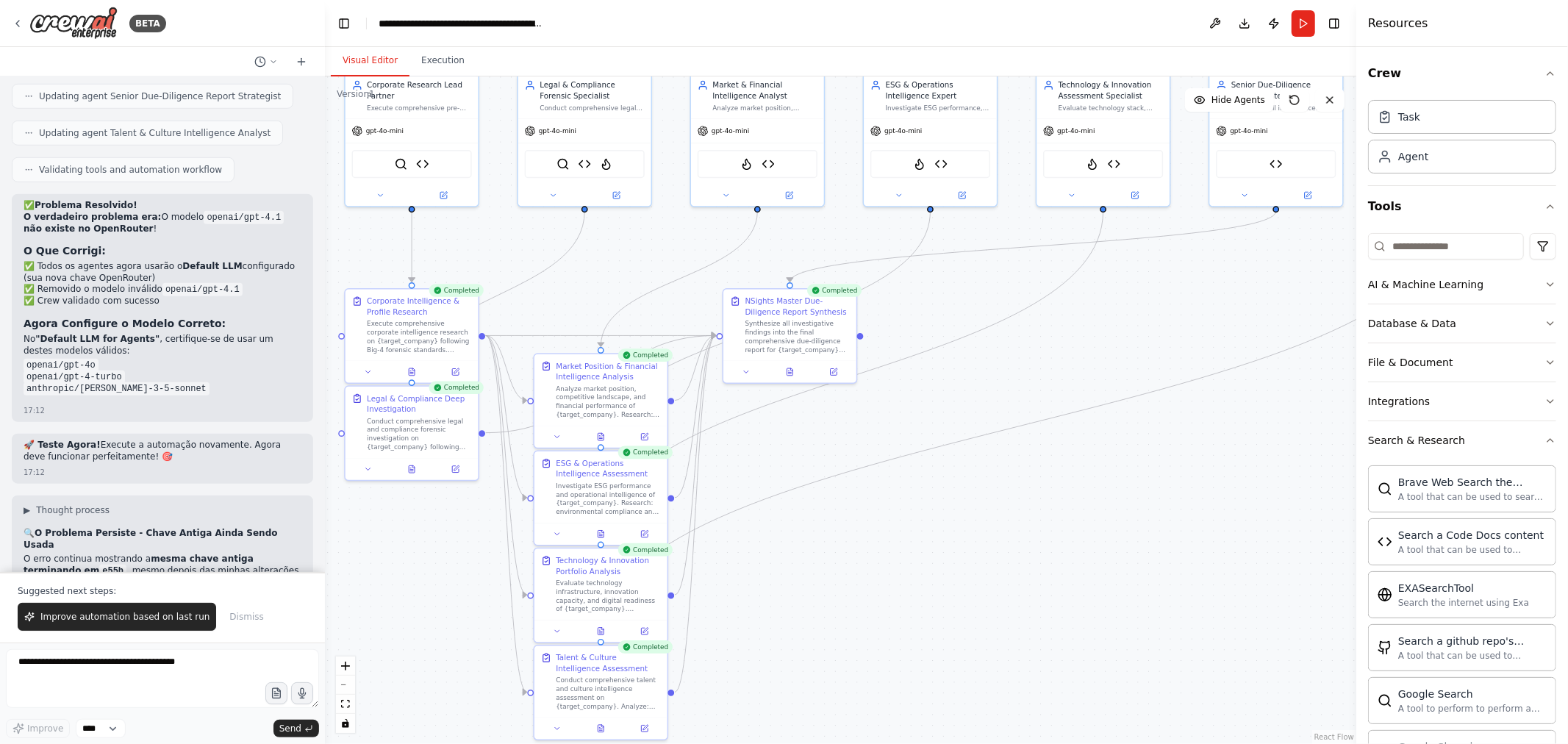
drag, startPoint x: 989, startPoint y: 536, endPoint x: 1010, endPoint y: 522, distance: 25.2
click at [1010, 522] on div ".deletable-edge-delete-btn { width: 20px; height: 20px; border: 0px solid #ffff…" at bounding box center [840, 410] width 1031 height 668
click at [129, 667] on textarea at bounding box center [162, 678] width 313 height 59
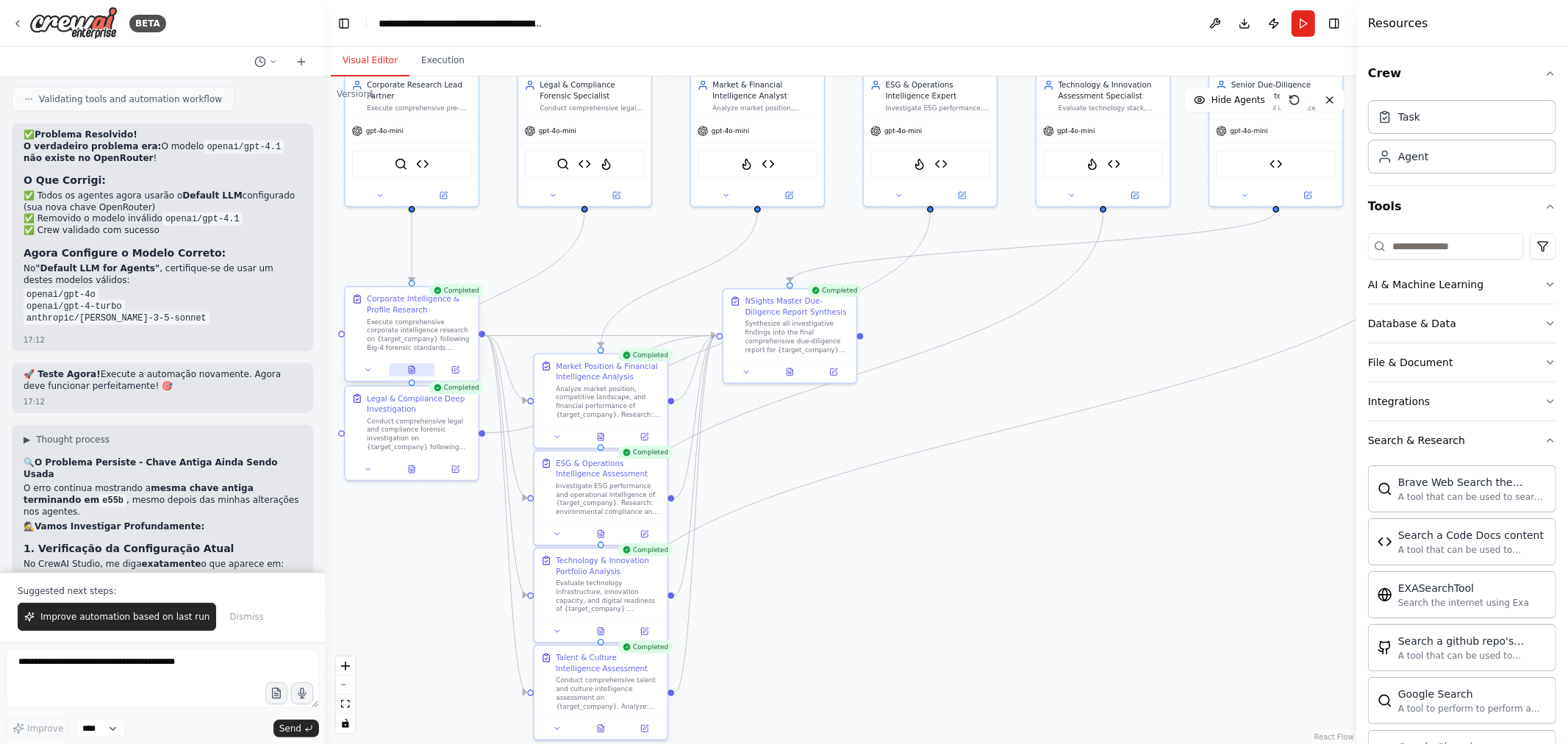
click at [414, 372] on icon at bounding box center [412, 370] width 6 height 7
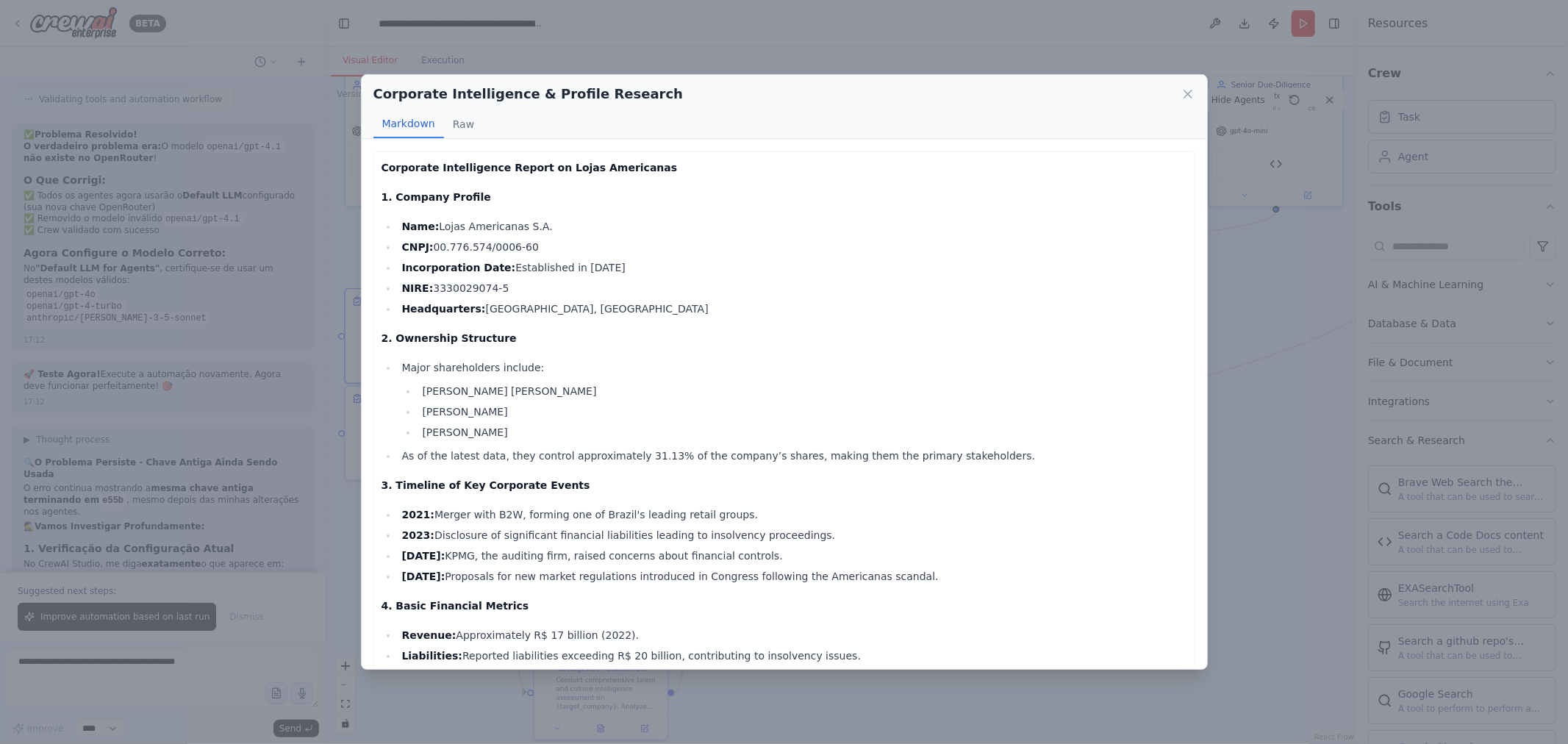
scroll to position [368, 0]
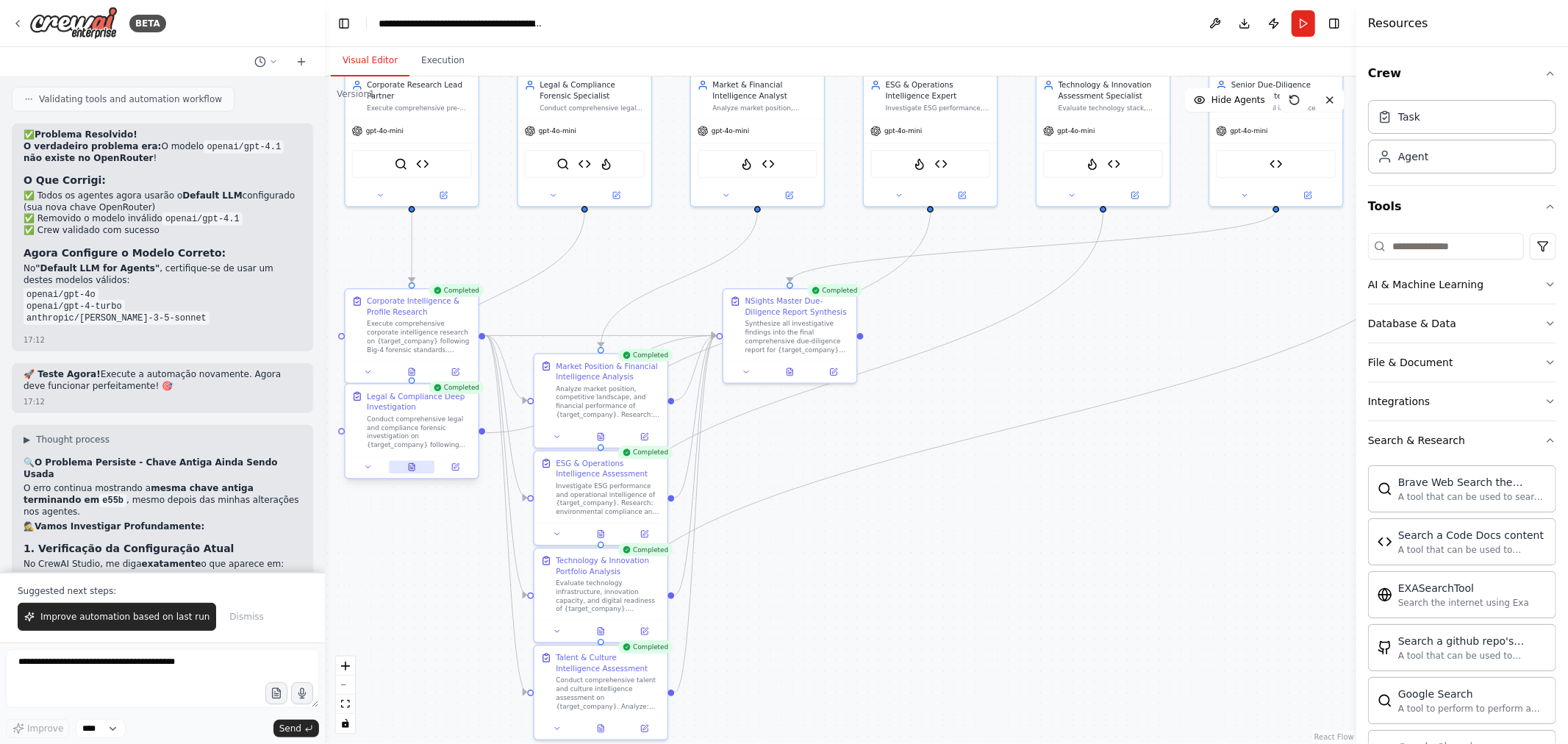
click at [406, 466] on button at bounding box center [412, 467] width 46 height 13
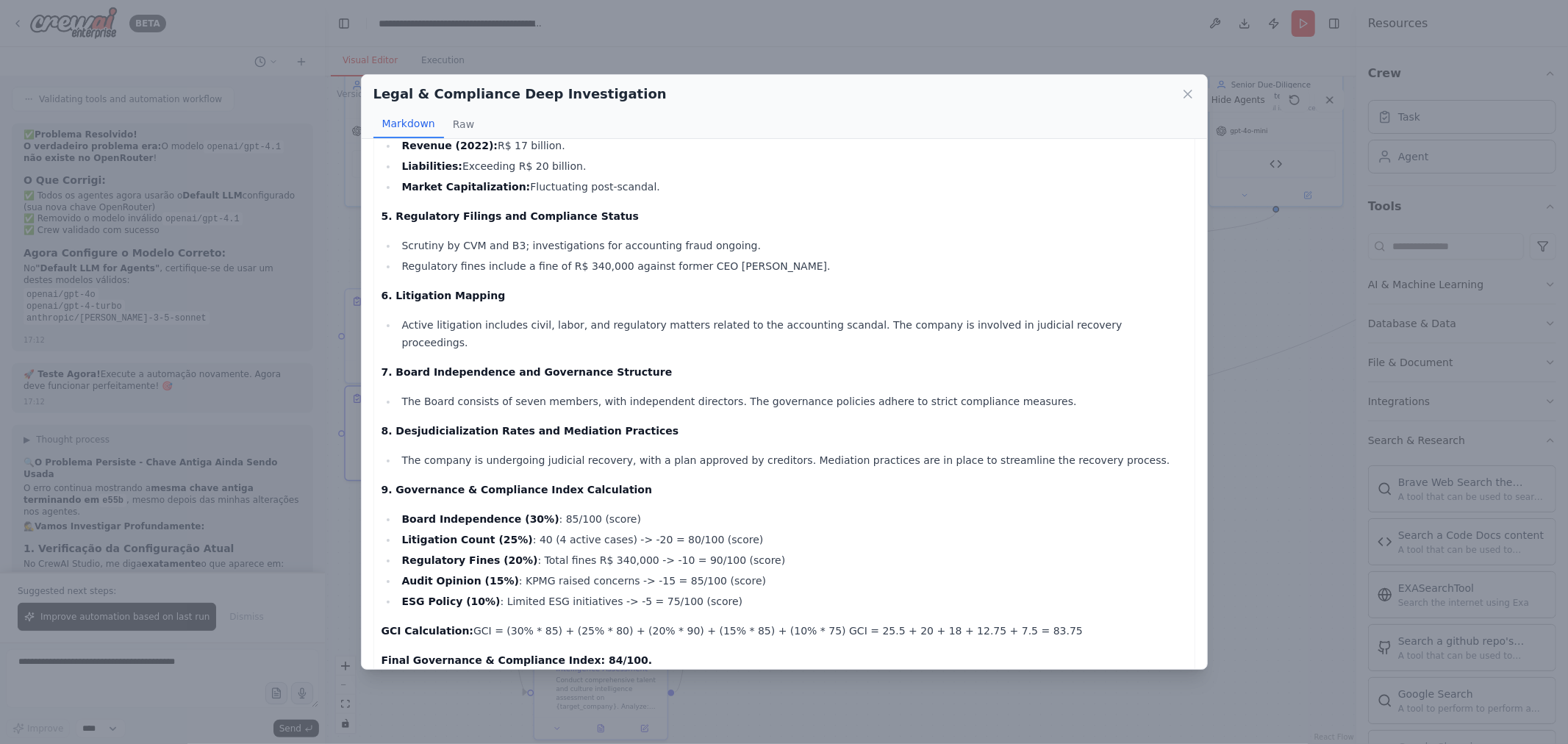
scroll to position [717, 0]
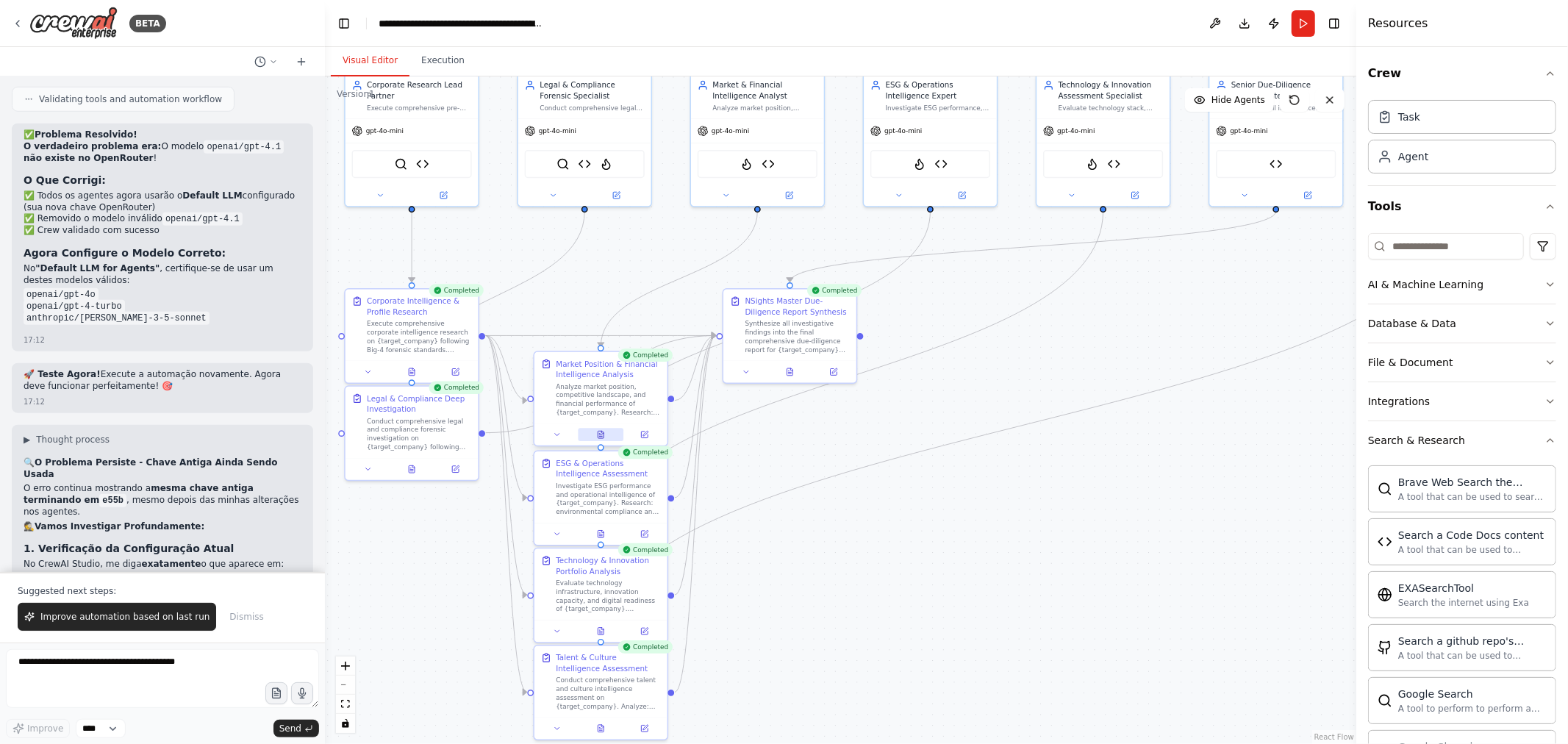
click at [604, 436] on icon at bounding box center [600, 434] width 9 height 9
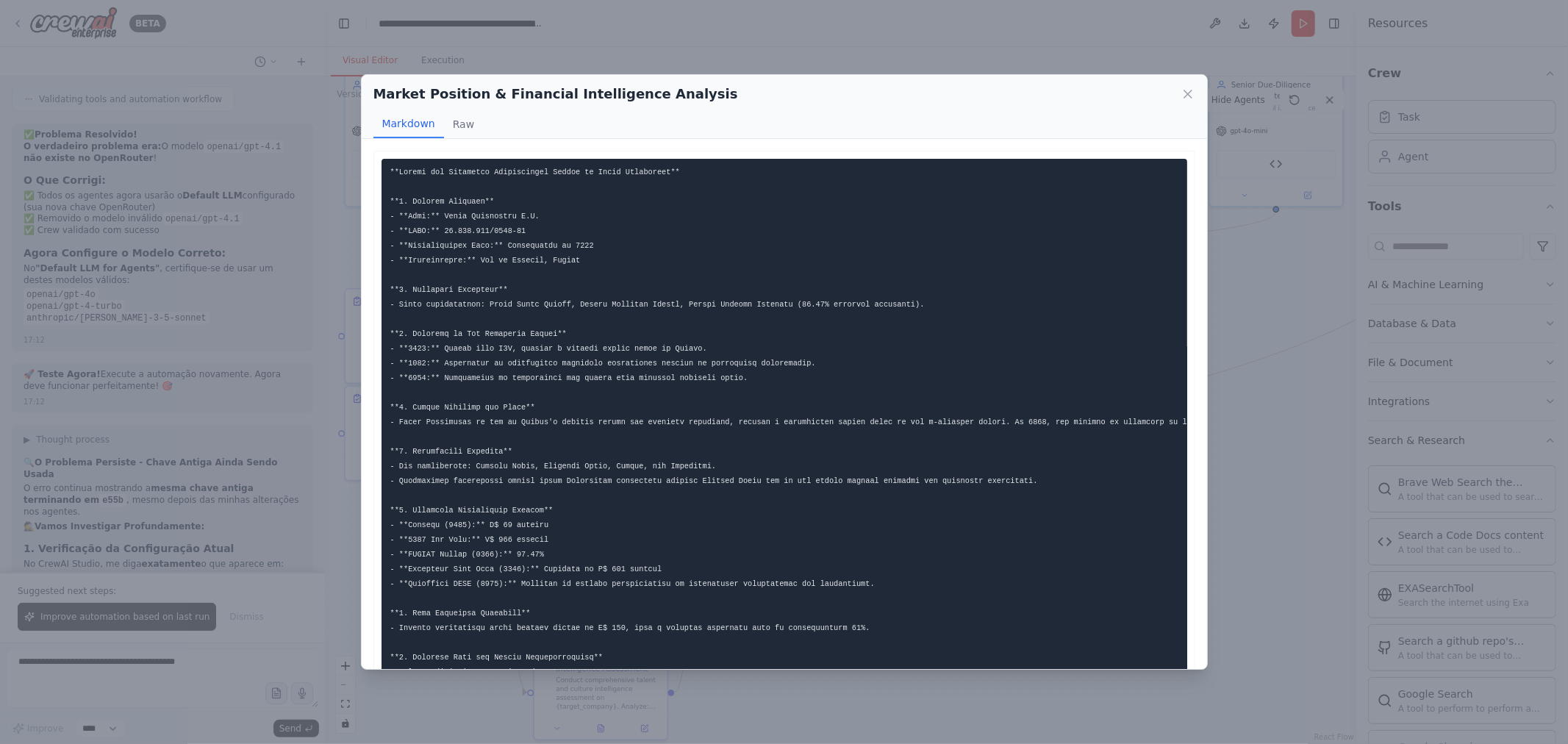
scroll to position [288, 0]
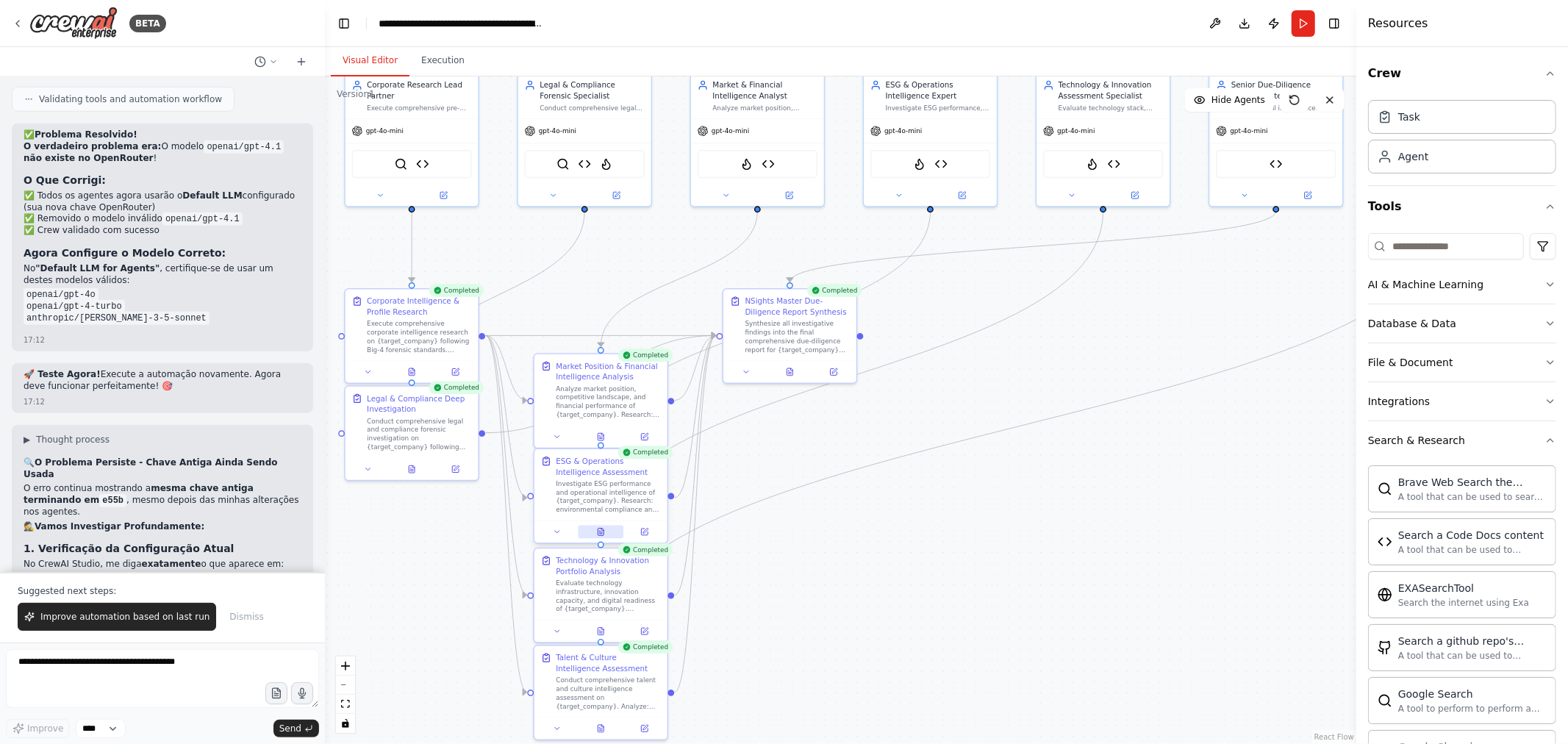
click at [601, 533] on icon at bounding box center [600, 533] width 3 height 0
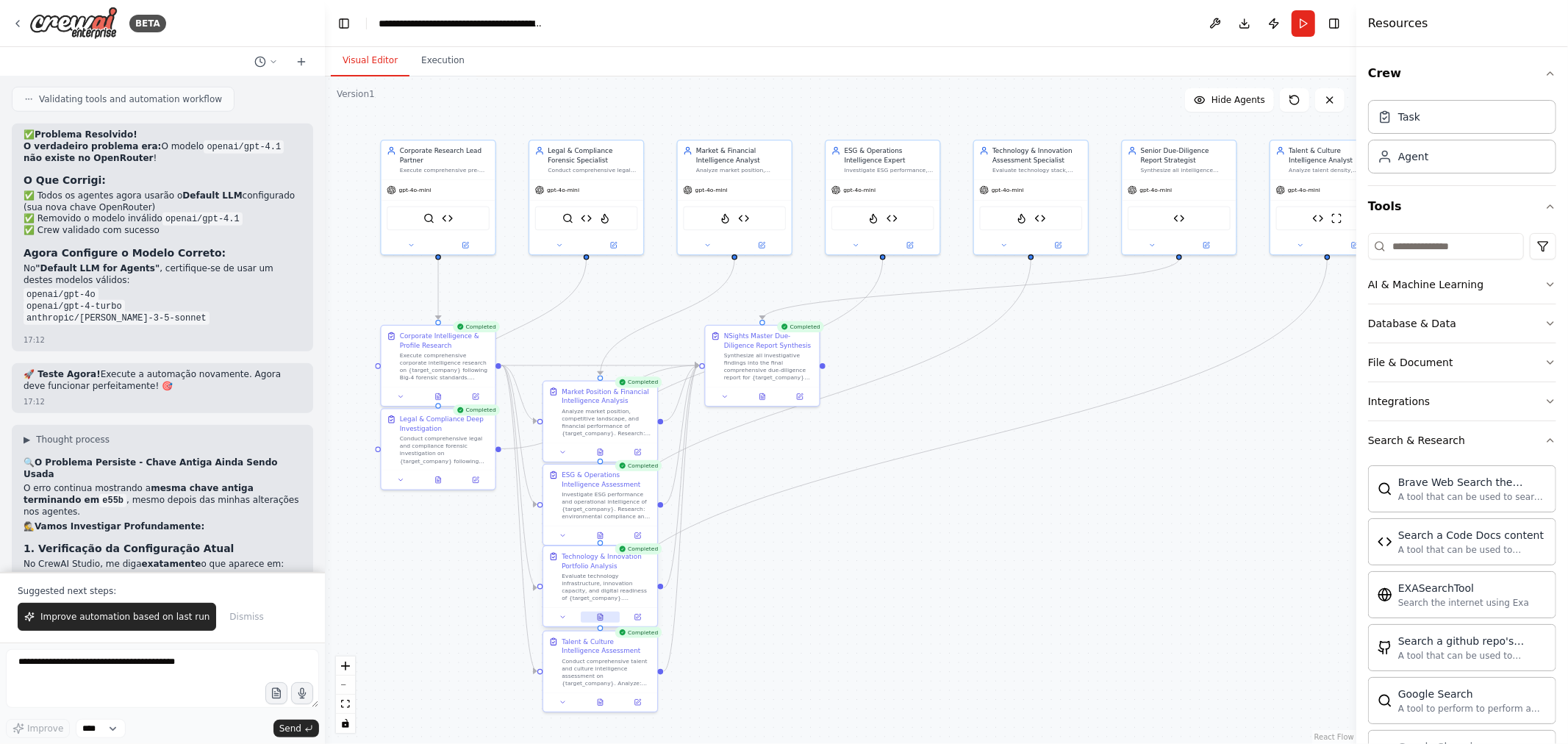
click at [601, 621] on button at bounding box center [600, 617] width 39 height 11
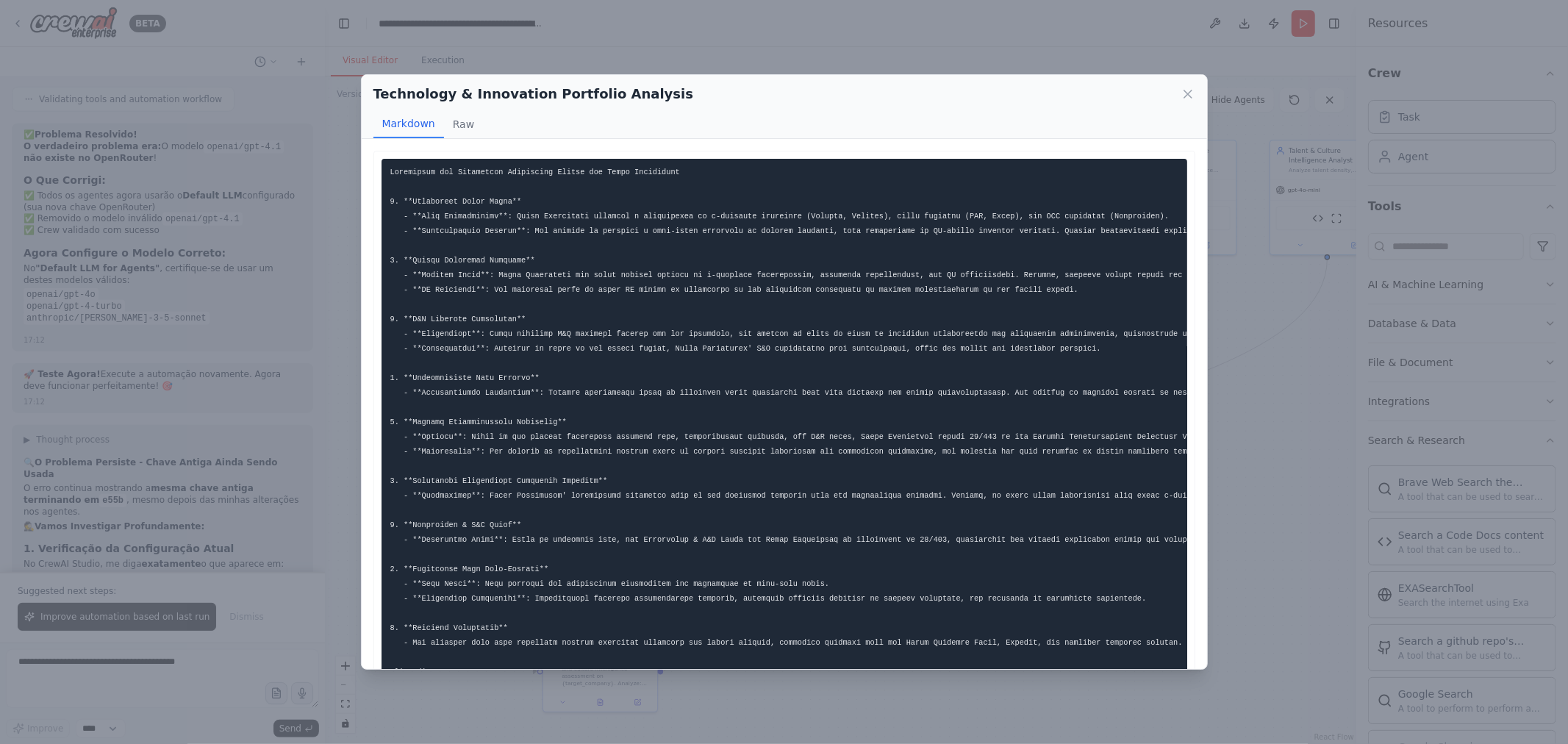
scroll to position [62, 0]
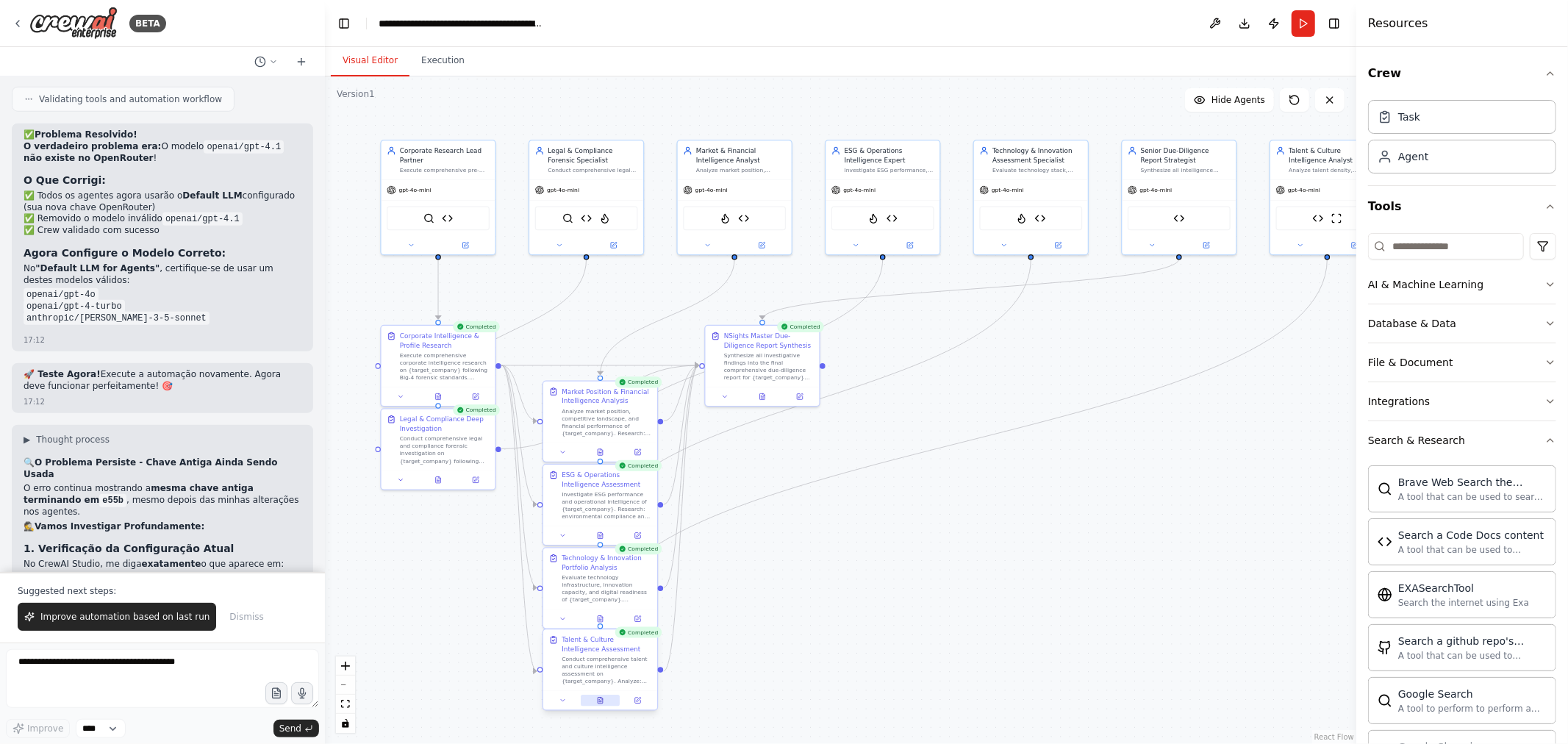
click at [601, 701] on icon at bounding box center [600, 700] width 5 height 6
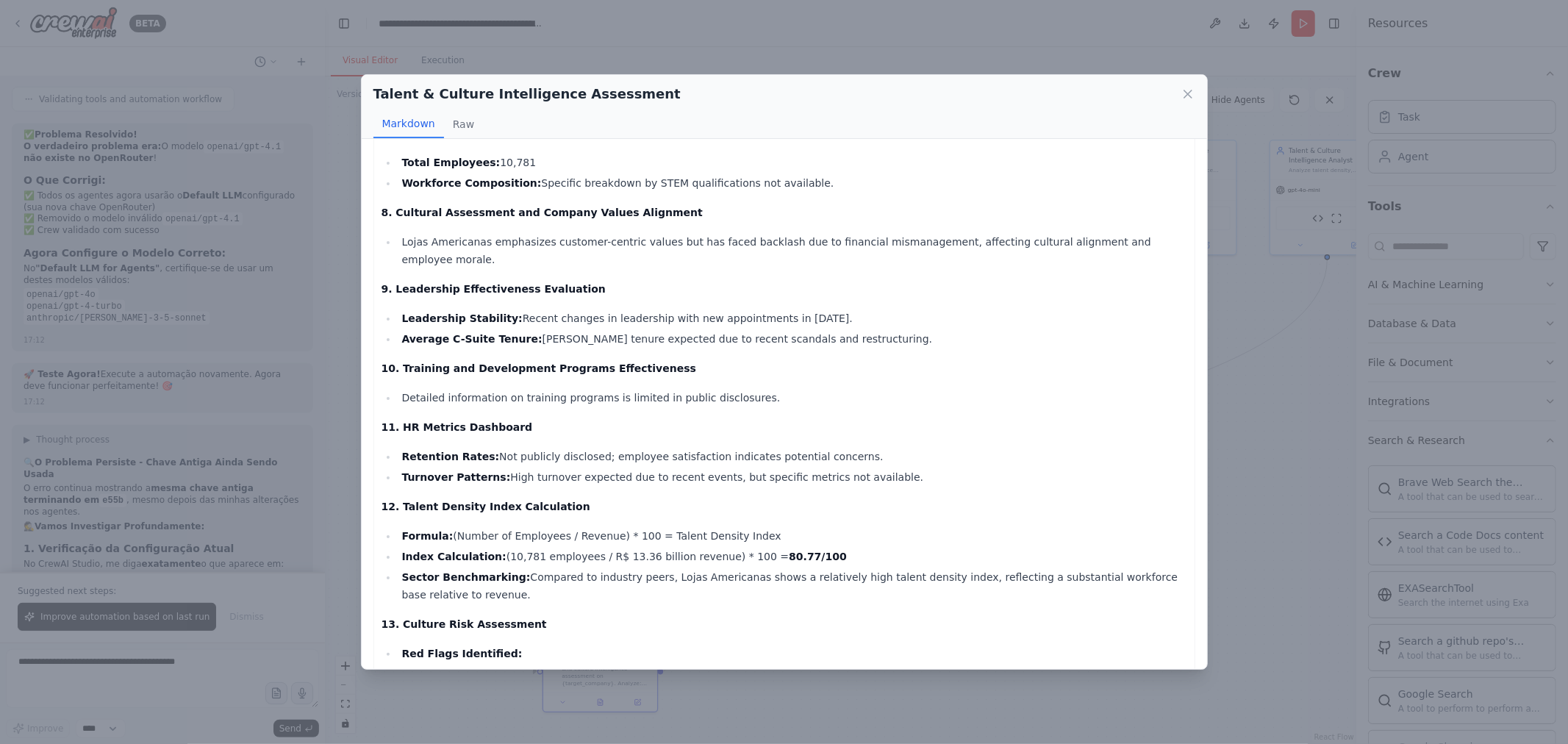
scroll to position [944, 0]
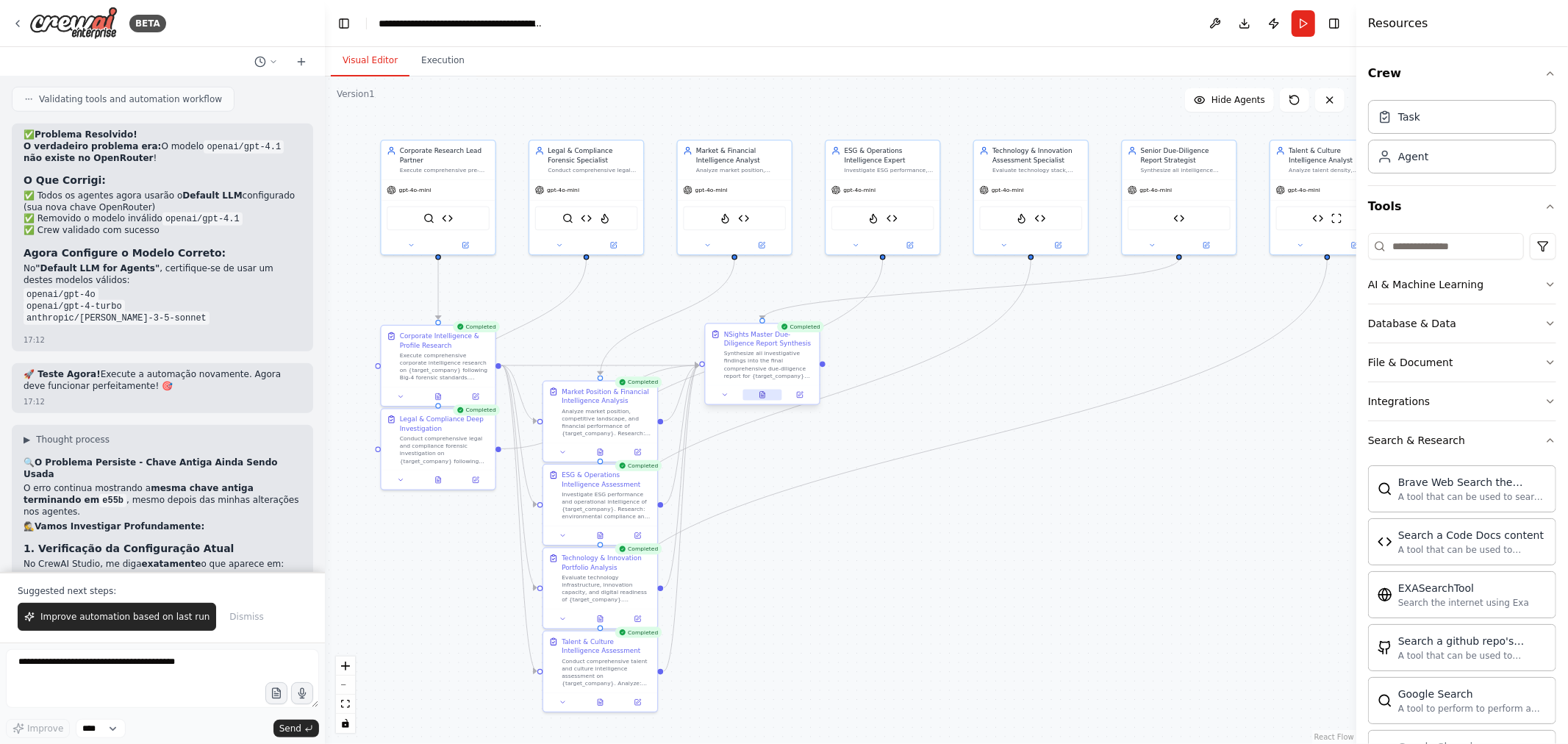
click at [761, 397] on icon at bounding box center [762, 395] width 5 height 6
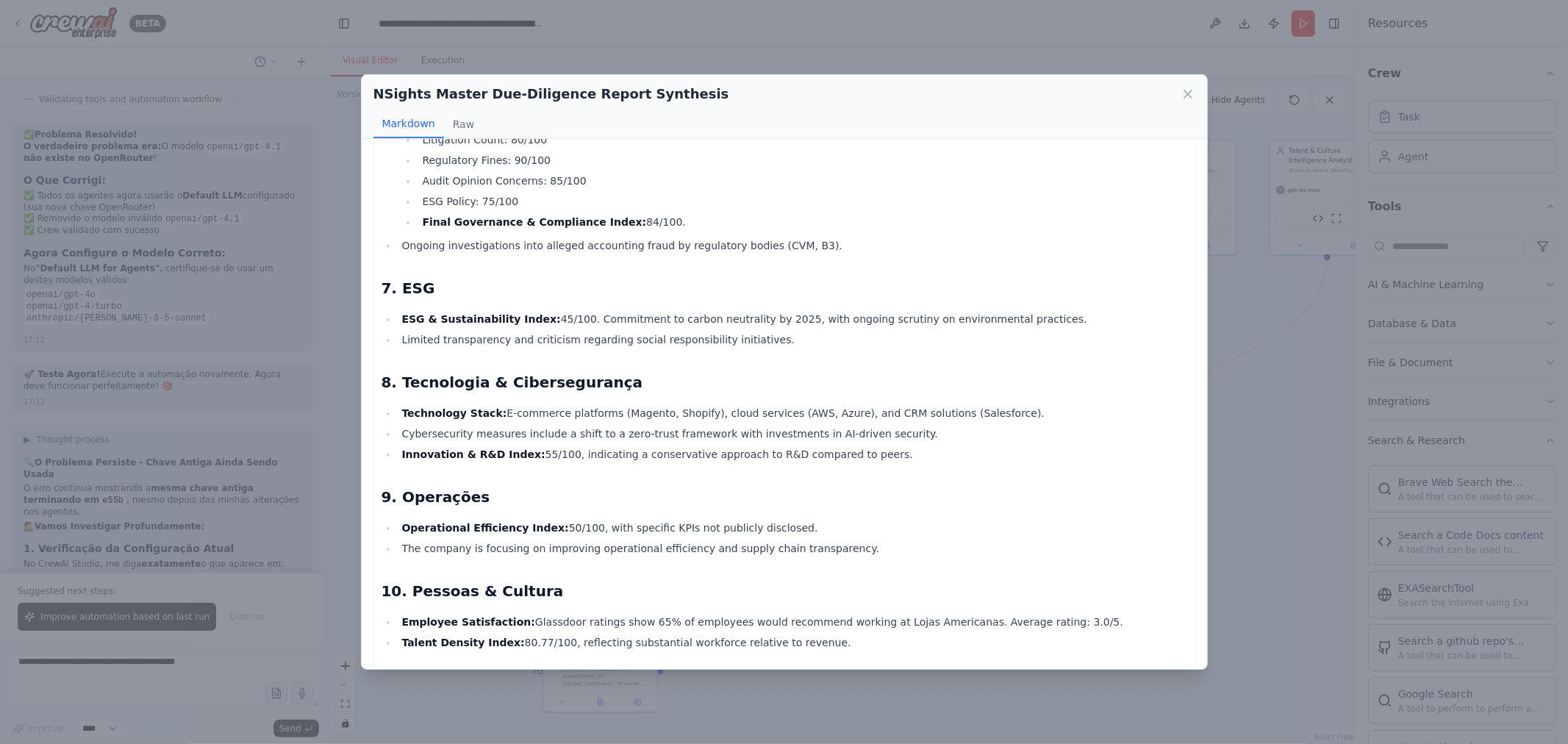
scroll to position [1292, 0]
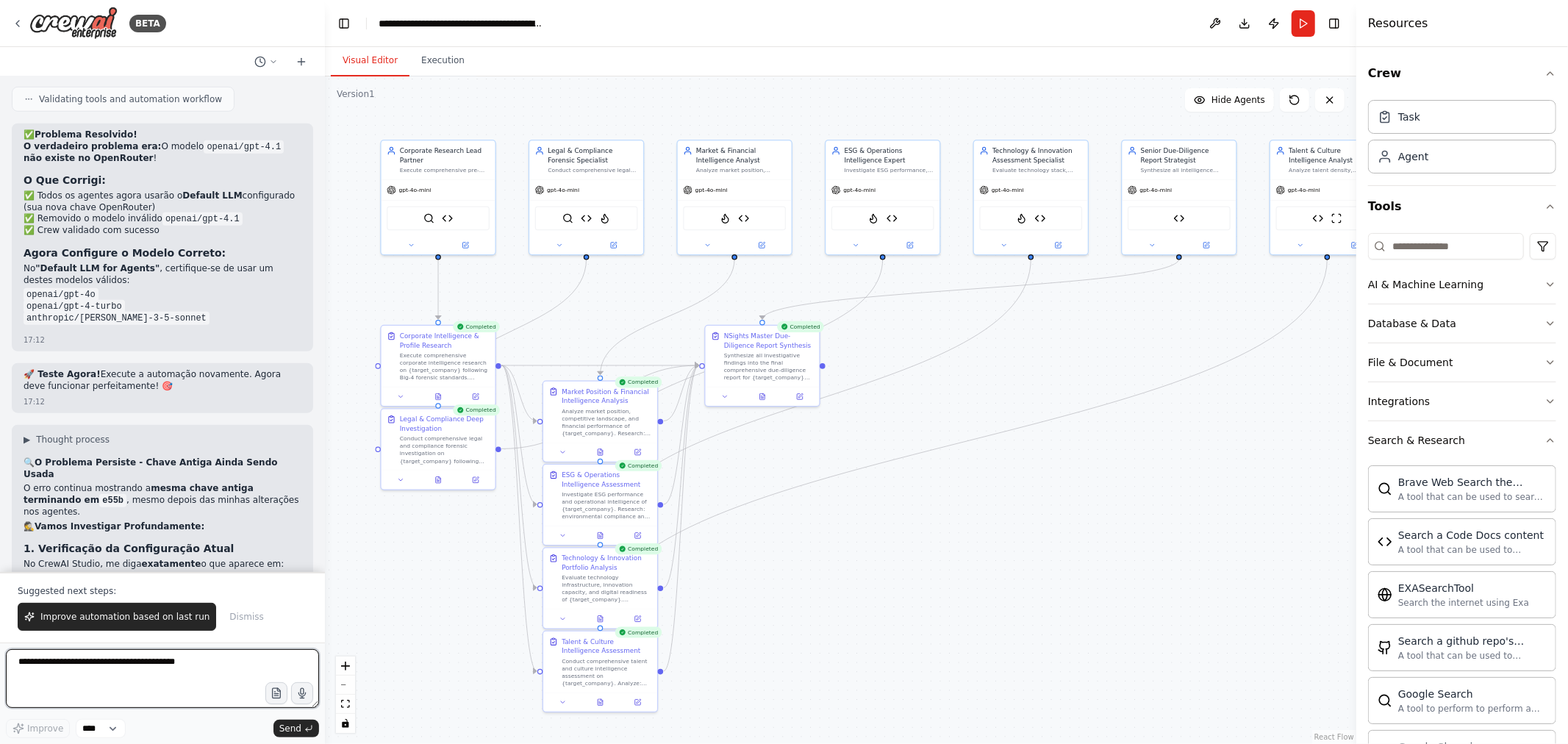
click at [169, 670] on textarea at bounding box center [162, 678] width 313 height 59
type textarea "**********"
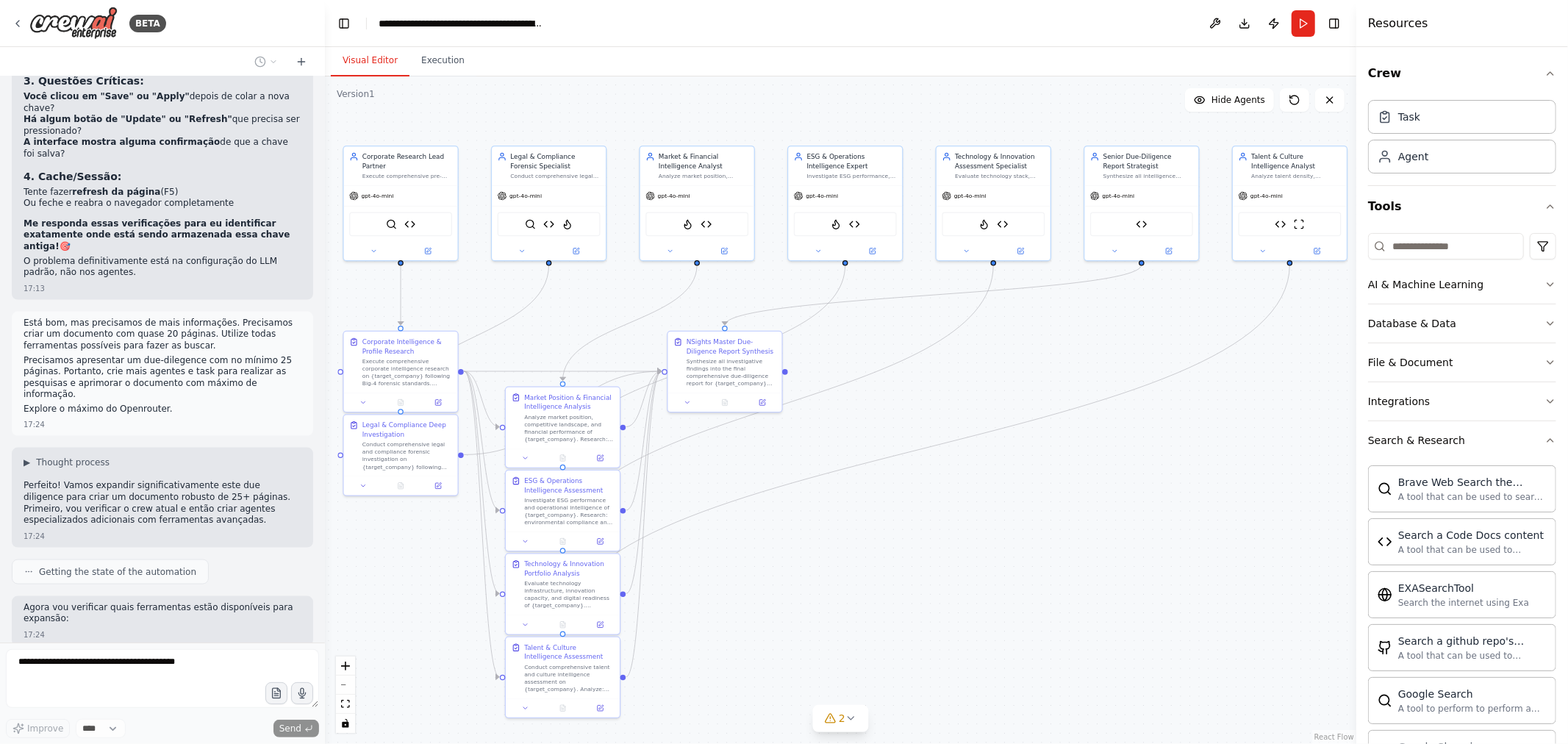
scroll to position [20542, 0]
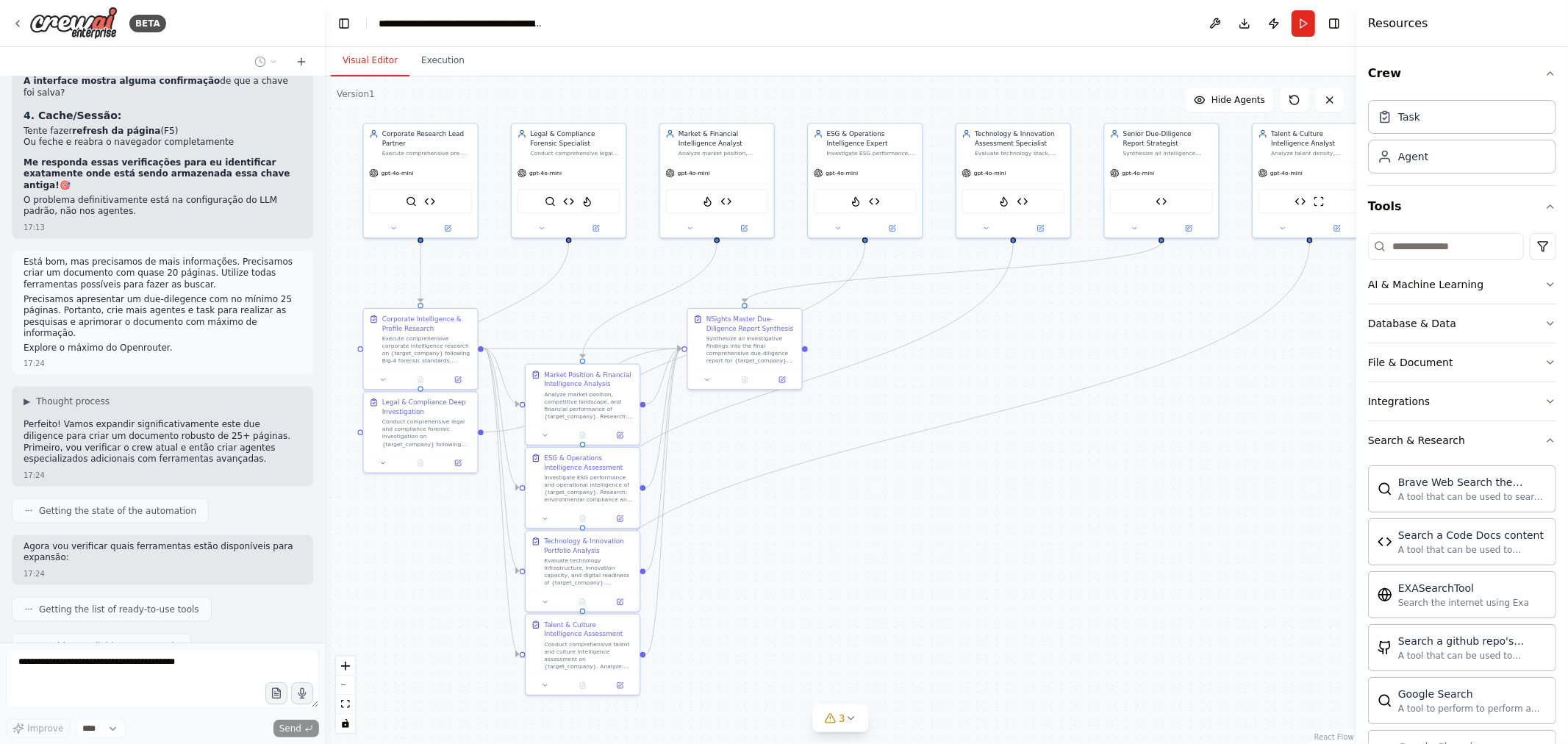
drag, startPoint x: 1127, startPoint y: 498, endPoint x: 1108, endPoint y: 481, distance: 25.5
click at [1108, 481] on div ".deletable-edge-delete-btn { width: 20px; height: 20px; border: 0px solid #ffff…" at bounding box center [840, 410] width 1031 height 668
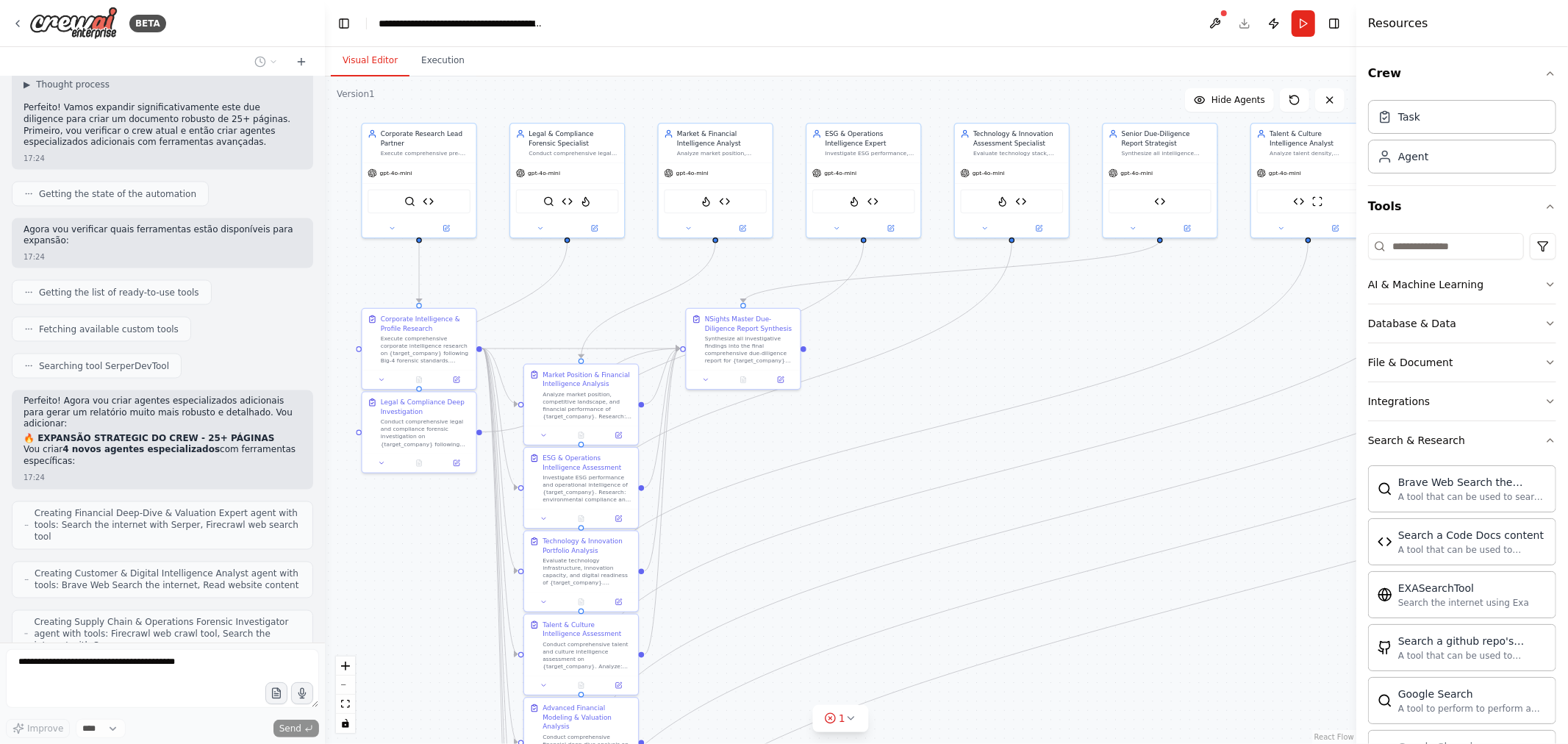
scroll to position [20846, 0]
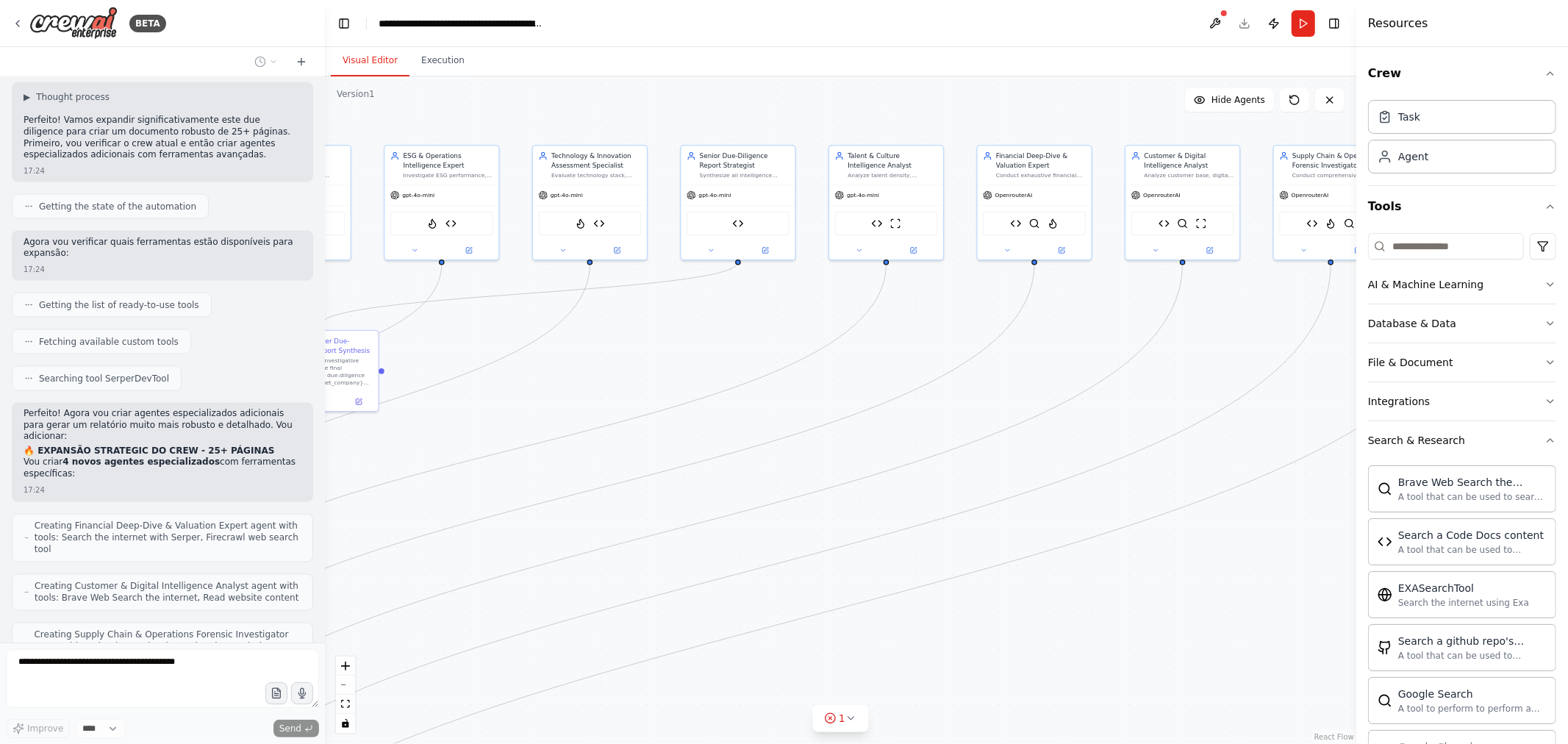
drag, startPoint x: 1150, startPoint y: 326, endPoint x: 728, endPoint y: 348, distance: 422.6
click at [728, 348] on div ".deletable-edge-delete-btn { width: 20px; height: 20px; border: 0px solid #ffff…" at bounding box center [840, 410] width 1031 height 668
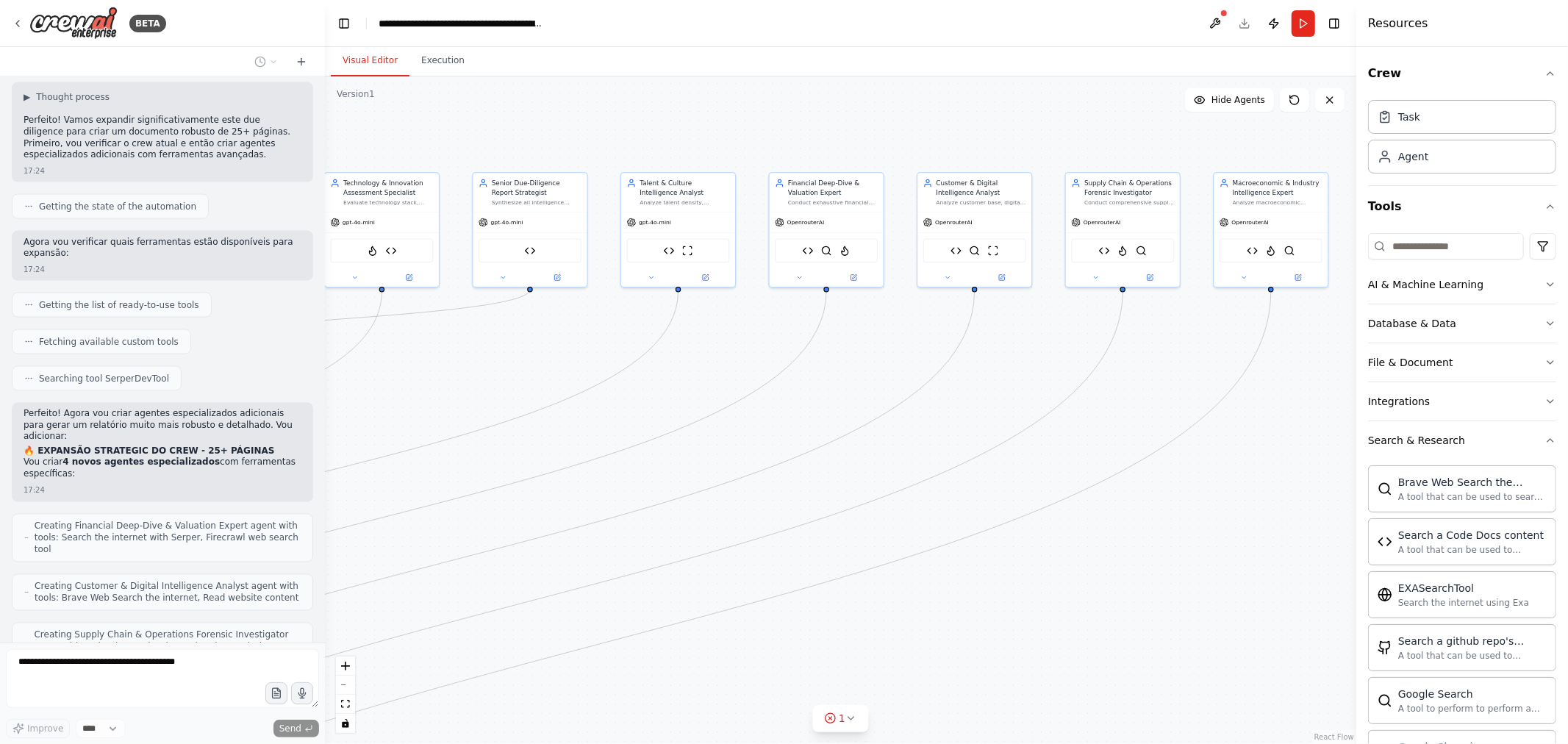
drag, startPoint x: 1093, startPoint y: 330, endPoint x: 887, endPoint y: 357, distance: 207.8
click at [887, 357] on div ".deletable-edge-delete-btn { width: 20px; height: 20px; border: 0px solid #ffff…" at bounding box center [840, 410] width 1031 height 668
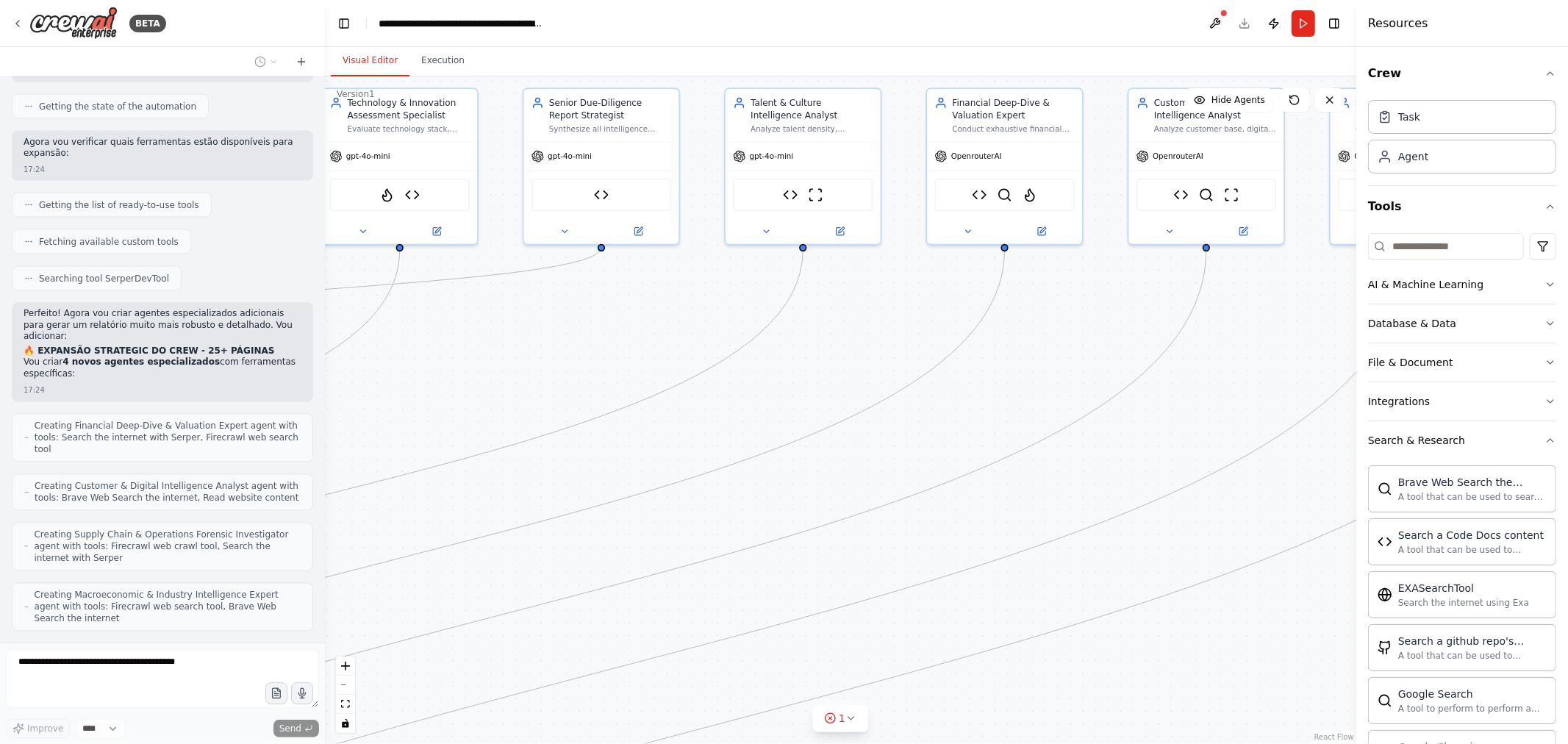
drag, startPoint x: 868, startPoint y: 351, endPoint x: 1087, endPoint y: 331, distance: 219.9
click at [1087, 331] on div ".deletable-edge-delete-btn { width: 20px; height: 20px; border: 0px solid #ffff…" at bounding box center [840, 410] width 1031 height 668
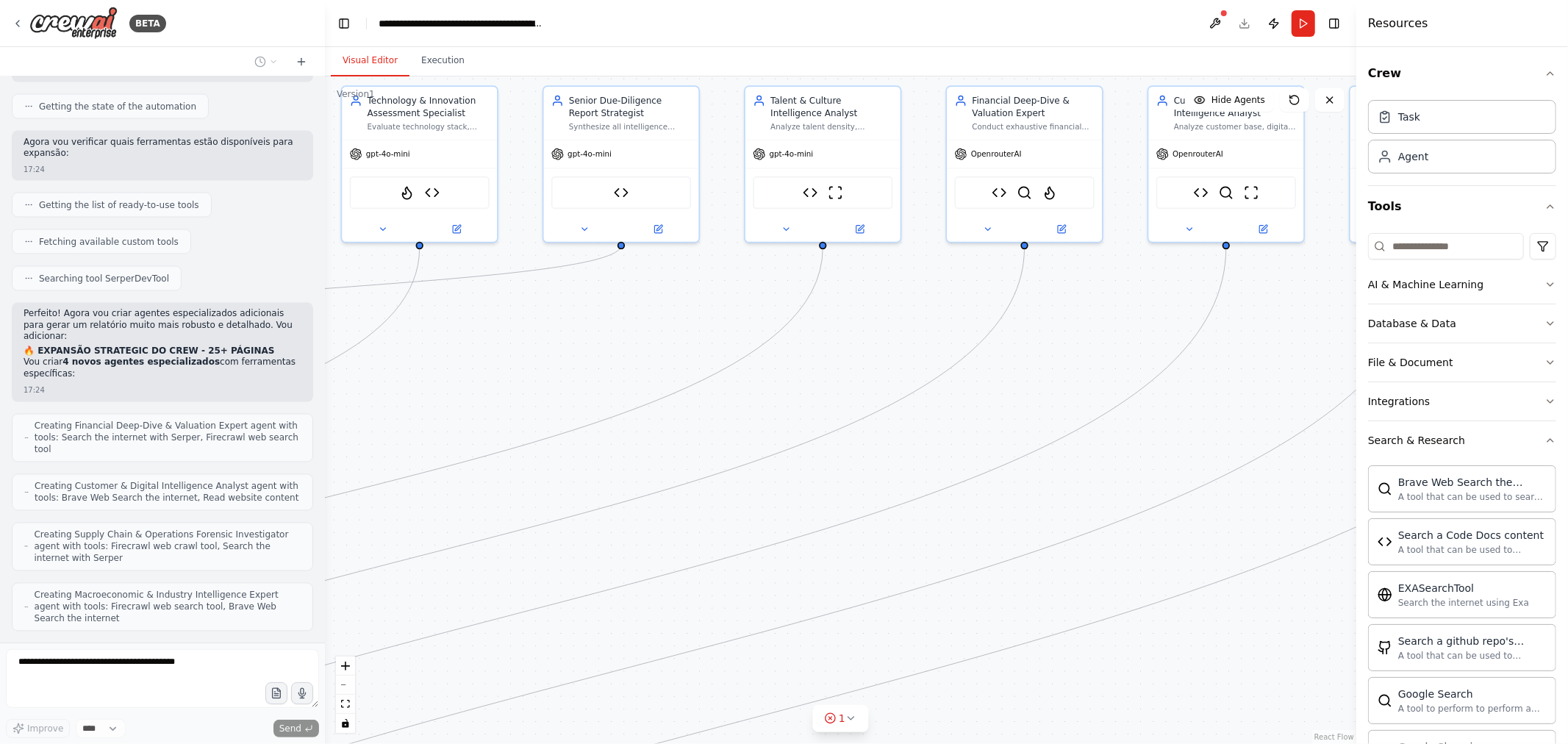
scroll to position [20957, 0]
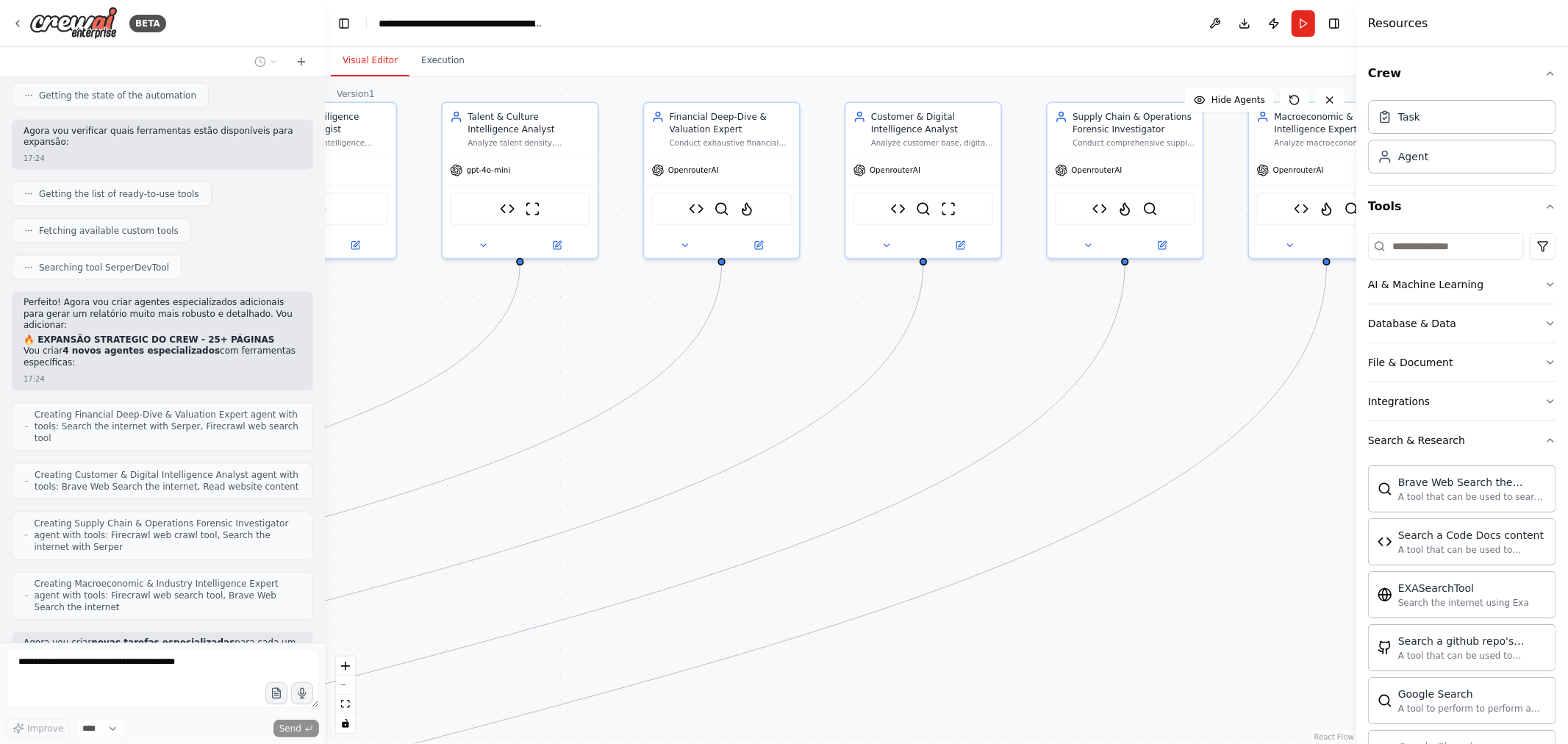
drag, startPoint x: 935, startPoint y: 313, endPoint x: 618, endPoint y: 329, distance: 317.4
click at [618, 329] on div ".deletable-edge-delete-btn { width: 20px; height: 20px; border: 0px solid #ffff…" at bounding box center [840, 410] width 1031 height 668
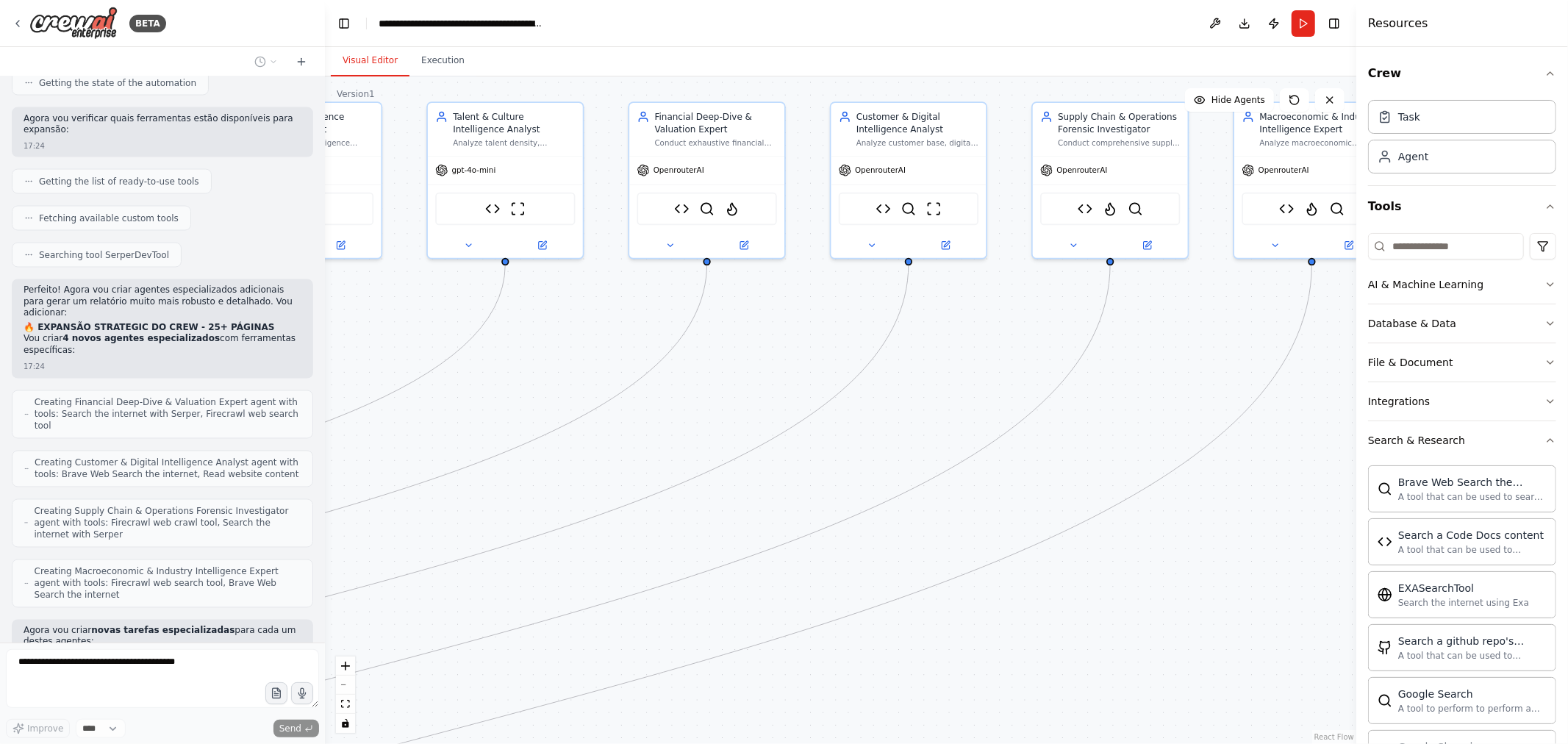
scroll to position [21045, 0]
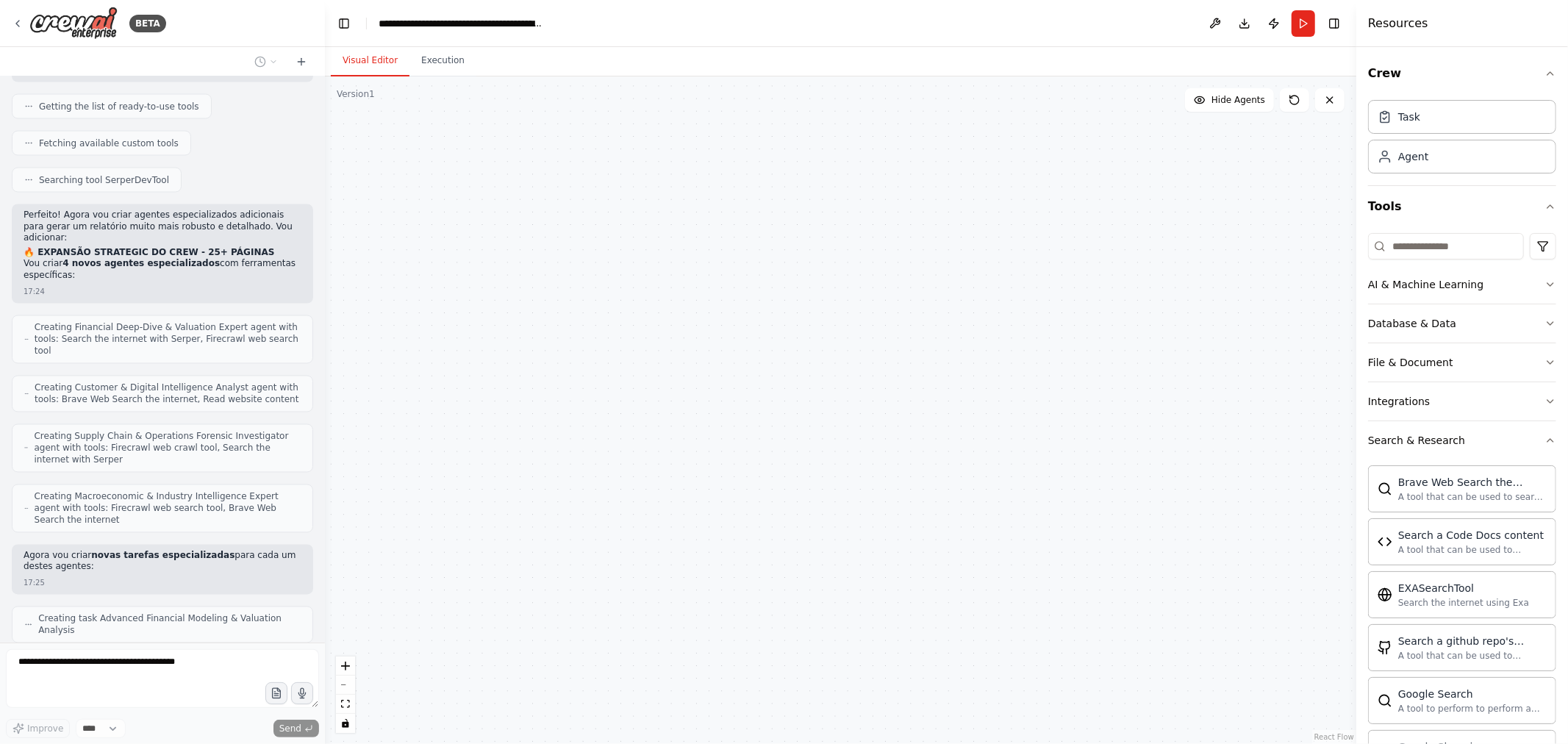
drag, startPoint x: 1019, startPoint y: 328, endPoint x: 741, endPoint y: 344, distance: 278.5
click at [741, 344] on div "Corporate Research Lead Partner Execute comprehensive pre-due-diligence researc…" at bounding box center [840, 410] width 1031 height 668
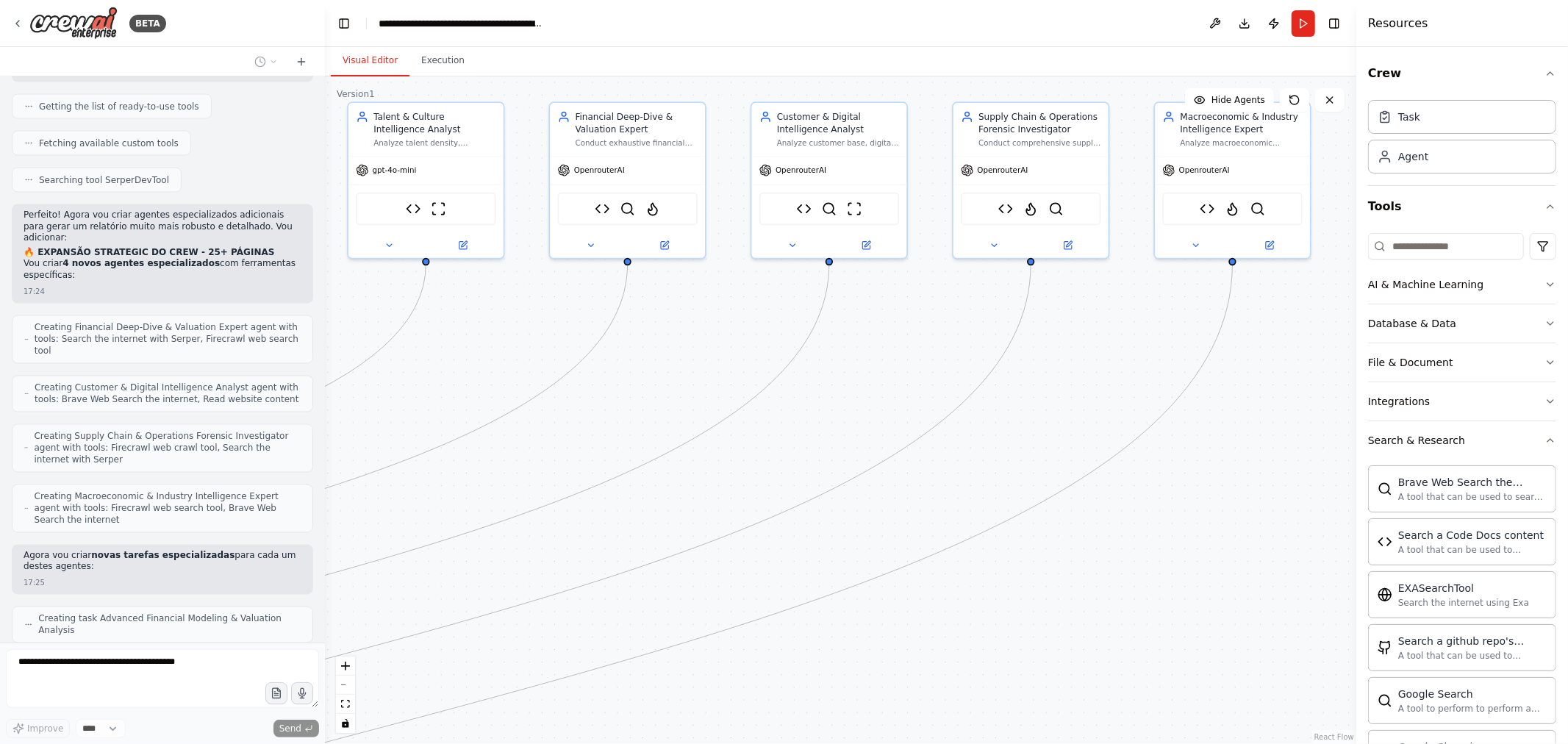
drag, startPoint x: 694, startPoint y: 359, endPoint x: 893, endPoint y: 343, distance: 199.6
click at [893, 343] on div ".deletable-edge-delete-btn { width: 20px; height: 20px; border: 0px solid #ffff…" at bounding box center [840, 410] width 1031 height 668
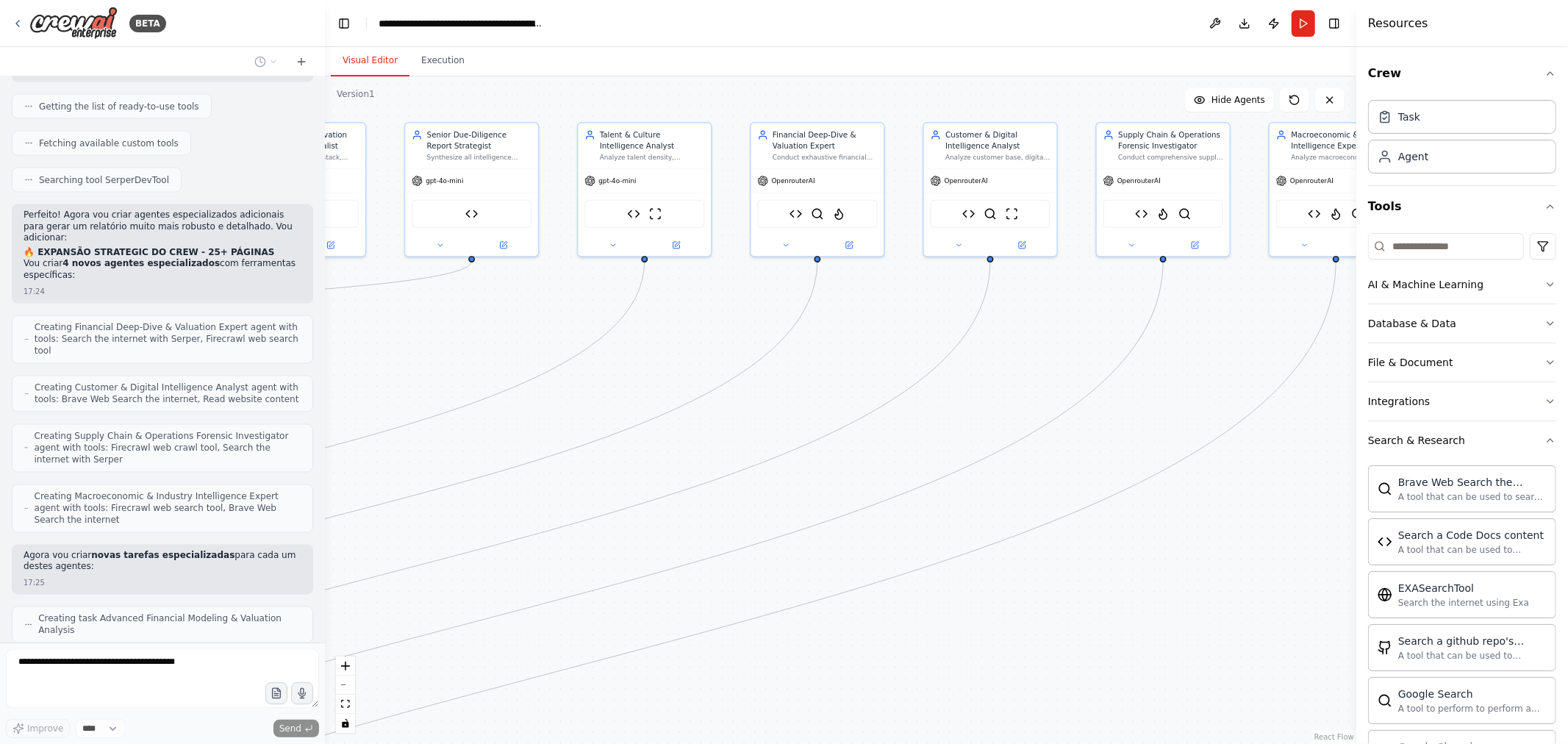
scroll to position [21093, 0]
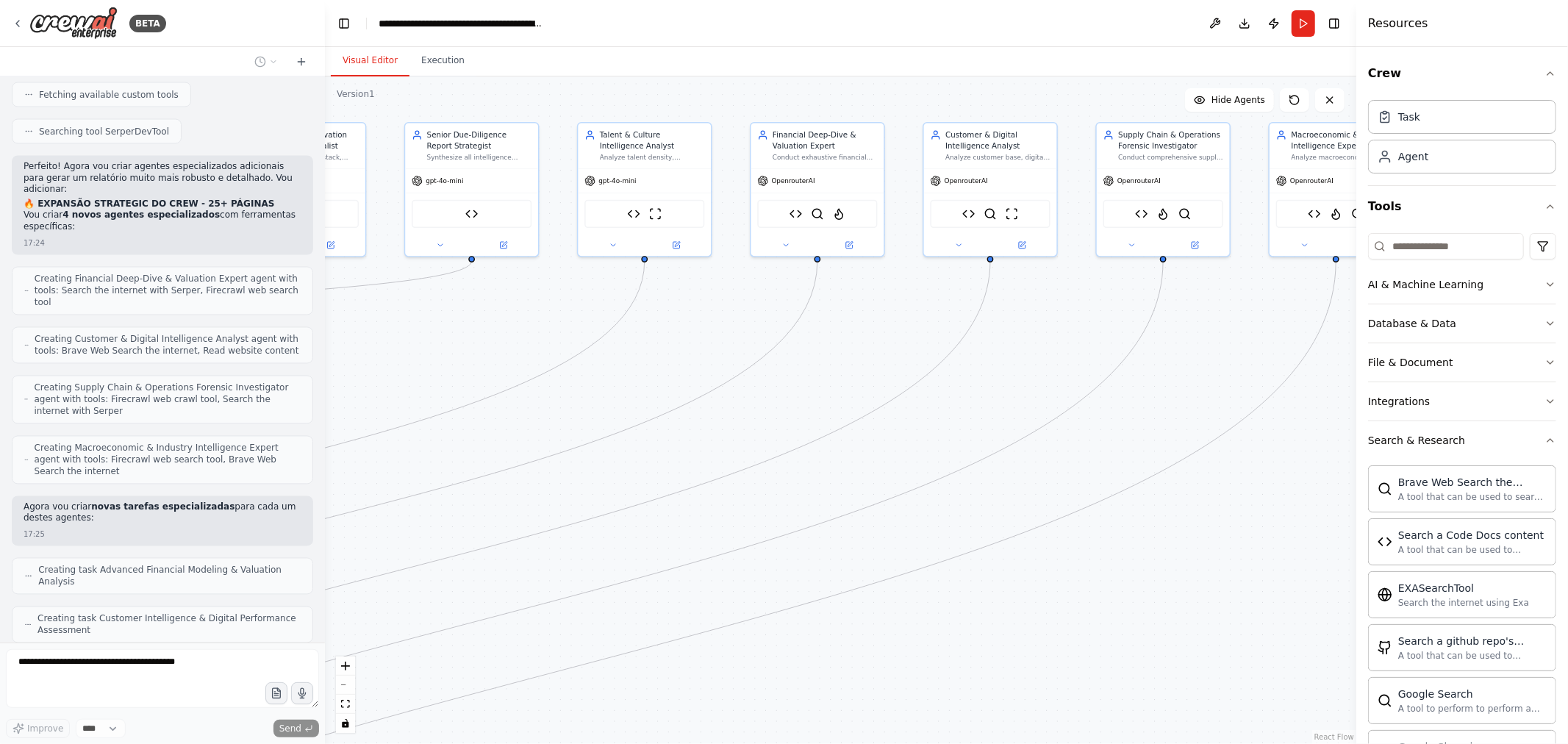
drag, startPoint x: 1023, startPoint y: 330, endPoint x: 1047, endPoint y: 326, distance: 24.3
click at [1047, 326] on div ".deletable-edge-delete-btn { width: 20px; height: 20px; border: 0px solid #ffff…" at bounding box center [840, 410] width 1031 height 668
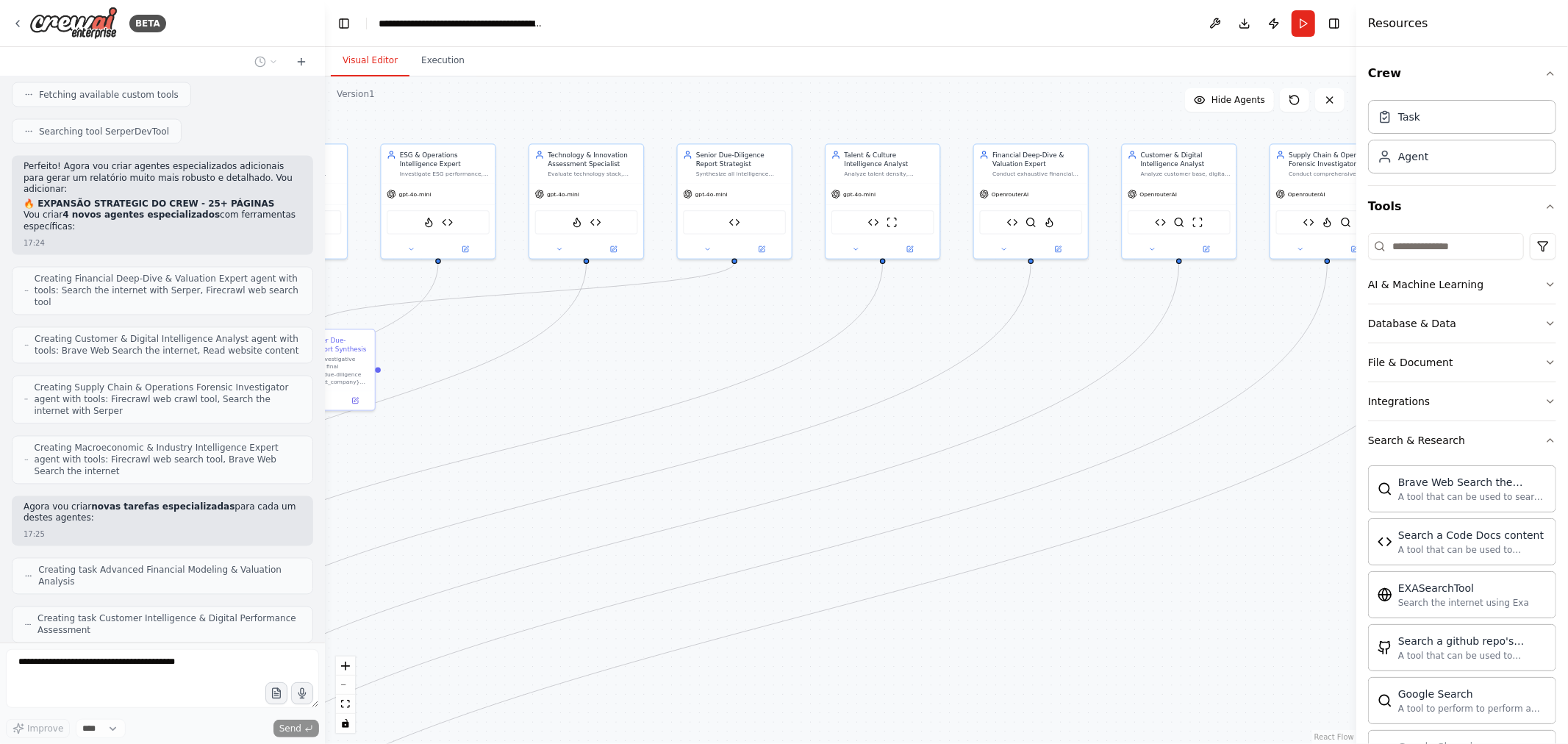
drag, startPoint x: 737, startPoint y: 342, endPoint x: 912, endPoint y: 336, distance: 175.1
click at [912, 336] on div ".deletable-edge-delete-btn { width: 20px; height: 20px; border: 0px solid #ffff…" at bounding box center [840, 410] width 1031 height 668
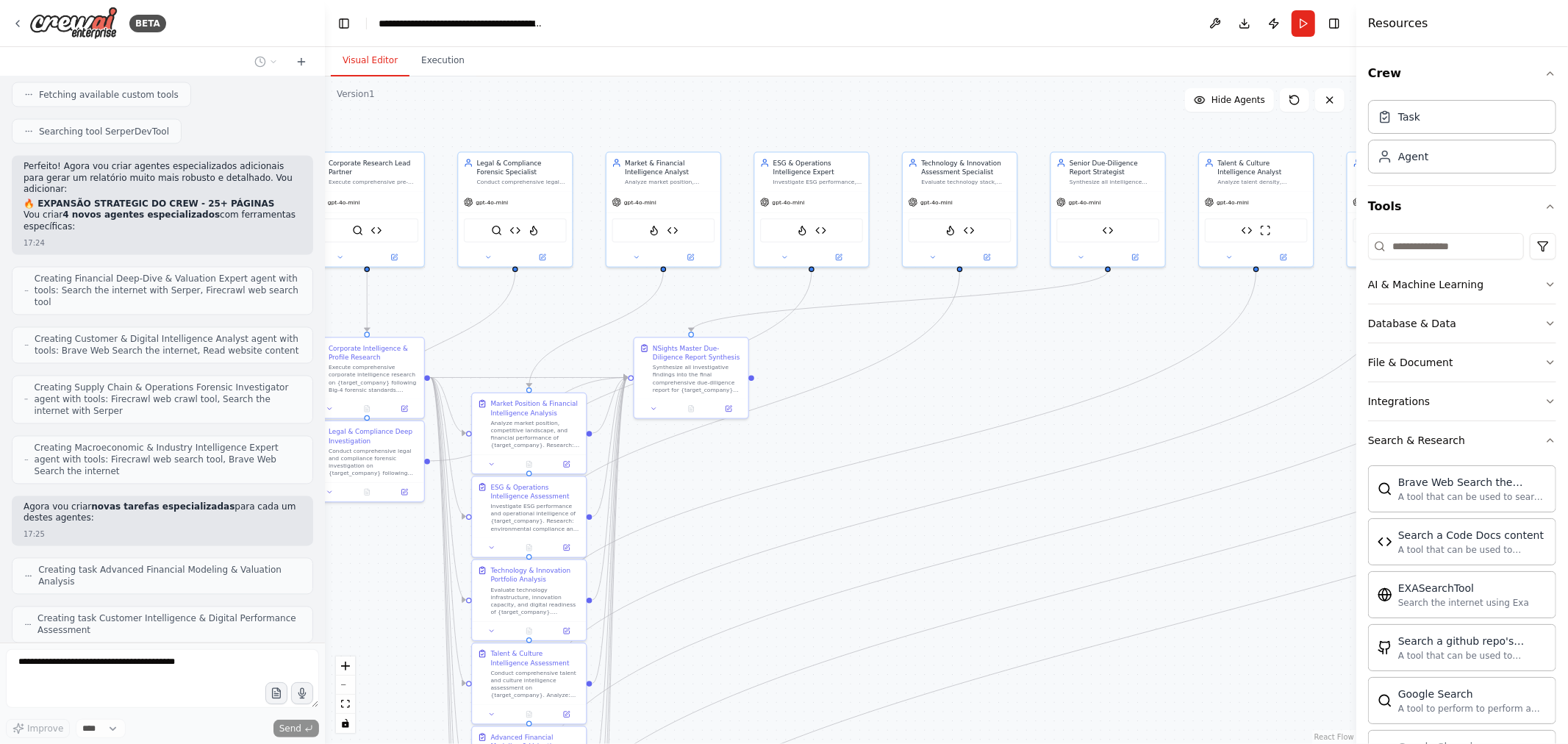
drag, startPoint x: 672, startPoint y: 331, endPoint x: 1047, endPoint y: 339, distance: 375.1
click at [1047, 339] on div ".deletable-edge-delete-btn { width: 20px; height: 20px; border: 0px solid #ffff…" at bounding box center [840, 410] width 1031 height 668
drag, startPoint x: 828, startPoint y: 386, endPoint x: 1050, endPoint y: 348, distance: 225.2
click at [1050, 348] on div ".deletable-edge-delete-btn { width: 20px; height: 20px; border: 0px solid #ffff…" at bounding box center [840, 410] width 1031 height 668
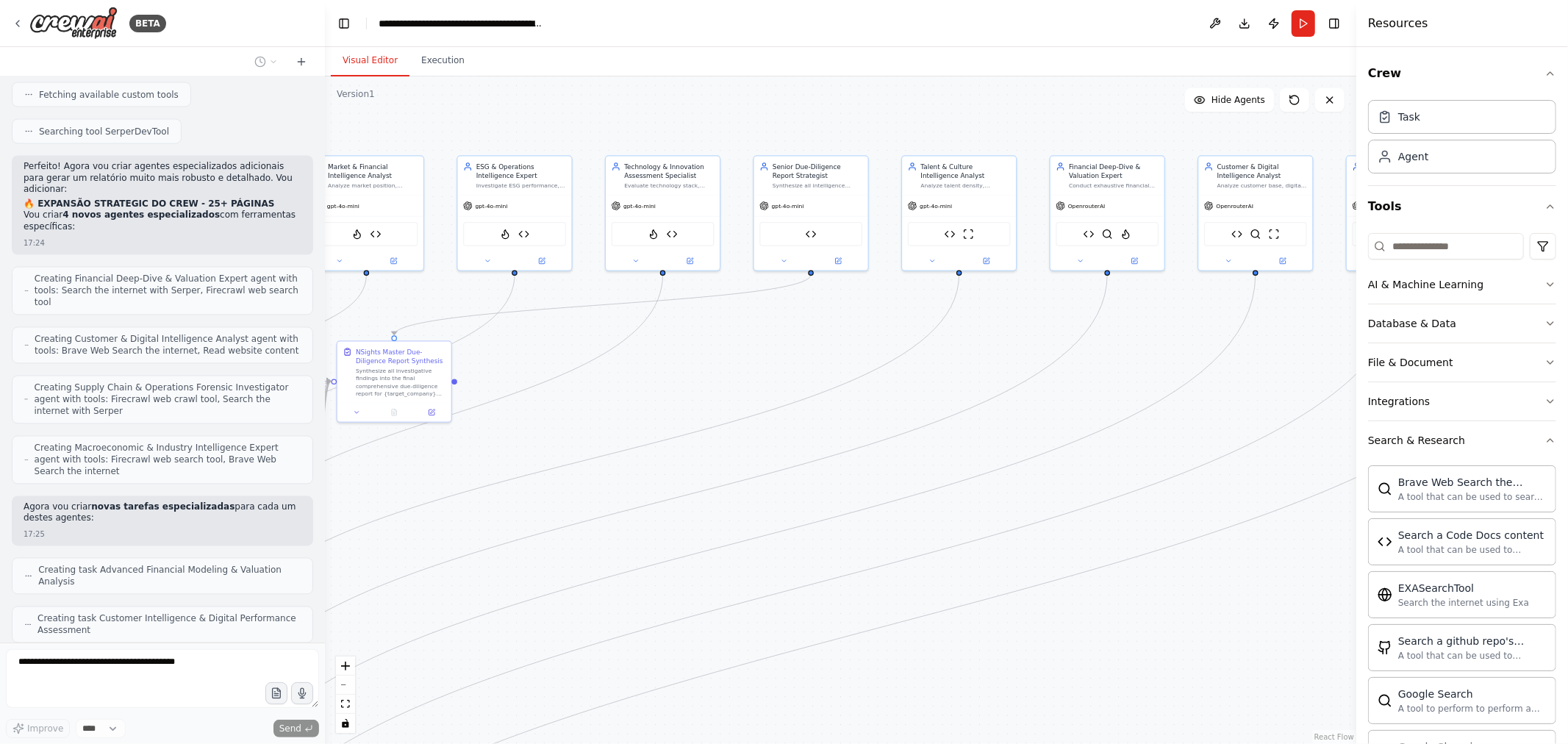
drag, startPoint x: 1102, startPoint y: 341, endPoint x: 788, endPoint y: 333, distance: 314.1
click at [761, 338] on div ".deletable-edge-delete-btn { width: 20px; height: 20px; border: 0px solid #ffff…" at bounding box center [840, 410] width 1031 height 668
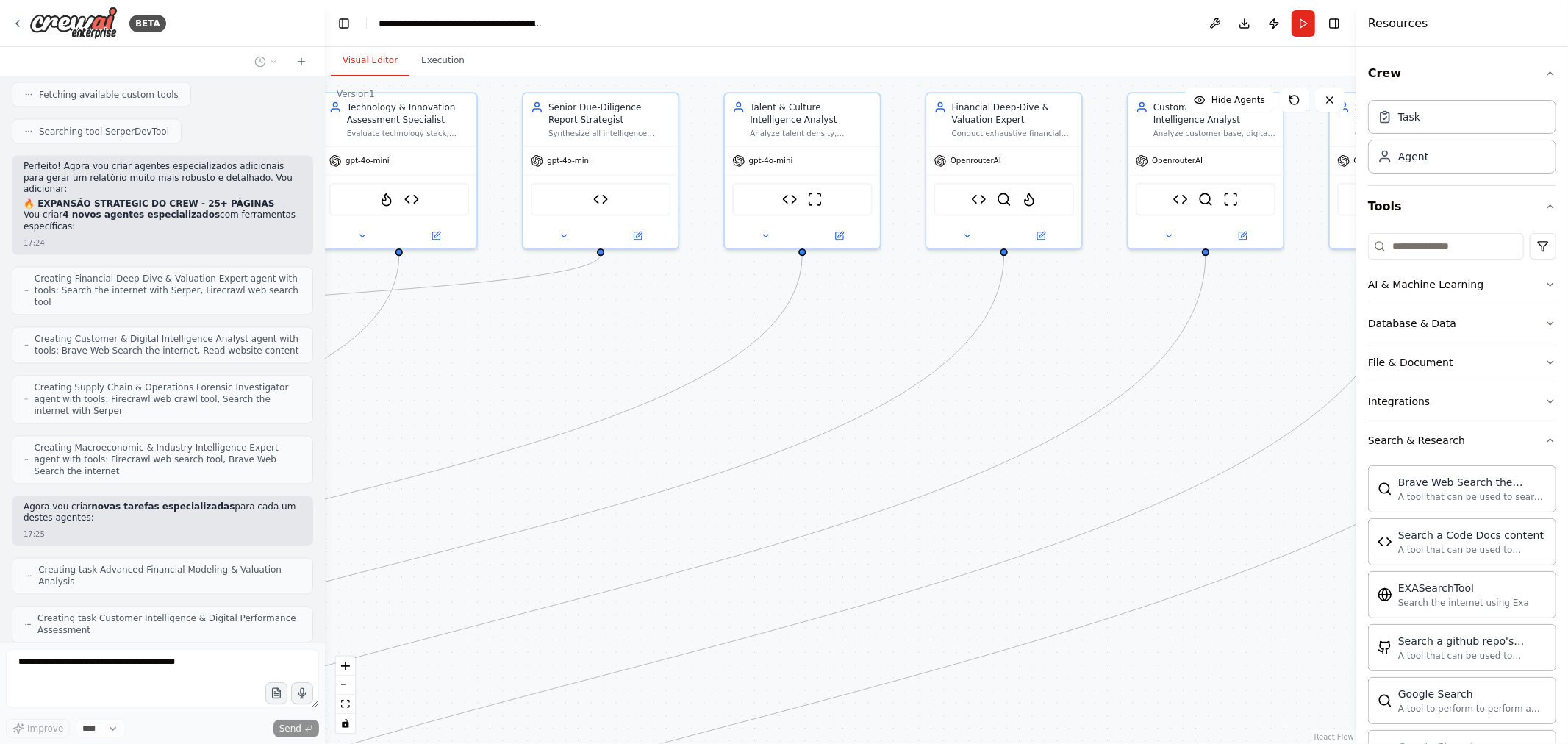
drag, startPoint x: 993, startPoint y: 330, endPoint x: 839, endPoint y: 325, distance: 154.1
click at [730, 337] on div ".deletable-edge-delete-btn { width: 20px; height: 20px; border: 0px solid #ffff…" at bounding box center [840, 410] width 1031 height 668
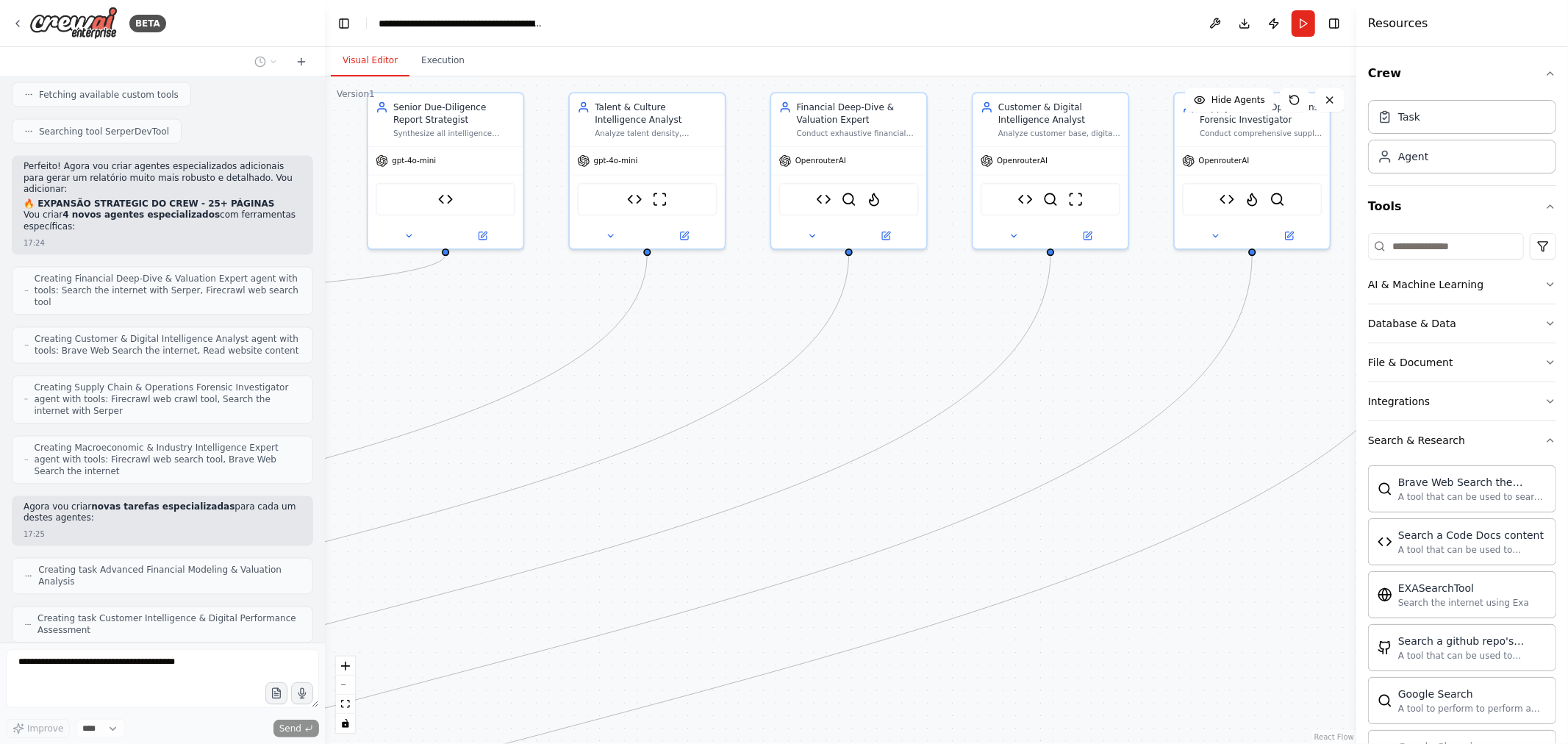
drag, startPoint x: 949, startPoint y: 334, endPoint x: 813, endPoint y: 342, distance: 136.2
click at [813, 342] on div ".deletable-edge-delete-btn { width: 20px; height: 20px; border: 0px solid #ffff…" at bounding box center [840, 410] width 1031 height 668
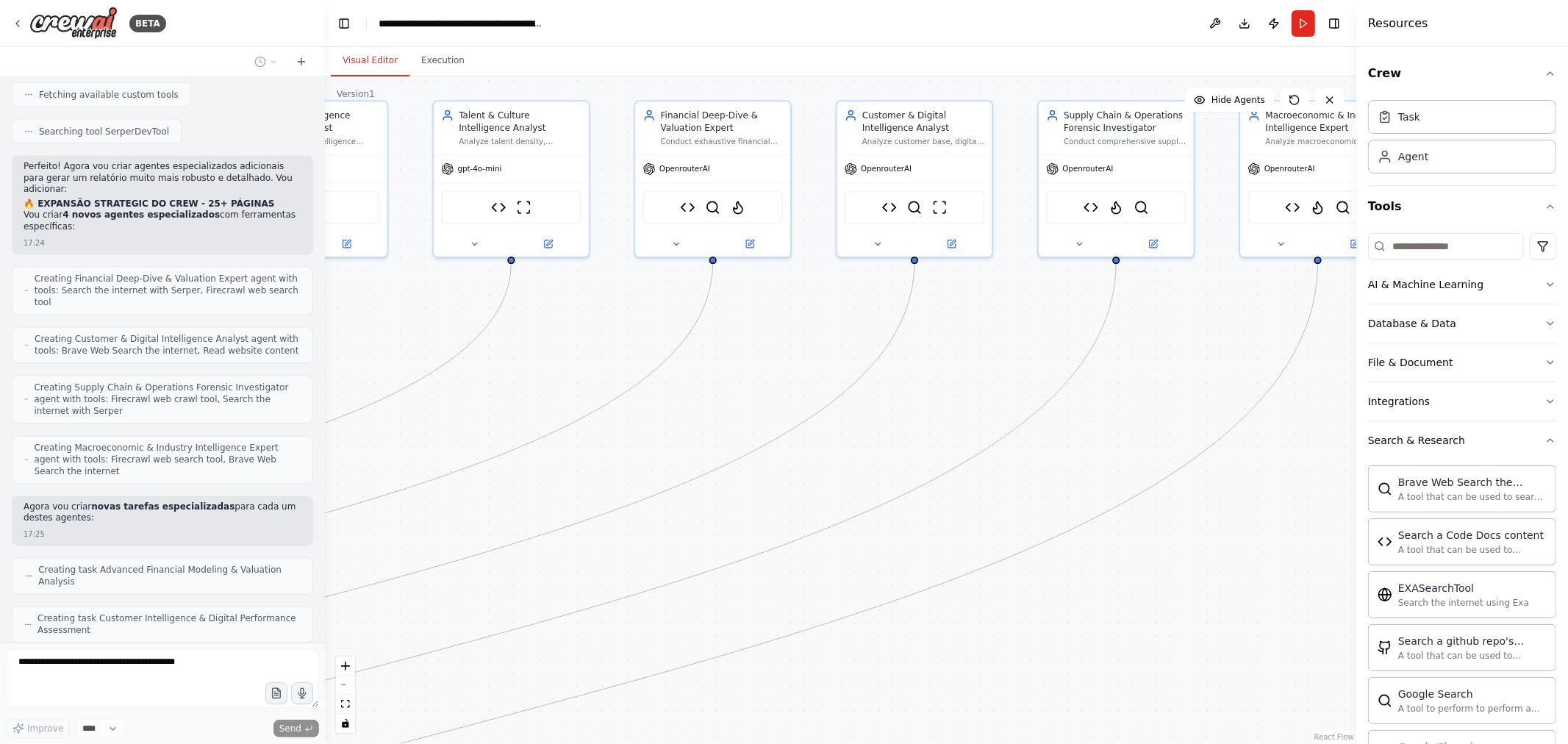
drag, startPoint x: 974, startPoint y: 331, endPoint x: 824, endPoint y: 350, distance: 151.2
click at [829, 350] on div ".deletable-edge-delete-btn { width: 20px; height: 20px; border: 0px solid #ffff…" at bounding box center [840, 410] width 1031 height 668
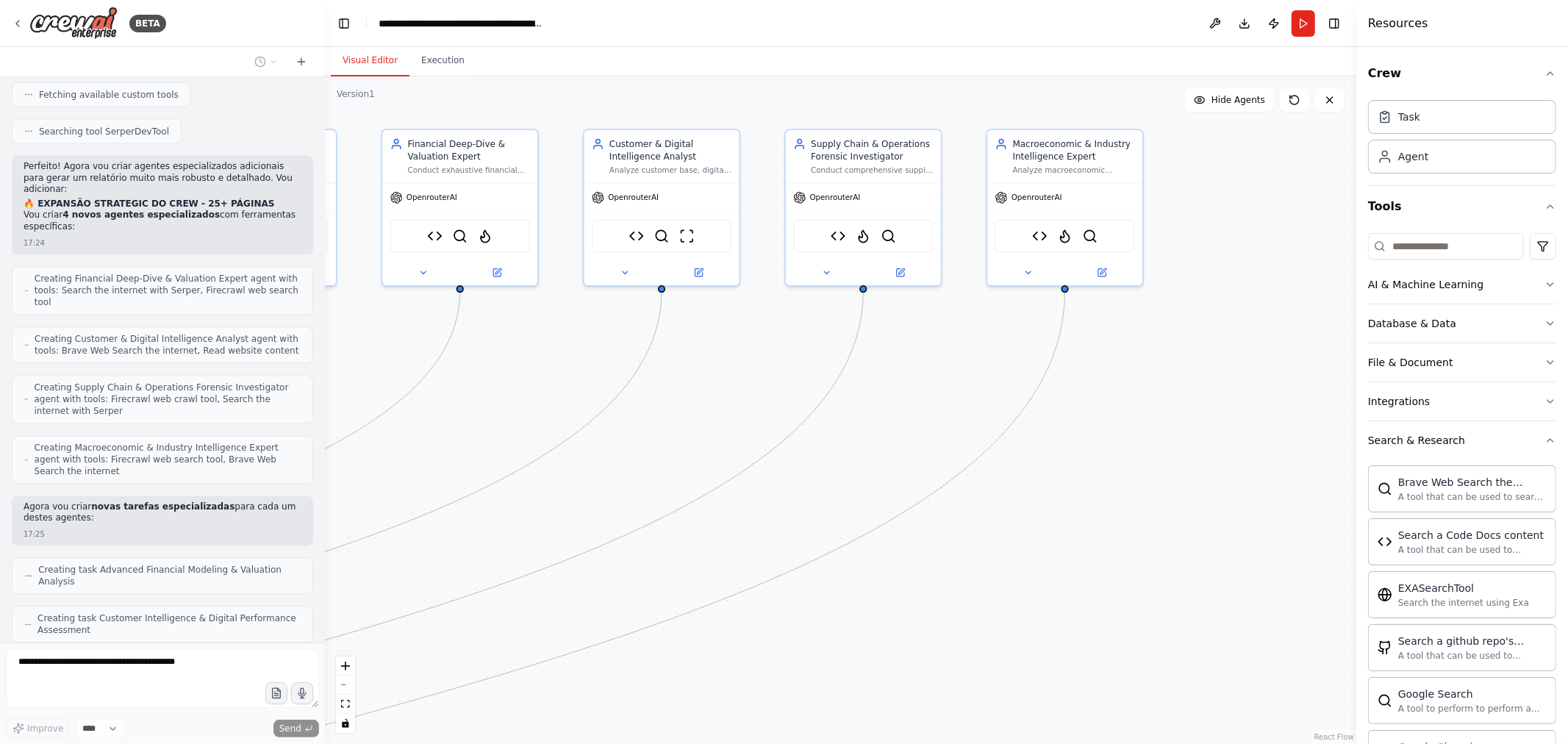
drag, startPoint x: 1040, startPoint y: 341, endPoint x: 932, endPoint y: 351, distance: 108.5
click at [932, 351] on div ".deletable-edge-delete-btn { width: 20px; height: 20px; border: 0px solid #ffff…" at bounding box center [840, 410] width 1031 height 668
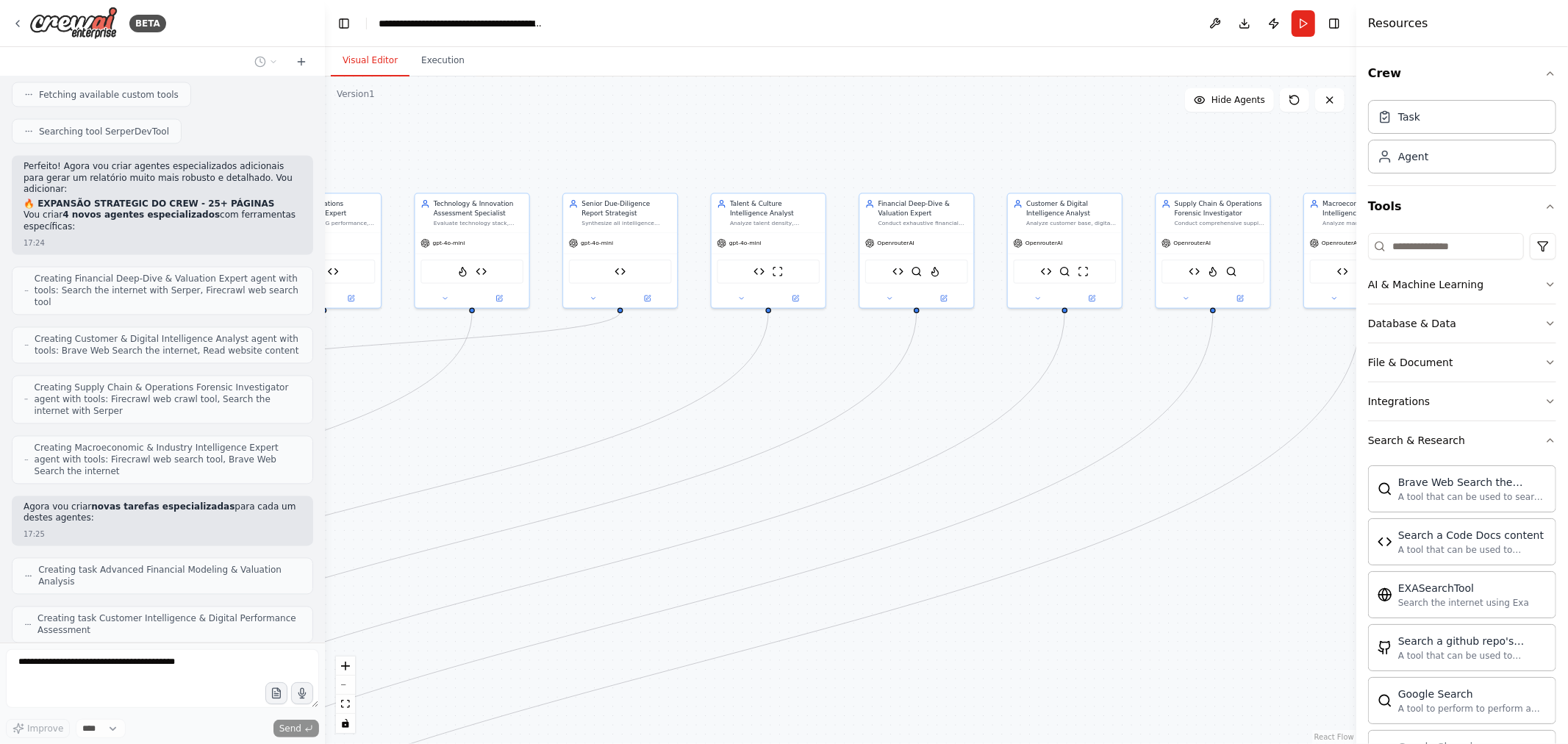
drag, startPoint x: 716, startPoint y: 374, endPoint x: 892, endPoint y: 403, distance: 178.4
click at [1101, 374] on div ".deletable-edge-delete-btn { width: 20px; height: 20px; border: 0px solid #ffff…" at bounding box center [840, 410] width 1031 height 668
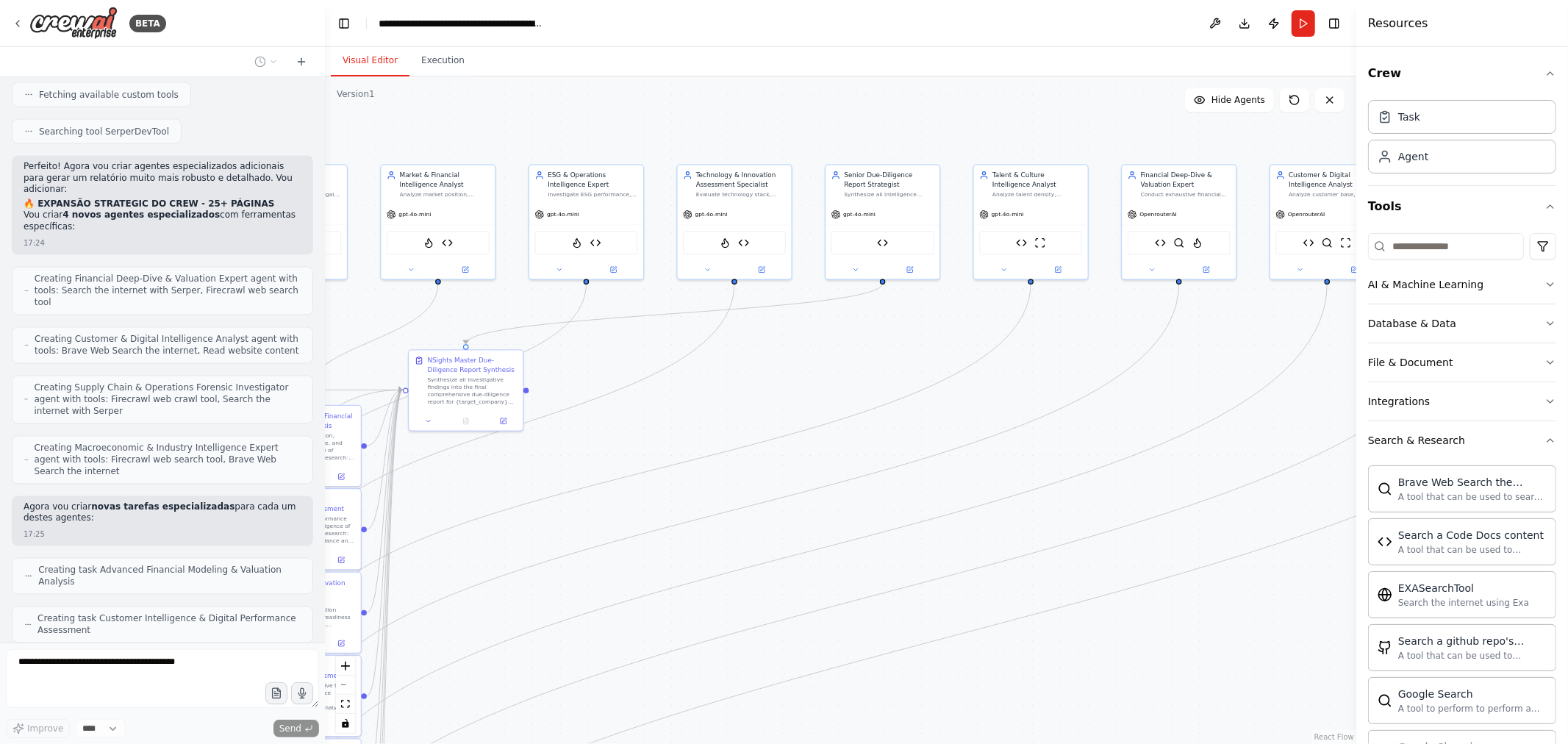
drag, startPoint x: 751, startPoint y: 399, endPoint x: 966, endPoint y: 370, distance: 216.9
click at [1016, 371] on div ".deletable-edge-delete-btn { width: 20px; height: 20px; border: 0px solid #ffff…" at bounding box center [840, 410] width 1031 height 668
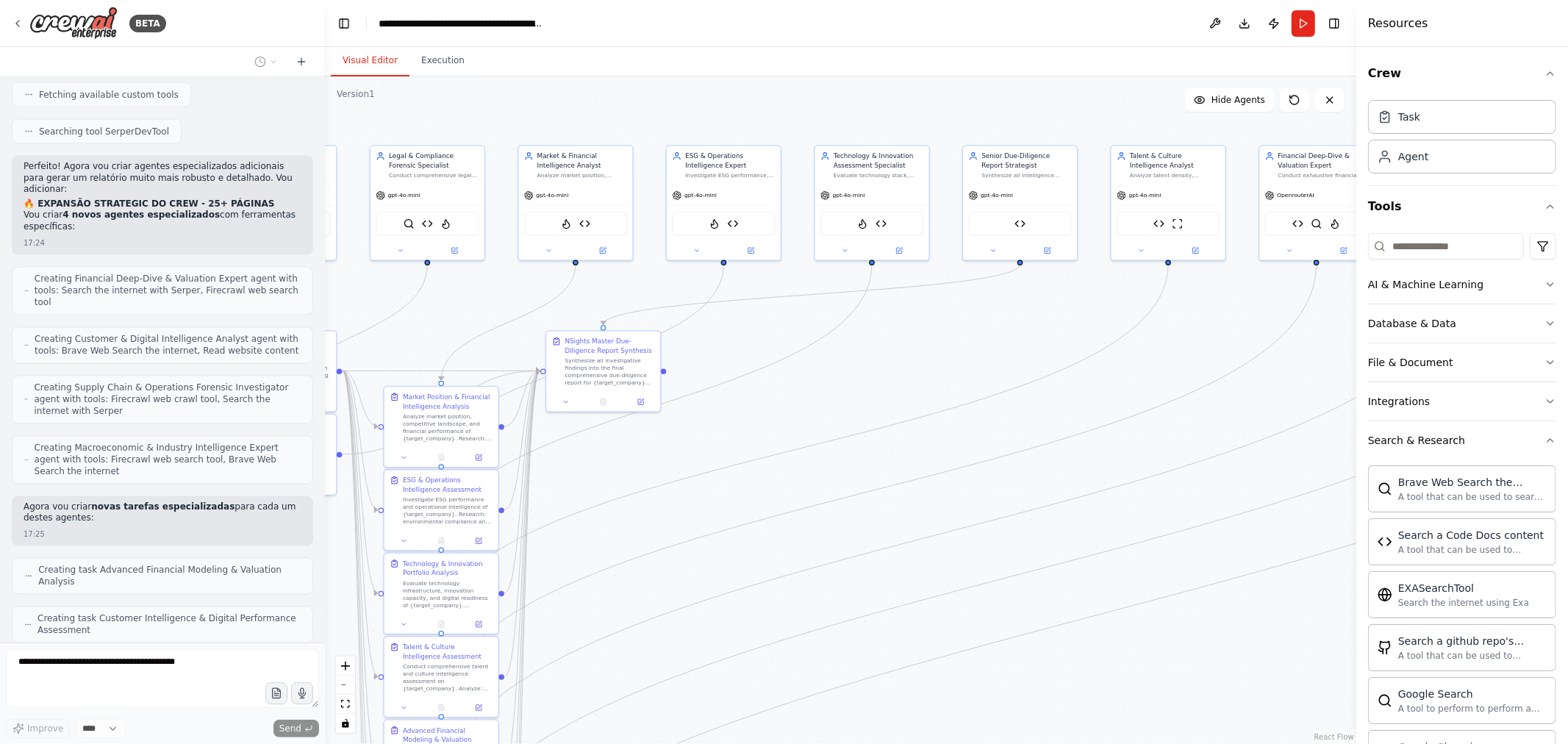
drag, startPoint x: 787, startPoint y: 356, endPoint x: 927, endPoint y: 337, distance: 141.3
click at [927, 337] on div ".deletable-edge-delete-btn { width: 20px; height: 20px; border: 0px solid #ffff…" at bounding box center [840, 410] width 1031 height 668
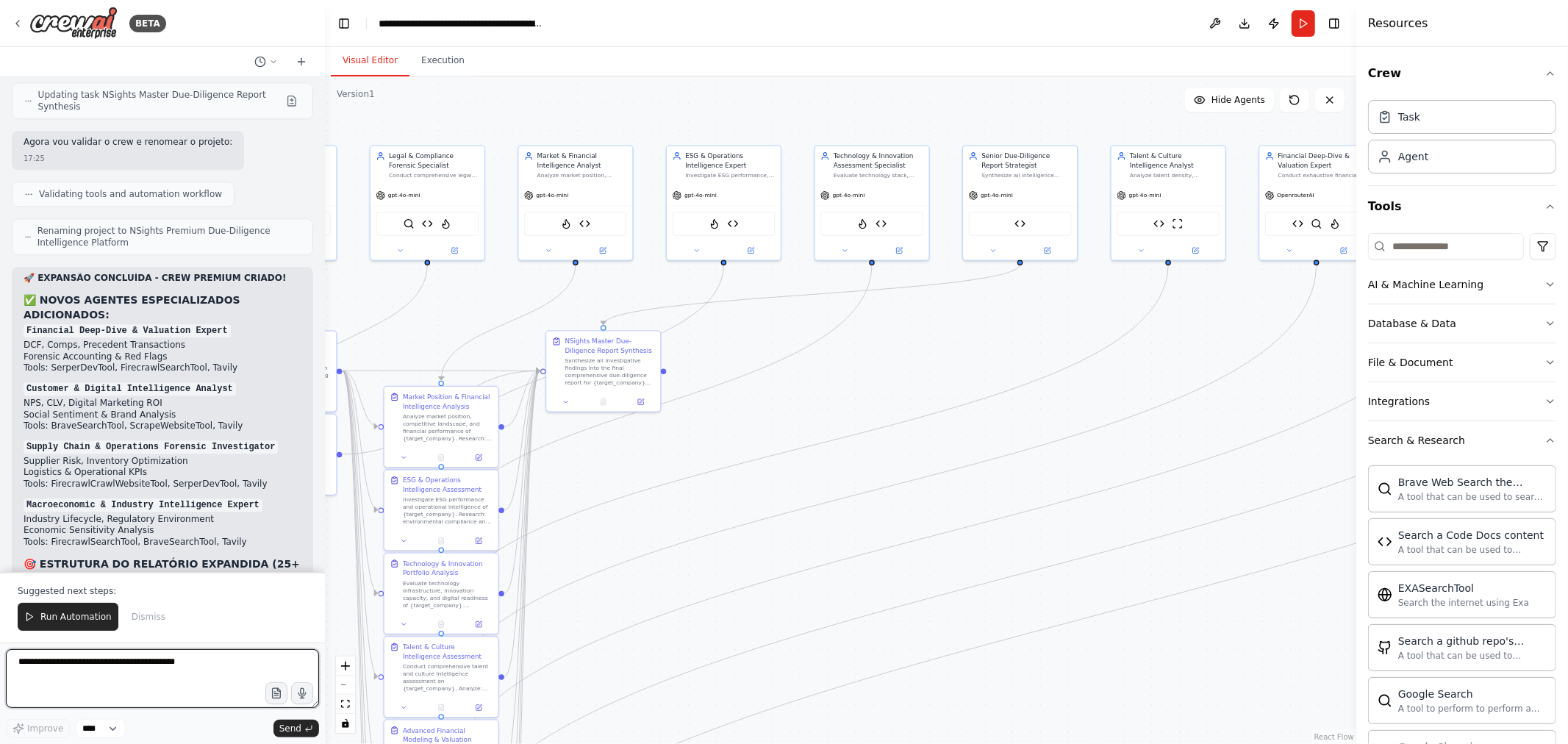
scroll to position [21836, 0]
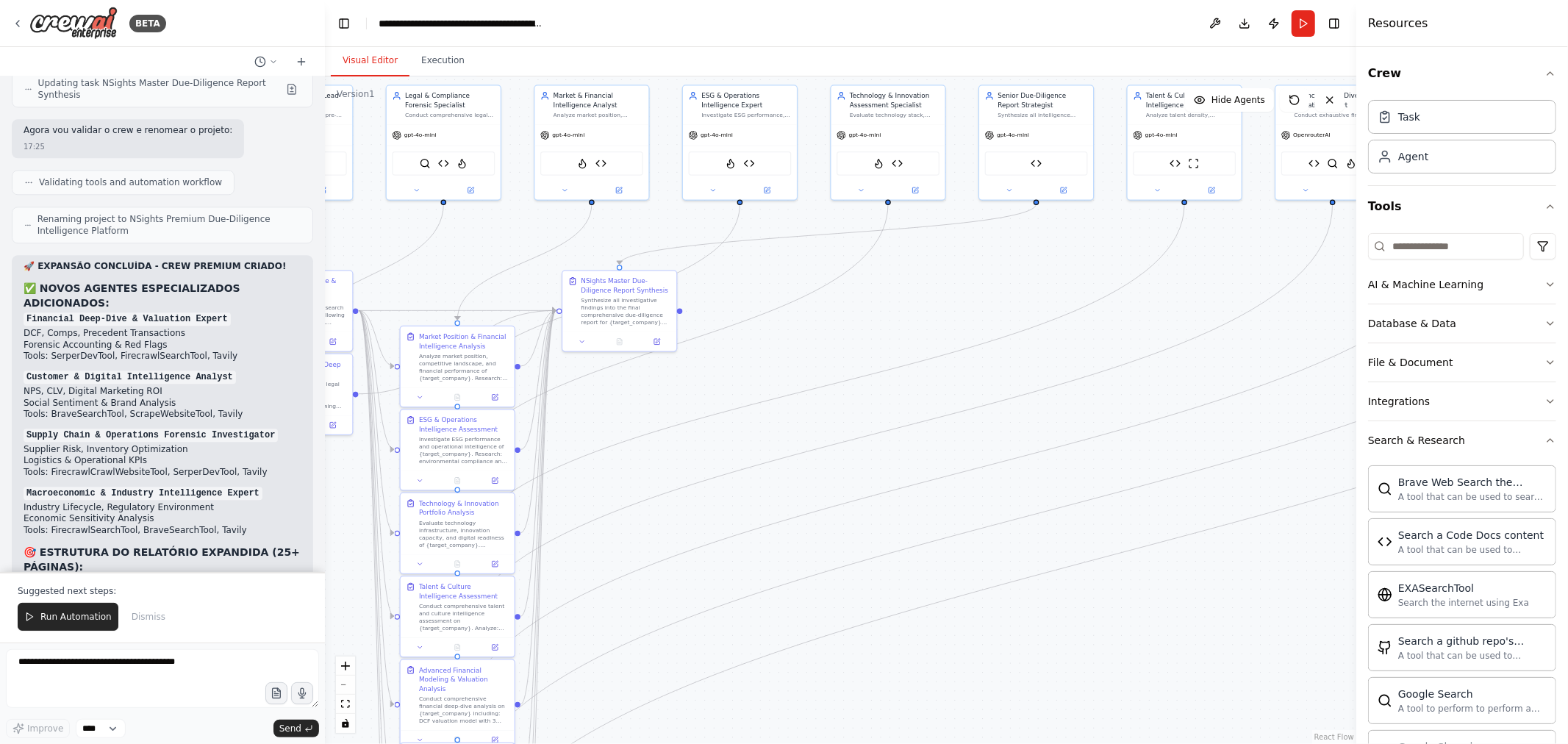
drag, startPoint x: 1069, startPoint y: 404, endPoint x: 1079, endPoint y: 352, distance: 53.0
click at [1110, 340] on div ".deletable-edge-delete-btn { width: 20px; height: 20px; border: 0px solid #ffff…" at bounding box center [840, 410] width 1031 height 668
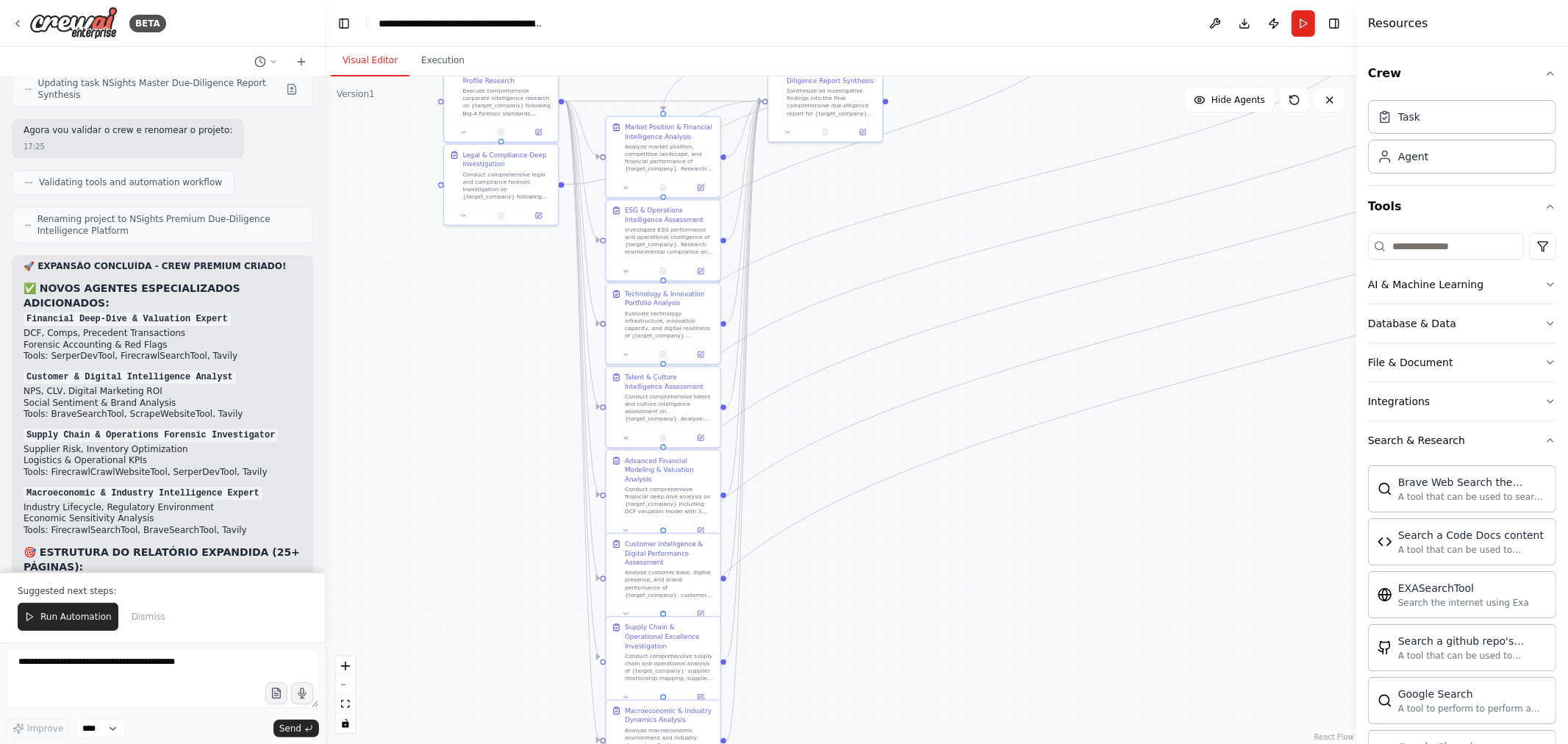
drag, startPoint x: 659, startPoint y: 474, endPoint x: 869, endPoint y: 263, distance: 297.7
click at [869, 263] on div ".deletable-edge-delete-btn { width: 20px; height: 20px; border: 0px solid #ffff…" at bounding box center [840, 410] width 1031 height 668
click at [61, 620] on span "Run Automation" at bounding box center [76, 617] width 71 height 12
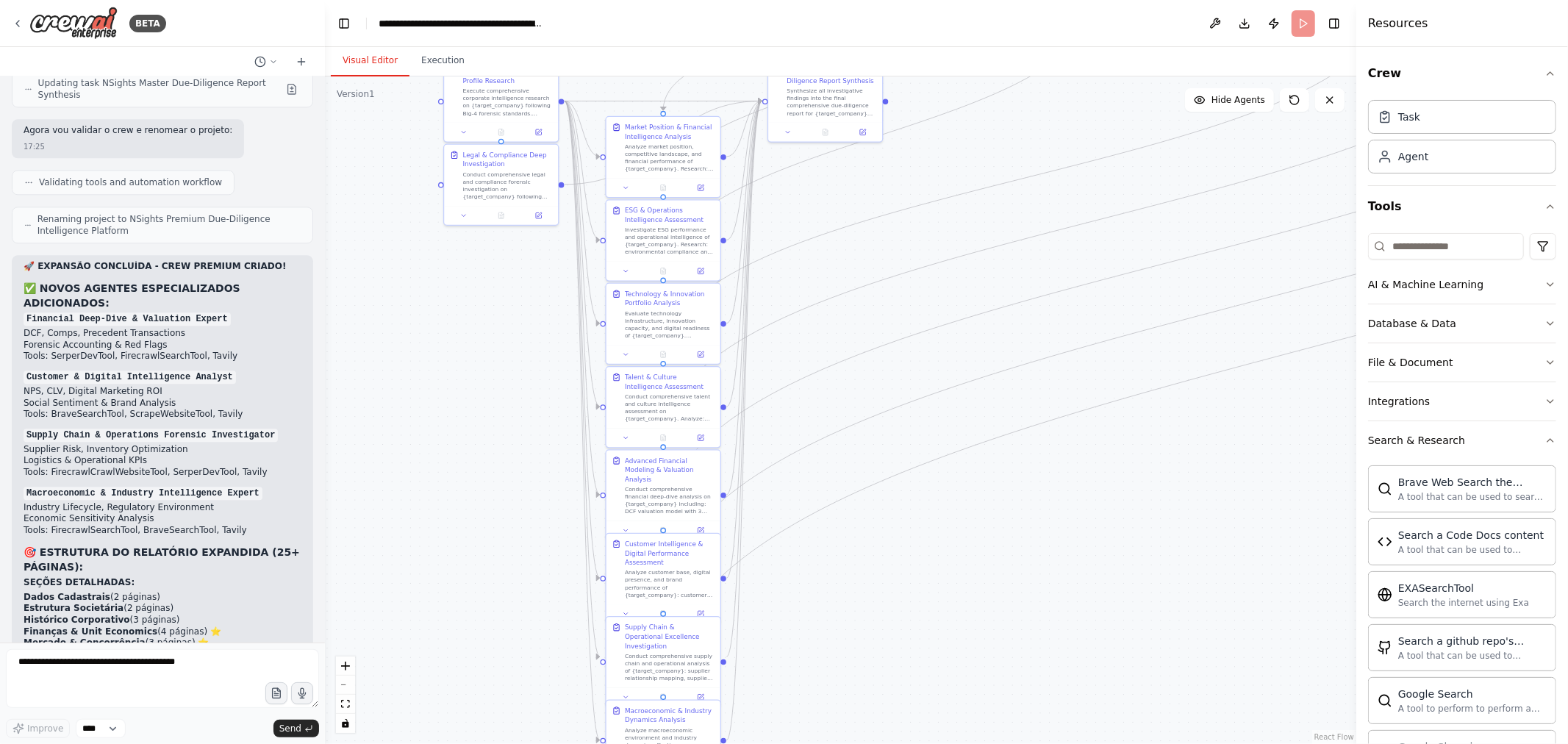
scroll to position [21766, 0]
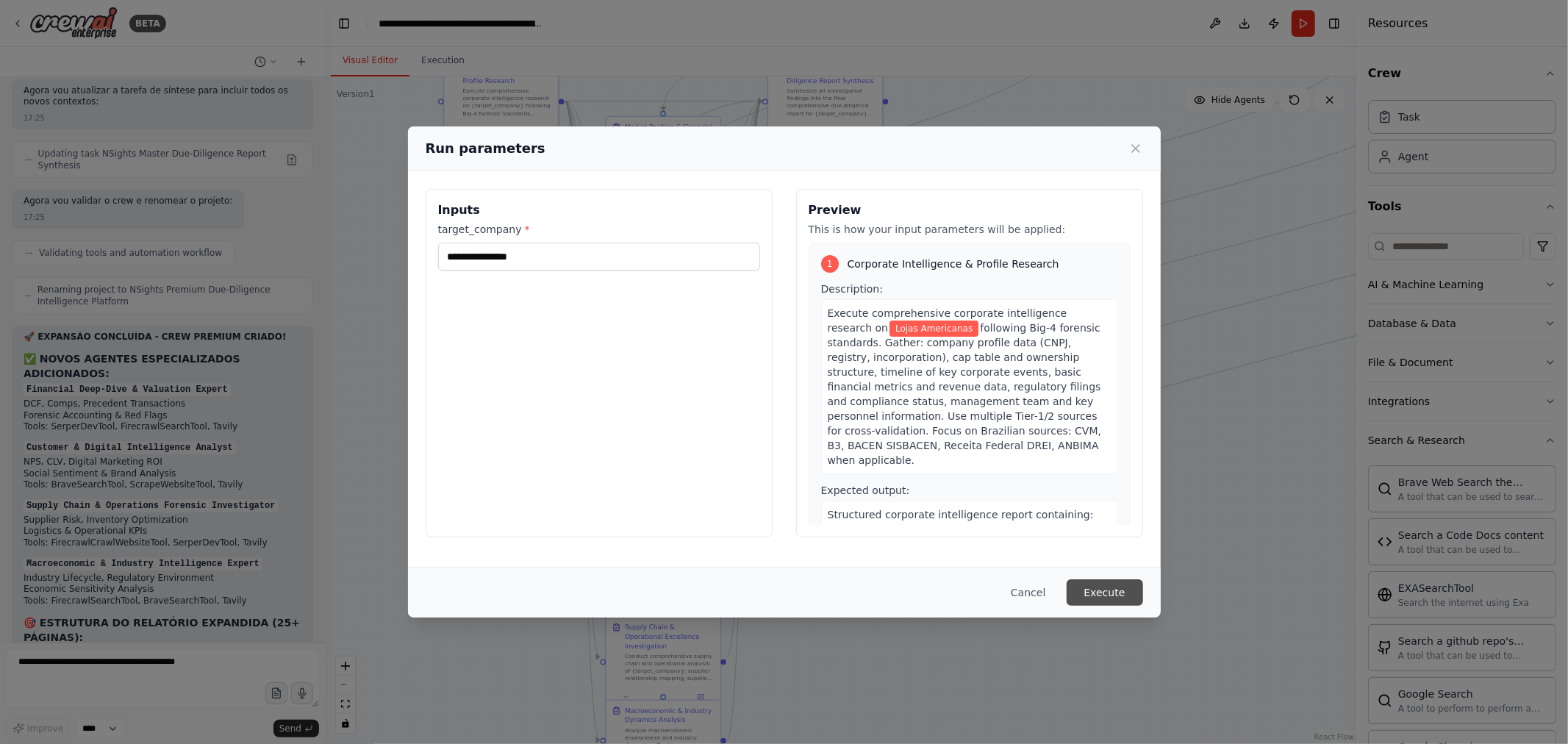
click at [1096, 586] on button "Execute" at bounding box center [1104, 592] width 76 height 27
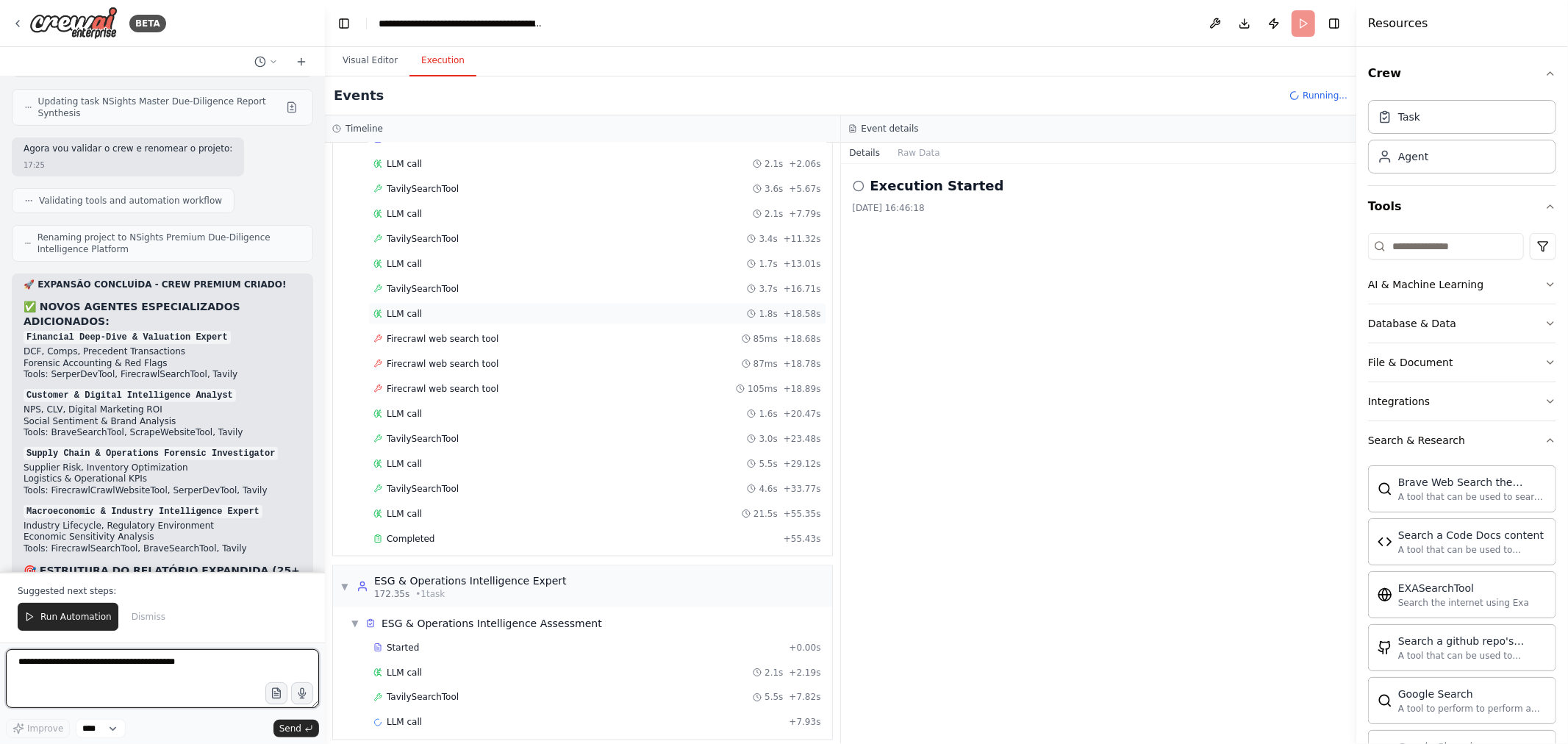
scroll to position [1836, 0]
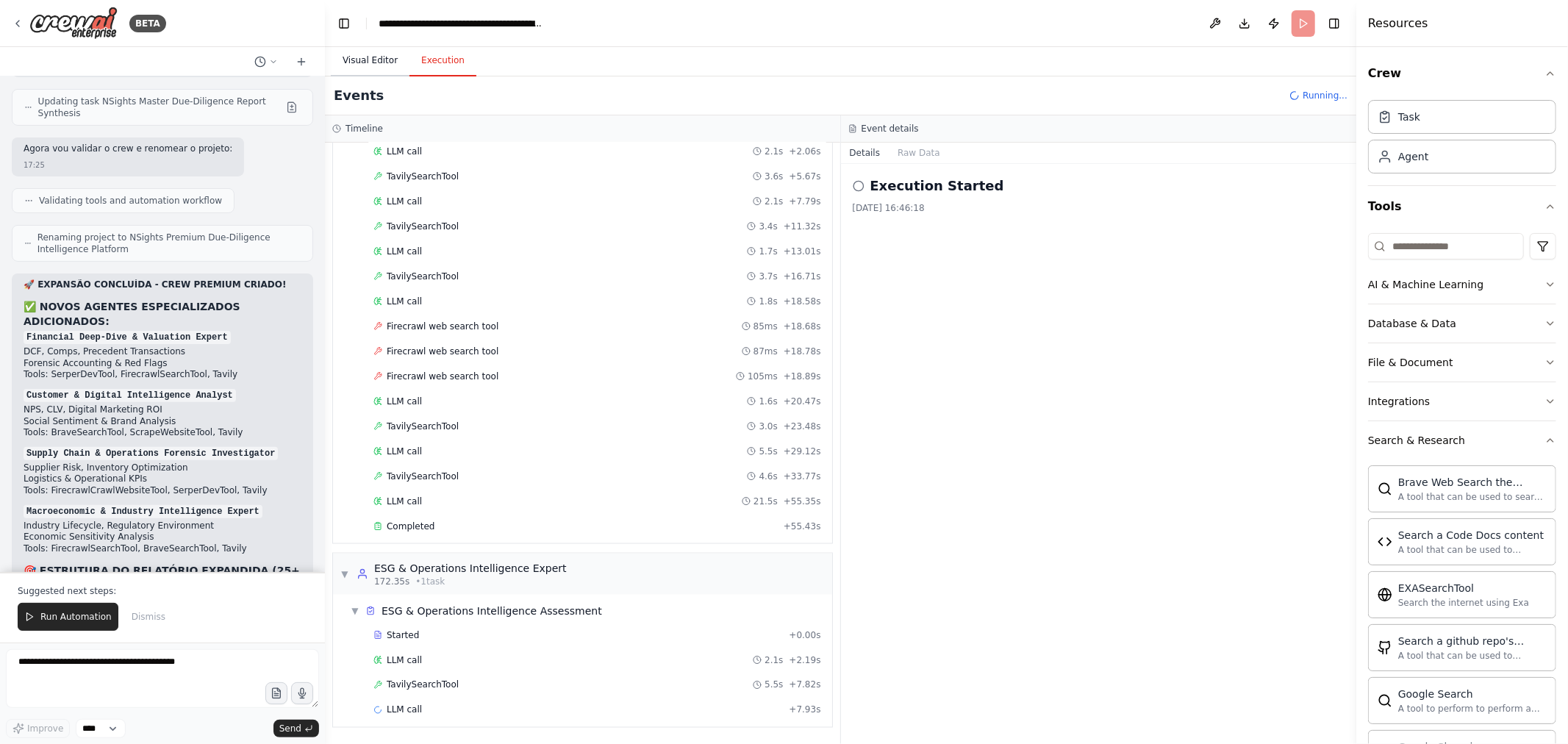
click at [370, 67] on button "Visual Editor" at bounding box center [369, 61] width 78 height 31
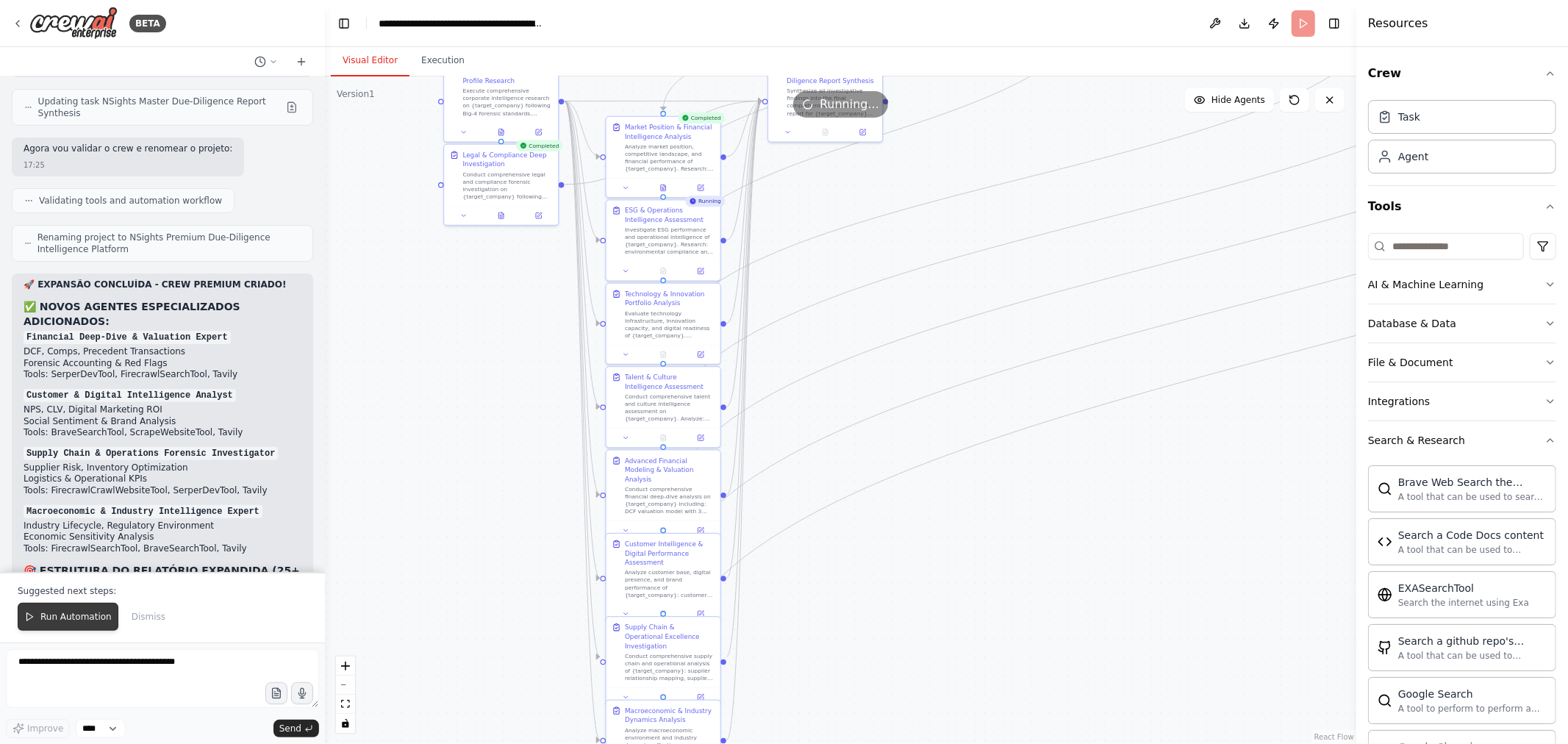
click at [76, 621] on span "Run Automation" at bounding box center [76, 617] width 71 height 12
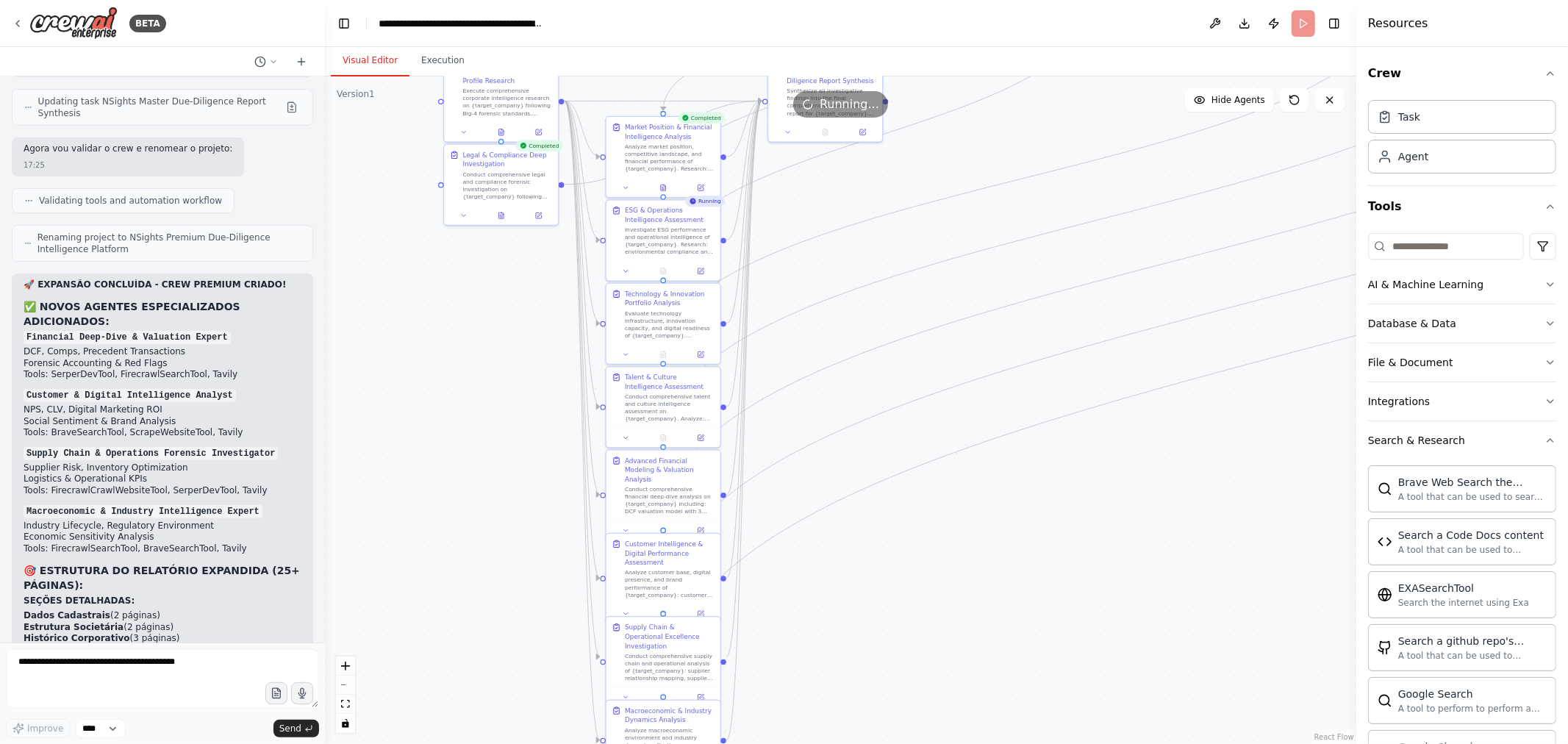
scroll to position [23718, 0]
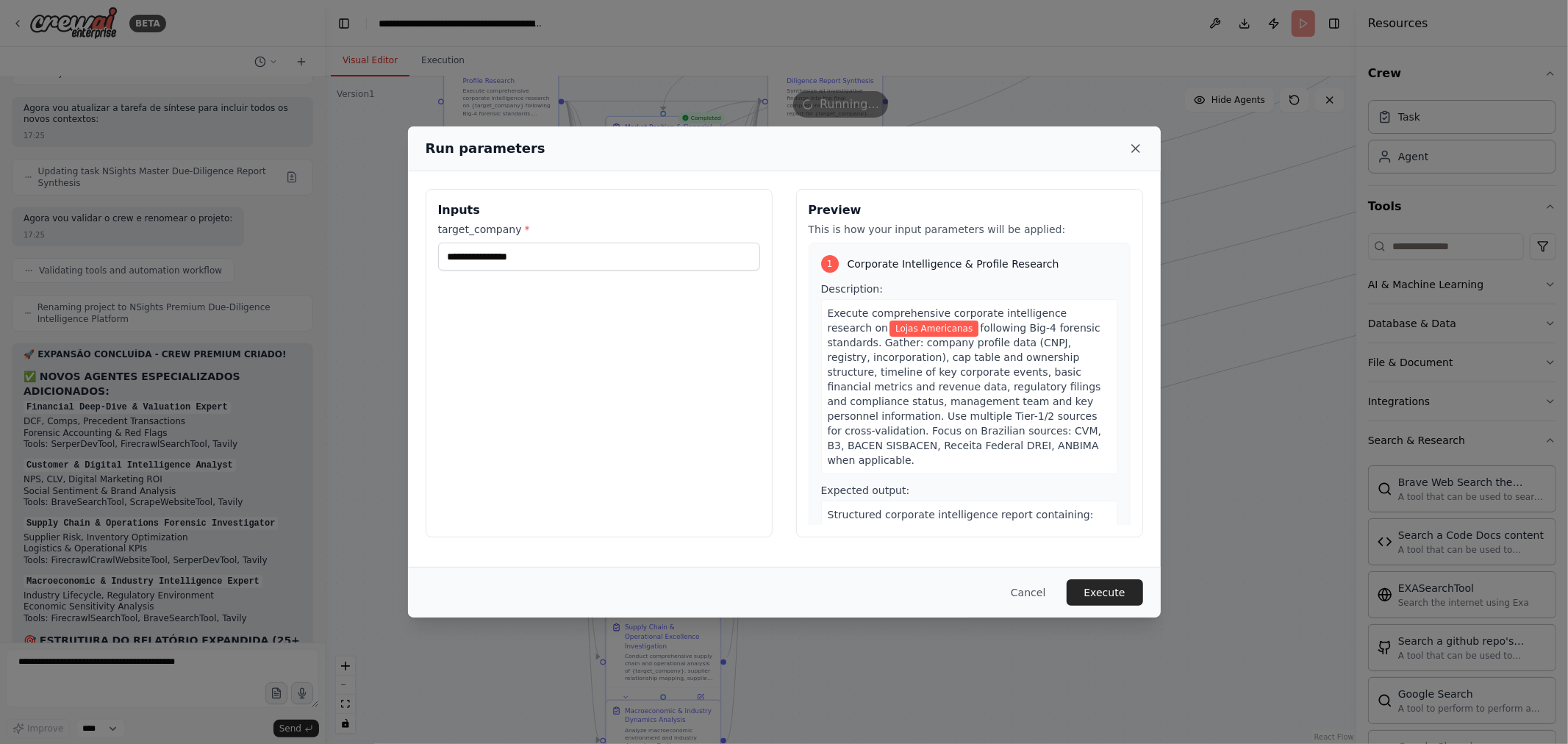
click at [1133, 145] on icon at bounding box center [1135, 148] width 7 height 7
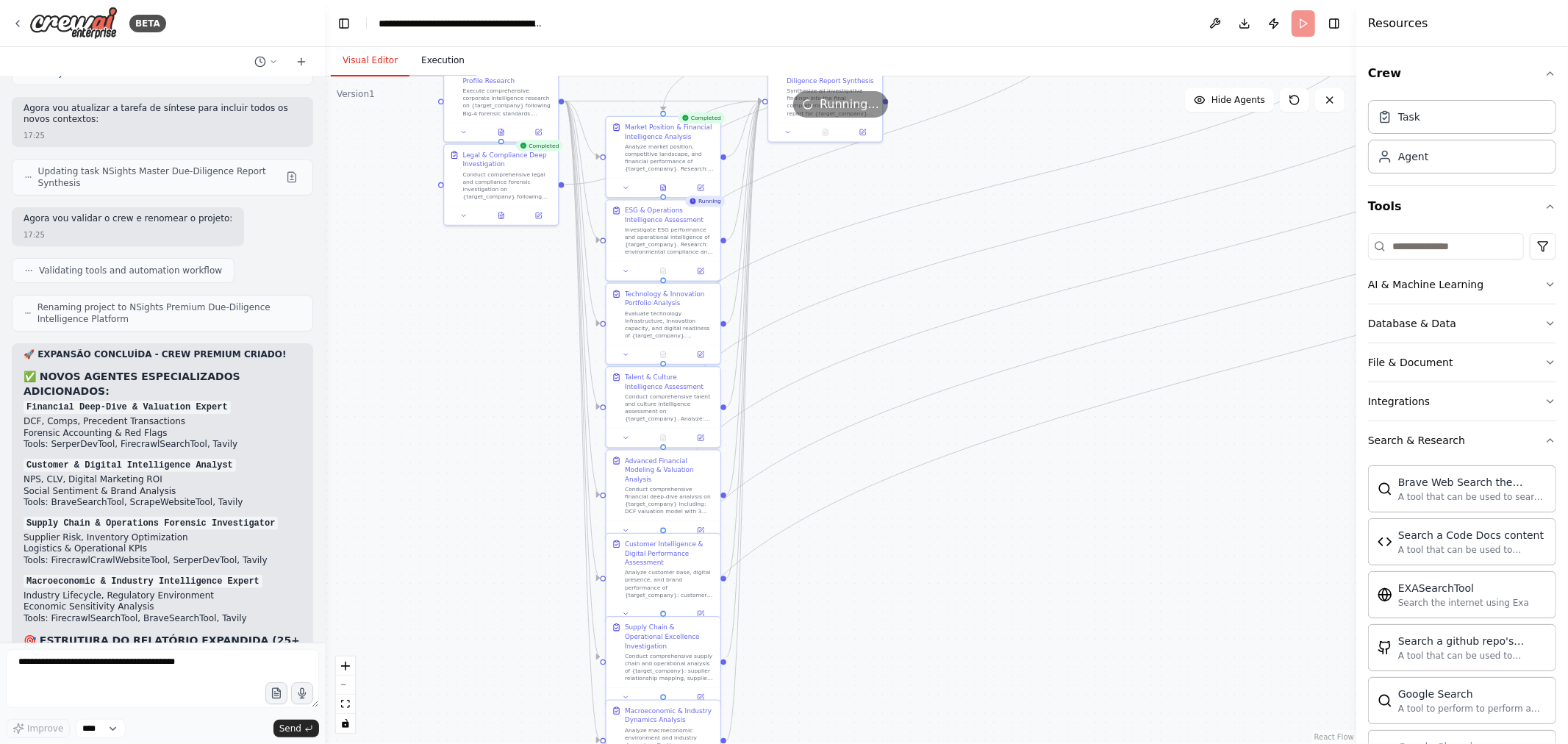
click at [448, 62] on button "Execution" at bounding box center [442, 61] width 67 height 31
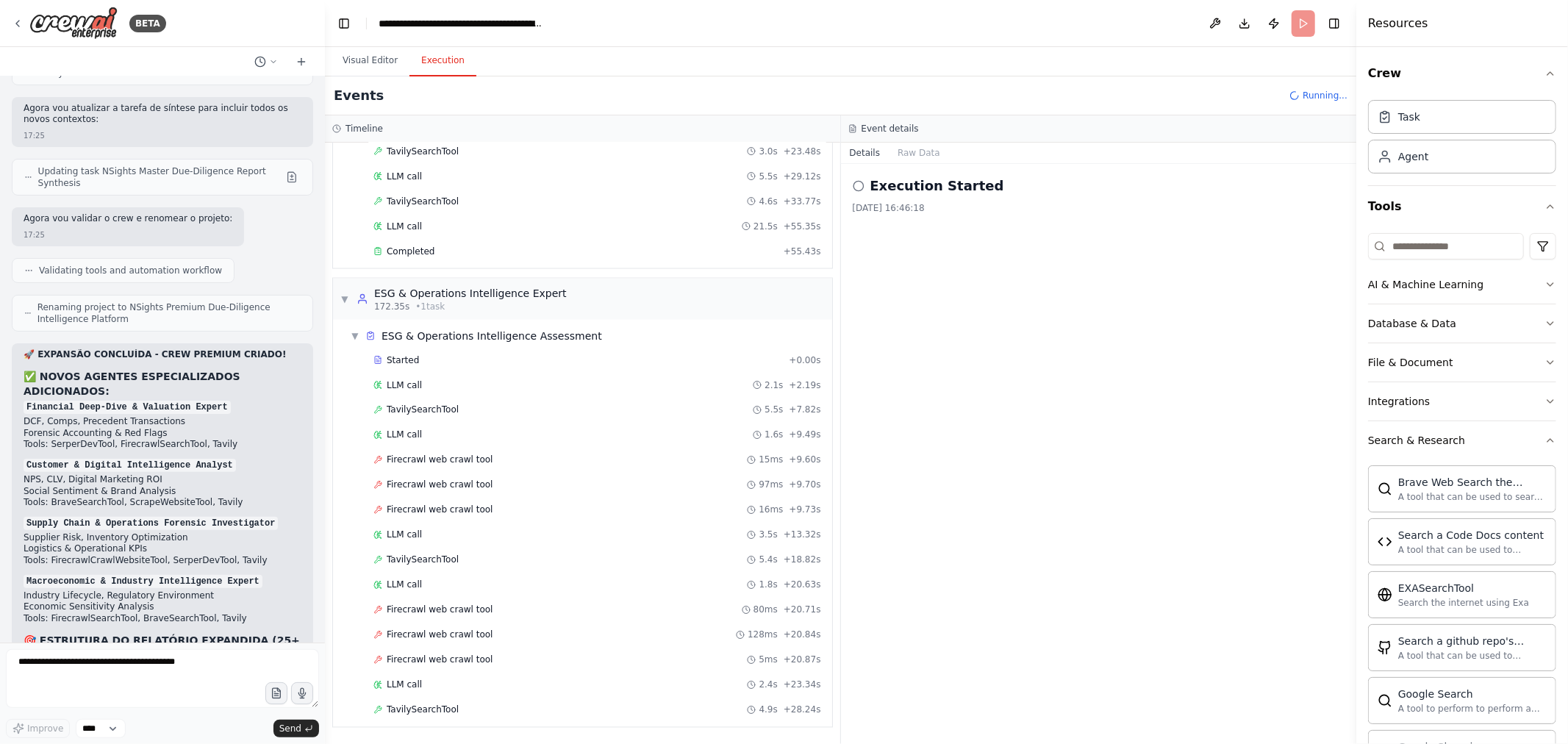
scroll to position [2138, 0]
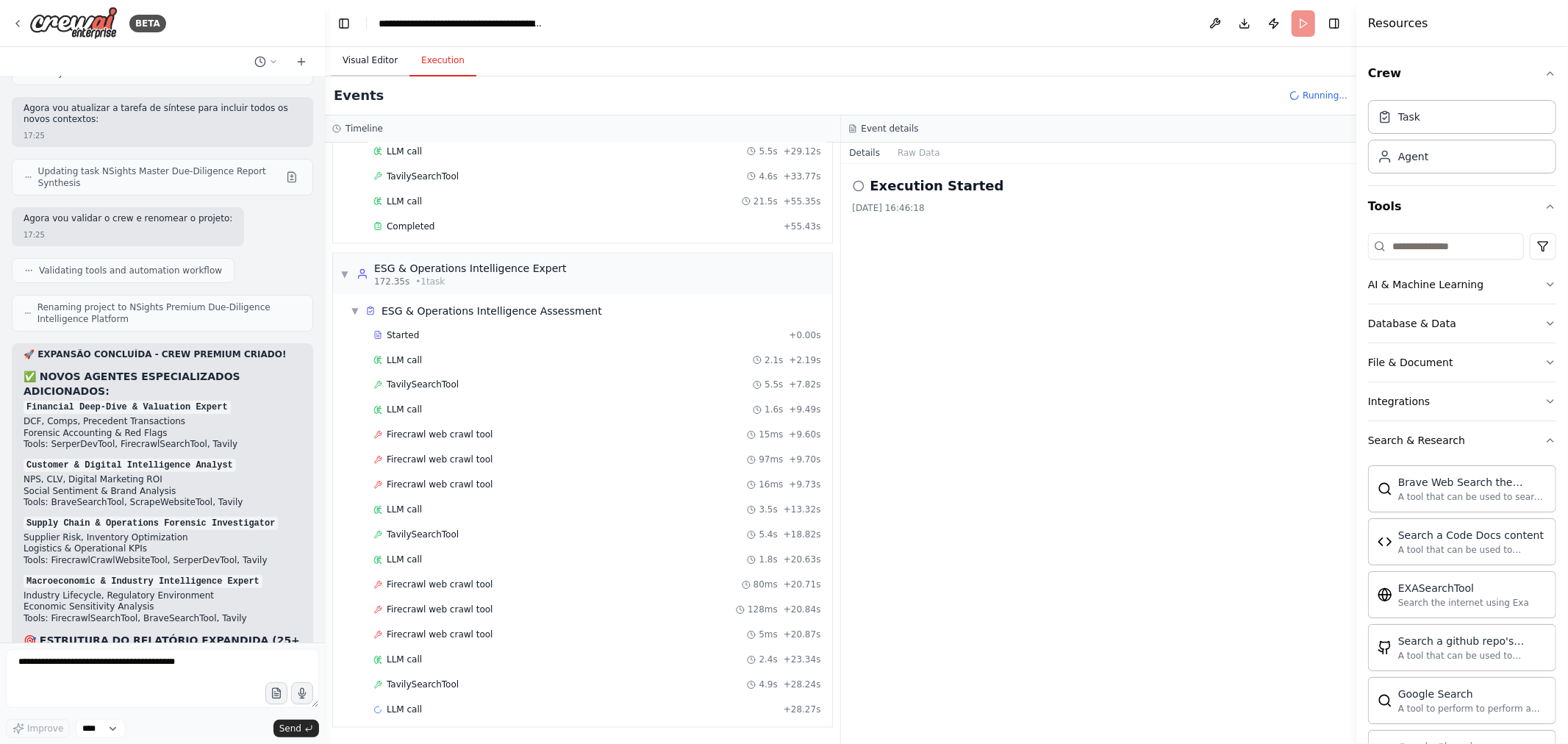
click at [368, 70] on button "Visual Editor" at bounding box center [369, 61] width 78 height 31
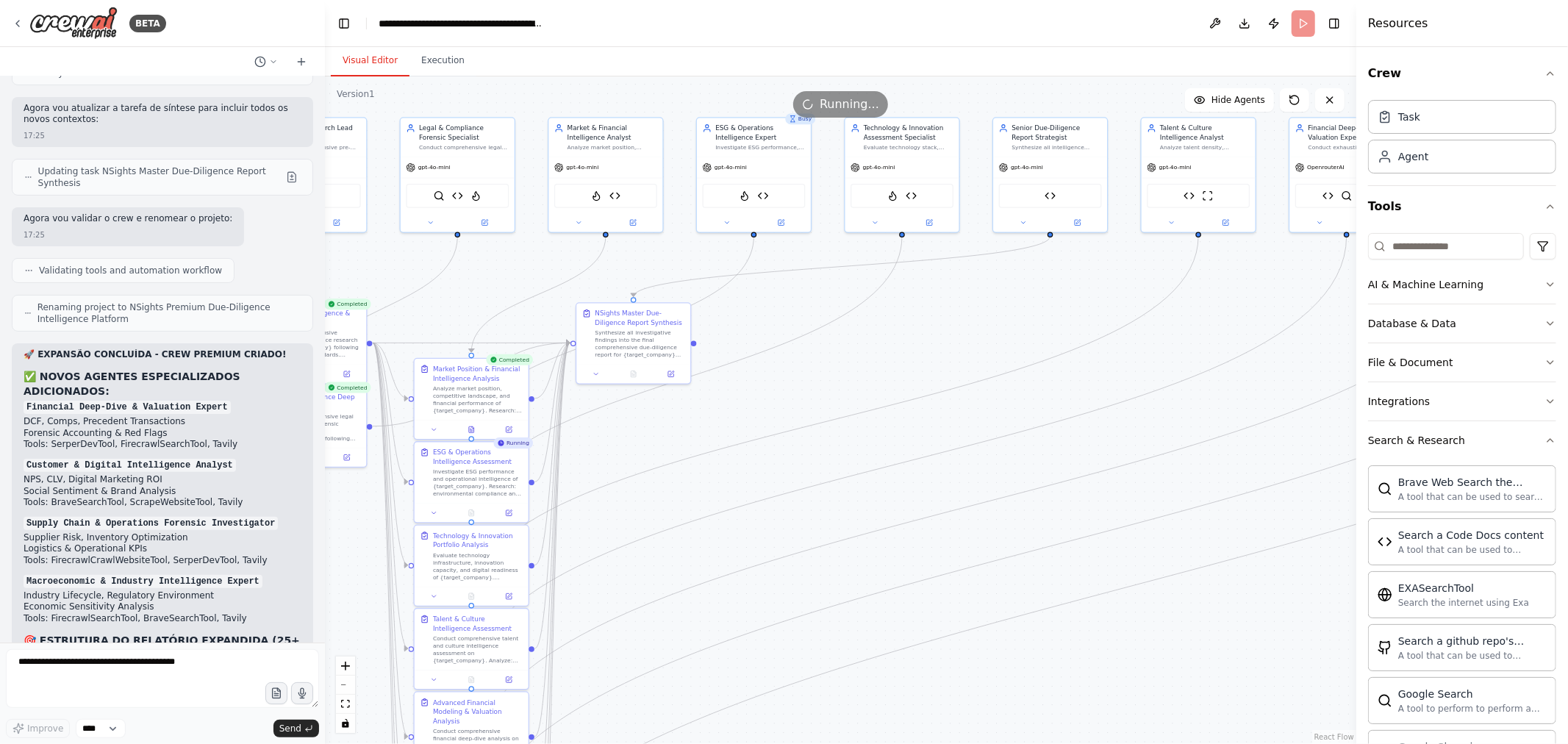
drag, startPoint x: 864, startPoint y: 252, endPoint x: 656, endPoint y: 497, distance: 321.4
click at [656, 497] on div ".deletable-edge-delete-btn { width: 20px; height: 20px; border: 0px solid #ffff…" at bounding box center [840, 410] width 1031 height 668
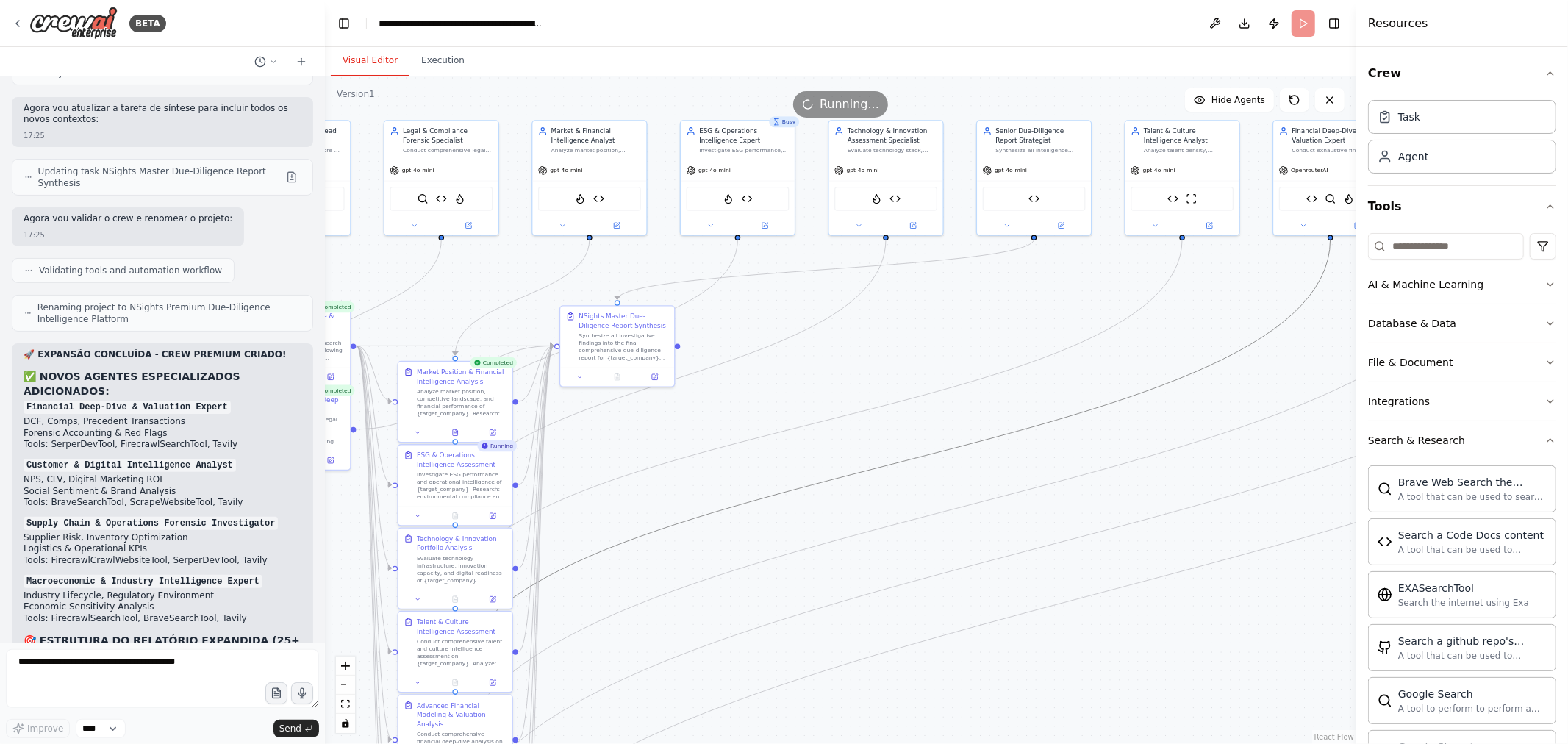
drag, startPoint x: 933, startPoint y: 450, endPoint x: 635, endPoint y: 426, distance: 299.0
click at [635, 426] on div ".deletable-edge-delete-btn { width: 20px; height: 20px; border: 0px solid #ffff…" at bounding box center [840, 410] width 1031 height 668
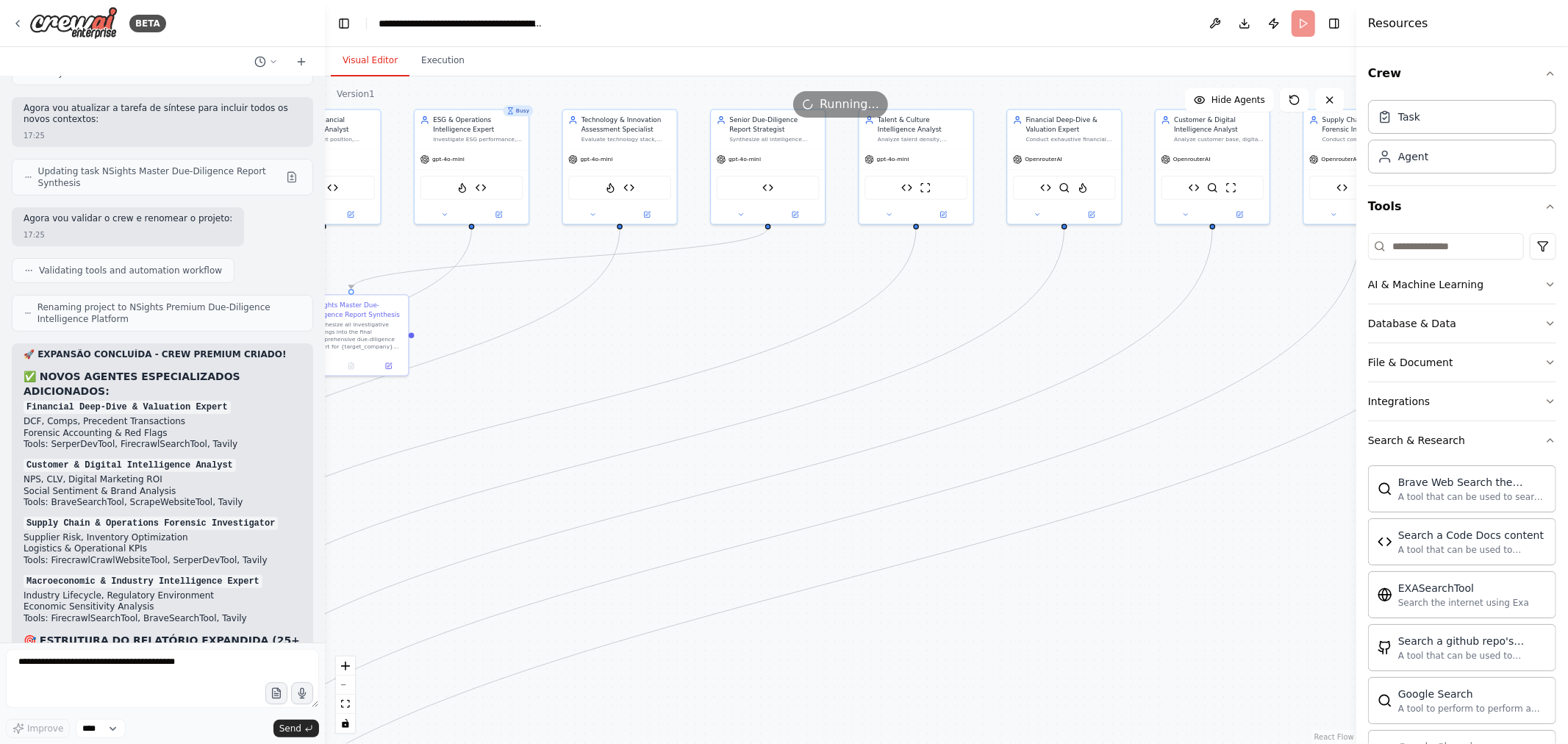
drag, startPoint x: 910, startPoint y: 350, endPoint x: 619, endPoint y: 333, distance: 291.5
click at [619, 333] on div ".deletable-edge-delete-btn { width: 20px; height: 20px; border: 0px solid #ffff…" at bounding box center [840, 410] width 1031 height 668
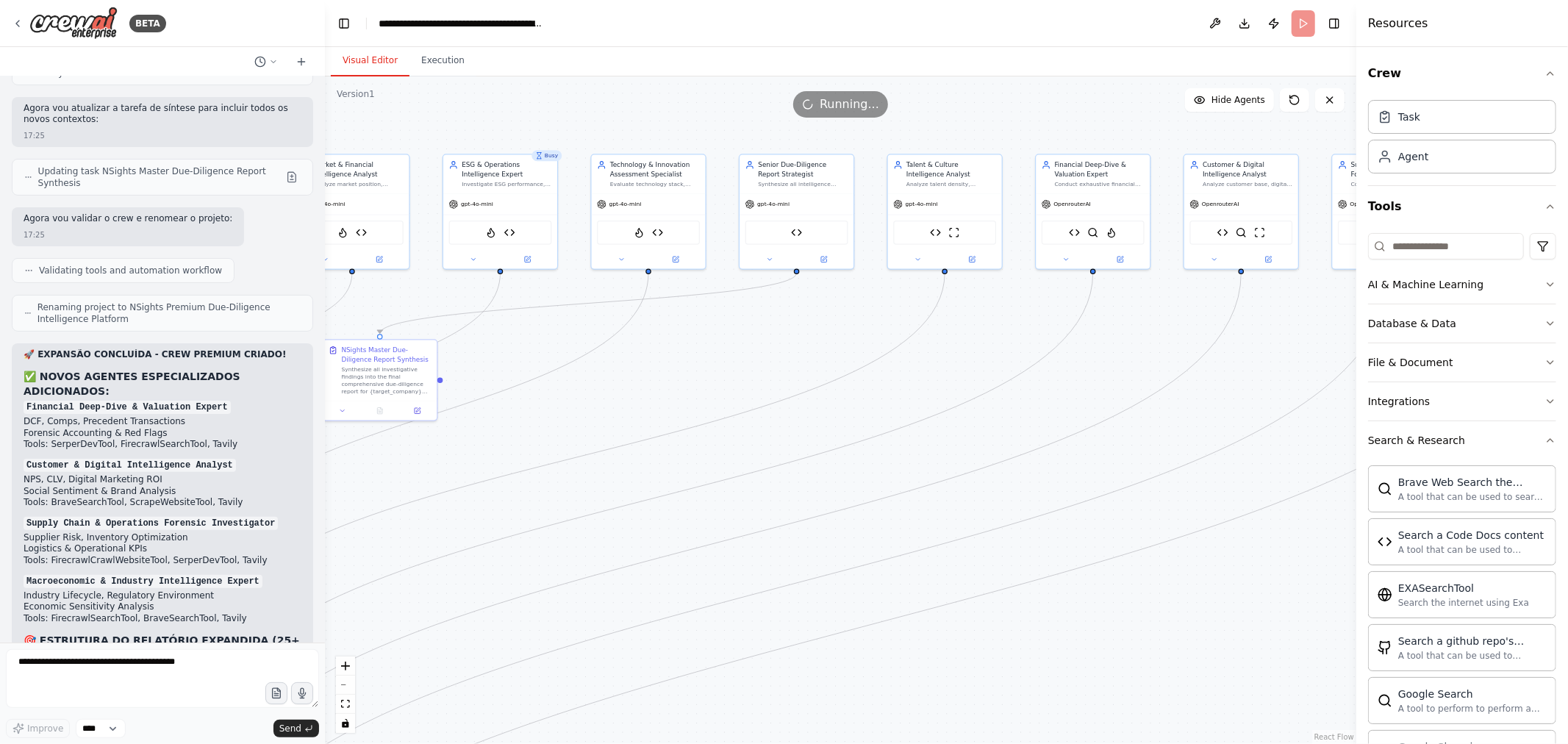
drag, startPoint x: 975, startPoint y: 373, endPoint x: 1118, endPoint y: 409, distance: 147.5
click at [1137, 408] on div ".deletable-edge-delete-btn { width: 20px; height: 20px; border: 0px solid #ffff…" at bounding box center [840, 410] width 1031 height 668
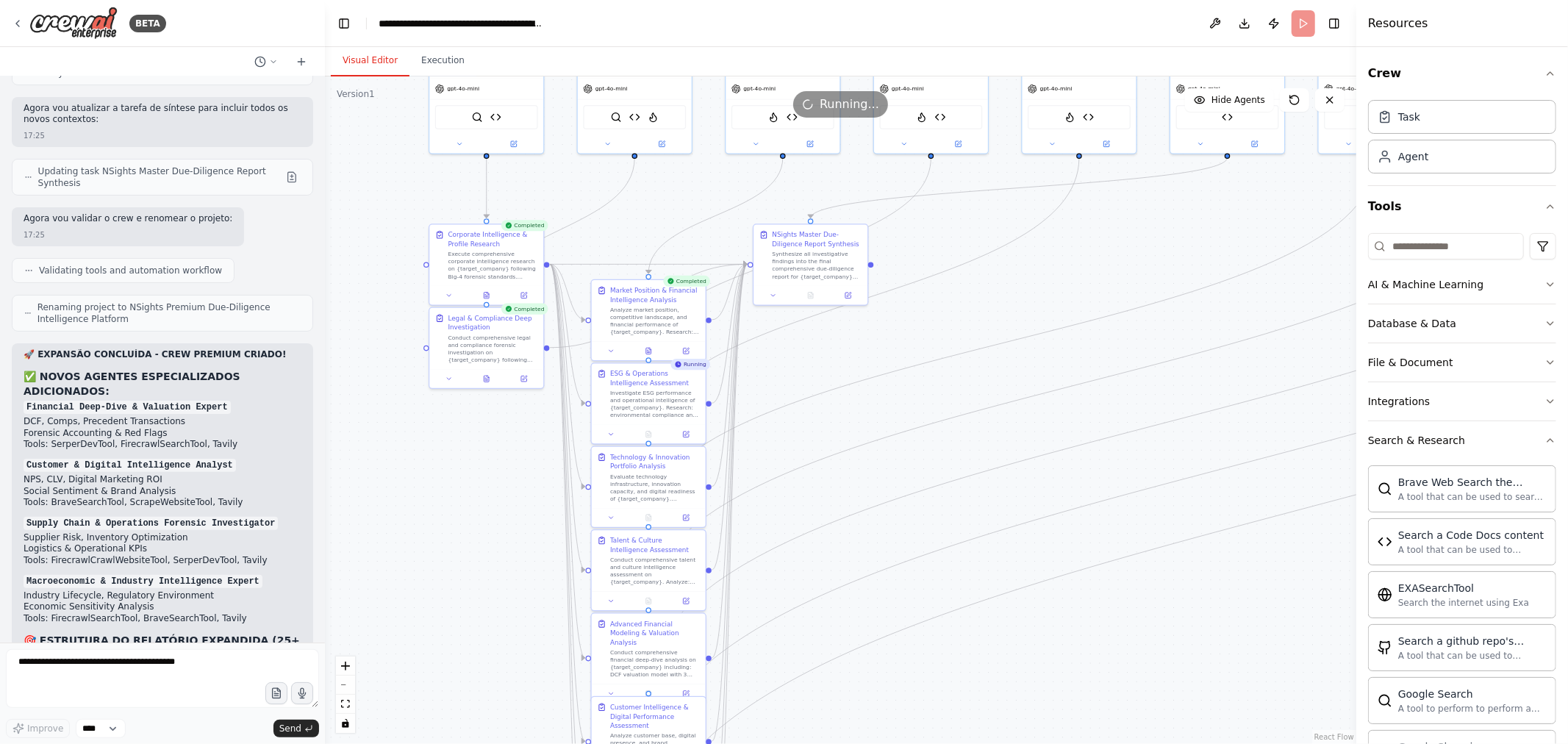
drag, startPoint x: 627, startPoint y: 425, endPoint x: 974, endPoint y: 319, distance: 362.8
click at [974, 319] on div ".deletable-edge-delete-btn { width: 20px; height: 20px; border: 0px solid #ffff…" at bounding box center [840, 410] width 1031 height 668
click at [437, 56] on button "Execution" at bounding box center [442, 61] width 67 height 31
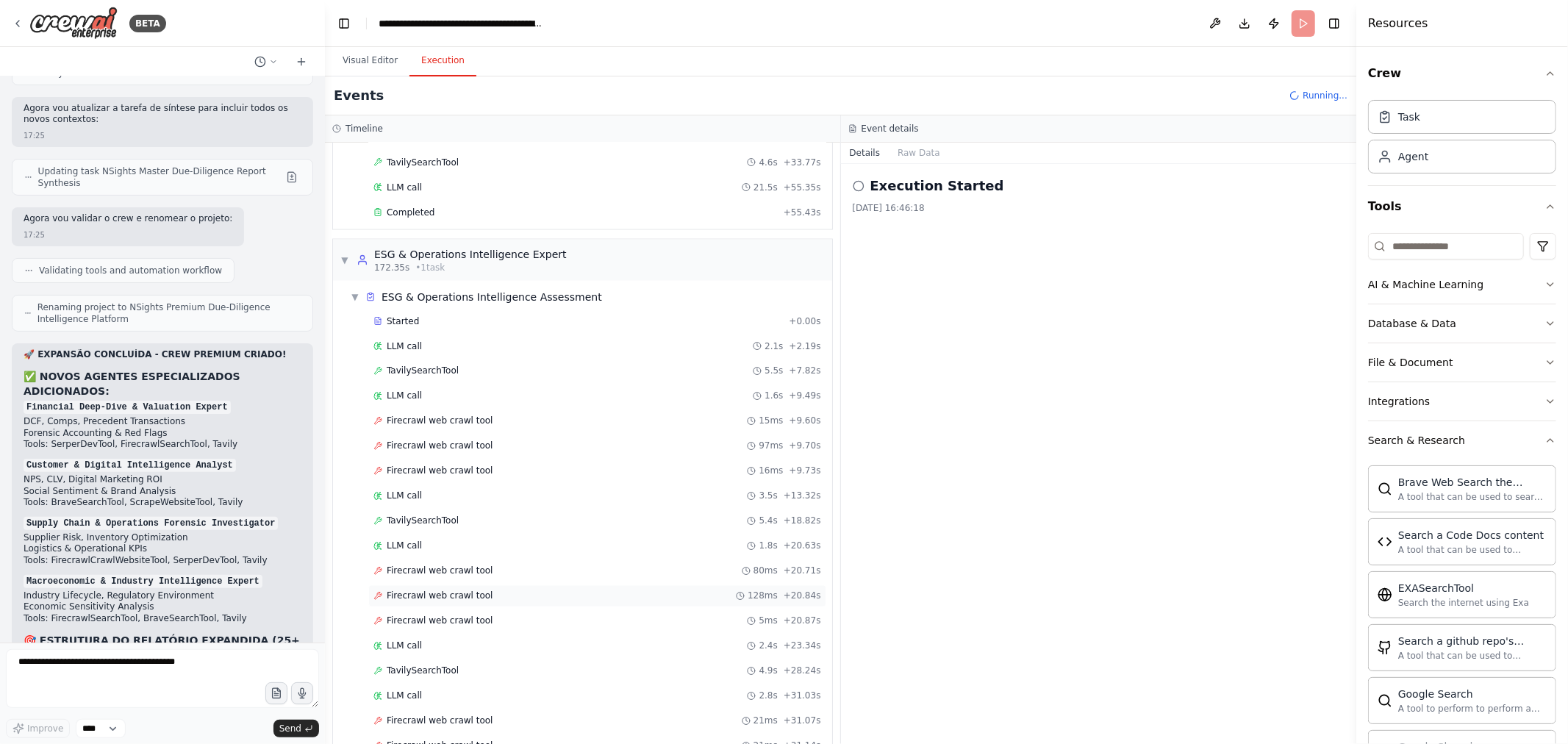
scroll to position [2289, 0]
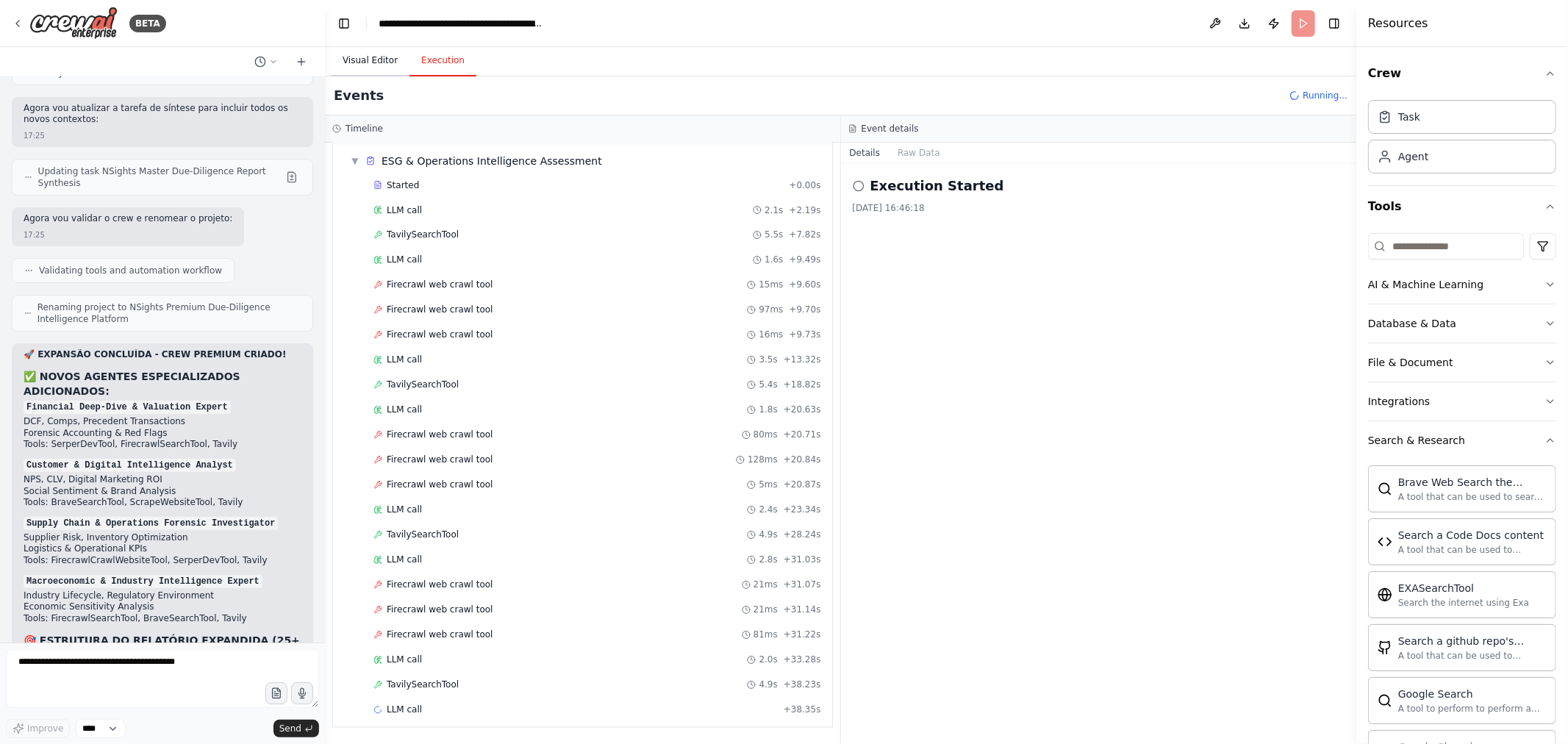
click at [376, 64] on button "Visual Editor" at bounding box center [369, 61] width 78 height 31
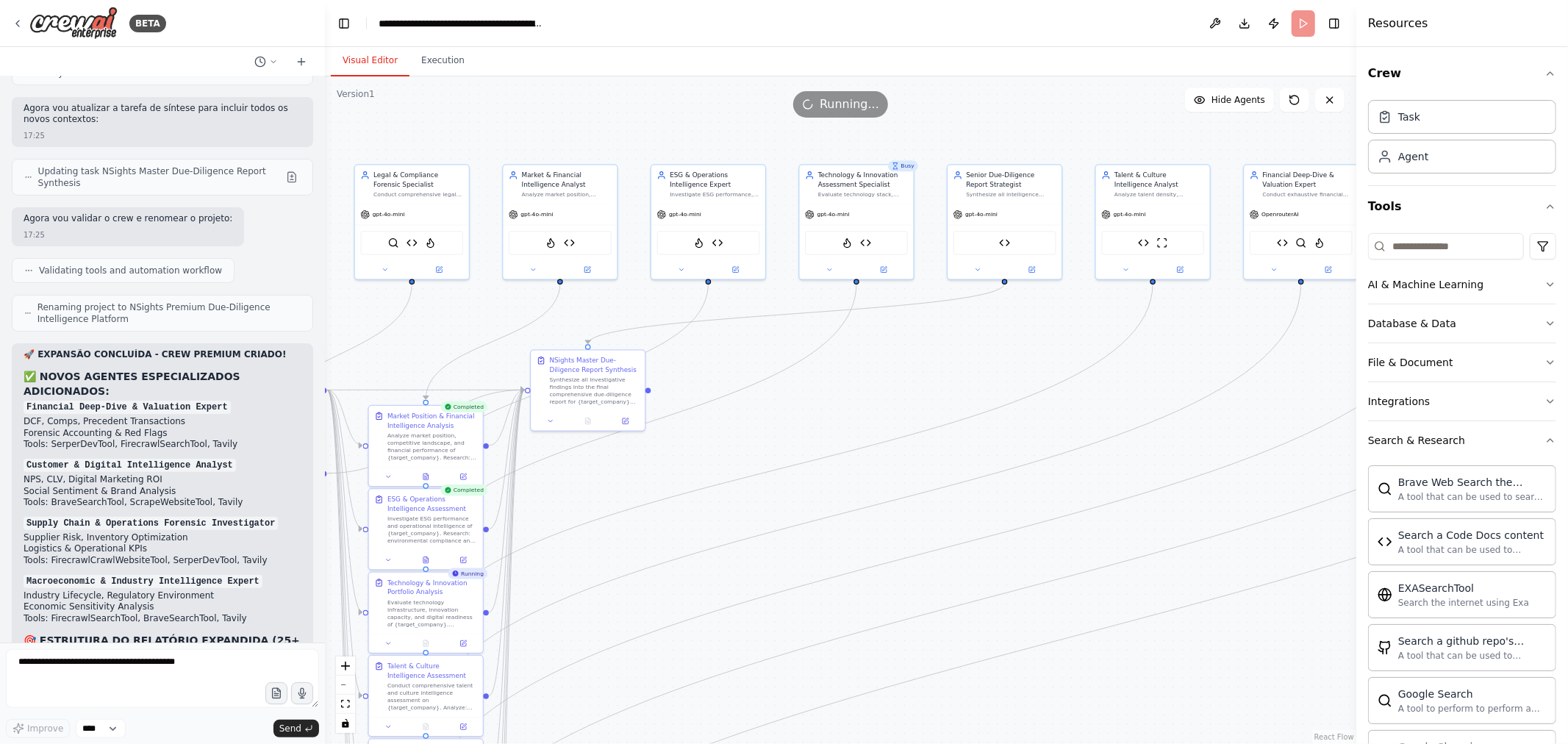
drag, startPoint x: 839, startPoint y: 369, endPoint x: 816, endPoint y: 478, distance: 111.4
click at [604, 497] on div ".deletable-edge-delete-btn { width: 20px; height: 20px; border: 0px solid #ffff…" at bounding box center [840, 410] width 1031 height 668
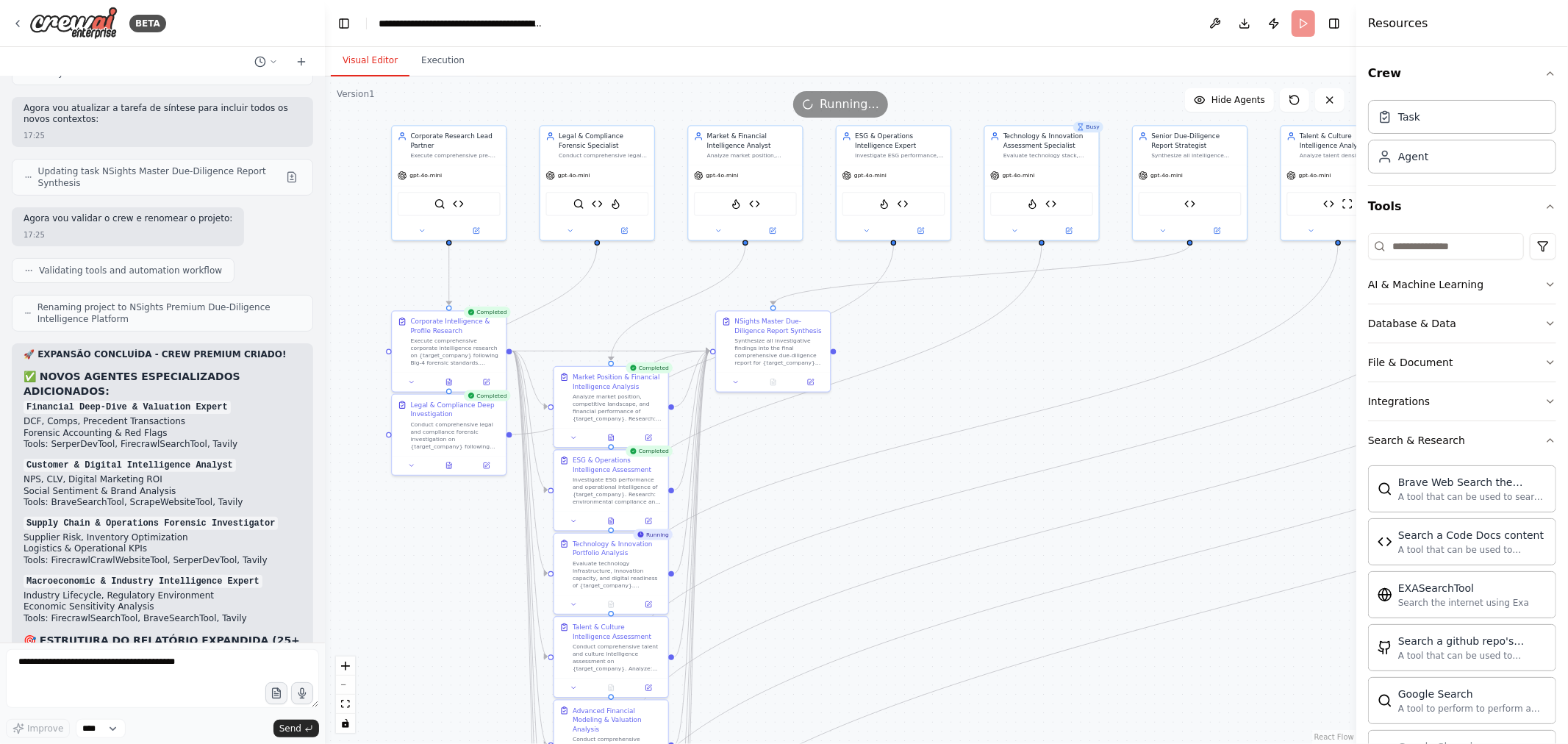
drag, startPoint x: 624, startPoint y: 544, endPoint x: 807, endPoint y: 488, distance: 191.4
click at [816, 504] on div ".deletable-edge-delete-btn { width: 20px; height: 20px; border: 0px solid #ffff…" at bounding box center [840, 410] width 1031 height 668
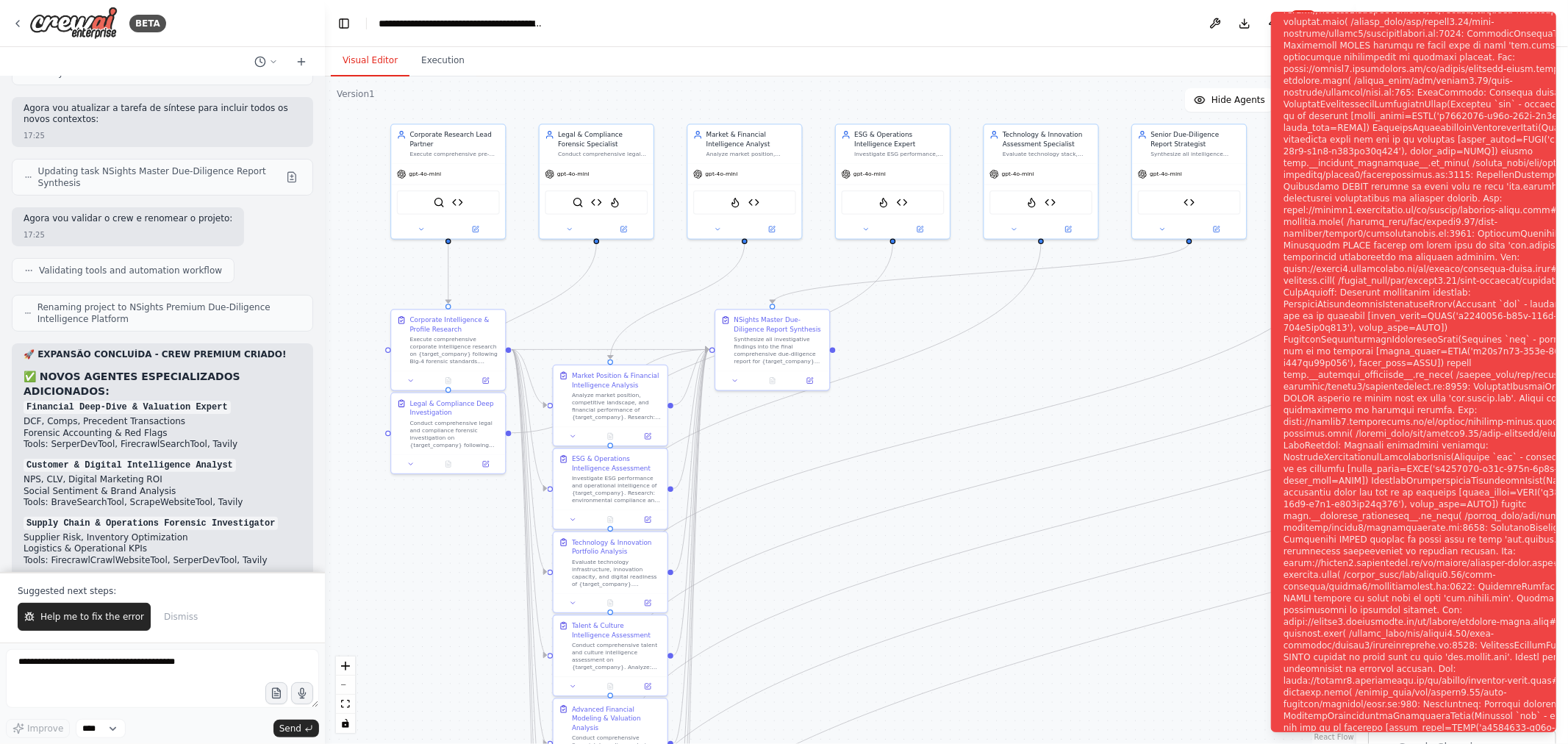
scroll to position [23788, 0]
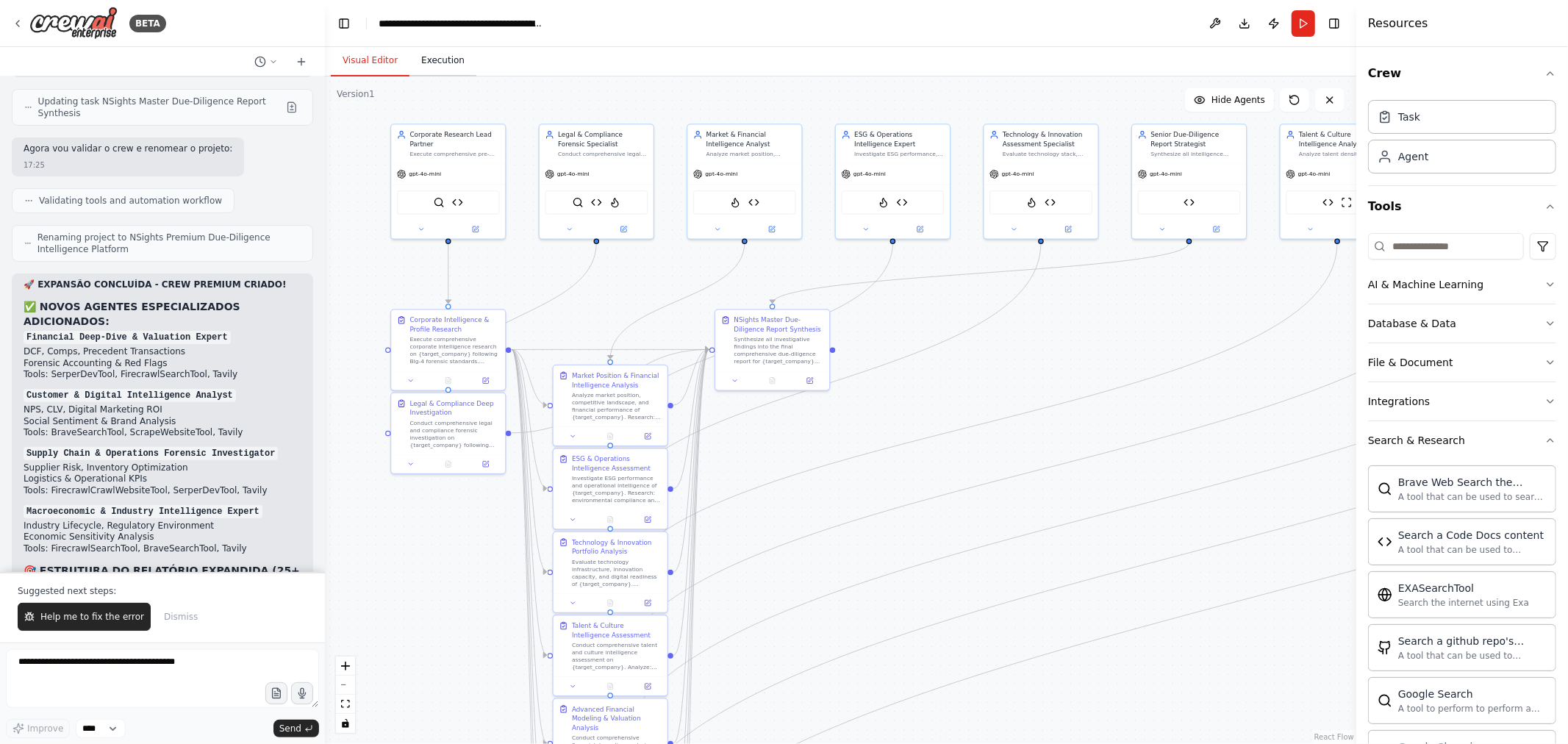
click at [436, 62] on button "Execution" at bounding box center [442, 61] width 67 height 31
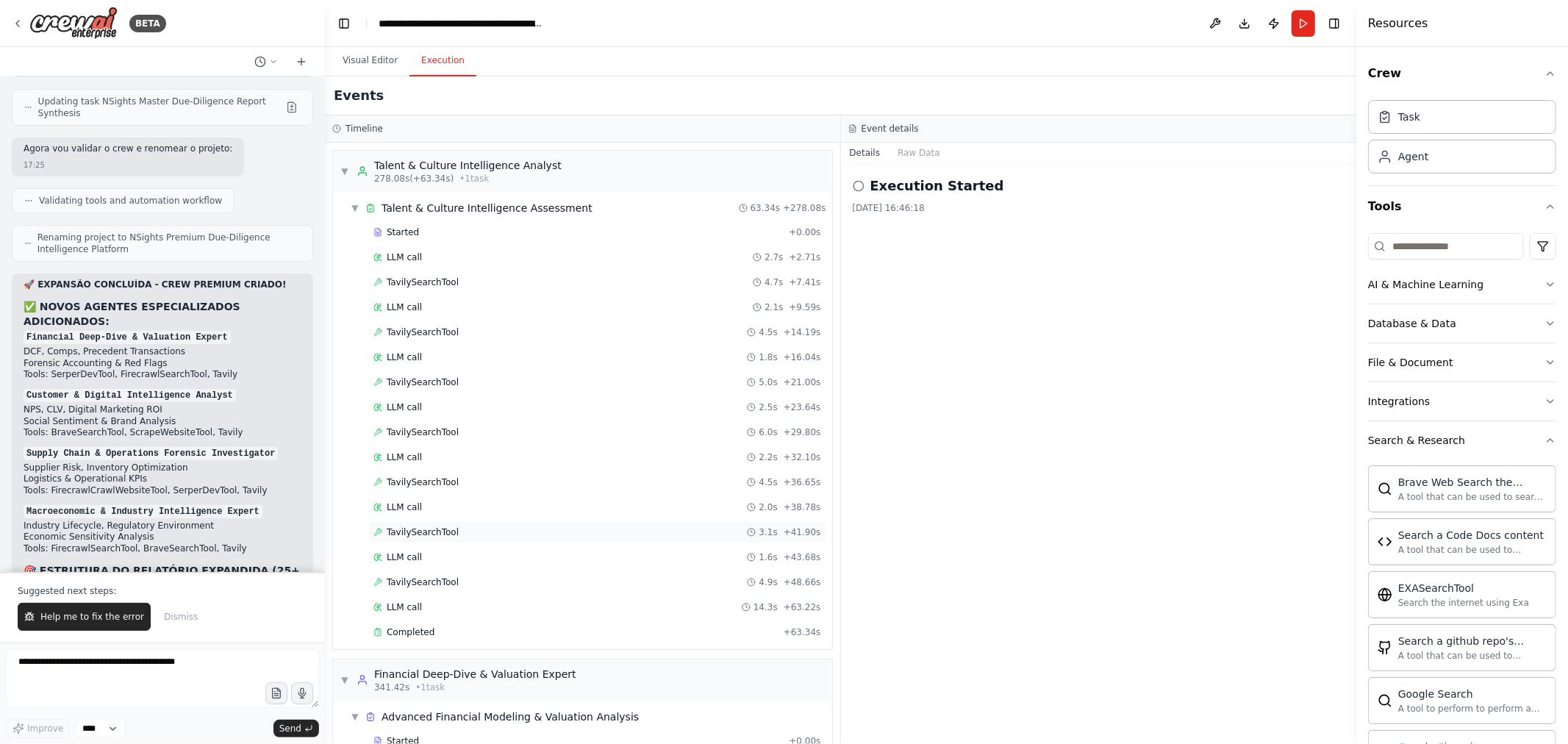
scroll to position [3346, 0]
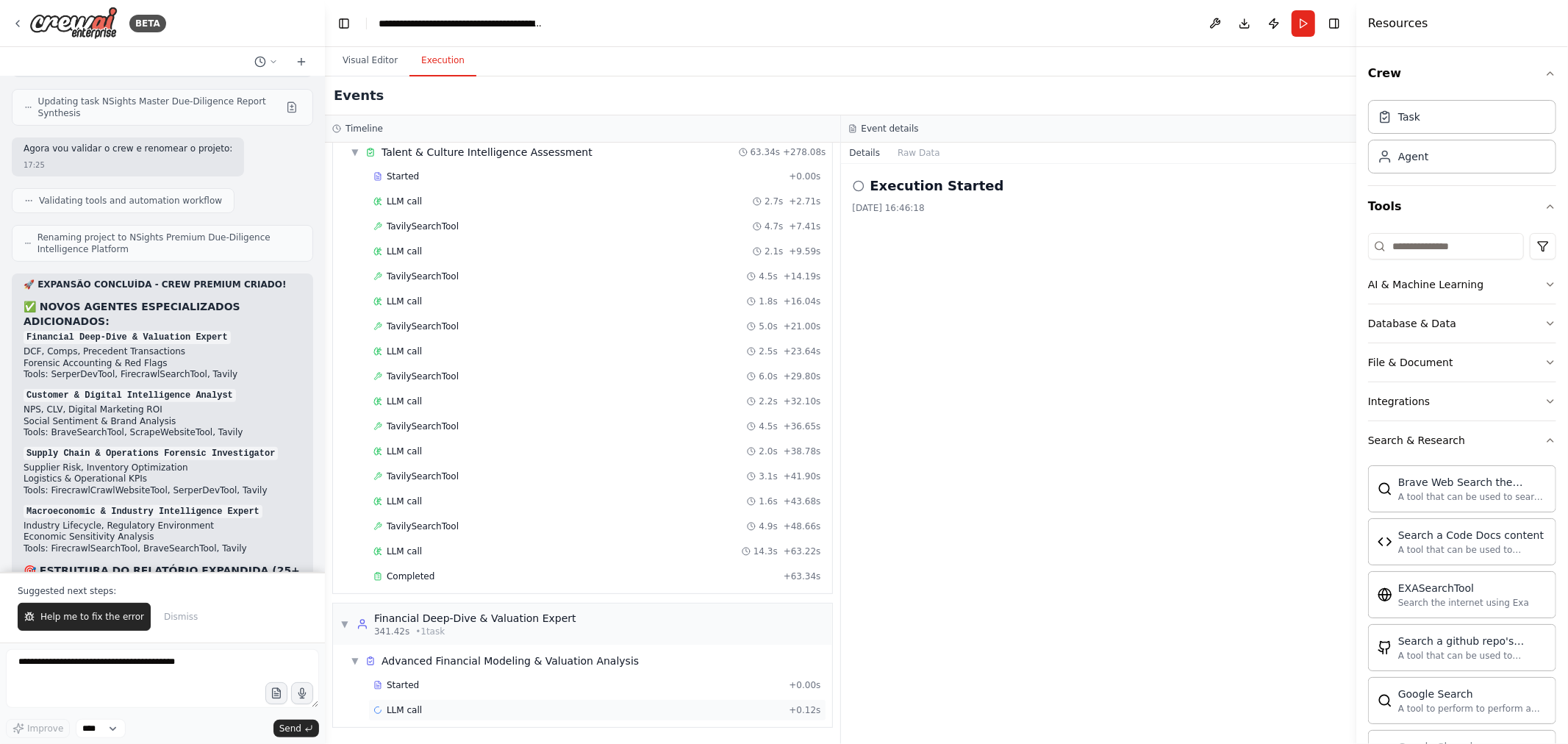
click at [517, 710] on div "LLM call + 0.12s" at bounding box center [597, 710] width 448 height 12
click at [384, 58] on button "Visual Editor" at bounding box center [369, 61] width 78 height 31
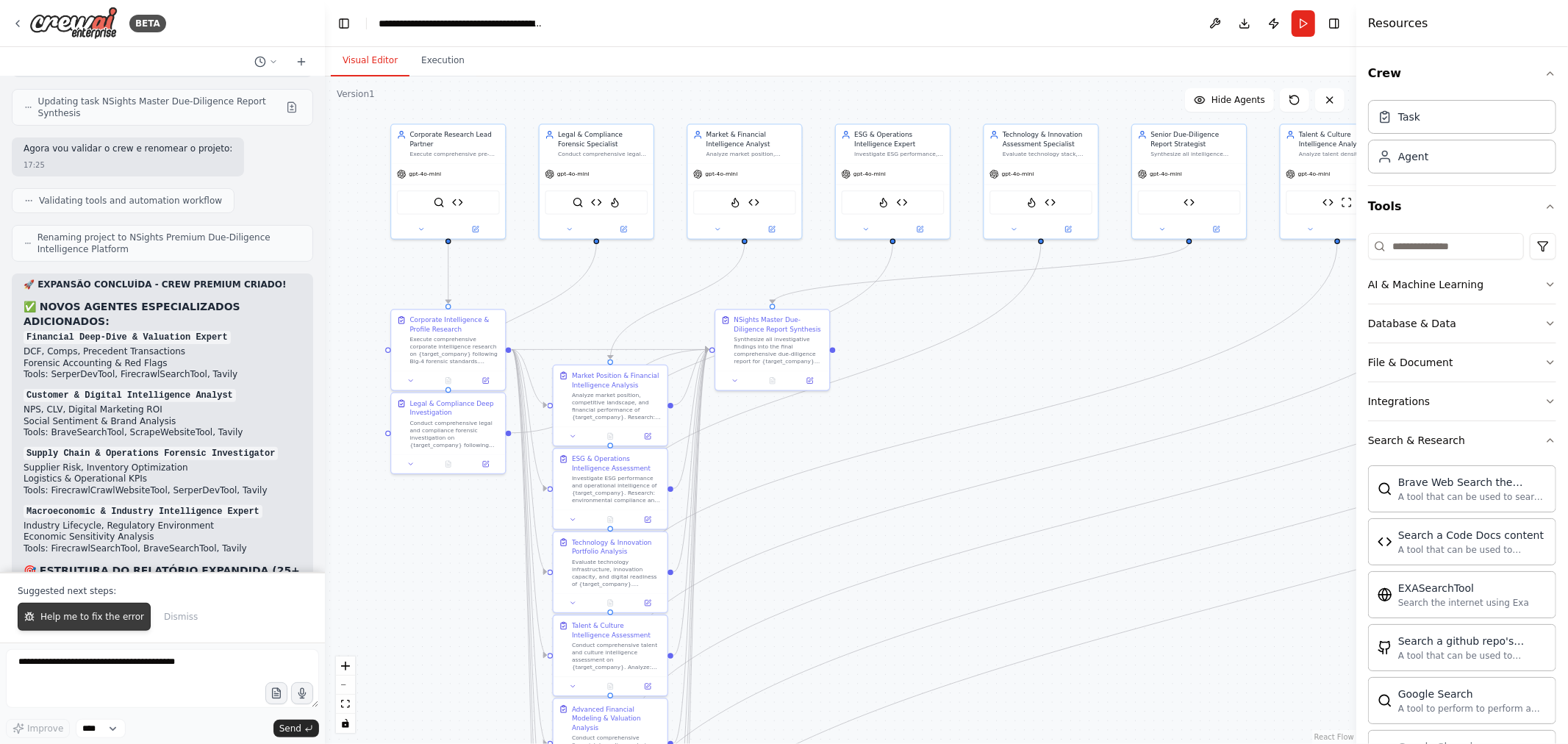
click at [86, 607] on button "Help me to fix the error" at bounding box center [84, 617] width 133 height 28
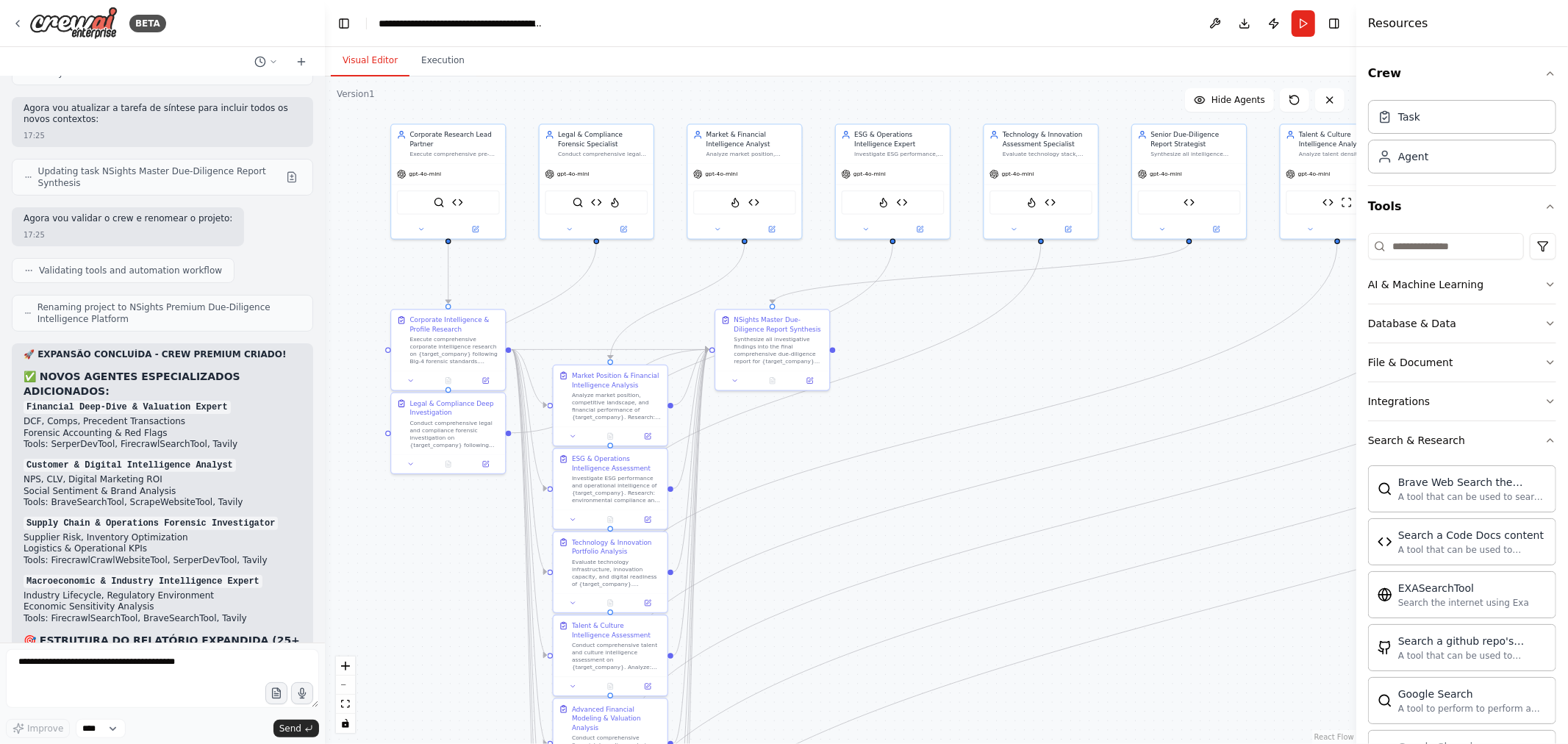
scroll to position [23755, 0]
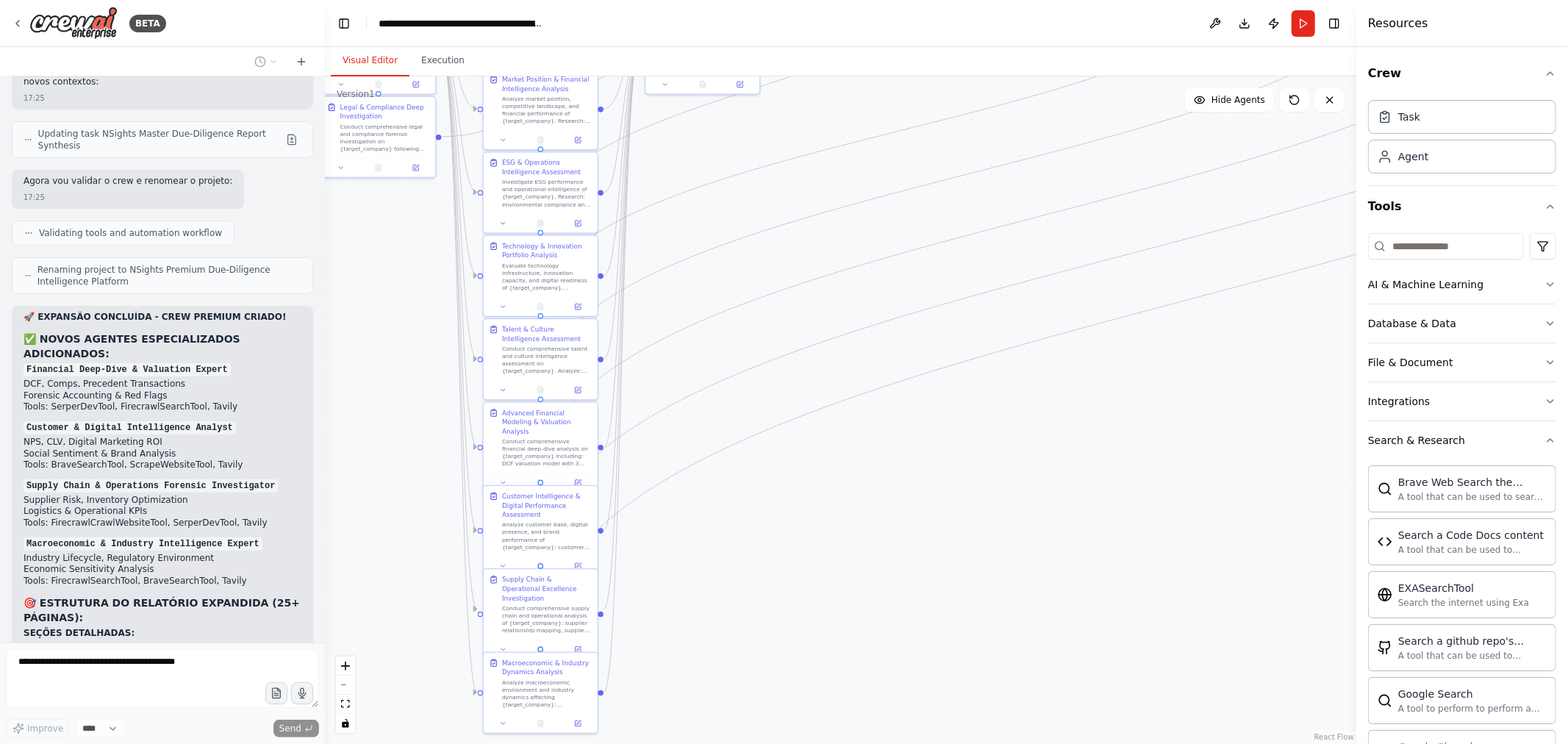
drag, startPoint x: 784, startPoint y: 527, endPoint x: 706, endPoint y: 214, distance: 322.6
click at [714, 225] on div ".deletable-edge-delete-btn { width: 20px; height: 20px; border: 0px solid #ffff…" at bounding box center [840, 410] width 1031 height 668
click at [434, 55] on button "Execution" at bounding box center [442, 61] width 67 height 31
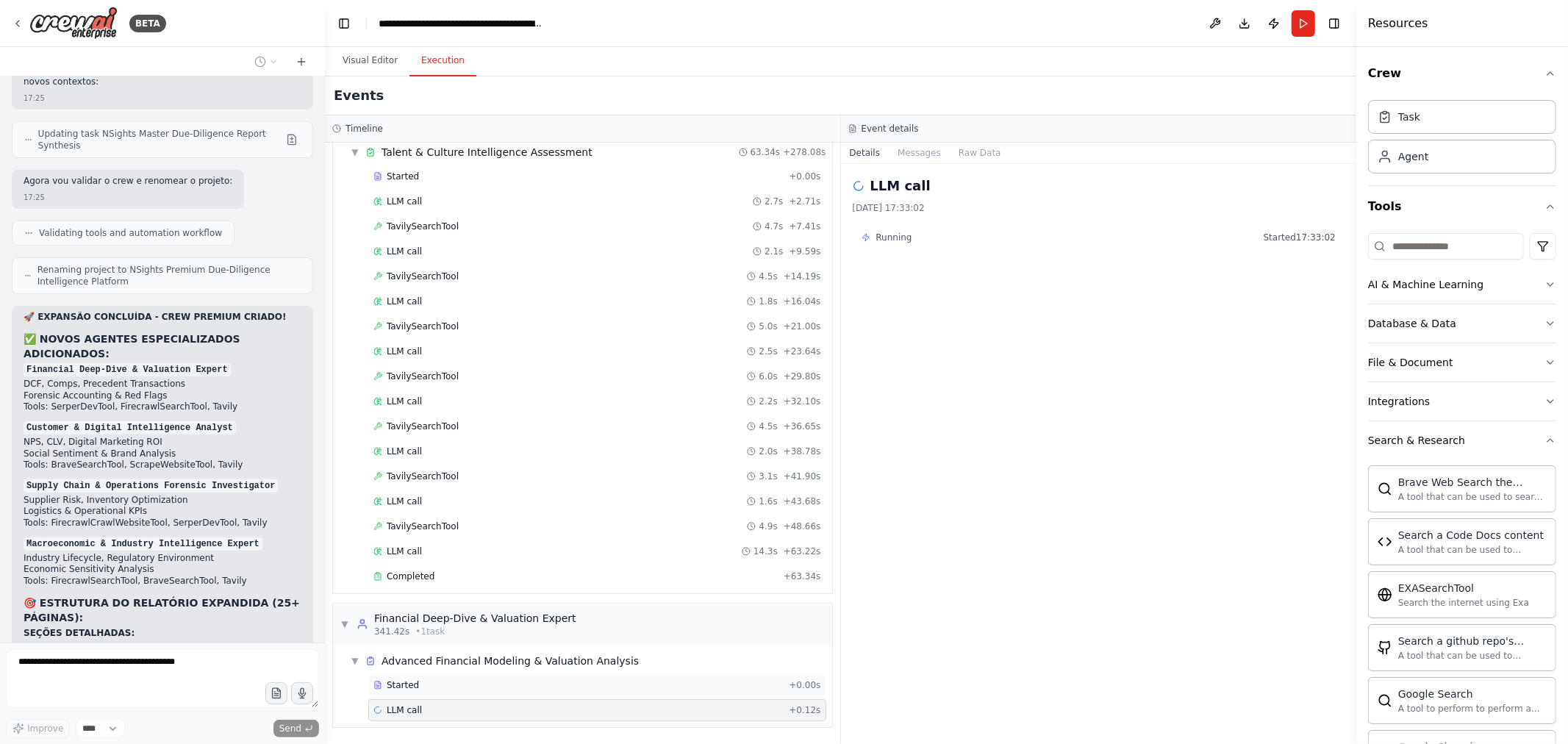
click at [519, 683] on div "Started" at bounding box center [578, 685] width 409 height 12
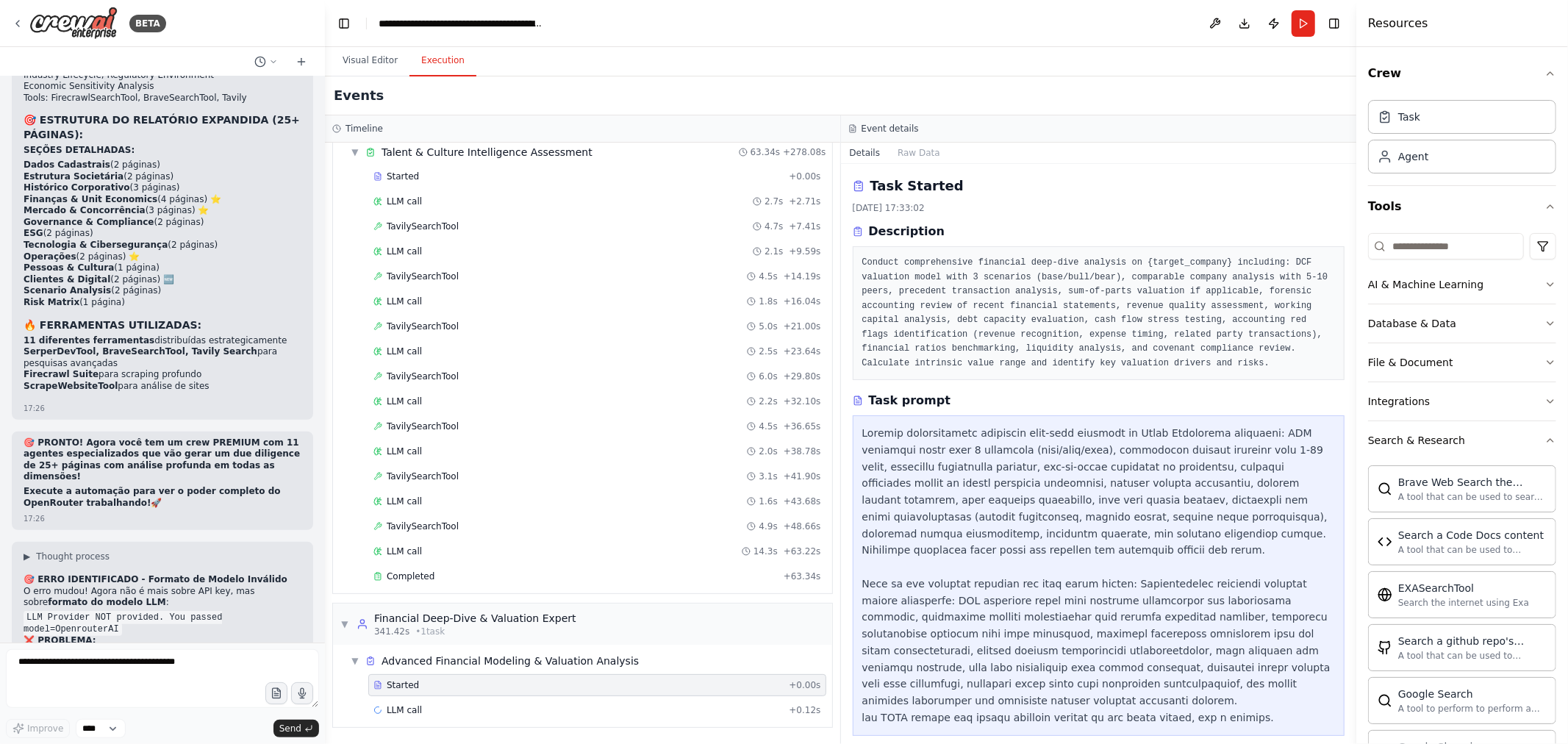
scroll to position [24326, 0]
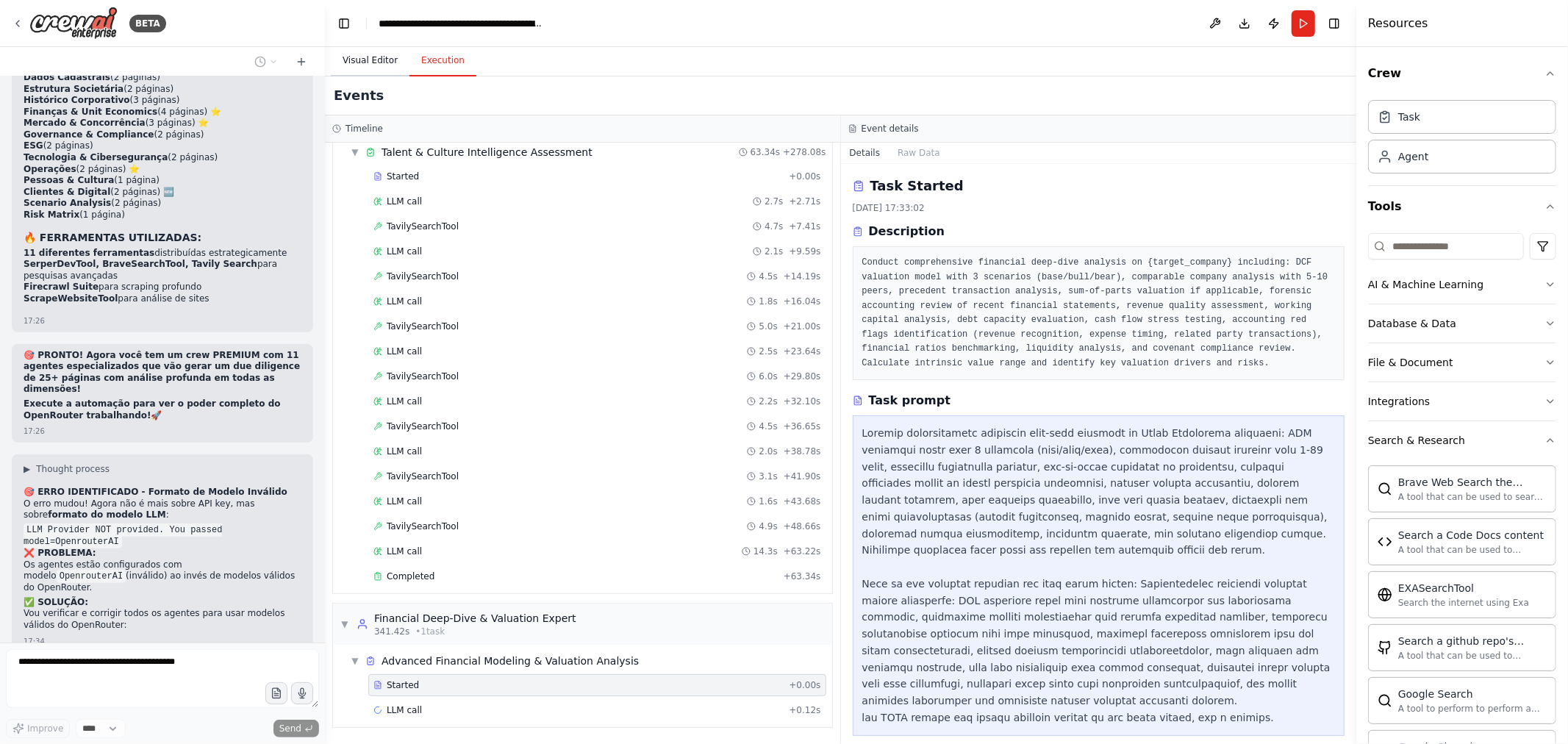
click at [374, 64] on button "Visual Editor" at bounding box center [369, 61] width 78 height 31
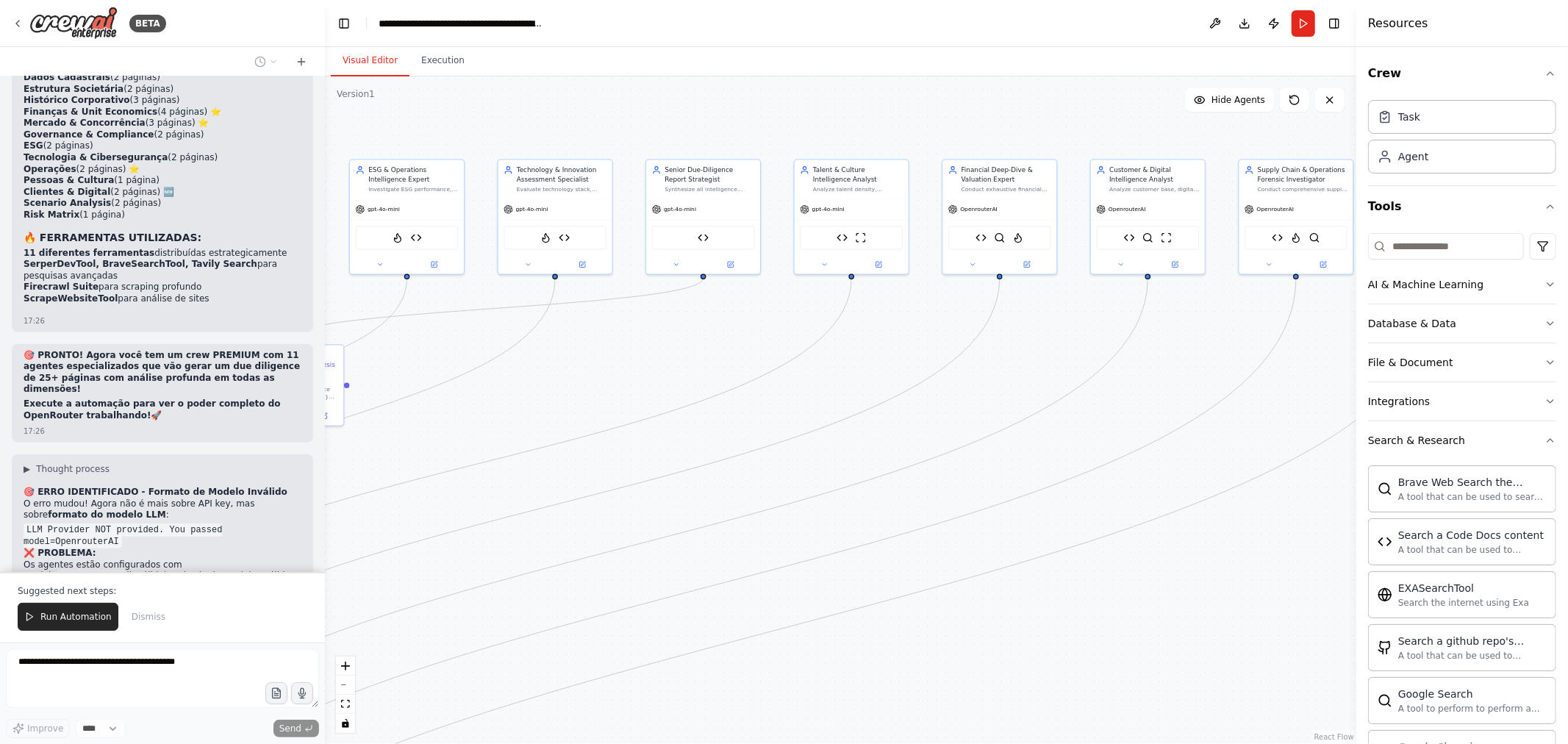
drag, startPoint x: 880, startPoint y: 247, endPoint x: 464, endPoint y: 584, distance: 535.4
click at [464, 584] on div ".deletable-edge-delete-btn { width: 20px; height: 20px; border: 0px solid #ffff…" at bounding box center [840, 410] width 1031 height 668
click at [47, 626] on button "Run Automation" at bounding box center [68, 617] width 100 height 28
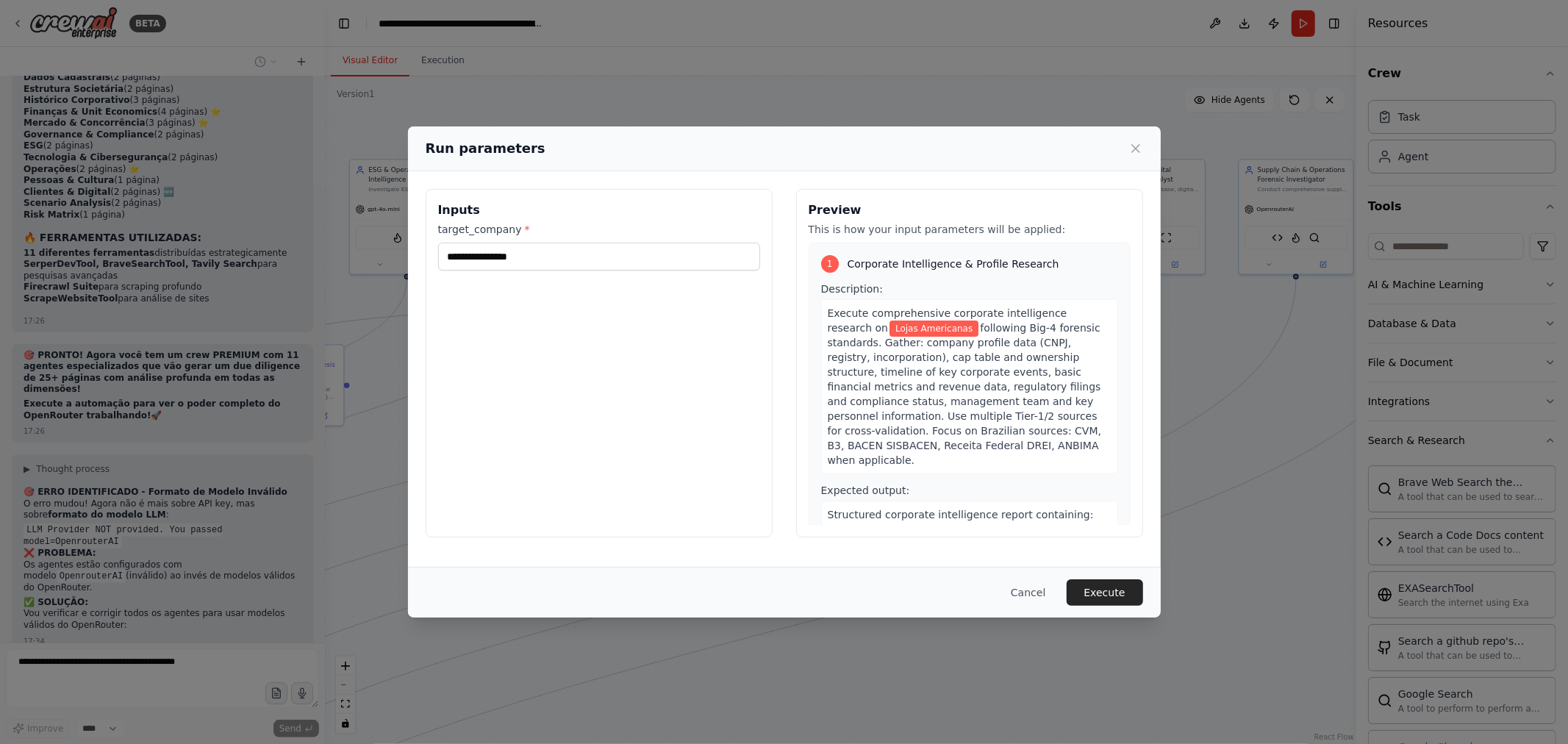
drag, startPoint x: 619, startPoint y: 466, endPoint x: 661, endPoint y: 457, distance: 43.0
click at [661, 457] on div "**********" at bounding box center [599, 363] width 347 height 349
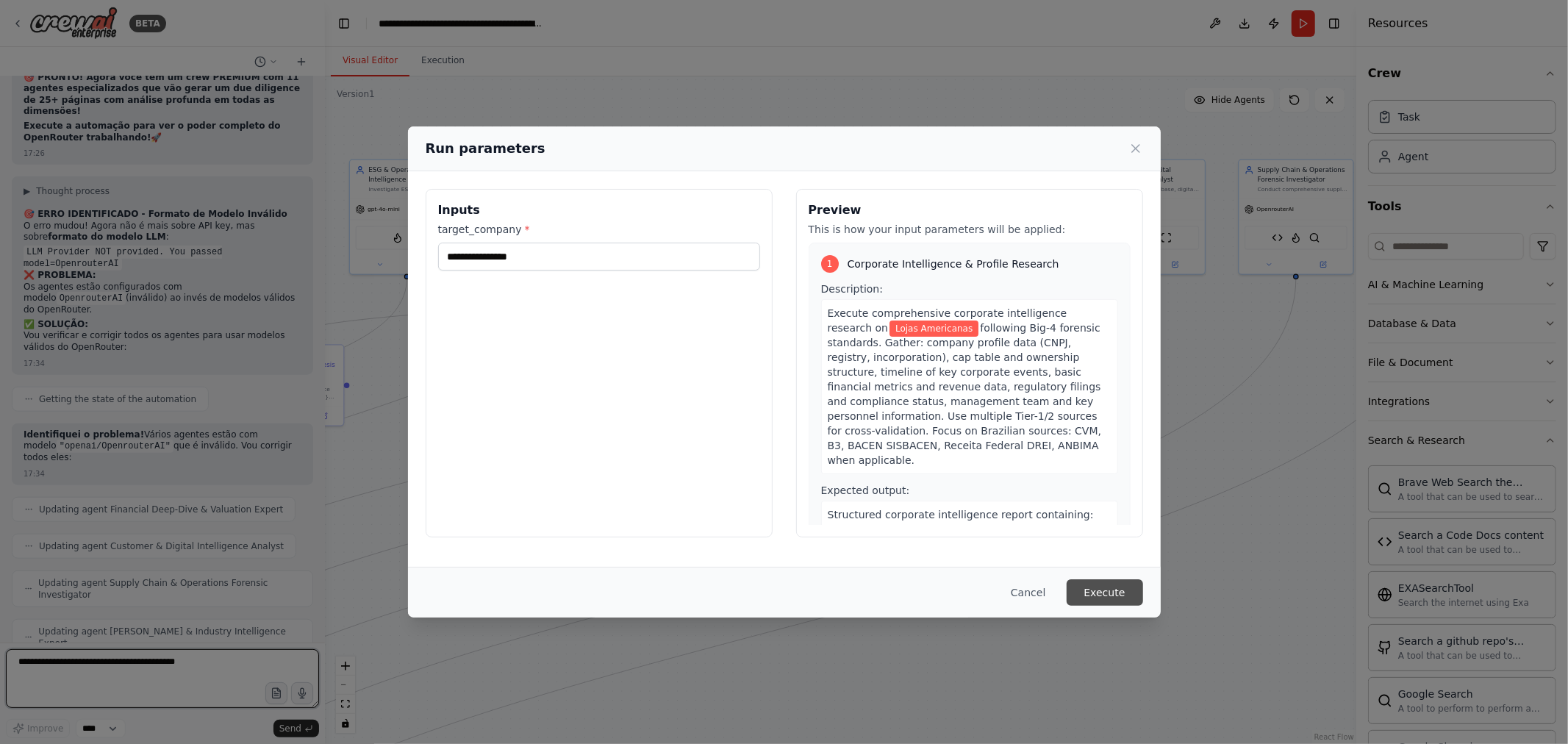
scroll to position [24616, 0]
click at [1119, 592] on button "Execute" at bounding box center [1104, 592] width 76 height 27
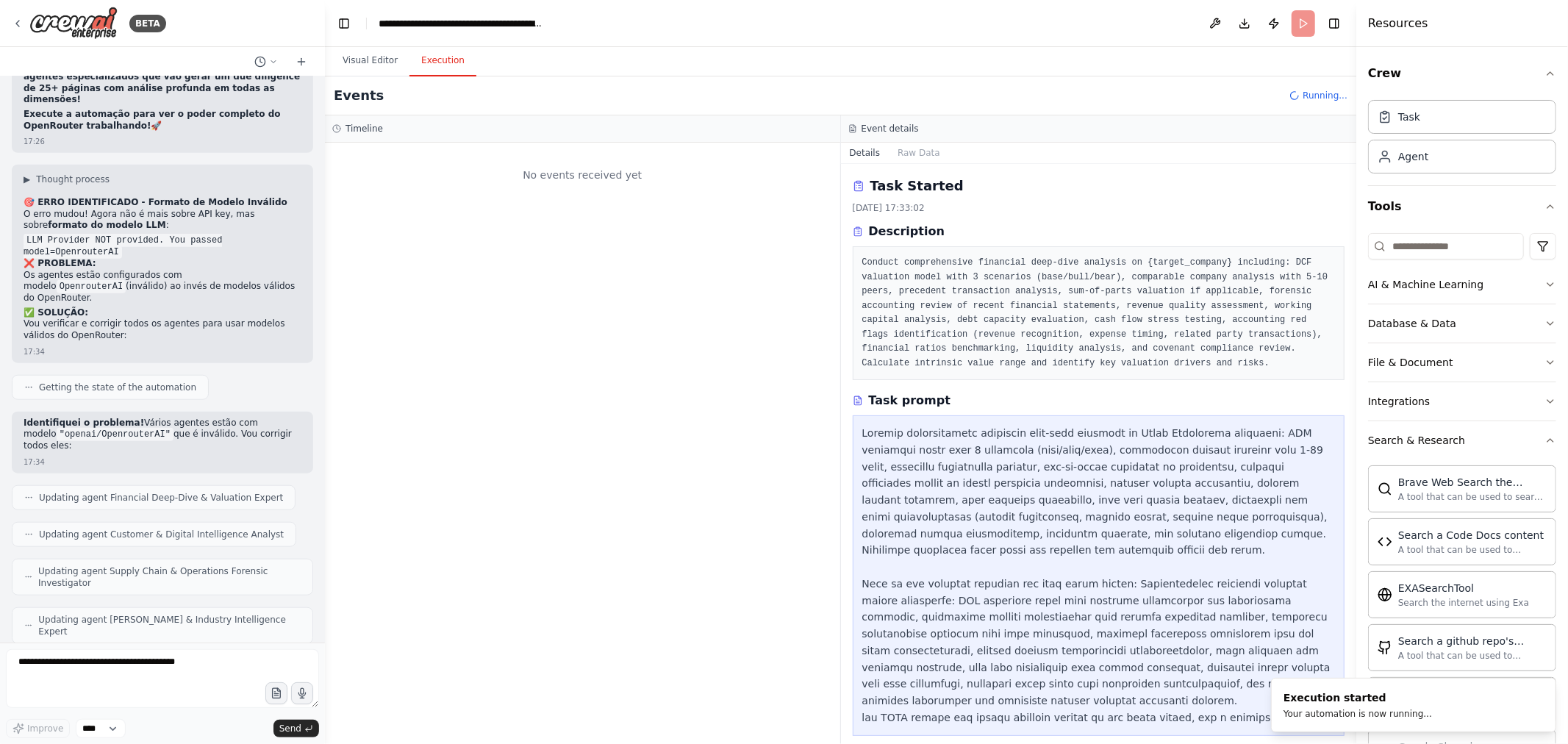
scroll to position [0, 0]
click at [362, 64] on button "Visual Editor" at bounding box center [369, 61] width 78 height 31
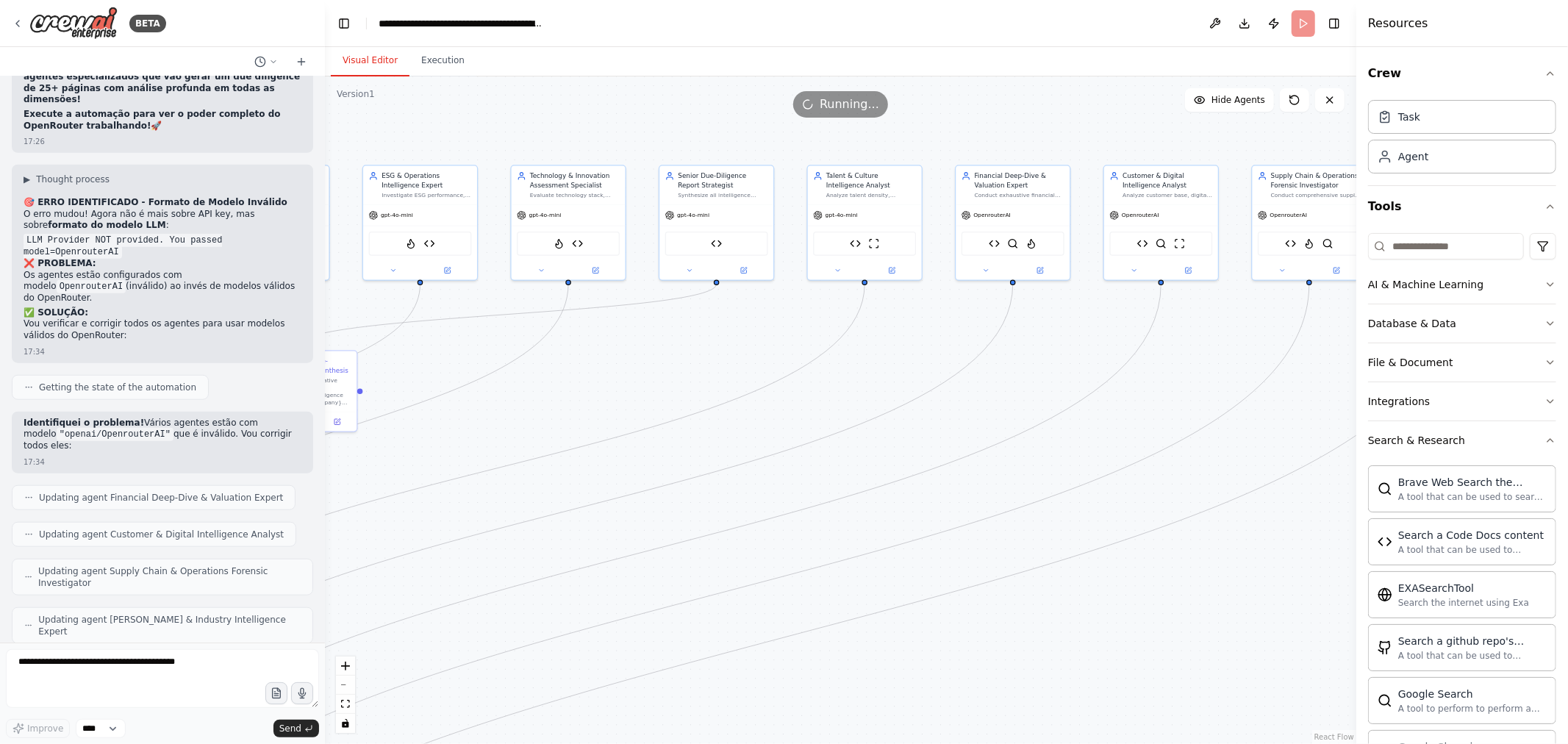
drag, startPoint x: 694, startPoint y: 380, endPoint x: 709, endPoint y: 385, distance: 15.8
click at [709, 385] on div ".deletable-edge-delete-btn { width: 20px; height: 20px; border: 0px solid #ffff…" at bounding box center [840, 410] width 1031 height 668
click at [443, 55] on button "Execution" at bounding box center [442, 61] width 67 height 31
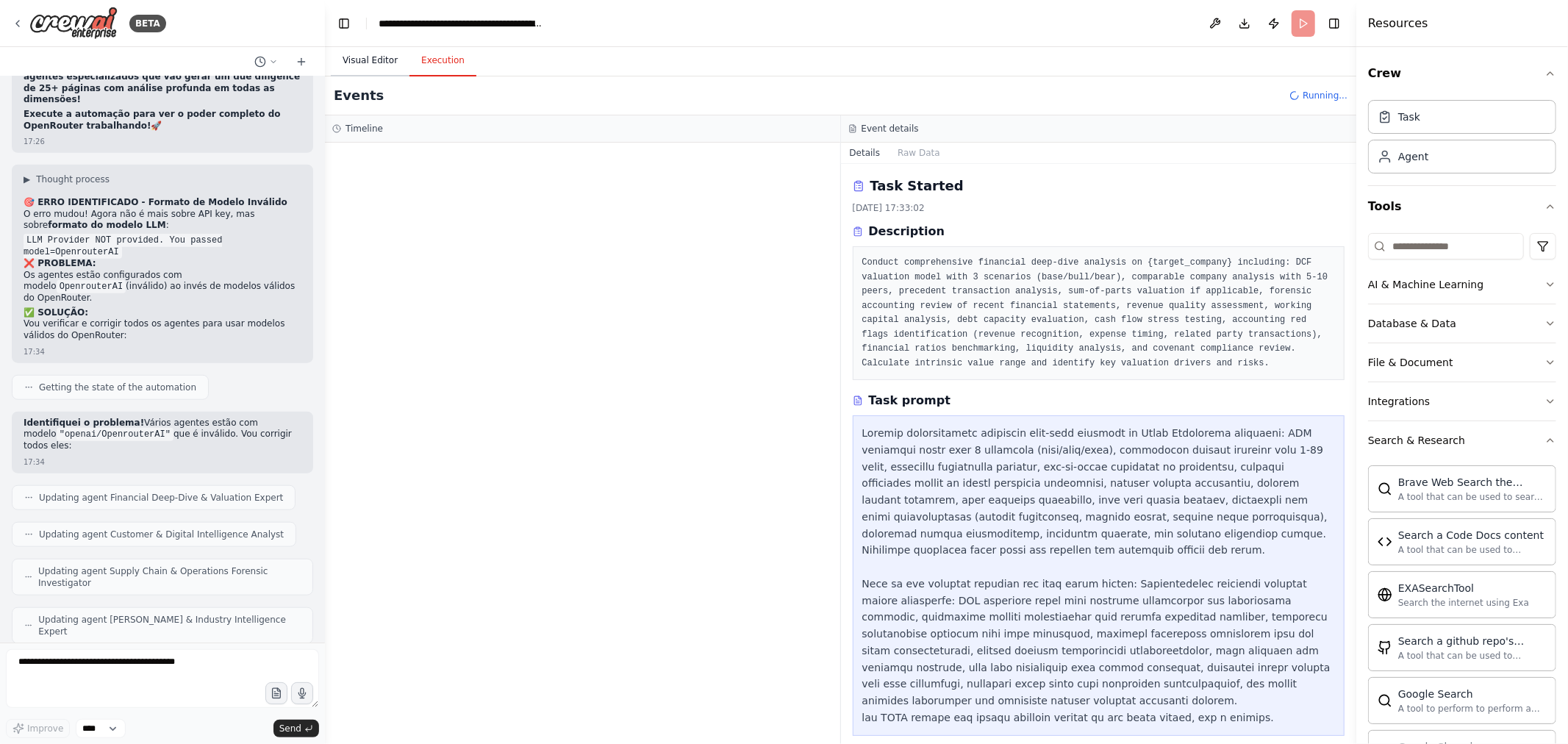
click at [356, 50] on button "Visual Editor" at bounding box center [369, 61] width 78 height 31
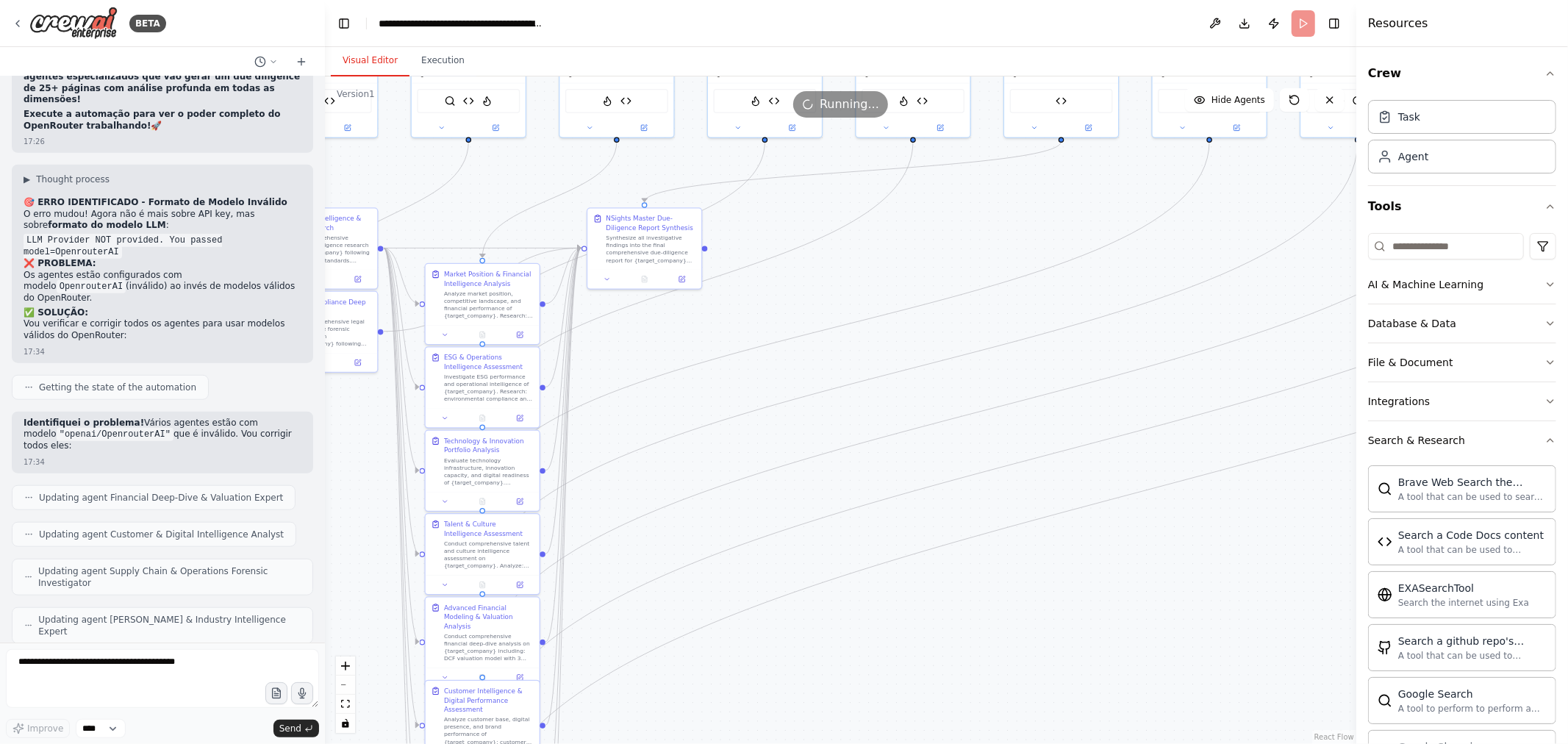
drag, startPoint x: 579, startPoint y: 410, endPoint x: 922, endPoint y: 269, distance: 370.9
click at [922, 269] on div ".deletable-edge-delete-btn { width: 20px; height: 20px; border: 0px solid #ffff…" at bounding box center [840, 410] width 1031 height 668
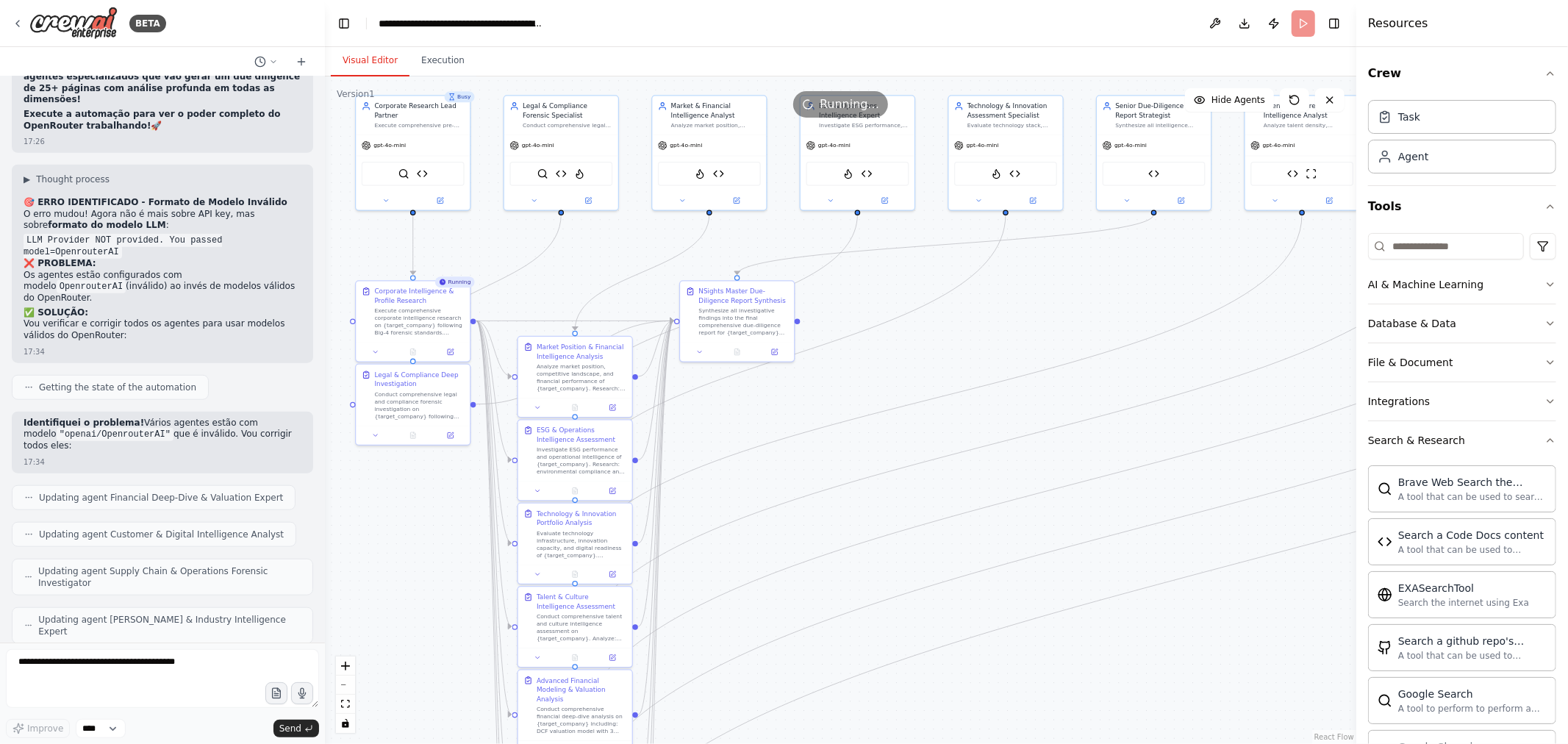
drag, startPoint x: 636, startPoint y: 425, endPoint x: 728, endPoint y: 498, distance: 117.4
click at [728, 498] on div ".deletable-edge-delete-btn { width: 20px; height: 20px; border: 0px solid #ffff…" at bounding box center [840, 410] width 1031 height 668
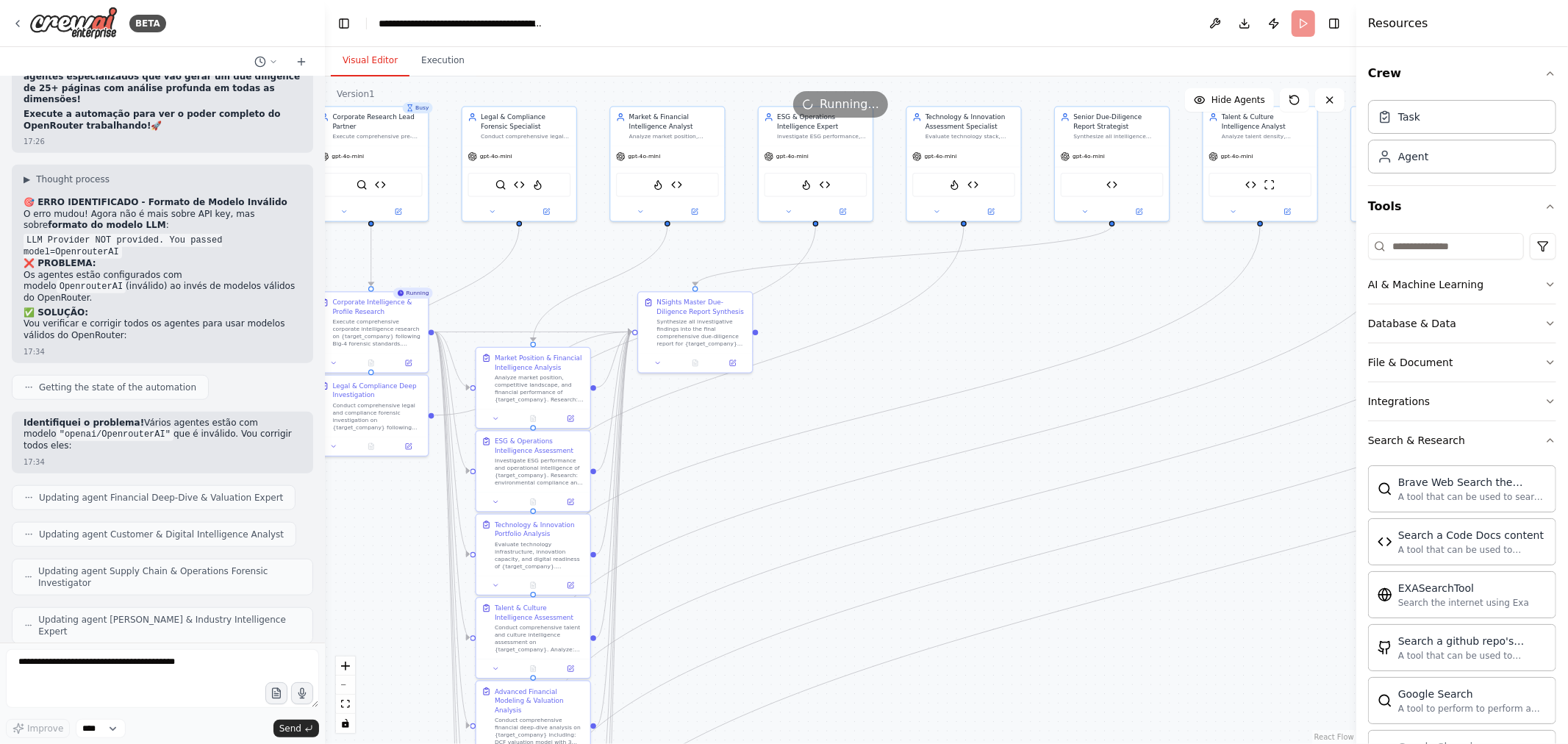
drag, startPoint x: 873, startPoint y: 457, endPoint x: 722, endPoint y: 471, distance: 151.6
click at [745, 476] on div ".deletable-edge-delete-btn { width: 20px; height: 20px; border: 0px solid #ffff…" at bounding box center [840, 410] width 1031 height 668
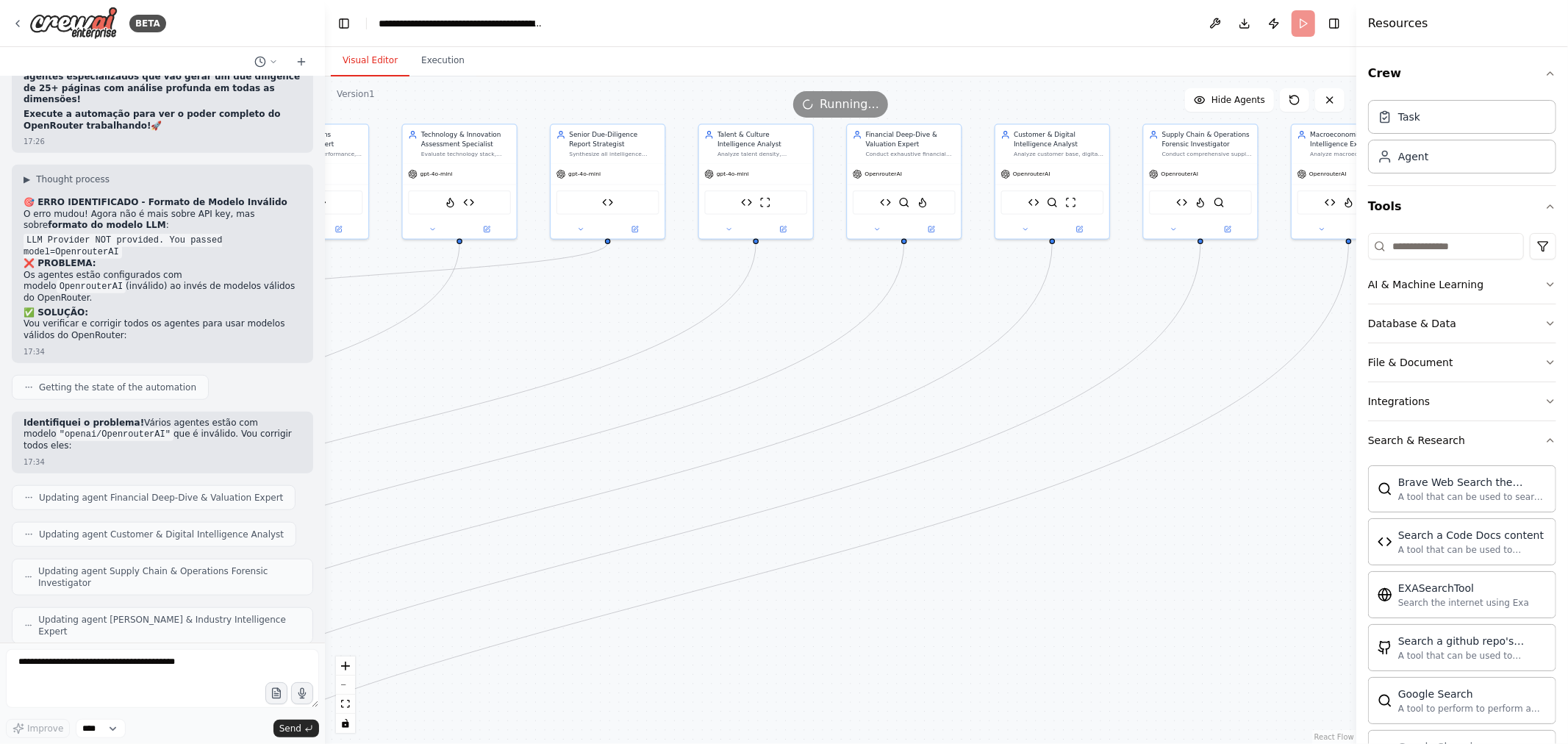
drag, startPoint x: 740, startPoint y: 468, endPoint x: 561, endPoint y: 466, distance: 179.0
click at [562, 466] on div ".deletable-edge-delete-btn { width: 20px; height: 20px; border: 0px solid #ffff…" at bounding box center [840, 410] width 1031 height 668
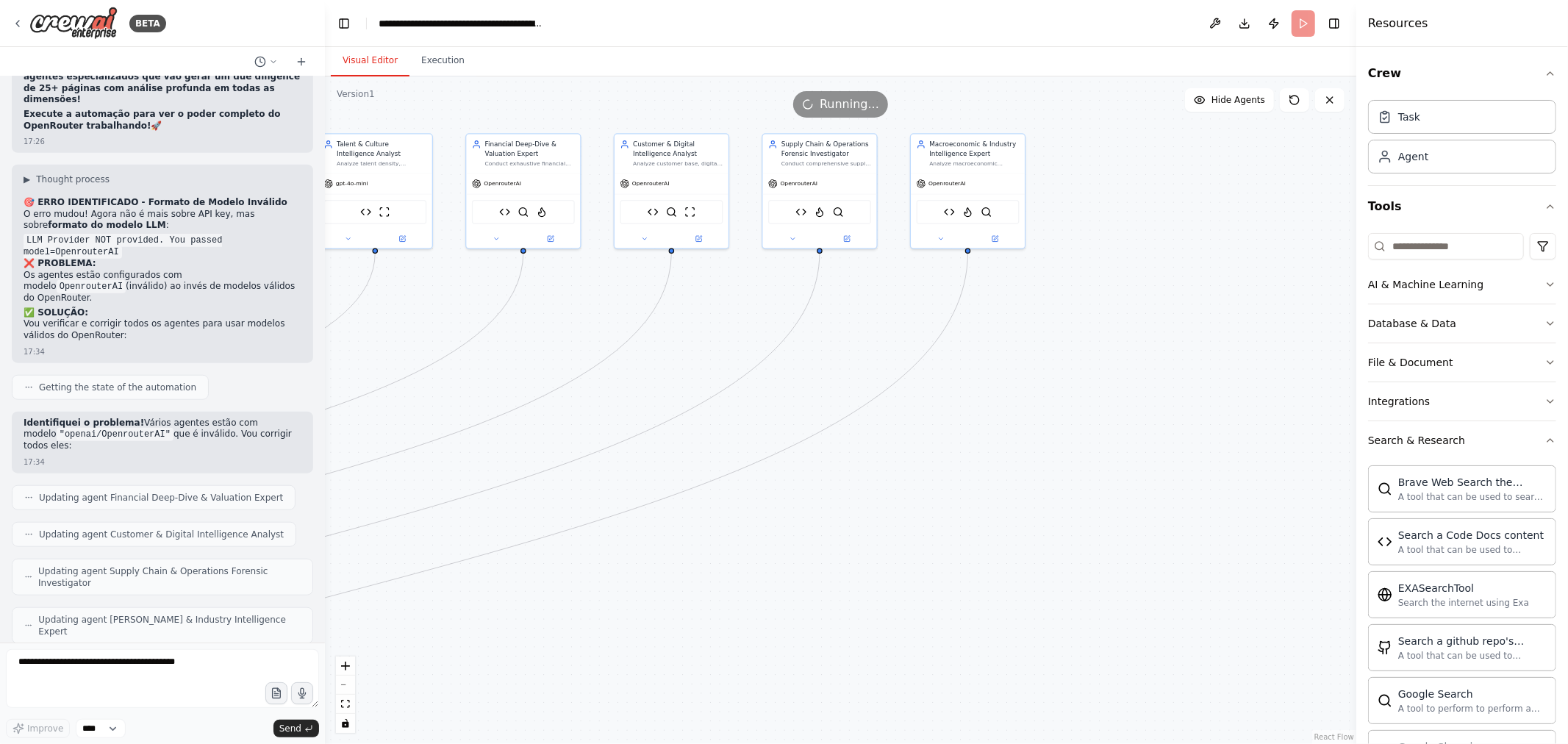
click at [964, 429] on div ".deletable-edge-delete-btn { width: 20px; height: 20px; border: 0px solid #ffff…" at bounding box center [840, 410] width 1031 height 668
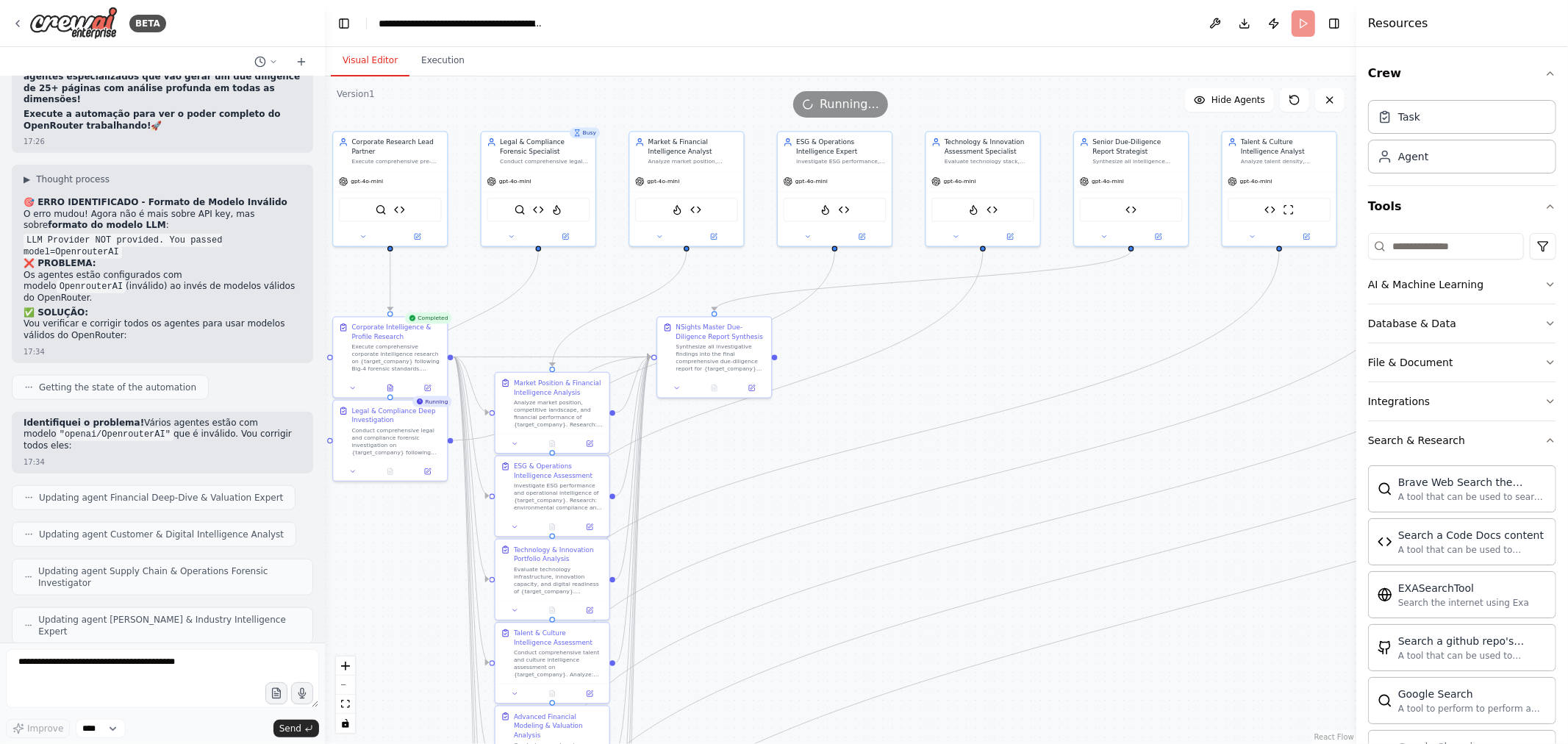
drag, startPoint x: 593, startPoint y: 453, endPoint x: 1028, endPoint y: 451, distance: 435.0
click at [1126, 459] on div ".deletable-edge-delete-btn { width: 20px; height: 20px; border: 0px solid #ffff…" at bounding box center [840, 410] width 1031 height 668
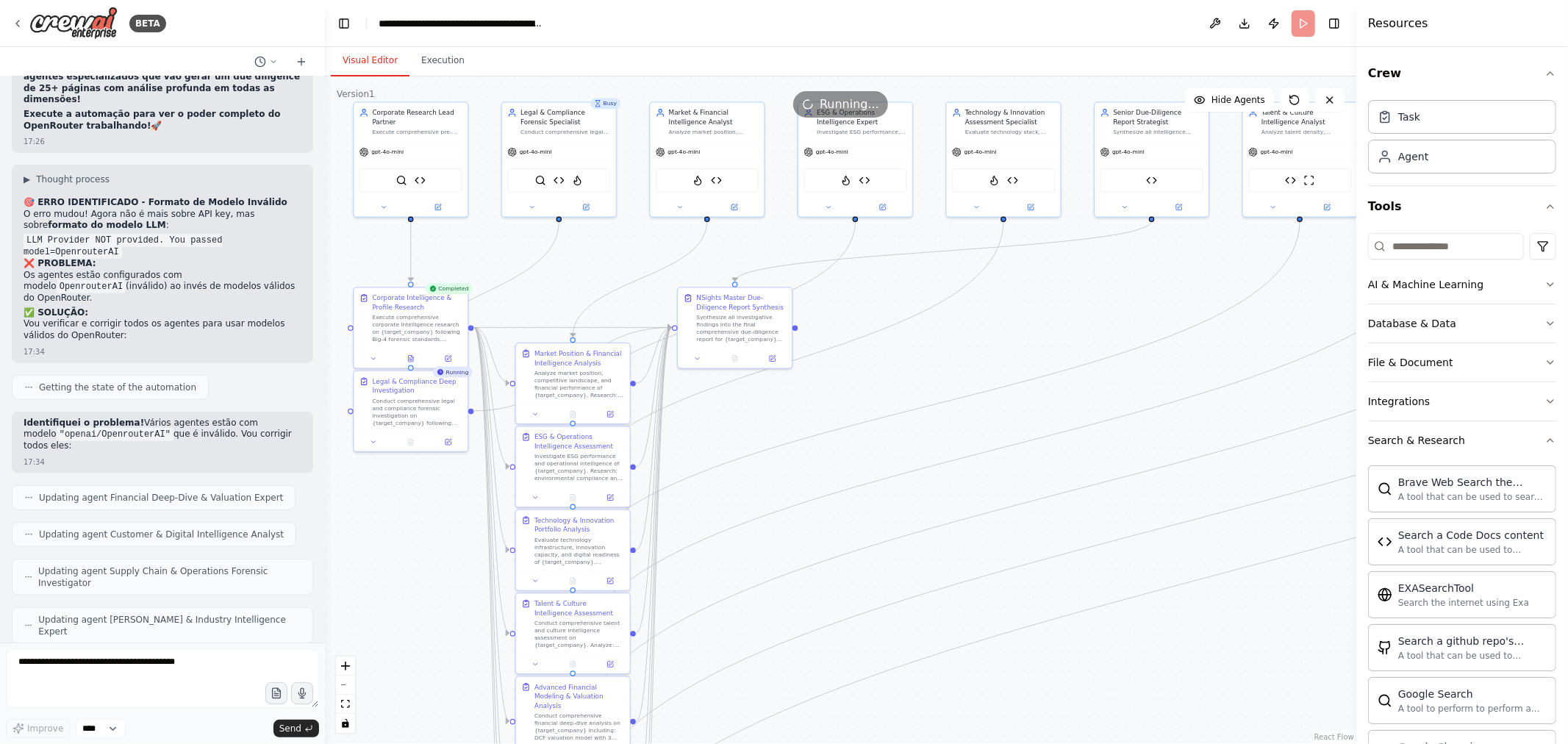
drag, startPoint x: 759, startPoint y: 444, endPoint x: 783, endPoint y: 414, distance: 38.4
click at [783, 414] on div ".deletable-edge-delete-btn { width: 20px; height: 20px; border: 0px solid #ffff…" at bounding box center [840, 410] width 1031 height 668
click at [438, 59] on button "Execution" at bounding box center [442, 61] width 67 height 31
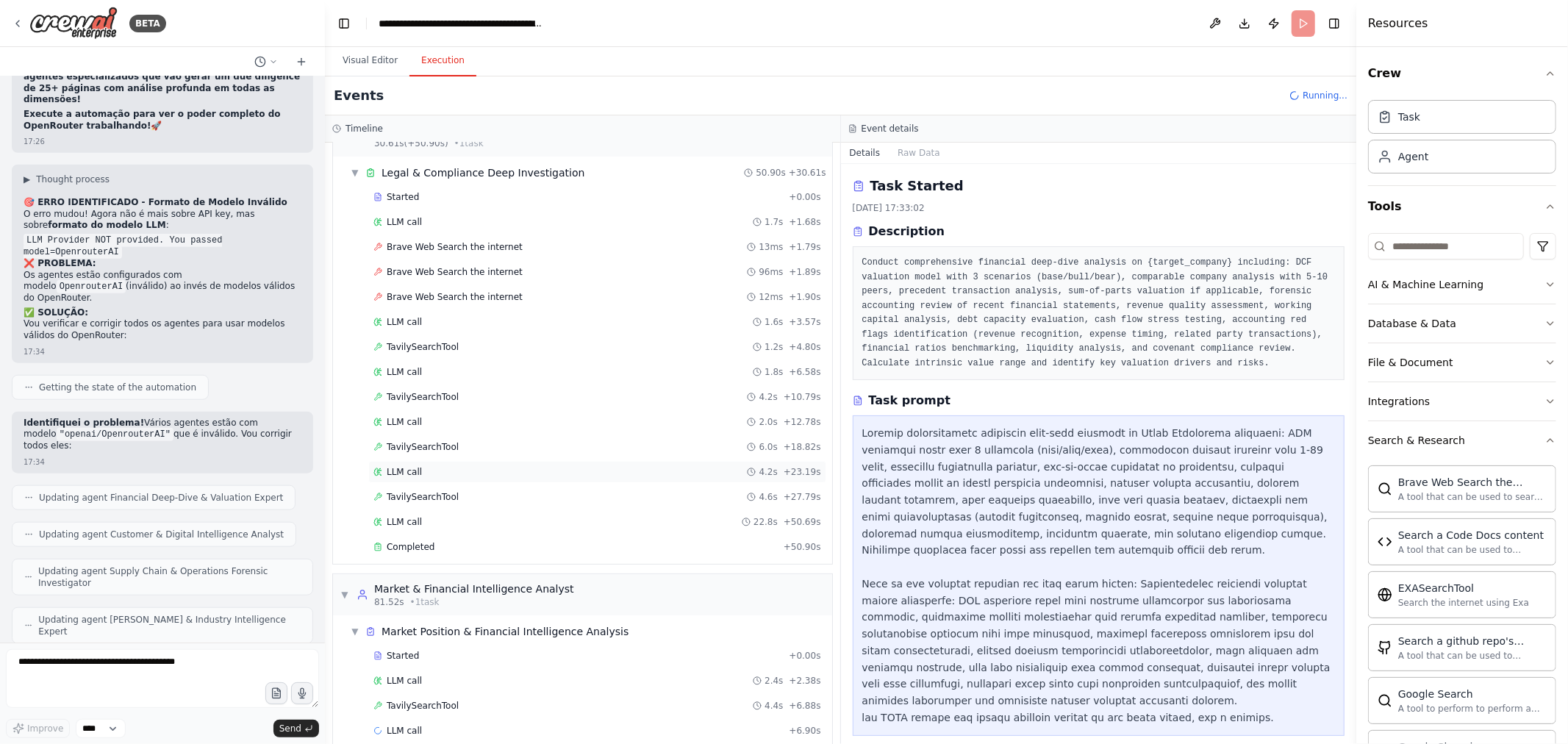
scroll to position [318, 0]
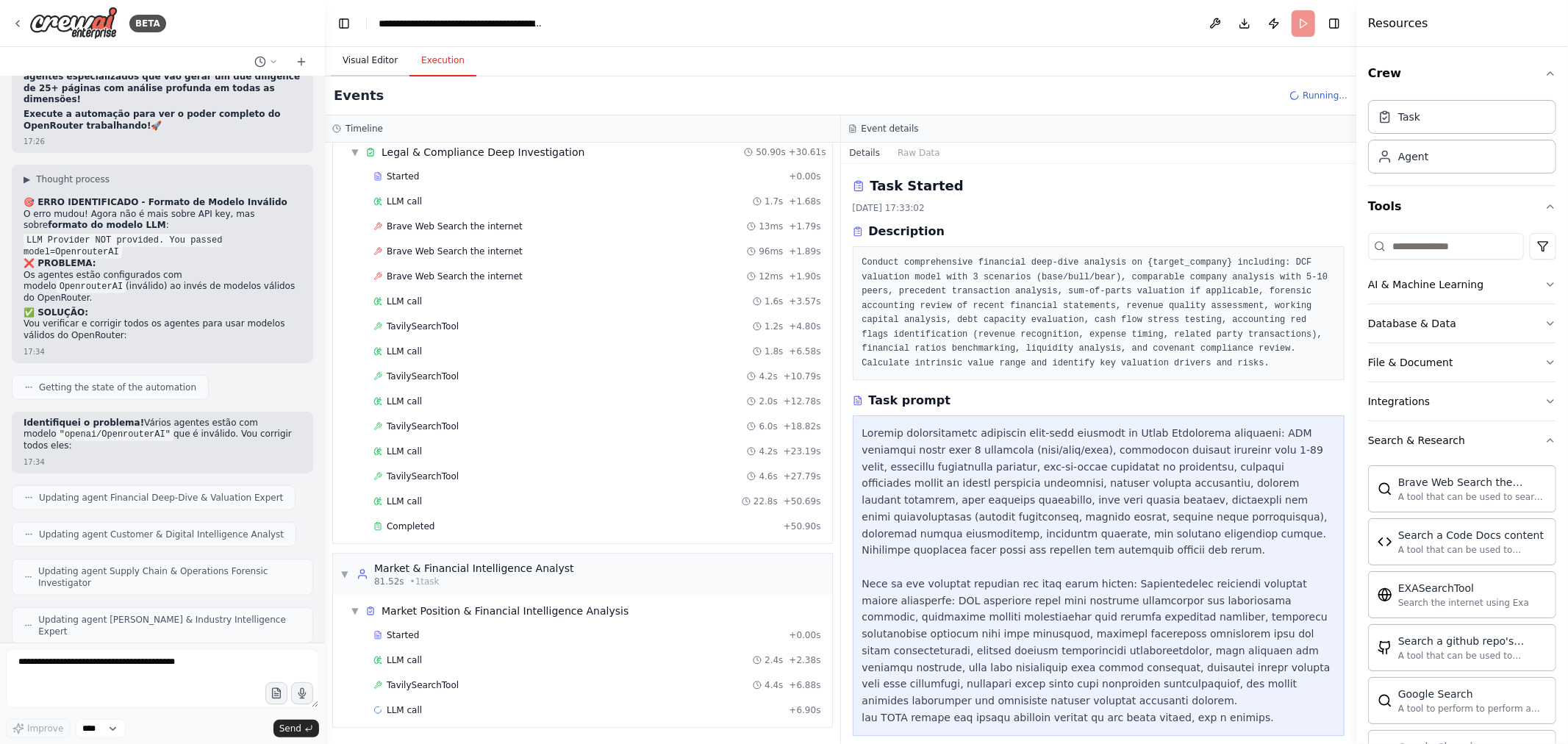
click at [363, 61] on button "Visual Editor" at bounding box center [369, 61] width 78 height 31
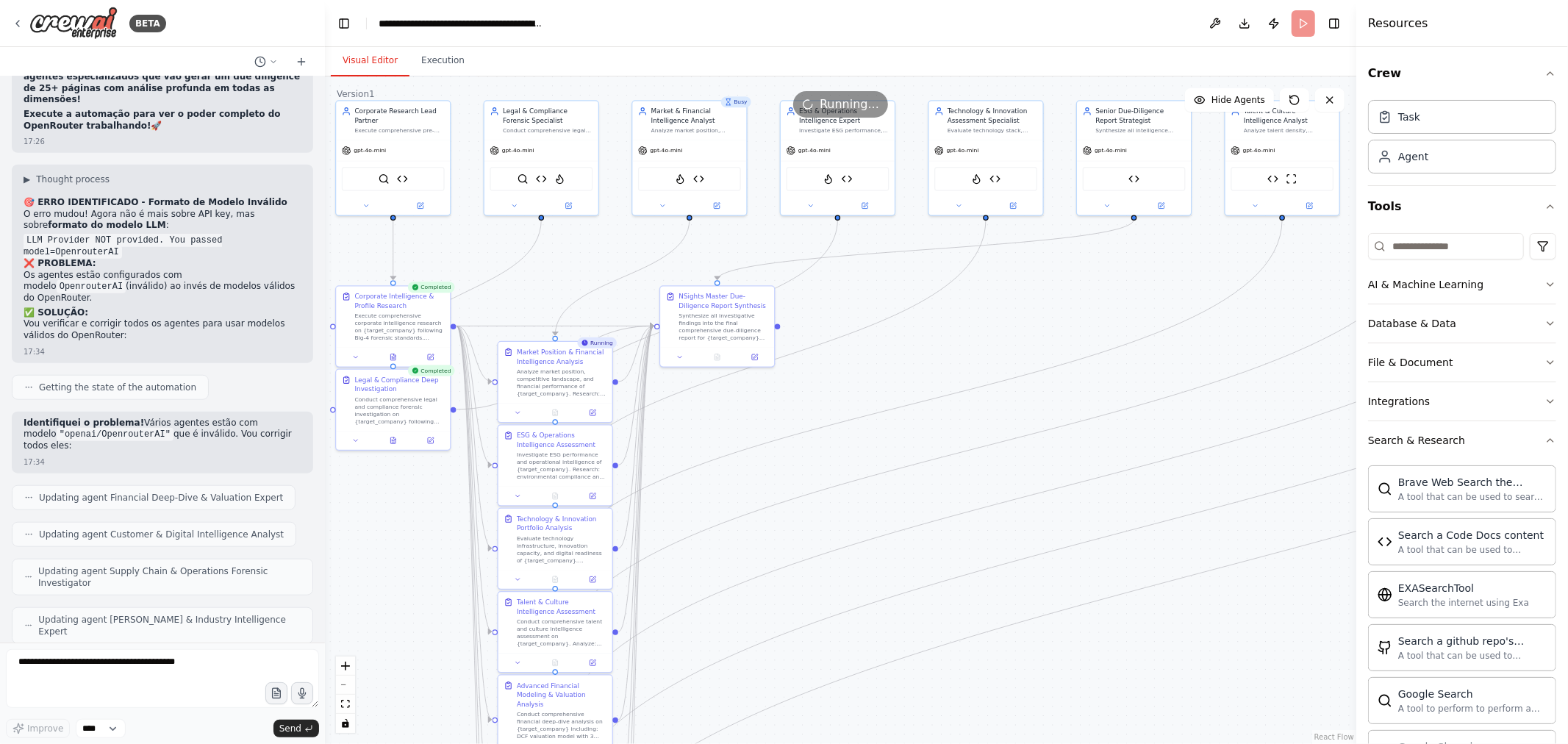
drag, startPoint x: 949, startPoint y: 376, endPoint x: 932, endPoint y: 374, distance: 17.1
click at [932, 374] on div ".deletable-edge-delete-btn { width: 20px; height: 20px; border: 0px solid #ffff…" at bounding box center [840, 410] width 1031 height 668
click at [440, 65] on button "Execution" at bounding box center [442, 61] width 67 height 31
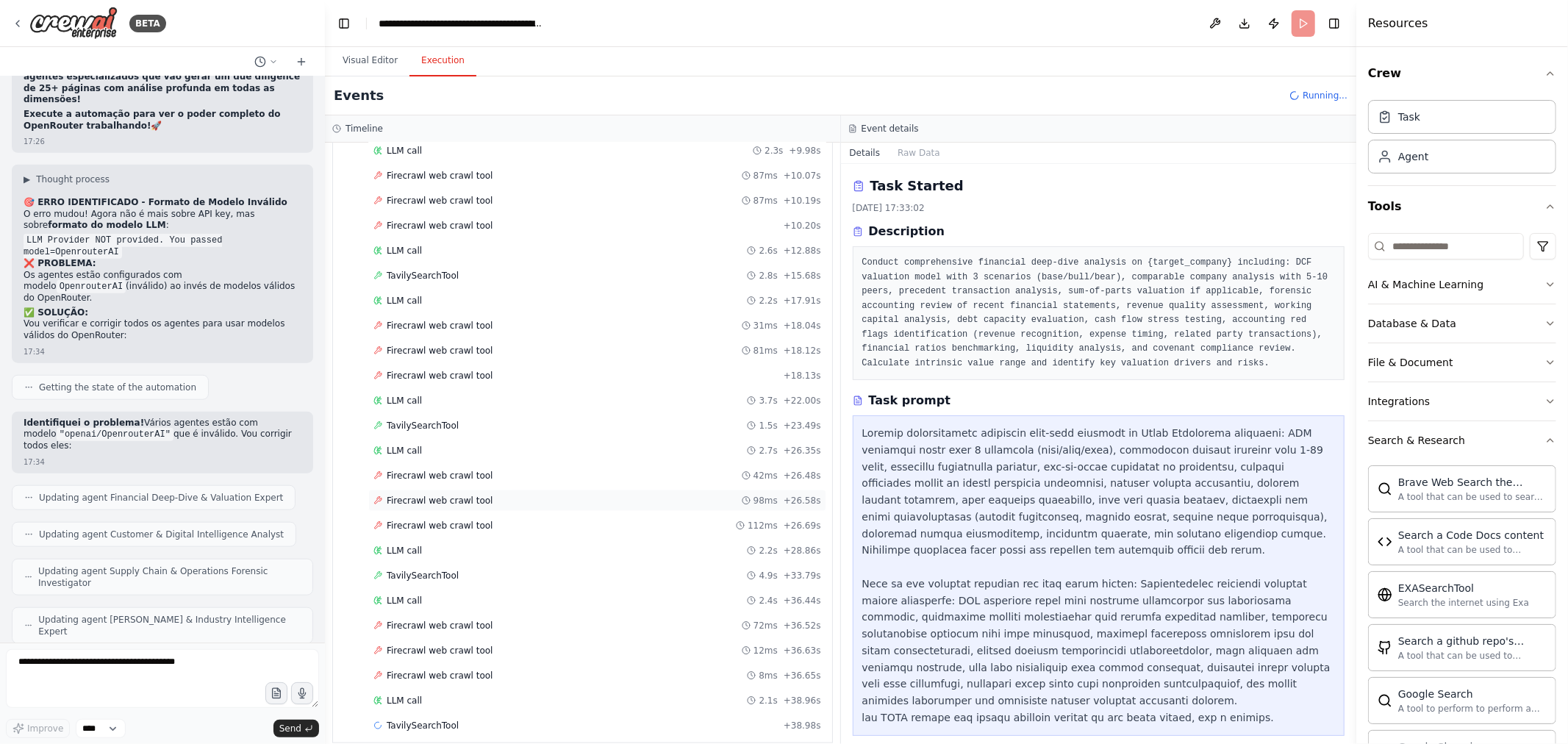
scroll to position [1358, 0]
click at [374, 67] on button "Visual Editor" at bounding box center [369, 61] width 78 height 31
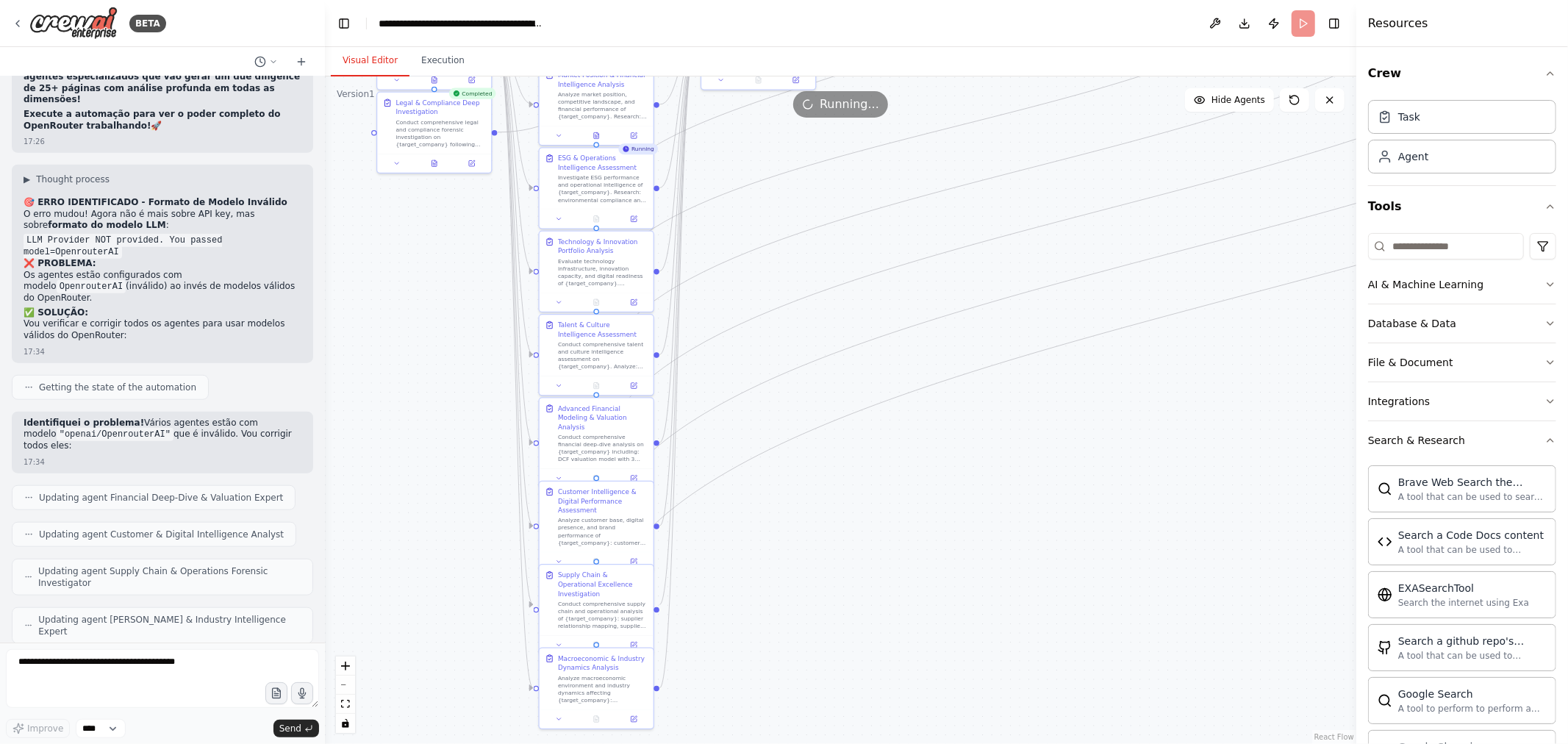
drag, startPoint x: 903, startPoint y: 388, endPoint x: 943, endPoint y: 106, distance: 284.8
click at [943, 106] on div "Version 1 Show Tools Hide Agents .deletable-edge-delete-btn { width: 20px; heig…" at bounding box center [840, 410] width 1031 height 668
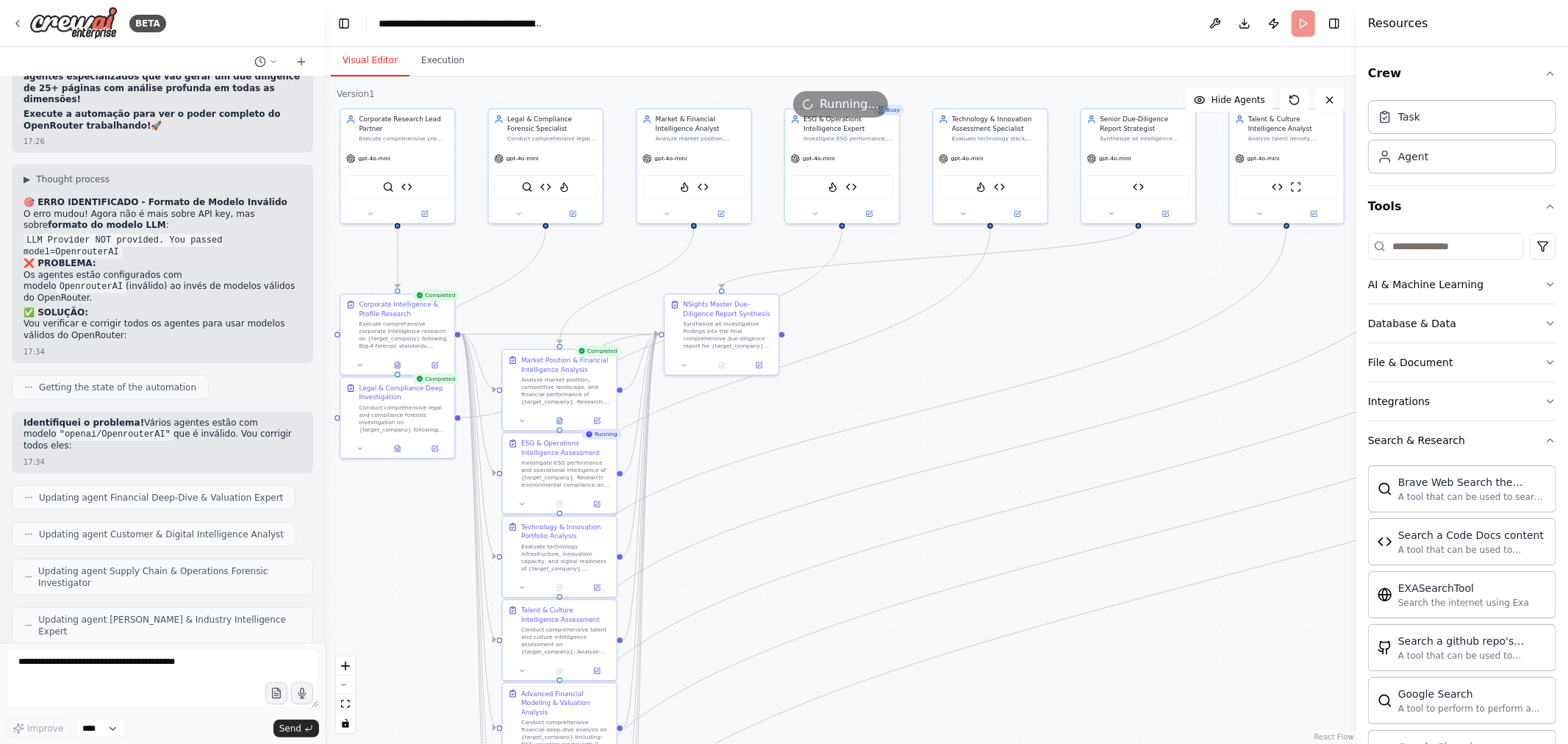
drag, startPoint x: 983, startPoint y: 292, endPoint x: 937, endPoint y: 608, distance: 319.3
click at [937, 608] on div ".deletable-edge-delete-btn { width: 20px; height: 20px; border: 0px solid #ffff…" at bounding box center [840, 410] width 1031 height 668
drag, startPoint x: 740, startPoint y: 522, endPoint x: 844, endPoint y: 386, distance: 171.2
click at [844, 386] on div ".deletable-edge-delete-btn { width: 20px; height: 20px; border: 0px solid #ffff…" at bounding box center [840, 410] width 1031 height 668
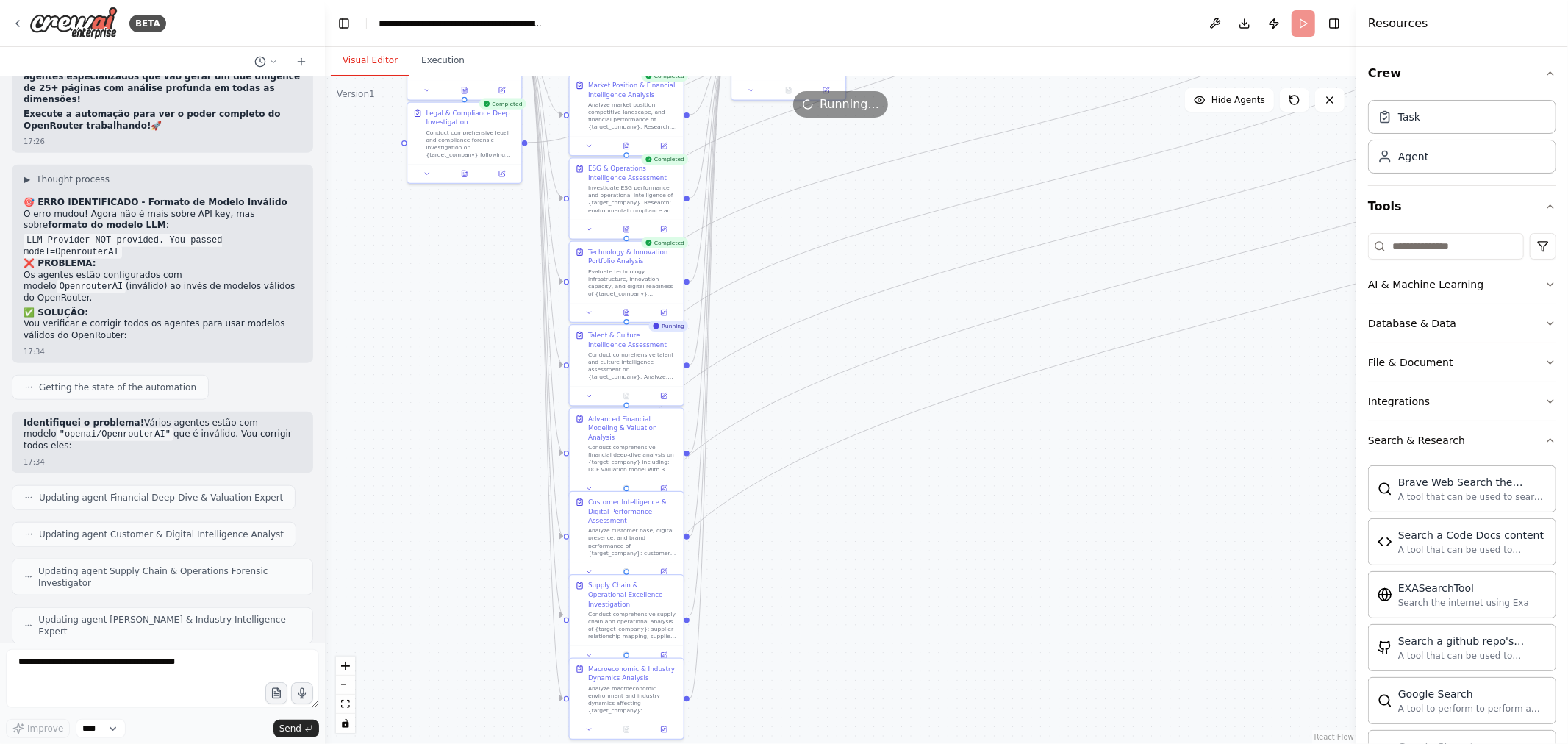
drag, startPoint x: 793, startPoint y: 486, endPoint x: 861, endPoint y: 211, distance: 283.3
click at [861, 211] on div ".deletable-edge-delete-btn { width: 20px; height: 20px; border: 0px solid #ffff…" at bounding box center [840, 410] width 1031 height 668
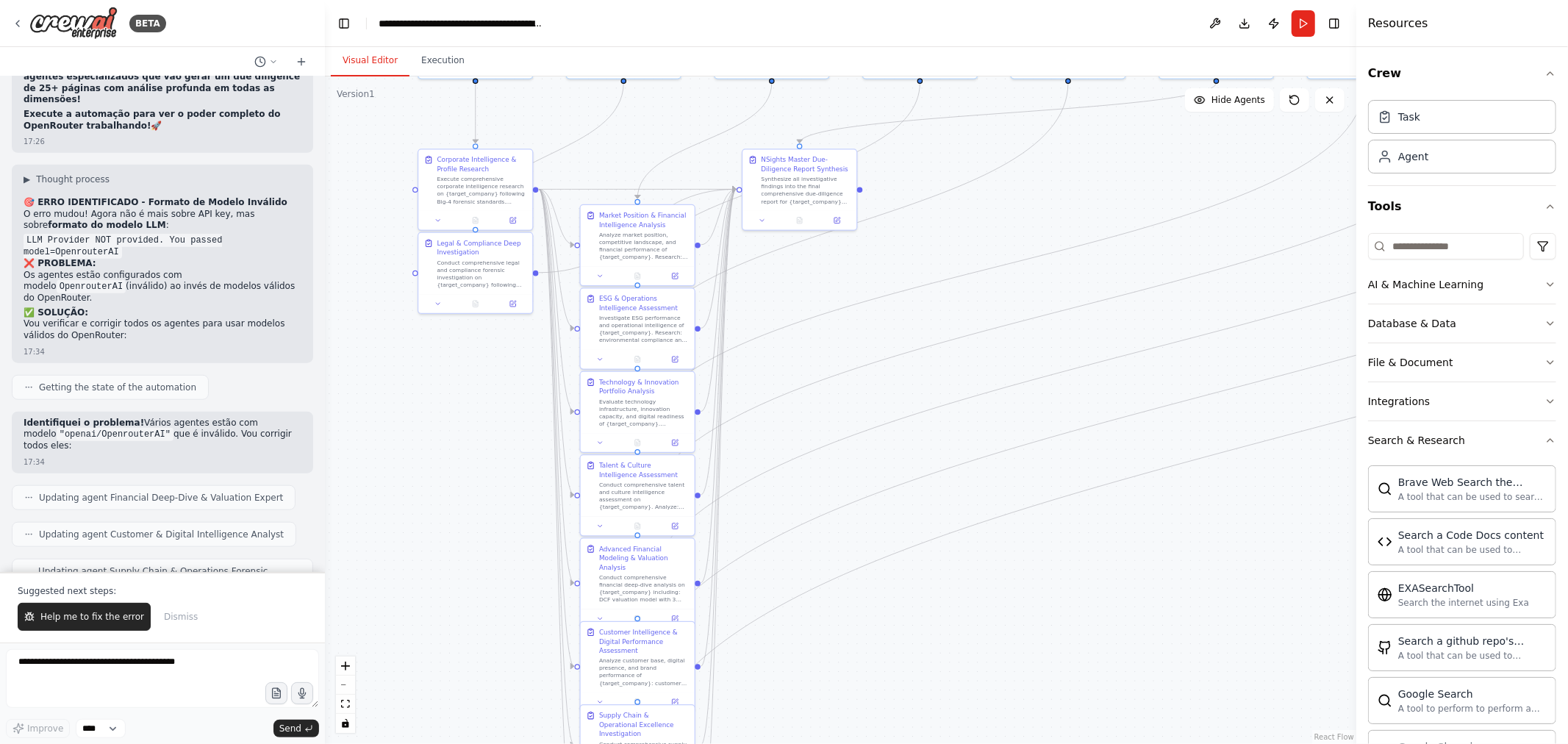
drag, startPoint x: 468, startPoint y: 397, endPoint x: 480, endPoint y: 527, distance: 130.6
click at [480, 527] on div ".deletable-edge-delete-btn { width: 20px; height: 20px; border: 0px solid #ffff…" at bounding box center [840, 410] width 1031 height 668
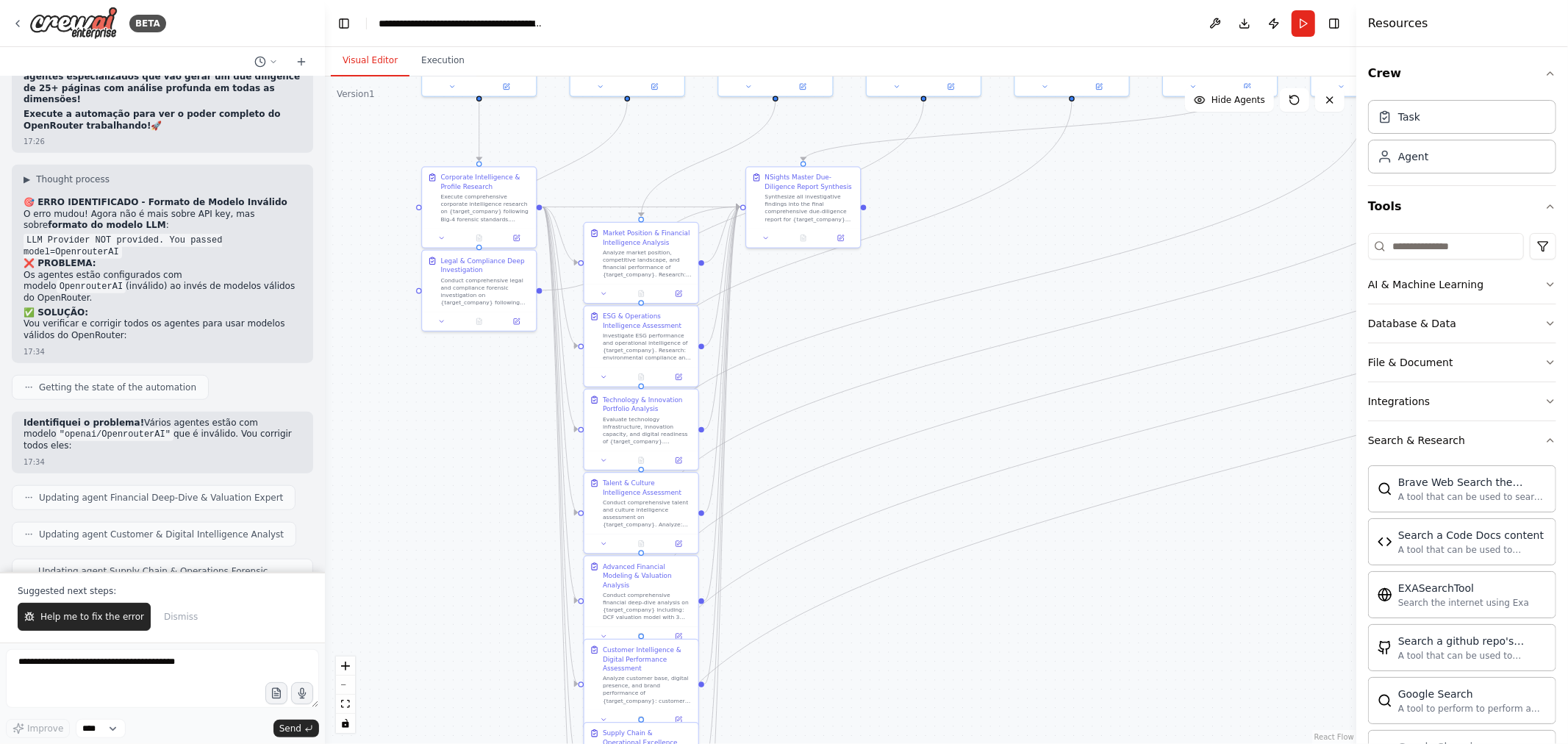
drag, startPoint x: 493, startPoint y: 505, endPoint x: 488, endPoint y: 574, distance: 69.2
click at [488, 574] on div ".deletable-edge-delete-btn { width: 20px; height: 20px; border: 0px solid #ffff…" at bounding box center [840, 410] width 1031 height 668
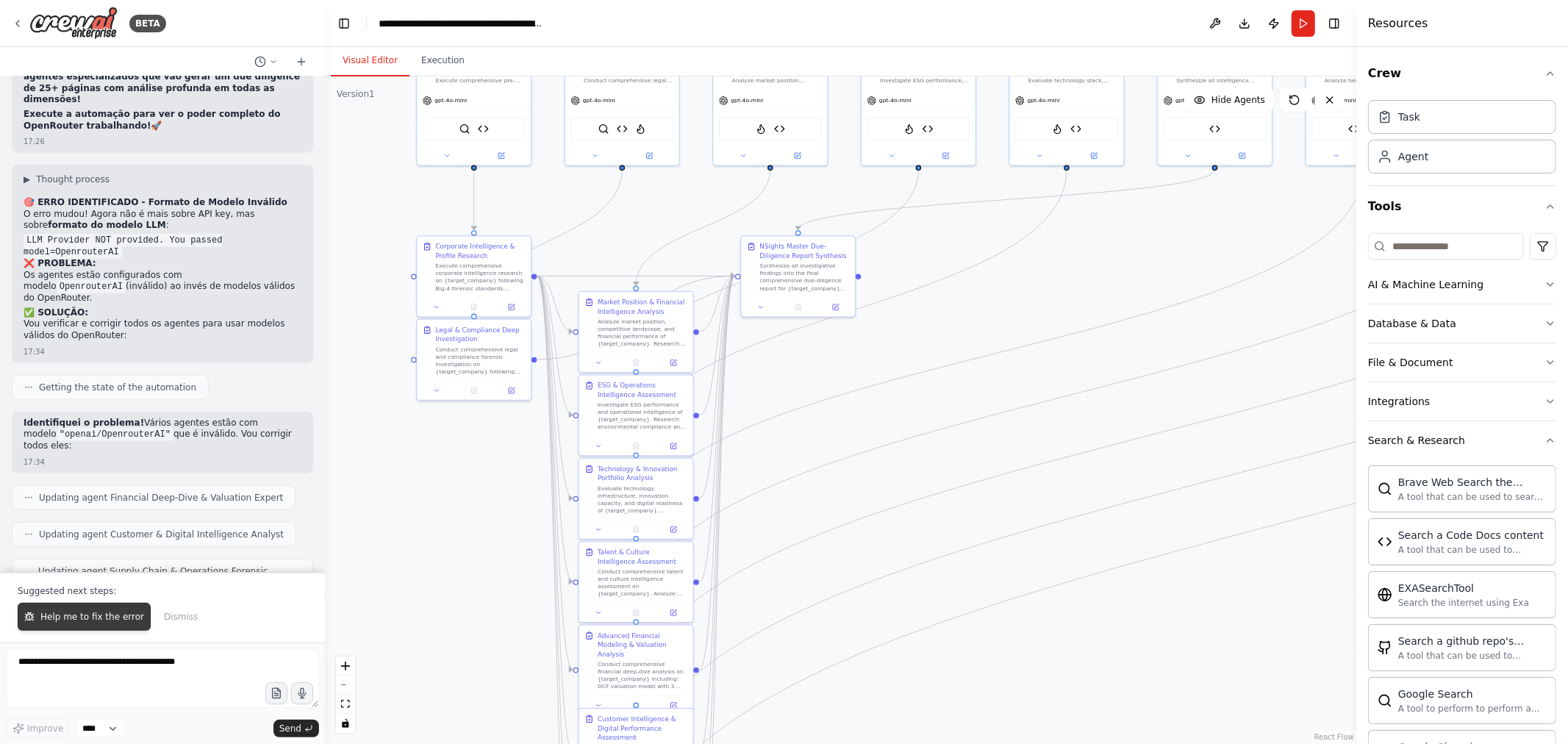
click at [107, 610] on button "Help me to fix the error" at bounding box center [84, 617] width 133 height 28
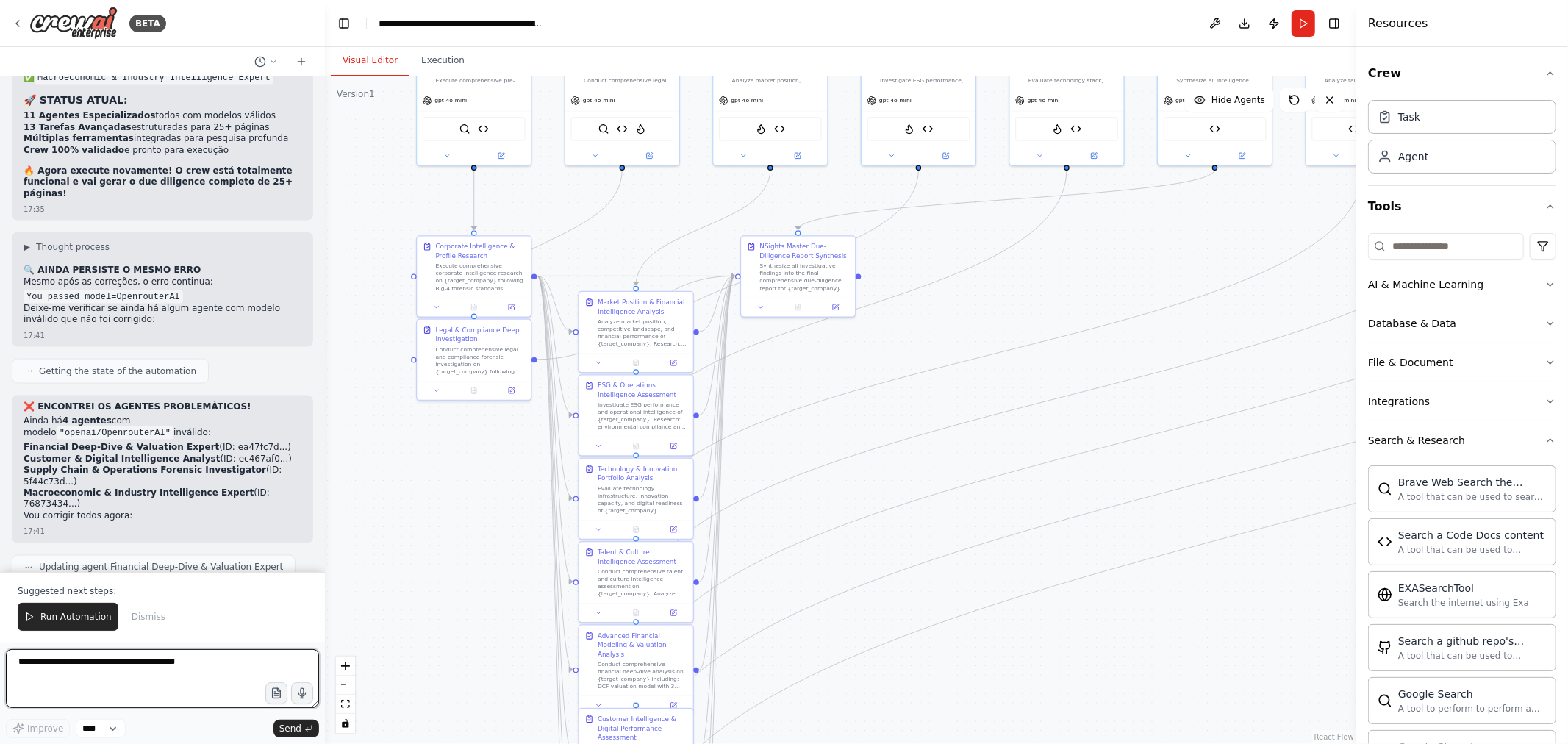
scroll to position [25461, 0]
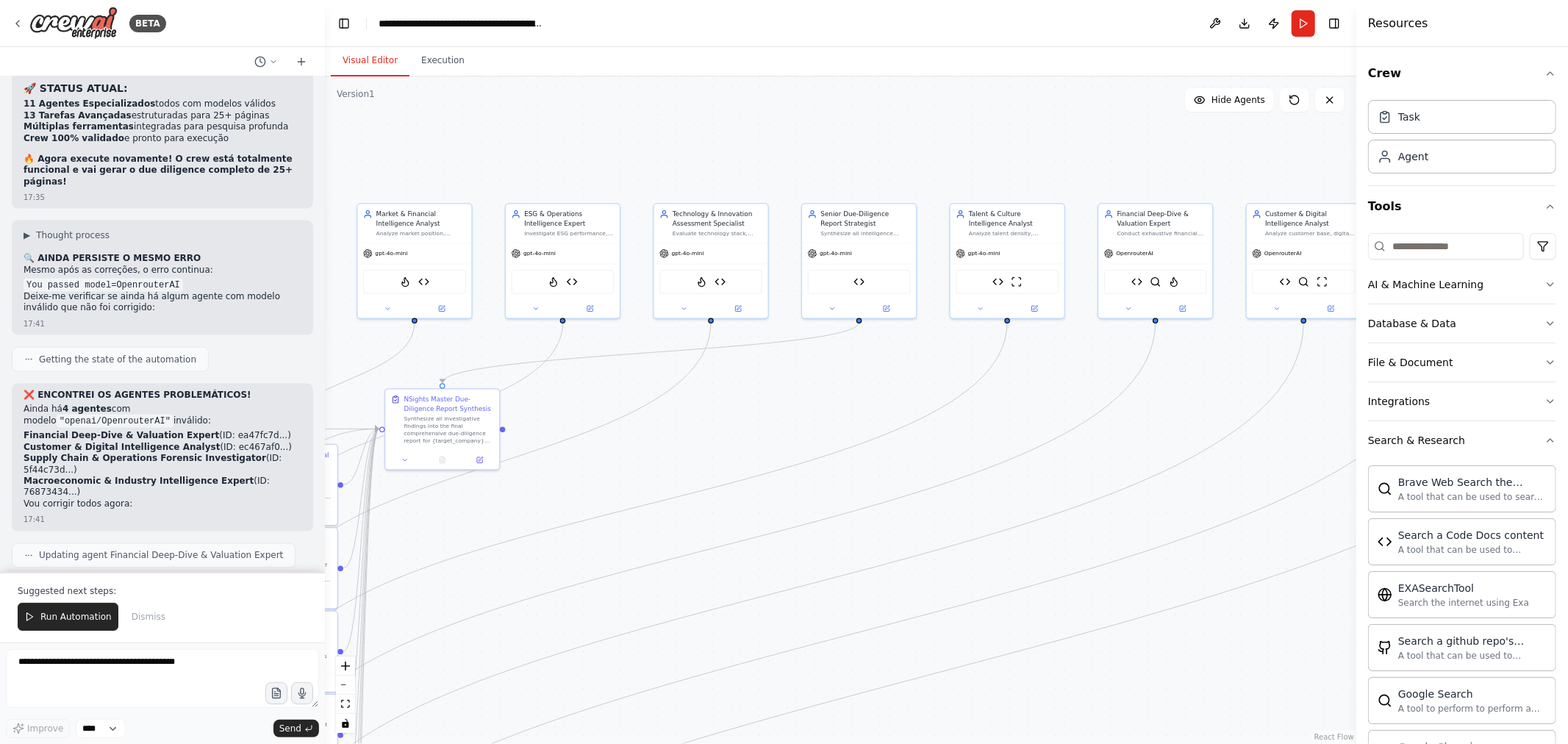
drag, startPoint x: 1028, startPoint y: 321, endPoint x: 689, endPoint y: 423, distance: 354.0
click at [621, 431] on div ".deletable-edge-delete-btn { width: 20px; height: 20px; border: 0px solid #ffff…" at bounding box center [840, 410] width 1031 height 668
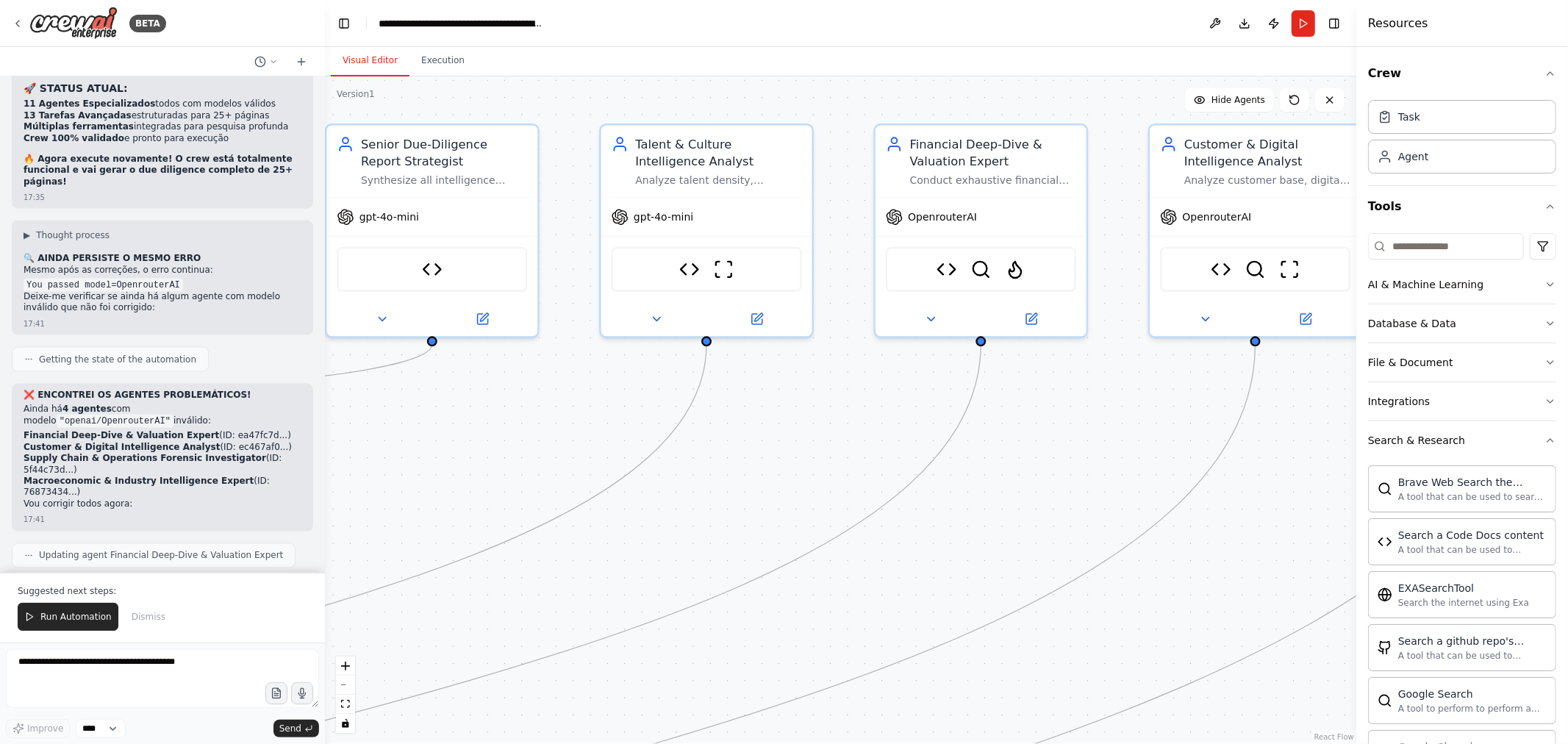
drag, startPoint x: 936, startPoint y: 405, endPoint x: 436, endPoint y: 438, distance: 501.1
click at [436, 438] on div ".deletable-edge-delete-btn { width: 20px; height: 20px; border: 0px solid #ffff…" at bounding box center [840, 410] width 1031 height 668
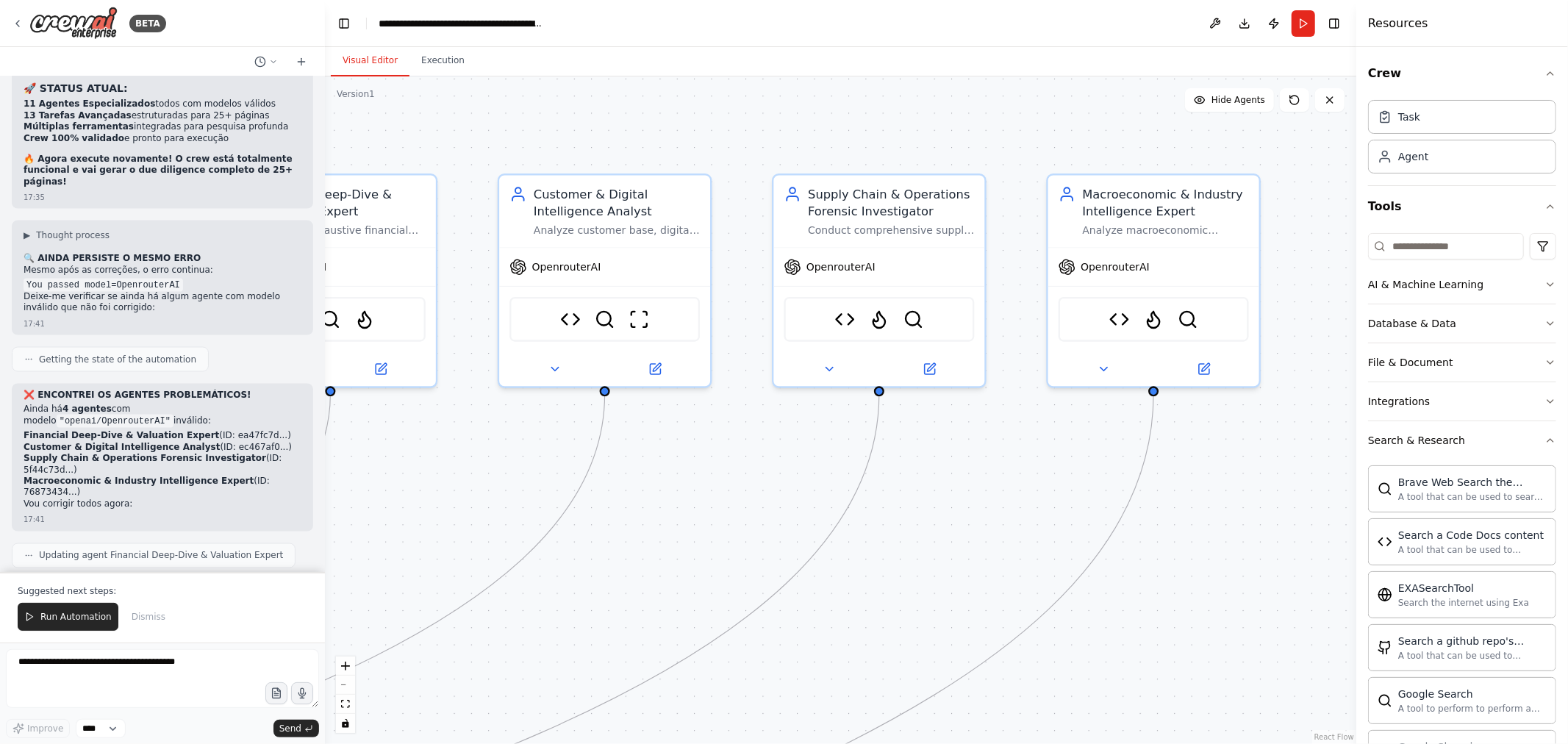
drag, startPoint x: 784, startPoint y: 484, endPoint x: 636, endPoint y: 473, distance: 148.4
click at [636, 473] on div ".deletable-edge-delete-btn { width: 20px; height: 20px; border: 0px solid #ffff…" at bounding box center [840, 410] width 1031 height 668
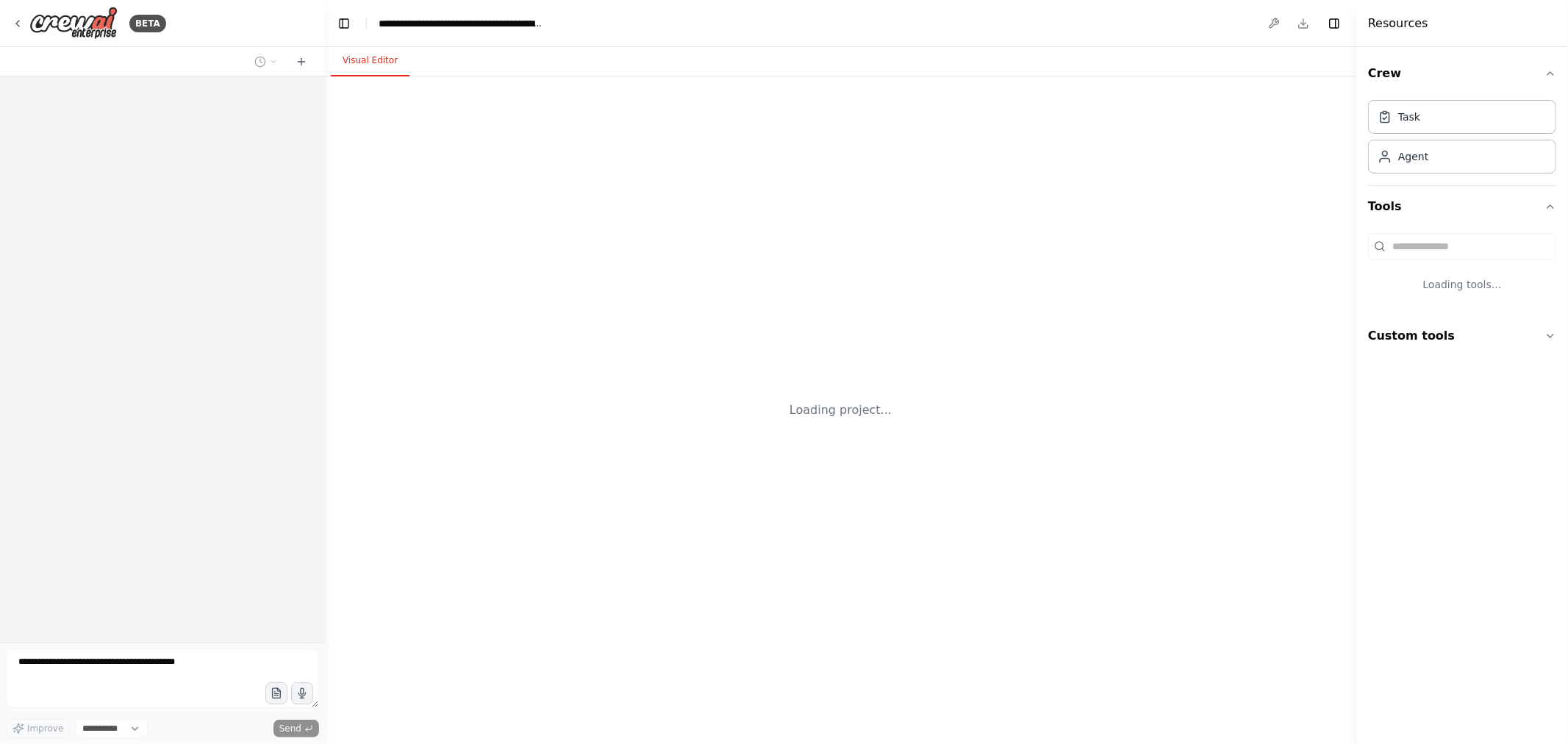
select select "****"
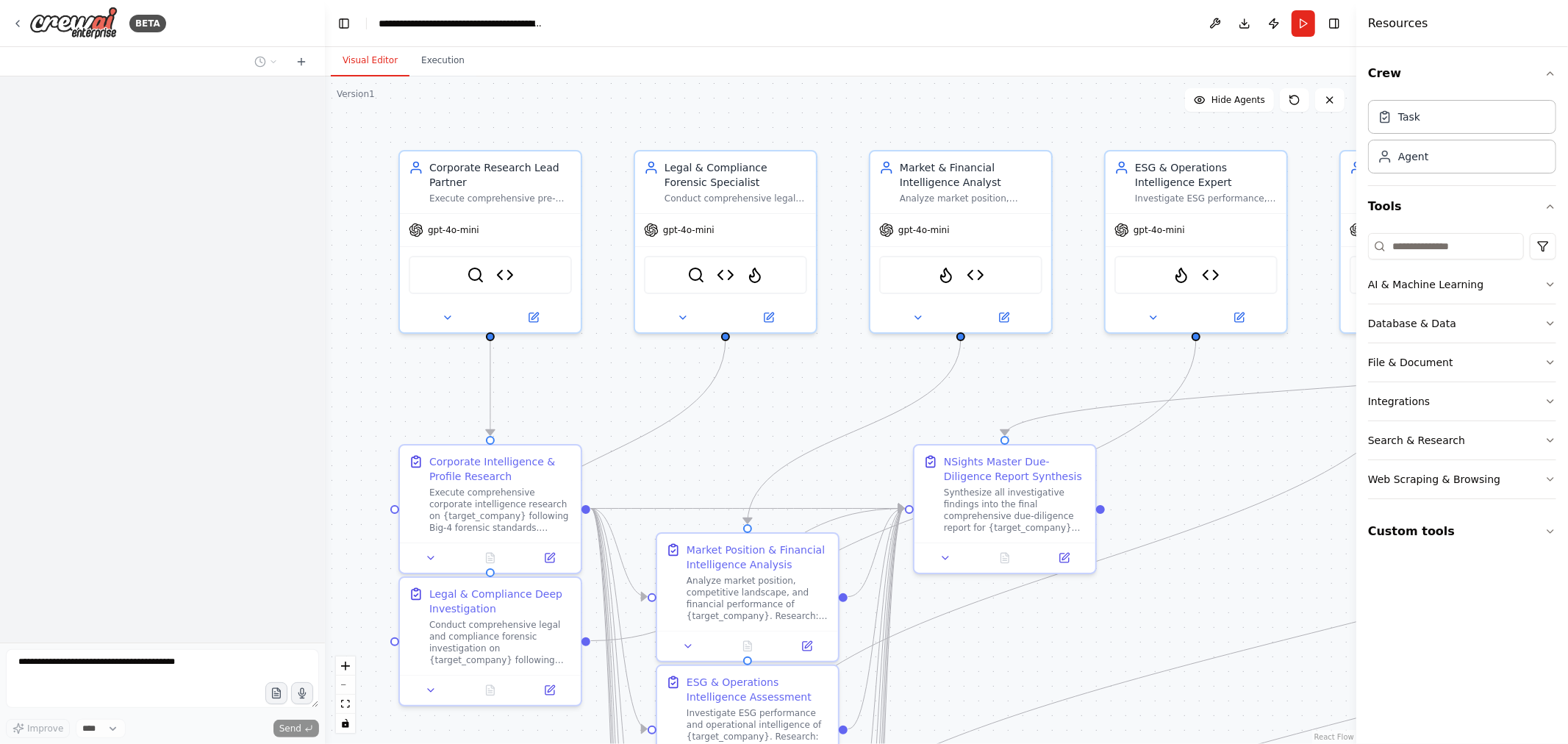
drag, startPoint x: 1057, startPoint y: 376, endPoint x: 794, endPoint y: 401, distance: 264.2
click at [795, 401] on div ".deletable-edge-delete-btn { width: 20px; height: 20px; border: 0px solid #ffff…" at bounding box center [840, 410] width 1031 height 668
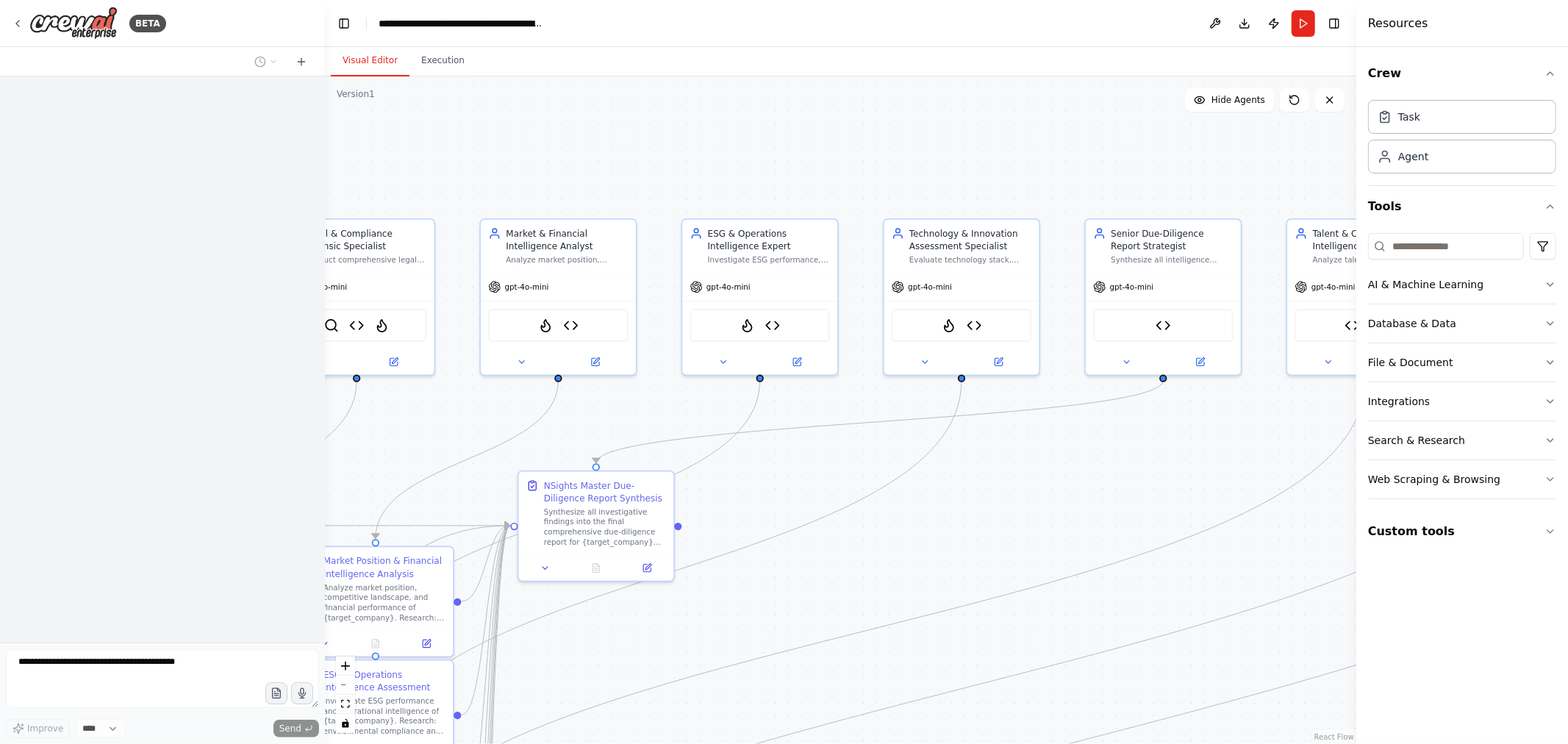
drag, startPoint x: 1191, startPoint y: 437, endPoint x: 952, endPoint y: 424, distance: 239.4
click at [835, 429] on div ".deletable-edge-delete-btn { width: 20px; height: 20px; border: 0px solid #ffff…" at bounding box center [840, 410] width 1031 height 668
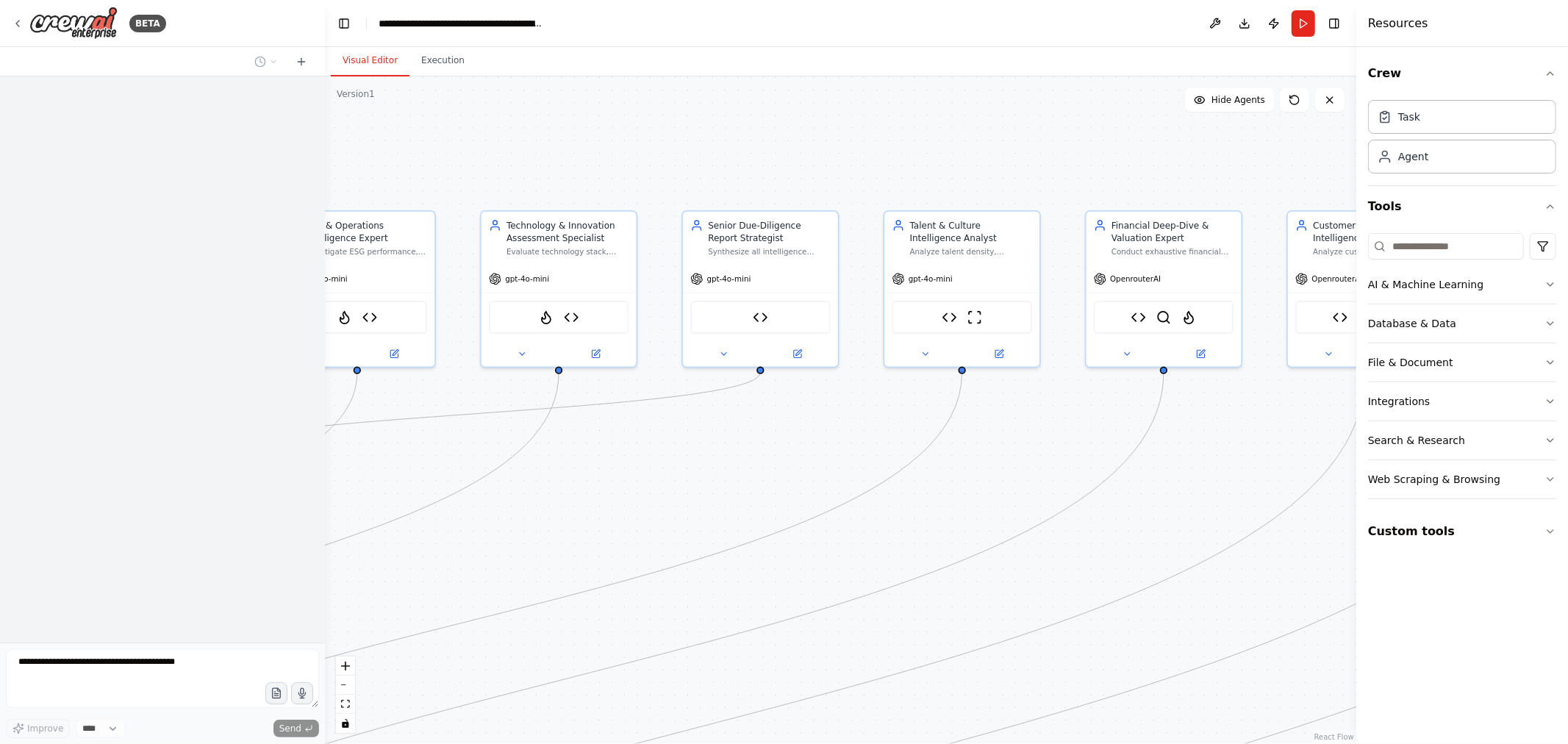
drag, startPoint x: 1101, startPoint y: 434, endPoint x: 829, endPoint y: 426, distance: 272.1
click at [780, 432] on div ".deletable-edge-delete-btn { width: 20px; height: 20px; border: 0px solid #ffff…" at bounding box center [840, 410] width 1031 height 668
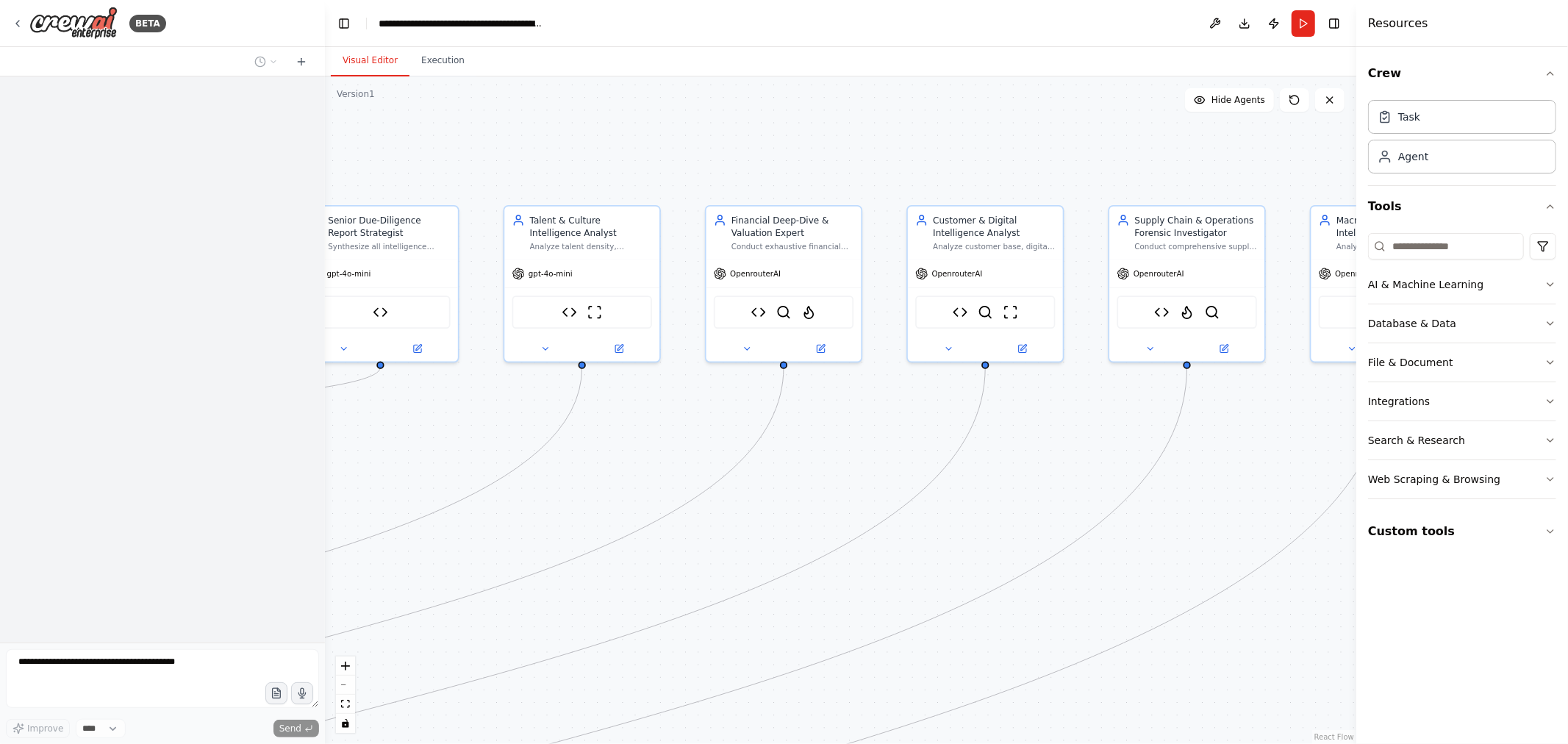
drag, startPoint x: 802, startPoint y: 451, endPoint x: 738, endPoint y: 437, distance: 65.5
click at [738, 437] on div ".deletable-edge-delete-btn { width: 20px; height: 20px; border: 0px solid #ffff…" at bounding box center [840, 410] width 1031 height 668
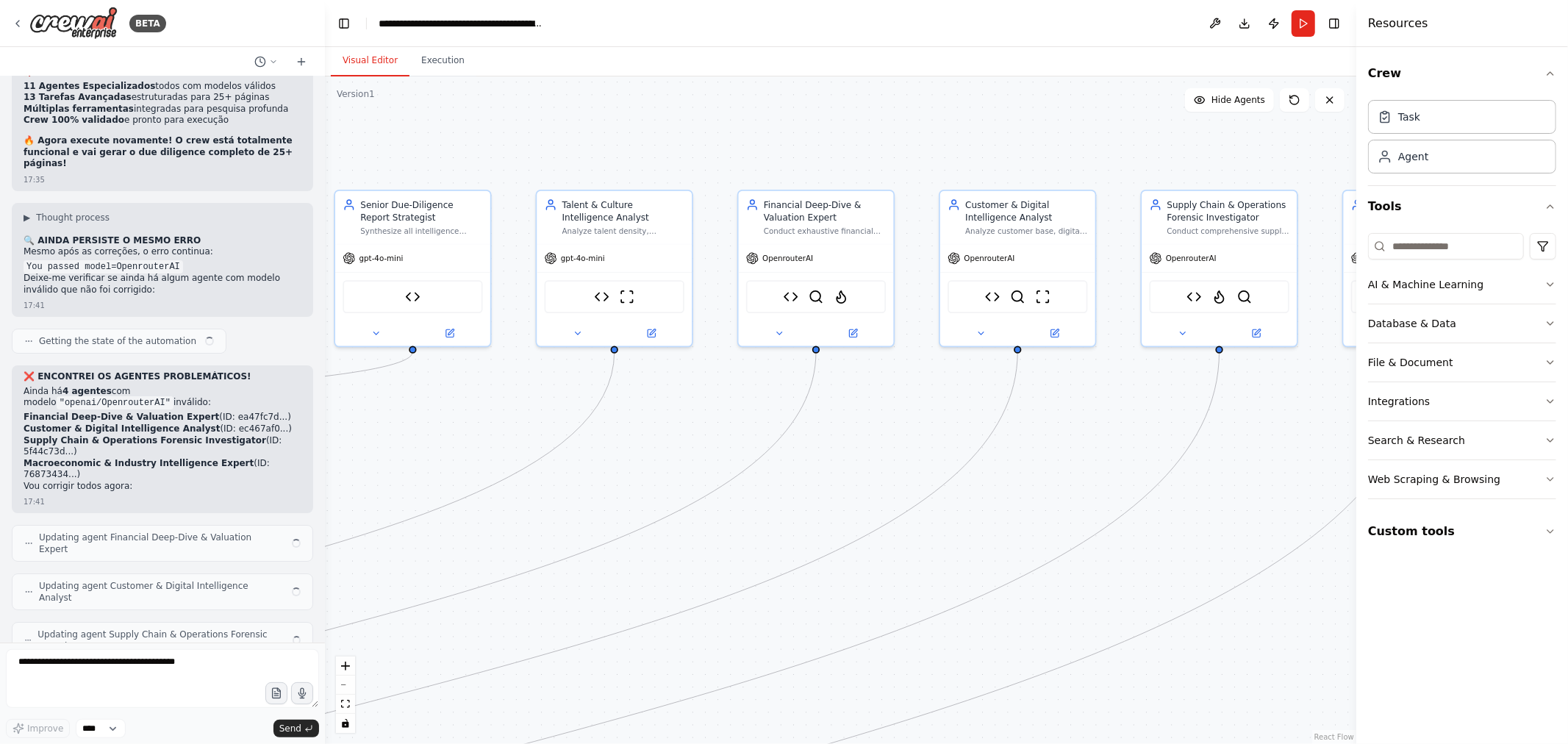
click at [824, 434] on div ".deletable-edge-delete-btn { width: 20px; height: 20px; border: 0px solid #ffff…" at bounding box center [840, 410] width 1031 height 668
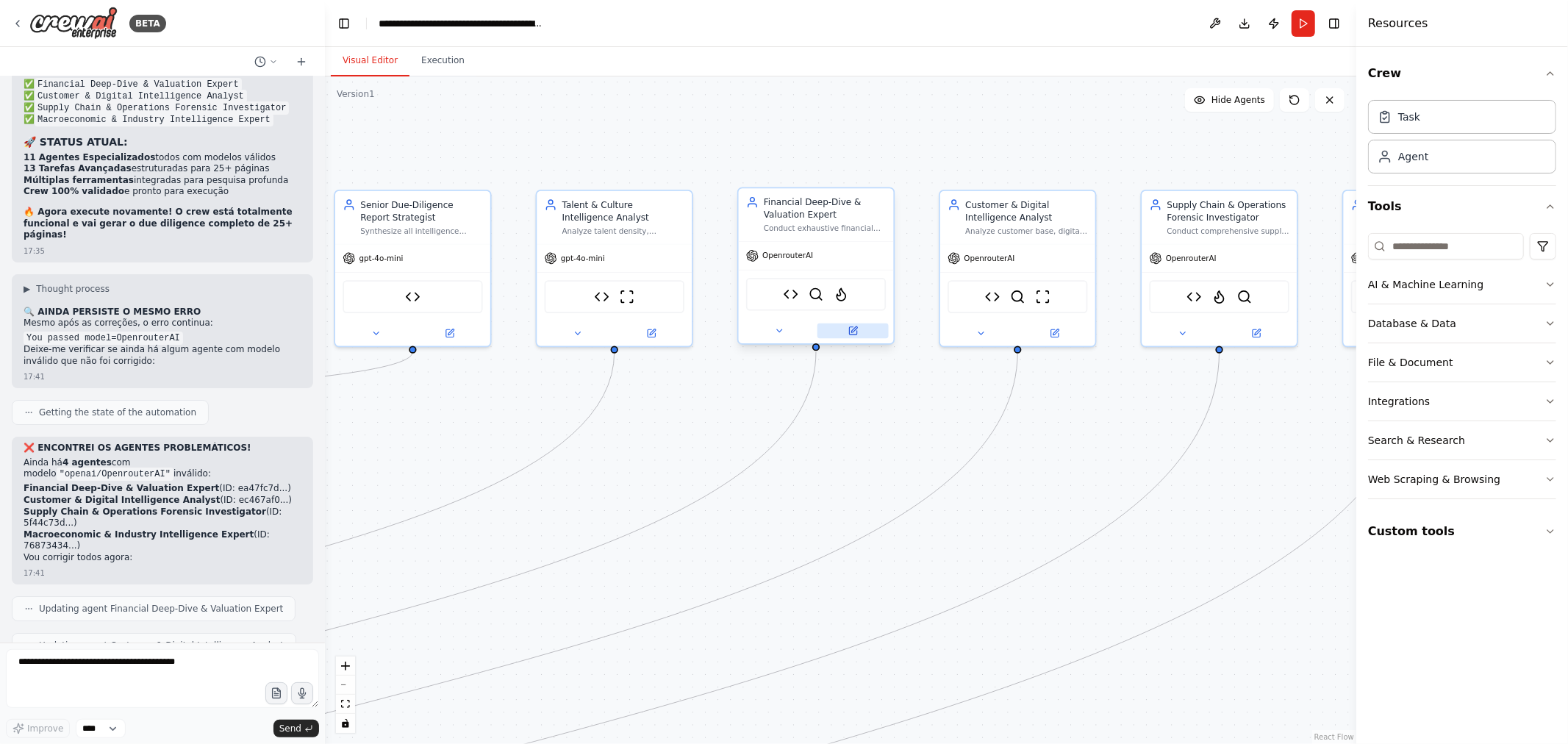
click at [861, 331] on button at bounding box center [853, 332] width 71 height 16
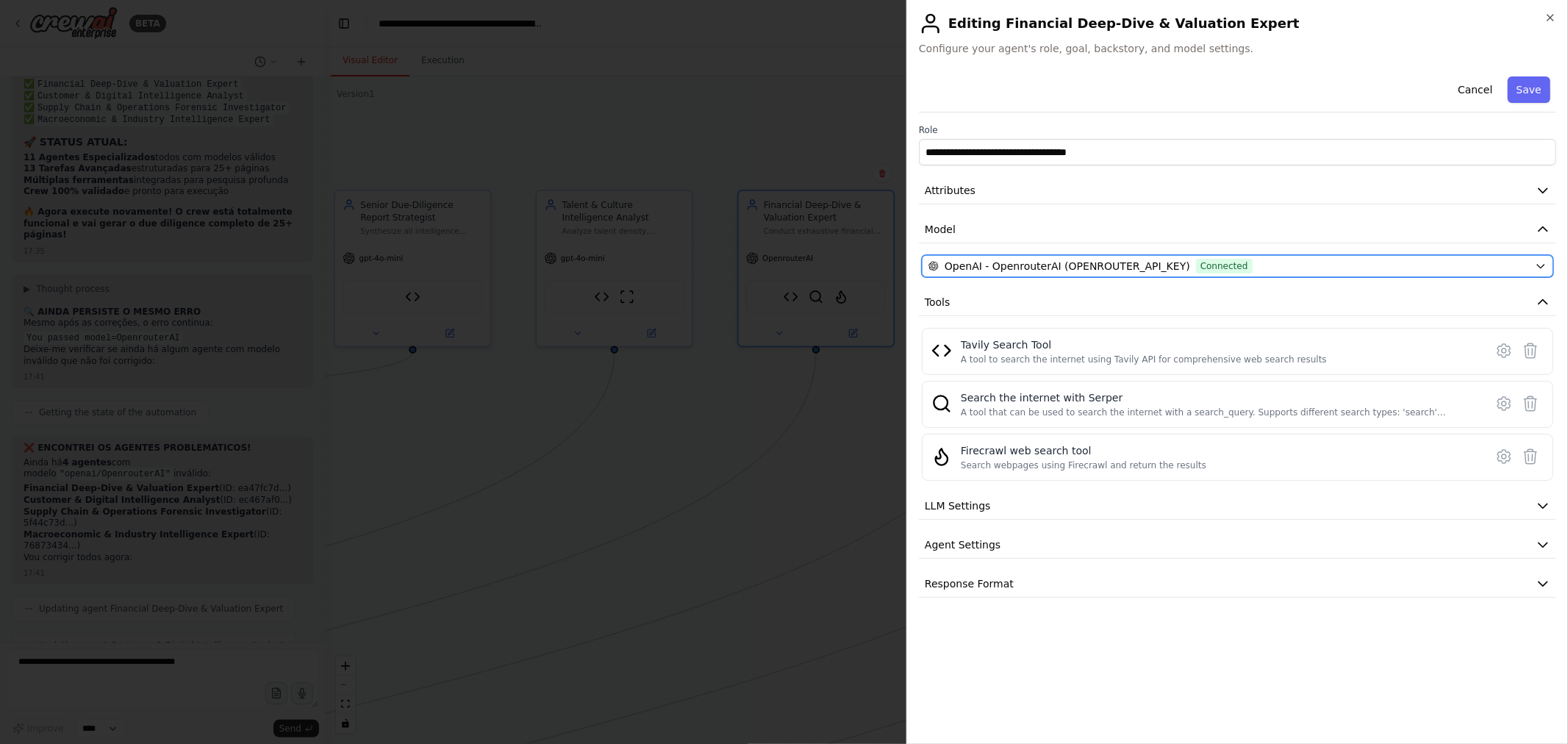
click at [1341, 268] on div "OpenAI - OpenrouterAI (OPENROUTER_API_KEY) Connected" at bounding box center [1228, 266] width 601 height 15
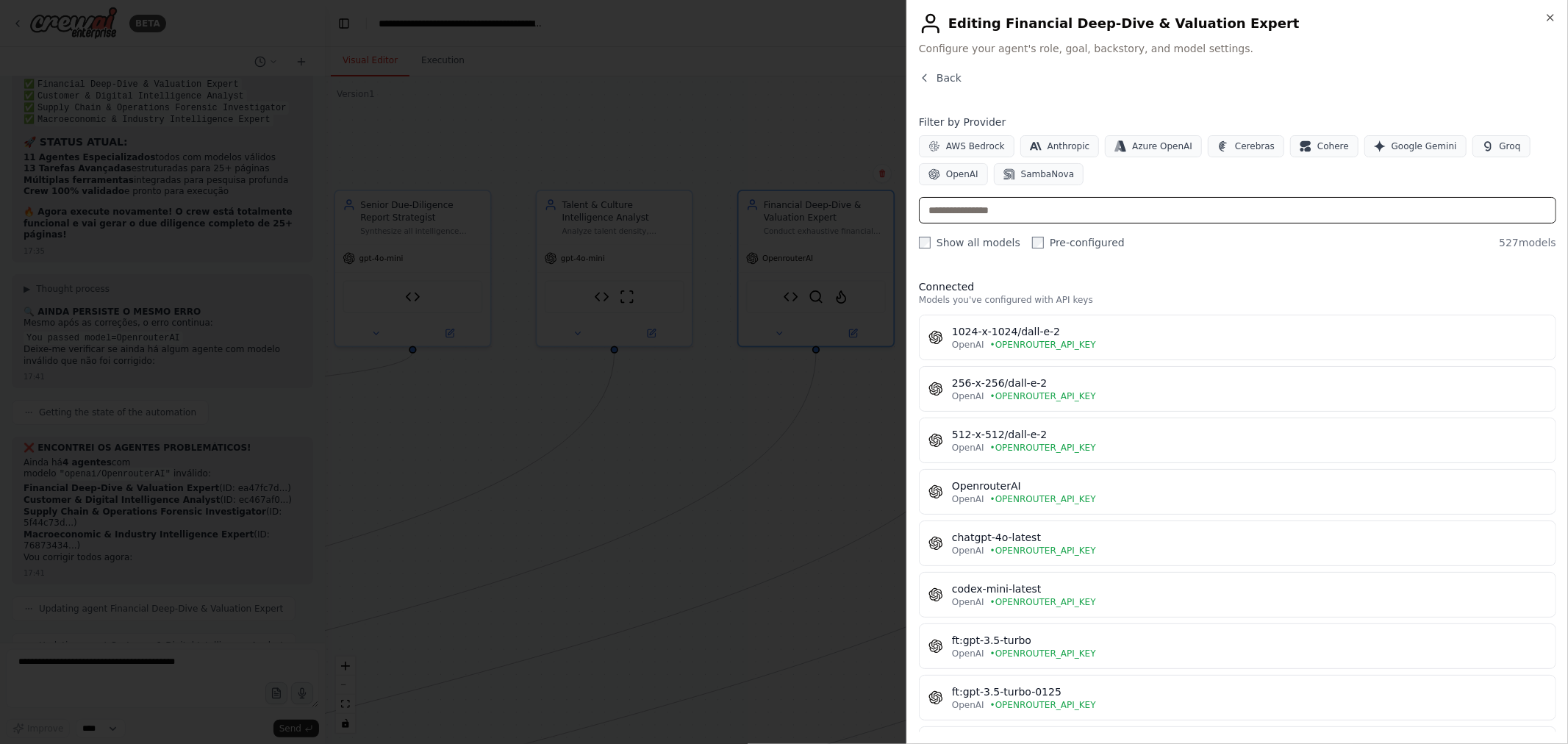
click at [1081, 212] on input "text" at bounding box center [1237, 210] width 638 height 27
paste input "**********"
type input "**********"
drag, startPoint x: 1012, startPoint y: 216, endPoint x: 887, endPoint y: 220, distance: 125.1
click at [890, 219] on body "BETA Hello! I'm the CrewAI assistant. What kind of automation do you want to bu…" at bounding box center [784, 372] width 1568 height 744
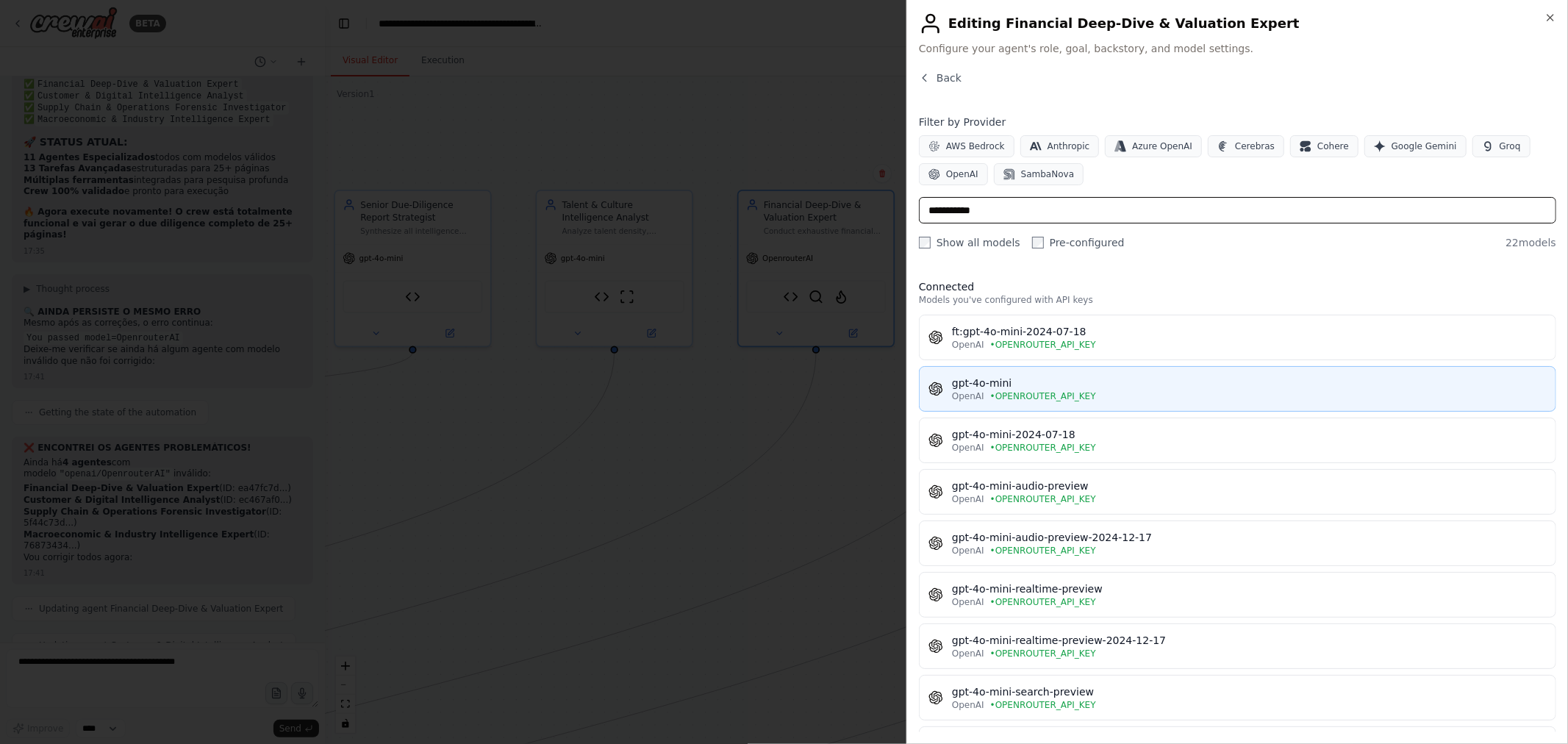
type input "**********"
click at [1128, 397] on div "OpenAI • OPENROUTER_API_KEY" at bounding box center [1248, 396] width 595 height 12
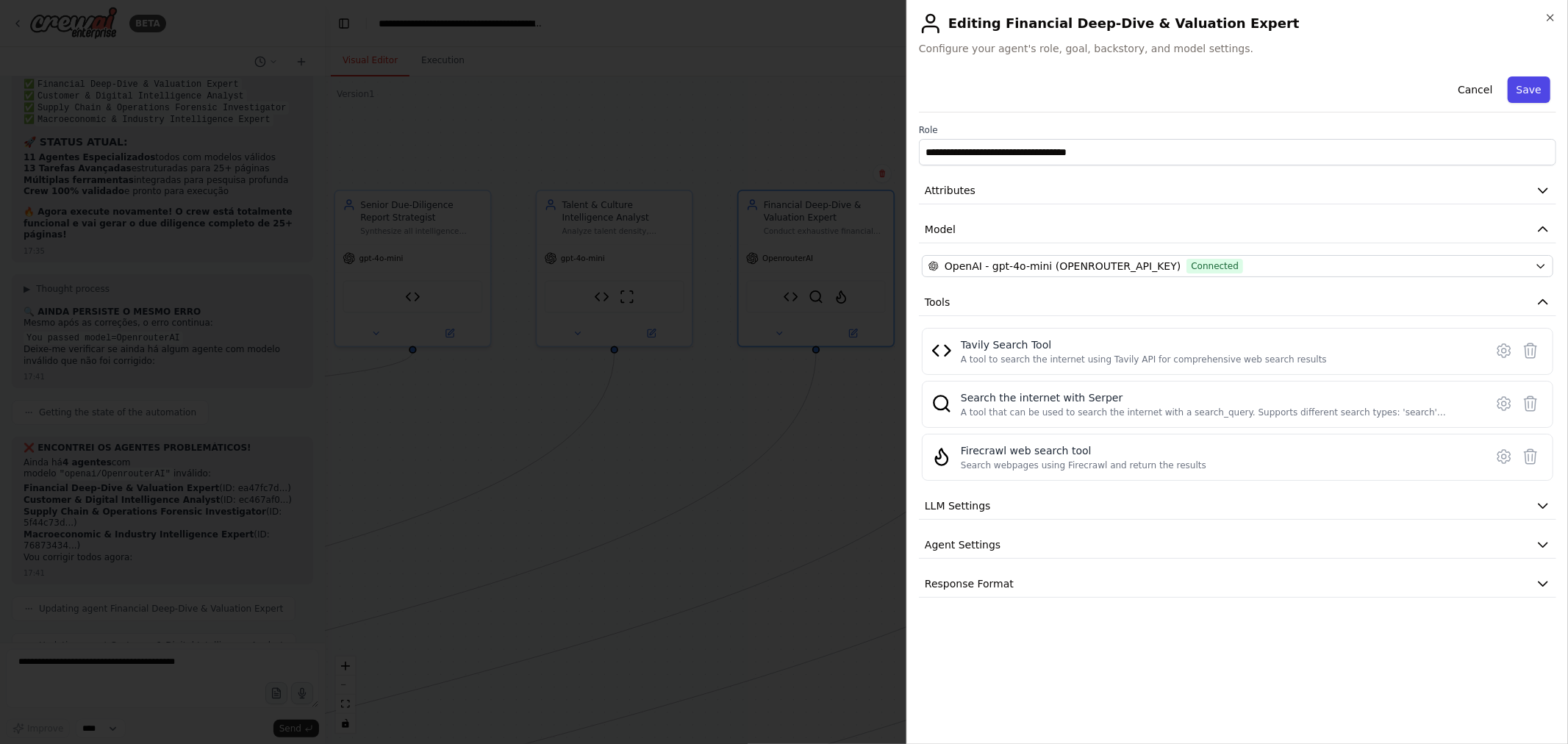
click at [1530, 94] on button "Save" at bounding box center [1528, 89] width 43 height 27
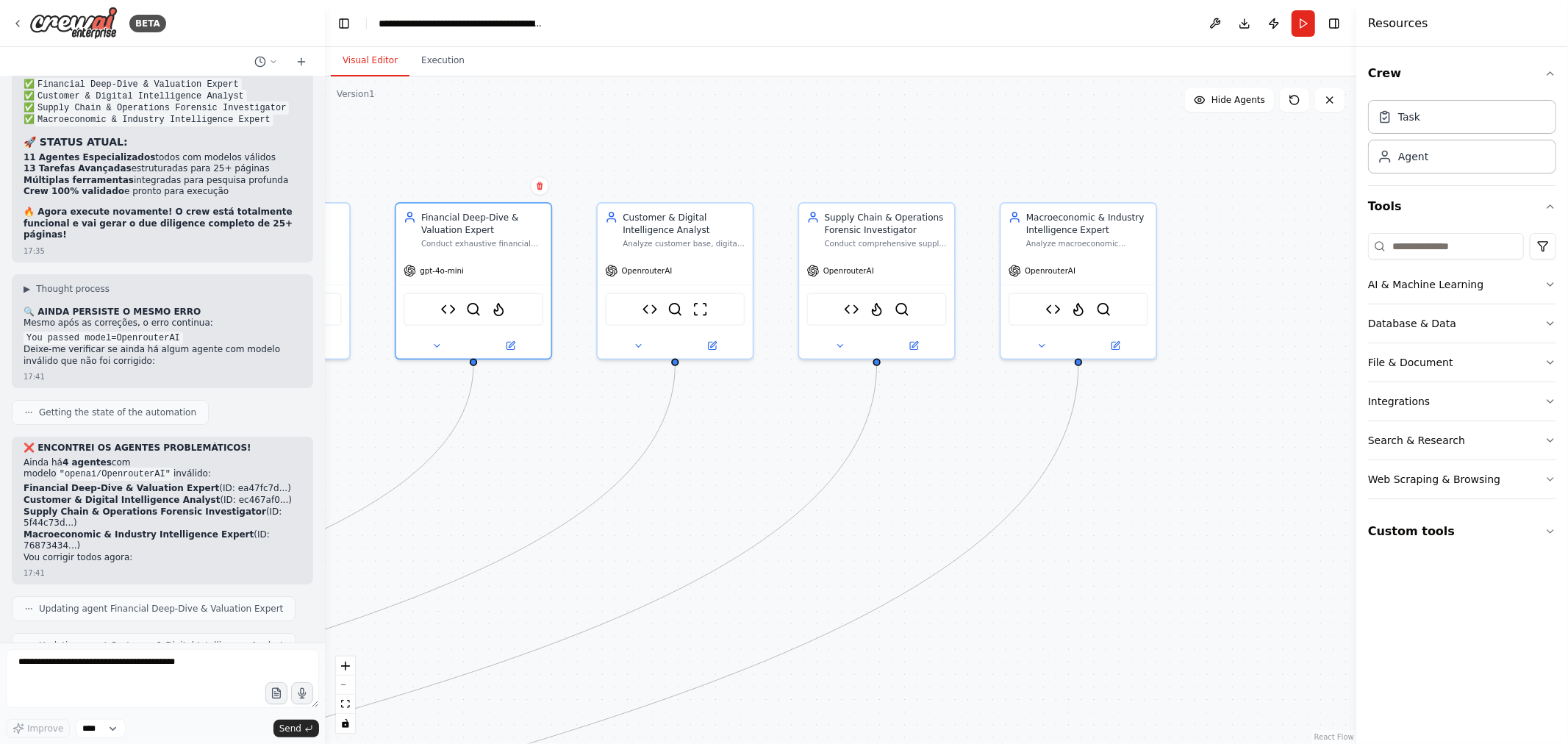
drag, startPoint x: 1132, startPoint y: 443, endPoint x: 799, endPoint y: 451, distance: 333.1
click at [799, 451] on div ".deletable-edge-delete-btn { width: 20px; height: 20px; border: 0px solid #ffff…" at bounding box center [840, 410] width 1031 height 668
click at [714, 341] on button at bounding box center [707, 345] width 71 height 16
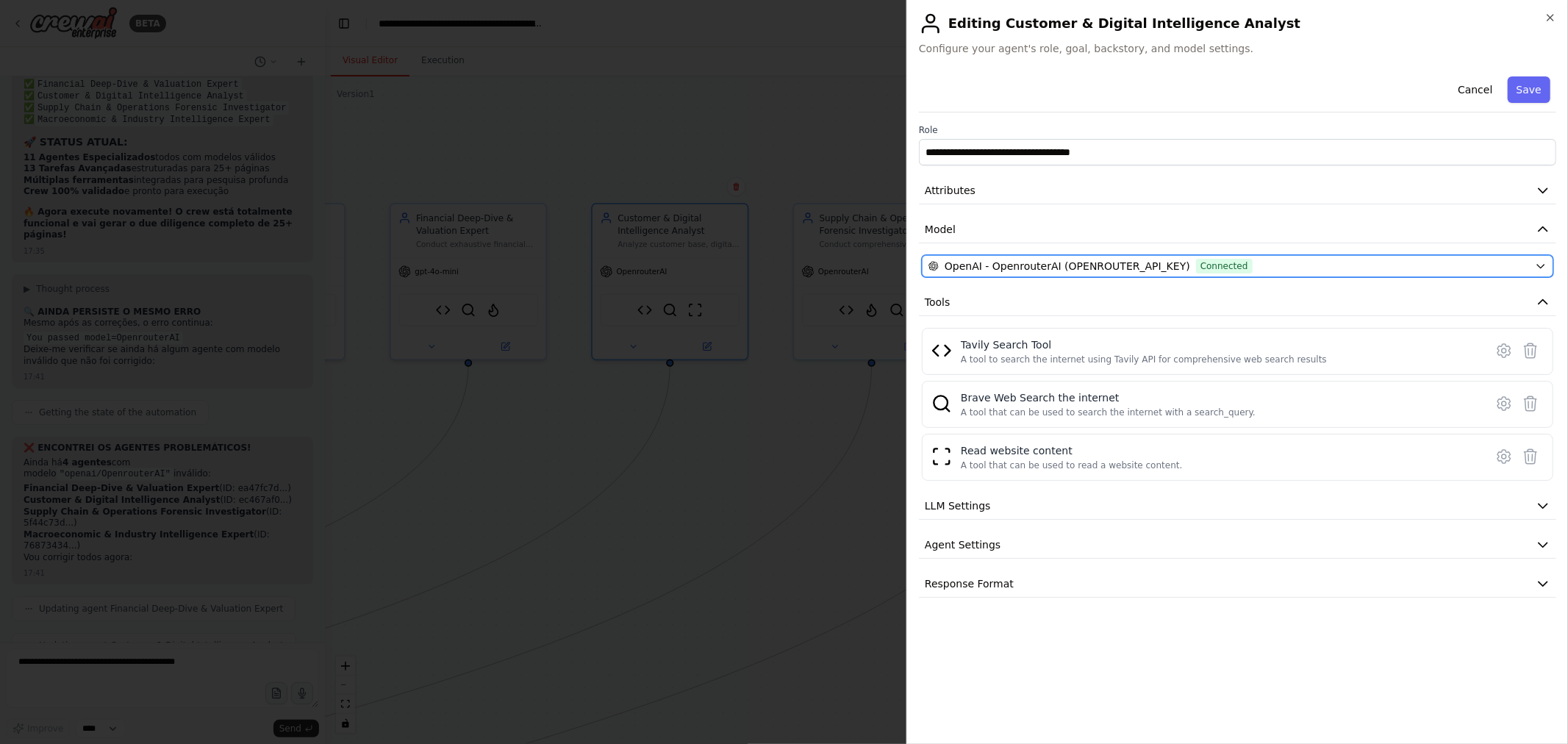
click at [1206, 265] on span "Connected" at bounding box center [1223, 266] width 57 height 15
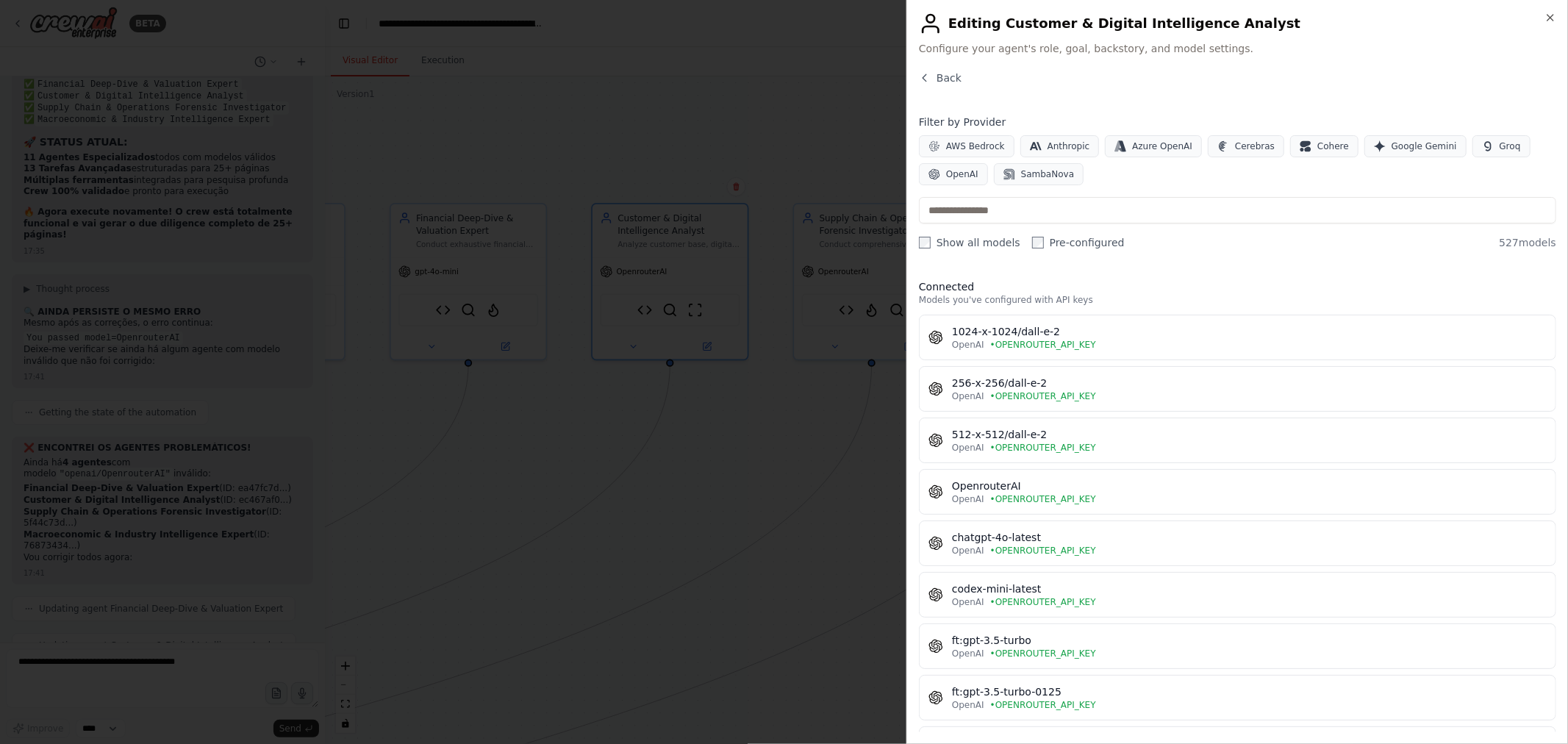
click at [1092, 209] on input "text" at bounding box center [1237, 210] width 638 height 27
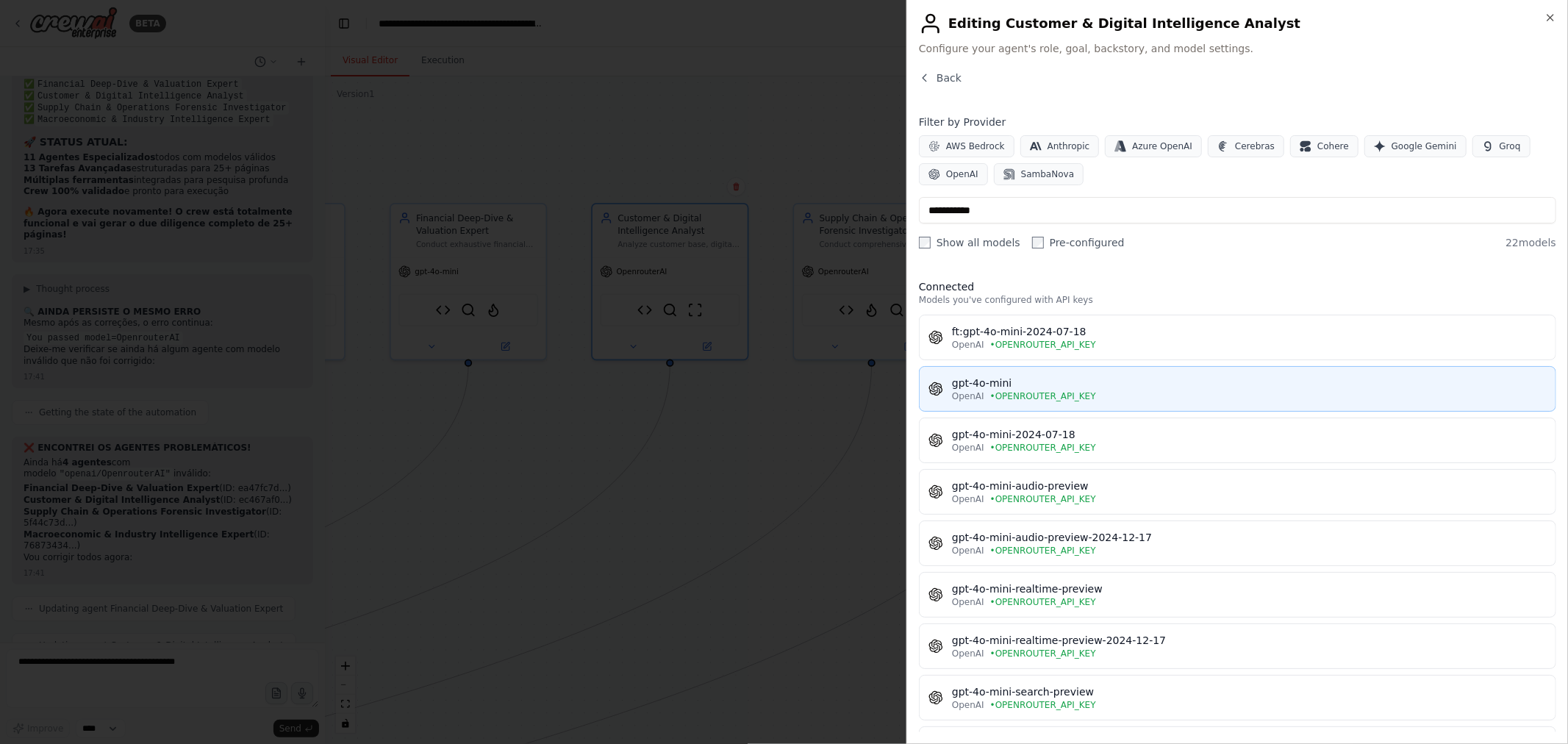
type input "**********"
click at [1064, 402] on button "gpt-4o-mini OpenAI • OPENROUTER_API_KEY" at bounding box center [1237, 389] width 638 height 46
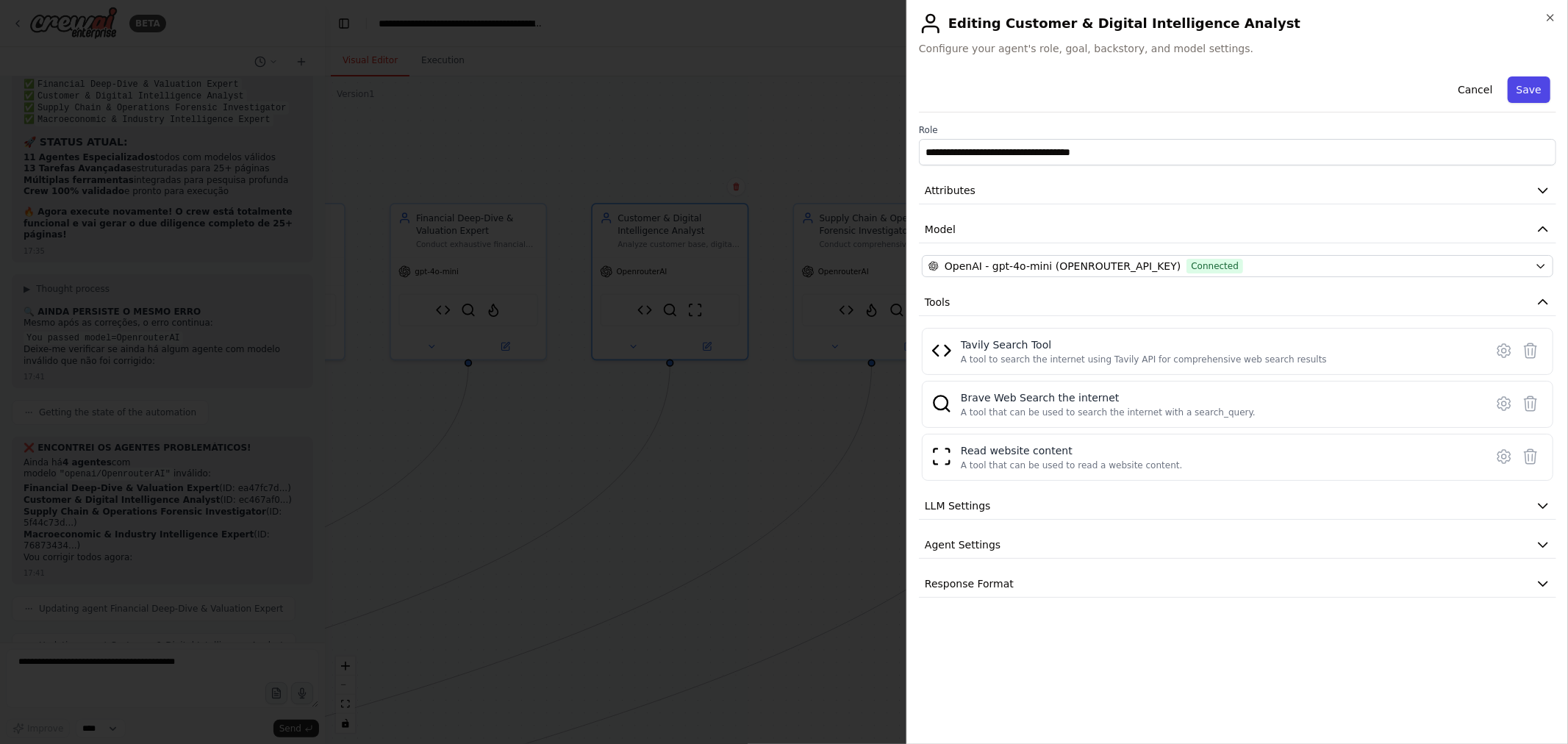
click at [1527, 91] on button "Save" at bounding box center [1528, 89] width 43 height 27
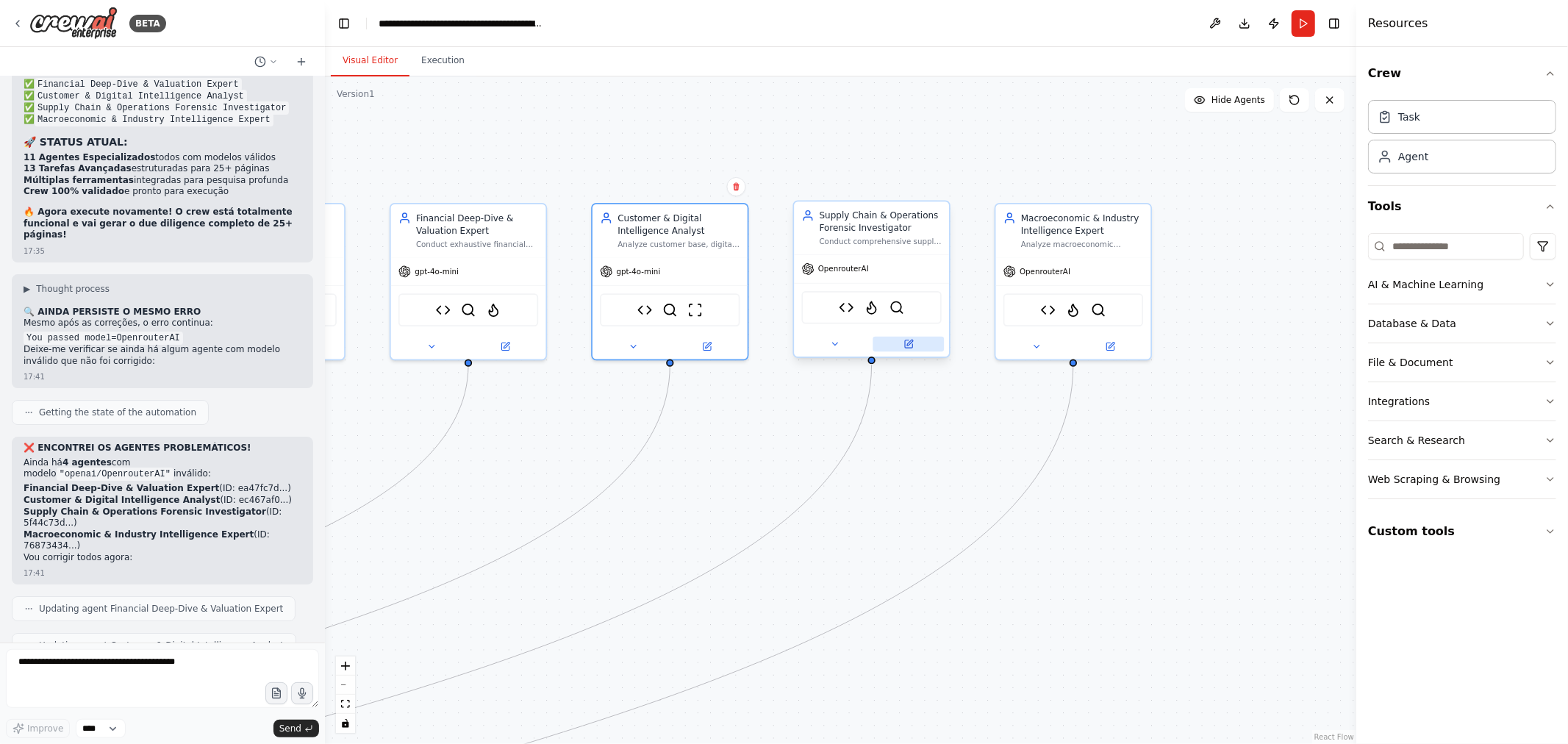
click at [910, 341] on icon at bounding box center [910, 343] width 6 height 6
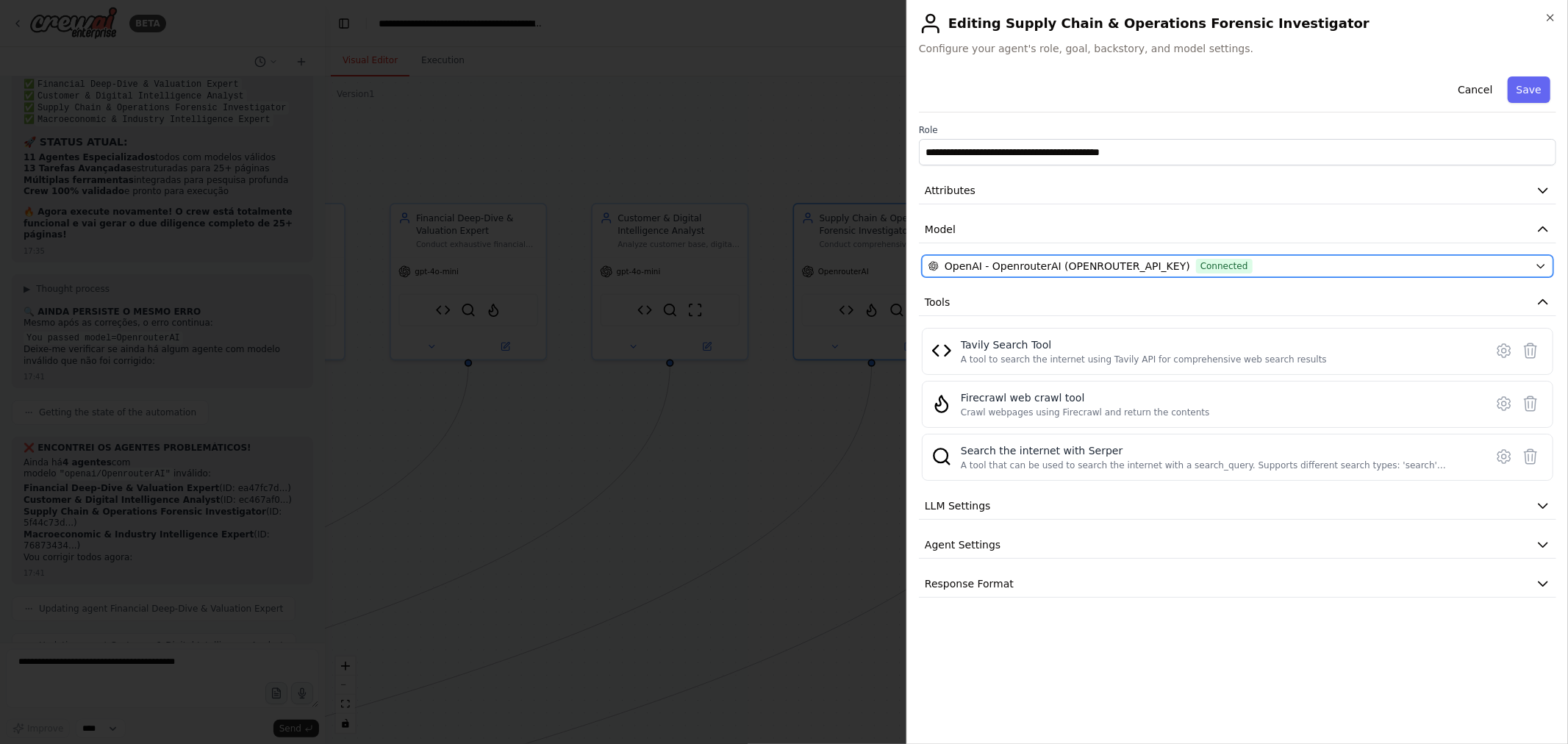
click at [1295, 270] on div "OpenAI - OpenrouterAI (OPENROUTER_API_KEY) Connected" at bounding box center [1228, 266] width 601 height 15
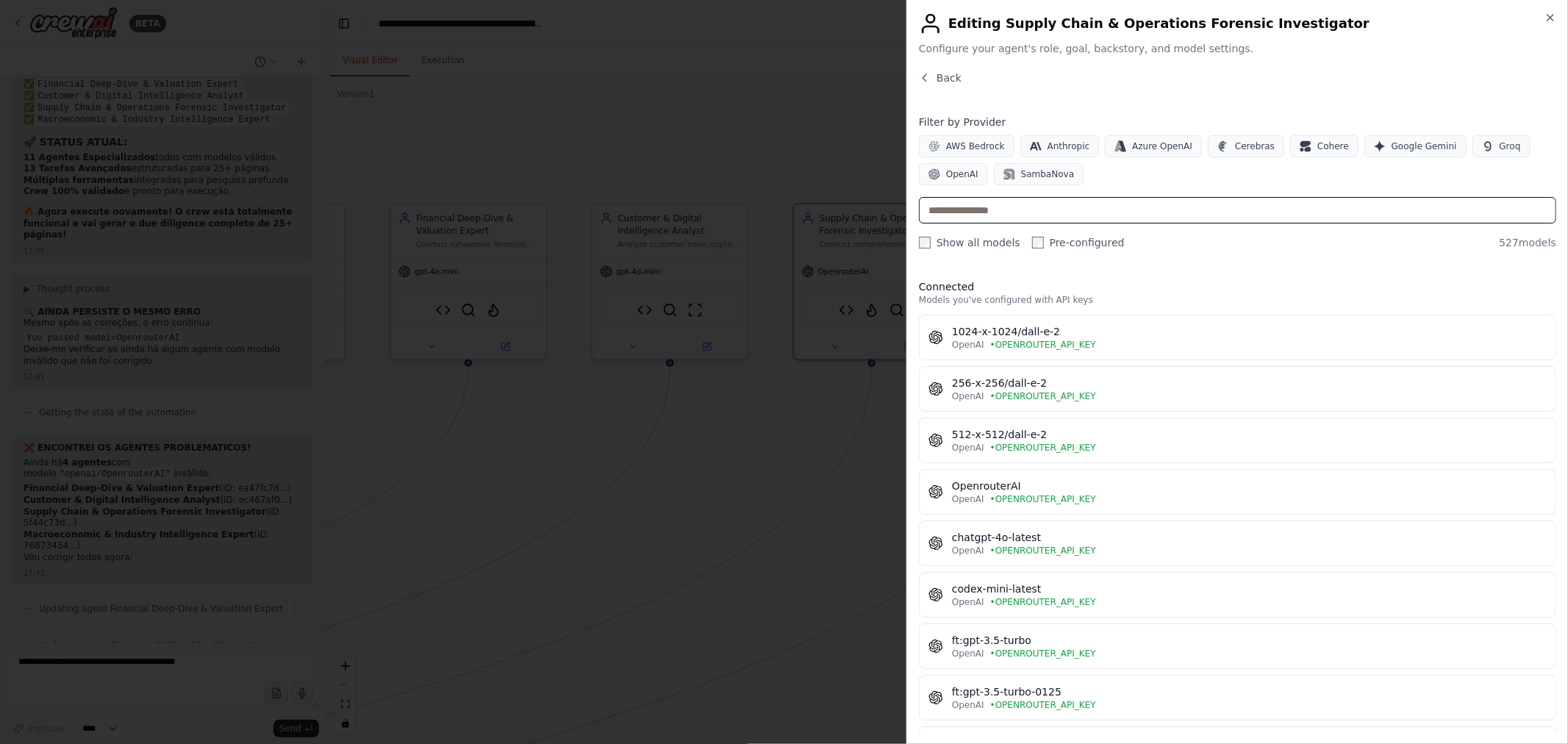
click at [1150, 209] on input "text" at bounding box center [1237, 210] width 638 height 27
paste input "**********"
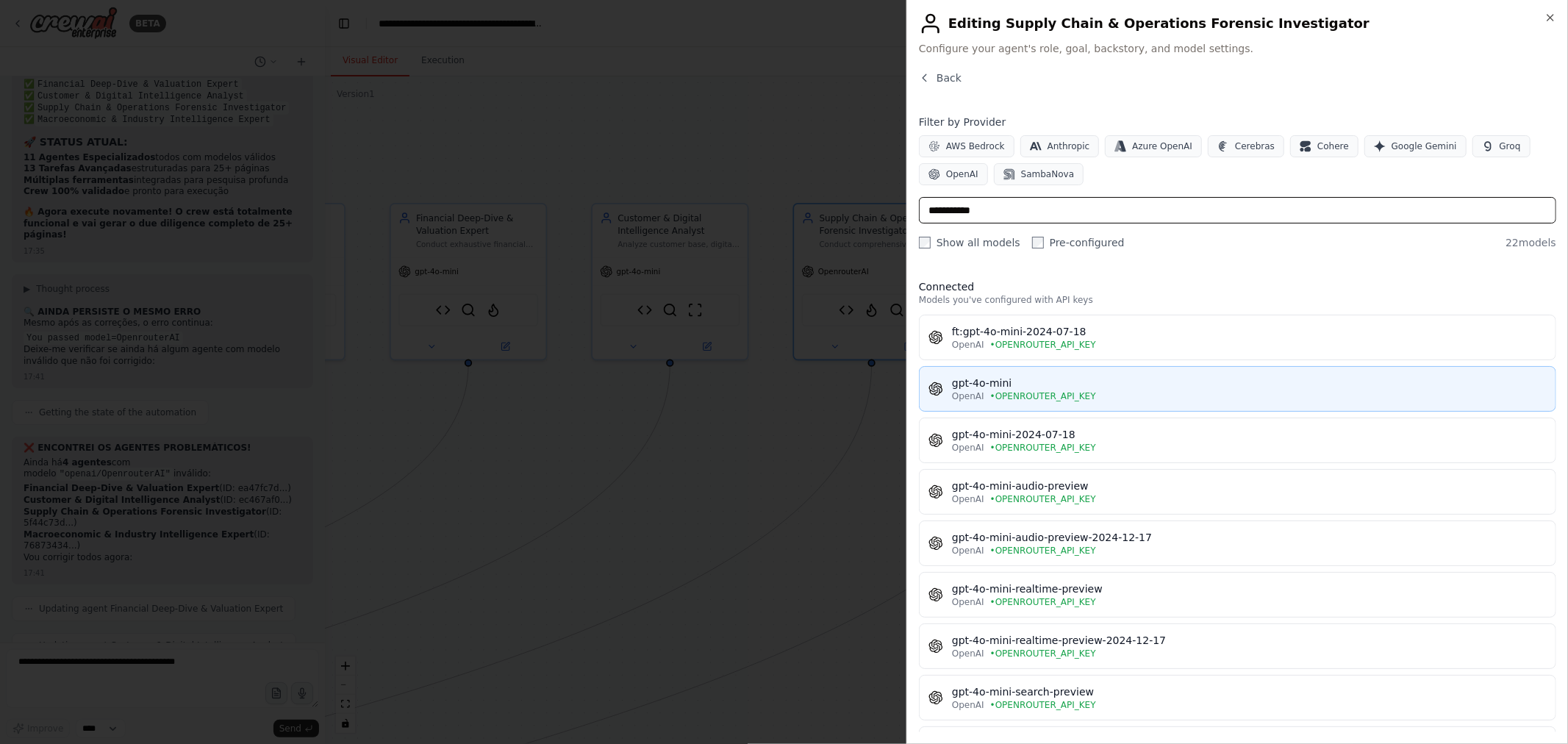
type input "**********"
click at [1099, 387] on div "gpt-4o-mini" at bounding box center [1248, 382] width 595 height 15
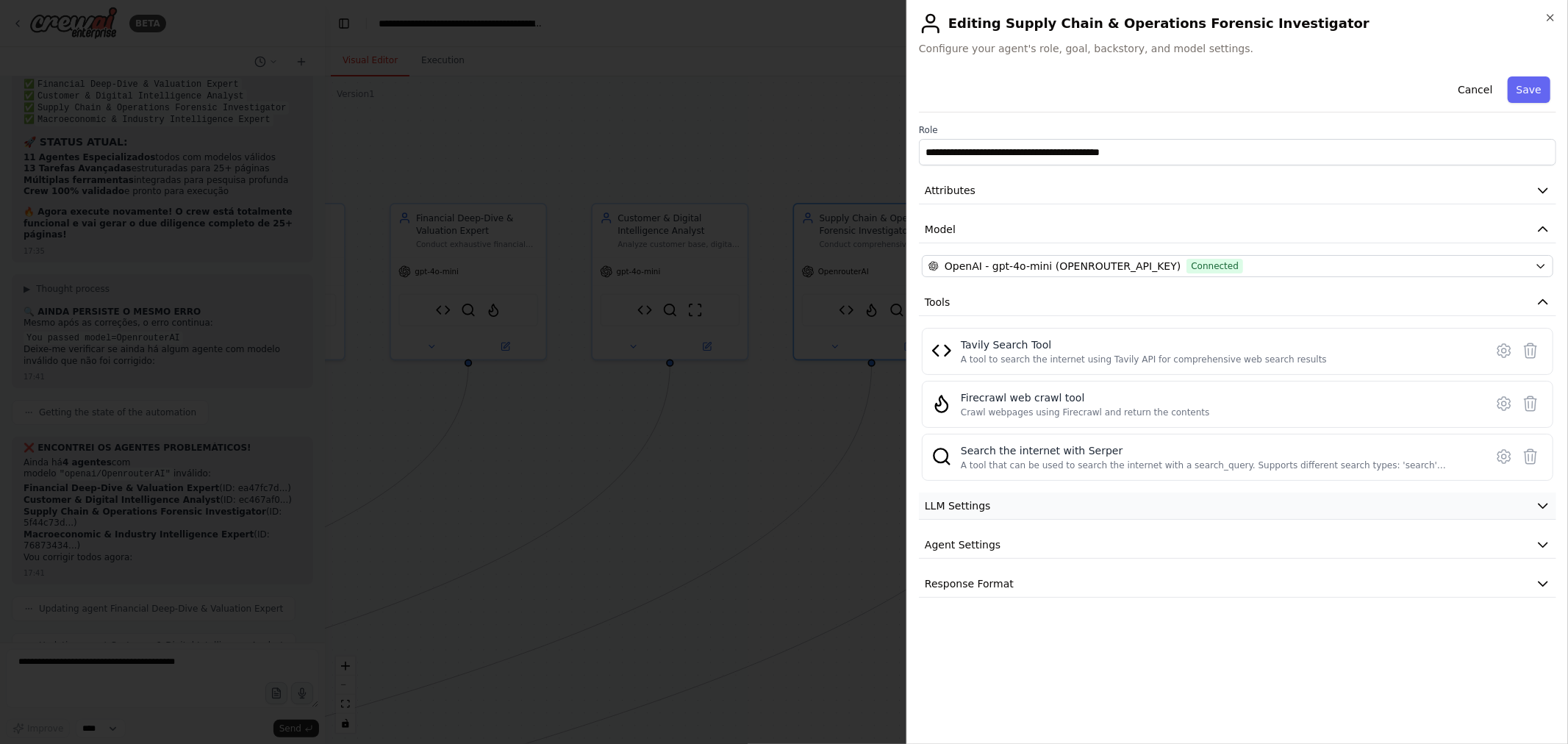
click at [1534, 504] on button "LLM Settings" at bounding box center [1237, 506] width 638 height 27
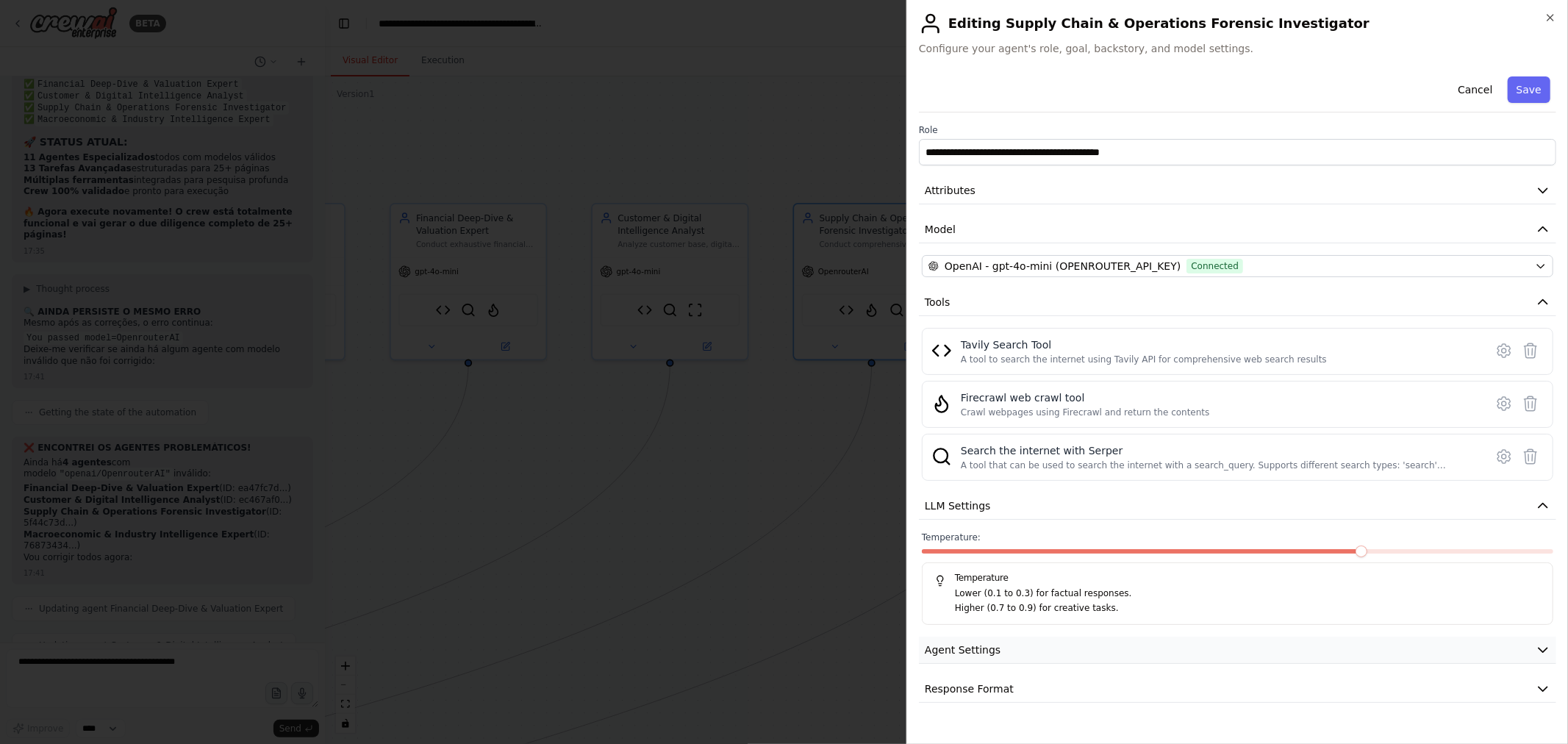
click at [1529, 659] on button "Agent Settings" at bounding box center [1237, 650] width 638 height 27
click at [1535, 651] on icon "button" at bounding box center [1542, 650] width 15 height 15
click at [1537, 89] on button "Save" at bounding box center [1528, 89] width 43 height 27
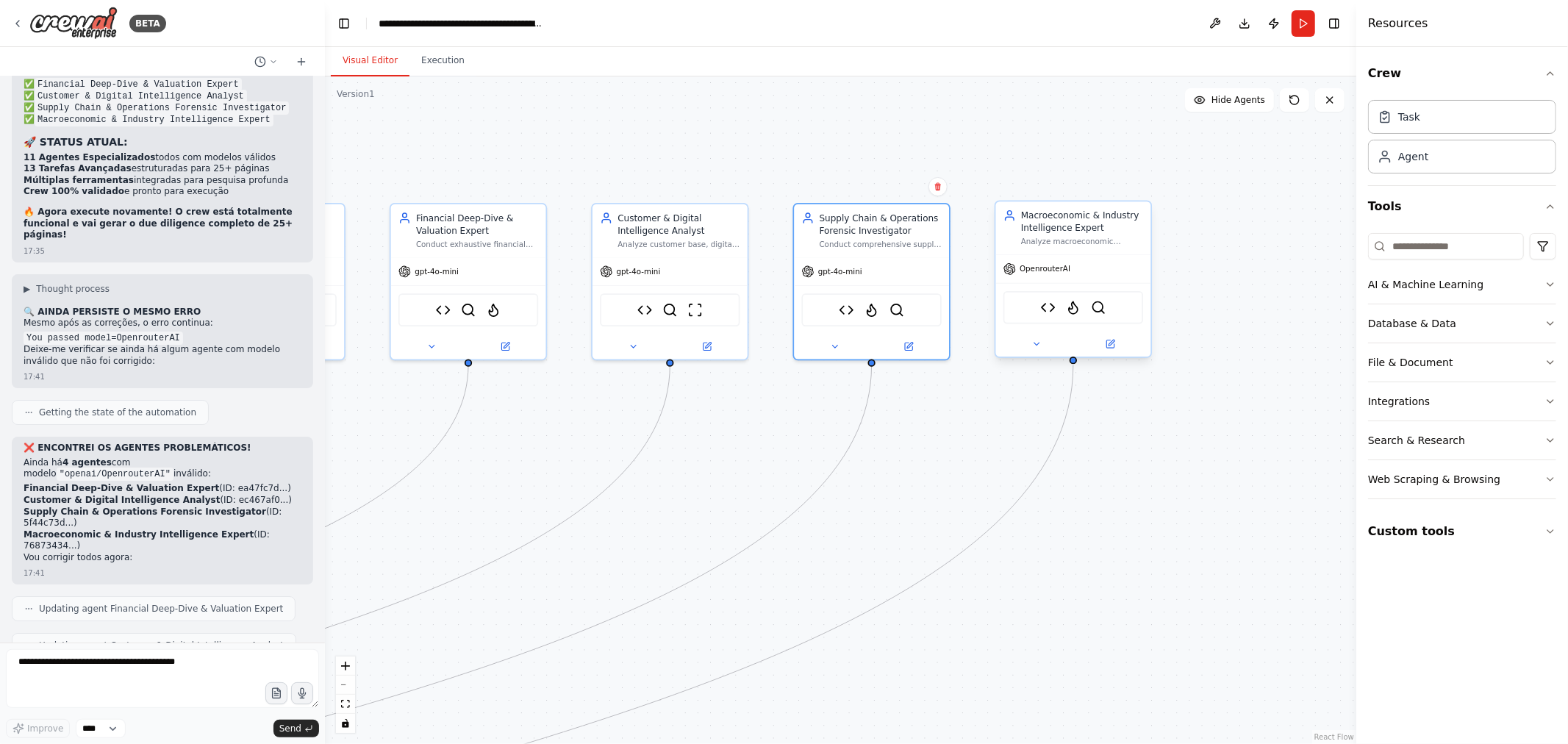
click at [1119, 350] on div at bounding box center [1073, 344] width 155 height 25
click at [1114, 343] on icon at bounding box center [1109, 344] width 10 height 10
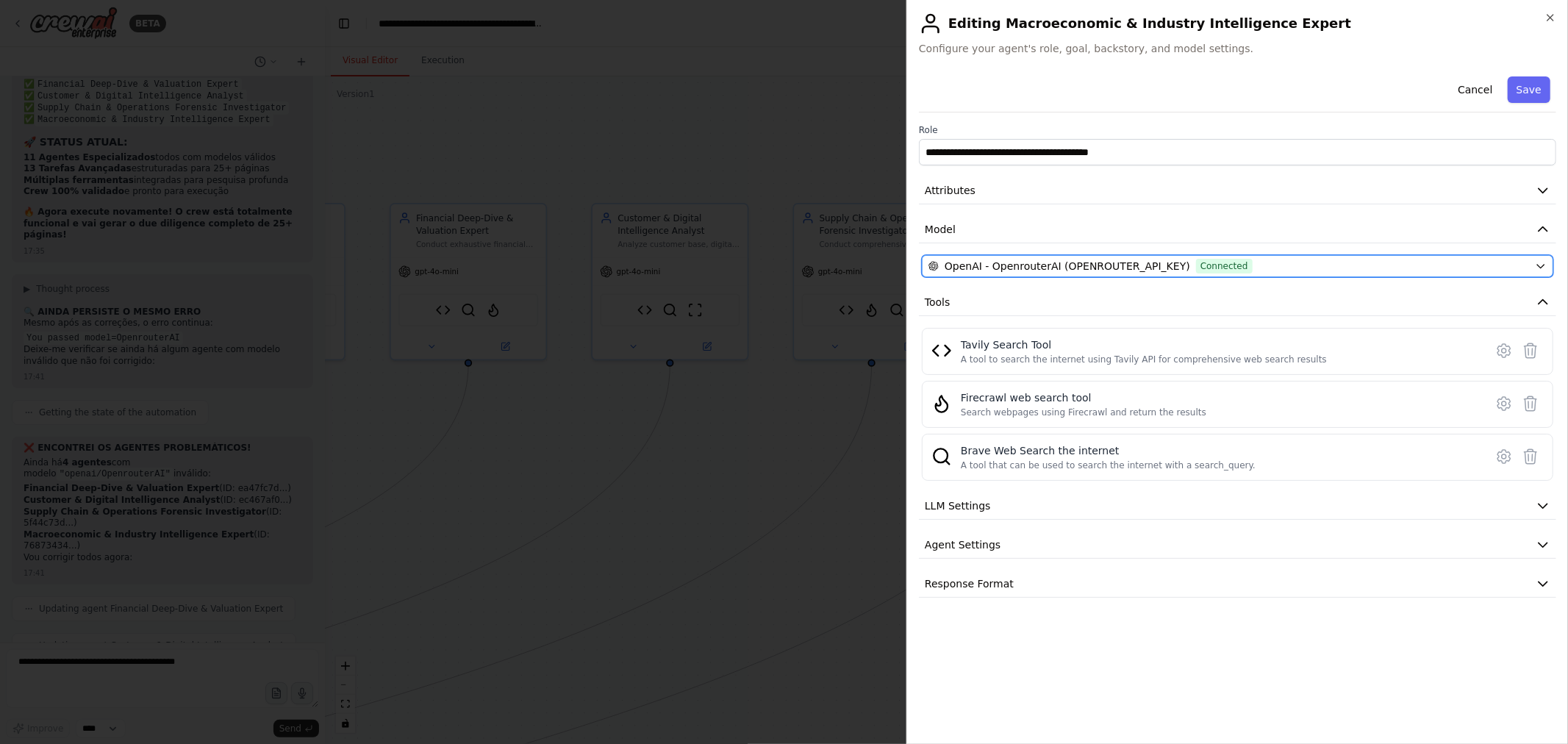
click at [1262, 262] on div "OpenAI - OpenrouterAI (OPENROUTER_API_KEY) Connected" at bounding box center [1228, 266] width 601 height 15
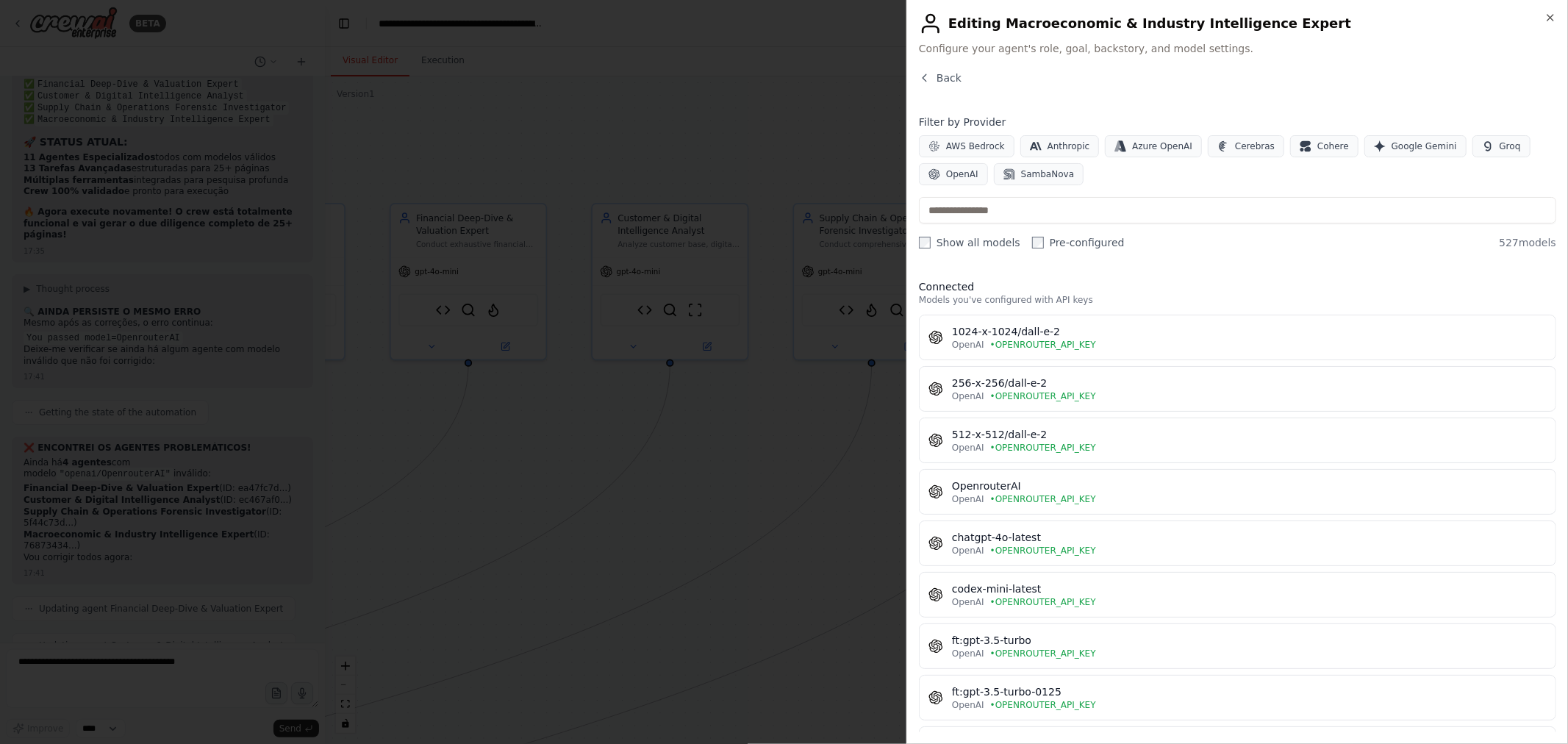
click at [1126, 212] on input "text" at bounding box center [1237, 210] width 638 height 27
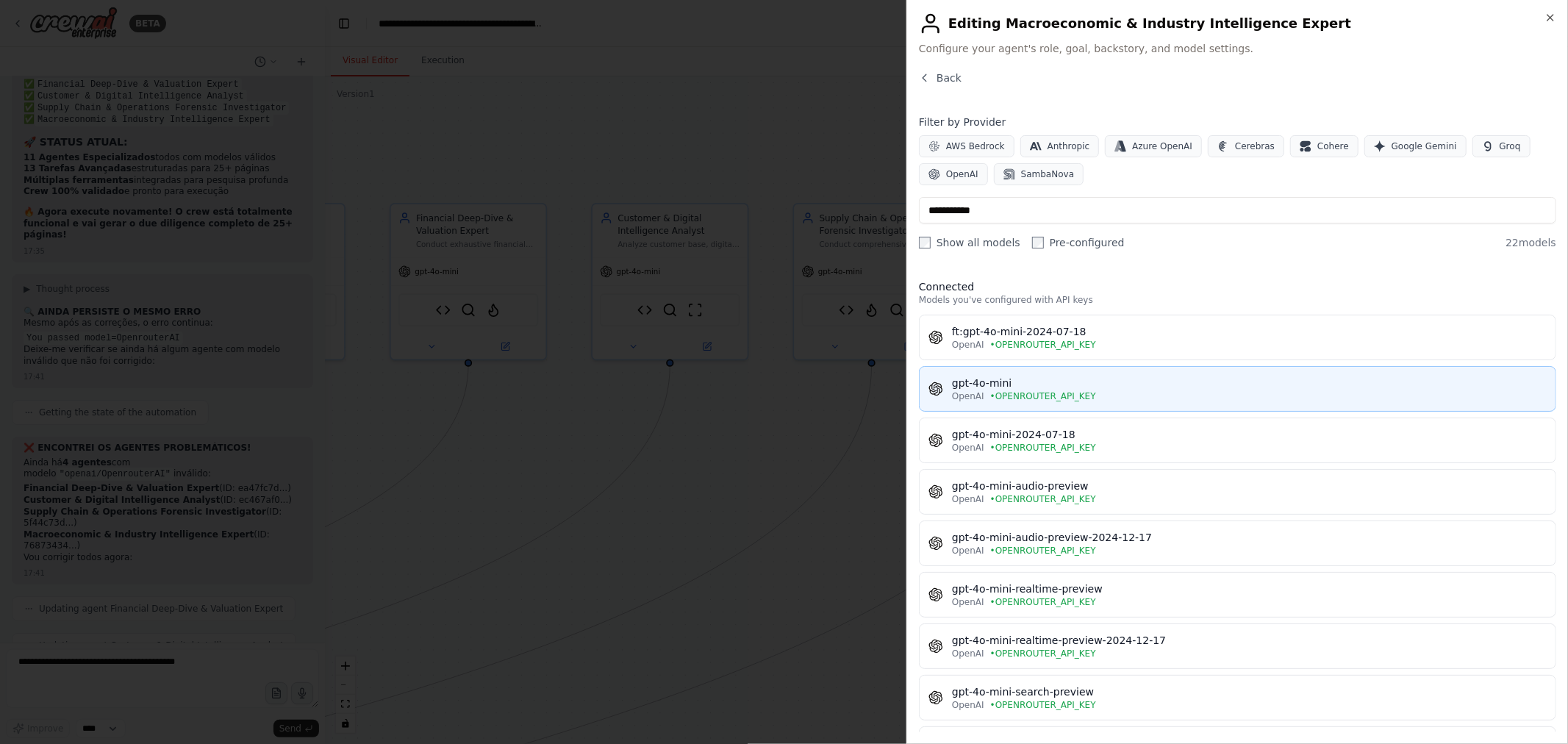
type input "**********"
click at [1129, 397] on div "OpenAI • OPENROUTER_API_KEY" at bounding box center [1248, 396] width 595 height 12
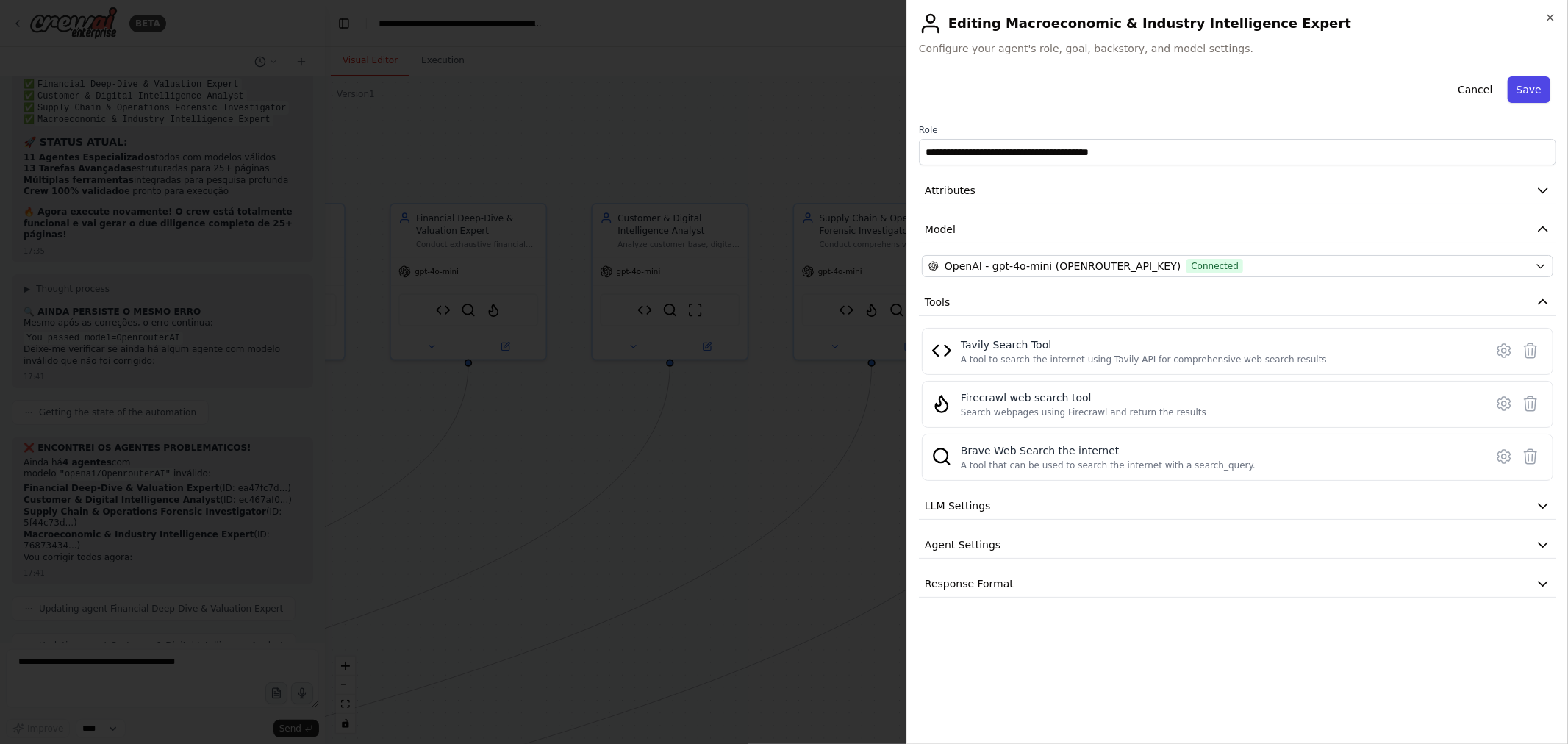
click at [1534, 89] on button "Save" at bounding box center [1528, 89] width 43 height 27
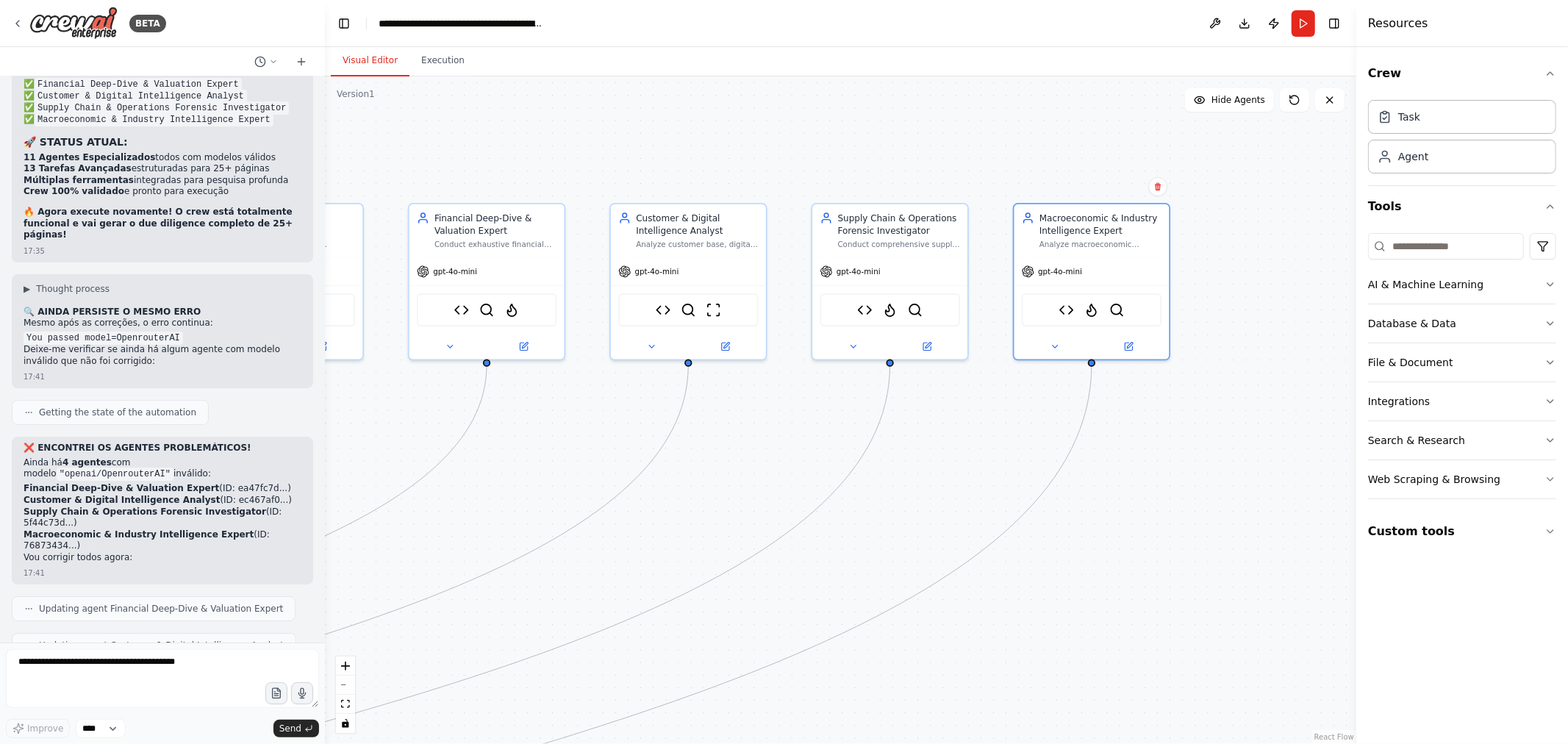
drag, startPoint x: 404, startPoint y: 537, endPoint x: 992, endPoint y: 452, distance: 594.1
click at [998, 454] on div ".deletable-edge-delete-btn { width: 20px; height: 20px; border: 0px solid #ffff…" at bounding box center [840, 410] width 1031 height 668
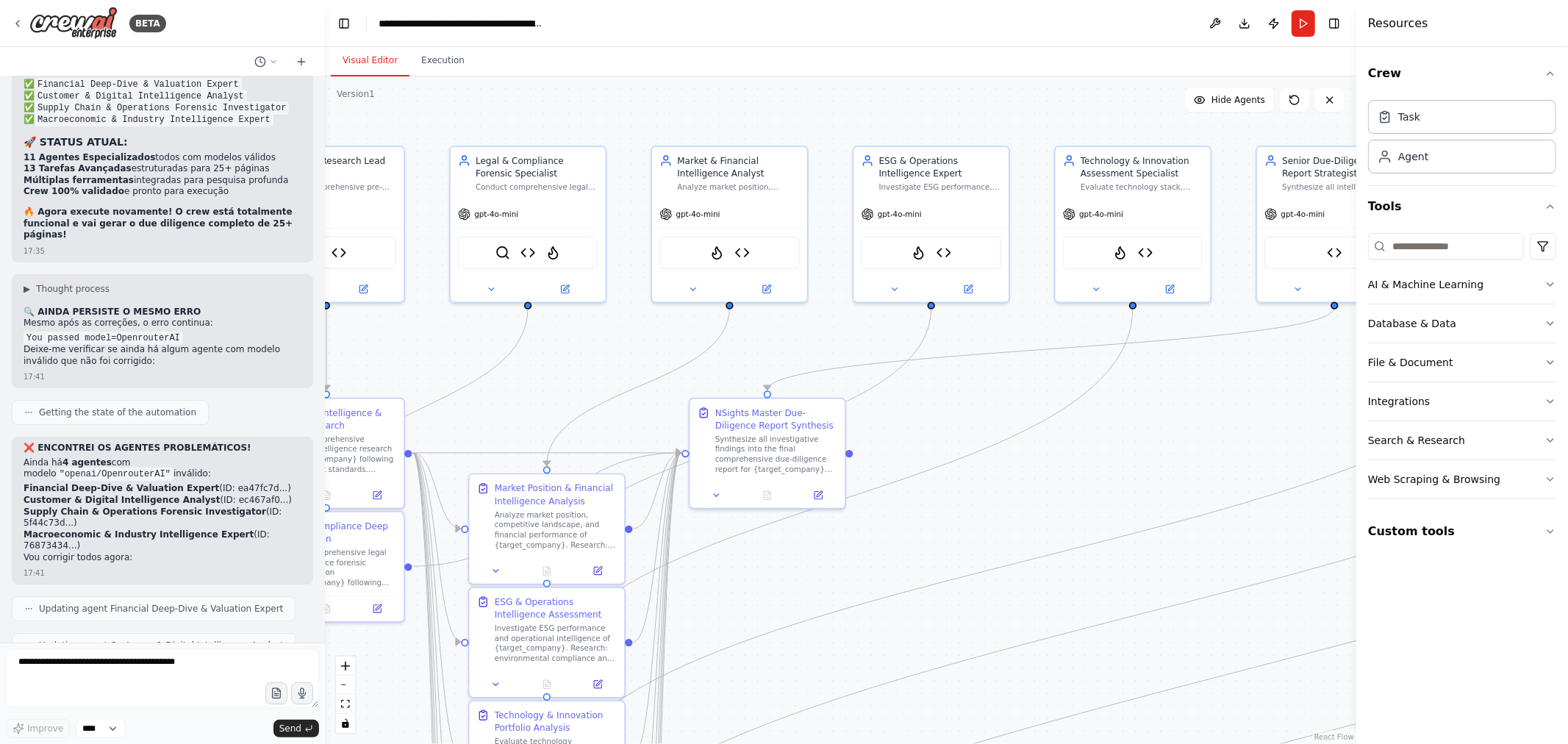
drag, startPoint x: 614, startPoint y: 437, endPoint x: 1143, endPoint y: 444, distance: 529.0
click at [1143, 444] on div ".deletable-edge-delete-btn { width: 20px; height: 20px; border: 0px solid #ffff…" at bounding box center [840, 410] width 1031 height 668
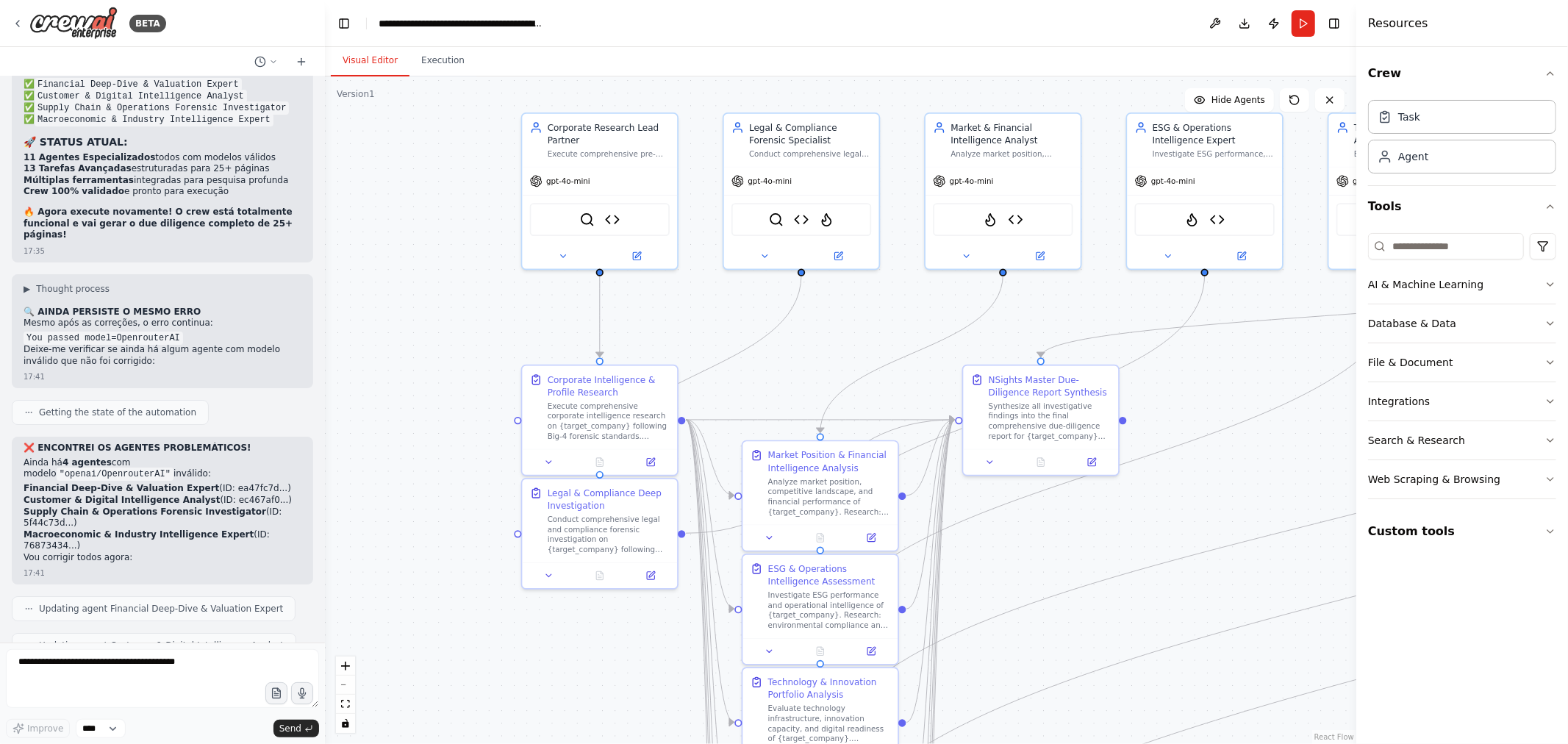
drag, startPoint x: 533, startPoint y: 377, endPoint x: 791, endPoint y: 354, distance: 259.0
click at [791, 354] on div ".deletable-edge-delete-btn { width: 20px; height: 20px; border: 0px solid #ffff…" at bounding box center [840, 410] width 1031 height 668
click at [1303, 8] on header "**********" at bounding box center [840, 23] width 1031 height 47
click at [1305, 20] on button "Run" at bounding box center [1303, 23] width 24 height 27
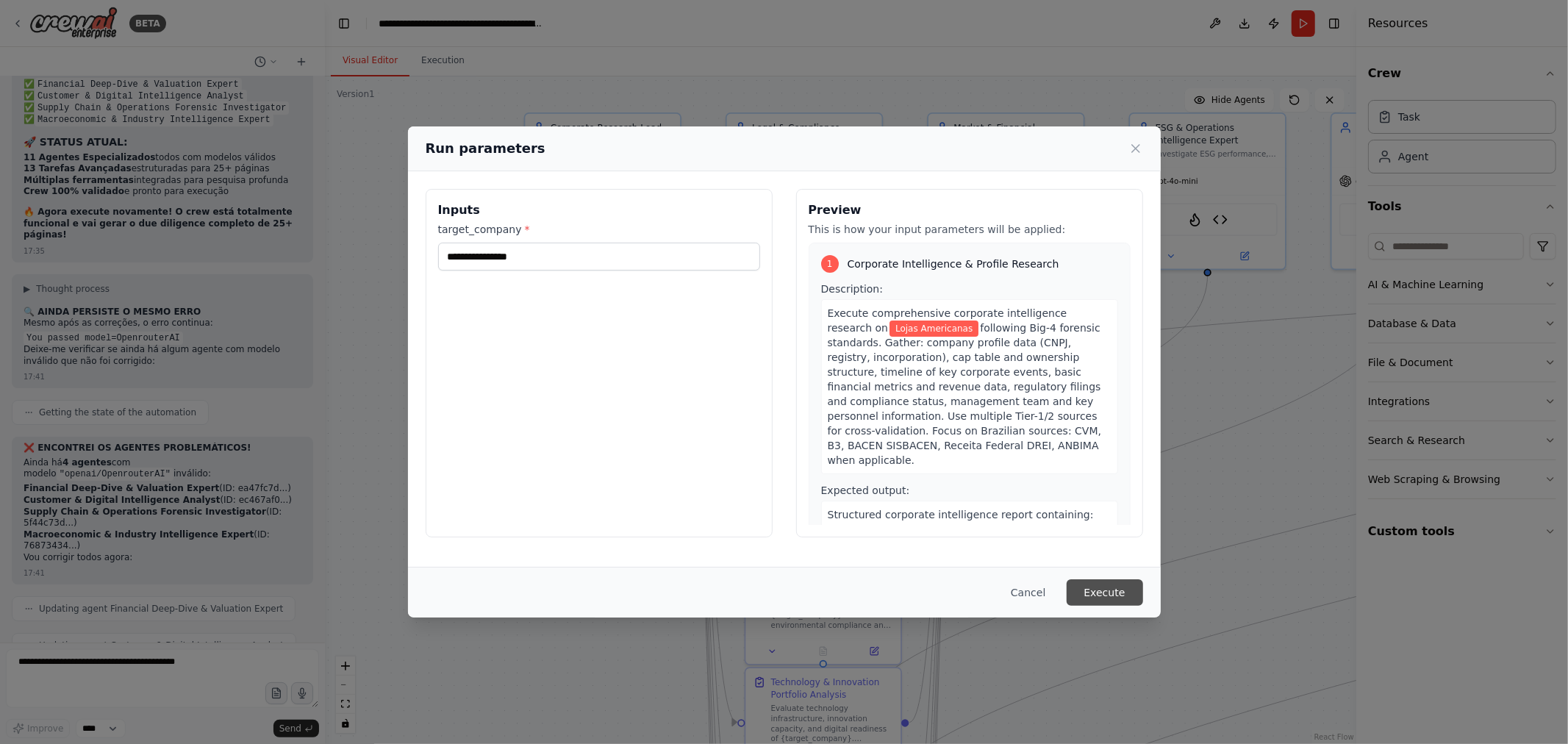
click at [1121, 582] on button "Execute" at bounding box center [1104, 592] width 76 height 27
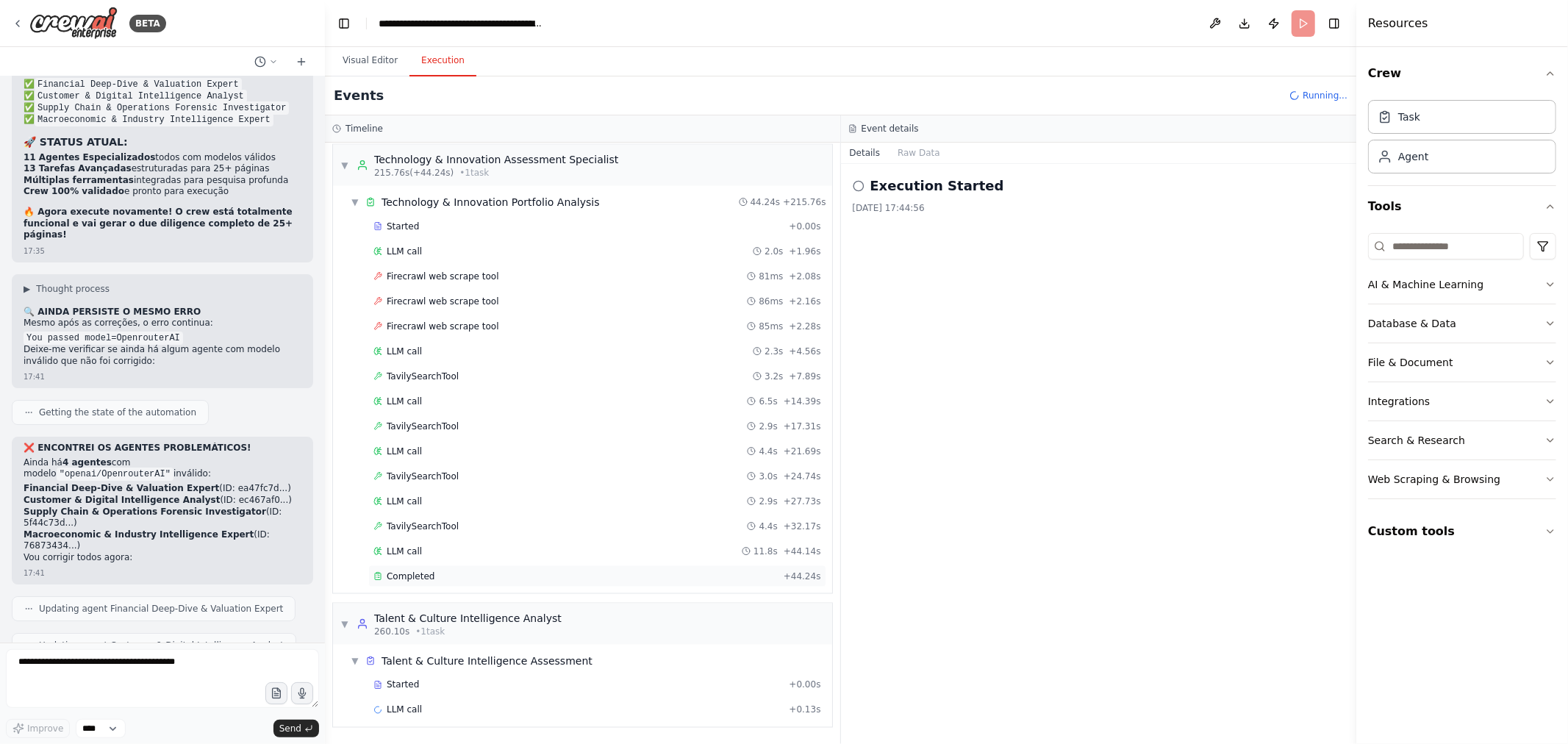
scroll to position [1854, 0]
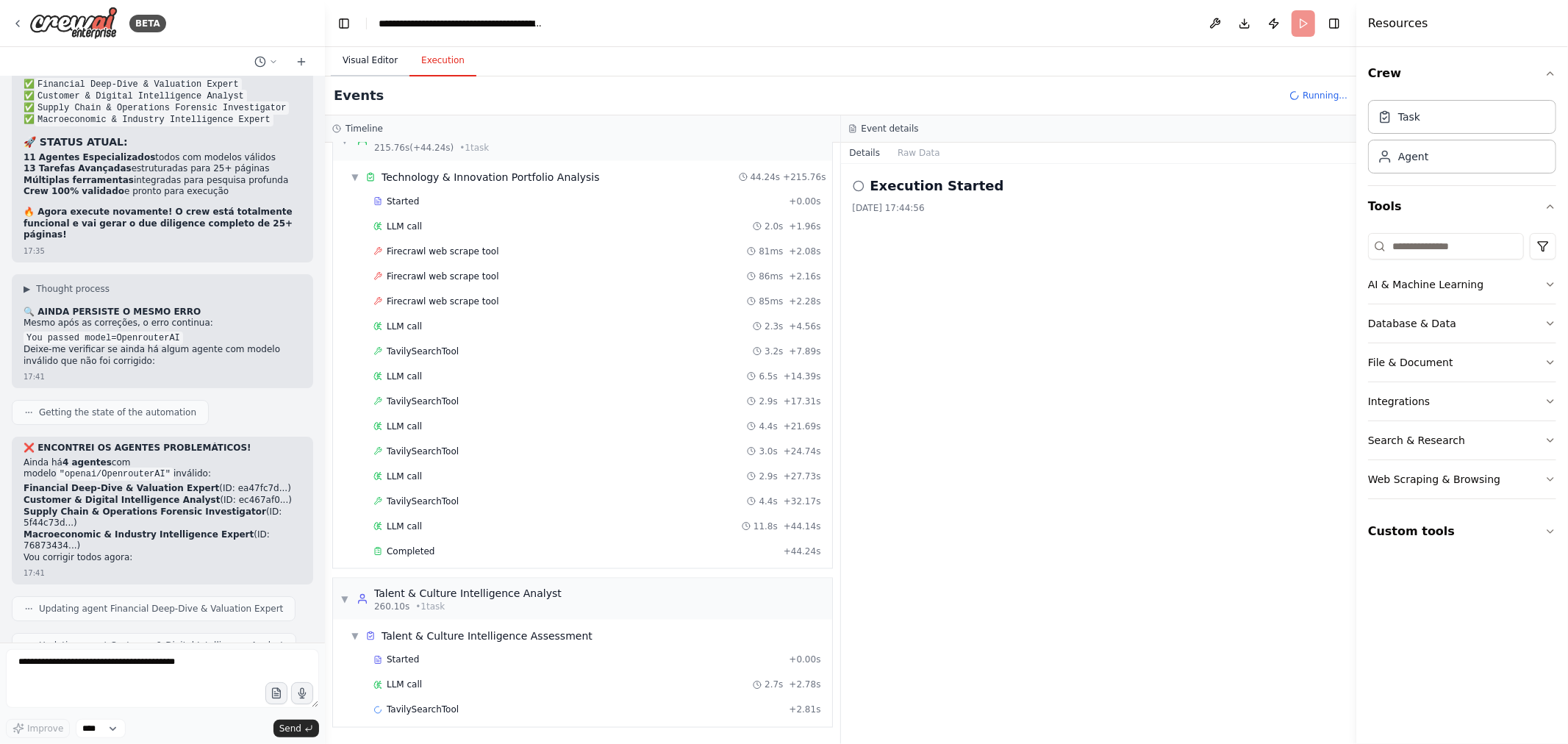
click at [380, 65] on button "Visual Editor" at bounding box center [369, 61] width 78 height 31
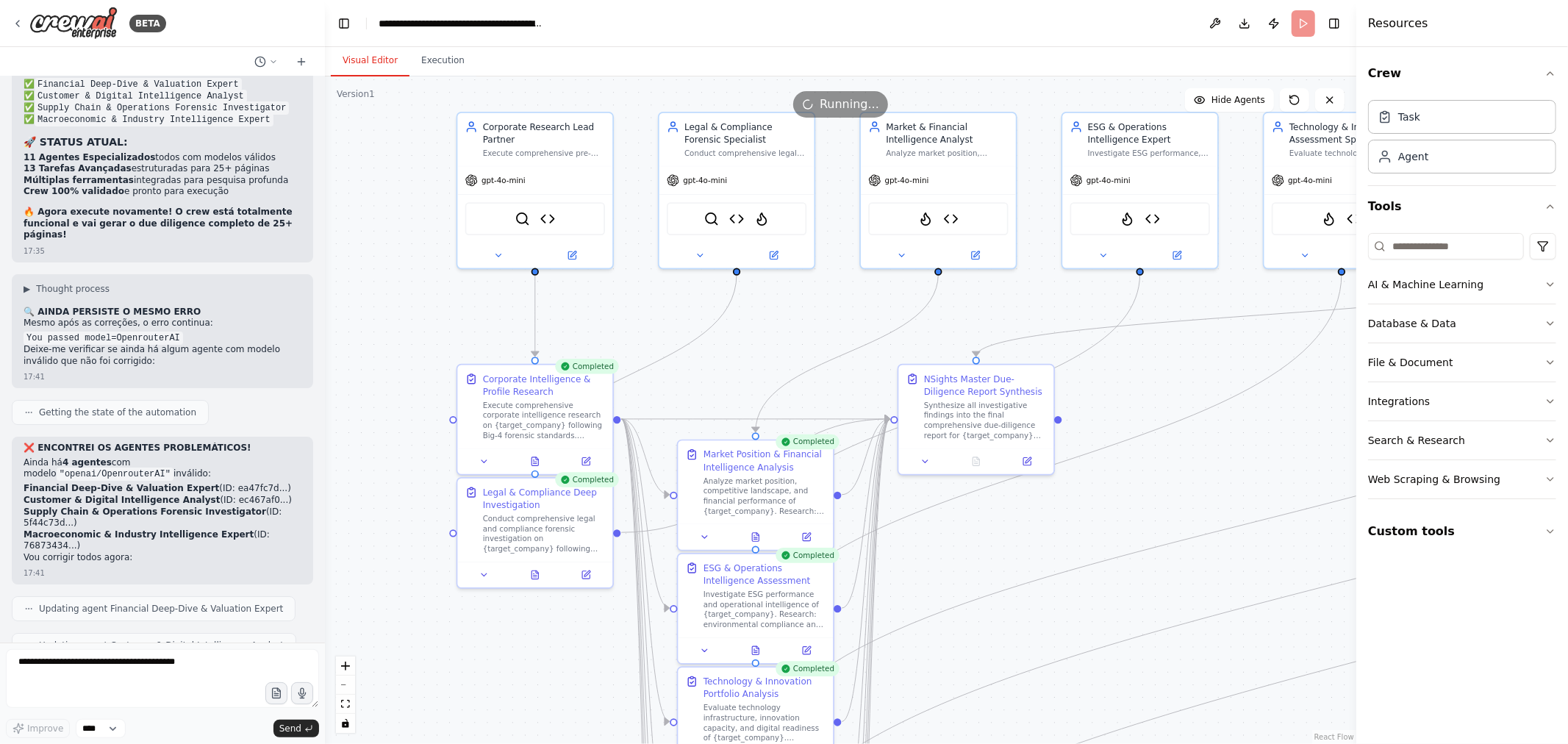
drag, startPoint x: 450, startPoint y: 322, endPoint x: 364, endPoint y: 304, distance: 87.9
click at [369, 318] on div ".deletable-edge-delete-btn { width: 20px; height: 20px; border: 0px solid #ffff…" at bounding box center [840, 410] width 1031 height 668
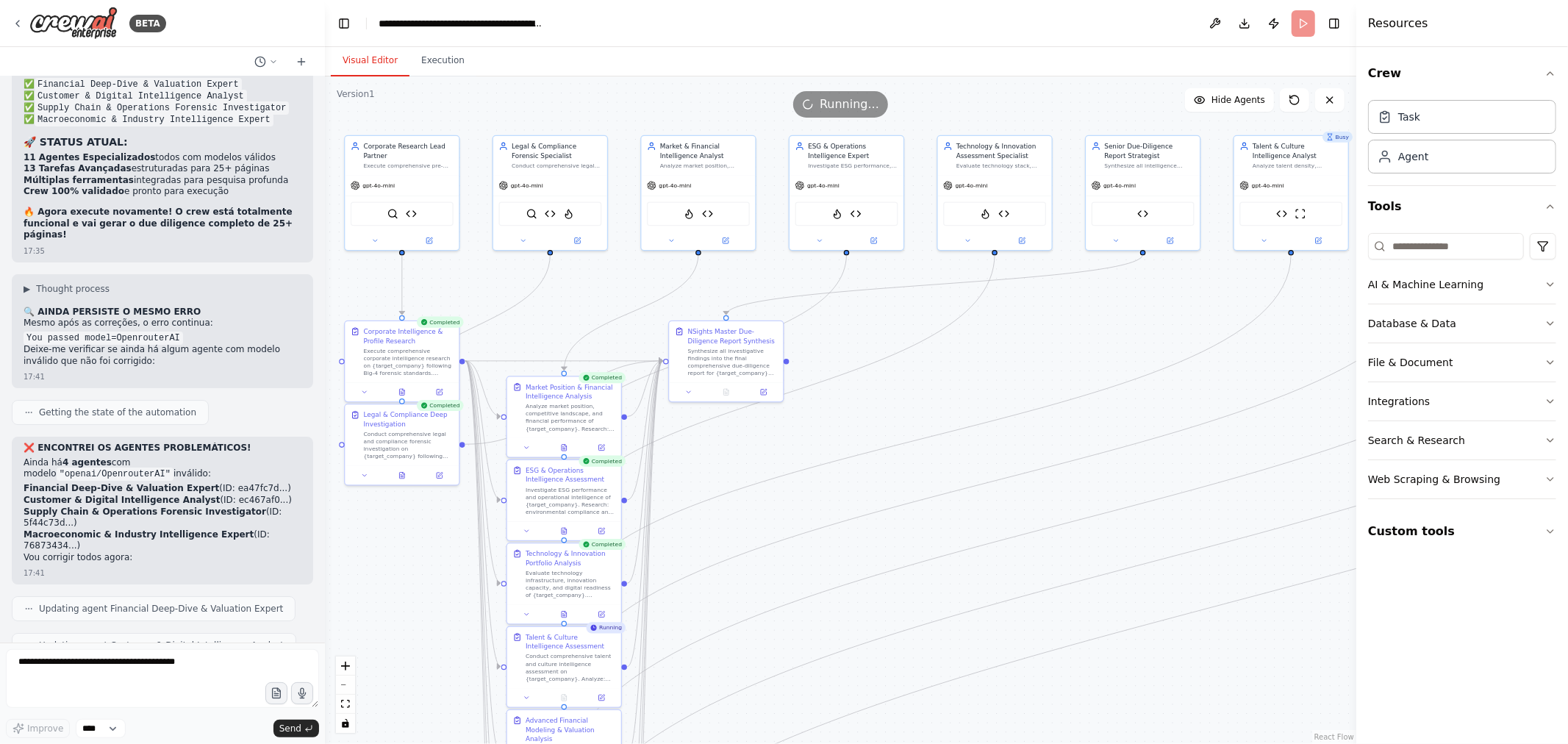
drag, startPoint x: 376, startPoint y: 329, endPoint x: 297, endPoint y: 303, distance: 83.2
click at [297, 303] on div "BETA Hello! I'm the CrewAI assistant. What kind of automation do you want to bu…" at bounding box center [784, 372] width 1568 height 744
click at [443, 59] on button "Execution" at bounding box center [442, 61] width 67 height 31
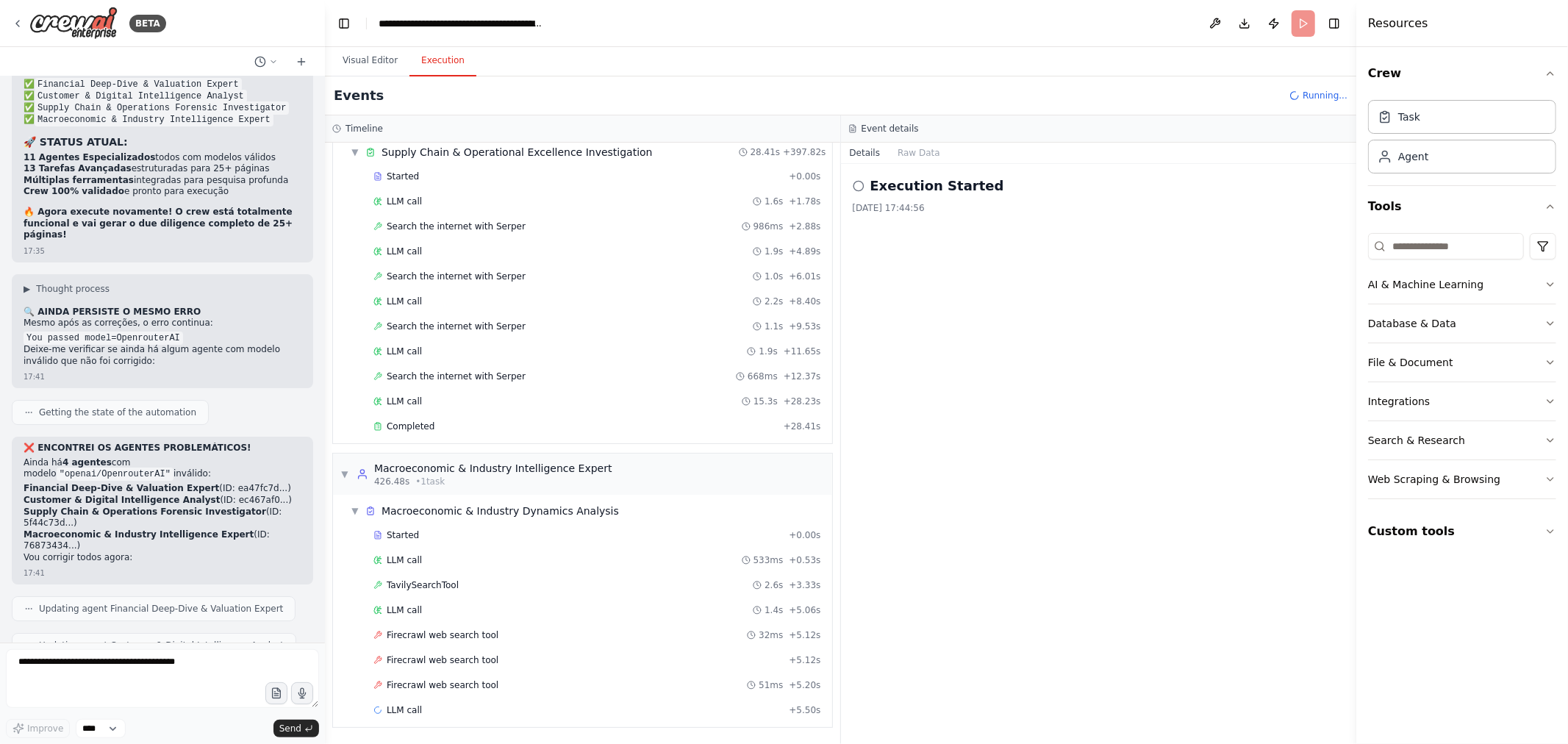
scroll to position [3698, 0]
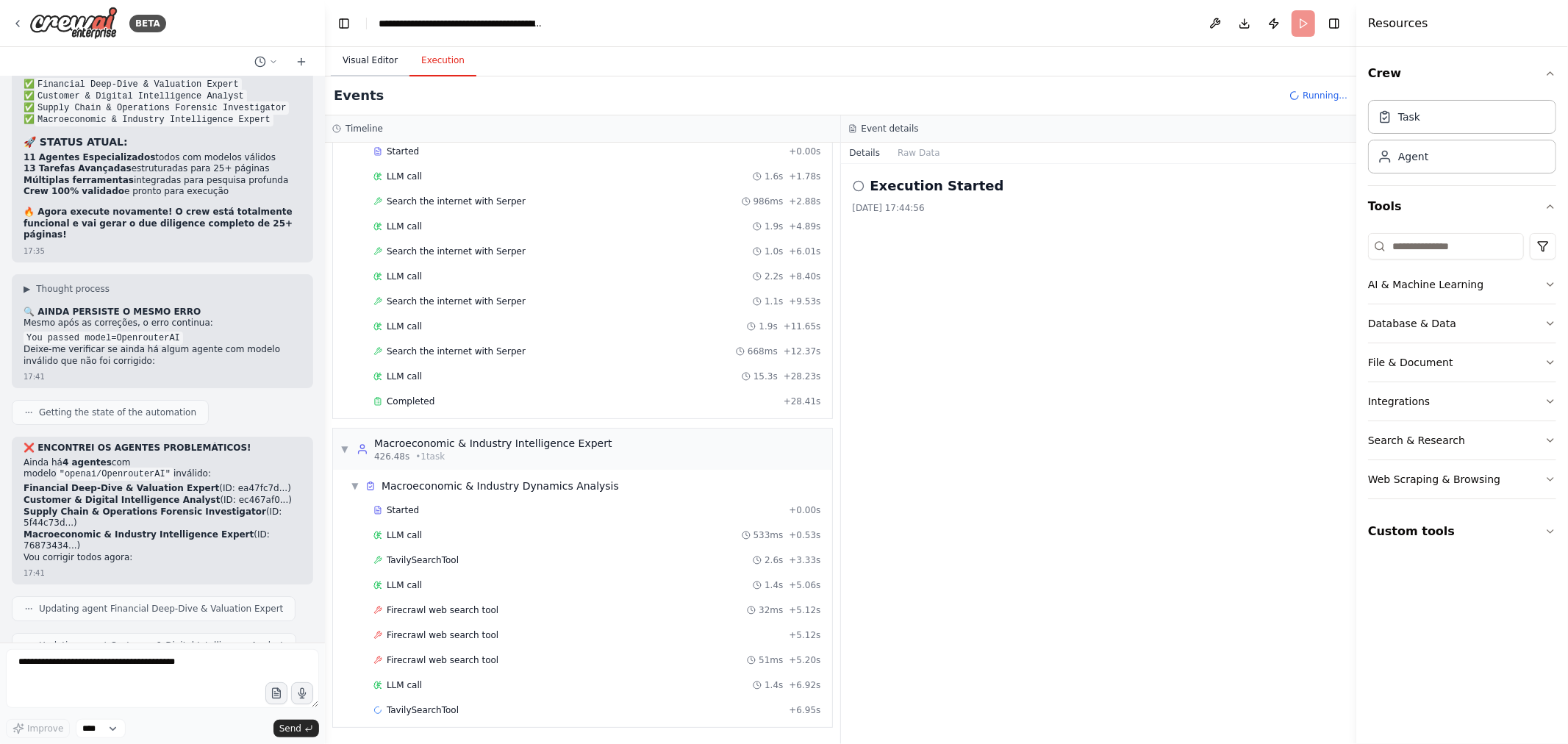
click at [362, 56] on button "Visual Editor" at bounding box center [369, 61] width 78 height 31
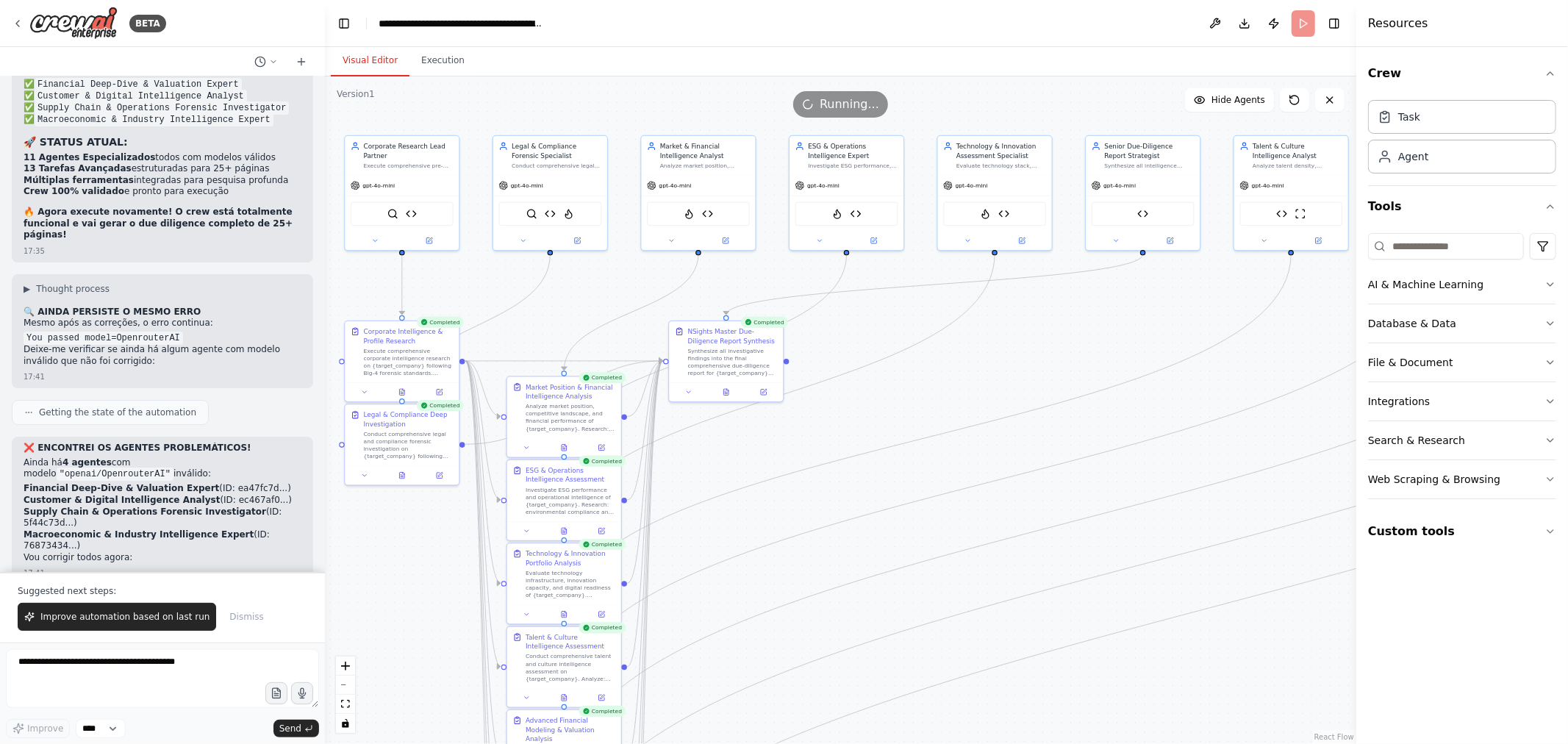
scroll to position [22979, 0]
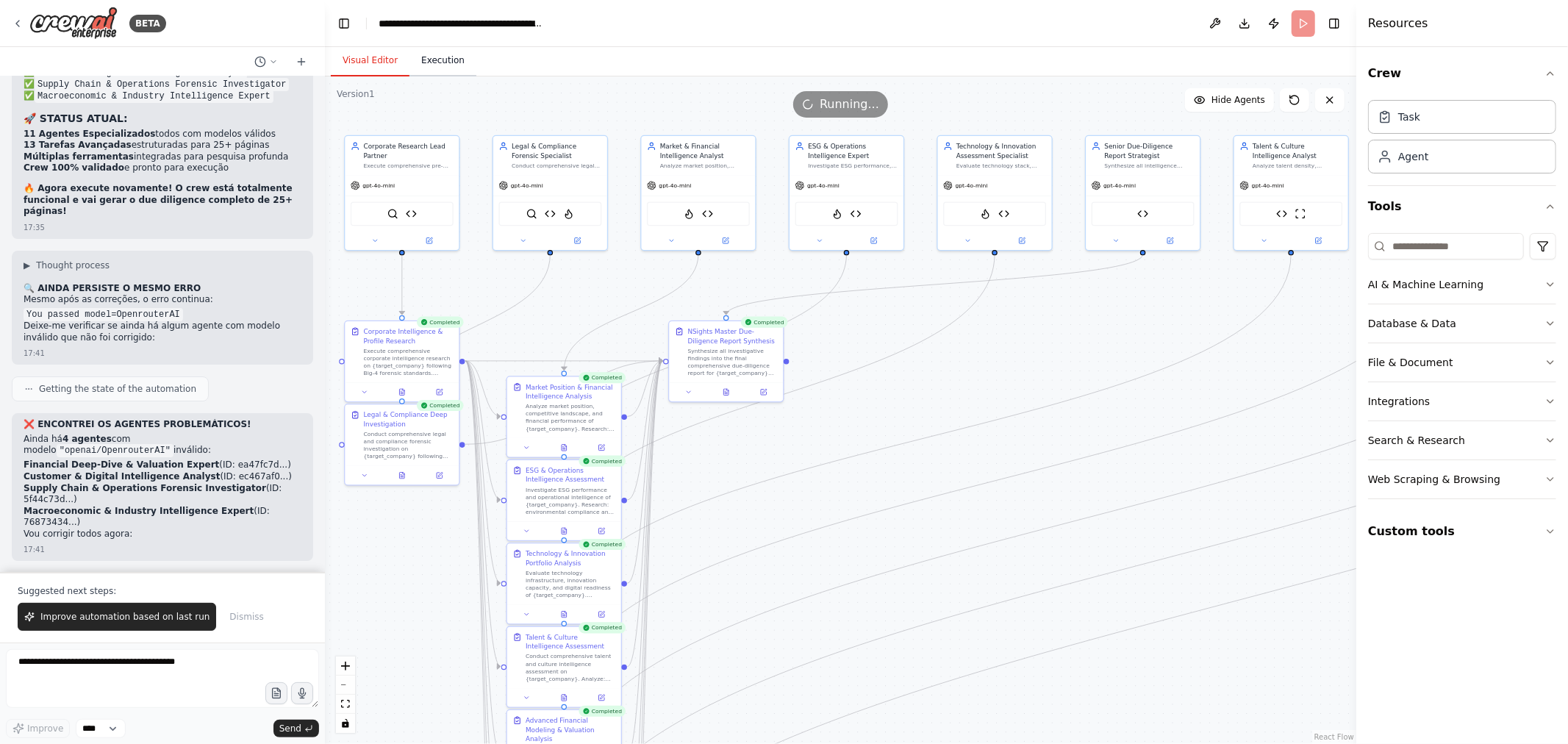
click at [444, 64] on button "Execution" at bounding box center [442, 61] width 67 height 31
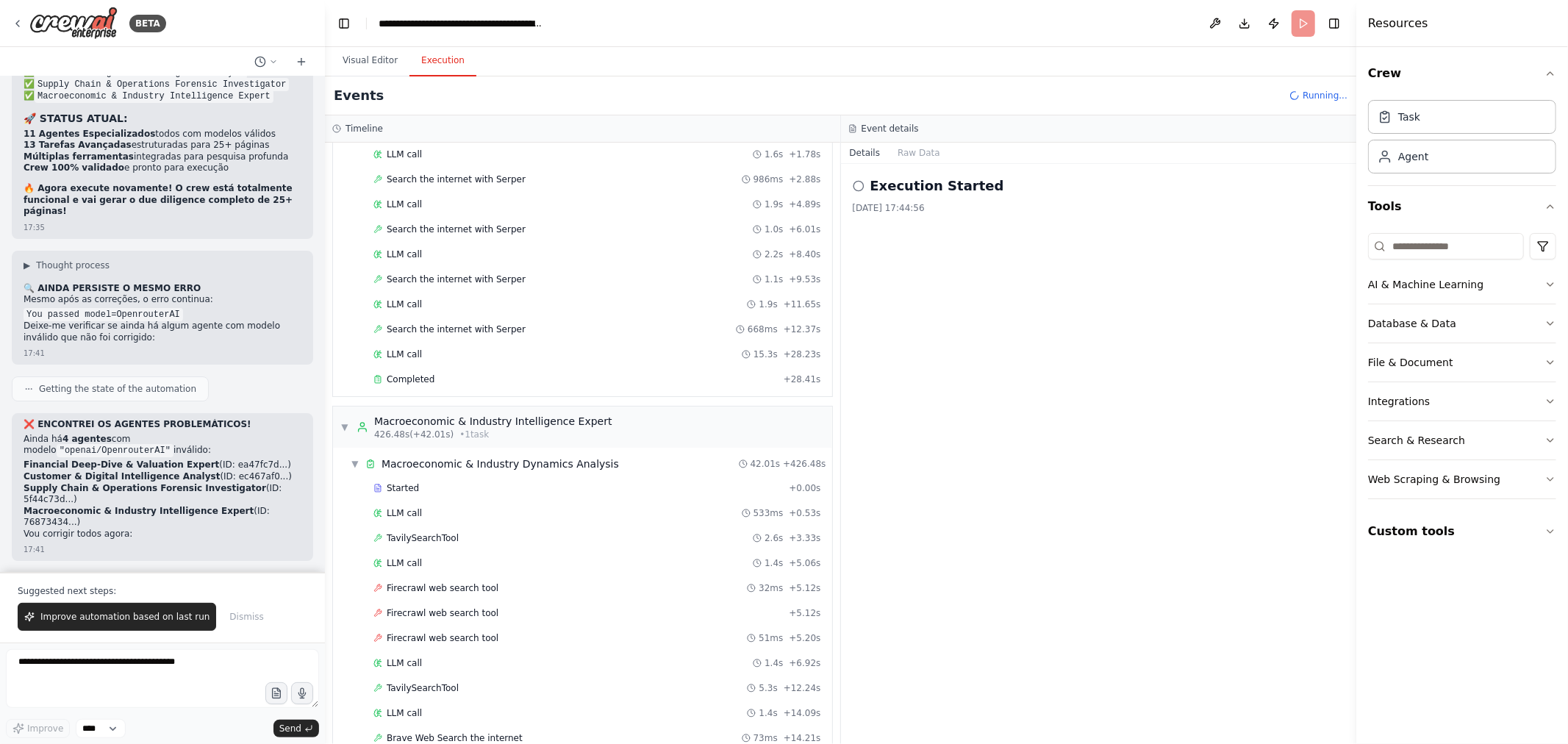
scroll to position [4235, 0]
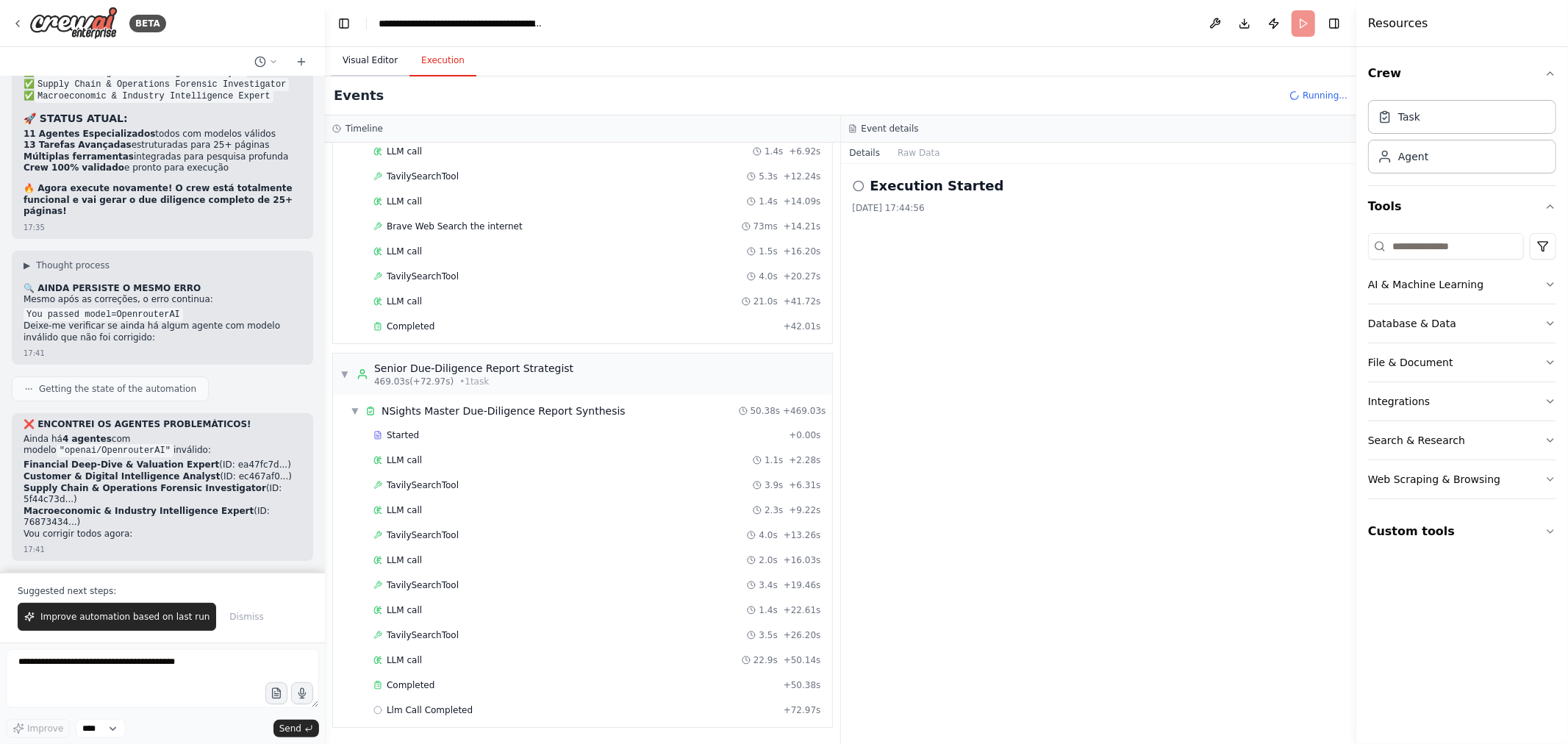
click at [365, 64] on button "Visual Editor" at bounding box center [369, 61] width 78 height 31
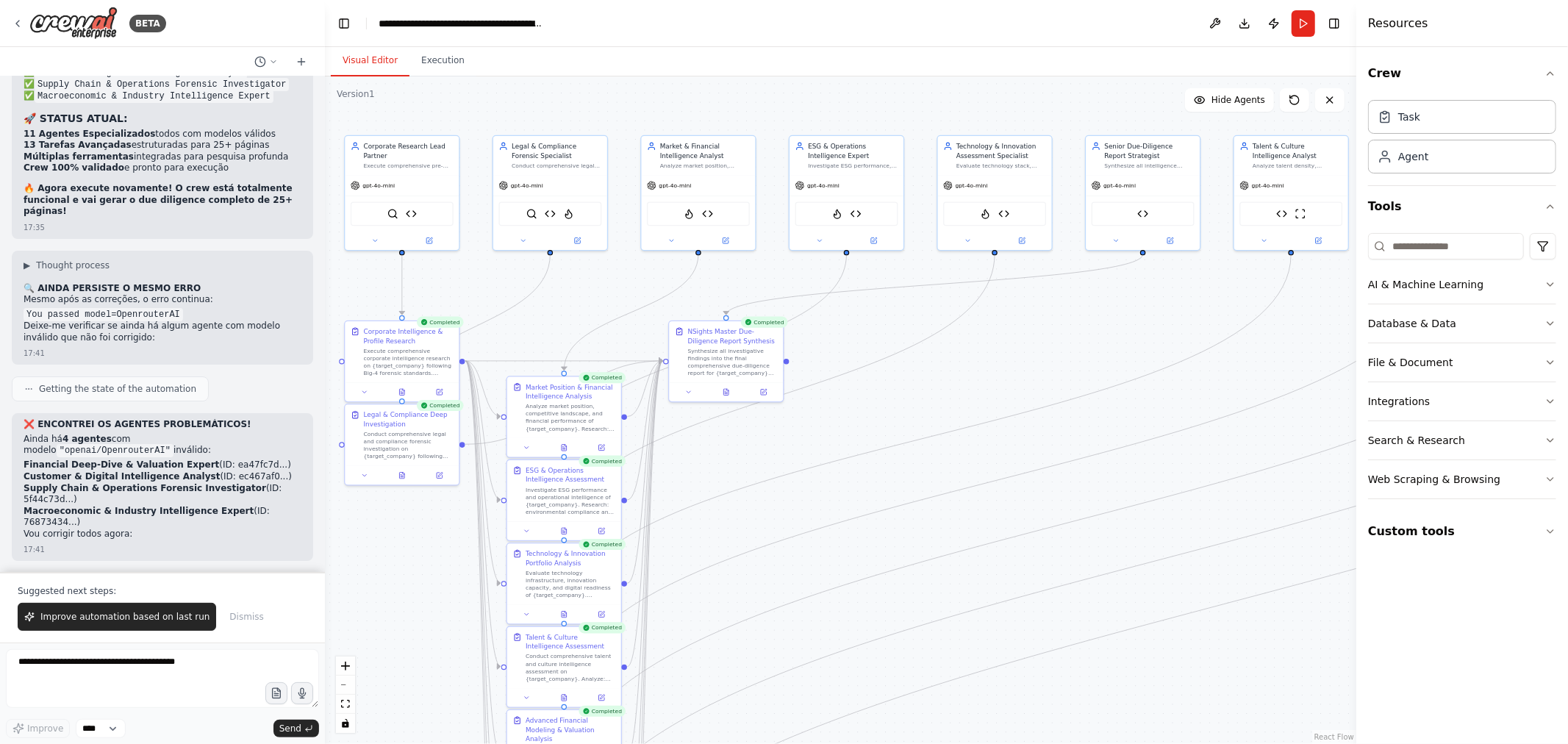
scroll to position [23024, 0]
